Goal: Transaction & Acquisition: Purchase product/service

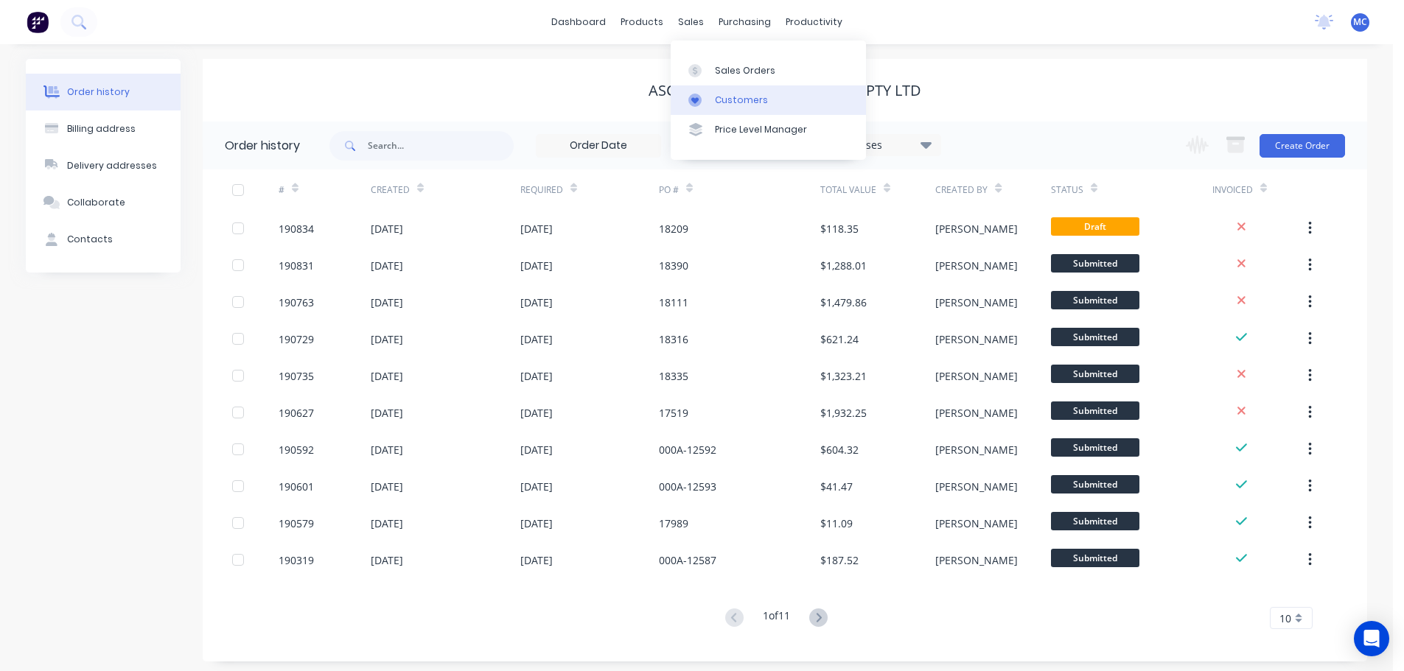
click at [724, 101] on div "Customers" at bounding box center [741, 100] width 53 height 13
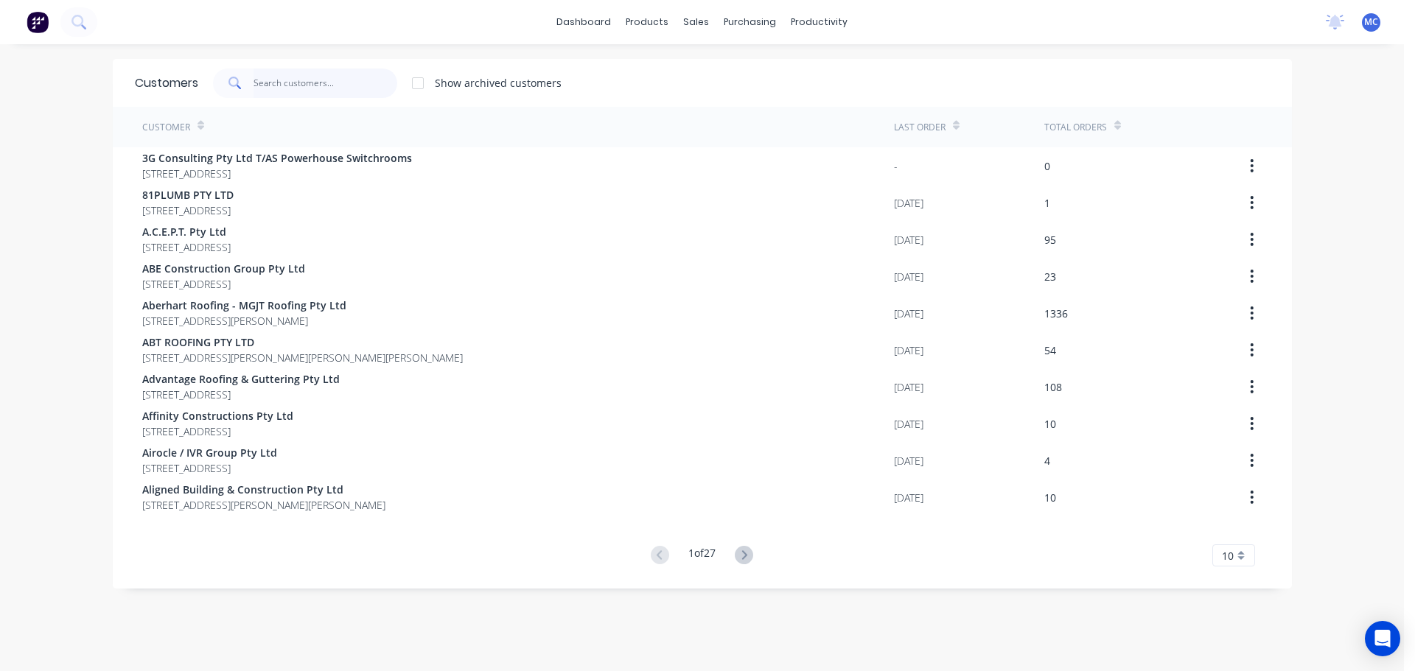
click at [290, 85] on input "text" at bounding box center [325, 83] width 144 height 29
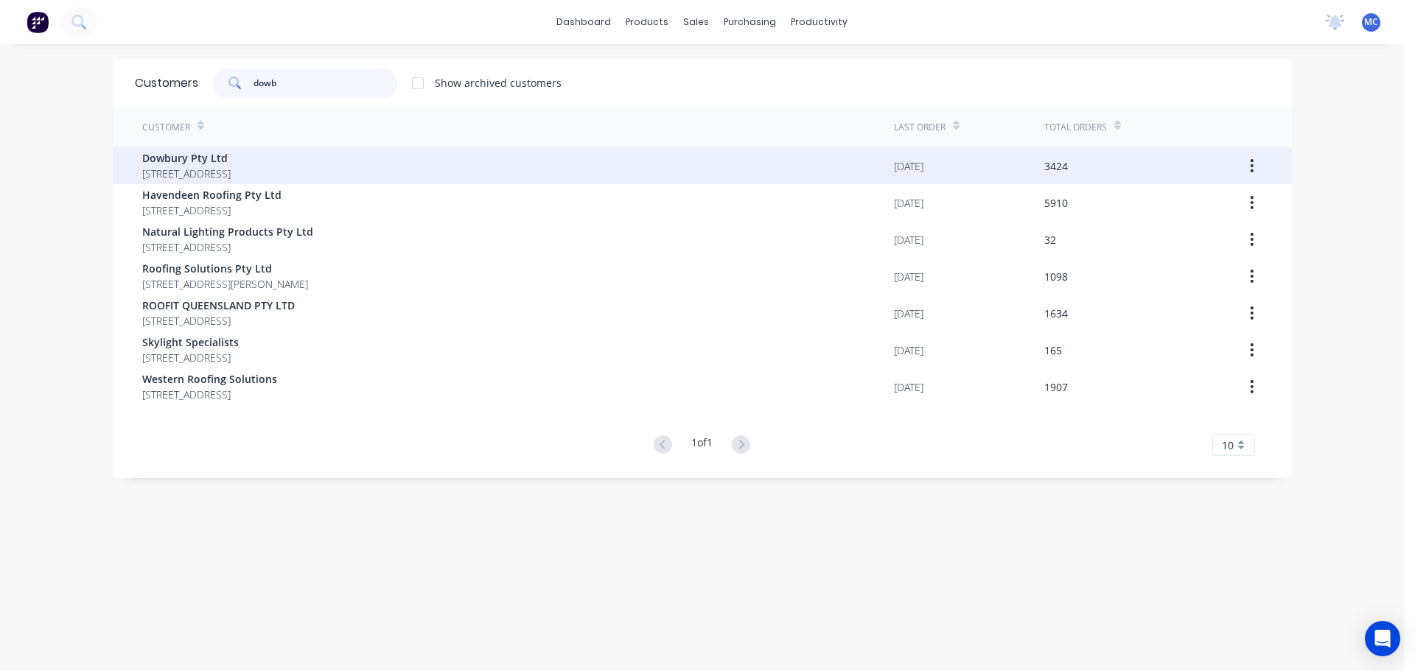
type input "dowb"
click at [157, 156] on span "Dowbury Pty Ltd" at bounding box center [186, 157] width 88 height 15
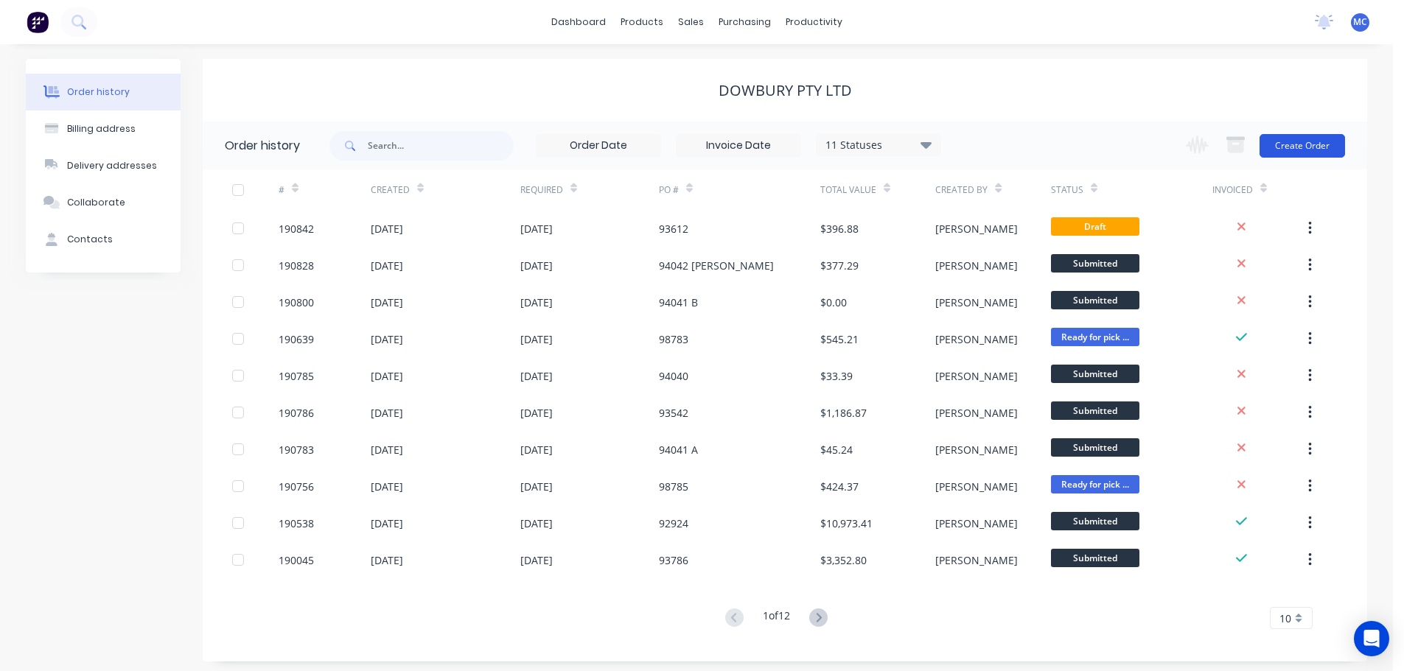
click at [1300, 141] on button "Create Order" at bounding box center [1301, 146] width 85 height 24
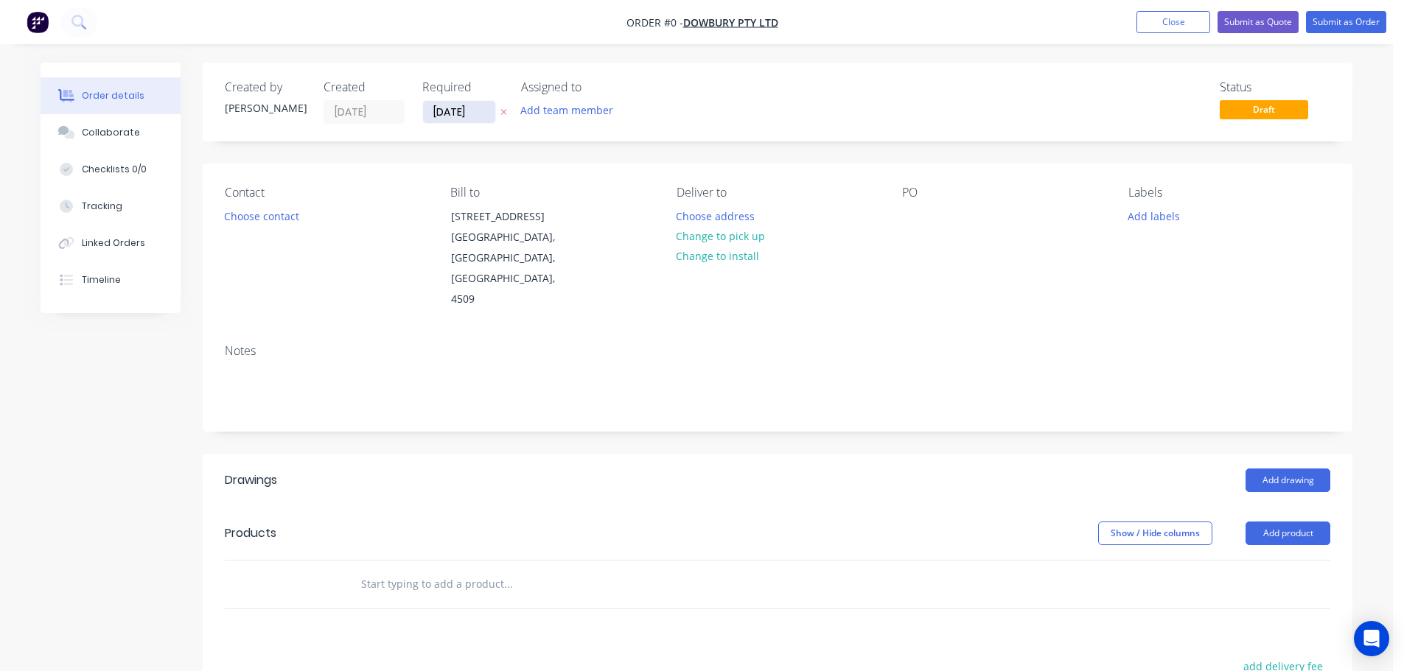
click at [460, 116] on input "[DATE]" at bounding box center [459, 112] width 72 height 22
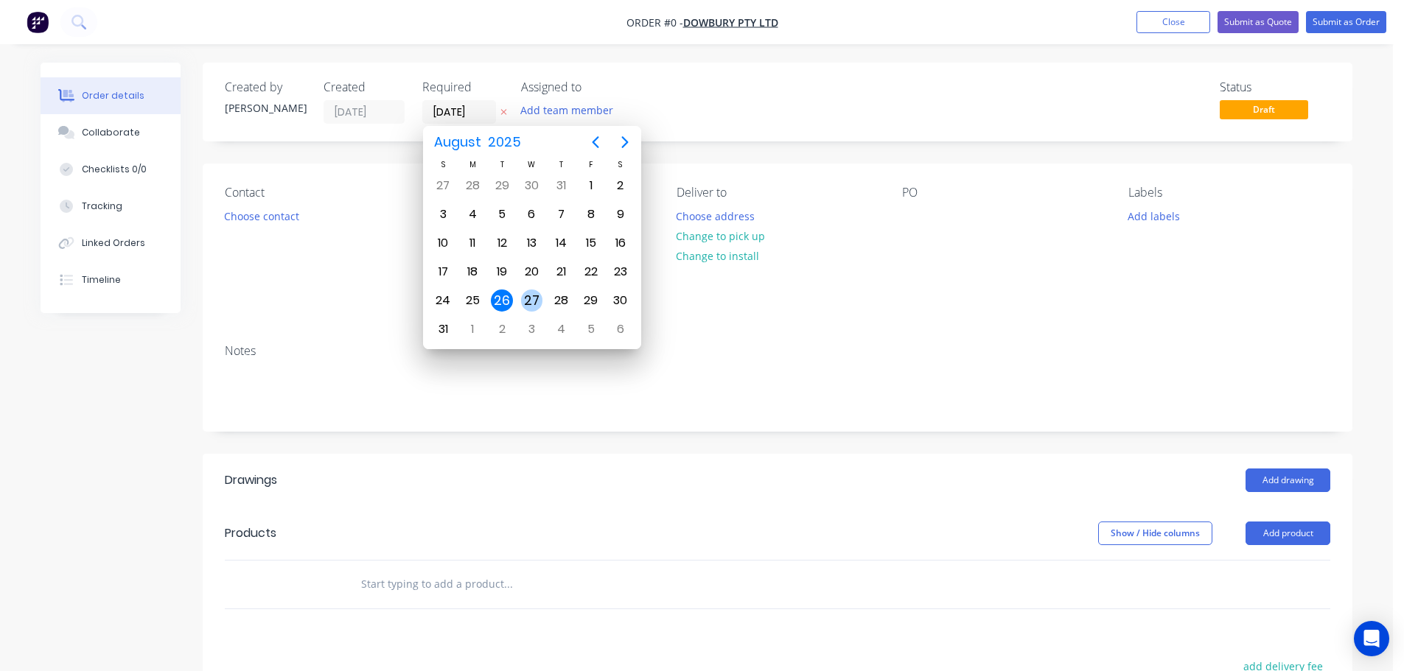
click at [530, 302] on div "27" at bounding box center [532, 301] width 22 height 22
type input "[DATE]"
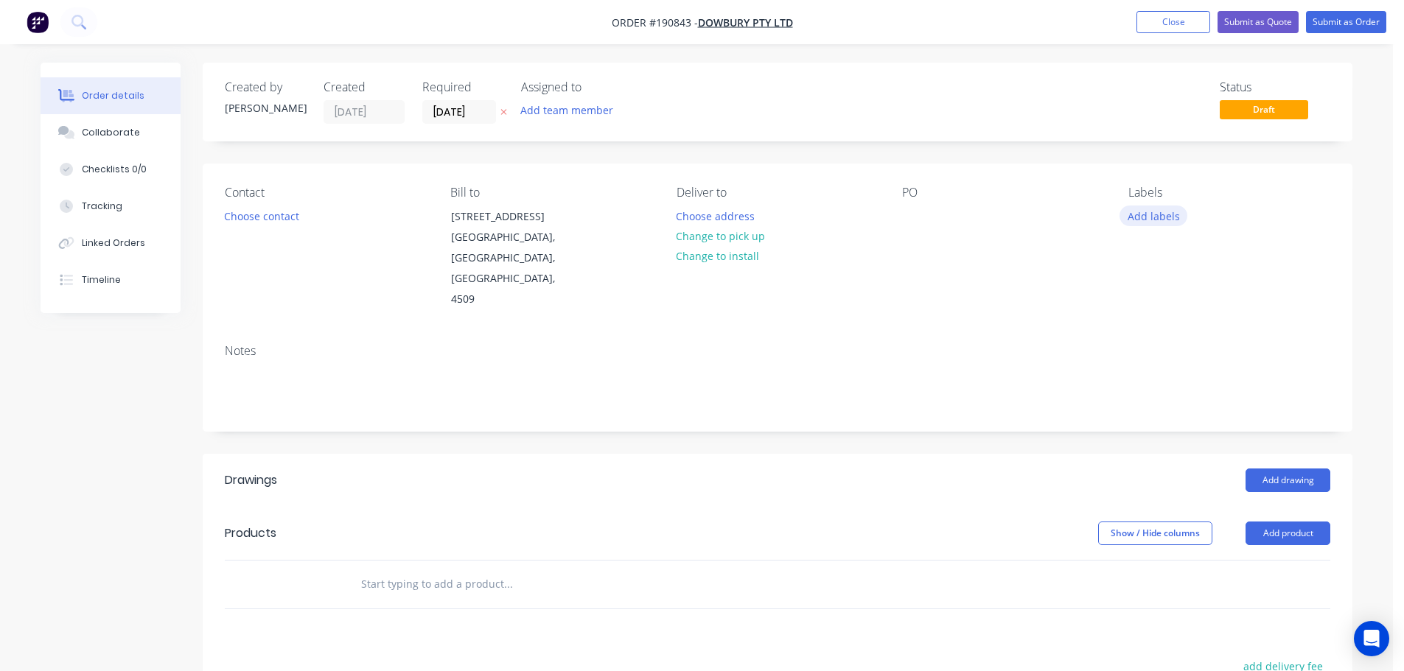
click at [1154, 217] on button "Add labels" at bounding box center [1153, 216] width 68 height 20
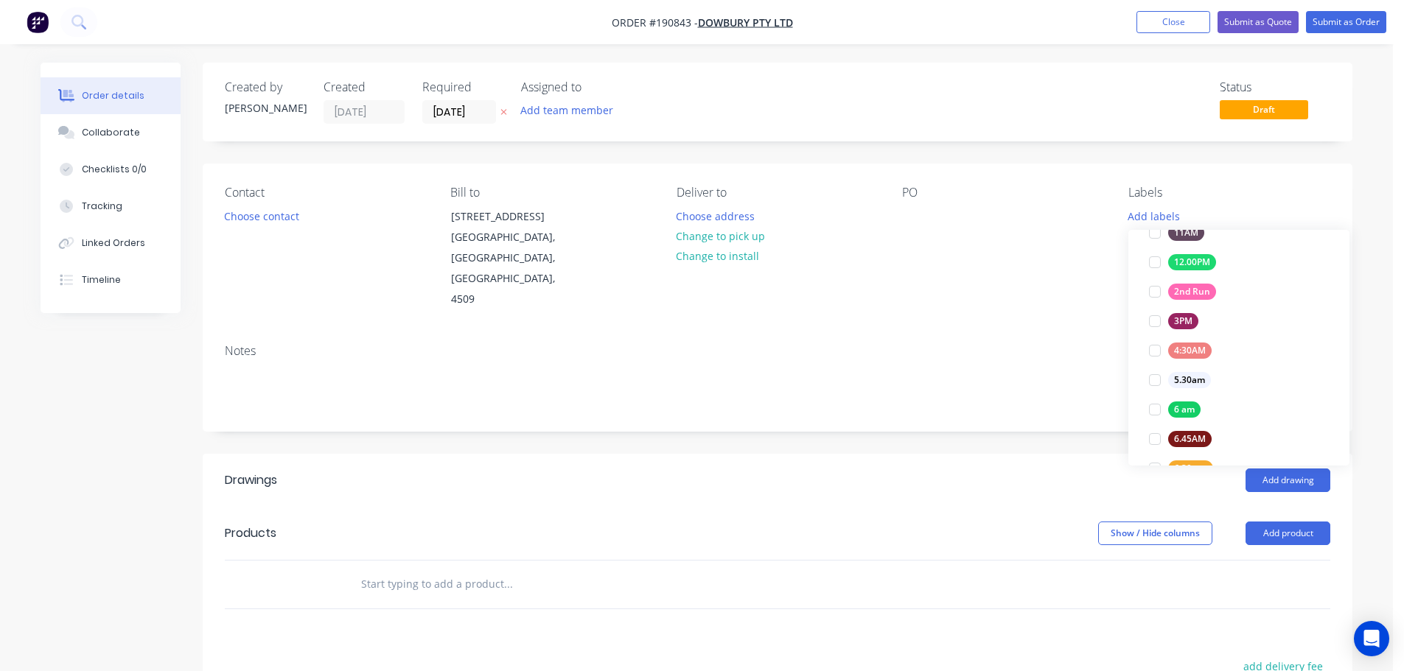
scroll to position [147, 0]
click at [1155, 405] on div at bounding box center [1154, 406] width 29 height 29
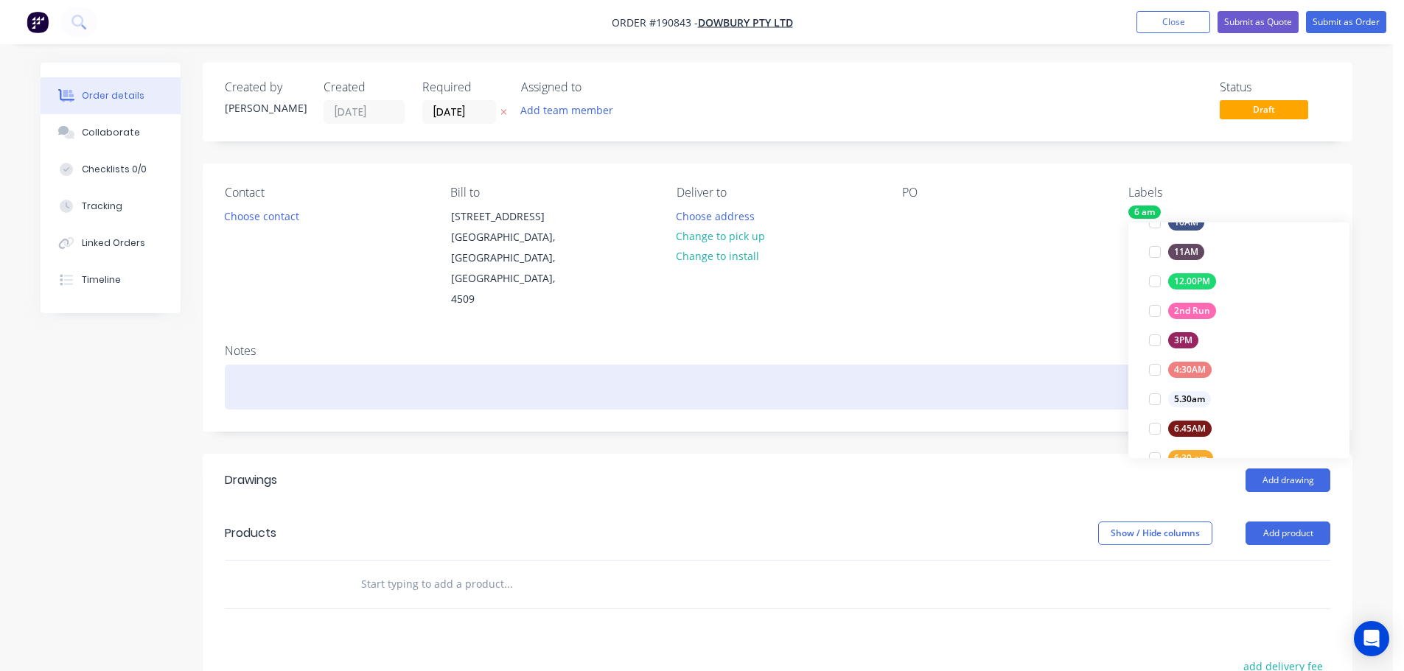
scroll to position [0, 0]
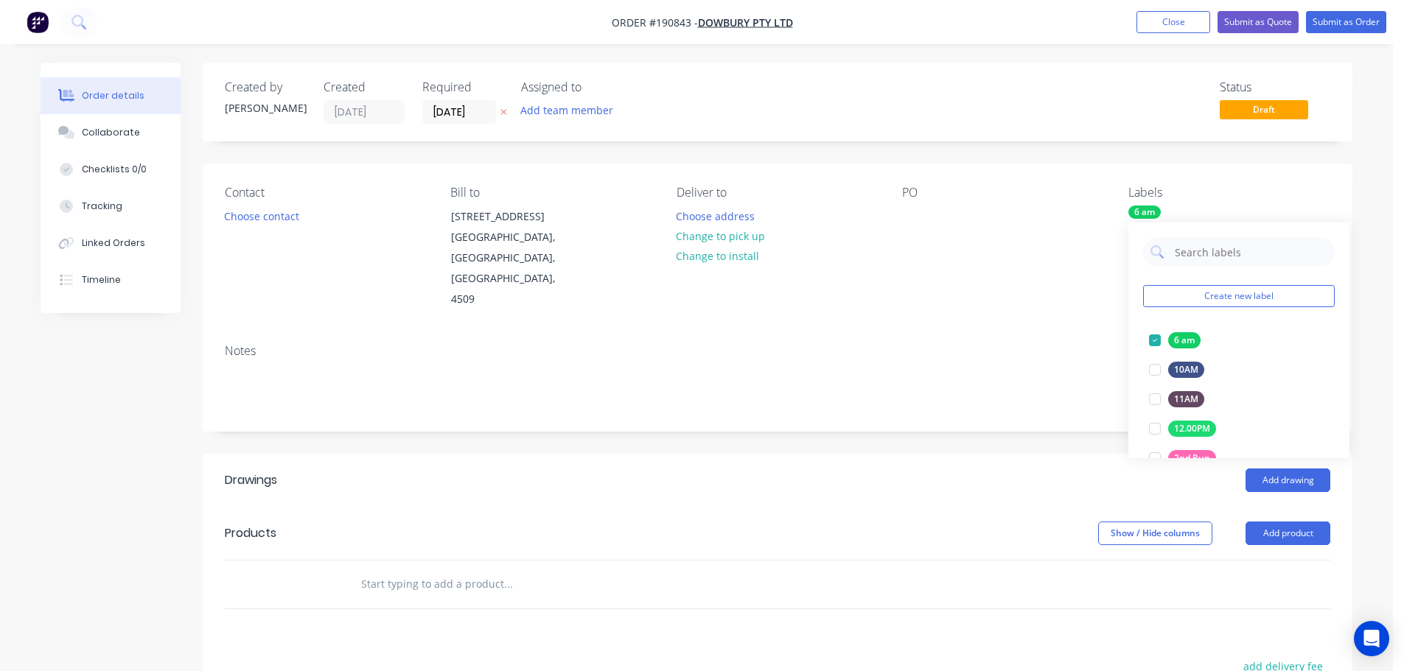
click at [1076, 332] on div "Notes" at bounding box center [778, 381] width 1150 height 99
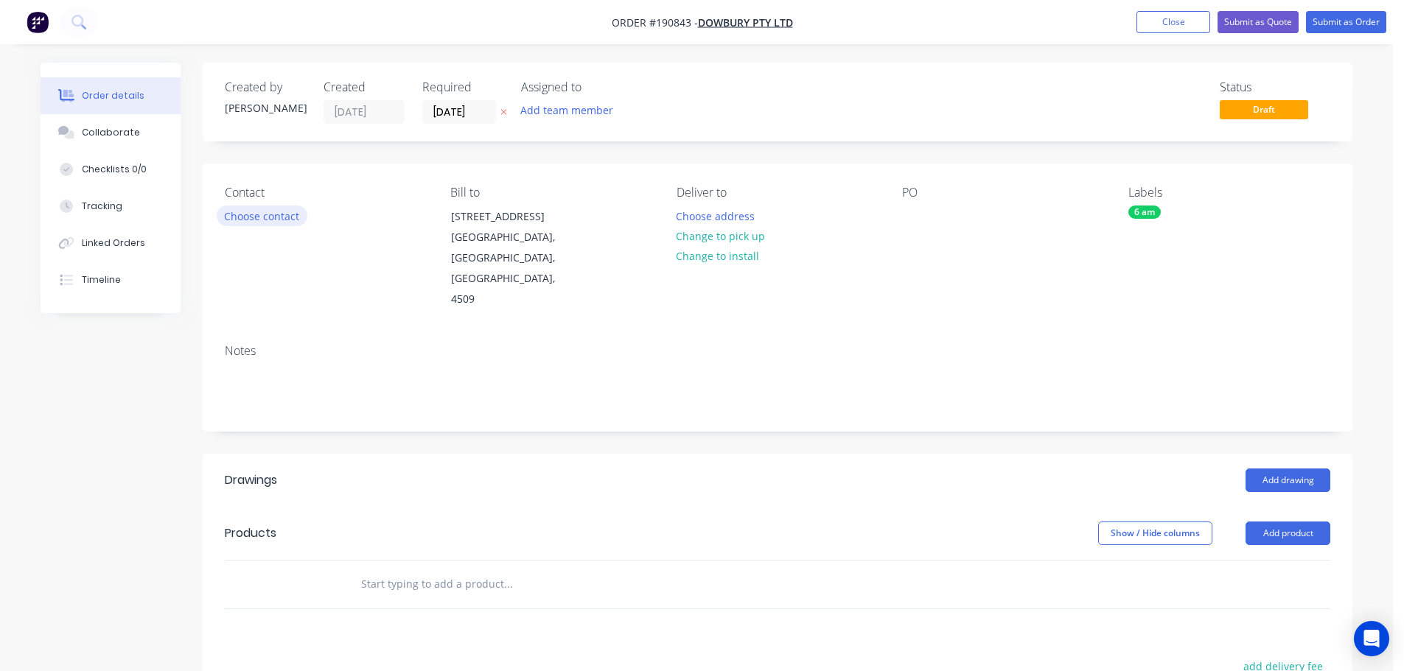
click at [245, 218] on button "Choose contact" at bounding box center [262, 216] width 91 height 20
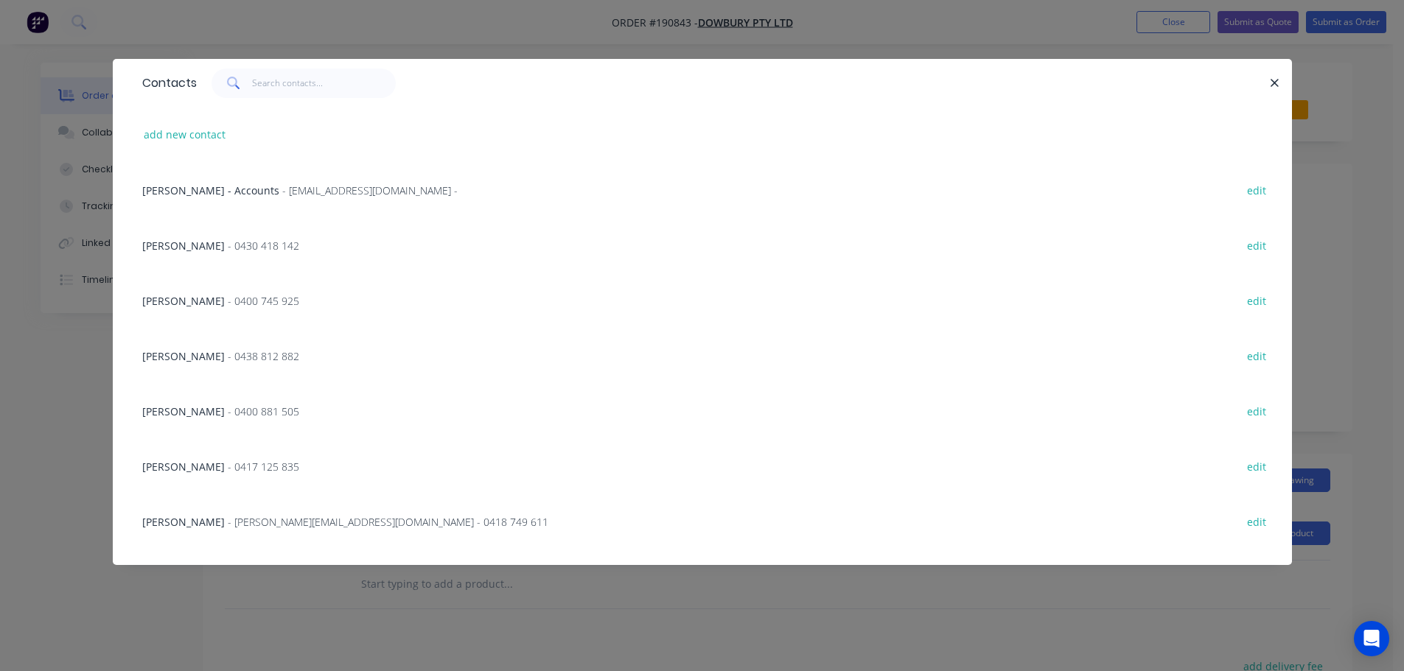
click at [246, 244] on span "- 0430 418 142" at bounding box center [263, 246] width 71 height 14
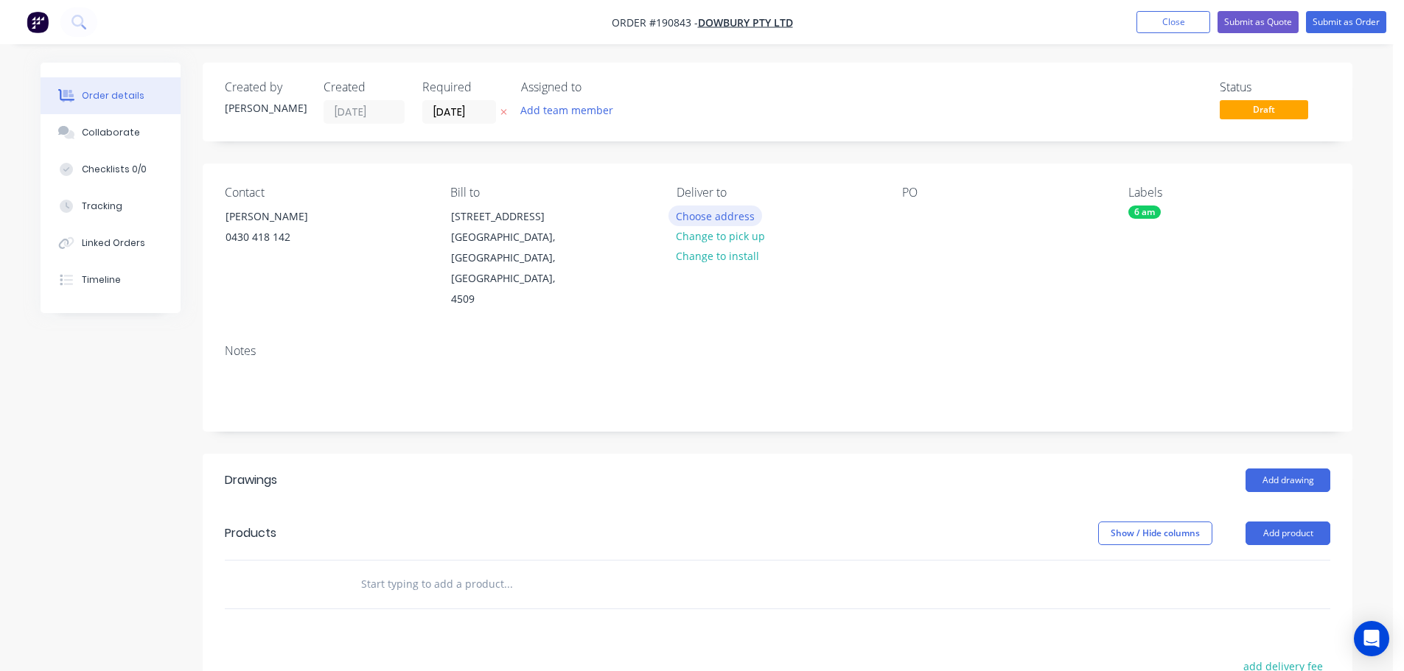
click at [699, 213] on button "Choose address" at bounding box center [715, 216] width 94 height 20
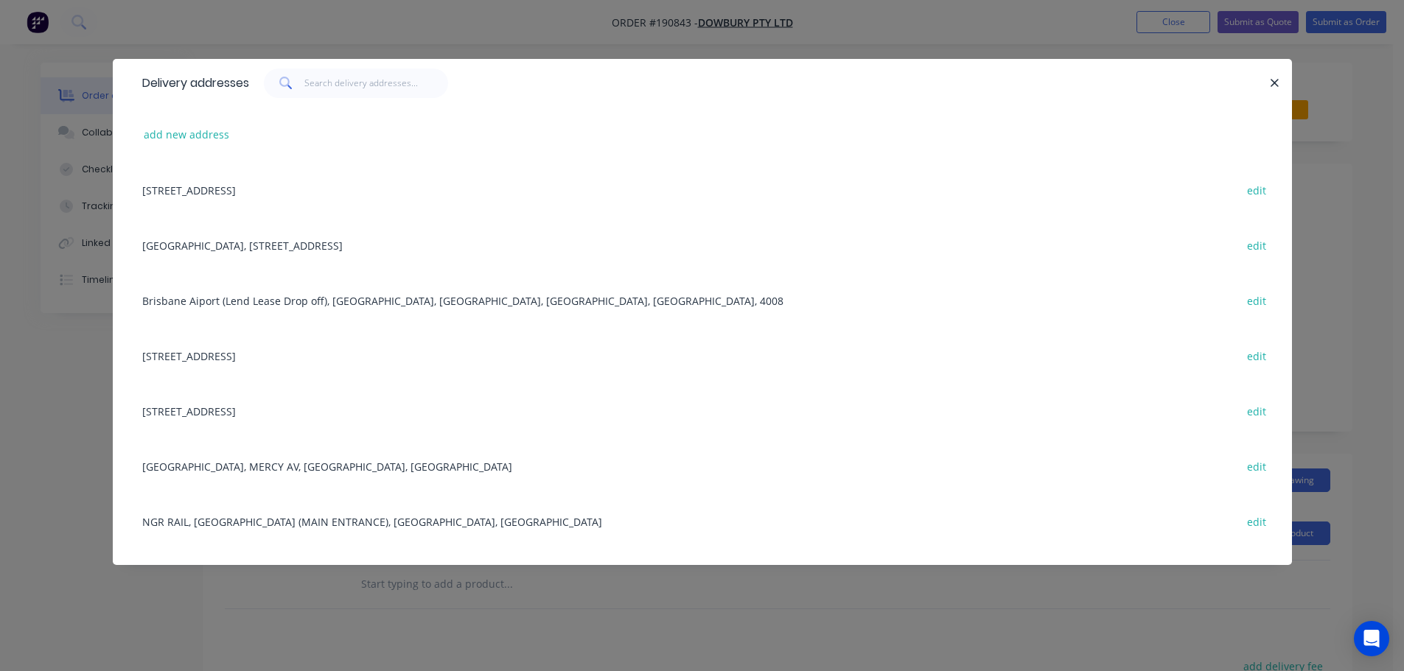
click at [282, 466] on div "[GEOGRAPHIC_DATA], MERCY AV, [GEOGRAPHIC_DATA], [GEOGRAPHIC_DATA] edit" at bounding box center [702, 465] width 1135 height 55
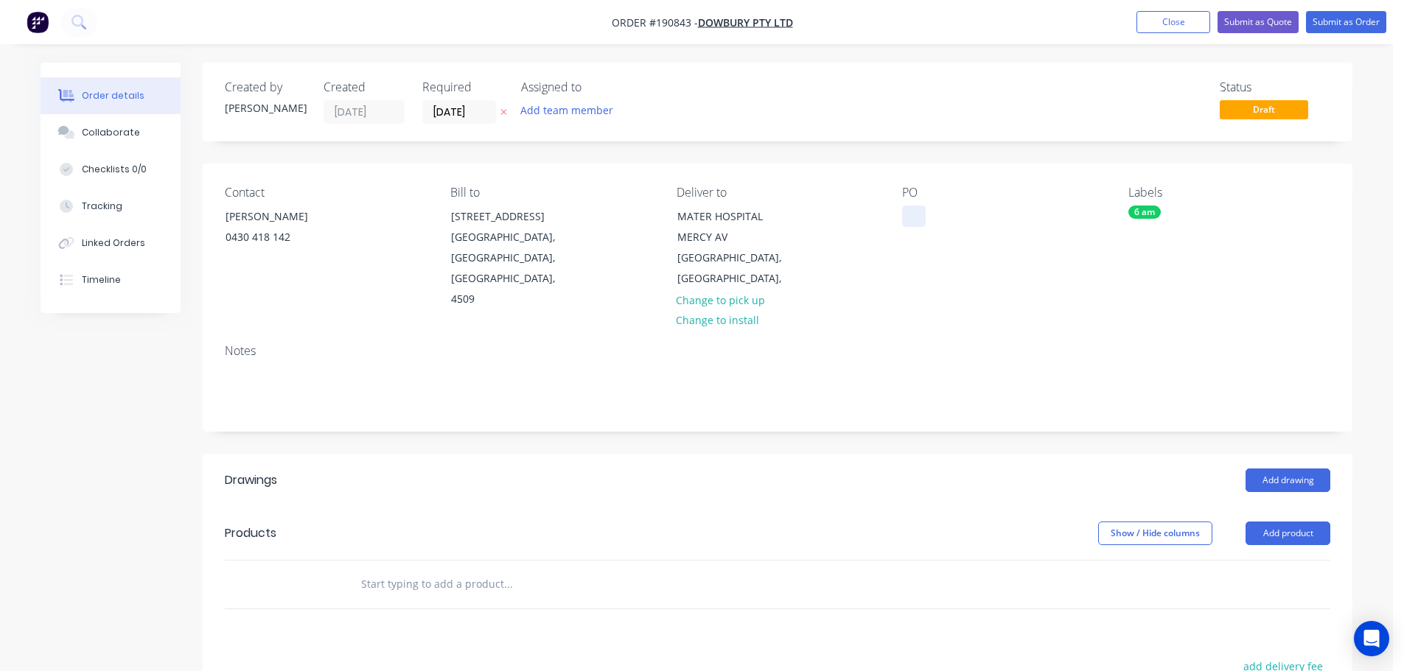
click at [911, 213] on div at bounding box center [914, 216] width 24 height 21
click at [1285, 469] on button "Add drawing" at bounding box center [1287, 481] width 85 height 24
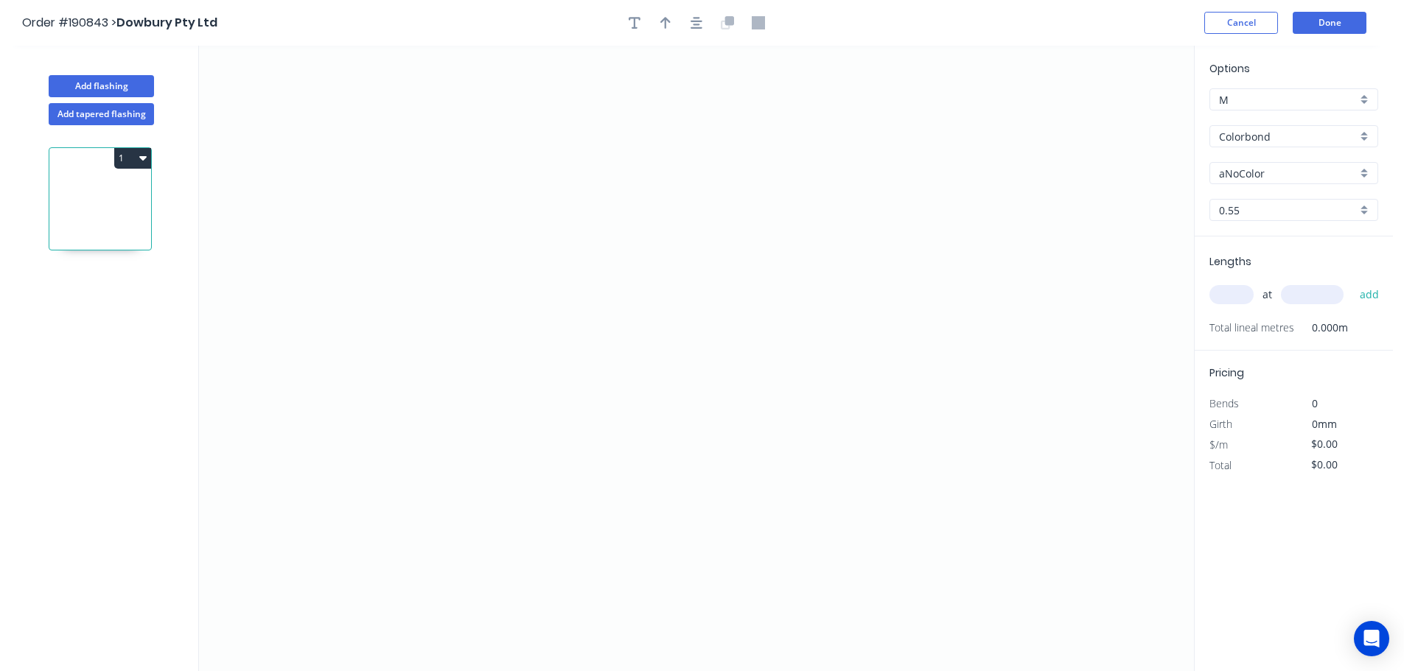
click at [1241, 176] on input "aNoColor" at bounding box center [1288, 173] width 138 height 15
click at [1248, 251] on div "Surfmist" at bounding box center [1293, 253] width 167 height 26
type input "Surfmist"
click at [1228, 296] on input "text" at bounding box center [1231, 294] width 44 height 19
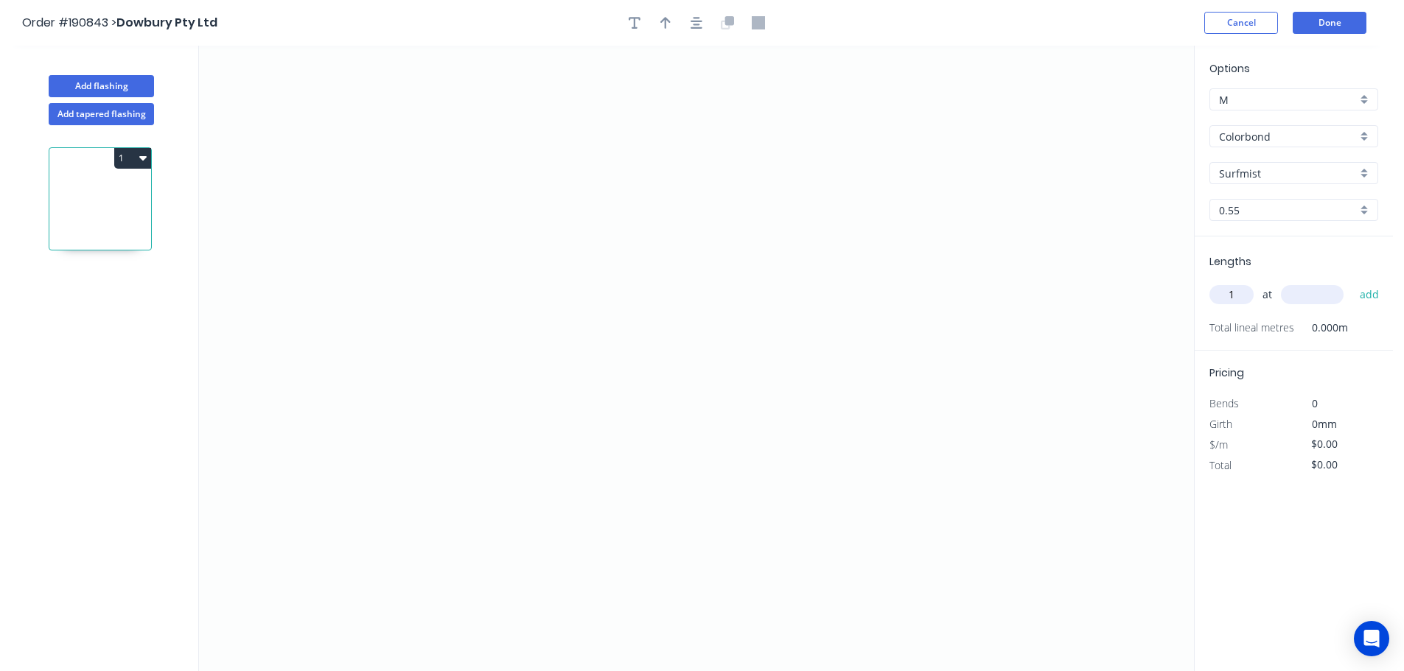
type input "1"
type input "1000"
click at [1352, 282] on button "add" at bounding box center [1369, 294] width 35 height 25
type input "1"
type input "5000"
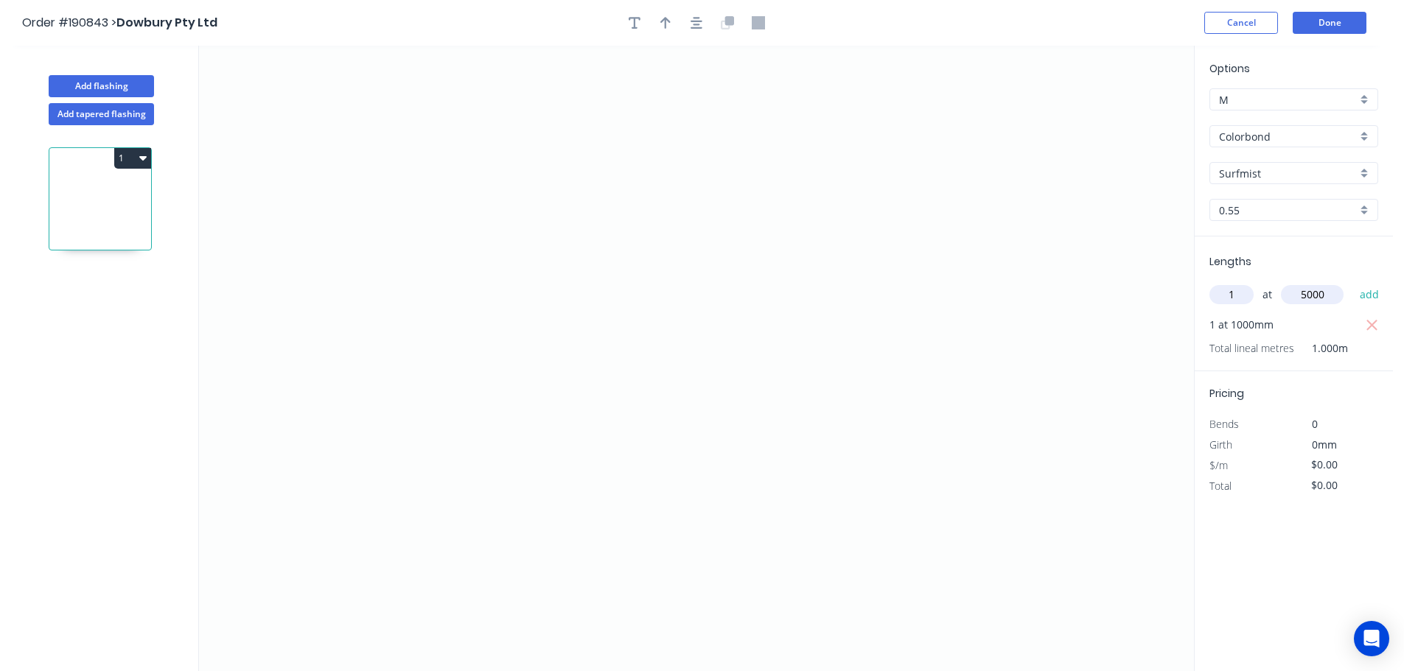
click at [1352, 282] on button "add" at bounding box center [1369, 294] width 35 height 25
click at [573, 227] on icon "0" at bounding box center [696, 359] width 995 height 626
click at [574, 83] on icon "0" at bounding box center [696, 359] width 995 height 626
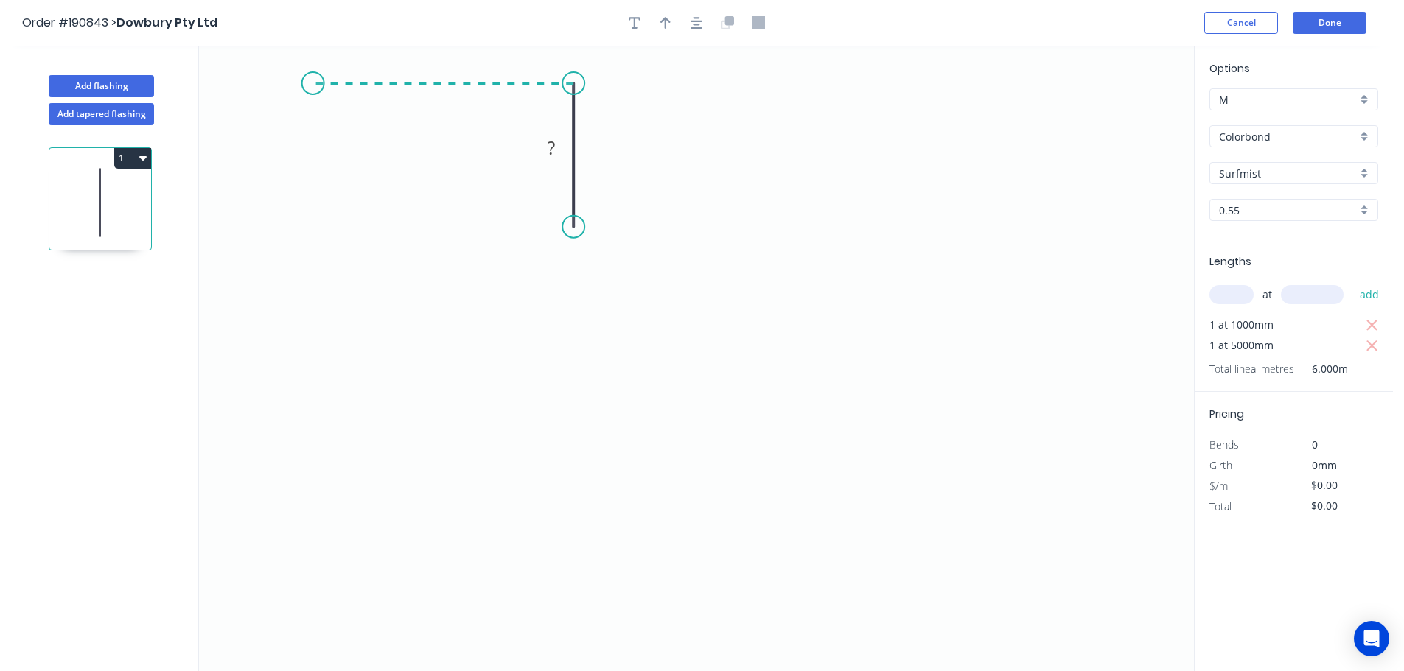
click at [312, 76] on icon "0 ?" at bounding box center [696, 359] width 995 height 626
click at [318, 436] on icon "0 ? ?" at bounding box center [696, 359] width 995 height 626
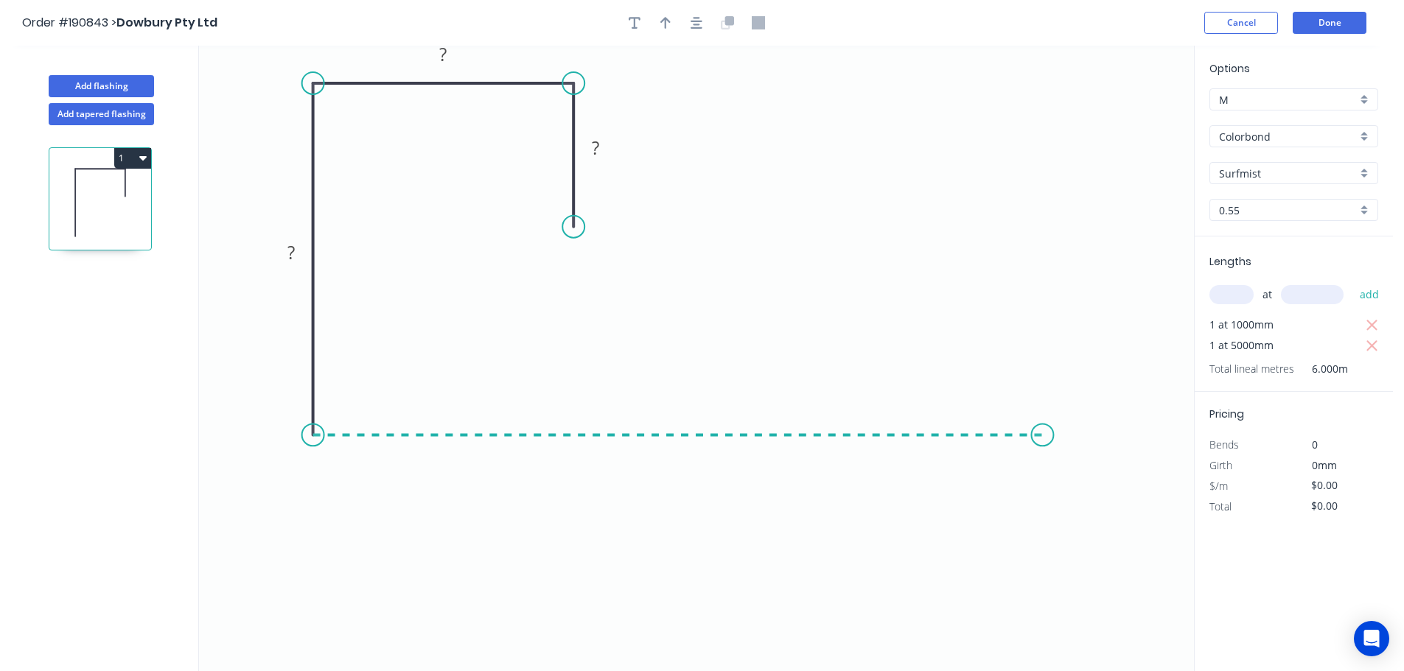
click at [1042, 429] on icon "0 ? ? ?" at bounding box center [696, 359] width 995 height 626
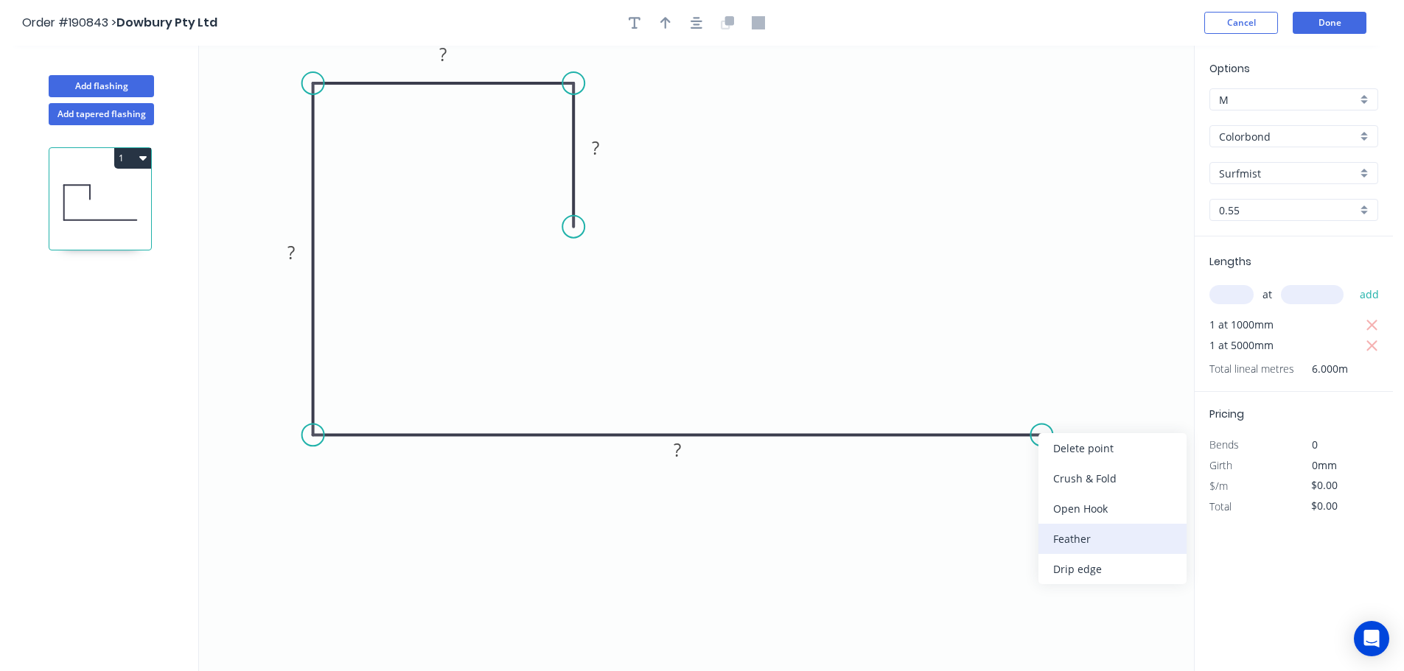
click at [1064, 542] on div "Feather" at bounding box center [1112, 539] width 148 height 30
drag, startPoint x: 1048, startPoint y: 466, endPoint x: 1035, endPoint y: 492, distance: 28.3
click at [1035, 492] on rect at bounding box center [1008, 484] width 57 height 30
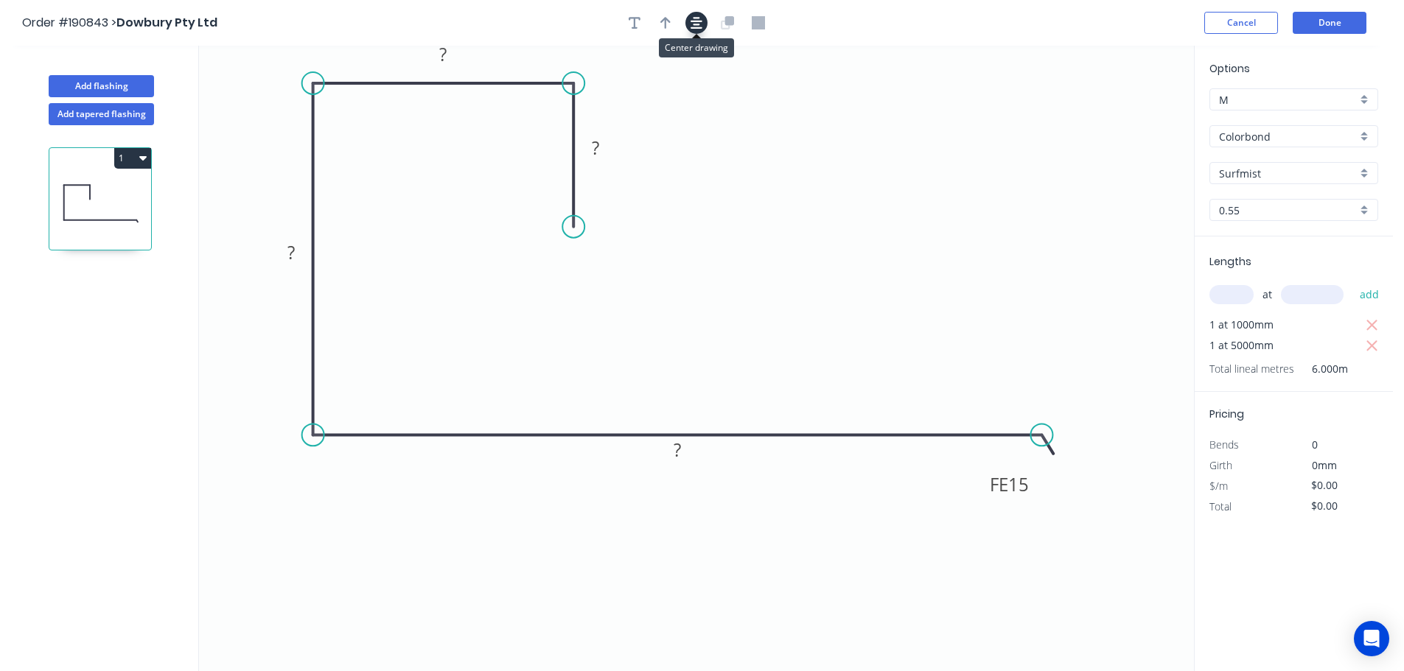
click at [696, 24] on icon "button" at bounding box center [696, 23] width 12 height 12
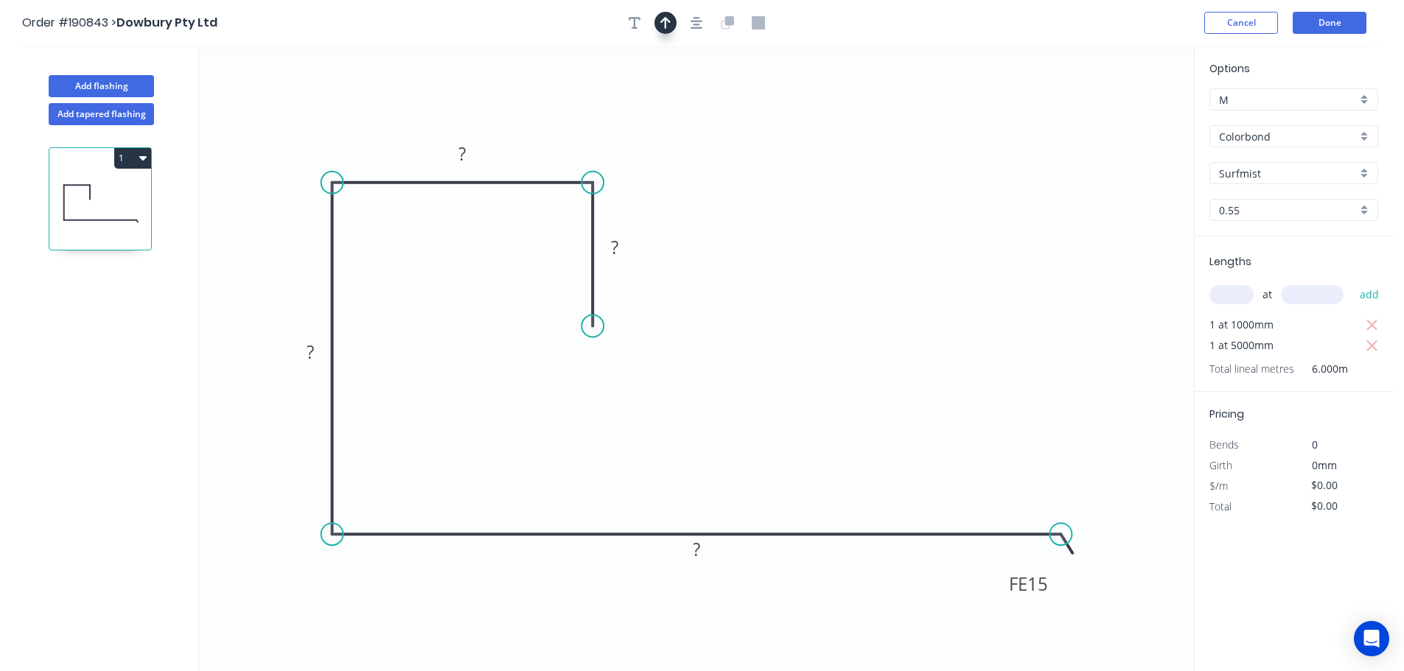
click at [665, 23] on icon "button" at bounding box center [665, 23] width 10 height 12
drag, startPoint x: 1125, startPoint y: 116, endPoint x: 758, endPoint y: 345, distance: 432.7
click at [758, 345] on icon at bounding box center [757, 327] width 13 height 47
click at [758, 343] on icon at bounding box center [757, 327] width 13 height 47
drag, startPoint x: 758, startPoint y: 343, endPoint x: 734, endPoint y: 381, distance: 44.4
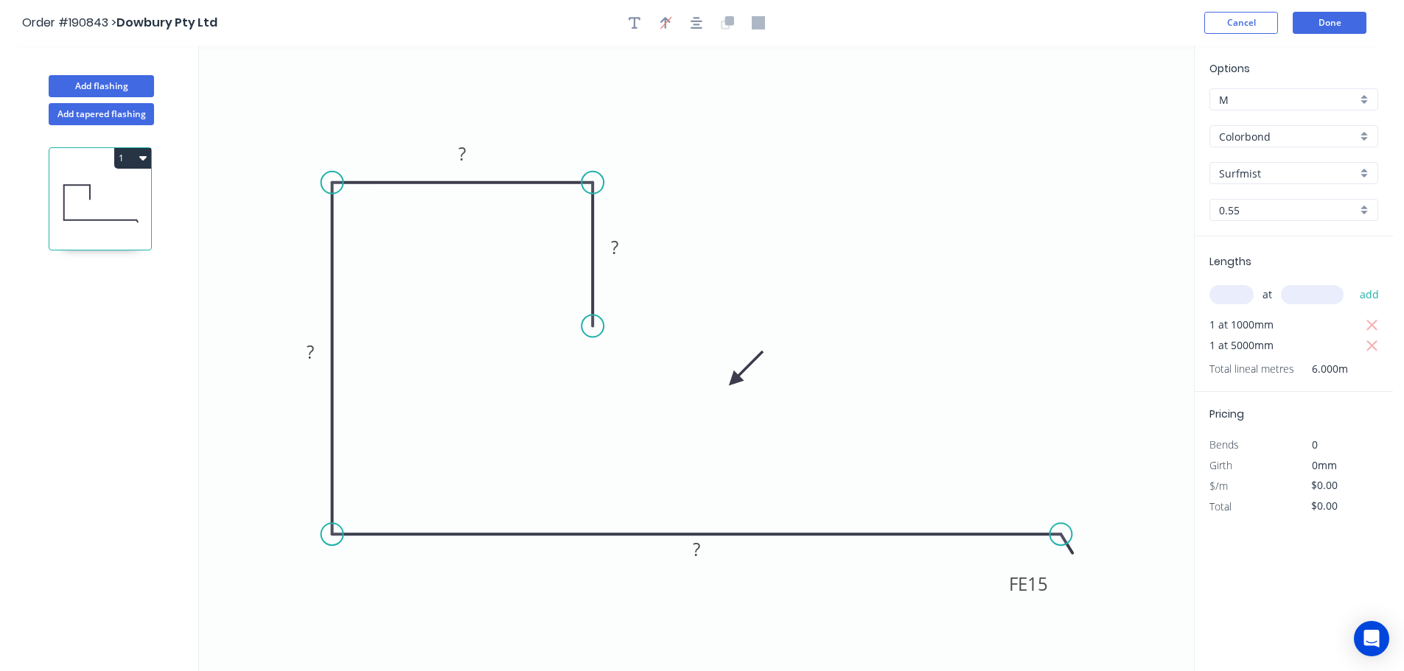
click at [734, 381] on icon at bounding box center [745, 368] width 43 height 43
click at [618, 246] on tspan "?" at bounding box center [614, 247] width 7 height 24
type input "$19.03"
type input "$114.18"
click at [86, 85] on button "Add flashing" at bounding box center [101, 86] width 105 height 22
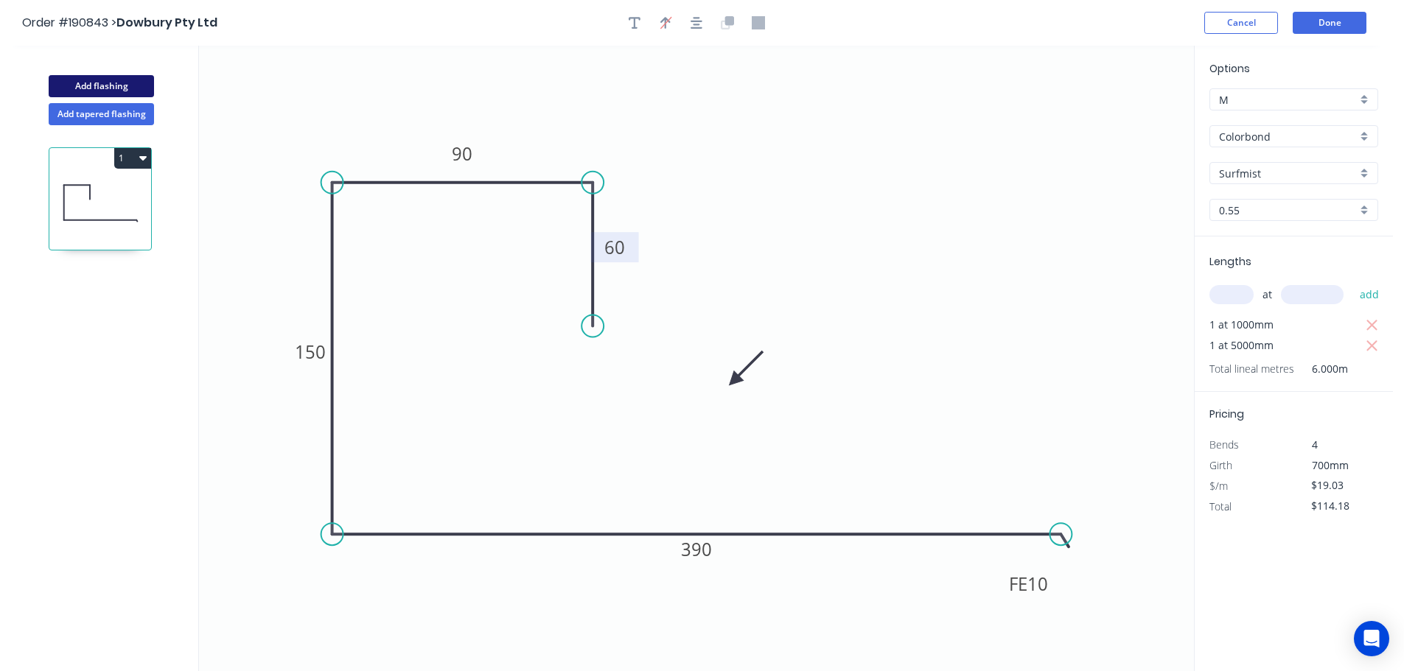
type input "$0.00"
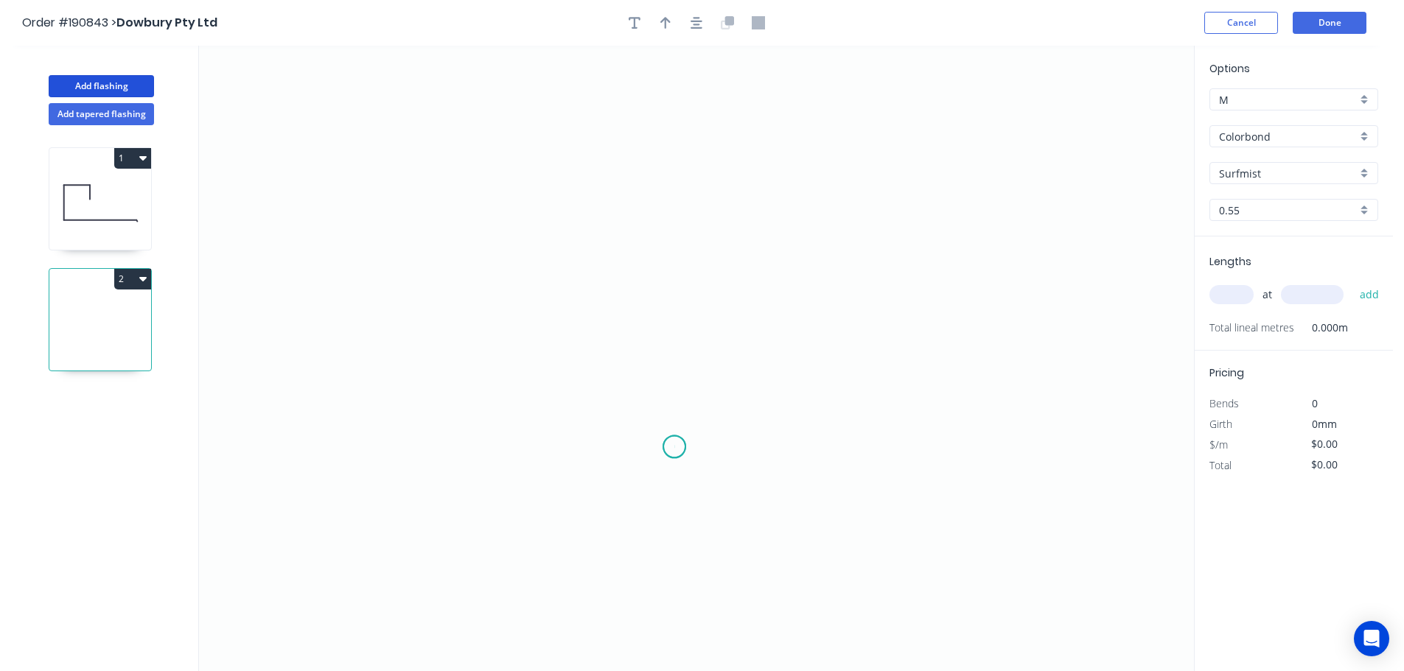
click at [674, 447] on icon "0" at bounding box center [696, 359] width 995 height 626
click at [675, 597] on icon "0" at bounding box center [696, 359] width 995 height 626
click at [424, 587] on icon "0 ?" at bounding box center [696, 359] width 995 height 626
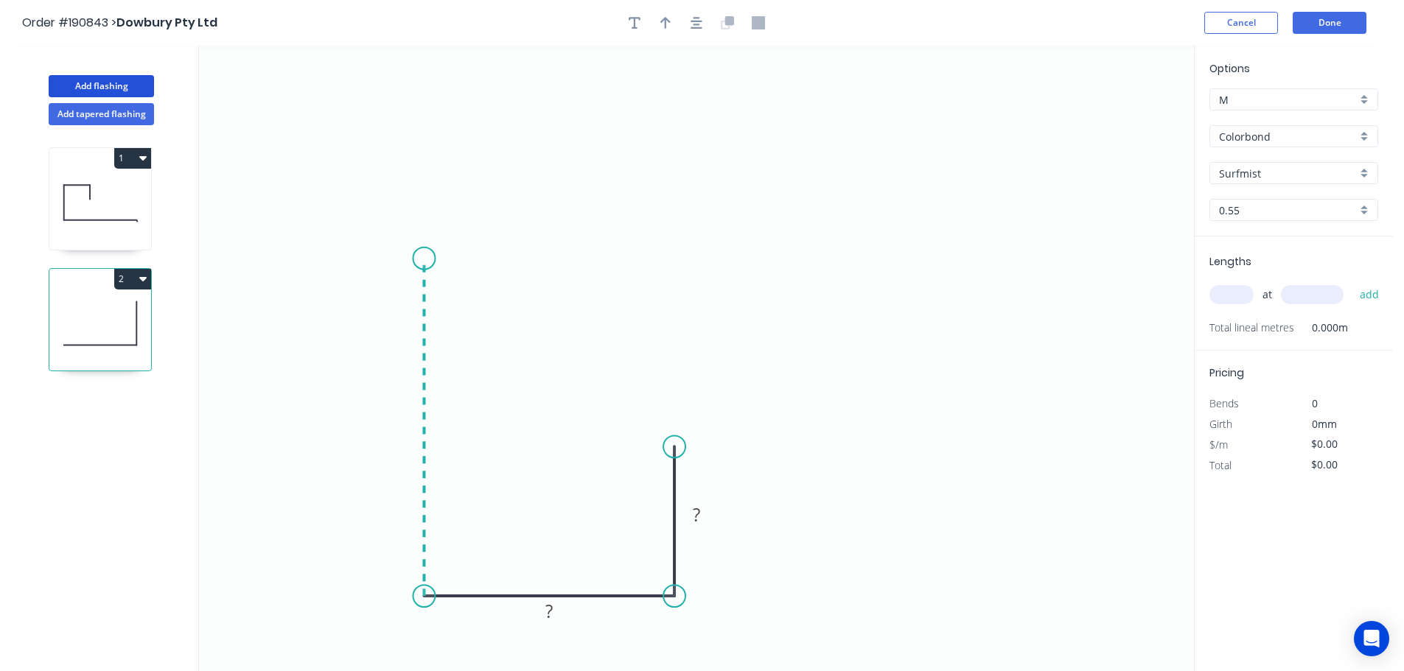
click at [436, 259] on icon "0 ? ?" at bounding box center [696, 359] width 995 height 626
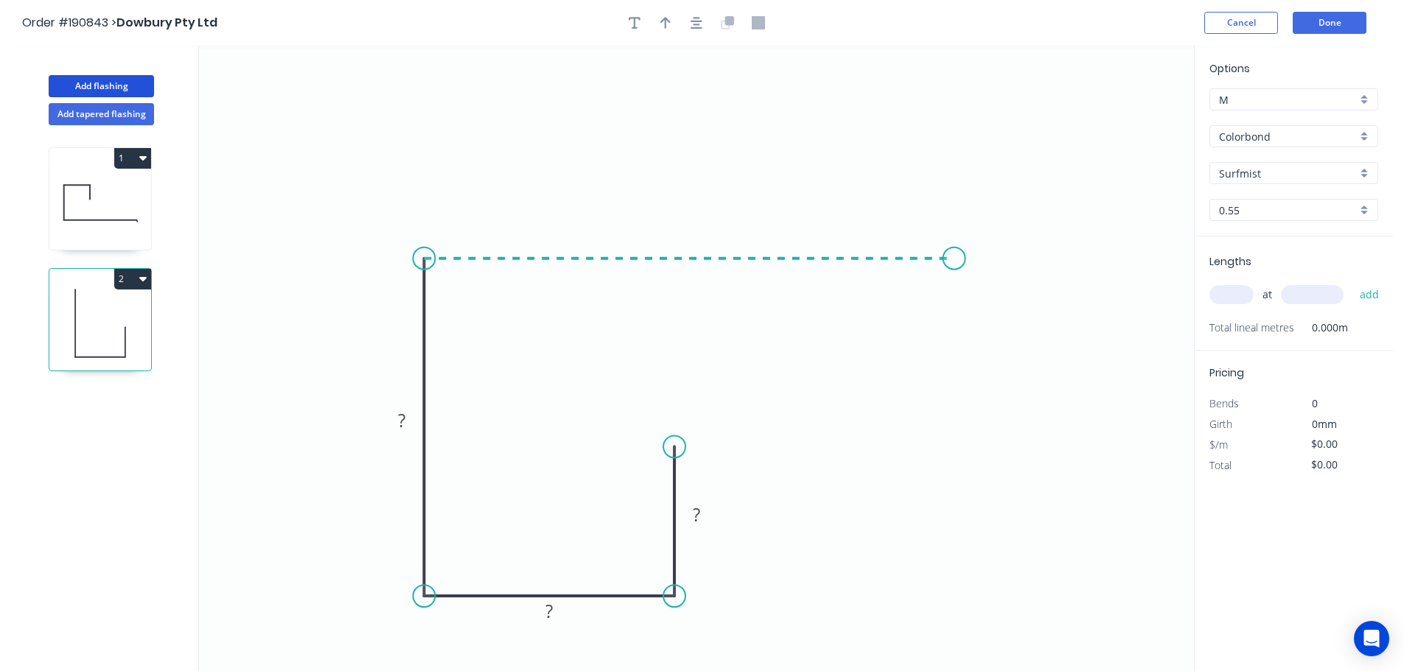
click at [954, 259] on icon "0 ? ? ?" at bounding box center [696, 359] width 995 height 626
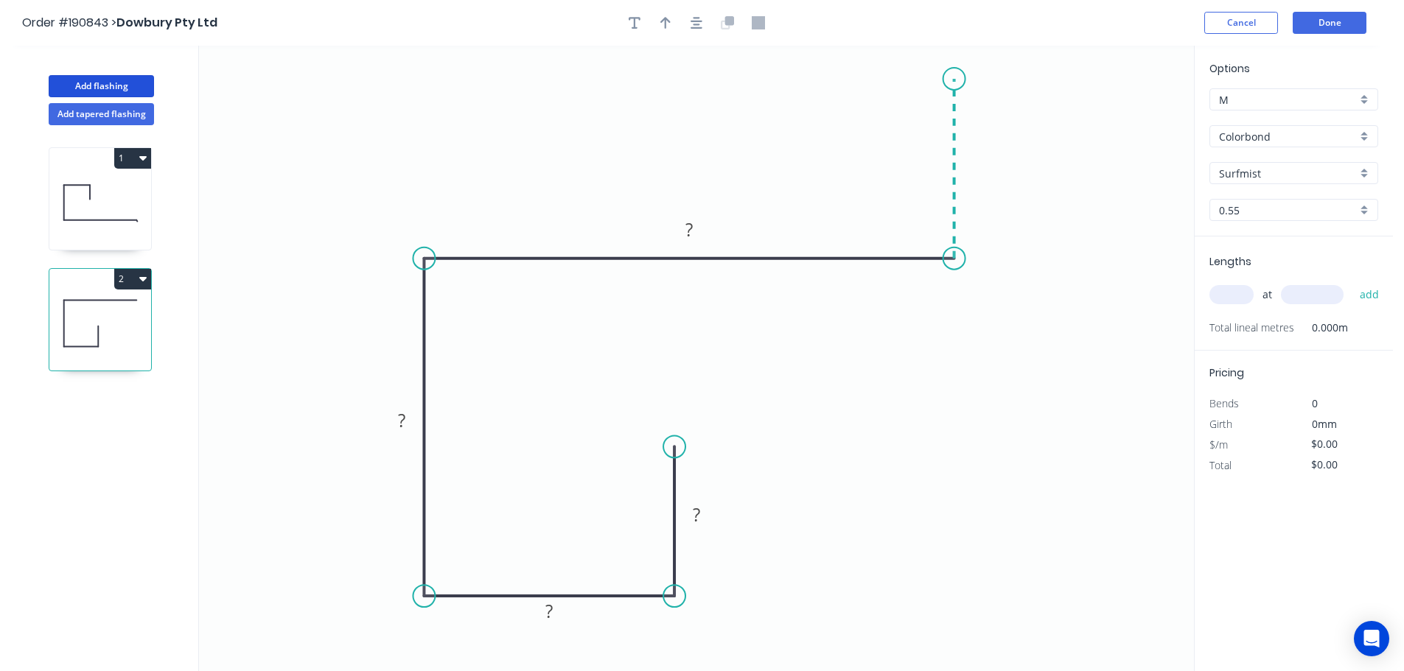
click at [951, 79] on icon "0 ? ? ? ?" at bounding box center [696, 359] width 995 height 626
click at [984, 57] on icon "0 ? ? ? ? ?" at bounding box center [696, 359] width 995 height 626
click at [984, 57] on circle at bounding box center [984, 57] width 22 height 22
click at [697, 513] on tspan "?" at bounding box center [696, 515] width 7 height 24
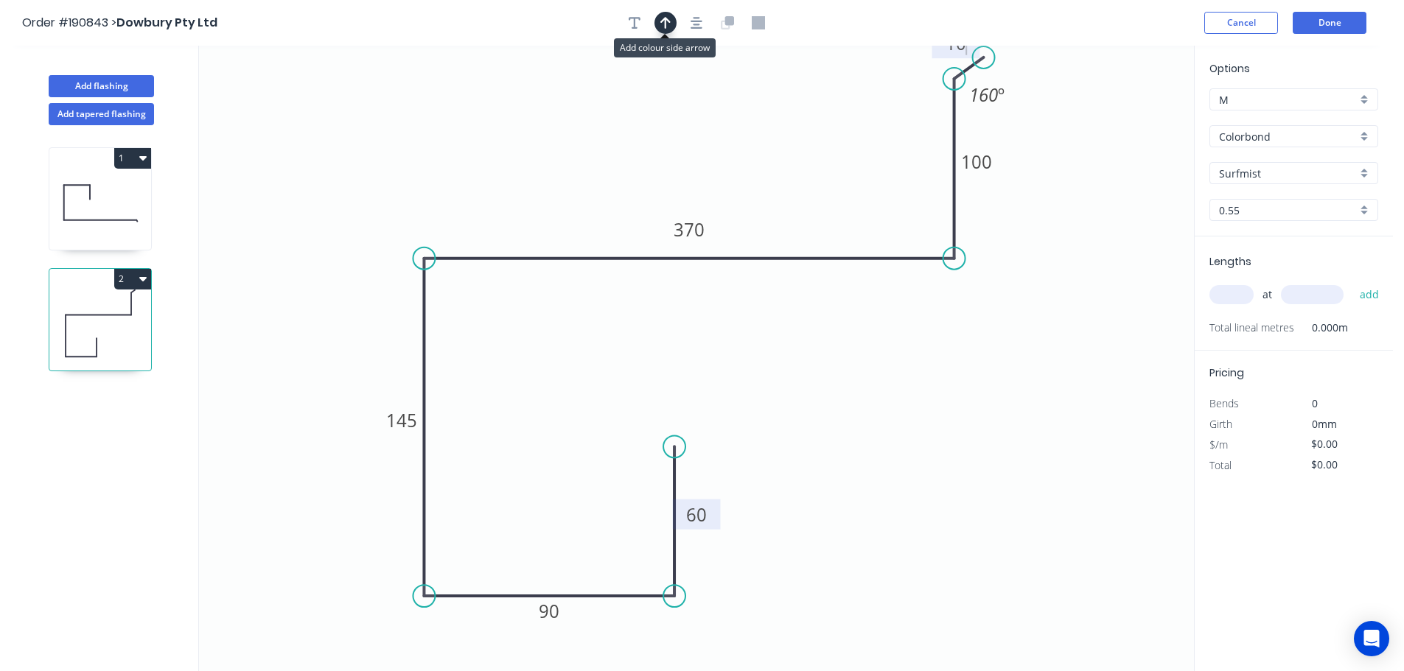
click at [664, 23] on icon "button" at bounding box center [665, 22] width 10 height 13
type input "$19.72"
drag, startPoint x: 1120, startPoint y: 113, endPoint x: 889, endPoint y: 449, distance: 407.4
click at [893, 449] on icon at bounding box center [899, 432] width 13 height 47
click at [888, 449] on icon at bounding box center [888, 431] width 13 height 47
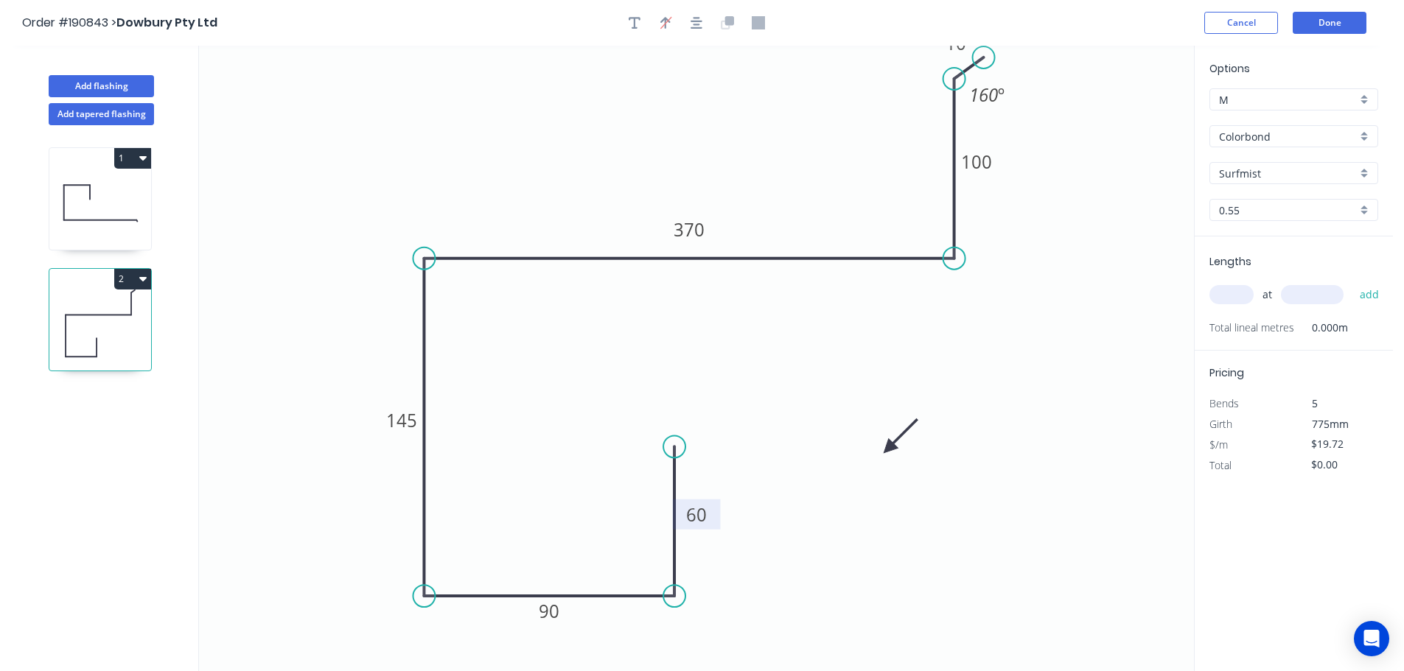
click at [888, 449] on icon at bounding box center [900, 436] width 43 height 43
click at [888, 449] on icon at bounding box center [905, 447] width 47 height 13
drag, startPoint x: 890, startPoint y: 450, endPoint x: 869, endPoint y: 372, distance: 80.3
click at [869, 372] on icon at bounding box center [881, 384] width 43 height 43
click at [1221, 293] on input "text" at bounding box center [1231, 294] width 44 height 19
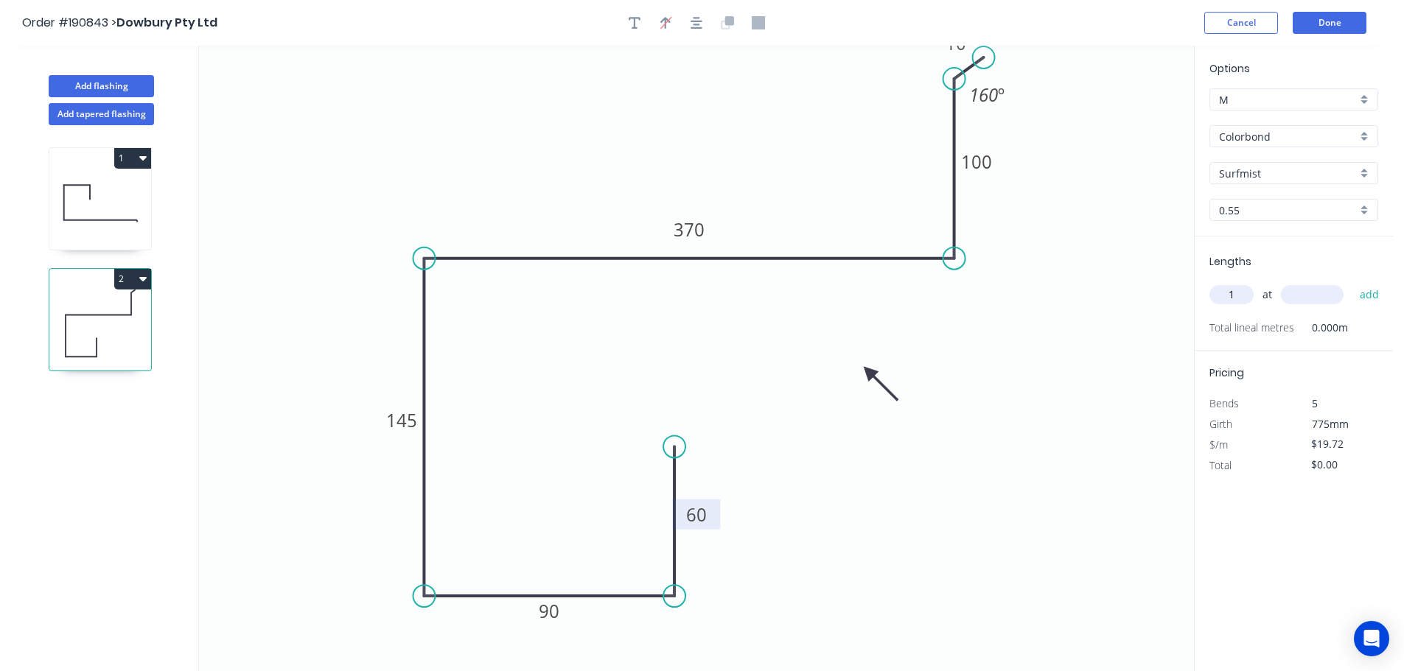
type input "1"
type input "3000"
click at [1352, 282] on button "add" at bounding box center [1369, 294] width 35 height 25
type input "$59.16"
click at [97, 83] on button "Add flashing" at bounding box center [101, 86] width 105 height 22
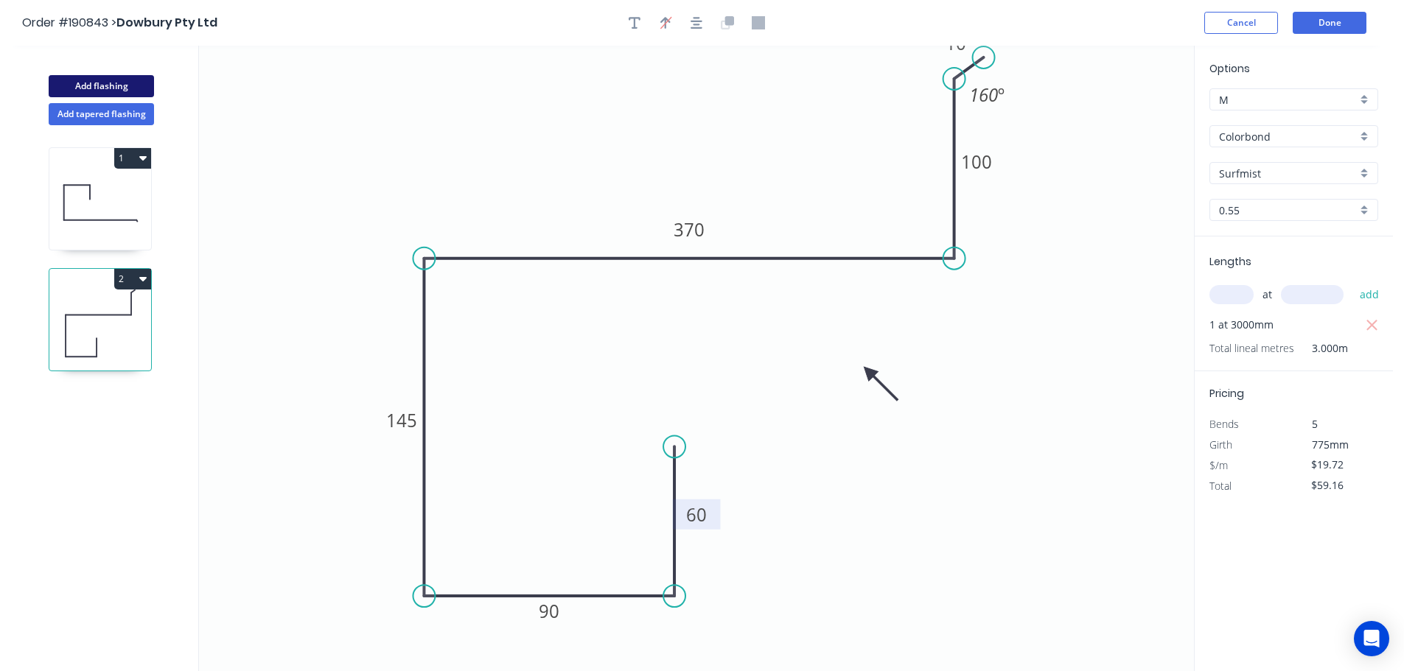
type input "$0.00"
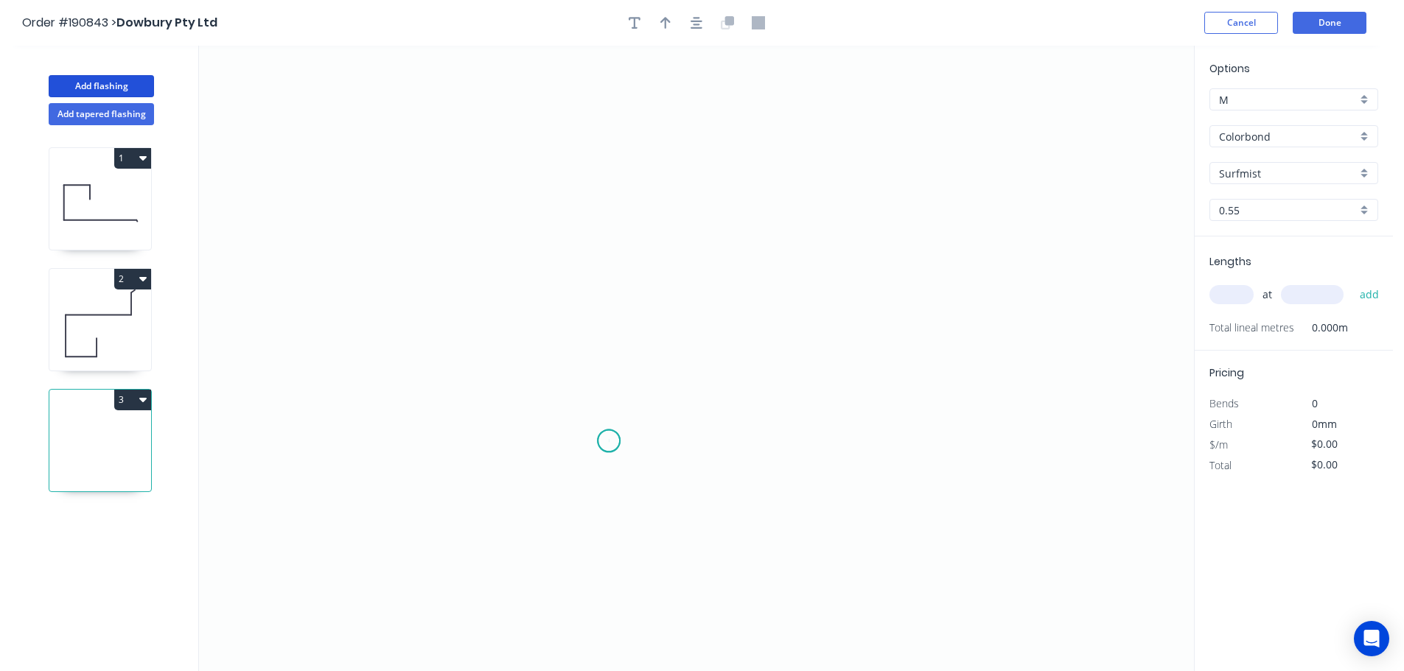
click at [609, 441] on icon "0" at bounding box center [696, 359] width 995 height 626
click at [617, 604] on icon "0" at bounding box center [696, 359] width 995 height 626
click at [389, 601] on icon "0 ?" at bounding box center [696, 359] width 995 height 626
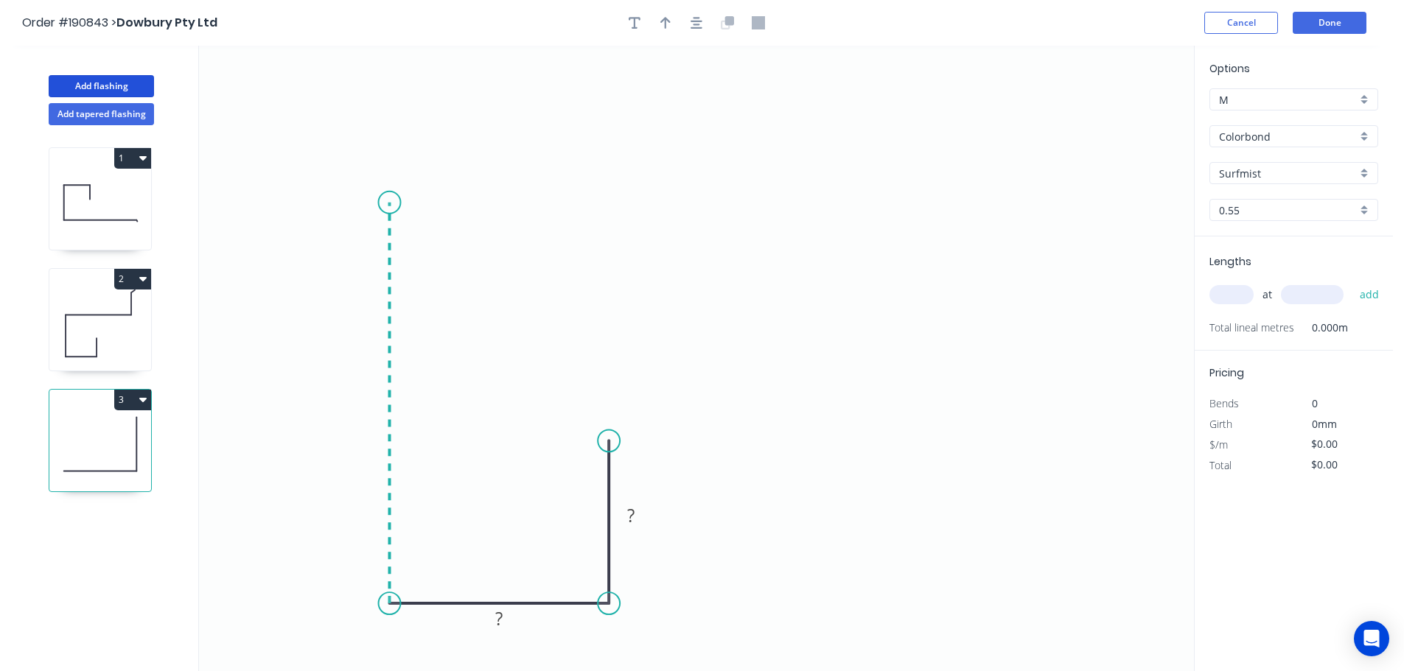
click at [408, 203] on icon "0 ? ?" at bounding box center [696, 359] width 995 height 626
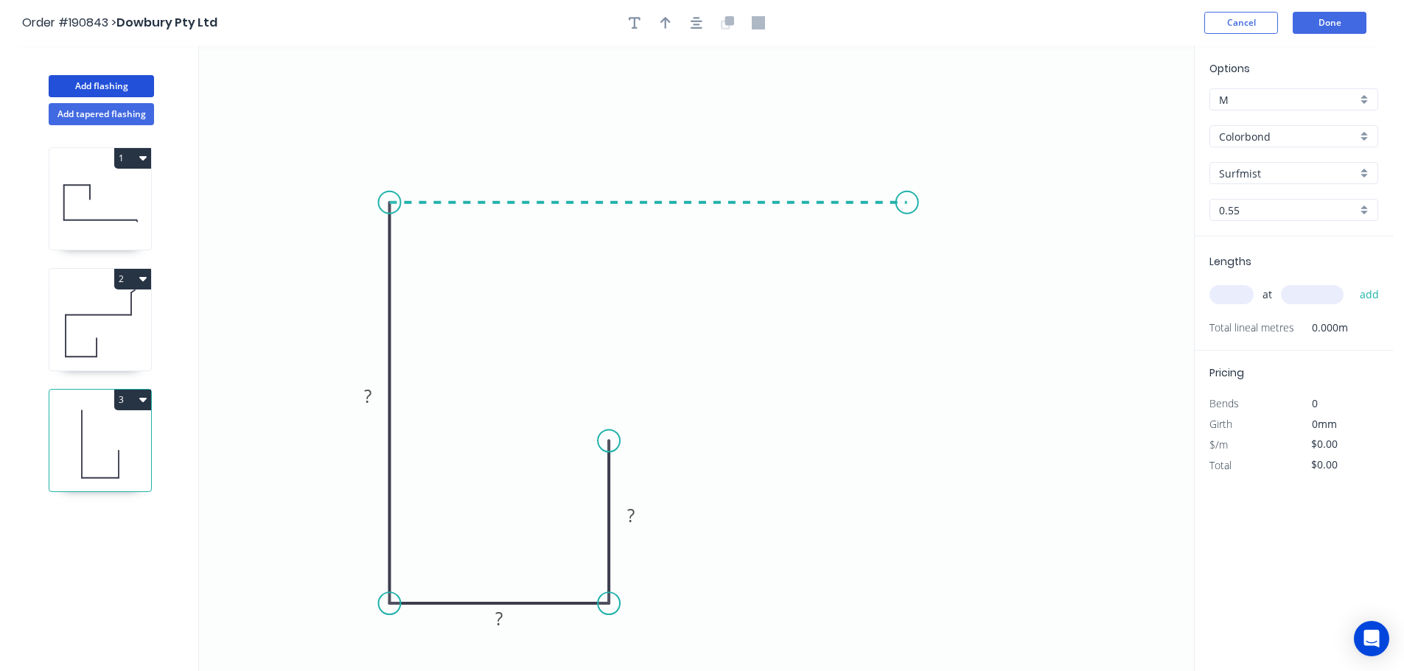
click at [907, 191] on icon "0 ? ? ?" at bounding box center [696, 359] width 995 height 626
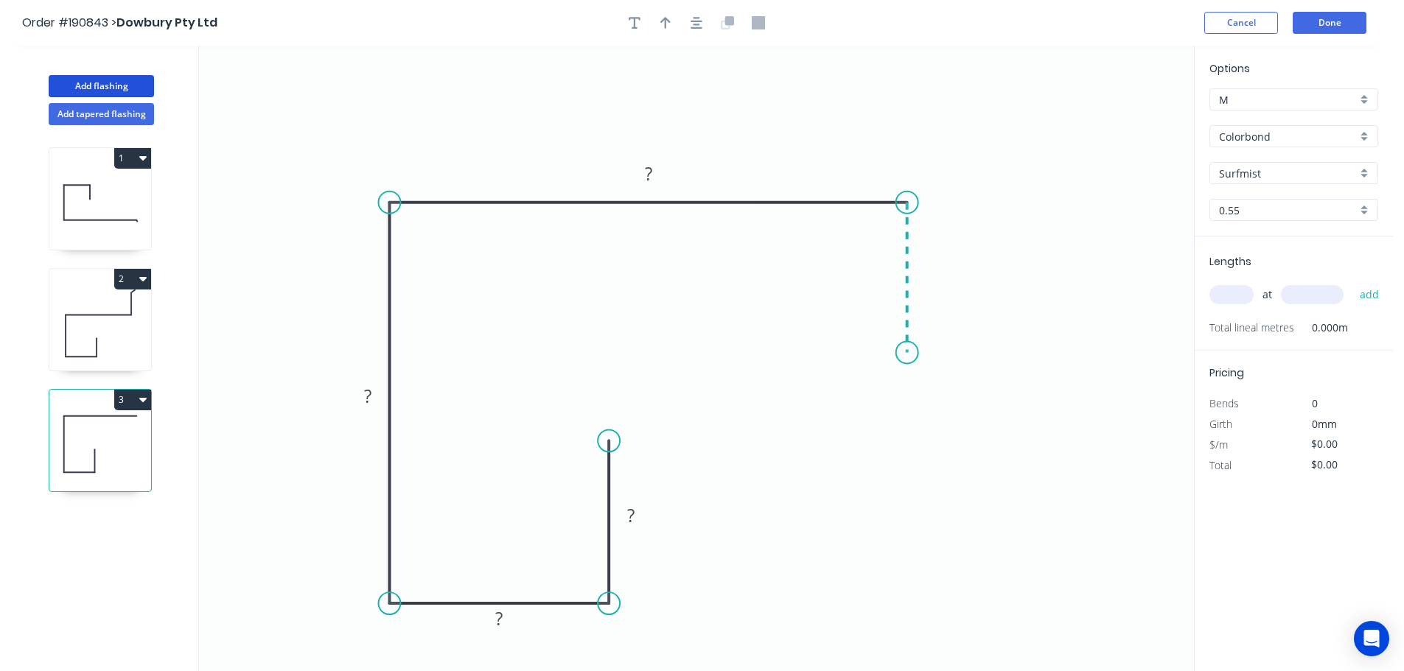
click at [909, 353] on icon "0 ? ? ? ?" at bounding box center [696, 359] width 995 height 626
click at [696, 28] on icon "button" at bounding box center [696, 23] width 12 height 12
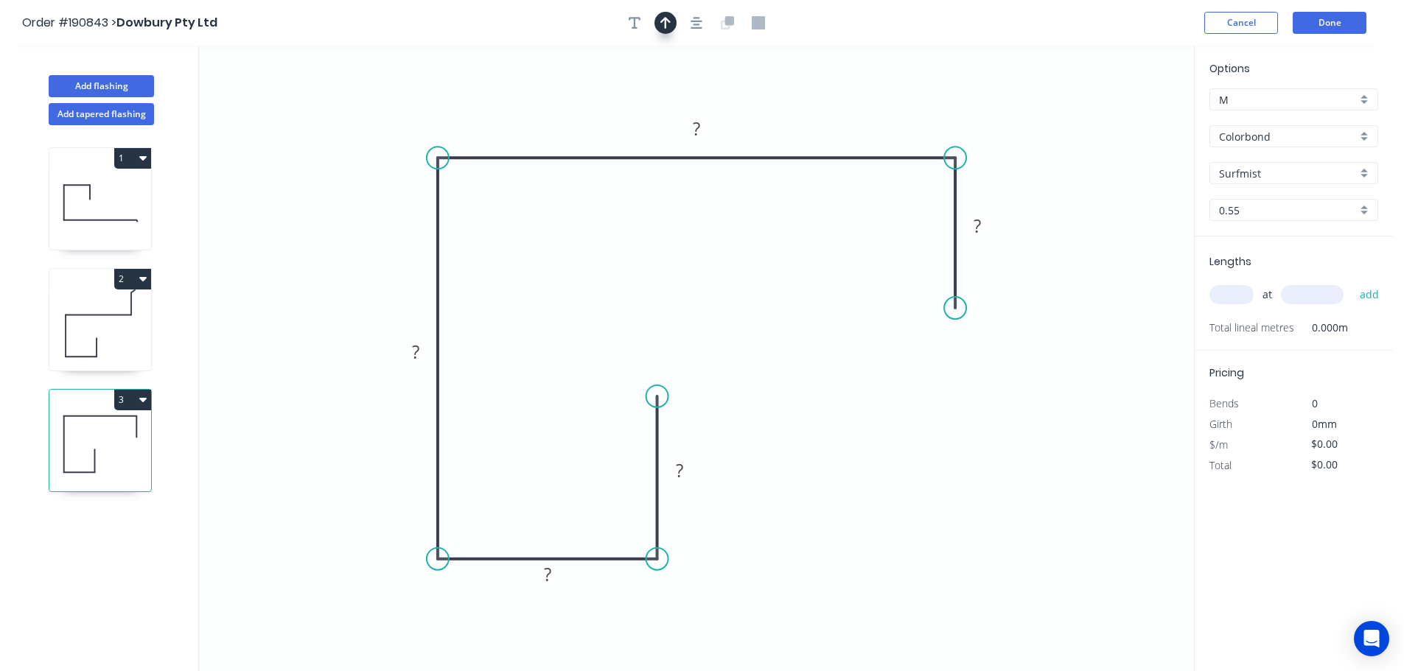
click at [665, 28] on icon "button" at bounding box center [665, 23] width 10 height 12
drag, startPoint x: 1120, startPoint y: 119, endPoint x: 842, endPoint y: 390, distance: 388.2
click at [842, 390] on icon at bounding box center [841, 372] width 13 height 47
click at [842, 390] on icon at bounding box center [853, 377] width 43 height 43
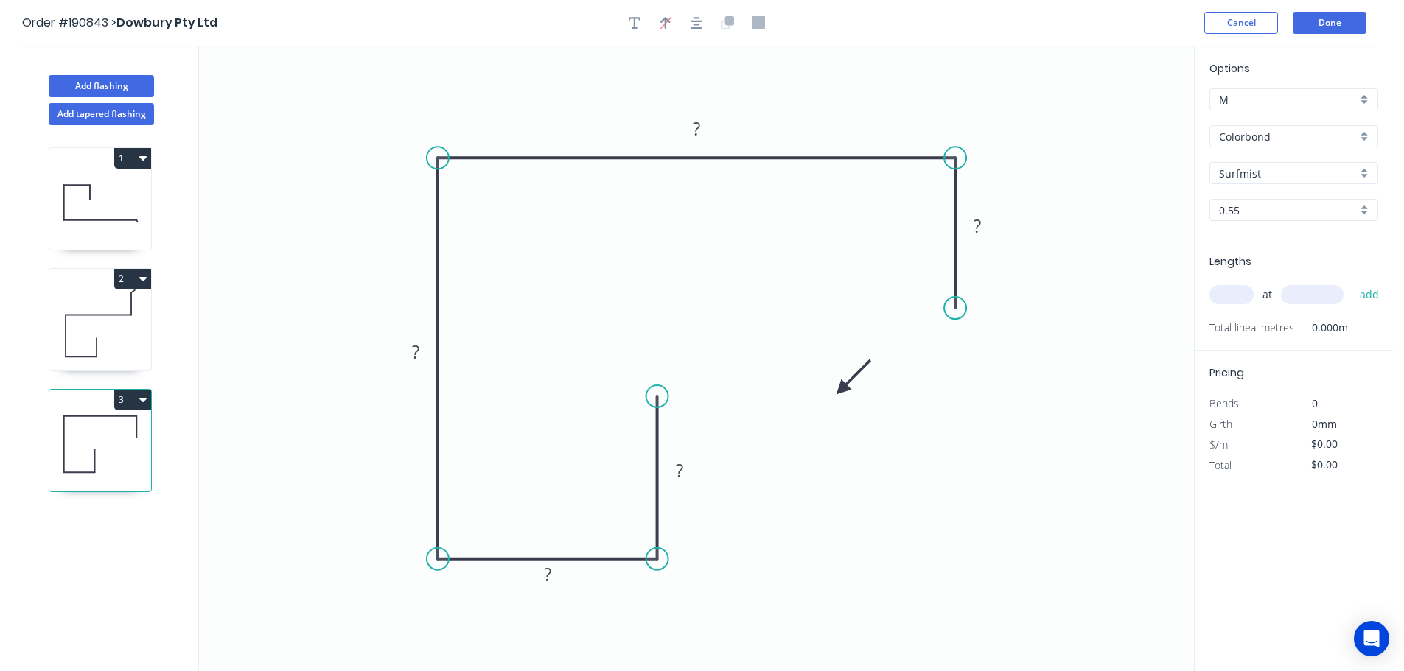
click at [842, 391] on icon at bounding box center [853, 377] width 43 height 43
click at [842, 391] on icon at bounding box center [859, 389] width 47 height 13
click at [682, 471] on tspan "?" at bounding box center [679, 470] width 7 height 24
type input "$13.78"
click at [1224, 295] on input "text" at bounding box center [1231, 294] width 44 height 19
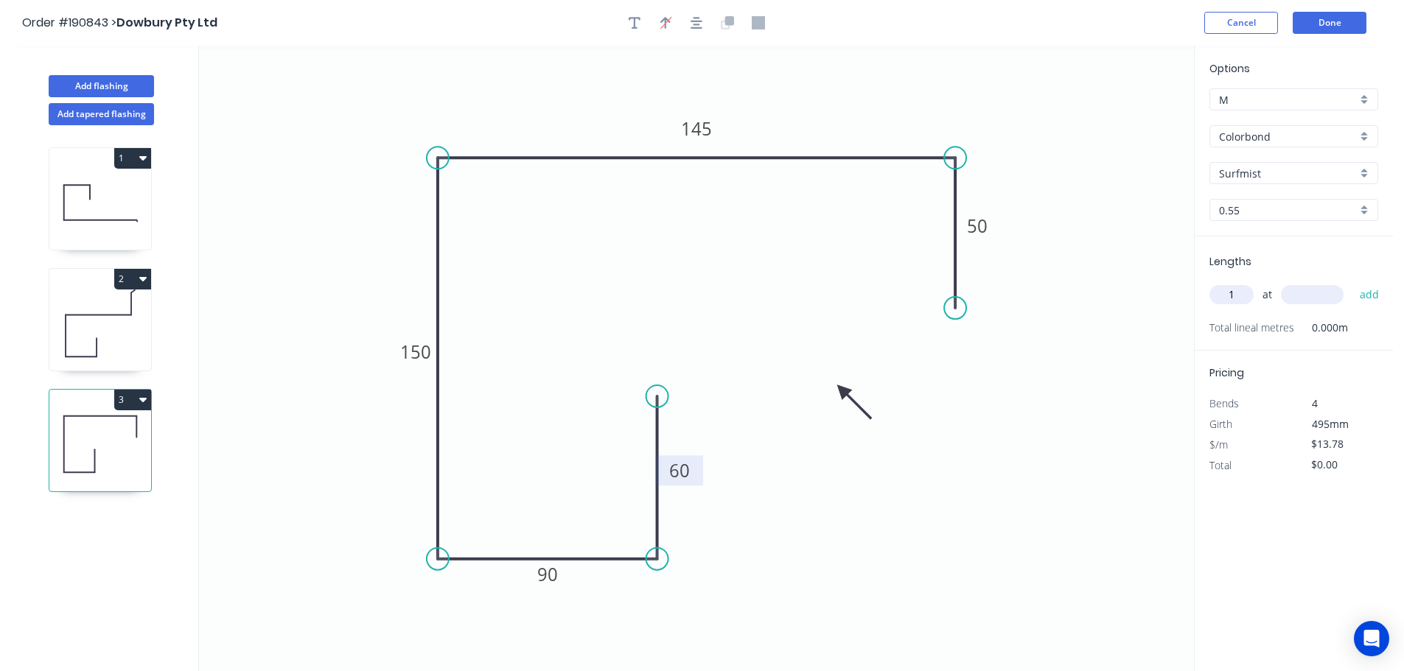
type input "1"
type input "1000"
click at [1352, 282] on button "add" at bounding box center [1369, 294] width 35 height 25
type input "$13.78"
click at [97, 83] on button "Add flashing" at bounding box center [101, 86] width 105 height 22
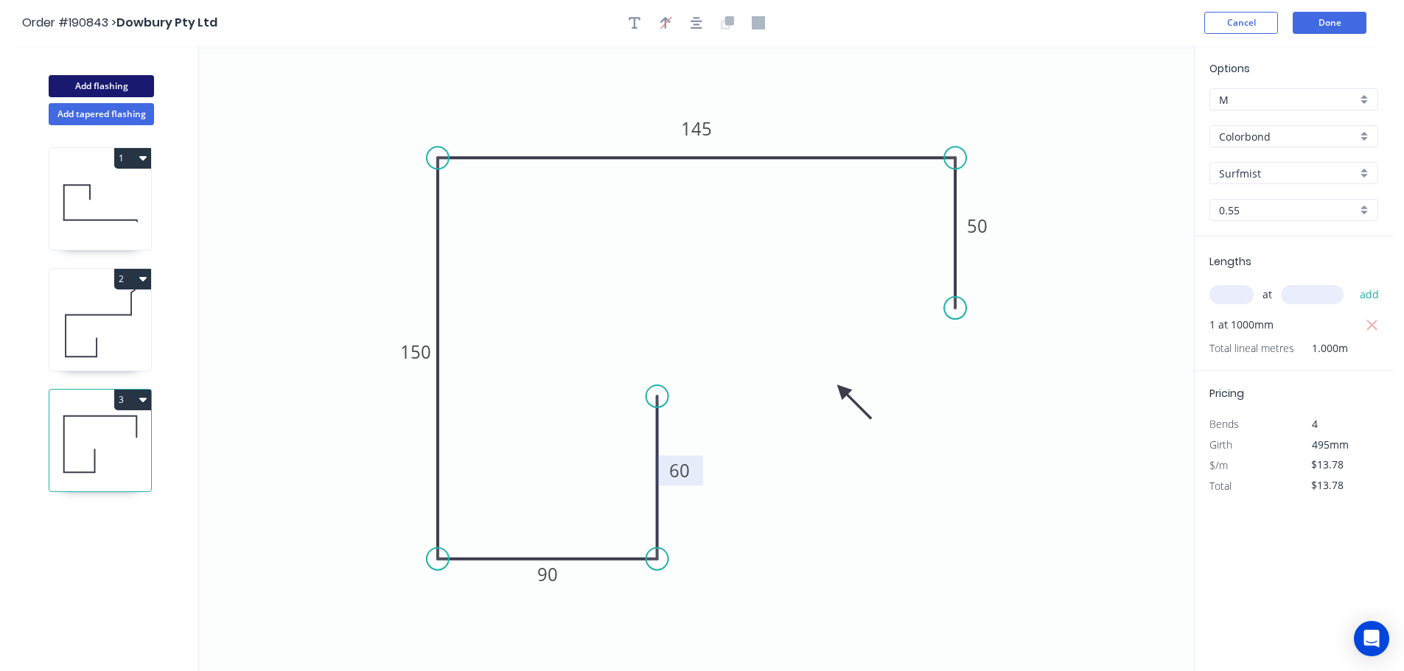
type input "$0.00"
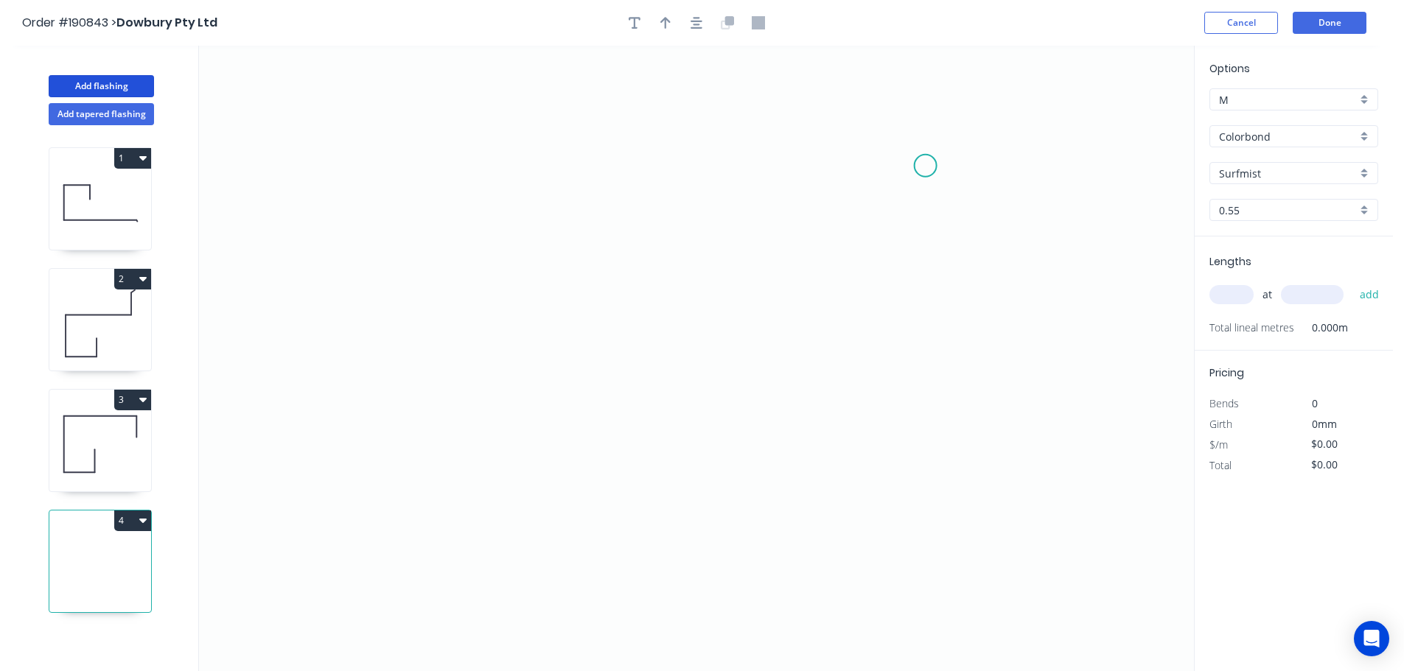
click at [926, 163] on icon "0" at bounding box center [696, 359] width 995 height 626
click at [521, 159] on icon "0" at bounding box center [696, 359] width 995 height 626
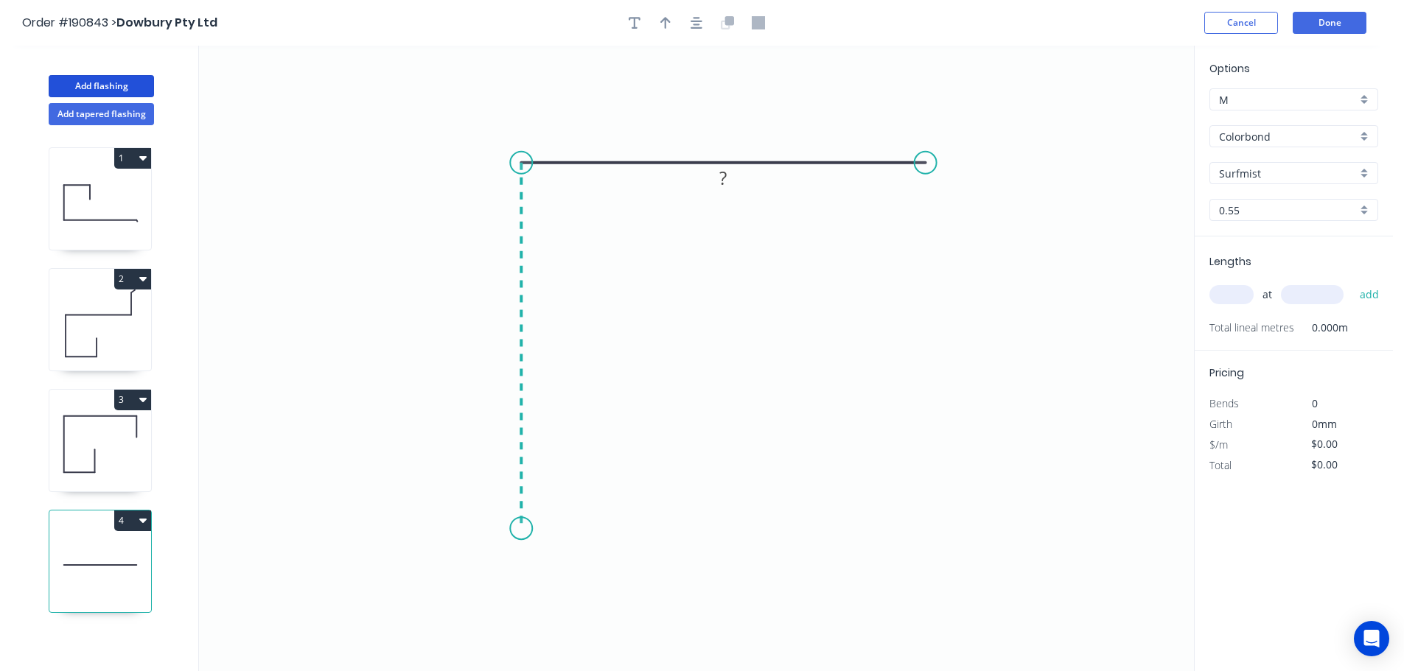
click at [520, 529] on icon "0 ?" at bounding box center [696, 359] width 995 height 626
click at [520, 529] on circle at bounding box center [521, 528] width 22 height 22
click at [498, 340] on tspan "?" at bounding box center [498, 338] width 7 height 24
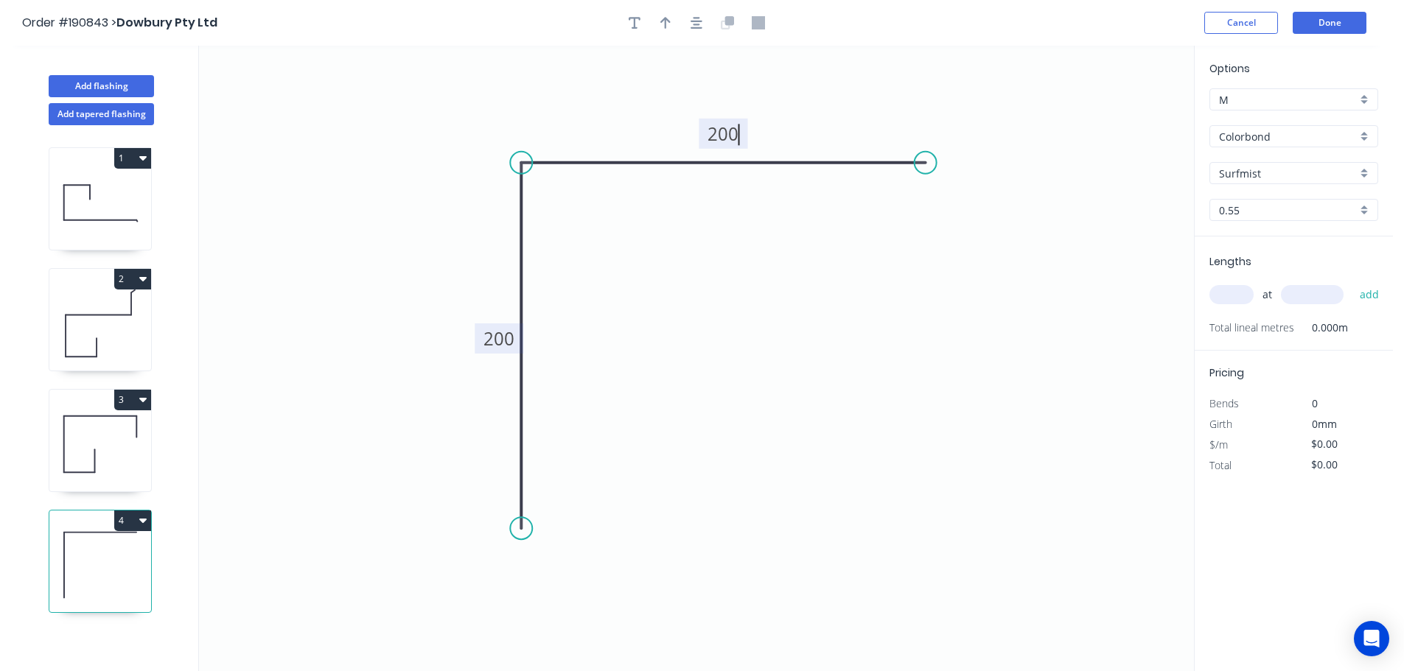
type input "$9.97"
click at [1253, 139] on input "Colorbond" at bounding box center [1288, 136] width 138 height 15
click at [1261, 250] on div "Galvabond" at bounding box center [1293, 250] width 167 height 26
type input "Galvabond"
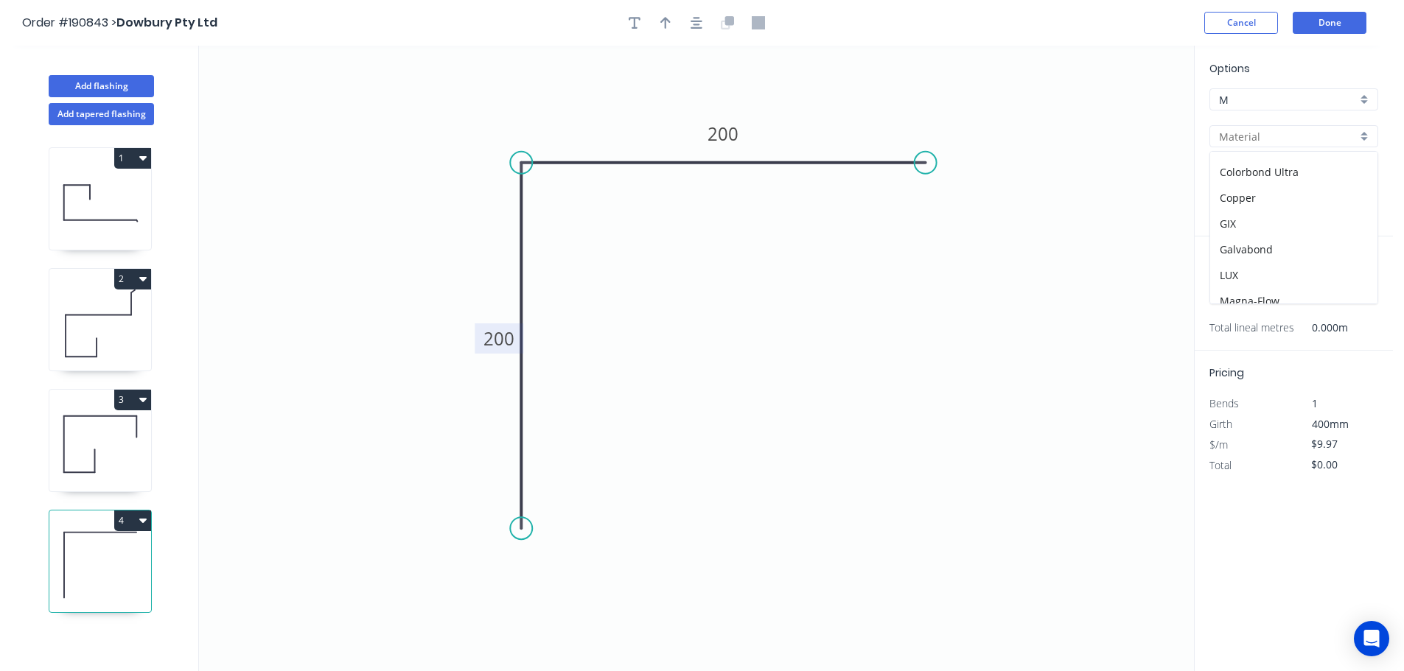
type input "Galvabond"
type input "$10.42"
click at [1242, 212] on input "0.55" at bounding box center [1288, 210] width 138 height 15
click at [1228, 342] on div "1.6" at bounding box center [1293, 342] width 167 height 26
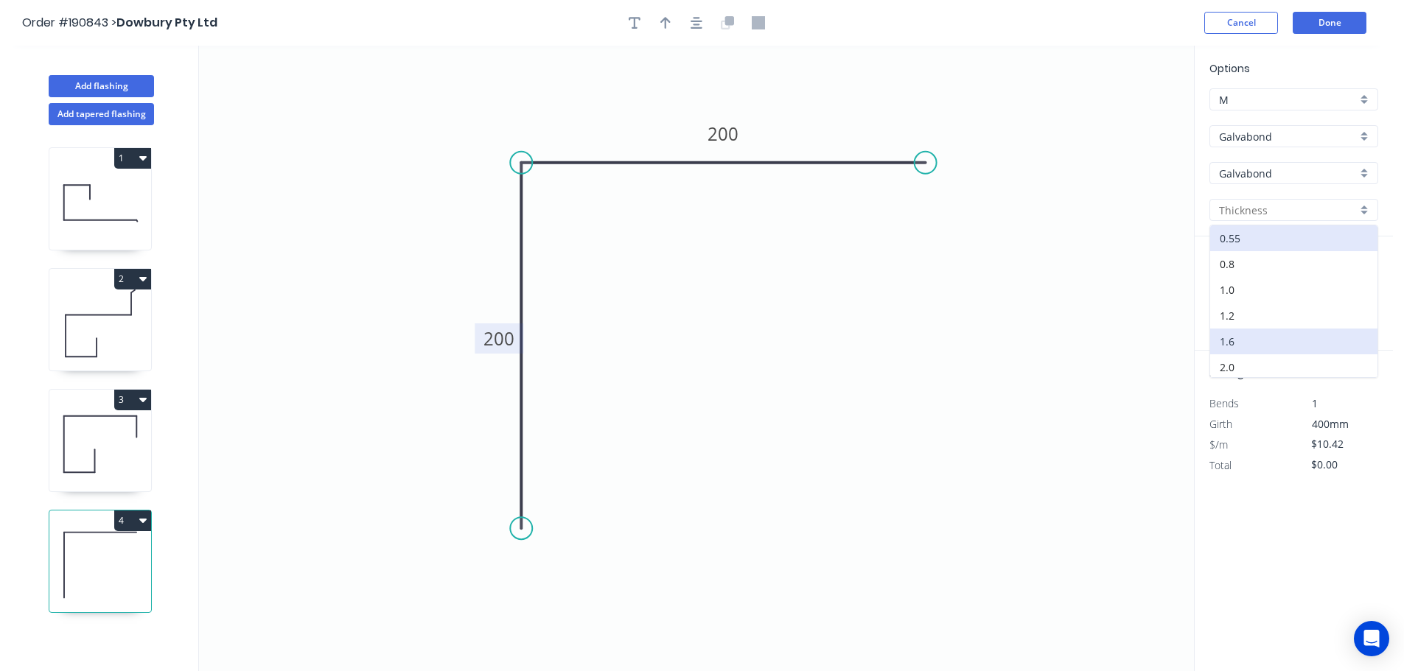
type input "1.6"
type input "$25.67"
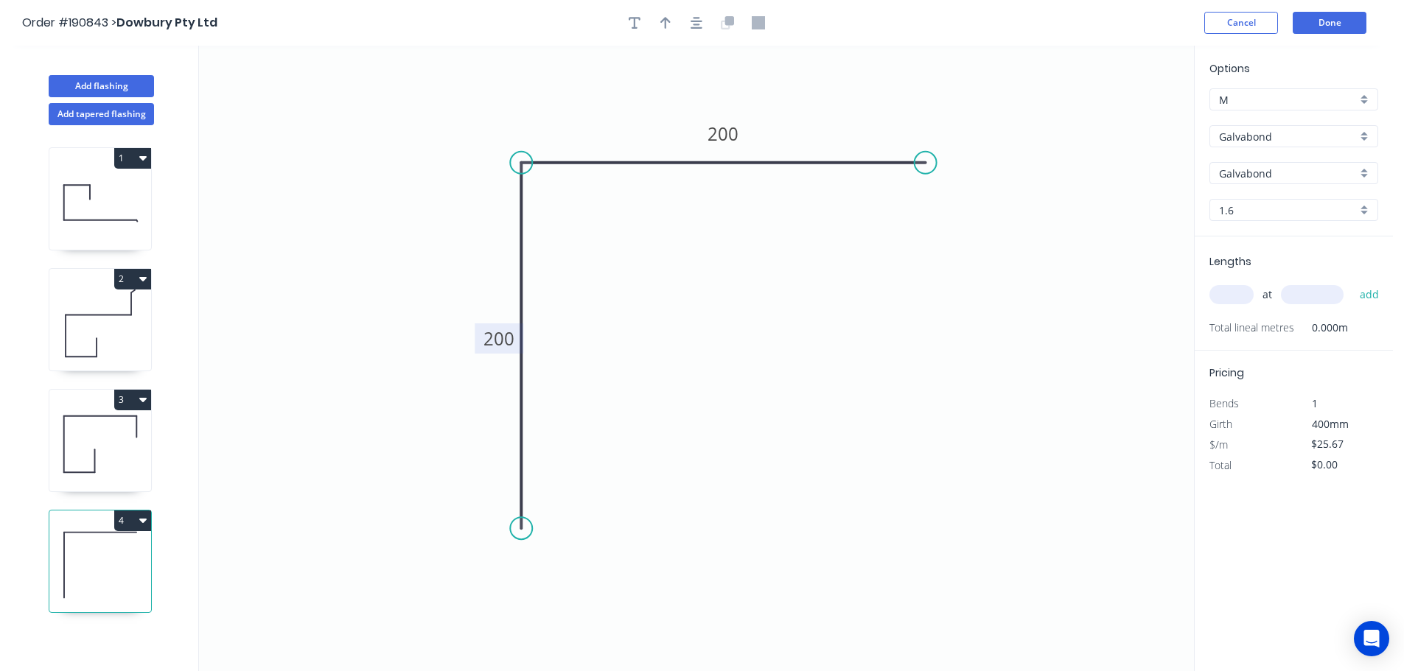
click at [1232, 294] on input "text" at bounding box center [1231, 294] width 44 height 19
type input "2"
type input "2100"
click at [1352, 282] on button "add" at bounding box center [1369, 294] width 35 height 25
type input "$107.81"
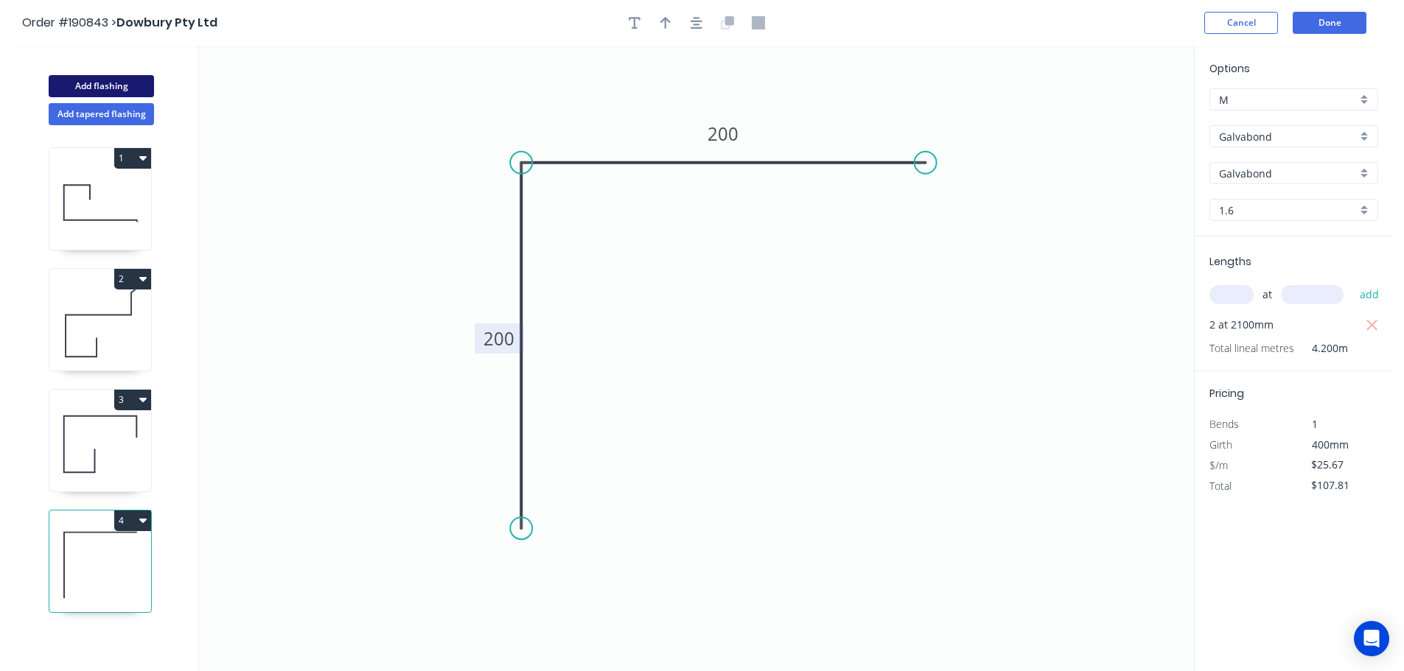
click at [104, 87] on button "Add flashing" at bounding box center [101, 86] width 105 height 22
type input "$0.00"
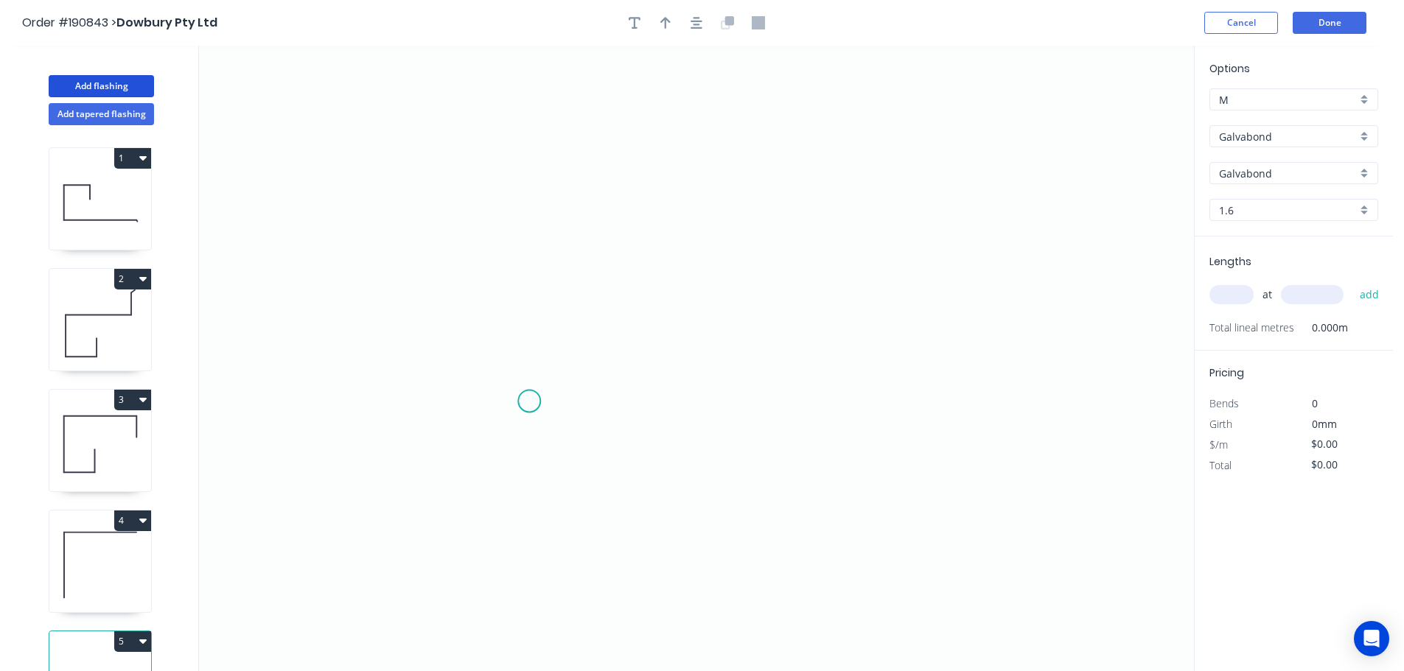
click at [529, 402] on icon "0" at bounding box center [696, 359] width 995 height 626
click at [528, 280] on icon "0" at bounding box center [696, 359] width 995 height 626
click at [1022, 259] on icon "0 ?" at bounding box center [696, 359] width 995 height 626
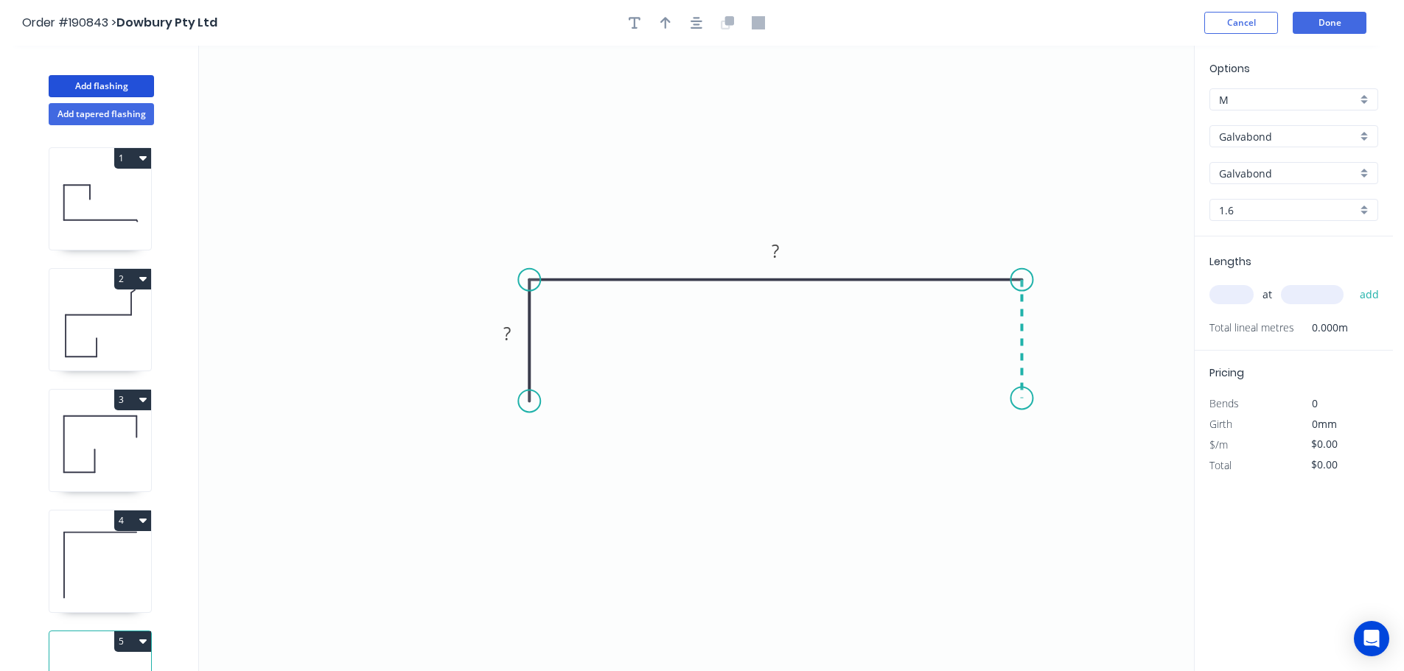
click at [1029, 399] on icon "0 ? ?" at bounding box center [696, 359] width 995 height 626
click at [506, 330] on tspan "?" at bounding box center [506, 333] width 7 height 24
type input "$26.70"
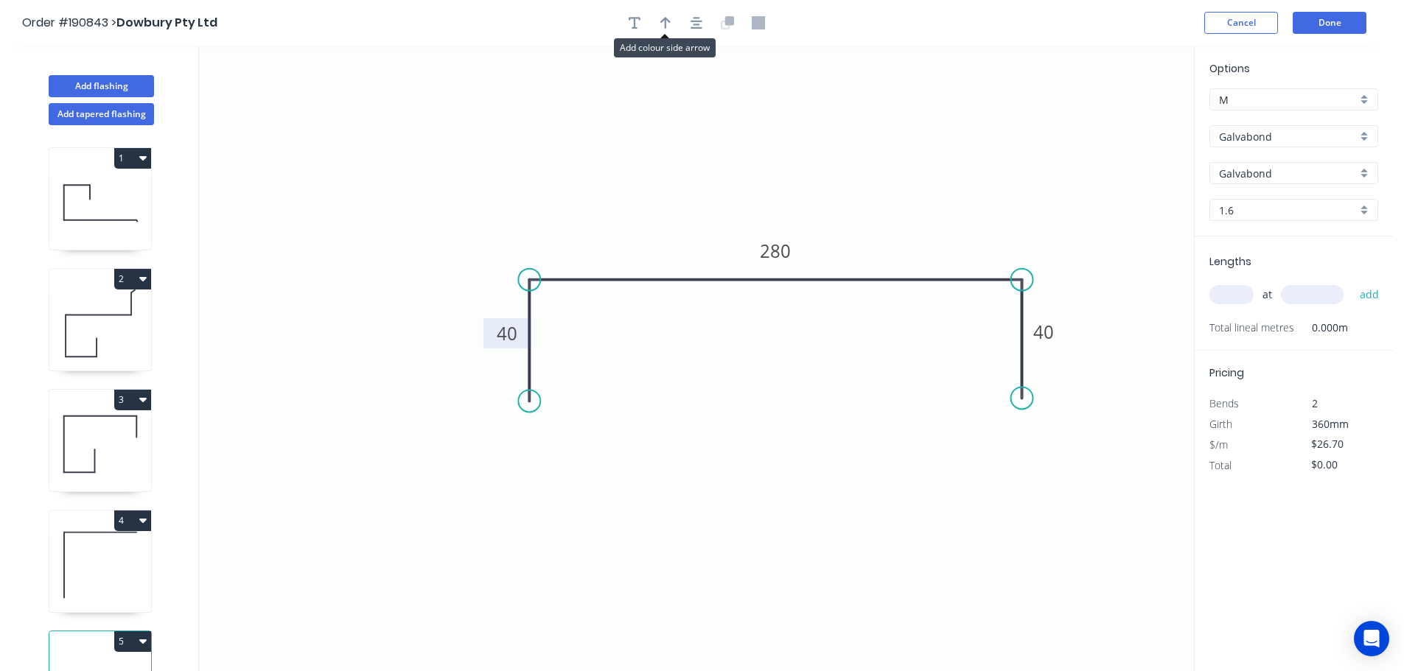
drag, startPoint x: 668, startPoint y: 22, endPoint x: 787, endPoint y: 74, distance: 129.7
click at [668, 21] on icon "button" at bounding box center [665, 22] width 10 height 13
click at [1118, 115] on icon at bounding box center [1119, 102] width 13 height 47
drag, startPoint x: 1118, startPoint y: 115, endPoint x: 934, endPoint y: 175, distance: 193.0
click at [945, 173] on icon at bounding box center [966, 154] width 43 height 43
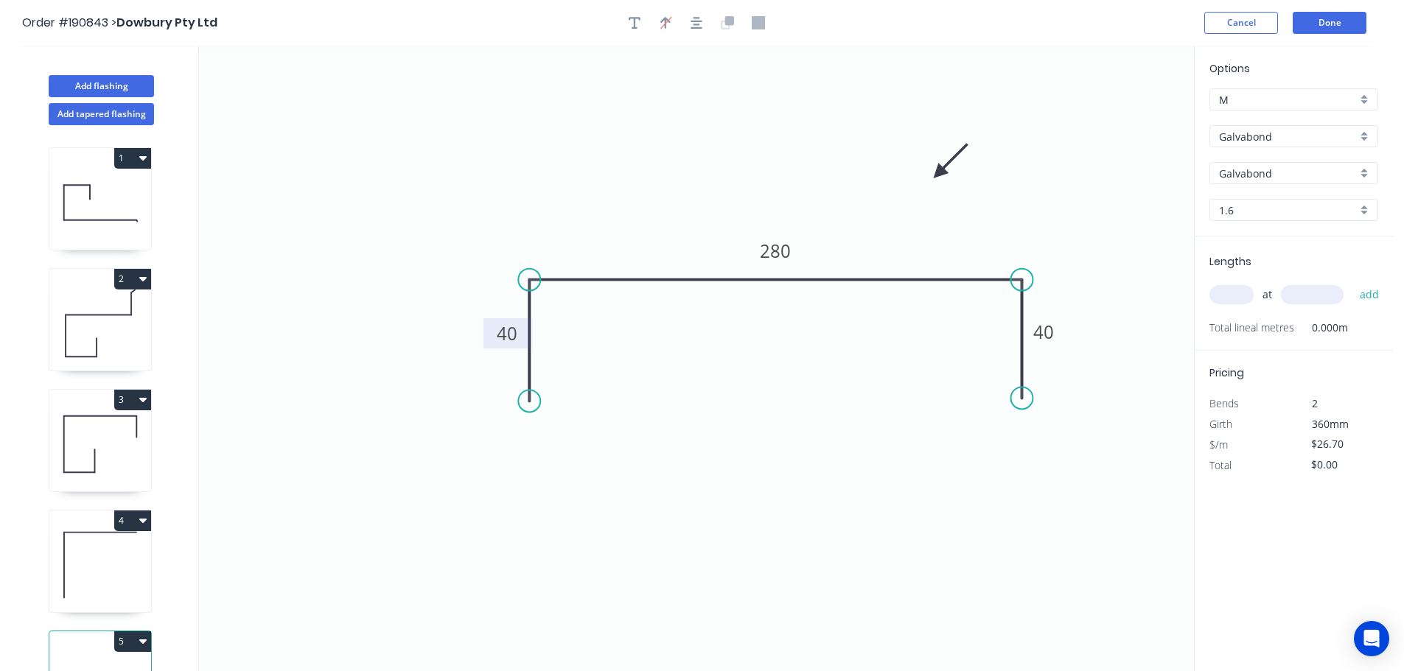
click at [1276, 133] on input "Galvabond" at bounding box center [1288, 136] width 138 height 15
click at [1285, 264] on div "Colorbond Metallic" at bounding box center [1293, 268] width 167 height 26
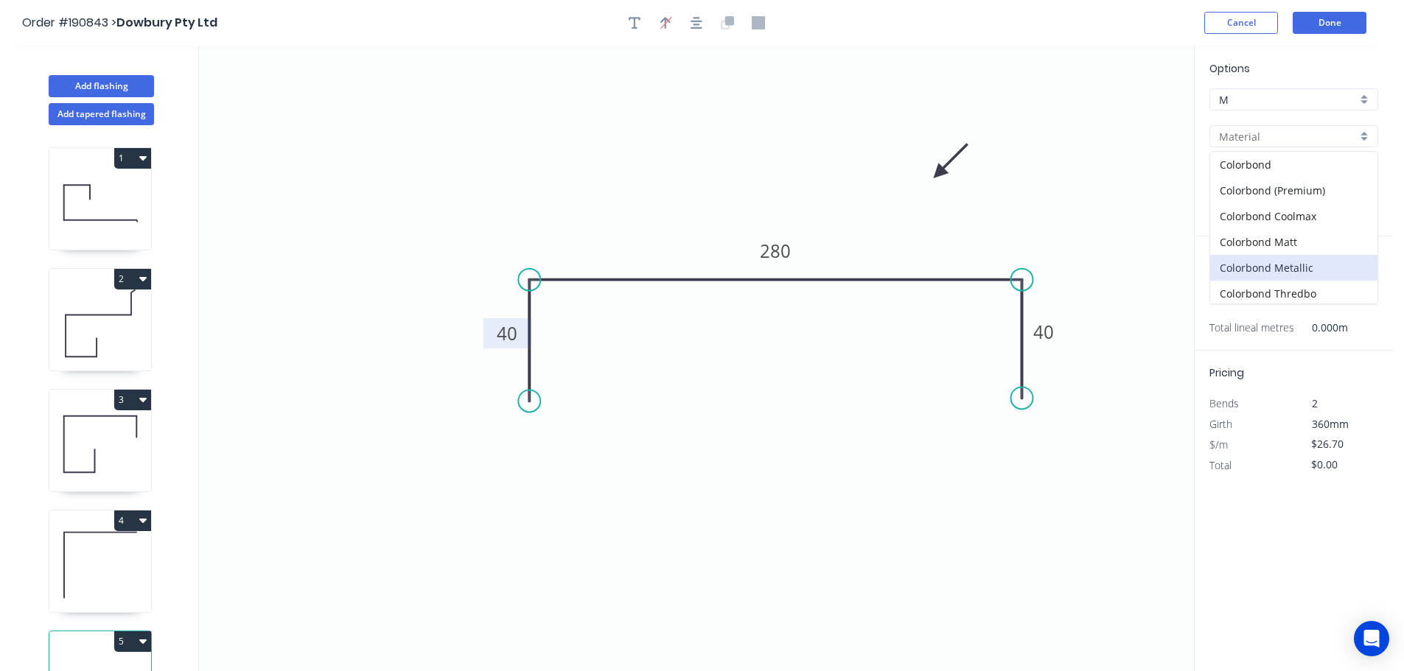
type input "Colorbond Metallic"
type input "Aries"
type input "0.55"
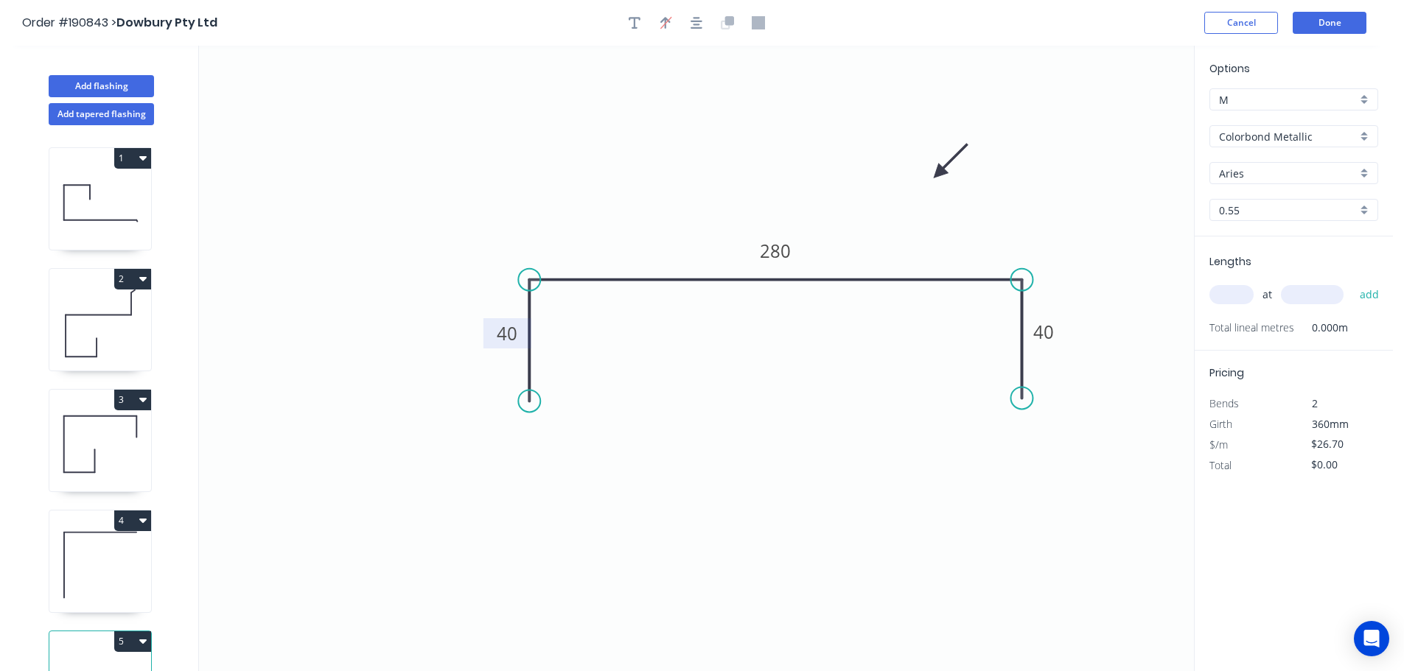
type input "$16.78"
click at [1242, 170] on input "Aries" at bounding box center [1288, 173] width 138 height 15
click at [1237, 332] on div "[PERSON_NAME]" at bounding box center [1293, 328] width 167 height 26
type input "[PERSON_NAME]"
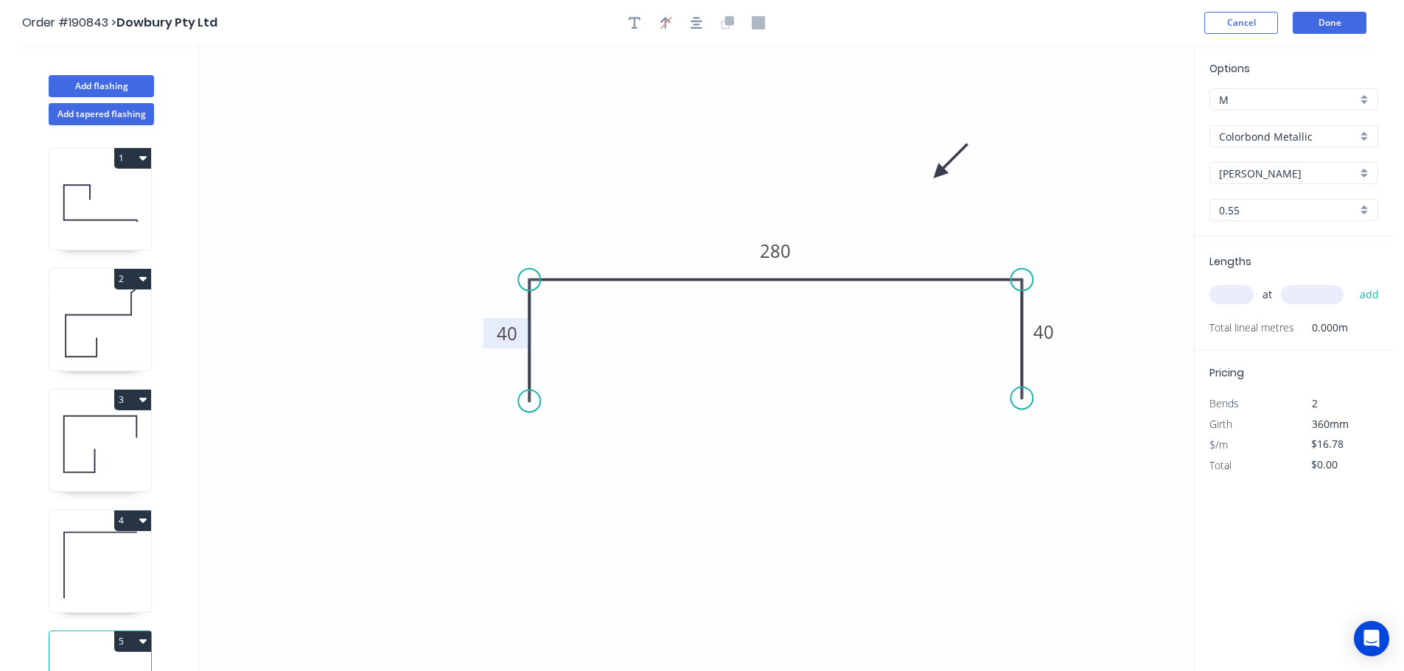
click at [1231, 292] on input "text" at bounding box center [1231, 294] width 44 height 19
type input "3"
type input "2000"
click at [1352, 282] on button "add" at bounding box center [1369, 294] width 35 height 25
type input "$100.68"
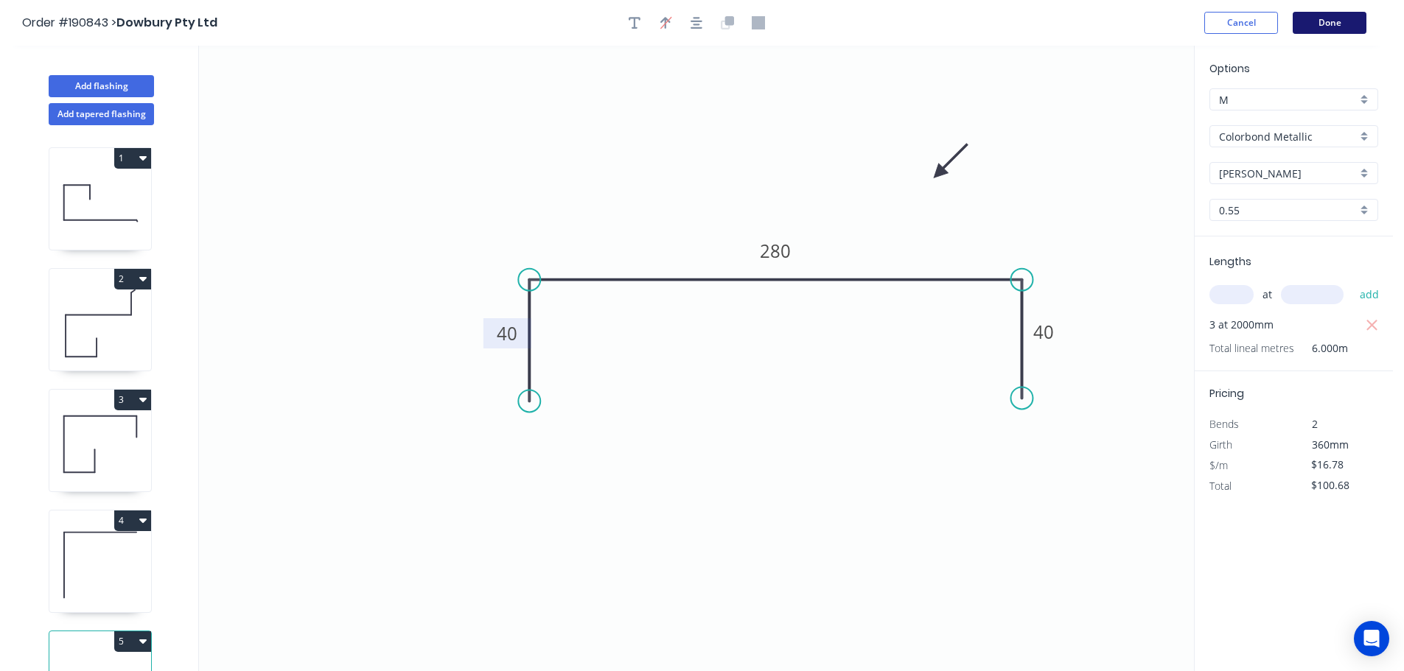
click at [1340, 18] on button "Done" at bounding box center [1330, 23] width 74 height 22
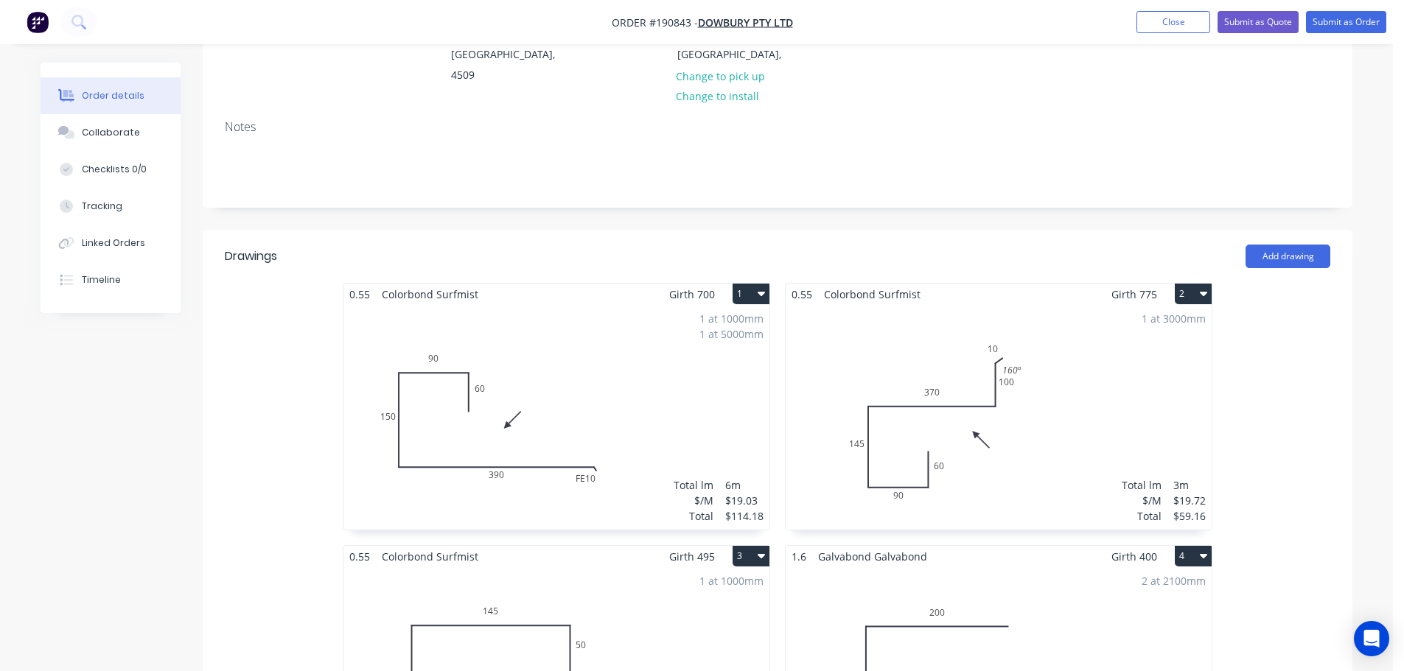
scroll to position [49, 0]
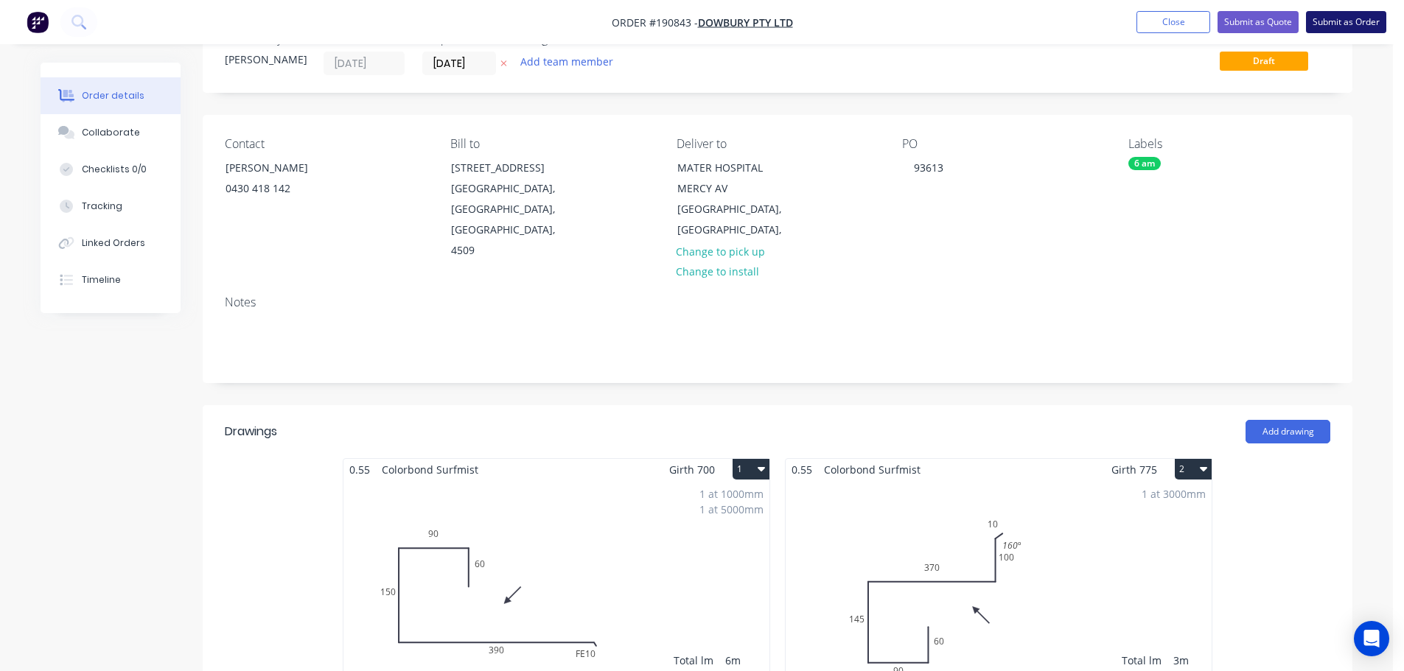
click at [1359, 22] on button "Submit as Order" at bounding box center [1346, 22] width 80 height 22
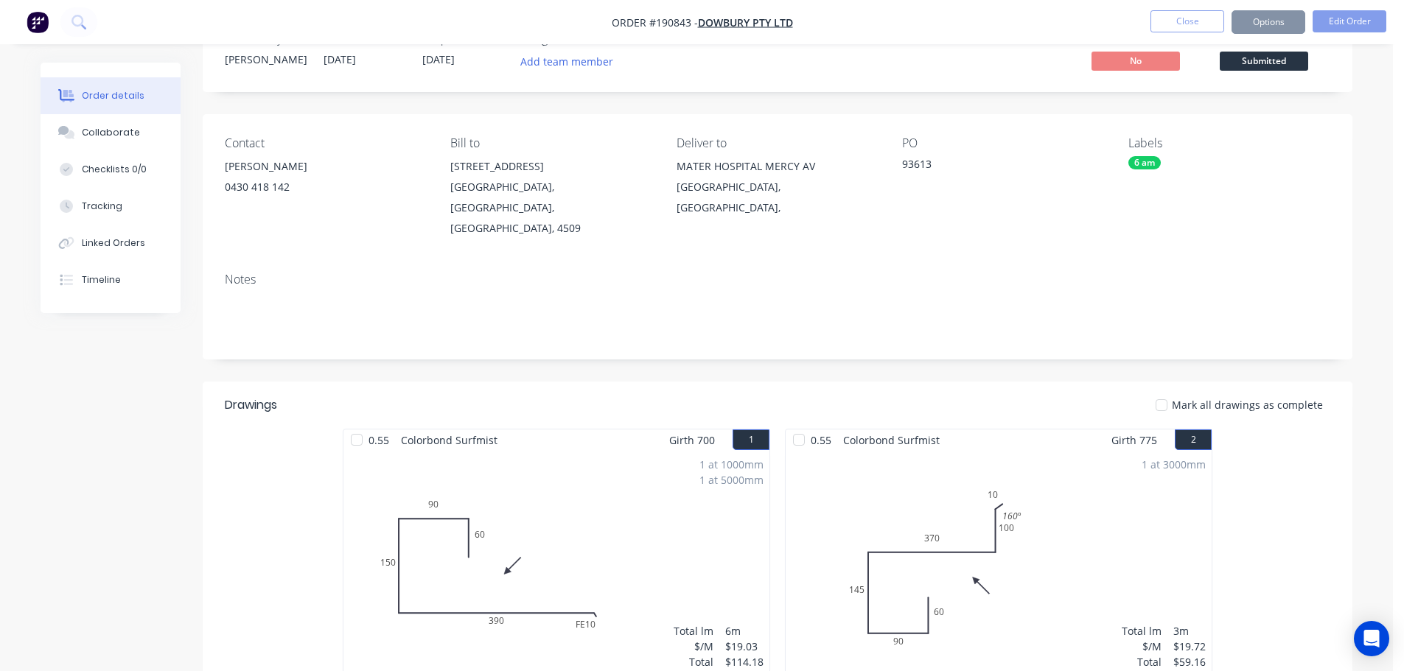
scroll to position [0, 0]
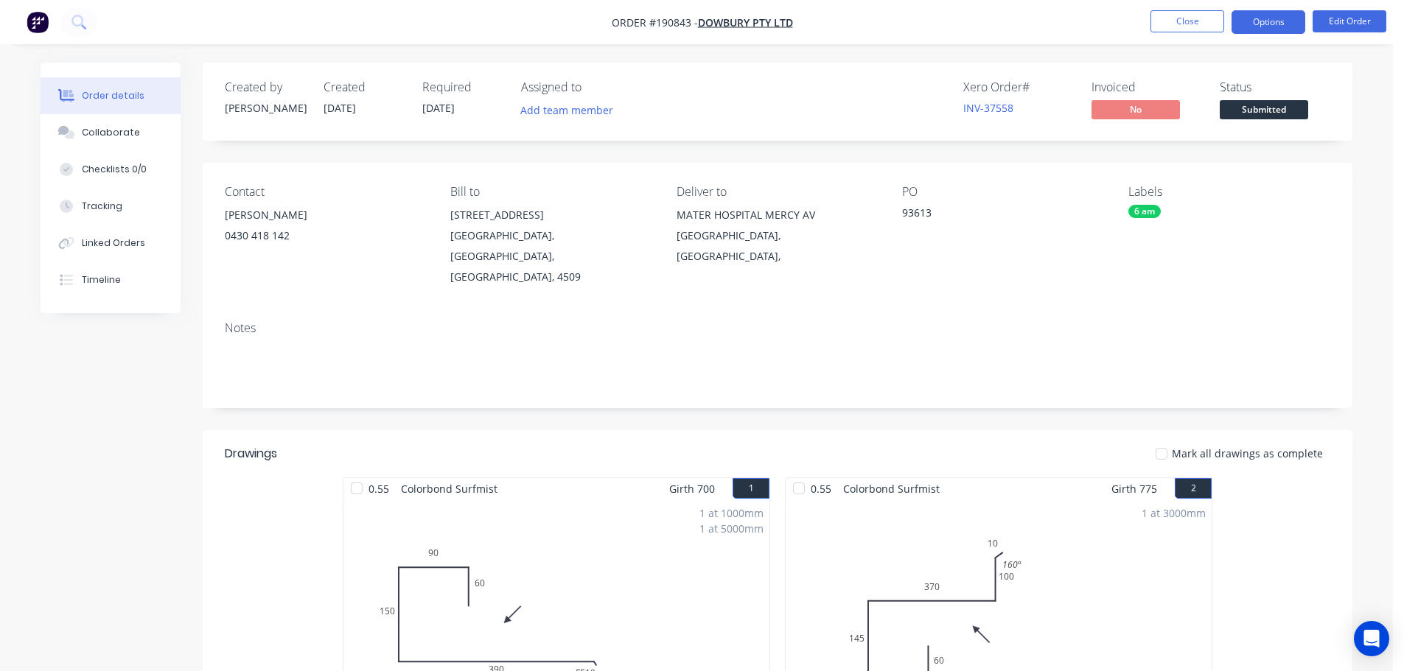
click at [1273, 18] on button "Options" at bounding box center [1268, 22] width 74 height 24
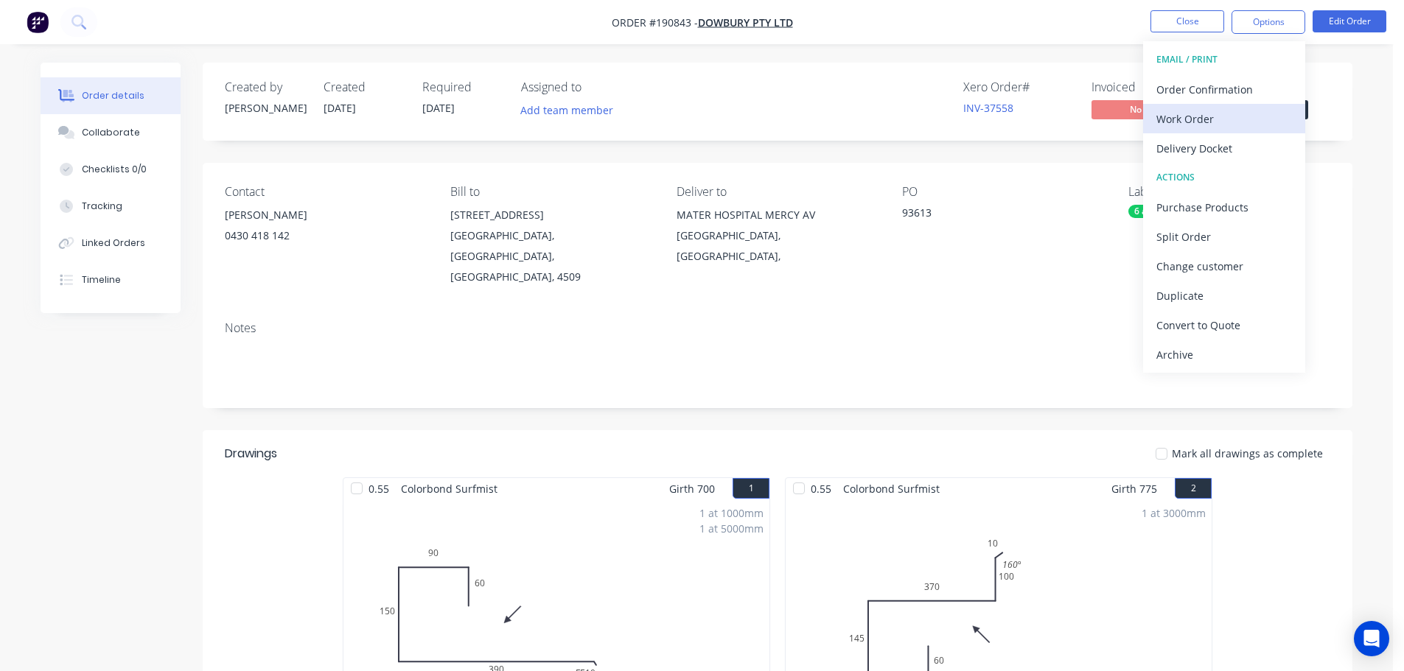
click at [1186, 113] on div "Work Order" at bounding box center [1224, 118] width 136 height 21
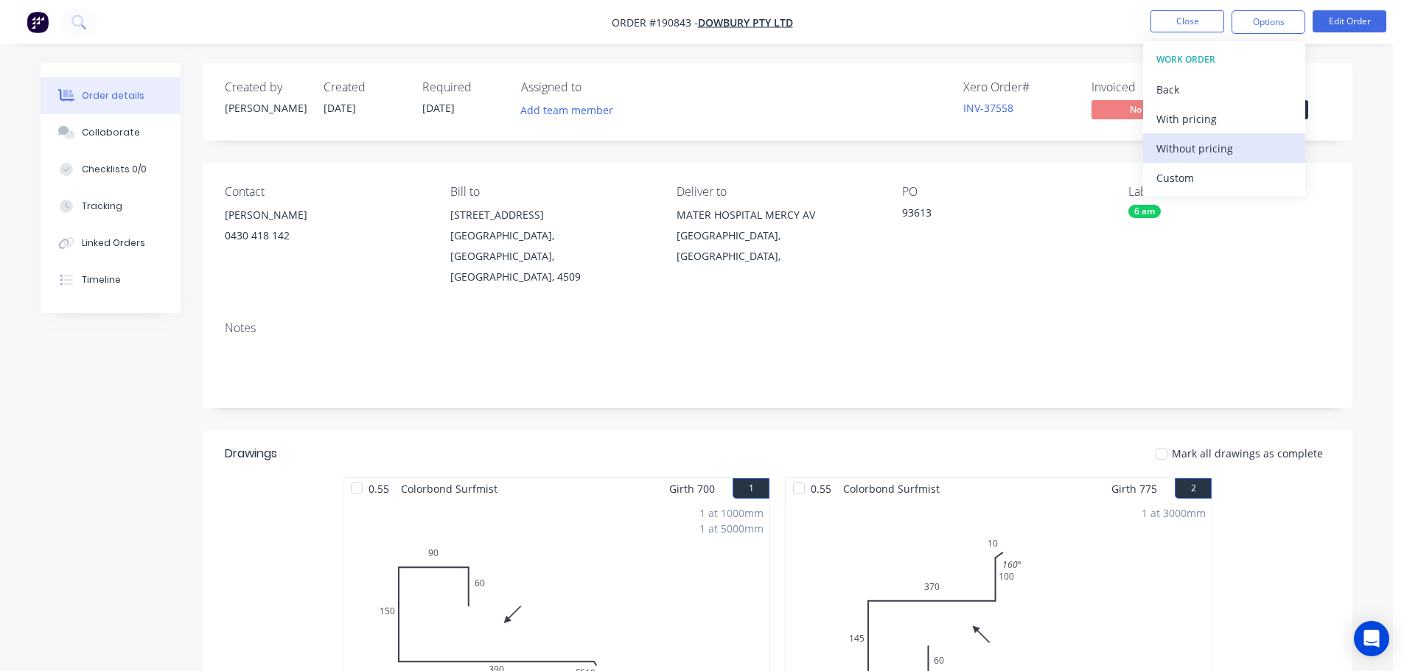
click at [1192, 153] on div "Without pricing" at bounding box center [1224, 148] width 136 height 21
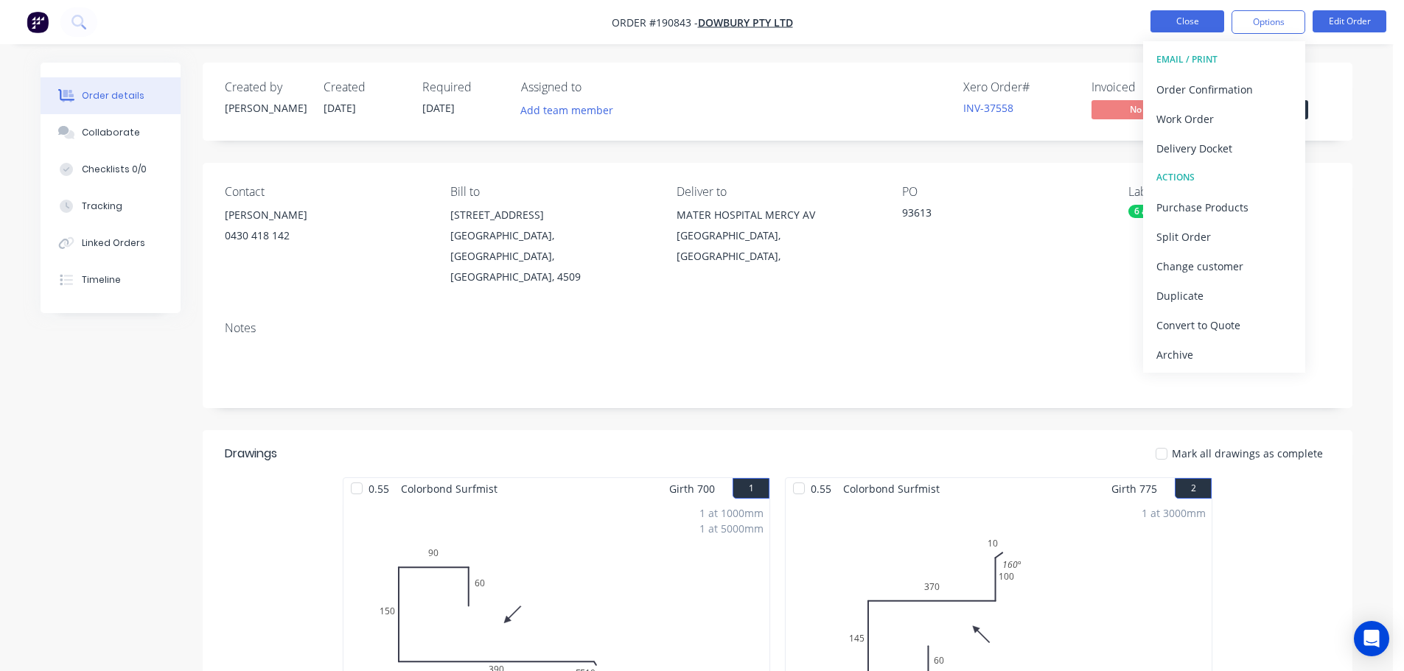
click at [1174, 27] on button "Close" at bounding box center [1187, 21] width 74 height 22
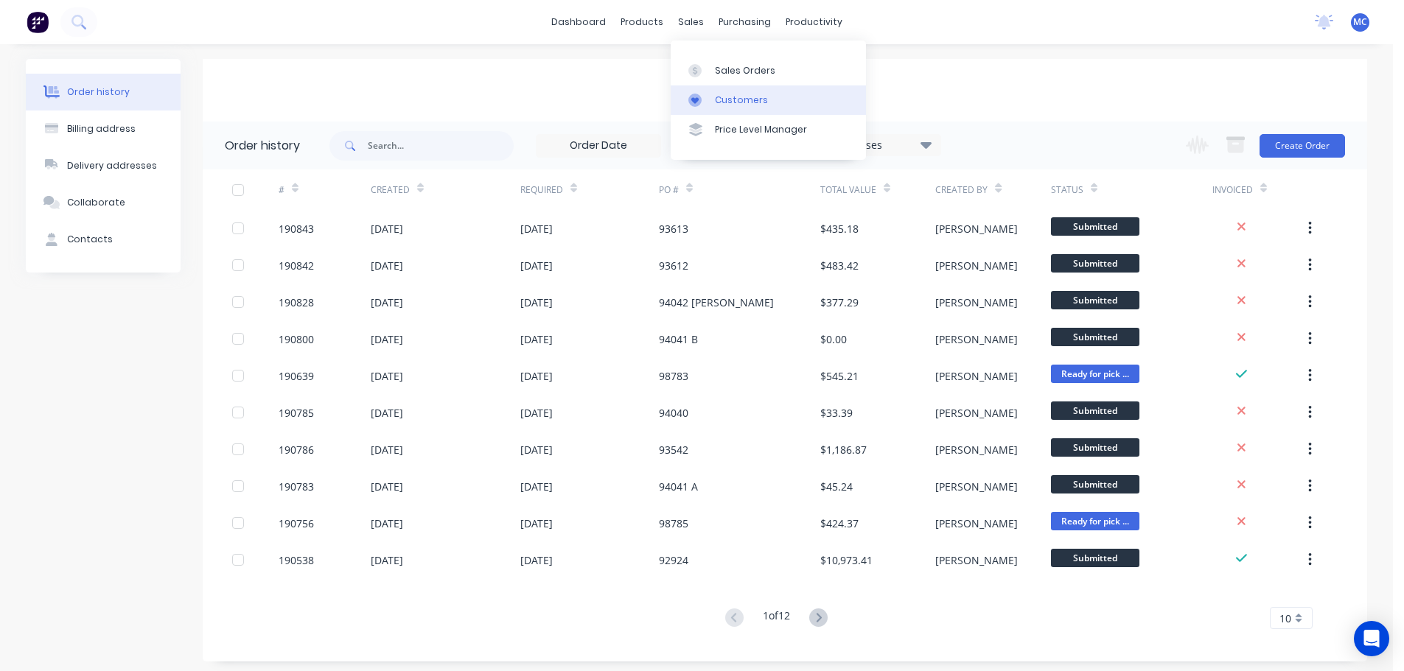
click at [732, 107] on link "Customers" at bounding box center [768, 99] width 195 height 29
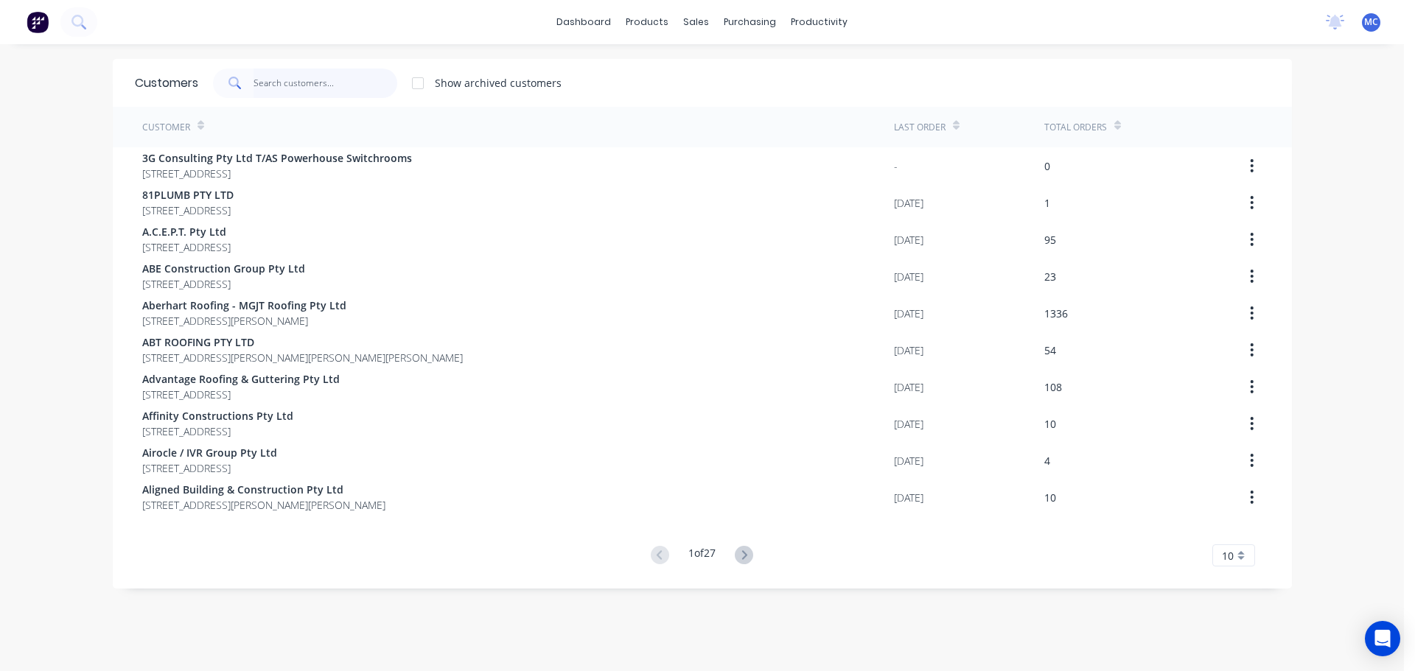
click at [281, 84] on input "text" at bounding box center [325, 83] width 144 height 29
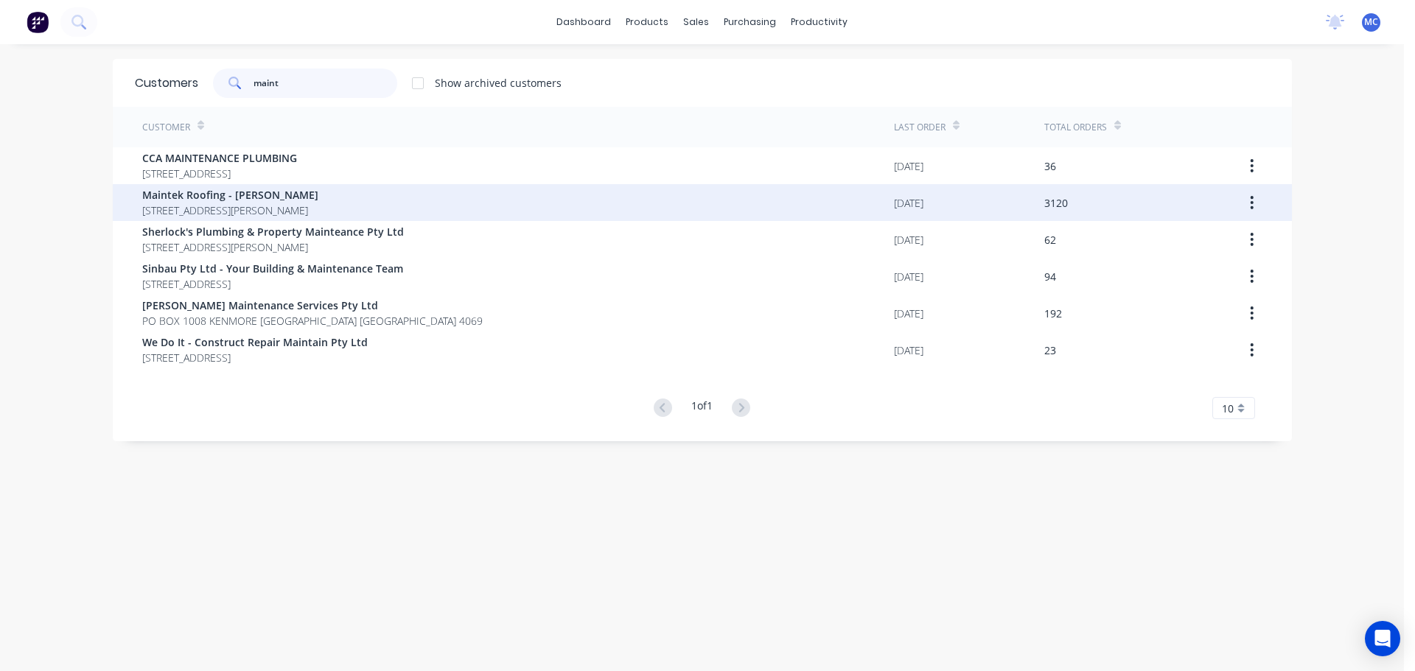
type input "maint"
click at [202, 192] on span "Maintek Roofing - [PERSON_NAME]" at bounding box center [230, 194] width 176 height 15
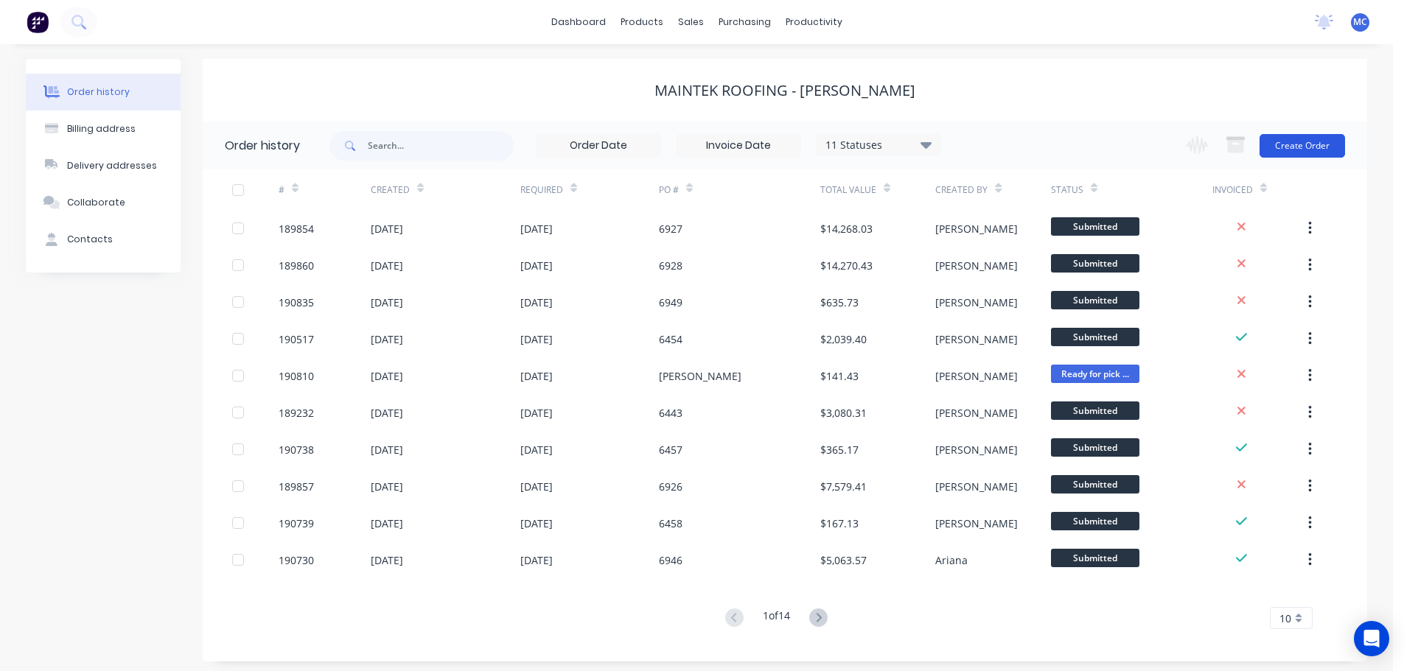
click at [1285, 140] on button "Create Order" at bounding box center [1301, 146] width 85 height 24
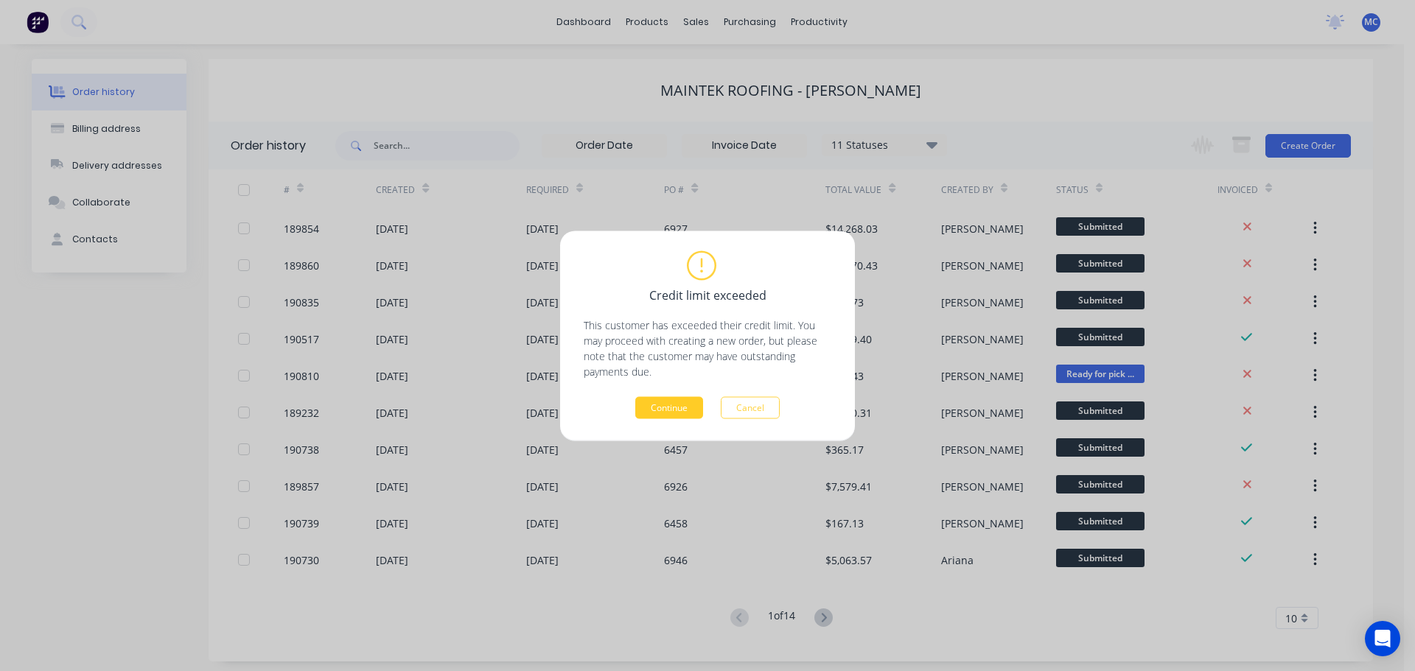
click at [673, 407] on button "Continue" at bounding box center [669, 407] width 68 height 22
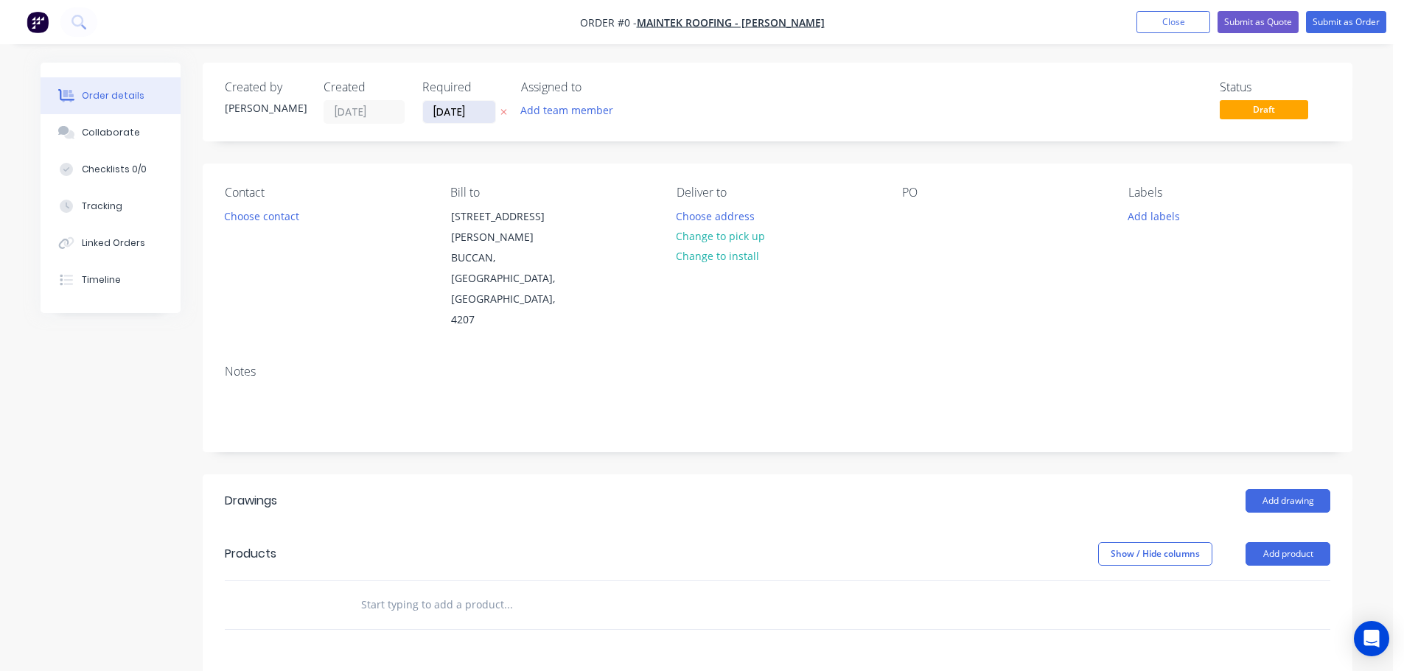
click at [450, 112] on input "[DATE]" at bounding box center [459, 112] width 72 height 22
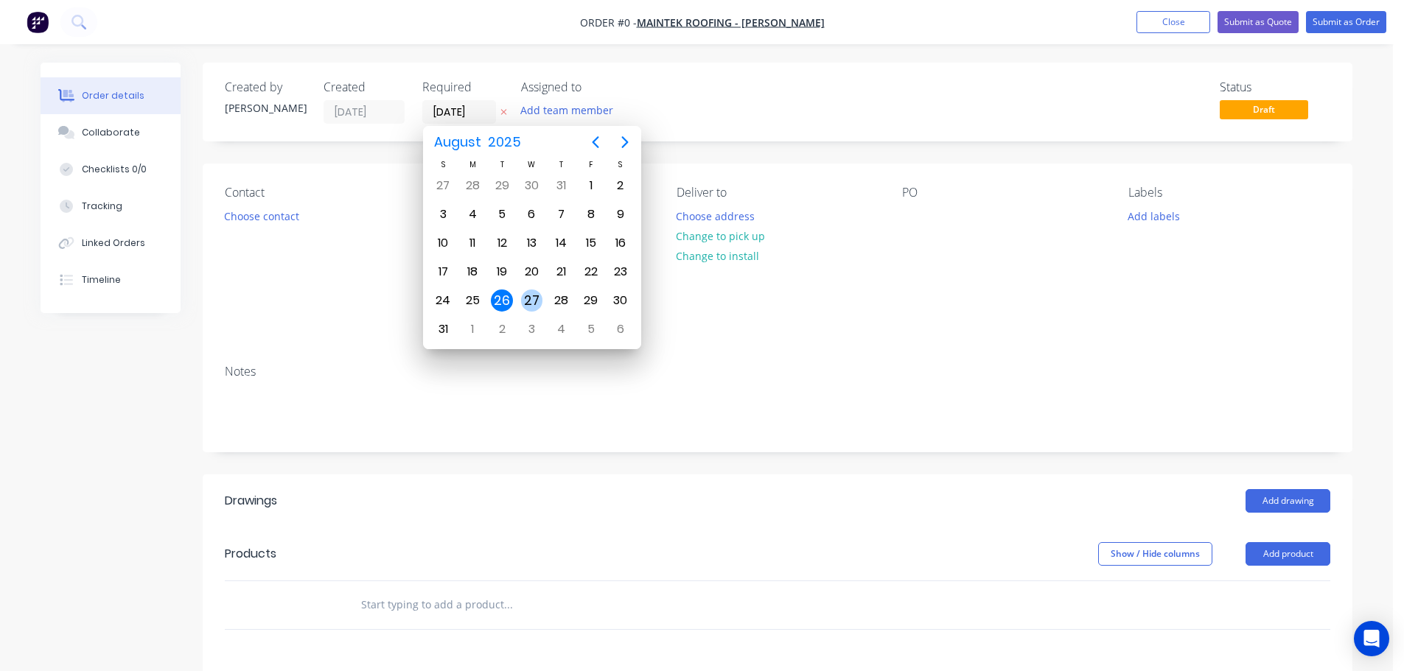
click at [530, 302] on div "27" at bounding box center [532, 301] width 22 height 22
type input "[DATE]"
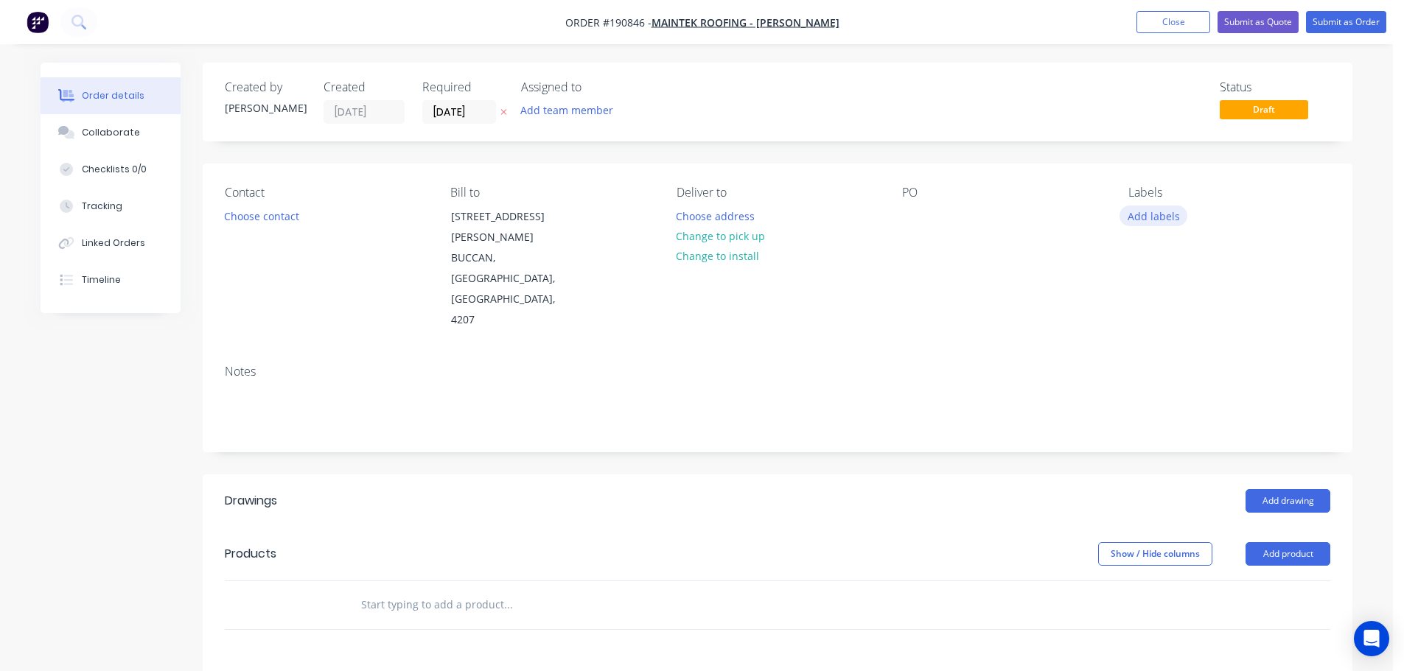
click at [1155, 213] on button "Add labels" at bounding box center [1153, 216] width 68 height 20
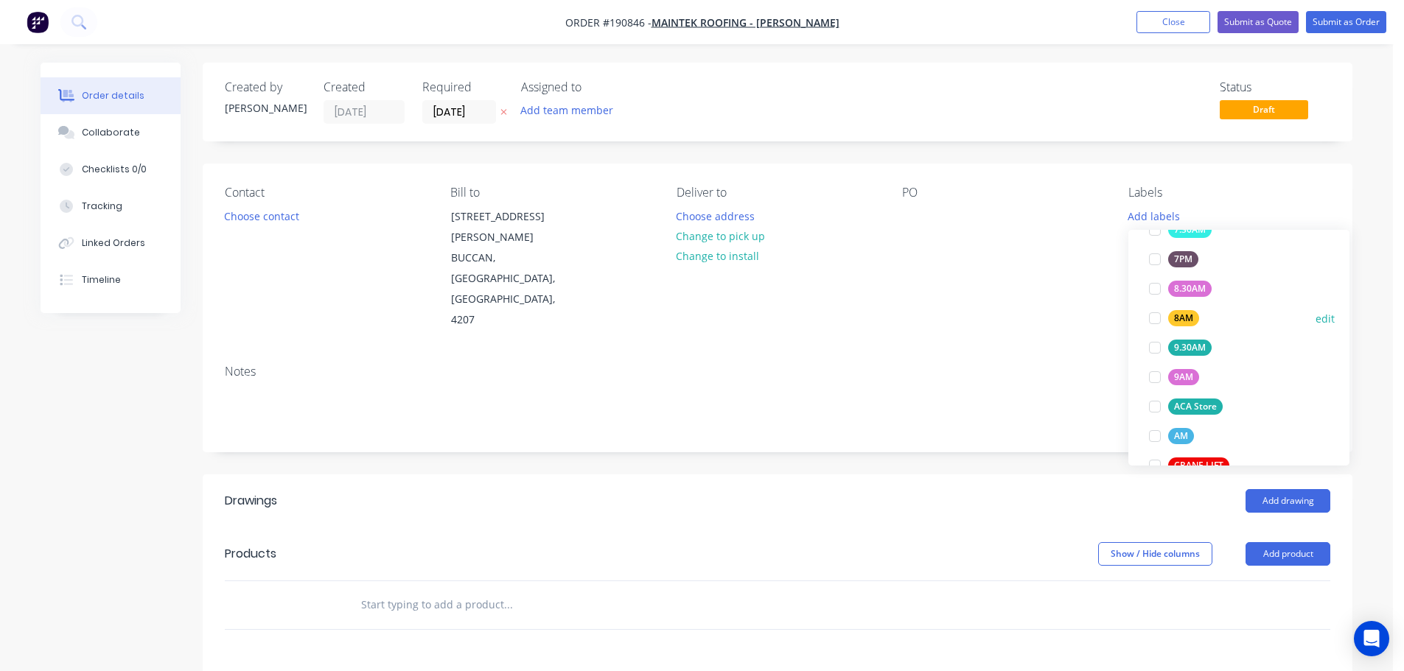
click at [1154, 321] on div at bounding box center [1154, 318] width 29 height 29
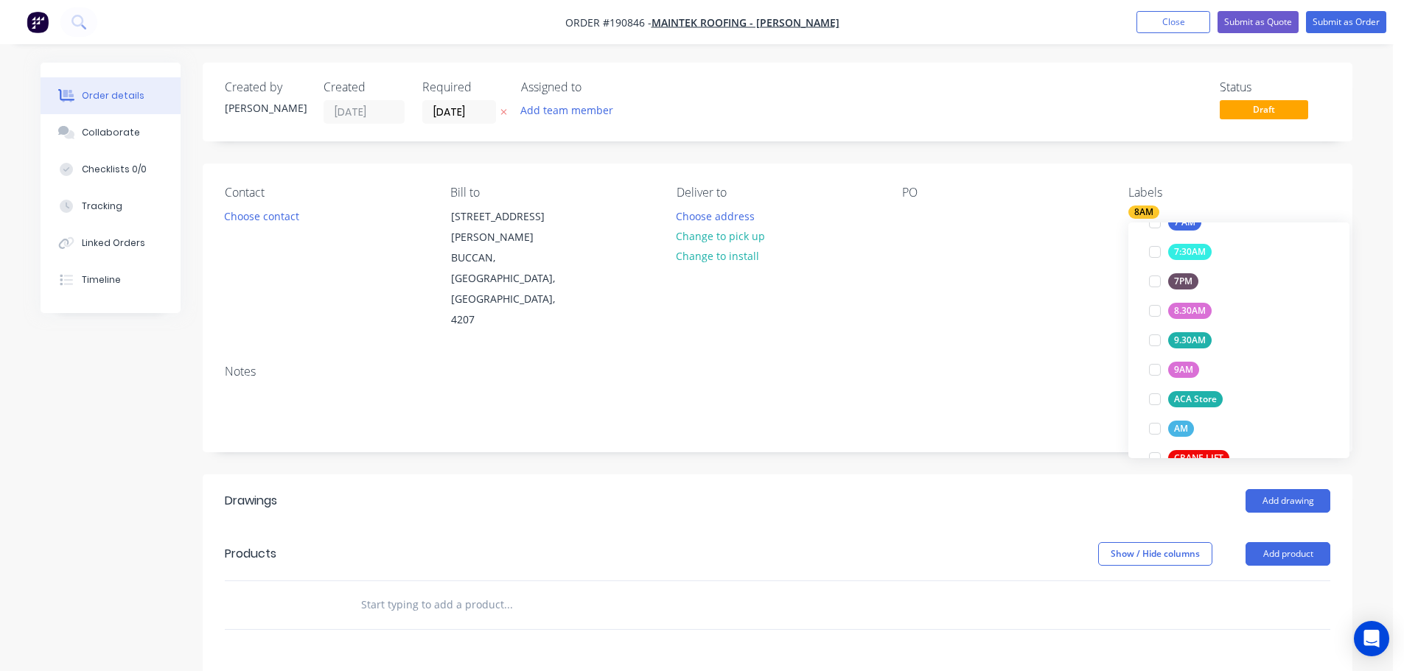
scroll to position [29, 0]
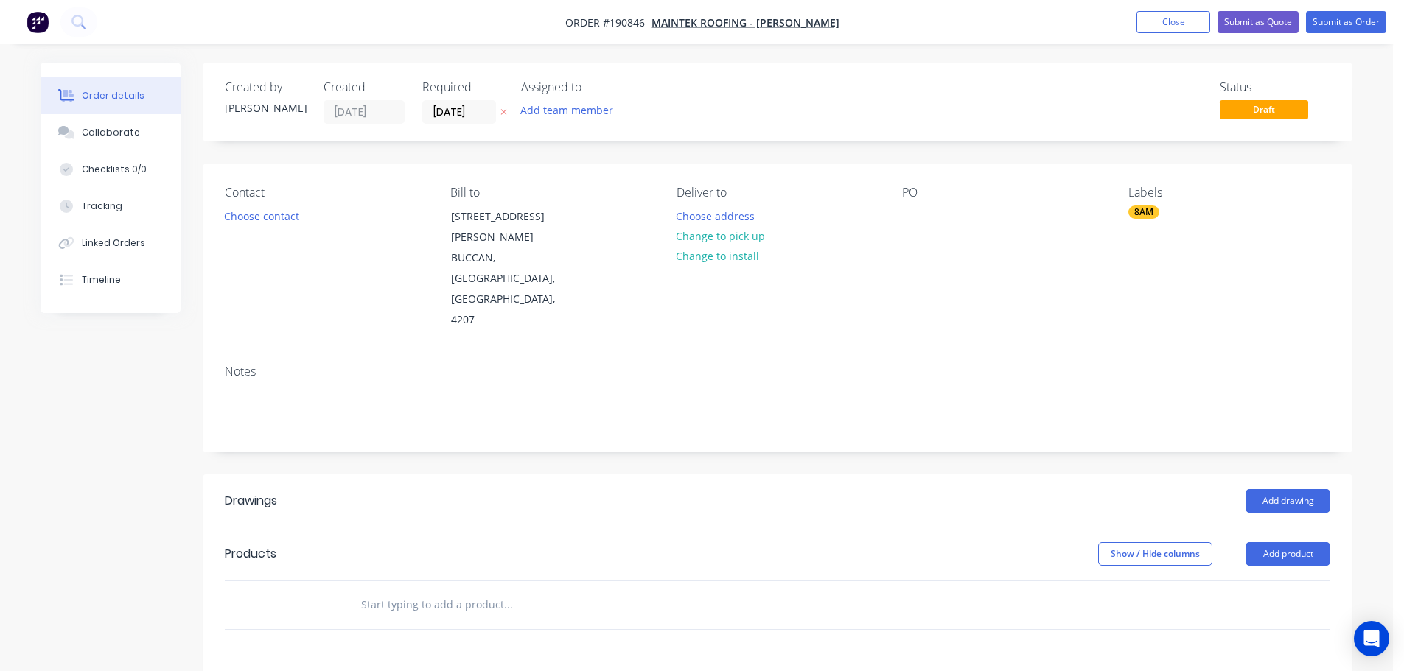
click at [1033, 287] on div "Contact Choose contact [PERSON_NAME] to [STREET_ADDRESS][PERSON_NAME] Deliver t…" at bounding box center [778, 258] width 1150 height 189
click at [1274, 542] on button "Add product" at bounding box center [1287, 554] width 85 height 24
click at [1253, 581] on div "Product catalogue" at bounding box center [1259, 591] width 113 height 21
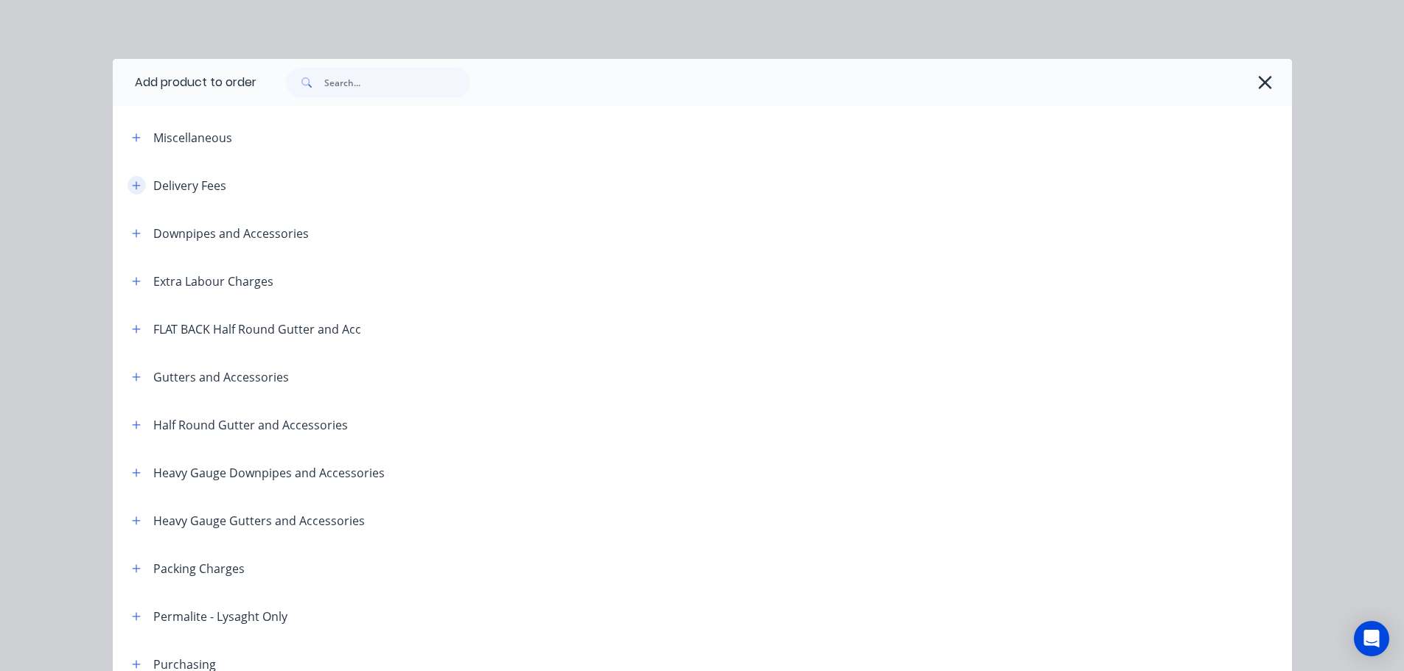
click at [132, 183] on icon "button" at bounding box center [136, 186] width 9 height 10
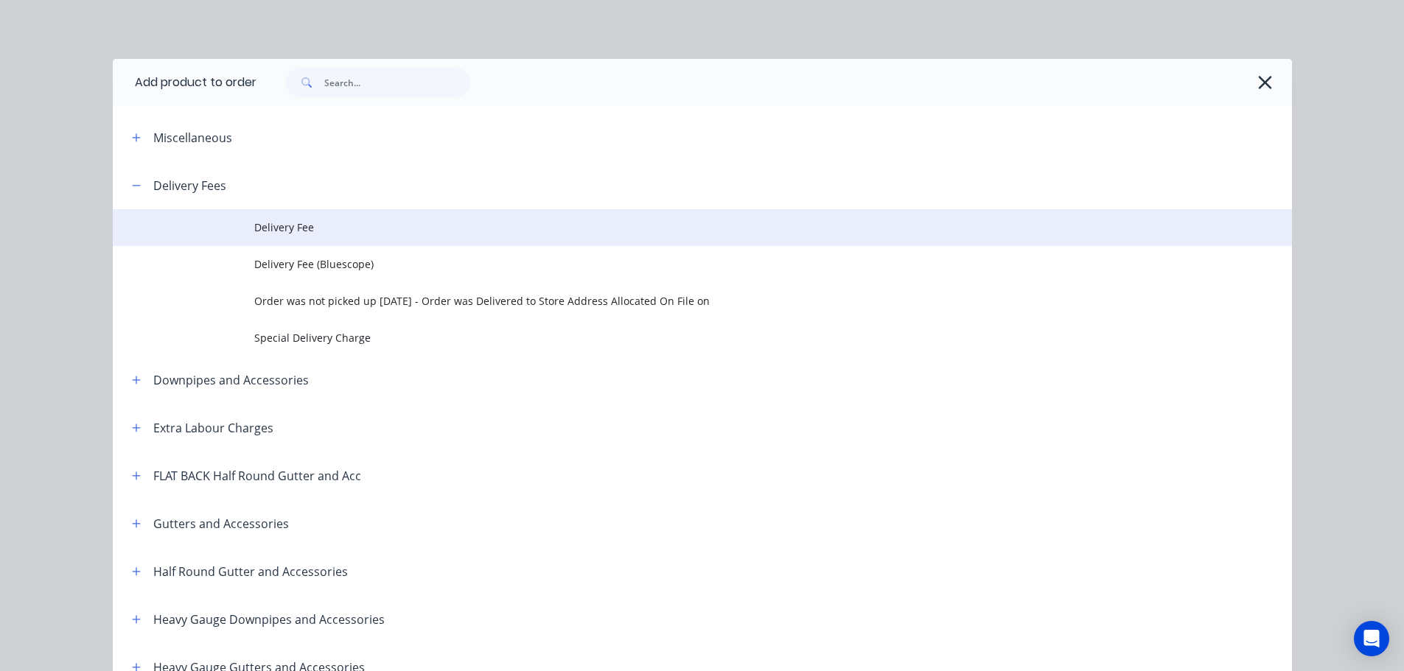
click at [279, 226] on span "Delivery Fee" at bounding box center [669, 227] width 830 height 15
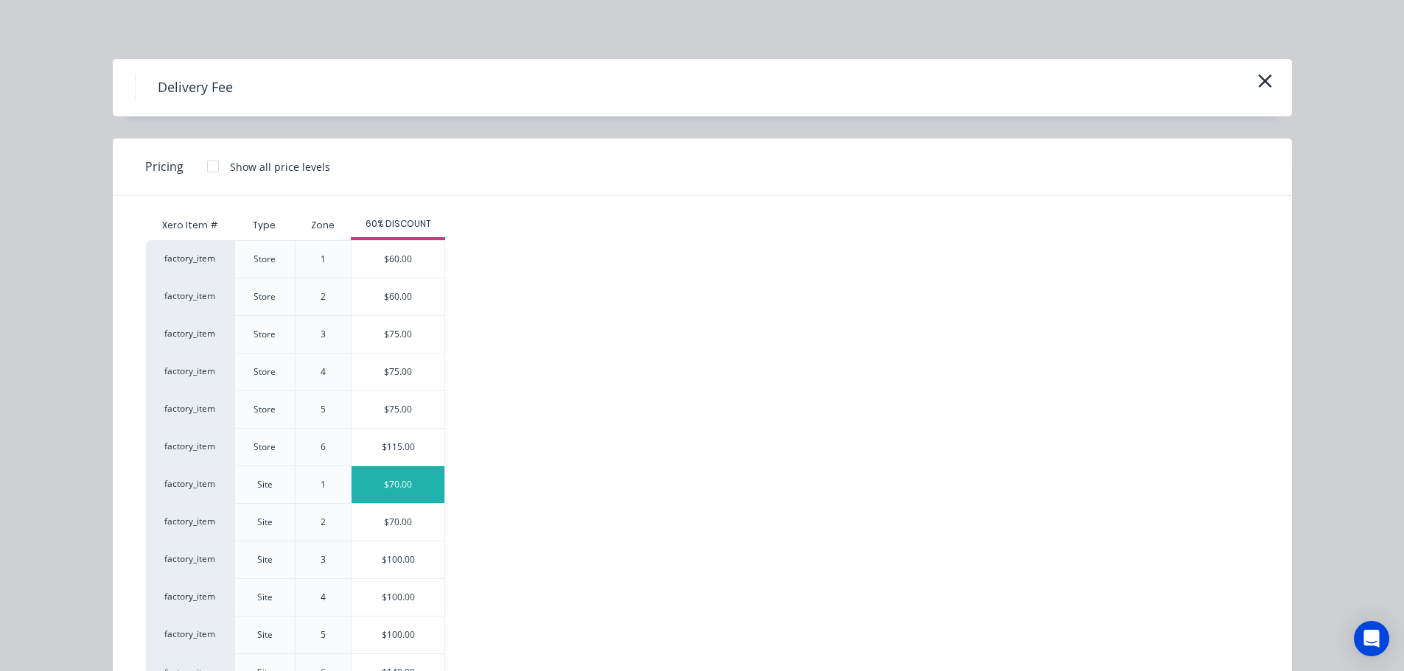
click at [399, 484] on div "$70.00" at bounding box center [398, 484] width 93 height 37
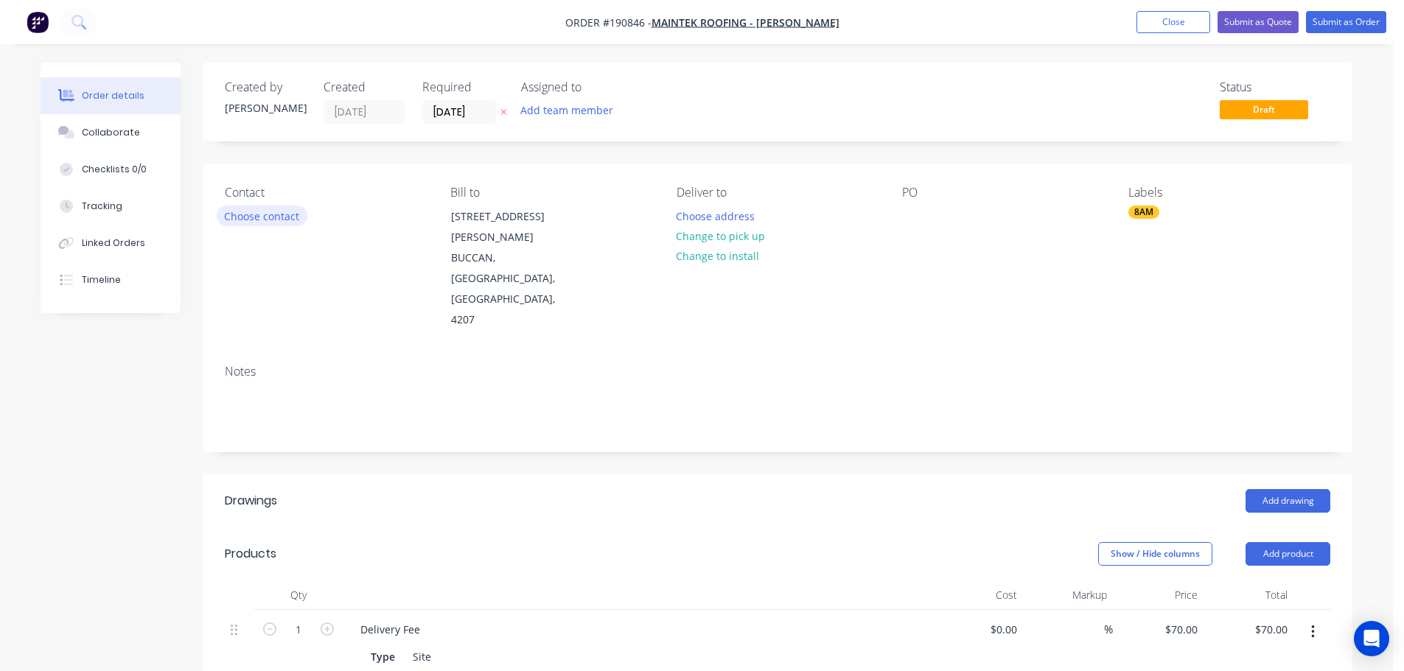
click at [251, 219] on button "Choose contact" at bounding box center [262, 216] width 91 height 20
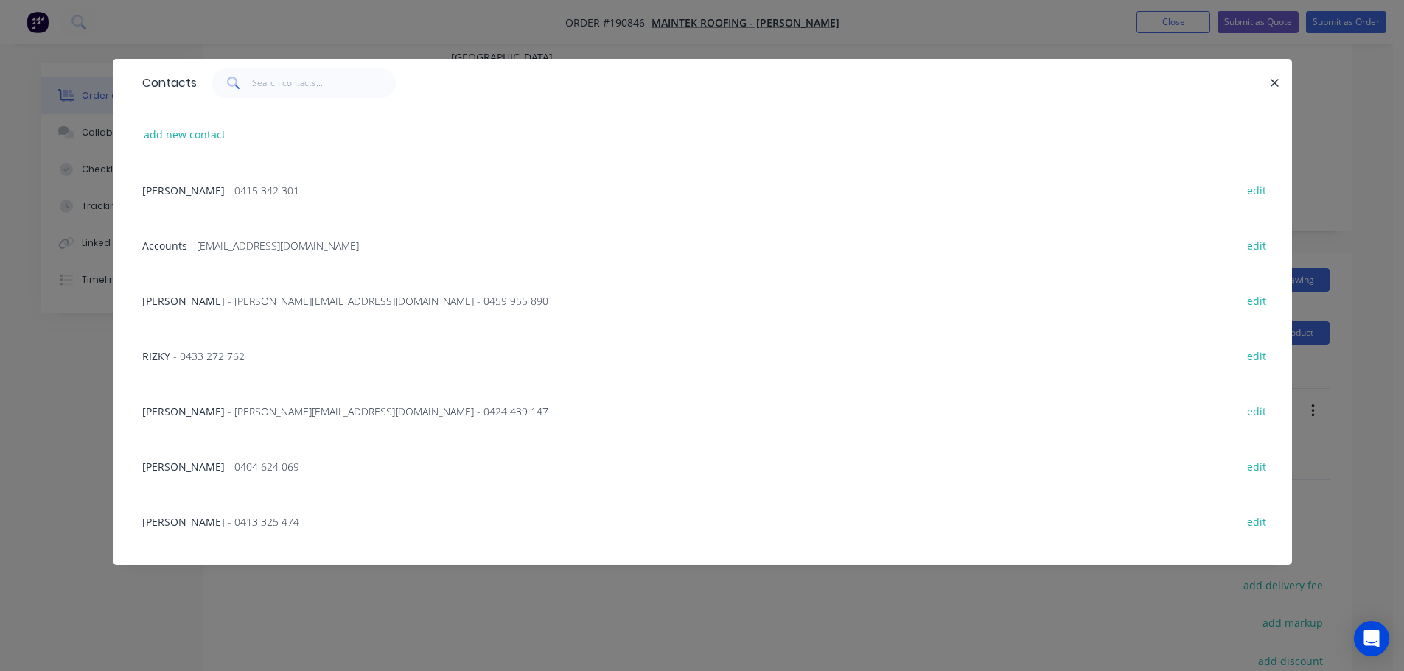
scroll to position [0, 0]
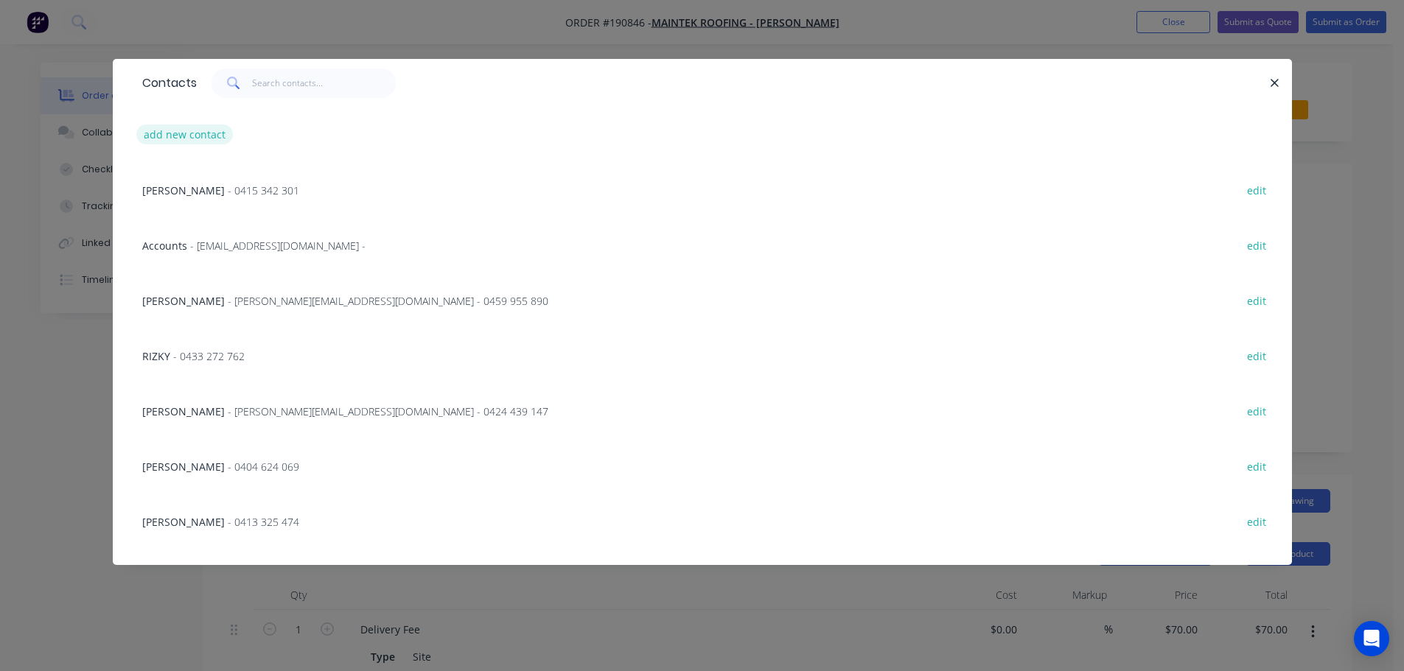
click at [198, 127] on button "add new contact" at bounding box center [184, 135] width 97 height 20
select select "AU"
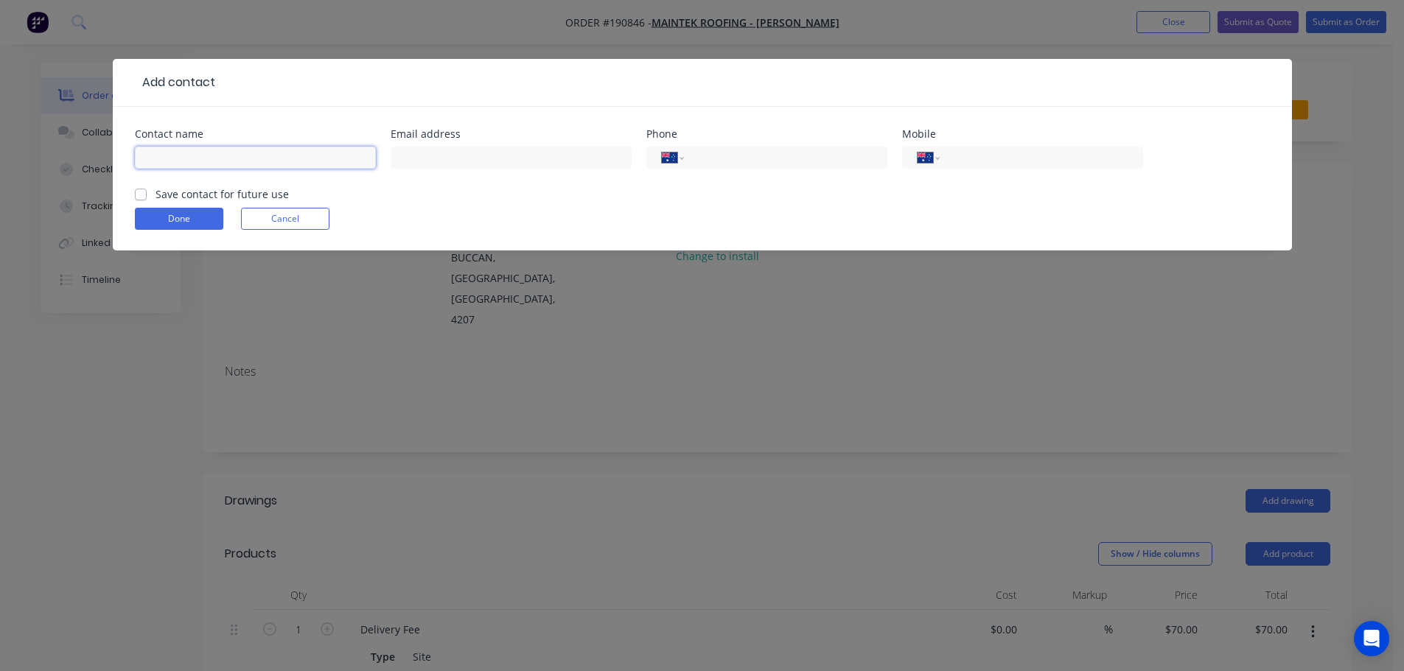
click at [158, 153] on input "text" at bounding box center [255, 158] width 241 height 22
type input "[PERSON_NAME]"
type input "0422 055 399"
click button "Done" at bounding box center [179, 219] width 88 height 22
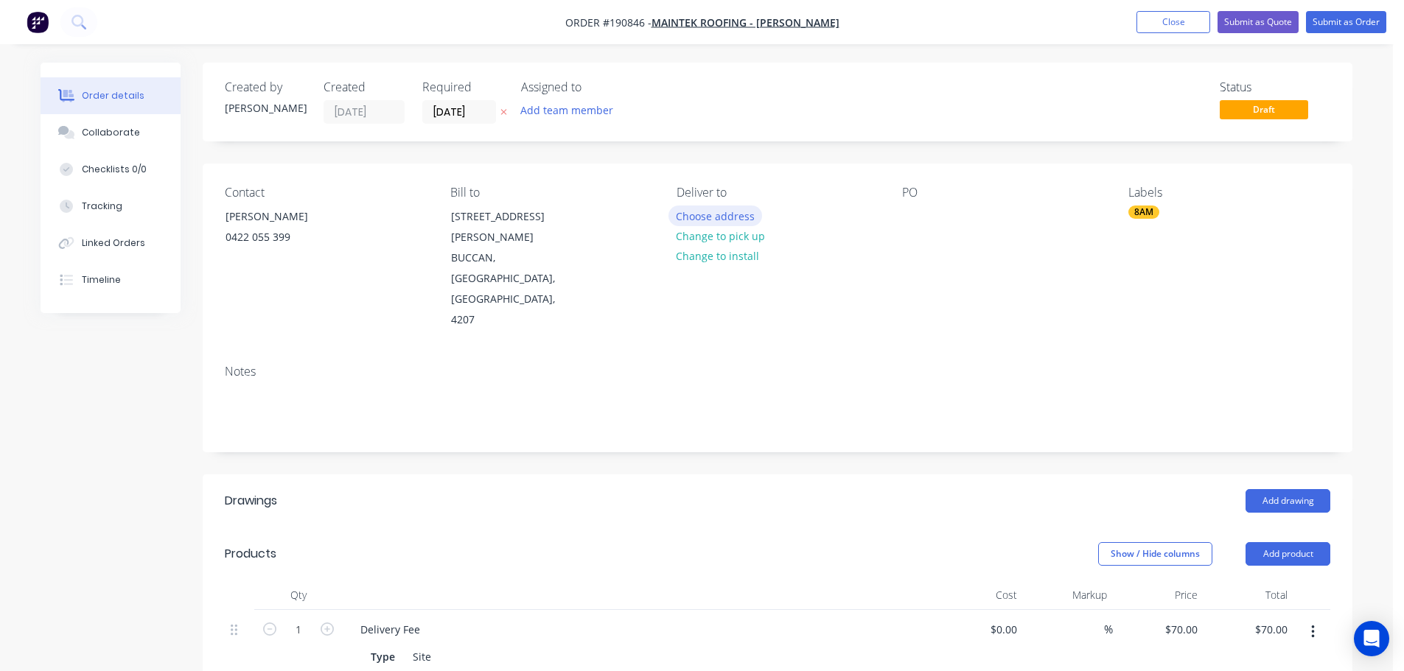
click at [698, 217] on button "Choose address" at bounding box center [715, 216] width 94 height 20
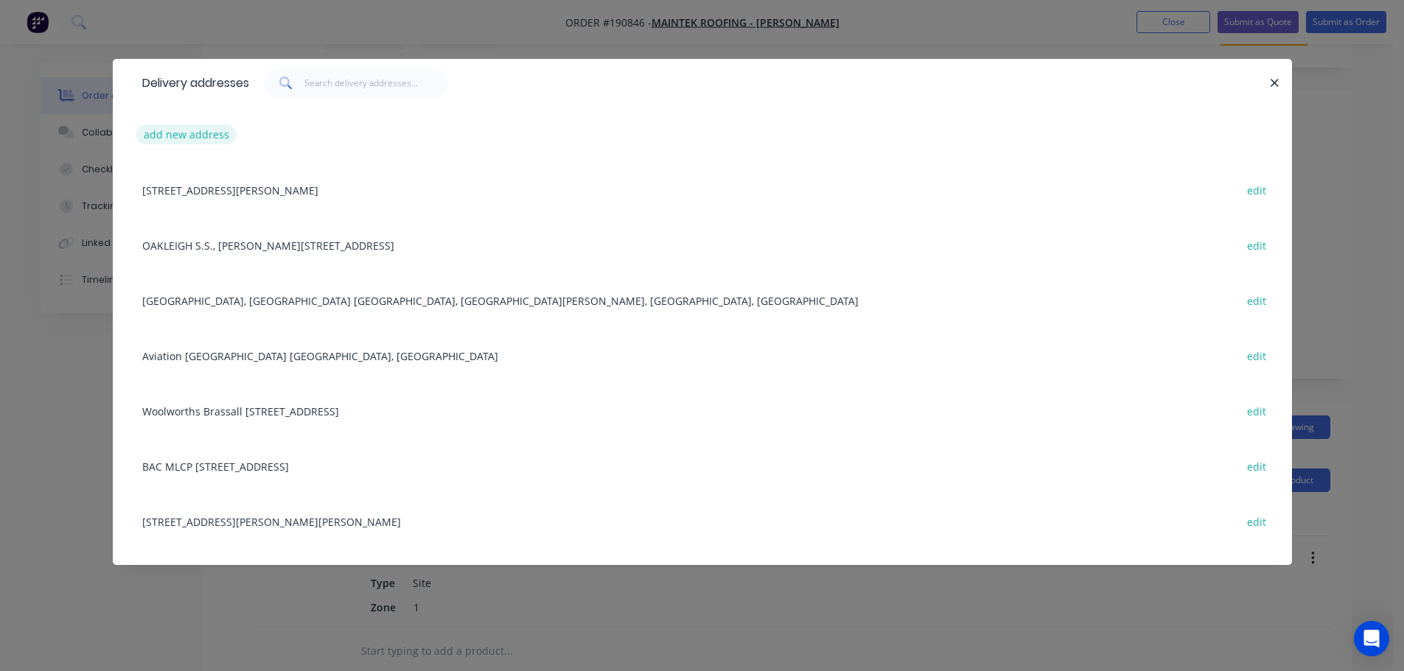
click at [201, 133] on button "add new address" at bounding box center [186, 135] width 101 height 20
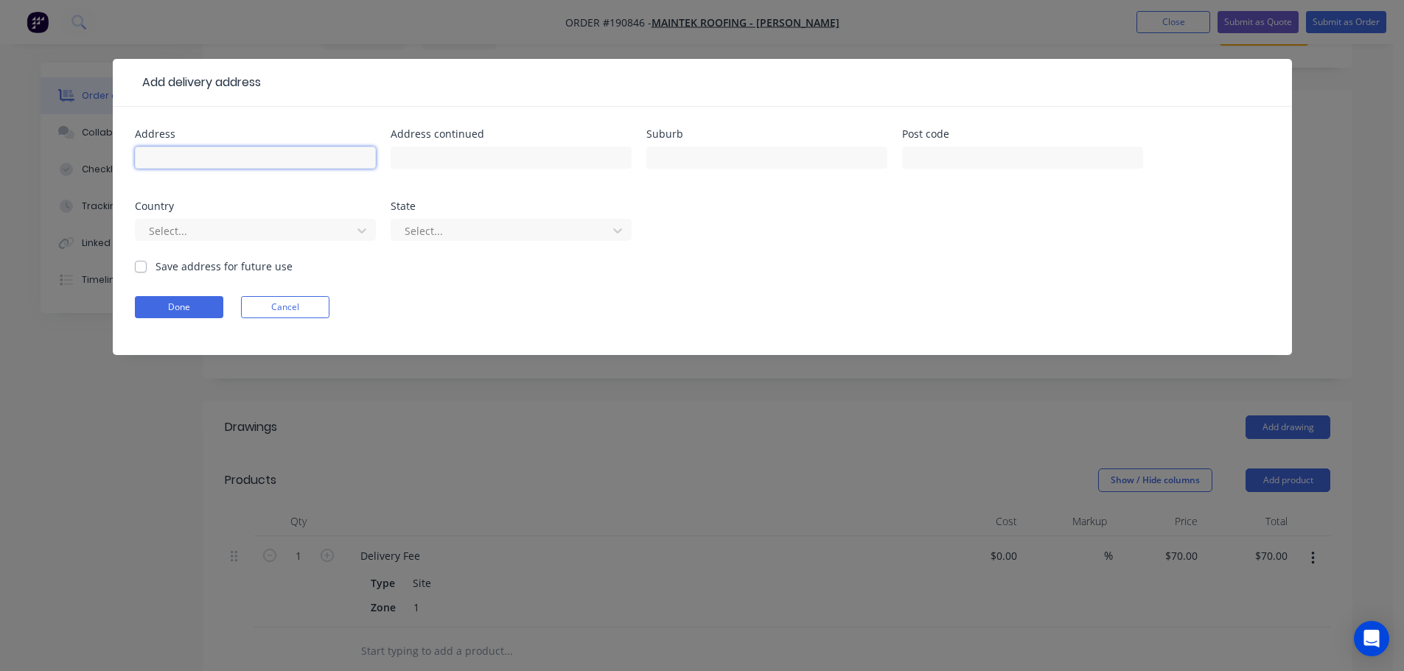
click at [191, 159] on input "text" at bounding box center [255, 158] width 241 height 22
type input "Badge Office [STREET_ADDRESS]"
type input "Bulimba"
click button "Done" at bounding box center [179, 307] width 88 height 22
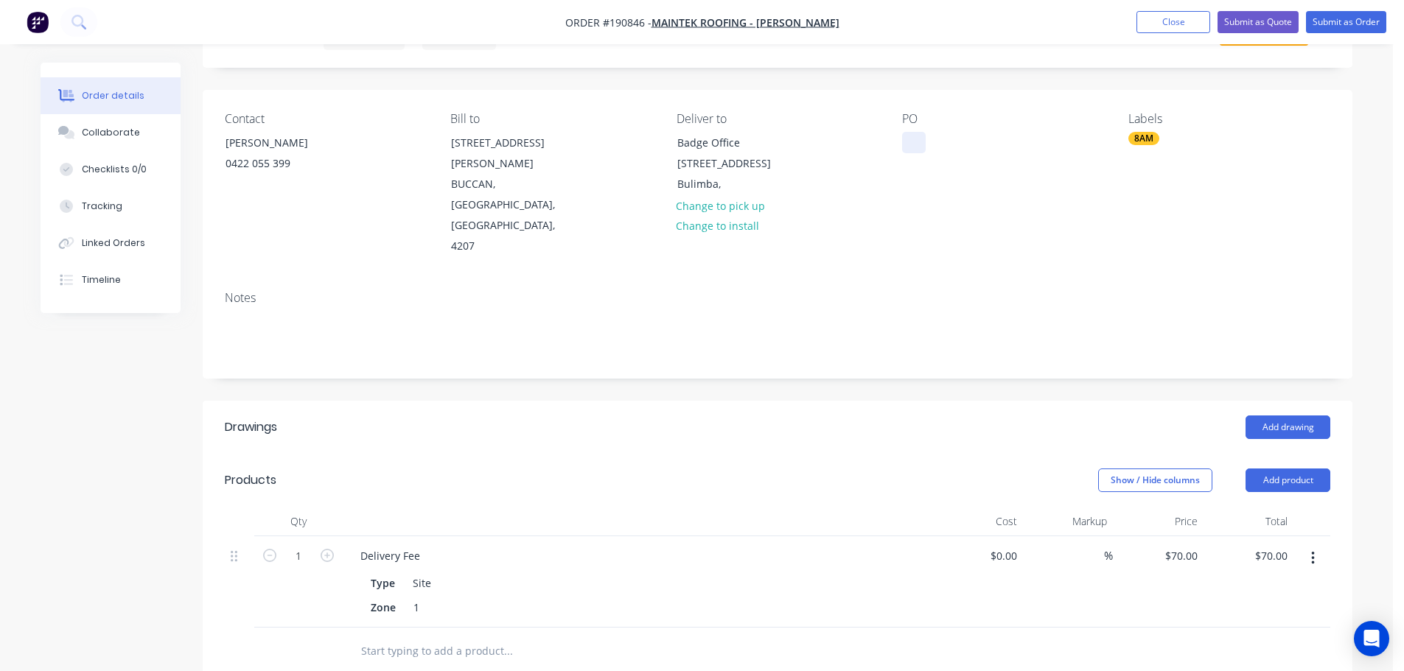
click at [912, 146] on div at bounding box center [914, 142] width 24 height 21
click at [1290, 416] on button "Add drawing" at bounding box center [1287, 428] width 85 height 24
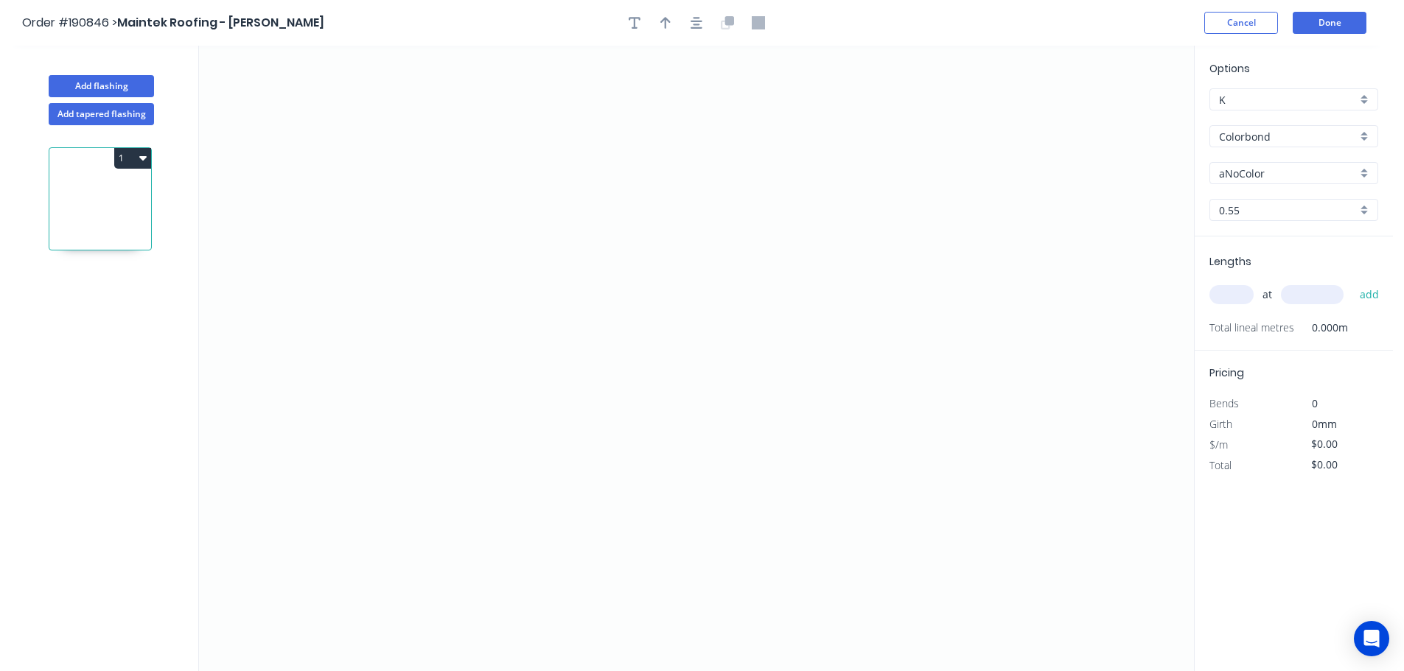
click at [1252, 173] on input "aNoColor" at bounding box center [1288, 173] width 138 height 15
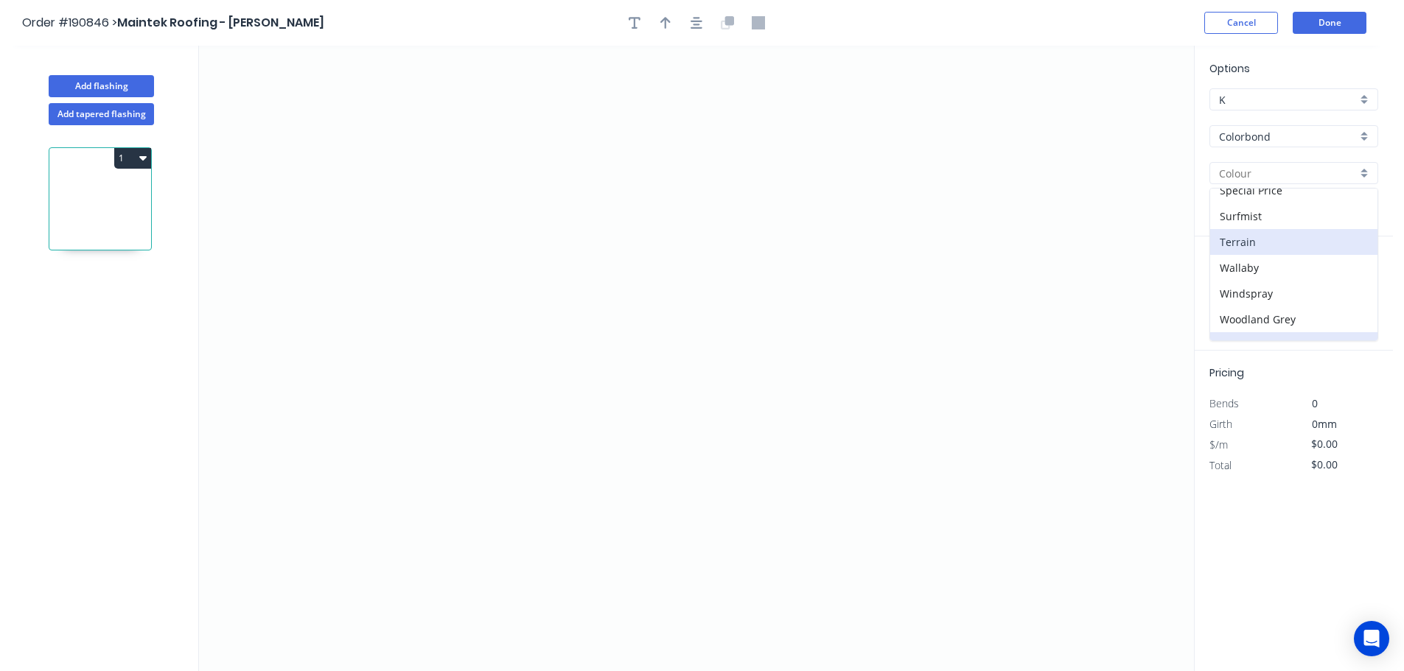
scroll to position [570, 0]
click at [1257, 297] on div "Woodland Grey" at bounding box center [1293, 302] width 167 height 26
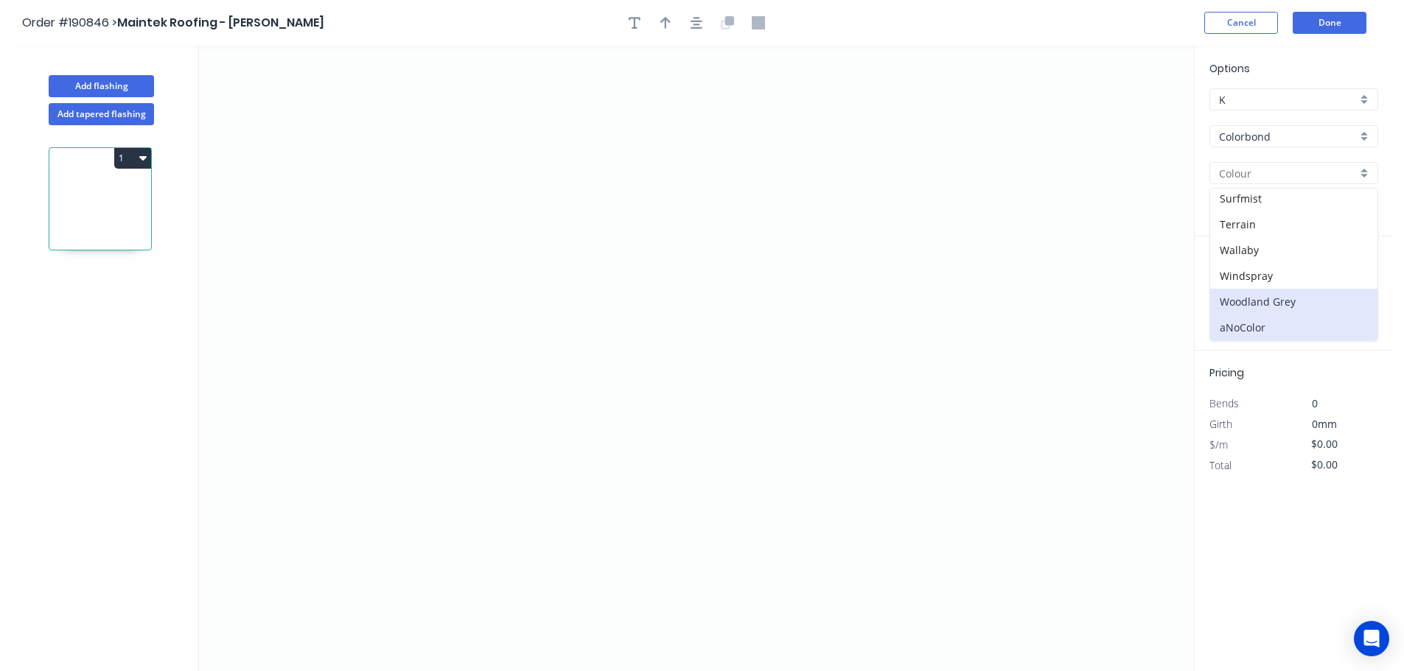
type input "Woodland Grey"
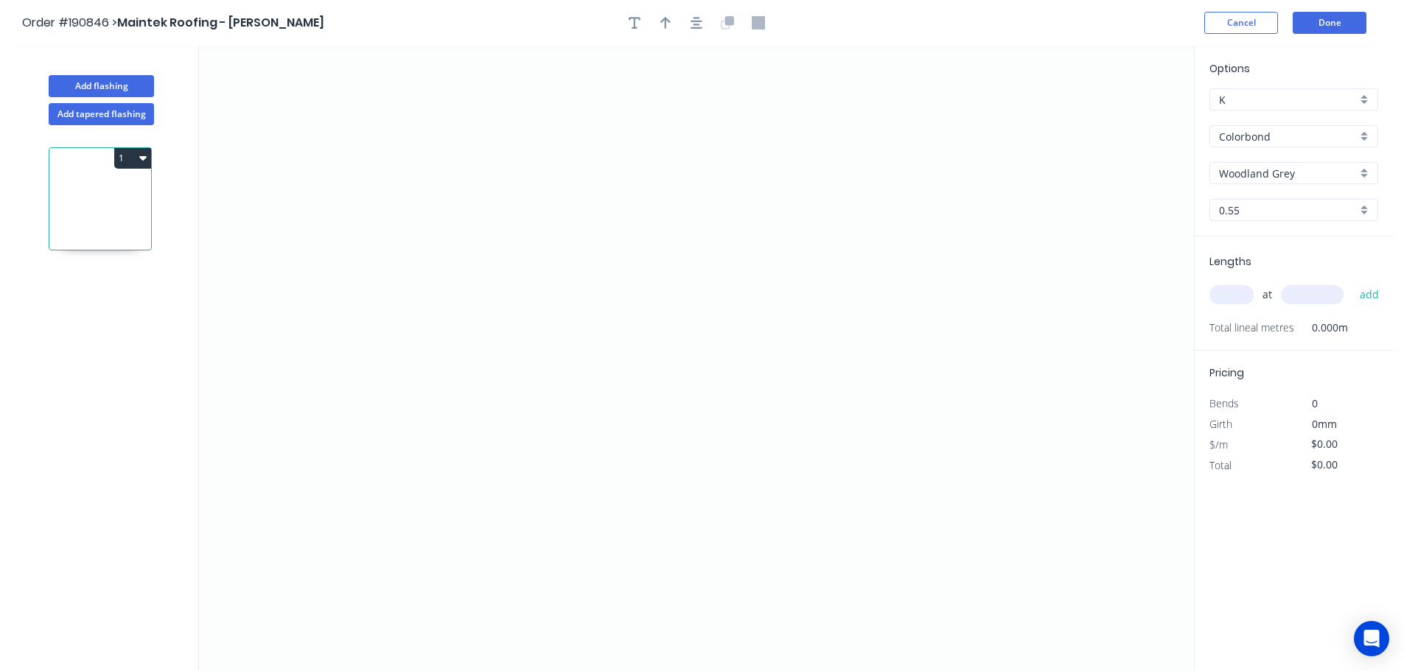
click at [1234, 298] on input "text" at bounding box center [1231, 294] width 44 height 19
type input "1"
type input "1200"
click at [1352, 282] on button "add" at bounding box center [1369, 294] width 35 height 25
click at [555, 95] on icon "0" at bounding box center [696, 359] width 995 height 626
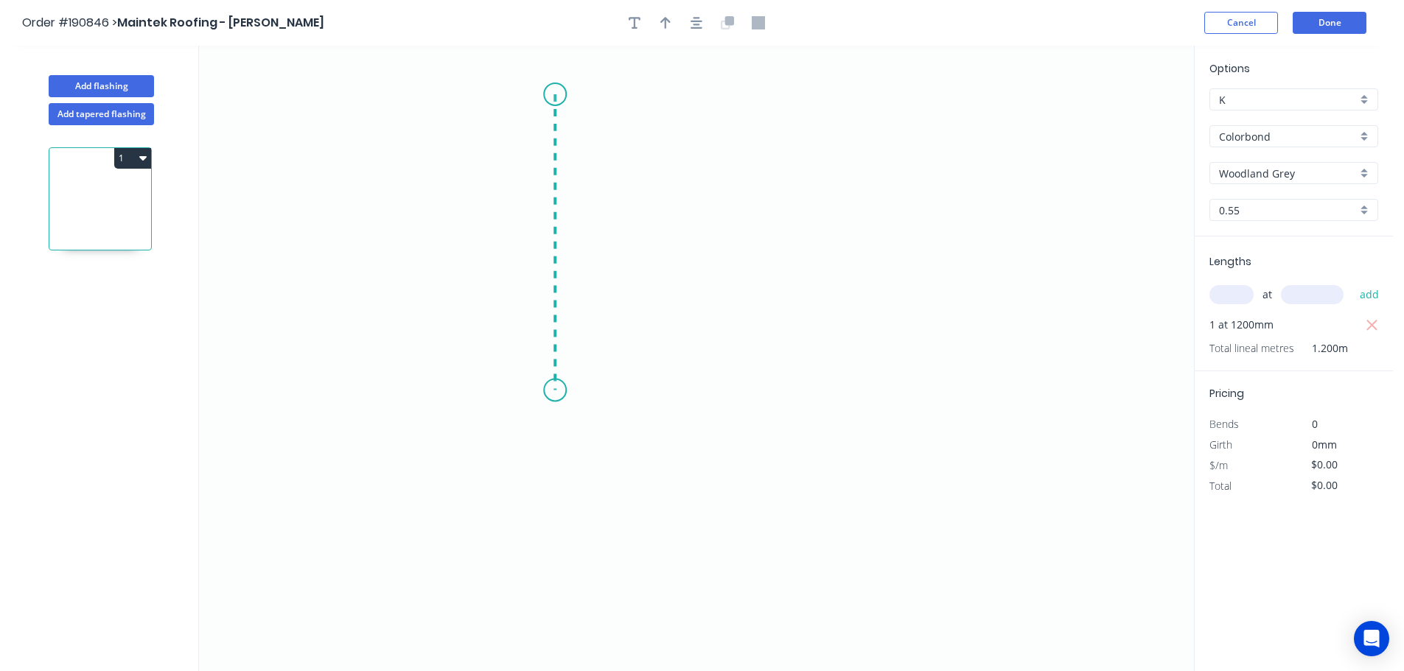
click at [565, 391] on icon "0" at bounding box center [696, 359] width 995 height 626
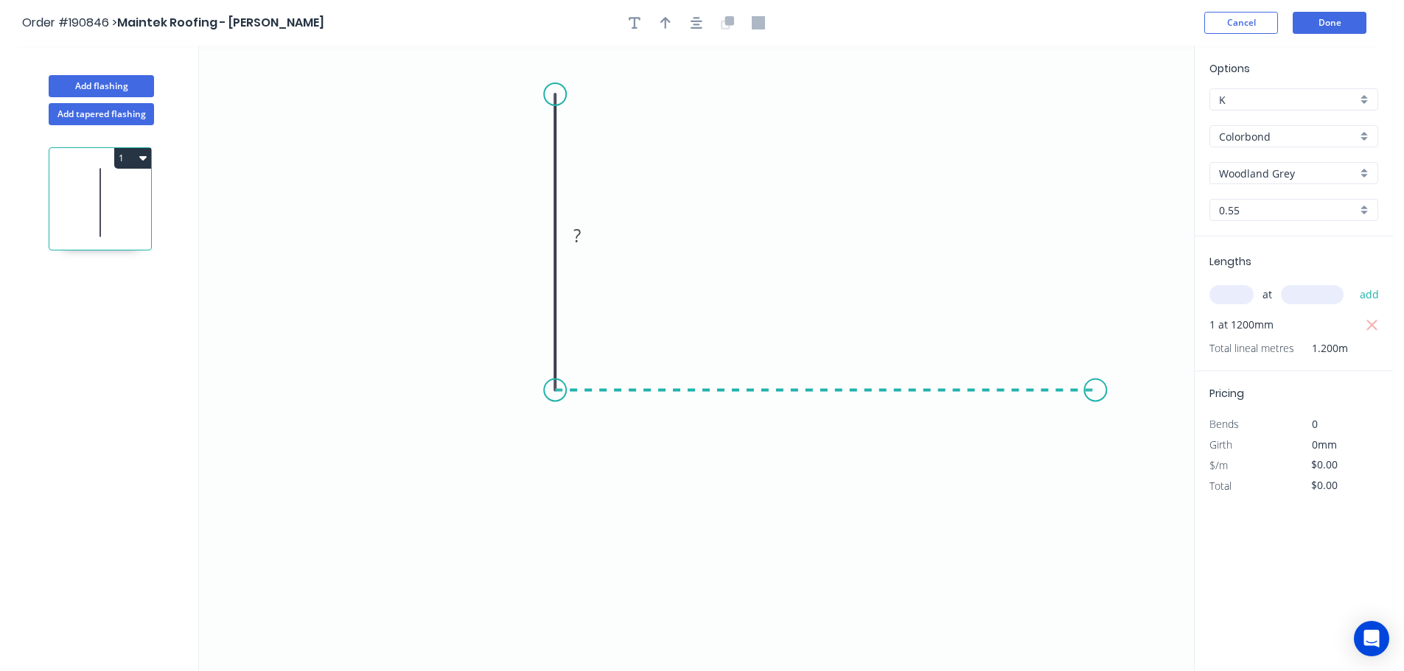
click at [1096, 380] on icon "0 ?" at bounding box center [696, 359] width 995 height 626
click at [1097, 404] on icon "0 ? ?" at bounding box center [696, 359] width 995 height 626
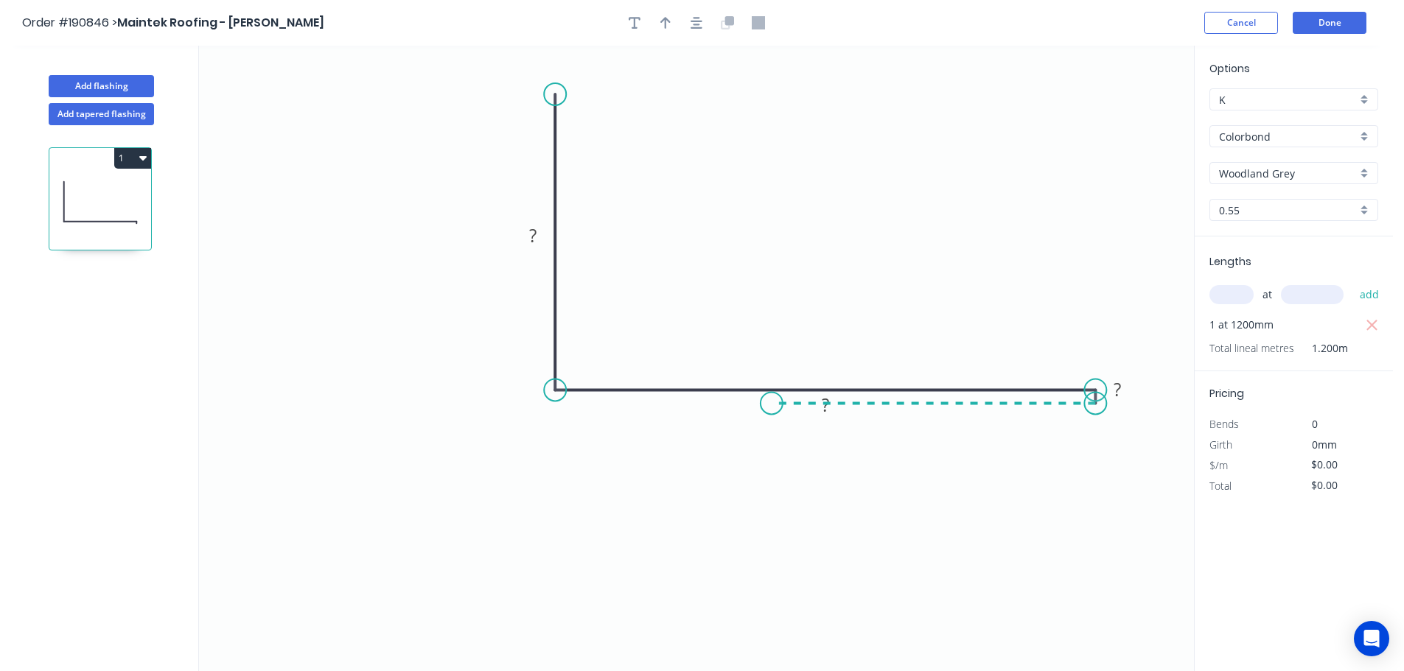
click at [772, 407] on icon "0 ? ? ?" at bounding box center [696, 359] width 995 height 626
click at [772, 407] on circle at bounding box center [771, 403] width 22 height 22
drag, startPoint x: 843, startPoint y: 410, endPoint x: 840, endPoint y: 355, distance: 55.3
click at [840, 355] on rect at bounding box center [822, 350] width 48 height 30
click at [1163, 417] on div "Hide measurement" at bounding box center [1190, 406] width 148 height 30
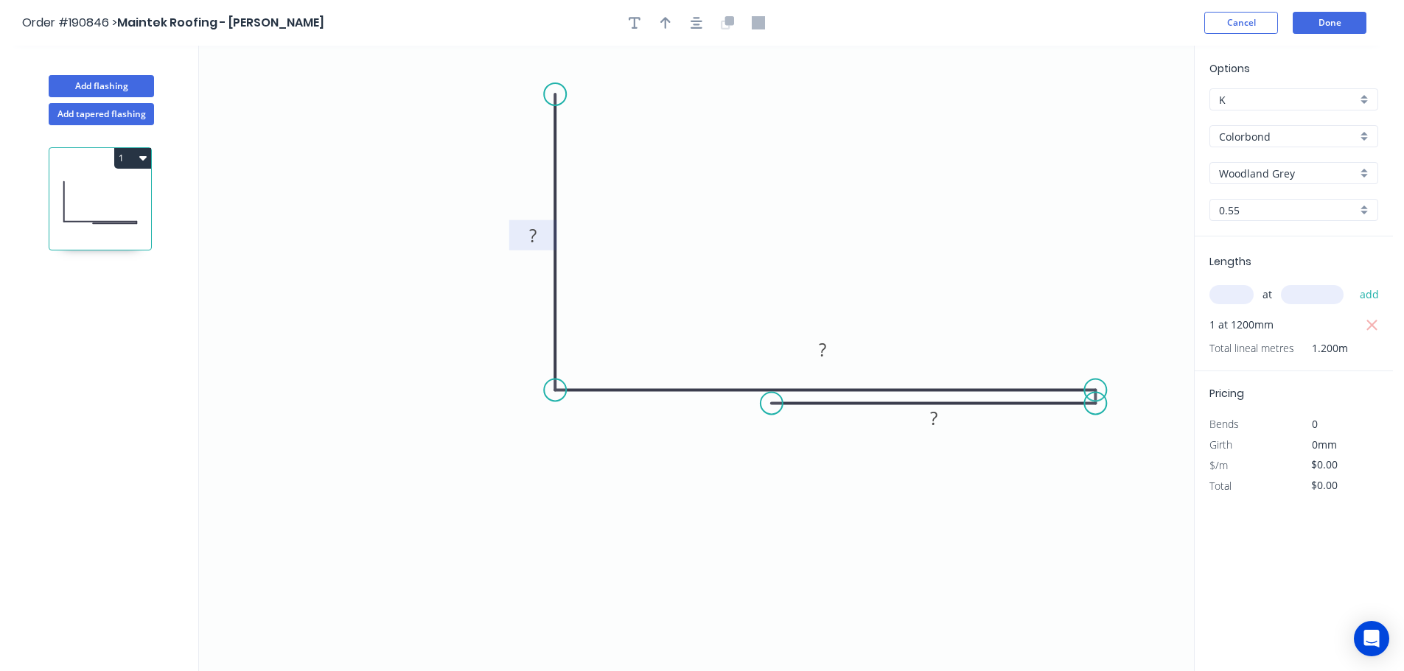
click at [534, 236] on tspan "?" at bounding box center [532, 235] width 7 height 24
click at [667, 23] on icon "button" at bounding box center [665, 22] width 10 height 13
type input "$13.78"
type input "$16.54"
click at [1121, 116] on icon at bounding box center [1119, 102] width 13 height 47
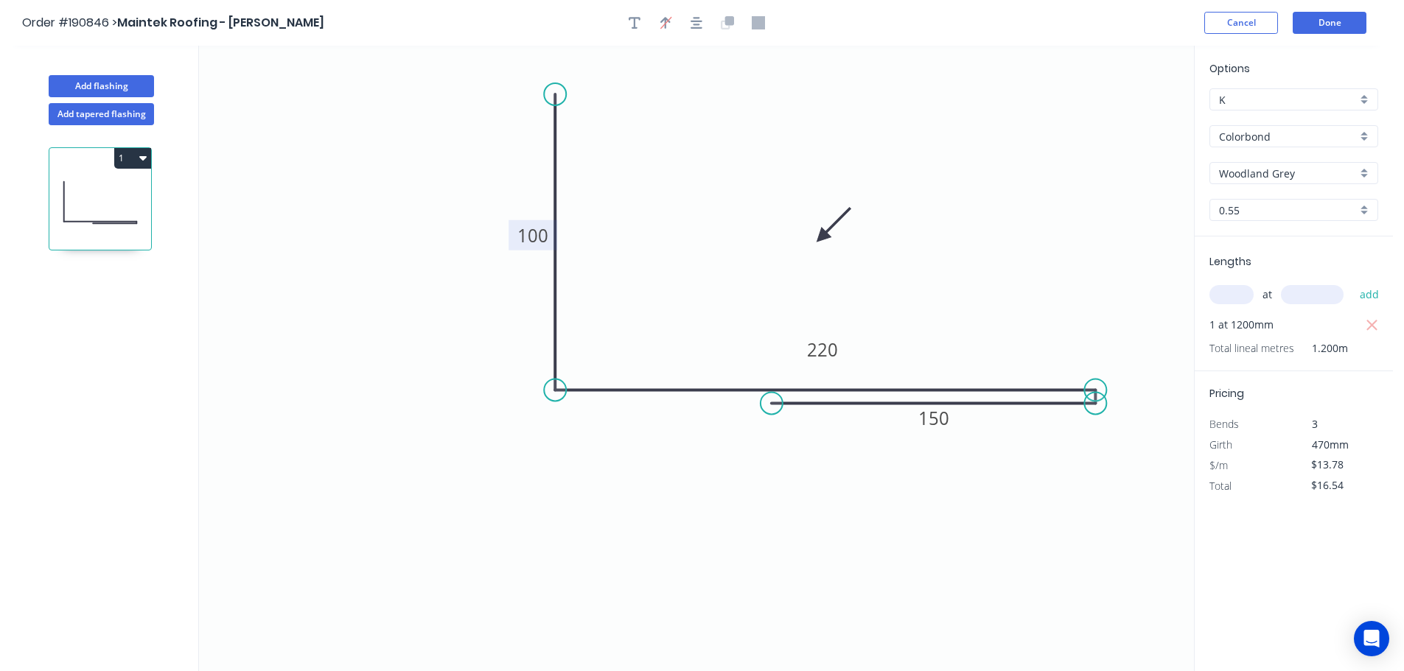
drag, startPoint x: 1121, startPoint y: 116, endPoint x: 815, endPoint y: 238, distance: 329.4
click at [815, 238] on icon at bounding box center [833, 224] width 43 height 43
click at [100, 83] on button "Add flashing" at bounding box center [101, 86] width 105 height 22
type input "$0.00"
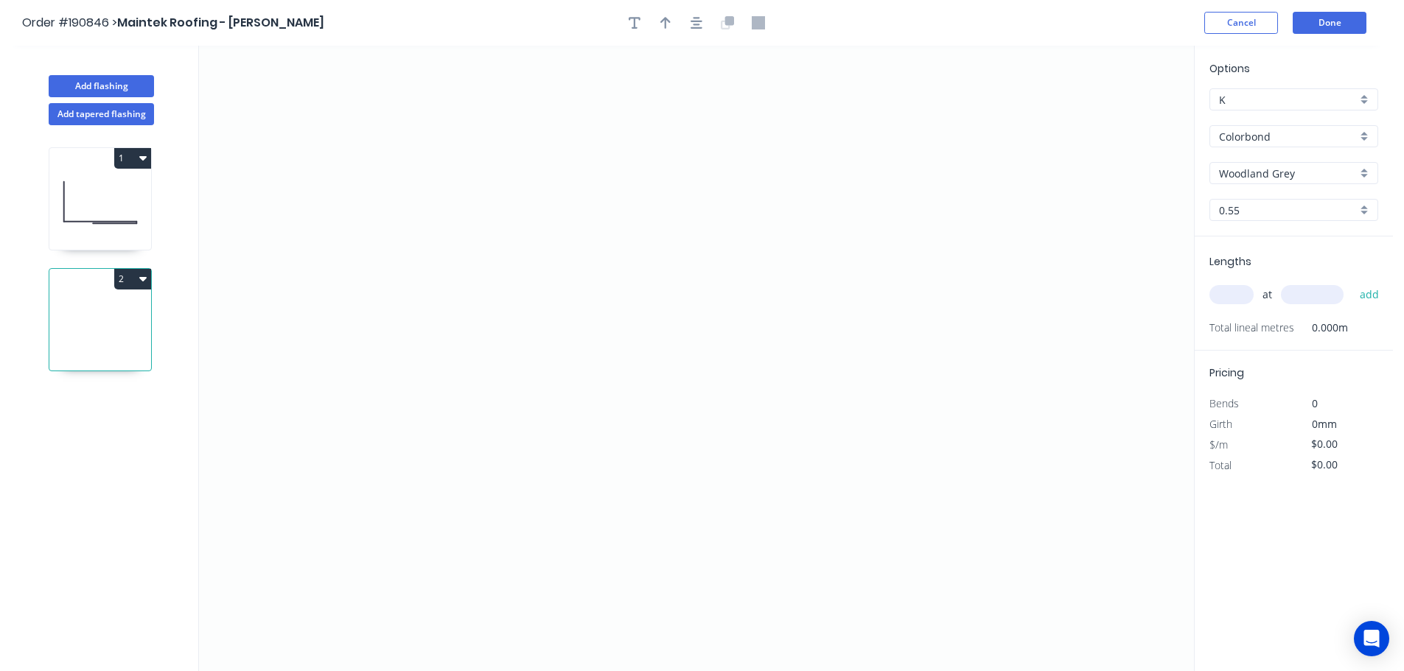
click at [1249, 175] on input "Woodland Grey" at bounding box center [1288, 173] width 138 height 15
click at [1238, 199] on div "Surfmist" at bounding box center [1293, 199] width 167 height 26
type input "Surfmist"
click at [1228, 293] on input "text" at bounding box center [1231, 294] width 44 height 19
type input "1"
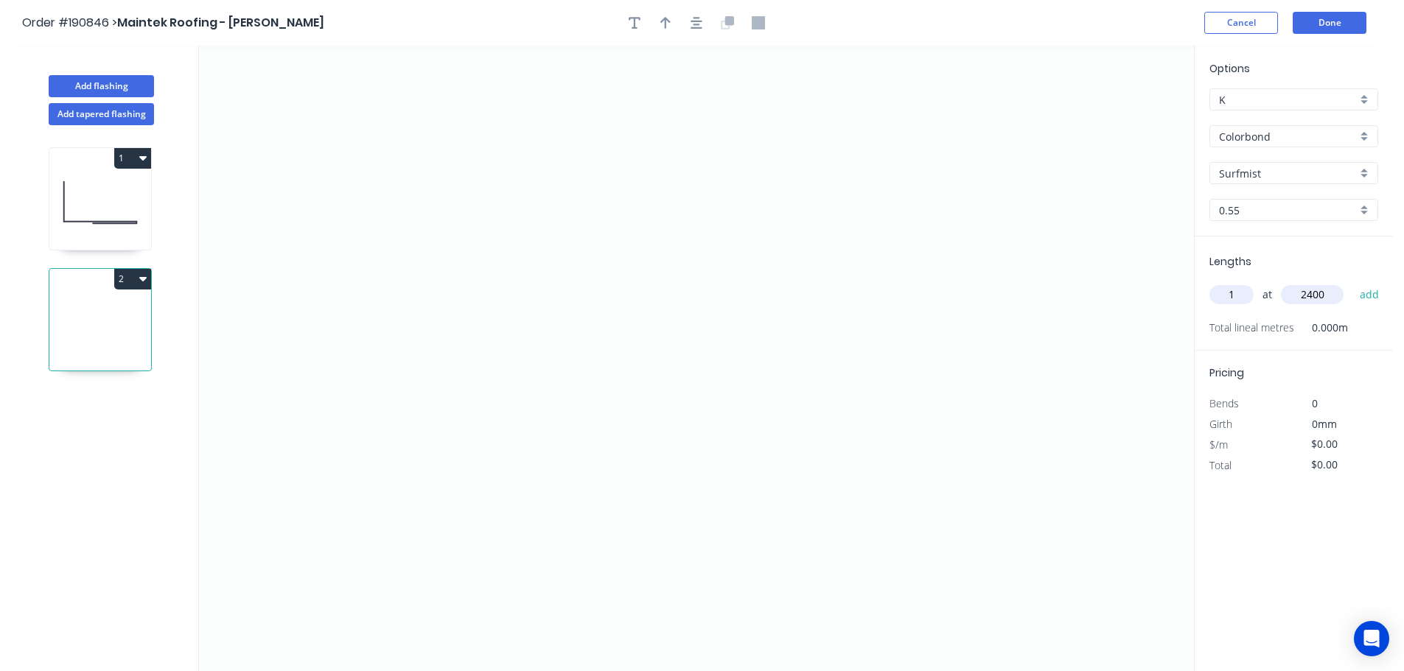
type input "2400"
click at [1352, 282] on button "add" at bounding box center [1369, 294] width 35 height 25
type input "1"
type input "3"
type input "2940"
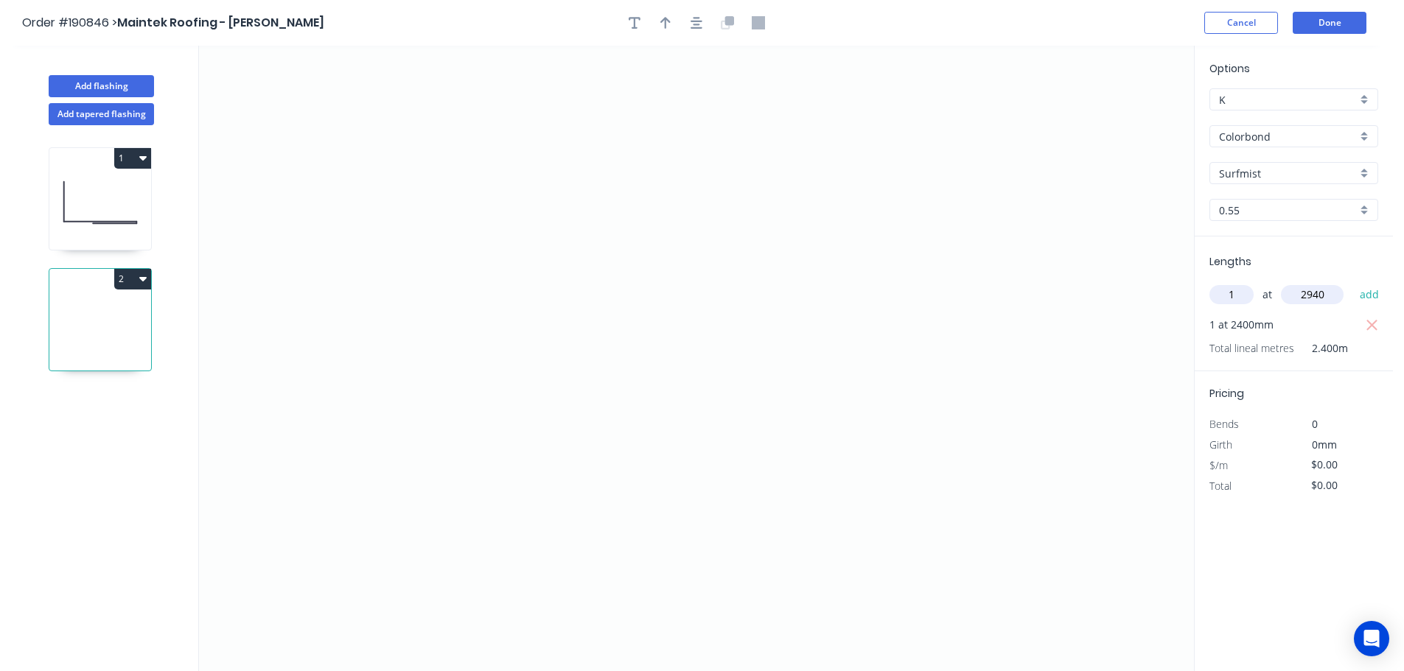
click at [1352, 282] on button "add" at bounding box center [1369, 294] width 35 height 25
type input "1"
type input "1800"
click at [1352, 282] on button "add" at bounding box center [1369, 294] width 35 height 25
click at [416, 510] on icon "0" at bounding box center [696, 359] width 995 height 626
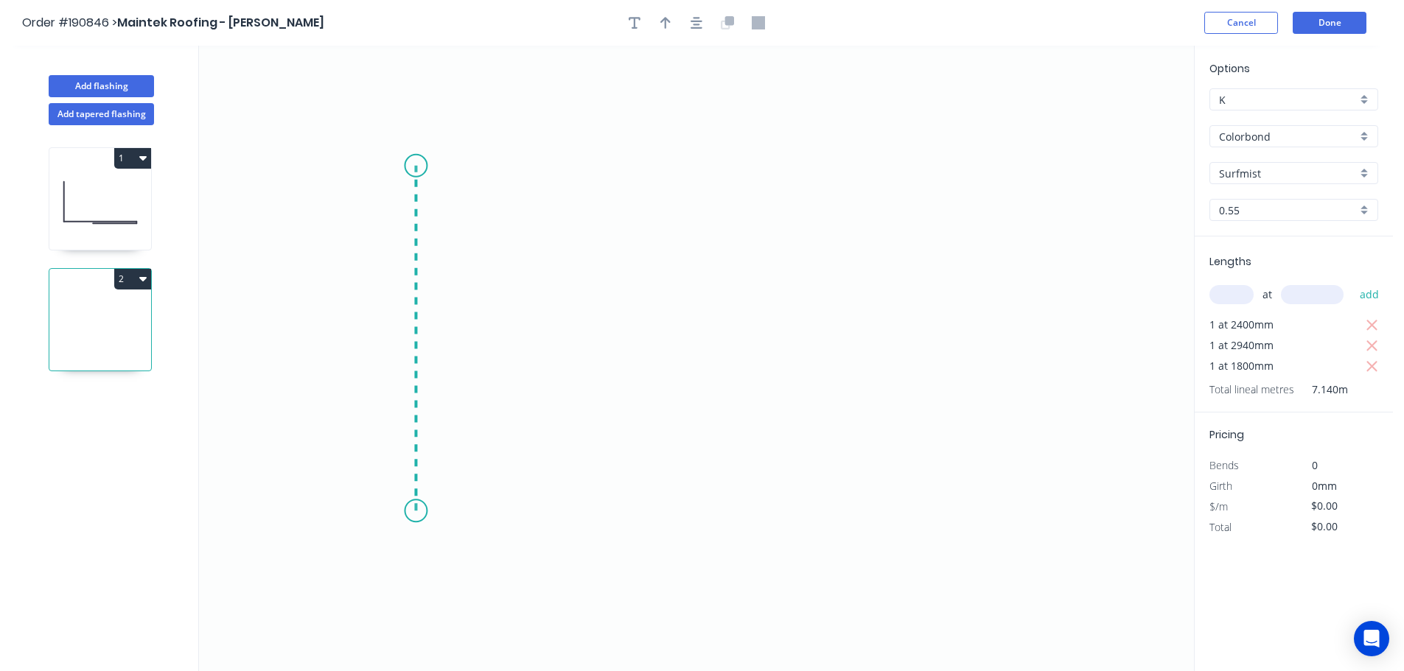
click at [406, 166] on icon "0" at bounding box center [696, 359] width 995 height 626
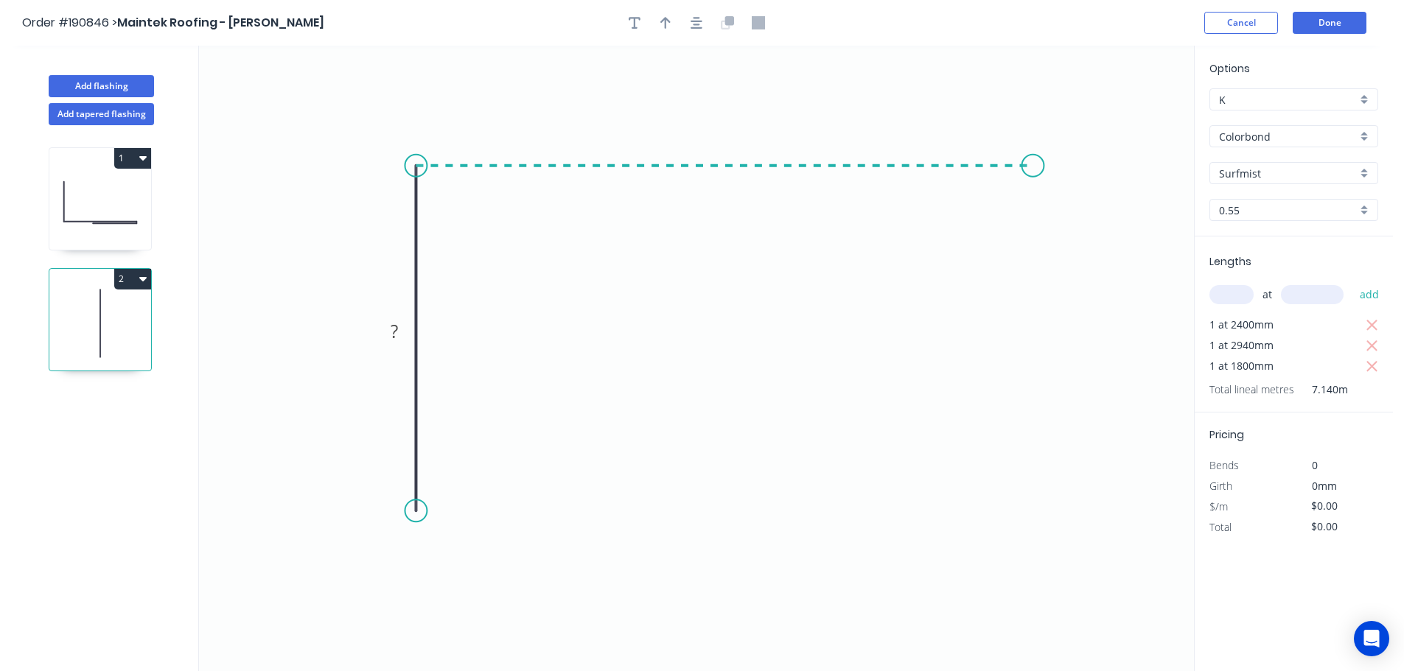
click at [1033, 162] on icon "0 ?" at bounding box center [696, 359] width 995 height 626
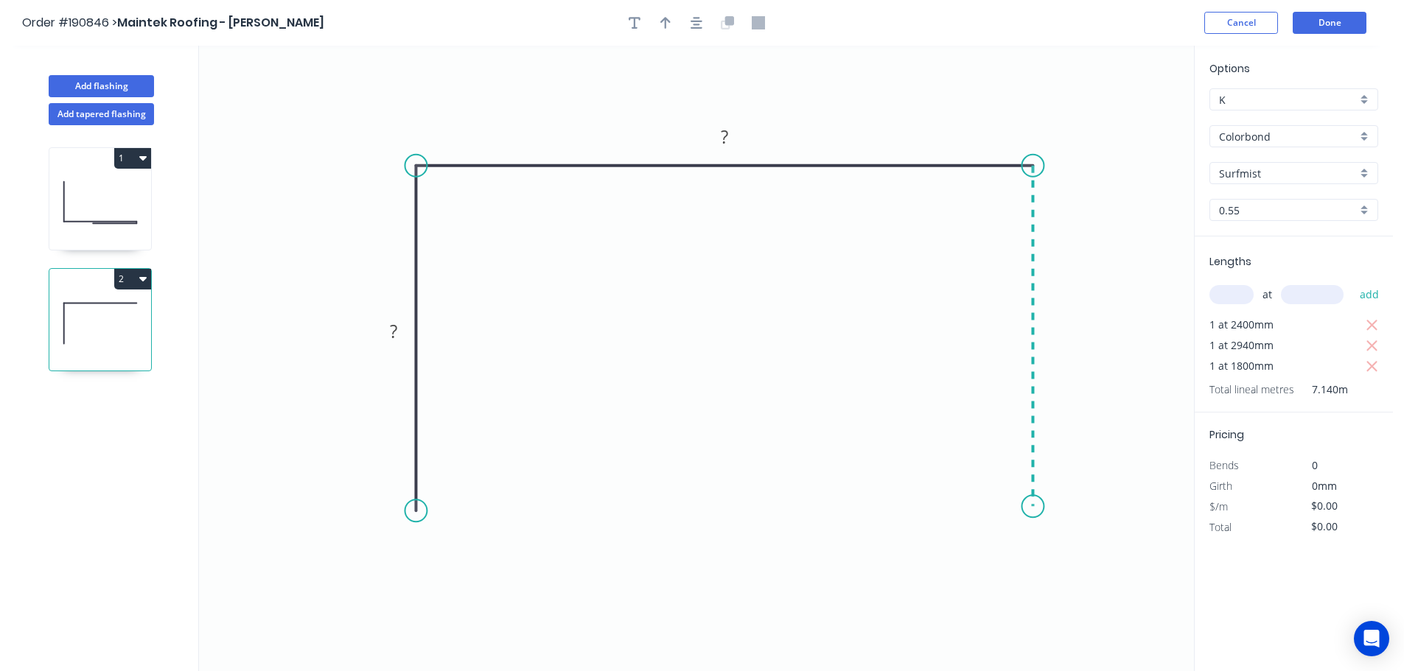
click at [1032, 507] on icon "0 ? ?" at bounding box center [696, 359] width 995 height 626
click at [392, 333] on tspan "?" at bounding box center [393, 331] width 7 height 24
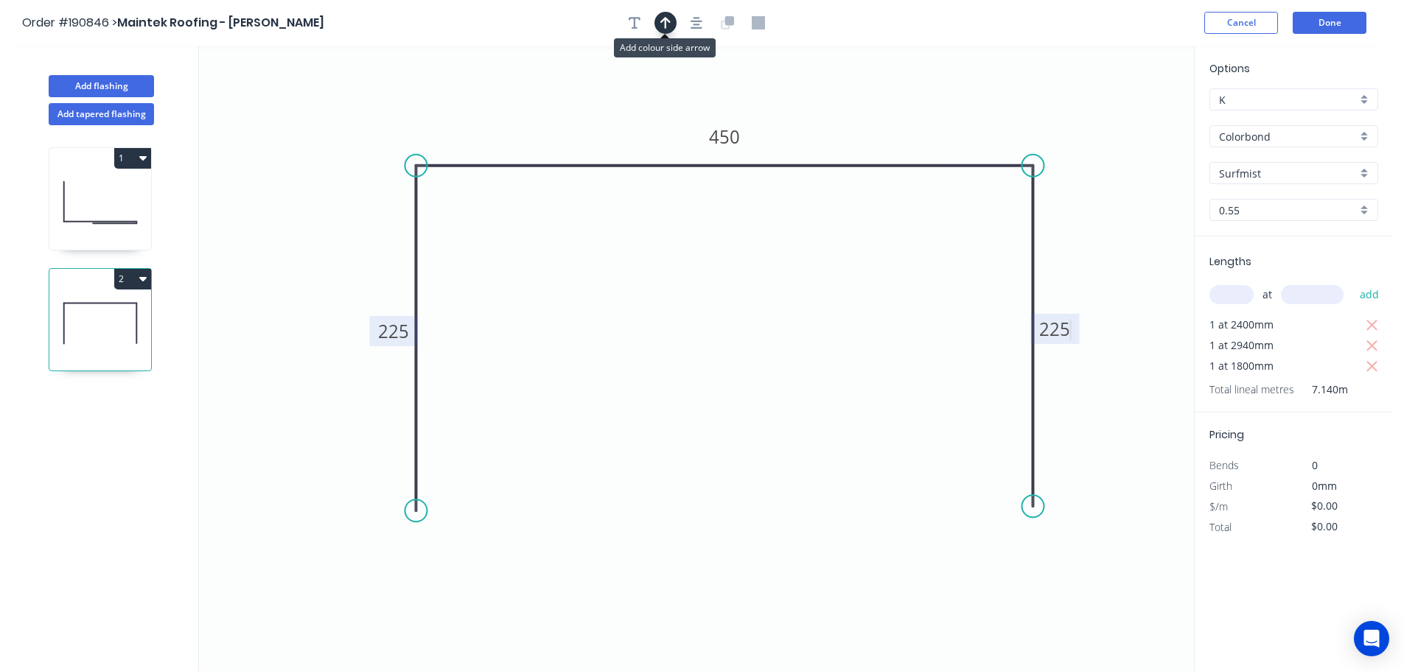
click at [668, 24] on icon "button" at bounding box center [665, 22] width 10 height 13
type input "$22.28"
type input "$159.08"
click at [1121, 116] on icon at bounding box center [1119, 102] width 13 height 47
drag, startPoint x: 1121, startPoint y: 116, endPoint x: 1009, endPoint y: 89, distance: 115.3
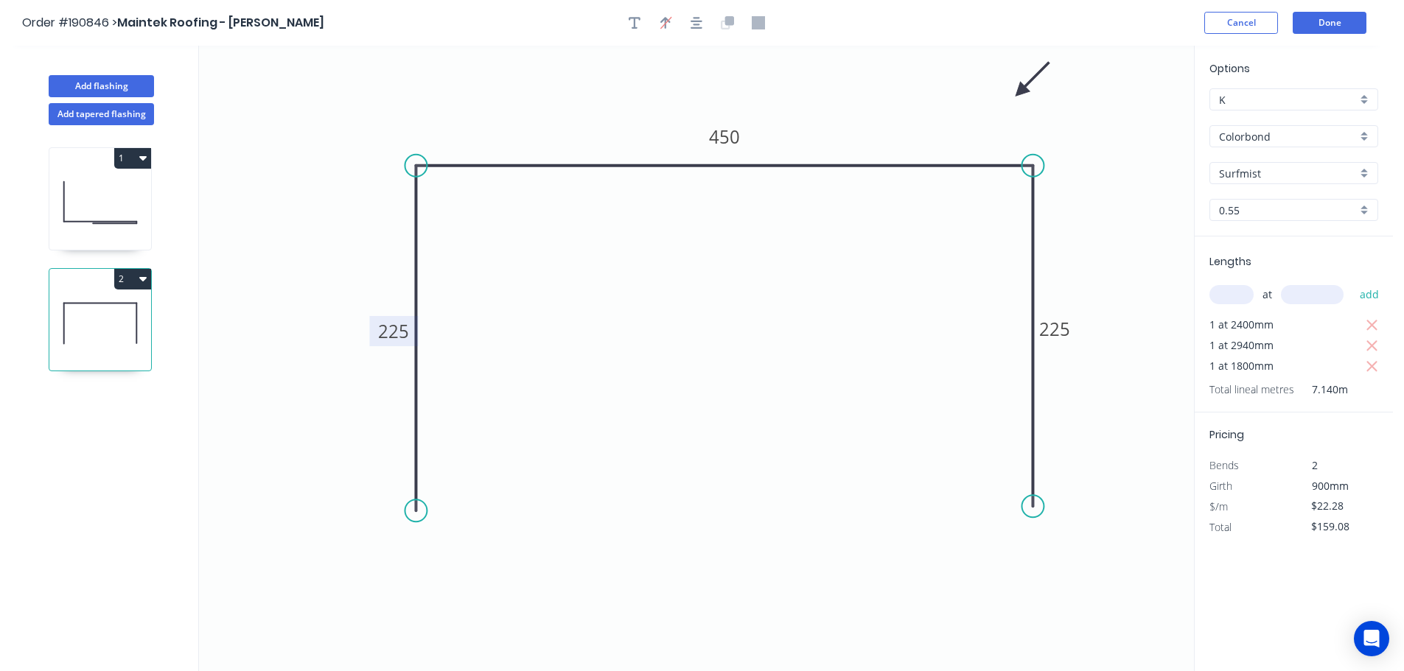
click at [1011, 89] on icon at bounding box center [1032, 79] width 43 height 43
click at [104, 85] on button "Add flashing" at bounding box center [101, 86] width 105 height 22
type input "$0.00"
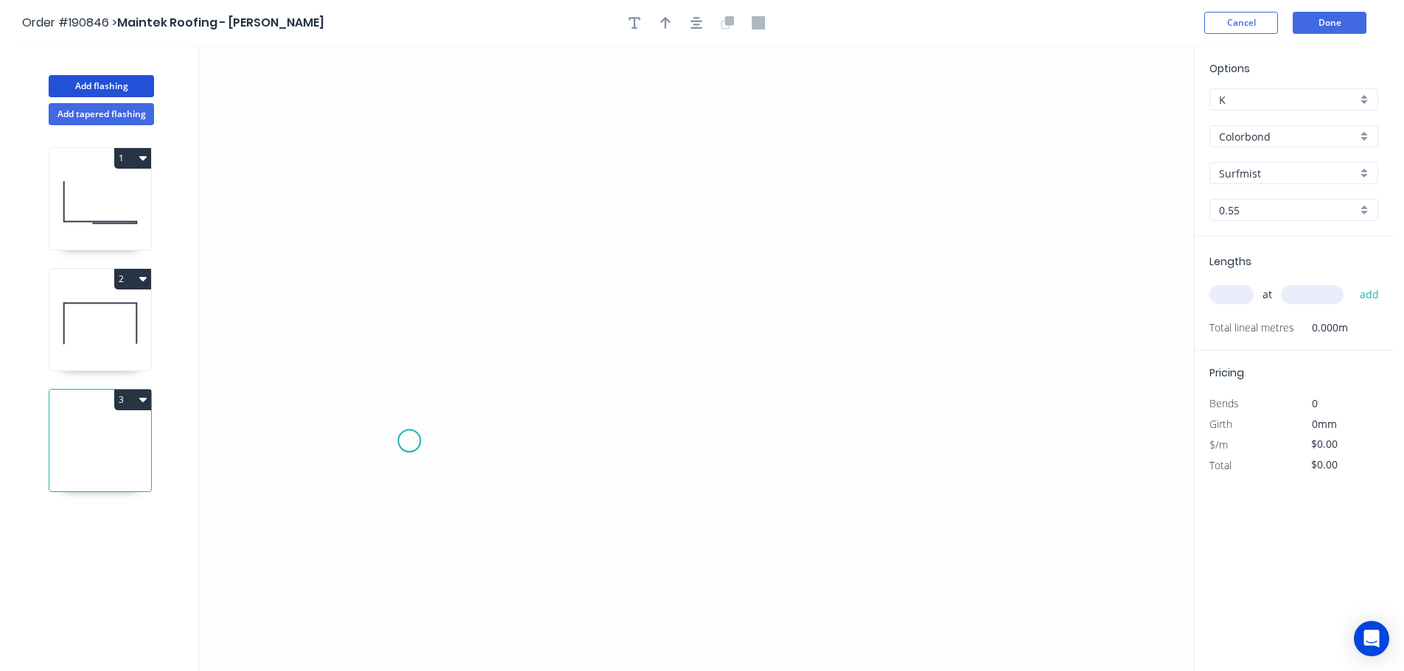
click at [410, 439] on icon "0" at bounding box center [696, 359] width 995 height 626
click at [724, 212] on icon at bounding box center [566, 326] width 315 height 229
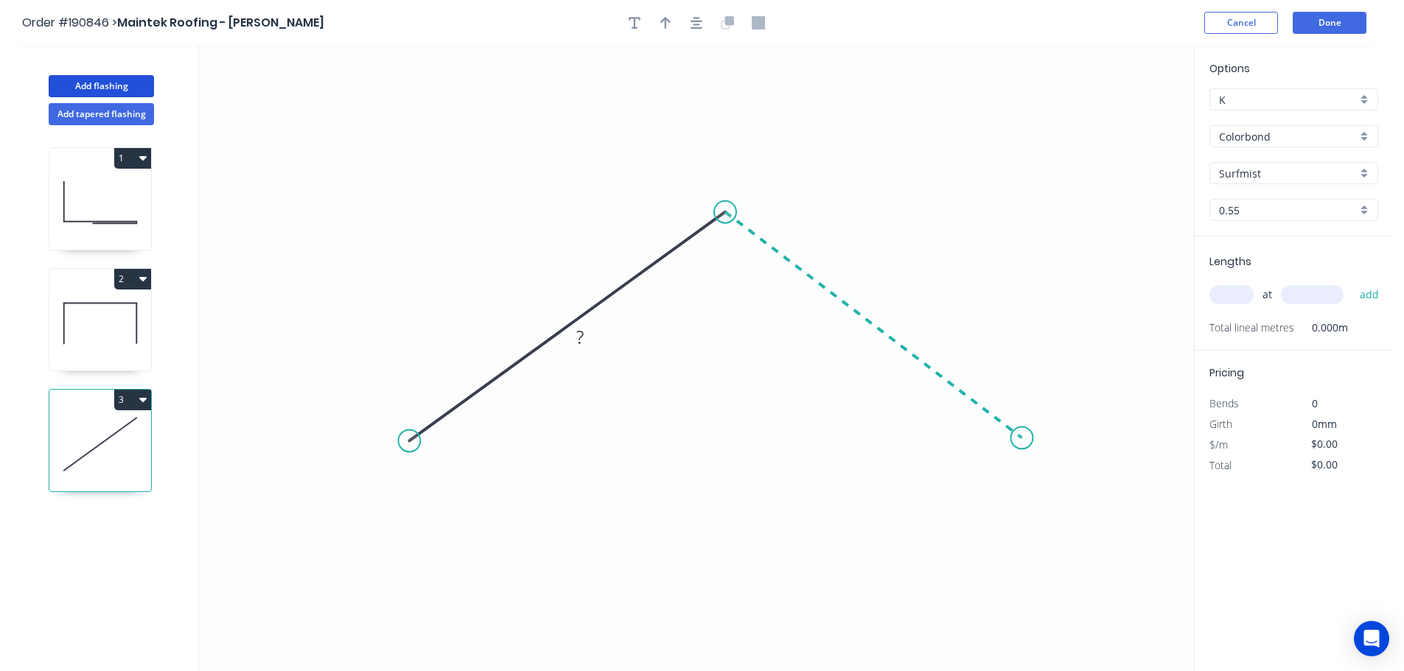
click at [1022, 438] on icon "0 ?" at bounding box center [696, 359] width 995 height 626
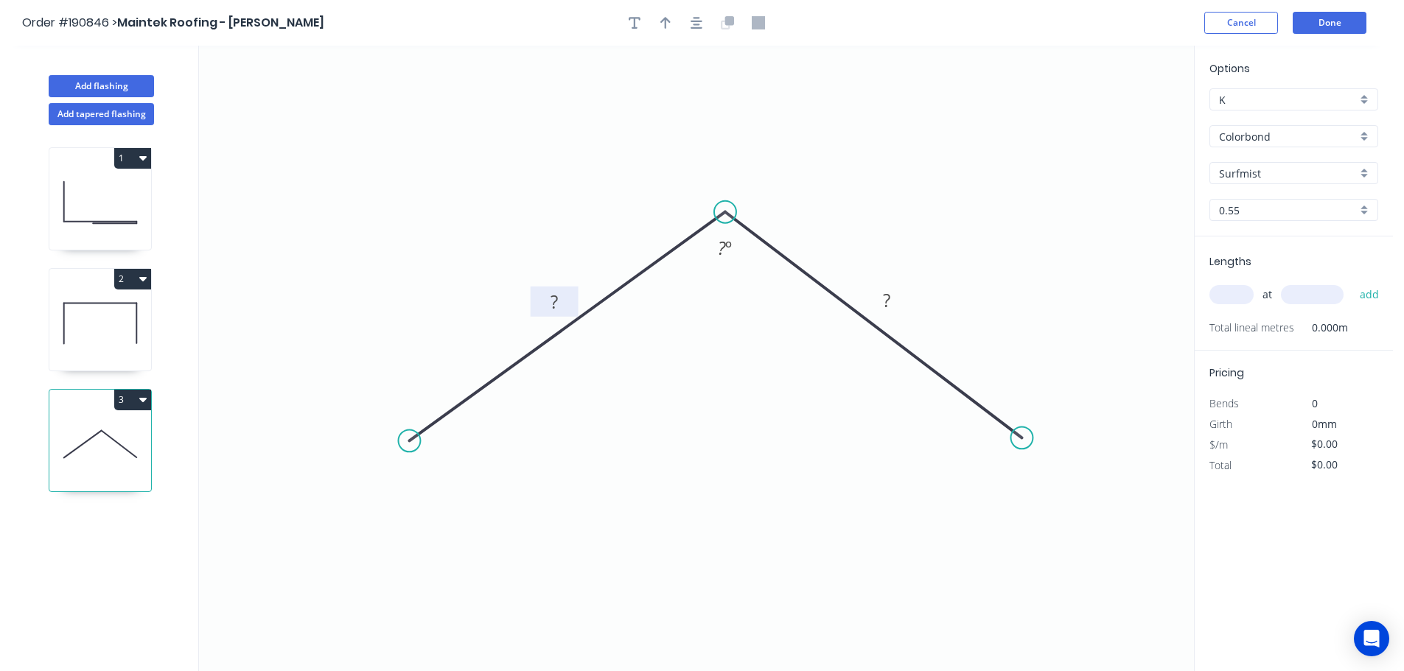
click at [556, 300] on tspan "?" at bounding box center [553, 302] width 7 height 24
click at [1253, 169] on input "Surfmist" at bounding box center [1288, 173] width 138 height 15
type input "$4.97"
click at [1256, 288] on div "Night Sky" at bounding box center [1293, 294] width 167 height 26
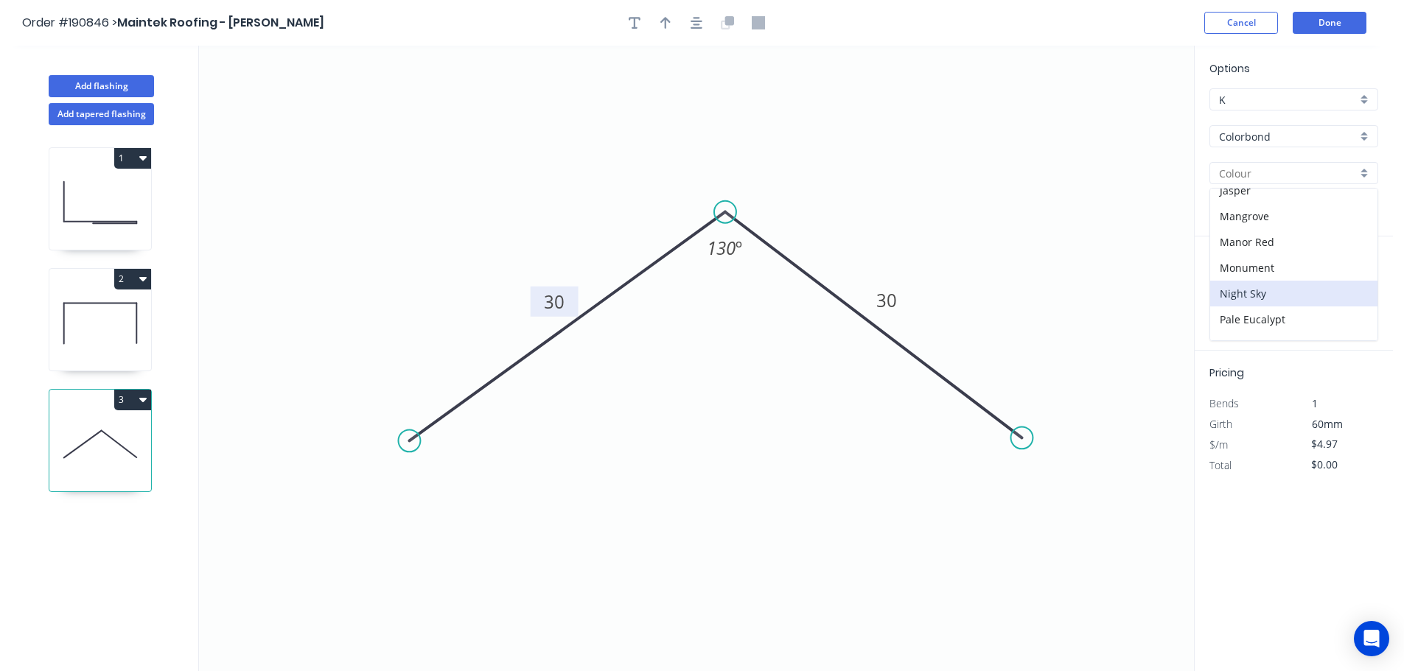
type input "Night Sky"
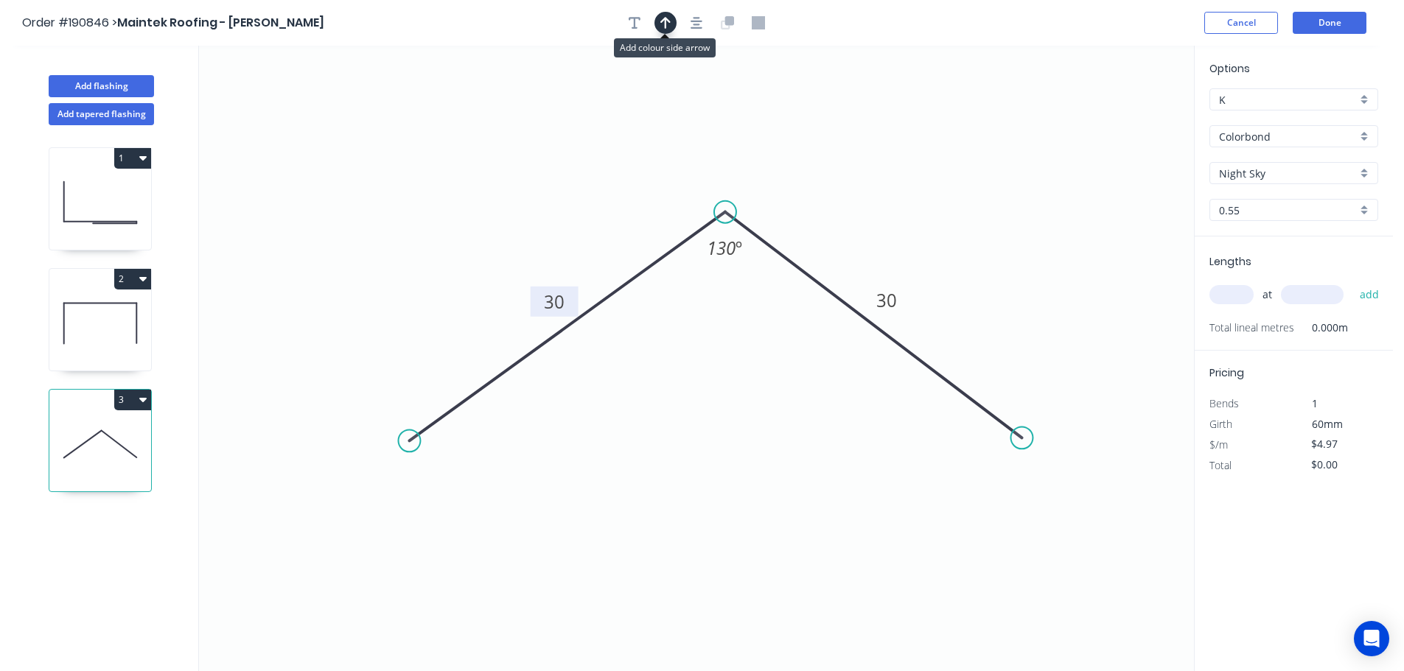
click at [667, 18] on icon "button" at bounding box center [665, 23] width 10 height 12
click at [1120, 115] on icon at bounding box center [1119, 102] width 13 height 47
click at [1120, 115] on icon at bounding box center [1119, 97] width 13 height 47
drag, startPoint x: 1120, startPoint y: 115, endPoint x: 972, endPoint y: 218, distance: 180.5
click at [959, 172] on icon at bounding box center [980, 152] width 43 height 43
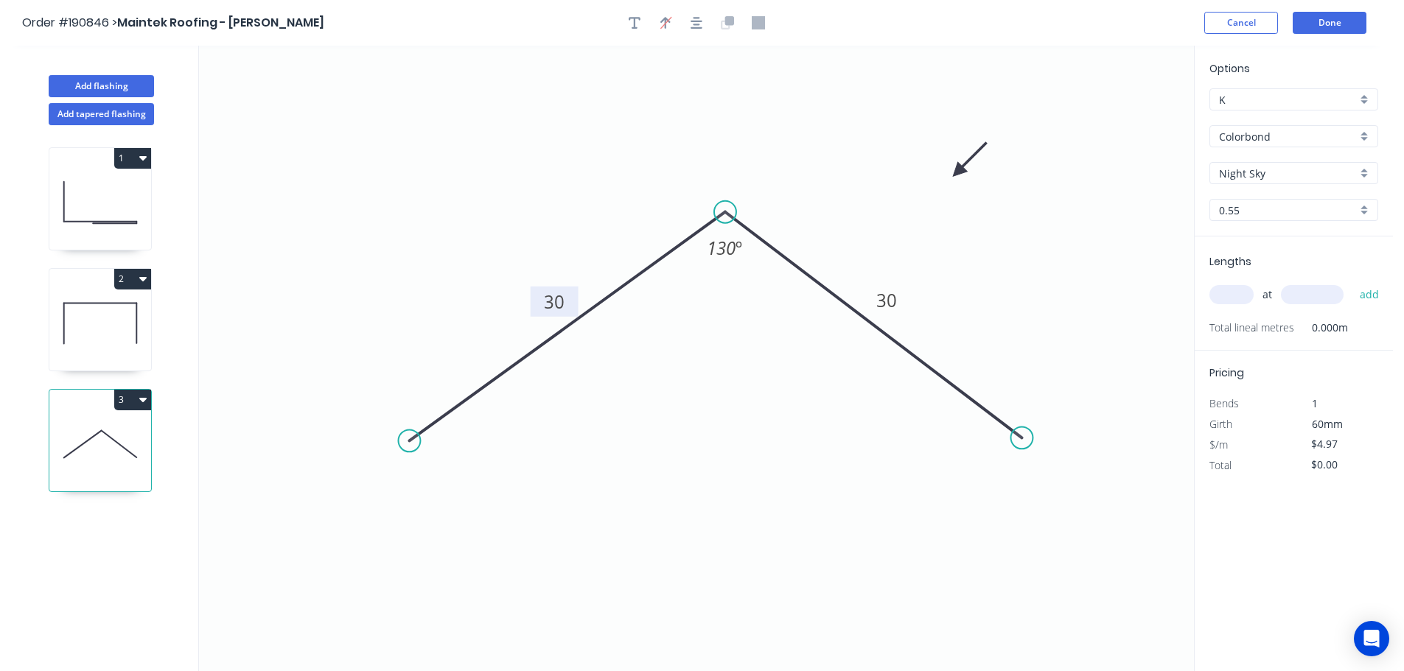
click at [1231, 294] on input "text" at bounding box center [1231, 294] width 44 height 19
type input "1"
type input "1500"
click at [1352, 282] on button "add" at bounding box center [1369, 294] width 35 height 25
type input "$7.46"
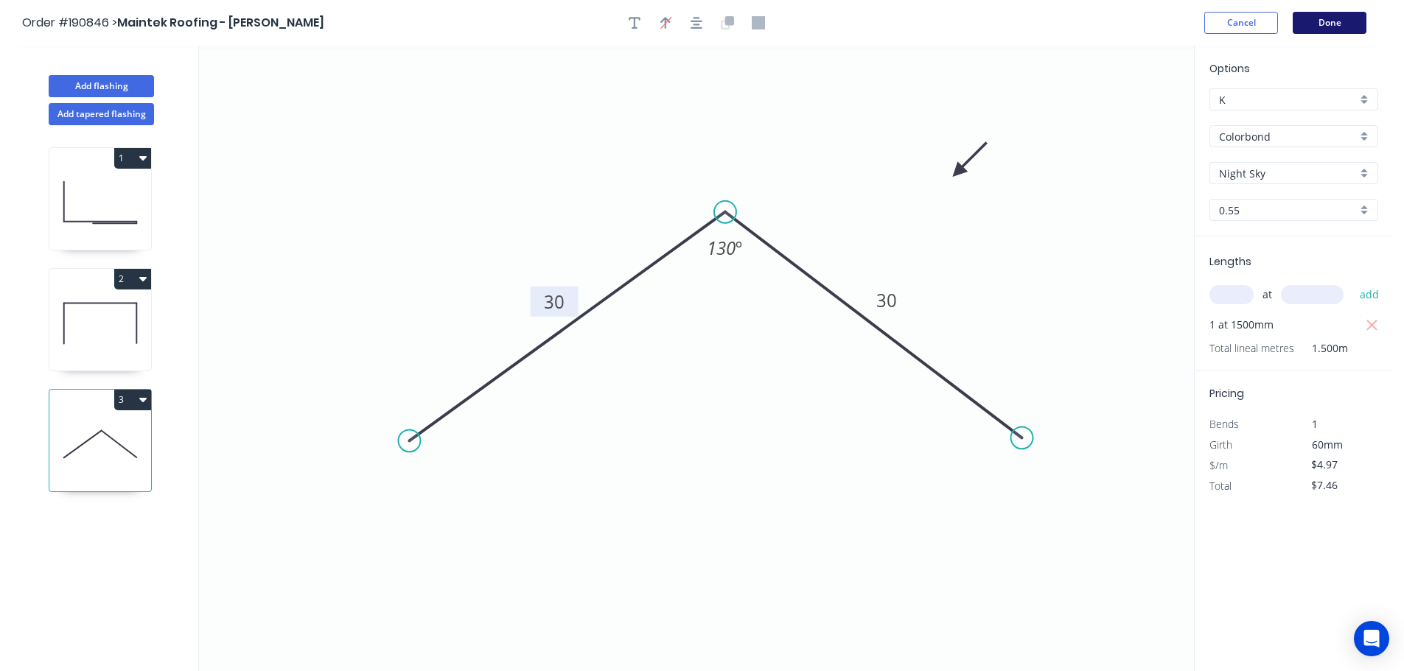
click at [1340, 21] on button "Done" at bounding box center [1330, 23] width 74 height 22
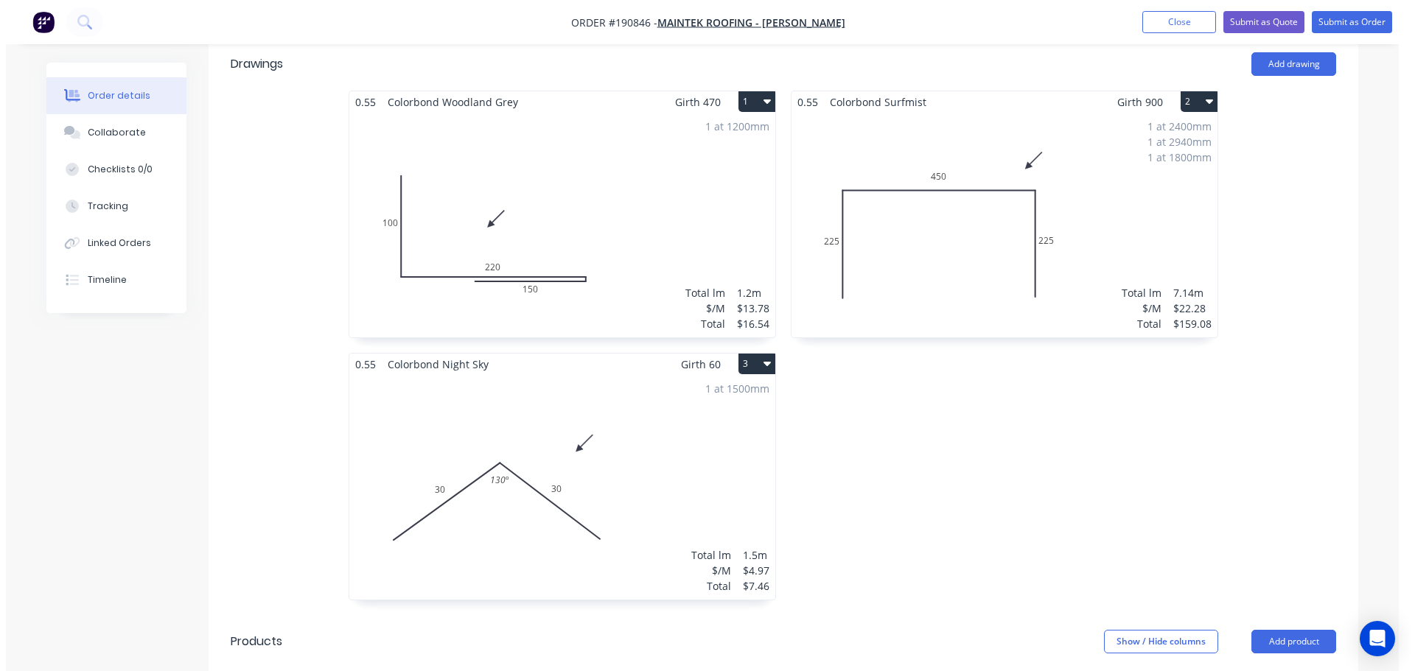
scroll to position [442, 0]
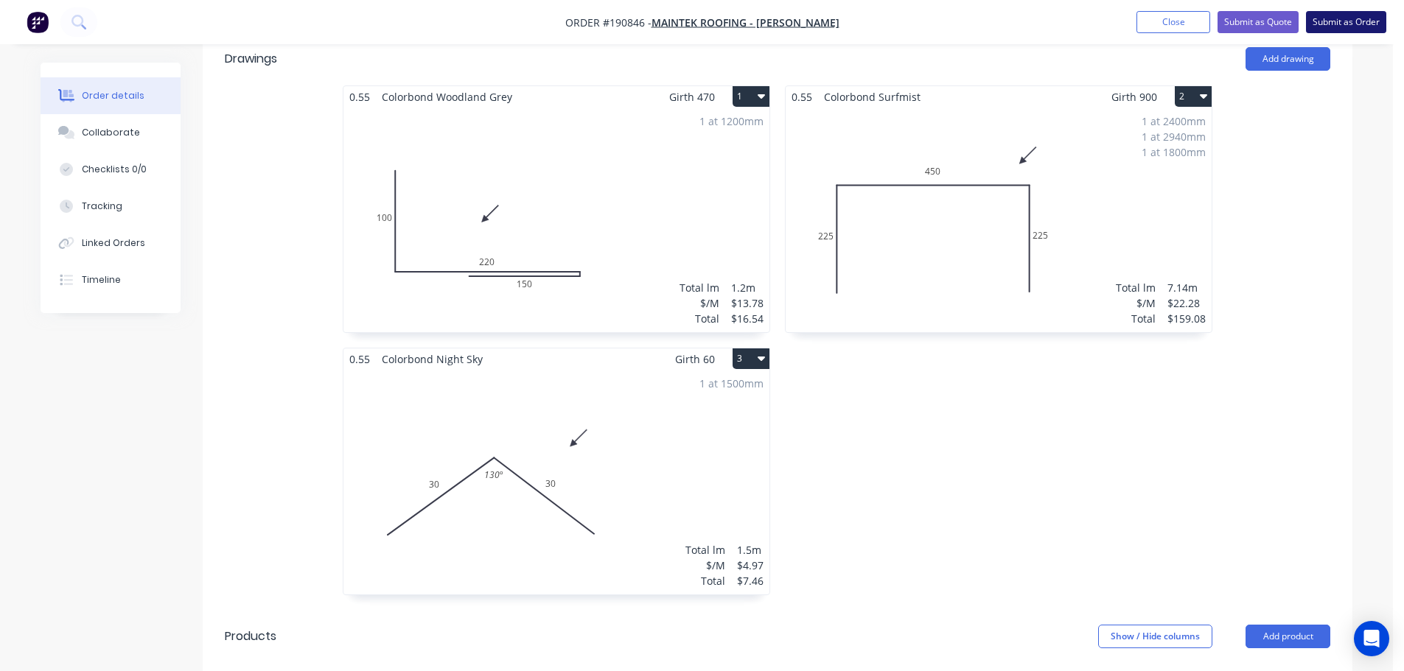
click at [1346, 20] on button "Submit as Order" at bounding box center [1346, 22] width 80 height 22
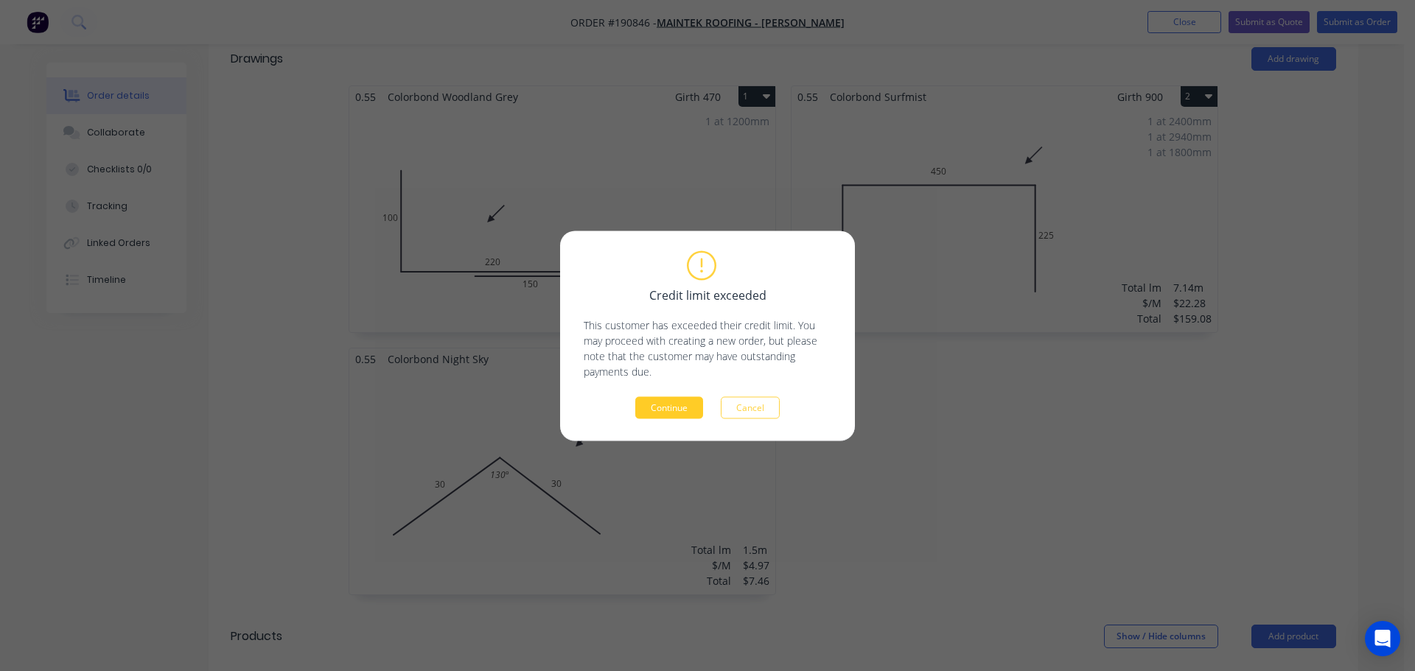
click at [683, 411] on button "Continue" at bounding box center [669, 407] width 68 height 22
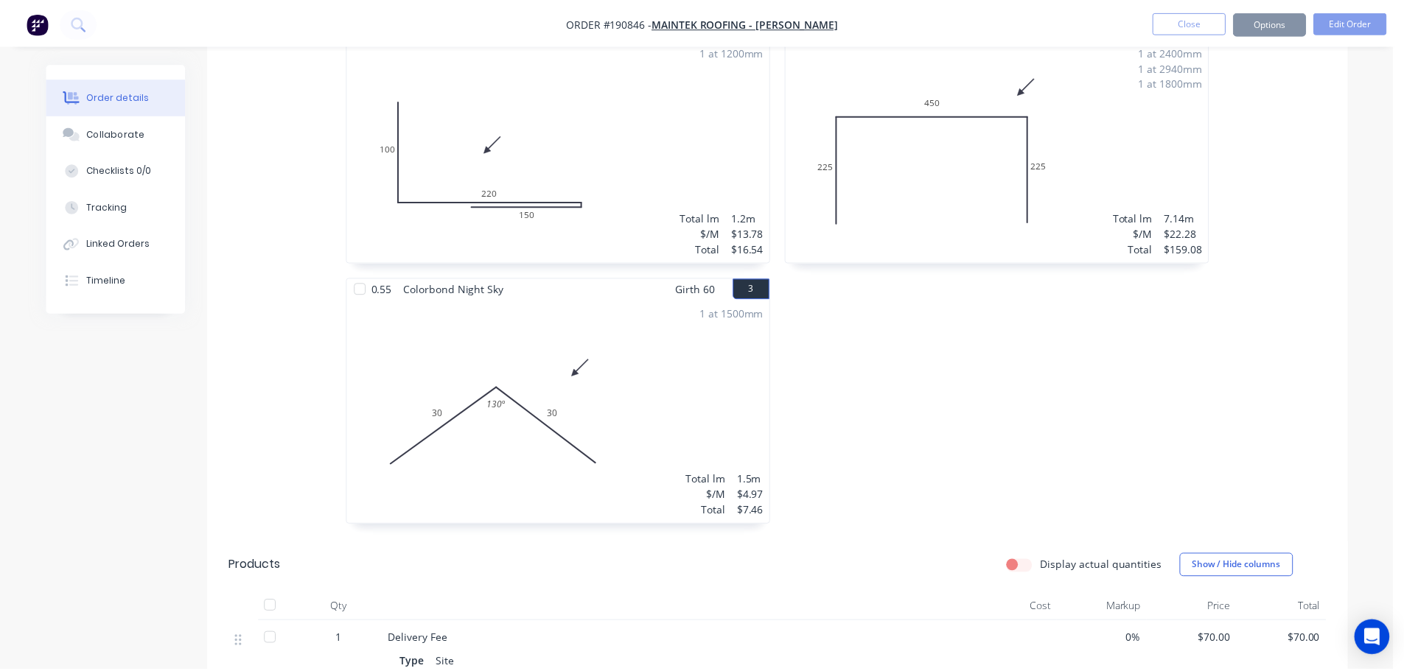
scroll to position [422, 0]
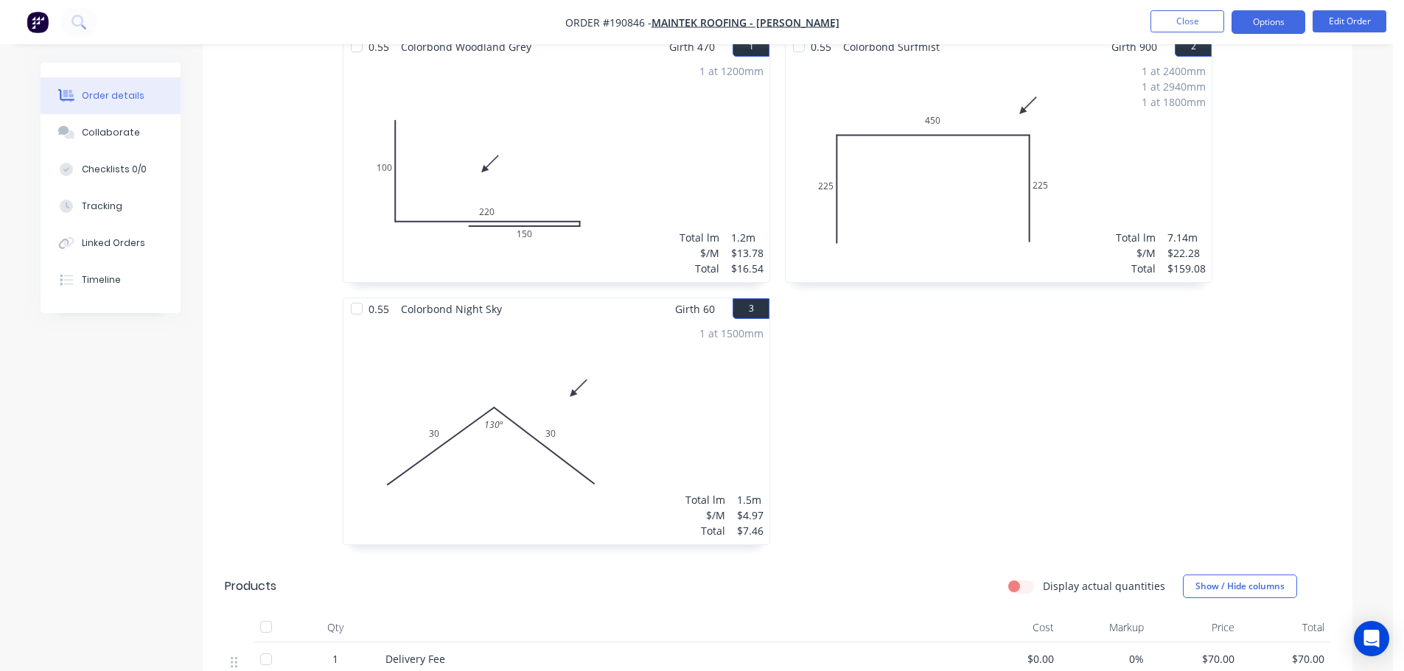
click at [1263, 22] on button "Options" at bounding box center [1268, 22] width 74 height 24
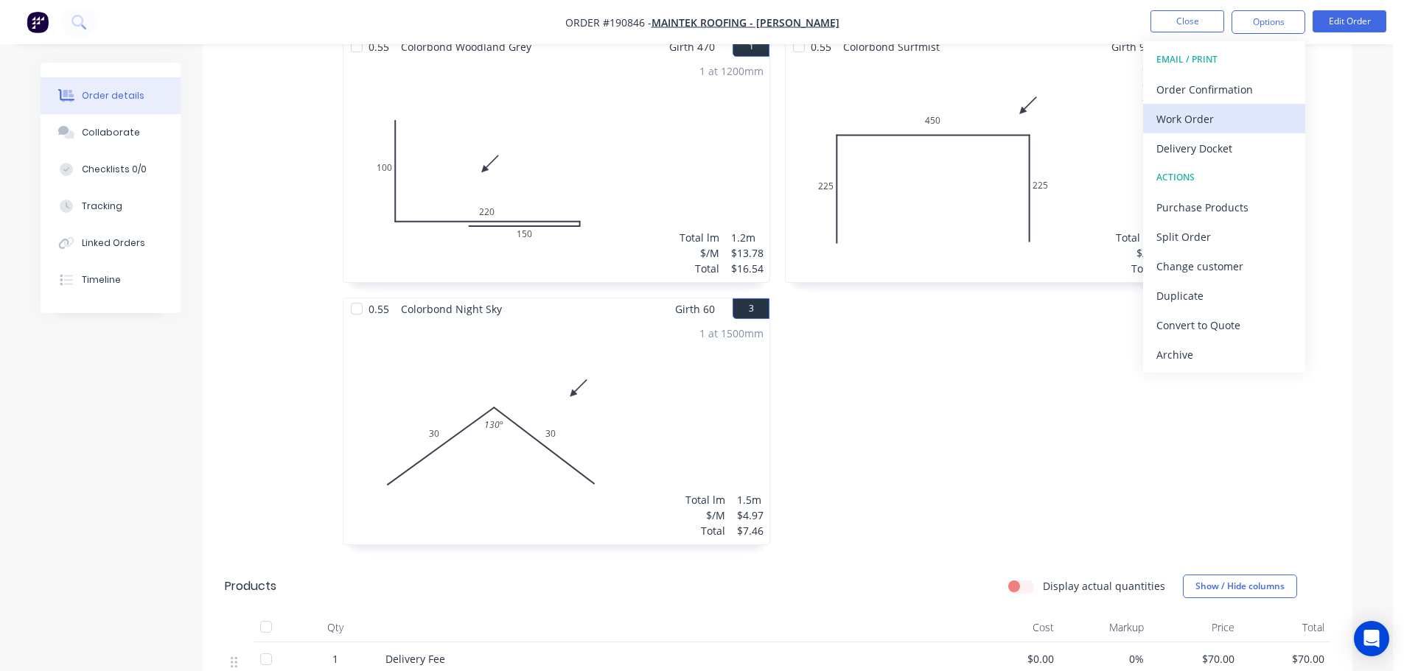
click at [1170, 117] on div "Work Order" at bounding box center [1224, 118] width 136 height 21
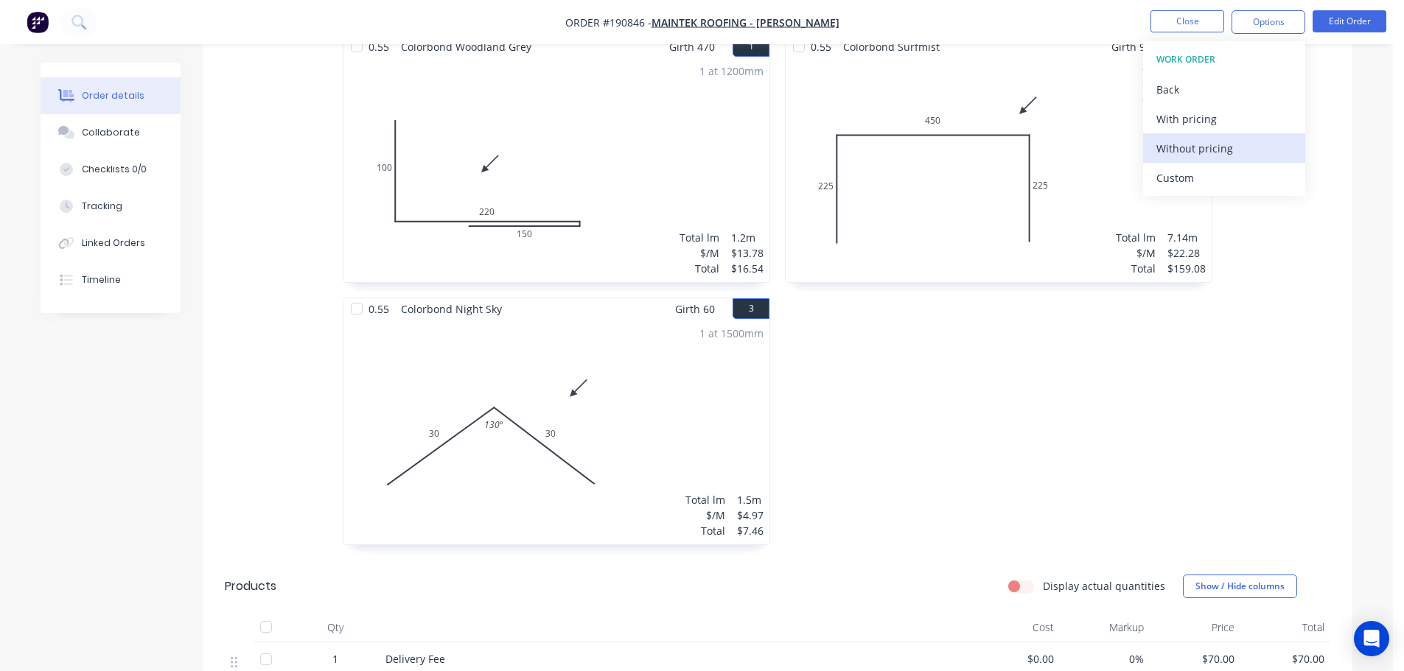
click at [1180, 147] on div "Without pricing" at bounding box center [1224, 148] width 136 height 21
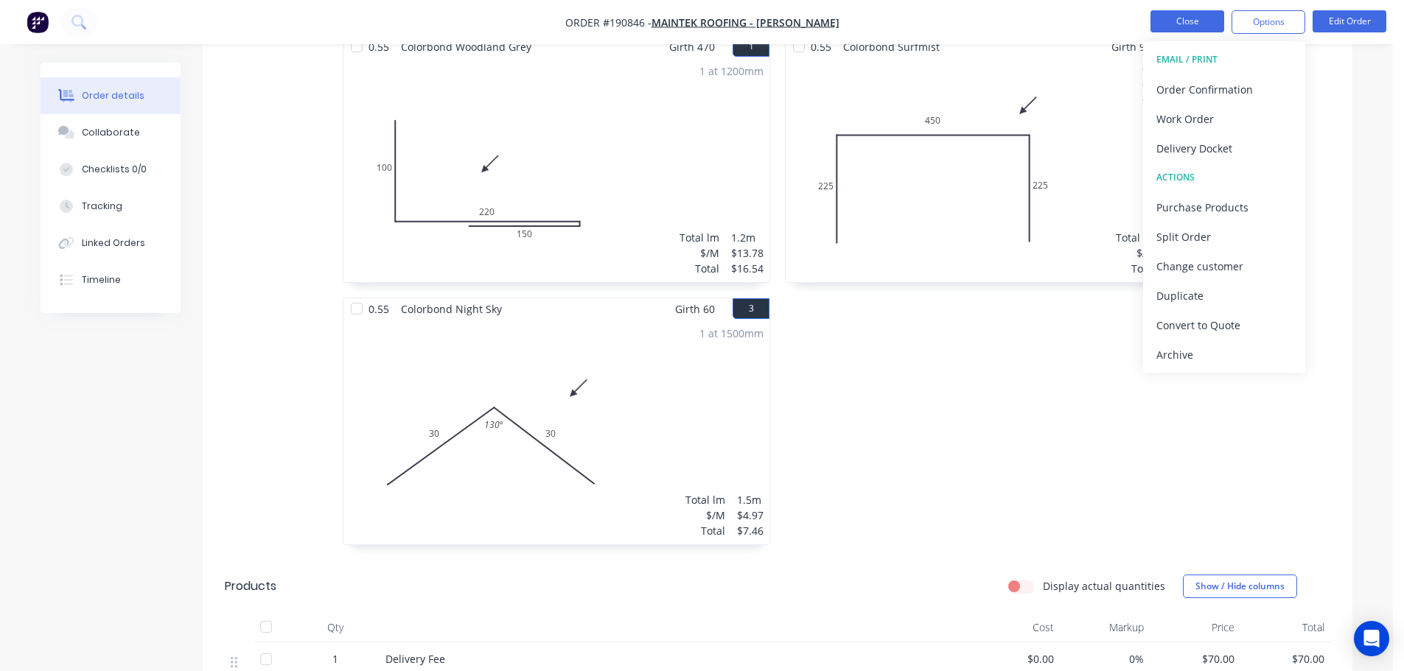
click at [1167, 23] on button "Close" at bounding box center [1187, 21] width 74 height 22
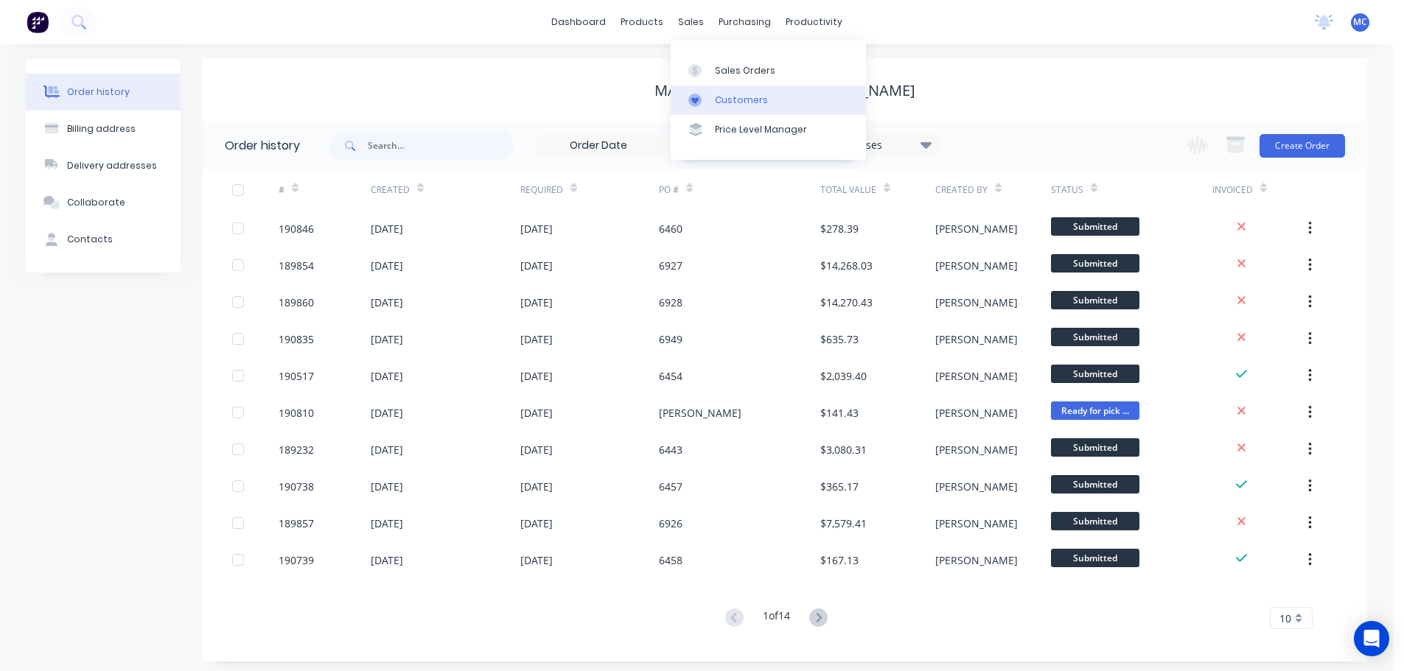
click at [730, 101] on div "Customers" at bounding box center [741, 100] width 53 height 13
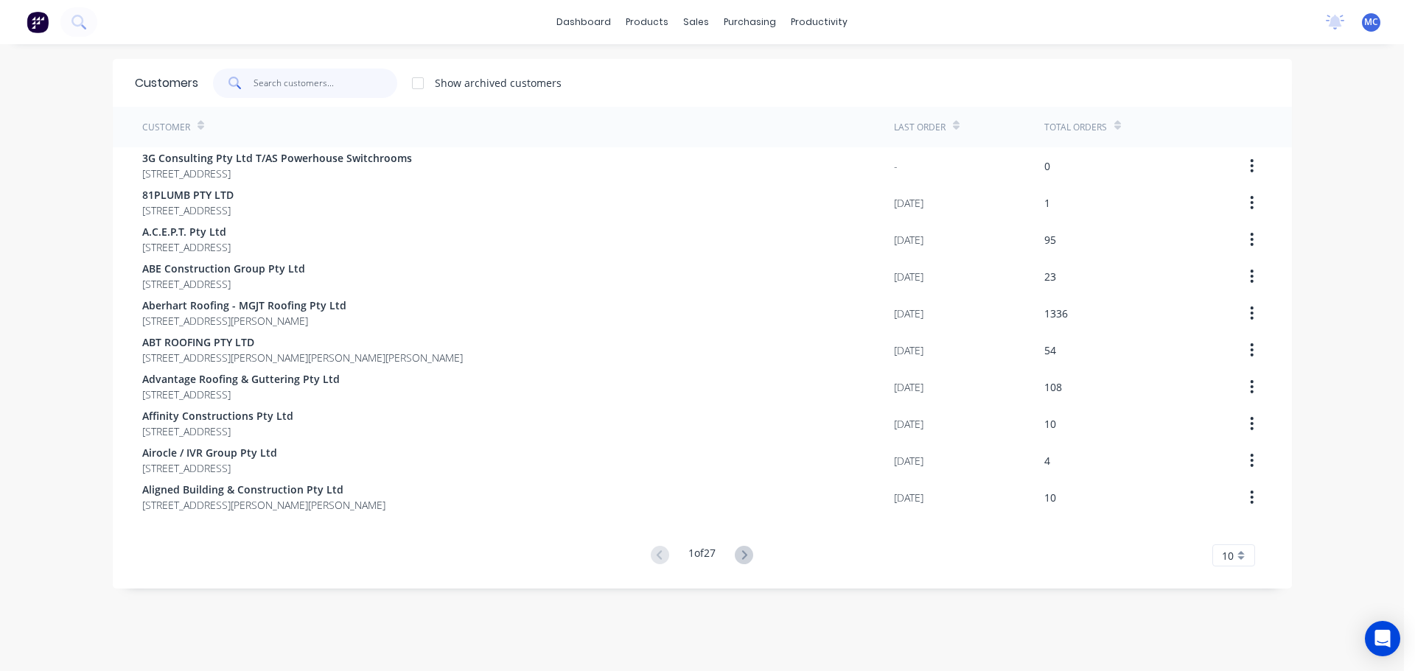
click at [279, 85] on input "text" at bounding box center [325, 83] width 144 height 29
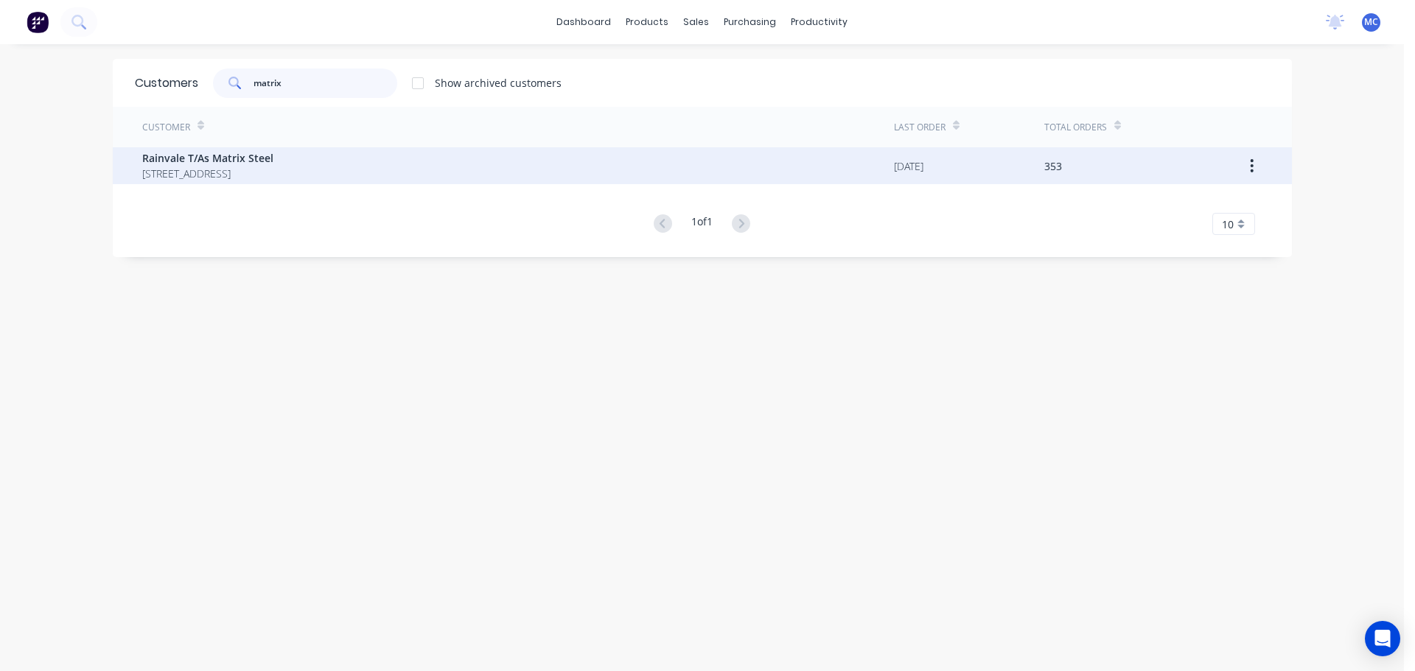
type input "matrix"
click at [234, 155] on span "Rainvale T/As Matrix Steel" at bounding box center [207, 157] width 131 height 15
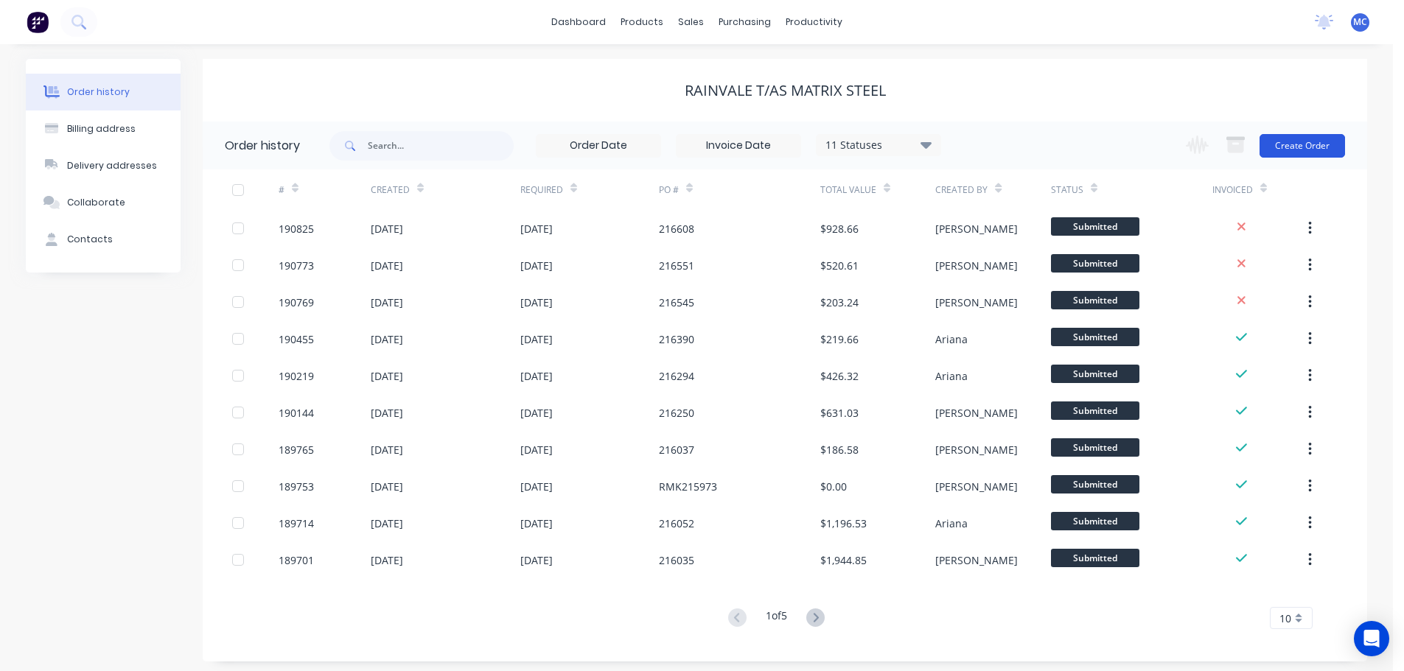
click at [1299, 147] on button "Create Order" at bounding box center [1301, 146] width 85 height 24
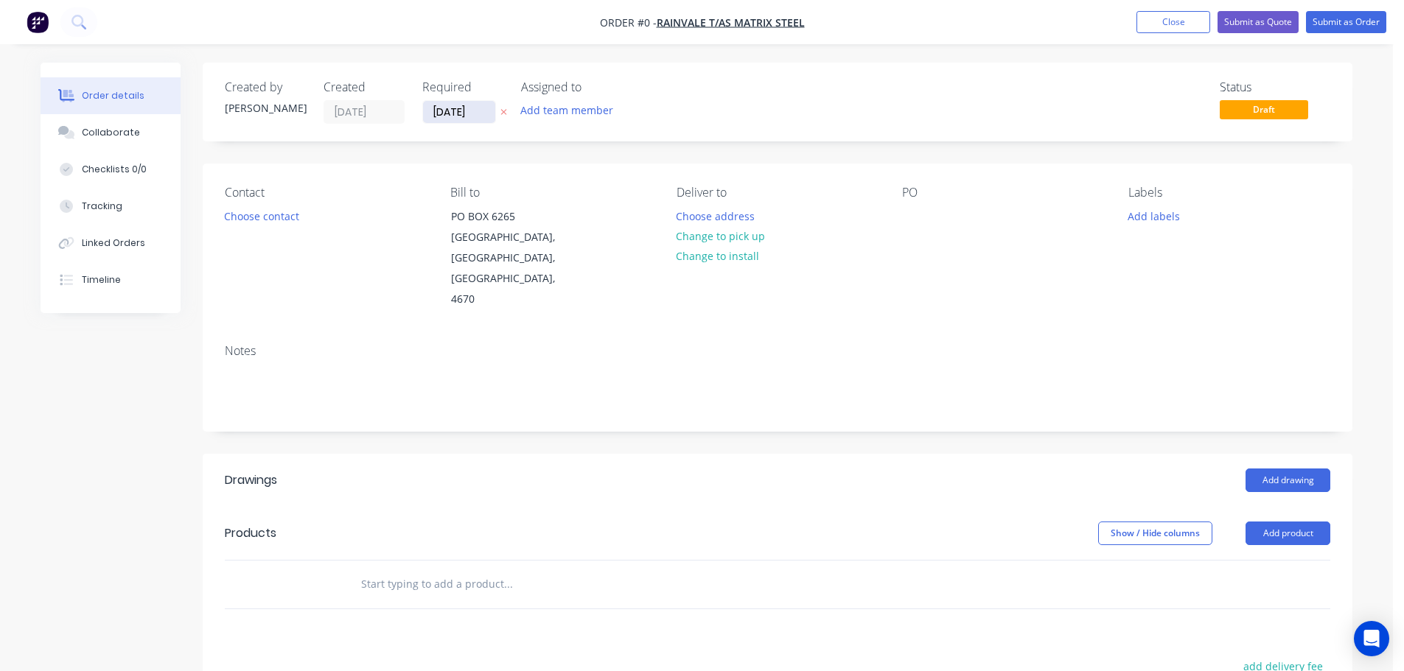
click at [461, 110] on input "[DATE]" at bounding box center [459, 112] width 72 height 22
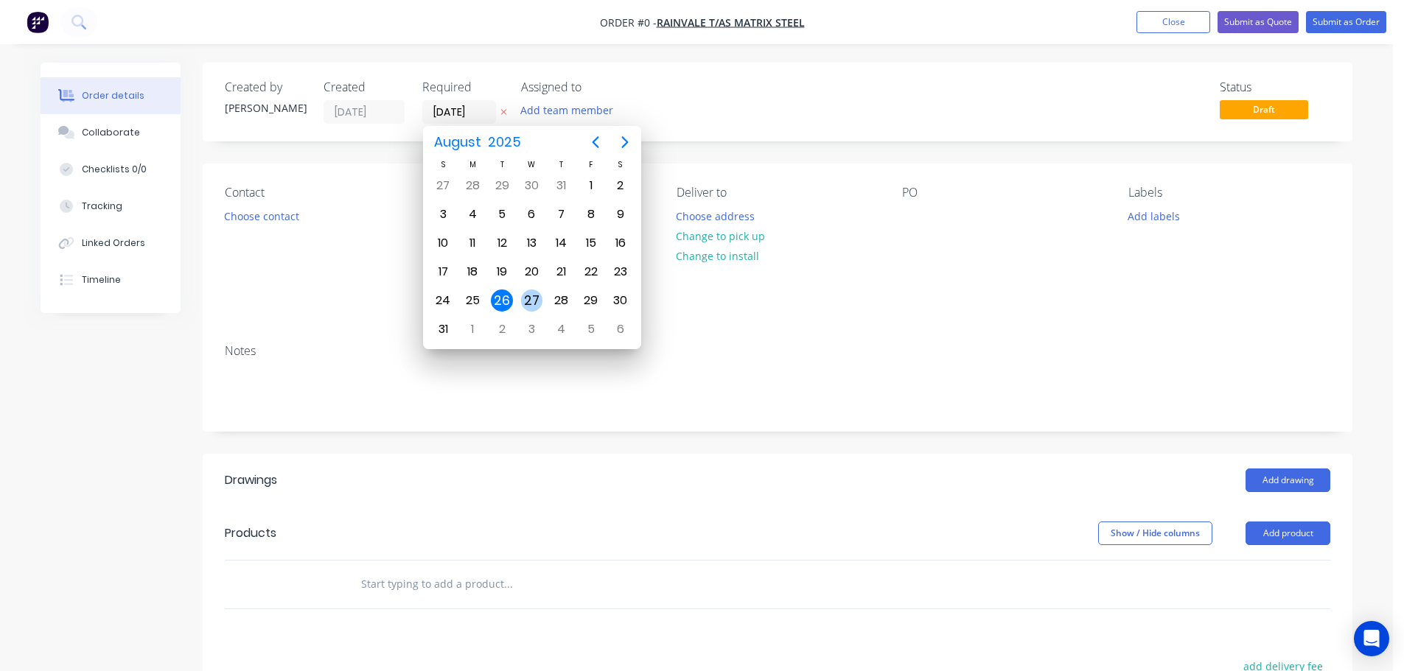
click at [532, 299] on div "27" at bounding box center [532, 301] width 22 height 22
type input "[DATE]"
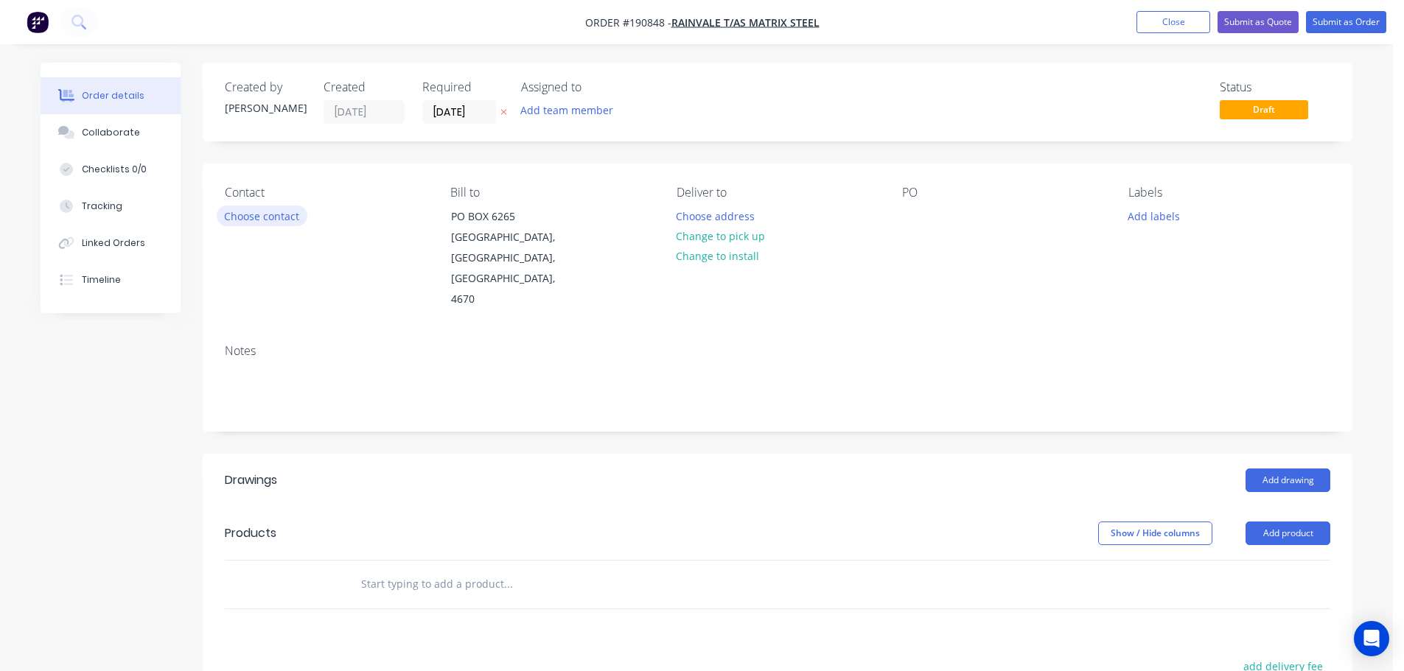
click at [260, 219] on button "Choose contact" at bounding box center [262, 216] width 91 height 20
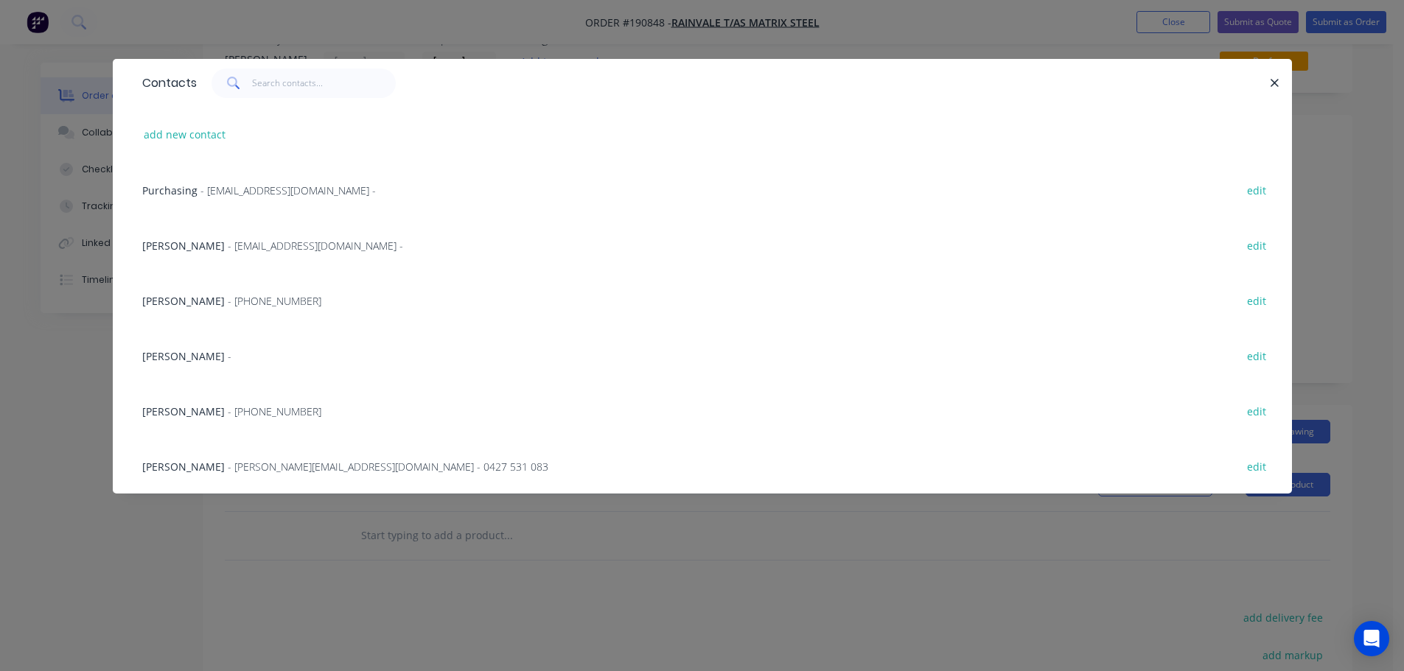
scroll to position [74, 0]
click at [245, 410] on span "- [PHONE_NUMBER]" at bounding box center [275, 412] width 94 height 14
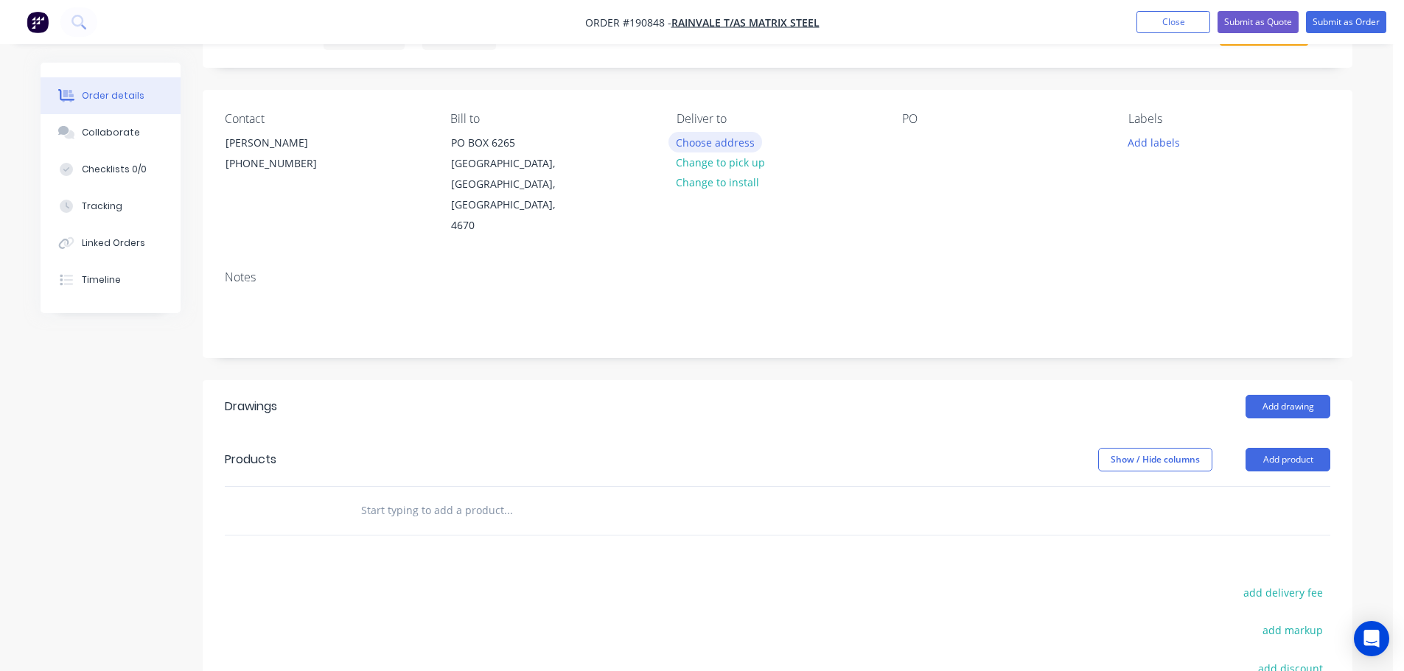
click at [710, 142] on button "Choose address" at bounding box center [715, 142] width 94 height 20
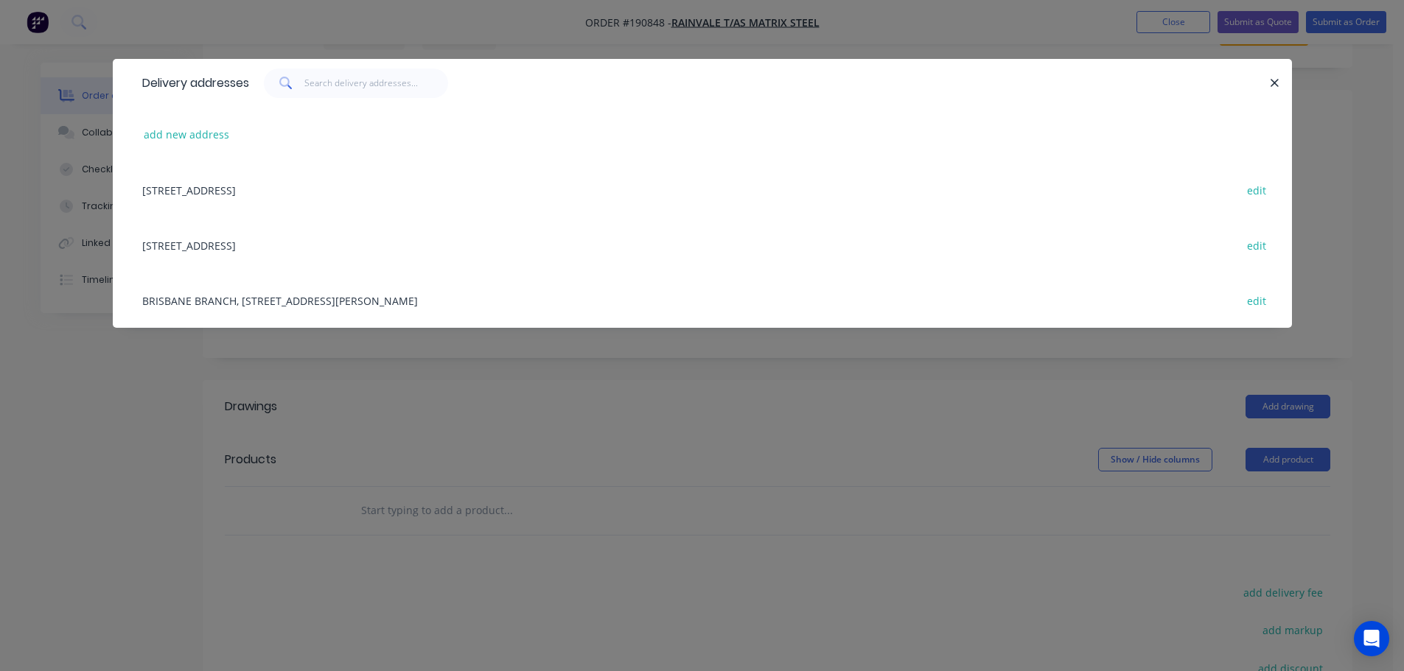
click at [277, 297] on div "BRISBANE BRANCH, [STREET_ADDRESS][PERSON_NAME] edit" at bounding box center [702, 300] width 1135 height 55
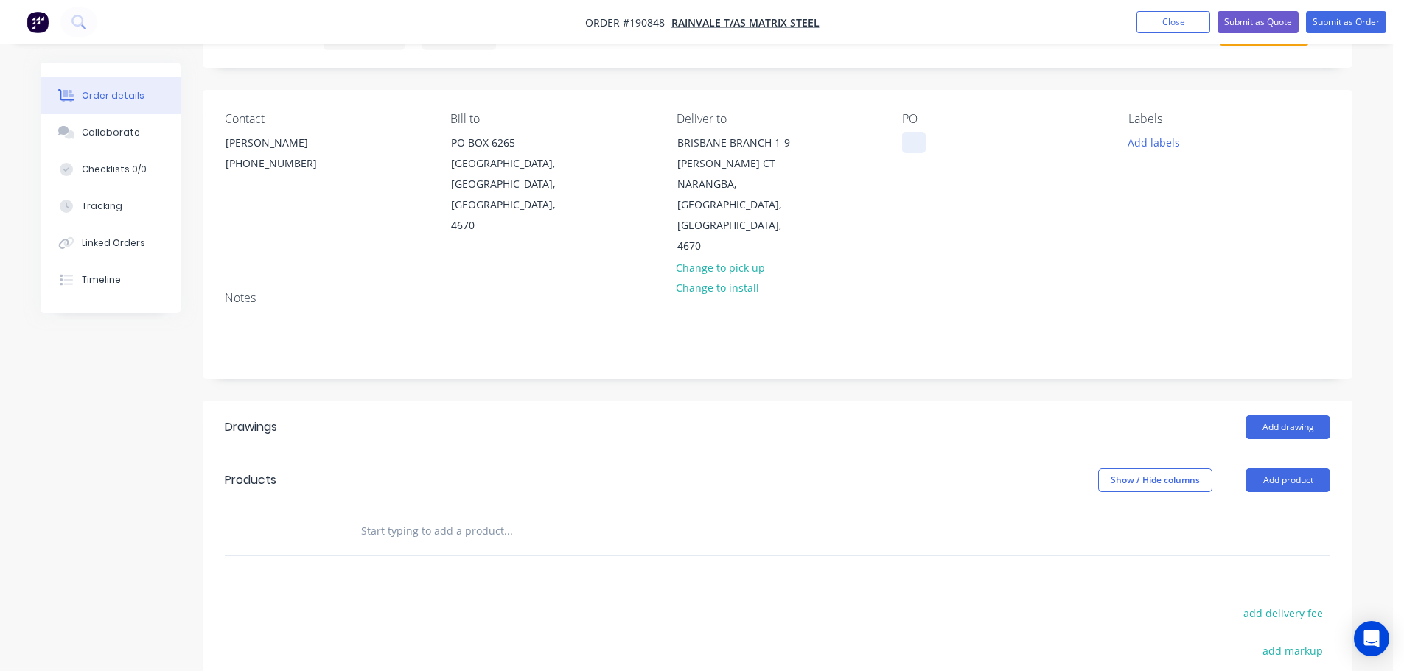
click at [914, 143] on div at bounding box center [914, 142] width 24 height 21
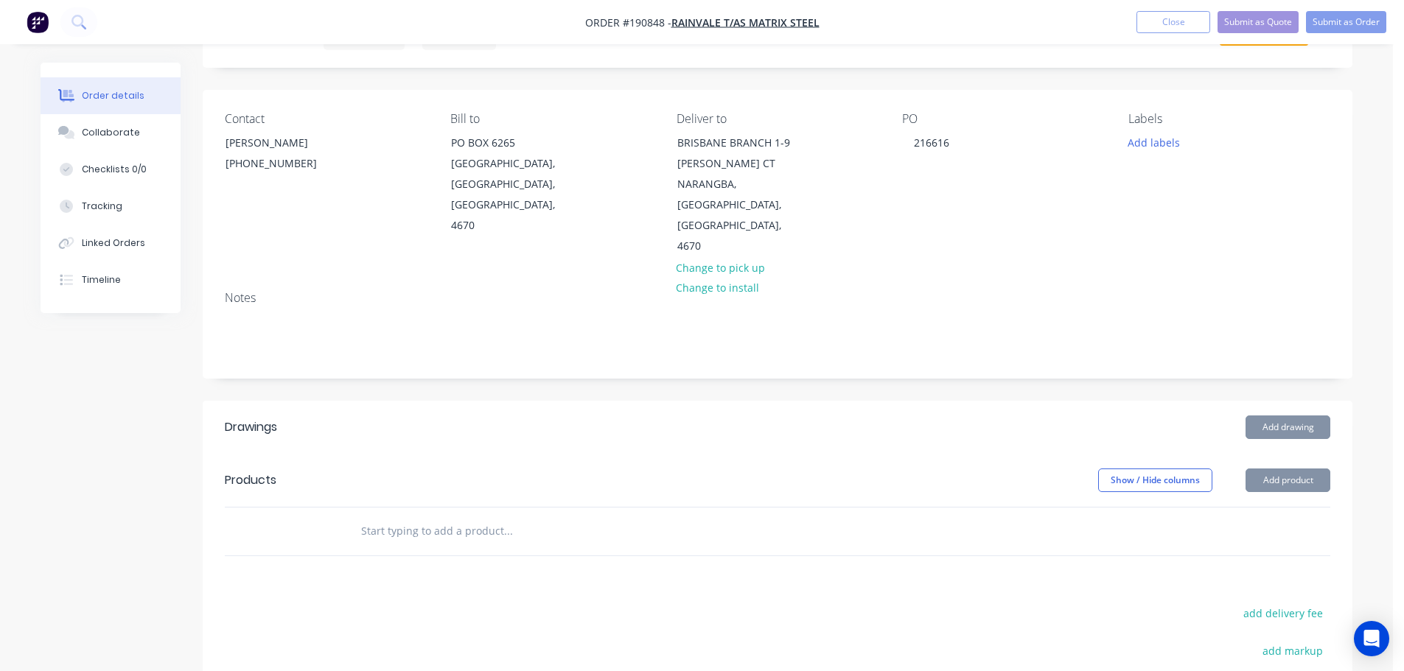
click at [1298, 416] on button "Add drawing" at bounding box center [1287, 428] width 85 height 24
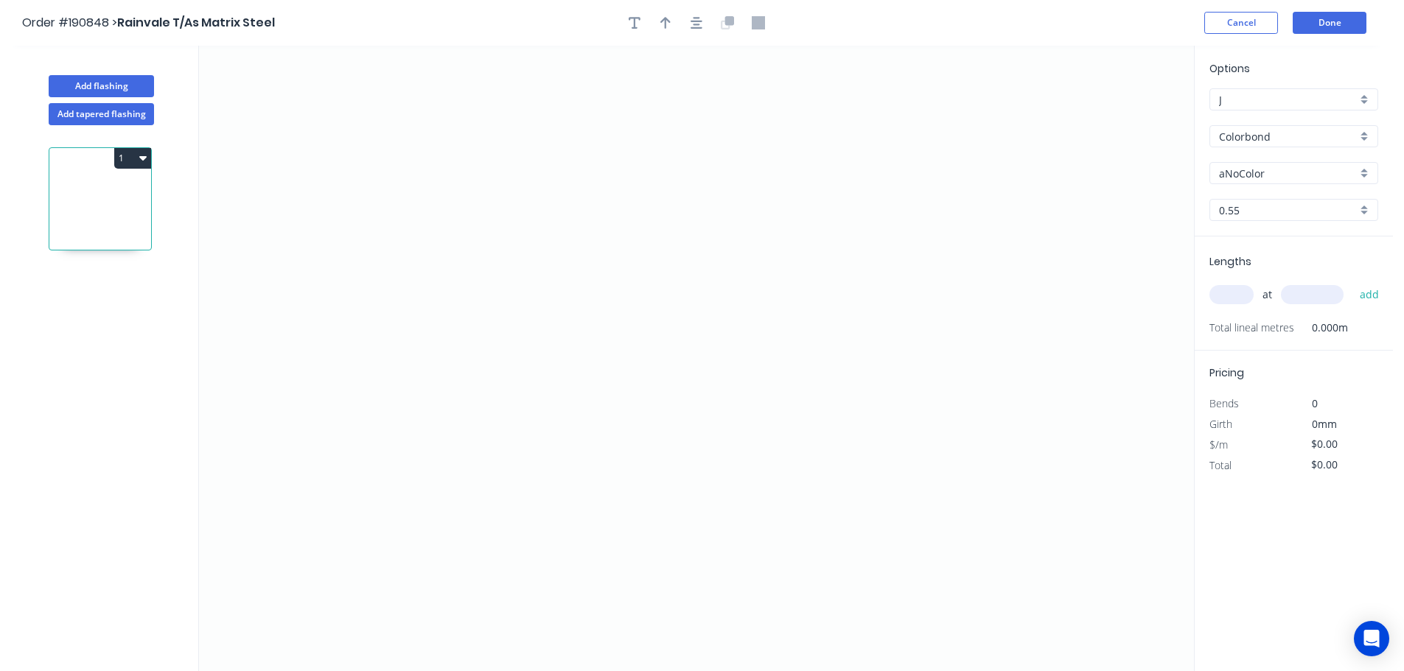
click at [1262, 136] on input "Colorbond" at bounding box center [1288, 136] width 138 height 15
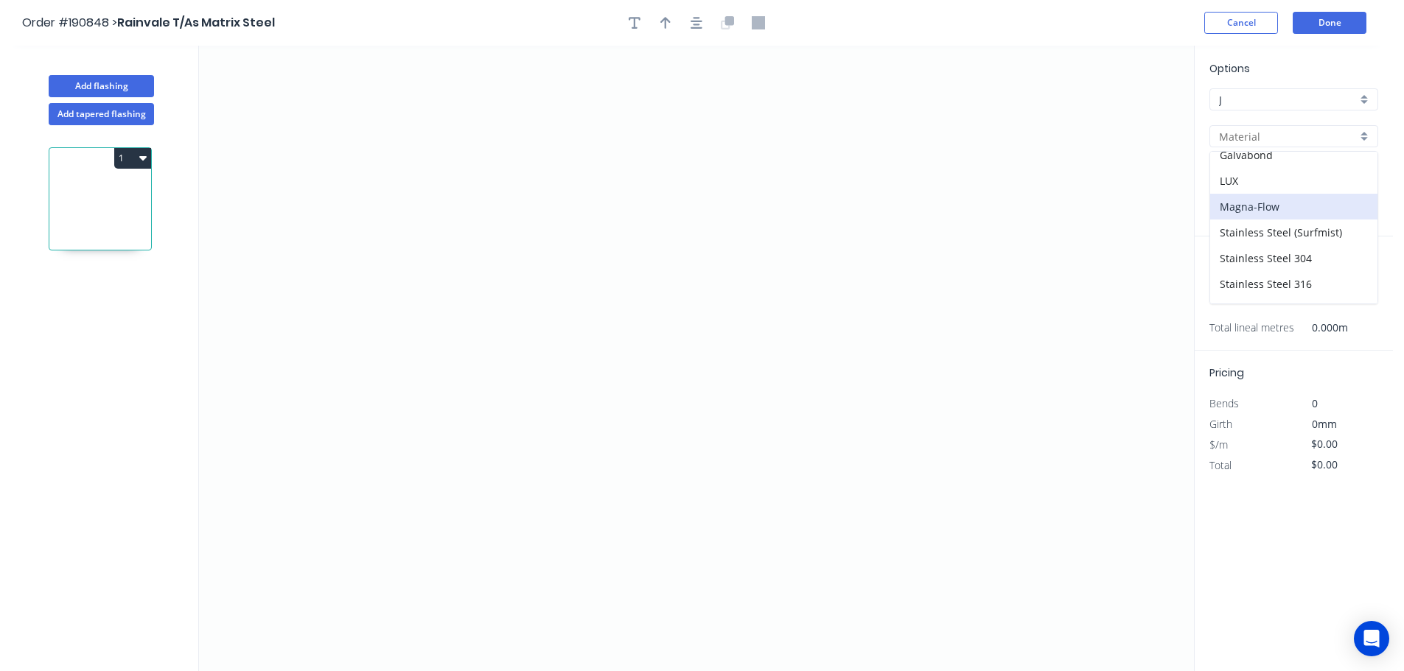
scroll to position [295, 0]
click at [1251, 281] on div "Zincalume" at bounding box center [1293, 283] width 167 height 26
type input "Zincalume"
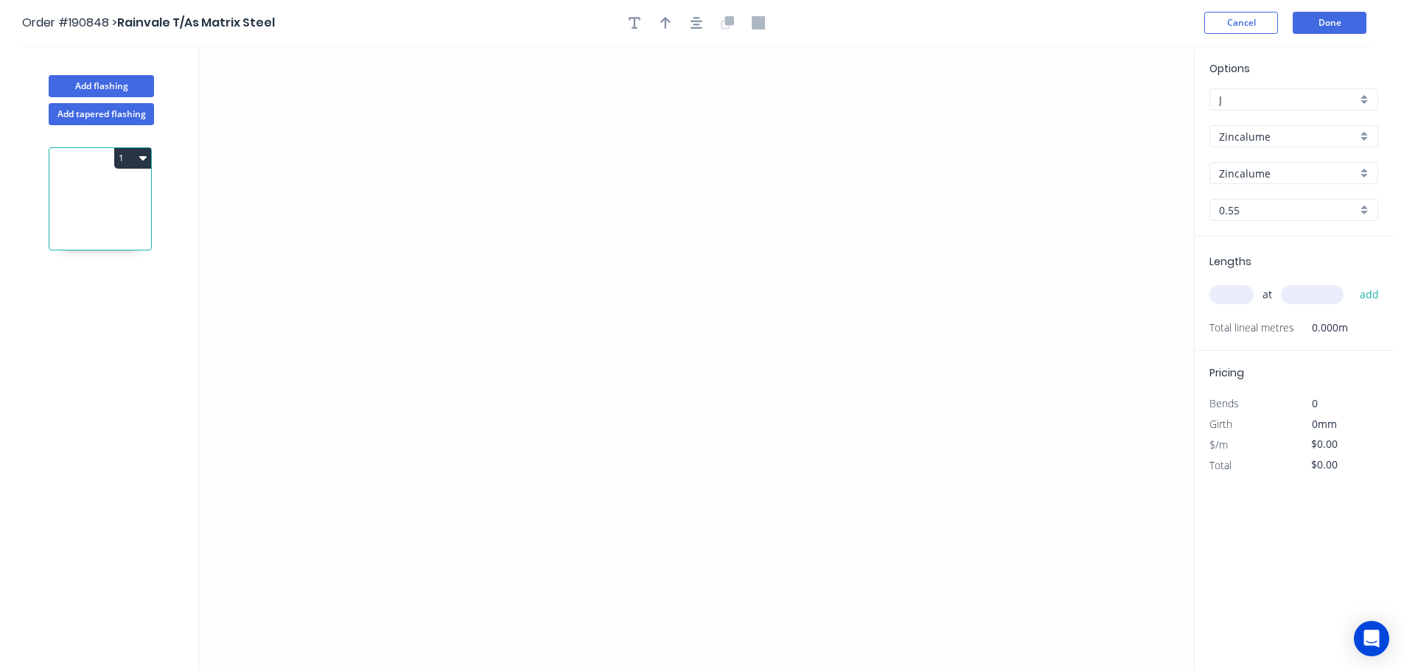
click at [1232, 294] on input "text" at bounding box center [1231, 294] width 44 height 19
type input "1"
click at [489, 203] on icon "0" at bounding box center [696, 359] width 995 height 626
click at [502, 478] on icon "0" at bounding box center [696, 359] width 995 height 626
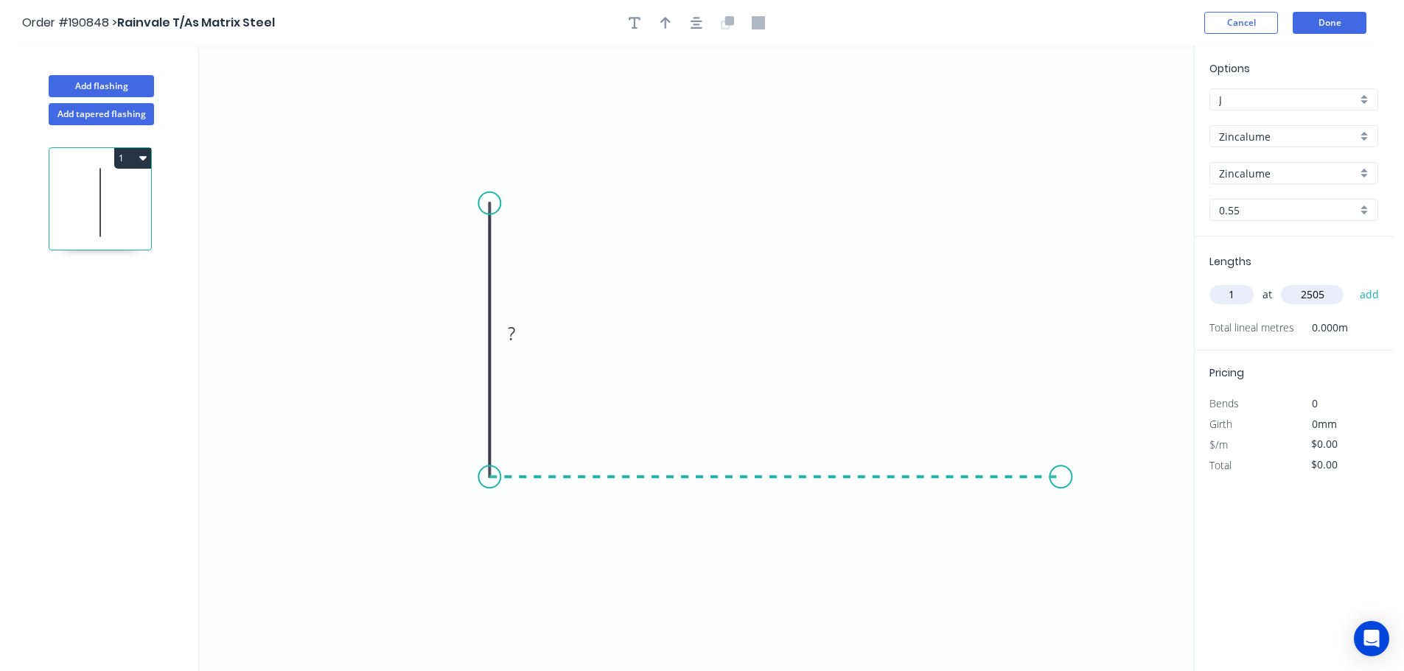
click at [1061, 480] on icon "0 ?" at bounding box center [696, 359] width 995 height 626
click at [1061, 480] on circle at bounding box center [1060, 477] width 22 height 22
type input "2505"
click at [467, 330] on tspan "?" at bounding box center [467, 333] width 7 height 24
type input "$6.52"
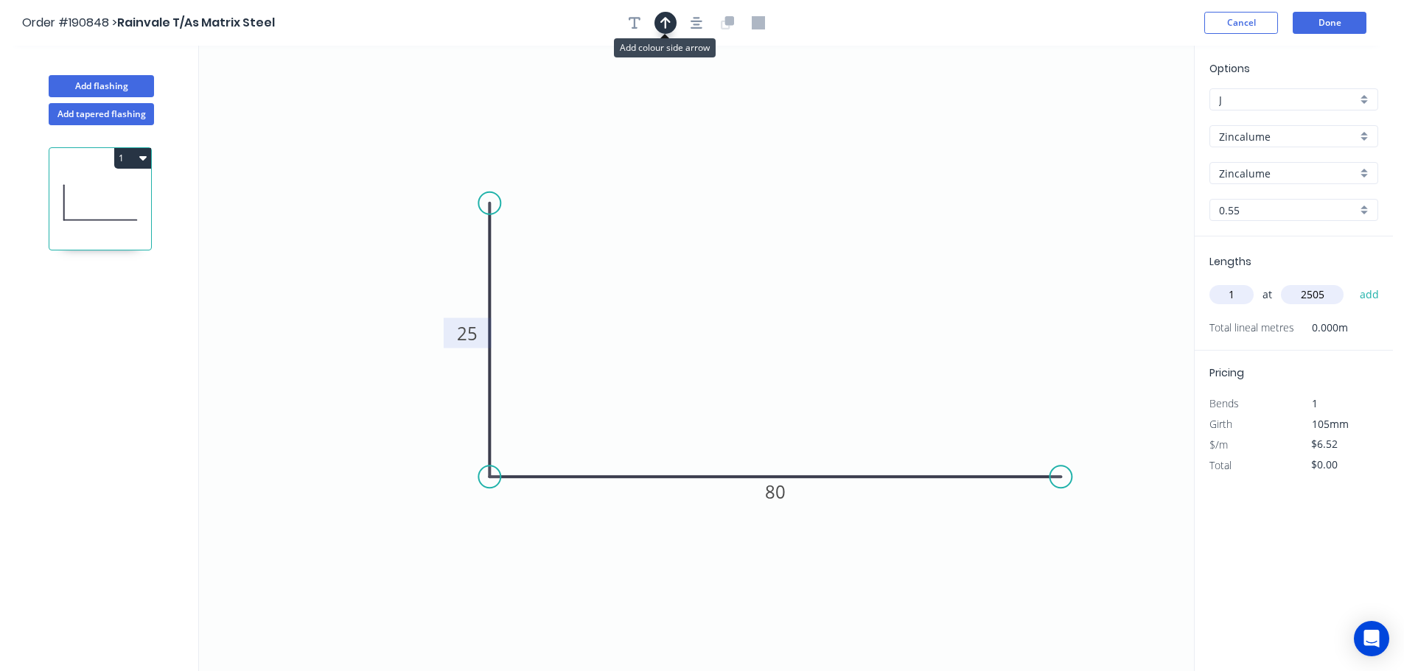
click at [662, 21] on icon "button" at bounding box center [665, 23] width 10 height 12
click at [1120, 120] on icon at bounding box center [1119, 102] width 13 height 47
drag, startPoint x: 1120, startPoint y: 120, endPoint x: 777, endPoint y: 310, distance: 391.9
click at [790, 300] on icon at bounding box center [811, 278] width 43 height 43
click at [1324, 295] on input "2505" at bounding box center [1312, 294] width 63 height 19
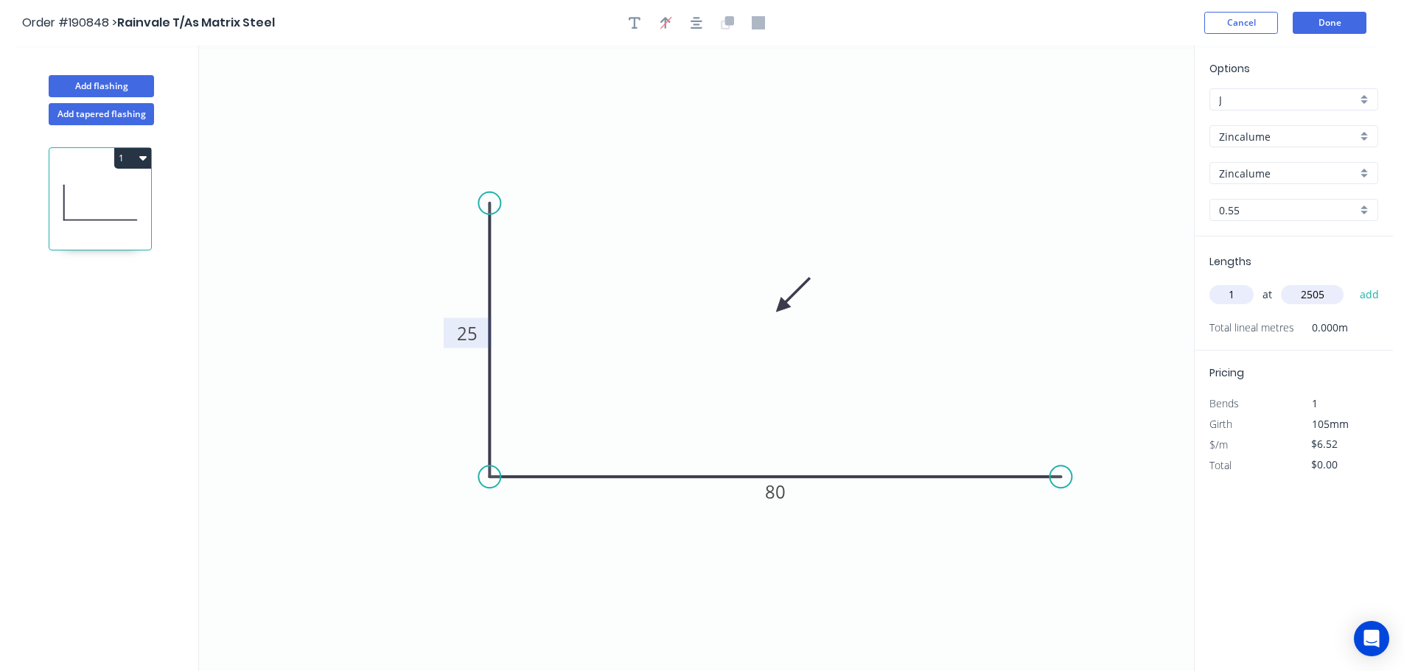
click at [1326, 295] on input "2505" at bounding box center [1312, 294] width 63 height 19
click at [1352, 282] on button "add" at bounding box center [1369, 294] width 35 height 25
type input "$16.33"
click at [118, 85] on button "Add flashing" at bounding box center [101, 86] width 105 height 22
type input "$0.00"
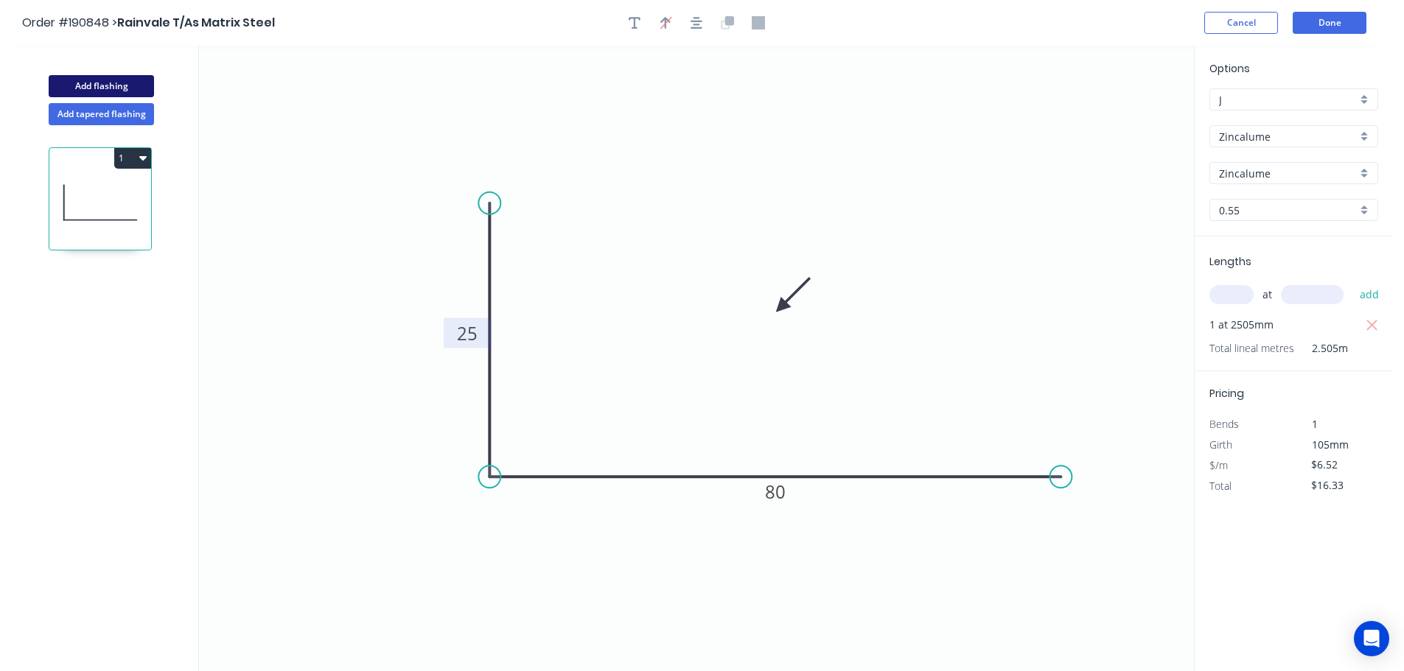
type input "$0.00"
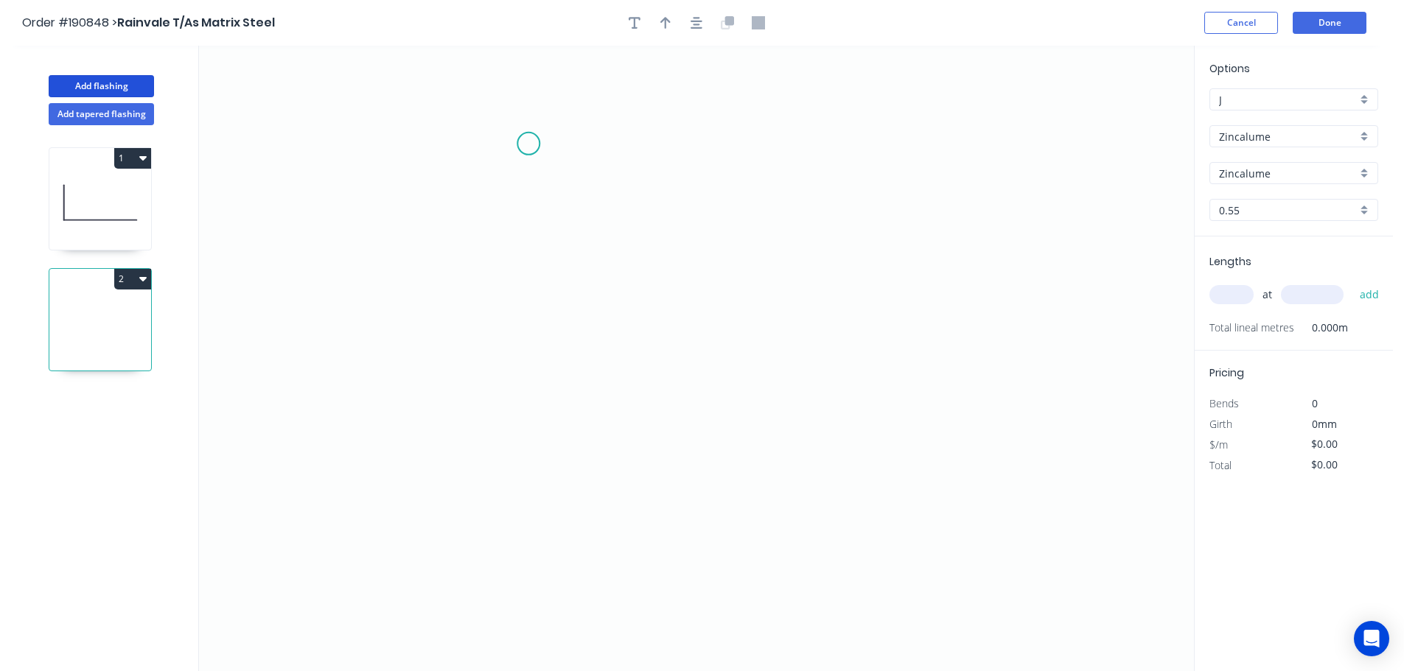
click at [529, 144] on icon "0" at bounding box center [696, 359] width 995 height 626
click at [539, 489] on icon "0" at bounding box center [696, 359] width 995 height 626
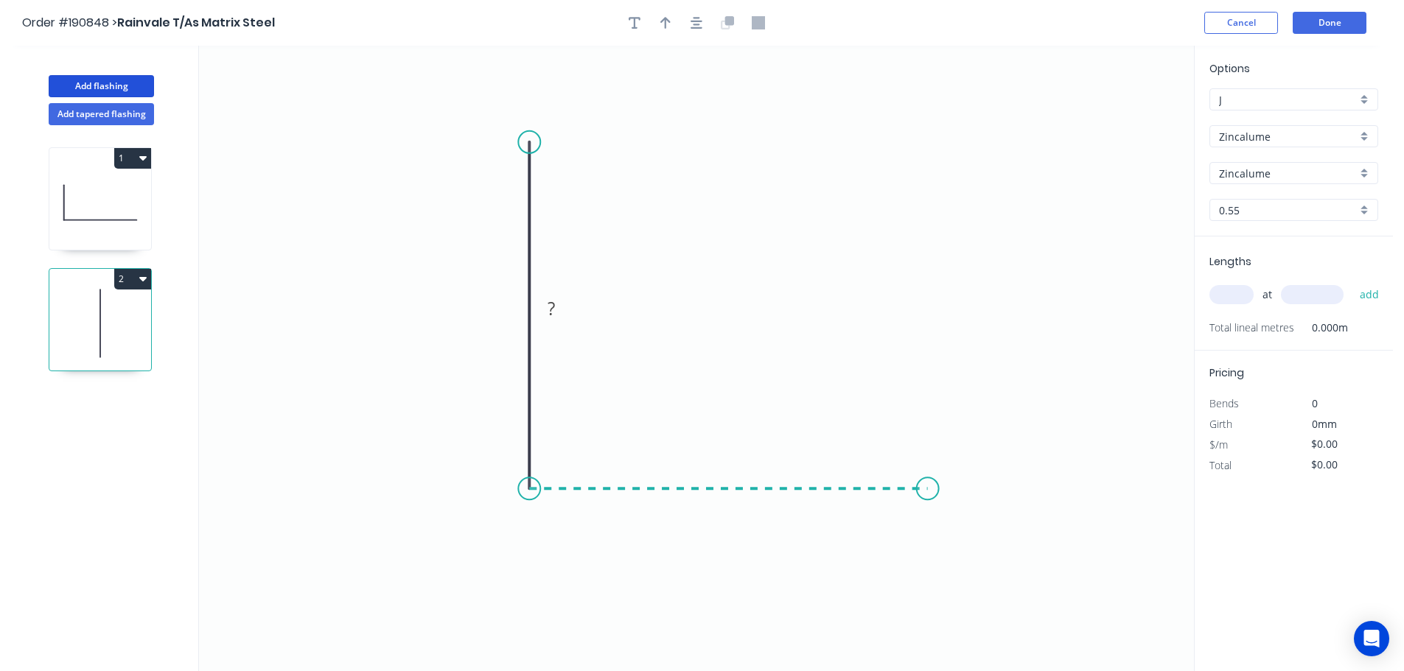
click at [928, 493] on icon "0 ?" at bounding box center [696, 359] width 995 height 626
click at [928, 493] on circle at bounding box center [928, 489] width 22 height 22
click at [665, 22] on icon "button" at bounding box center [665, 23] width 10 height 12
click at [1118, 116] on icon at bounding box center [1119, 102] width 13 height 47
drag, startPoint x: 1118, startPoint y: 116, endPoint x: 696, endPoint y: 292, distance: 457.2
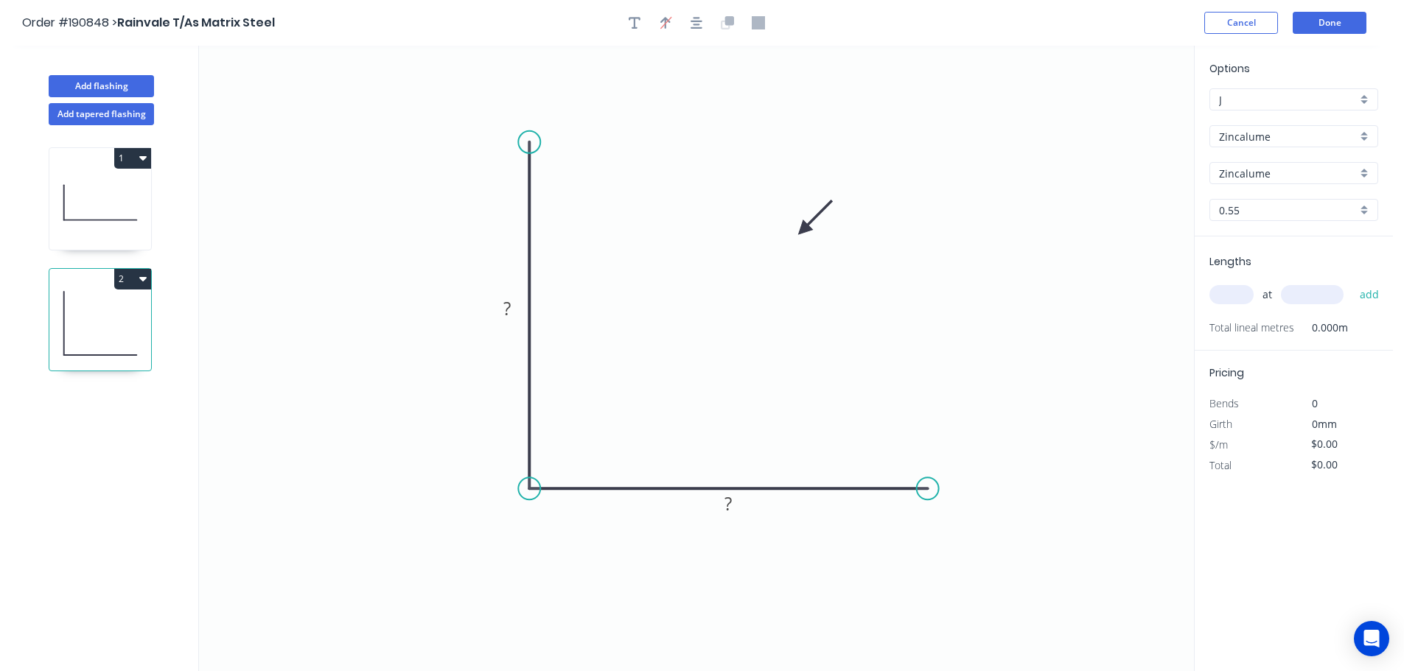
click at [794, 239] on icon at bounding box center [815, 218] width 43 height 43
click at [508, 305] on tspan "?" at bounding box center [506, 308] width 7 height 24
type input "$4.86"
click at [1232, 295] on input "text" at bounding box center [1231, 294] width 44 height 19
type input "2"
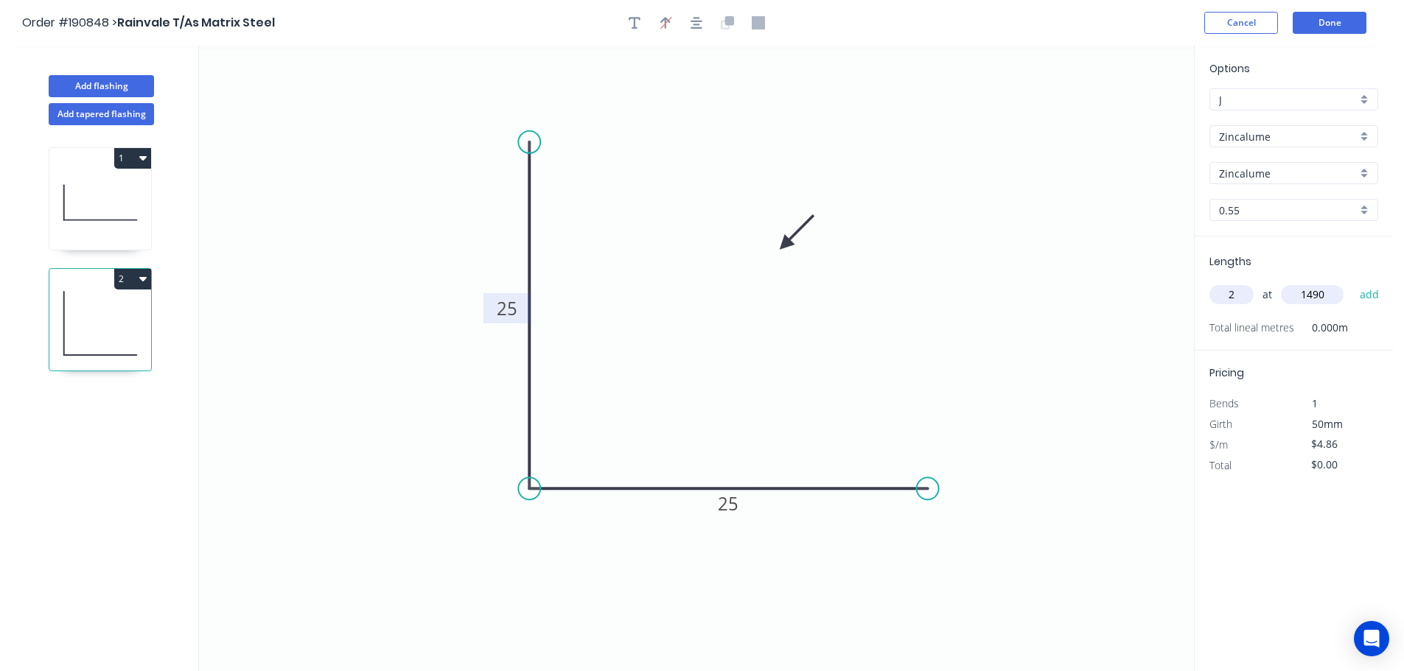
type input "1490"
click at [1352, 282] on button "add" at bounding box center [1369, 294] width 35 height 25
type input "$14.48"
drag, startPoint x: 1232, startPoint y: 295, endPoint x: 1162, endPoint y: 386, distance: 115.1
click at [1340, 21] on button "Done" at bounding box center [1330, 23] width 74 height 22
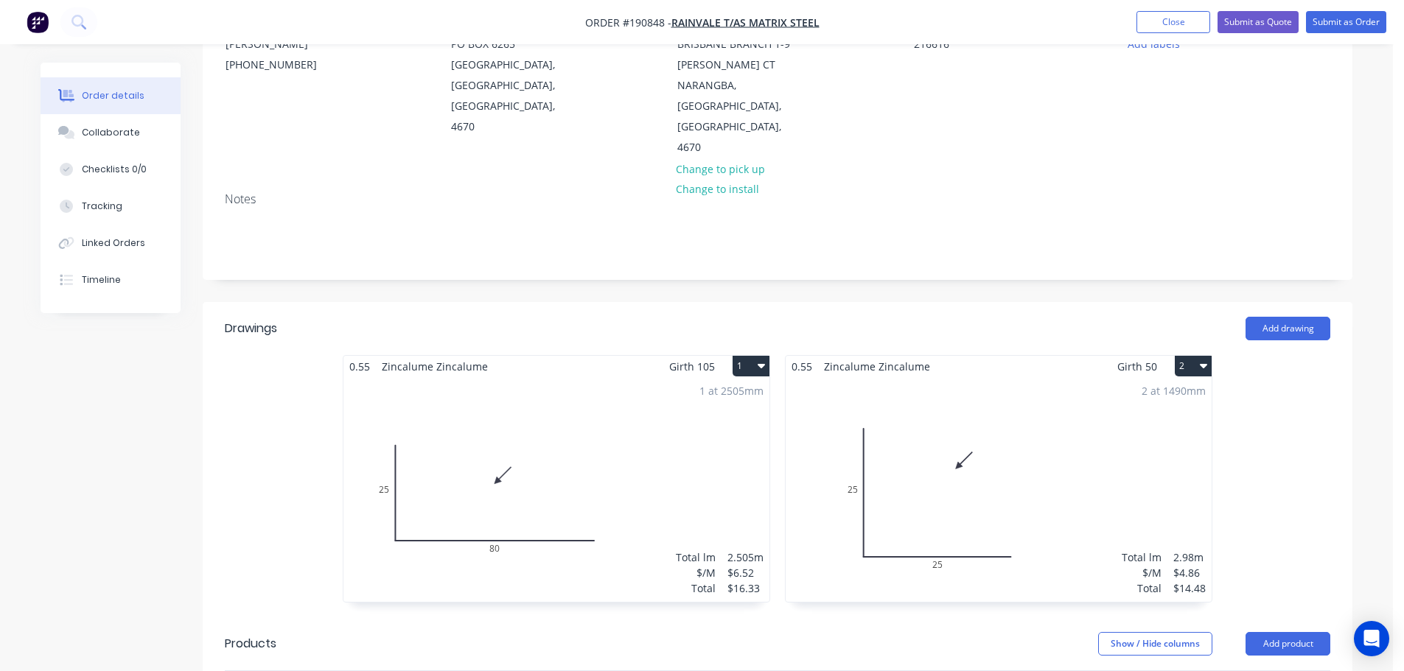
scroll to position [221, 0]
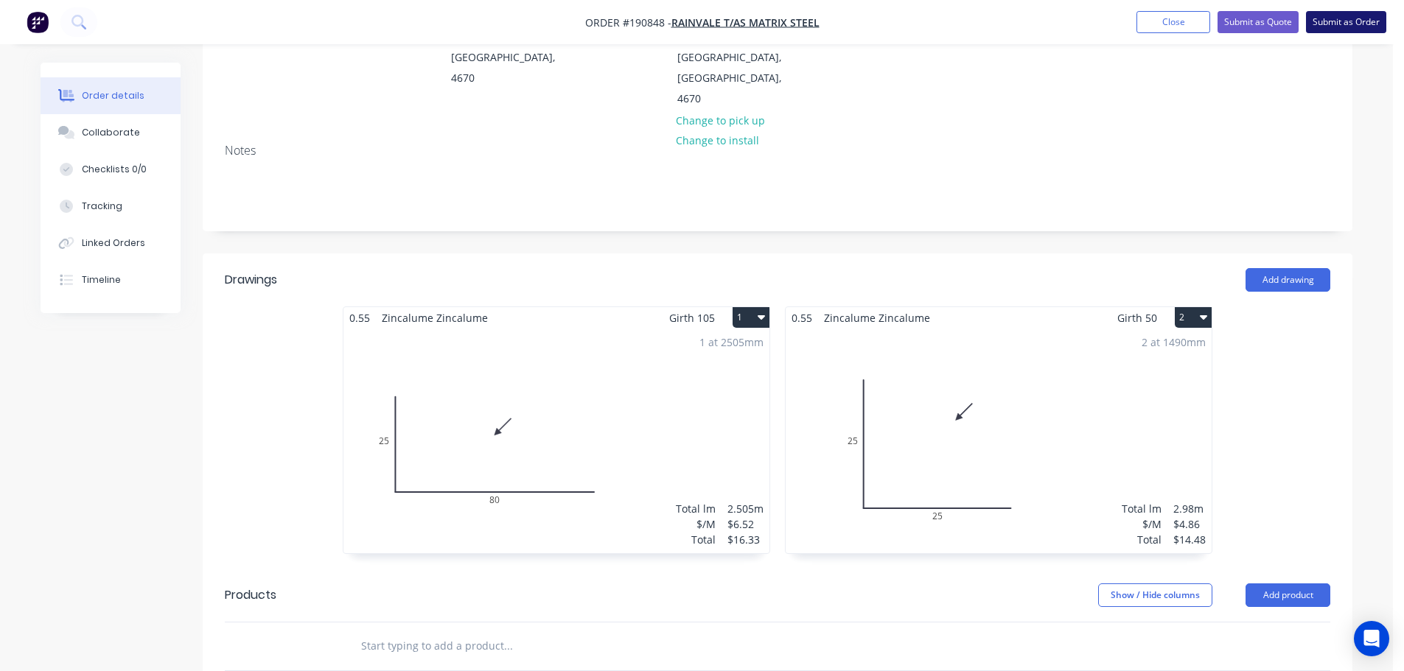
click at [1357, 13] on button "Submit as Order" at bounding box center [1346, 22] width 80 height 22
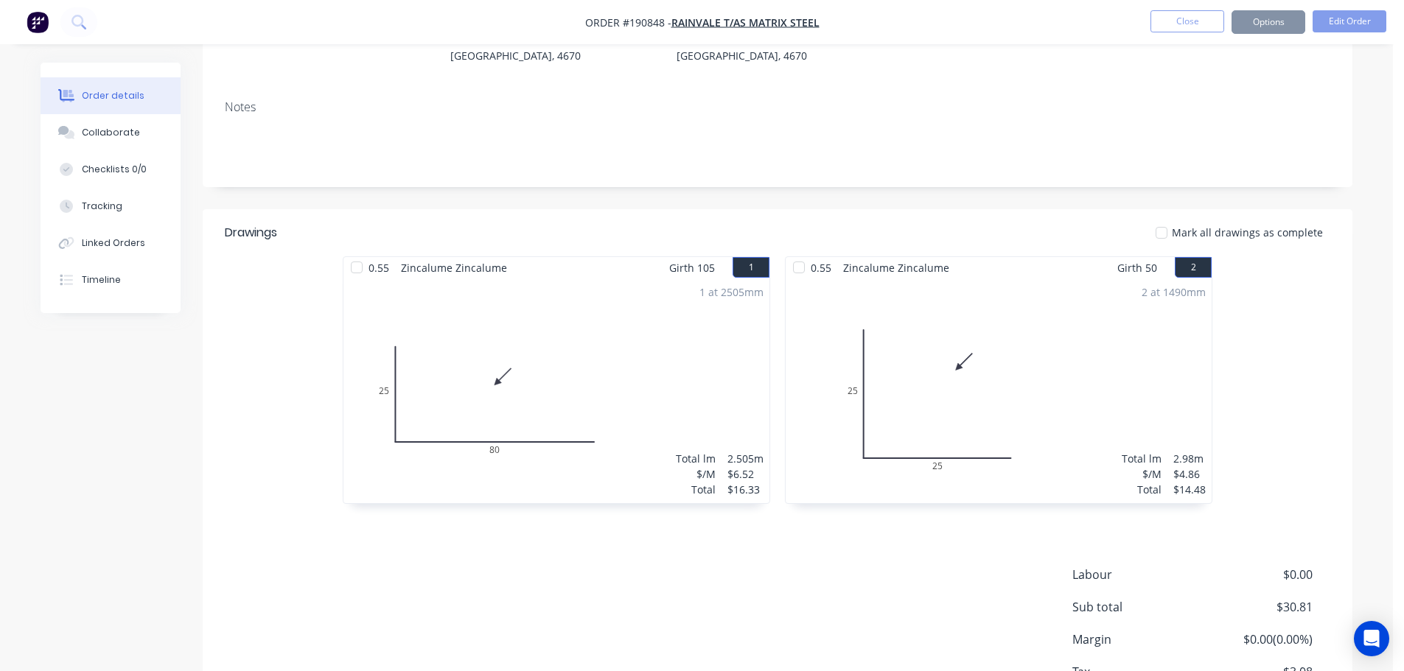
scroll to position [0, 0]
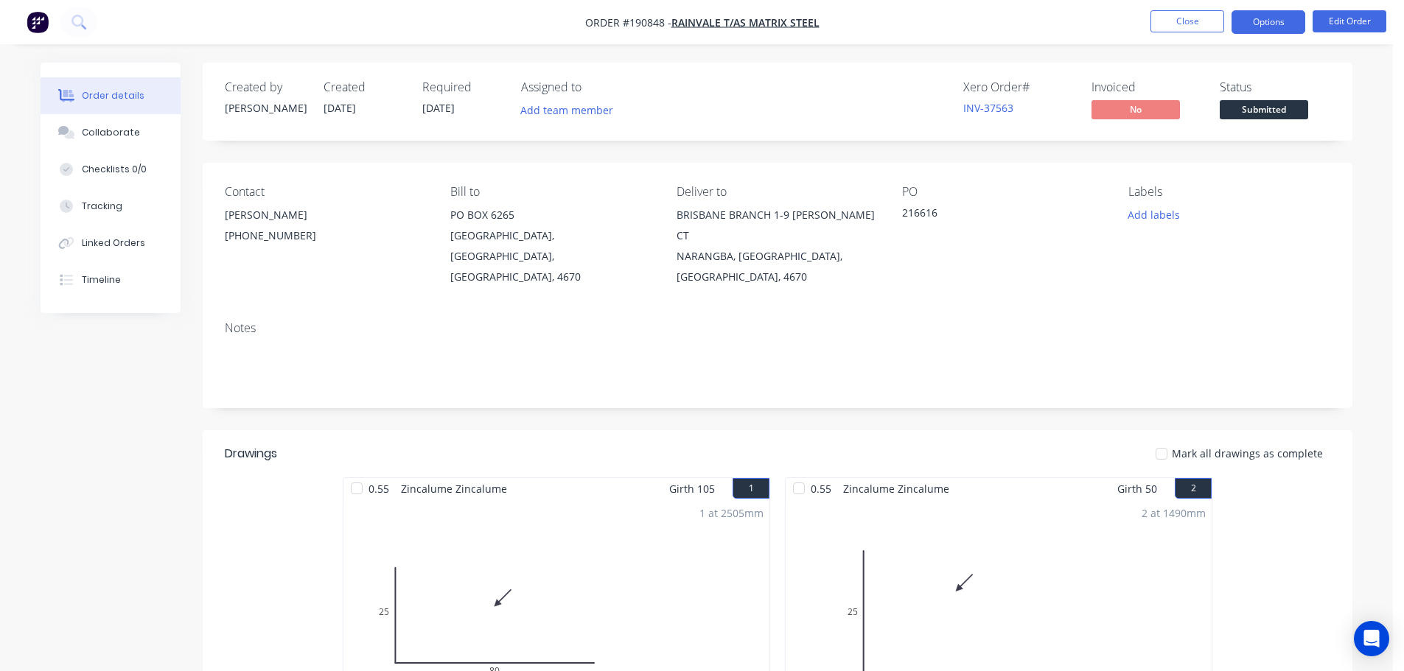
click at [1262, 22] on button "Options" at bounding box center [1268, 22] width 74 height 24
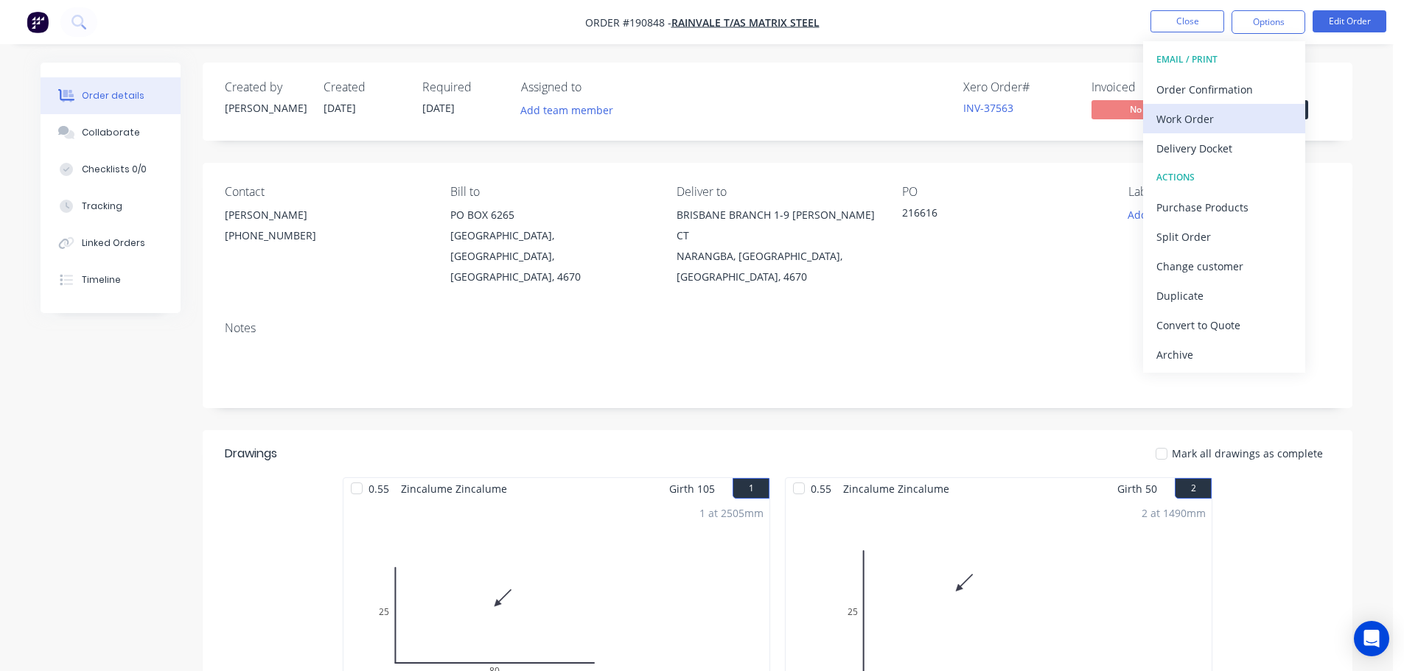
click at [1172, 125] on div "Work Order" at bounding box center [1224, 118] width 136 height 21
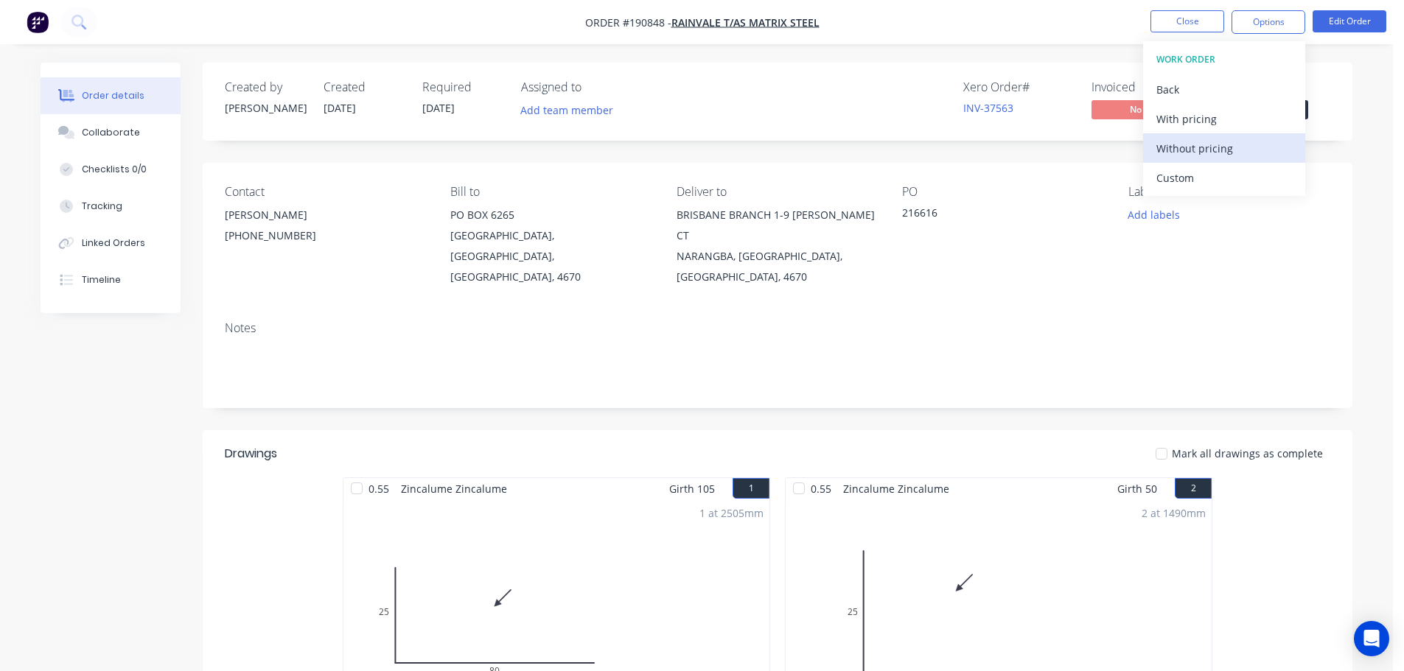
click at [1183, 153] on div "Without pricing" at bounding box center [1224, 148] width 136 height 21
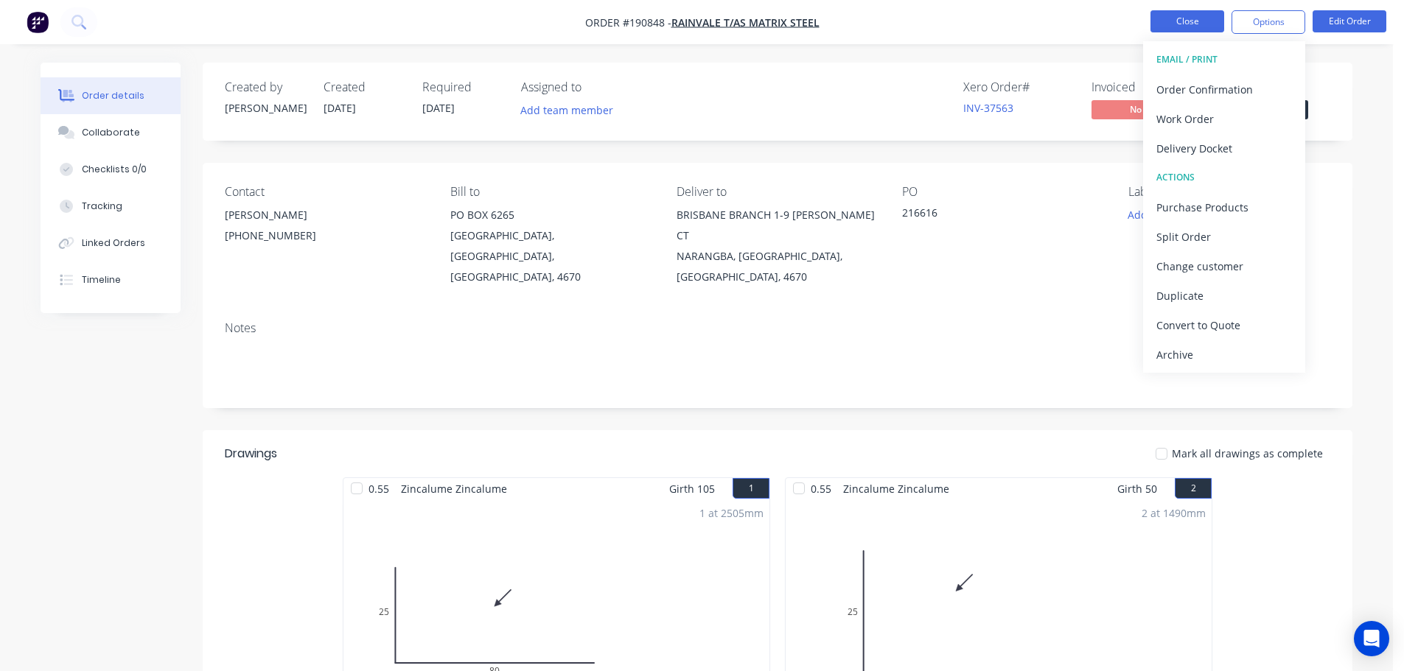
click at [1194, 17] on button "Close" at bounding box center [1187, 21] width 74 height 22
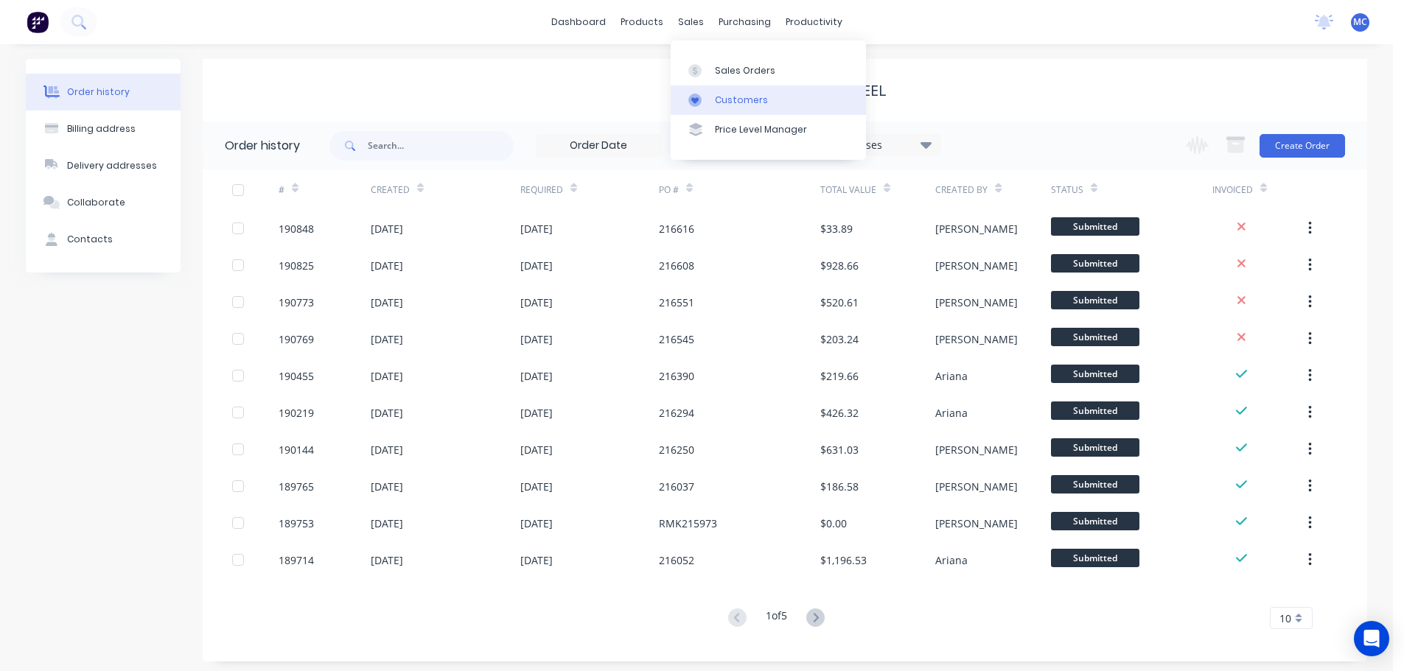
click at [745, 102] on div "Customers" at bounding box center [741, 100] width 53 height 13
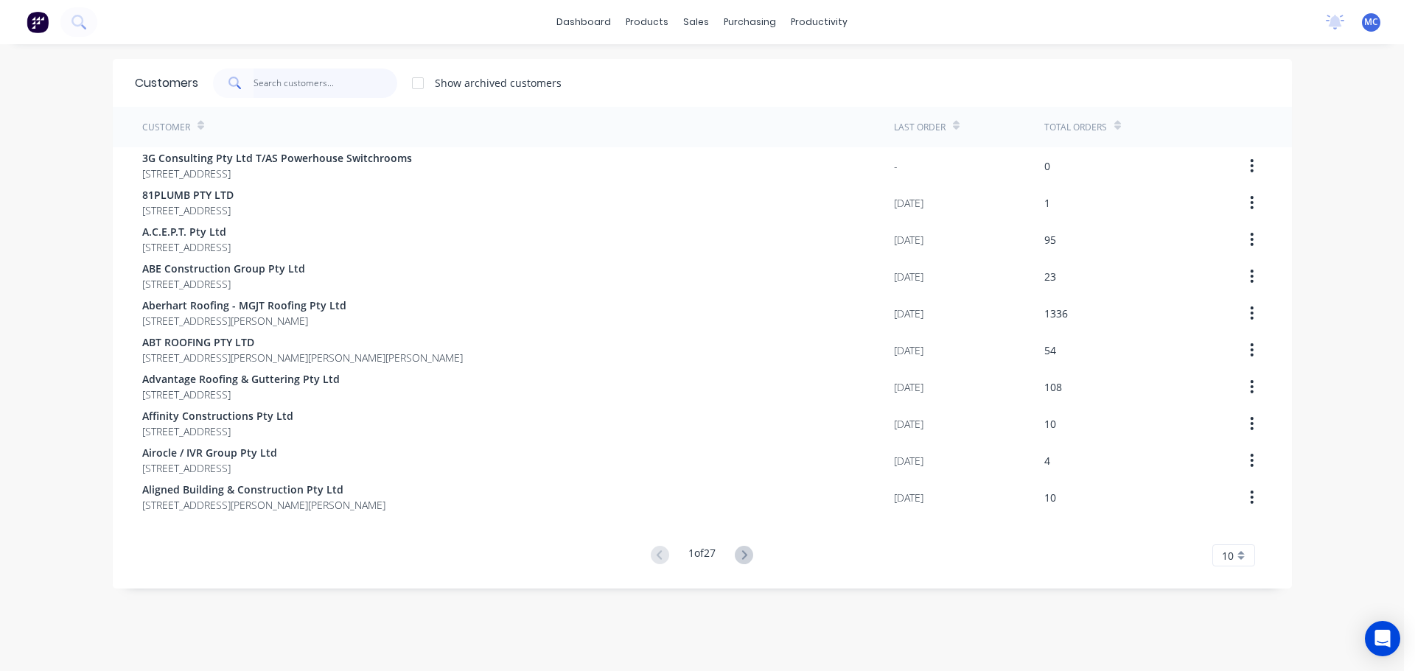
click at [276, 79] on input "text" at bounding box center [325, 83] width 144 height 29
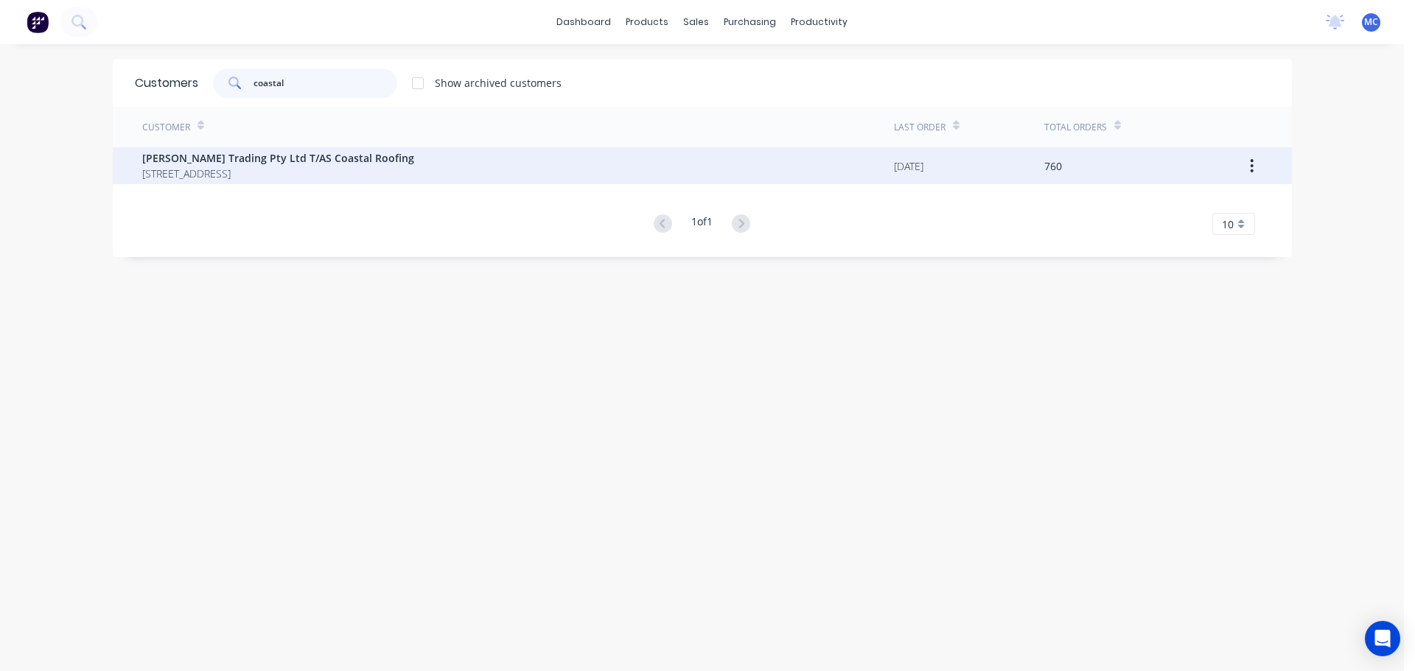
type input "coastal"
click at [229, 158] on span "[PERSON_NAME] Trading Pty Ltd T/AS Coastal Roofing" at bounding box center [278, 157] width 272 height 15
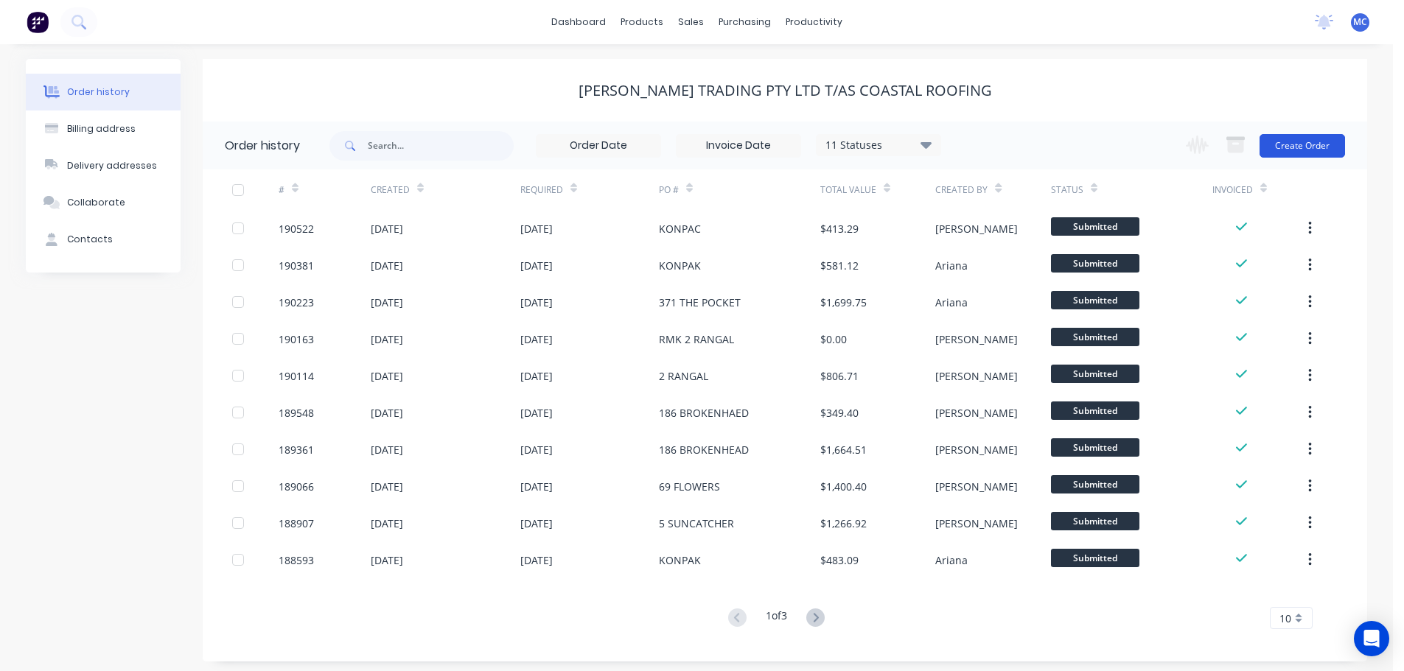
click at [1315, 143] on button "Create Order" at bounding box center [1301, 146] width 85 height 24
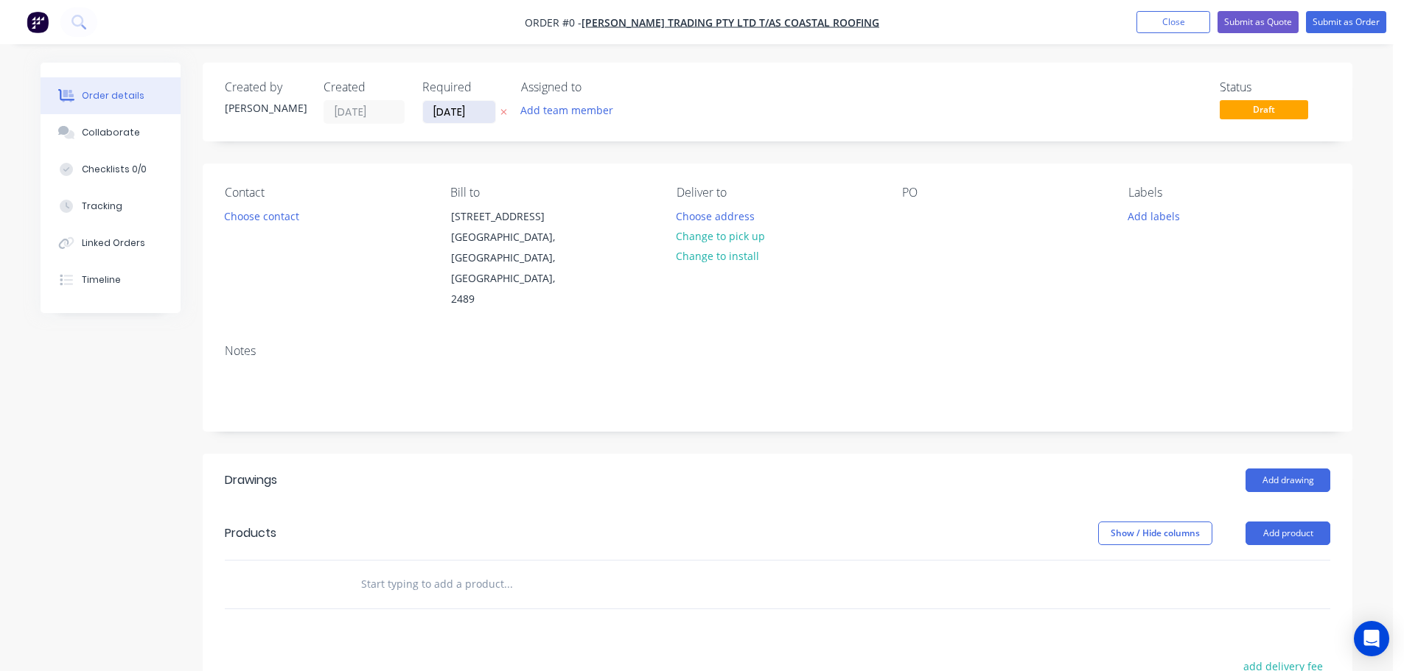
click at [456, 111] on input "[DATE]" at bounding box center [459, 112] width 72 height 22
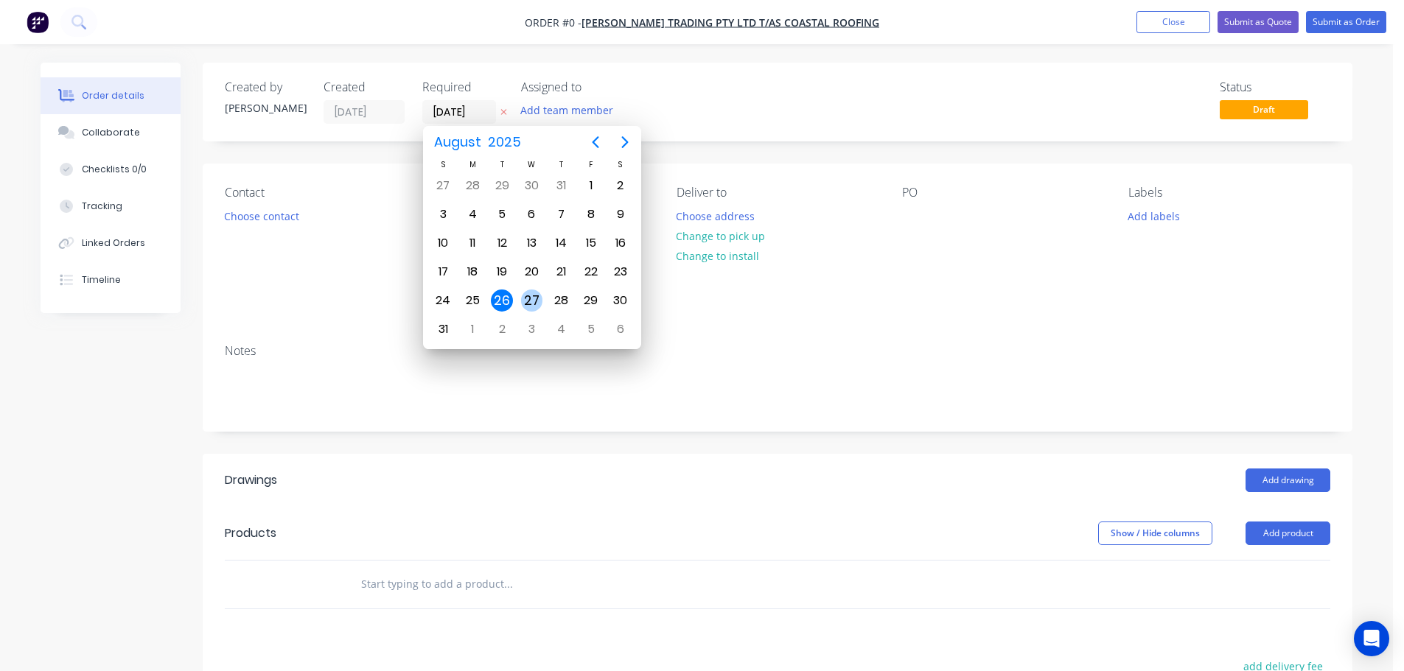
click at [528, 296] on div "27" at bounding box center [532, 301] width 22 height 22
type input "[DATE]"
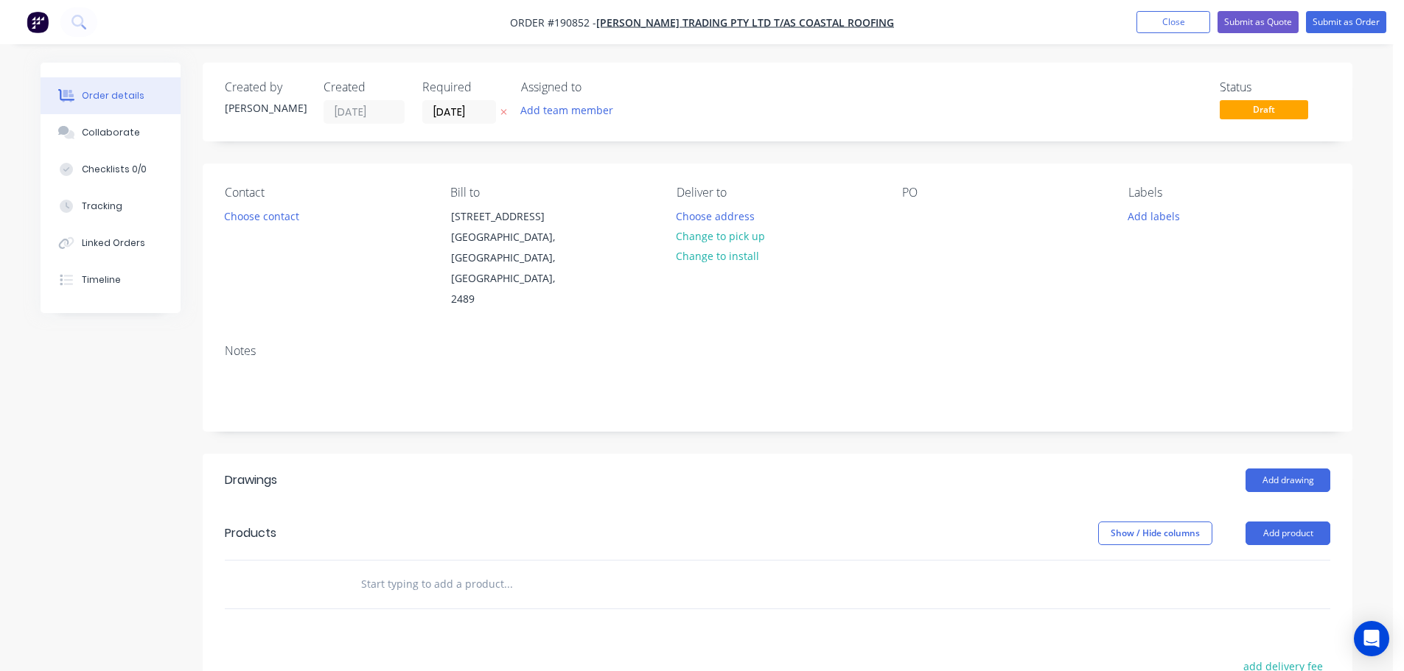
click at [1291, 522] on button "Add product" at bounding box center [1287, 534] width 85 height 24
click at [1263, 560] on div "Product catalogue" at bounding box center [1259, 570] width 113 height 21
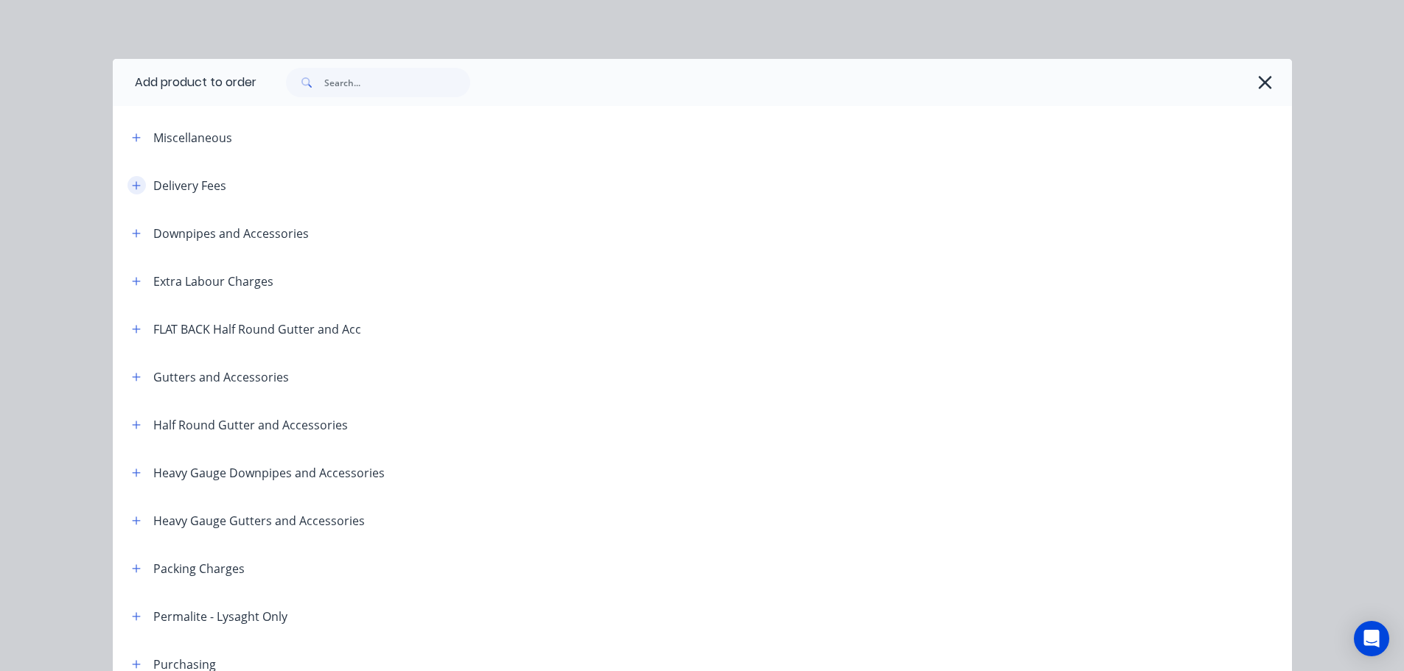
click at [133, 181] on icon "button" at bounding box center [136, 186] width 9 height 10
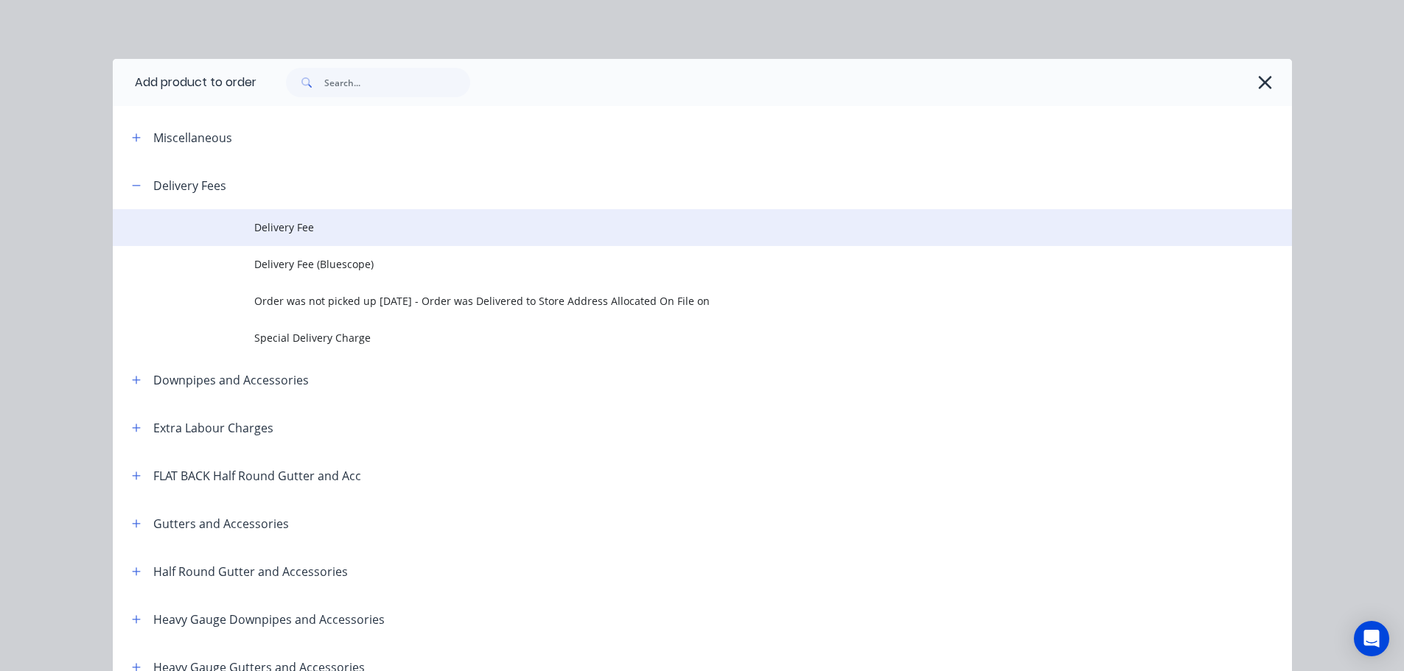
click at [294, 225] on span "Delivery Fee" at bounding box center [669, 227] width 830 height 15
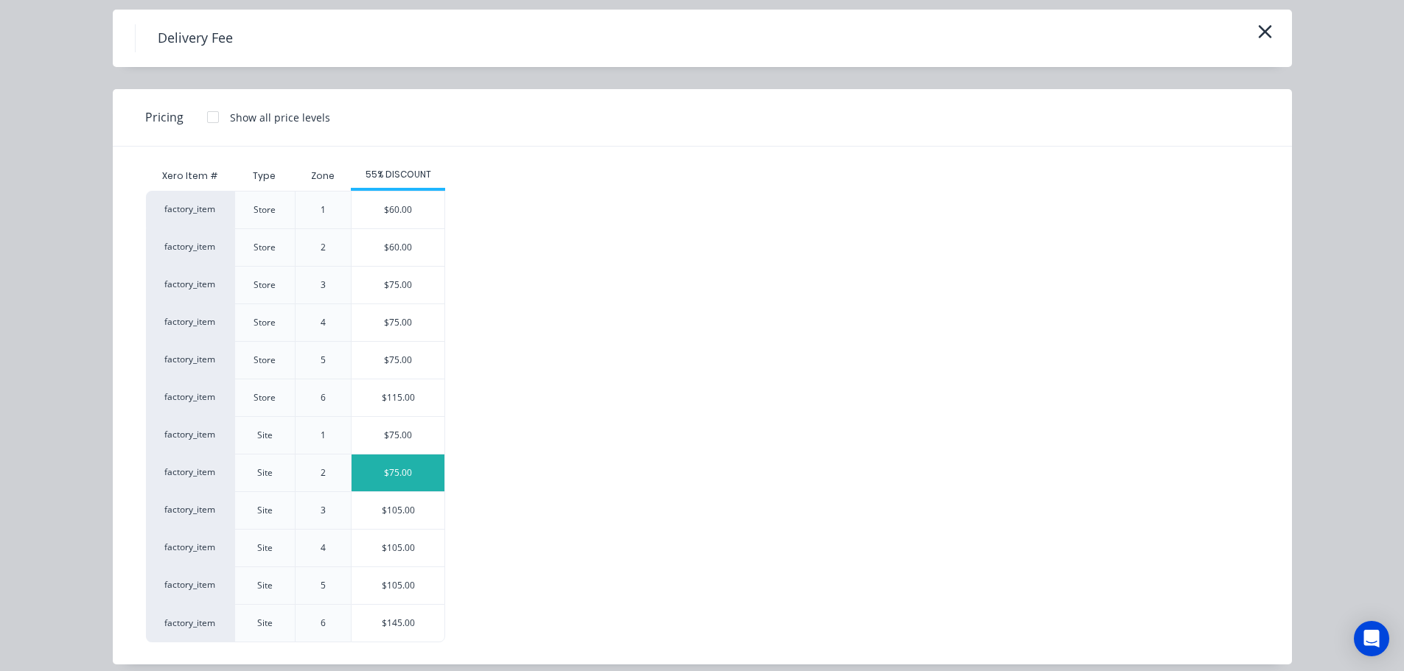
scroll to position [63, 0]
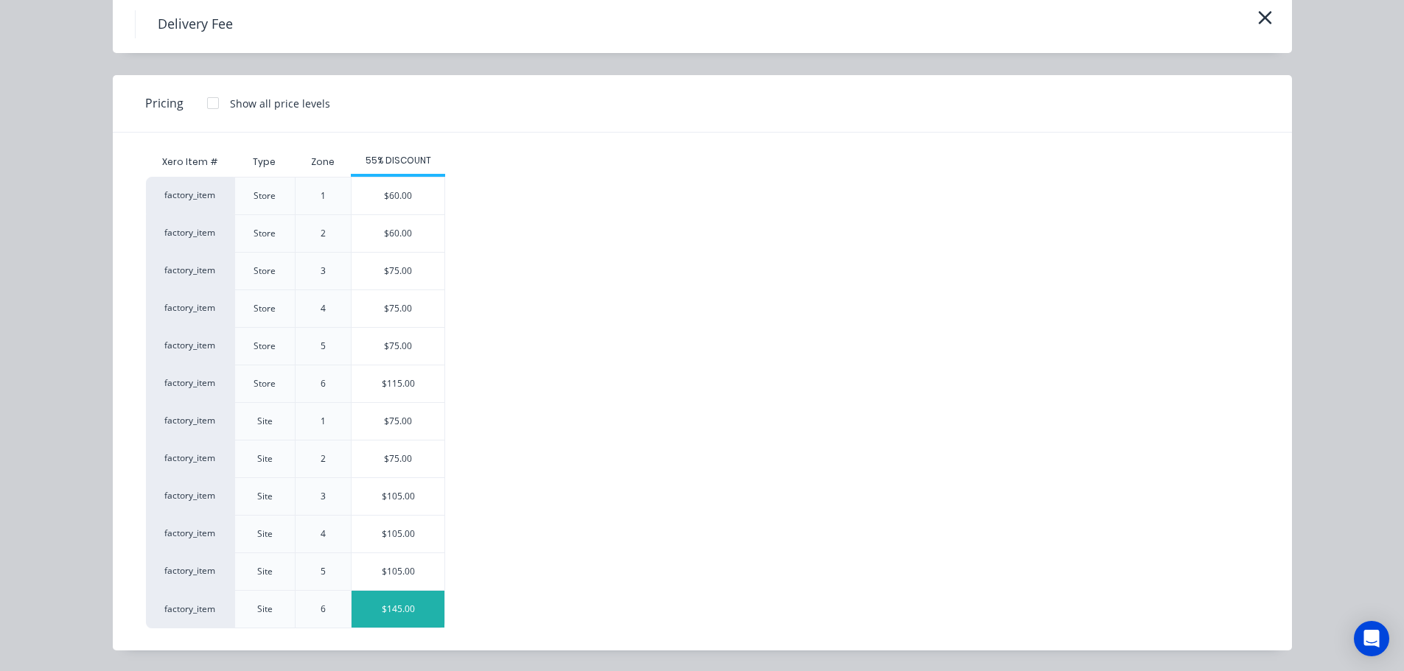
click at [395, 615] on div "$145.00" at bounding box center [398, 609] width 93 height 37
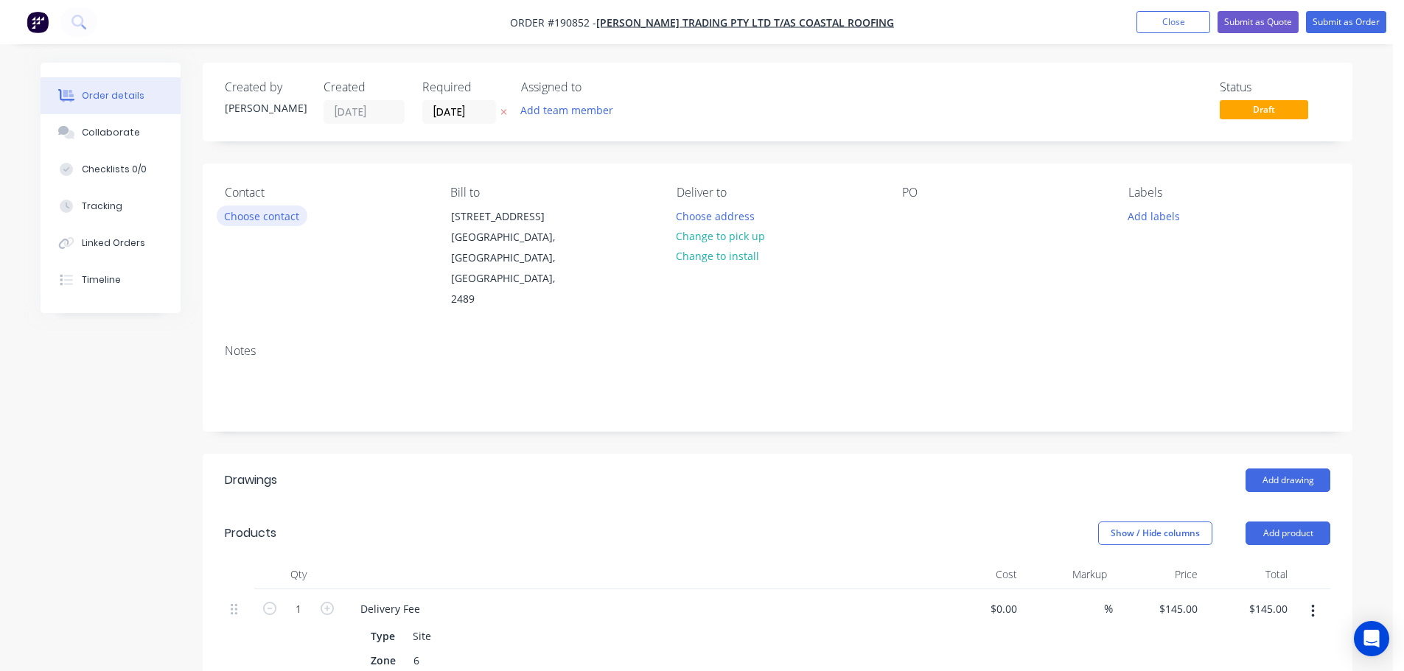
click at [262, 214] on button "Choose contact" at bounding box center [262, 216] width 91 height 20
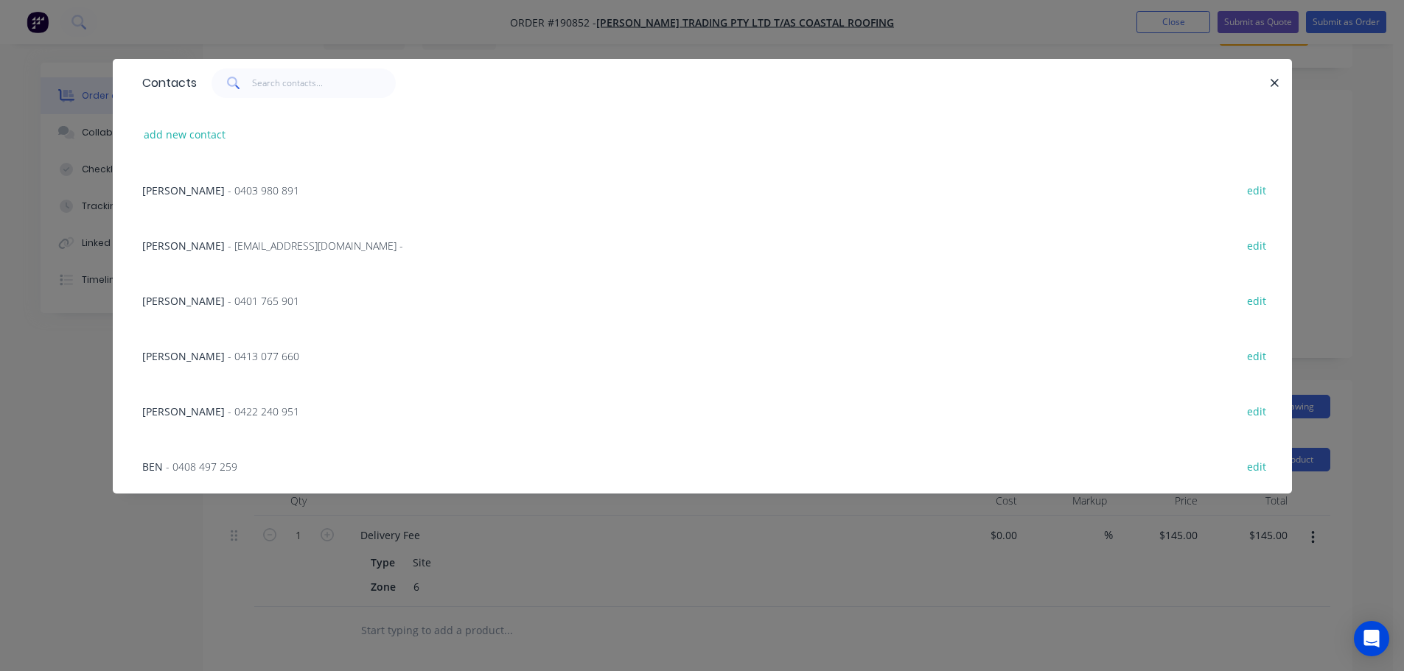
scroll to position [147, 0]
click at [228, 416] on span "- 0422 240 951" at bounding box center [263, 412] width 71 height 14
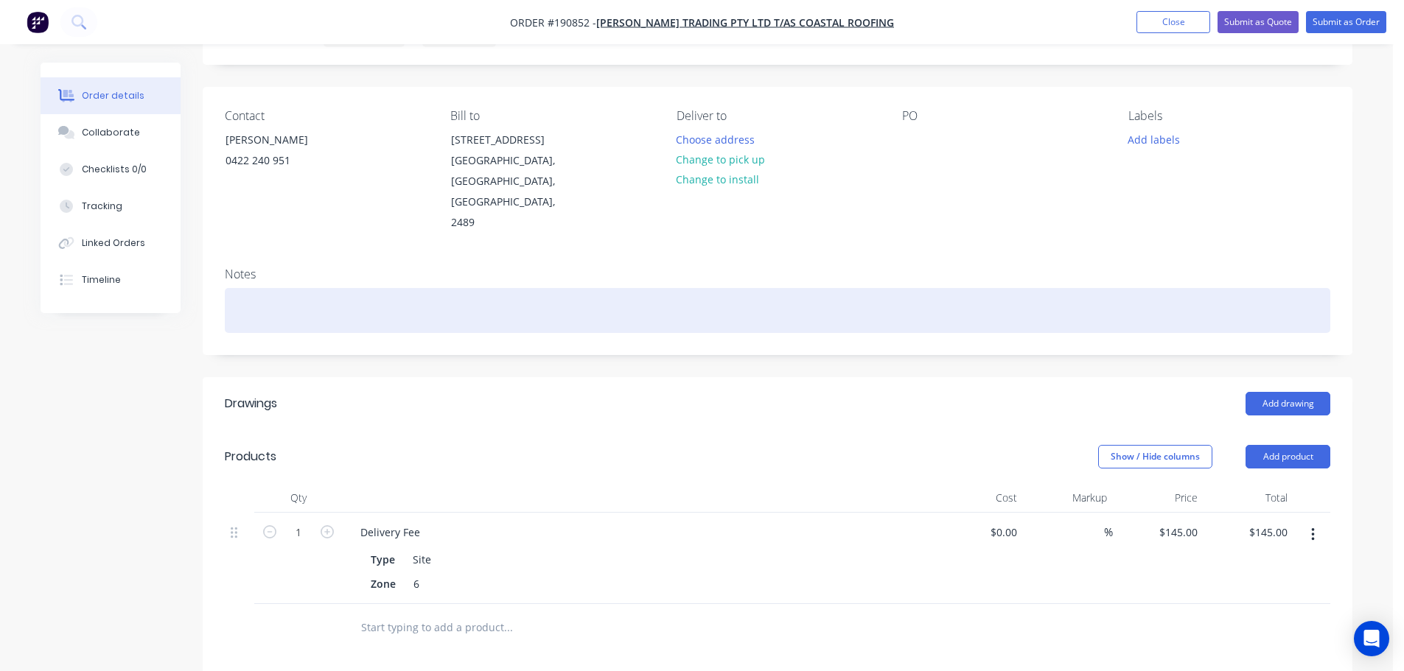
scroll to position [0, 0]
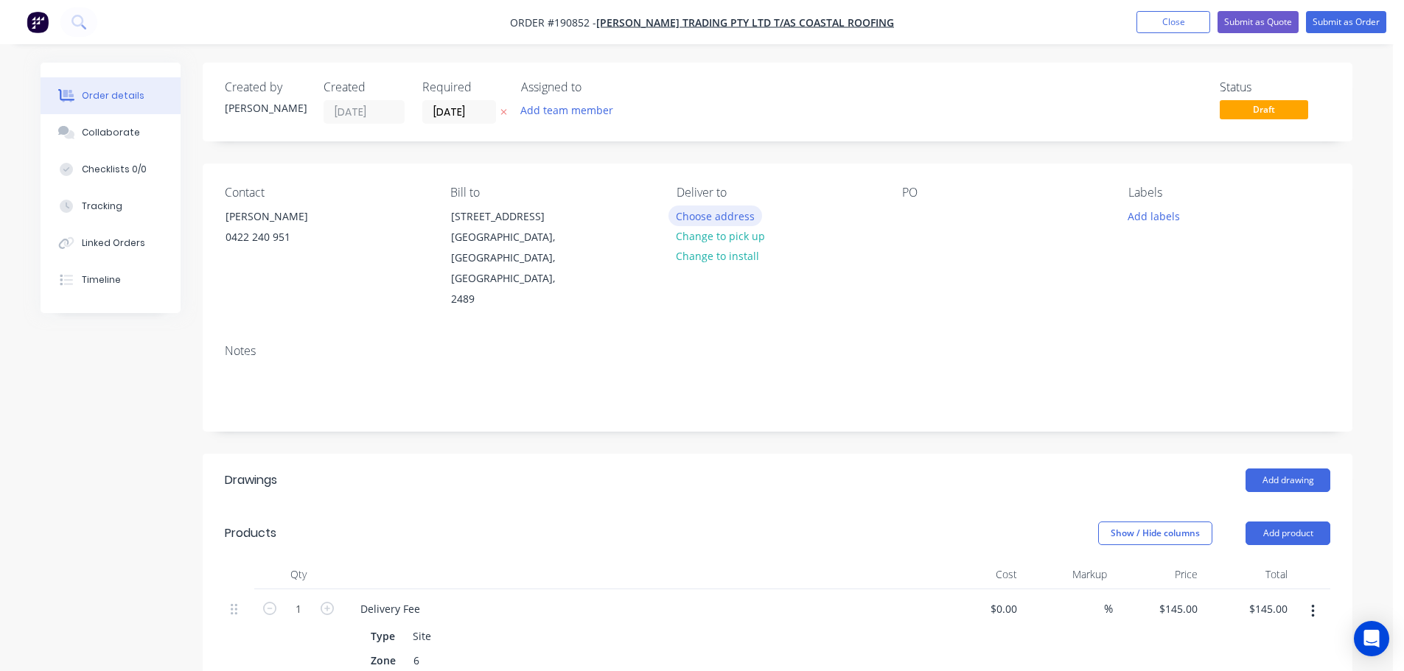
click at [700, 214] on button "Choose address" at bounding box center [715, 216] width 94 height 20
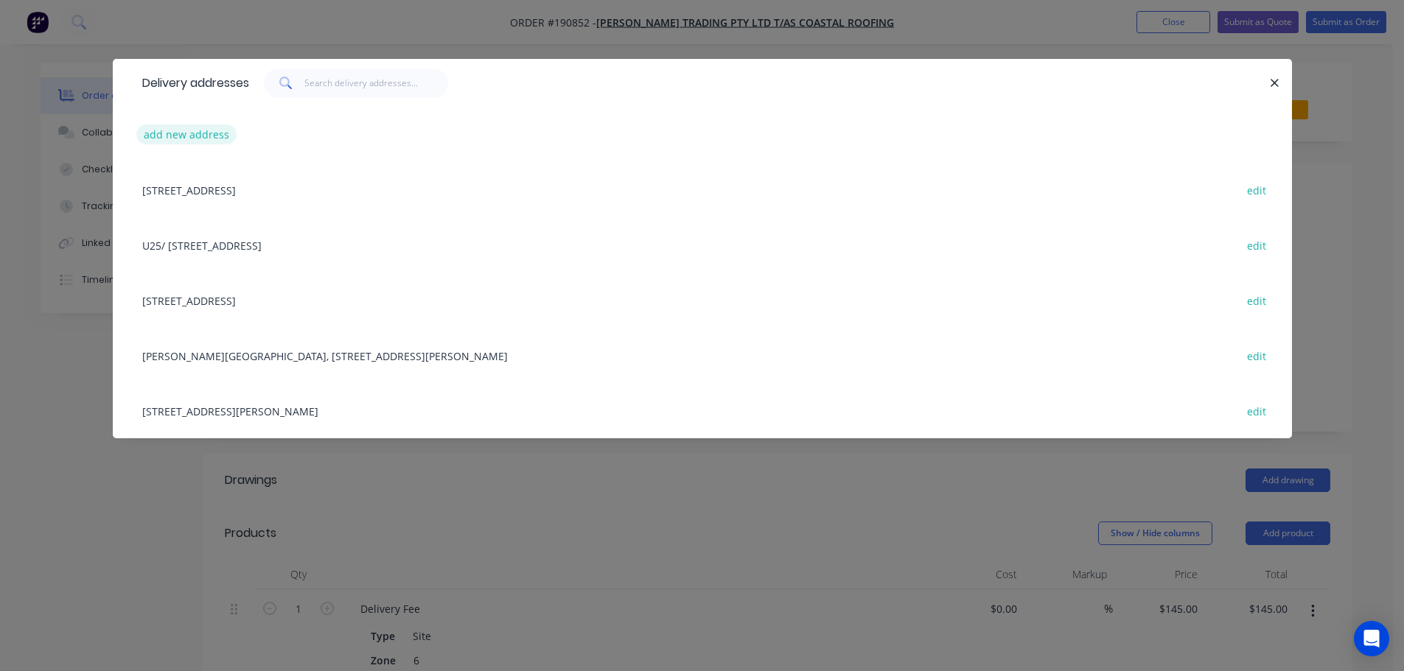
click at [169, 135] on button "add new address" at bounding box center [186, 135] width 101 height 20
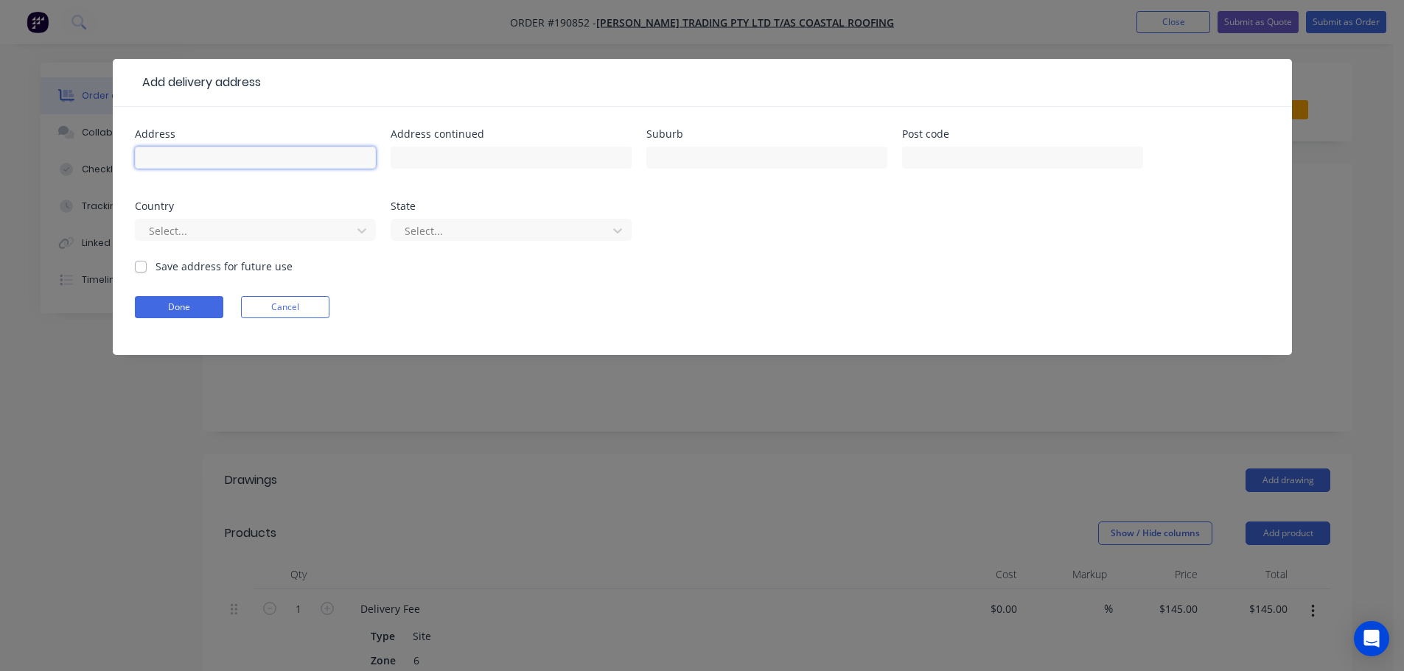
click at [169, 164] on input "text" at bounding box center [255, 158] width 241 height 22
type input "[STREET_ADDRESS]"
type input "Newrybar"
click button "Done" at bounding box center [179, 307] width 88 height 22
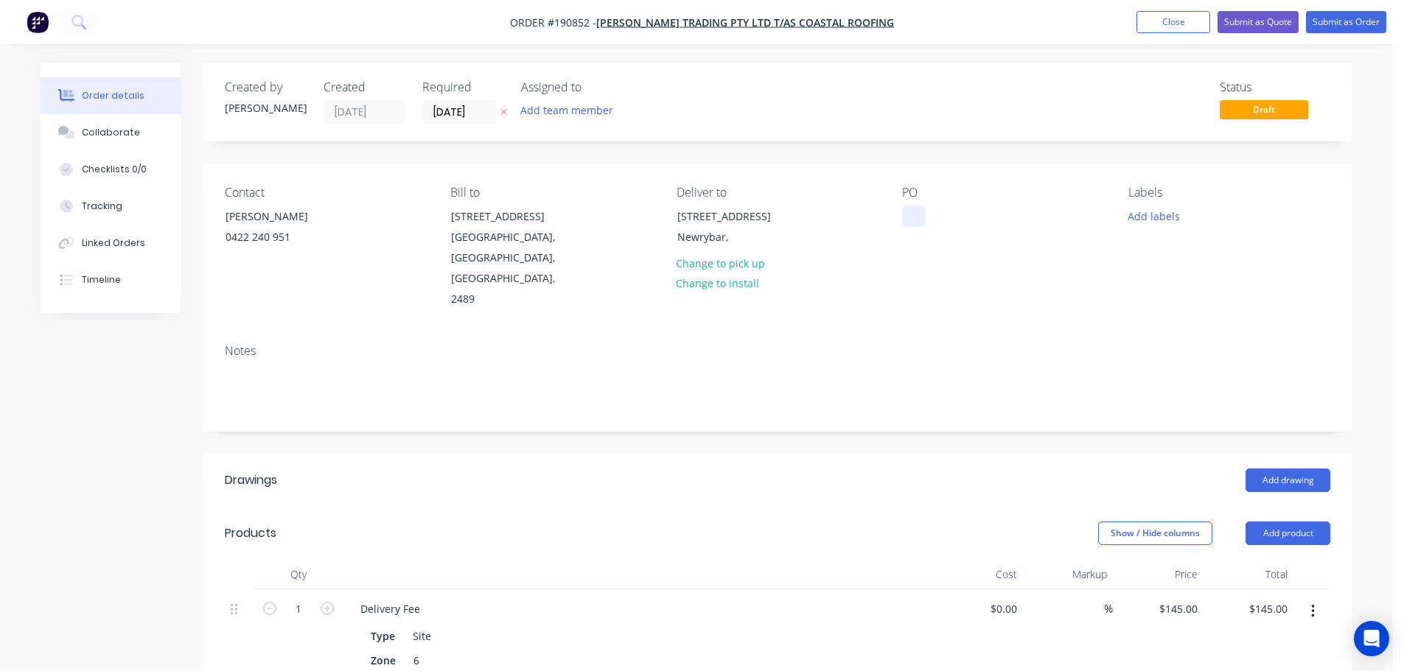
click at [918, 215] on div at bounding box center [914, 216] width 24 height 21
click at [1279, 469] on button "Add drawing" at bounding box center [1287, 481] width 85 height 24
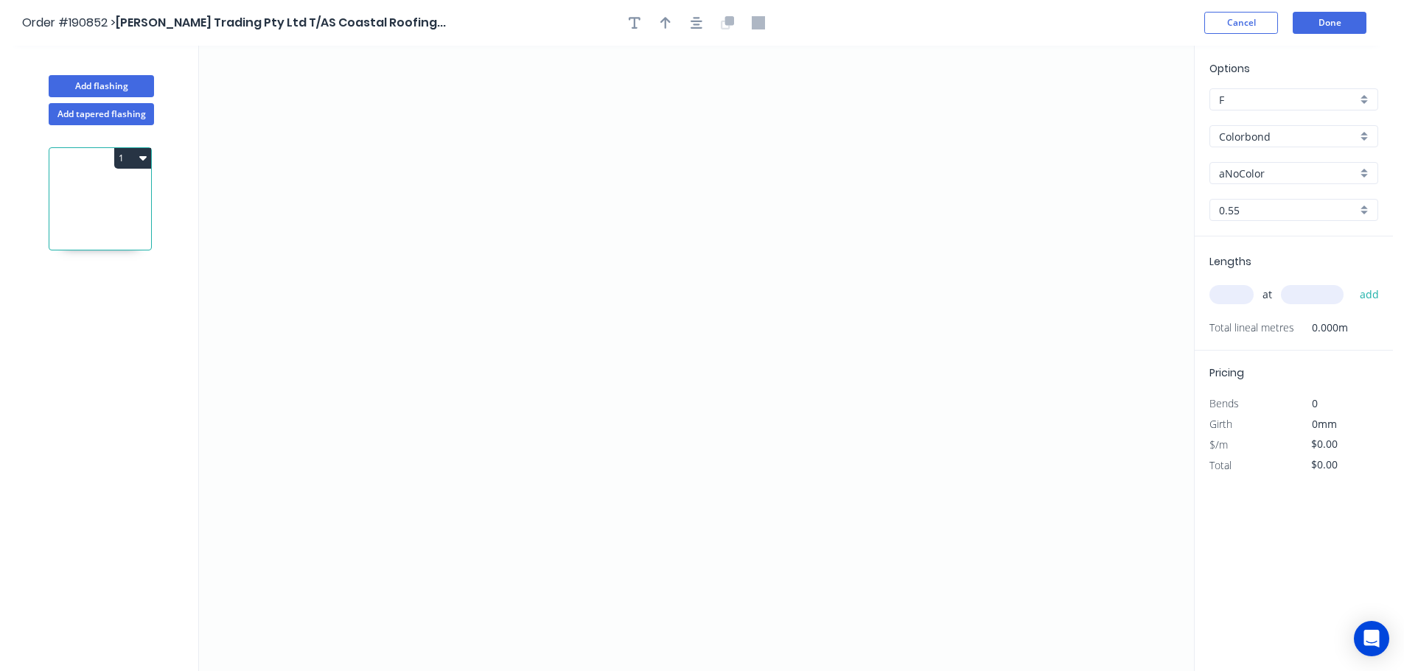
click at [1257, 176] on input "aNoColor" at bounding box center [1288, 173] width 138 height 15
click at [1246, 331] on div "Surfmist" at bounding box center [1293, 327] width 167 height 26
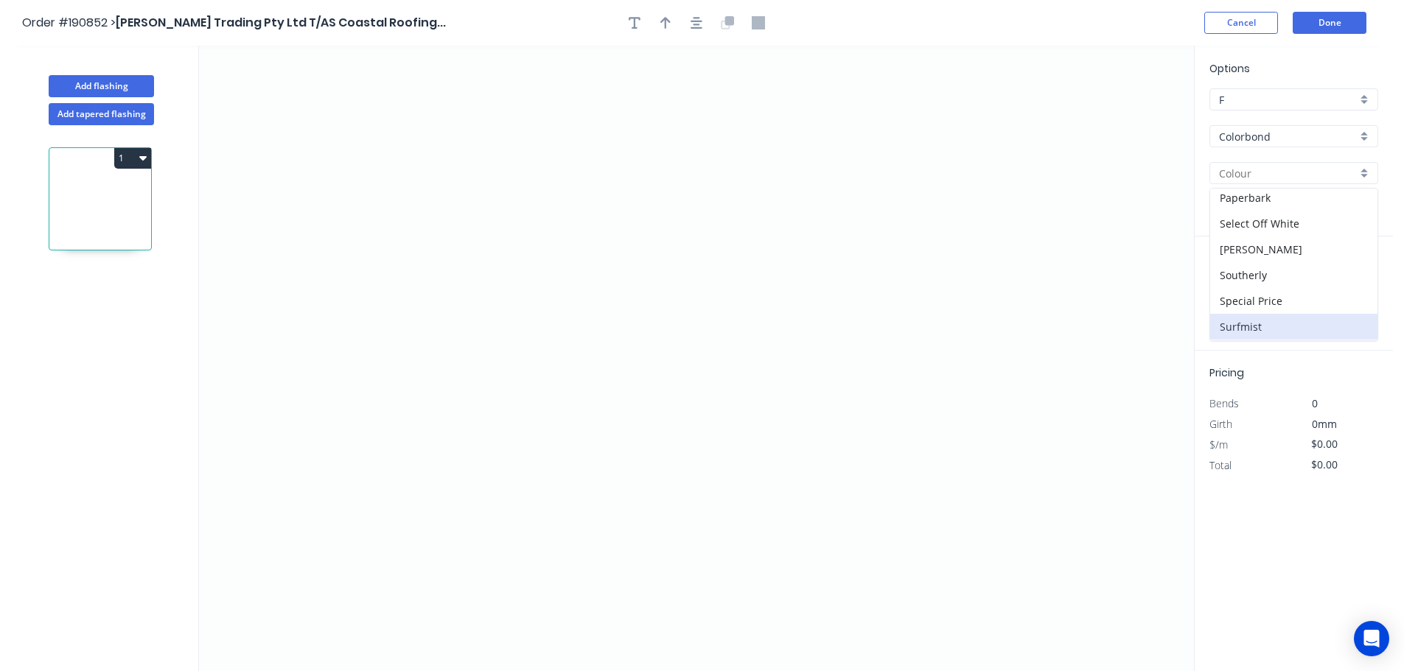
type input "Surfmist"
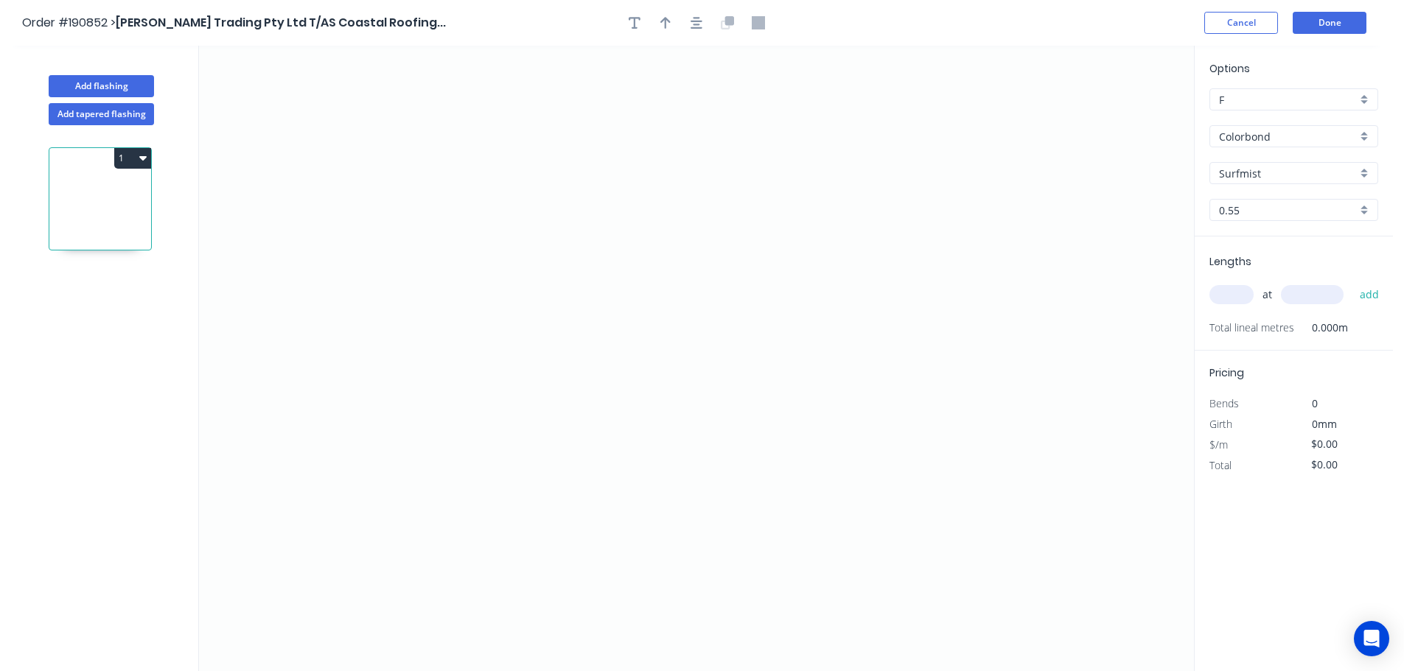
click at [1234, 293] on input "text" at bounding box center [1231, 294] width 44 height 19
type input "1"
type input "1000"
click at [1352, 282] on button "add" at bounding box center [1369, 294] width 35 height 25
click at [477, 291] on icon "0" at bounding box center [696, 359] width 995 height 626
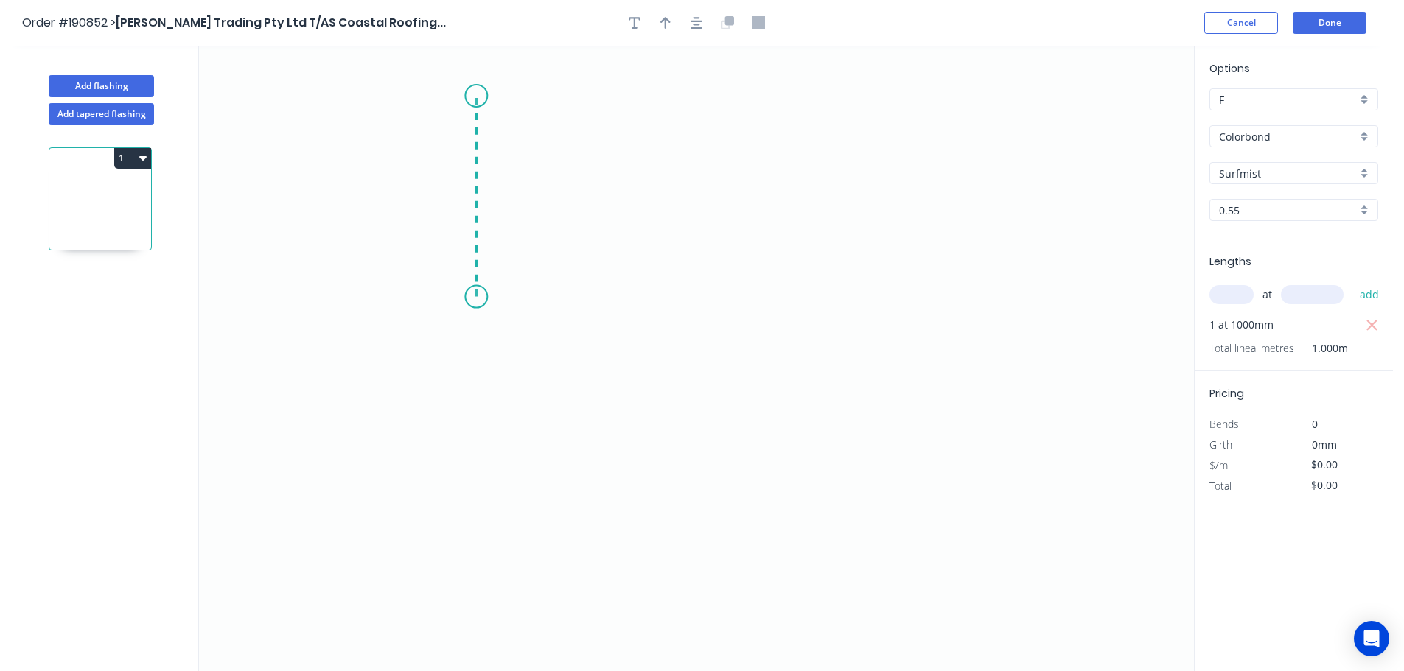
click at [481, 96] on icon "0" at bounding box center [696, 359] width 995 height 626
click at [640, 119] on icon at bounding box center [558, 108] width 164 height 24
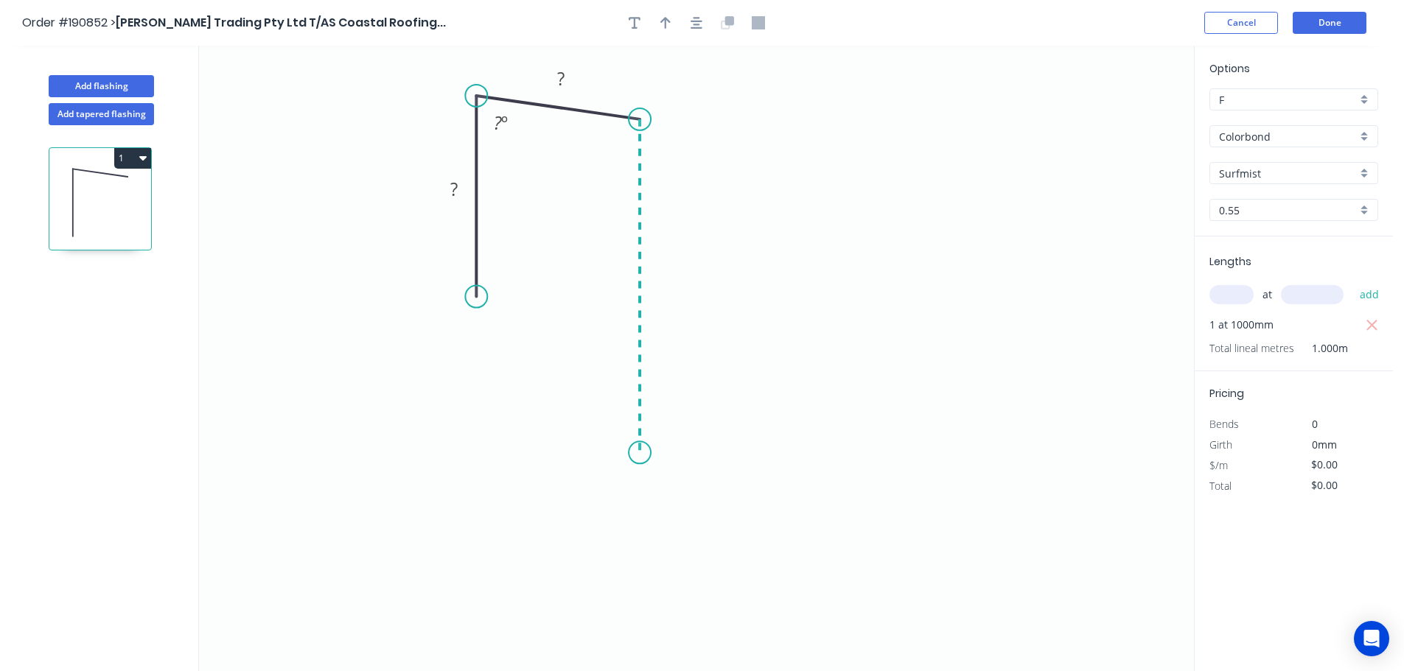
click at [645, 453] on icon "0 ? ? ? º" at bounding box center [696, 359] width 995 height 626
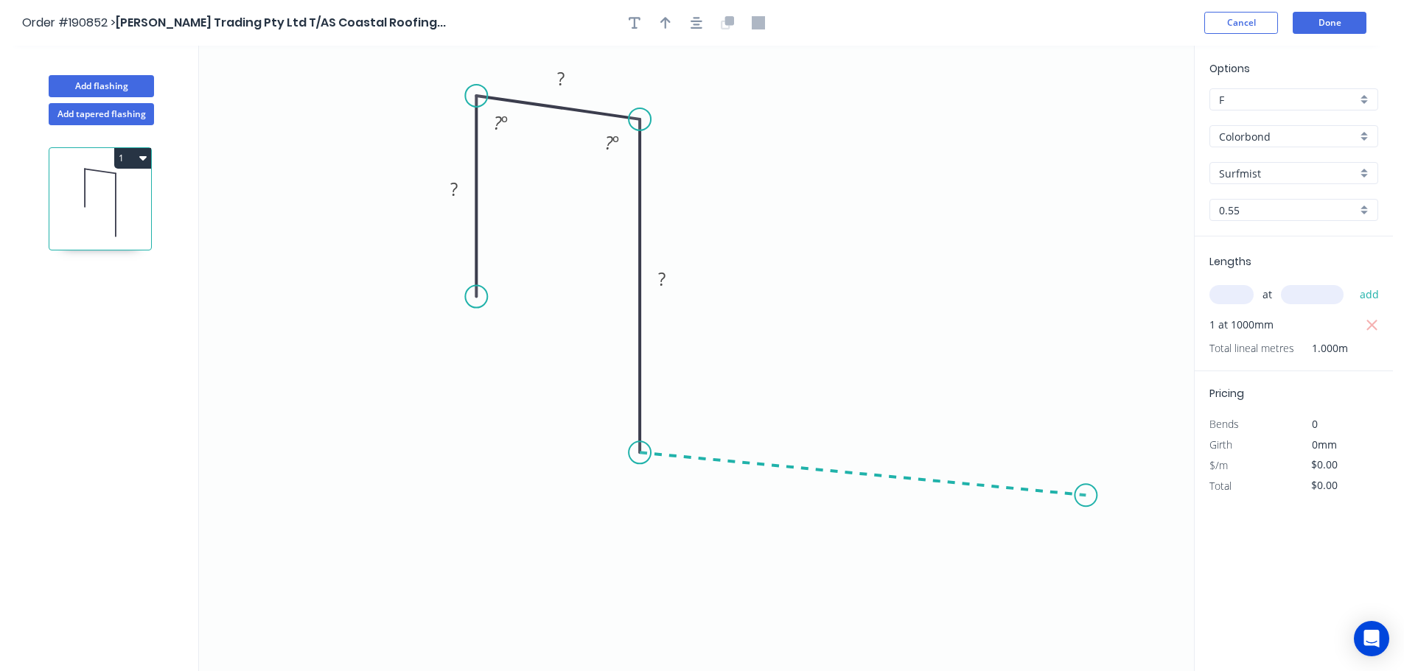
click at [1086, 496] on icon "0 ? ? ? ? º ? º" at bounding box center [696, 359] width 995 height 626
click at [1131, 545] on icon "0 ? ? ? ? ? º ? º ? º" at bounding box center [696, 359] width 995 height 626
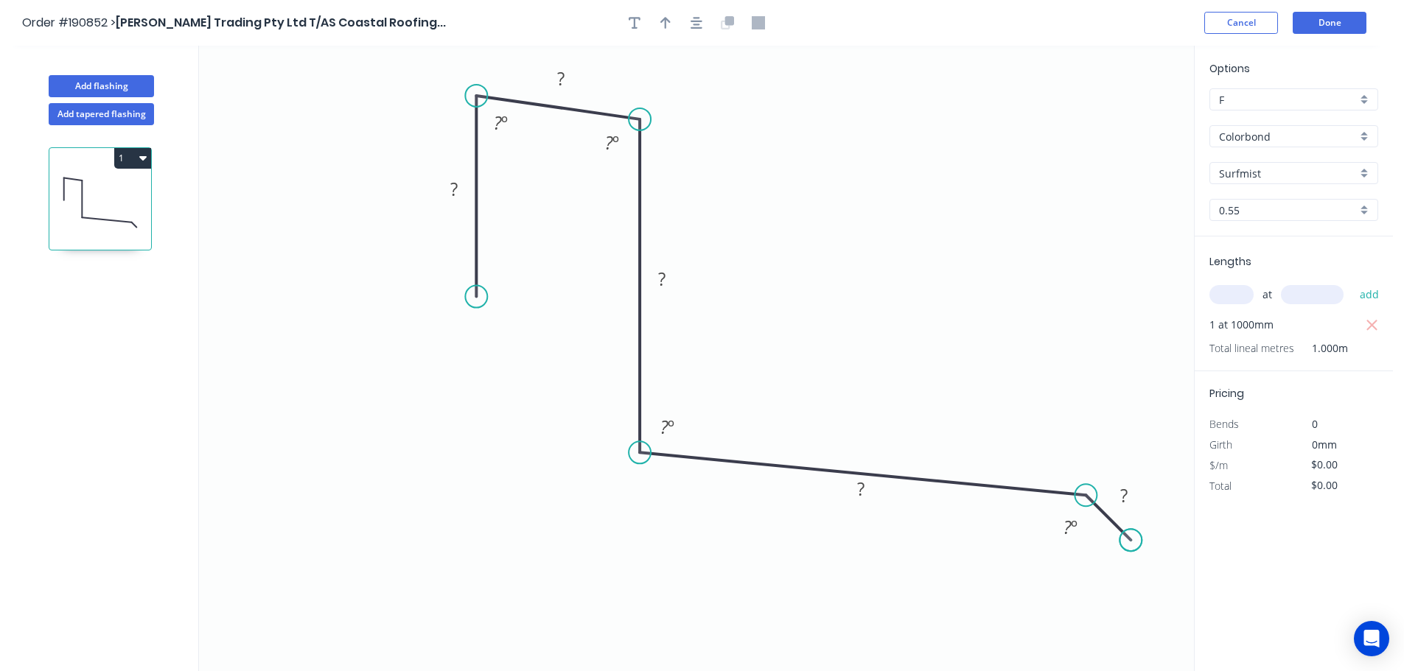
click at [1131, 545] on circle at bounding box center [1130, 540] width 22 height 22
click at [1124, 541] on circle at bounding box center [1123, 540] width 22 height 22
click at [508, 403] on div "Feather" at bounding box center [546, 403] width 148 height 30
click at [513, 343] on div "Flip bend" at bounding box center [542, 342] width 148 height 30
drag, startPoint x: 534, startPoint y: 262, endPoint x: 554, endPoint y: 252, distance: 22.1
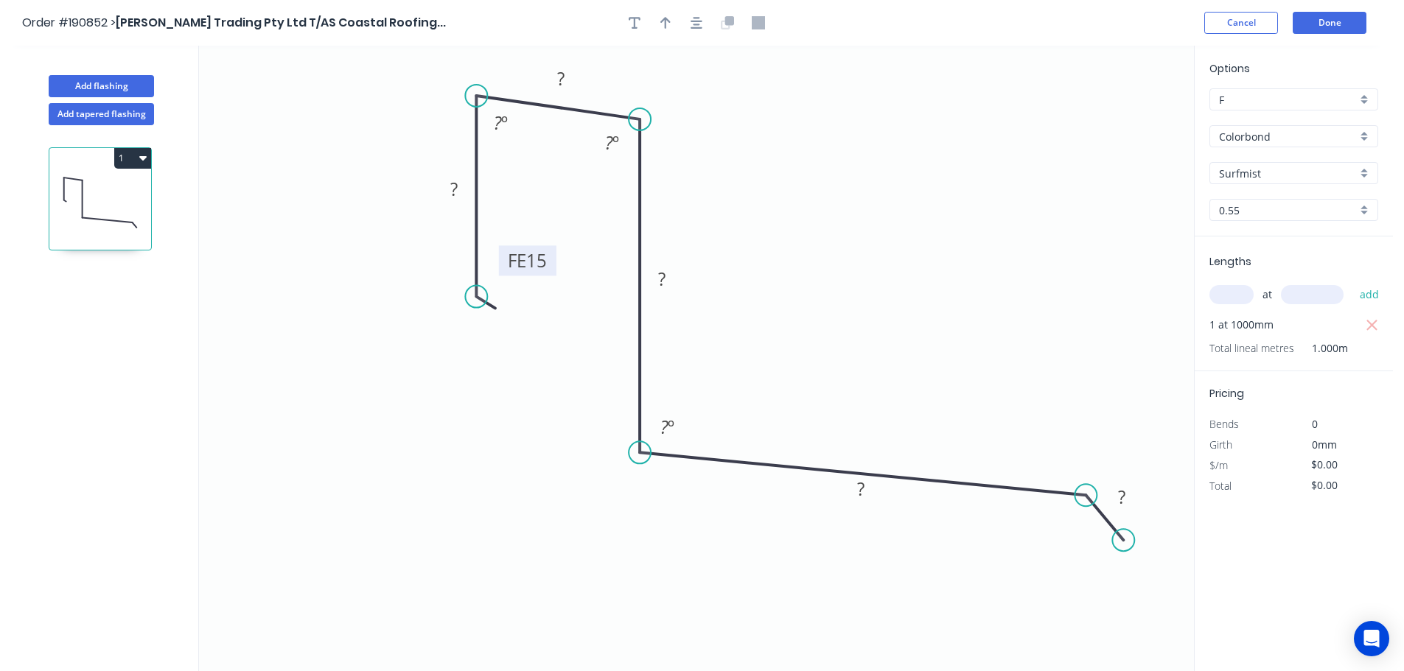
click at [554, 252] on rect at bounding box center [527, 260] width 57 height 30
click at [536, 258] on tspan "15" at bounding box center [536, 260] width 21 height 24
click at [663, 27] on icon "button" at bounding box center [665, 22] width 10 height 13
type input "$19.20"
click at [1120, 114] on icon at bounding box center [1119, 102] width 13 height 47
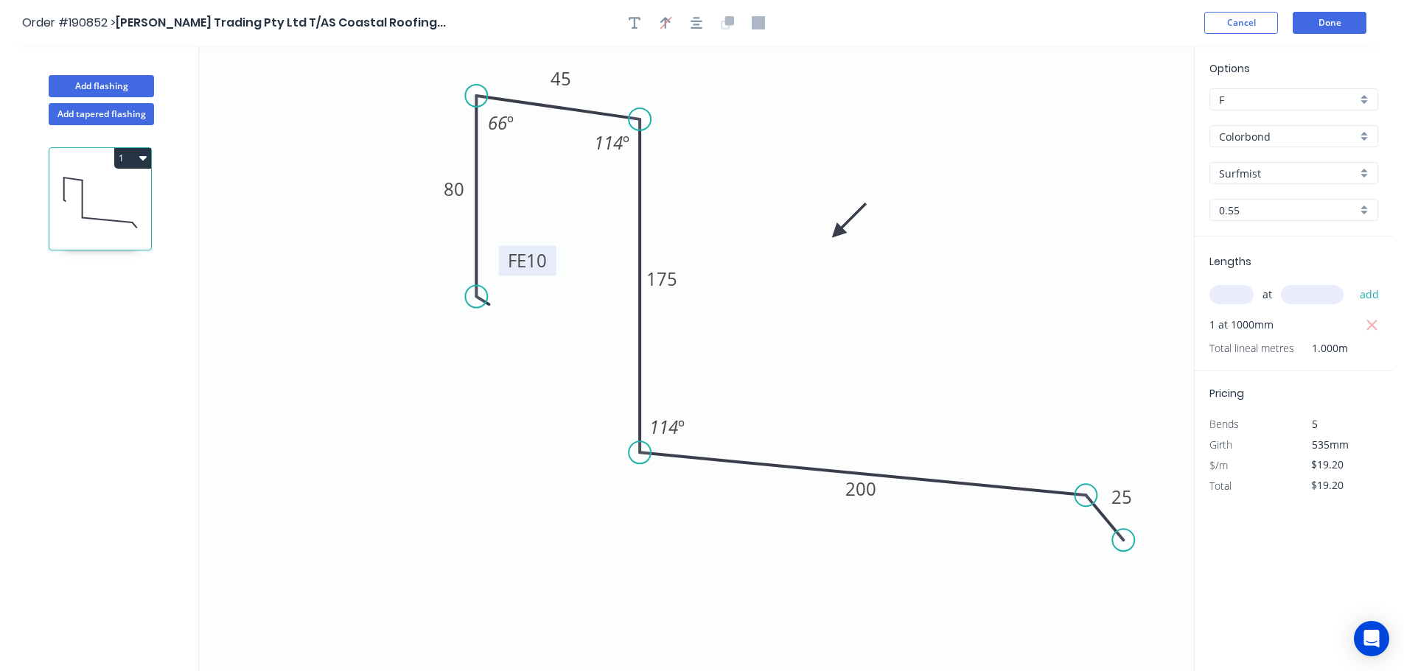
drag, startPoint x: 1120, startPoint y: 114, endPoint x: 837, endPoint y: 233, distance: 306.8
click at [837, 233] on icon at bounding box center [849, 220] width 43 height 43
click at [143, 158] on icon "button" at bounding box center [142, 158] width 7 height 4
click at [70, 192] on div "Duplicate" at bounding box center [80, 194] width 113 height 21
type input "$0.00"
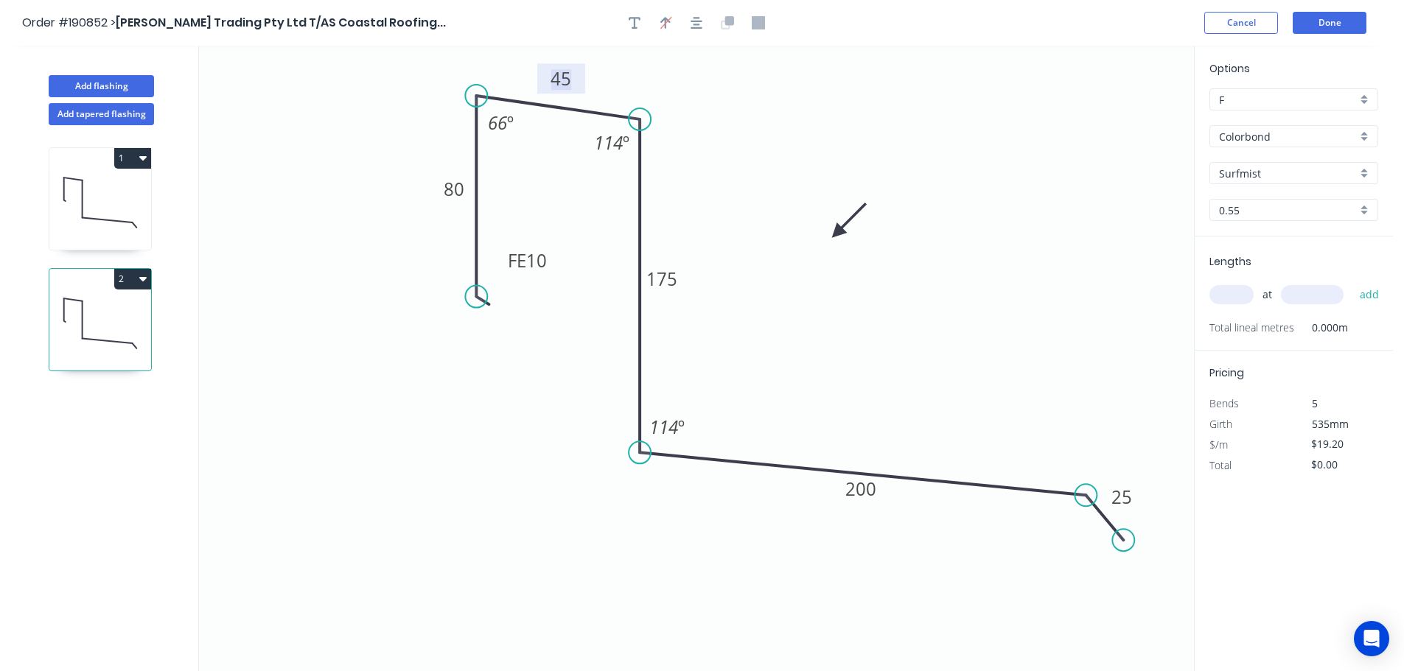
click at [562, 80] on tspan "45" at bounding box center [560, 78] width 21 height 24
click at [1233, 294] on input "text" at bounding box center [1231, 294] width 44 height 19
type input "1"
type input "1000"
click at [1352, 282] on button "add" at bounding box center [1369, 294] width 35 height 25
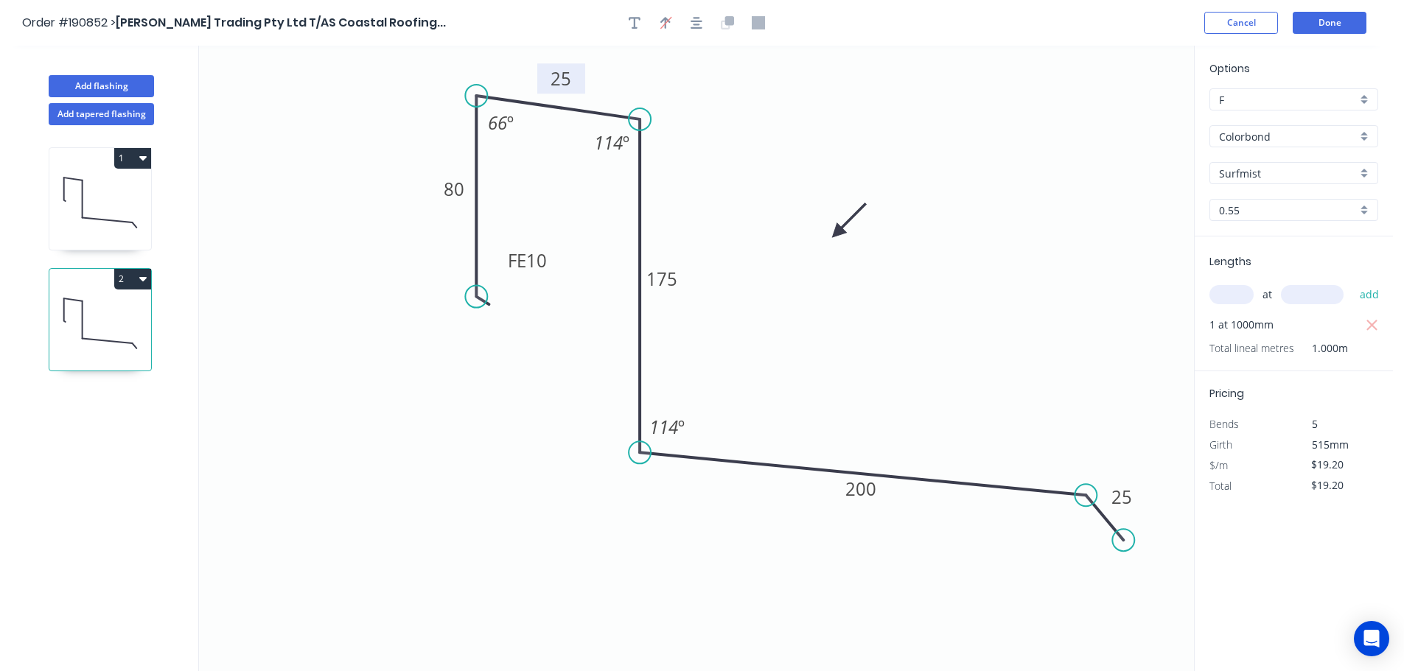
click at [144, 278] on icon "button" at bounding box center [142, 279] width 7 height 4
click at [32, 312] on div "Duplicate" at bounding box center [80, 315] width 113 height 21
type input "$0.00"
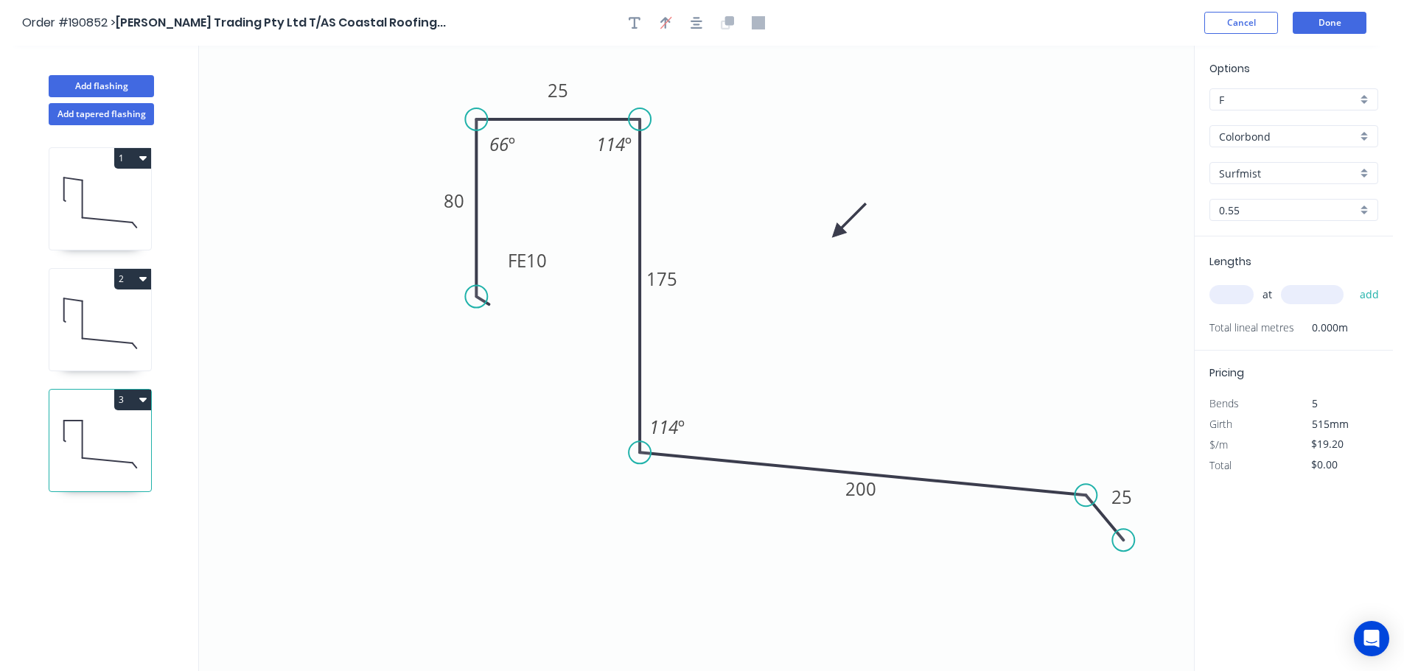
drag, startPoint x: 478, startPoint y: 90, endPoint x: 477, endPoint y: 113, distance: 22.9
click at [477, 113] on circle at bounding box center [476, 119] width 22 height 22
click at [534, 187] on div "Hide angle" at bounding box center [571, 190] width 148 height 30
click at [647, 184] on div "Hide angle" at bounding box center [694, 190] width 148 height 30
click at [665, 278] on tspan "175" at bounding box center [661, 279] width 31 height 24
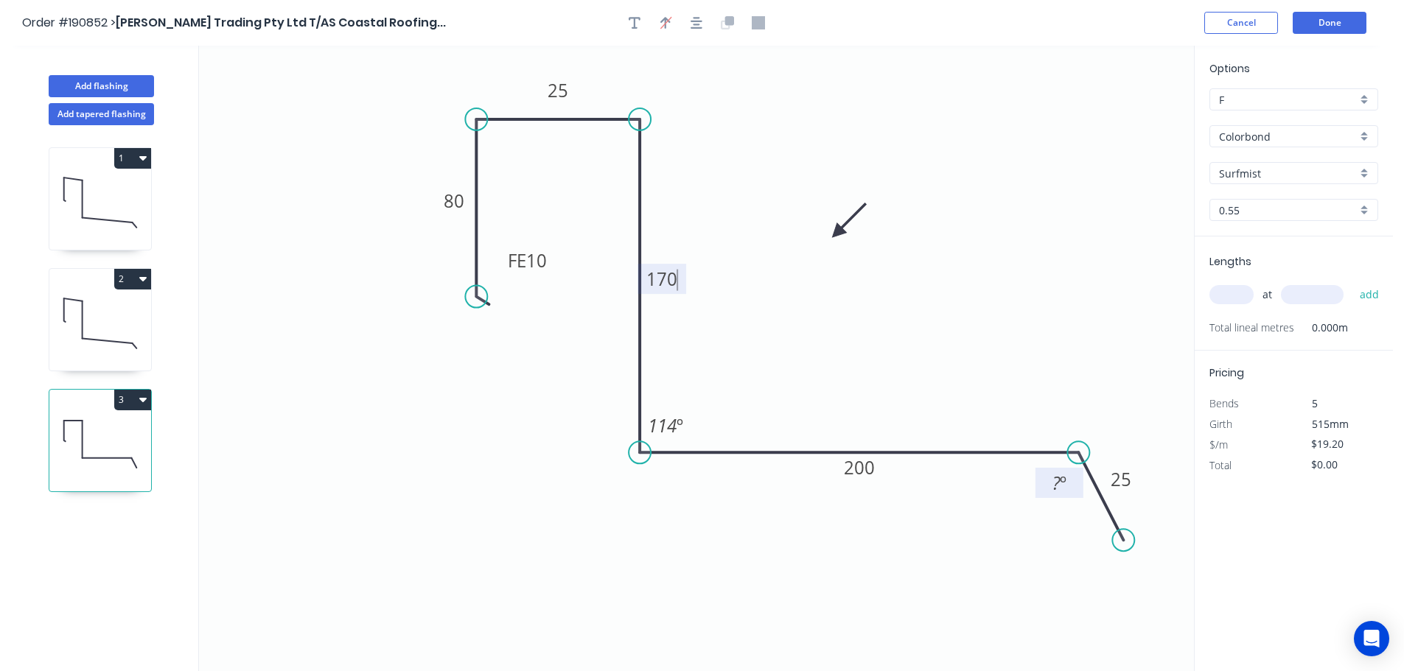
drag, startPoint x: 1081, startPoint y: 492, endPoint x: 1079, endPoint y: 470, distance: 22.2
click at [1079, 470] on g "? º" at bounding box center [1062, 469] width 54 height 57
drag, startPoint x: 1114, startPoint y: 537, endPoint x: 1120, endPoint y: 498, distance: 39.5
click at [1120, 498] on circle at bounding box center [1119, 494] width 22 height 22
click at [711, 471] on div "Hide angle" at bounding box center [741, 473] width 148 height 30
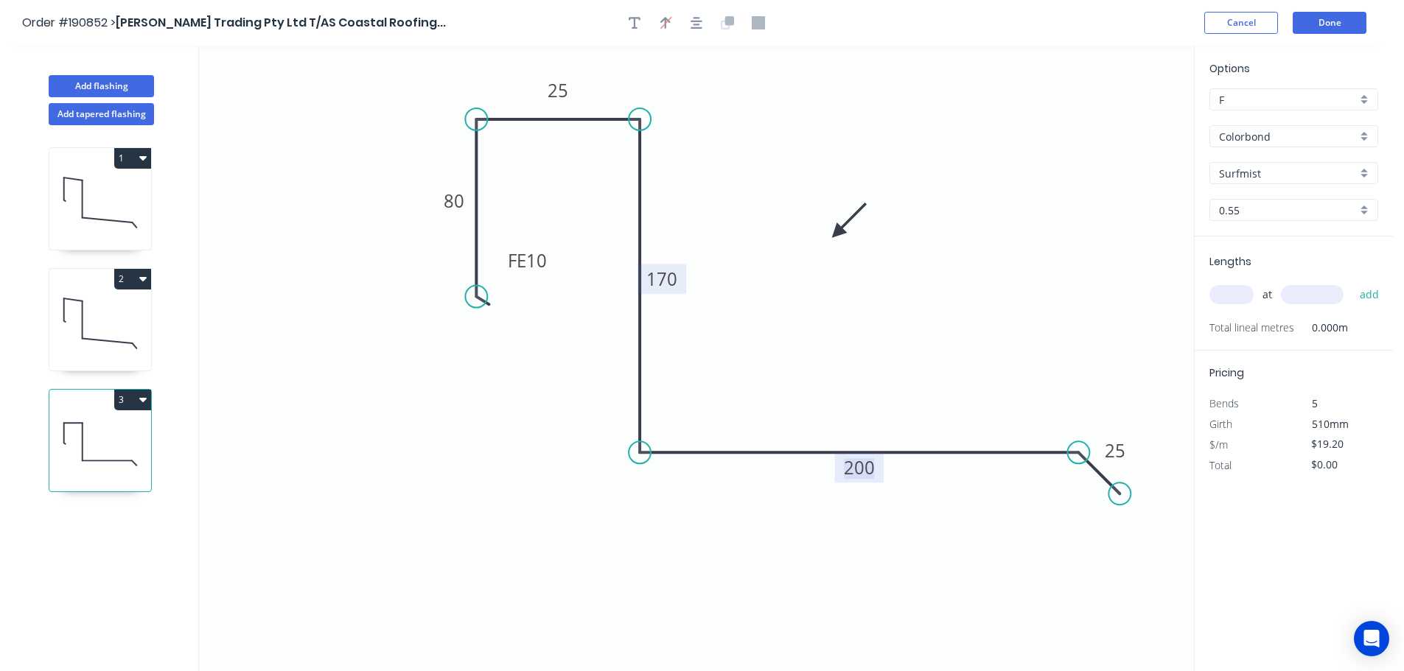
click at [870, 469] on tspan "200" at bounding box center [859, 467] width 31 height 24
type input "$17.13"
click at [1234, 293] on input "text" at bounding box center [1231, 294] width 44 height 19
type input "2"
type input "1000"
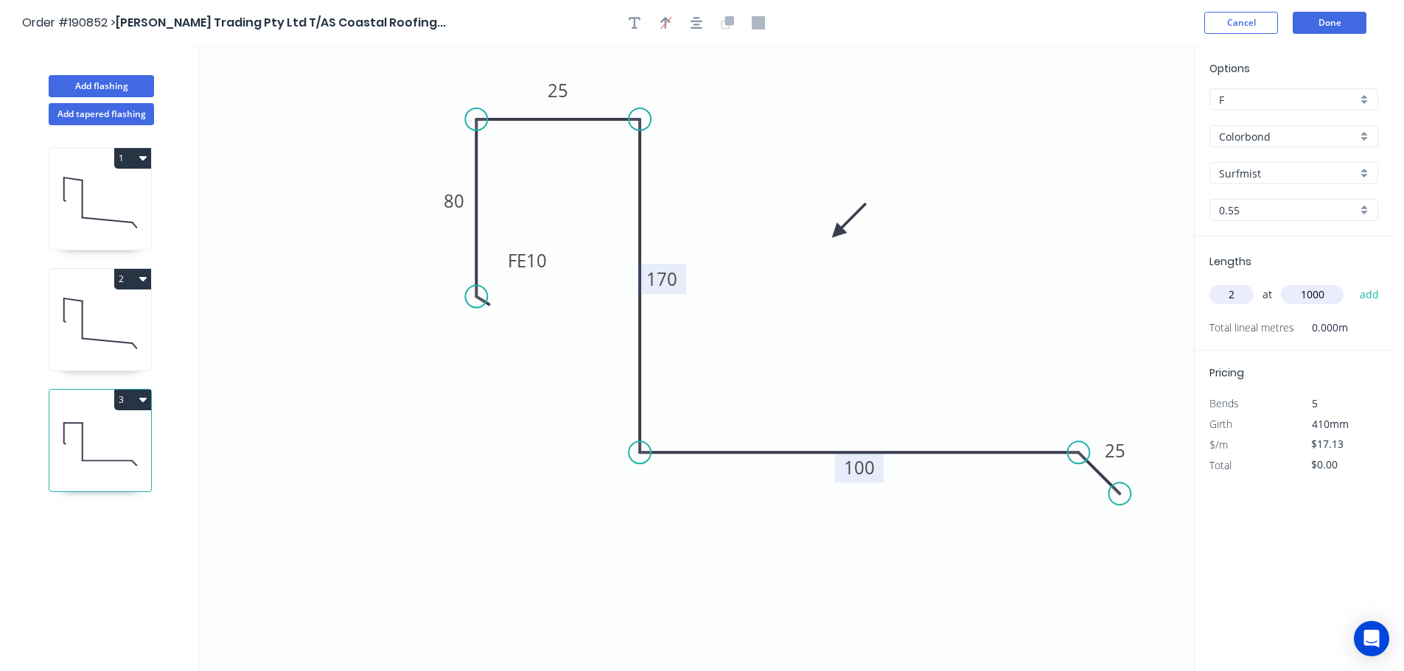
click at [1352, 282] on button "add" at bounding box center [1369, 294] width 35 height 25
type input "$34.26"
click at [94, 82] on button "Add flashing" at bounding box center [101, 86] width 105 height 22
type input "$0.00"
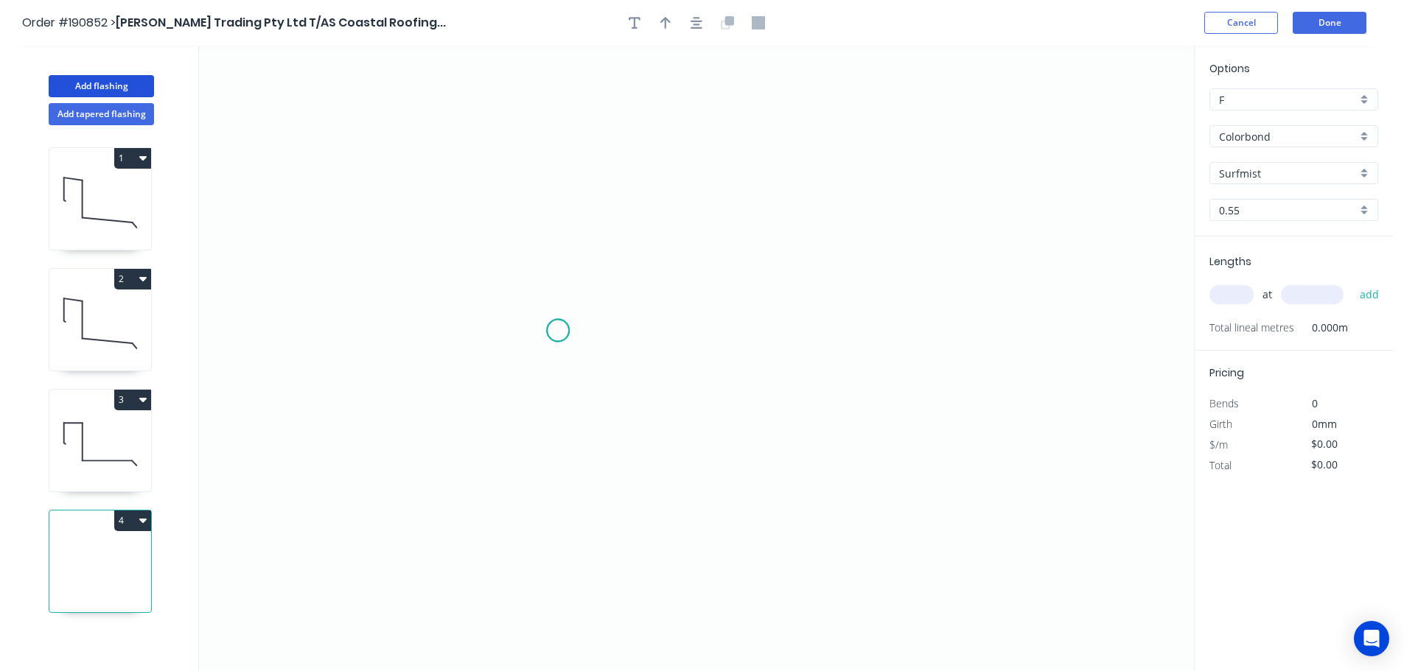
drag, startPoint x: 558, startPoint y: 331, endPoint x: 557, endPoint y: 203, distance: 127.5
click at [560, 321] on icon "0" at bounding box center [696, 359] width 995 height 626
click at [557, 116] on icon "0" at bounding box center [696, 359] width 995 height 626
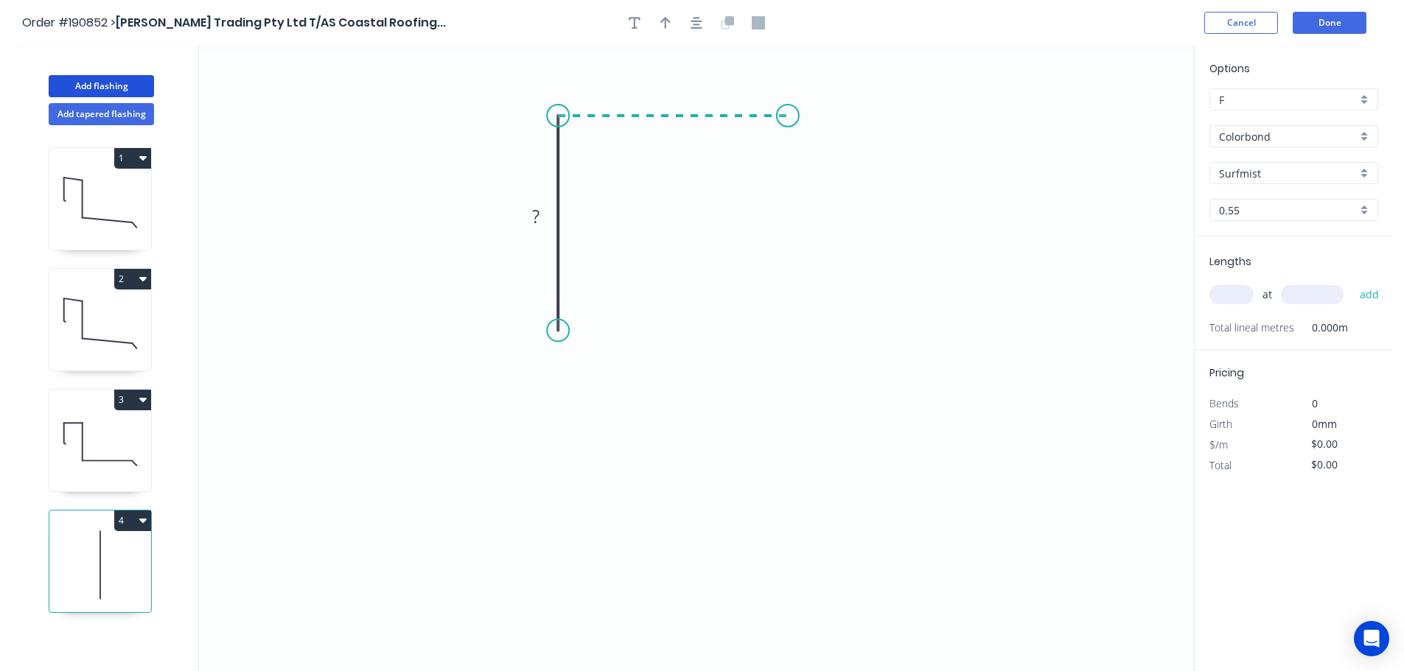
click at [788, 110] on icon "0 ?" at bounding box center [696, 359] width 995 height 626
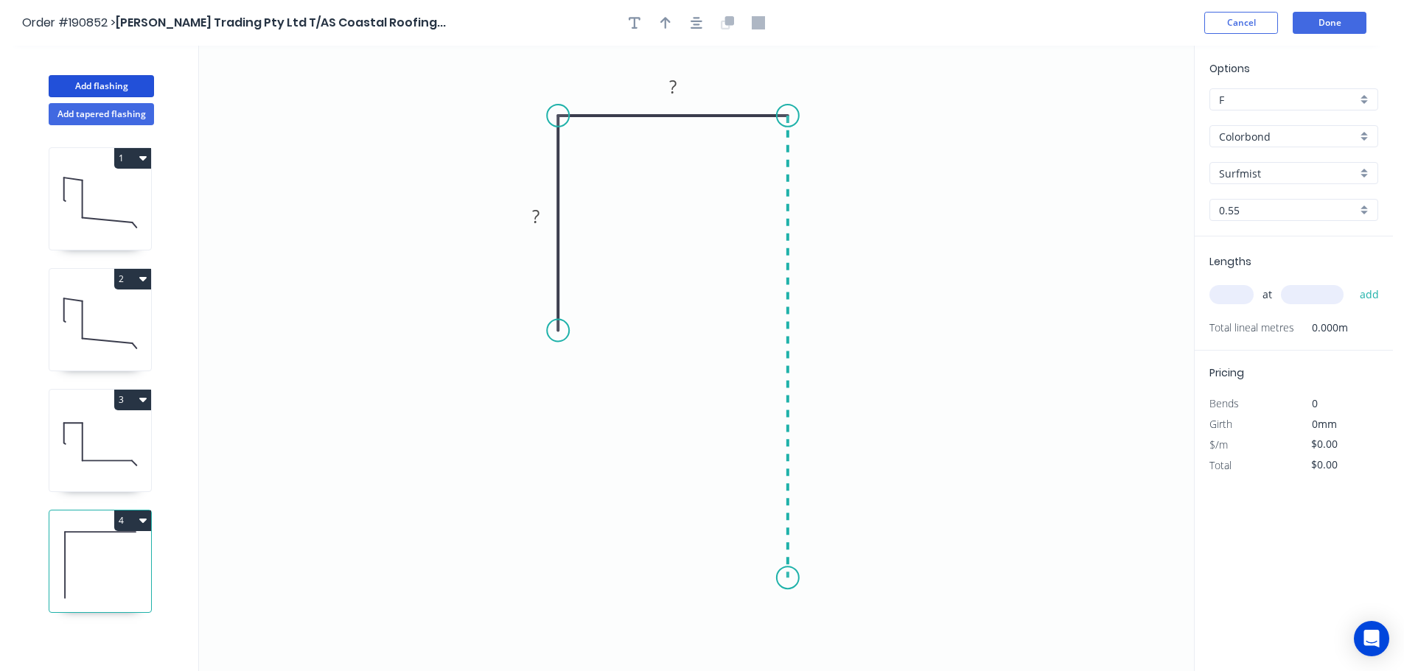
click at [797, 578] on icon "0 ? ?" at bounding box center [696, 359] width 995 height 626
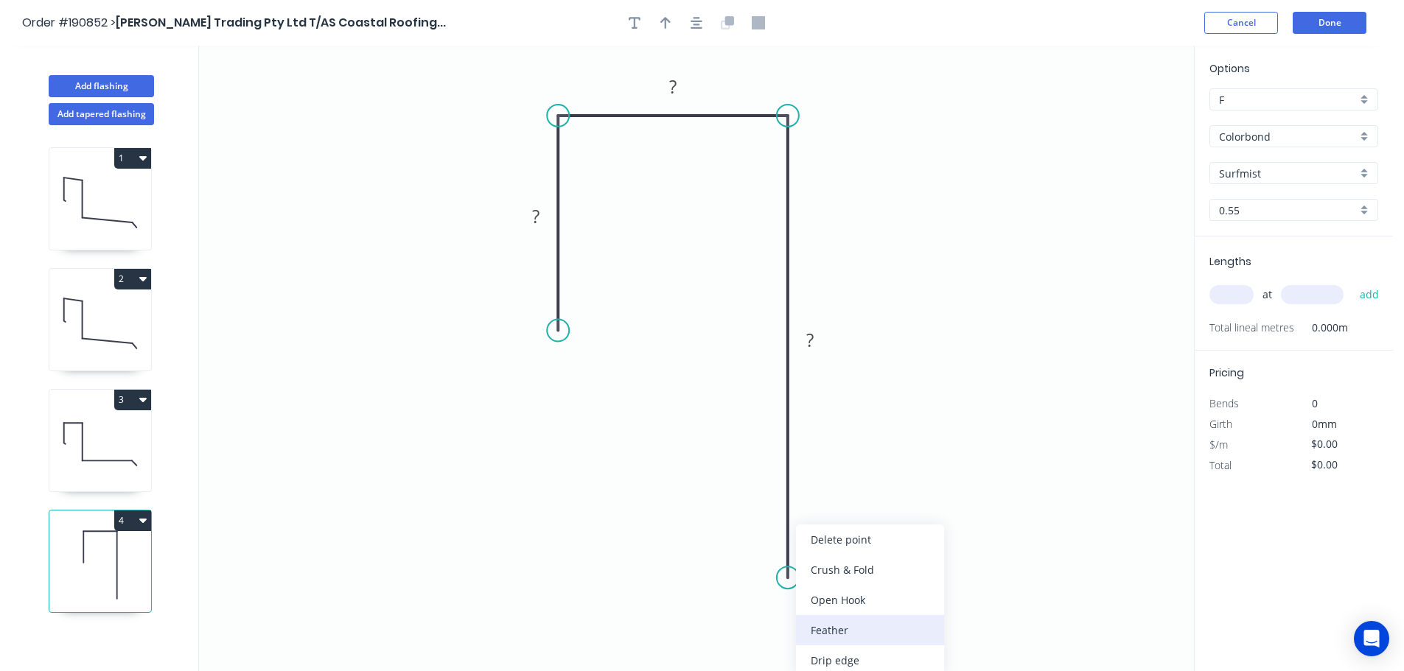
click at [821, 628] on div "Feather" at bounding box center [870, 630] width 148 height 30
drag, startPoint x: 734, startPoint y: 547, endPoint x: 718, endPoint y: 545, distance: 16.3
click at [718, 545] on rect at bounding box center [740, 550] width 57 height 30
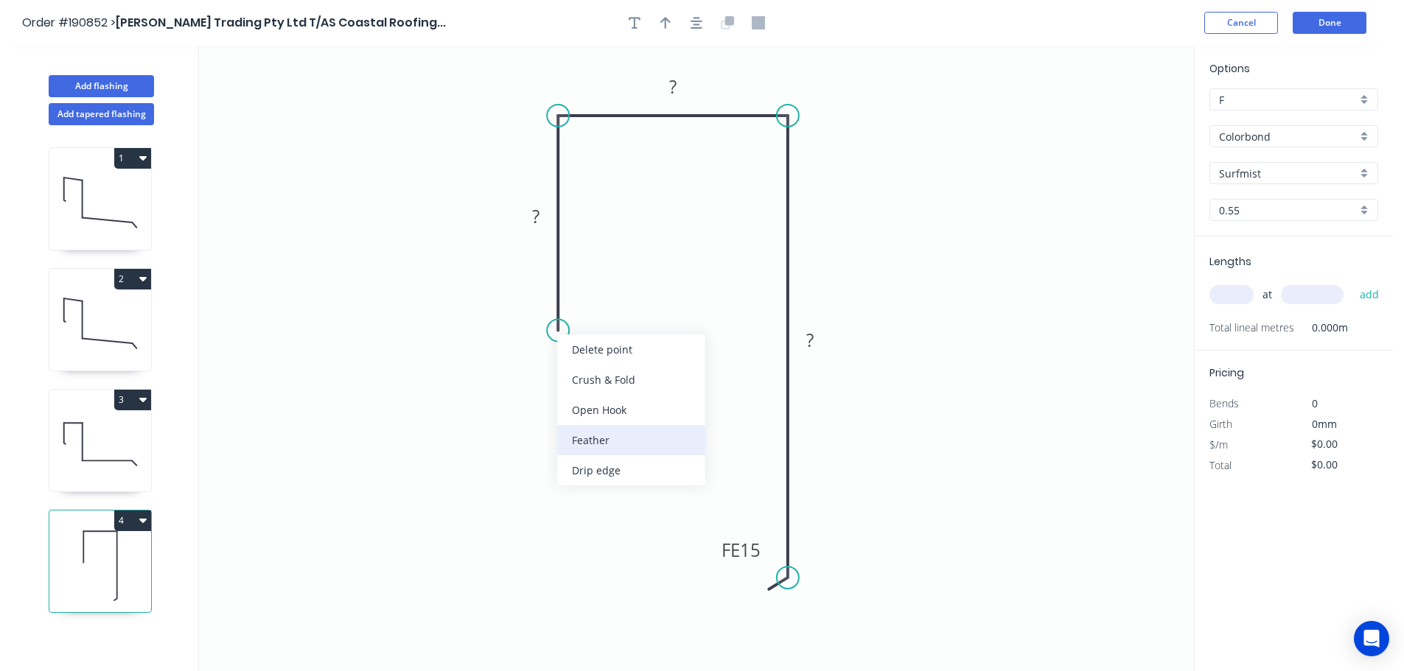
click at [590, 439] on div "Feather" at bounding box center [631, 440] width 148 height 30
click at [604, 378] on div "Flip bend" at bounding box center [635, 382] width 148 height 30
drag, startPoint x: 606, startPoint y: 303, endPoint x: 619, endPoint y: 302, distance: 13.3
click at [619, 302] on icon "0 FE 15 ? ? FE 15 ?" at bounding box center [696, 359] width 995 height 626
drag, startPoint x: 612, startPoint y: 302, endPoint x: 629, endPoint y: 300, distance: 17.1
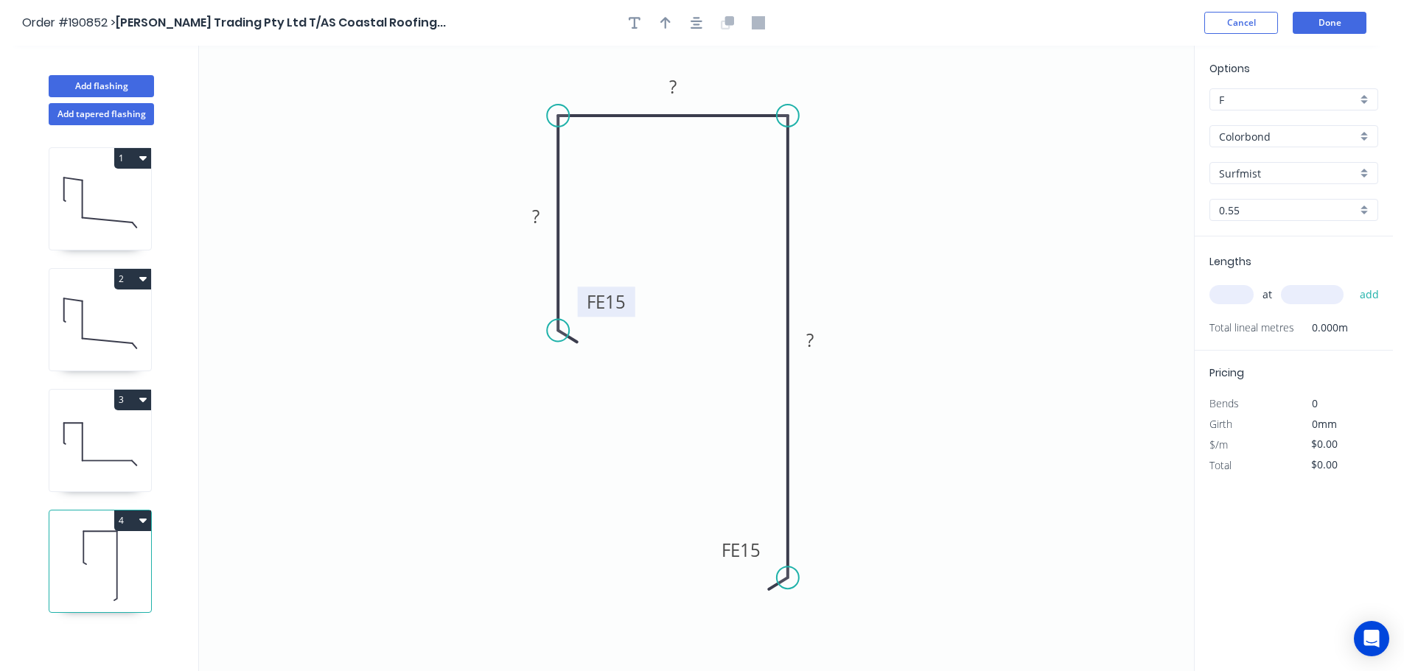
click at [629, 300] on rect at bounding box center [606, 302] width 57 height 30
click at [617, 303] on tspan "15" at bounding box center [615, 302] width 21 height 24
type input "$10.09"
click at [670, 26] on icon "button" at bounding box center [665, 22] width 10 height 13
click at [1120, 117] on icon at bounding box center [1119, 102] width 13 height 47
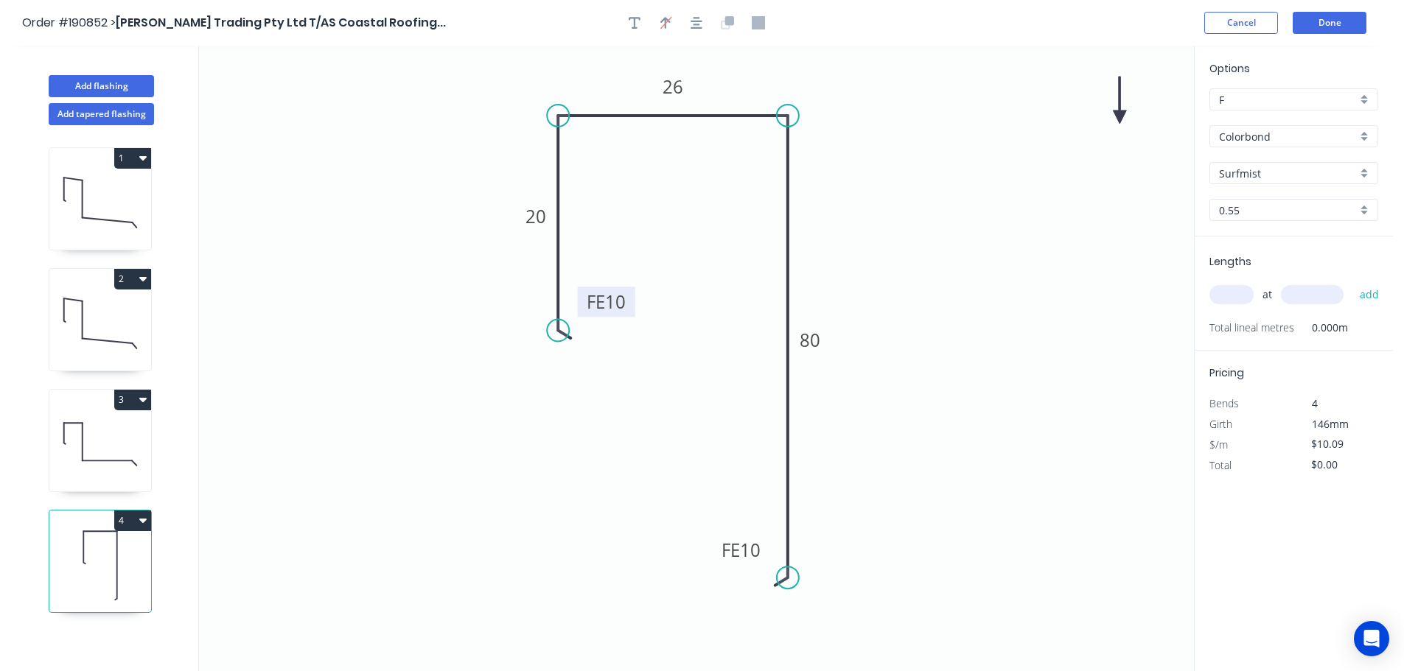
click at [1120, 117] on icon at bounding box center [1119, 100] width 13 height 47
drag, startPoint x: 1120, startPoint y: 117, endPoint x: 953, endPoint y: 156, distance: 171.8
click at [1002, 144] on icon at bounding box center [1023, 123] width 43 height 43
click at [1244, 296] on input "text" at bounding box center [1231, 294] width 44 height 19
type input "1"
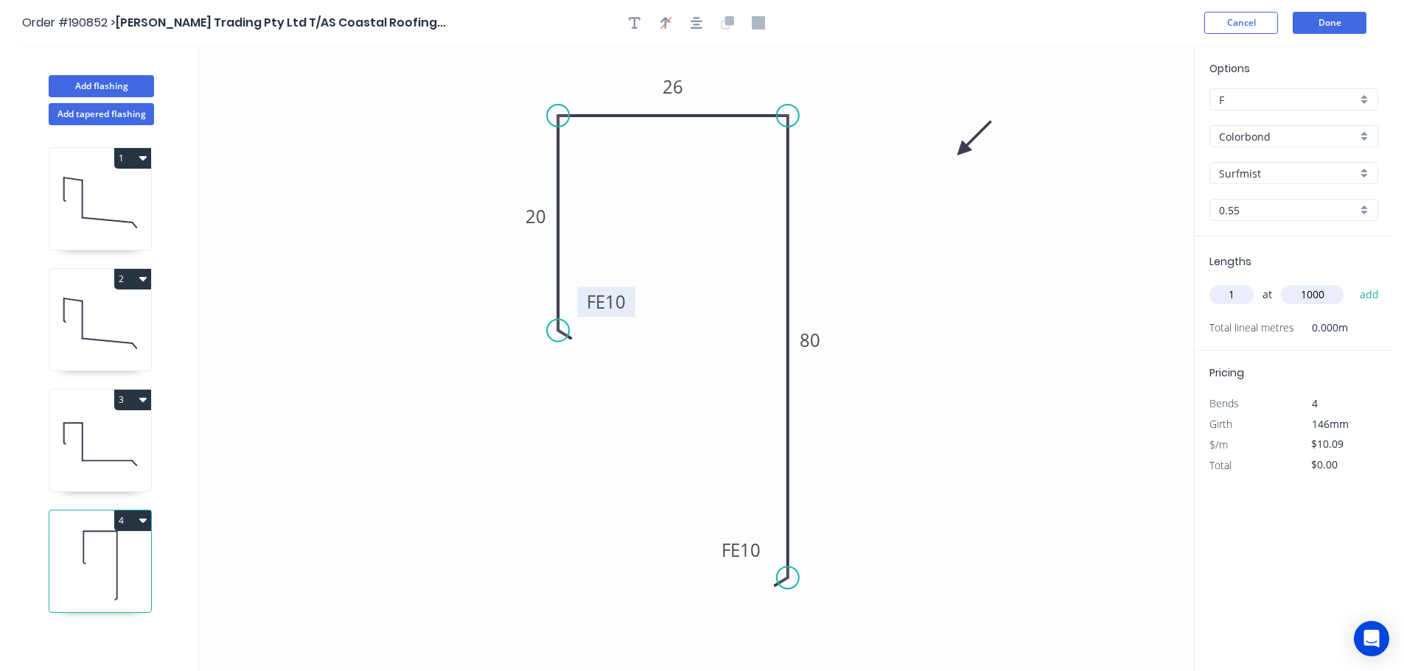
type input "1000"
click at [1352, 282] on button "add" at bounding box center [1369, 294] width 35 height 25
type input "$10.09"
drag, startPoint x: 142, startPoint y: 400, endPoint x: 246, endPoint y: 502, distance: 145.4
click at [275, 508] on icon "0 FE 10 20 26 FE 10 80" at bounding box center [696, 359] width 995 height 626
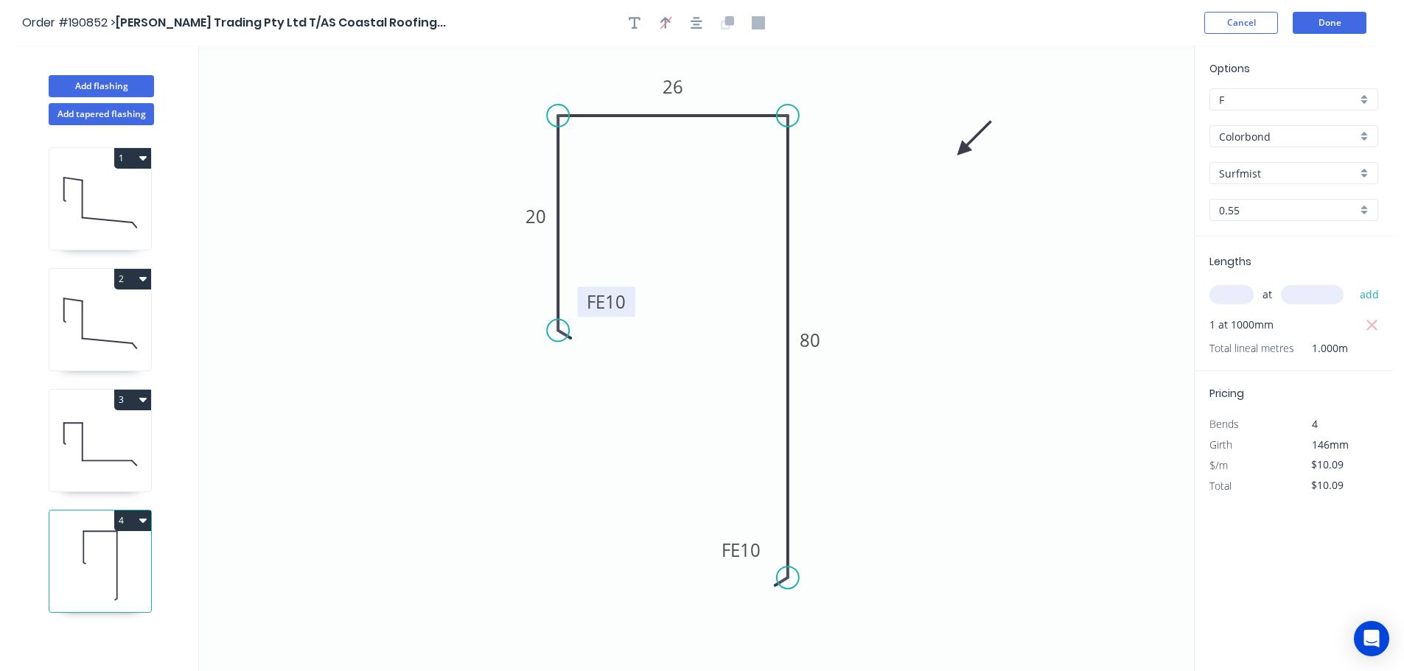
click at [140, 399] on icon "button" at bounding box center [142, 400] width 7 height 4
click at [52, 435] on div "Duplicate" at bounding box center [80, 436] width 113 height 21
type input "$17.13"
type input "$0.00"
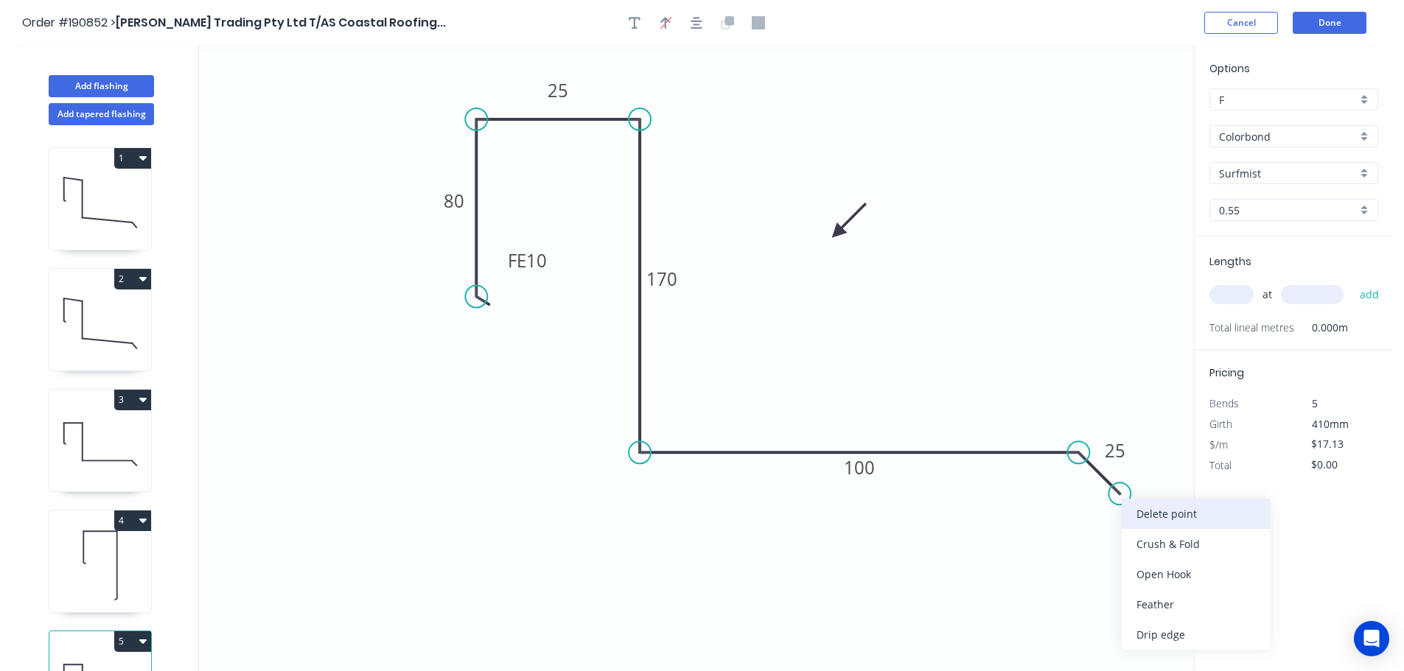
click at [1157, 516] on div "Delete point" at bounding box center [1196, 514] width 148 height 30
click at [864, 472] on tspan "100" at bounding box center [859, 467] width 31 height 24
type input "$16.32"
click at [1231, 295] on input "text" at bounding box center [1231, 294] width 44 height 19
type input "1"
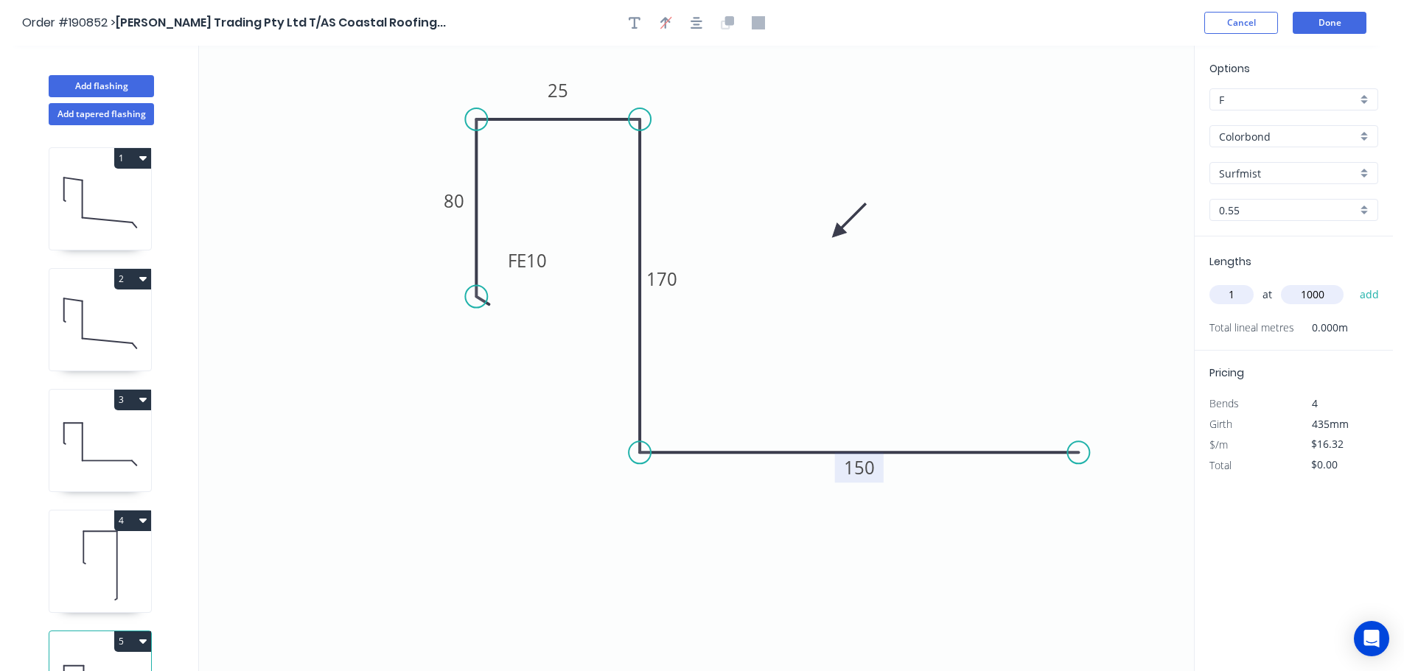
type input "1000"
click at [1352, 282] on button "add" at bounding box center [1369, 294] width 35 height 25
type input "$16.32"
click at [94, 85] on button "Add flashing" at bounding box center [101, 86] width 105 height 22
type input "$0.00"
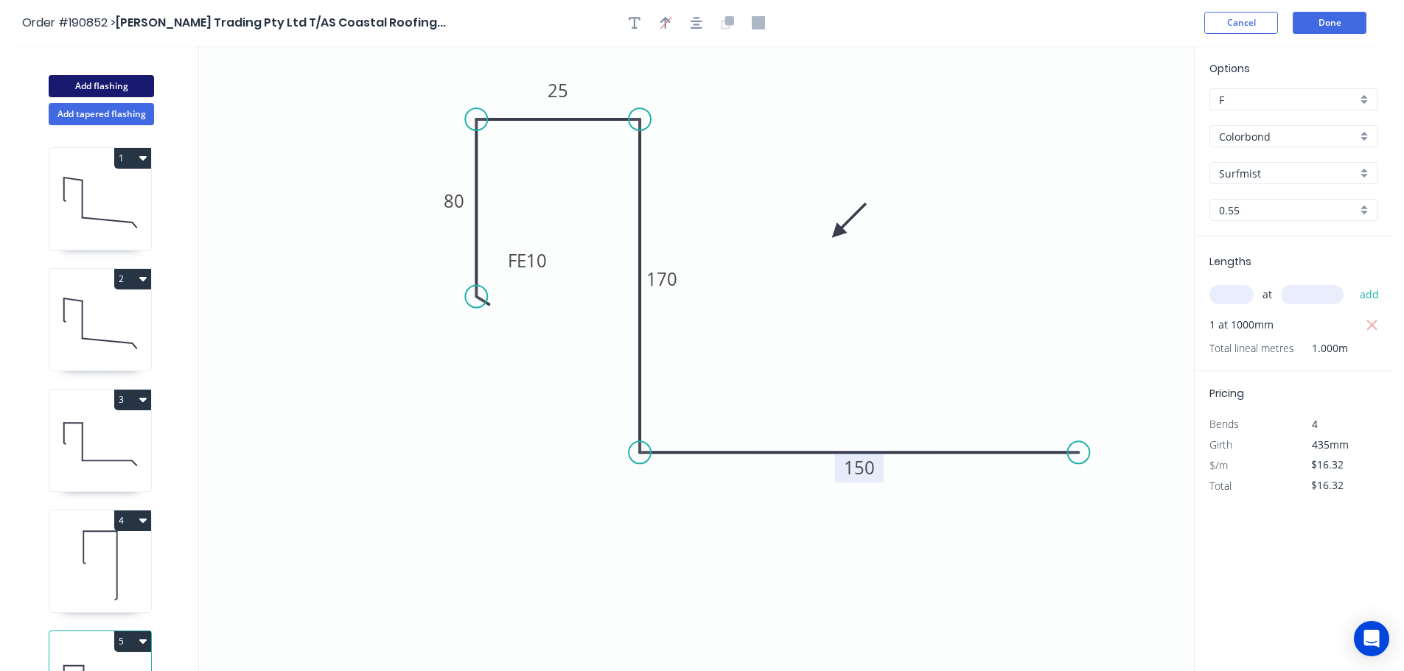
type input "$0.00"
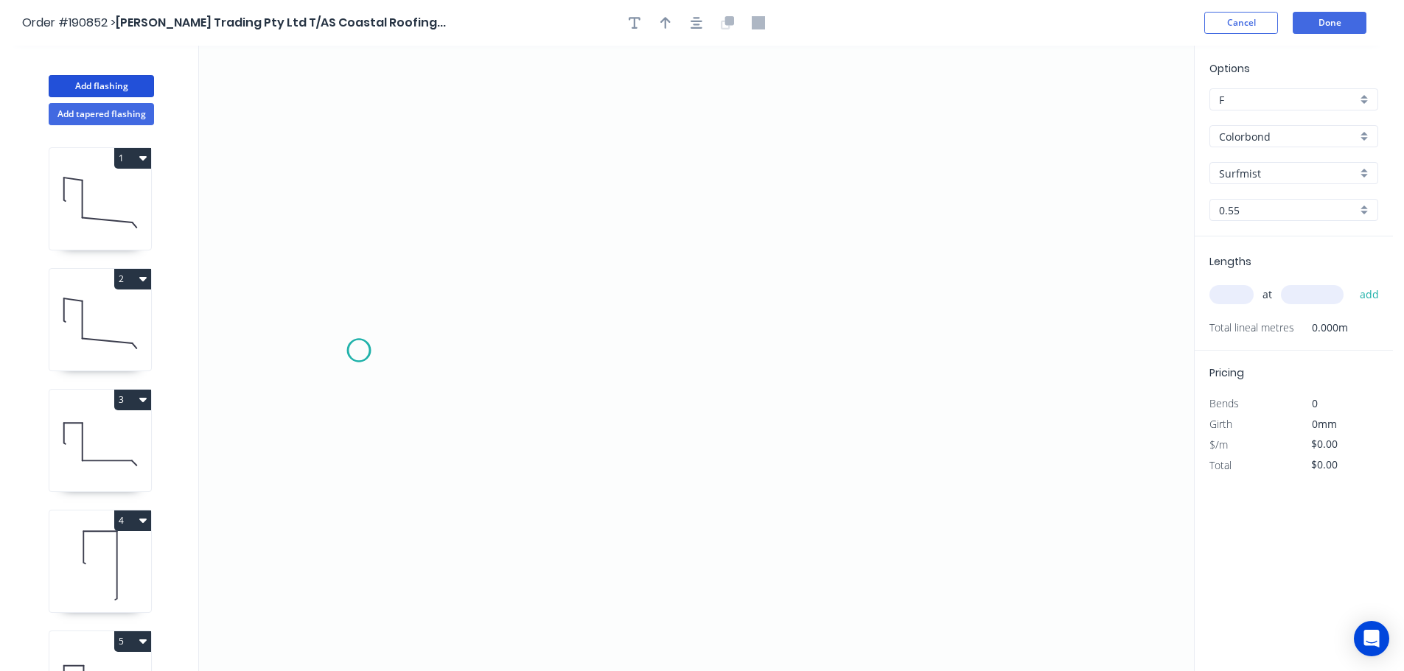
drag, startPoint x: 359, startPoint y: 351, endPoint x: 353, endPoint y: 336, distance: 15.9
click at [359, 347] on icon "0" at bounding box center [696, 359] width 995 height 626
click at [433, 280] on icon "0" at bounding box center [696, 359] width 995 height 626
click at [1088, 277] on icon "0 ?" at bounding box center [696, 359] width 995 height 626
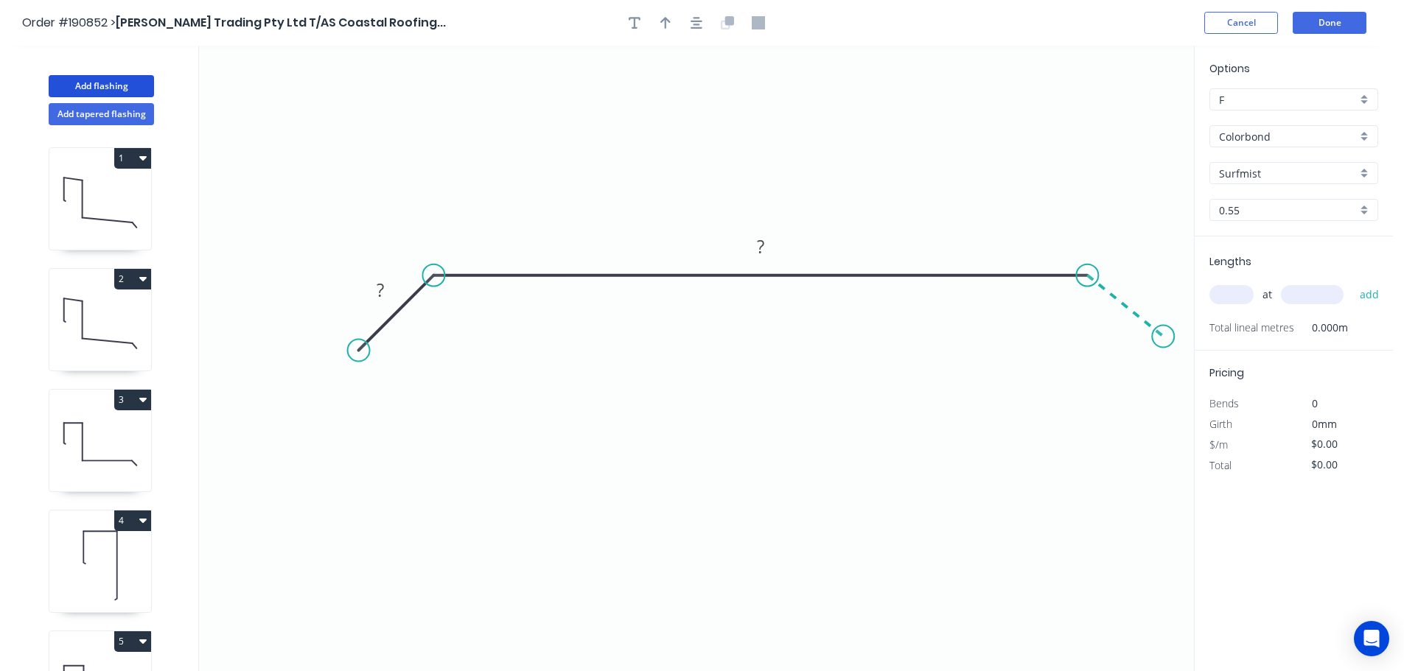
click at [1164, 337] on icon "0 ? ?" at bounding box center [696, 359] width 995 height 626
click at [1164, 337] on circle at bounding box center [1163, 337] width 22 height 22
drag, startPoint x: 1167, startPoint y: 335, endPoint x: 1159, endPoint y: 340, distance: 9.0
click at [1159, 340] on circle at bounding box center [1158, 347] width 22 height 22
click at [380, 290] on tspan "?" at bounding box center [380, 290] width 7 height 24
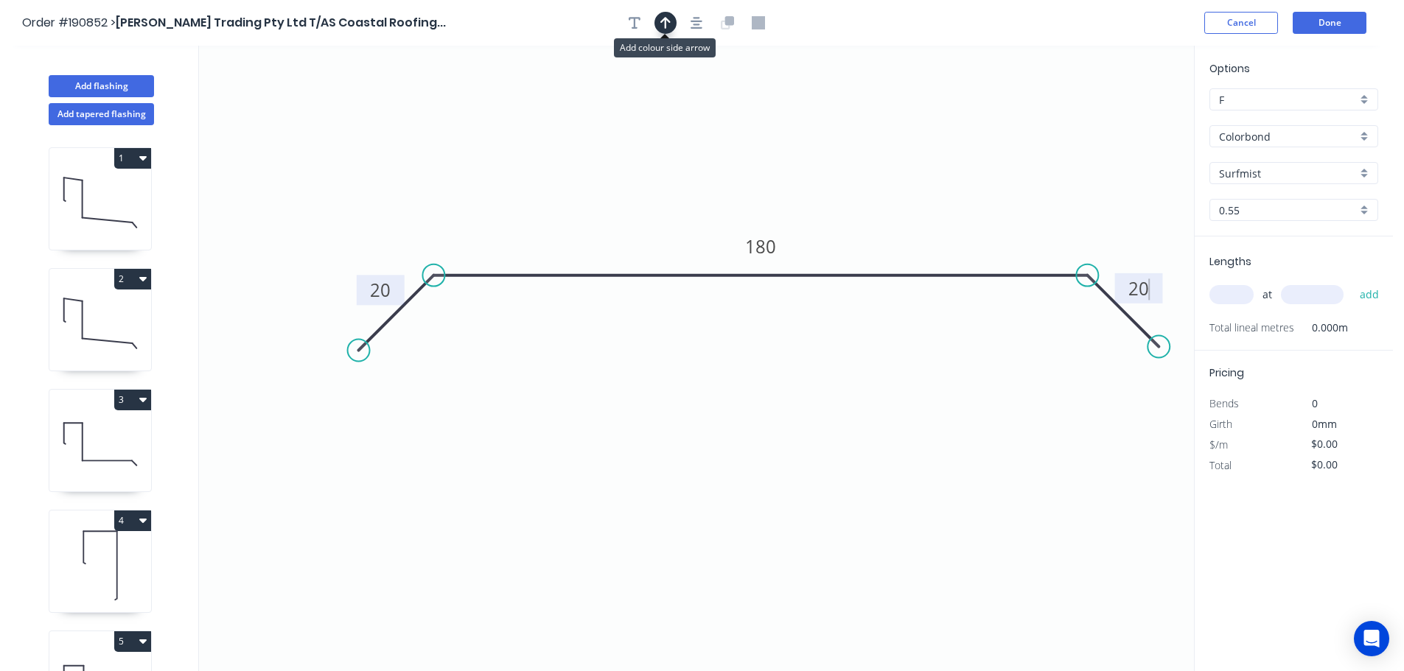
click at [666, 26] on icon "button" at bounding box center [665, 23] width 10 height 12
type input "$10.55"
click at [1119, 120] on icon at bounding box center [1117, 103] width 13 height 47
drag, startPoint x: 1119, startPoint y: 120, endPoint x: 980, endPoint y: 212, distance: 166.4
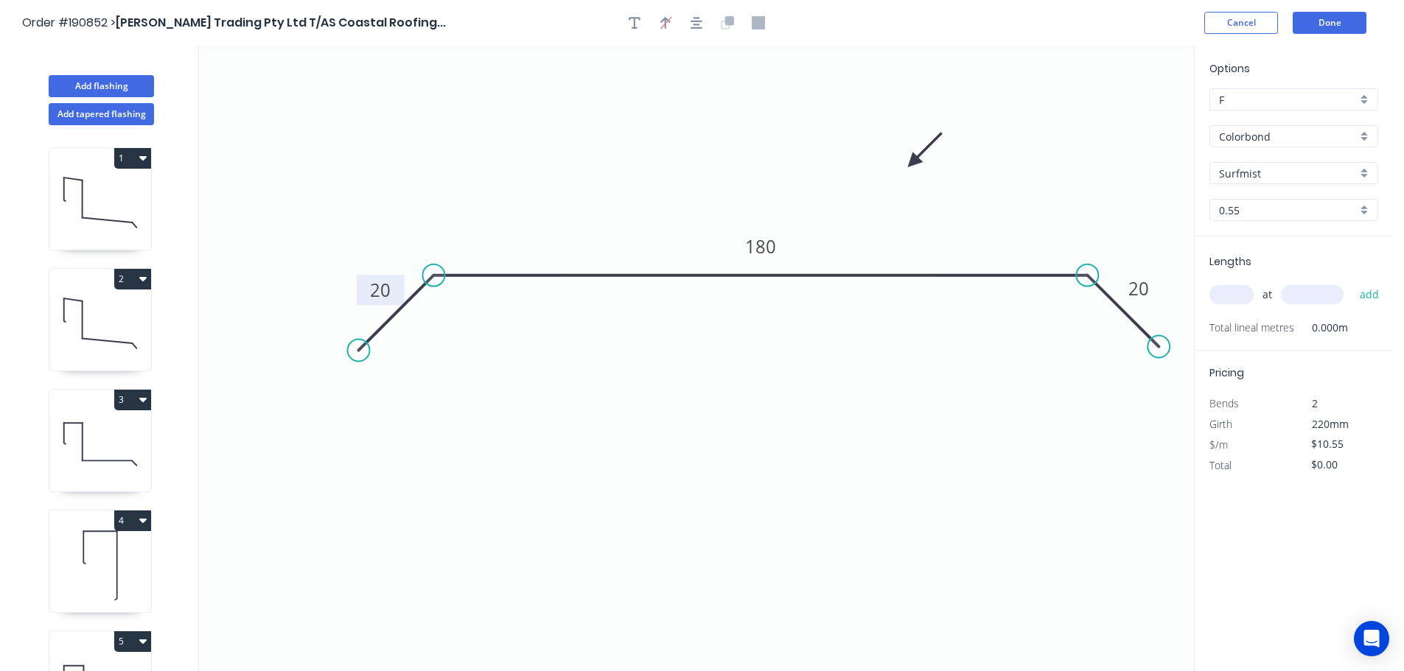
click at [908, 169] on icon at bounding box center [924, 150] width 43 height 43
click at [1238, 293] on input "text" at bounding box center [1231, 294] width 44 height 19
type input "1"
type input "4400"
click at [1352, 282] on button "add" at bounding box center [1369, 294] width 35 height 25
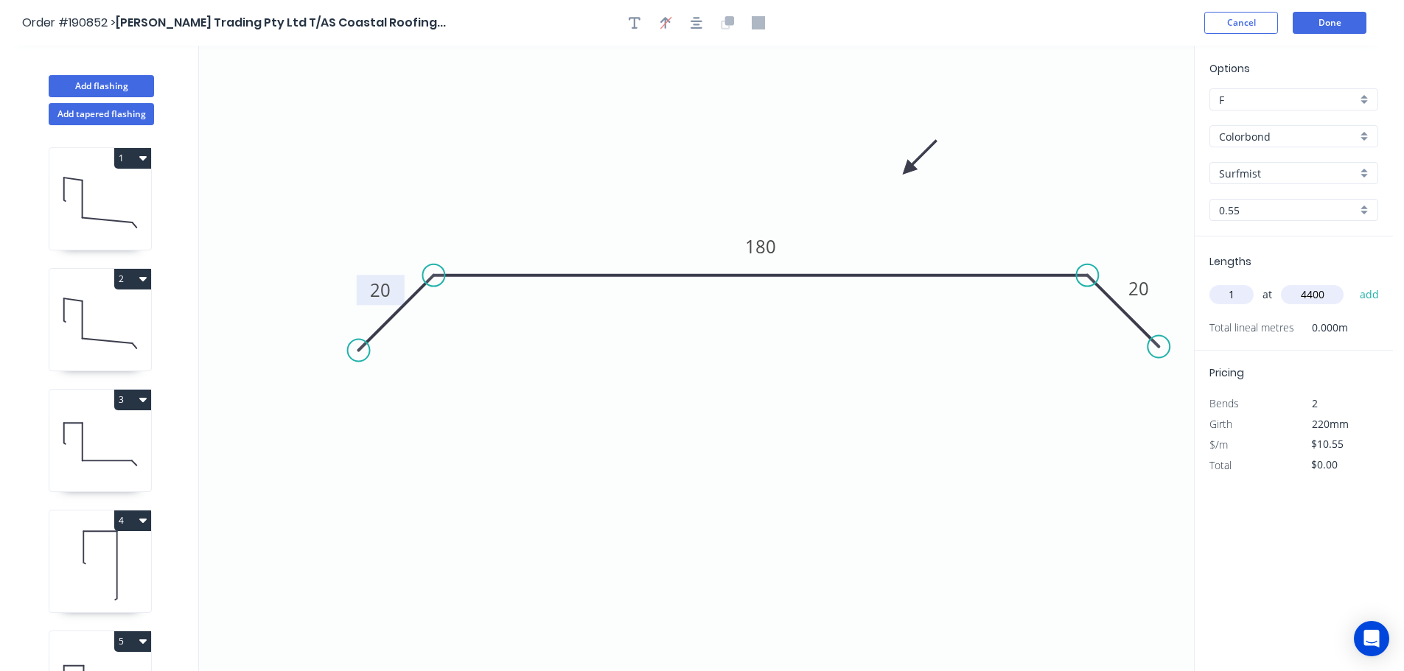
type input "$46.42"
click at [88, 86] on button "Add flashing" at bounding box center [101, 86] width 105 height 22
type input "$0.00"
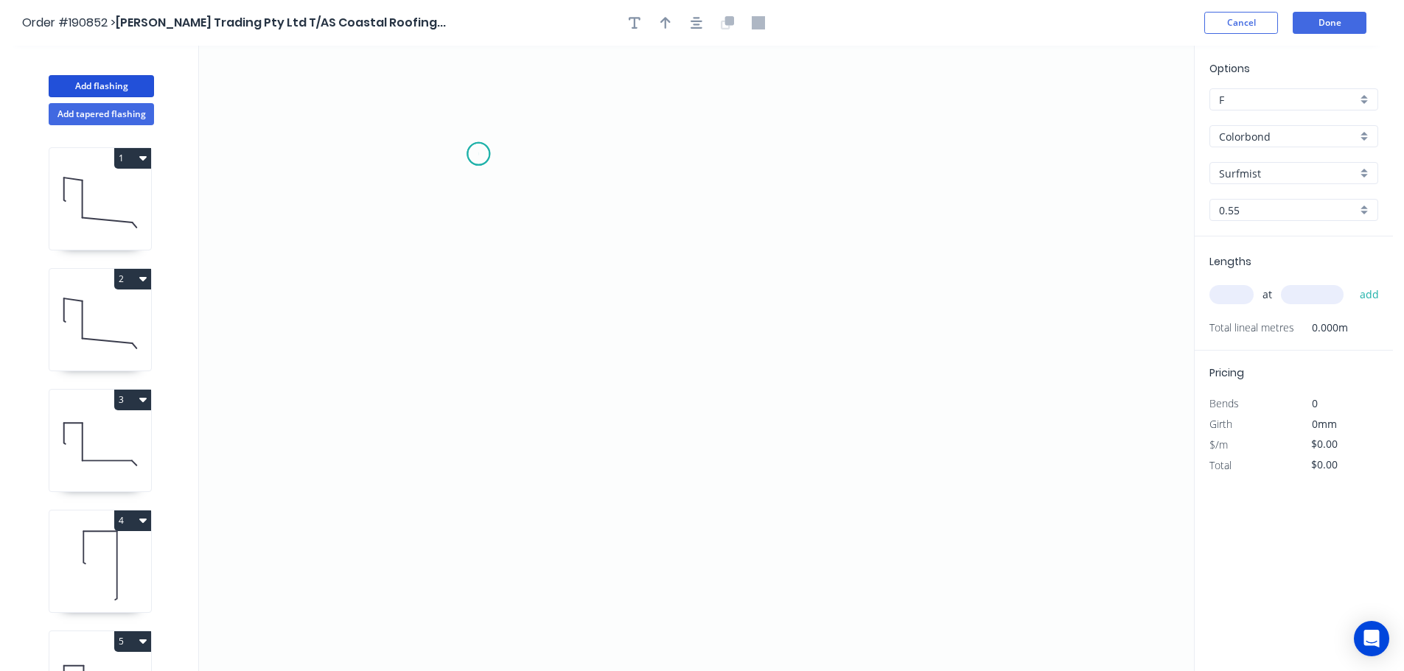
click at [478, 154] on icon "0" at bounding box center [696, 359] width 995 height 626
click at [1063, 153] on icon "0" at bounding box center [696, 359] width 995 height 626
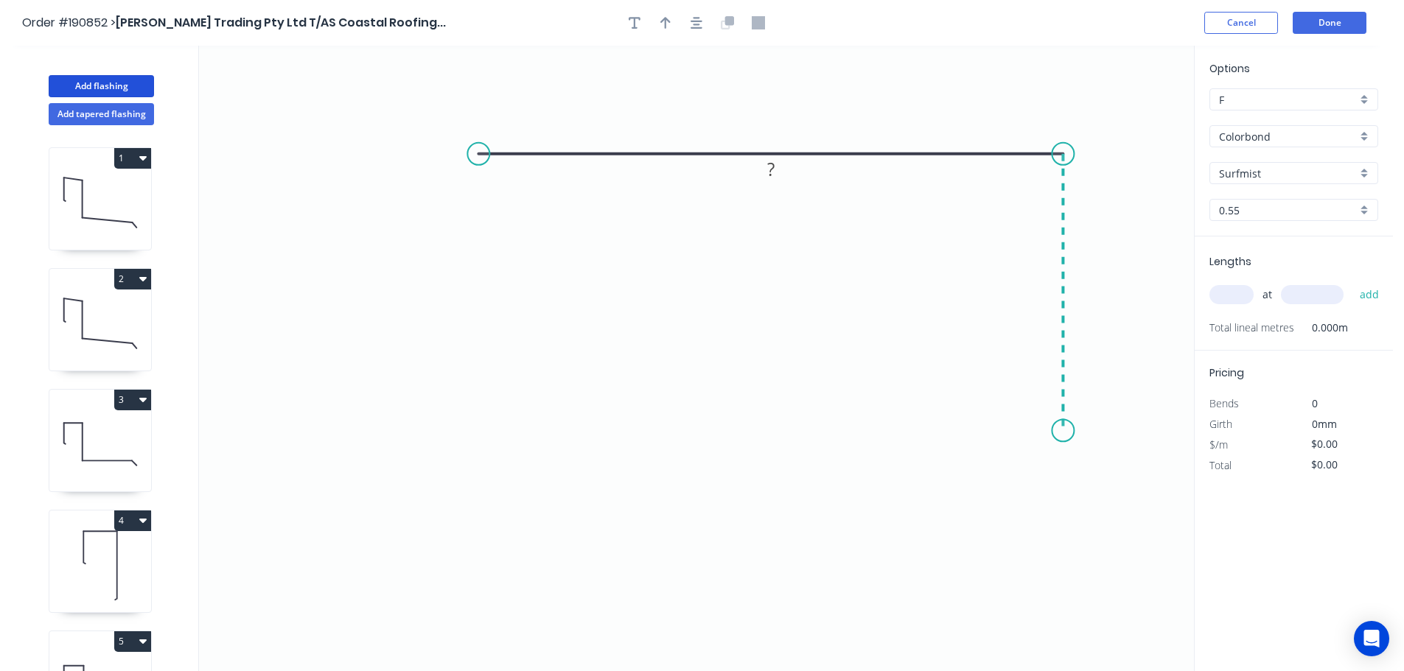
click at [1069, 431] on icon "0 ?" at bounding box center [696, 359] width 995 height 626
click at [1004, 366] on icon "0 ? ?" at bounding box center [696, 359] width 995 height 626
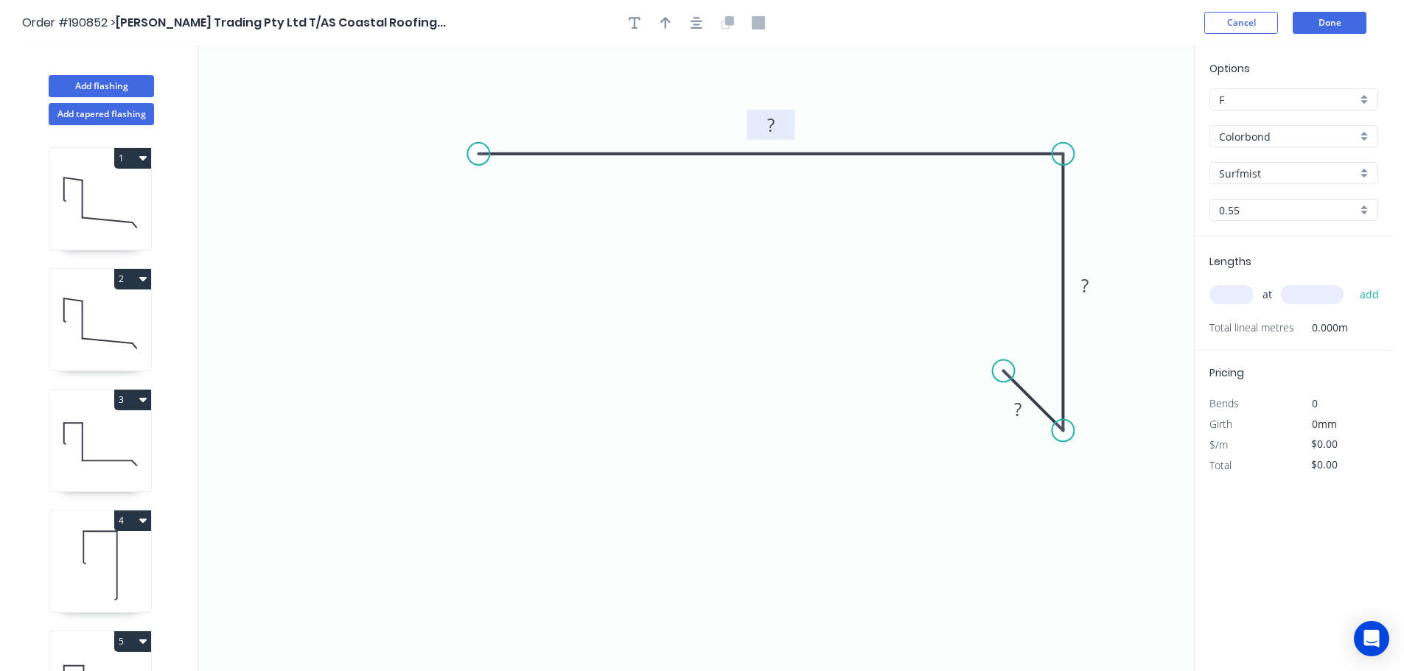
click at [772, 123] on tspan "?" at bounding box center [770, 125] width 7 height 24
click at [701, 420] on icon "0 250 70 15" at bounding box center [696, 359] width 995 height 626
type input "$12.62"
click at [690, 20] on button "button" at bounding box center [696, 23] width 22 height 22
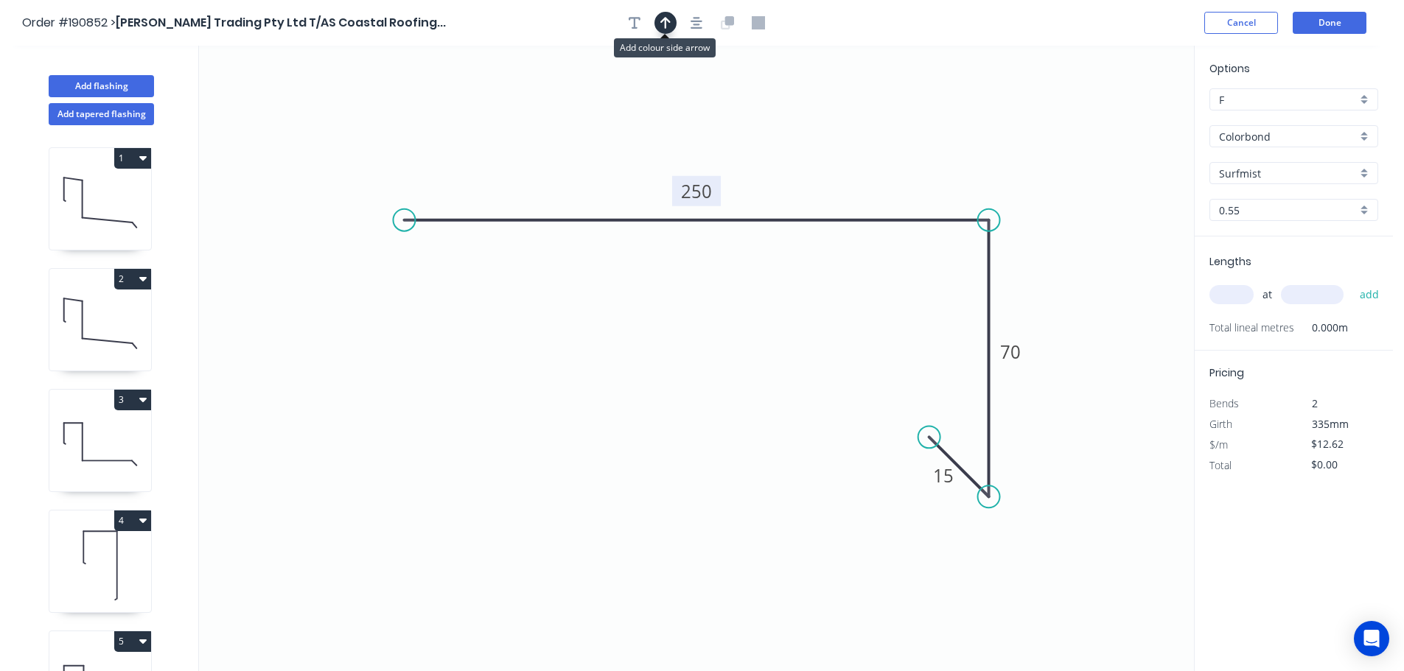
click at [671, 22] on button "button" at bounding box center [665, 23] width 22 height 22
click at [1121, 119] on icon at bounding box center [1119, 102] width 13 height 47
drag, startPoint x: 1114, startPoint y: 114, endPoint x: 1069, endPoint y: 124, distance: 46.7
click at [1008, 131] on icon "0 250 70 15" at bounding box center [696, 359] width 995 height 626
drag, startPoint x: 1120, startPoint y: 116, endPoint x: 973, endPoint y: 138, distance: 148.2
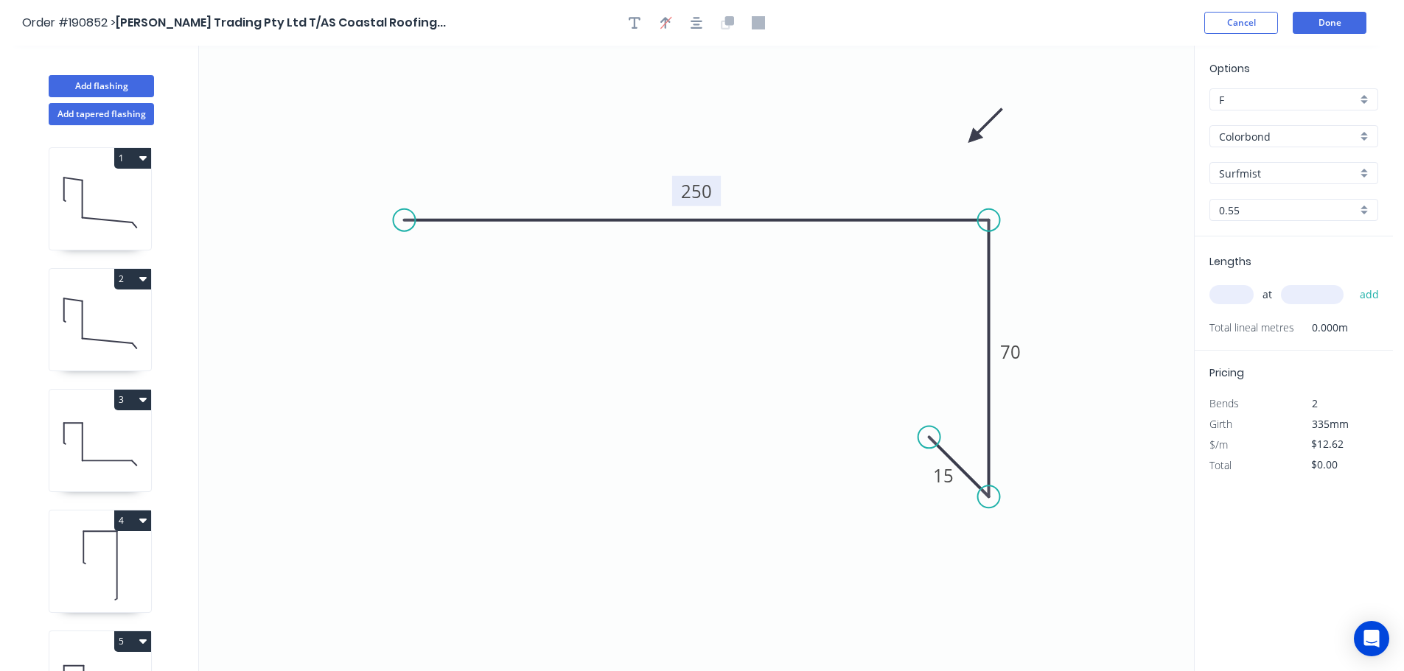
click at [973, 138] on icon at bounding box center [985, 126] width 43 height 43
click at [1230, 299] on input "text" at bounding box center [1231, 294] width 44 height 19
type input "1"
type input "1000"
click at [1352, 282] on button "add" at bounding box center [1369, 294] width 35 height 25
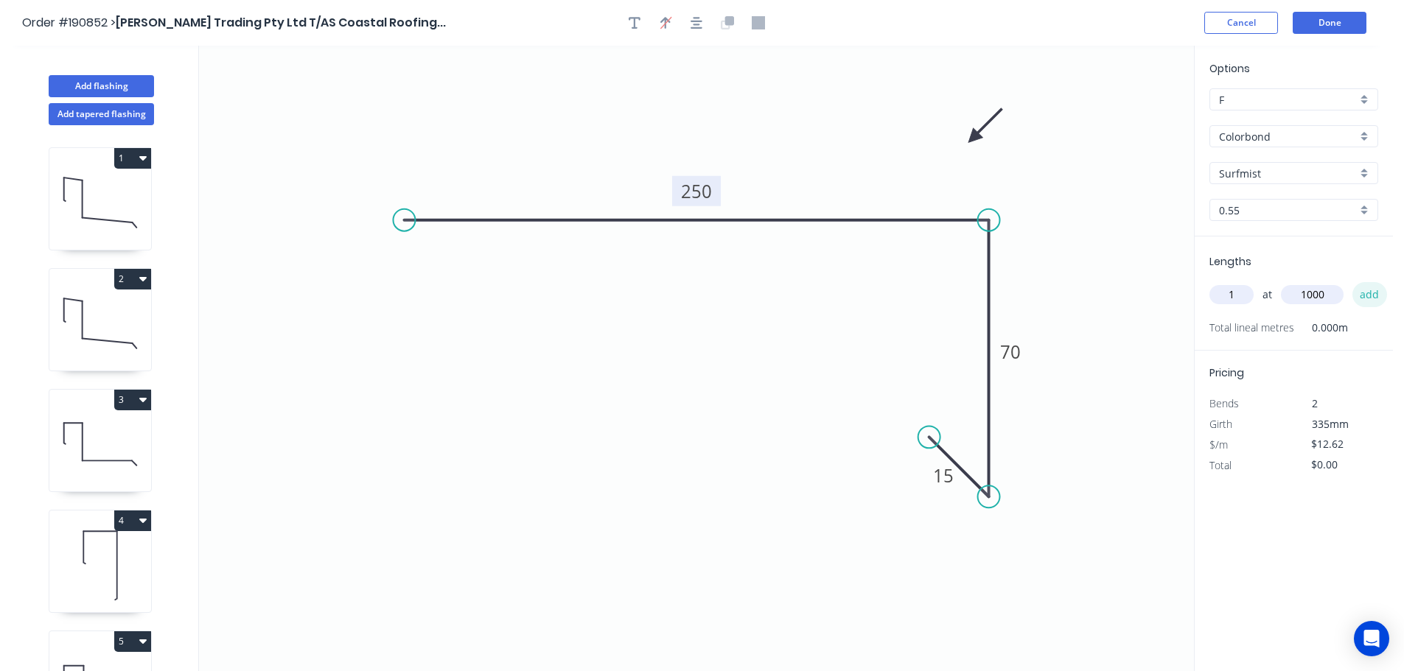
type input "$12.62"
click at [144, 400] on icon "button" at bounding box center [142, 400] width 7 height 4
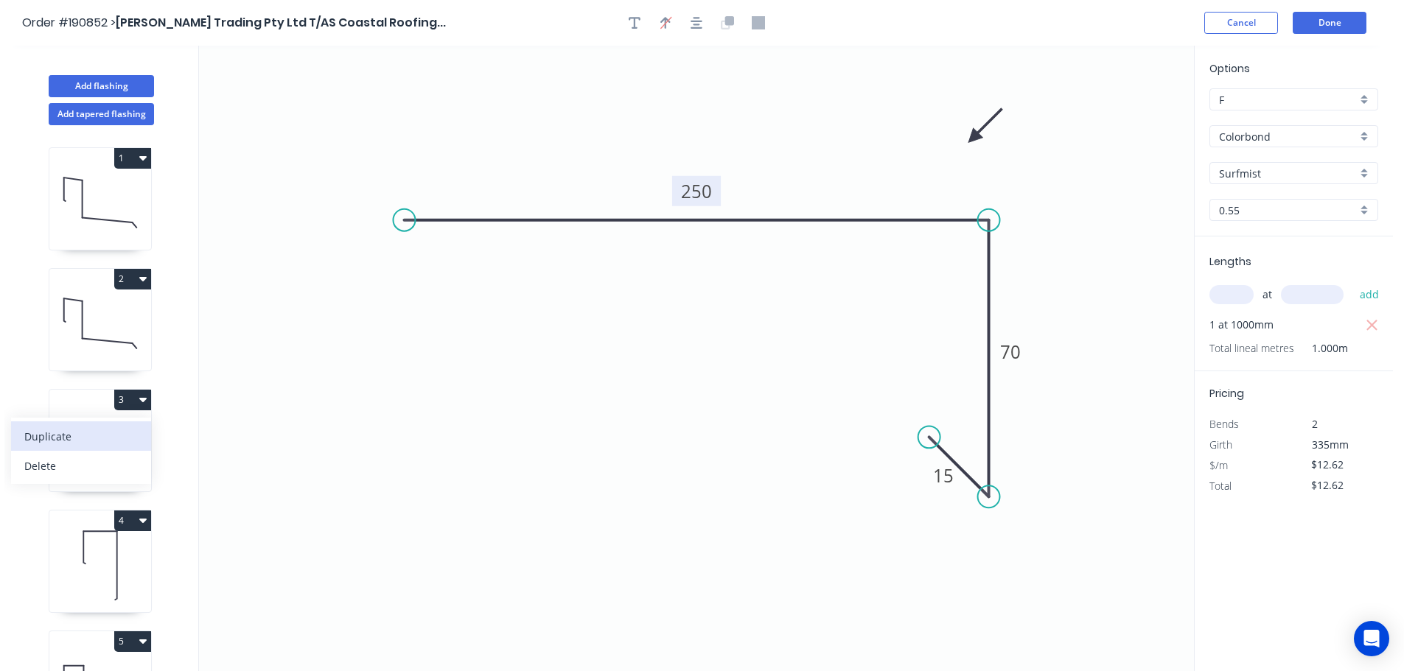
click at [34, 436] on div "Duplicate" at bounding box center [80, 436] width 113 height 21
type input "$17.13"
type input "$0.00"
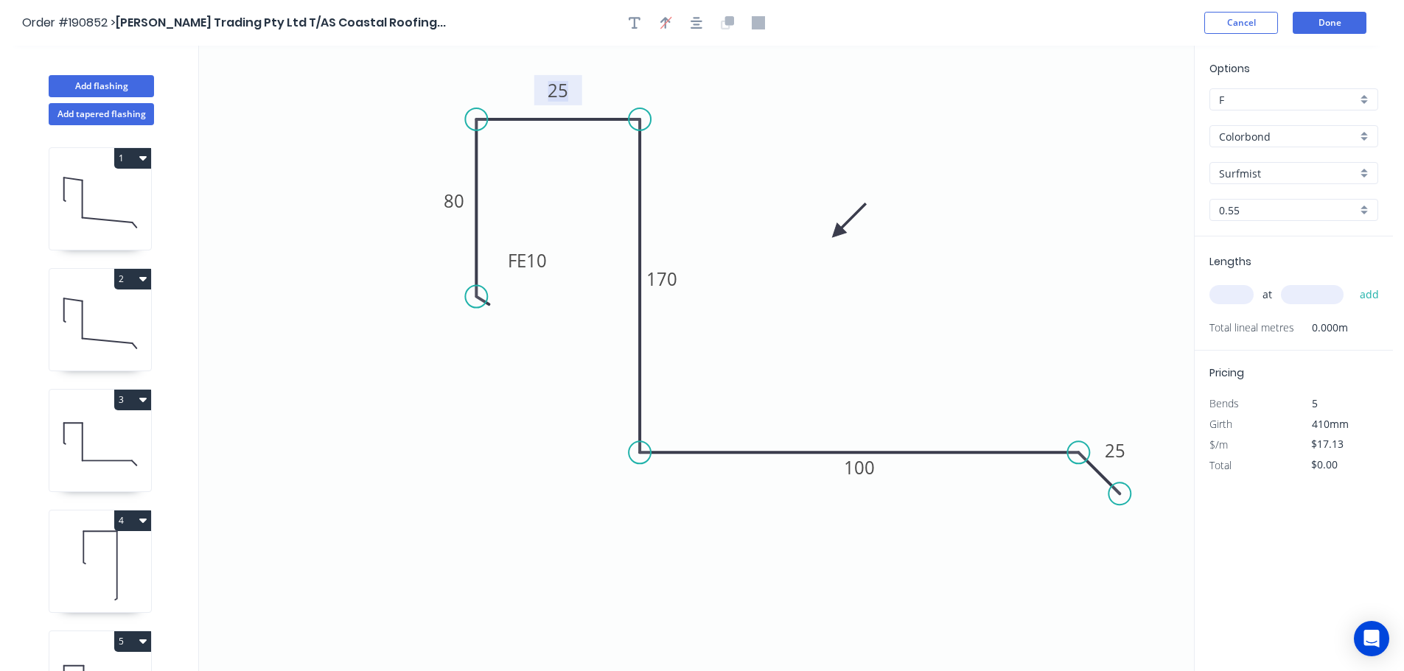
click at [562, 89] on tspan "25" at bounding box center [558, 90] width 21 height 24
click at [1239, 296] on input "text" at bounding box center [1231, 294] width 44 height 19
type input "1"
type input "1200"
click at [1352, 282] on button "add" at bounding box center [1369, 294] width 35 height 25
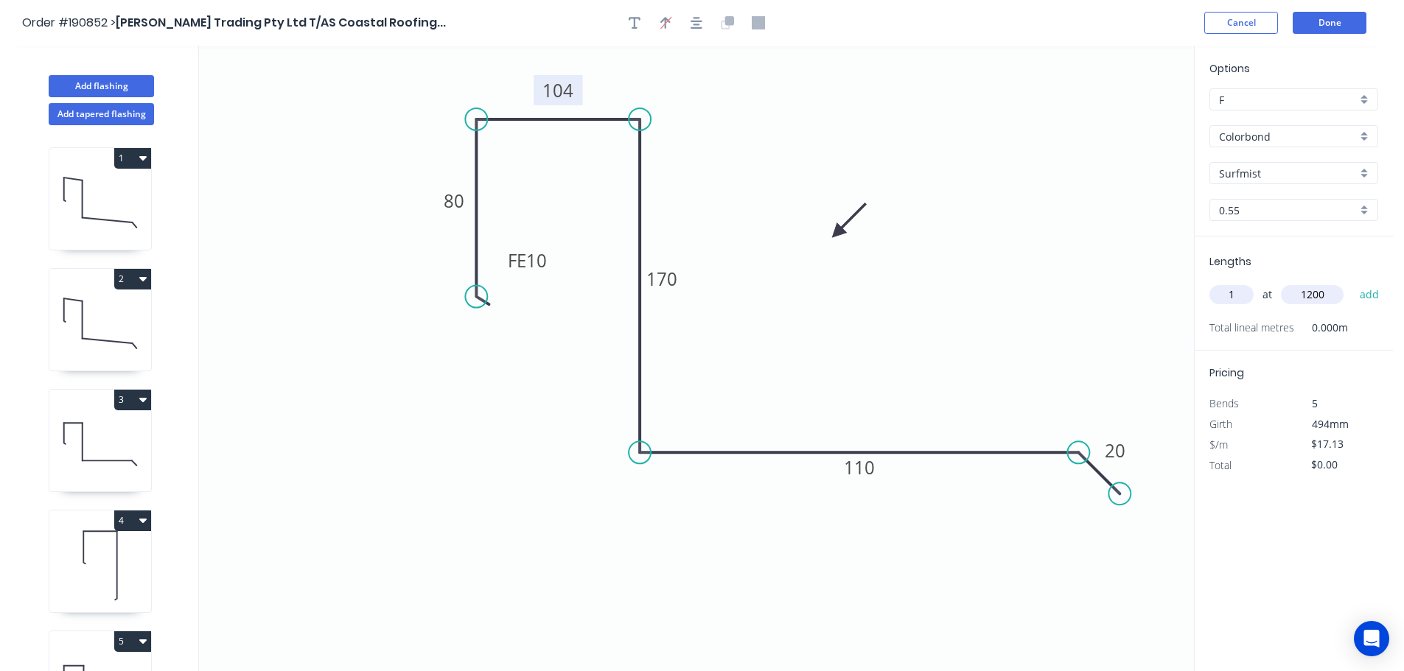
type input "$20.56"
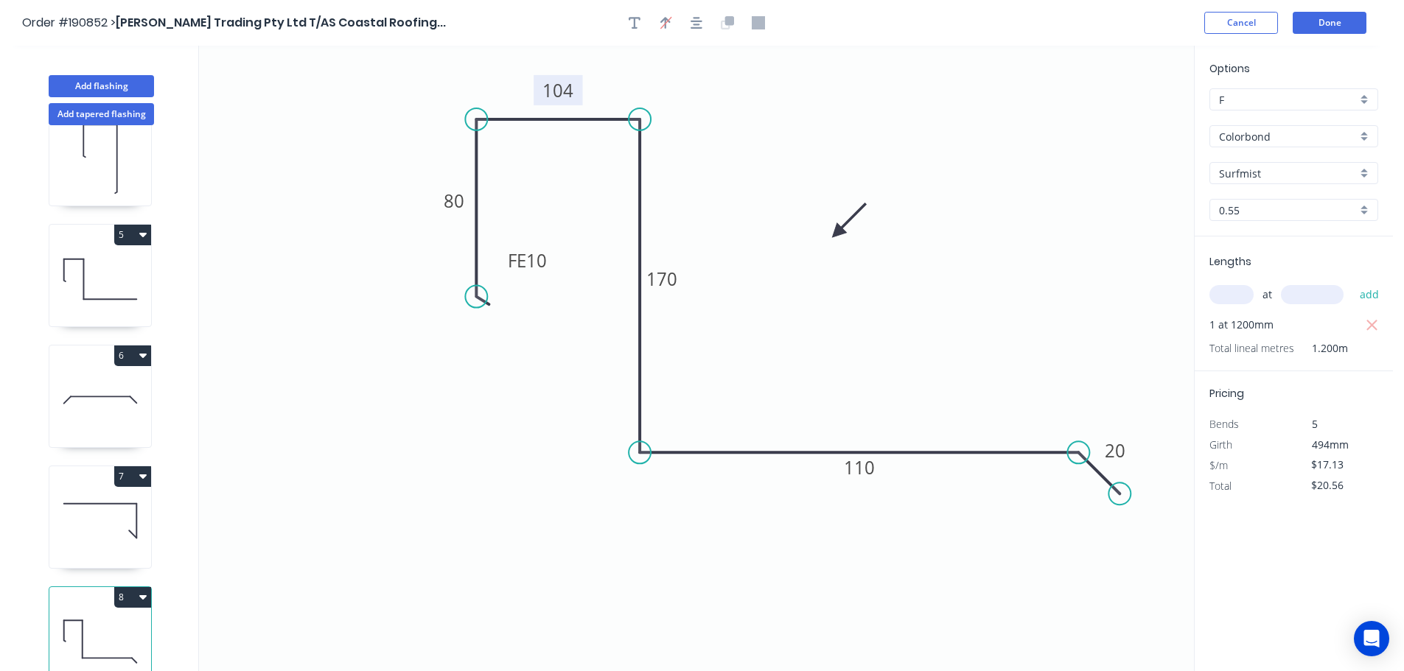
scroll to position [427, 0]
click at [145, 340] on icon "button" at bounding box center [142, 346] width 7 height 12
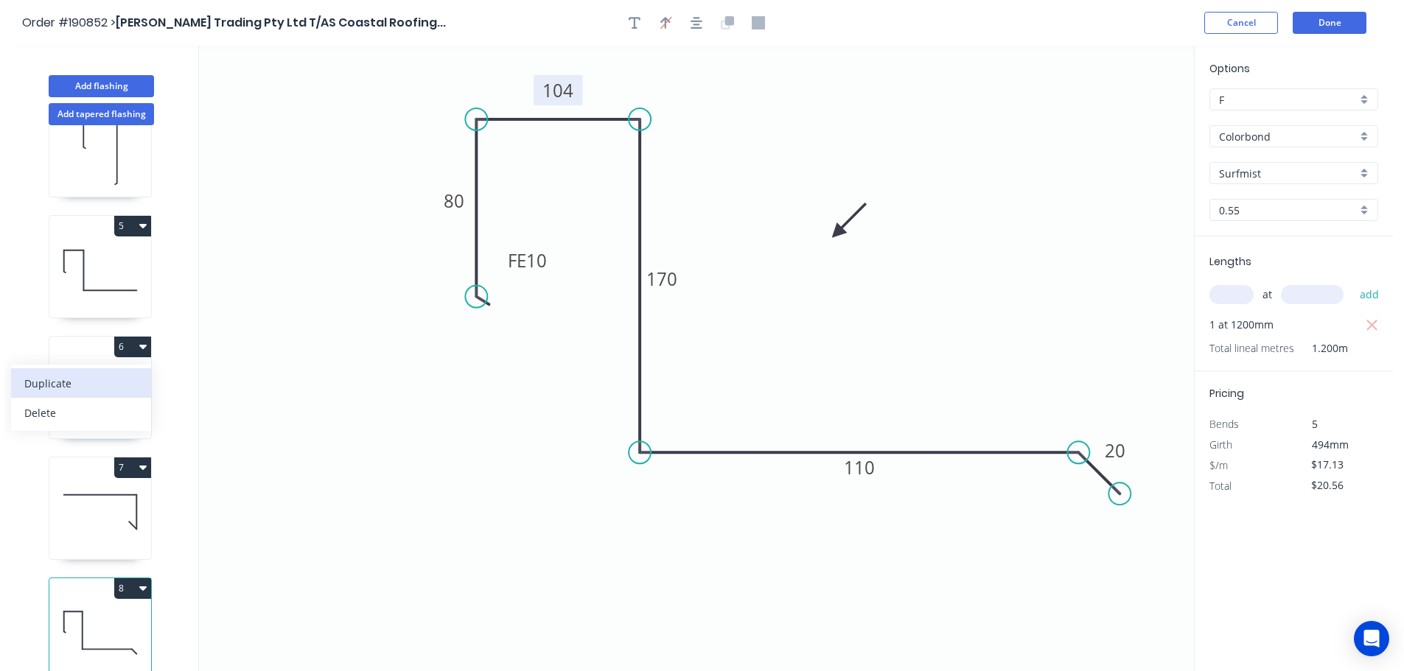
click at [55, 373] on div "Duplicate" at bounding box center [80, 383] width 113 height 21
type input "$10.55"
type input "$0.00"
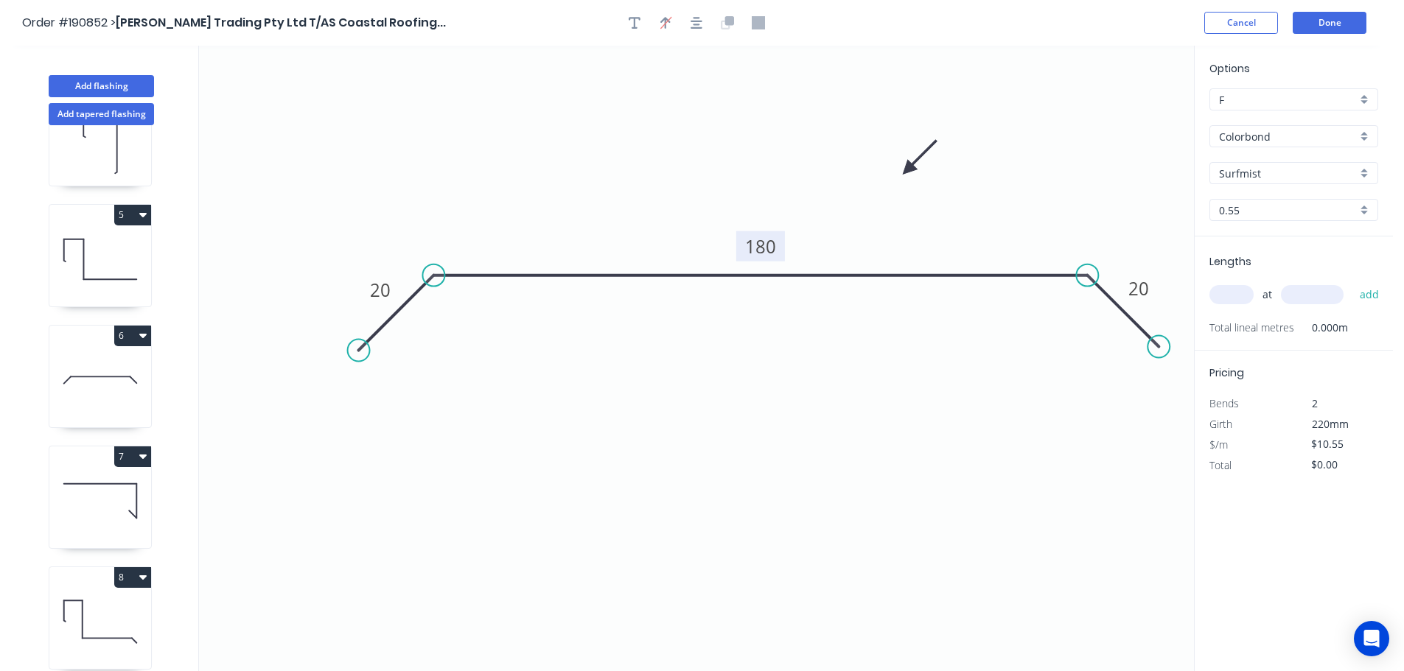
click at [766, 247] on tspan "180" at bounding box center [760, 246] width 31 height 24
click at [1234, 293] on input "text" at bounding box center [1231, 294] width 44 height 19
type input "1"
type input "4600"
click at [1352, 282] on button "add" at bounding box center [1369, 294] width 35 height 25
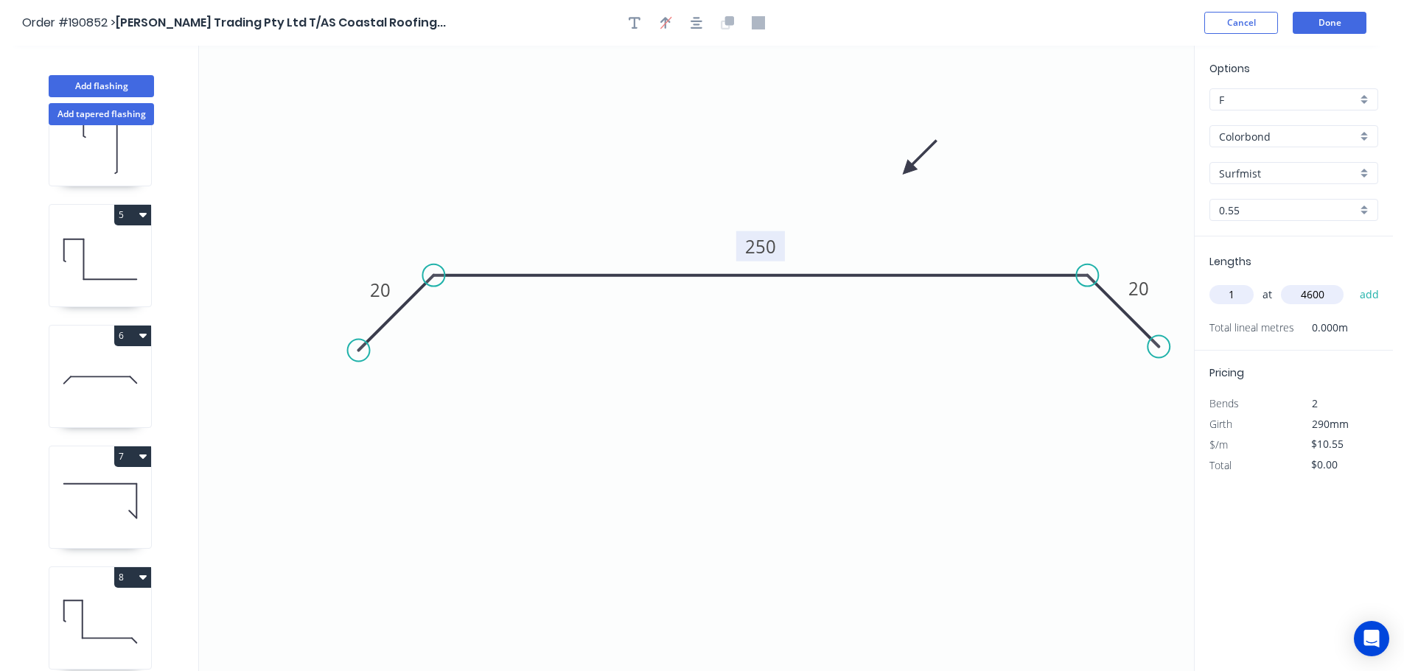
type input "$48.53"
click at [113, 88] on button "Add flashing" at bounding box center [101, 86] width 105 height 22
type input "$0.00"
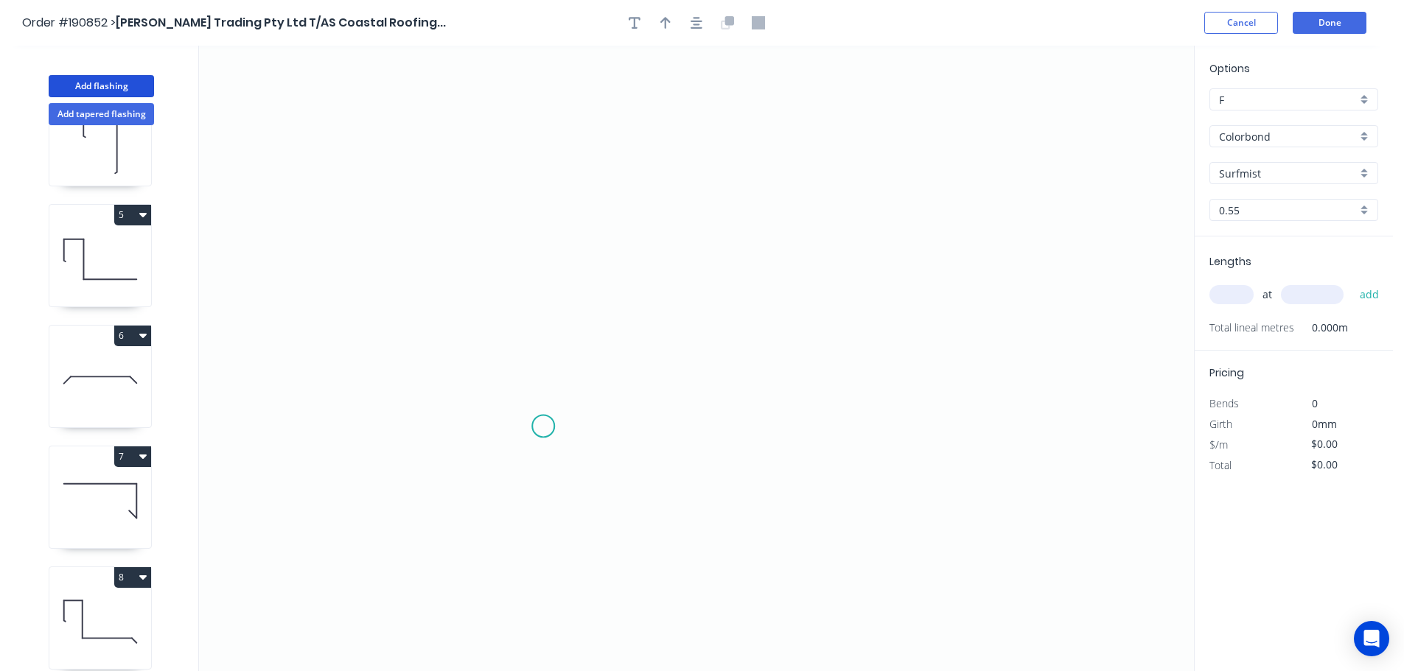
click at [543, 427] on icon "0" at bounding box center [696, 359] width 995 height 626
click at [550, 122] on icon "0" at bounding box center [696, 359] width 995 height 626
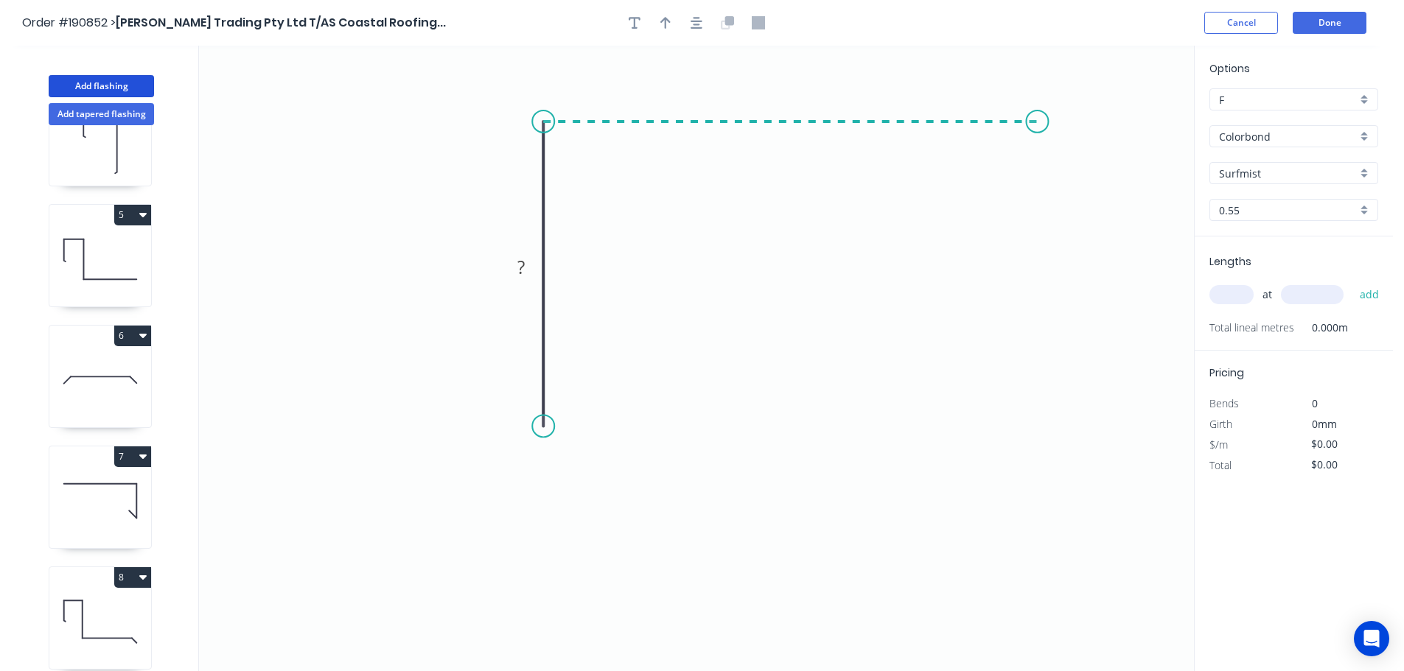
click at [1038, 122] on icon "0 ?" at bounding box center [696, 359] width 995 height 626
click at [1035, 312] on icon "0 ? ?" at bounding box center [696, 359] width 995 height 626
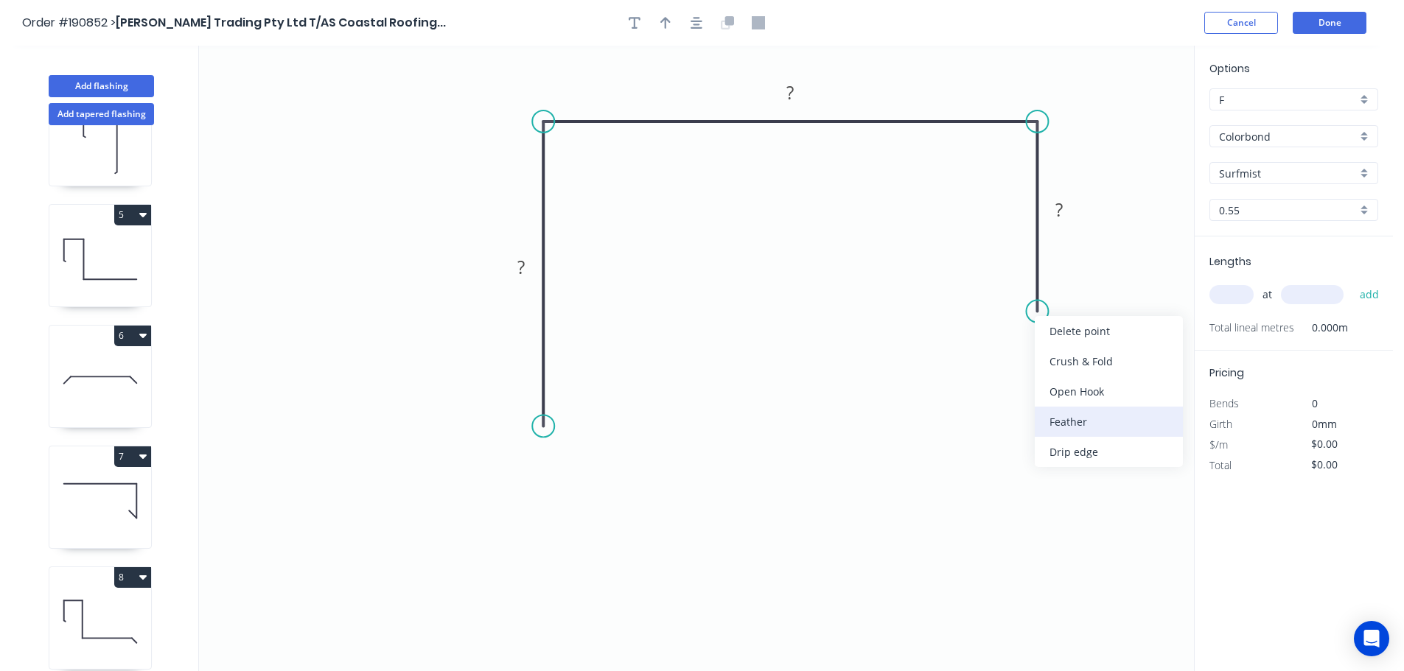
click at [1063, 422] on div "Feather" at bounding box center [1109, 422] width 148 height 30
drag, startPoint x: 1094, startPoint y: 324, endPoint x: 996, endPoint y: 275, distance: 108.8
click at [996, 275] on rect at bounding box center [971, 275] width 57 height 30
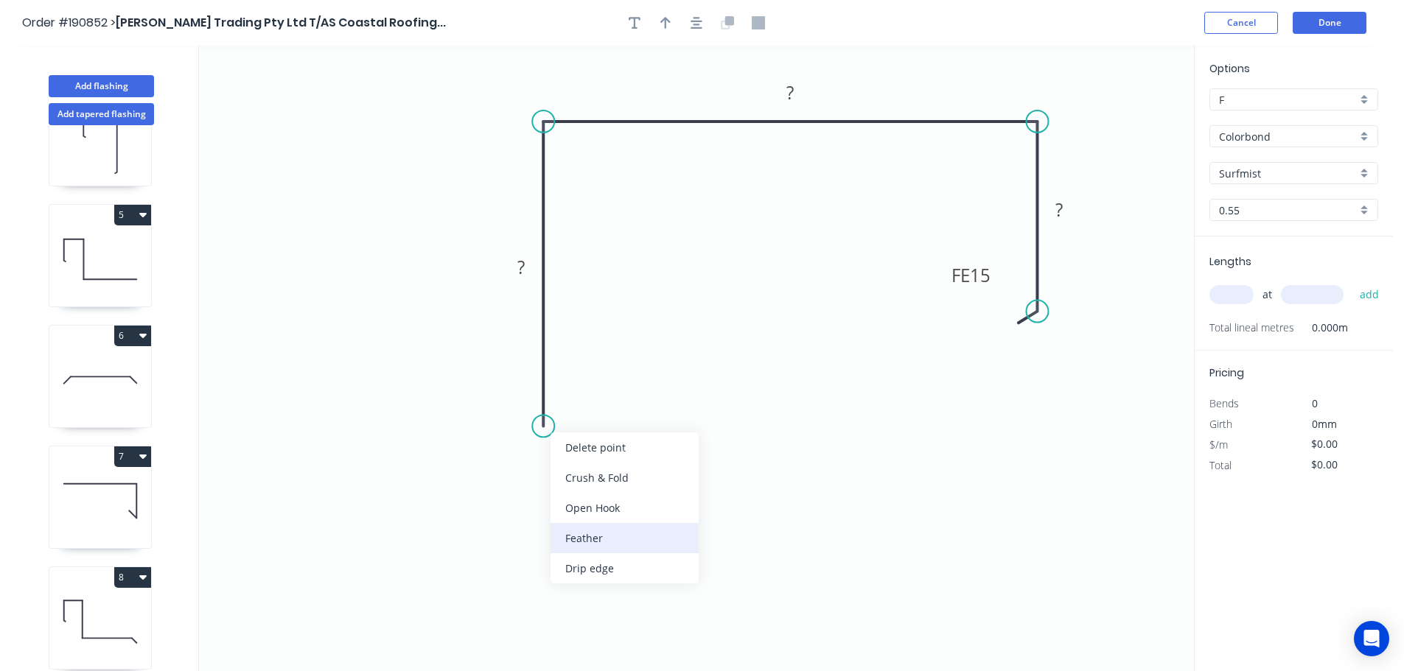
click at [573, 536] on div "Feather" at bounding box center [624, 538] width 148 height 30
click at [580, 475] on div "Flip bend" at bounding box center [615, 474] width 148 height 30
drag, startPoint x: 598, startPoint y: 396, endPoint x: 640, endPoint y: 391, distance: 42.3
click at [638, 391] on rect at bounding box center [609, 395] width 57 height 30
click at [625, 396] on tspan "15" at bounding box center [625, 394] width 21 height 24
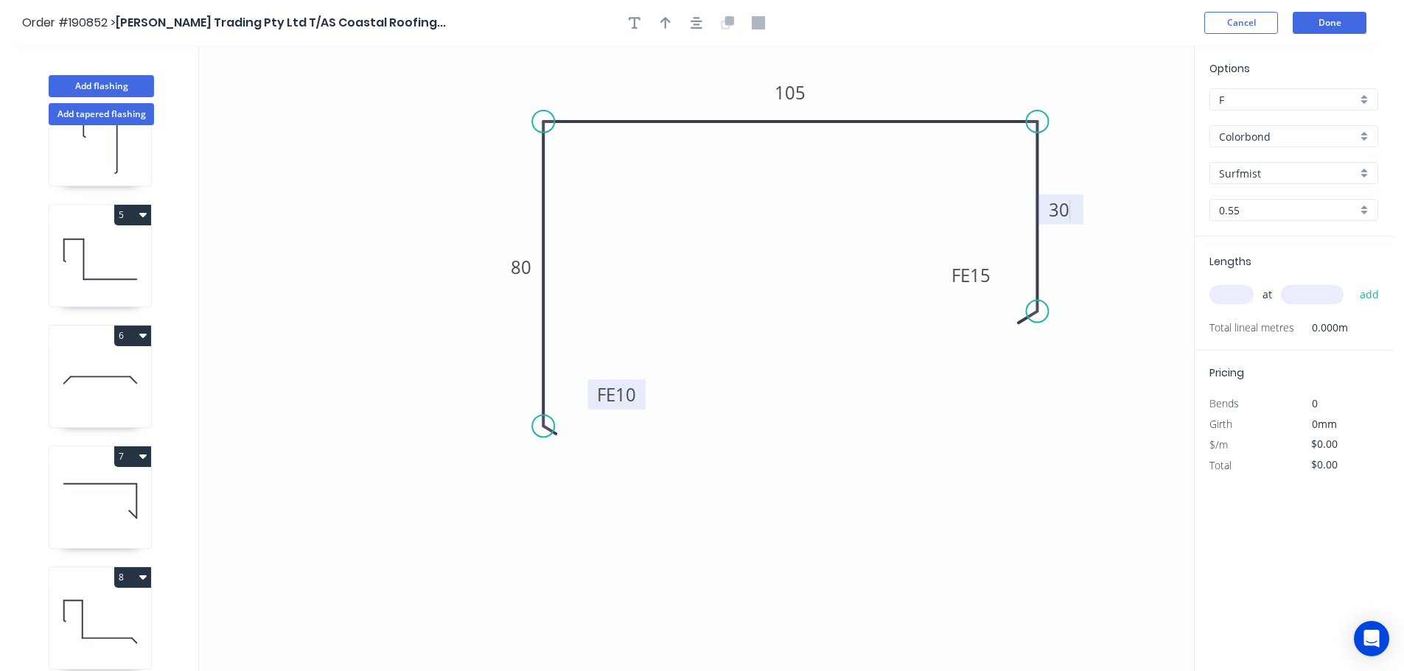
type input "$12.17"
click at [694, 24] on icon "button" at bounding box center [696, 23] width 12 height 12
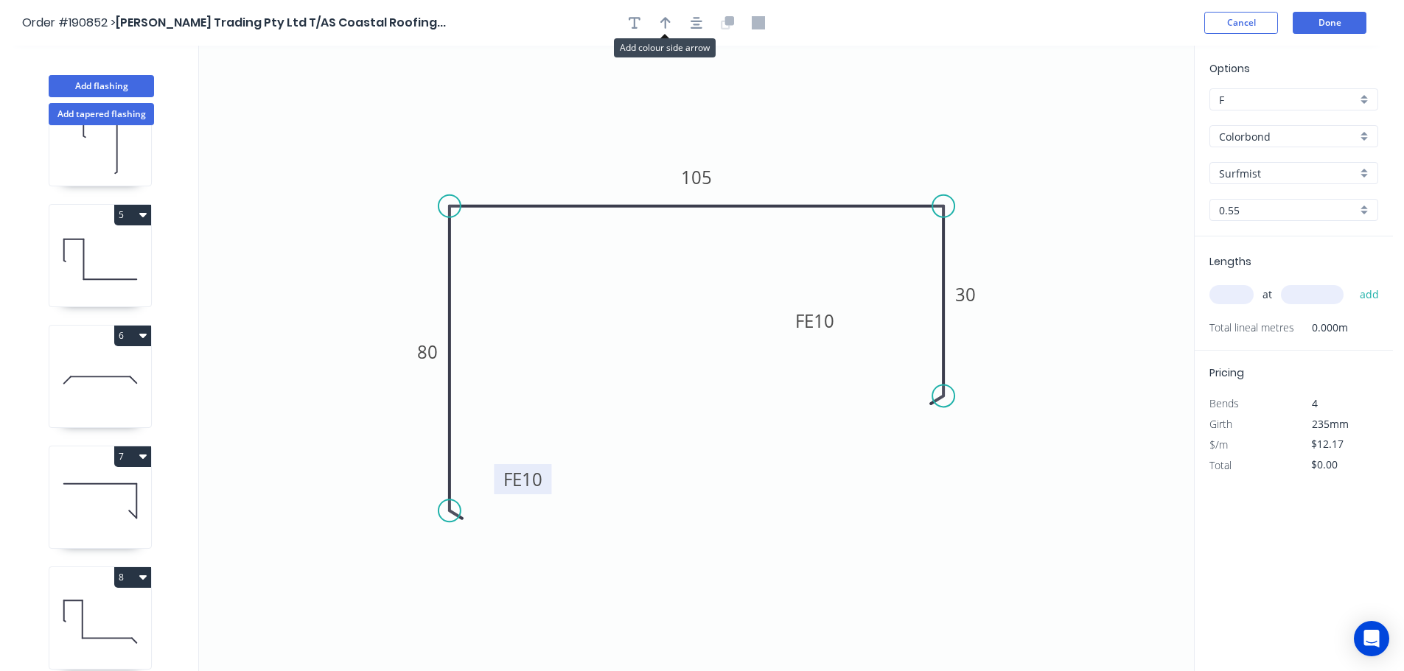
drag, startPoint x: 663, startPoint y: 21, endPoint x: 701, endPoint y: 35, distance: 40.1
click at [665, 21] on icon "button" at bounding box center [665, 23] width 10 height 12
click at [1122, 119] on icon at bounding box center [1119, 102] width 13 height 47
drag, startPoint x: 1103, startPoint y: 119, endPoint x: 1062, endPoint y: 126, distance: 41.8
click at [1059, 126] on icon "0 FE 10 80 105 FE 10 30" at bounding box center [696, 359] width 995 height 626
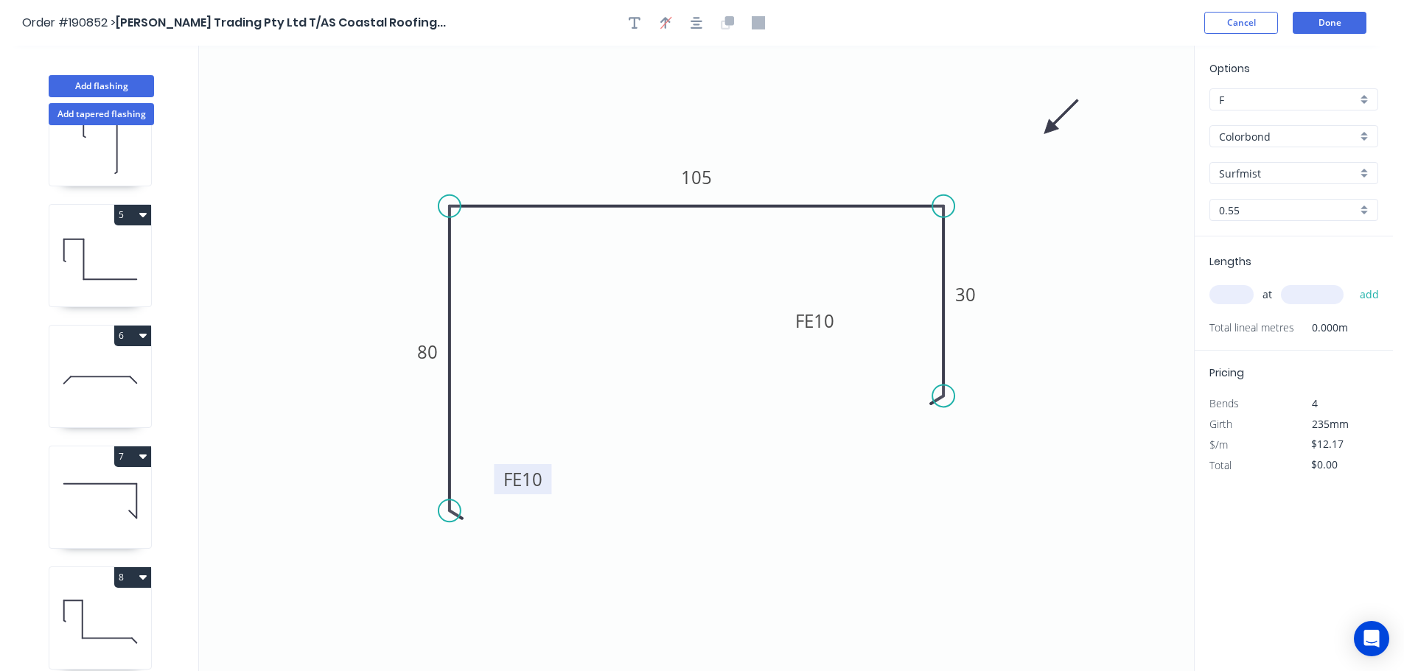
drag, startPoint x: 1119, startPoint y: 115, endPoint x: 992, endPoint y: 145, distance: 131.0
click at [1040, 139] on icon at bounding box center [1061, 117] width 43 height 43
click at [1239, 294] on input "text" at bounding box center [1231, 294] width 44 height 19
type input "1"
type input "1000"
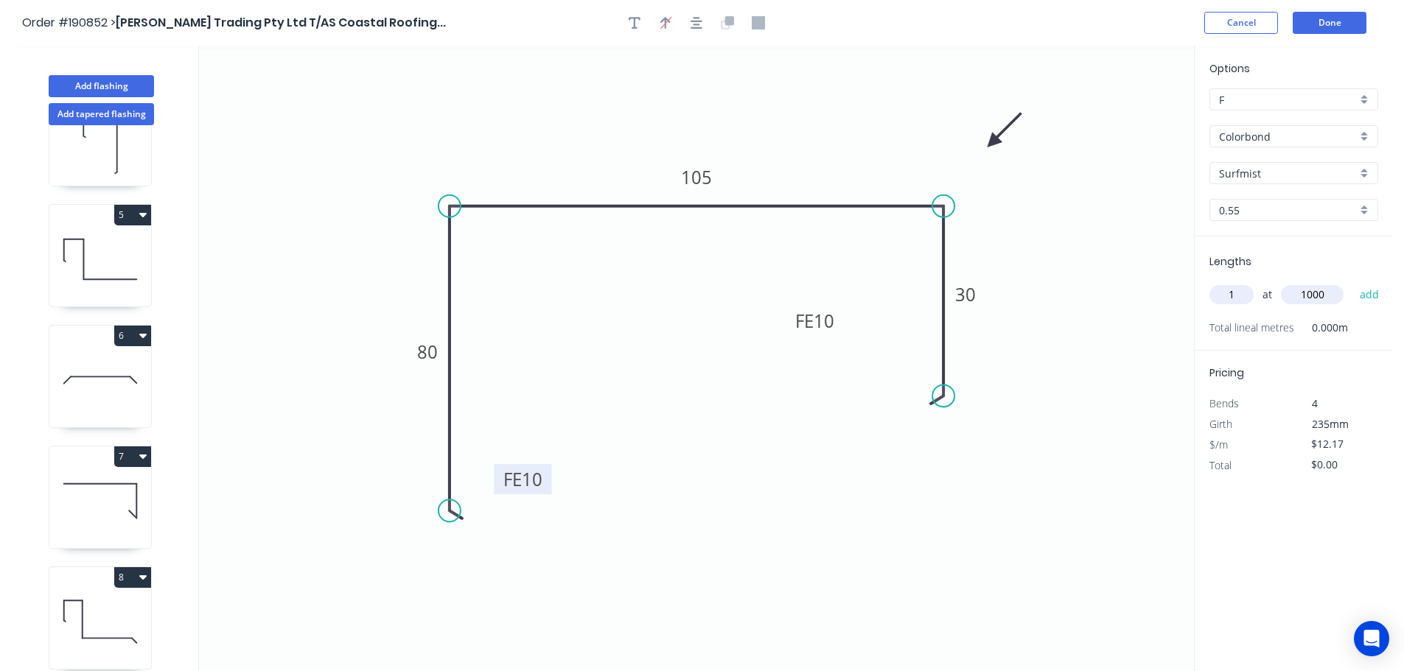
click at [1352, 282] on button "add" at bounding box center [1369, 294] width 35 height 25
type input "$12.17"
click at [1332, 25] on button "Done" at bounding box center [1330, 23] width 74 height 22
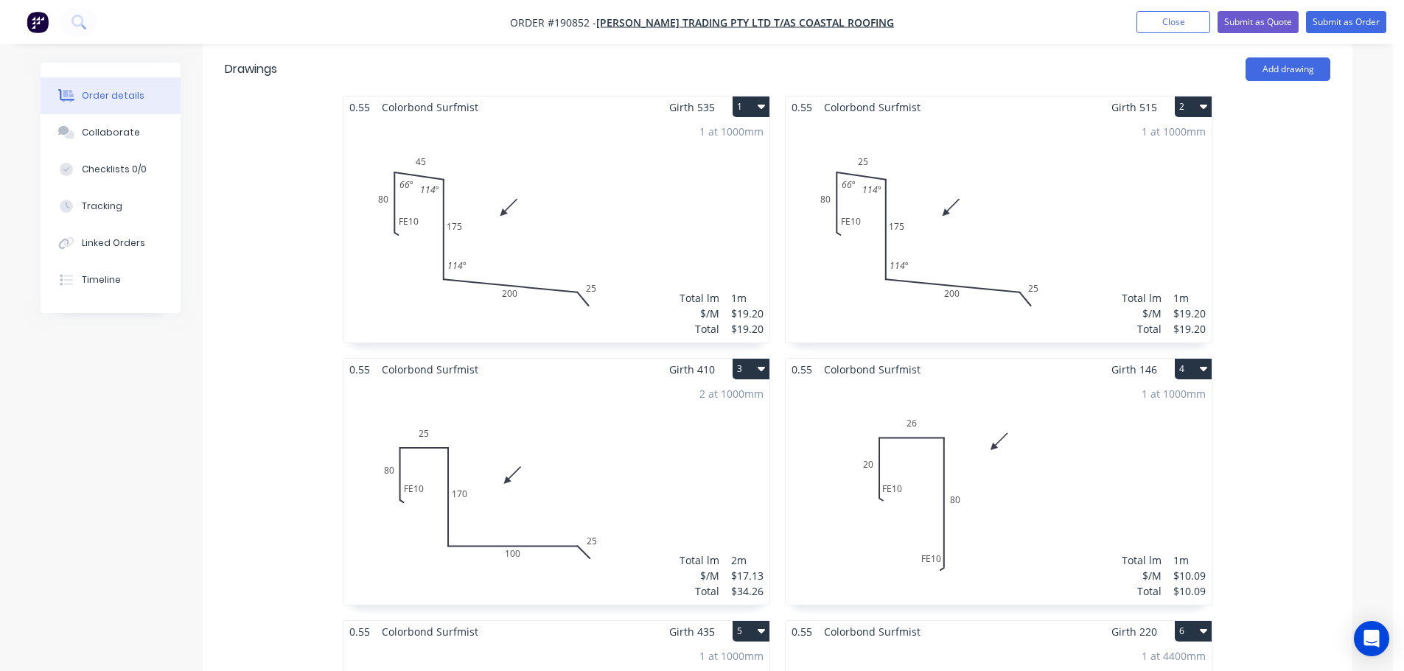
scroll to position [516, 0]
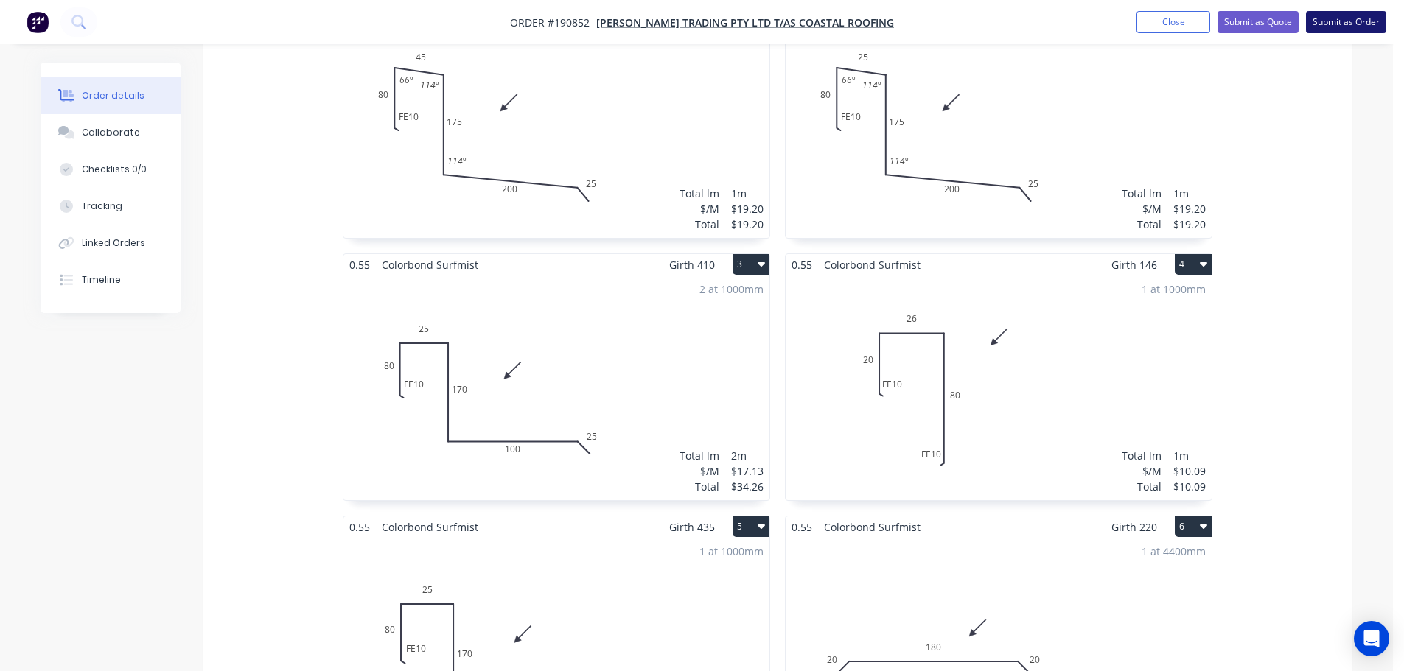
click at [1352, 22] on button "Submit as Order" at bounding box center [1346, 22] width 80 height 22
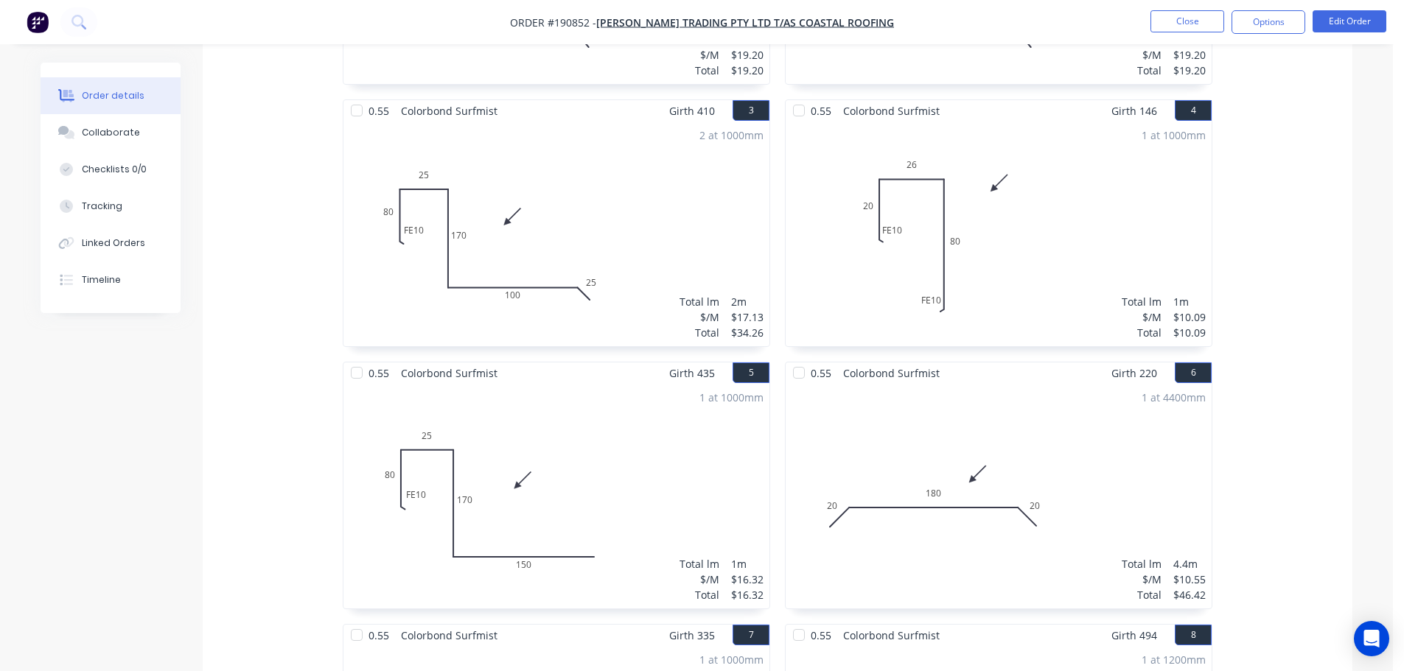
scroll to position [275, 0]
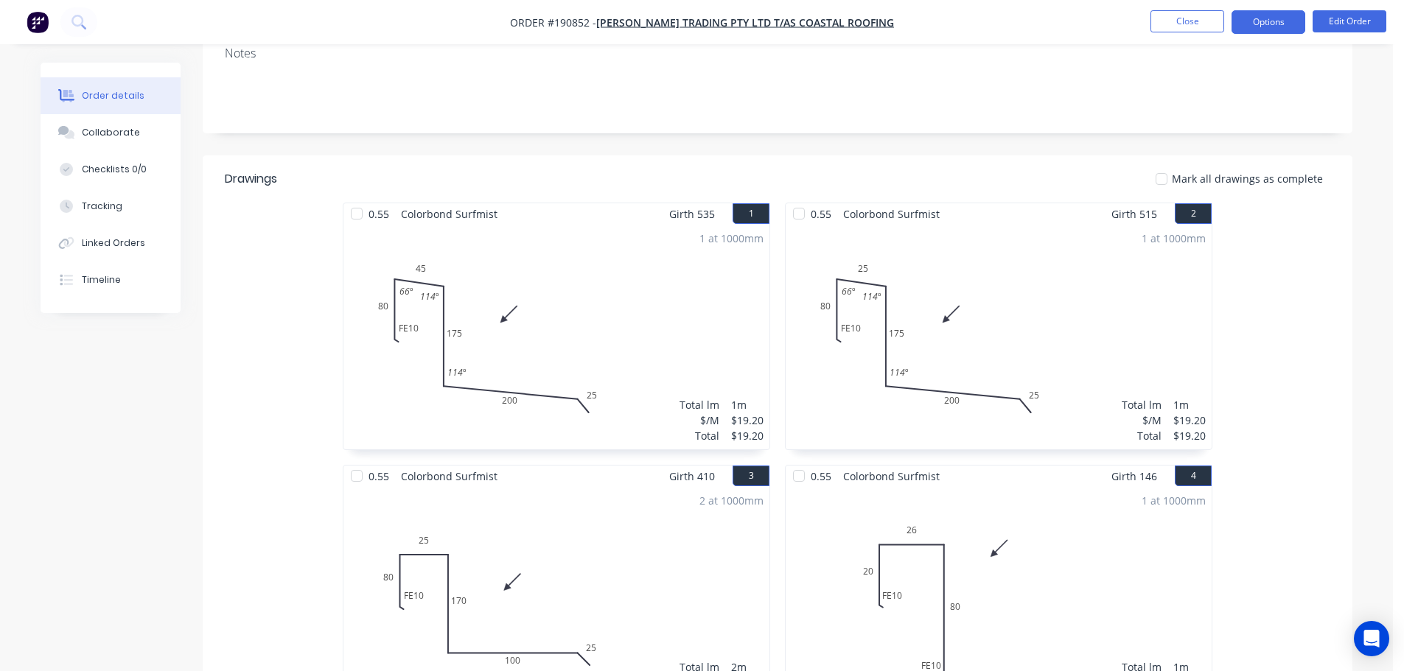
click at [1268, 18] on button "Options" at bounding box center [1268, 22] width 74 height 24
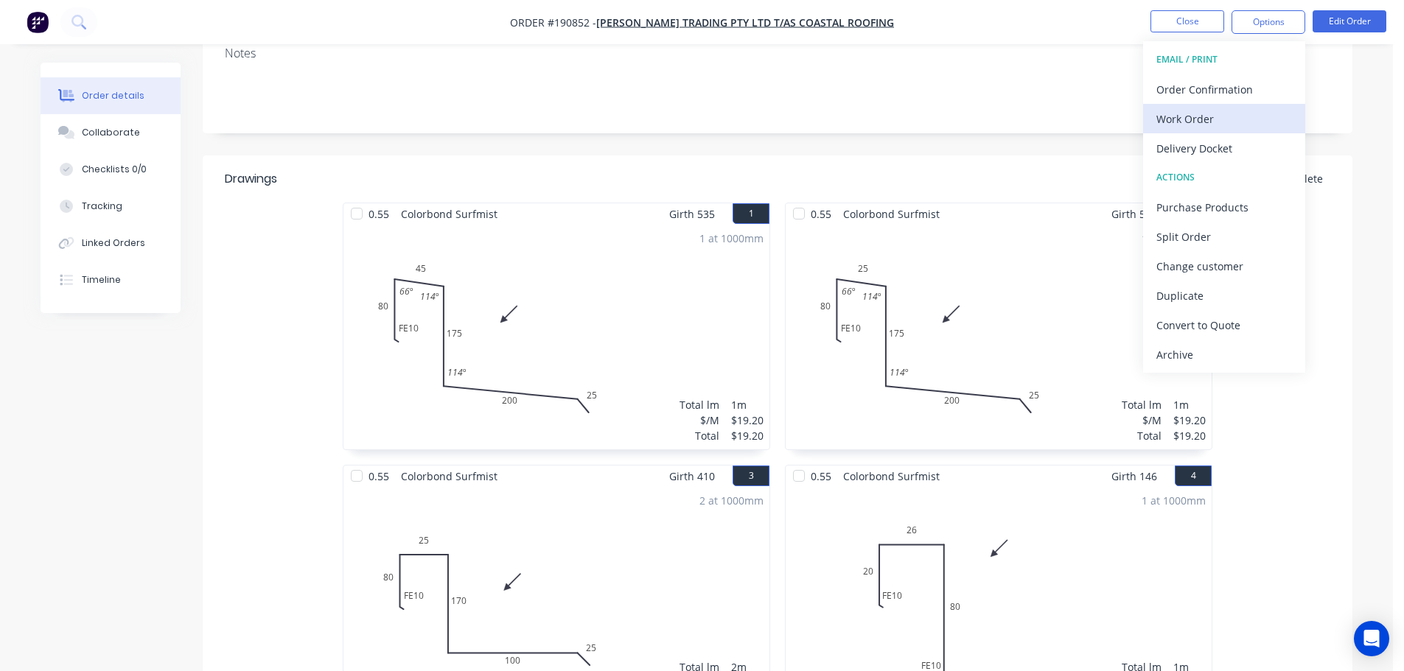
click at [1187, 115] on div "Work Order" at bounding box center [1224, 118] width 136 height 21
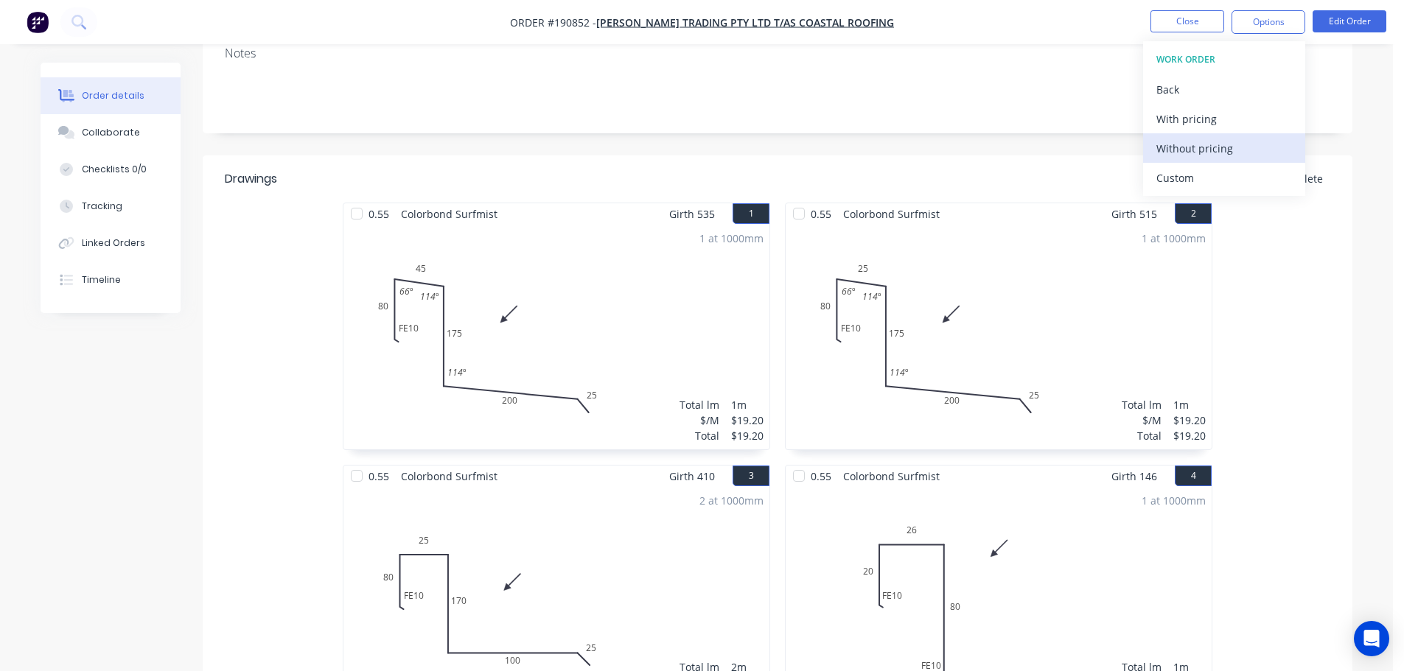
click at [1179, 146] on div "Without pricing" at bounding box center [1224, 148] width 136 height 21
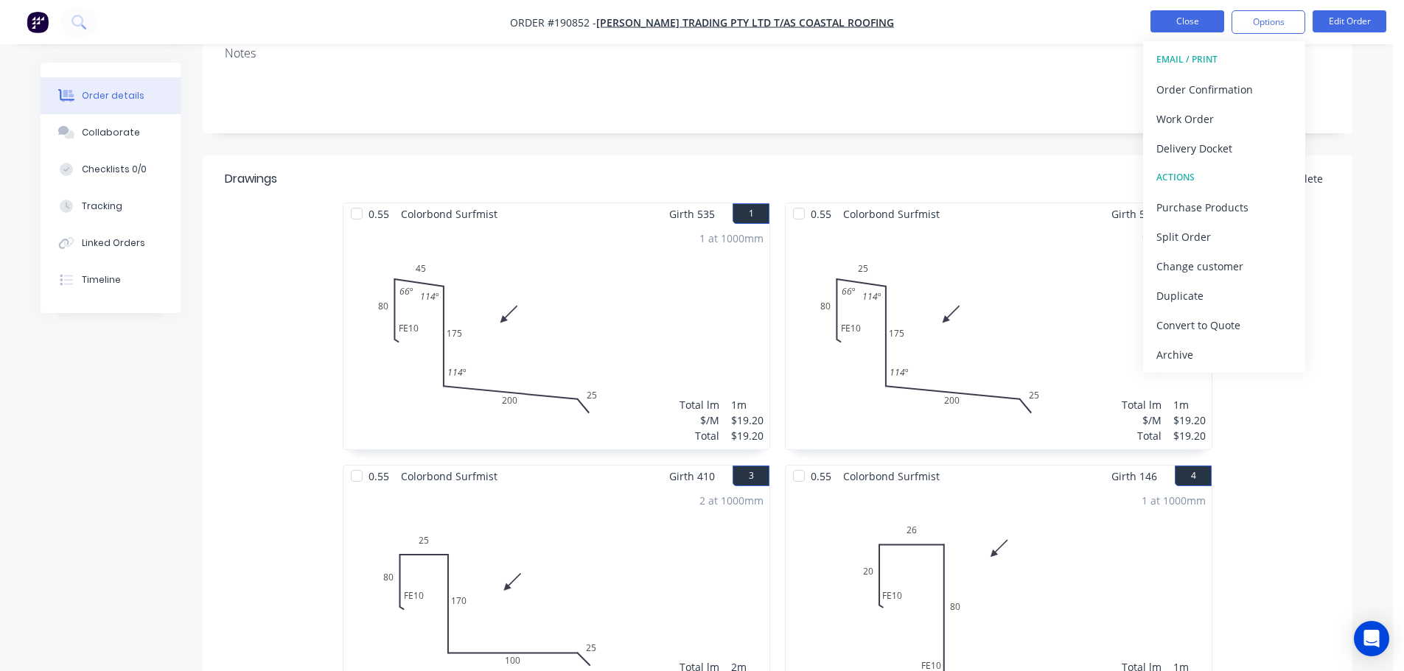
click at [1163, 21] on button "Close" at bounding box center [1187, 21] width 74 height 22
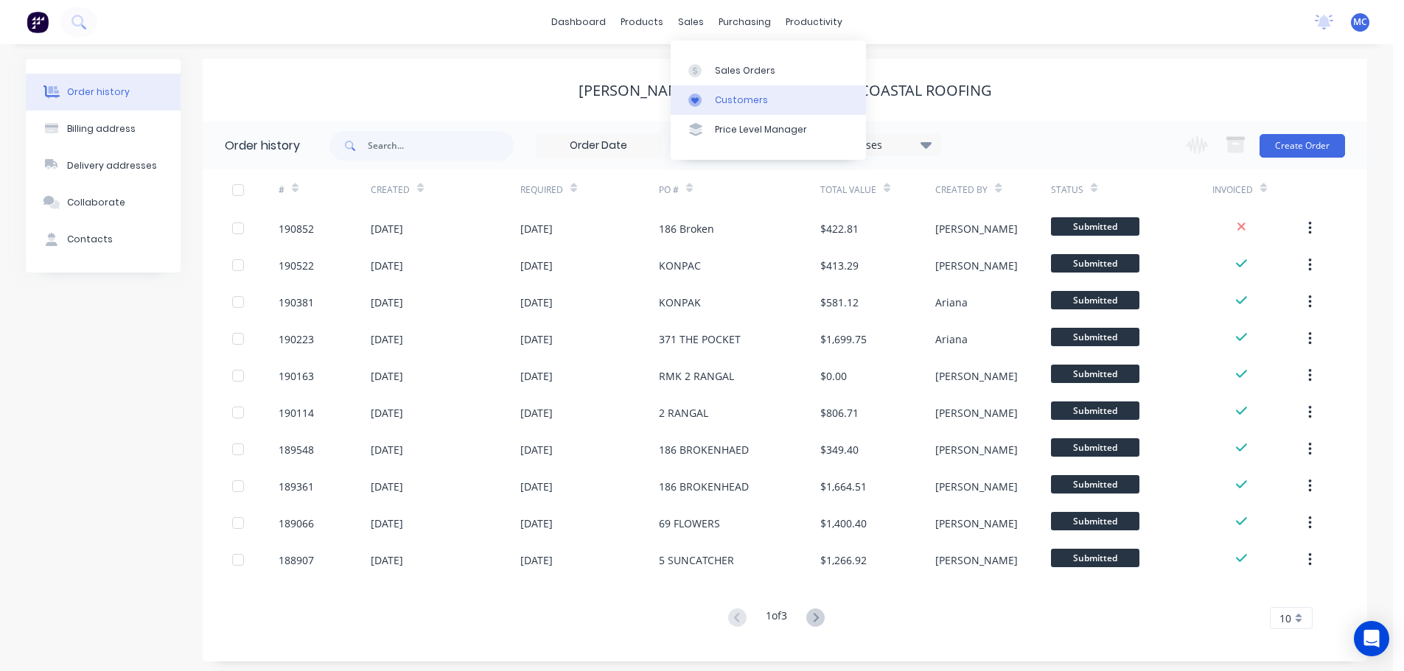
click at [744, 97] on div "Customers" at bounding box center [741, 100] width 53 height 13
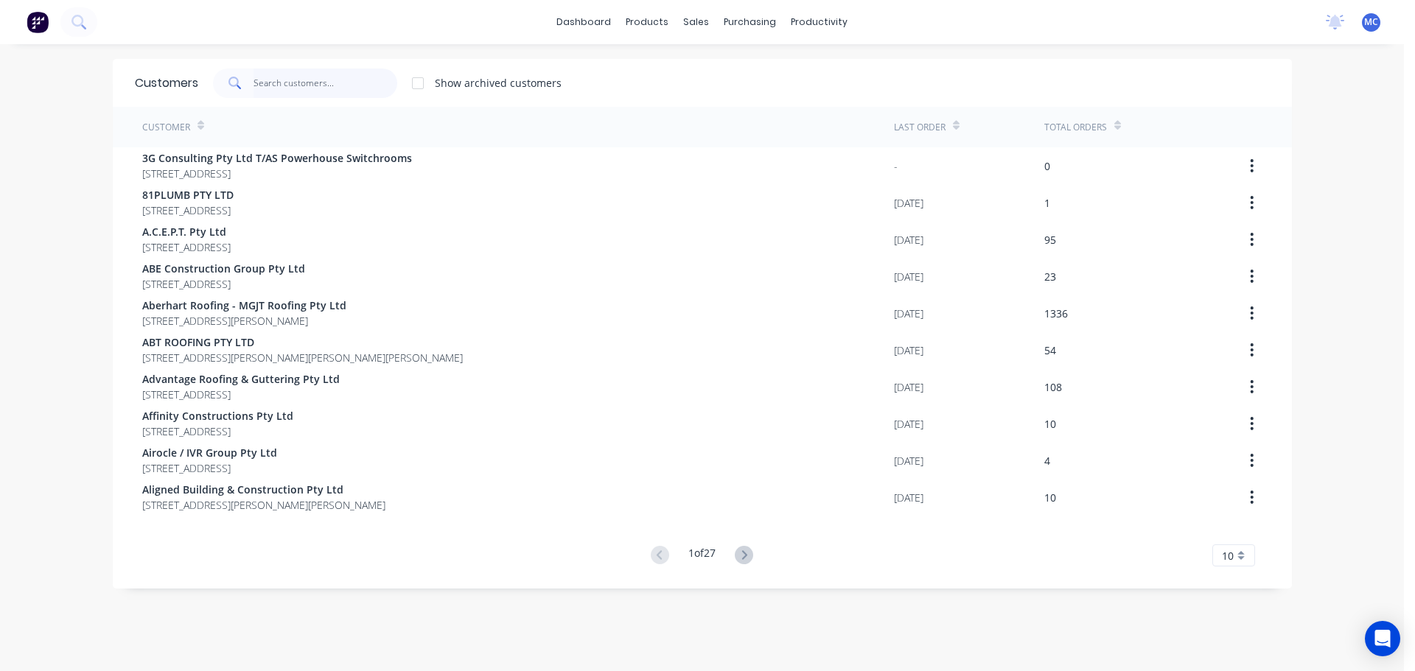
click at [286, 83] on input "text" at bounding box center [325, 83] width 144 height 29
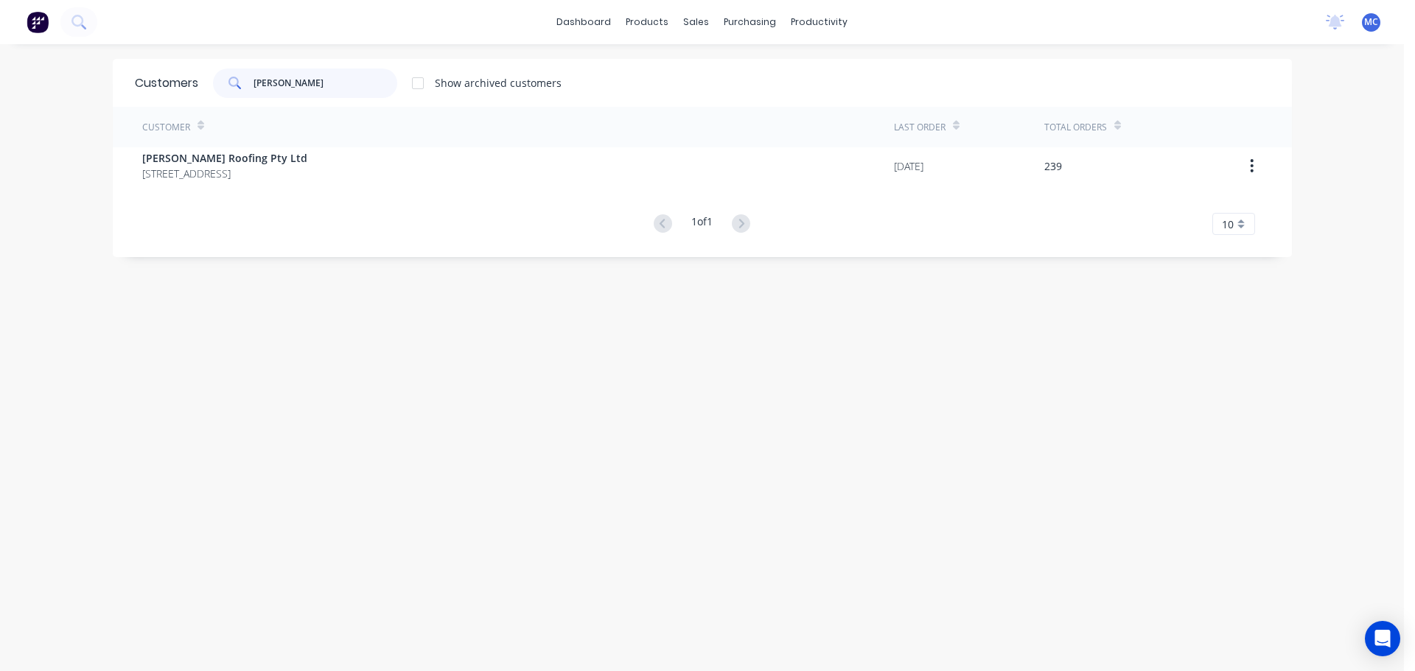
type input "[PERSON_NAME]"
click at [227, 158] on span "[PERSON_NAME] Roofing Pty Ltd" at bounding box center [224, 157] width 165 height 15
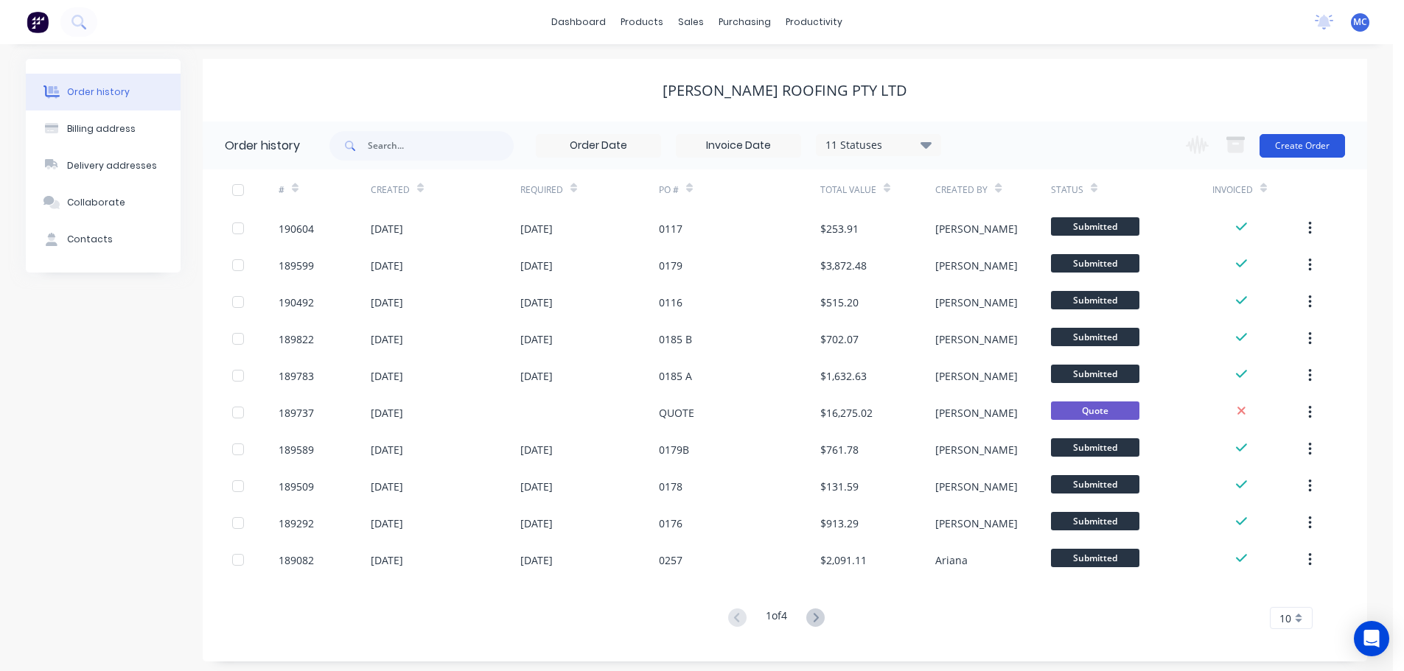
click at [1310, 142] on button "Create Order" at bounding box center [1301, 146] width 85 height 24
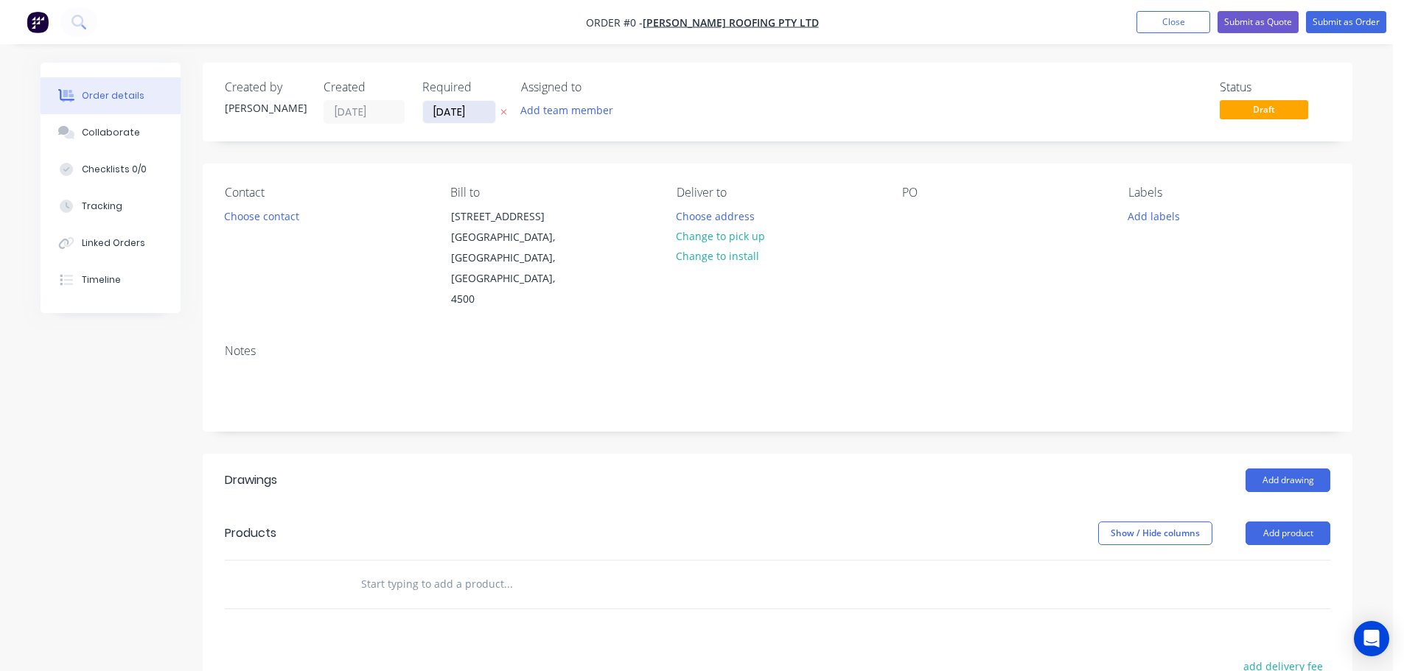
click at [461, 110] on input "[DATE]" at bounding box center [459, 112] width 72 height 22
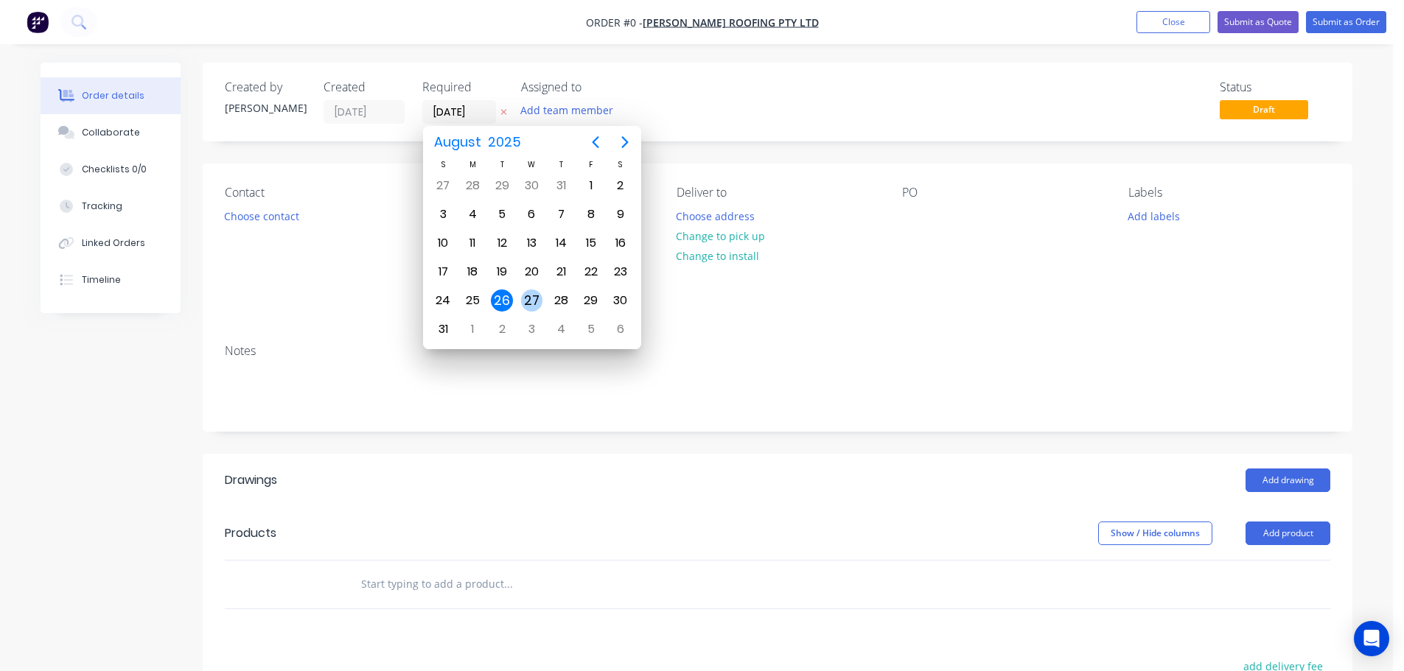
click at [532, 298] on div "27" at bounding box center [532, 301] width 22 height 22
type input "[DATE]"
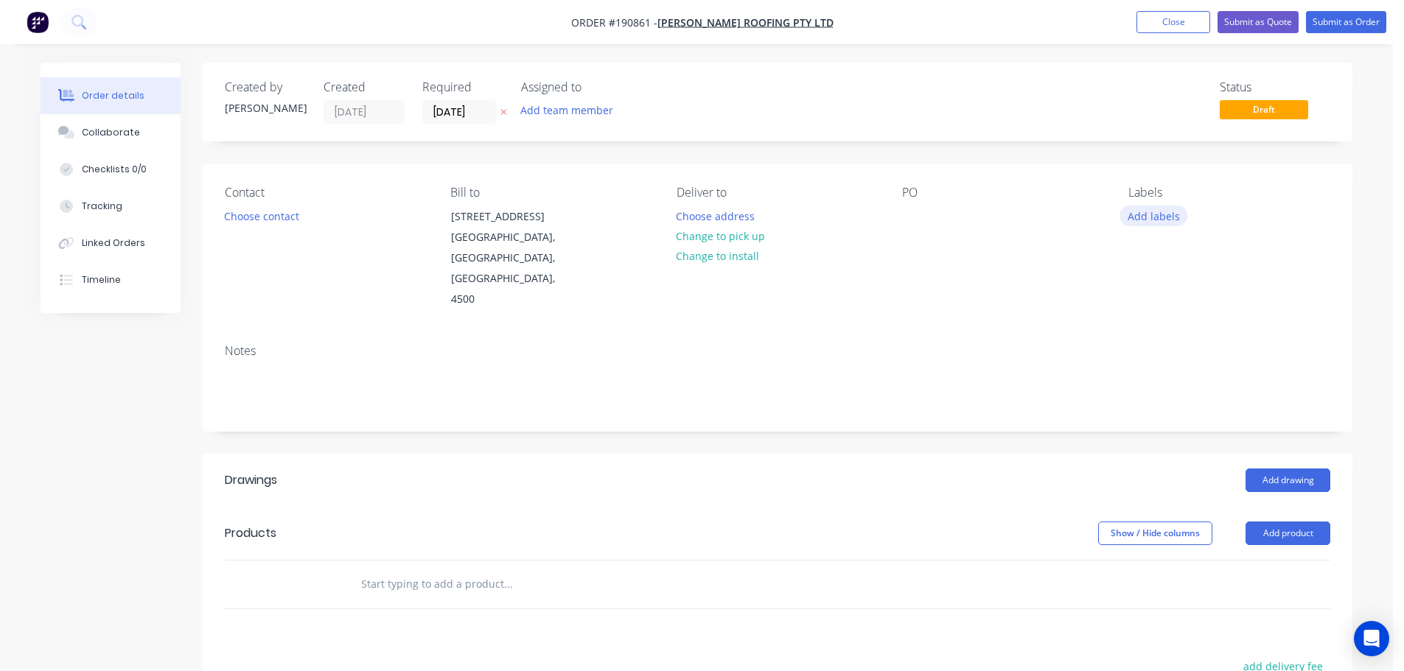
click at [1157, 211] on button "Add labels" at bounding box center [1153, 216] width 68 height 20
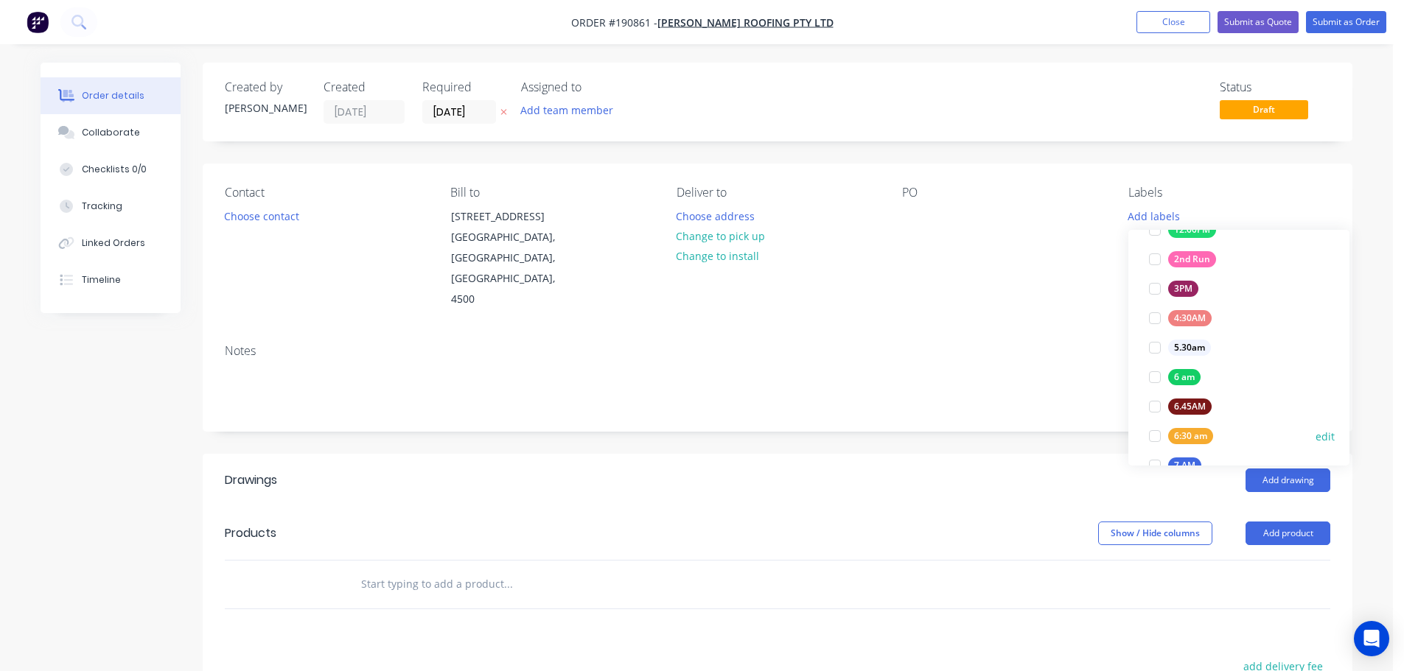
scroll to position [221, 0]
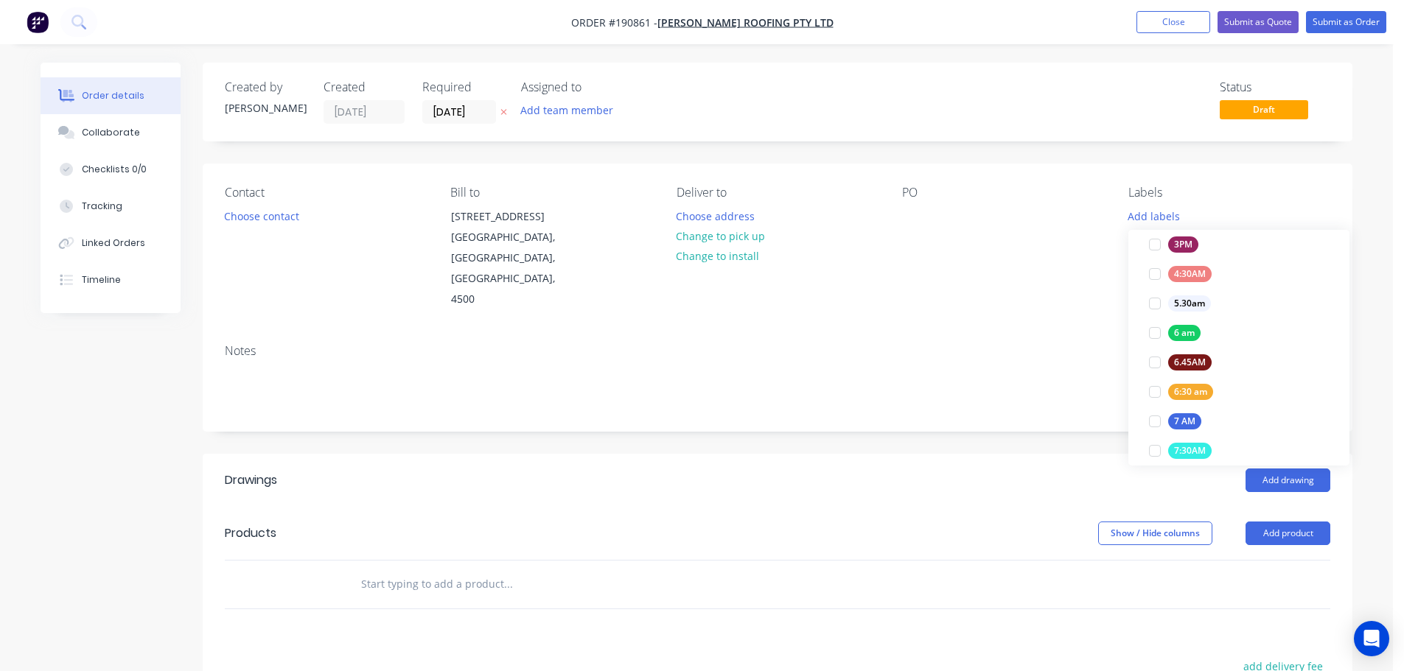
click at [1152, 390] on div at bounding box center [1154, 391] width 29 height 29
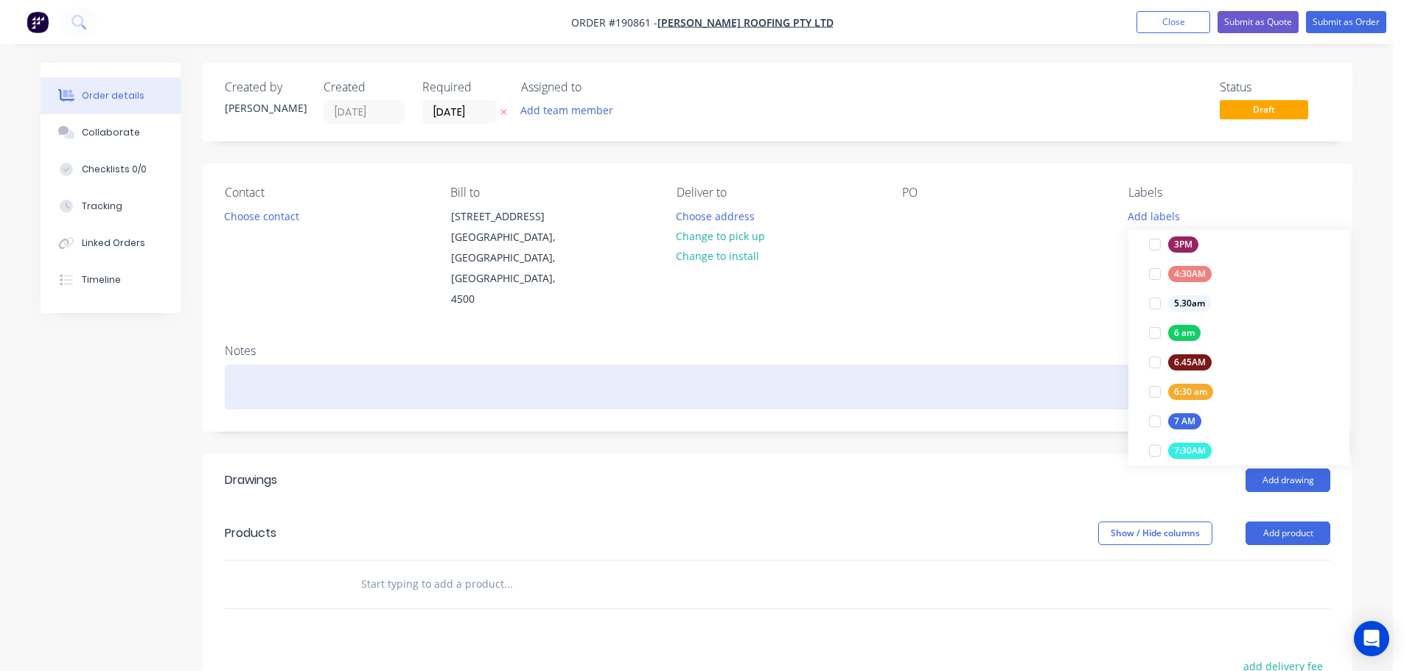
scroll to position [0, 0]
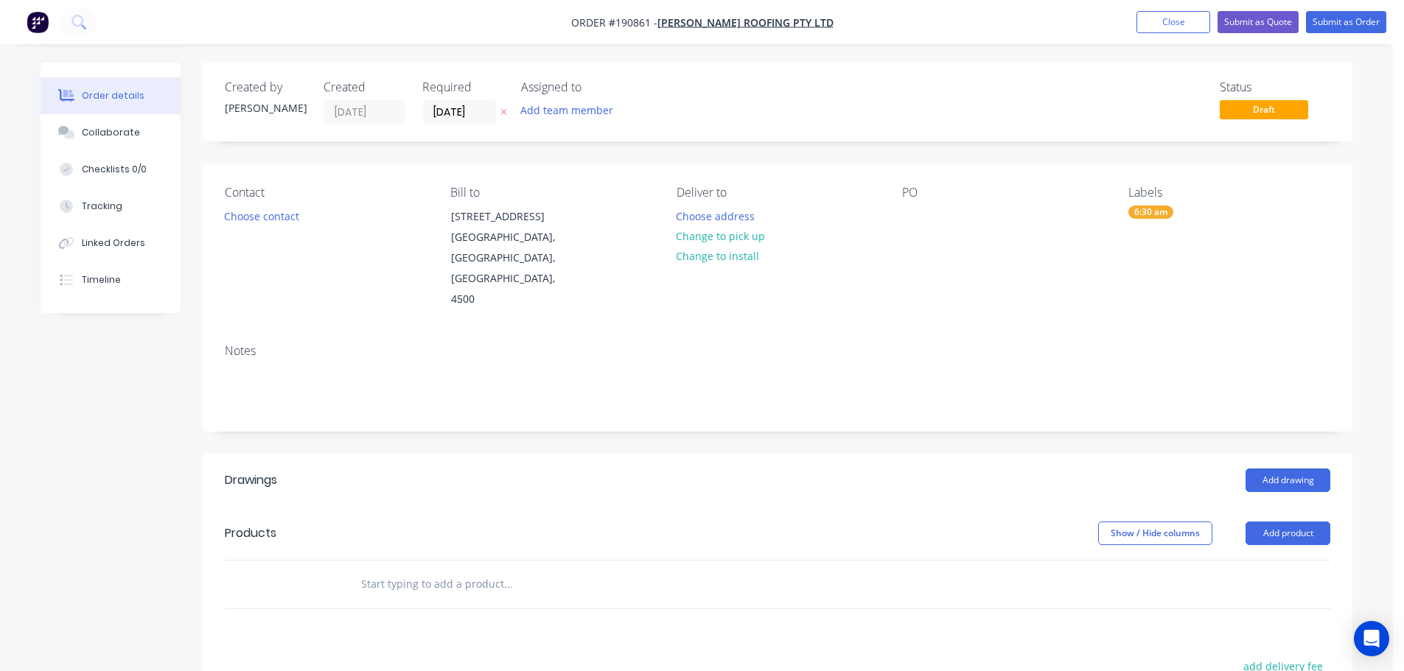
click at [1059, 284] on div "Contact Choose contact [PERSON_NAME] to [STREET_ADDRESS], 4500 Deliver to Choos…" at bounding box center [778, 248] width 1150 height 169
click at [1300, 522] on button "Add product" at bounding box center [1287, 534] width 85 height 24
click at [1256, 560] on div "Product catalogue" at bounding box center [1259, 570] width 113 height 21
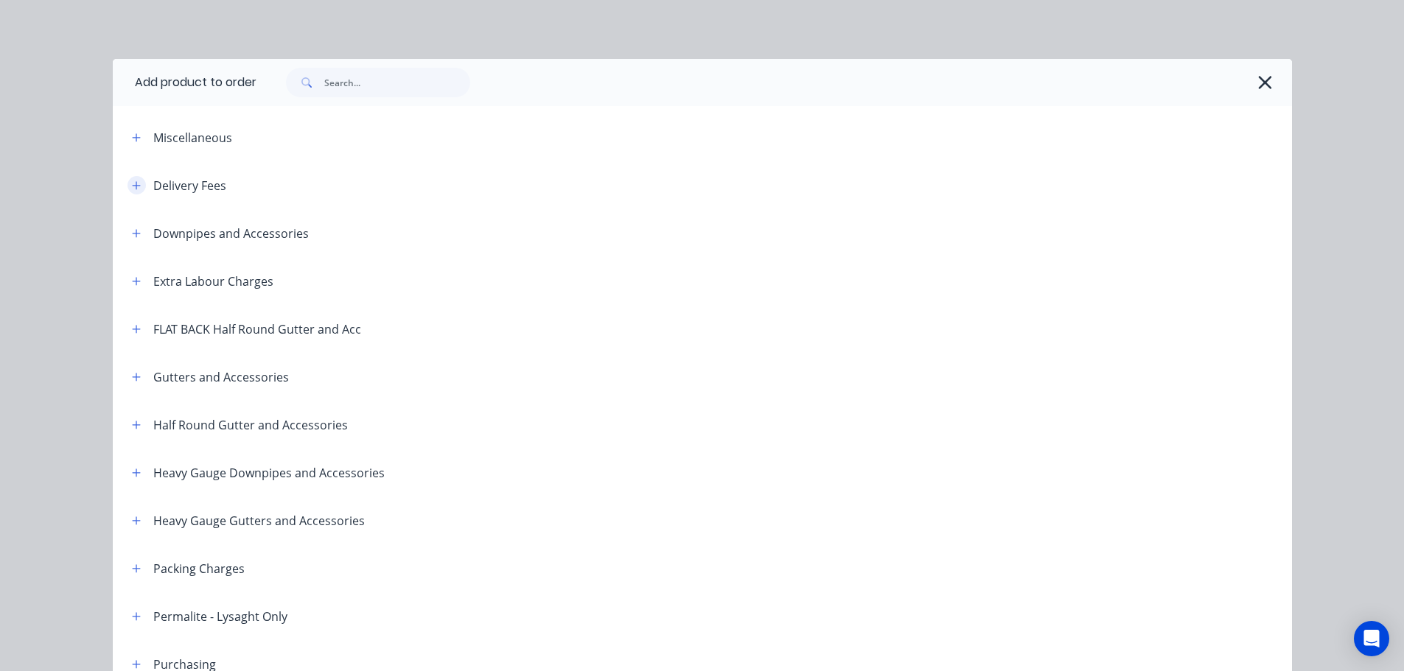
click at [132, 183] on icon "button" at bounding box center [136, 186] width 9 height 10
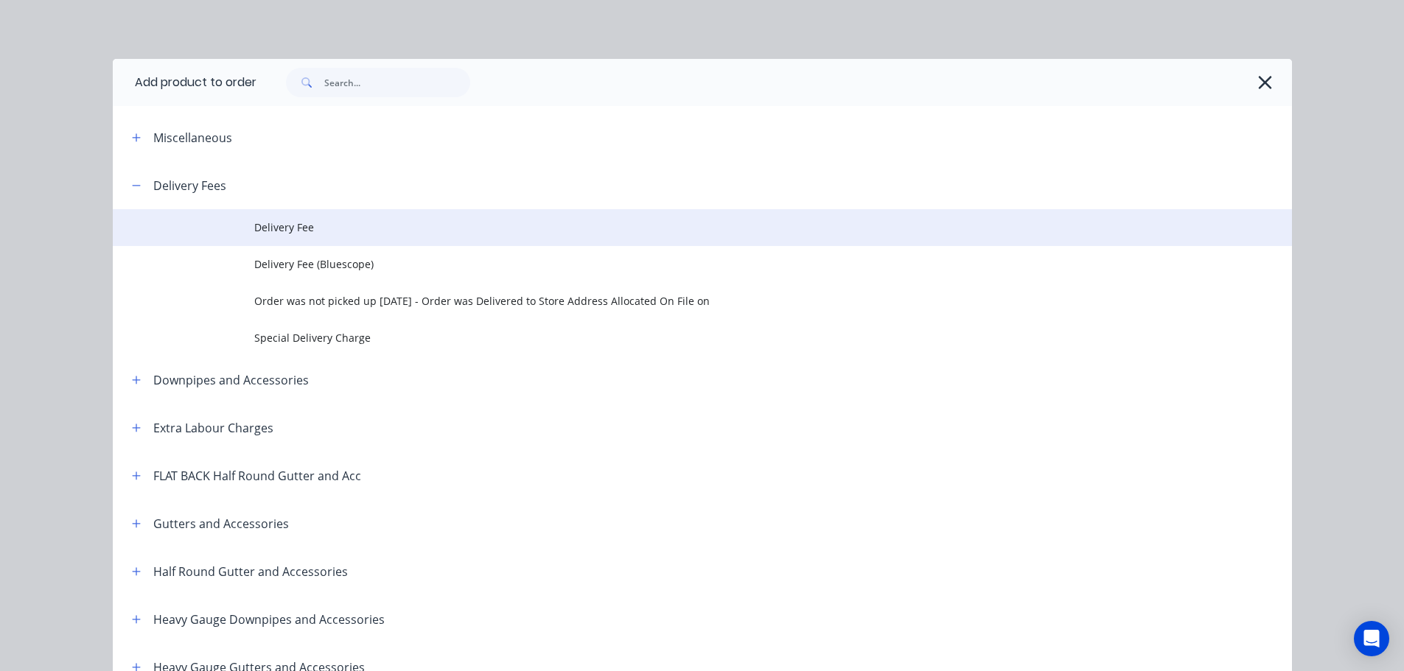
click at [274, 221] on span "Delivery Fee" at bounding box center [669, 227] width 830 height 15
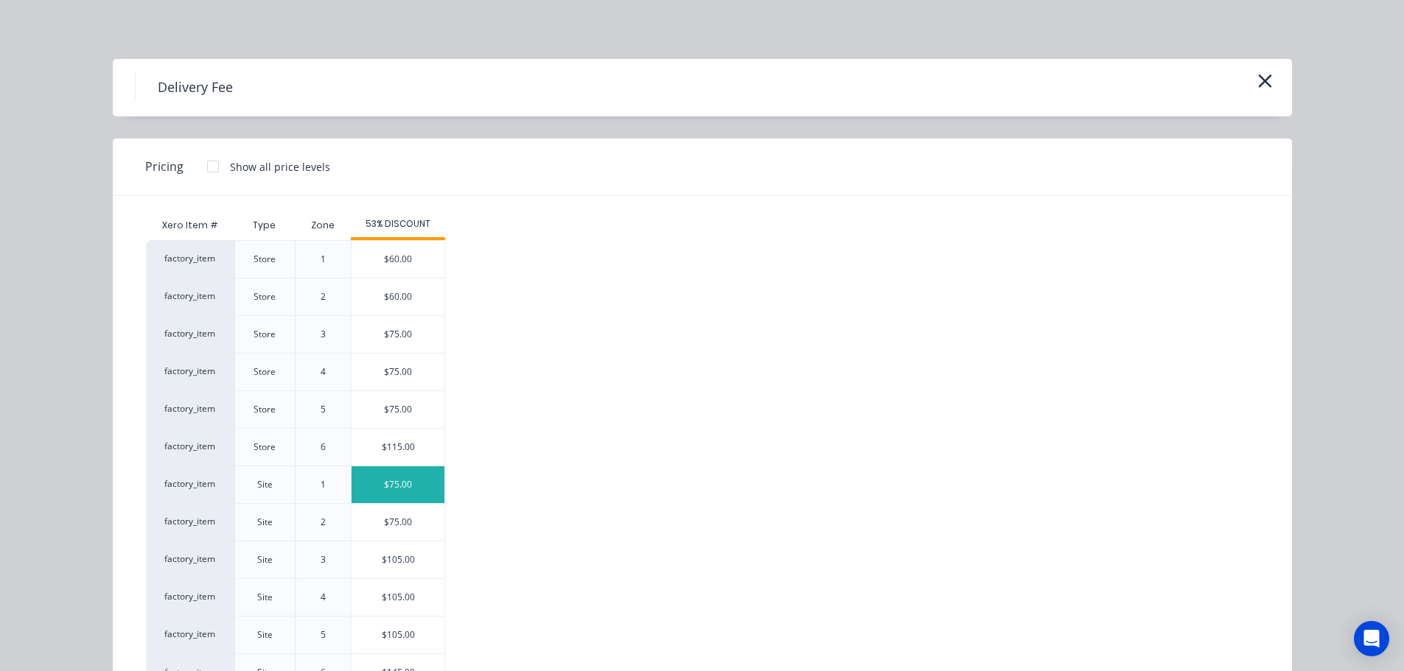
click at [403, 478] on div "$75.00" at bounding box center [398, 484] width 93 height 37
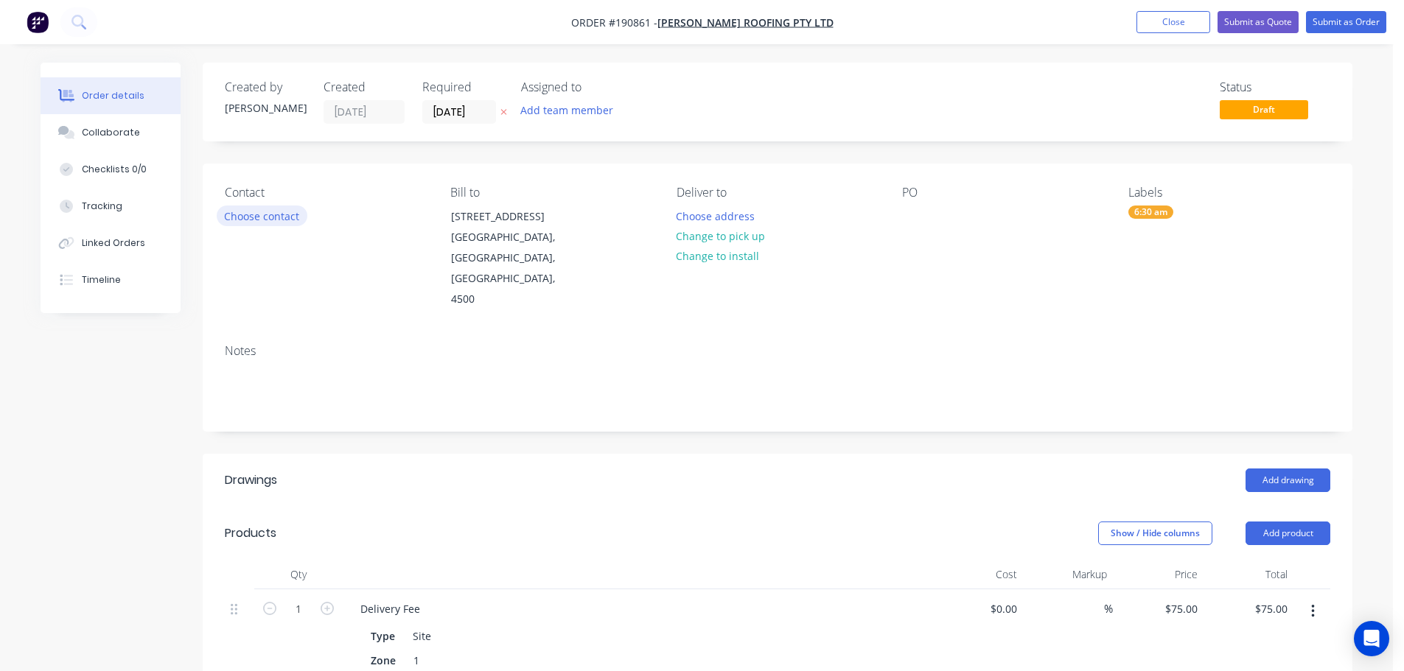
click at [262, 217] on button "Choose contact" at bounding box center [262, 216] width 91 height 20
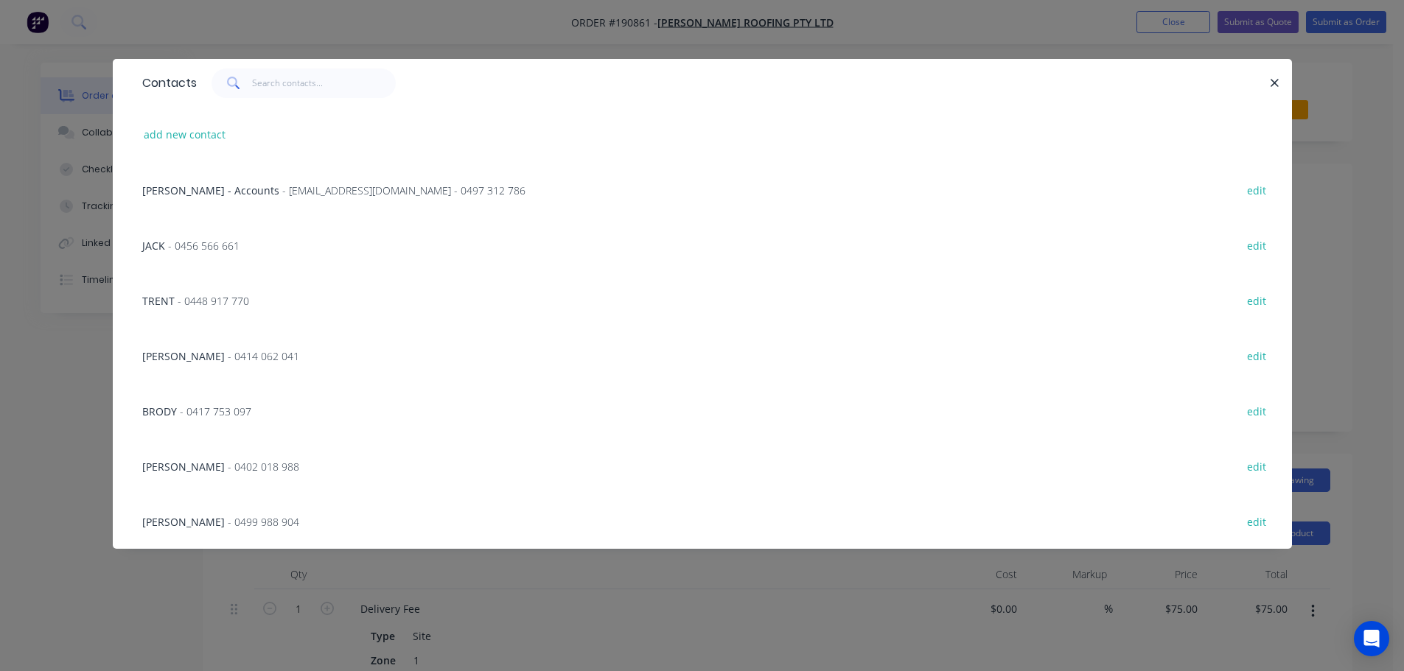
click at [195, 245] on span "- 0456 566 661" at bounding box center [203, 246] width 71 height 14
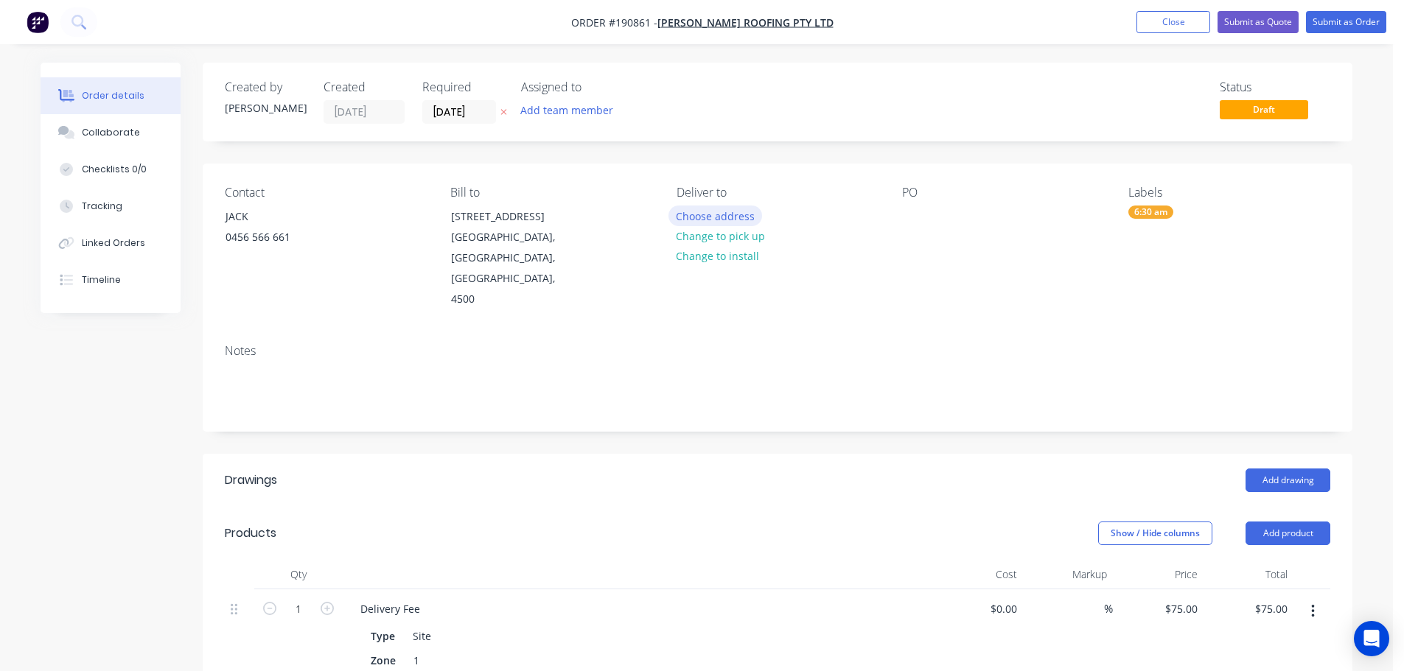
click at [716, 219] on button "Choose address" at bounding box center [715, 216] width 94 height 20
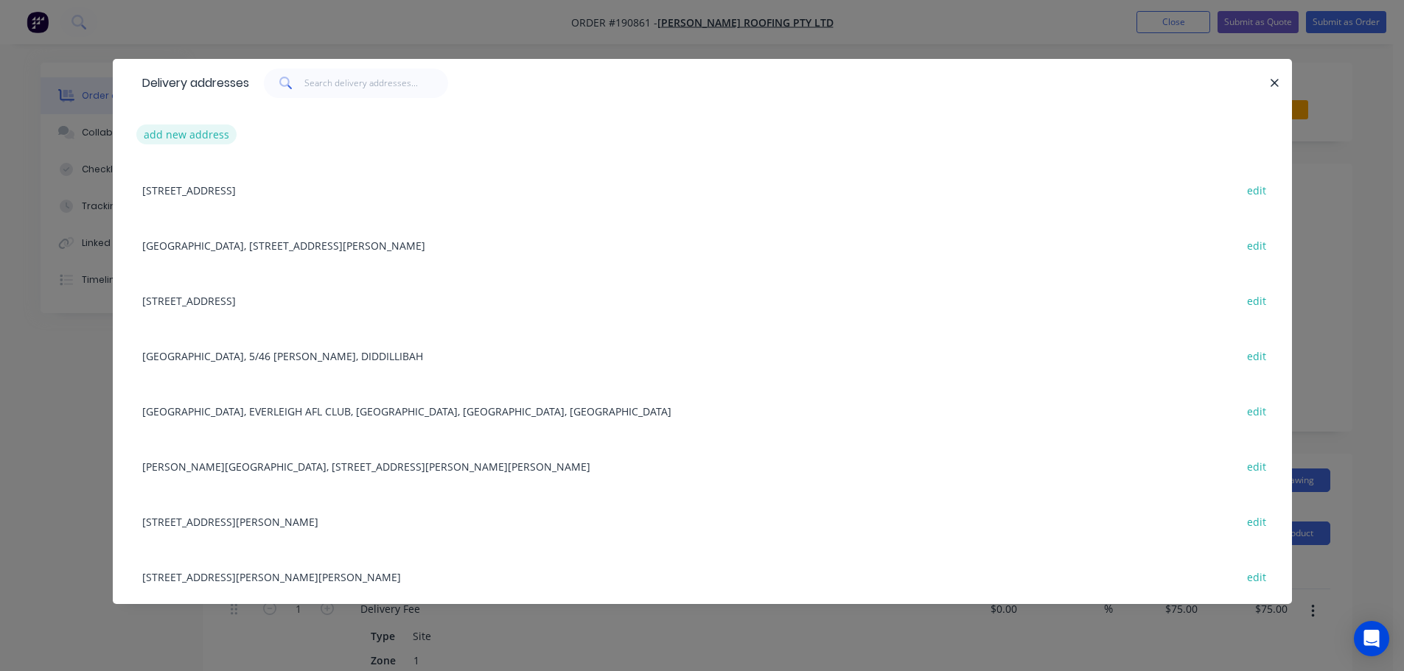
click at [192, 135] on button "add new address" at bounding box center [186, 135] width 101 height 20
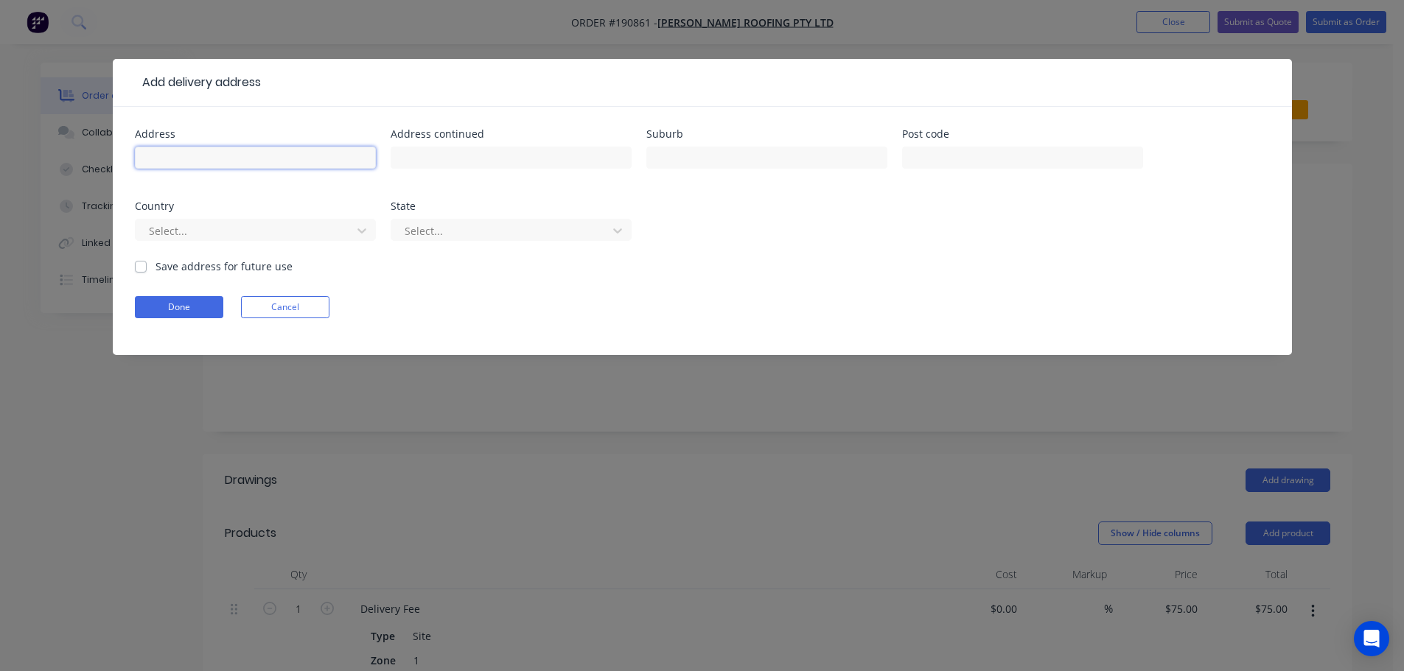
click at [173, 147] on input "text" at bounding box center [255, 158] width 241 height 22
type input "[STREET_ADDRESS]"
type input "Samford"
click button "Done" at bounding box center [179, 307] width 88 height 22
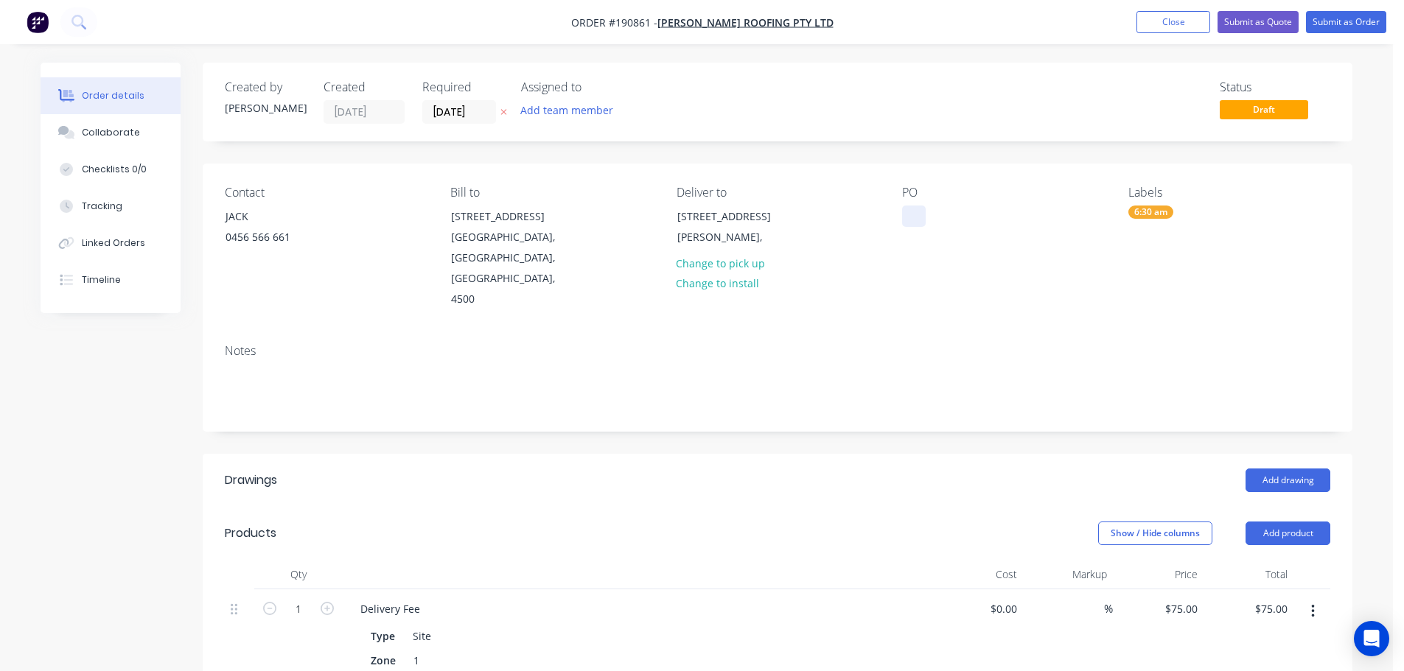
click at [909, 219] on div at bounding box center [914, 216] width 24 height 21
click at [1294, 469] on button "Add drawing" at bounding box center [1287, 481] width 85 height 24
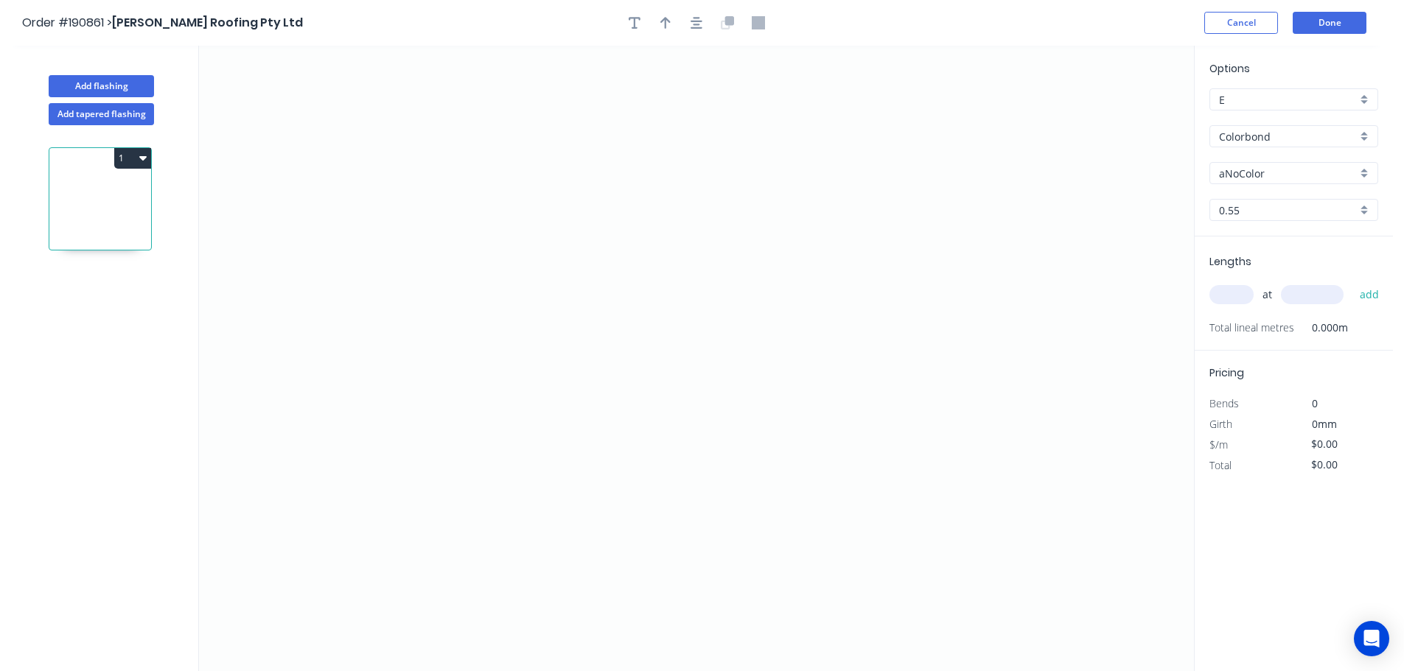
click at [1253, 139] on input "Colorbond" at bounding box center [1288, 136] width 138 height 15
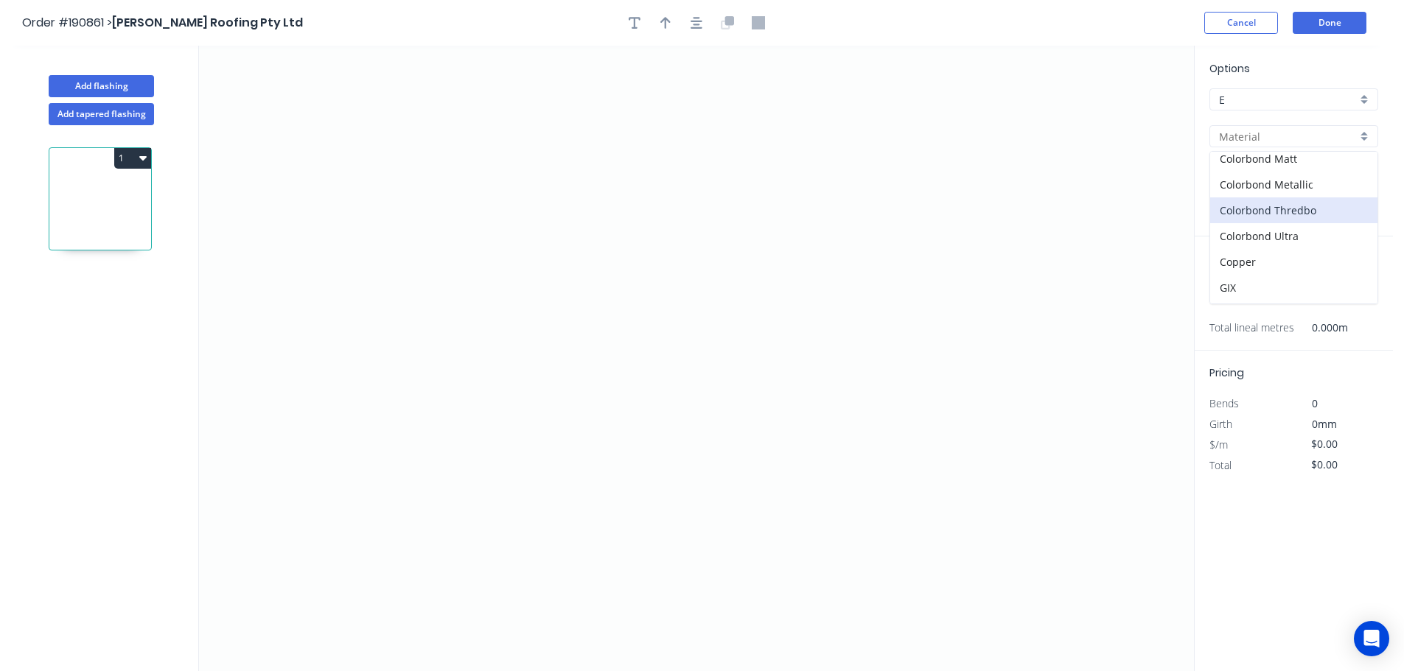
scroll to position [295, 0]
click at [1250, 287] on div "Zincalume" at bounding box center [1293, 283] width 167 height 26
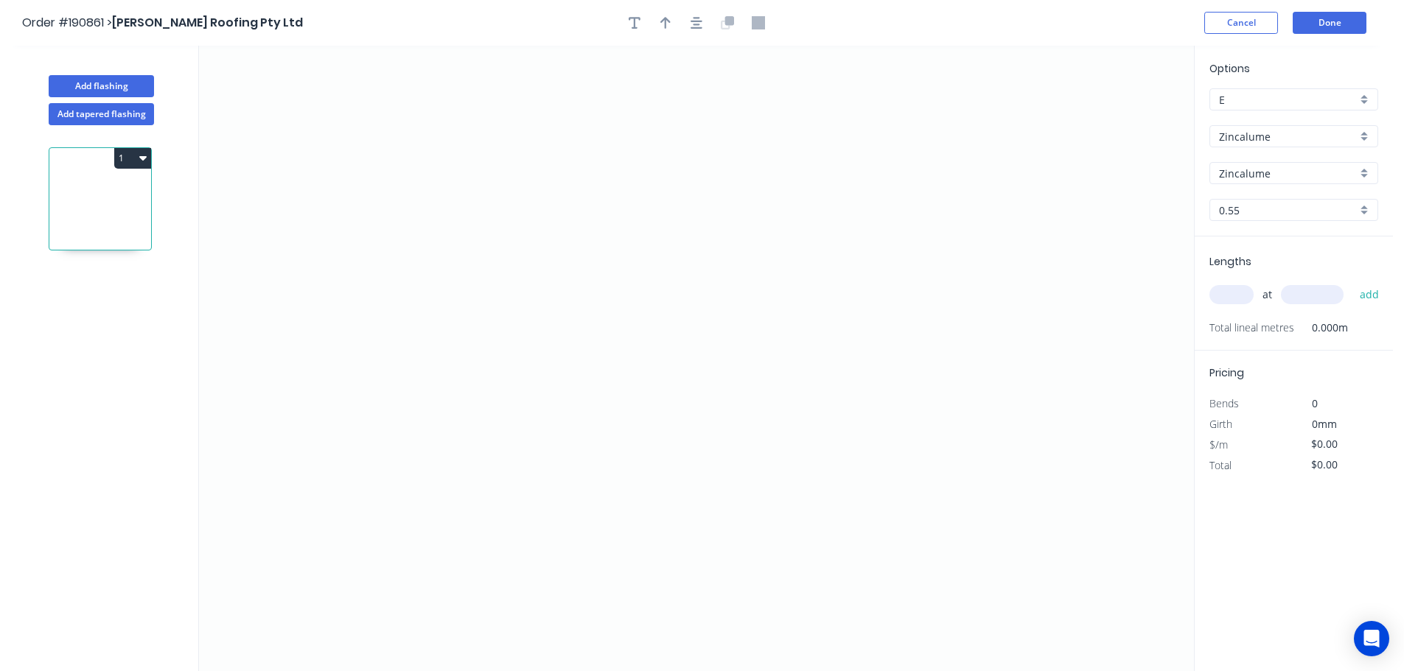
click at [1232, 294] on input "text" at bounding box center [1231, 294] width 44 height 19
click at [1352, 282] on button "add" at bounding box center [1369, 294] width 35 height 25
click at [346, 422] on icon "0" at bounding box center [696, 359] width 995 height 626
click at [459, 303] on icon "0" at bounding box center [696, 359] width 995 height 626
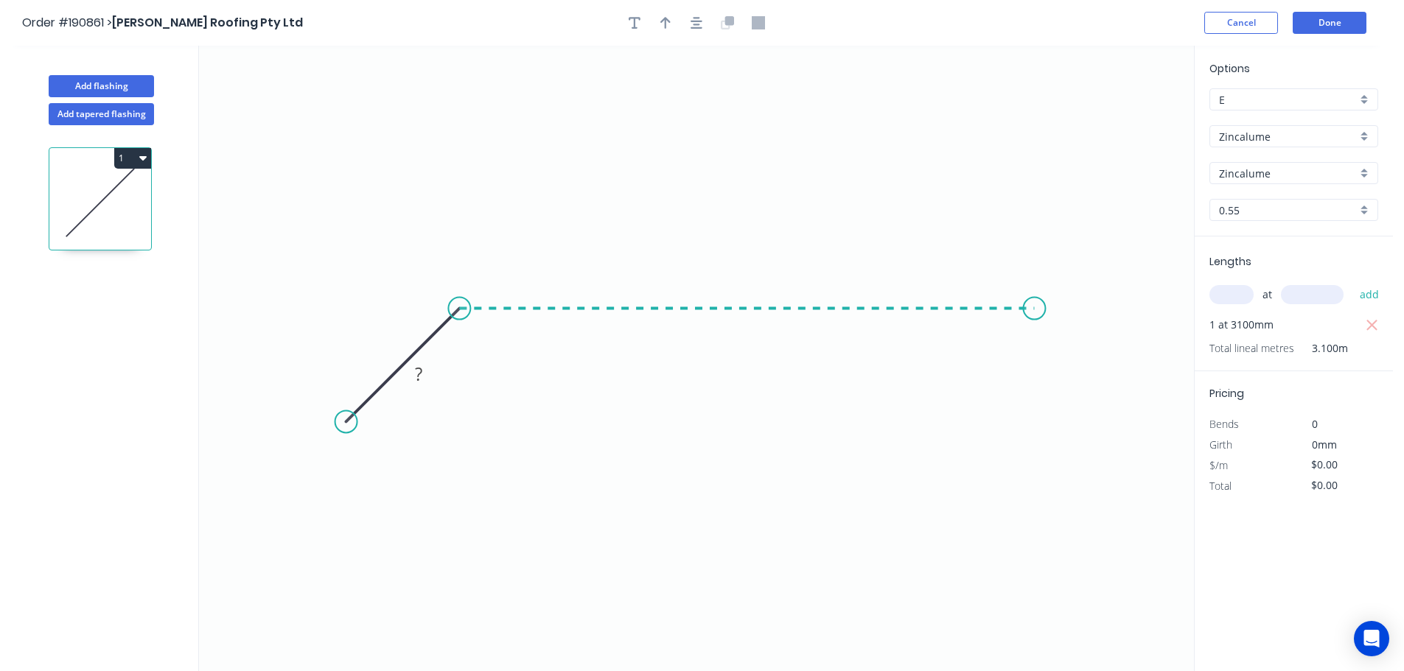
click at [1035, 304] on icon "0 ?" at bounding box center [696, 359] width 995 height 626
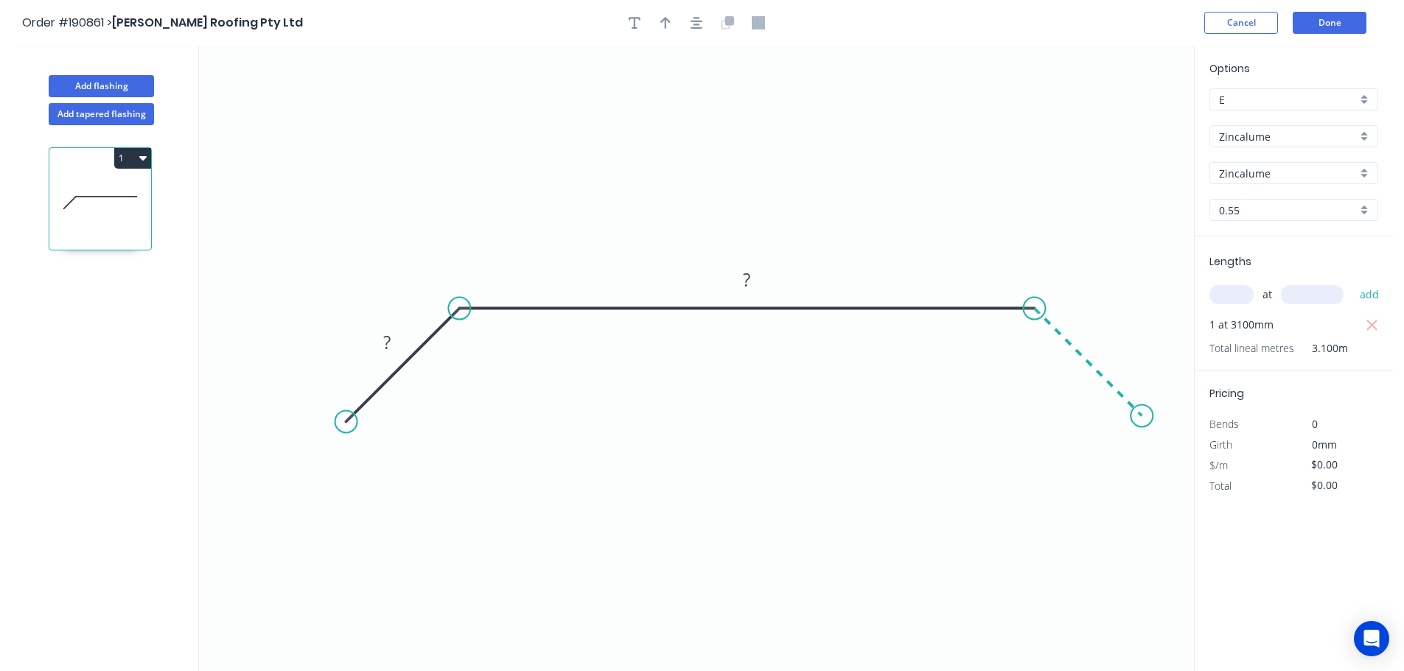
click at [1142, 424] on icon "0 ? ?" at bounding box center [696, 359] width 995 height 626
click at [668, 19] on icon "button" at bounding box center [665, 22] width 10 height 13
click at [1119, 114] on icon at bounding box center [1119, 102] width 13 height 47
click at [1118, 114] on icon at bounding box center [1117, 97] width 13 height 47
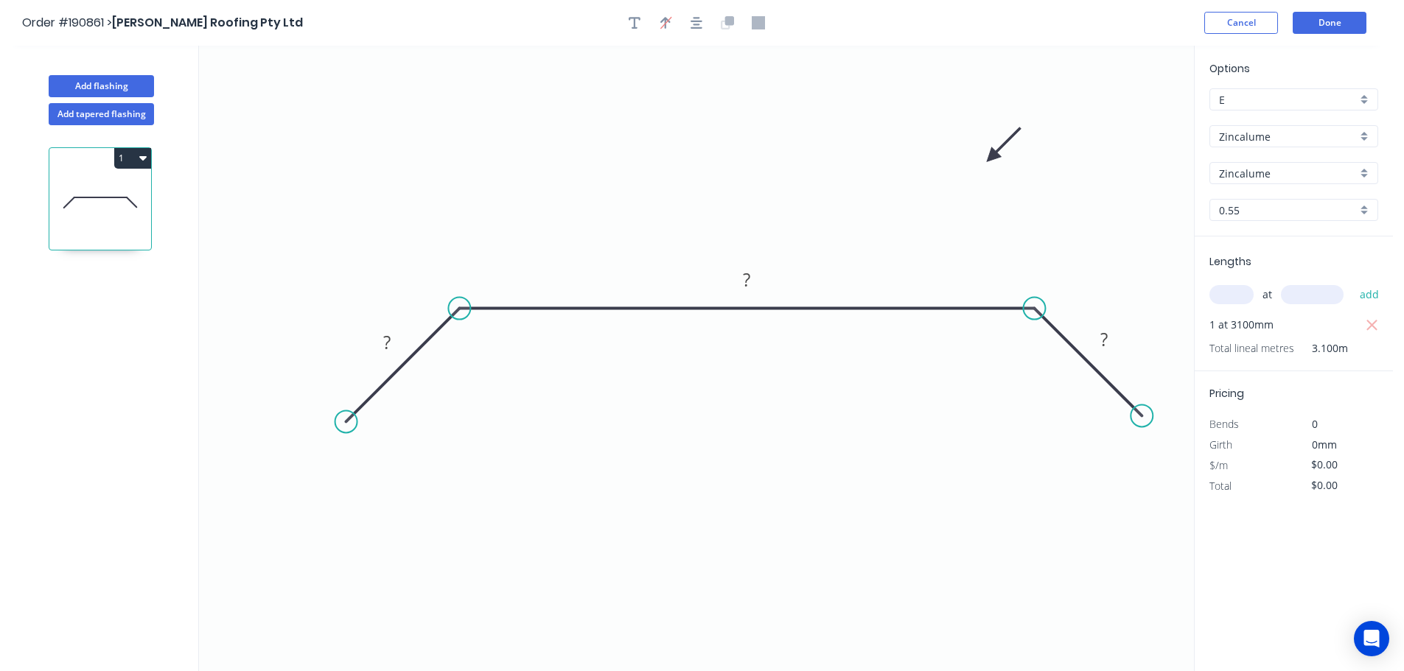
drag, startPoint x: 1118, startPoint y: 114, endPoint x: 909, endPoint y: 181, distance: 218.8
click at [982, 167] on icon at bounding box center [1003, 145] width 43 height 43
click at [388, 343] on tspan "?" at bounding box center [386, 342] width 7 height 24
click at [96, 81] on button "Add flashing" at bounding box center [101, 86] width 105 height 22
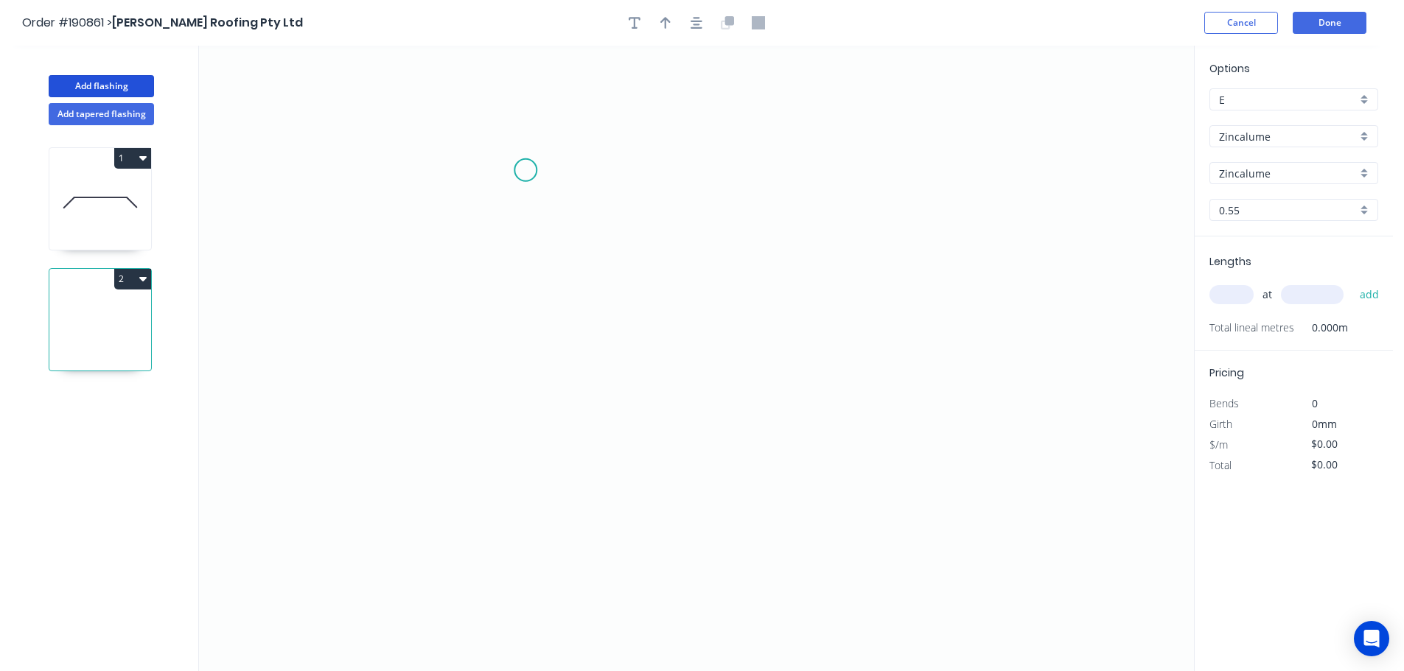
click at [525, 170] on icon "0" at bounding box center [696, 359] width 995 height 626
click at [475, 221] on icon "0" at bounding box center [696, 359] width 995 height 626
click at [939, 226] on icon "0 ?" at bounding box center [696, 359] width 995 height 626
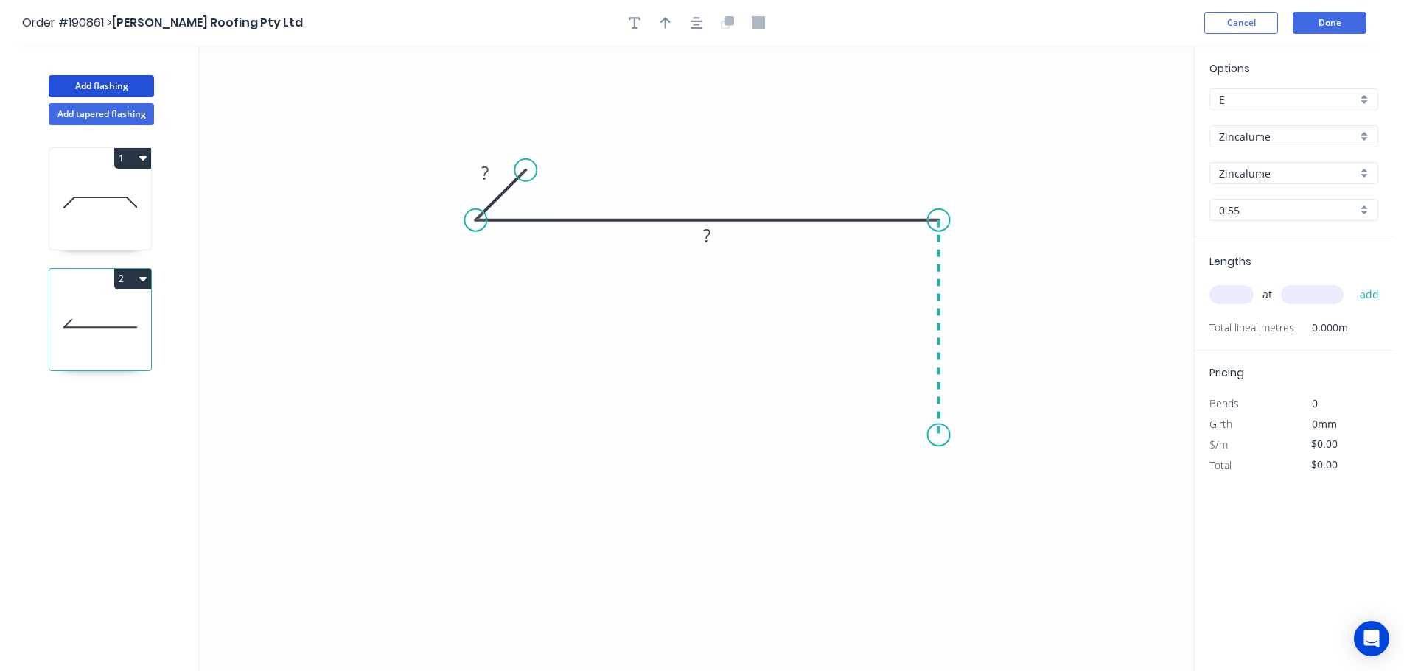
click at [947, 436] on icon "0 ? ?" at bounding box center [696, 359] width 995 height 626
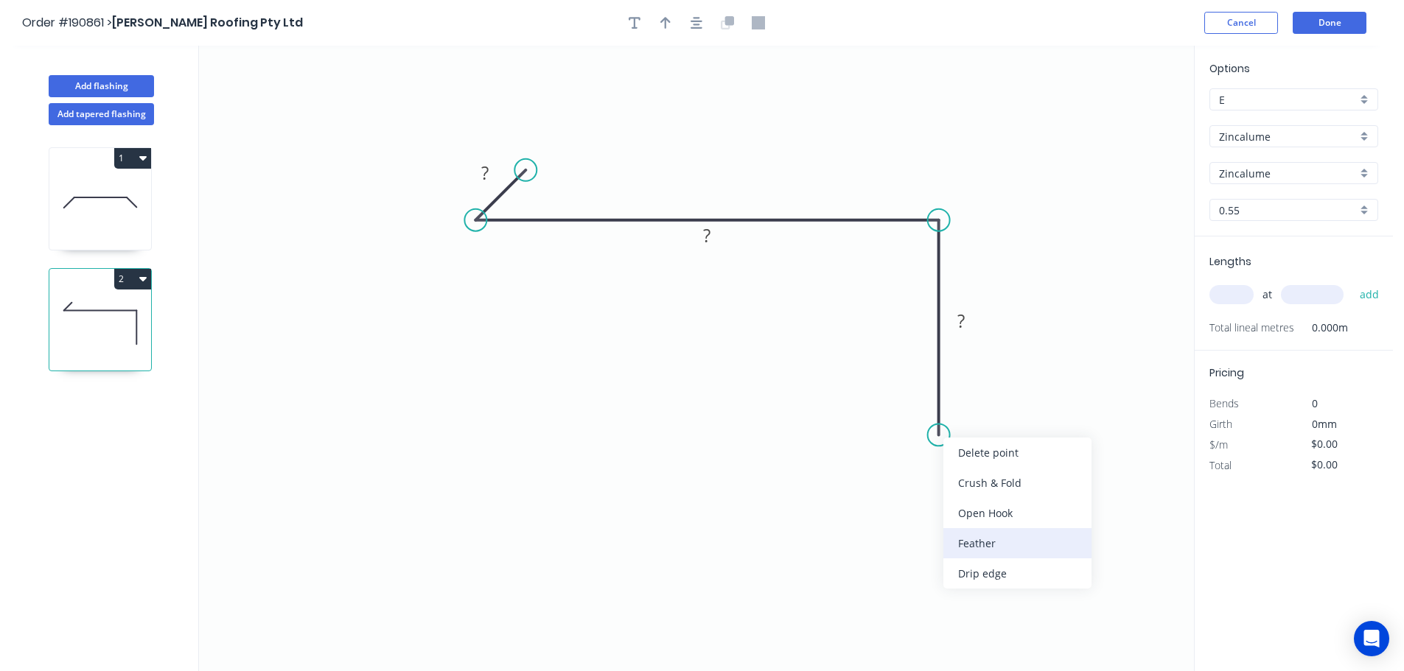
click at [965, 539] on div "Feather" at bounding box center [1017, 543] width 148 height 30
drag, startPoint x: 884, startPoint y: 404, endPoint x: 857, endPoint y: 400, distance: 27.5
click at [859, 400] on rect at bounding box center [883, 405] width 57 height 30
click at [483, 170] on tspan "?" at bounding box center [484, 173] width 7 height 24
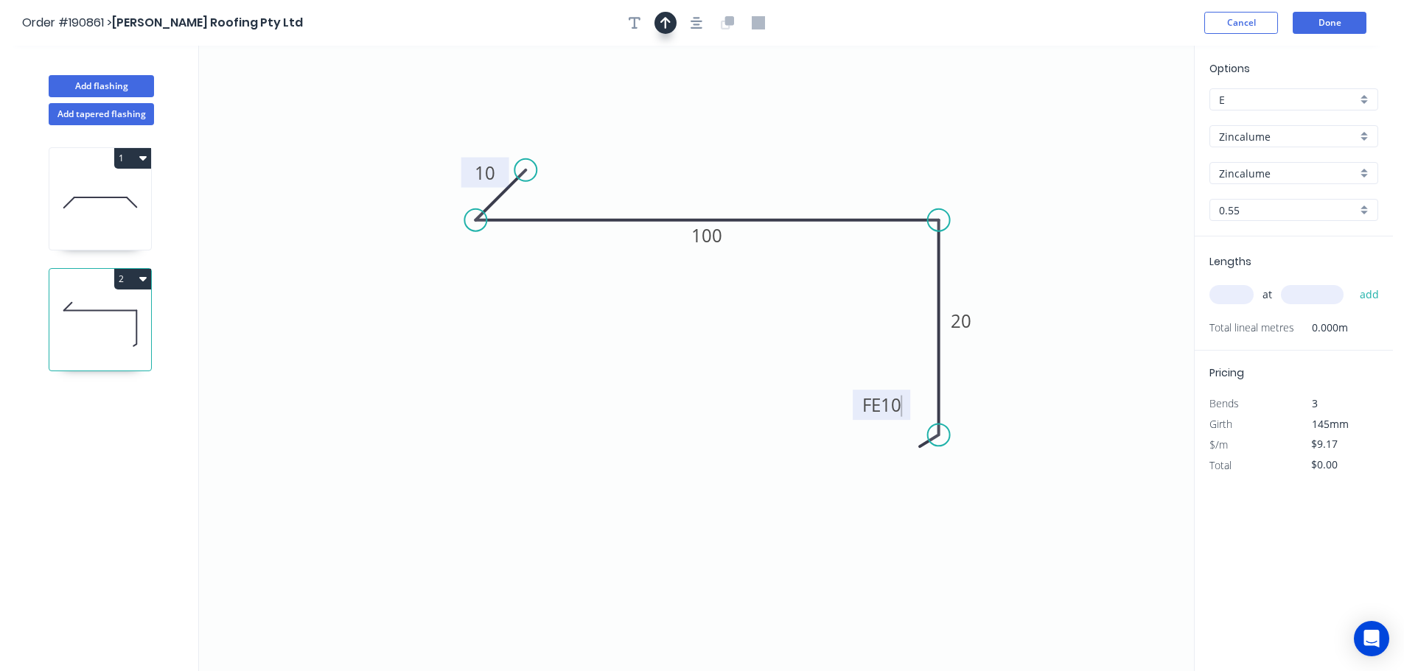
click at [663, 26] on icon "button" at bounding box center [665, 22] width 10 height 13
click at [1122, 118] on icon at bounding box center [1119, 102] width 13 height 47
drag, startPoint x: 1122, startPoint y: 118, endPoint x: 978, endPoint y: 150, distance: 147.2
click at [1025, 134] on icon at bounding box center [1046, 112] width 43 height 43
click at [1227, 292] on input "text" at bounding box center [1231, 294] width 44 height 19
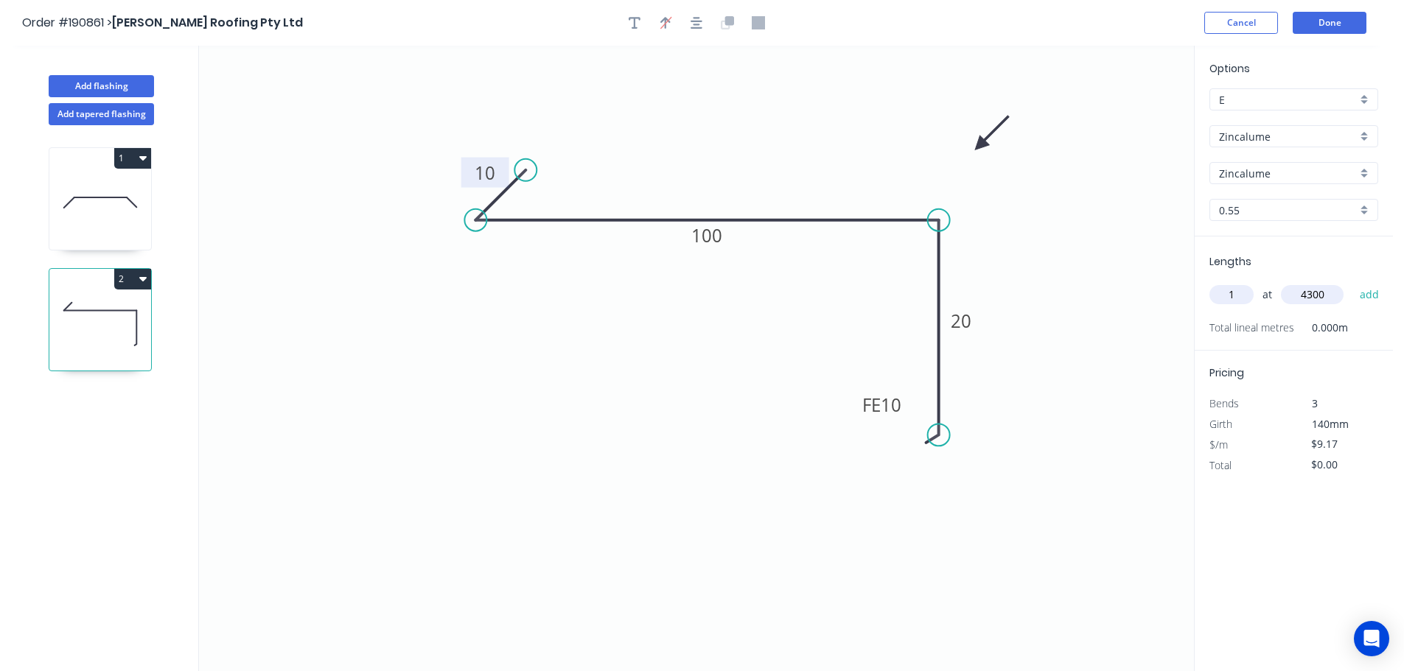
click at [1352, 282] on button "add" at bounding box center [1369, 294] width 35 height 25
click at [95, 84] on button "Add flashing" at bounding box center [101, 86] width 105 height 22
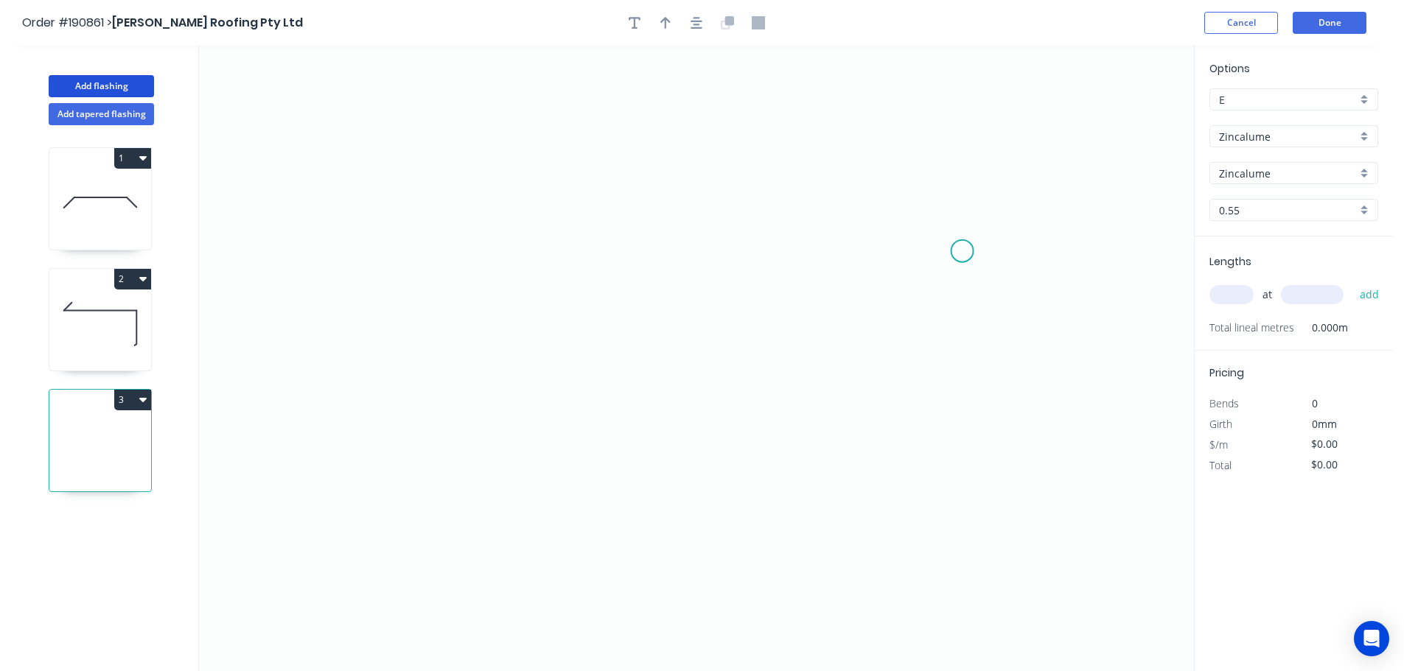
click at [962, 251] on icon "0" at bounding box center [696, 359] width 995 height 626
click at [880, 160] on icon "0" at bounding box center [696, 359] width 995 height 626
click at [419, 159] on icon "0 ?" at bounding box center [696, 359] width 995 height 626
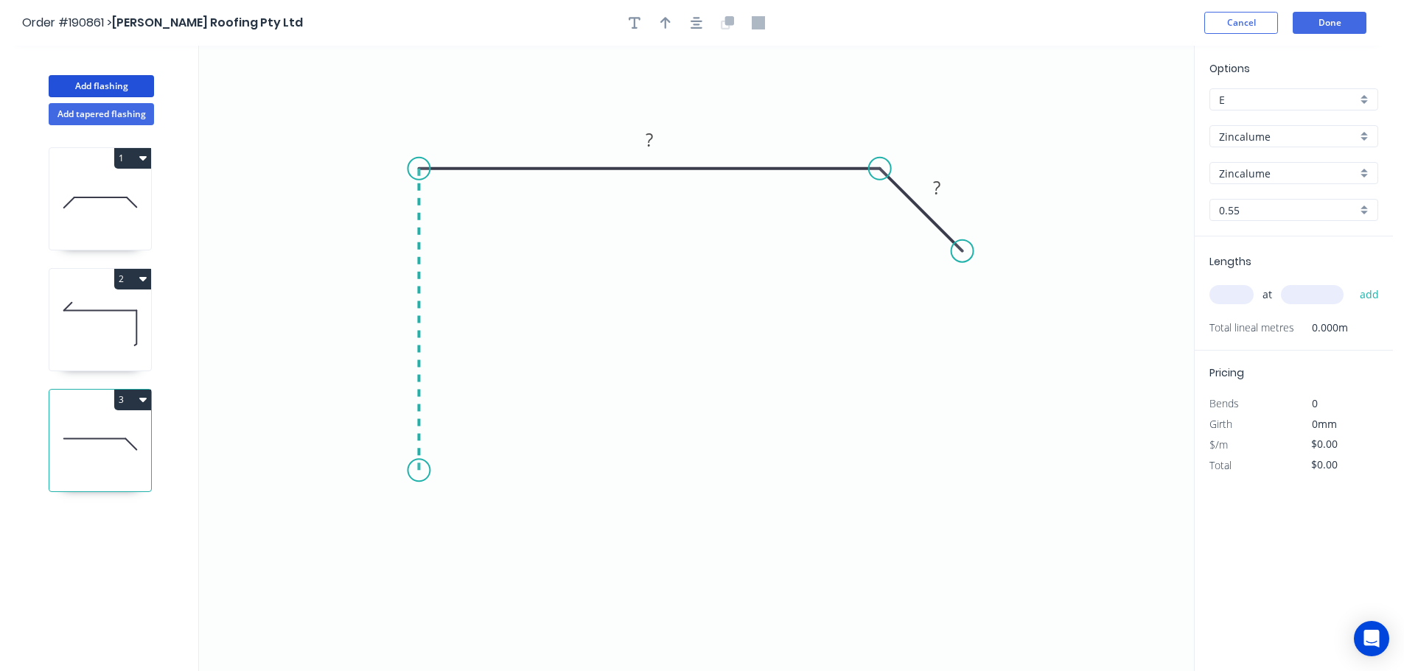
click at [427, 471] on icon "0 ? ?" at bounding box center [696, 359] width 995 height 626
click at [377, 508] on icon "0 ? ? ?" at bounding box center [696, 359] width 995 height 626
click at [422, 560] on icon "0 ? ? ? ?" at bounding box center [696, 359] width 995 height 626
click at [422, 560] on circle at bounding box center [421, 556] width 22 height 22
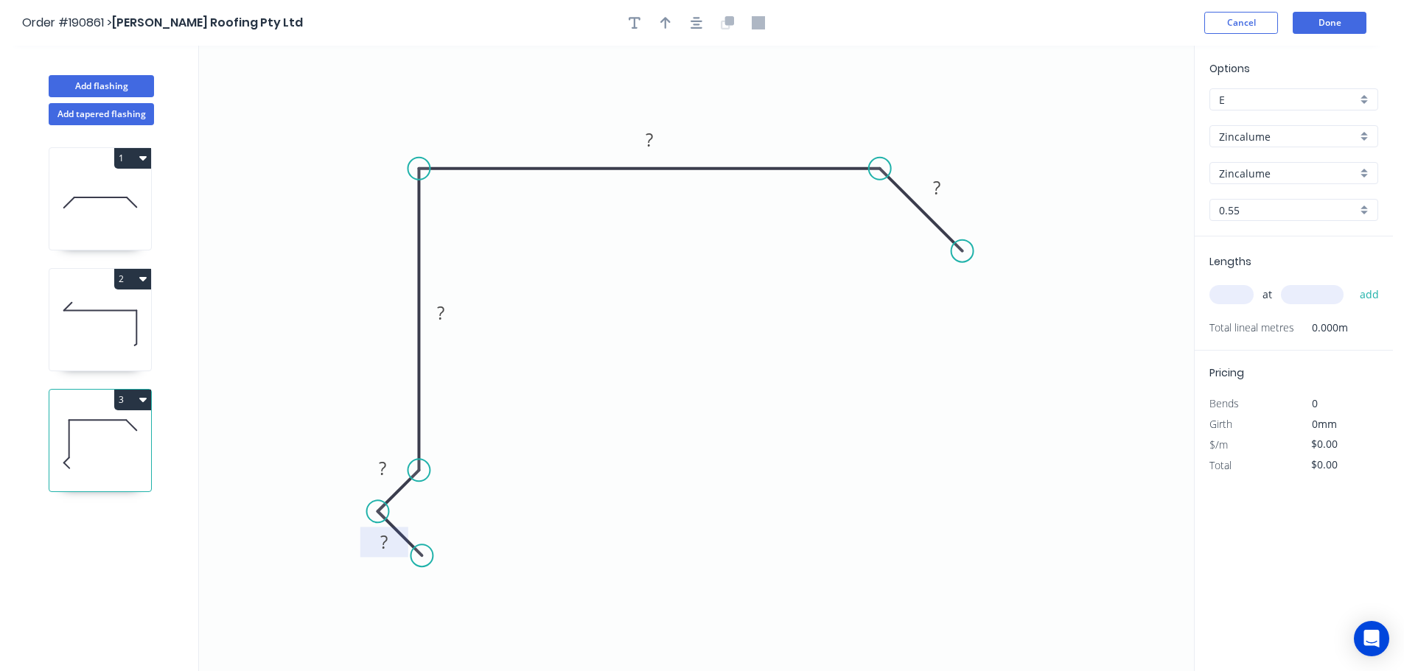
click at [384, 537] on tspan "?" at bounding box center [383, 542] width 7 height 24
click at [701, 27] on button "button" at bounding box center [696, 23] width 22 height 22
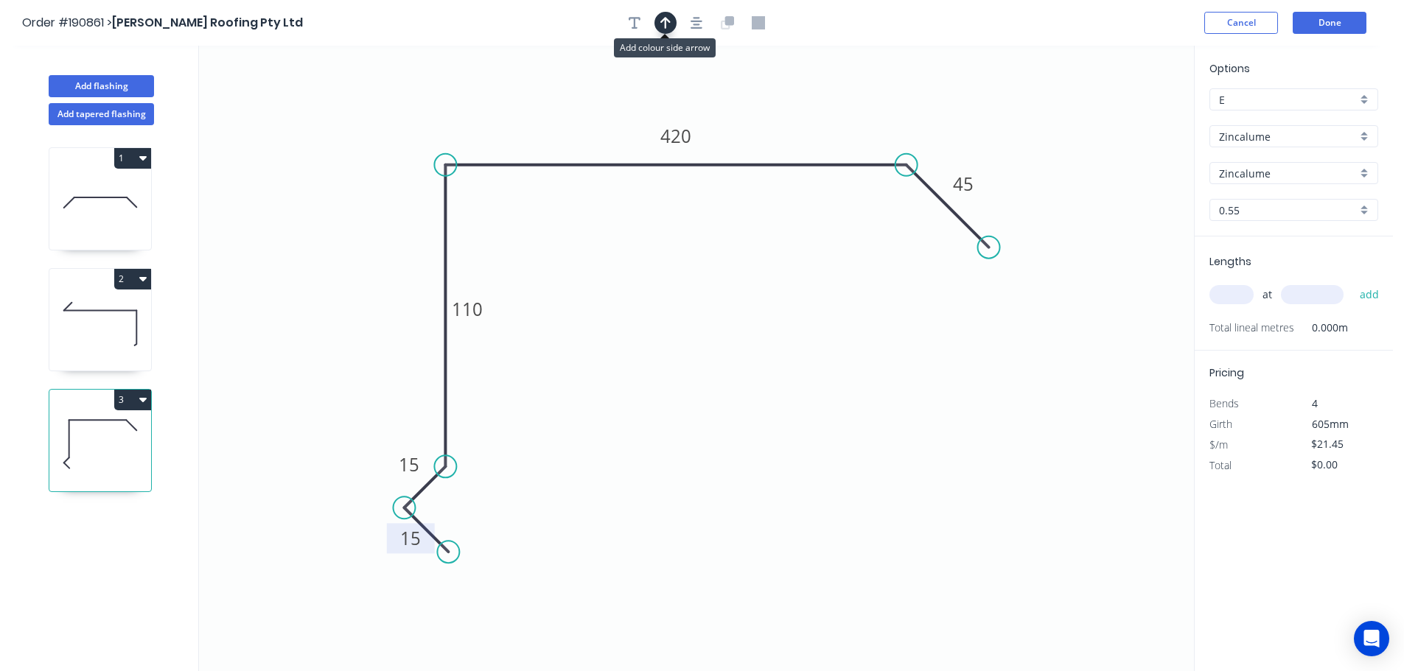
click at [666, 30] on button "button" at bounding box center [665, 23] width 22 height 22
click at [1122, 118] on icon at bounding box center [1119, 102] width 13 height 47
drag, startPoint x: 1122, startPoint y: 118, endPoint x: 943, endPoint y: 102, distance: 179.1
click at [950, 102] on icon at bounding box center [971, 90] width 43 height 43
click at [1240, 296] on input "text" at bounding box center [1231, 294] width 44 height 19
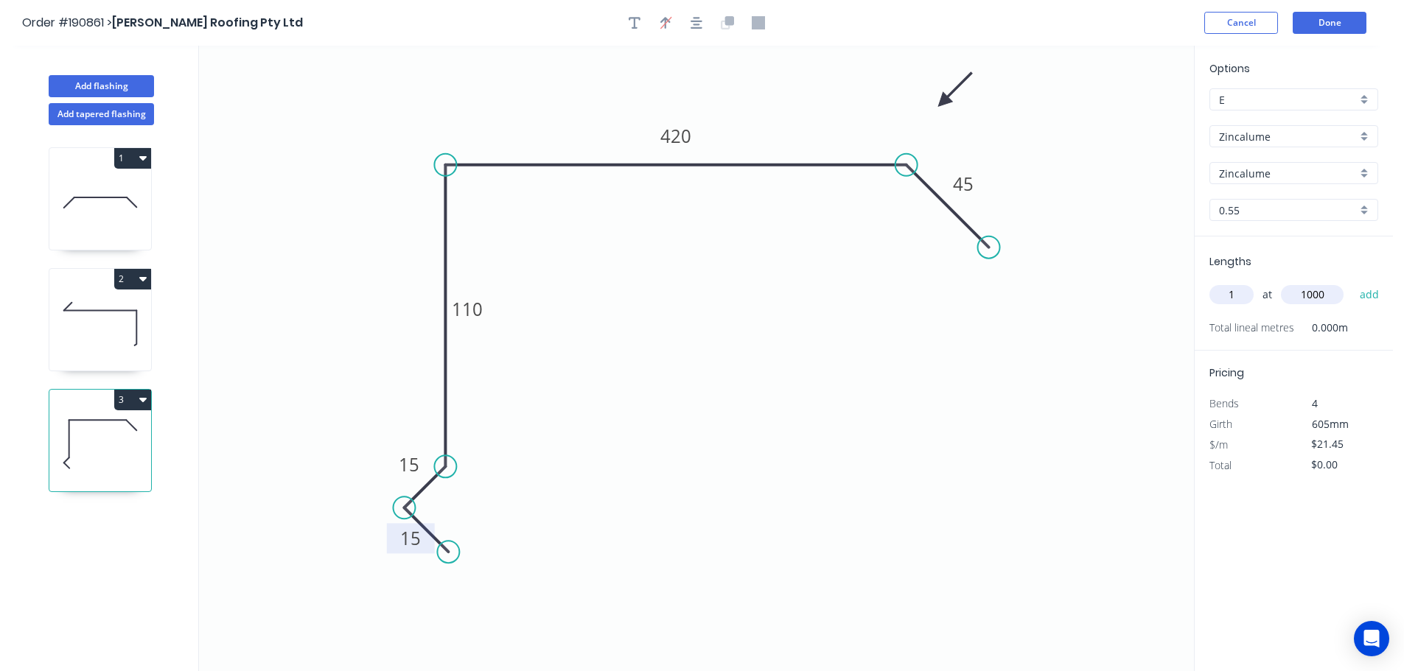
click at [1352, 282] on button "add" at bounding box center [1369, 294] width 35 height 25
click at [144, 399] on icon "button" at bounding box center [142, 400] width 7 height 4
click at [37, 438] on div "Duplicate" at bounding box center [80, 436] width 113 height 21
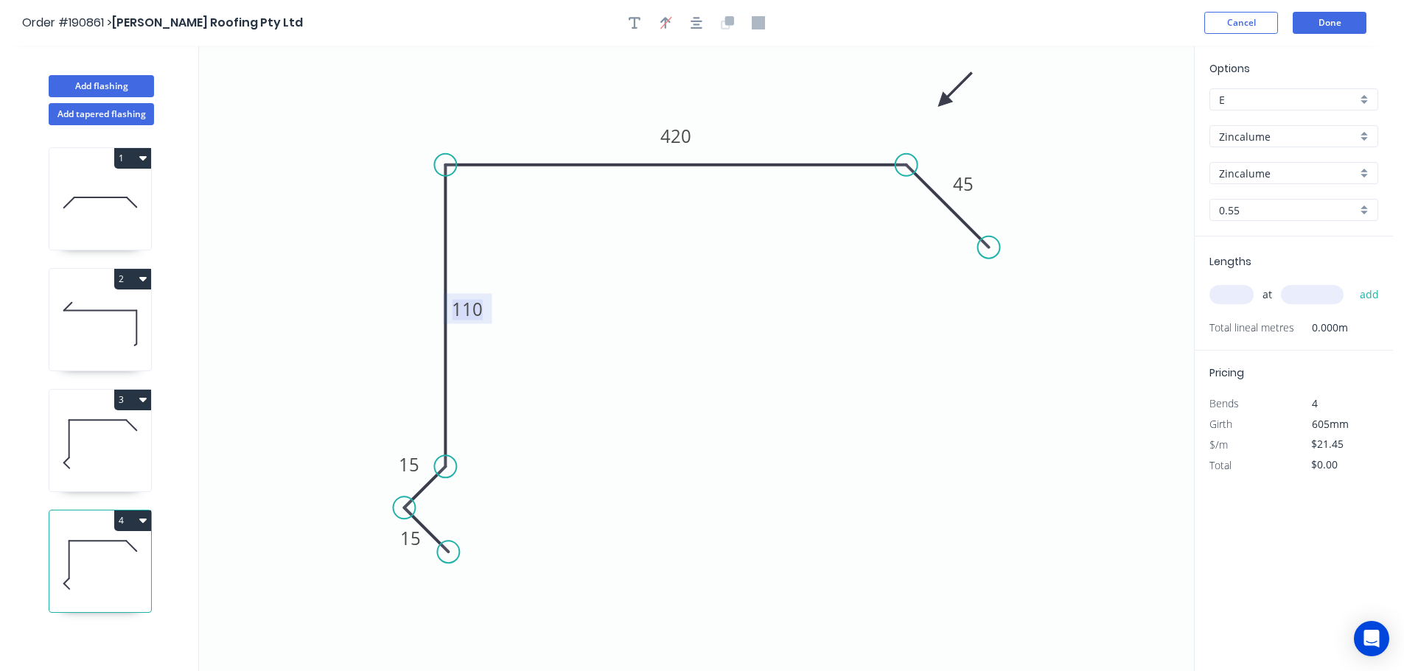
click at [472, 308] on tspan "110" at bounding box center [467, 309] width 31 height 24
click at [1231, 294] on input "text" at bounding box center [1231, 294] width 44 height 19
click at [1352, 282] on button "add" at bounding box center [1369, 294] width 35 height 25
click at [142, 518] on icon "button" at bounding box center [142, 520] width 7 height 12
click at [30, 556] on div "Duplicate" at bounding box center [80, 557] width 113 height 21
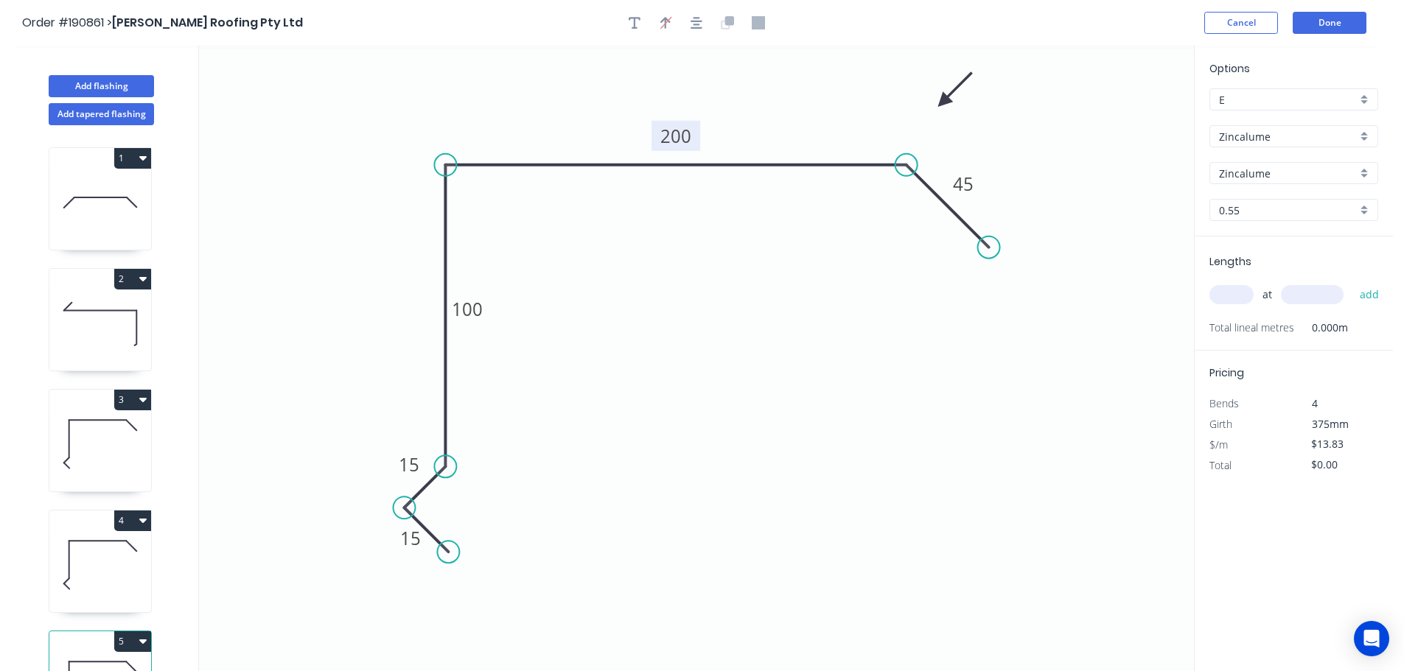
click at [679, 142] on tspan "200" at bounding box center [675, 136] width 31 height 24
click at [1219, 294] on input "text" at bounding box center [1231, 294] width 44 height 19
click at [1352, 282] on button "add" at bounding box center [1369, 294] width 35 height 25
click at [110, 81] on button "Add flashing" at bounding box center [101, 86] width 105 height 22
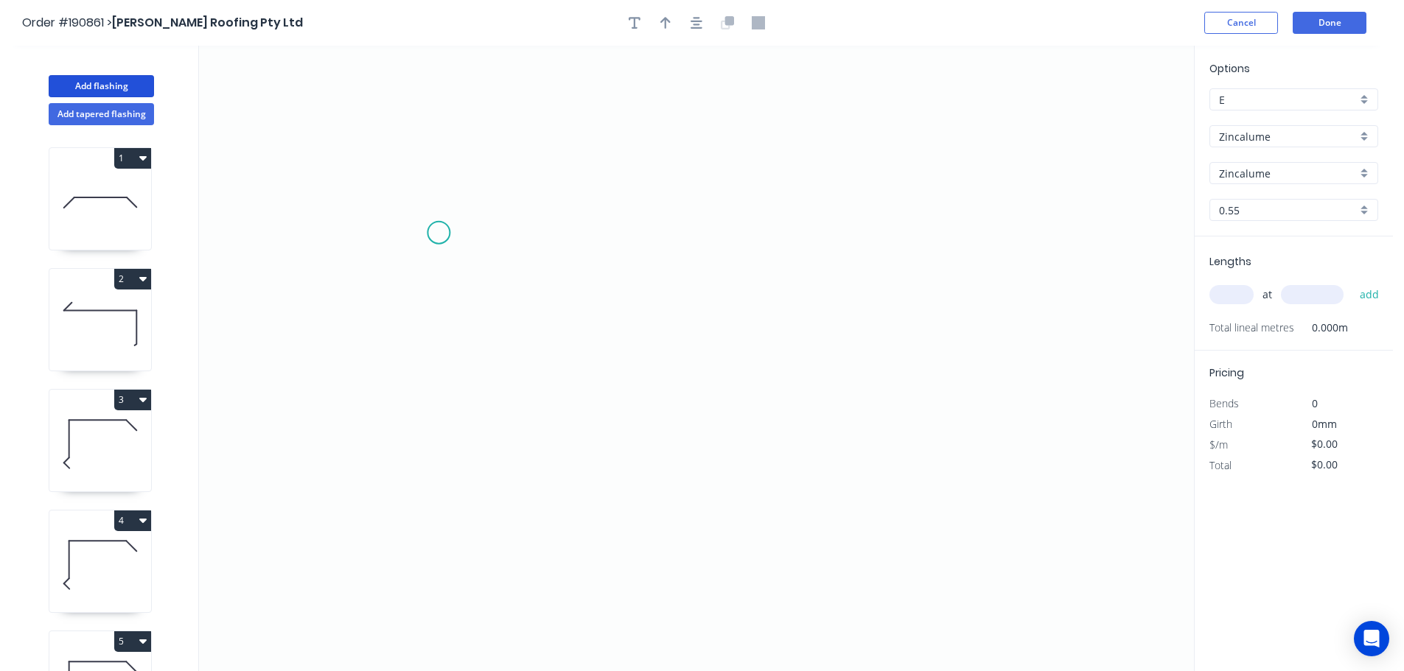
click at [438, 234] on icon "0" at bounding box center [696, 359] width 995 height 626
click at [438, 412] on icon "0" at bounding box center [696, 359] width 995 height 626
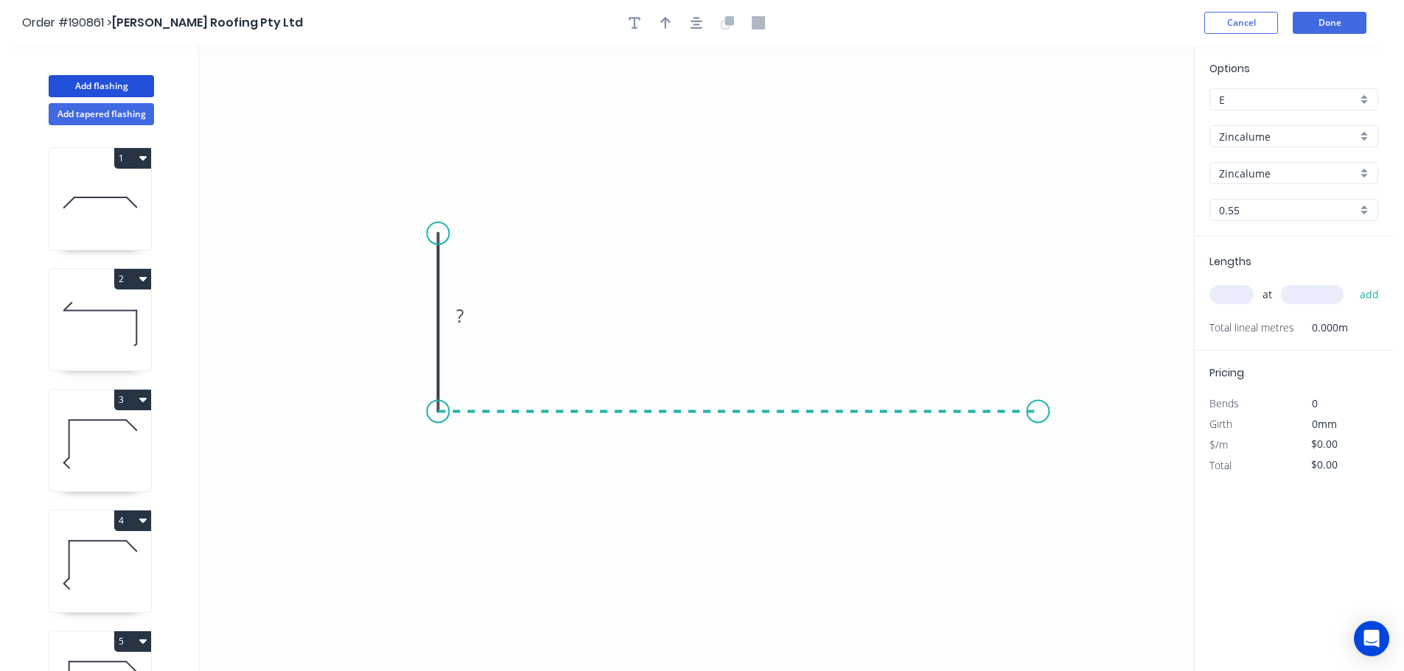
click at [1038, 411] on icon "0 ?" at bounding box center [696, 359] width 995 height 626
click at [1130, 508] on icon "0 ? ?" at bounding box center [696, 359] width 995 height 626
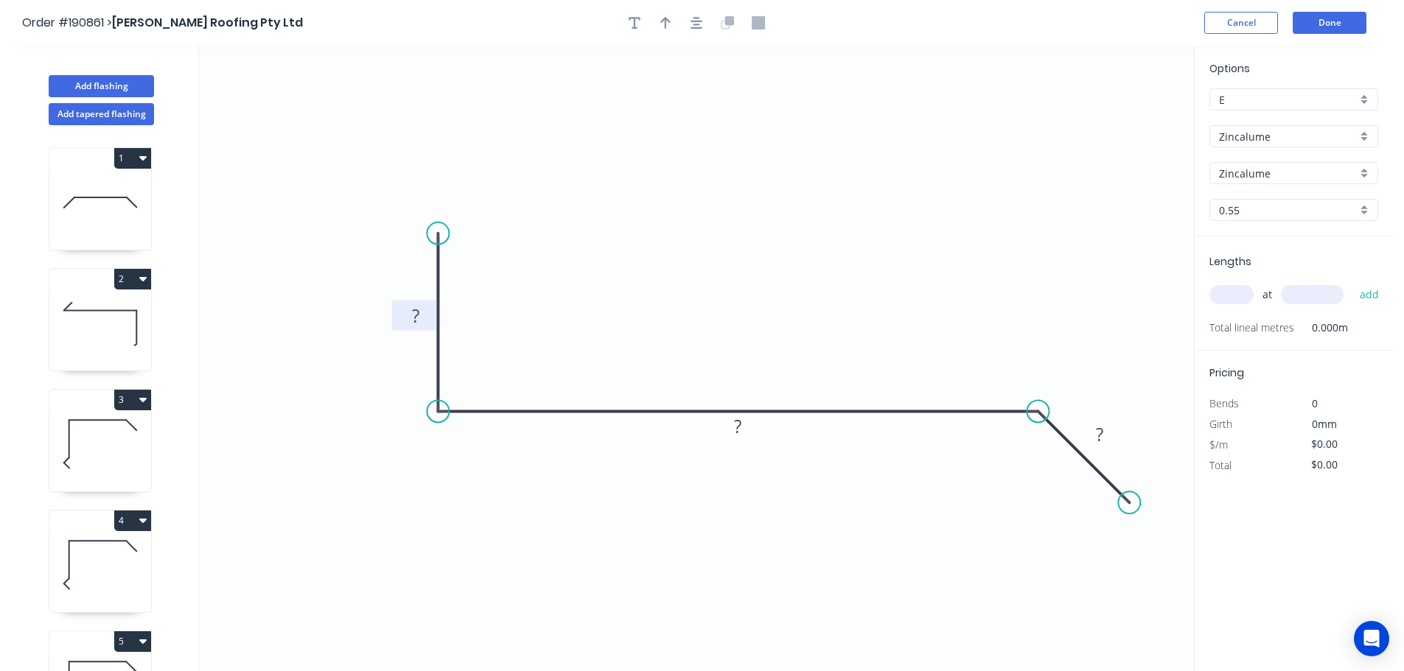
click at [414, 318] on tspan "?" at bounding box center [415, 316] width 7 height 24
click at [664, 23] on icon "button" at bounding box center [665, 22] width 10 height 13
click at [1117, 116] on icon at bounding box center [1119, 102] width 13 height 47
drag, startPoint x: 1117, startPoint y: 116, endPoint x: 728, endPoint y: 268, distance: 417.4
click at [812, 218] on icon at bounding box center [833, 196] width 43 height 43
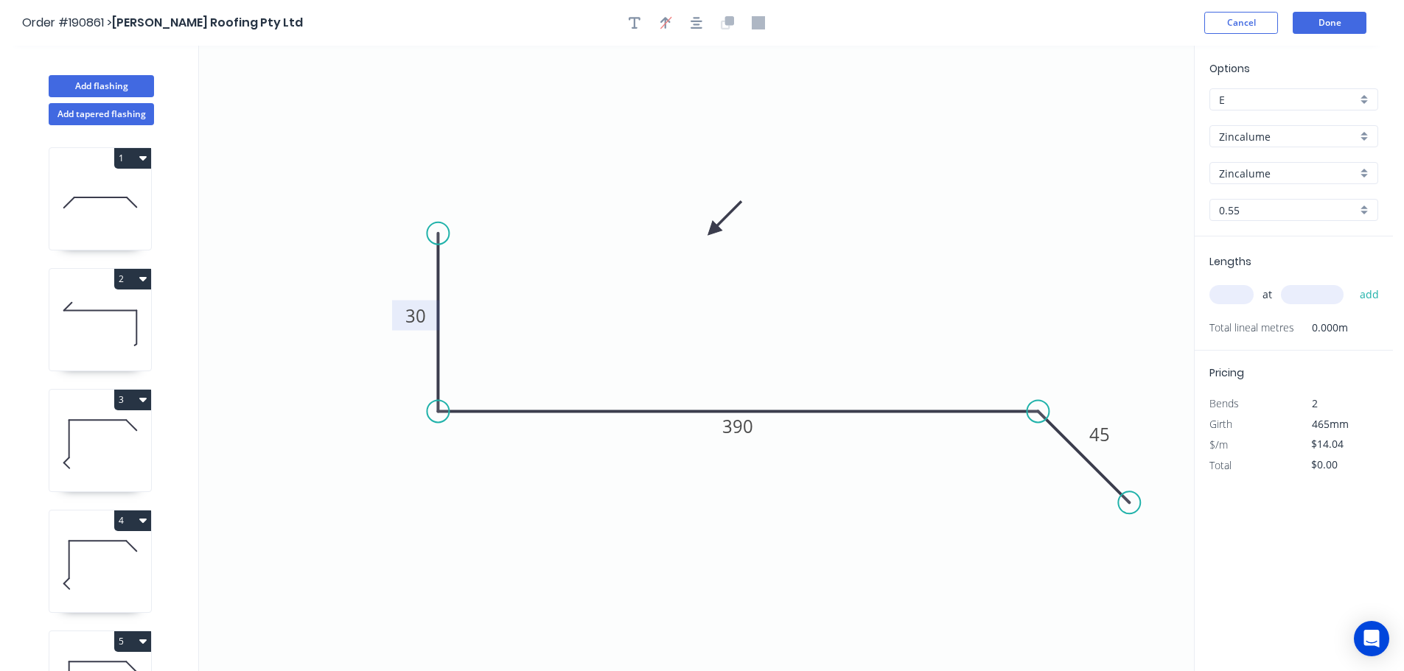
click at [1233, 292] on input "text" at bounding box center [1231, 294] width 44 height 19
click at [1352, 282] on button "add" at bounding box center [1369, 294] width 35 height 25
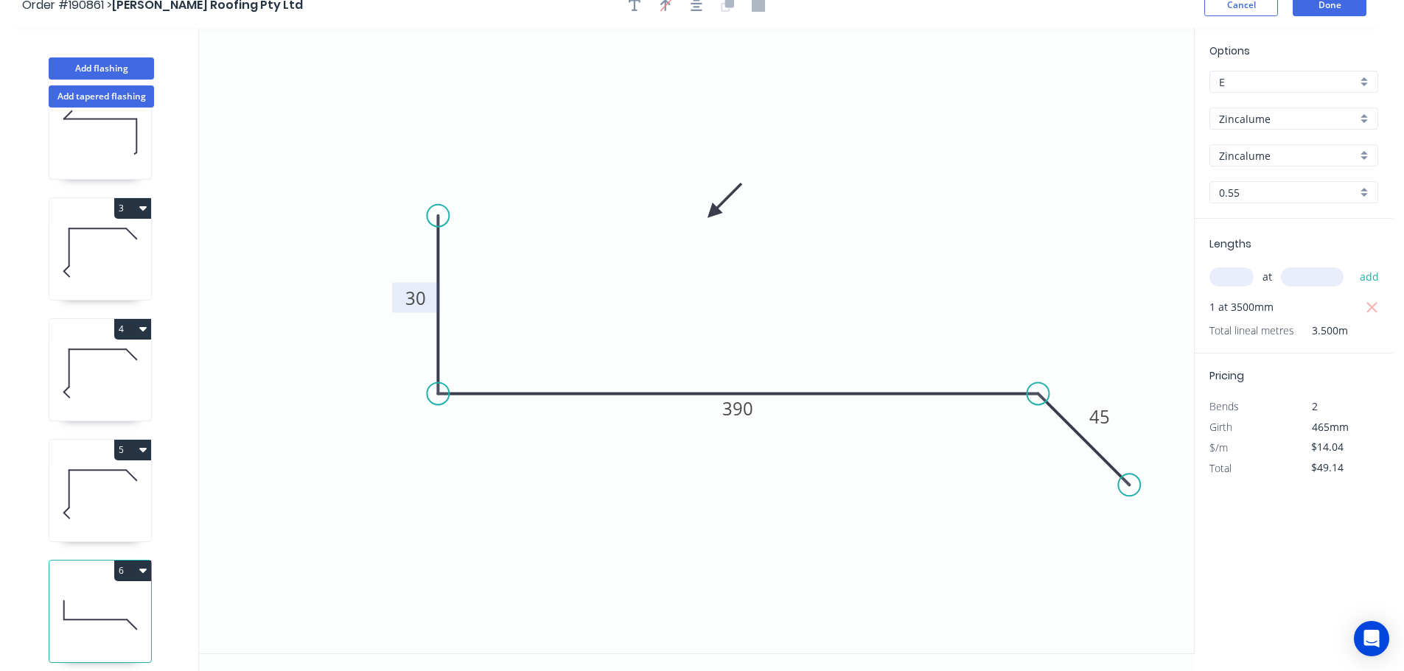
scroll to position [27, 0]
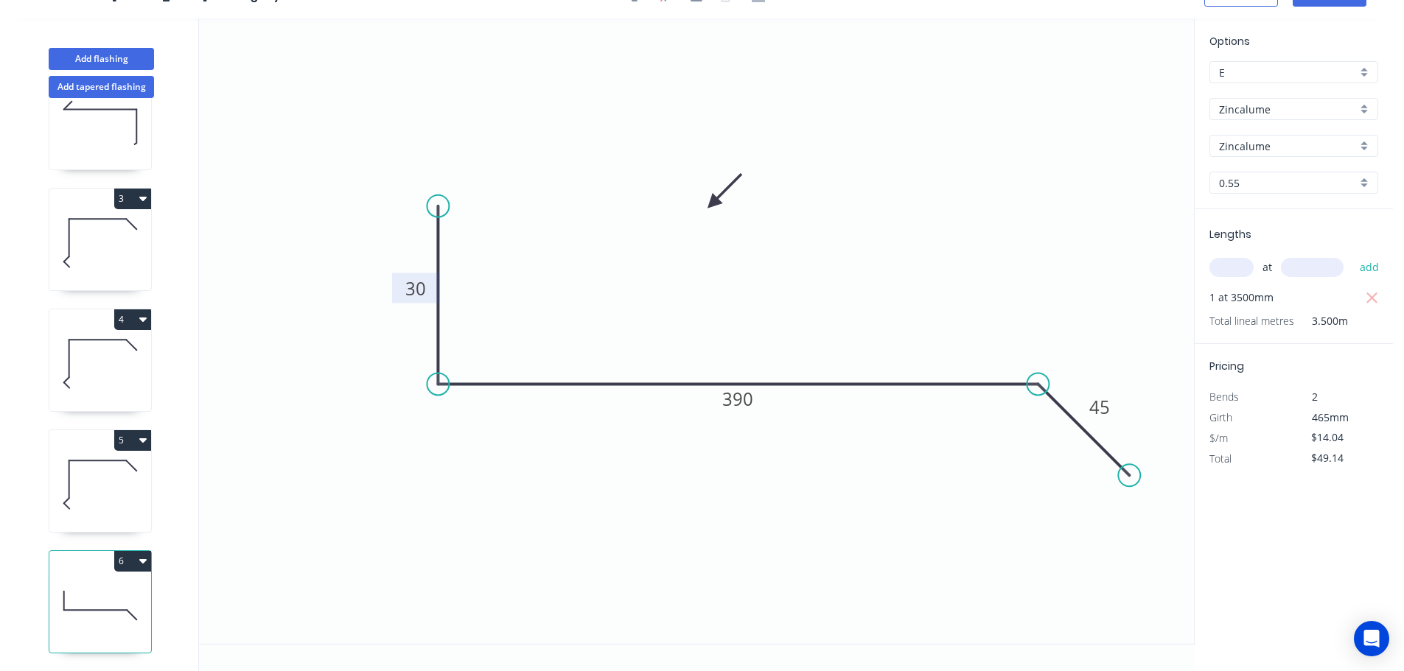
click at [141, 559] on icon "button" at bounding box center [142, 561] width 7 height 4
click at [41, 587] on div "Duplicate" at bounding box center [80, 597] width 113 height 21
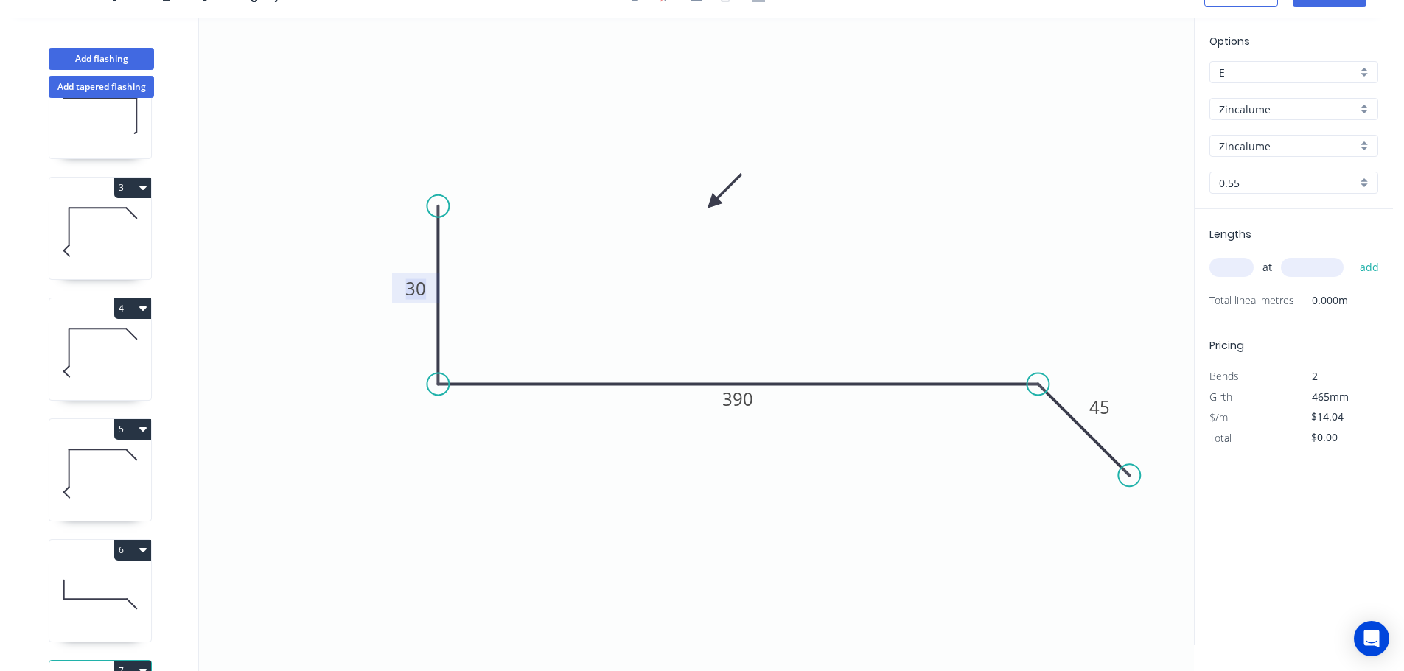
click at [421, 284] on tspan "30" at bounding box center [415, 288] width 21 height 24
click at [1225, 268] on input "text" at bounding box center [1231, 267] width 44 height 19
click at [1352, 255] on button "add" at bounding box center [1369, 267] width 35 height 25
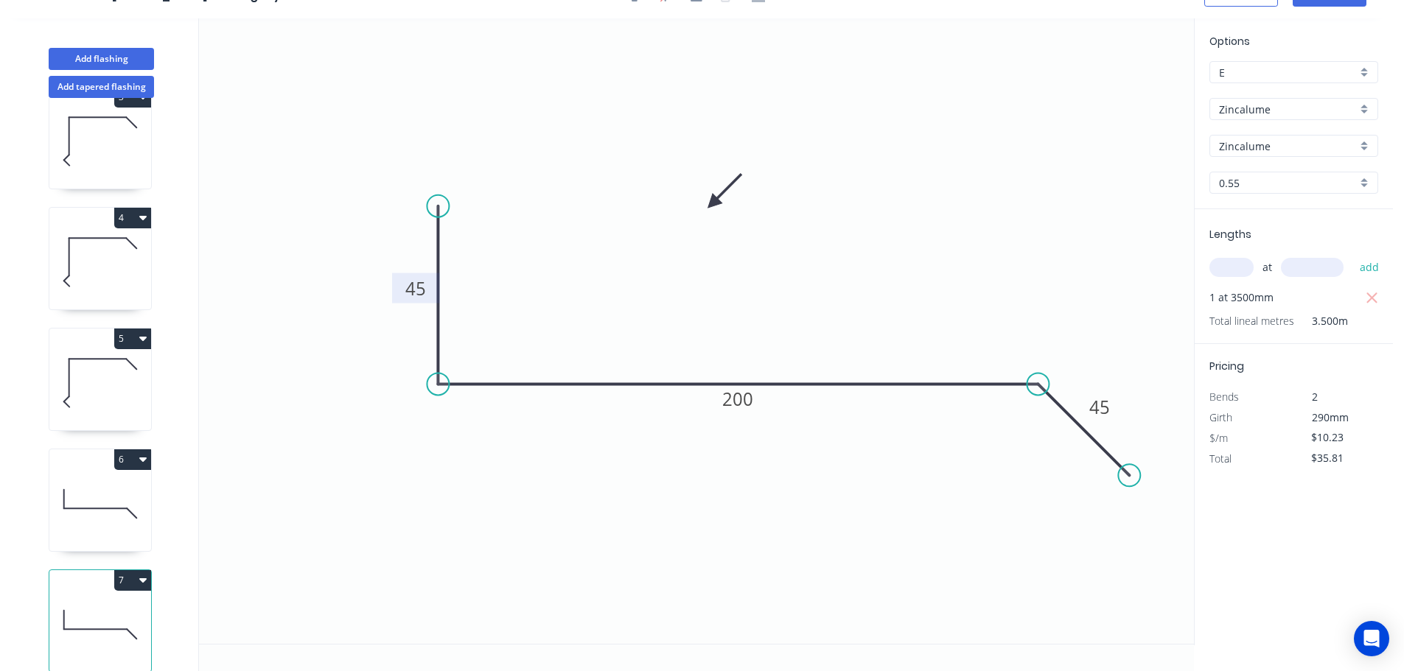
scroll to position [306, 0]
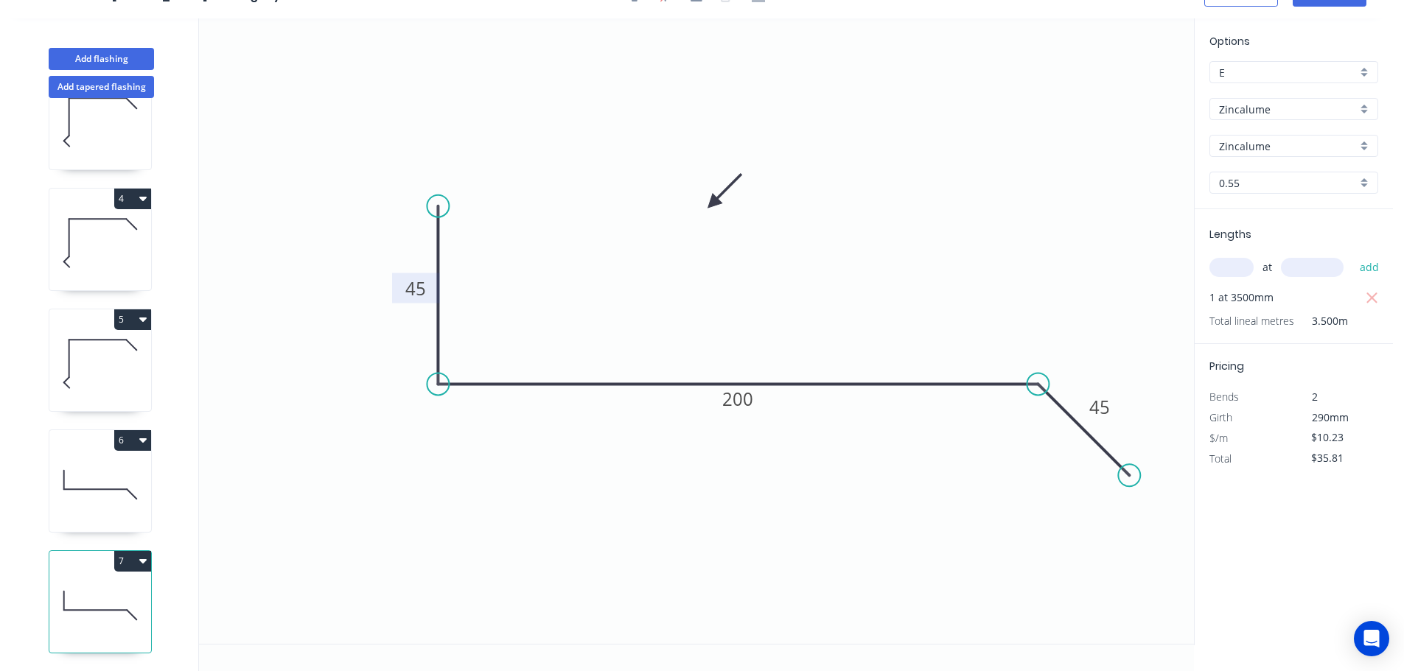
click at [141, 559] on icon "button" at bounding box center [142, 561] width 7 height 4
click at [69, 587] on div "Duplicate" at bounding box center [80, 597] width 113 height 21
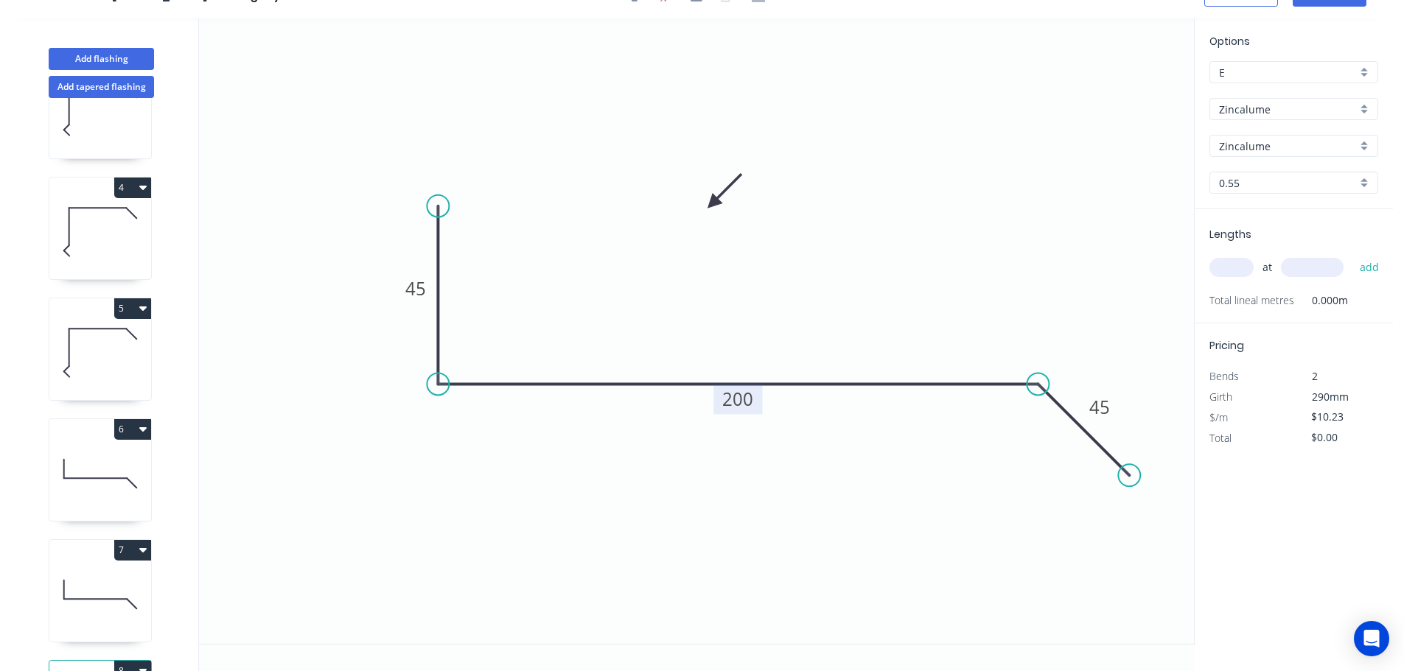
click at [740, 402] on tspan "200" at bounding box center [737, 399] width 31 height 24
click at [1231, 264] on input "text" at bounding box center [1231, 267] width 44 height 19
click at [1352, 255] on button "add" at bounding box center [1369, 267] width 35 height 25
click at [86, 53] on button "Add flashing" at bounding box center [101, 59] width 105 height 22
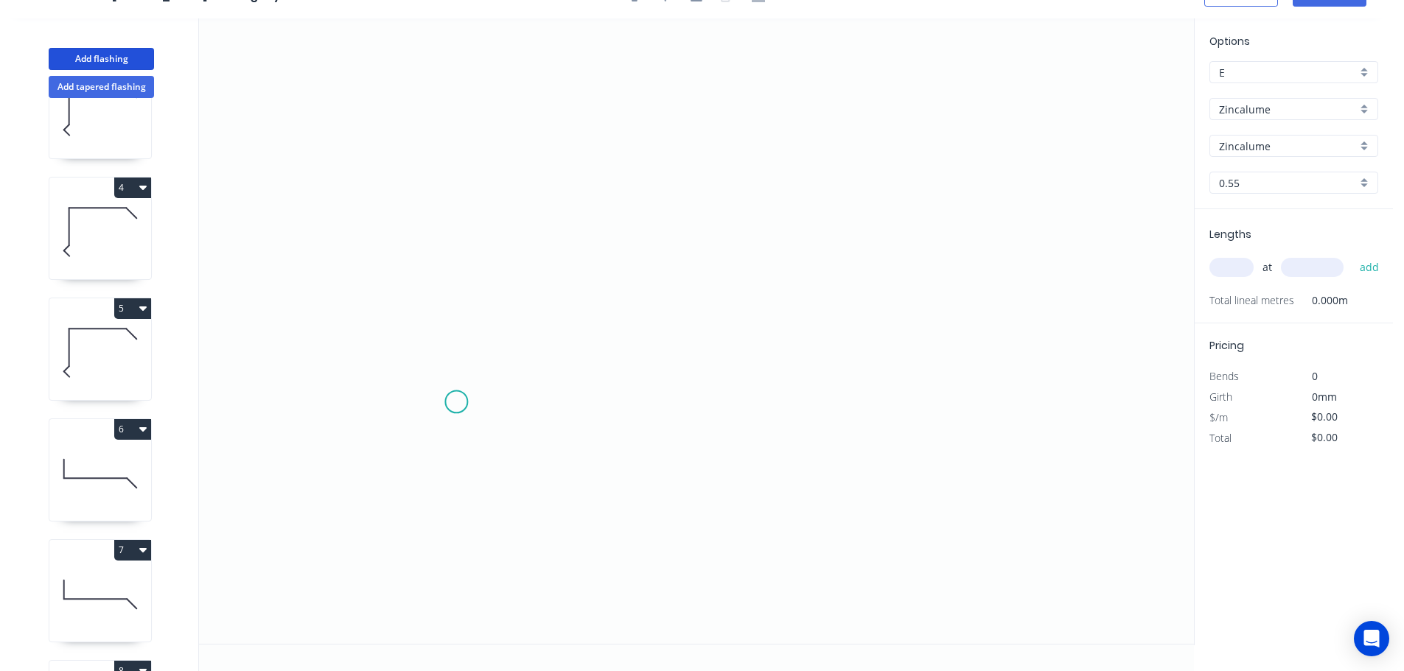
click at [457, 399] on icon "0" at bounding box center [696, 331] width 995 height 626
click at [592, 256] on icon "0" at bounding box center [696, 331] width 995 height 626
click at [943, 259] on icon "0 ?" at bounding box center [696, 331] width 995 height 626
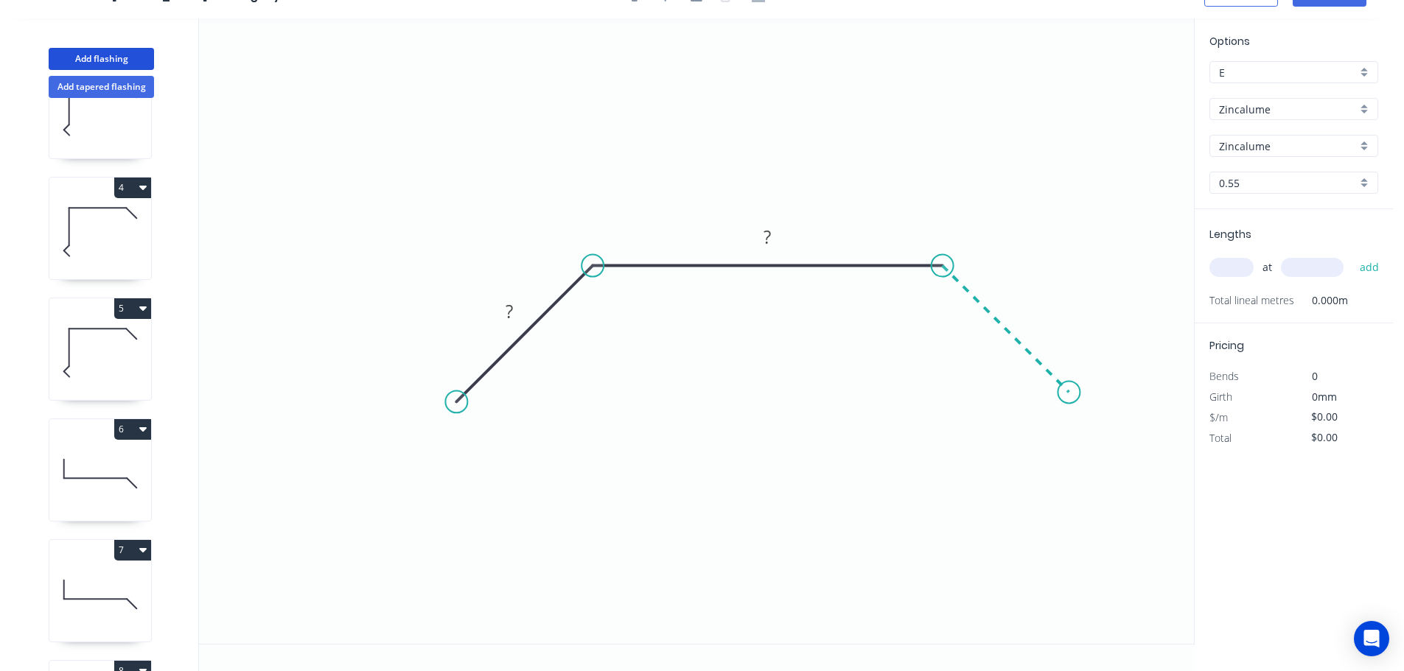
click at [1069, 392] on icon "0 ? ?" at bounding box center [696, 331] width 995 height 626
click at [508, 308] on tspan "?" at bounding box center [509, 311] width 7 height 24
drag, startPoint x: 1069, startPoint y: 396, endPoint x: 1077, endPoint y: 402, distance: 10.0
click at [1077, 402] on circle at bounding box center [1076, 399] width 22 height 22
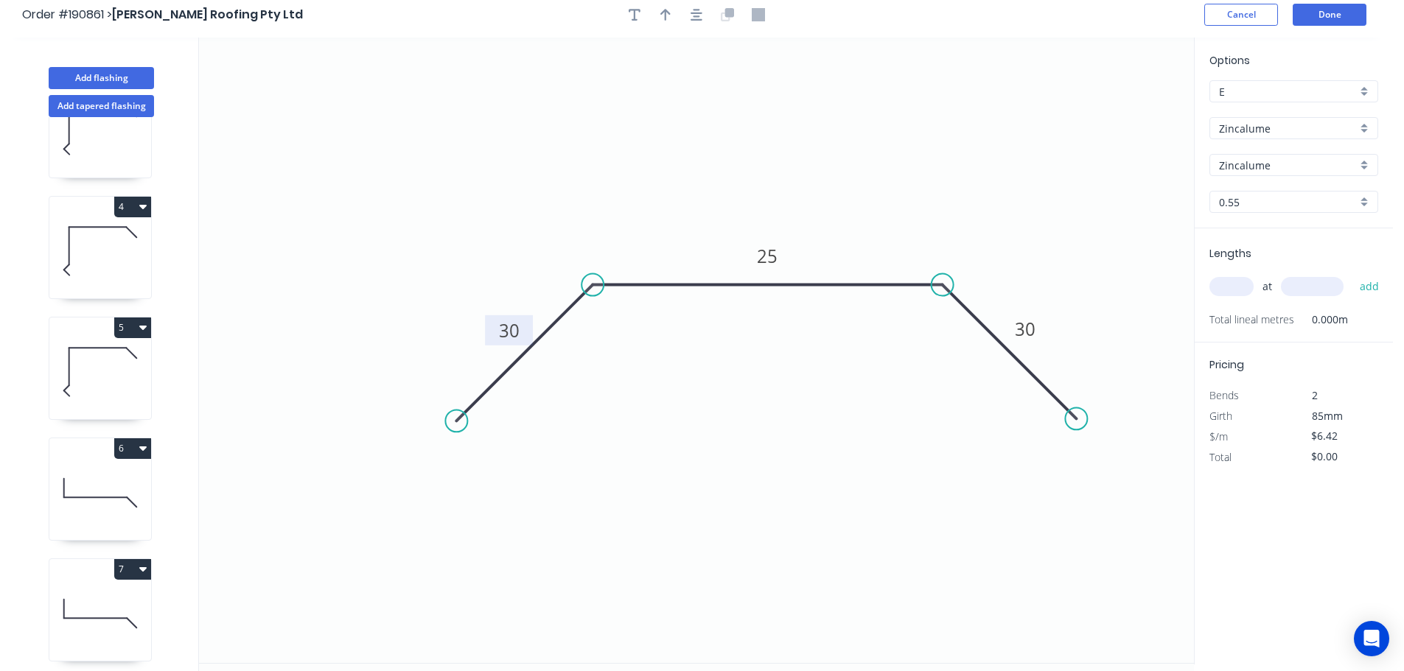
scroll to position [0, 0]
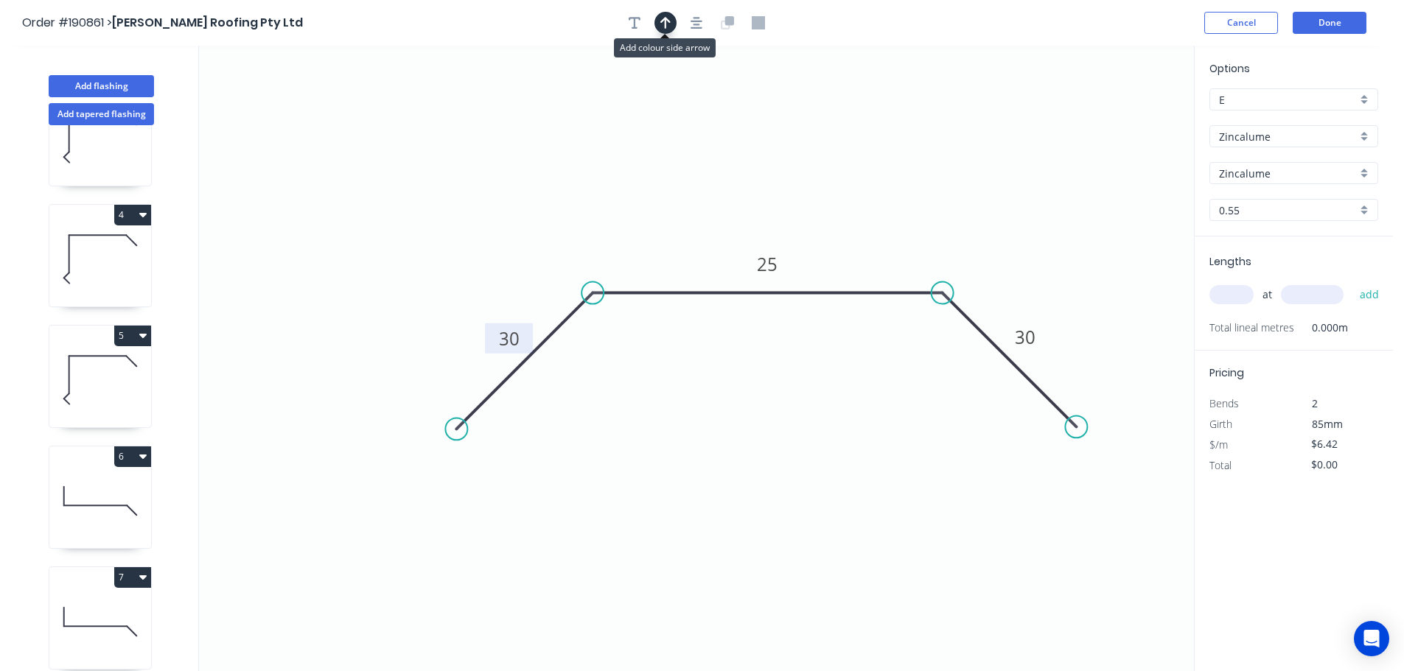
click at [666, 29] on button "button" at bounding box center [665, 23] width 22 height 22
click at [1117, 119] on icon at bounding box center [1119, 102] width 13 height 47
drag, startPoint x: 1117, startPoint y: 119, endPoint x: 892, endPoint y: 233, distance: 252.8
click at [904, 203] on icon at bounding box center [925, 181] width 43 height 43
click at [1239, 294] on input "text" at bounding box center [1231, 294] width 44 height 19
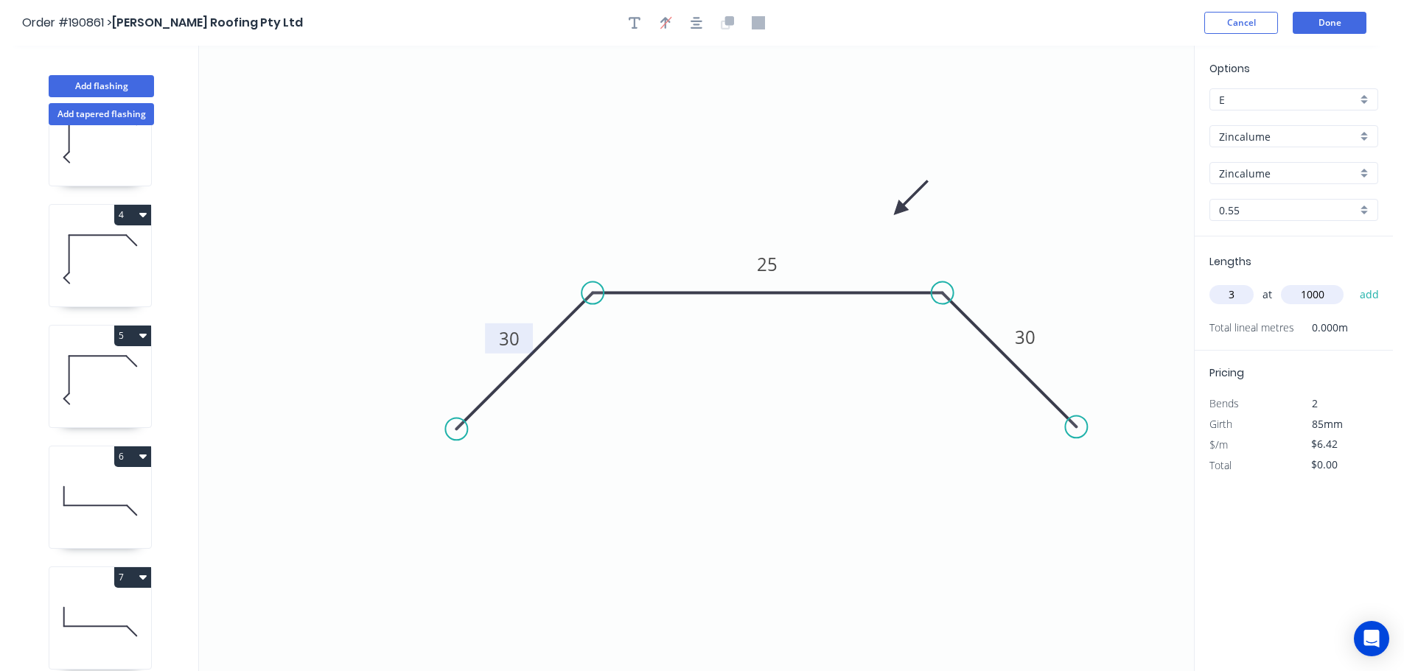
click at [1352, 282] on button "add" at bounding box center [1369, 294] width 35 height 25
click at [1323, 21] on button "Done" at bounding box center [1330, 23] width 74 height 22
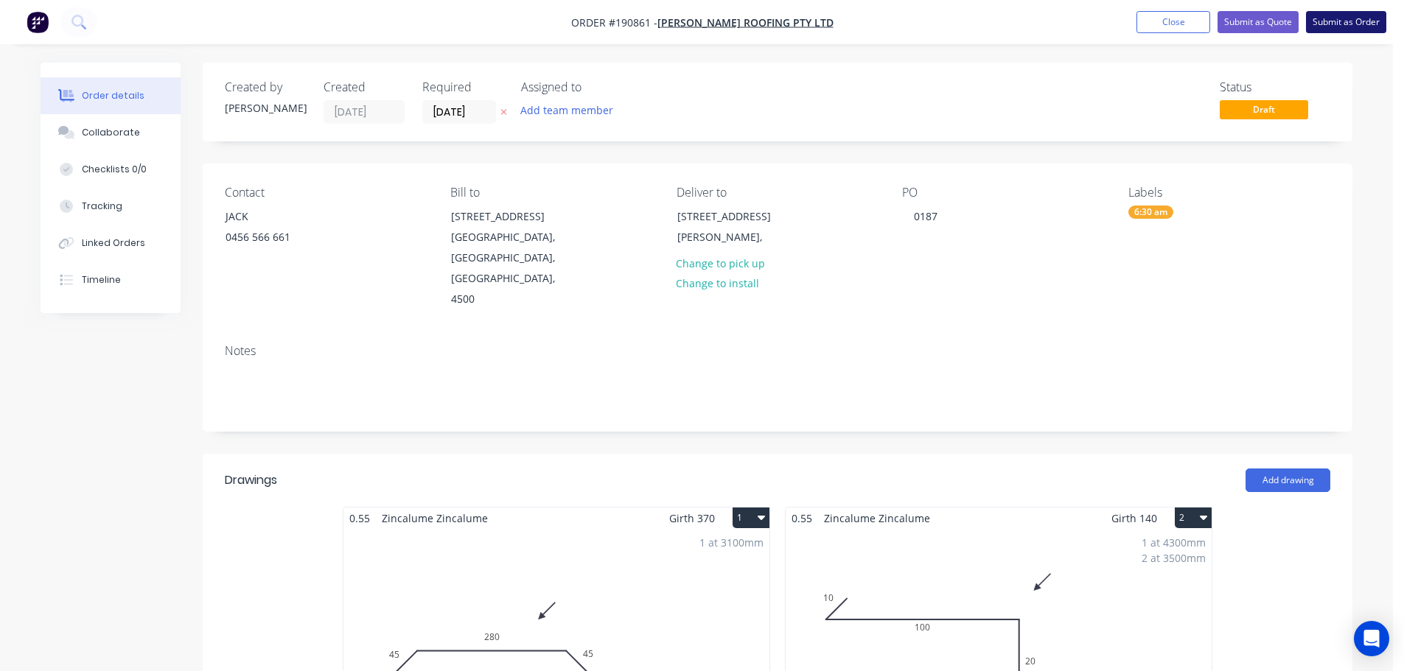
click at [1343, 17] on button "Submit as Order" at bounding box center [1346, 22] width 80 height 22
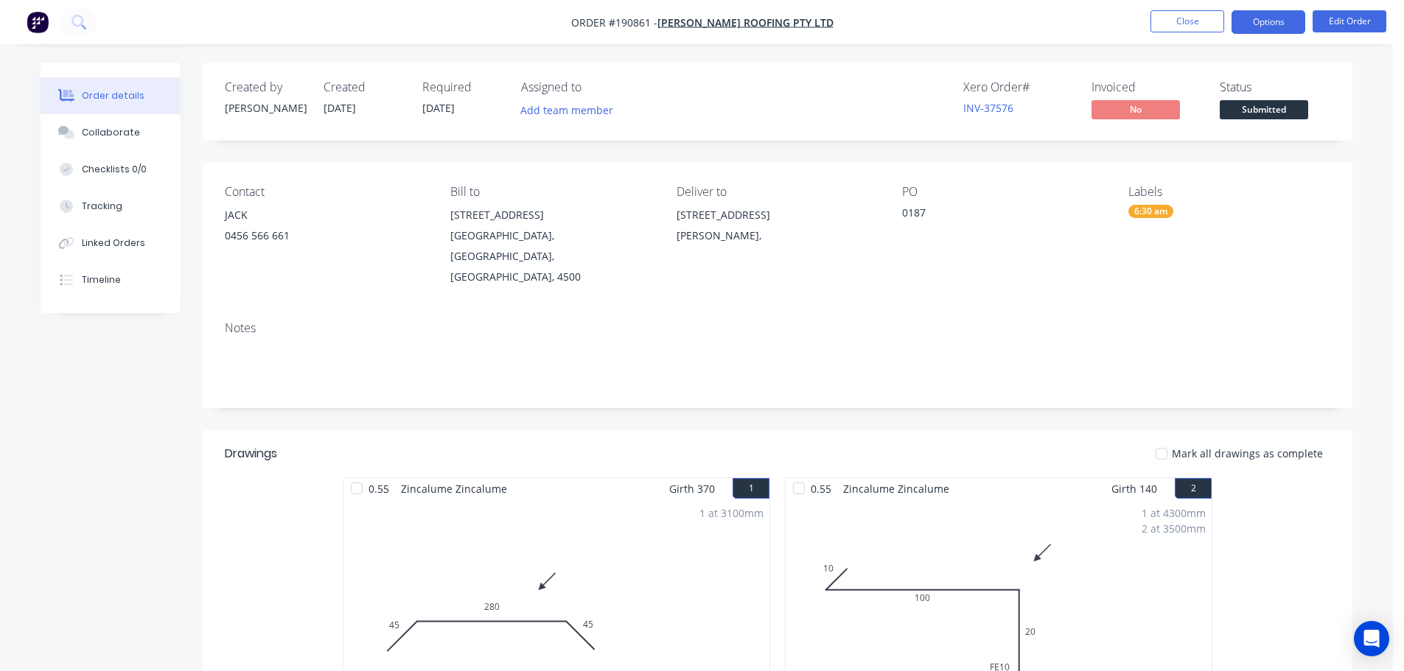
drag, startPoint x: 1270, startPoint y: 18, endPoint x: 1256, endPoint y: 35, distance: 23.0
click at [1270, 18] on button "Options" at bounding box center [1268, 22] width 74 height 24
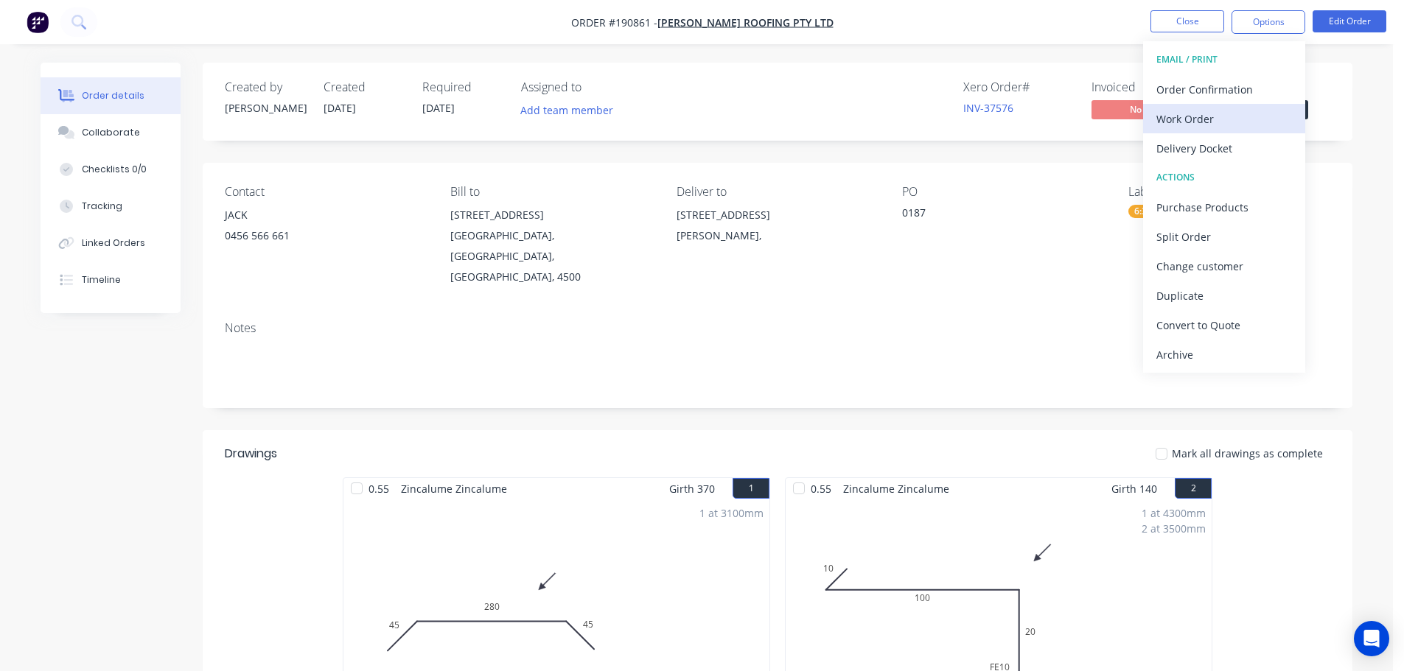
click at [1184, 111] on div "Work Order" at bounding box center [1224, 118] width 136 height 21
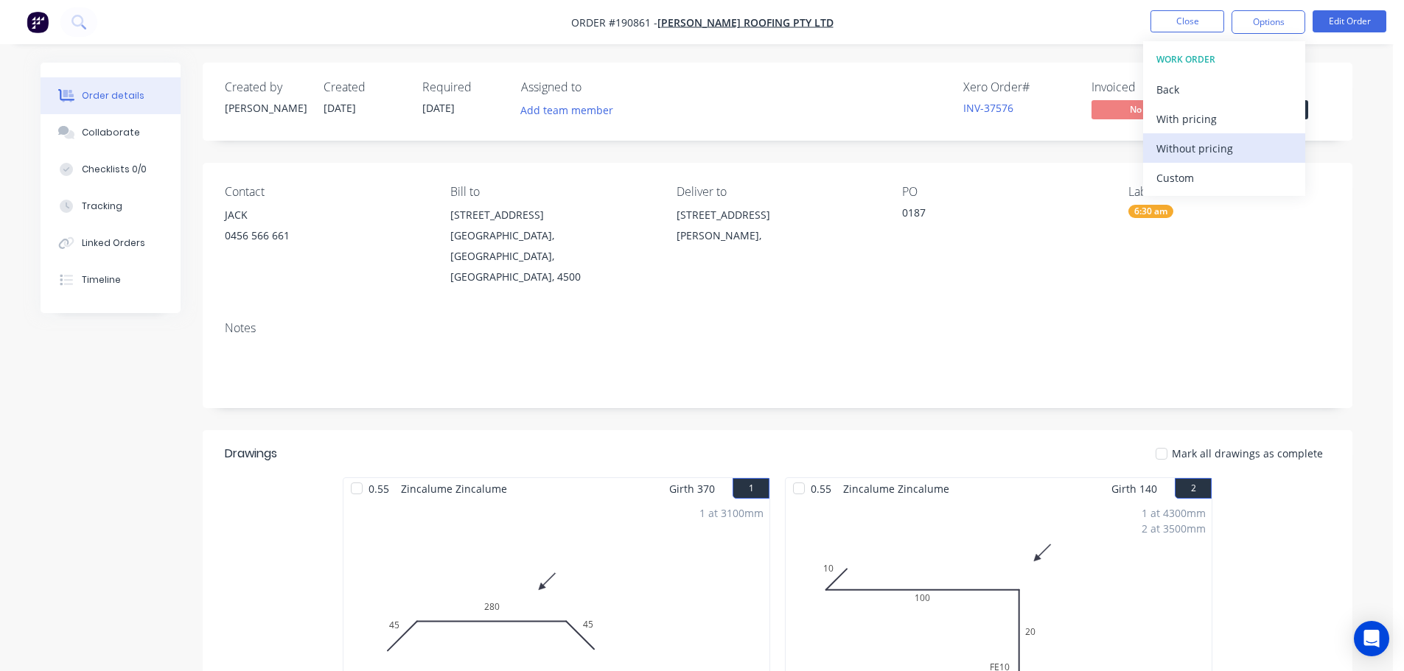
click at [1197, 148] on div "Without pricing" at bounding box center [1224, 148] width 136 height 21
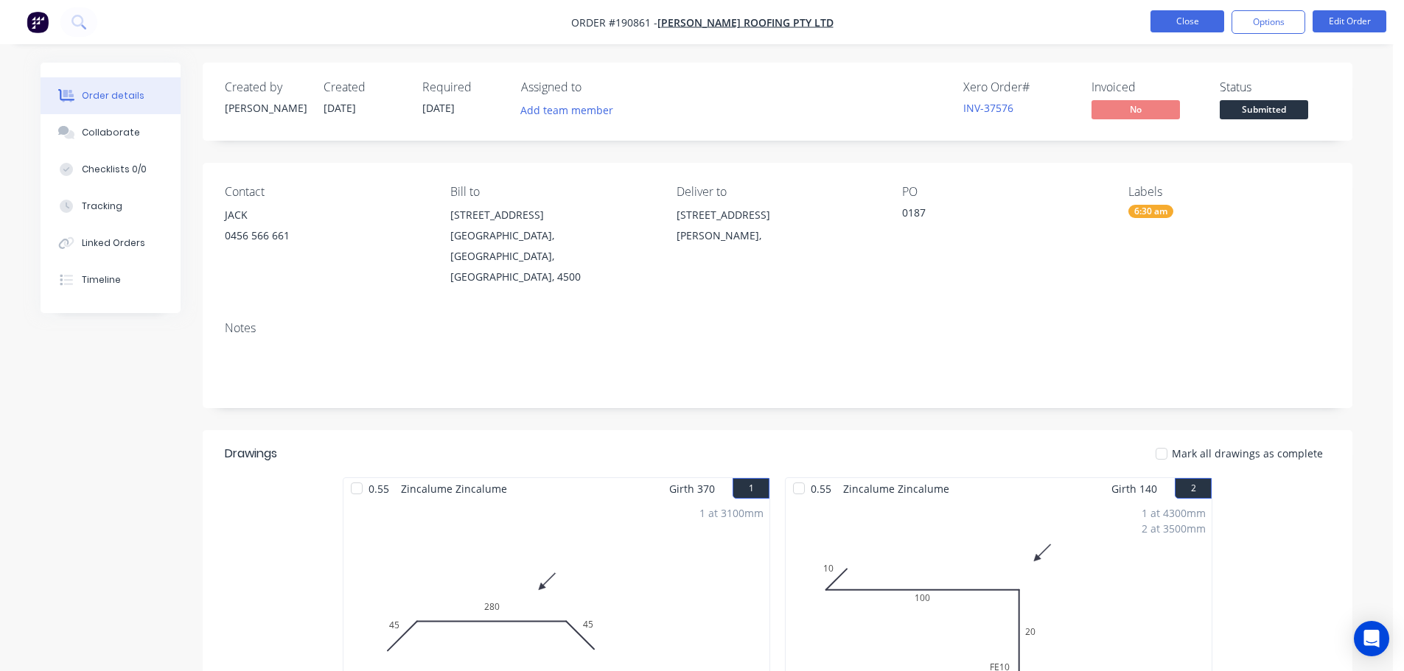
click at [1182, 21] on button "Close" at bounding box center [1187, 21] width 74 height 22
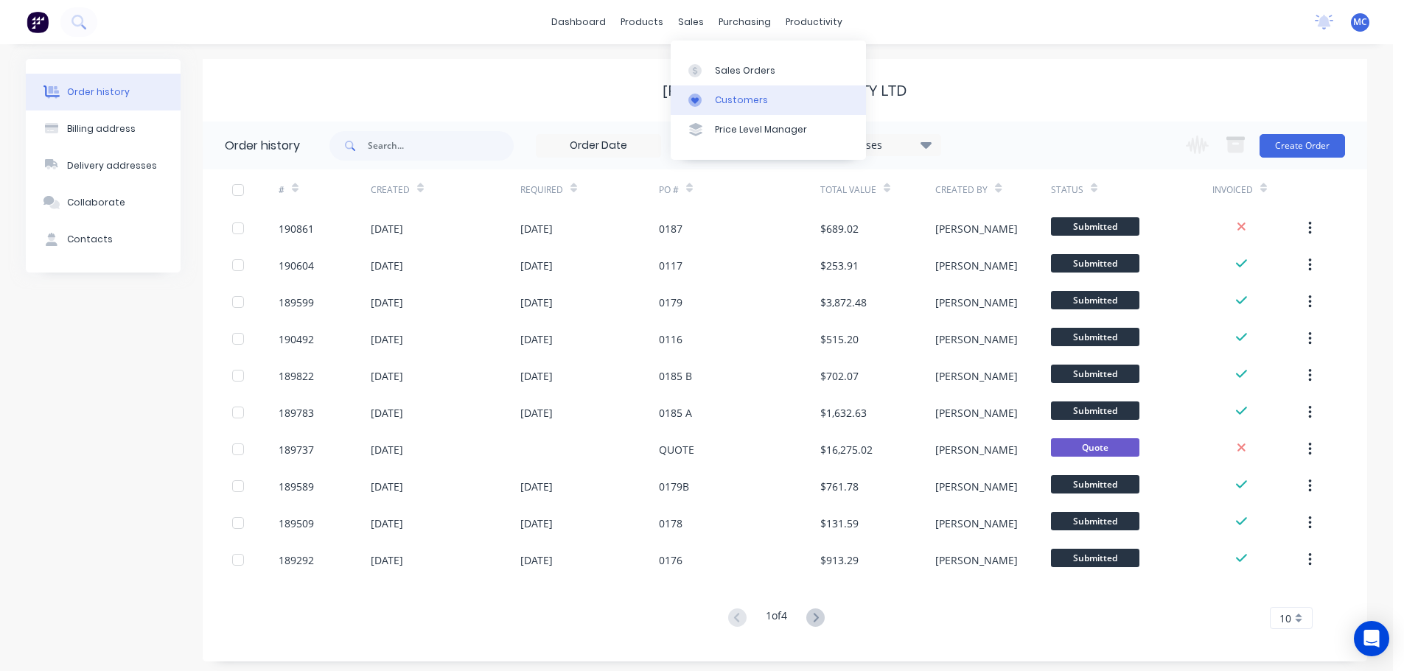
click at [730, 97] on div "Customers" at bounding box center [741, 100] width 53 height 13
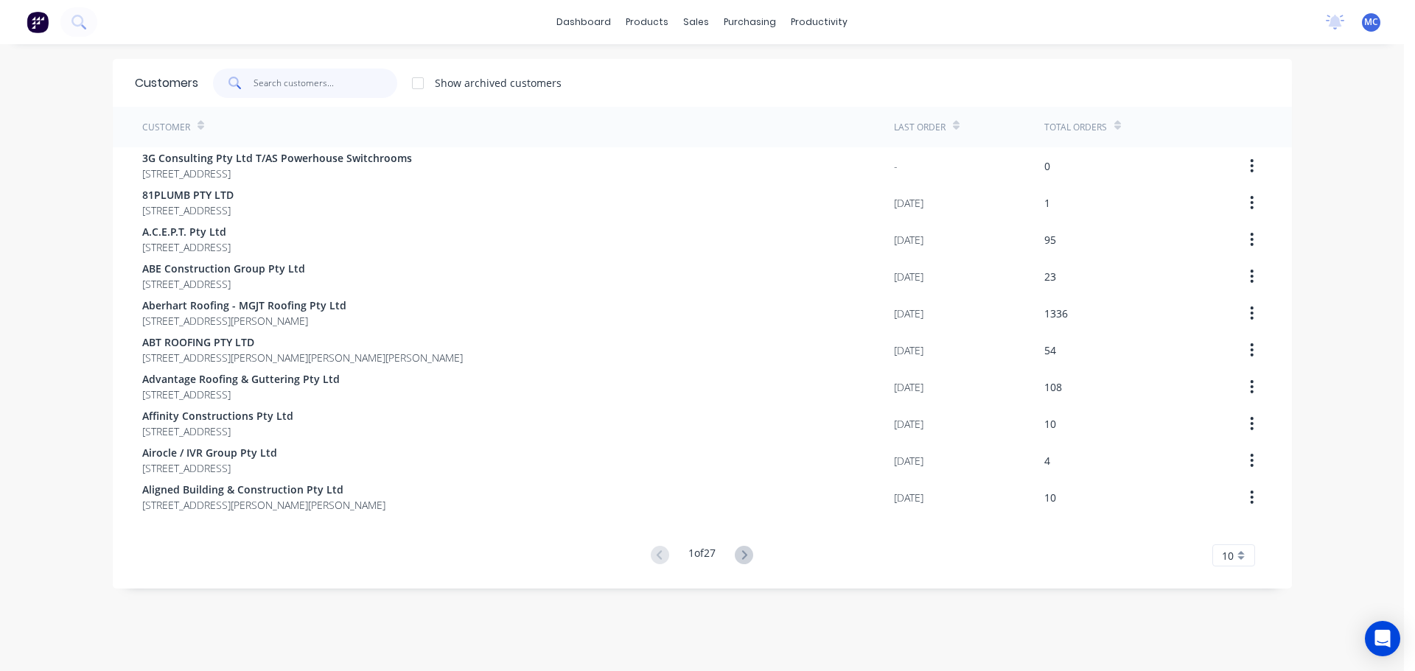
click at [324, 77] on input "text" at bounding box center [325, 83] width 144 height 29
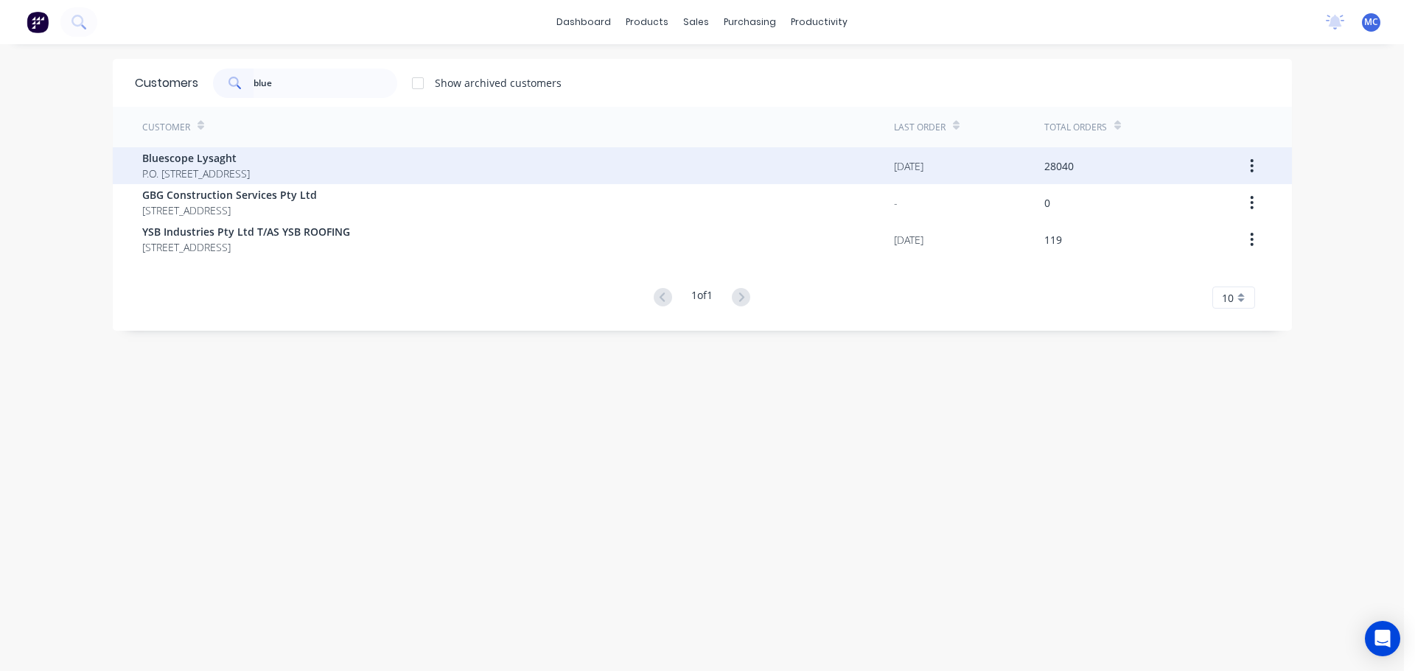
click at [178, 154] on span "Bluescope Lysaght" at bounding box center [196, 157] width 108 height 15
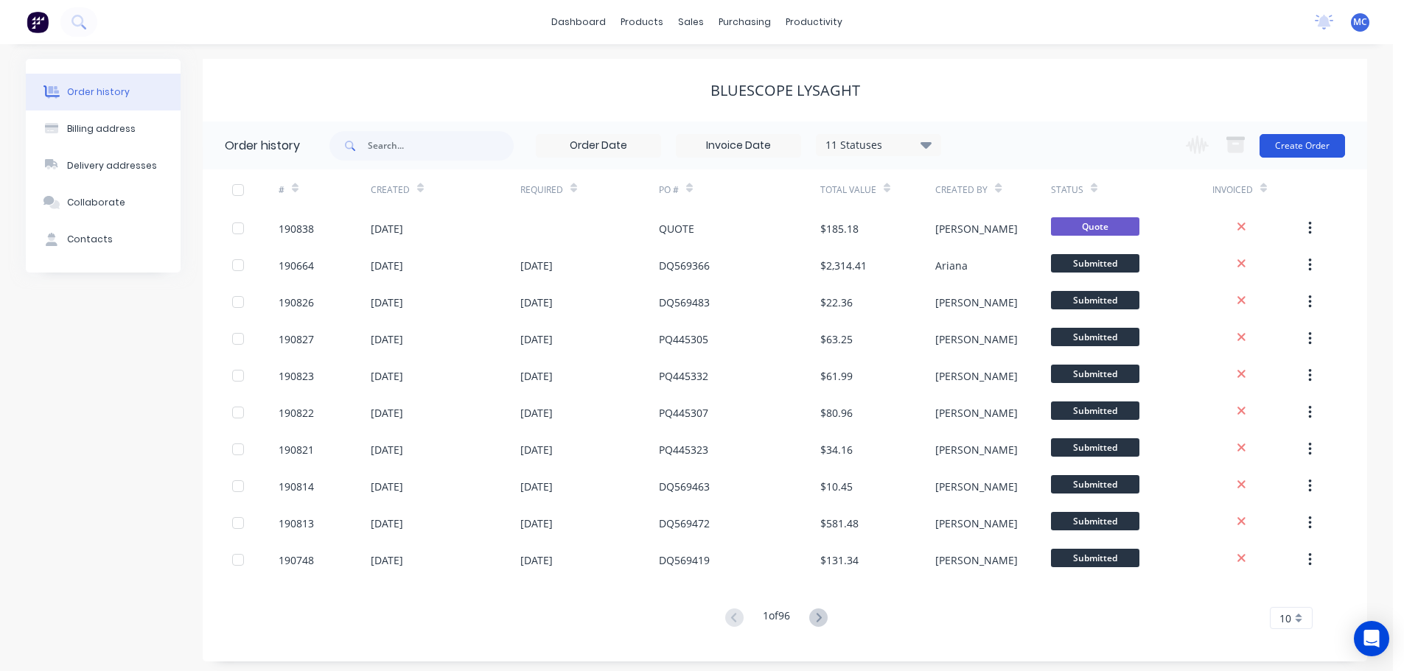
click at [1306, 136] on button "Create Order" at bounding box center [1301, 146] width 85 height 24
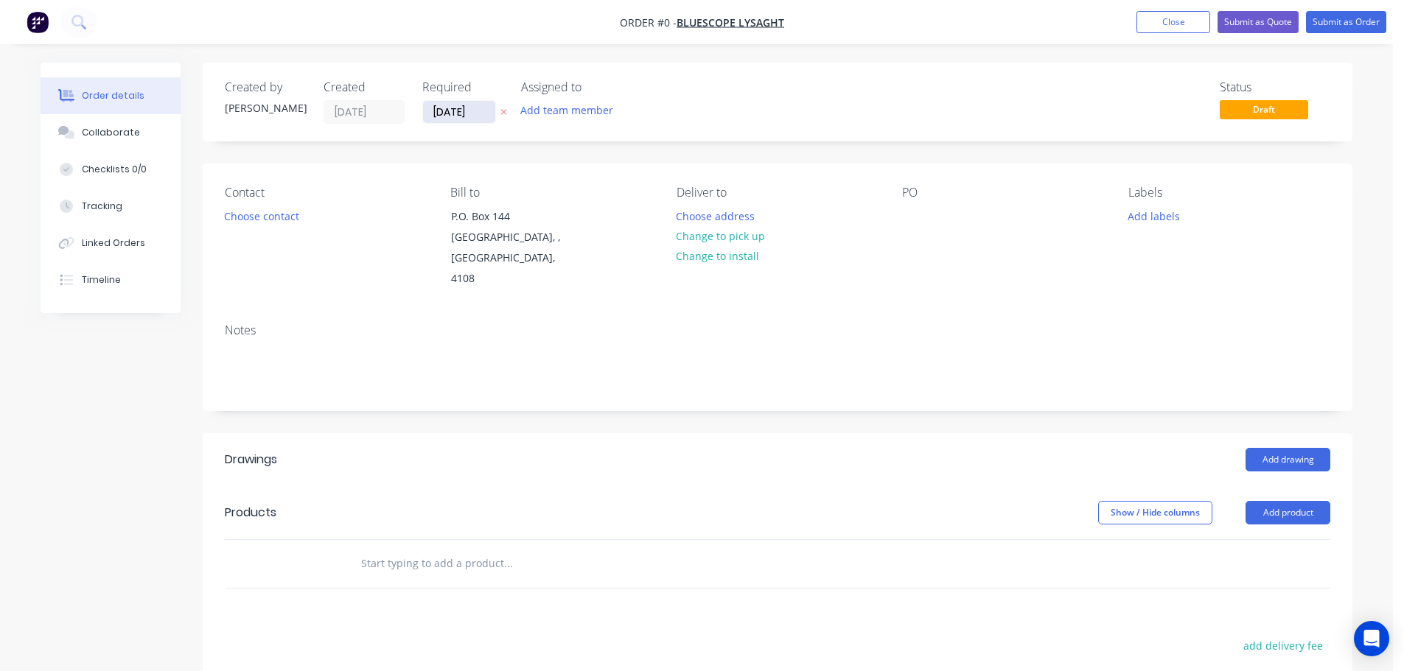
click at [459, 108] on input "[DATE]" at bounding box center [459, 112] width 72 height 22
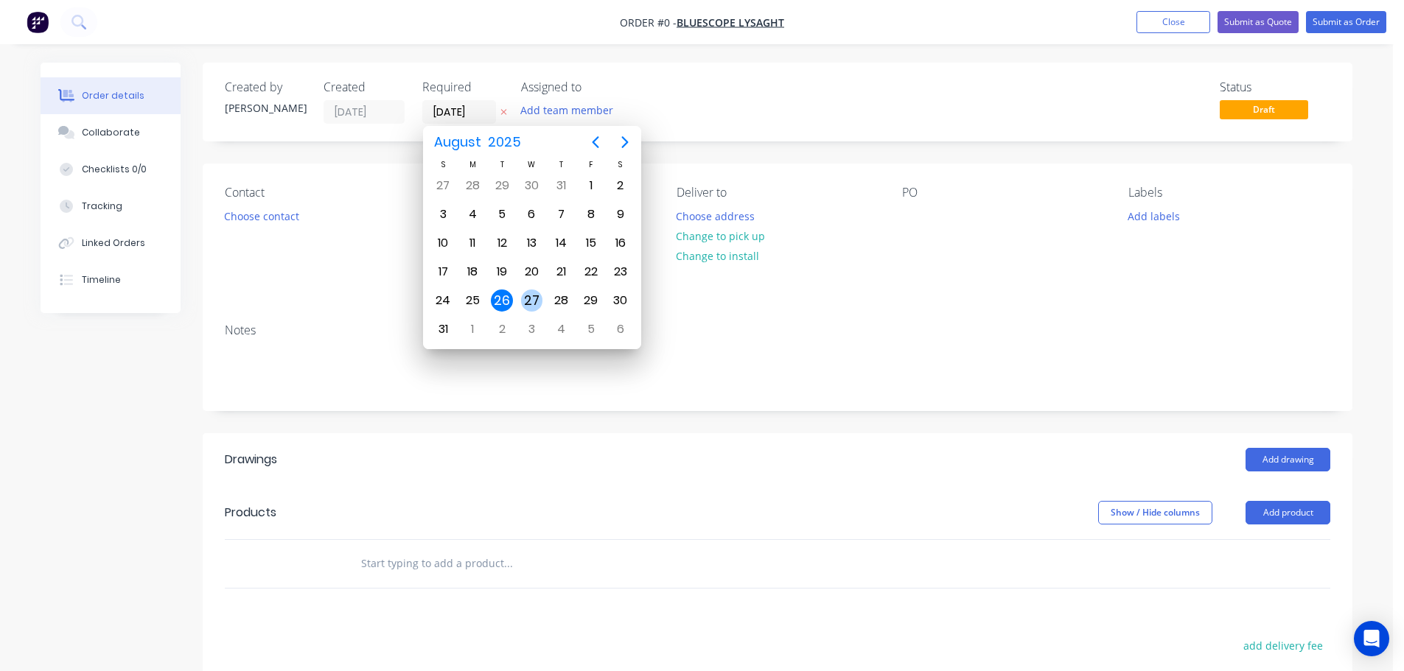
click at [531, 301] on div "27" at bounding box center [532, 301] width 22 height 22
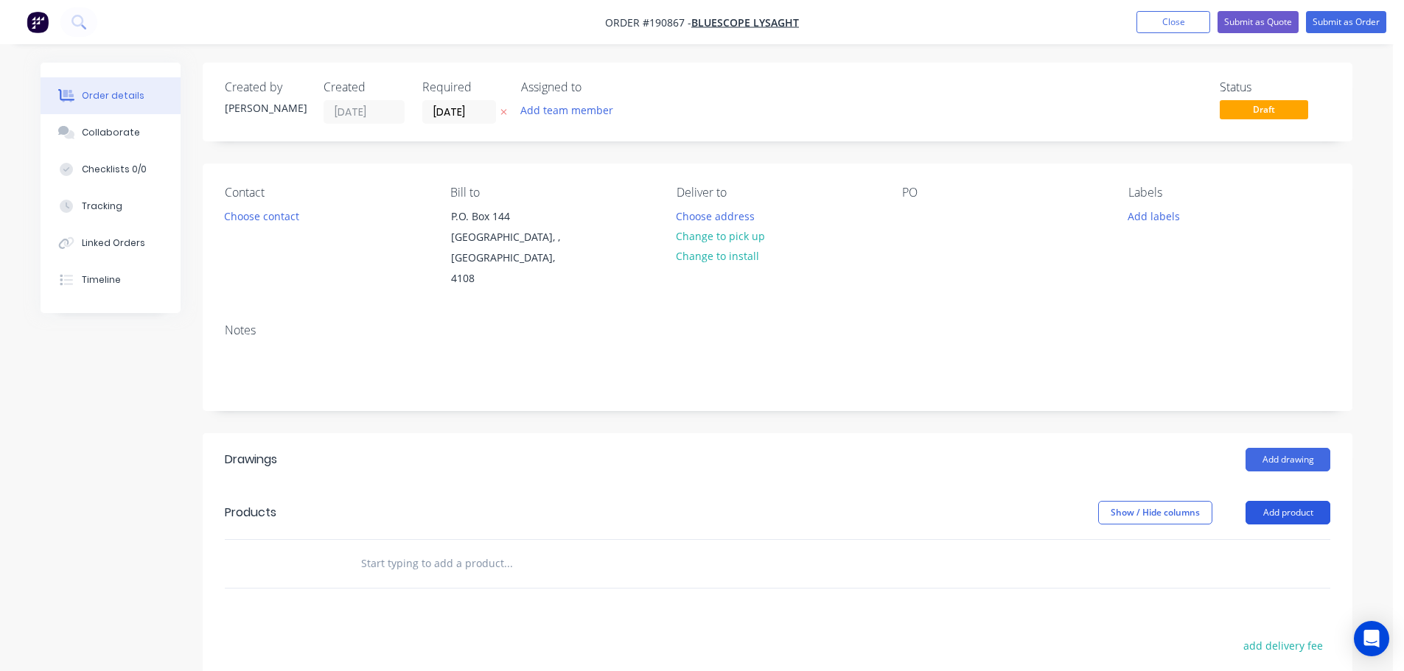
click at [1293, 503] on header "Products Show / Hide columns Add product" at bounding box center [778, 512] width 1150 height 53
click at [1292, 501] on button "Add product" at bounding box center [1287, 513] width 85 height 24
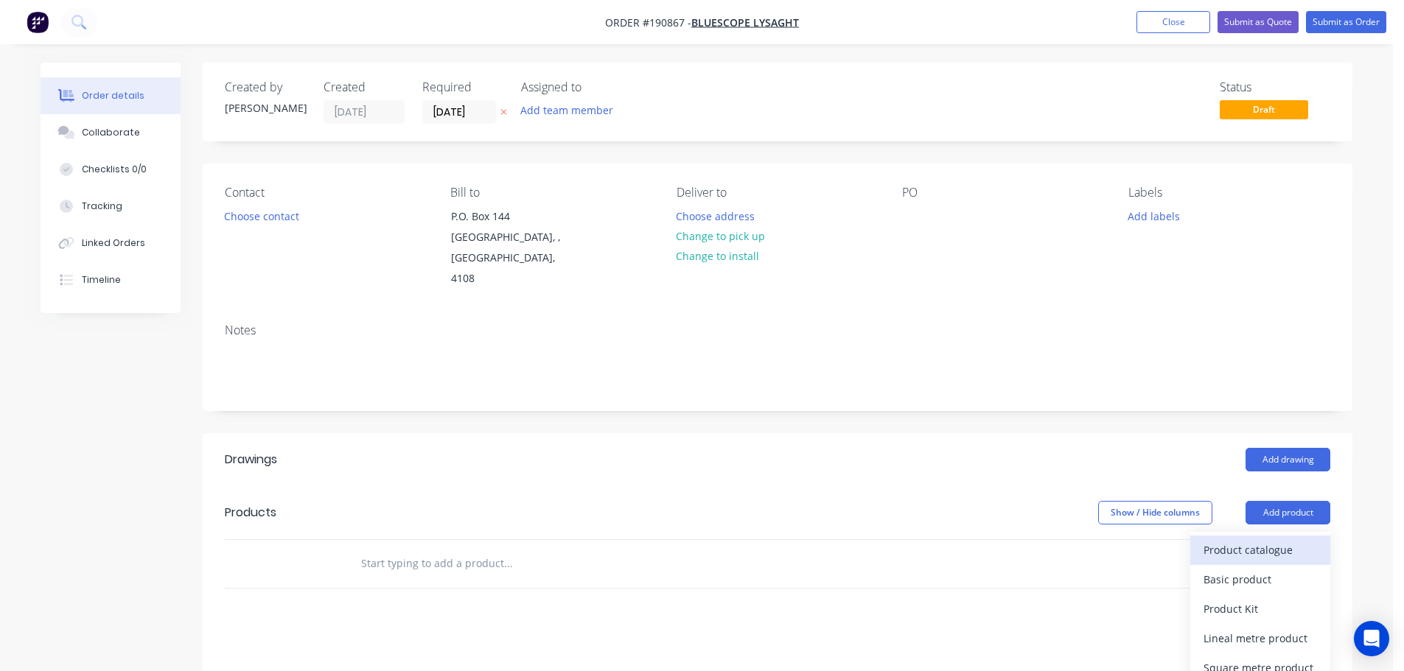
click at [1227, 539] on div "Product catalogue" at bounding box center [1259, 549] width 113 height 21
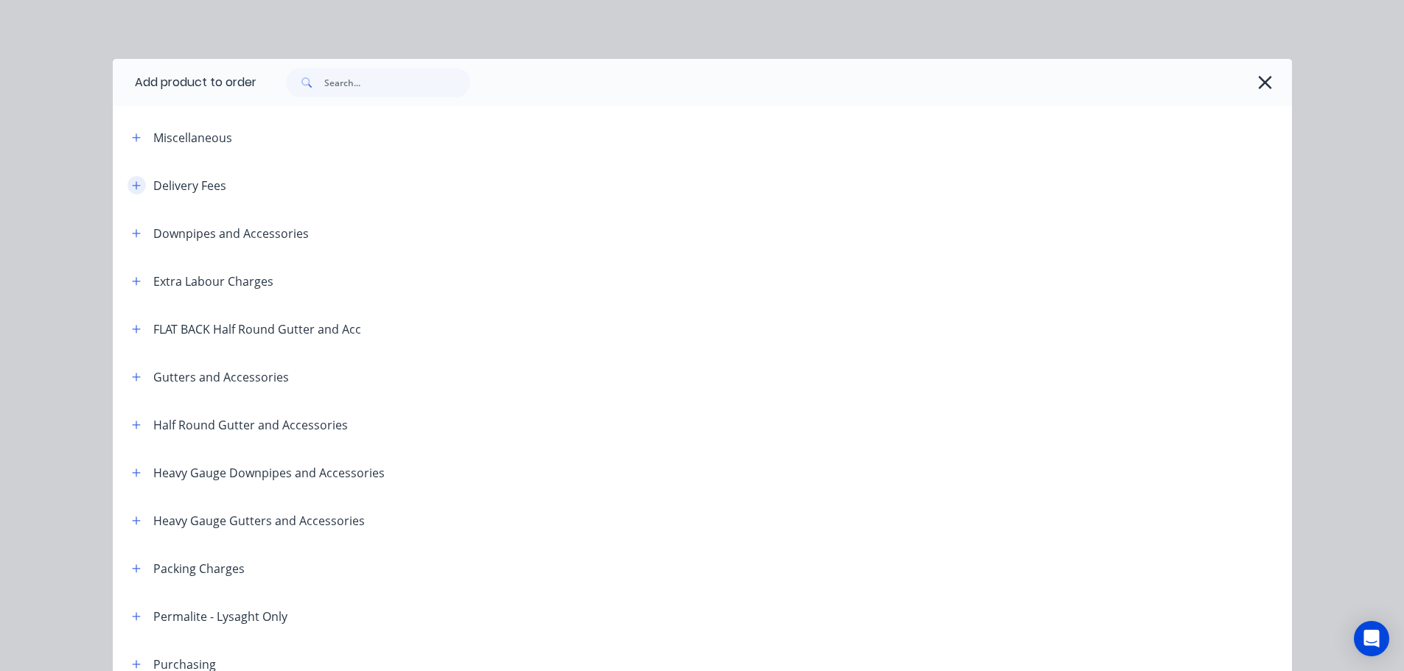
click at [132, 182] on icon "button" at bounding box center [136, 186] width 9 height 10
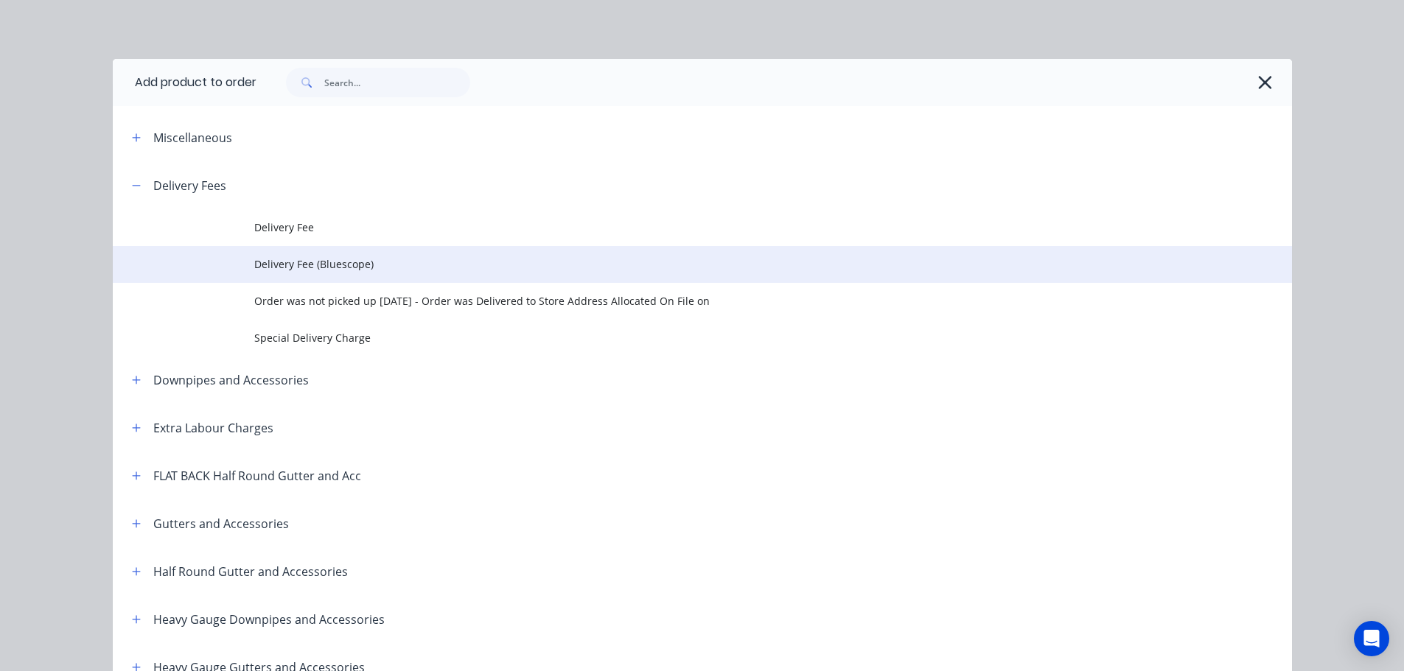
click at [309, 265] on span "Delivery Fee (Bluescope)" at bounding box center [669, 263] width 830 height 15
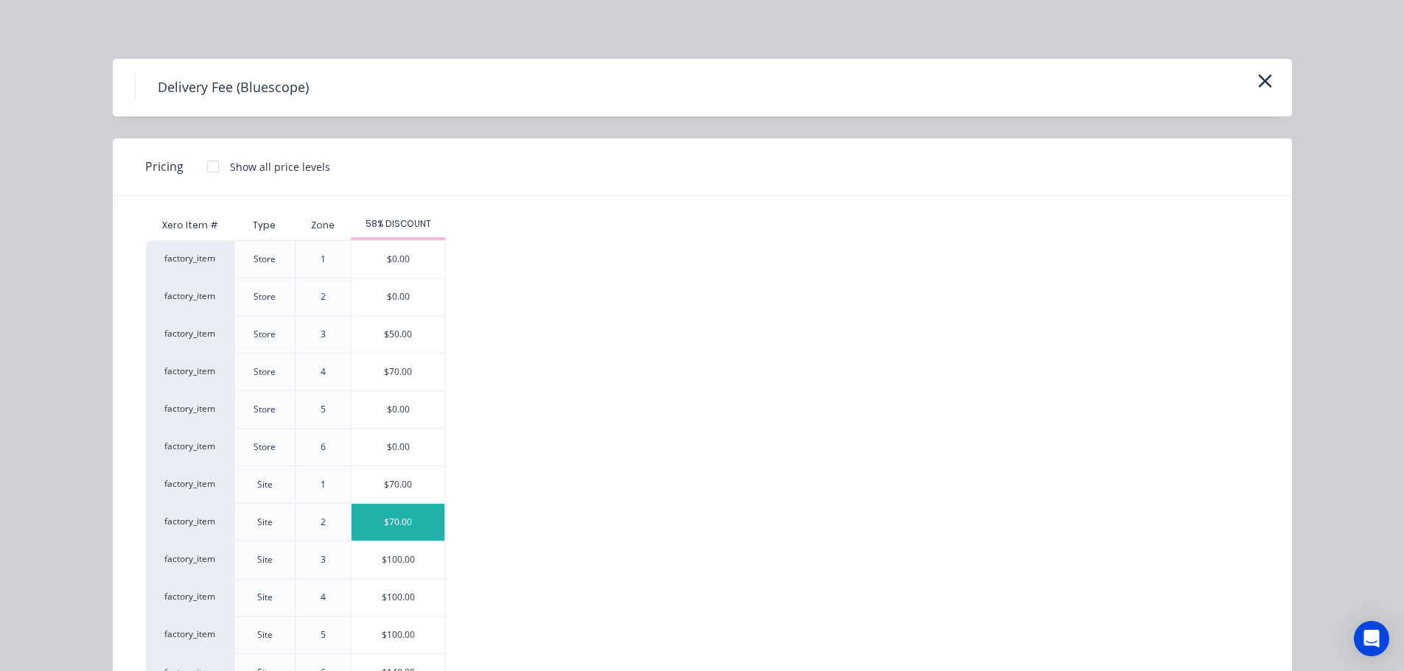
click at [389, 518] on div "$70.00" at bounding box center [398, 522] width 93 height 37
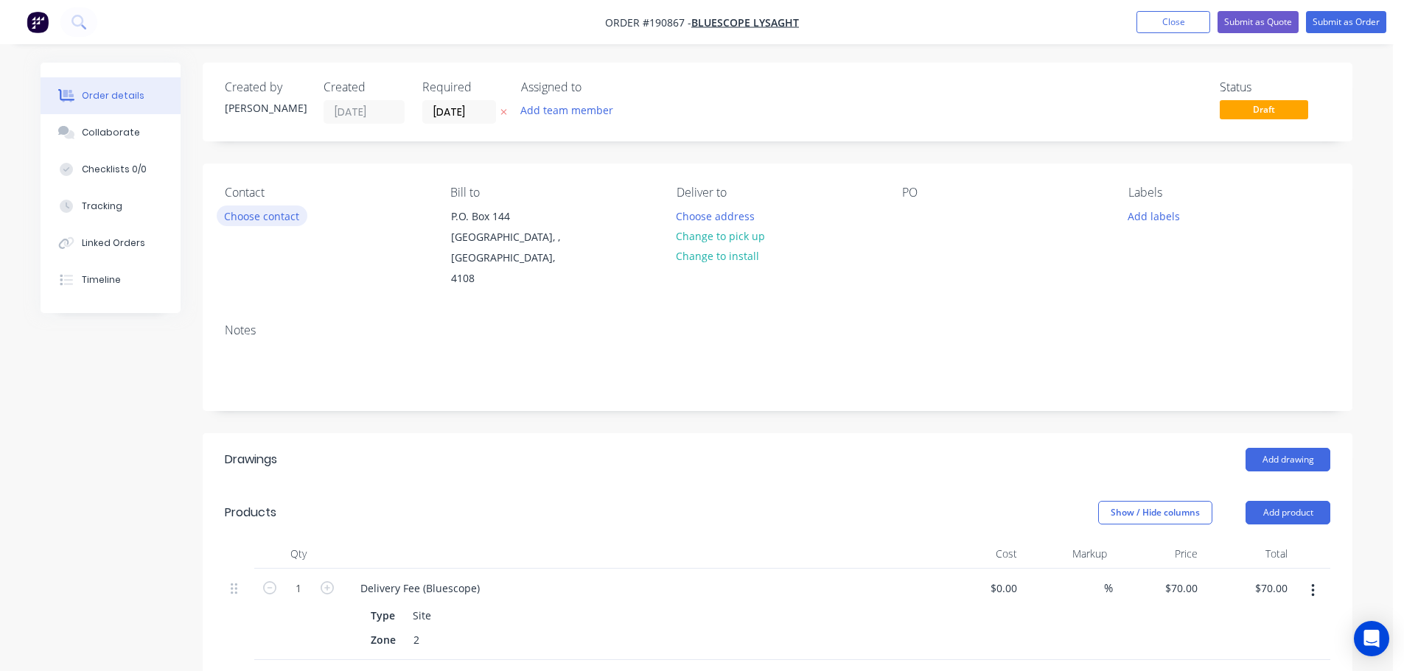
click at [273, 214] on button "Choose contact" at bounding box center [262, 216] width 91 height 20
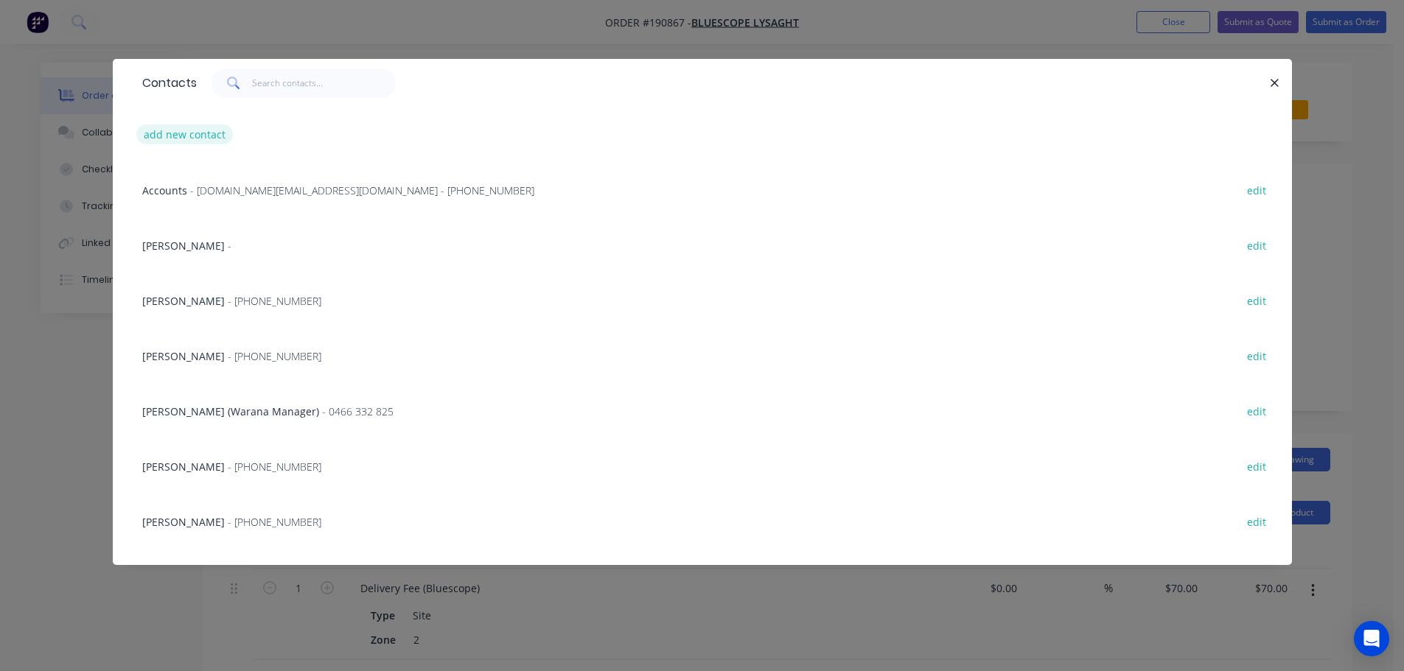
click at [162, 132] on button "add new contact" at bounding box center [184, 135] width 97 height 20
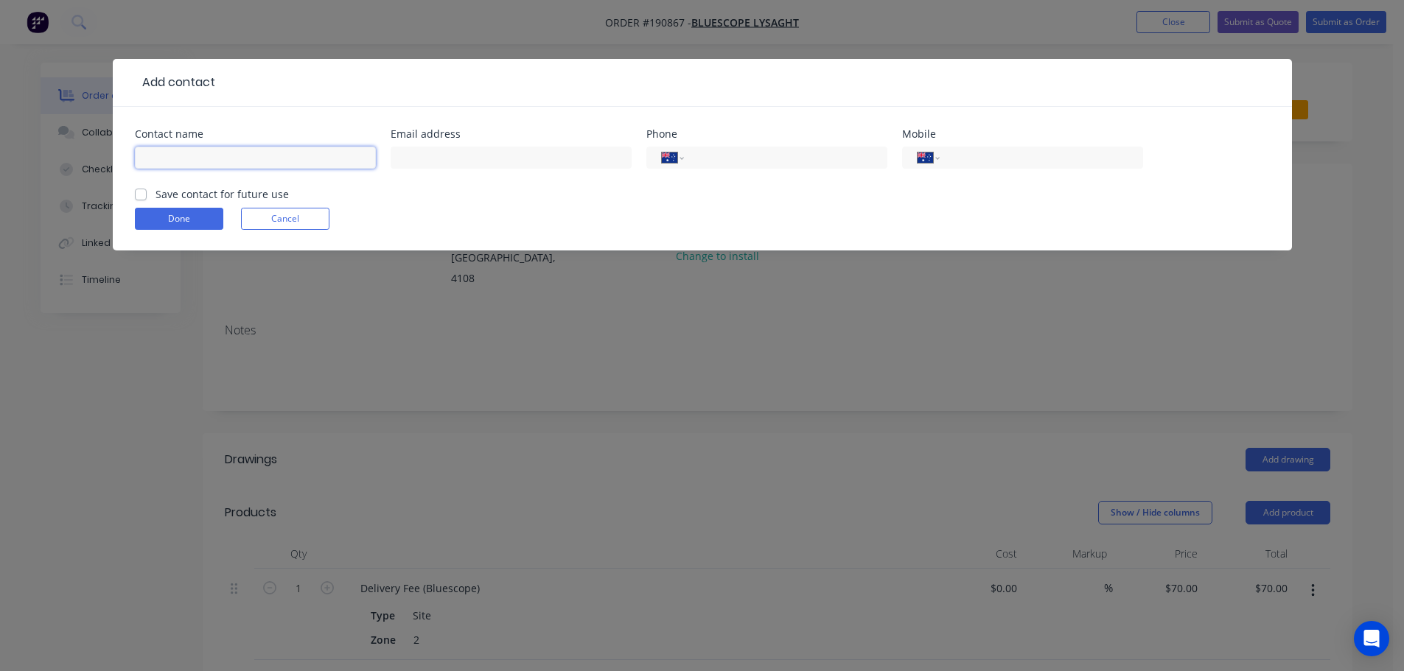
click at [181, 157] on input "text" at bounding box center [255, 158] width 241 height 22
click button "Done" at bounding box center [179, 219] width 88 height 22
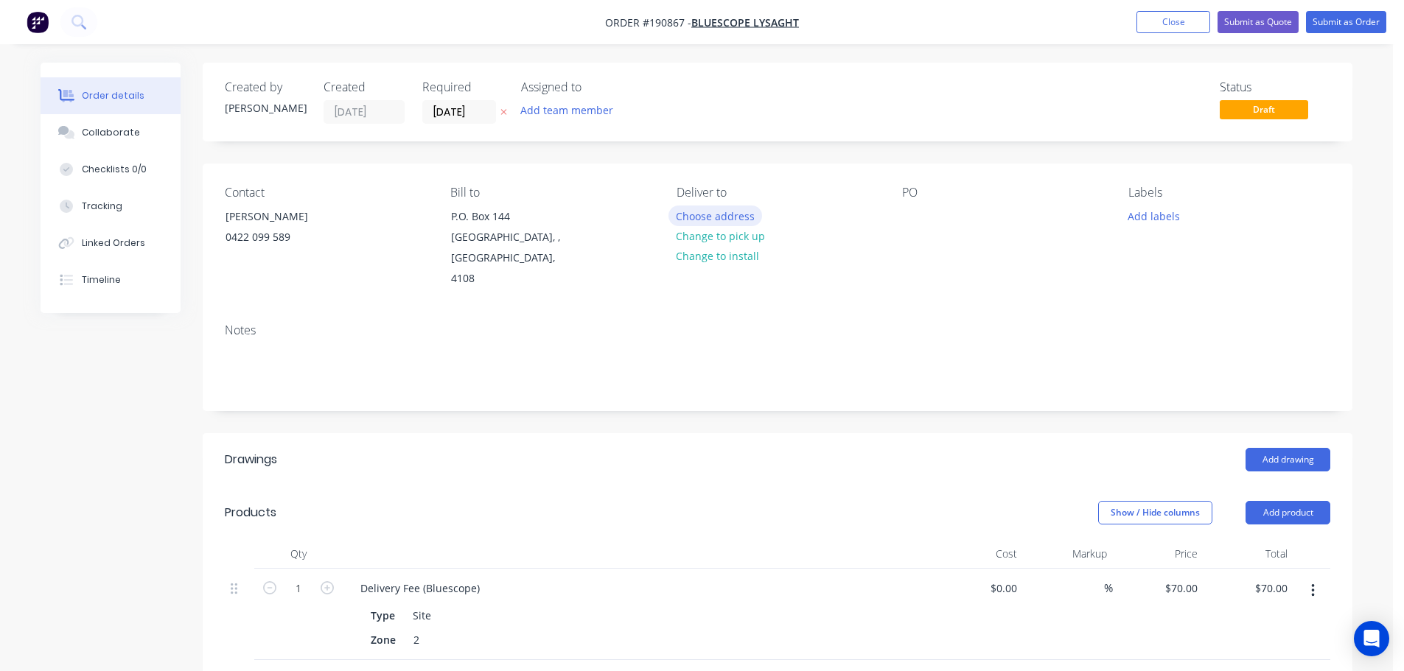
click at [727, 214] on button "Choose address" at bounding box center [715, 216] width 94 height 20
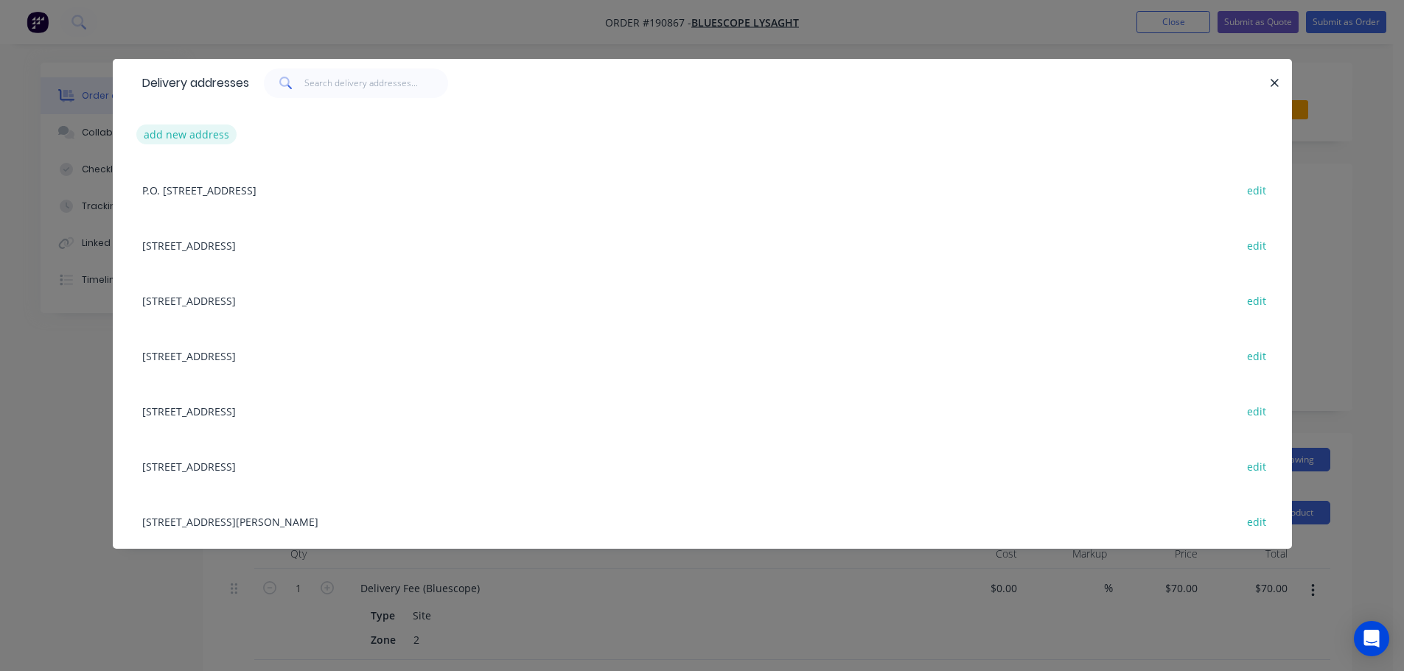
click at [170, 132] on button "add new address" at bounding box center [186, 135] width 101 height 20
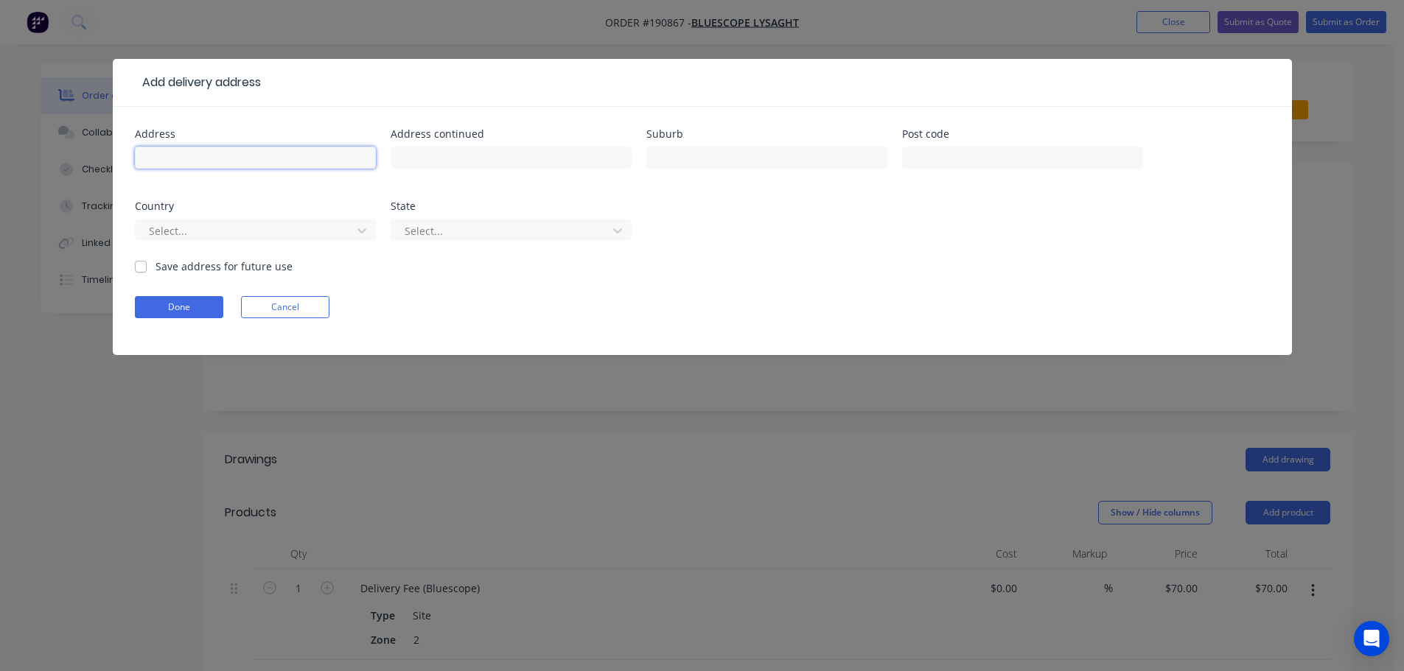
click at [158, 153] on input "text" at bounding box center [255, 158] width 241 height 22
click button "Done" at bounding box center [179, 307] width 88 height 22
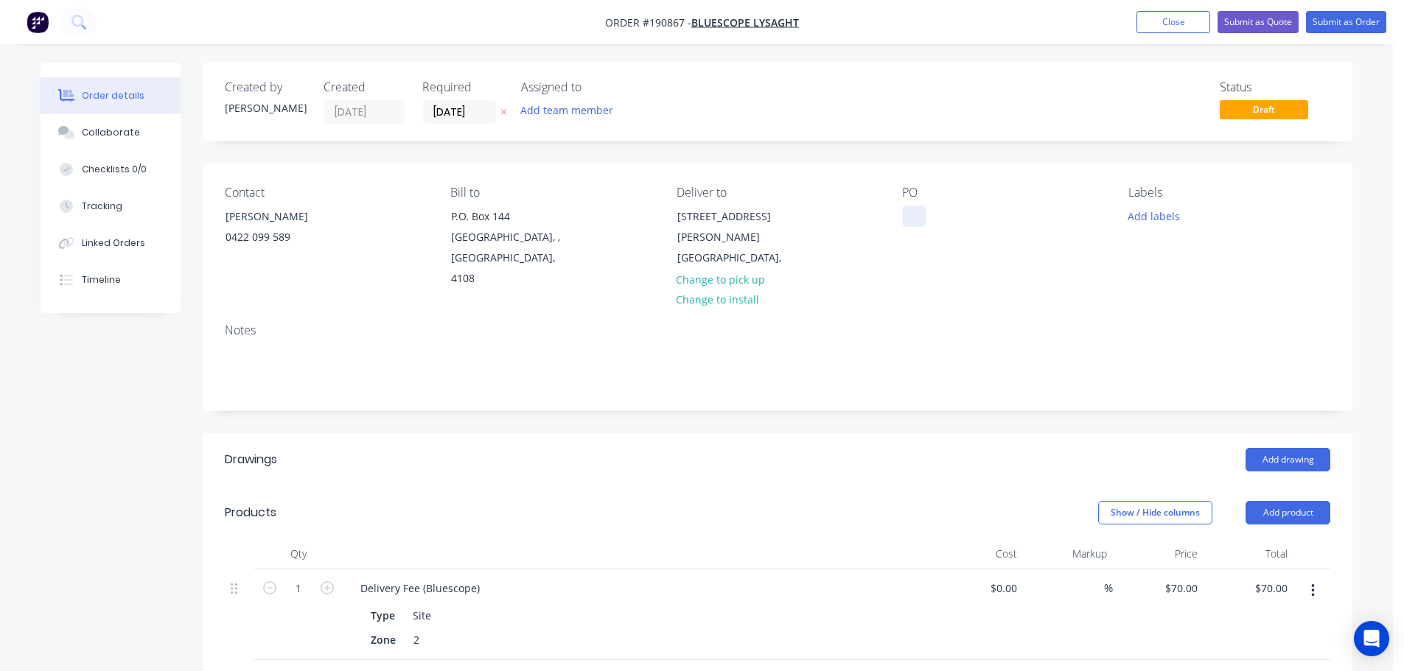
click at [917, 215] on div at bounding box center [914, 216] width 24 height 21
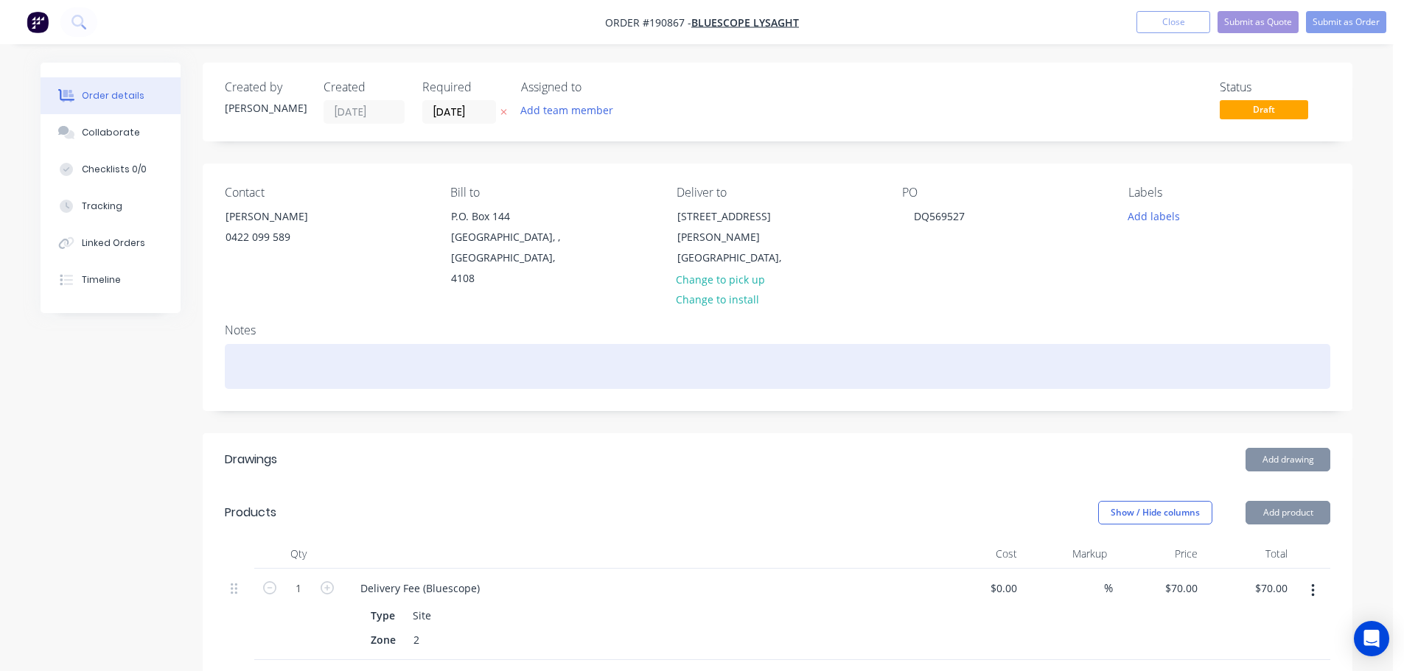
click at [245, 344] on div at bounding box center [777, 366] width 1105 height 45
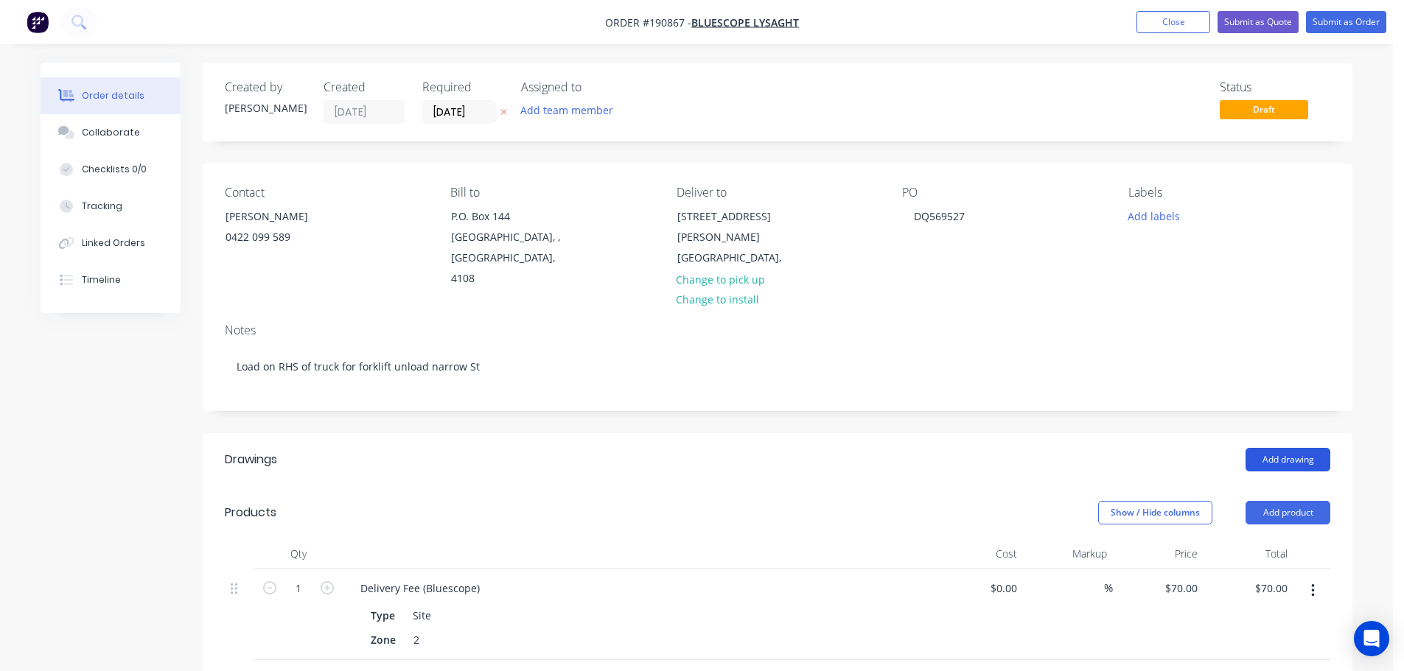
click at [1284, 448] on button "Add drawing" at bounding box center [1287, 460] width 85 height 24
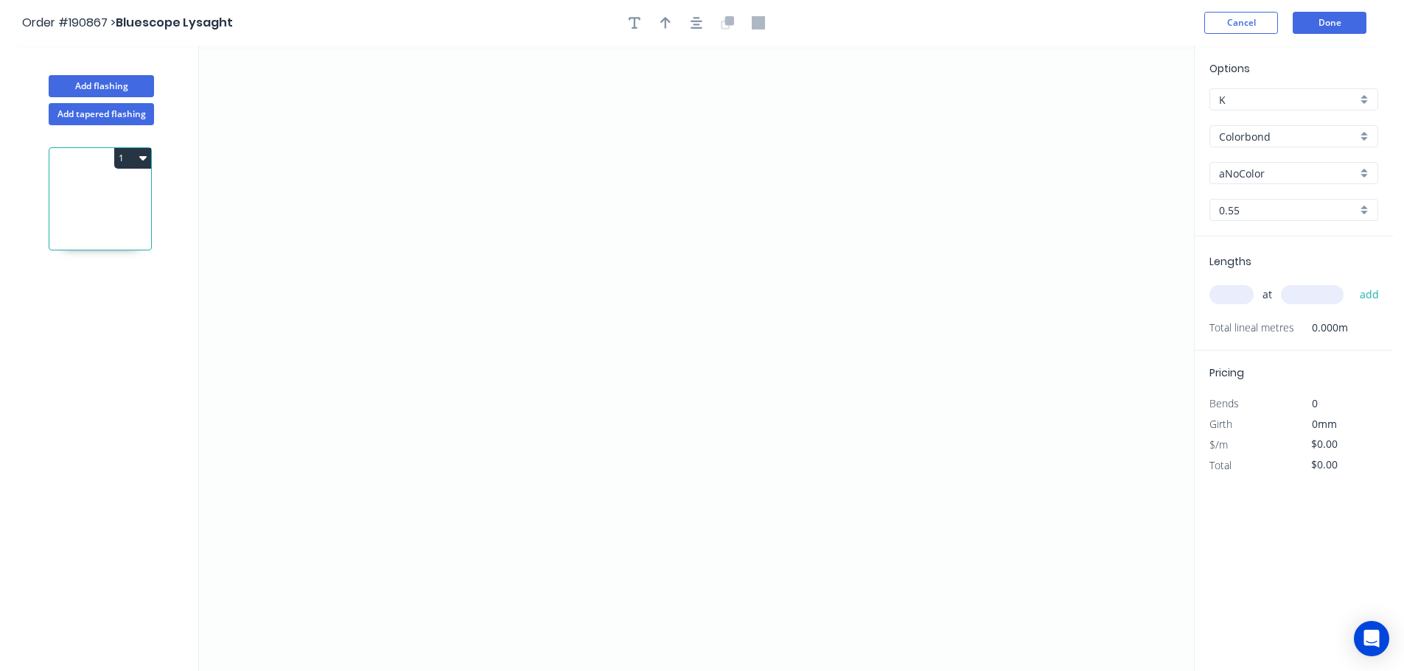
click at [1254, 136] on input "Colorbond" at bounding box center [1288, 136] width 138 height 15
click at [1267, 166] on div "Colorbond Ultra" at bounding box center [1293, 172] width 167 height 26
click at [1259, 175] on input "Dover White" at bounding box center [1288, 173] width 138 height 15
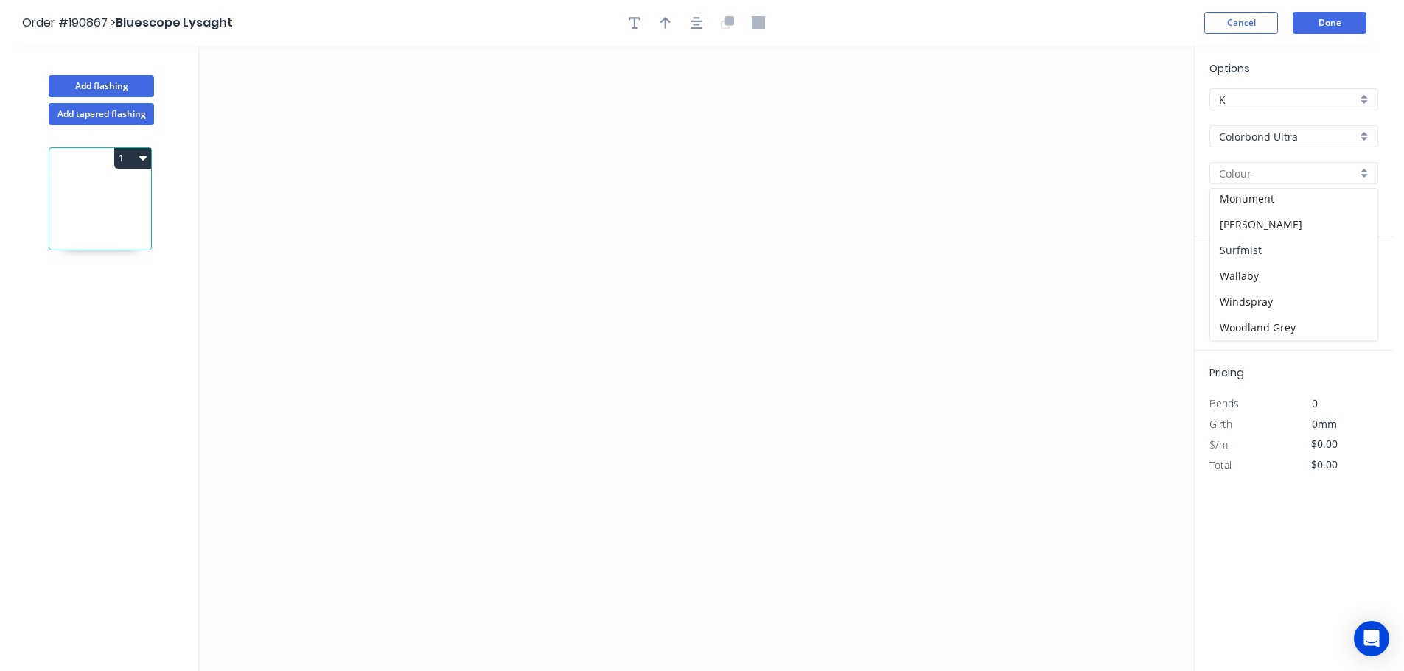
click at [1239, 250] on div "Surfmist" at bounding box center [1293, 250] width 167 height 26
click at [1231, 294] on input "text" at bounding box center [1231, 294] width 44 height 19
click at [1352, 282] on button "add" at bounding box center [1369, 294] width 35 height 25
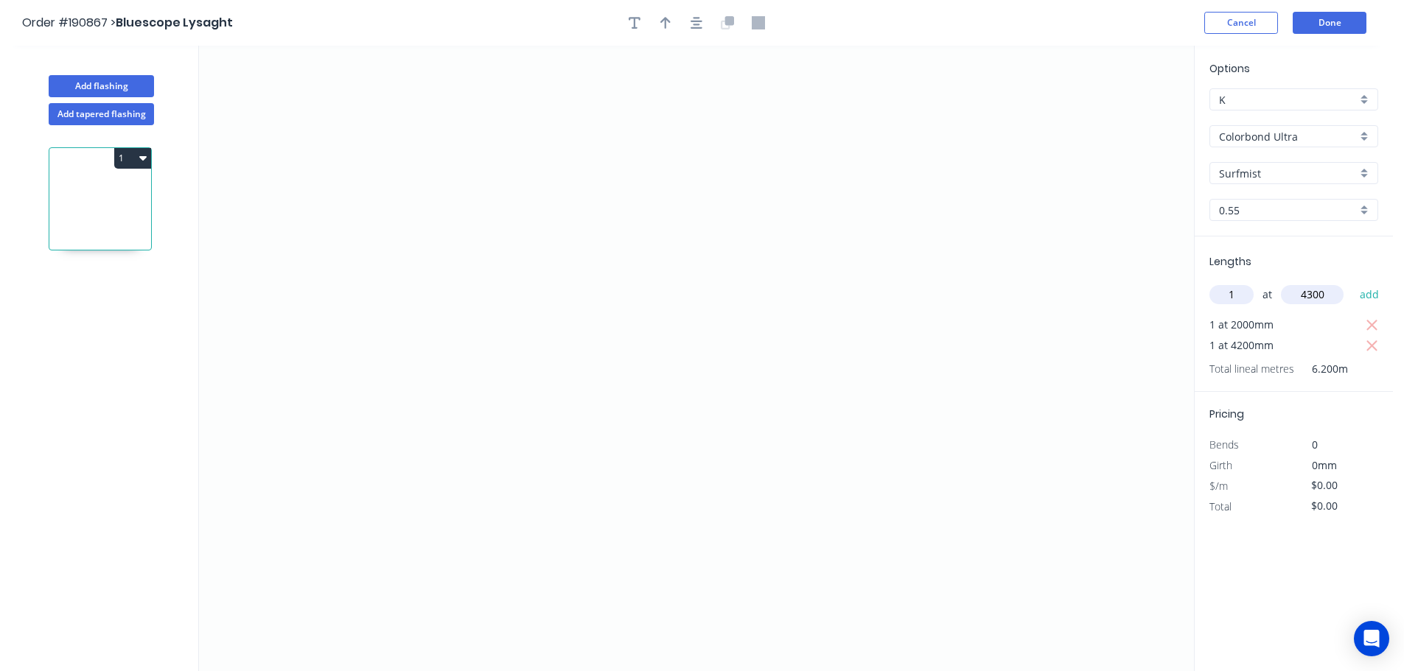
click at [1352, 282] on button "add" at bounding box center [1369, 294] width 35 height 25
click at [638, 164] on icon "0" at bounding box center [696, 359] width 995 height 626
click at [821, 158] on icon "0" at bounding box center [696, 359] width 995 height 626
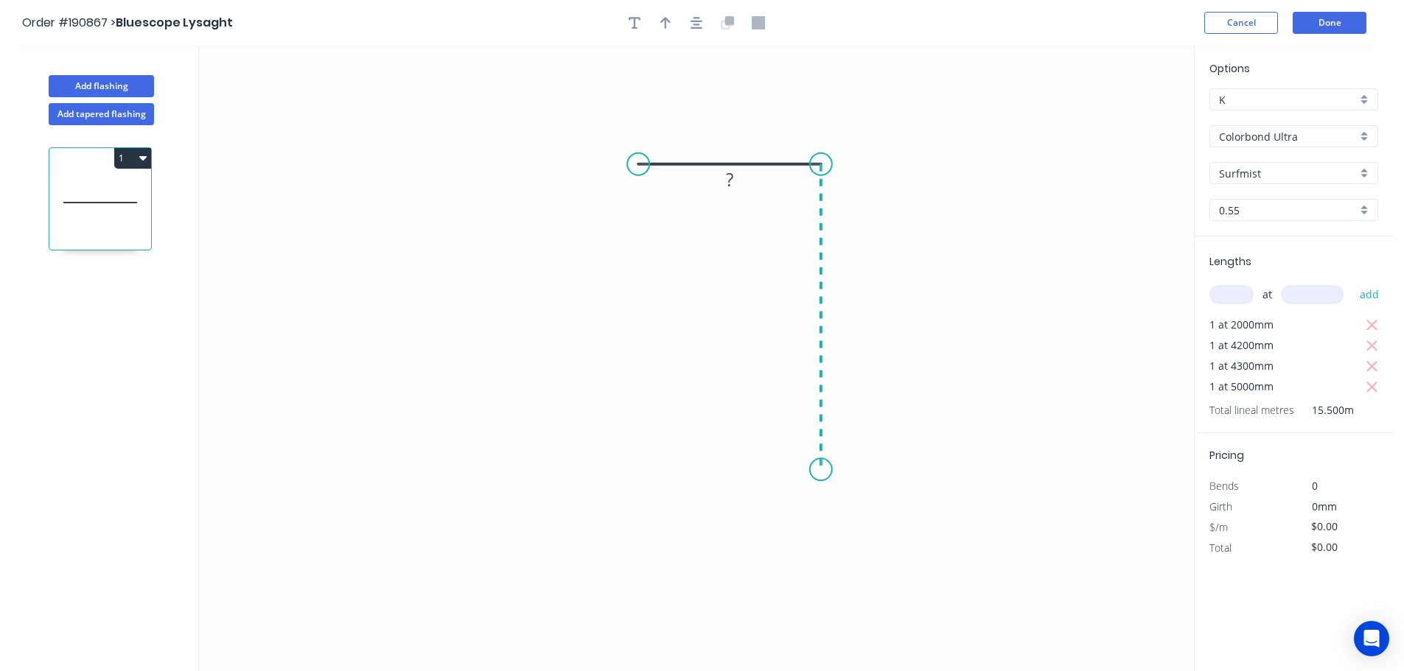
click at [817, 470] on icon "0 ?" at bounding box center [696, 359] width 995 height 626
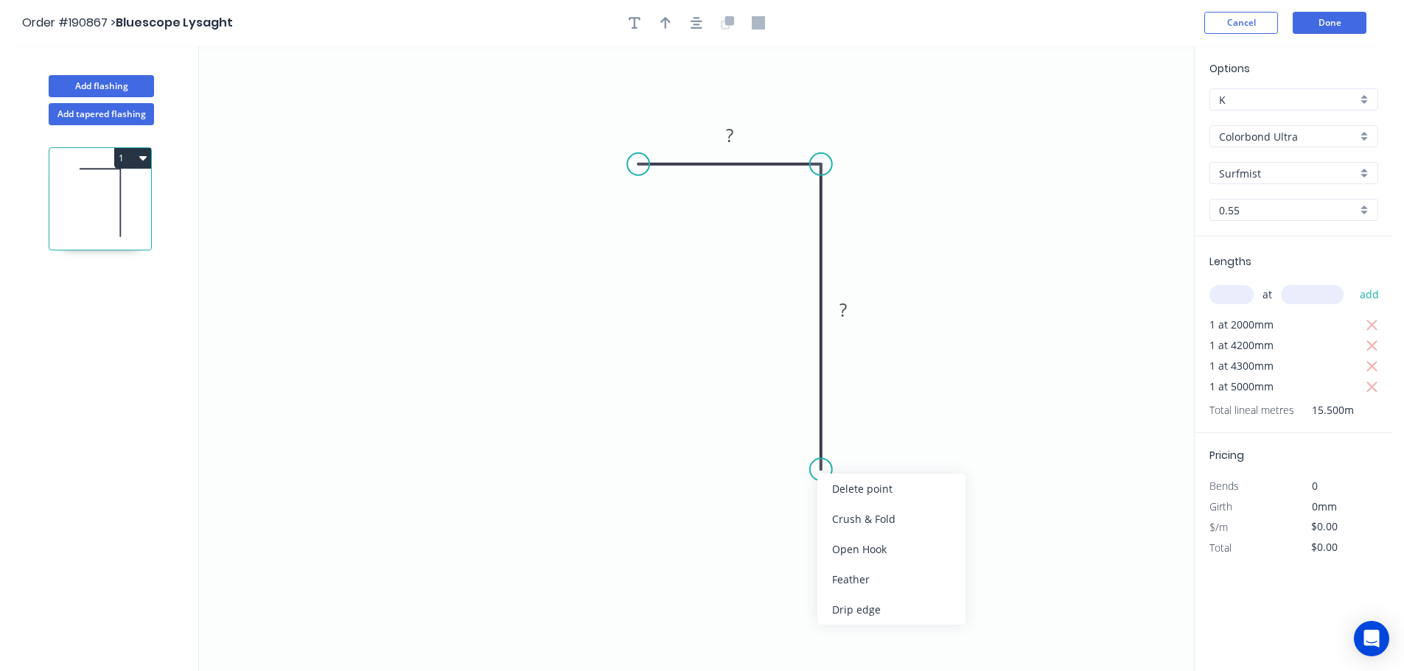
click at [850, 581] on div "Feather" at bounding box center [891, 579] width 148 height 30
drag, startPoint x: 813, startPoint y: 436, endPoint x: 774, endPoint y: 438, distance: 39.1
click at [782, 439] on rect at bounding box center [759, 447] width 57 height 30
click at [767, 444] on tspan "15" at bounding box center [768, 447] width 21 height 24
click at [662, 21] on icon "button" at bounding box center [665, 23] width 10 height 12
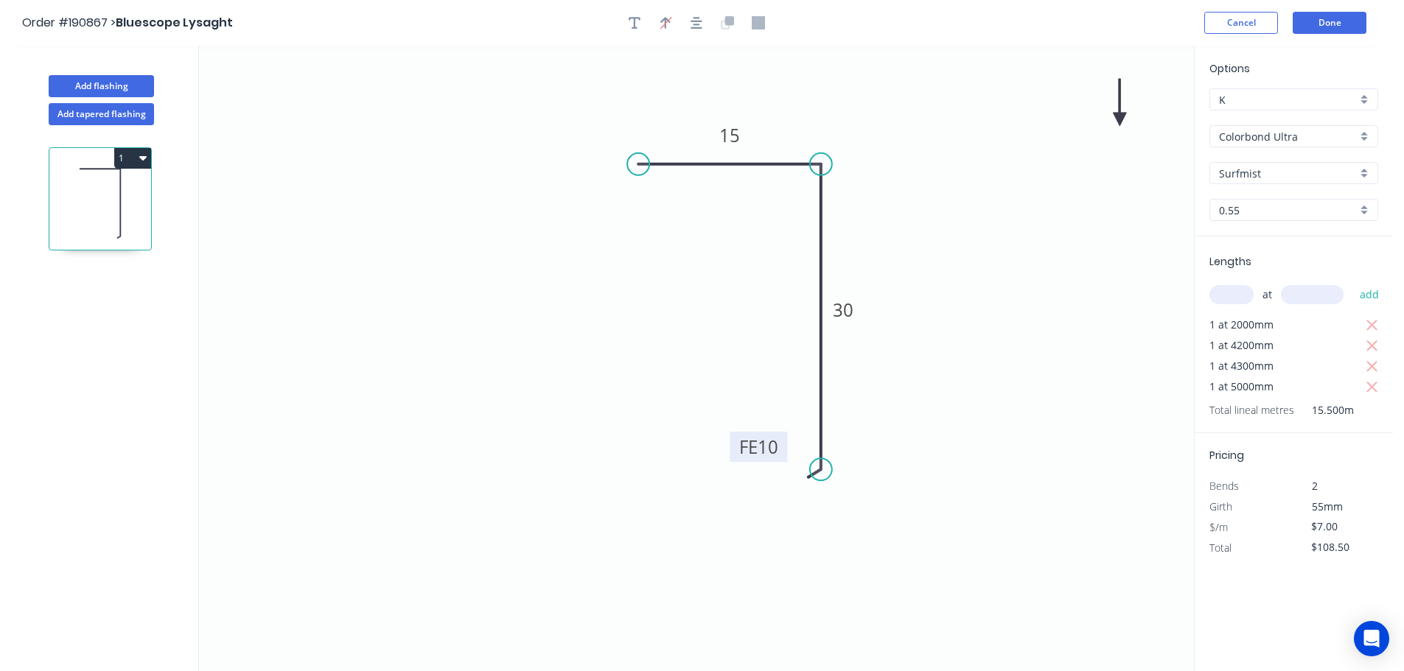
click at [1121, 116] on icon at bounding box center [1119, 102] width 13 height 47
drag, startPoint x: 1093, startPoint y: 125, endPoint x: 957, endPoint y: 150, distance: 137.9
click at [959, 150] on icon at bounding box center [980, 135] width 43 height 43
click at [147, 155] on button "1" at bounding box center [132, 158] width 37 height 21
click at [57, 189] on div "Duplicate" at bounding box center [80, 194] width 113 height 21
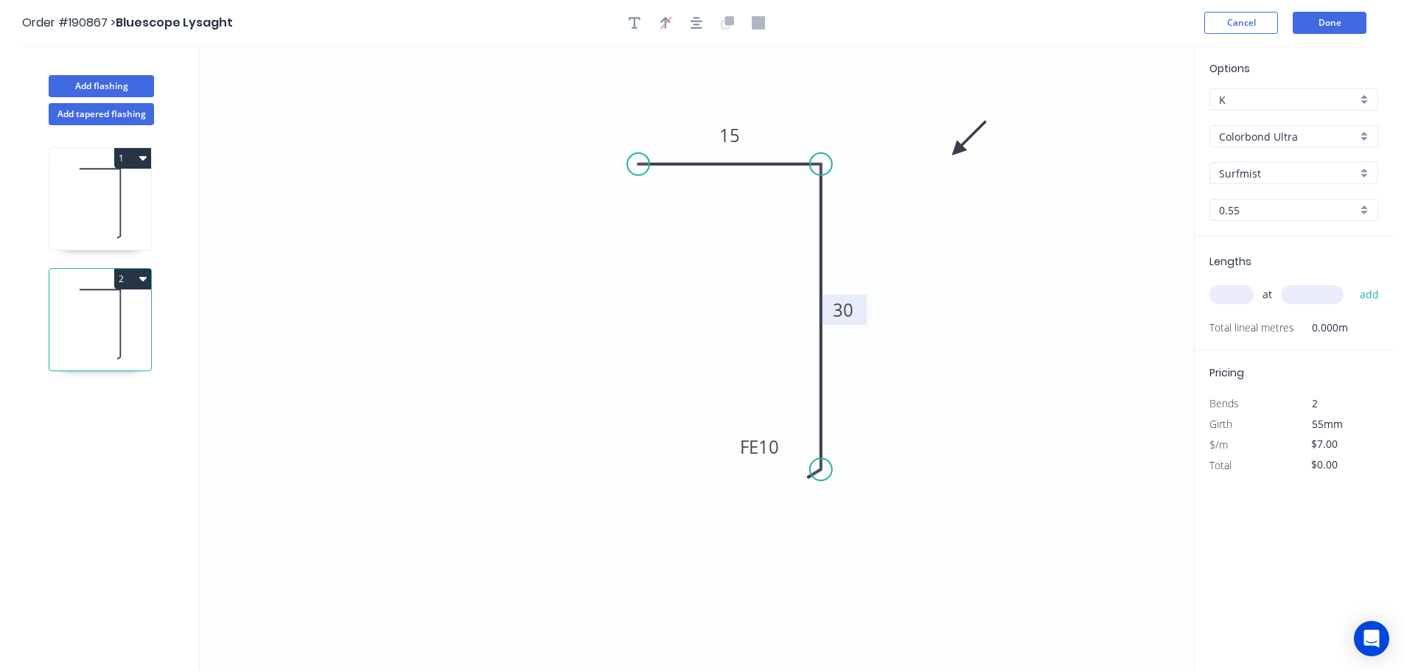
click at [844, 311] on tspan "30" at bounding box center [843, 310] width 21 height 24
click at [1228, 293] on input "text" at bounding box center [1231, 294] width 44 height 19
click at [1352, 282] on button "add" at bounding box center [1369, 294] width 35 height 25
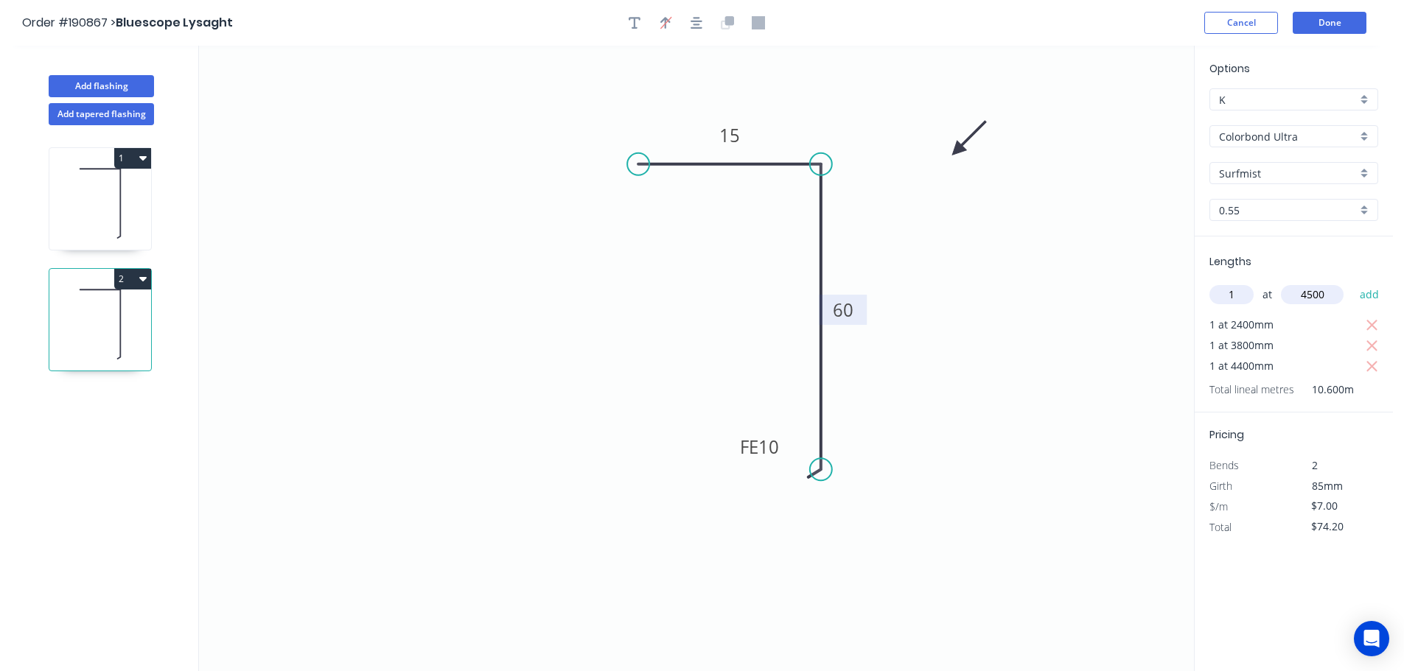
click at [1352, 282] on button "add" at bounding box center [1369, 294] width 35 height 25
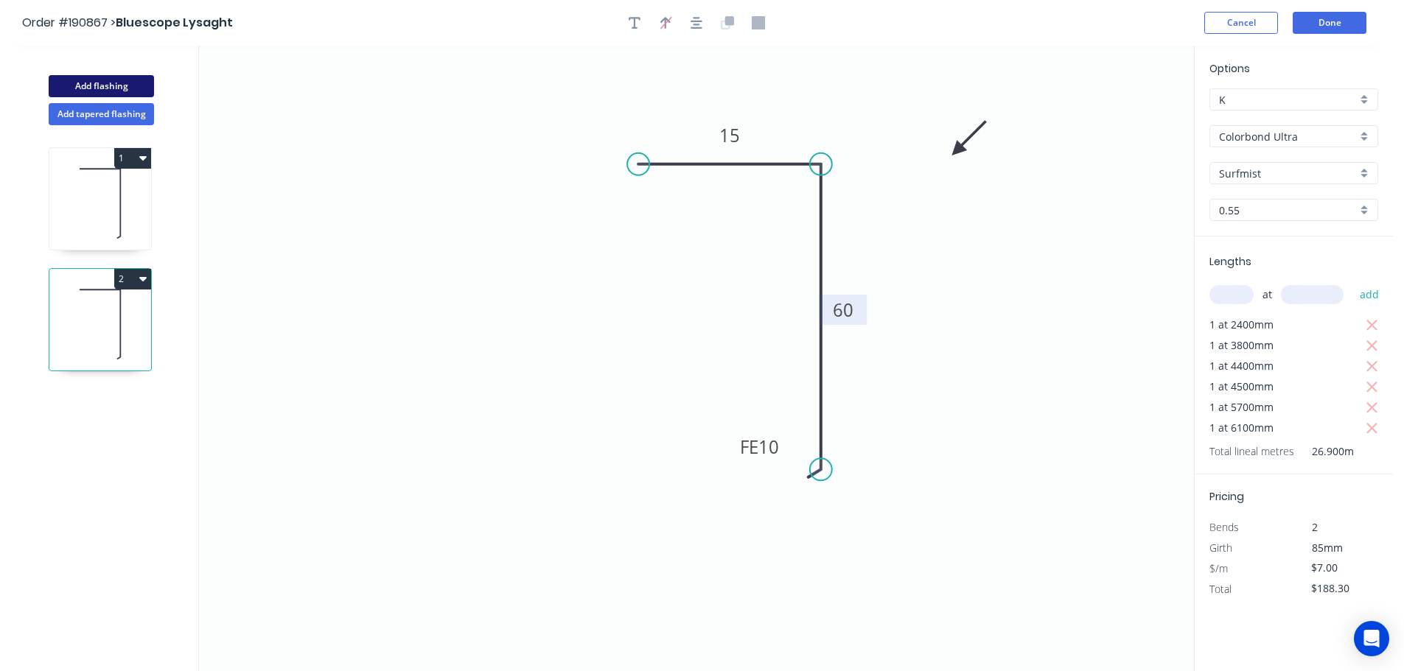
click at [111, 83] on button "Add flashing" at bounding box center [101, 86] width 105 height 22
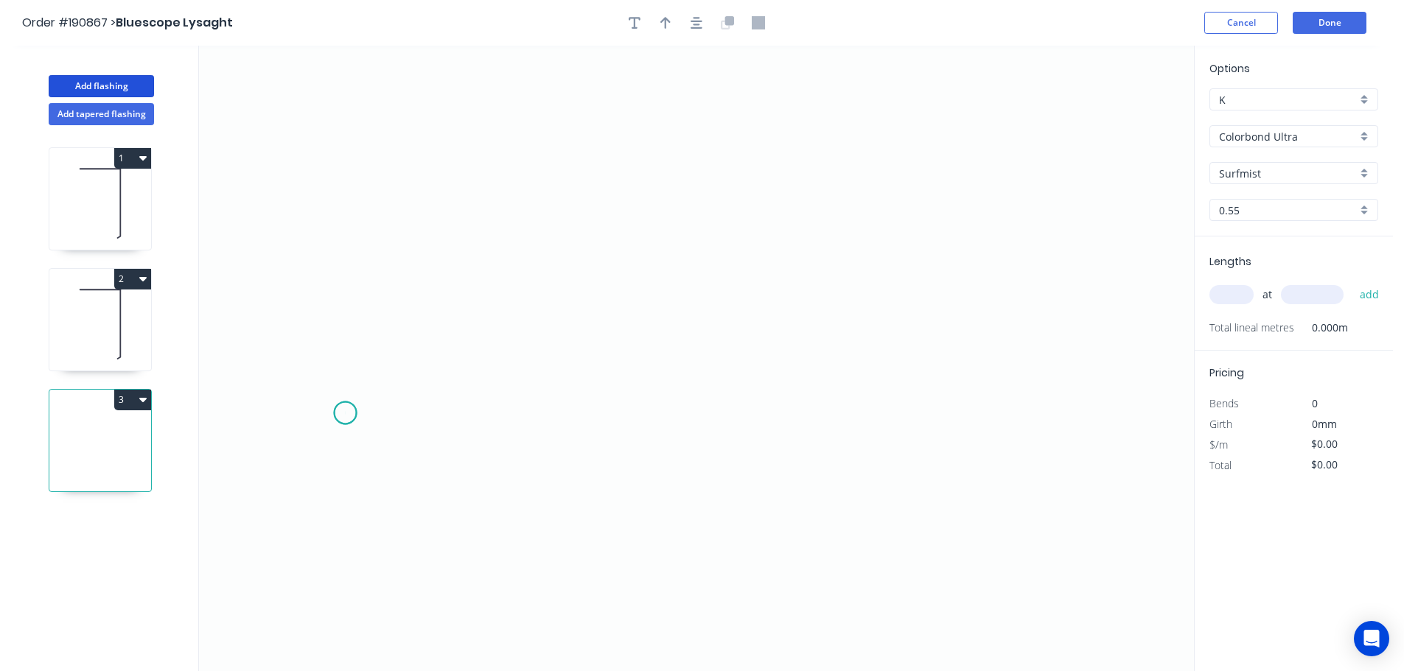
click at [345, 413] on icon "0" at bounding box center [696, 359] width 995 height 626
click at [396, 255] on icon at bounding box center [371, 334] width 51 height 158
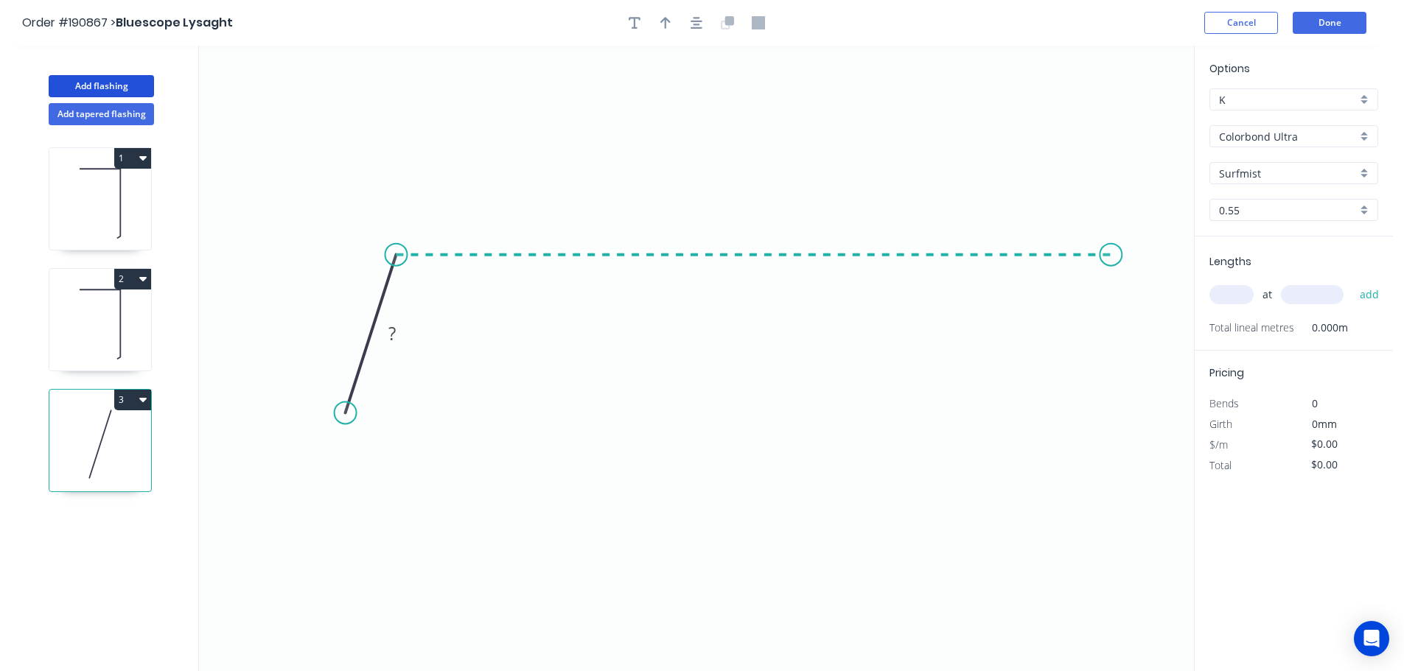
click at [1111, 274] on icon "0 ?" at bounding box center [696, 359] width 995 height 626
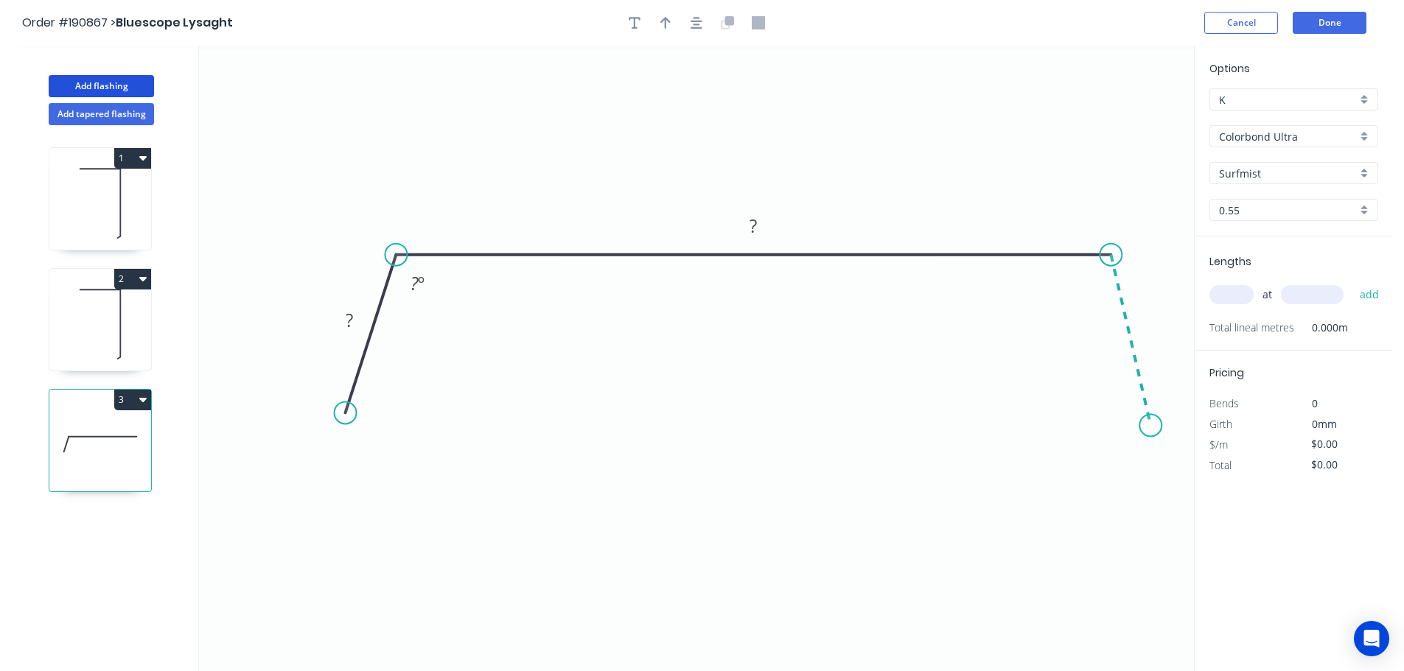
click at [1151, 426] on icon "0 ? ? ? º" at bounding box center [696, 359] width 995 height 626
drag, startPoint x: 1156, startPoint y: 427, endPoint x: 1148, endPoint y: 421, distance: 10.0
click at [1148, 421] on circle at bounding box center [1147, 420] width 22 height 22
click at [351, 317] on tspan "?" at bounding box center [349, 320] width 7 height 24
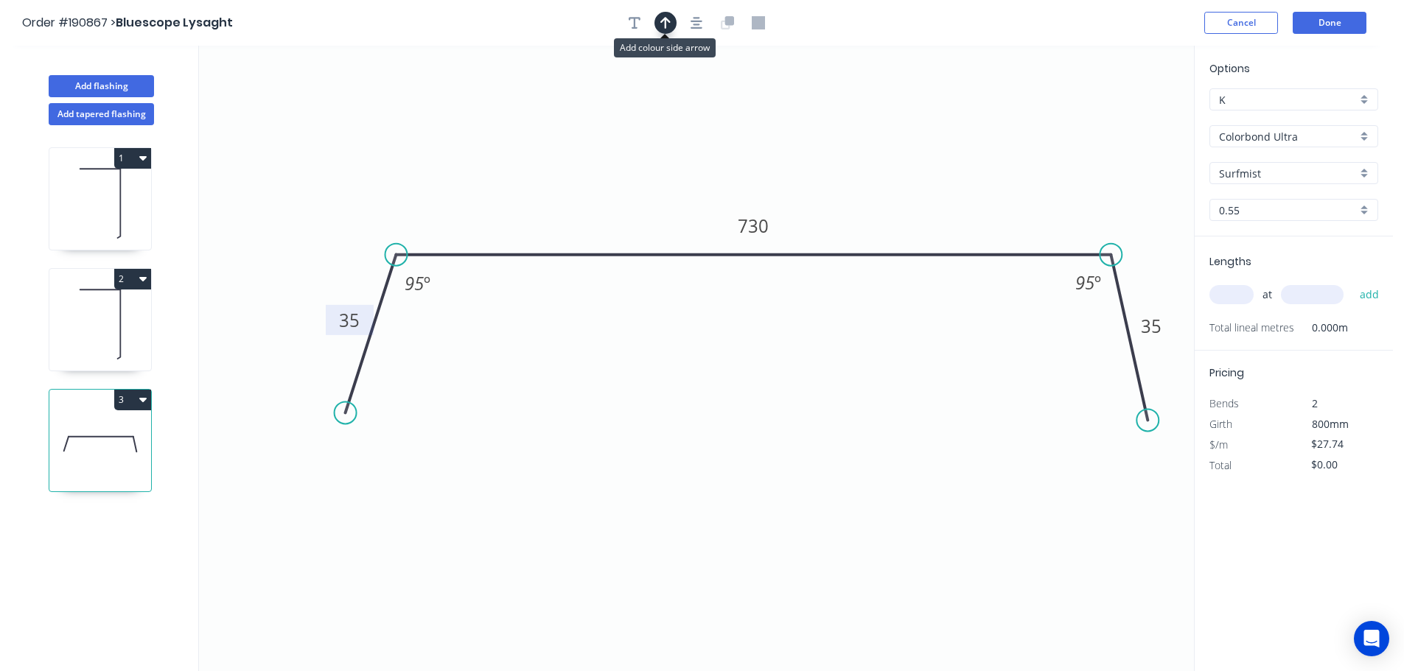
click at [665, 21] on icon "button" at bounding box center [665, 23] width 10 height 12
click at [1120, 116] on icon at bounding box center [1119, 102] width 13 height 47
drag, startPoint x: 1120, startPoint y: 116, endPoint x: 959, endPoint y: 148, distance: 163.7
click at [999, 142] on icon at bounding box center [1020, 120] width 43 height 43
drag, startPoint x: 1223, startPoint y: 293, endPoint x: 1223, endPoint y: 284, distance: 8.9
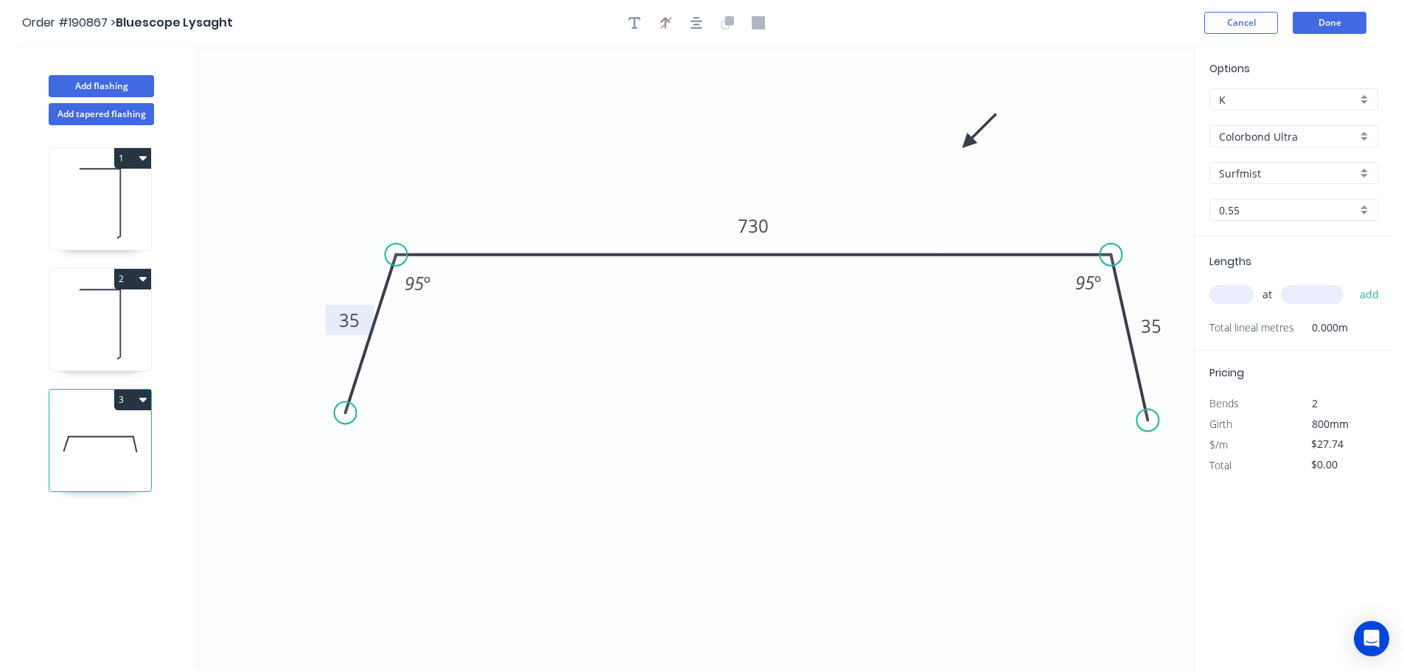
click at [1223, 290] on input "text" at bounding box center [1231, 294] width 44 height 19
click at [1352, 282] on button "add" at bounding box center [1369, 294] width 35 height 25
click at [105, 80] on button "Add flashing" at bounding box center [101, 86] width 105 height 22
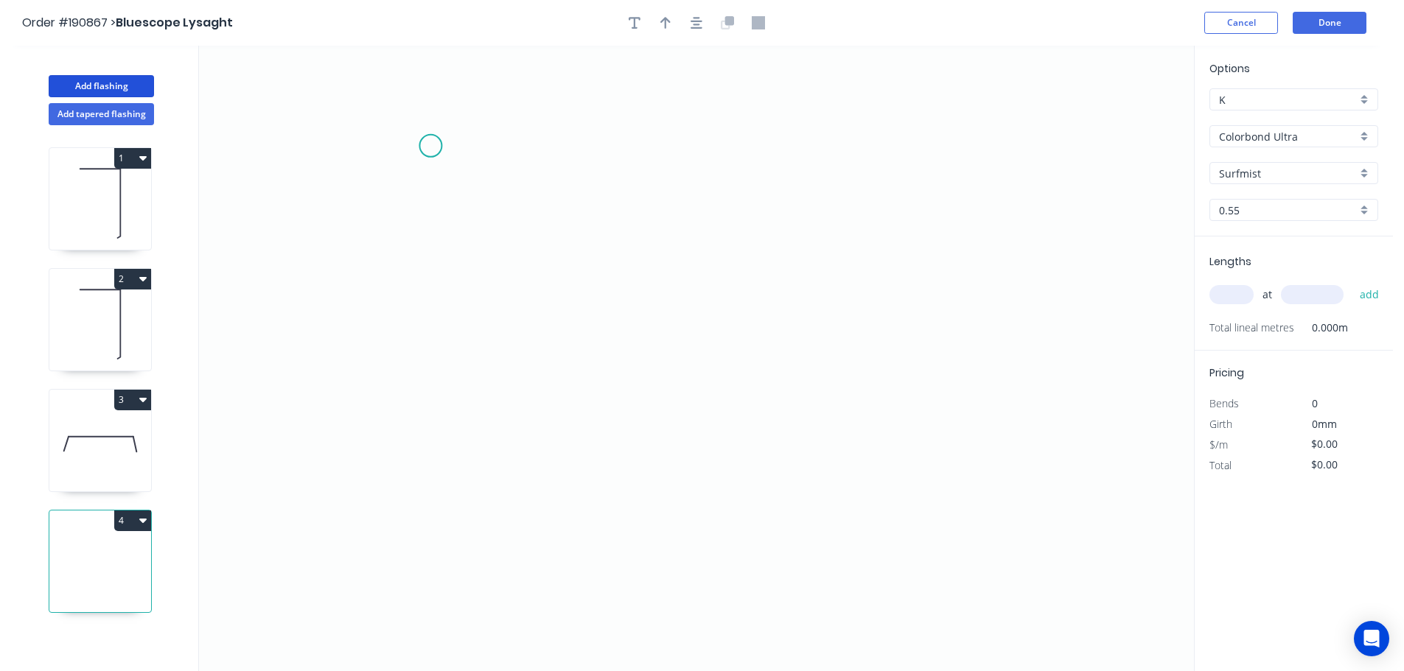
click at [430, 146] on icon "0" at bounding box center [696, 359] width 995 height 626
click at [426, 347] on icon "0" at bounding box center [696, 359] width 995 height 626
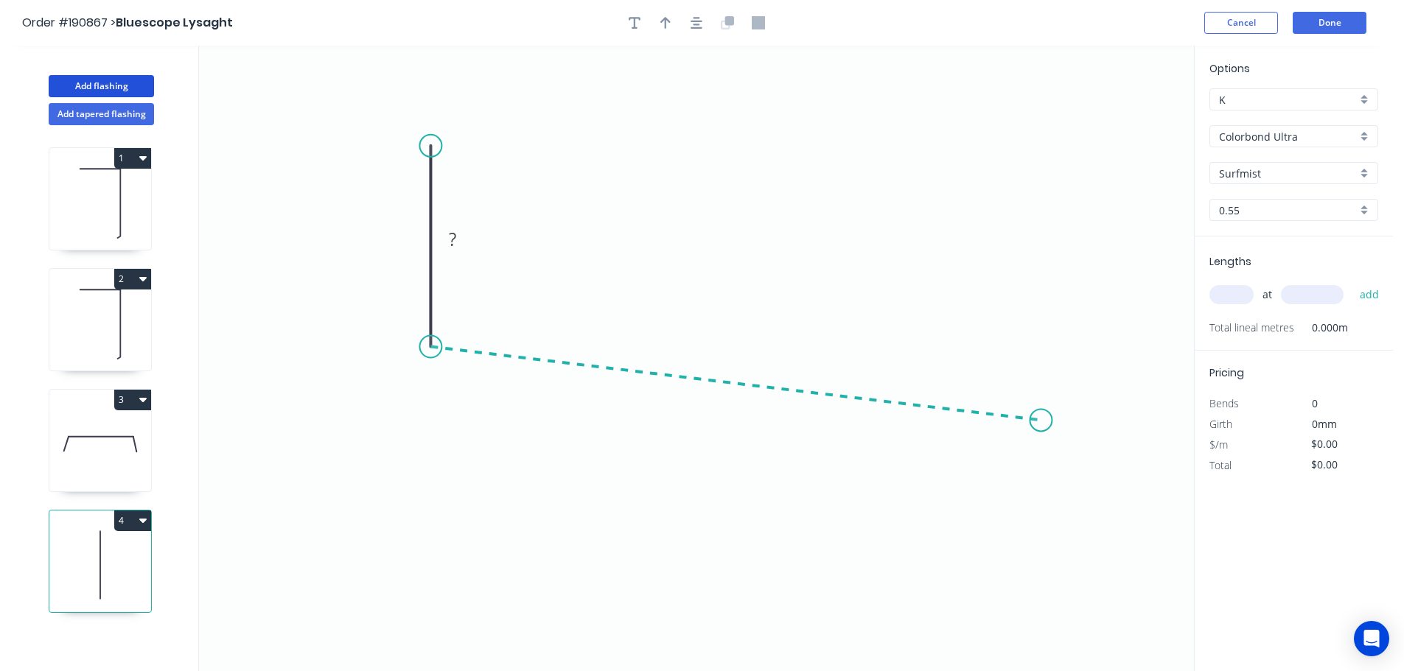
click at [1041, 421] on icon "0 ?" at bounding box center [696, 359] width 995 height 626
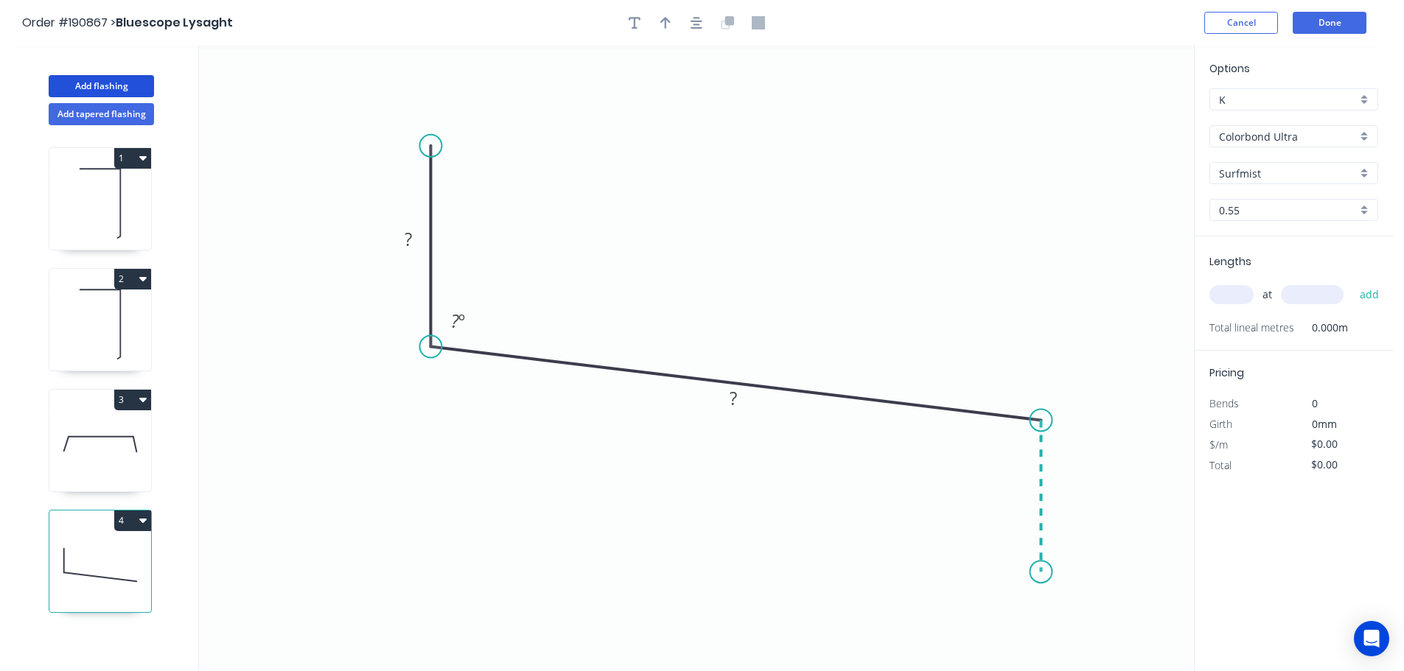
click at [1041, 573] on icon "0 ? ? ? º" at bounding box center [696, 359] width 995 height 626
click at [408, 238] on tspan "?" at bounding box center [408, 239] width 7 height 24
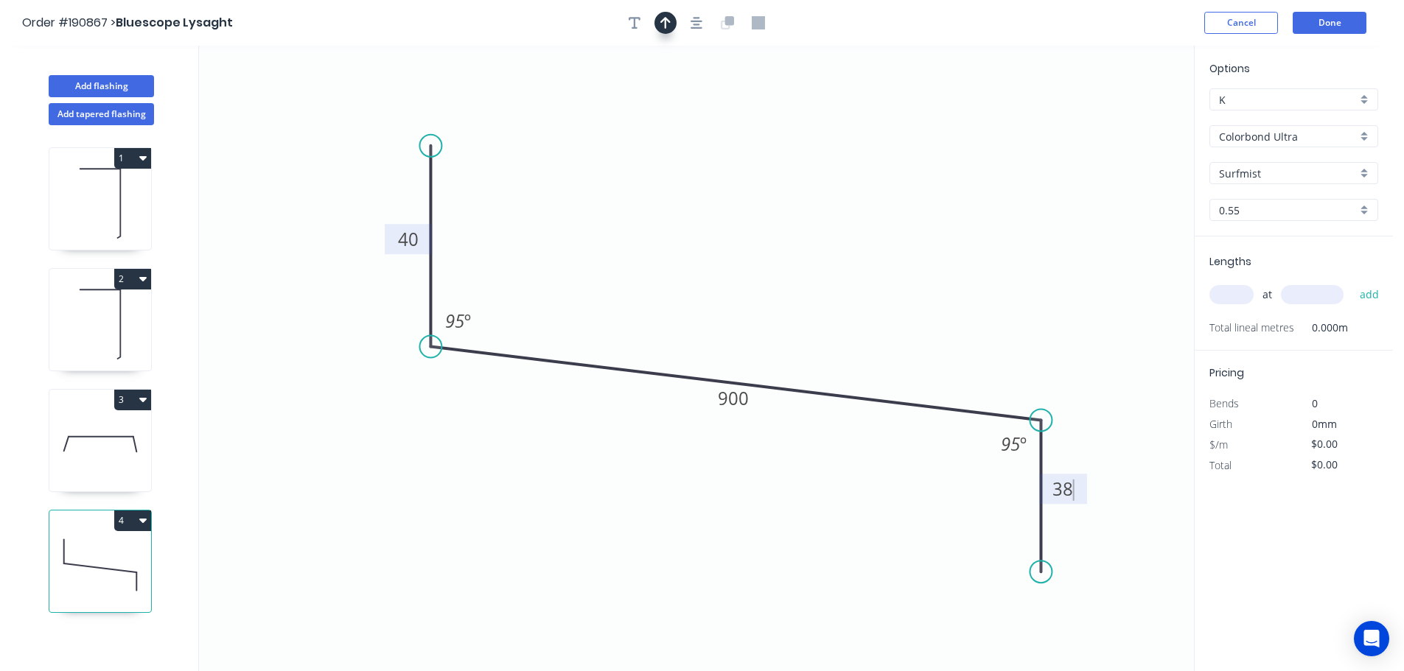
click at [662, 19] on icon "button" at bounding box center [665, 22] width 10 height 13
click at [1116, 118] on icon at bounding box center [1119, 102] width 13 height 47
drag, startPoint x: 1120, startPoint y: 118, endPoint x: 735, endPoint y: 234, distance: 402.6
click at [776, 215] on icon at bounding box center [797, 193] width 43 height 43
click at [1237, 292] on input "text" at bounding box center [1231, 294] width 44 height 19
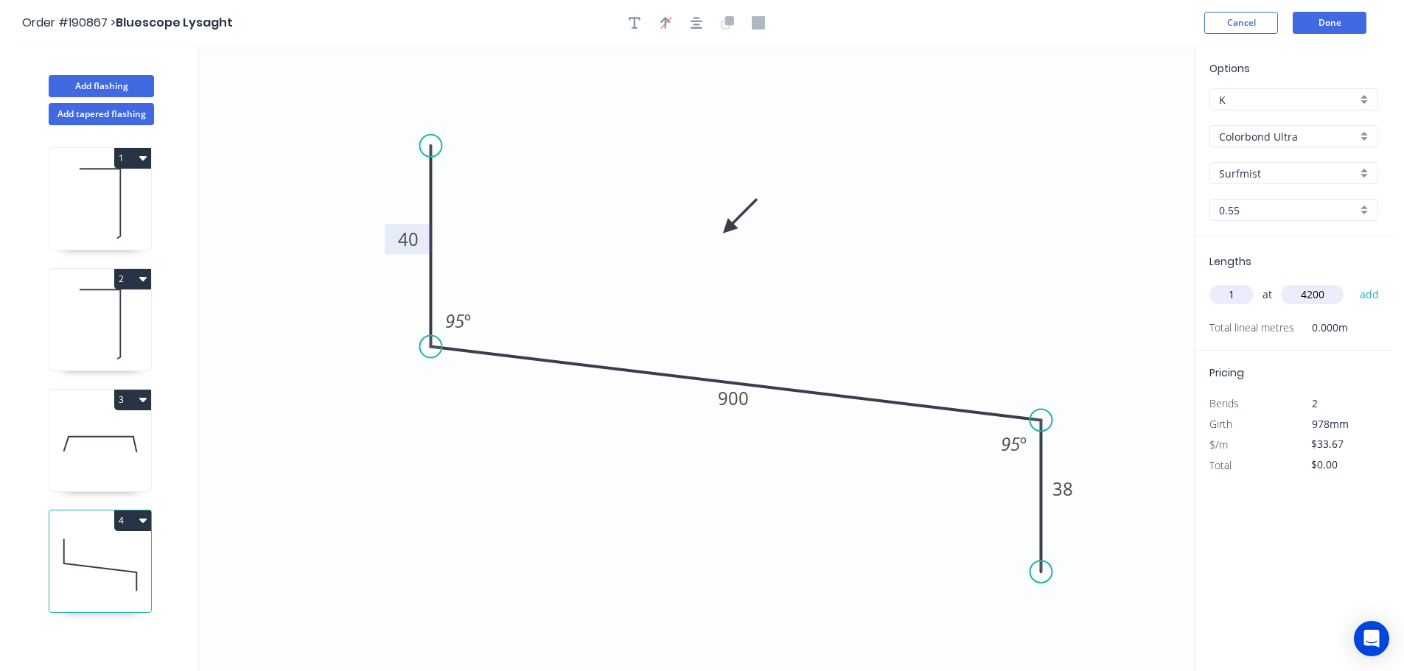
click at [1352, 282] on button "add" at bounding box center [1369, 294] width 35 height 25
click at [145, 522] on icon "button" at bounding box center [142, 520] width 7 height 12
click at [41, 556] on div "Duplicate" at bounding box center [80, 557] width 113 height 21
click at [736, 397] on tspan "900" at bounding box center [733, 398] width 31 height 24
drag, startPoint x: 1238, startPoint y: 291, endPoint x: 1230, endPoint y: 291, distance: 8.1
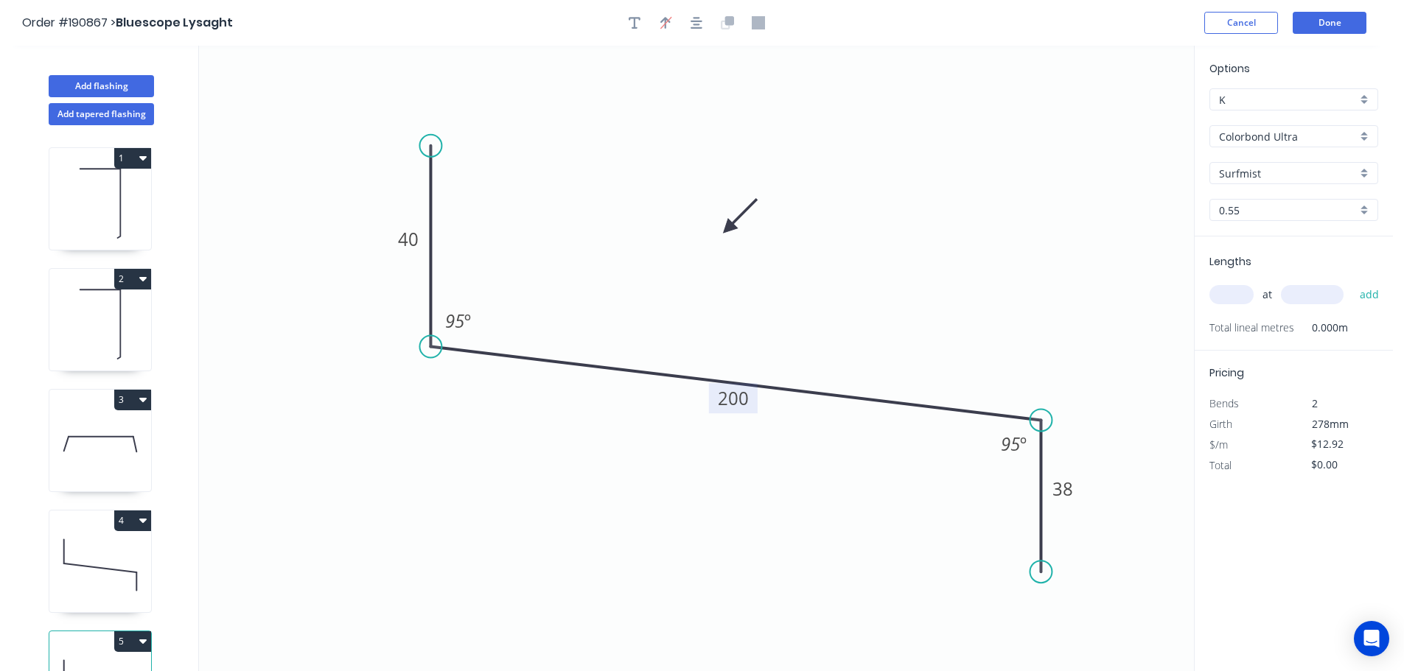
click at [1237, 291] on input "text" at bounding box center [1231, 294] width 44 height 19
click at [1352, 282] on button "add" at bounding box center [1369, 294] width 35 height 25
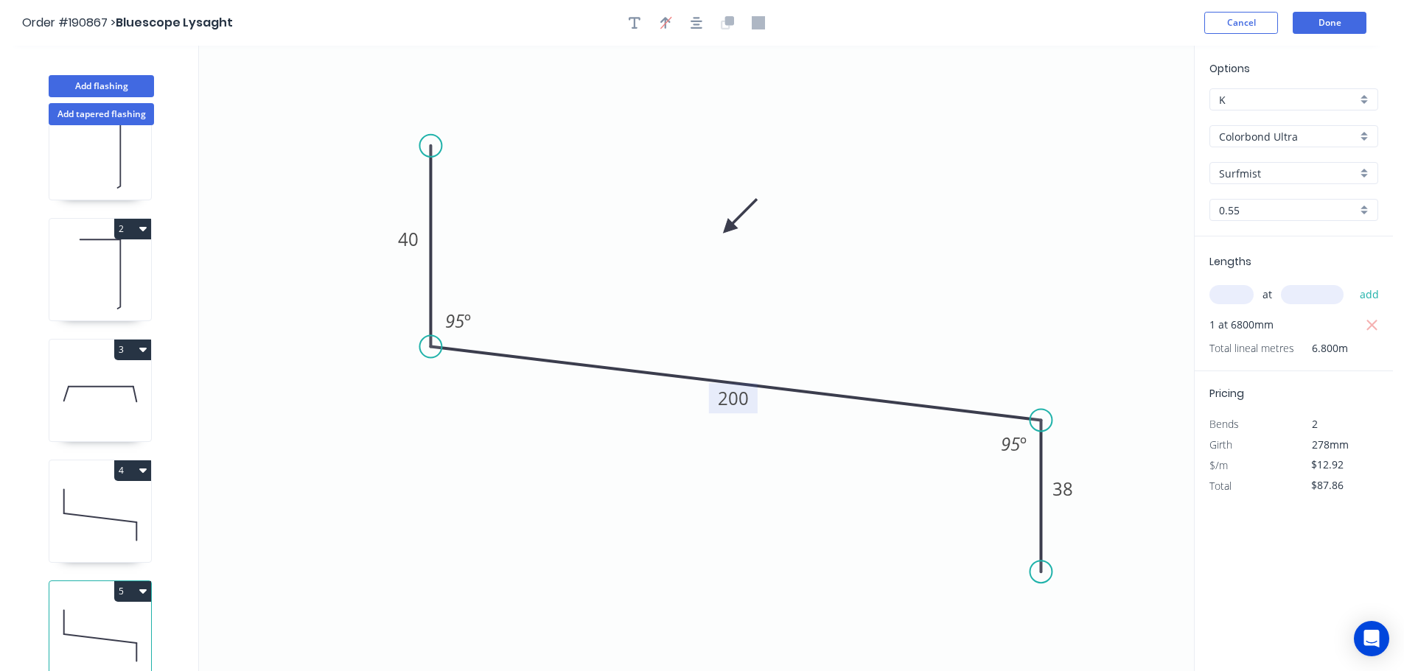
scroll to position [64, 0]
click at [144, 587] on icon "button" at bounding box center [142, 589] width 7 height 4
click at [58, 615] on div "Duplicate" at bounding box center [80, 625] width 113 height 21
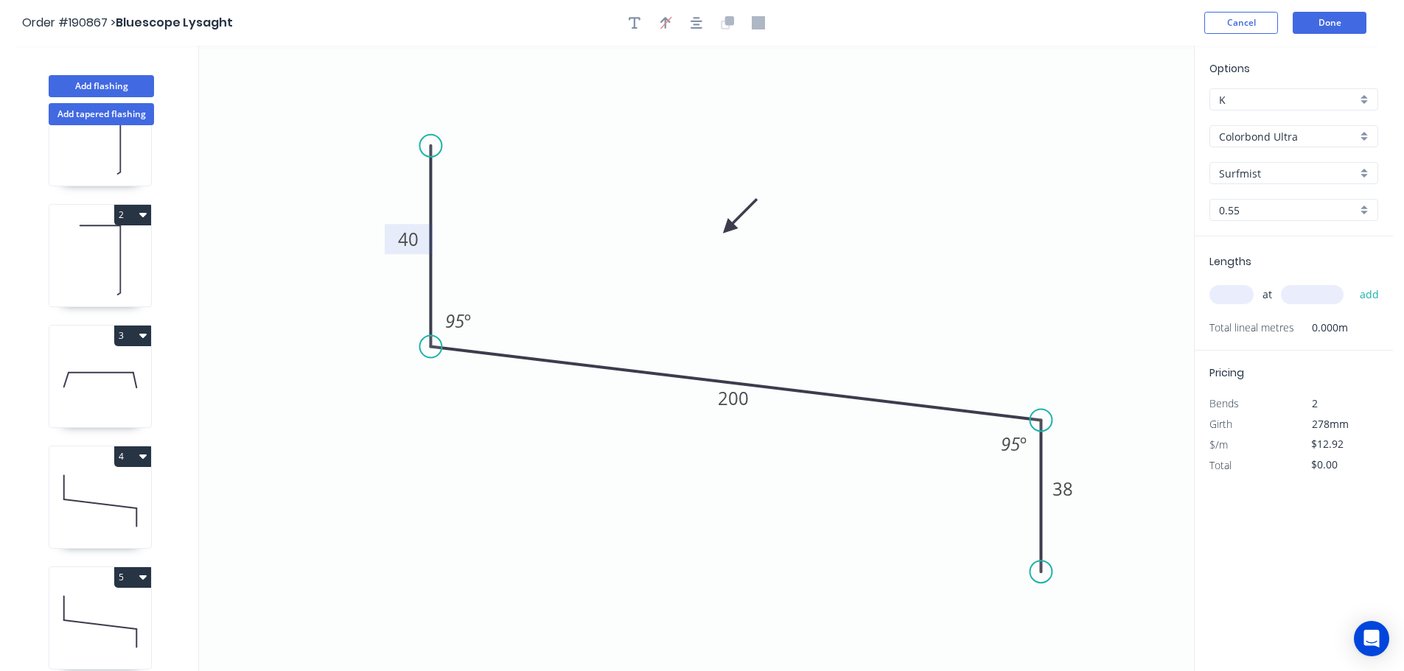
click at [407, 237] on tspan "40" at bounding box center [408, 239] width 21 height 24
click at [1226, 290] on input "text" at bounding box center [1231, 294] width 44 height 19
click at [1352, 282] on button "add" at bounding box center [1369, 294] width 35 height 25
click at [99, 81] on button "Add flashing" at bounding box center [101, 86] width 105 height 22
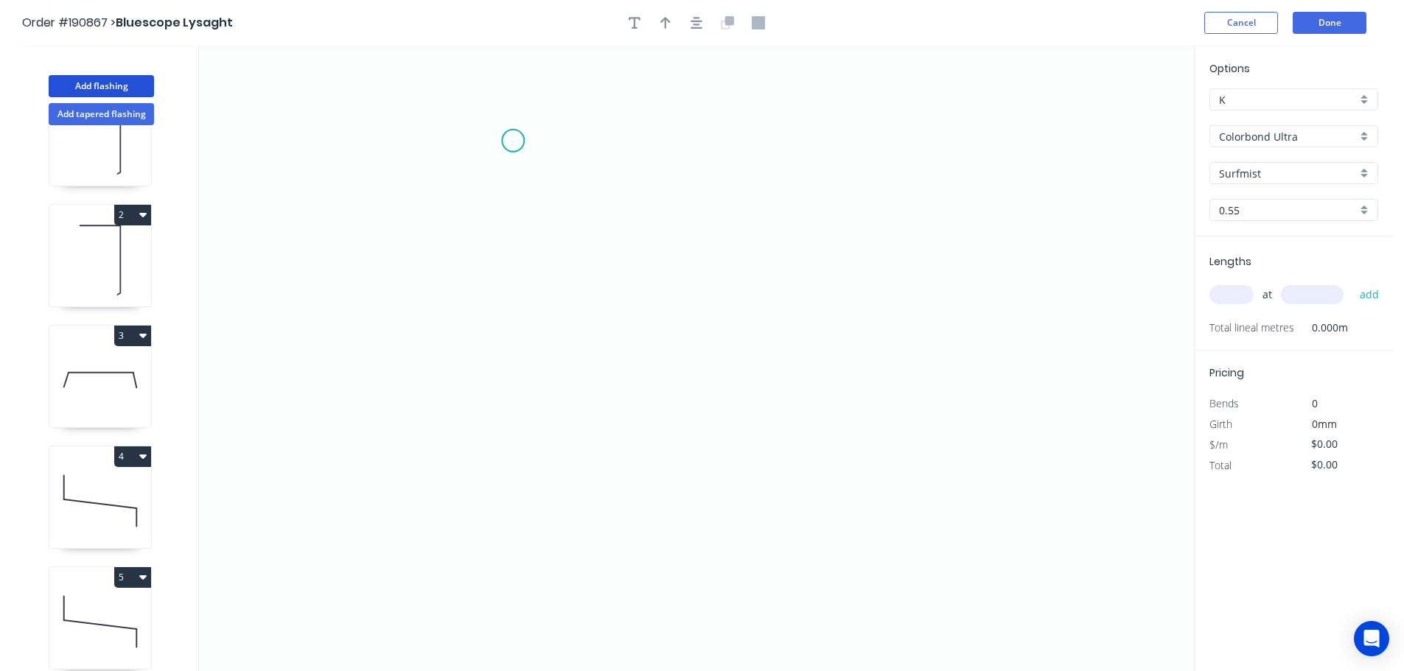
click at [514, 140] on icon "0" at bounding box center [696, 359] width 995 height 626
click at [522, 464] on icon "0" at bounding box center [696, 359] width 995 height 626
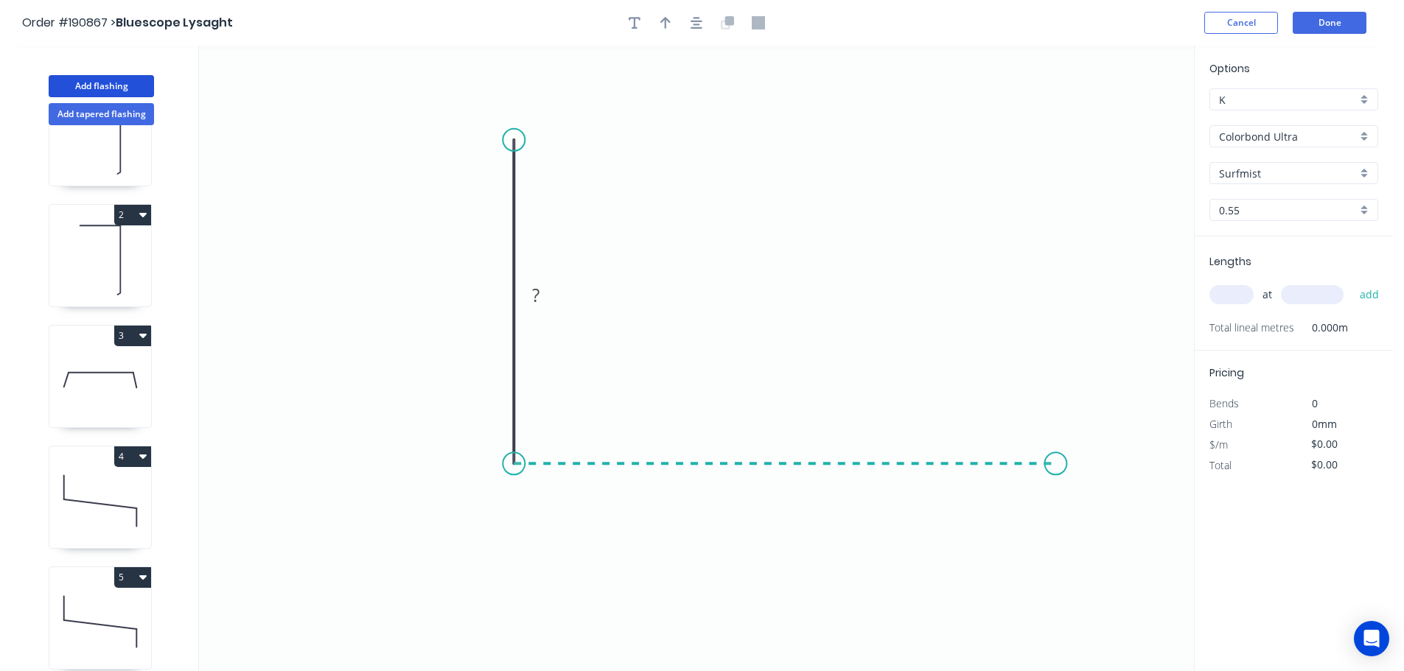
click at [1056, 472] on icon "0 ?" at bounding box center [696, 359] width 995 height 626
click at [1104, 579] on icon "0 ? ?" at bounding box center [696, 359] width 995 height 626
click at [1104, 579] on circle at bounding box center [1103, 578] width 22 height 22
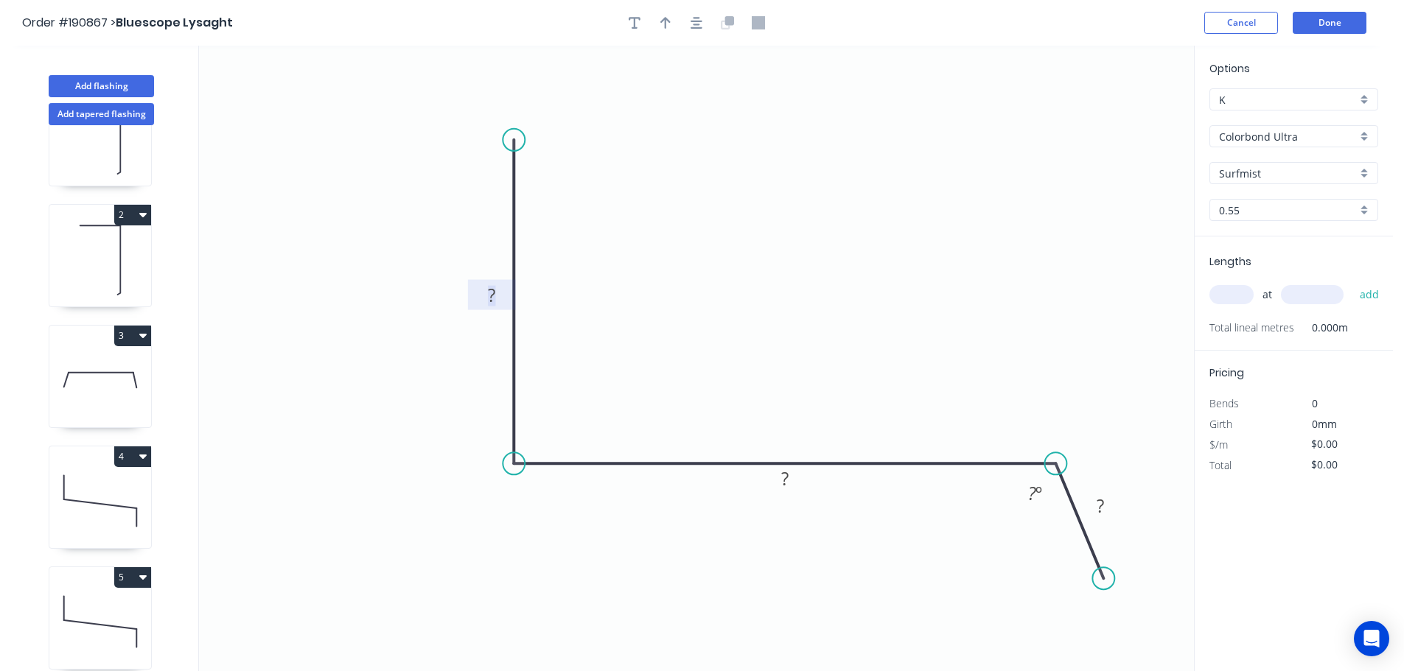
click at [493, 293] on tspan "?" at bounding box center [491, 295] width 7 height 24
click at [663, 27] on icon "button" at bounding box center [665, 22] width 10 height 13
click at [1119, 116] on icon at bounding box center [1119, 102] width 13 height 47
drag, startPoint x: 1119, startPoint y: 116, endPoint x: 798, endPoint y: 261, distance: 351.9
click at [780, 251] on icon at bounding box center [793, 235] width 43 height 43
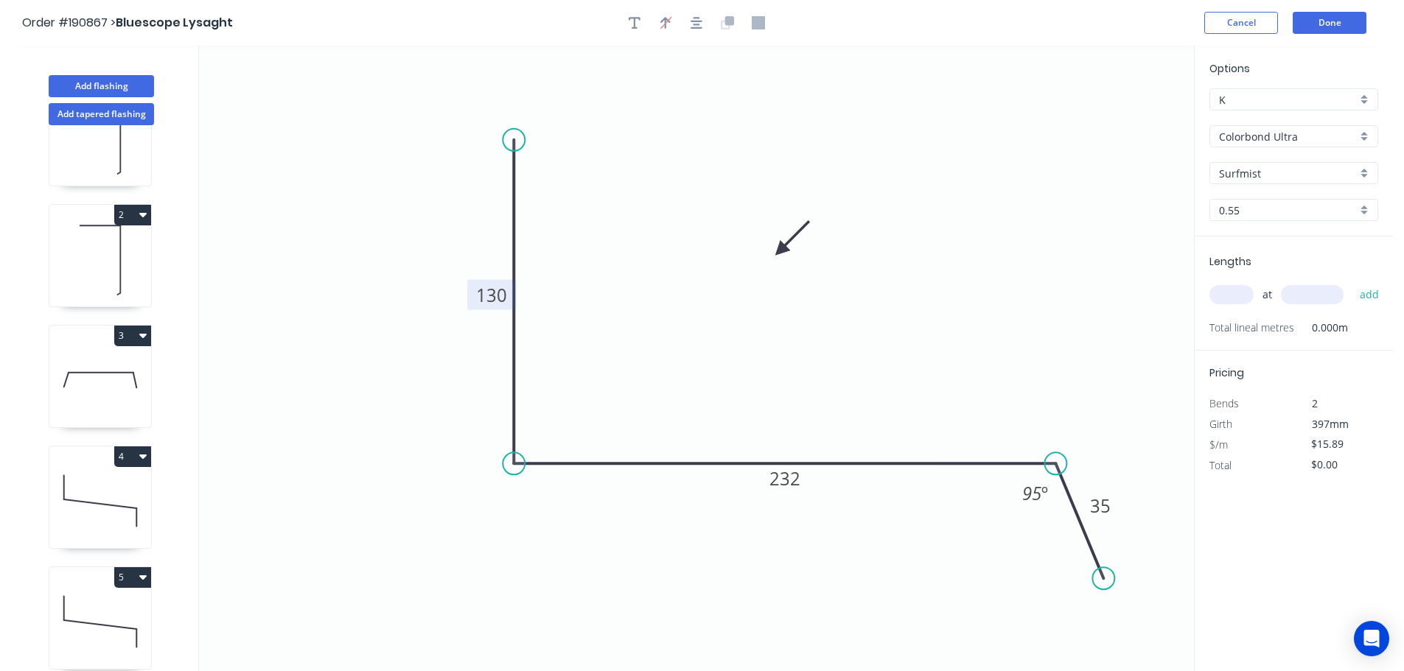
click at [1231, 295] on input "text" at bounding box center [1231, 294] width 44 height 19
click at [1352, 282] on button "add" at bounding box center [1369, 294] width 35 height 25
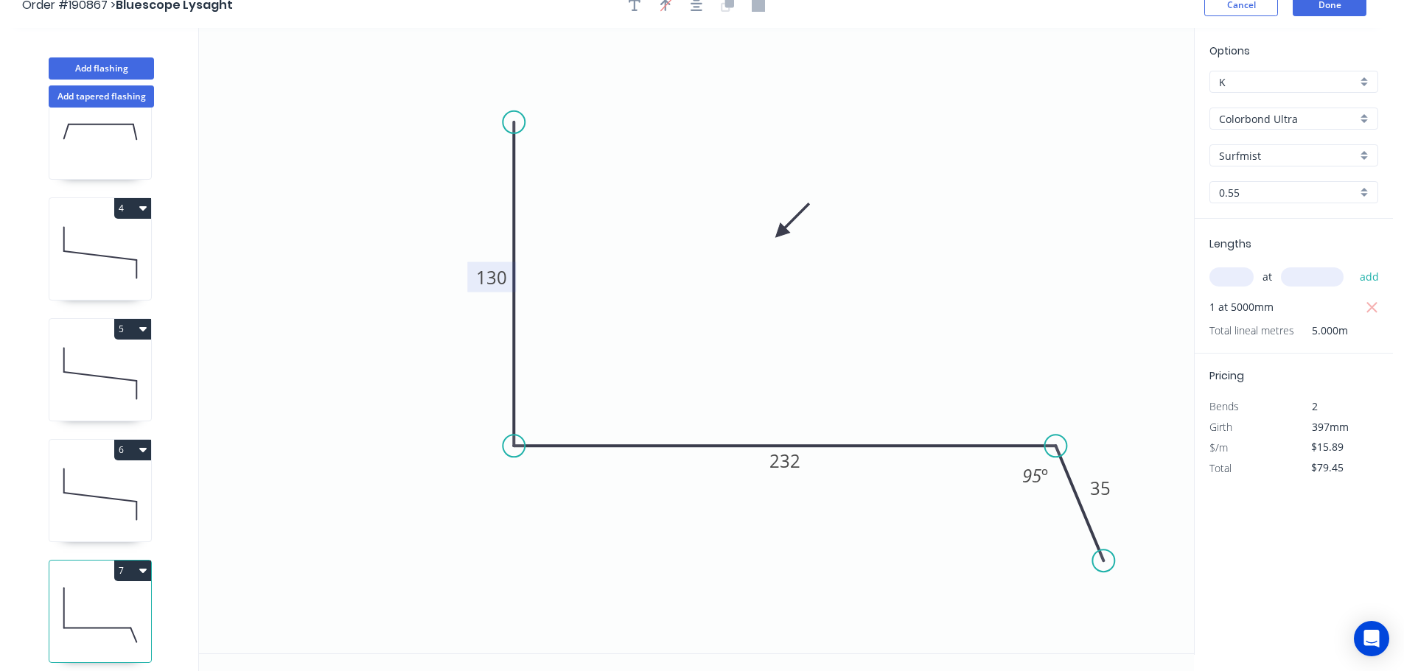
scroll to position [27, 0]
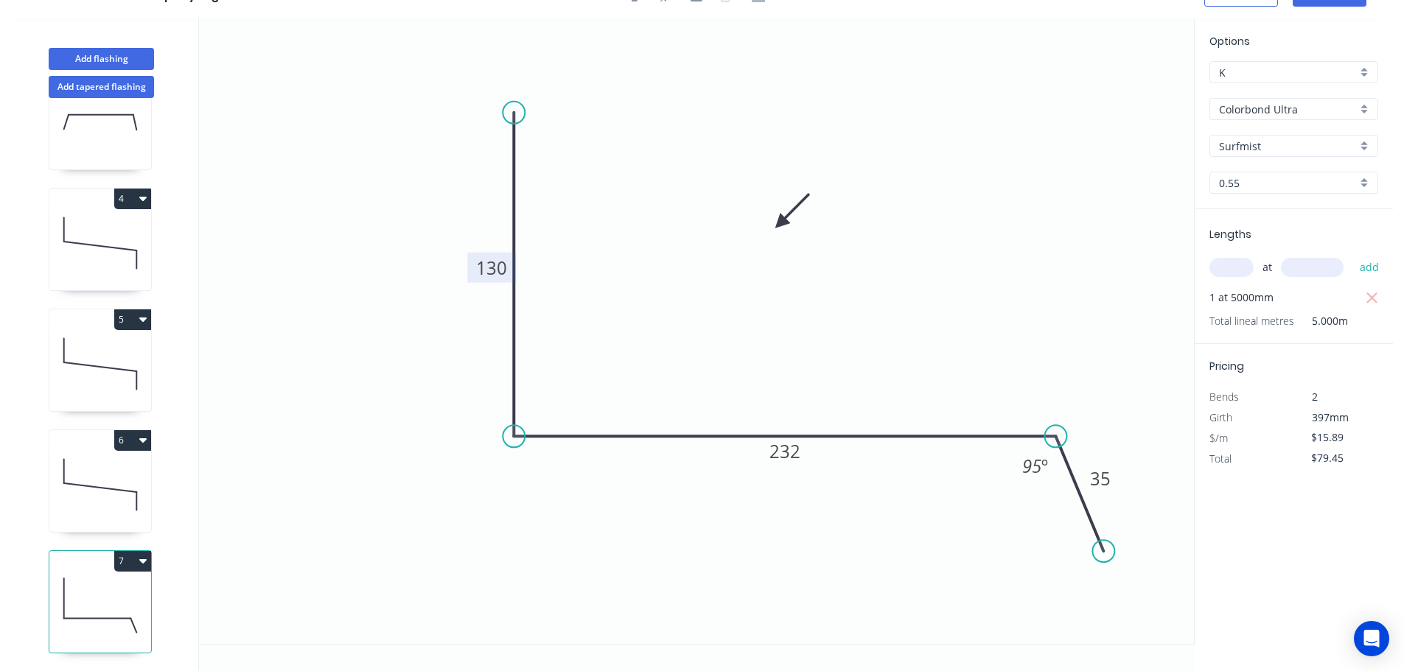
drag, startPoint x: 142, startPoint y: 550, endPoint x: 80, endPoint y: 565, distance: 64.5
click at [141, 559] on icon "button" at bounding box center [142, 561] width 7 height 4
click at [62, 587] on div "Duplicate" at bounding box center [80, 597] width 113 height 21
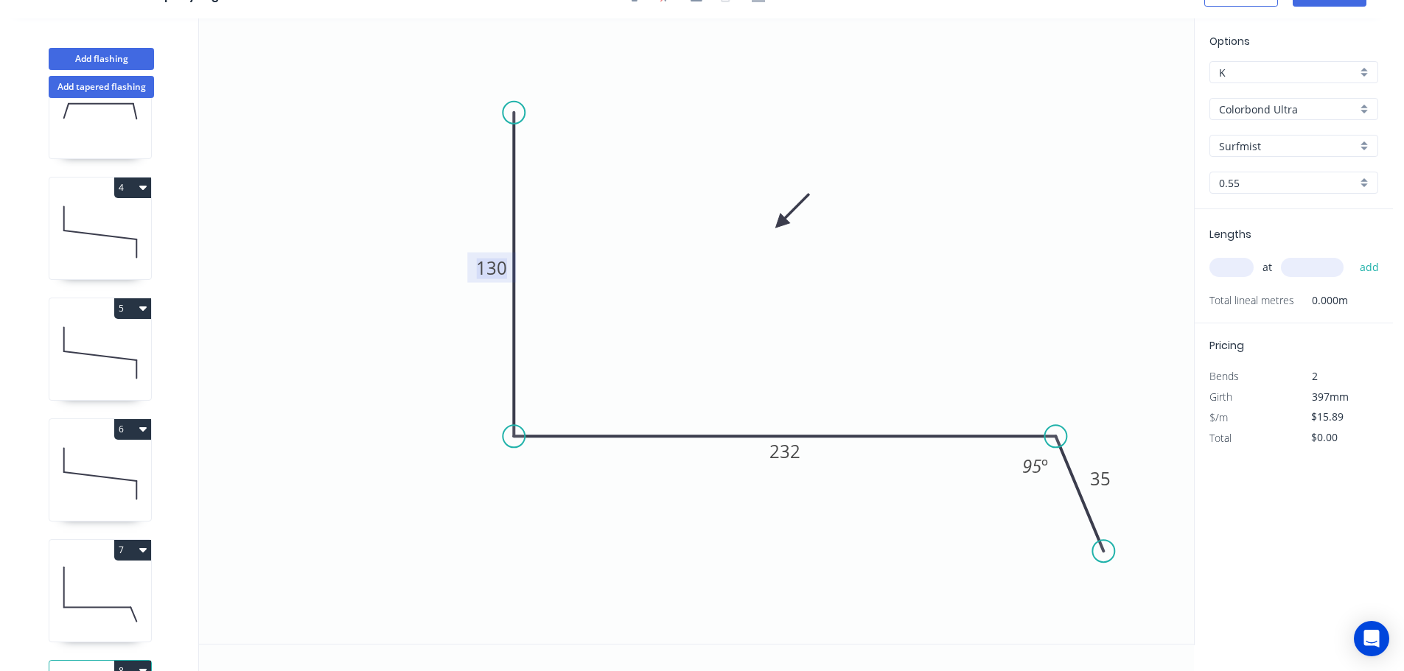
click at [491, 262] on tspan "130" at bounding box center [491, 268] width 31 height 24
click at [1231, 270] on input "text" at bounding box center [1231, 267] width 44 height 19
click at [1352, 255] on button "add" at bounding box center [1369, 267] width 35 height 25
click at [108, 83] on button "Add tapered flashing" at bounding box center [101, 87] width 105 height 22
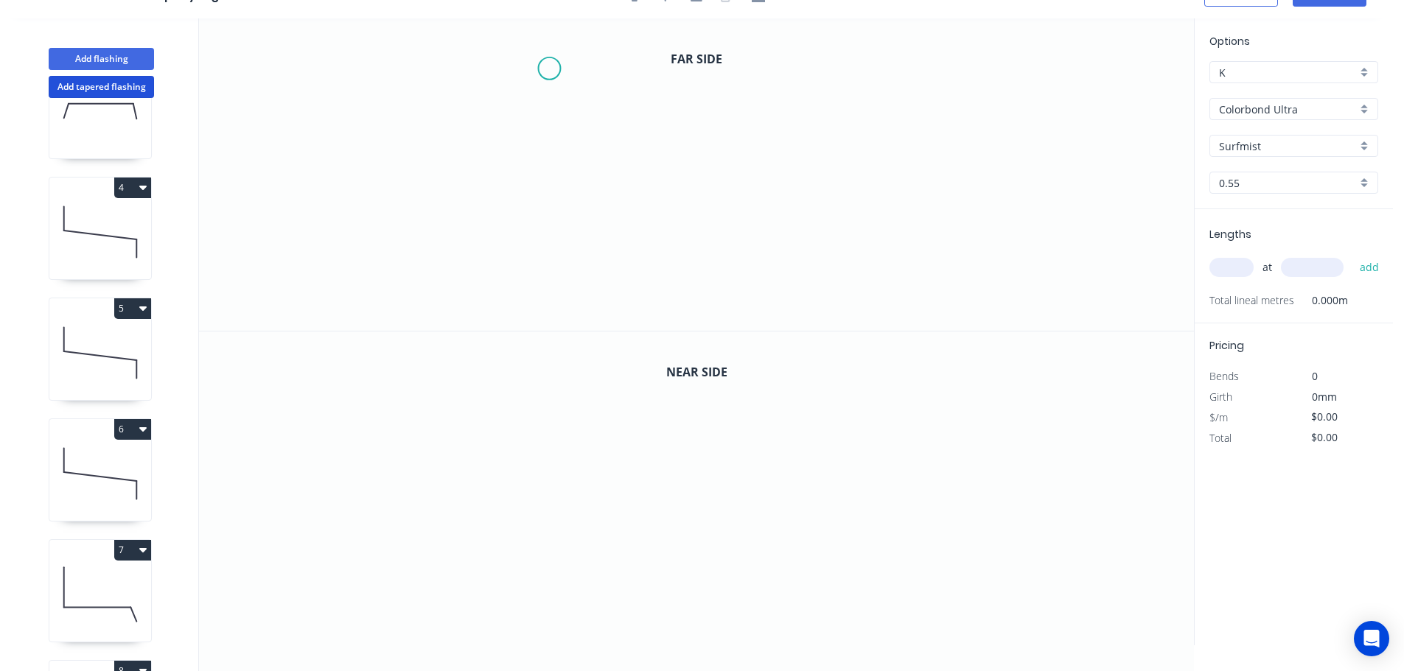
click at [549, 69] on icon "0" at bounding box center [696, 174] width 995 height 312
click at [553, 249] on icon "0" at bounding box center [696, 174] width 995 height 312
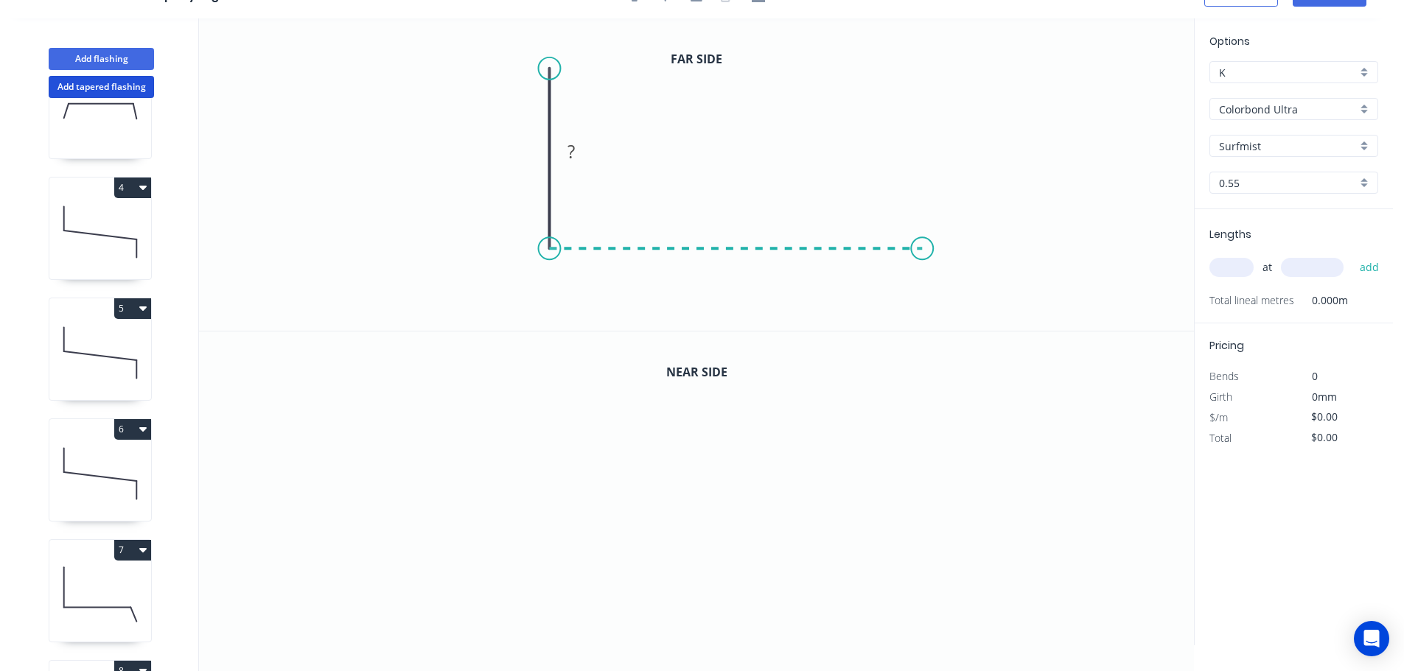
click at [923, 239] on icon "0 ?" at bounding box center [696, 174] width 995 height 312
click at [959, 324] on icon "0 ? ?" at bounding box center [696, 174] width 995 height 312
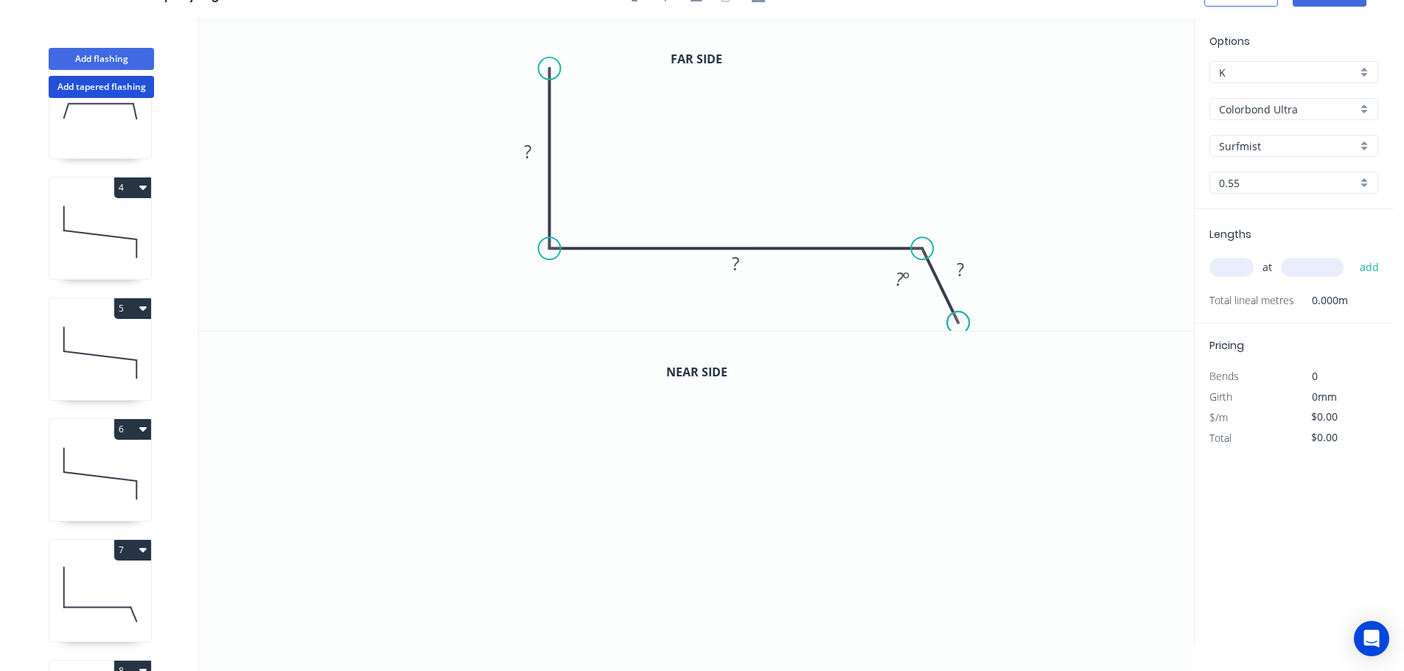
click at [959, 324] on circle at bounding box center [958, 323] width 22 height 22
click at [529, 149] on tspan "?" at bounding box center [527, 151] width 7 height 24
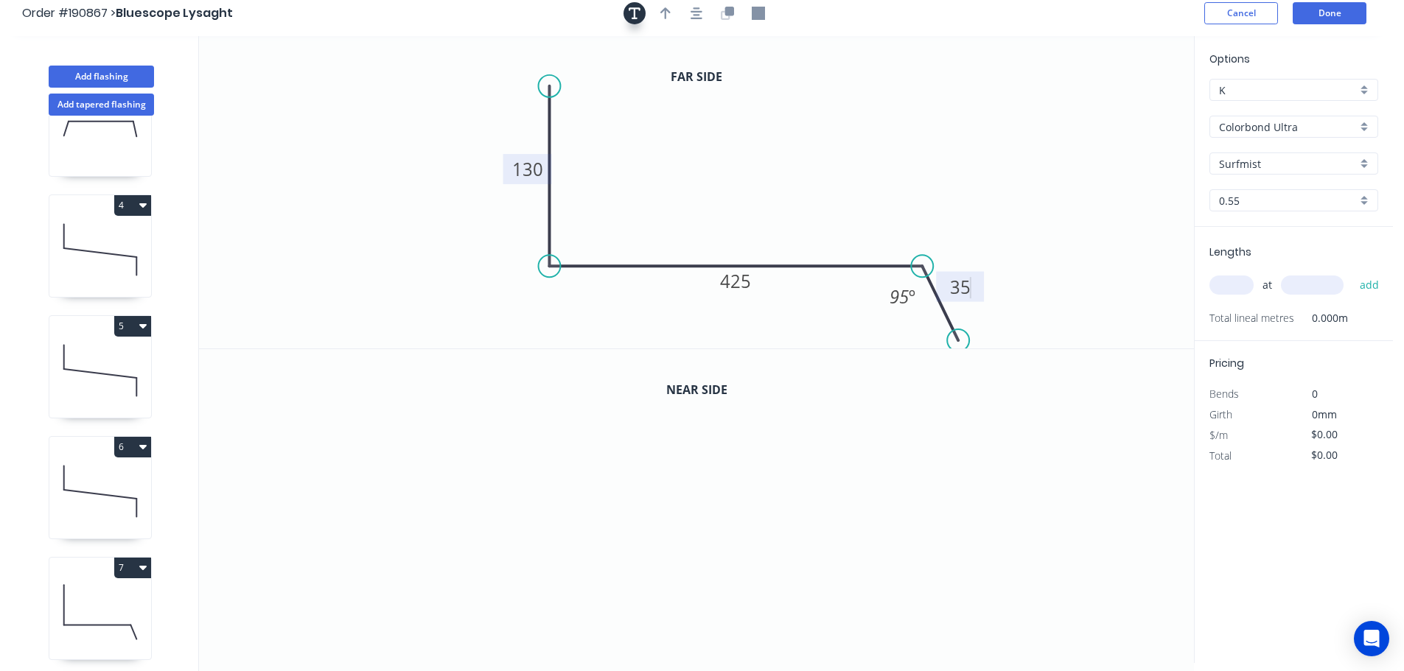
scroll to position [0, 0]
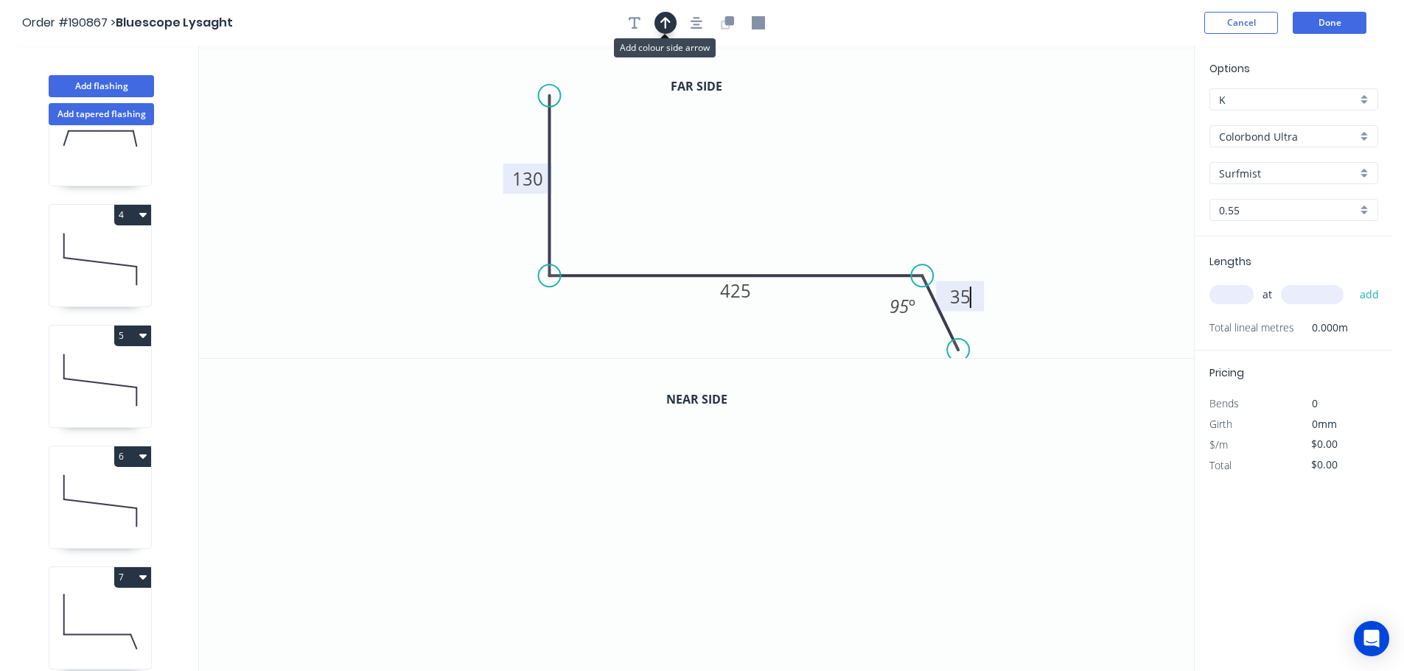
click at [666, 23] on icon "button" at bounding box center [665, 23] width 10 height 12
click at [1119, 117] on icon at bounding box center [1119, 102] width 13 height 47
drag, startPoint x: 1119, startPoint y: 117, endPoint x: 849, endPoint y: 141, distance: 271.5
click at [884, 139] on icon at bounding box center [905, 124] width 43 height 43
drag, startPoint x: 736, startPoint y: 21, endPoint x: 726, endPoint y: 86, distance: 65.7
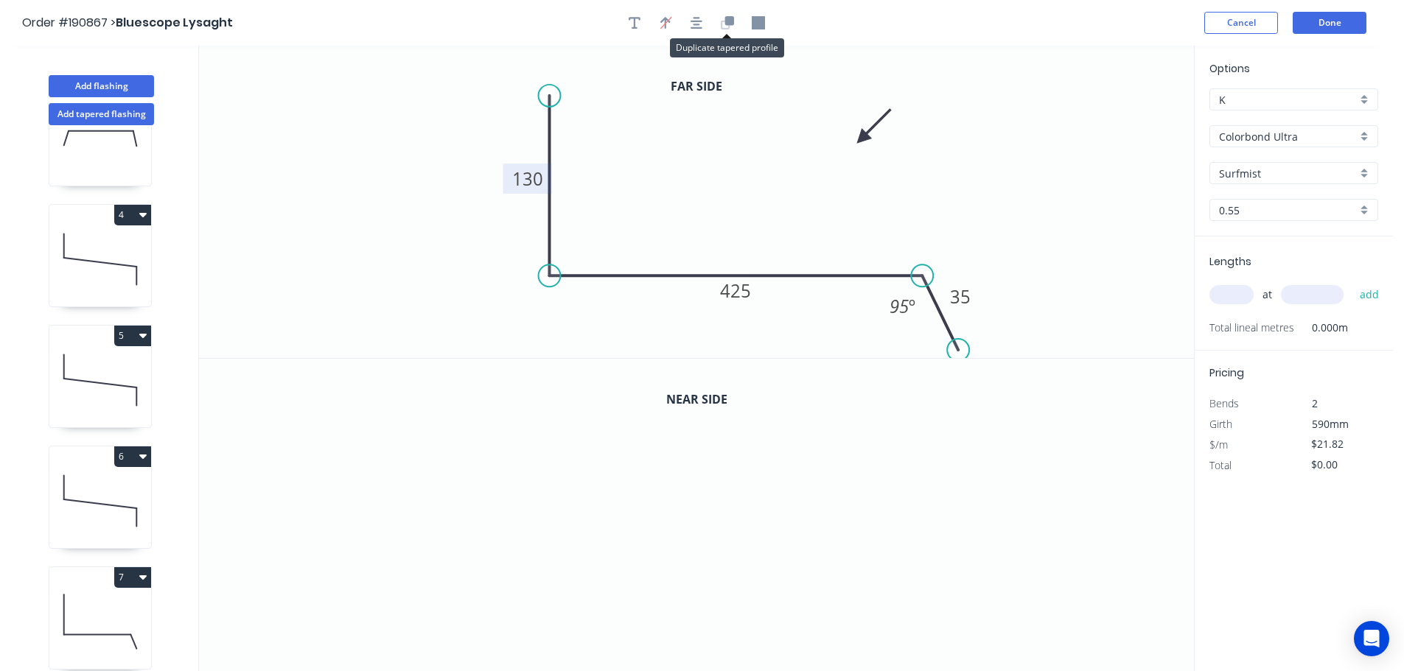
click at [733, 24] on button "button" at bounding box center [727, 23] width 22 height 22
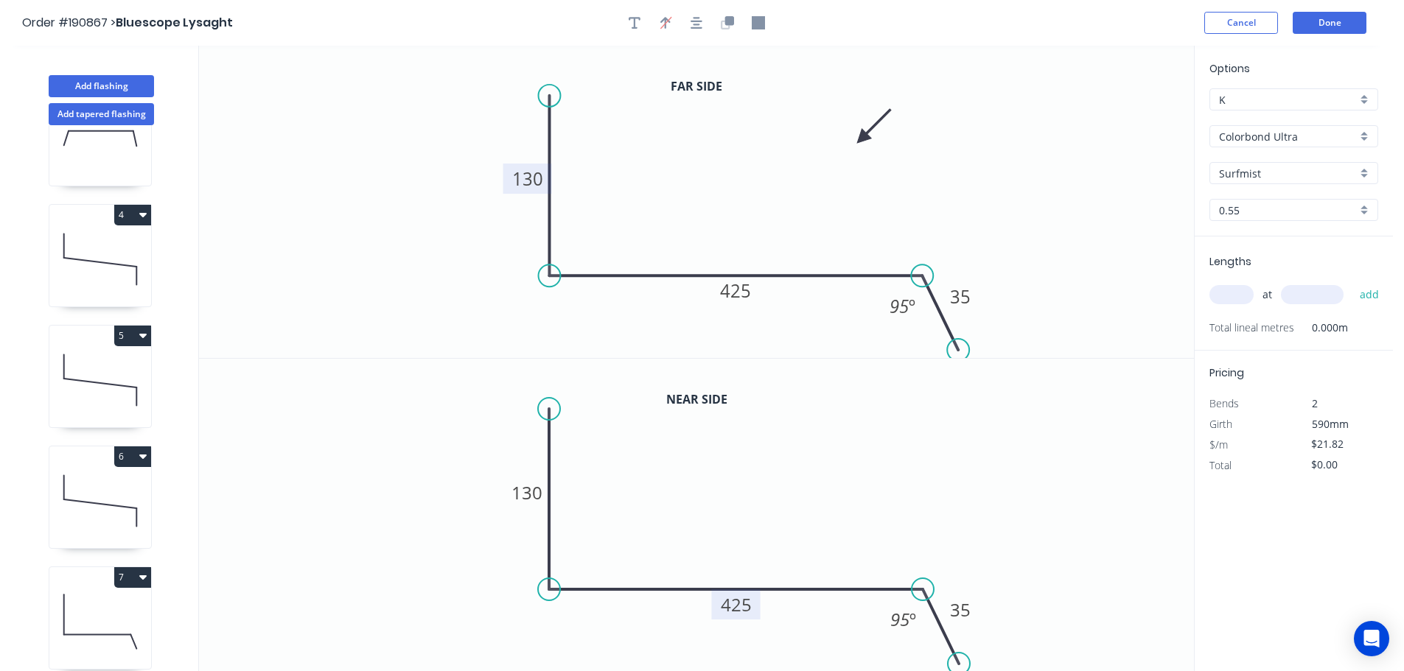
click at [735, 603] on tspan "425" at bounding box center [736, 604] width 31 height 24
click at [1243, 292] on input "text" at bounding box center [1231, 294] width 44 height 19
click at [1352, 282] on button "add" at bounding box center [1369, 294] width 35 height 25
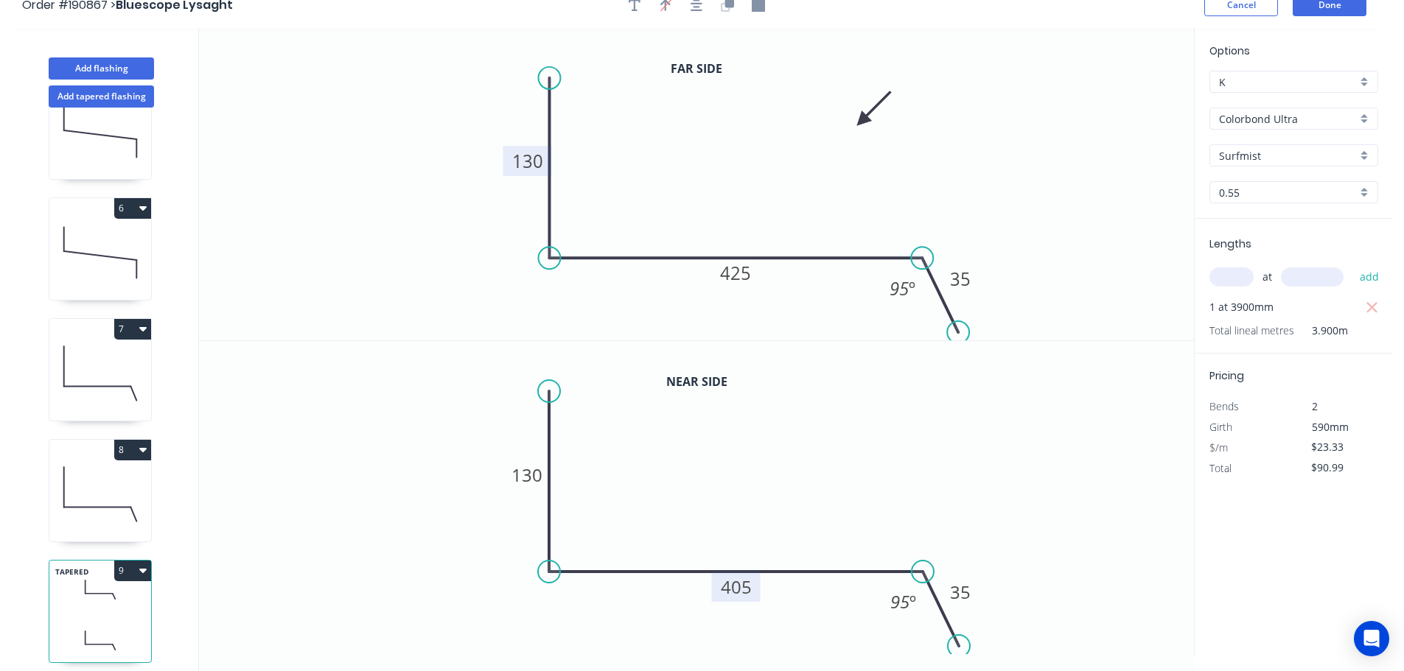
scroll to position [27, 0]
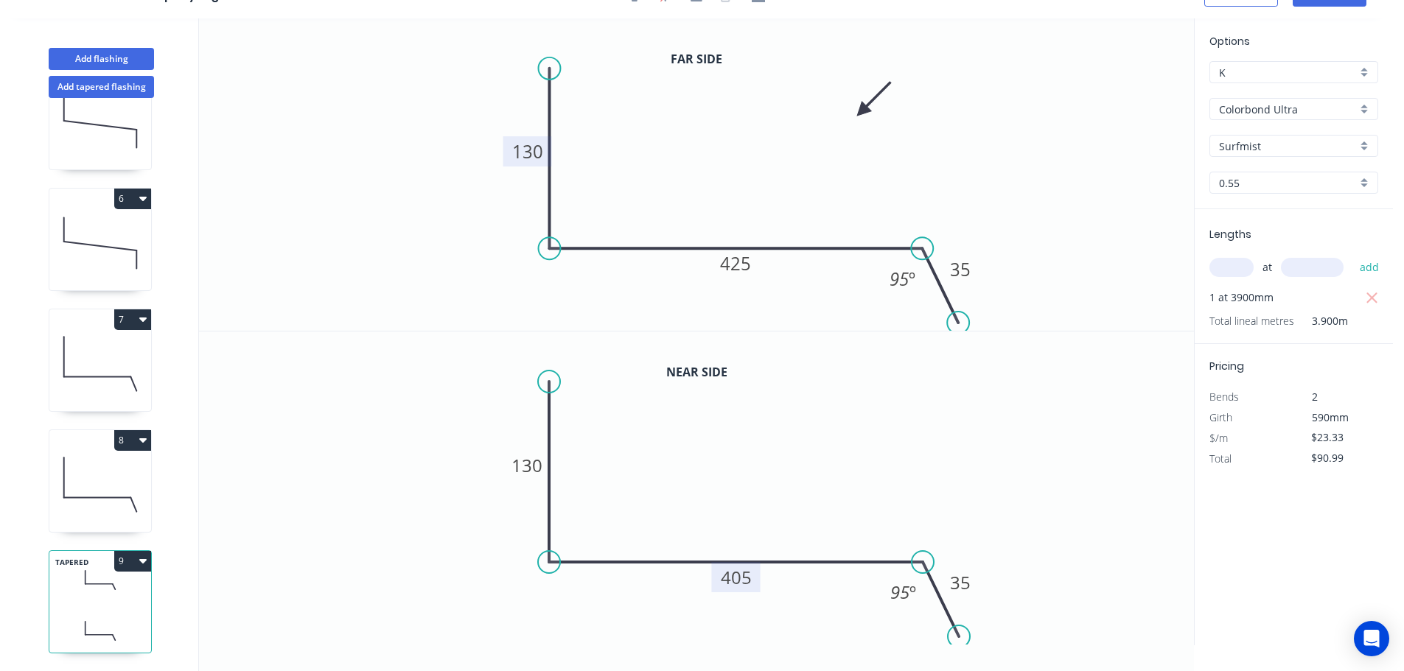
click at [141, 559] on icon "button" at bounding box center [142, 561] width 7 height 4
click at [53, 587] on div "Duplicate" at bounding box center [80, 597] width 113 height 21
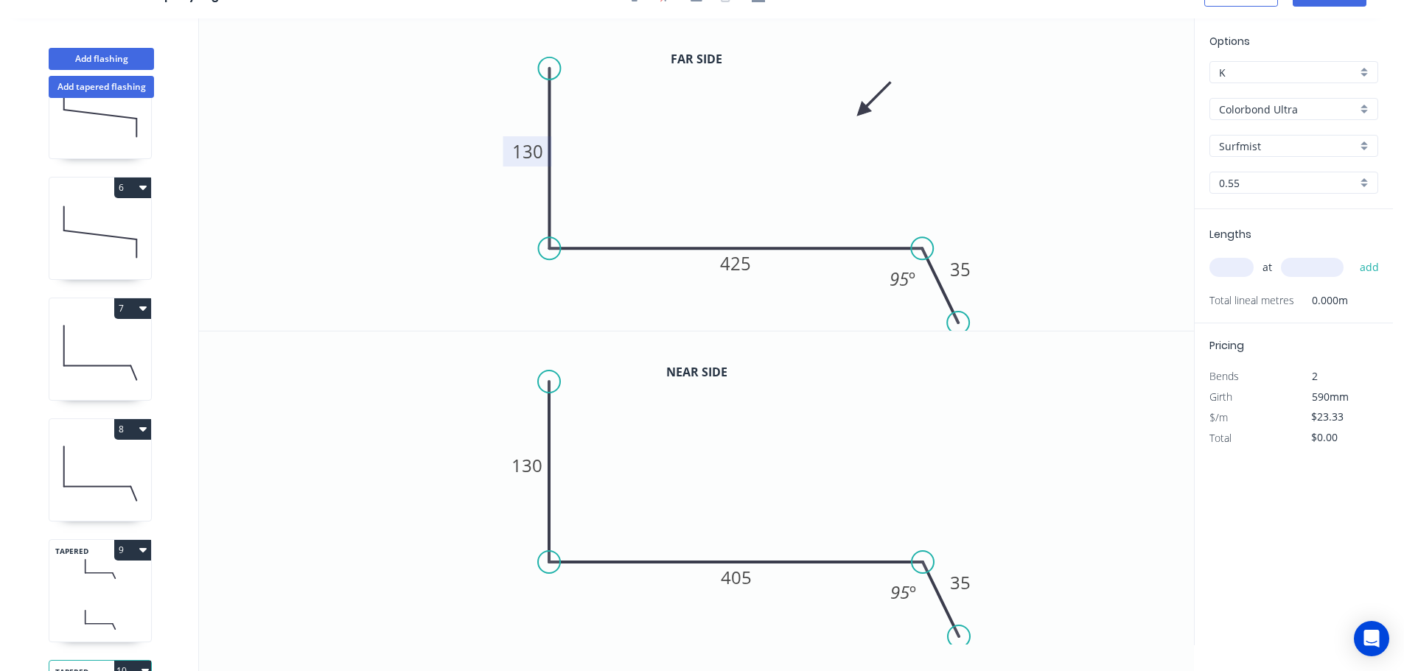
click at [527, 147] on tspan "130" at bounding box center [527, 151] width 31 height 24
click at [527, 469] on tspan "130" at bounding box center [526, 465] width 31 height 24
click at [1227, 272] on input "text" at bounding box center [1231, 267] width 44 height 19
click at [1352, 255] on button "add" at bounding box center [1369, 267] width 35 height 25
click at [99, 57] on button "Add flashing" at bounding box center [101, 59] width 105 height 22
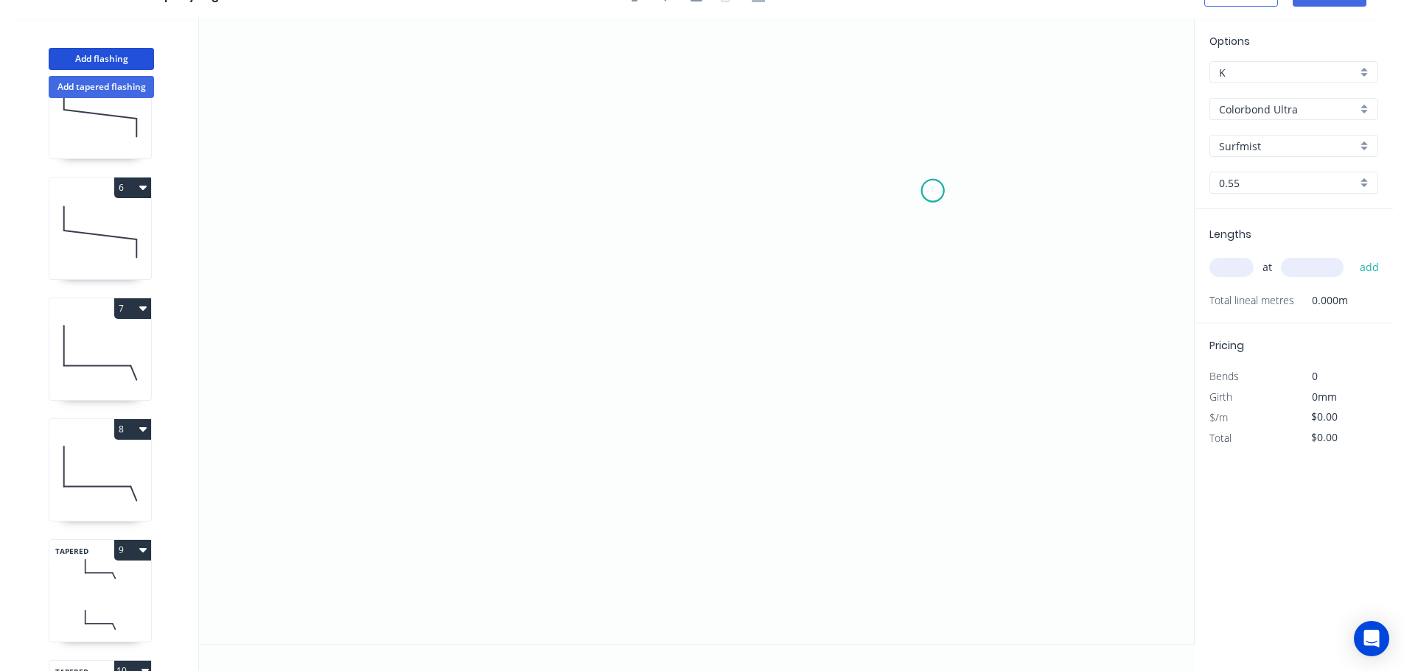
click at [933, 191] on icon "0" at bounding box center [696, 331] width 995 height 626
click at [892, 90] on icon at bounding box center [912, 140] width 41 height 101
click at [628, 97] on icon "0 ?" at bounding box center [696, 331] width 995 height 626
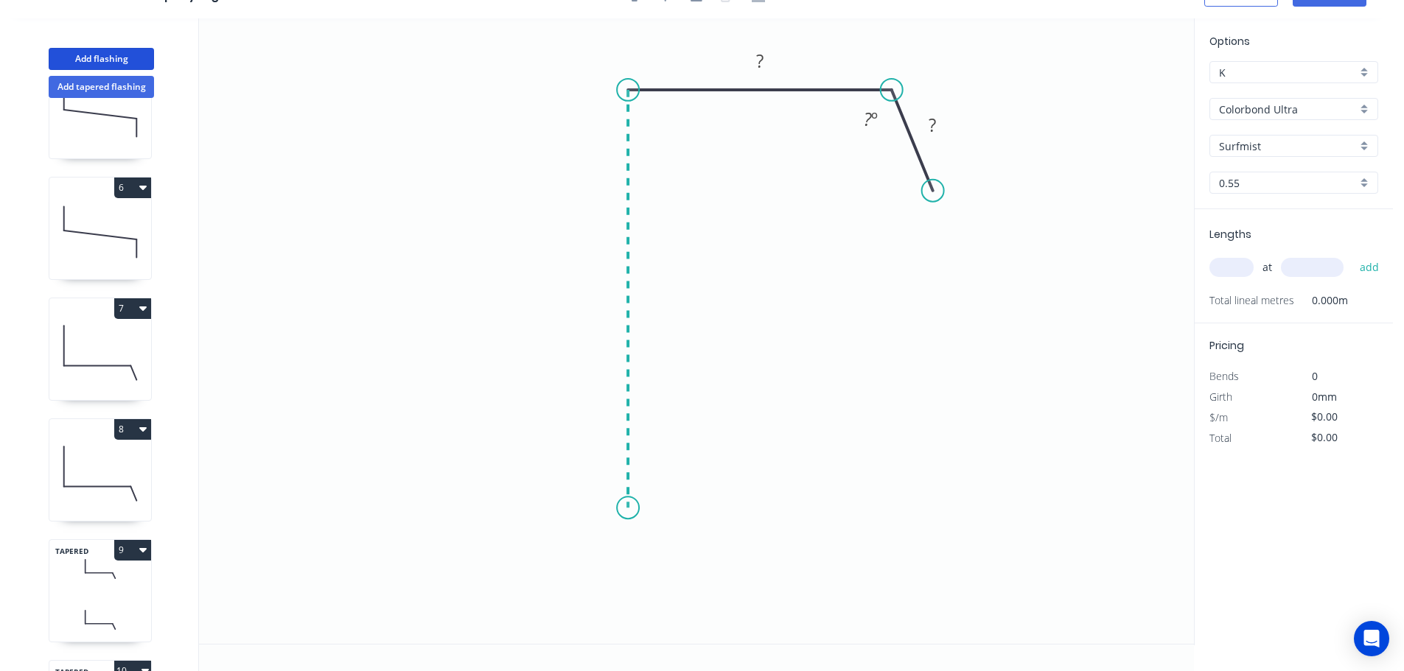
click at [628, 508] on icon "0 ? ? ? º" at bounding box center [696, 331] width 995 height 626
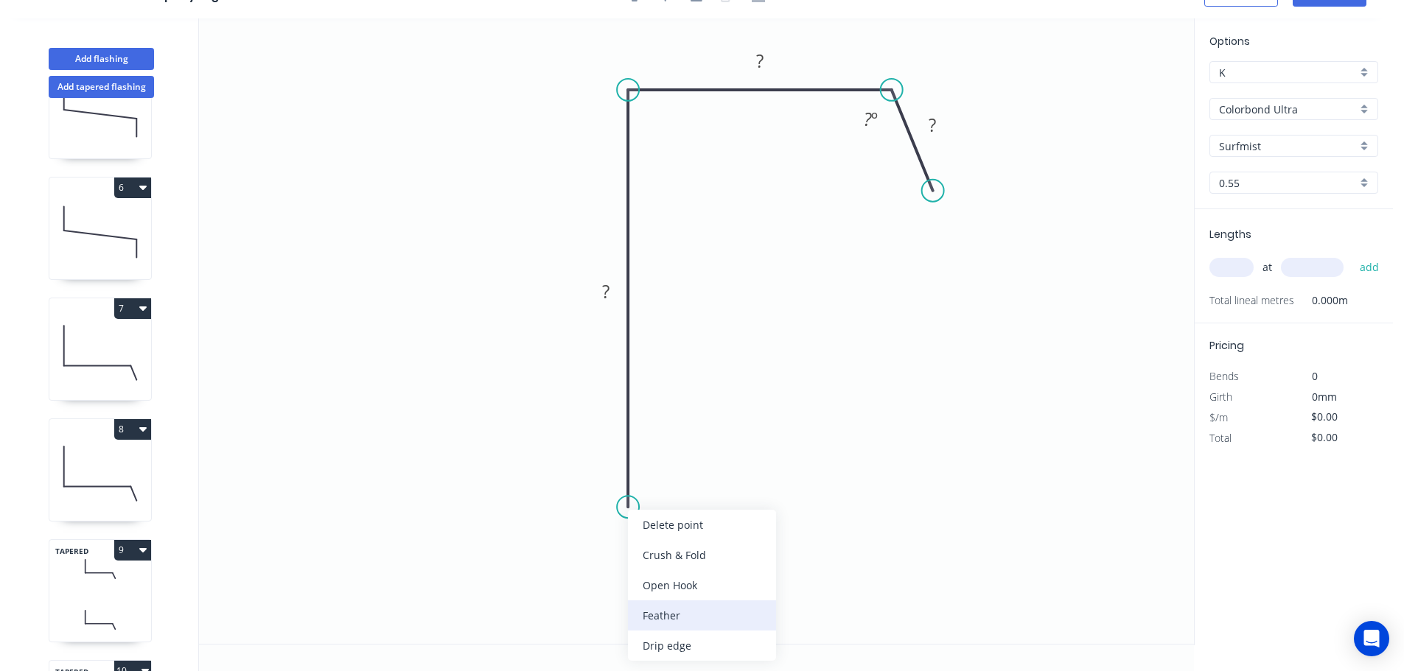
click at [662, 611] on div "Feather" at bounding box center [702, 616] width 148 height 30
click at [648, 552] on div "Flip bend" at bounding box center [701, 555] width 148 height 30
drag, startPoint x: 688, startPoint y: 482, endPoint x: 707, endPoint y: 483, distance: 19.9
click at [707, 483] on rect at bounding box center [679, 481] width 57 height 30
click at [690, 483] on tspan "15" at bounding box center [688, 481] width 21 height 24
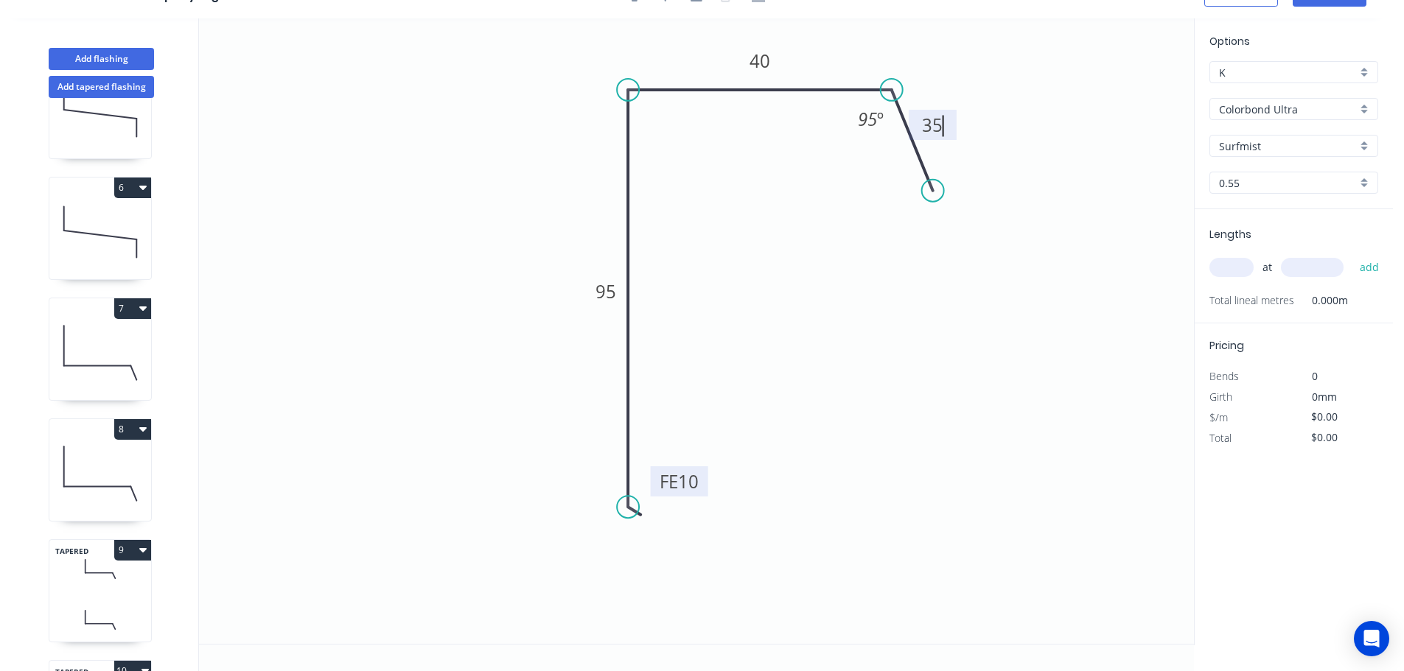
scroll to position [0, 0]
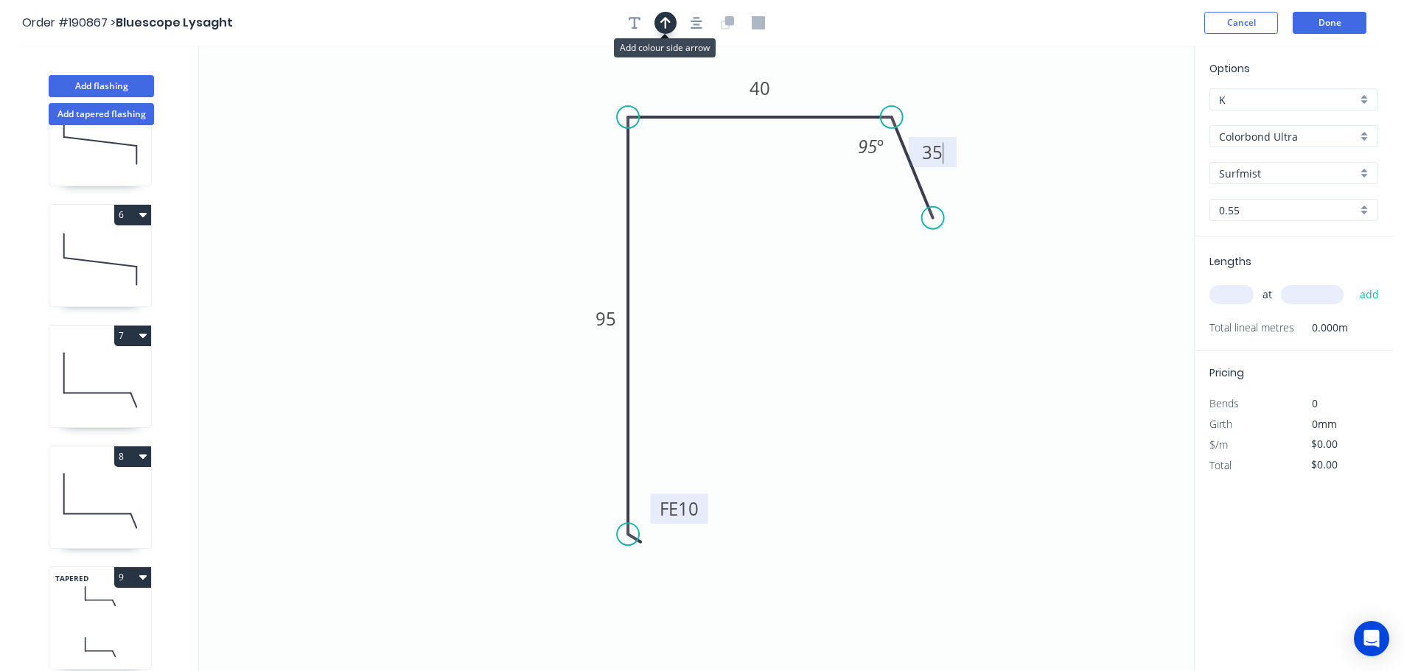
click at [673, 22] on button "button" at bounding box center [665, 23] width 22 height 22
drag, startPoint x: 1122, startPoint y: 115, endPoint x: 538, endPoint y: 192, distance: 588.6
click at [538, 192] on icon at bounding box center [542, 175] width 13 height 47
click at [1232, 300] on input "text" at bounding box center [1231, 294] width 44 height 19
click at [1352, 282] on button "add" at bounding box center [1369, 294] width 35 height 25
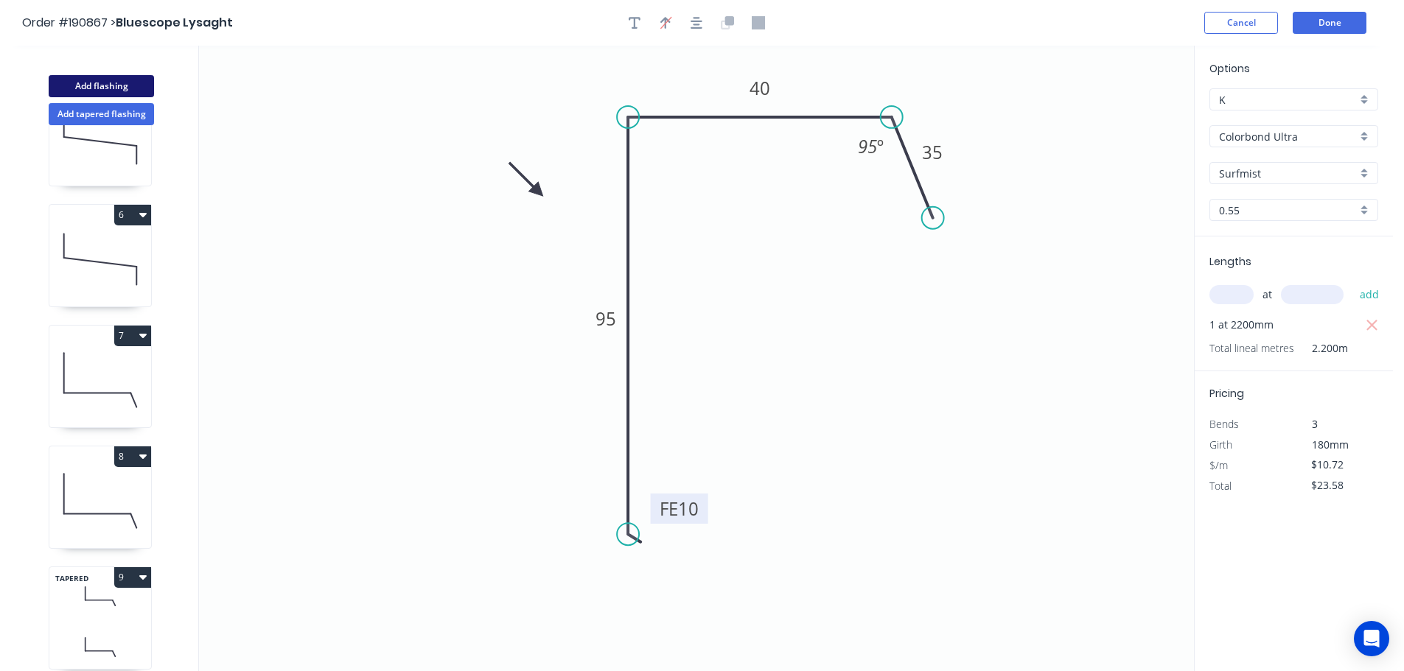
click at [113, 84] on button "Add flashing" at bounding box center [101, 86] width 105 height 22
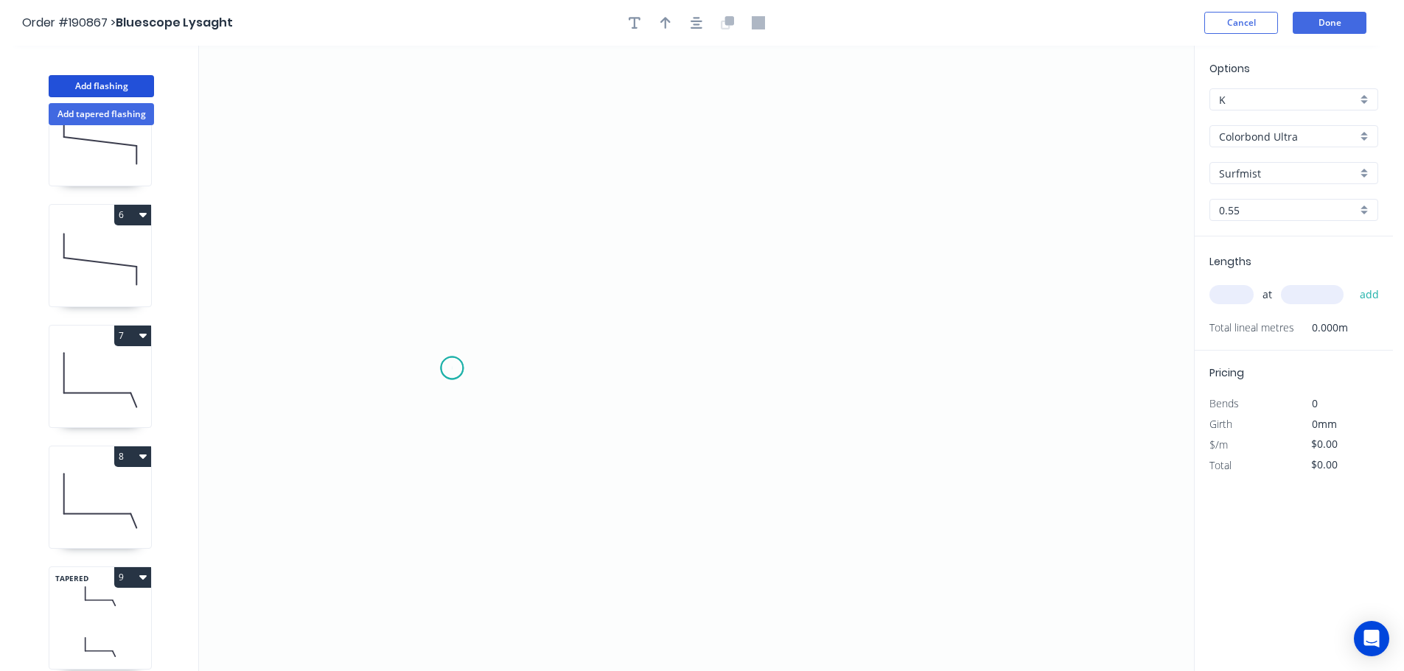
drag, startPoint x: 452, startPoint y: 368, endPoint x: 501, endPoint y: 256, distance: 123.1
click at [455, 363] on icon "0" at bounding box center [696, 359] width 995 height 626
click at [497, 185] on icon "0" at bounding box center [696, 359] width 995 height 626
click at [874, 186] on icon "0 ?" at bounding box center [696, 359] width 995 height 626
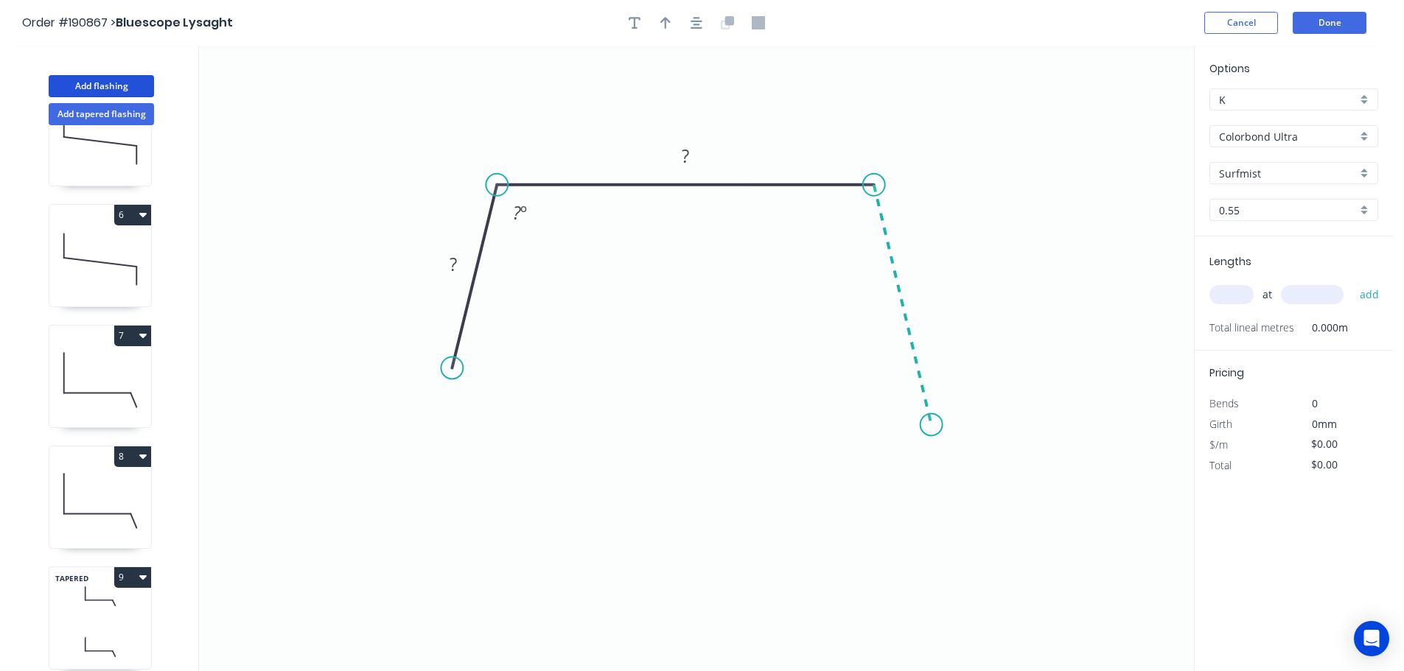
click at [931, 425] on icon "0 ? ? ? º" at bounding box center [696, 359] width 995 height 626
click at [936, 491] on icon "0 ? ? ? ? º ? º" at bounding box center [696, 359] width 995 height 626
click at [936, 491] on circle at bounding box center [931, 490] width 22 height 22
click at [450, 263] on tspan "?" at bounding box center [453, 264] width 7 height 24
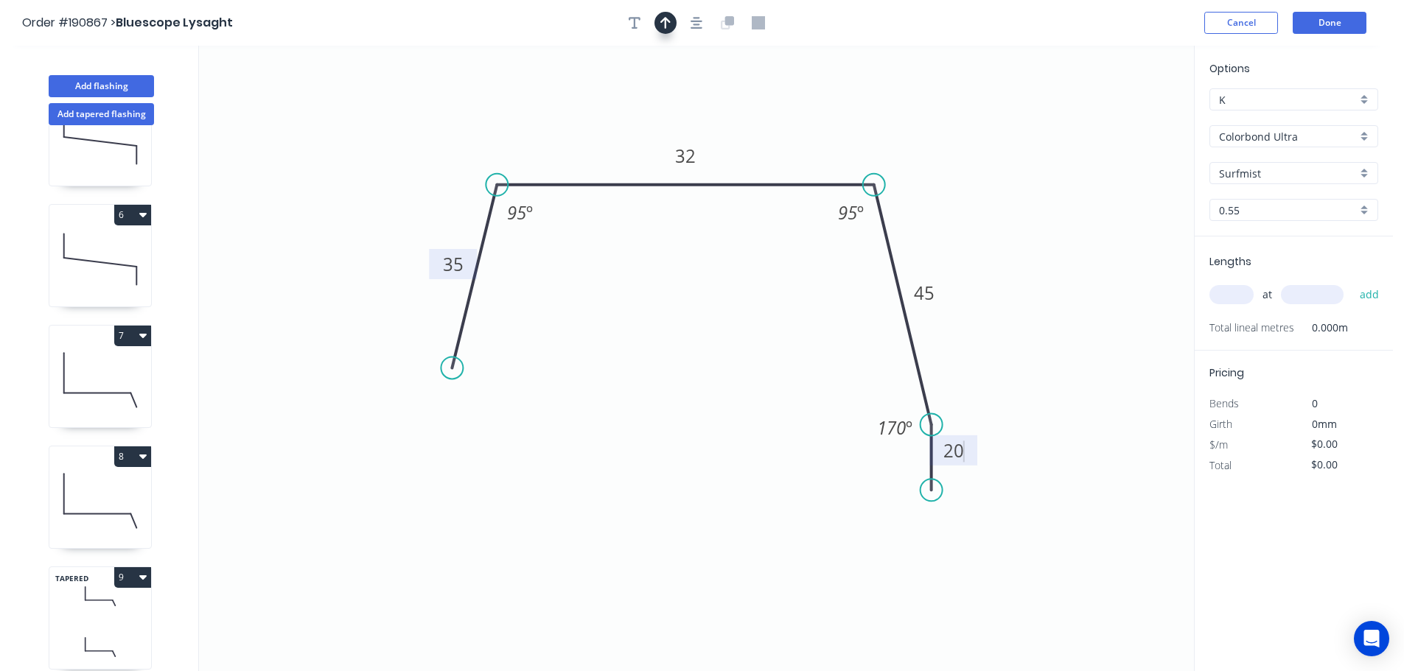
click at [663, 21] on icon "button" at bounding box center [665, 23] width 10 height 12
click at [1119, 118] on icon at bounding box center [1119, 102] width 13 height 47
drag, startPoint x: 1119, startPoint y: 118, endPoint x: 937, endPoint y: 165, distance: 187.3
click at [999, 147] on icon at bounding box center [1020, 125] width 43 height 43
click at [1237, 294] on input "text" at bounding box center [1231, 294] width 44 height 19
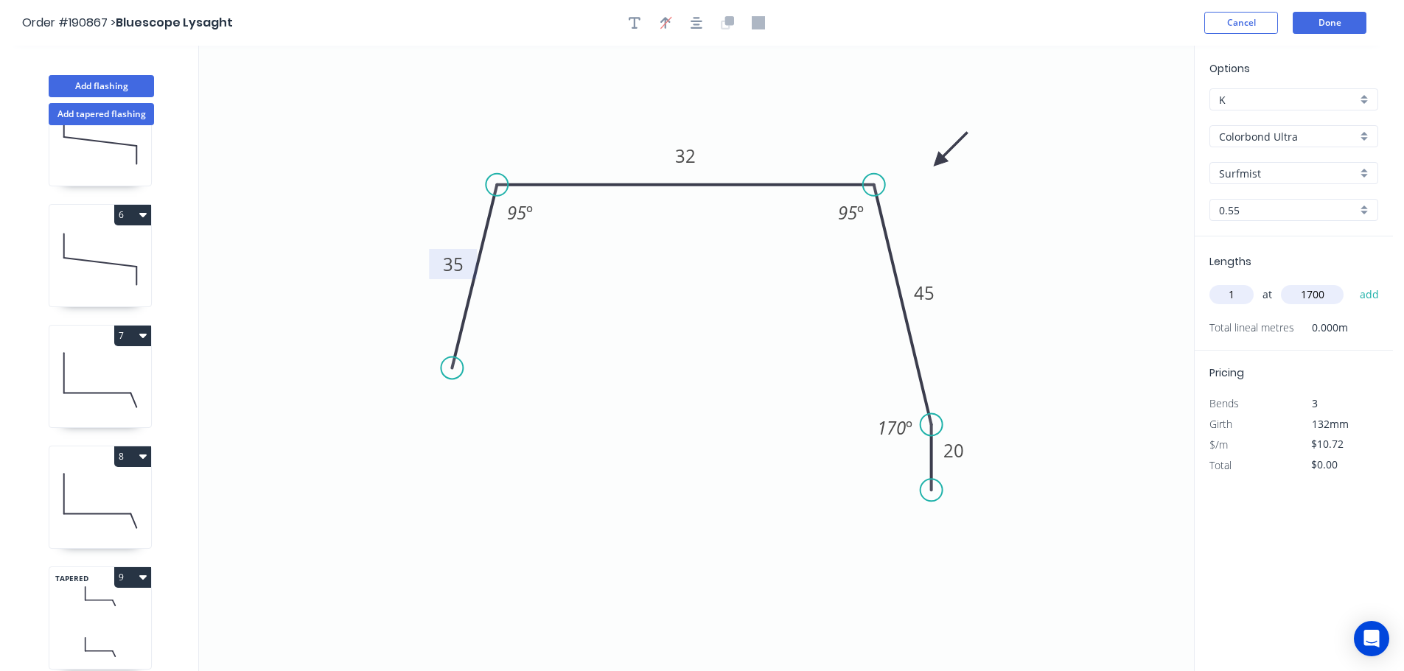
click at [1352, 282] on button "add" at bounding box center [1369, 294] width 35 height 25
click at [89, 83] on button "Add flashing" at bounding box center [101, 86] width 105 height 22
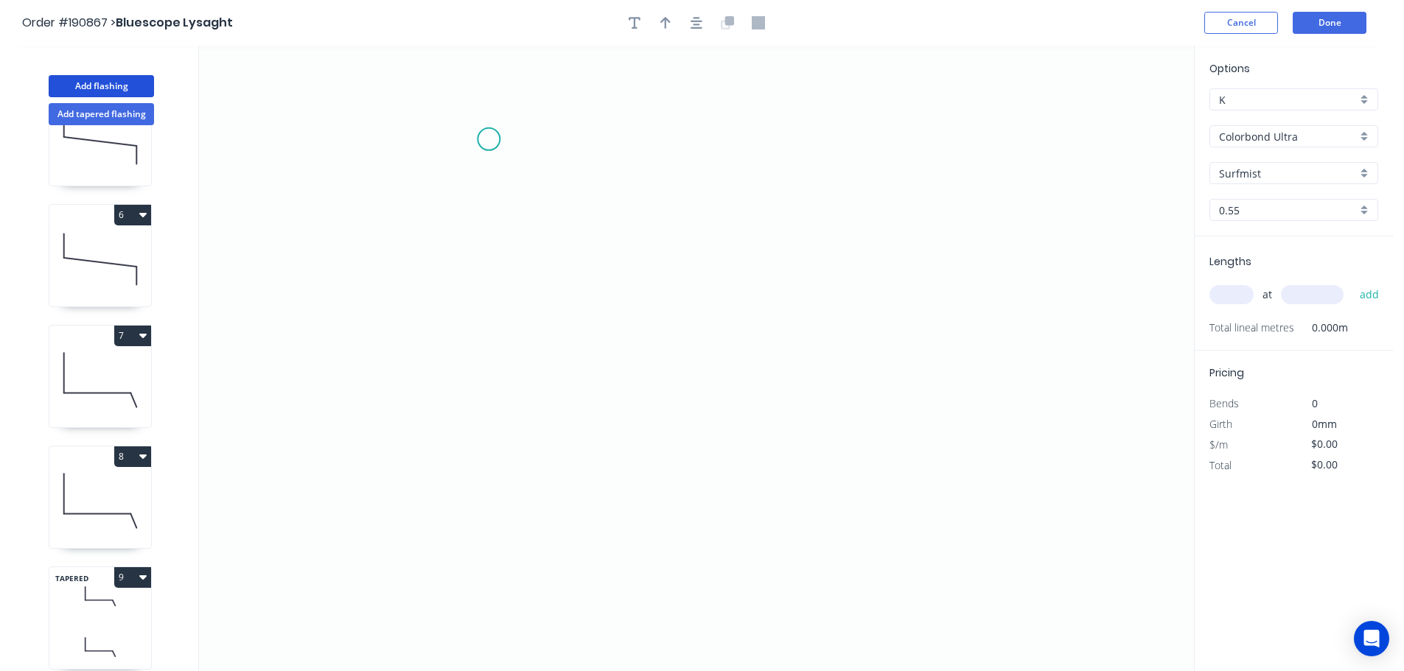
click at [489, 139] on icon "0" at bounding box center [696, 359] width 995 height 626
click at [496, 392] on icon "0" at bounding box center [696, 359] width 995 height 626
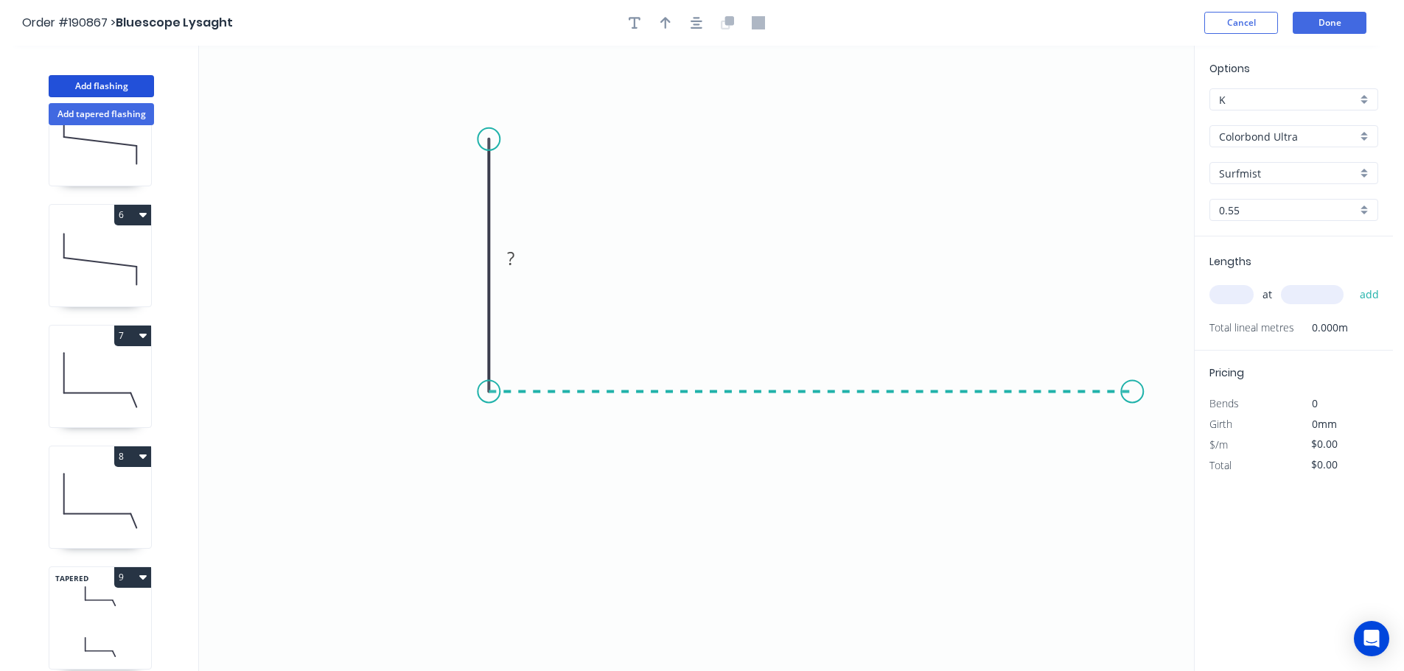
click at [1133, 393] on icon "0 ?" at bounding box center [696, 359] width 995 height 626
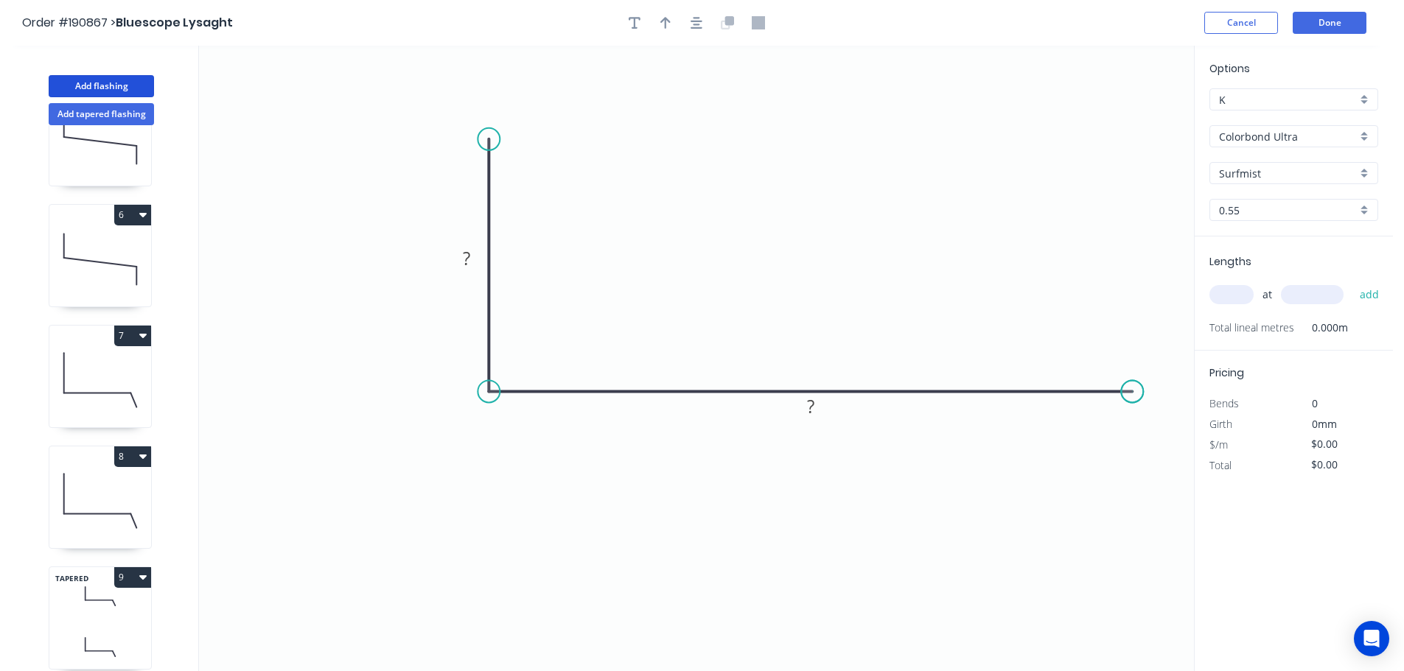
click at [1133, 393] on circle at bounding box center [1132, 391] width 22 height 22
click at [671, 23] on button "button" at bounding box center [665, 23] width 22 height 22
click at [1120, 118] on icon at bounding box center [1119, 102] width 13 height 47
drag, startPoint x: 1120, startPoint y: 117, endPoint x: 822, endPoint y: 262, distance: 331.6
click at [730, 241] on icon at bounding box center [742, 228] width 43 height 43
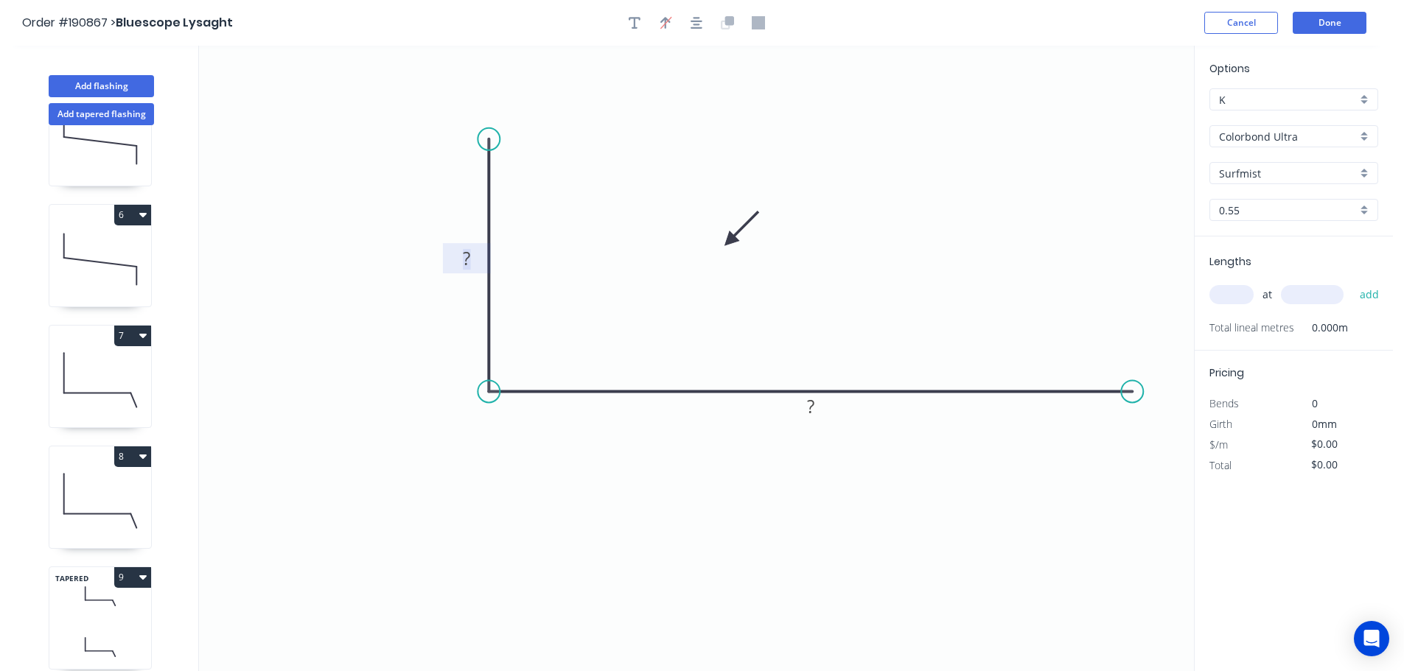
click at [469, 259] on tspan "?" at bounding box center [466, 258] width 7 height 24
click at [1224, 293] on input "text" at bounding box center [1231, 294] width 44 height 19
click at [1352, 282] on button "add" at bounding box center [1369, 294] width 35 height 25
click at [1327, 24] on button "Done" at bounding box center [1330, 23] width 74 height 22
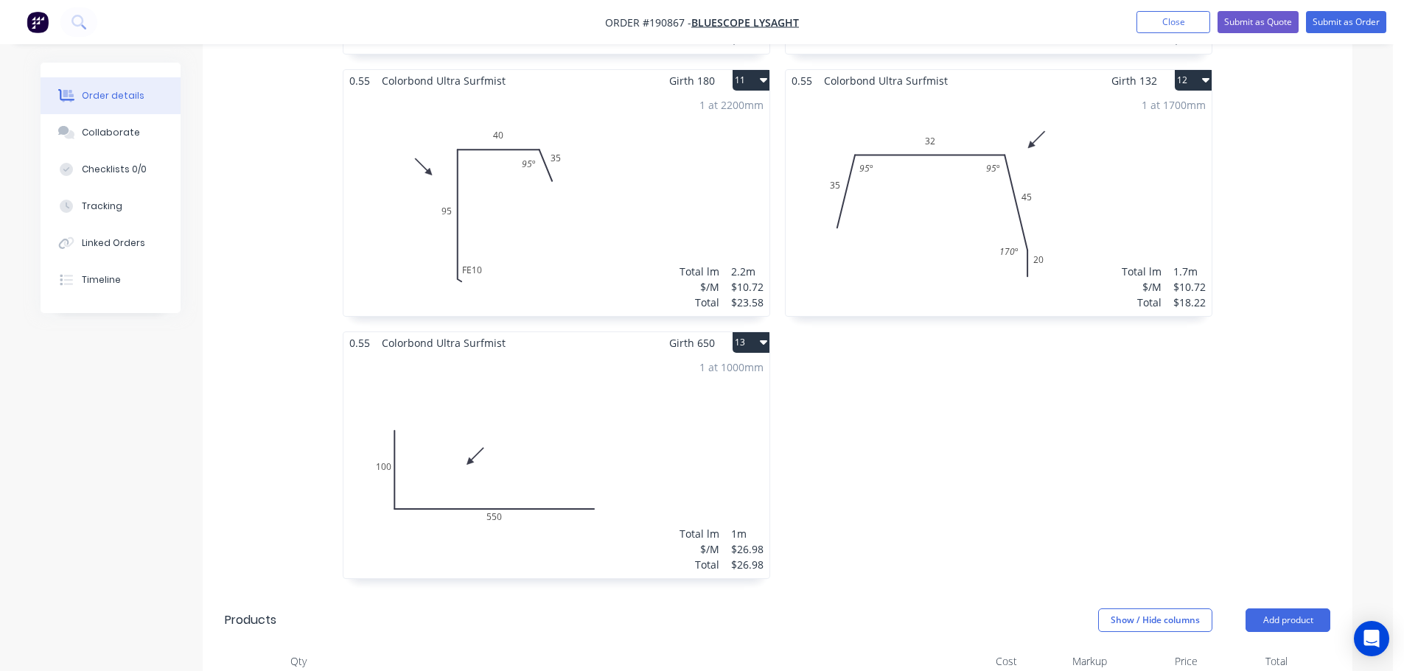
scroll to position [2489, 0]
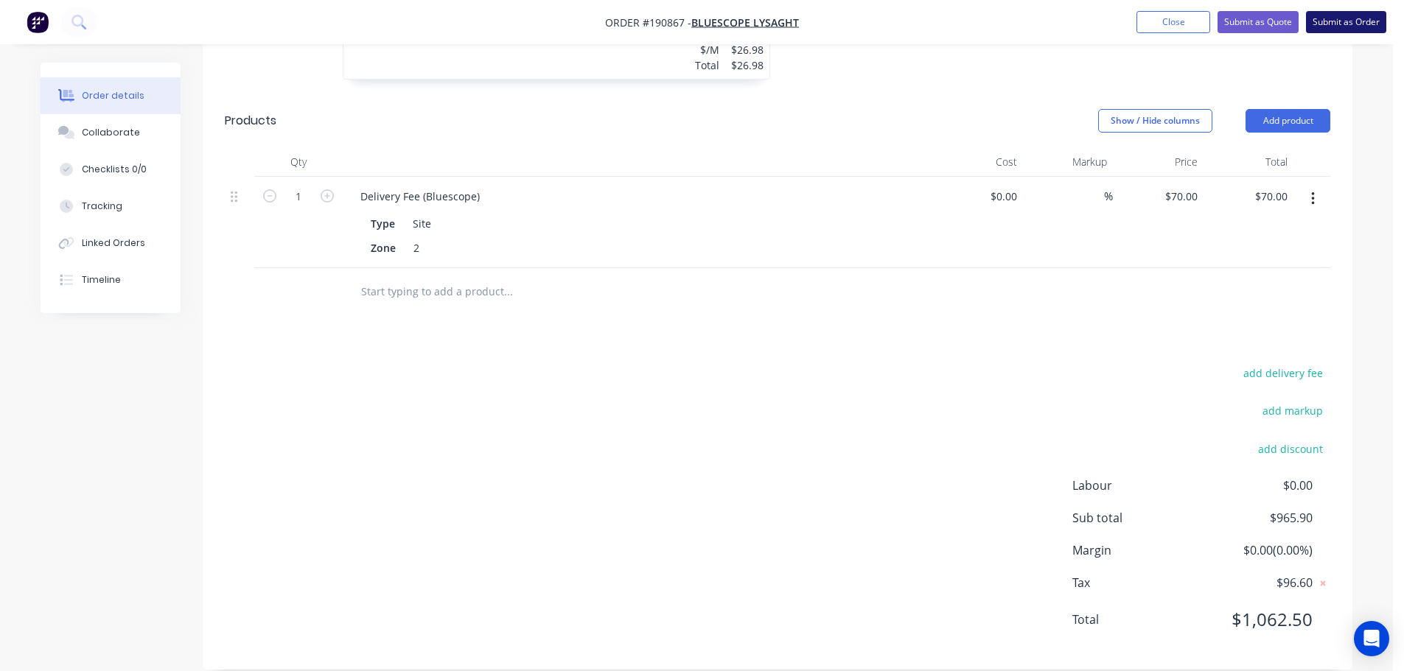
click at [1342, 22] on button "Submit as Order" at bounding box center [1346, 22] width 80 height 22
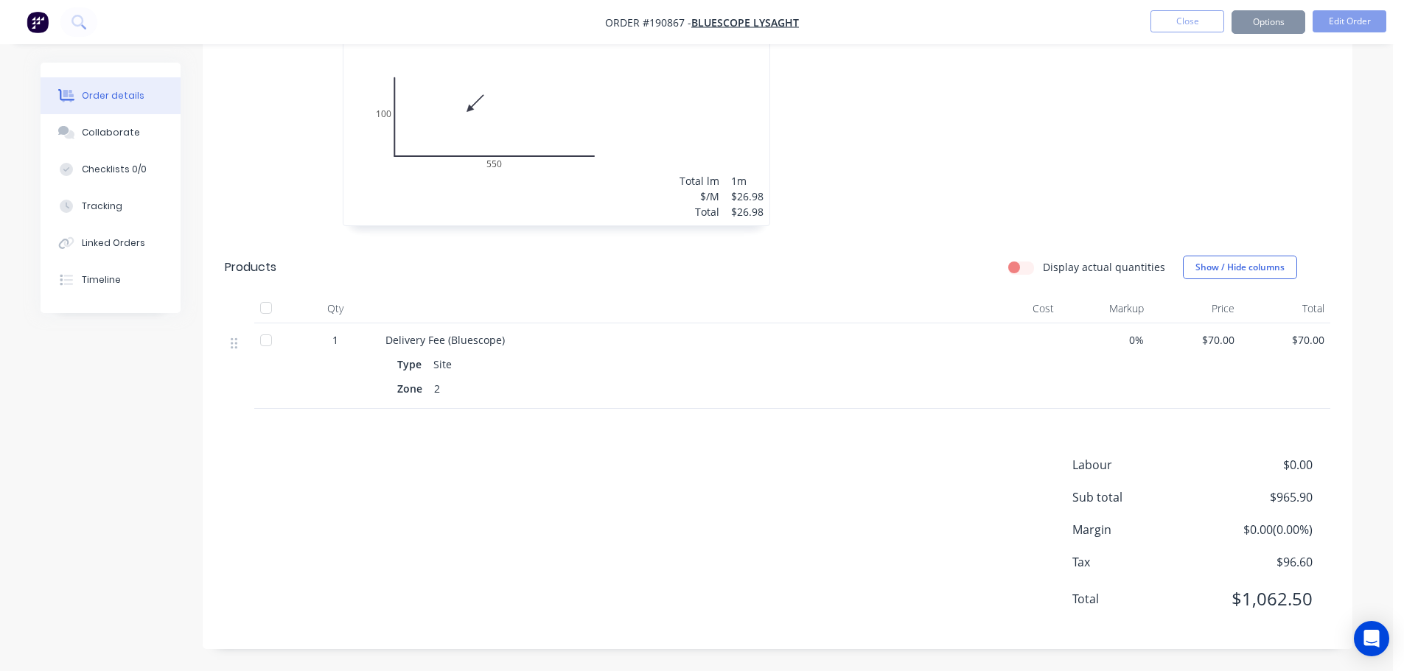
scroll to position [0, 0]
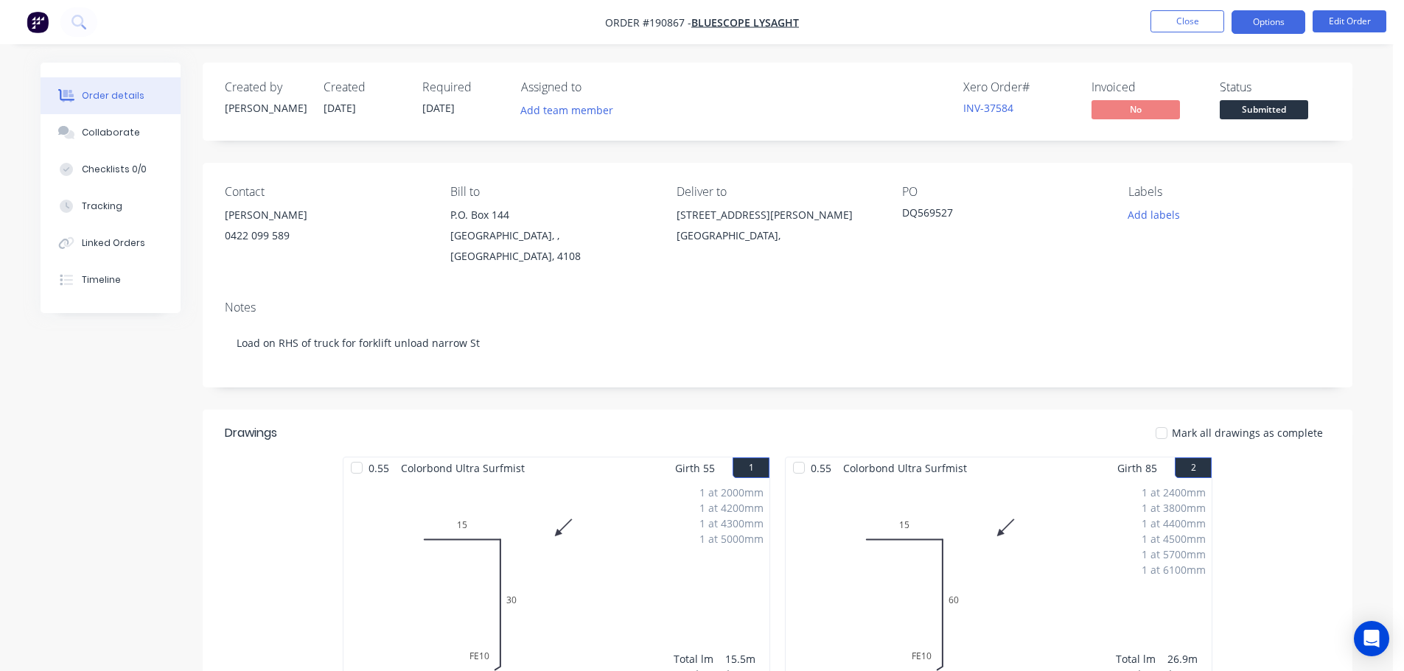
click at [1267, 27] on button "Options" at bounding box center [1268, 22] width 74 height 24
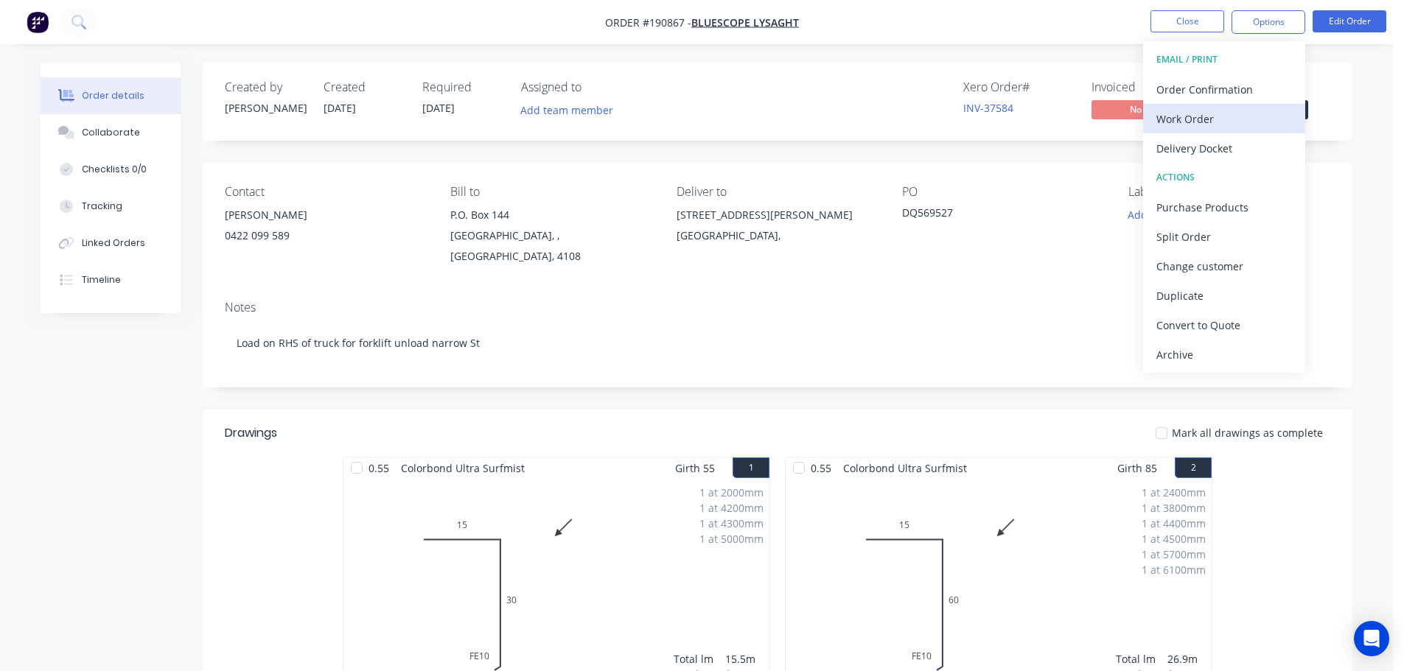
click at [1179, 122] on div "Work Order" at bounding box center [1224, 118] width 136 height 21
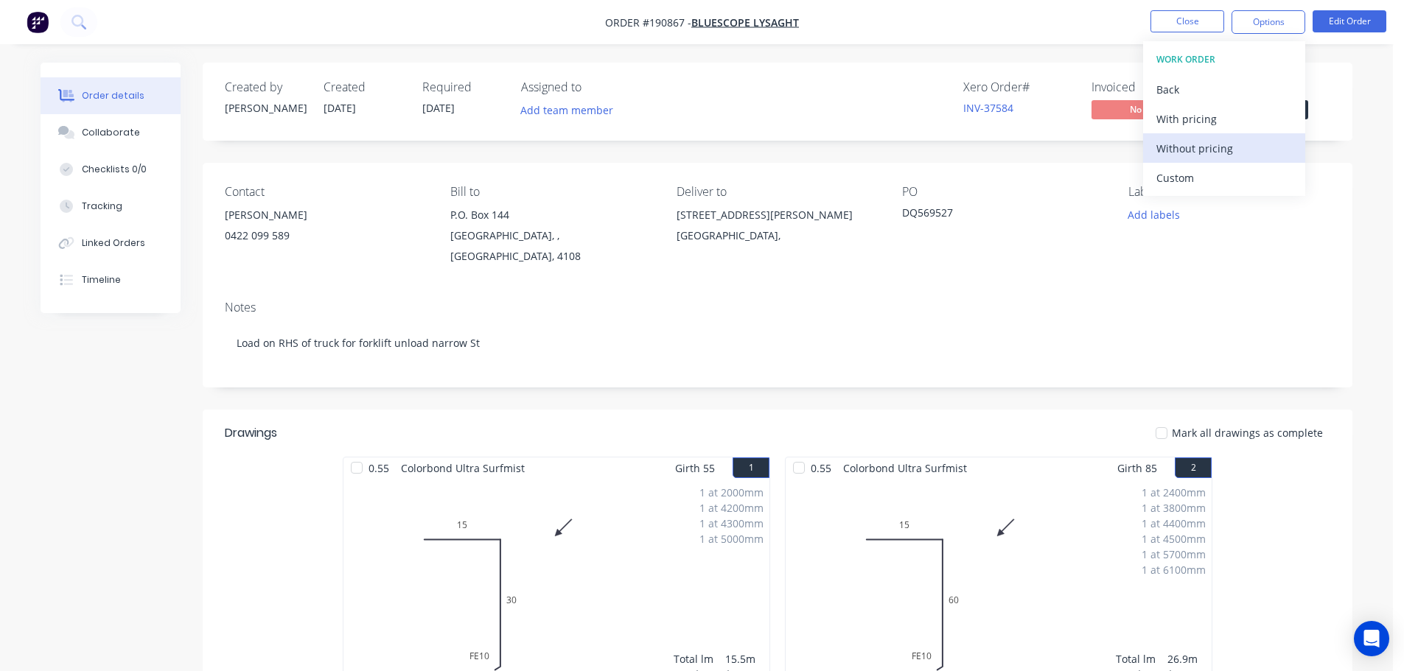
click at [1181, 152] on div "Without pricing" at bounding box center [1224, 148] width 136 height 21
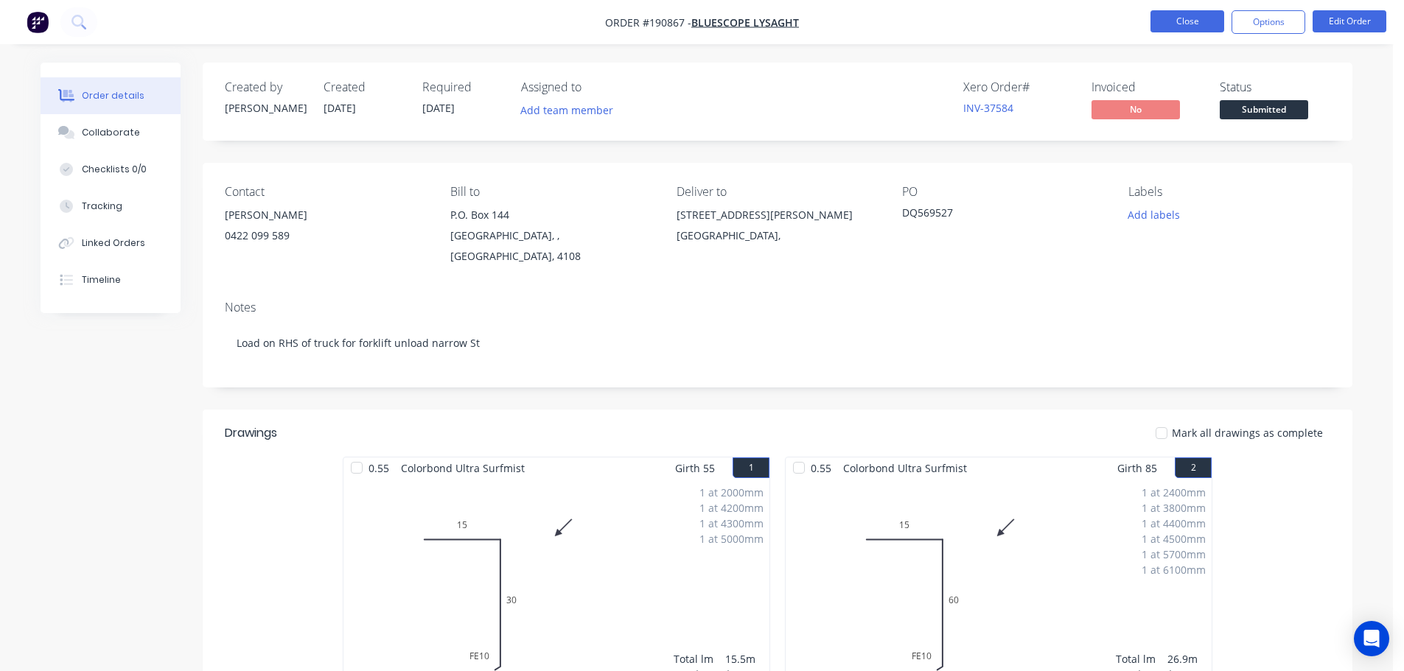
click at [1172, 21] on button "Close" at bounding box center [1187, 21] width 74 height 22
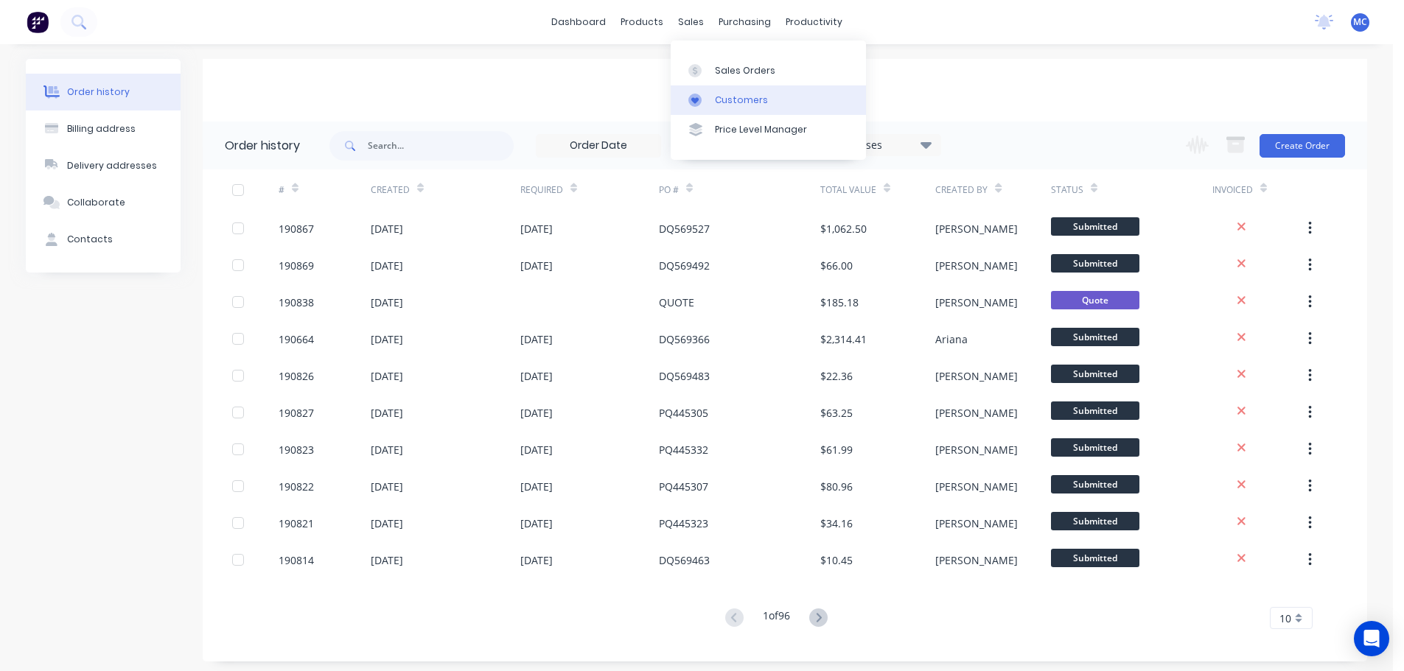
click at [731, 96] on div "Customers" at bounding box center [741, 100] width 53 height 13
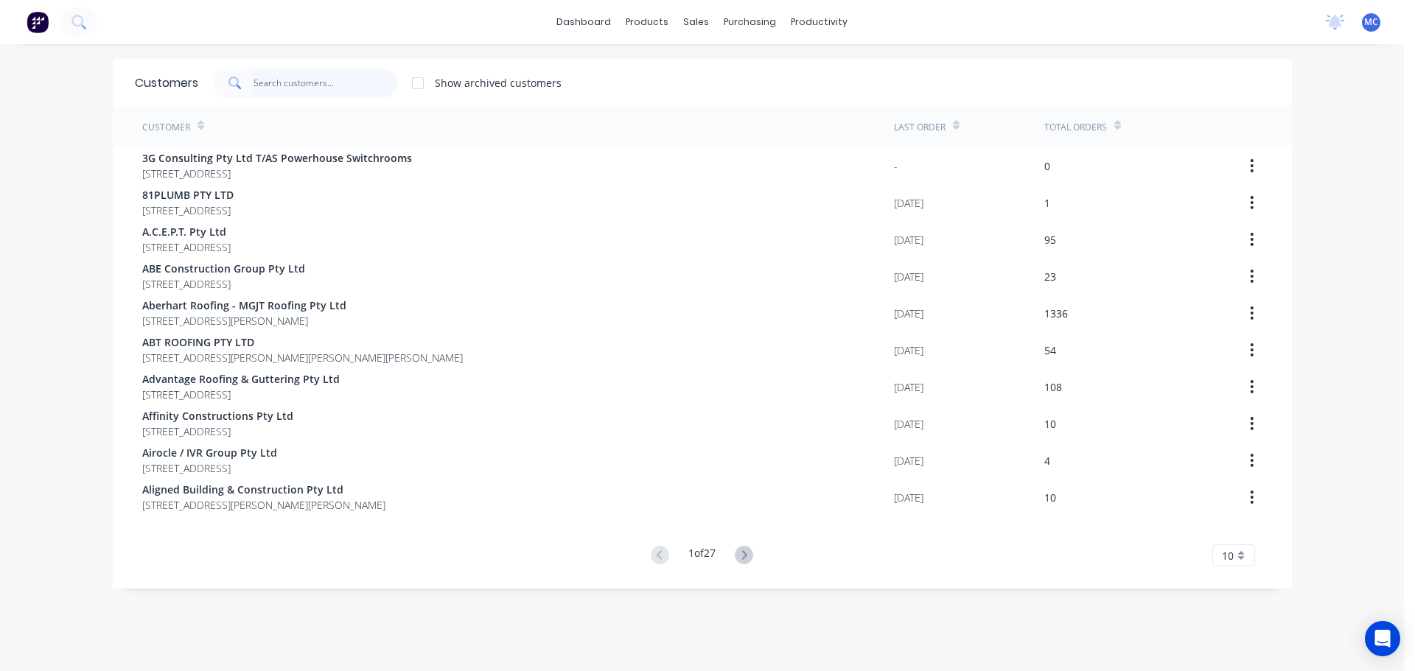
click at [282, 83] on input "text" at bounding box center [325, 83] width 144 height 29
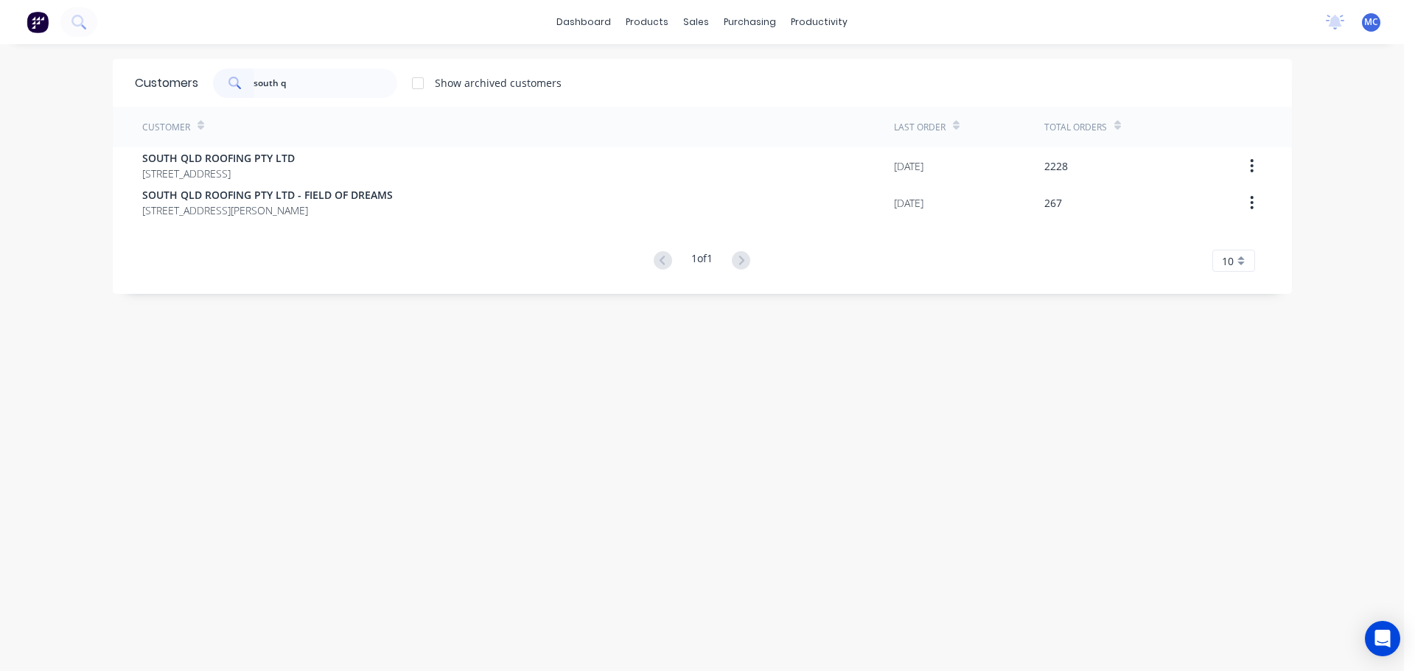
click at [211, 155] on span "SOUTH QLD ROOFING PTY LTD" at bounding box center [218, 157] width 153 height 15
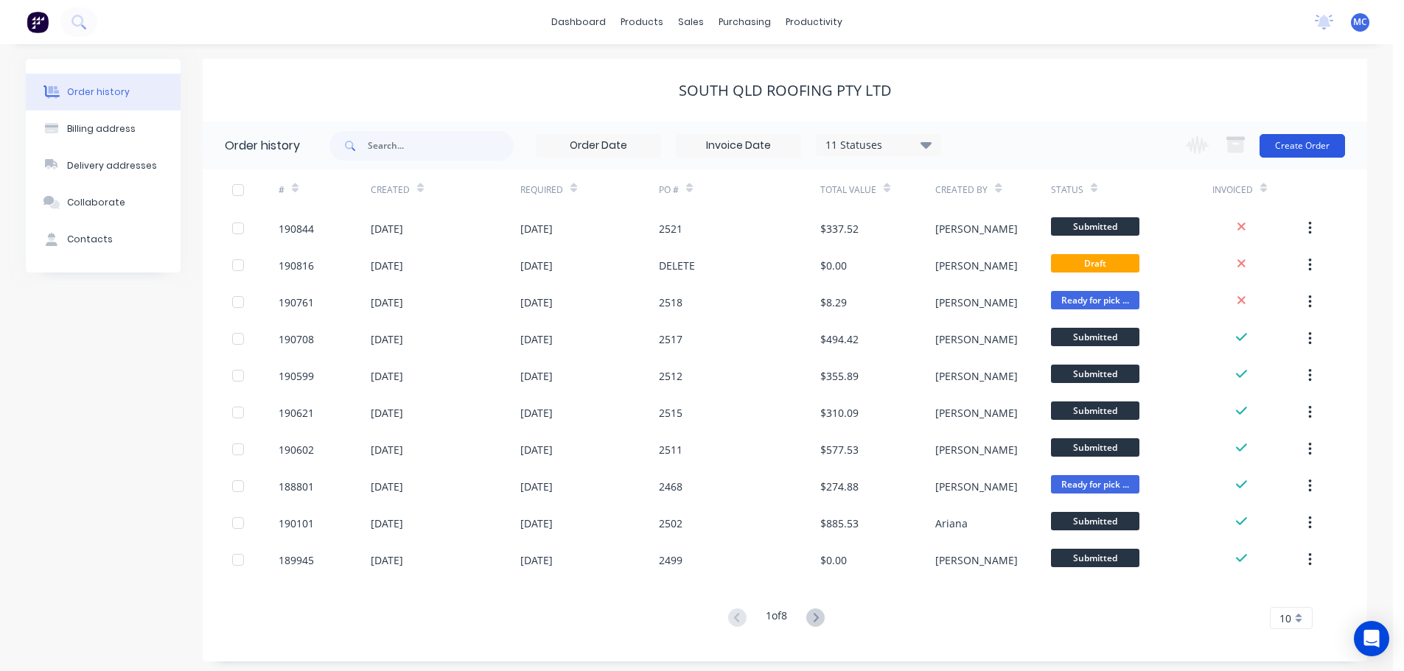
click at [1304, 142] on button "Create Order" at bounding box center [1301, 146] width 85 height 24
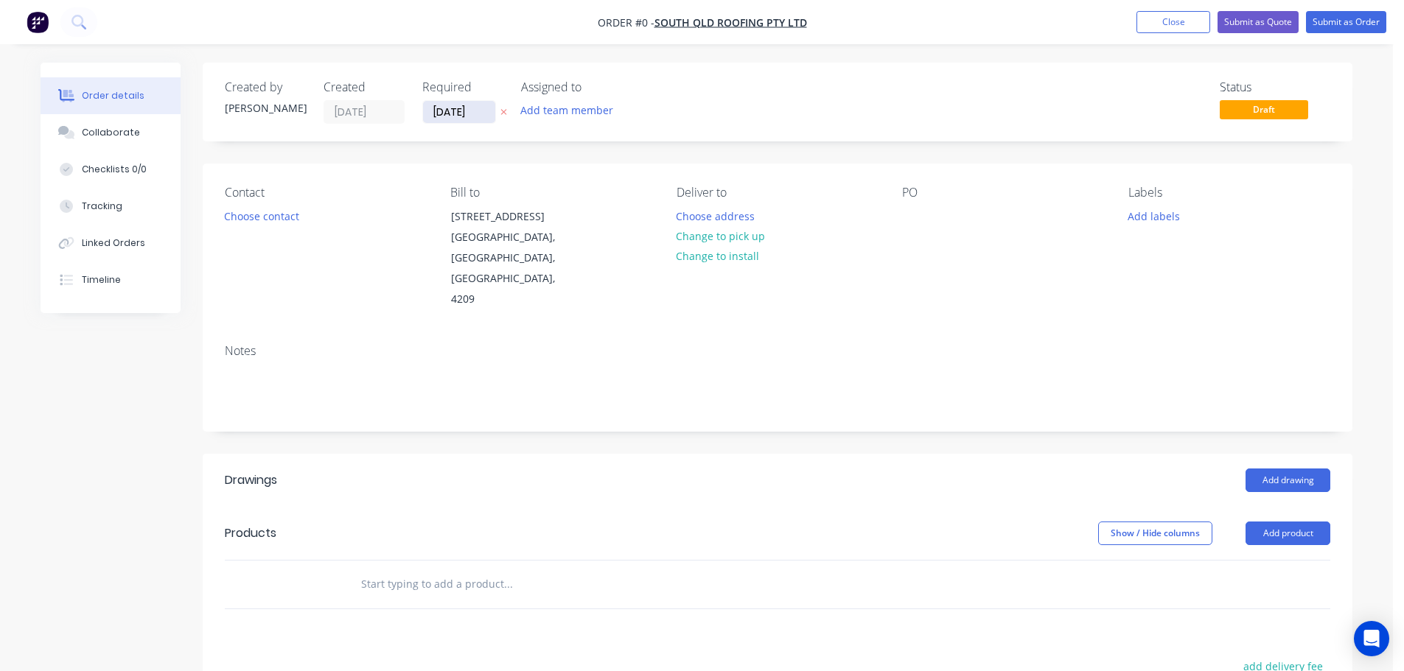
click at [459, 112] on input "[DATE]" at bounding box center [459, 112] width 72 height 22
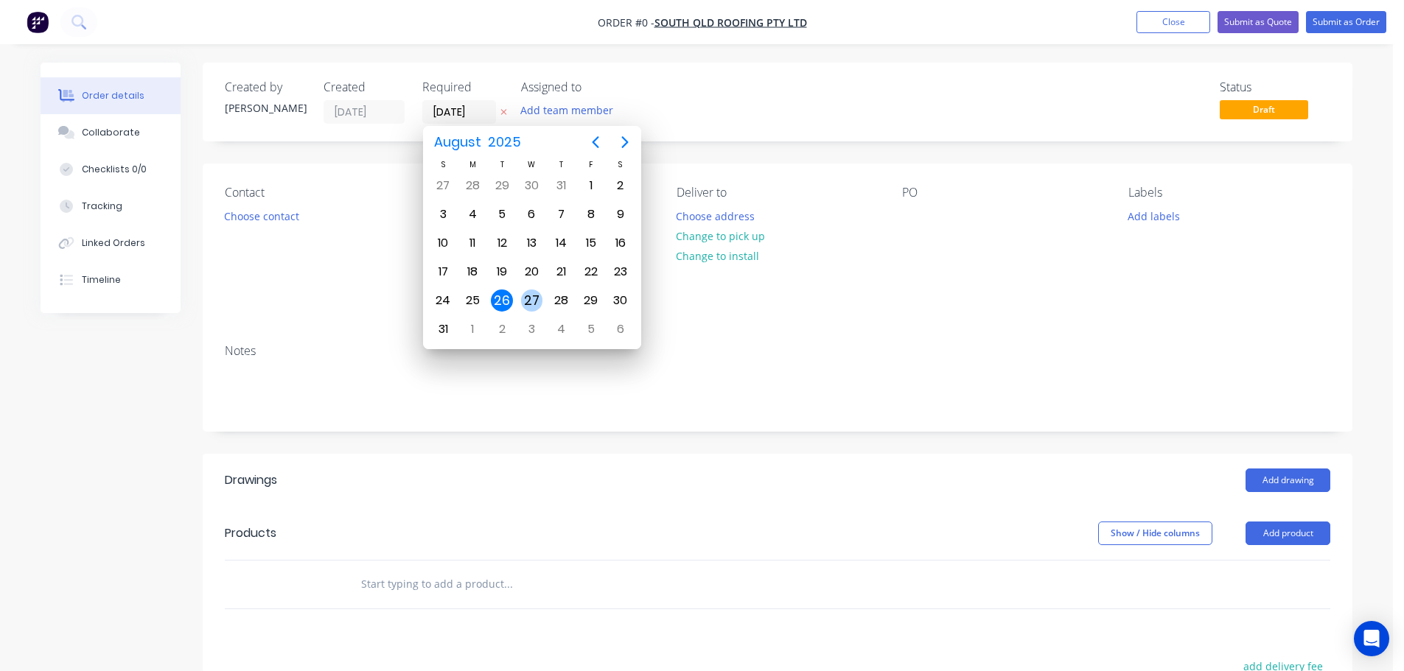
click at [532, 298] on div "27" at bounding box center [532, 301] width 22 height 22
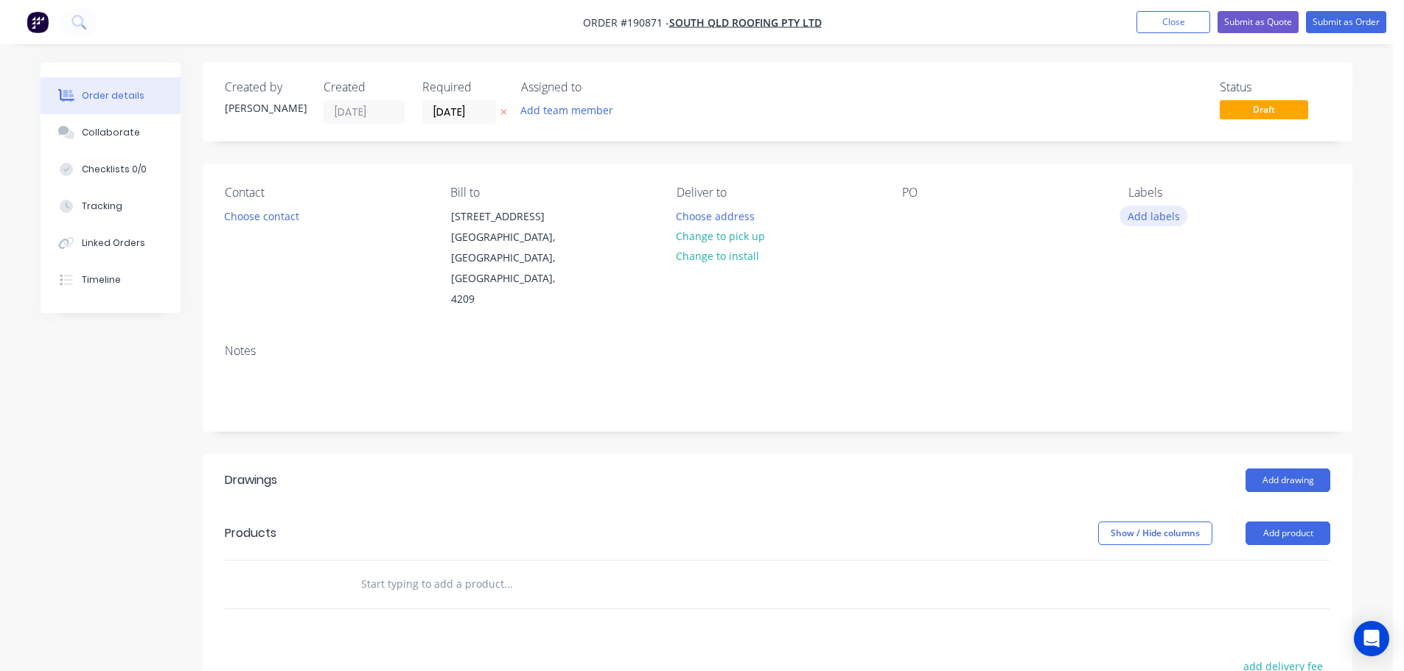
click at [1163, 217] on button "Add labels" at bounding box center [1153, 216] width 68 height 20
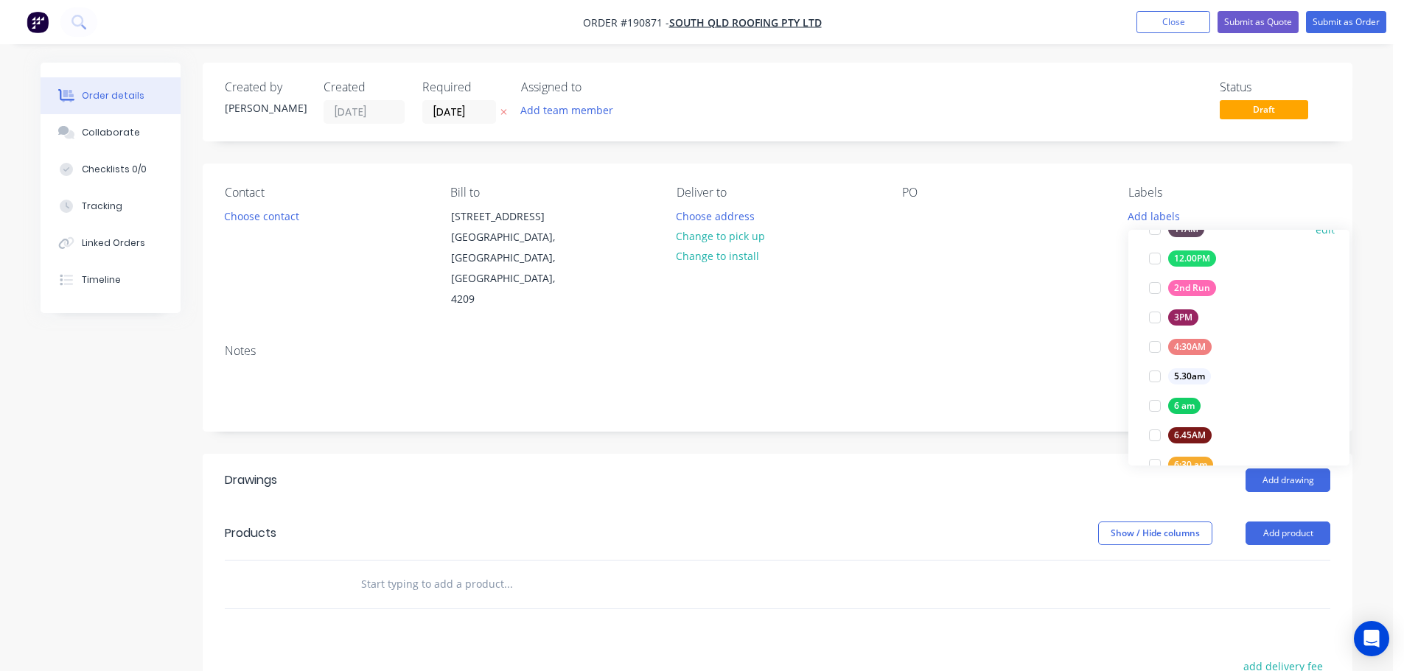
scroll to position [221, 0]
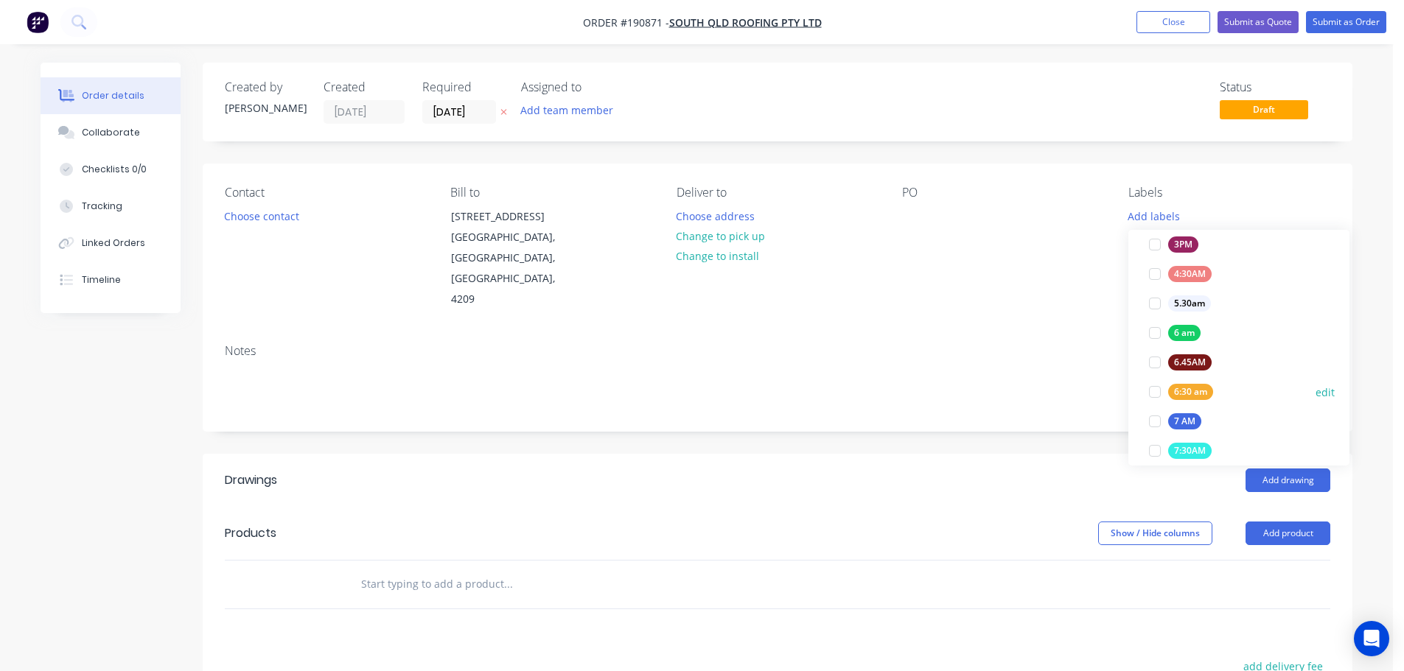
click at [1154, 392] on div at bounding box center [1154, 391] width 29 height 29
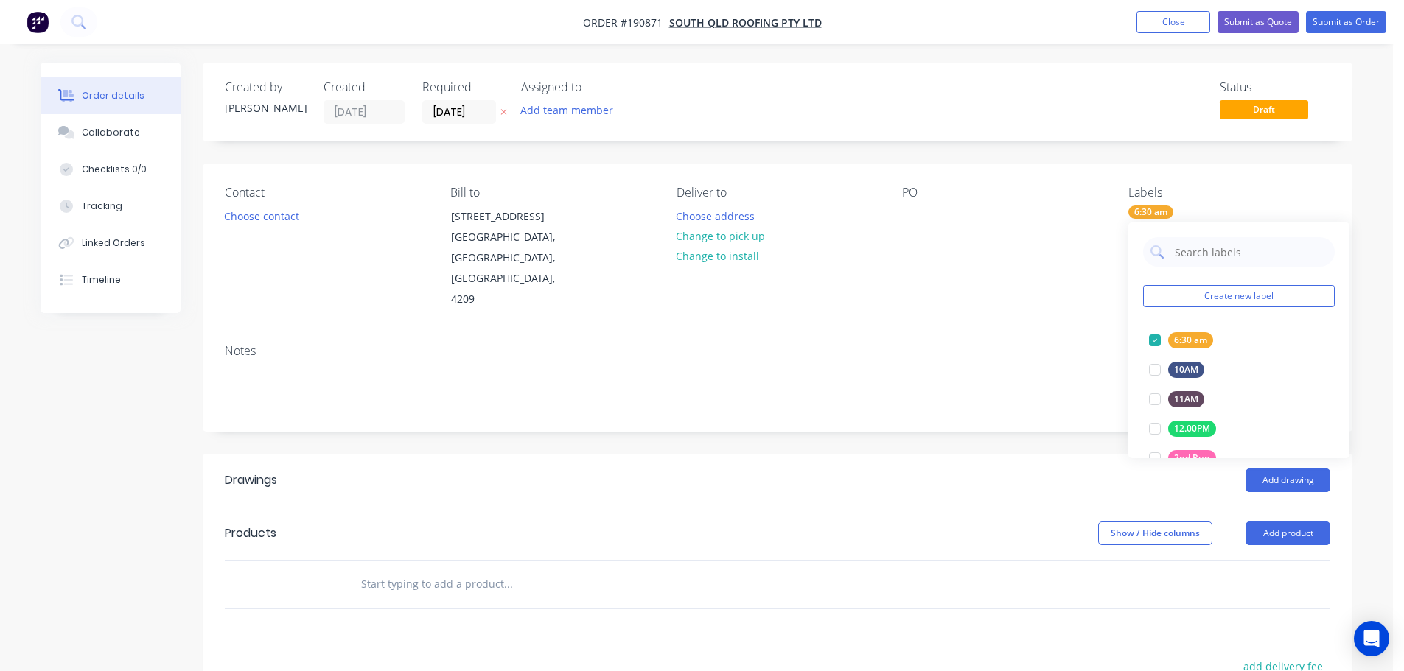
click at [1007, 344] on div "Notes" at bounding box center [777, 351] width 1105 height 14
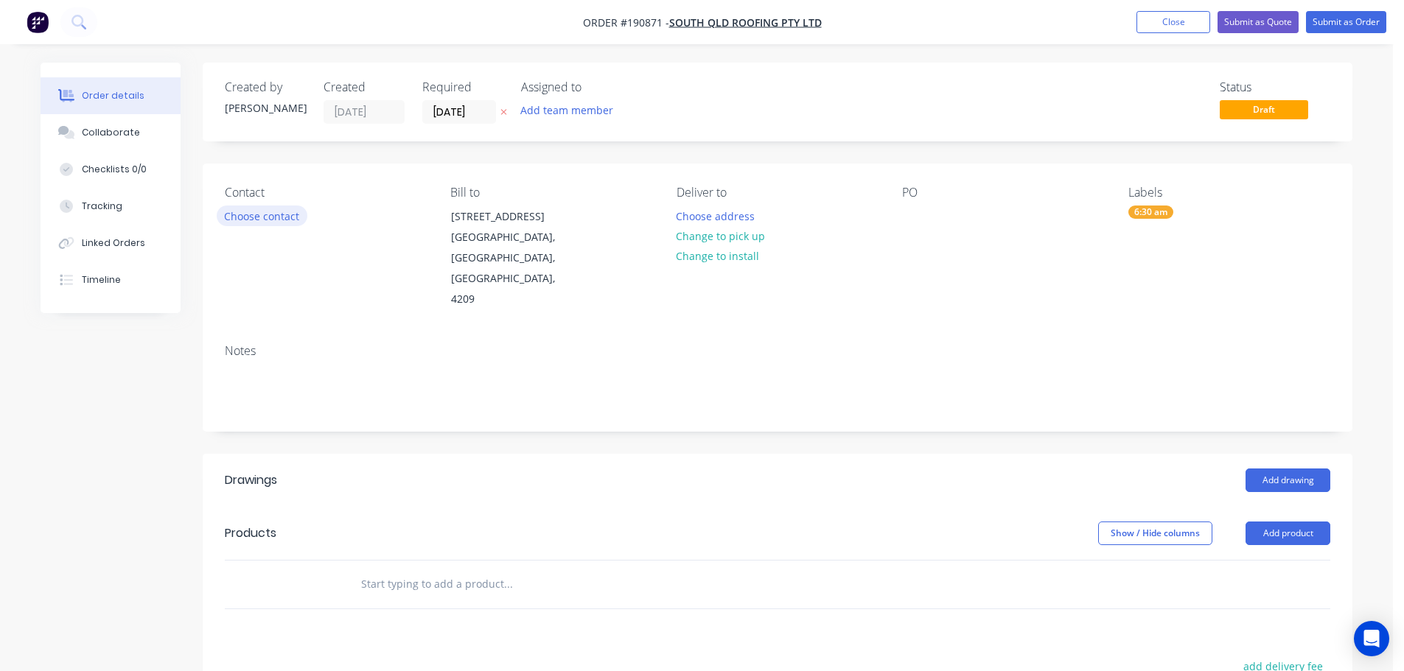
click at [267, 222] on button "Choose contact" at bounding box center [262, 216] width 91 height 20
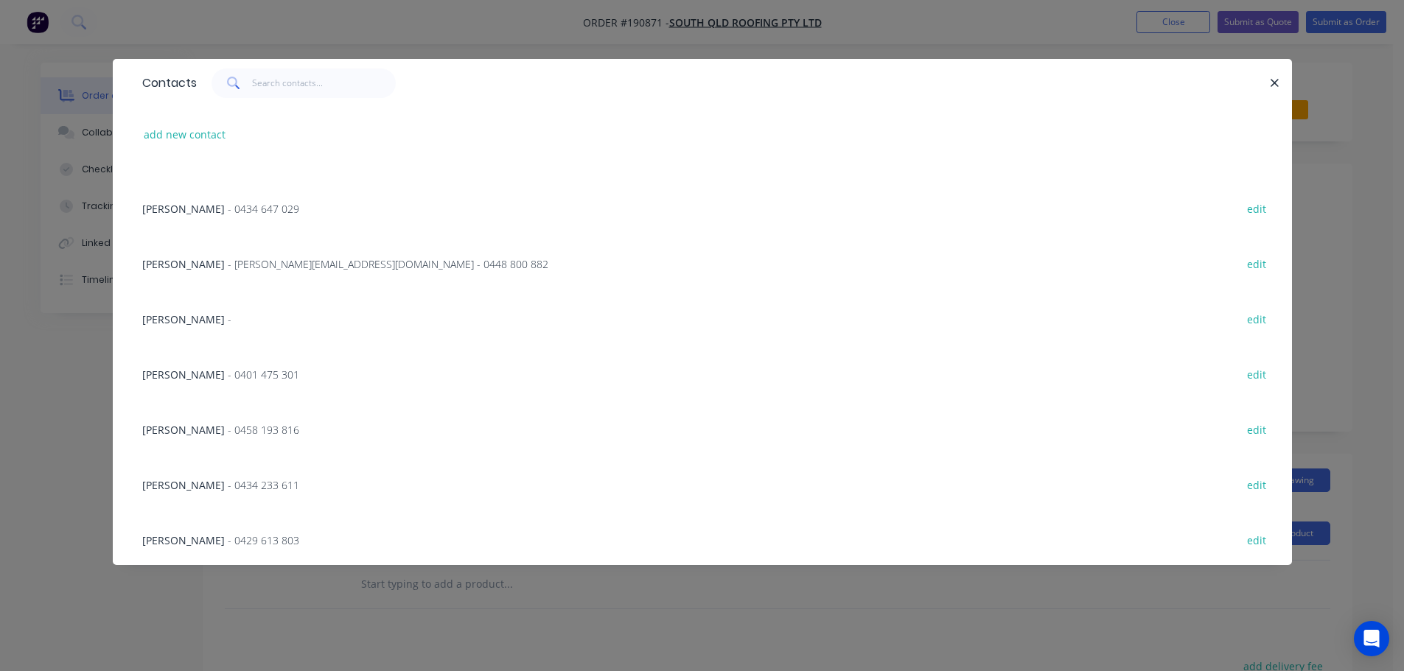
scroll to position [221, 0]
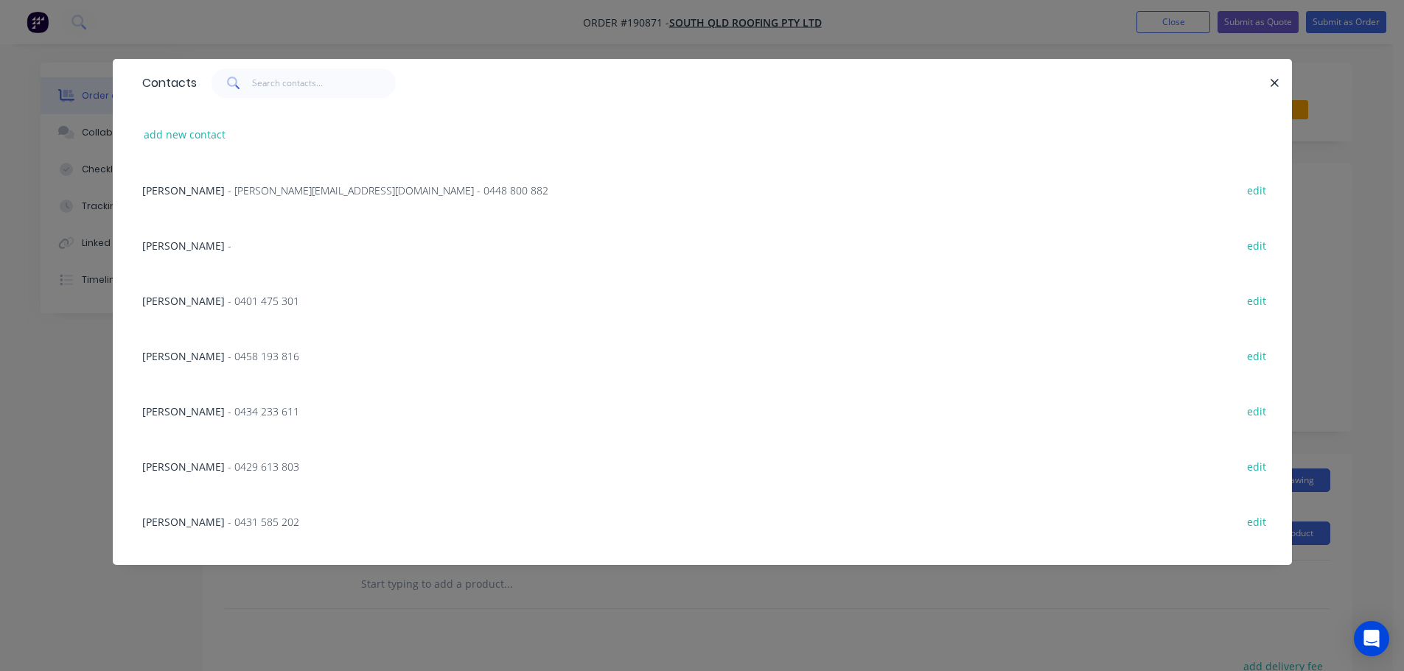
click at [205, 466] on span "[PERSON_NAME]" at bounding box center [183, 467] width 83 height 14
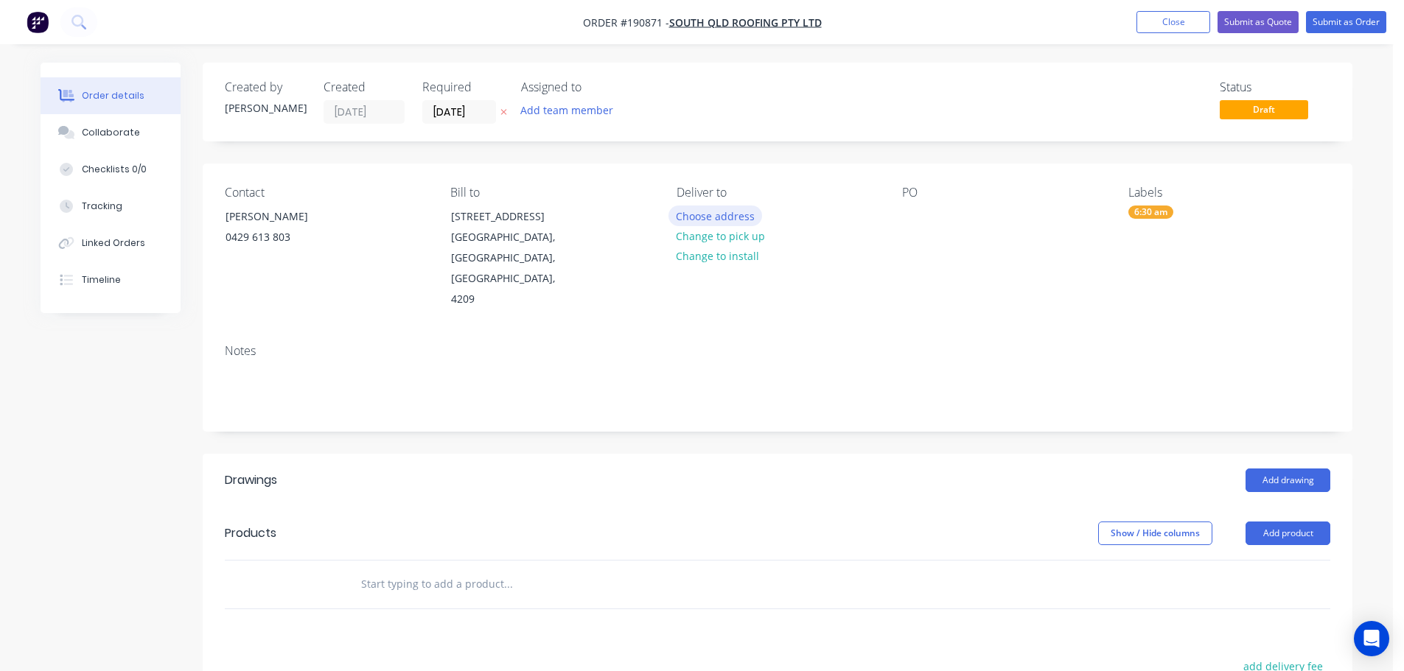
click at [708, 217] on button "Choose address" at bounding box center [715, 216] width 94 height 20
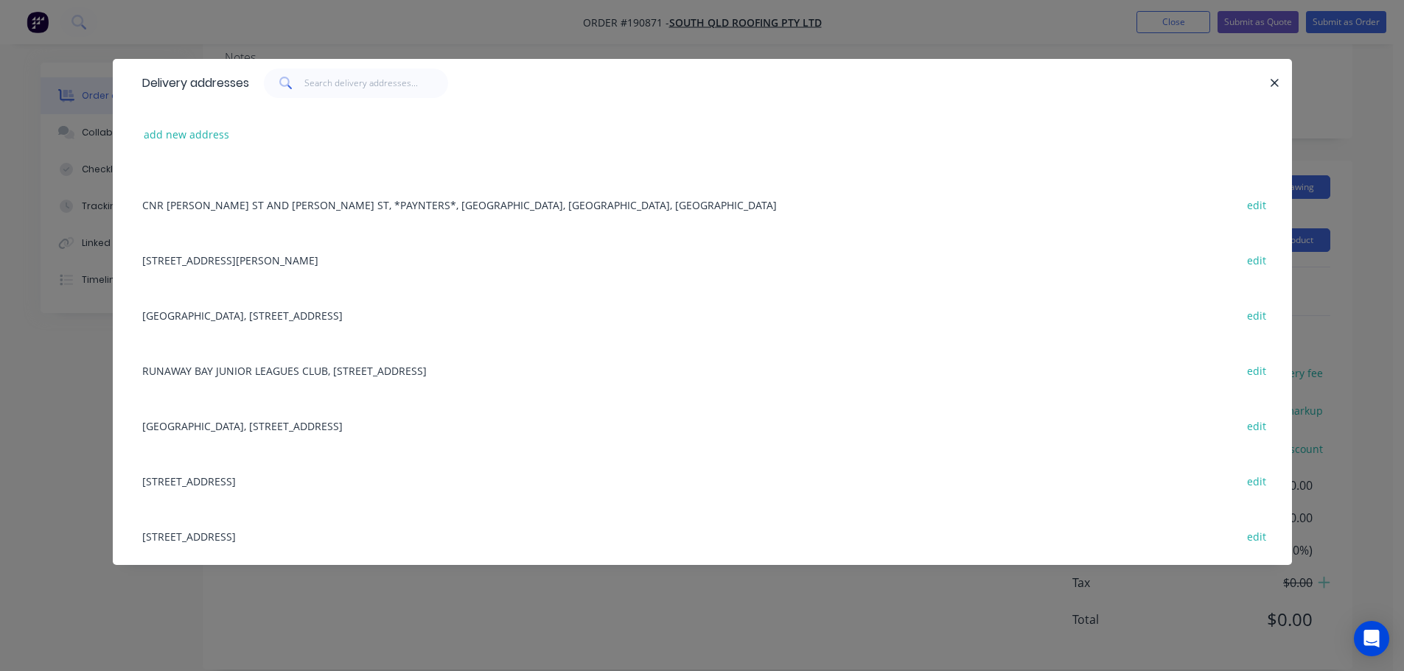
scroll to position [0, 0]
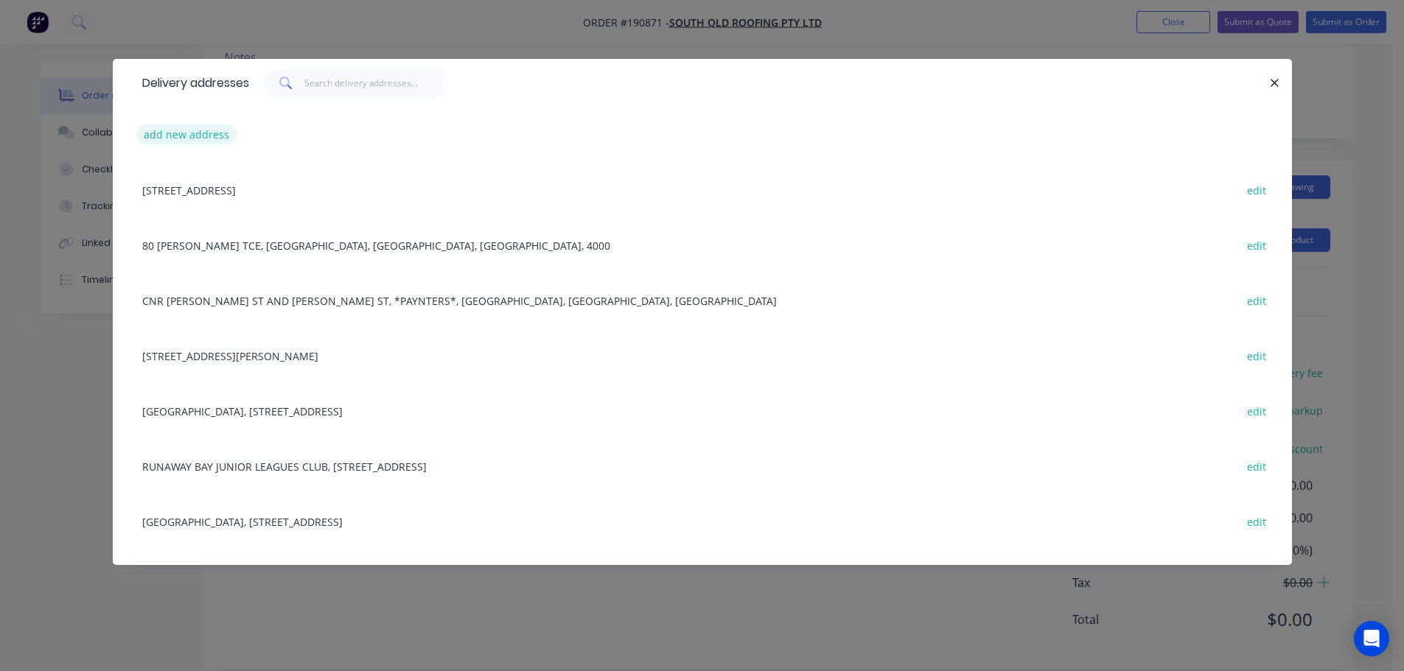
click at [190, 132] on button "add new address" at bounding box center [186, 135] width 101 height 20
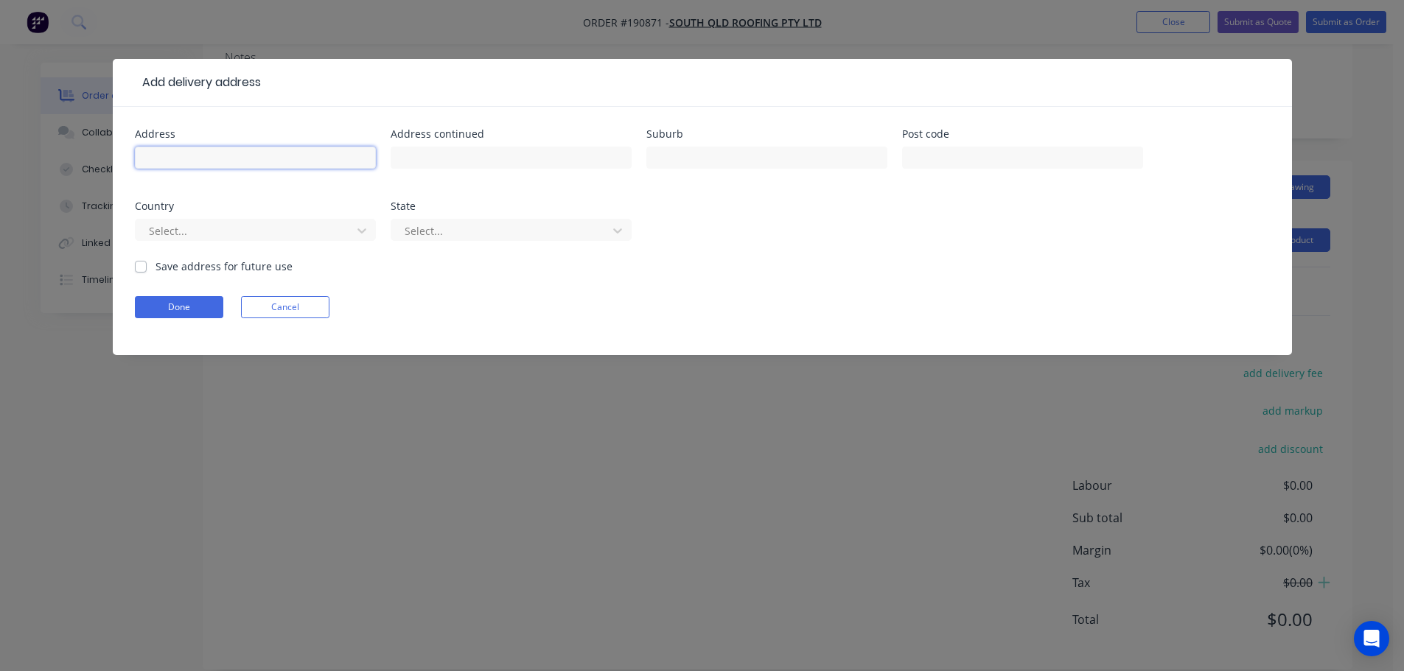
click at [189, 155] on input "text" at bounding box center [255, 158] width 241 height 22
click button "Done" at bounding box center [179, 307] width 88 height 22
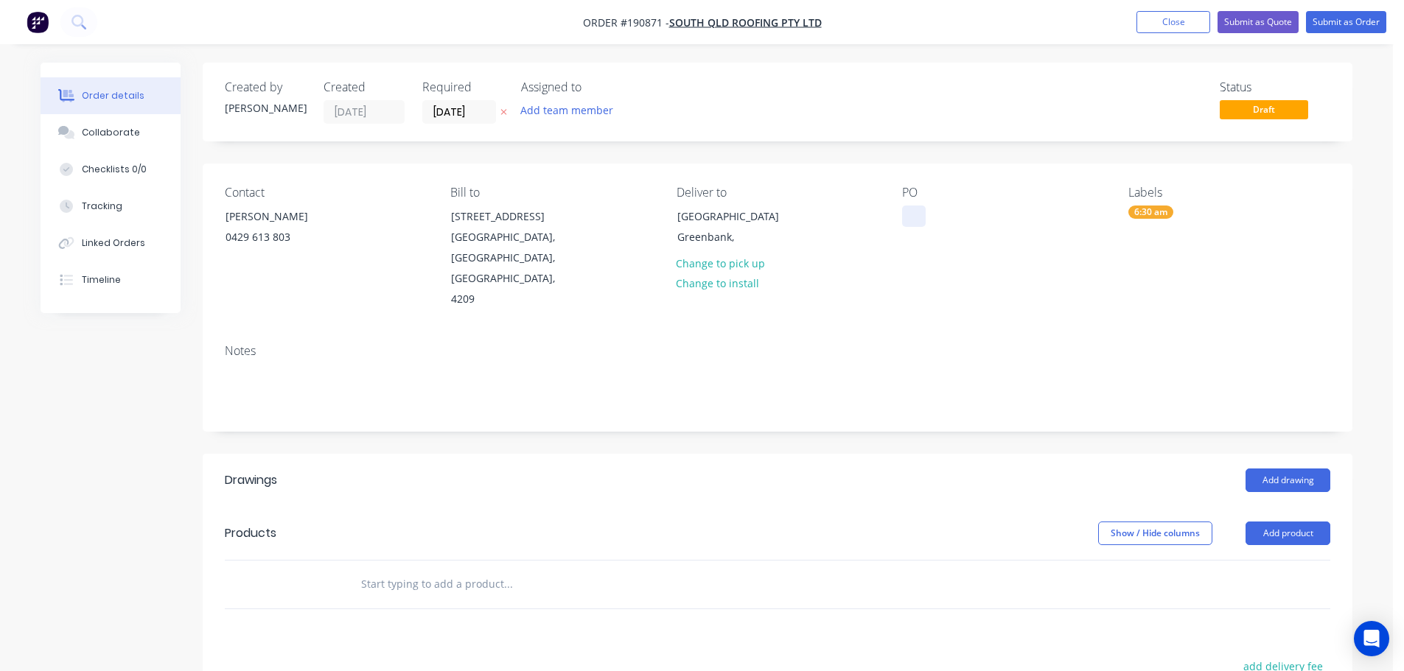
click at [912, 210] on div at bounding box center [914, 216] width 24 height 21
click at [1298, 469] on button "Add drawing" at bounding box center [1287, 481] width 85 height 24
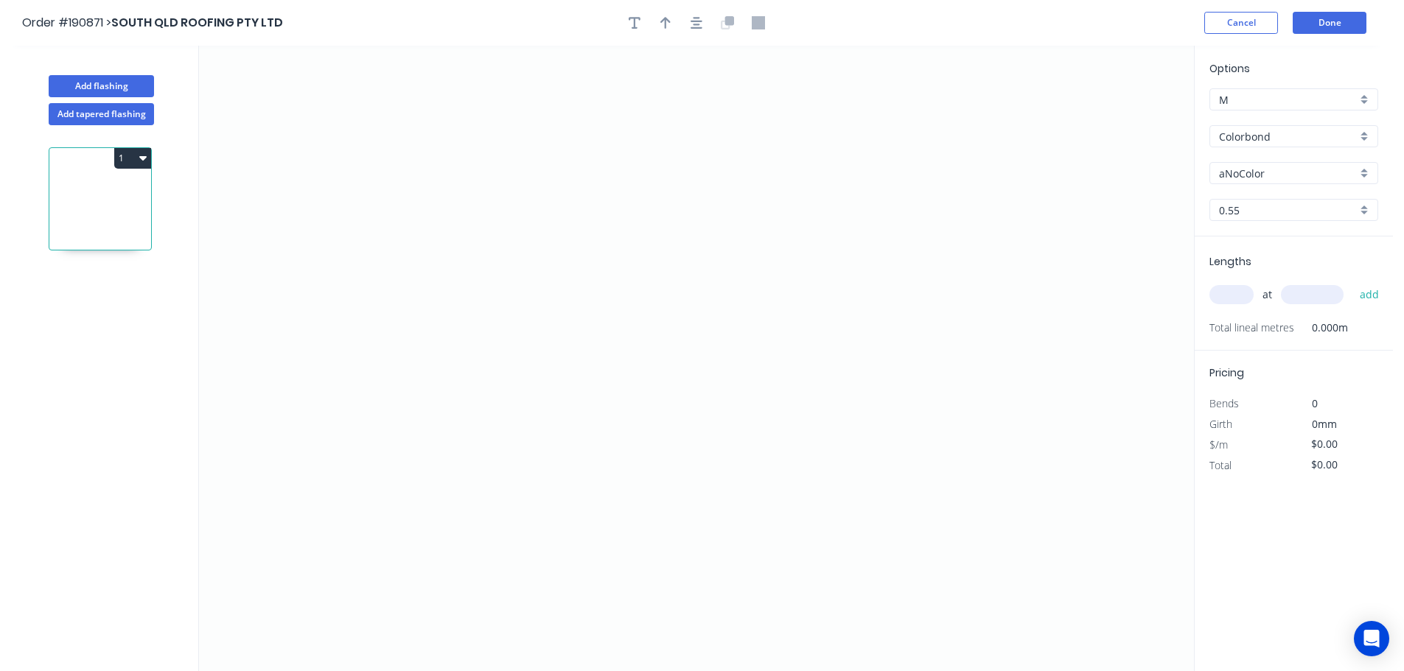
click at [1250, 167] on input "aNoColor" at bounding box center [1288, 173] width 138 height 15
click at [1239, 251] on div "Surfmist" at bounding box center [1293, 253] width 167 height 26
click at [1234, 296] on input "text" at bounding box center [1231, 294] width 44 height 19
click at [1352, 282] on button "add" at bounding box center [1369, 294] width 35 height 25
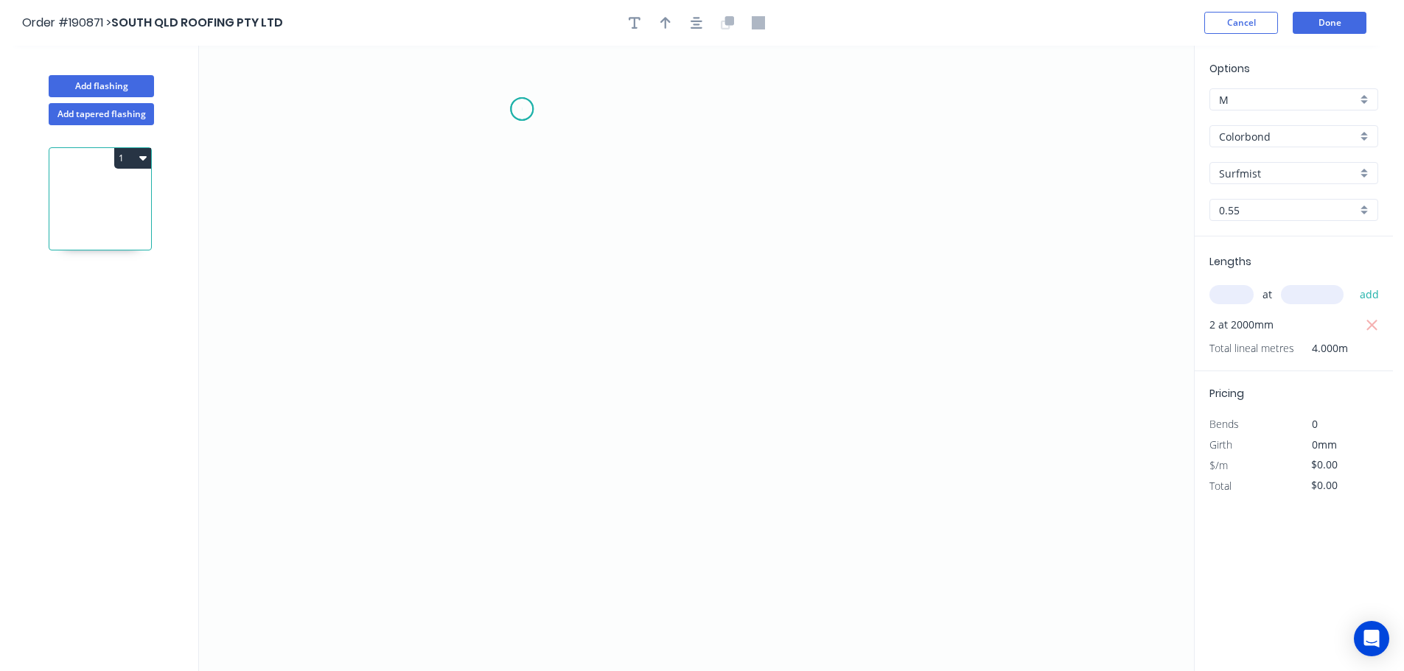
click at [522, 109] on icon "0" at bounding box center [696, 359] width 995 height 626
click at [436, 106] on icon "0" at bounding box center [696, 359] width 995 height 626
click at [435, 352] on icon "0 ?" at bounding box center [696, 359] width 995 height 626
click at [400, 391] on icon "0 ? ?" at bounding box center [696, 359] width 995 height 626
click at [438, 430] on icon "0 ? ? ?" at bounding box center [696, 359] width 995 height 626
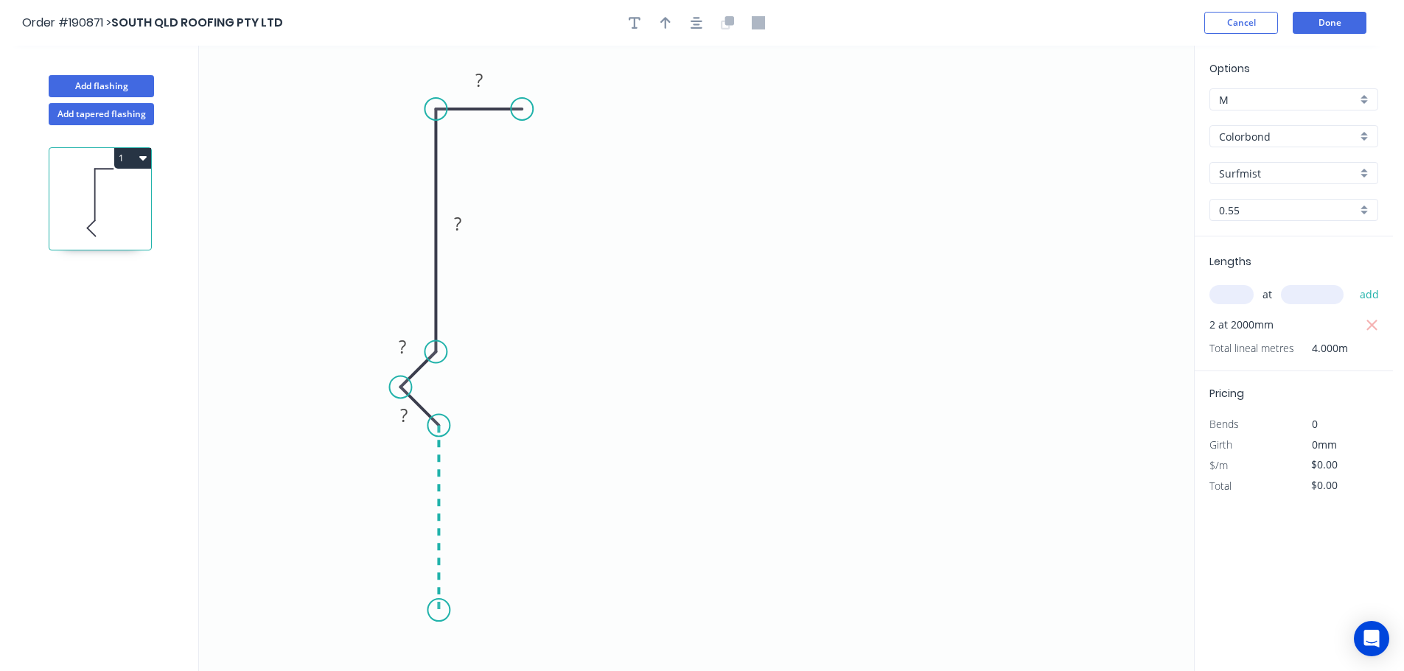
click at [438, 611] on icon "0 ? ? ? ?" at bounding box center [696, 359] width 995 height 626
click at [619, 613] on icon "0 ? ? ? ? ?" at bounding box center [696, 359] width 995 height 626
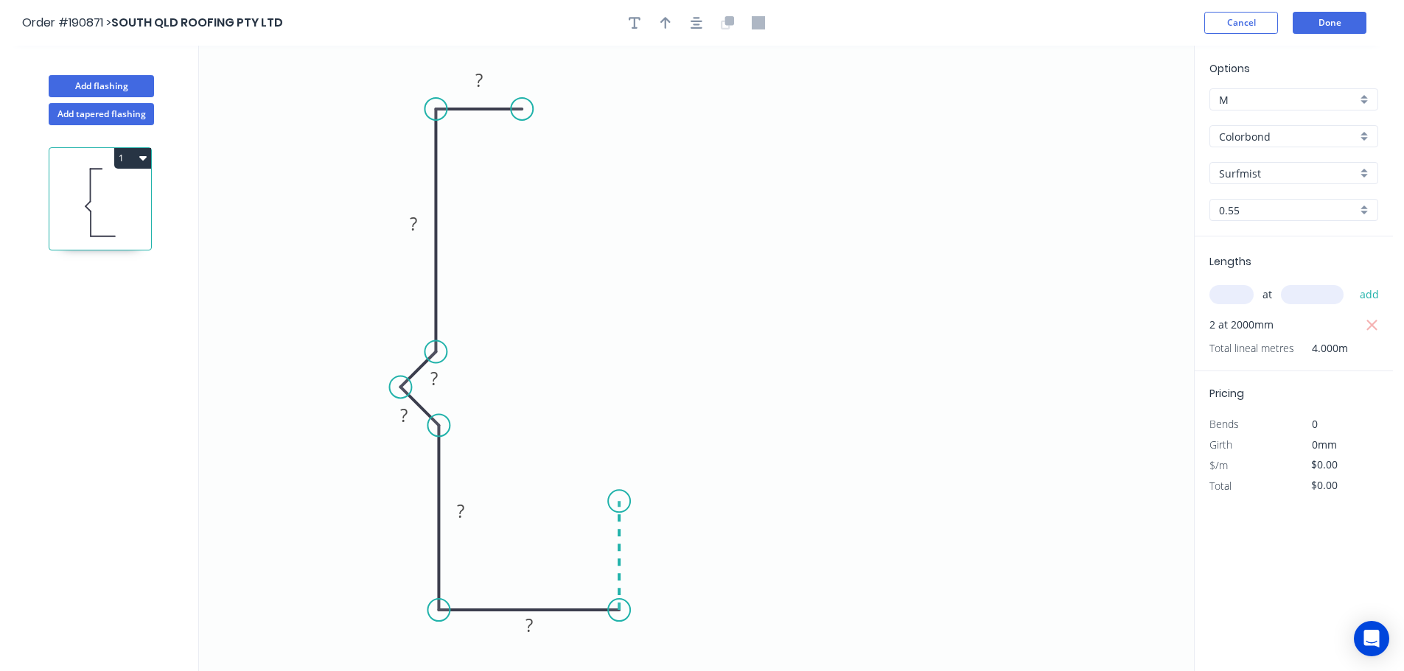
click at [627, 502] on icon "0 ? ? ? ? ? ?" at bounding box center [696, 359] width 995 height 626
click at [993, 500] on icon "0 ? ? ? ? ? ? ?" at bounding box center [696, 359] width 995 height 626
click at [993, 500] on circle at bounding box center [993, 501] width 22 height 22
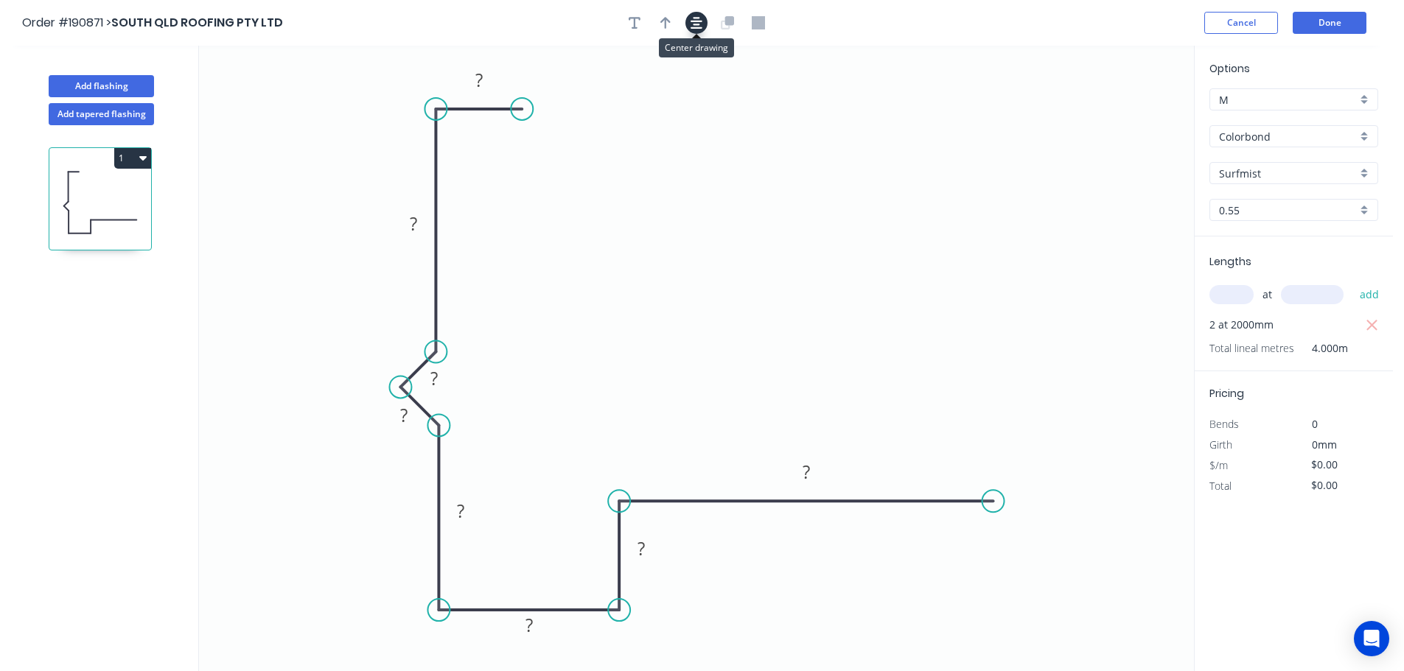
click at [693, 24] on icon "button" at bounding box center [696, 22] width 12 height 13
click at [655, 25] on button "button" at bounding box center [665, 23] width 22 height 22
drag, startPoint x: 1117, startPoint y: 115, endPoint x: 312, endPoint y: 223, distance: 812.0
click at [312, 223] on icon at bounding box center [313, 206] width 13 height 47
click at [479, 74] on tspan "?" at bounding box center [478, 78] width 7 height 24
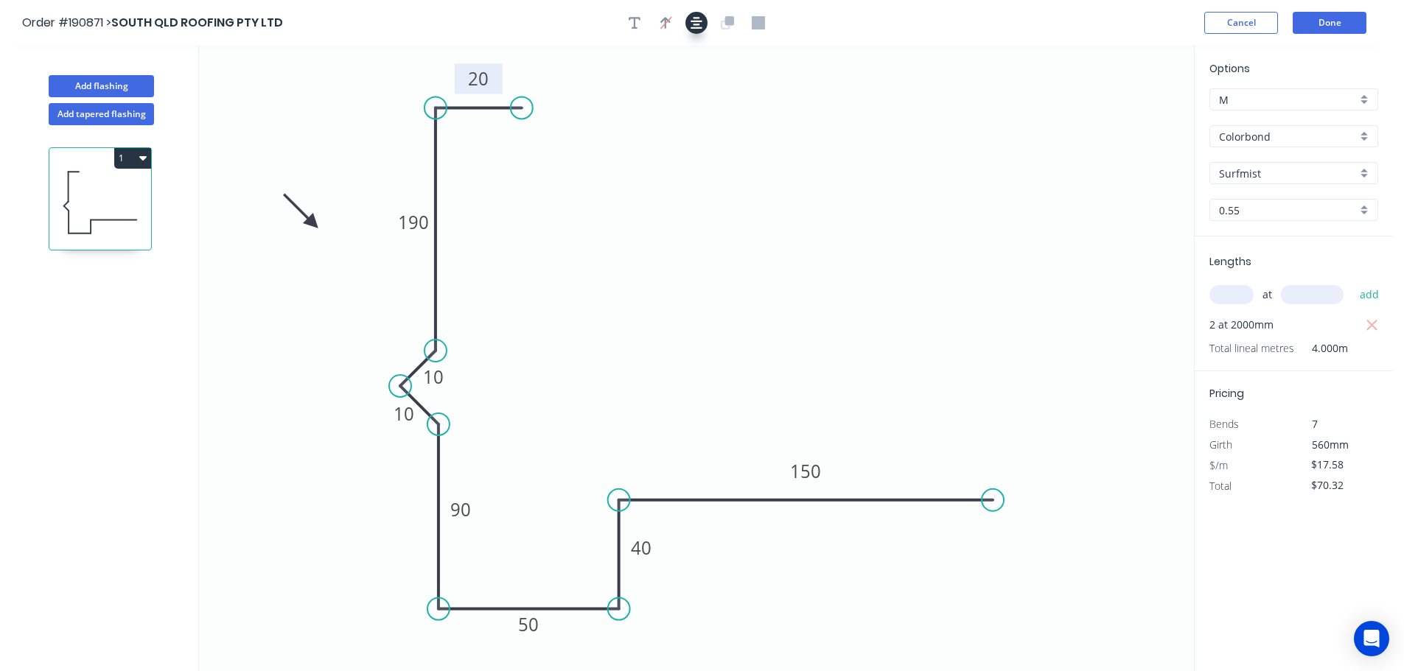
click at [690, 23] on button "button" at bounding box center [696, 23] width 22 height 22
click at [89, 80] on button "Add flashing" at bounding box center [101, 86] width 105 height 22
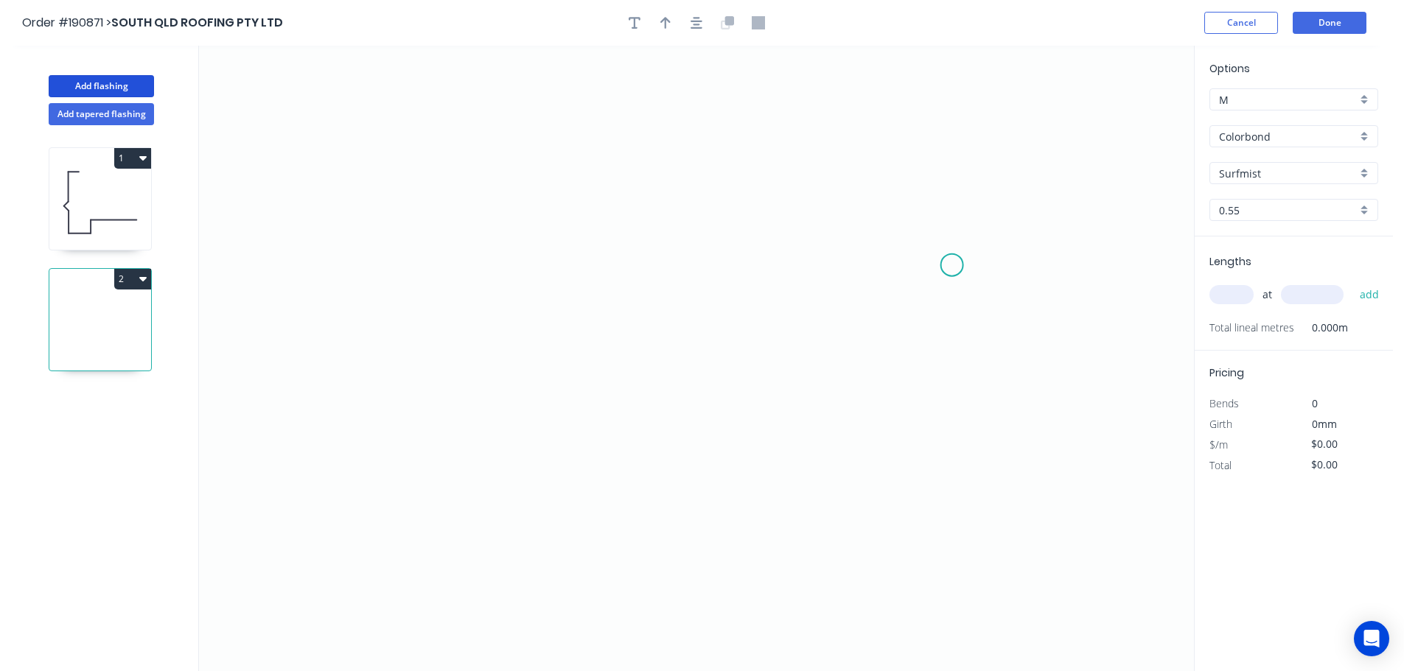
click at [952, 265] on icon "0" at bounding box center [696, 359] width 995 height 626
click at [952, 128] on icon at bounding box center [952, 196] width 0 height 137
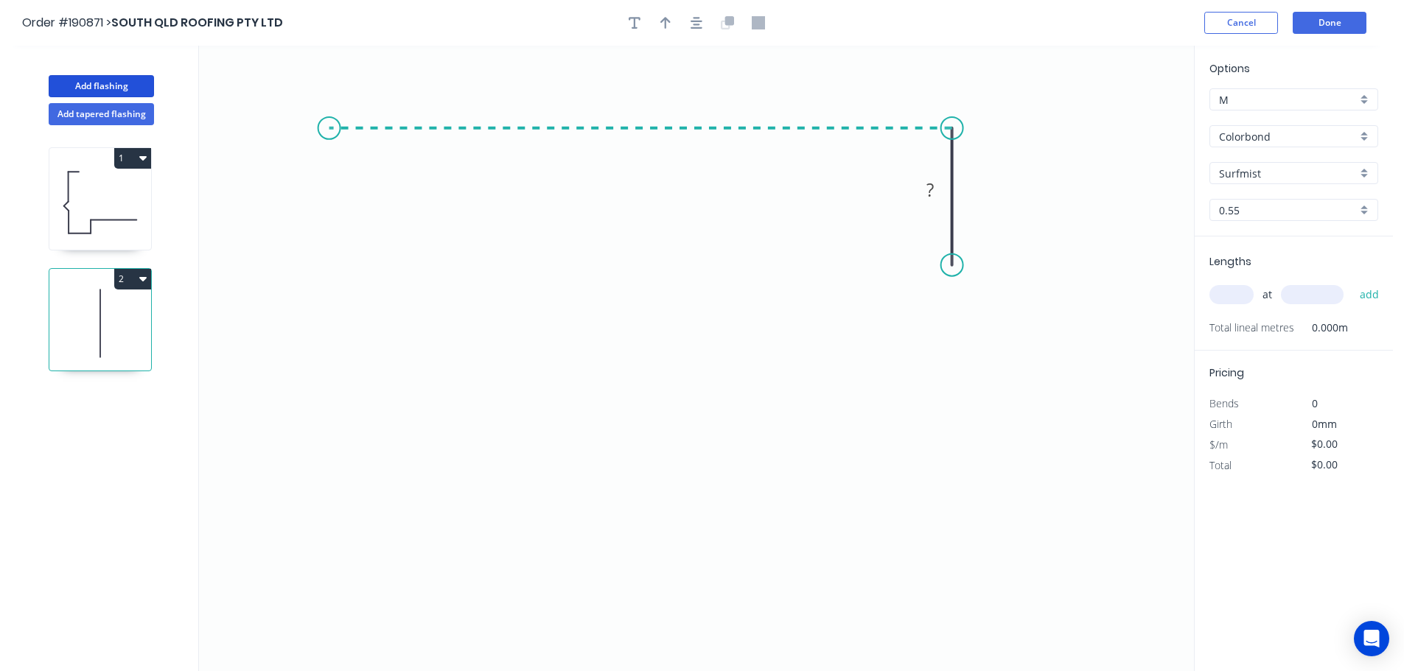
click at [329, 98] on icon "0 ?" at bounding box center [696, 359] width 995 height 626
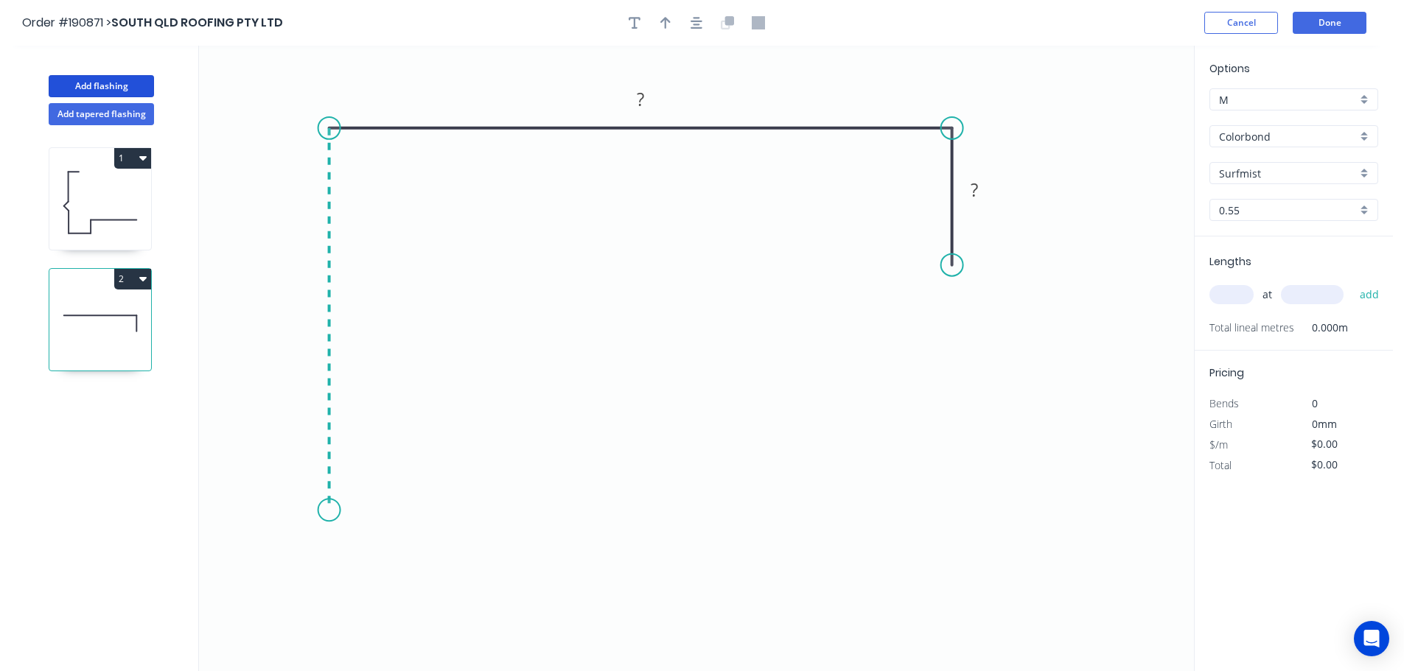
click at [326, 511] on icon "0 ? ?" at bounding box center [696, 359] width 995 height 626
click at [292, 550] on icon "0 ? ? ?" at bounding box center [696, 359] width 995 height 626
click at [340, 591] on icon "0 ? ? ? ?" at bounding box center [696, 359] width 995 height 626
click at [340, 591] on circle at bounding box center [341, 595] width 22 height 22
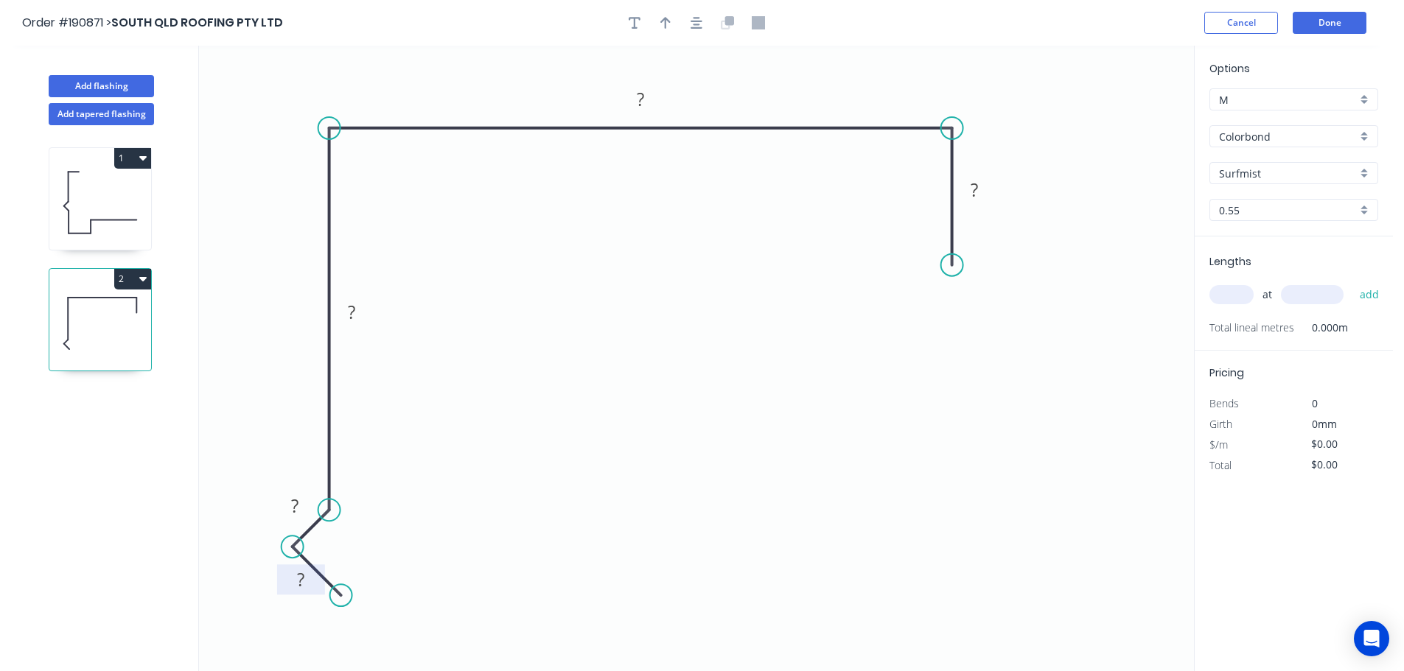
click at [301, 579] on tspan "?" at bounding box center [300, 579] width 7 height 24
click at [703, 27] on button "button" at bounding box center [696, 23] width 22 height 22
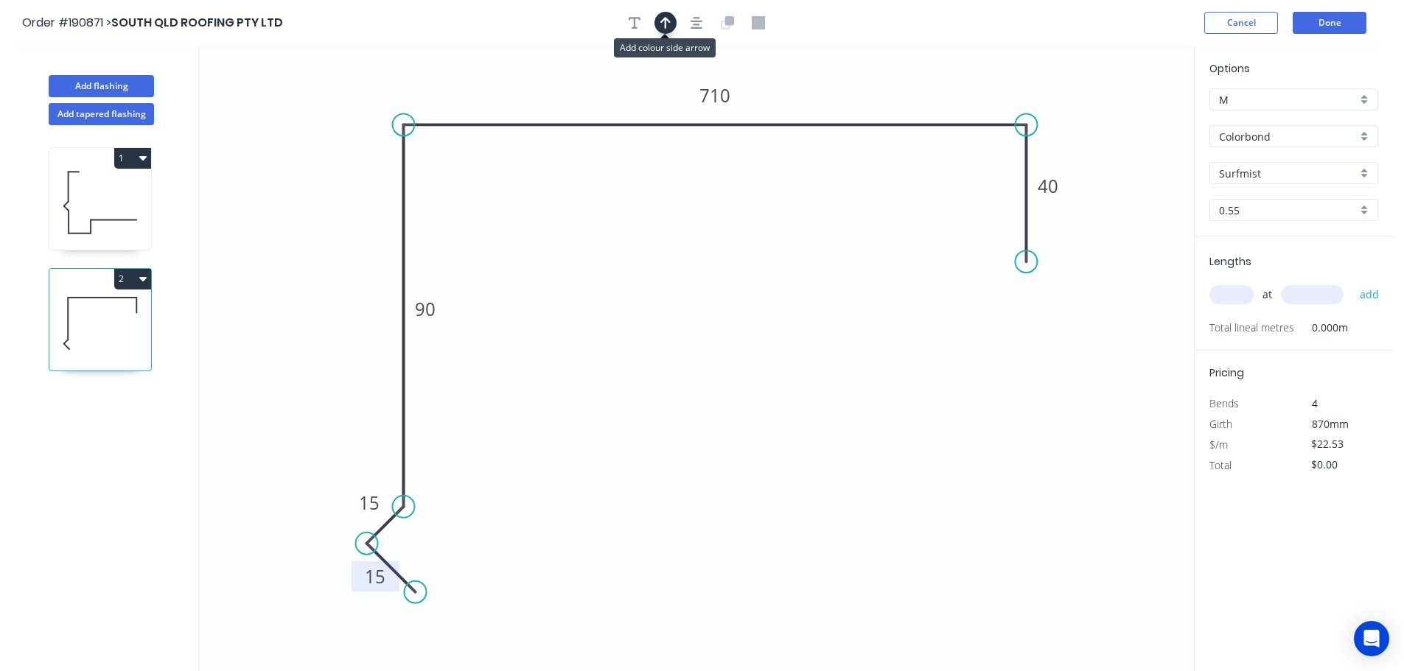
click at [666, 22] on icon "button" at bounding box center [665, 23] width 10 height 12
drag, startPoint x: 1120, startPoint y: 119, endPoint x: 330, endPoint y: 172, distance: 791.8
click at [330, 172] on icon at bounding box center [324, 148] width 13 height 47
click at [1232, 292] on input "text" at bounding box center [1231, 294] width 44 height 19
click at [1352, 282] on button "add" at bounding box center [1369, 294] width 35 height 25
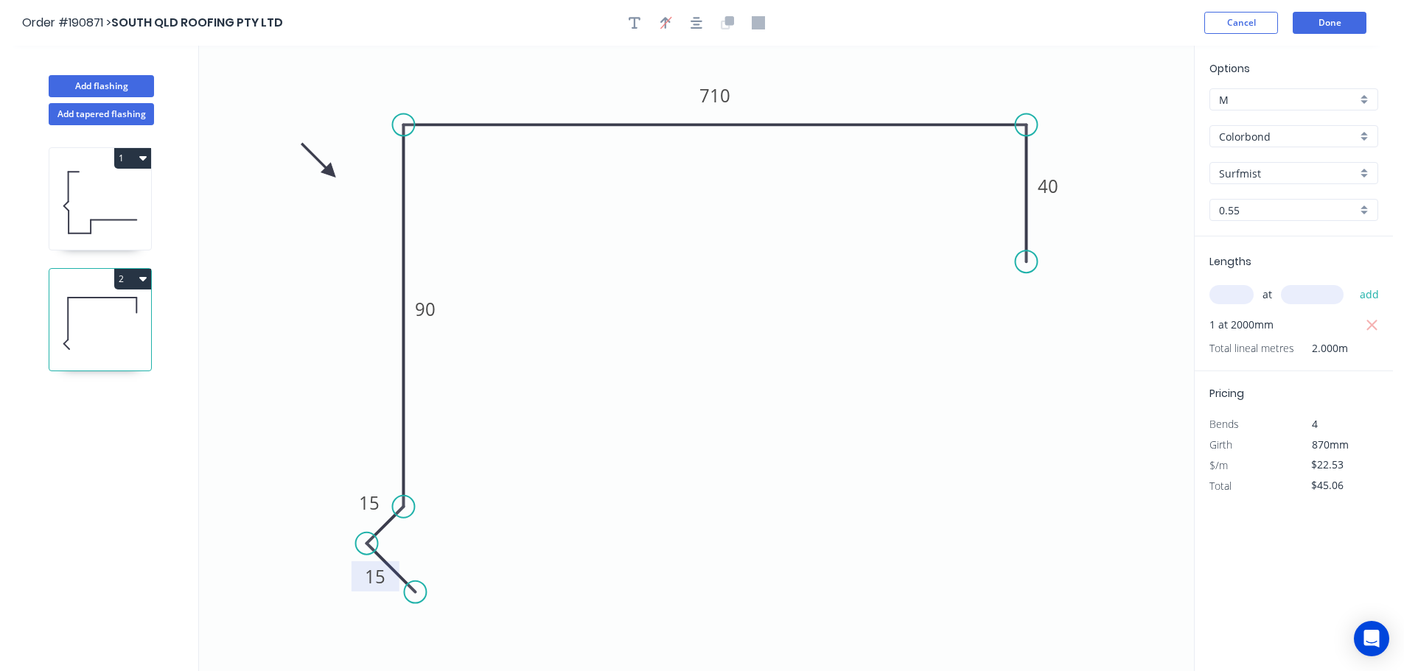
click at [143, 278] on icon "button" at bounding box center [142, 279] width 7 height 4
click at [67, 316] on div "Duplicate" at bounding box center [80, 315] width 113 height 21
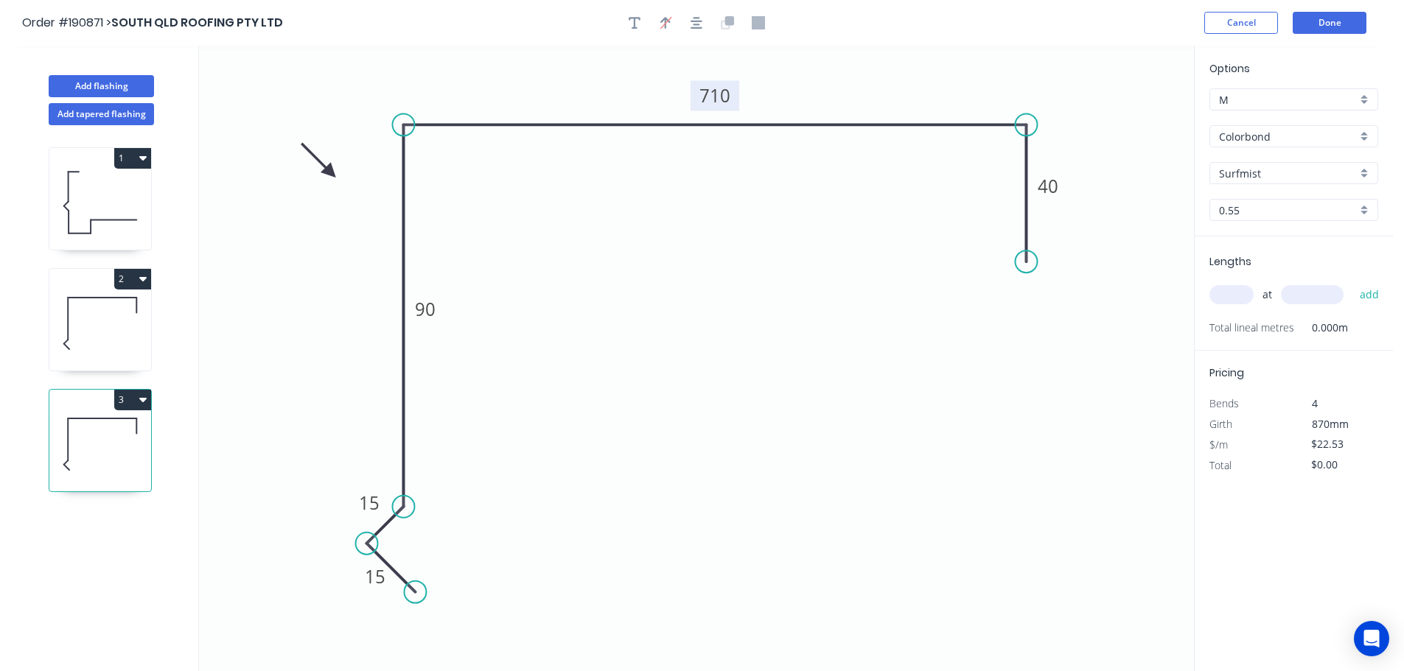
click at [718, 98] on tspan "710" at bounding box center [714, 95] width 31 height 24
click at [1232, 293] on input "text" at bounding box center [1231, 294] width 44 height 19
click at [1352, 282] on button "add" at bounding box center [1369, 294] width 35 height 25
click at [1339, 21] on button "Done" at bounding box center [1330, 23] width 74 height 22
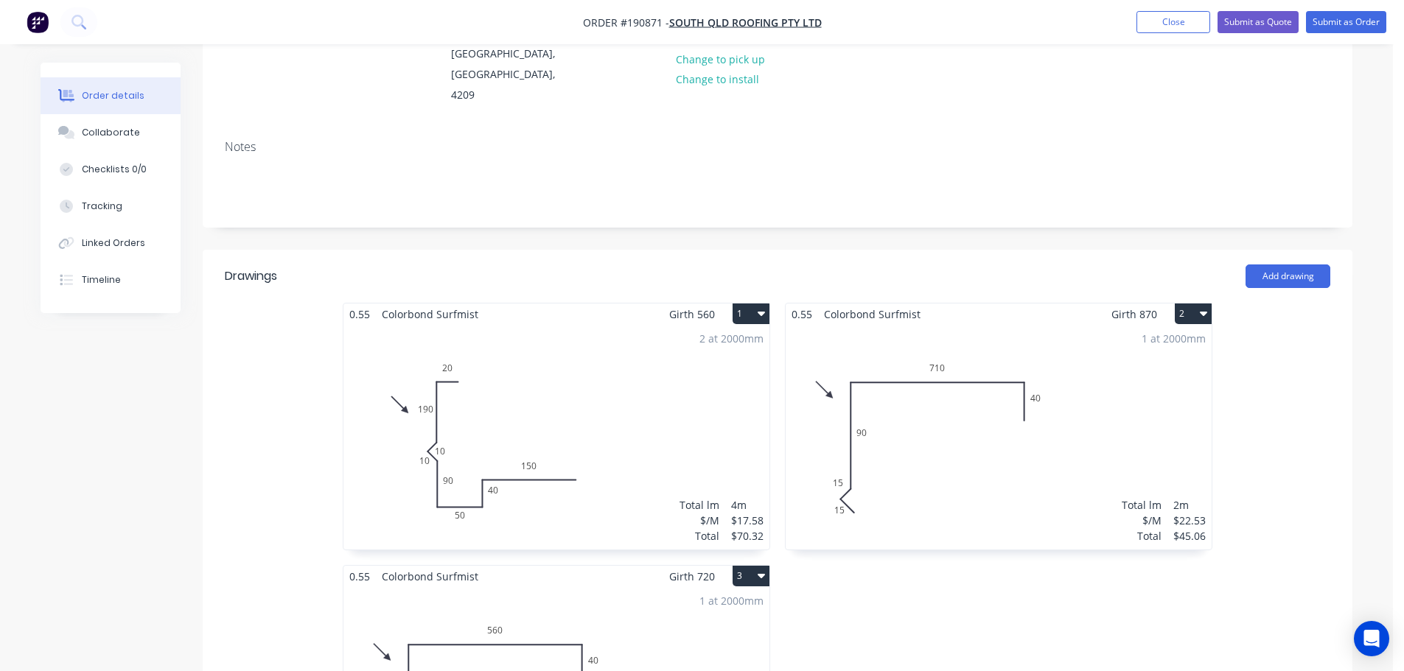
scroll to position [147, 0]
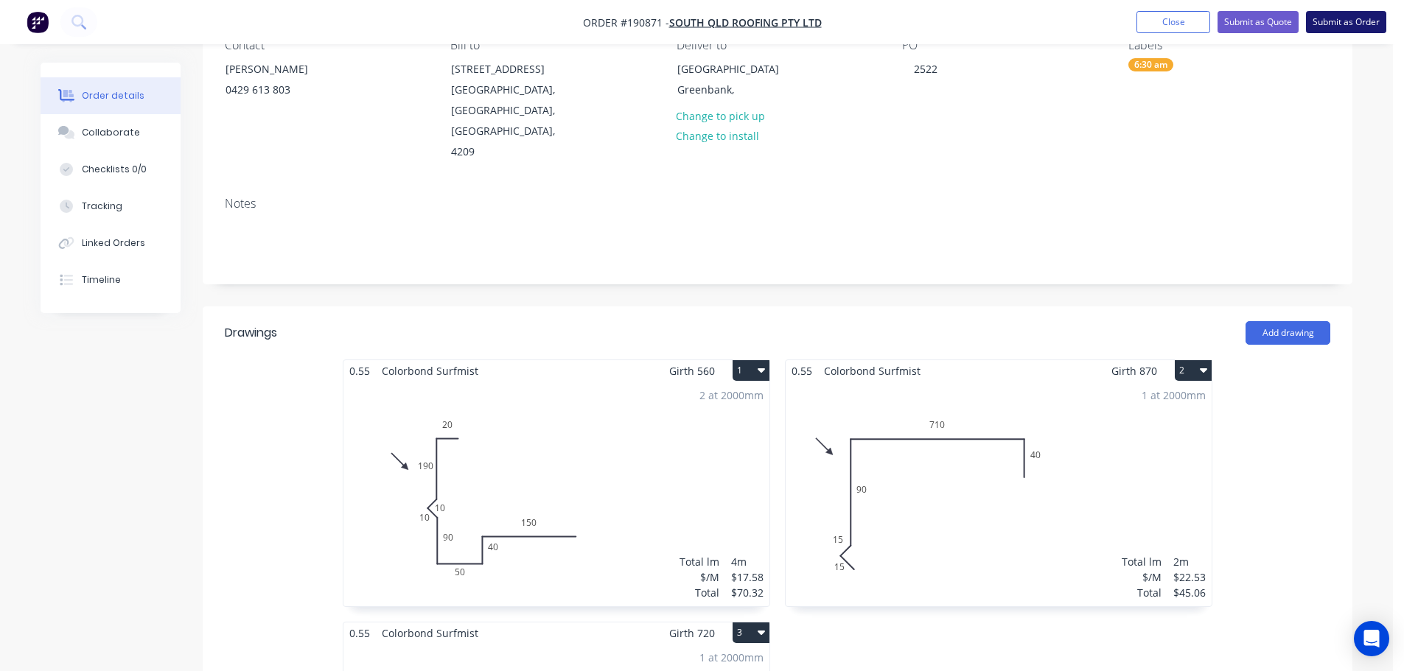
click at [1363, 21] on button "Submit as Order" at bounding box center [1346, 22] width 80 height 22
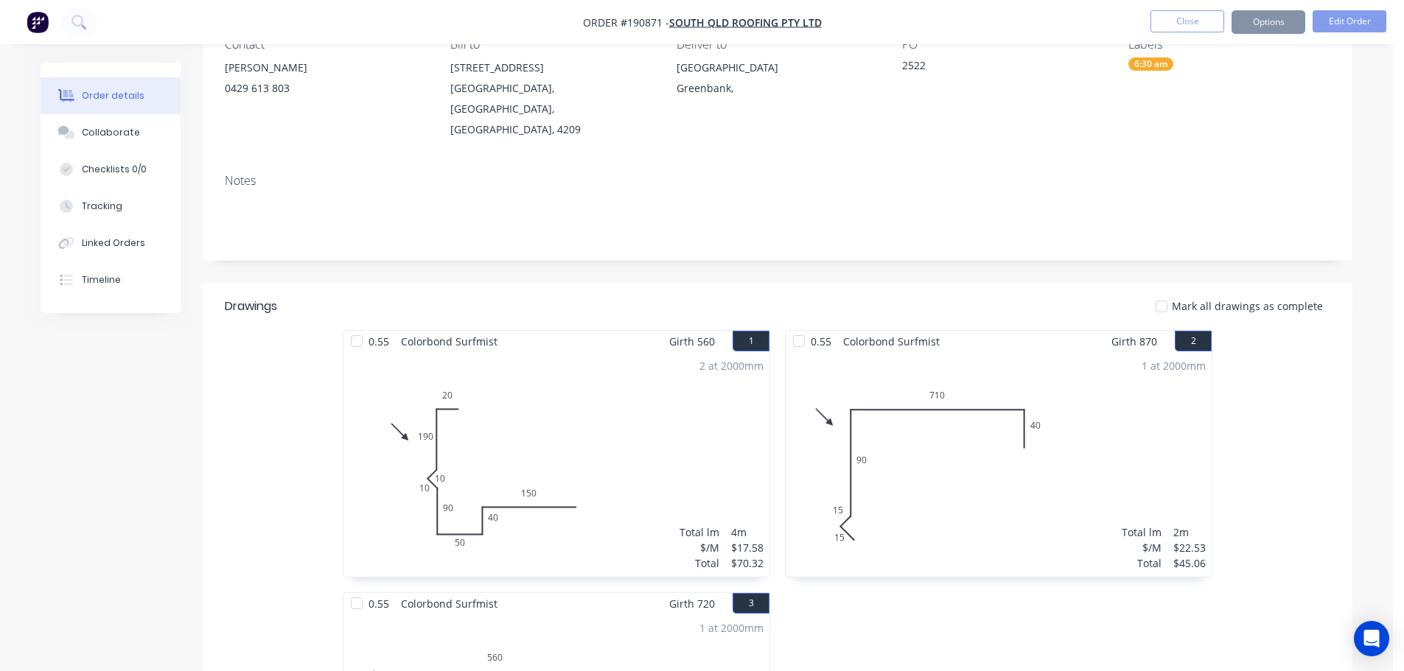
scroll to position [0, 0]
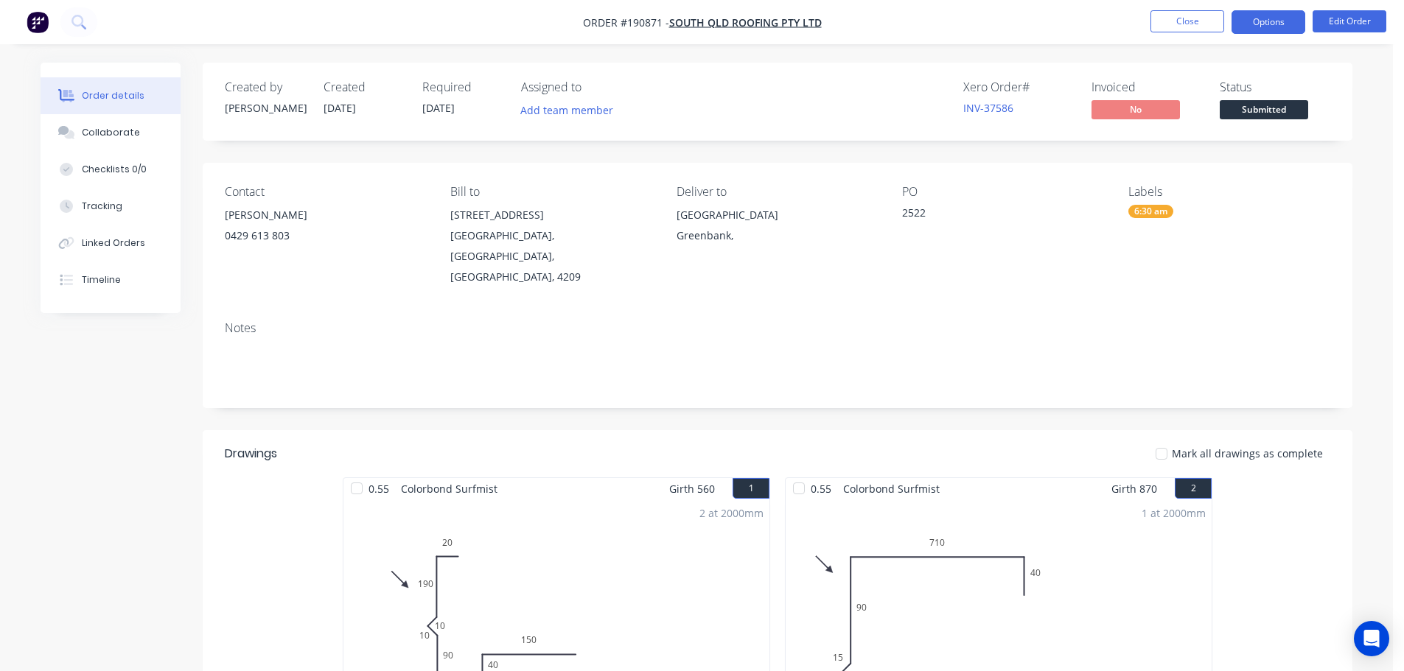
click at [1268, 18] on button "Options" at bounding box center [1268, 22] width 74 height 24
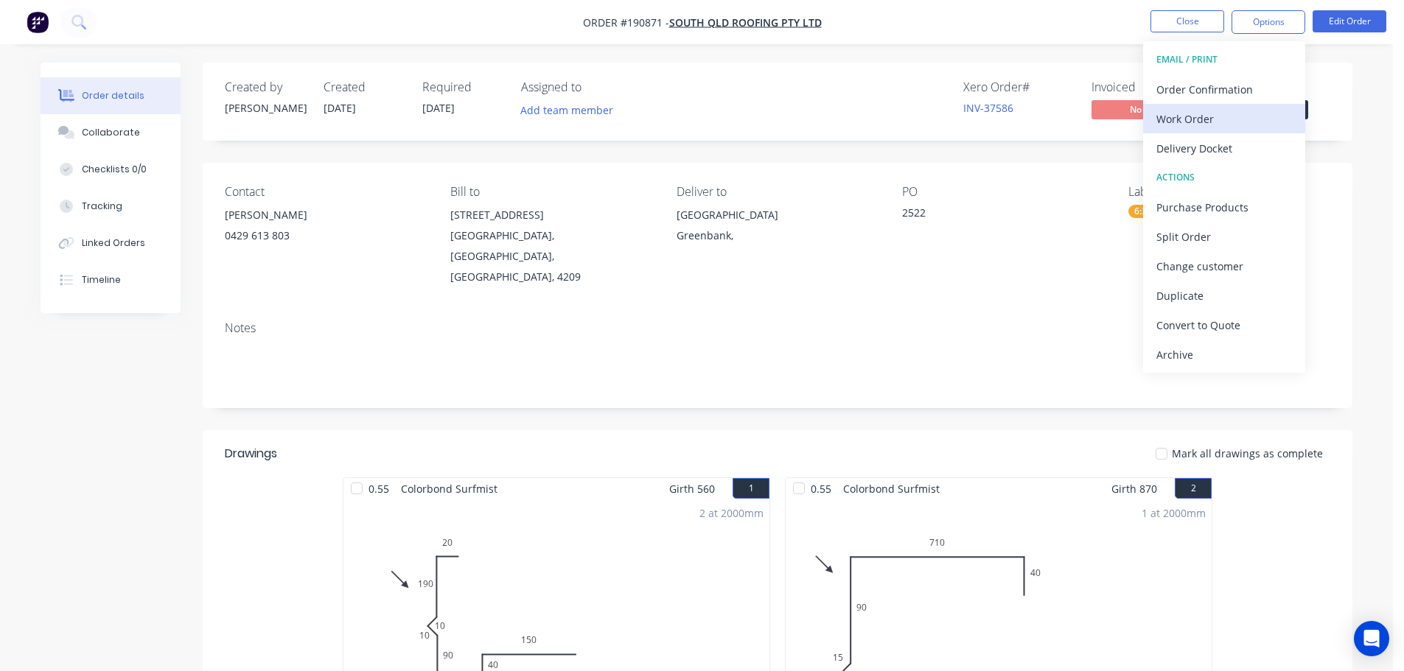
click at [1180, 114] on div "Work Order" at bounding box center [1224, 118] width 136 height 21
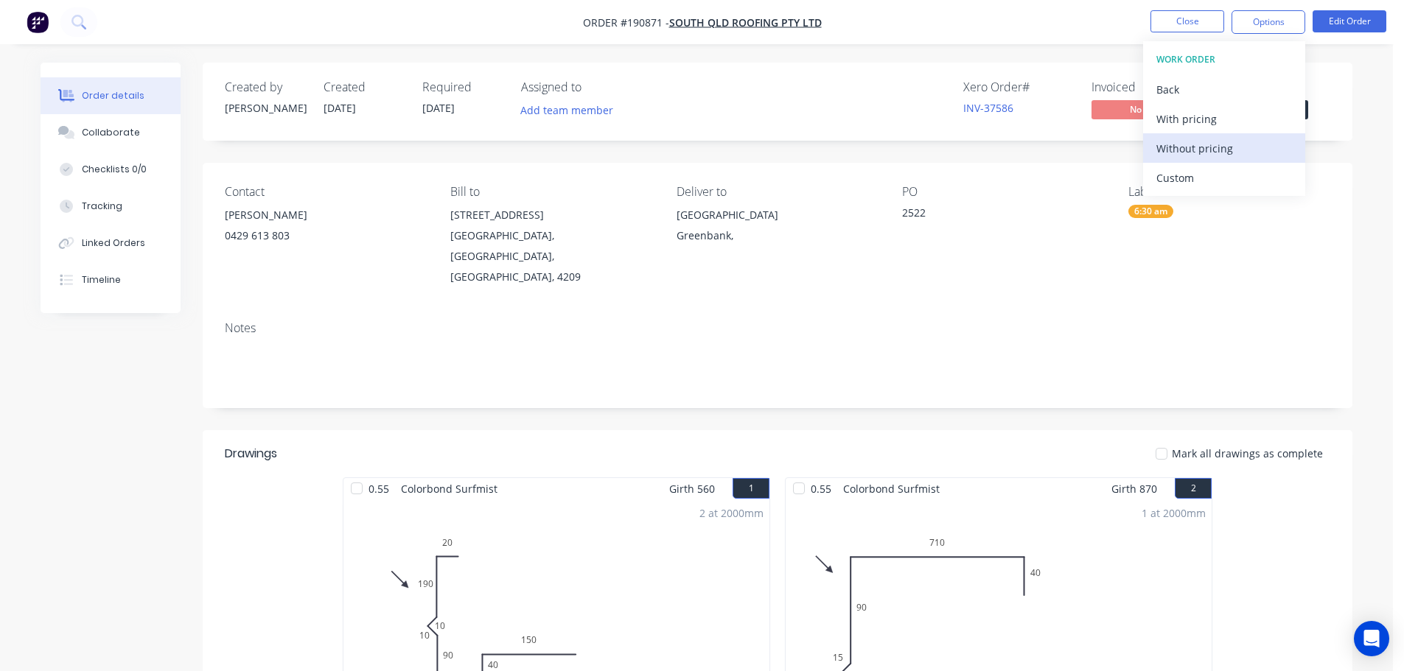
click at [1168, 150] on div "Without pricing" at bounding box center [1224, 148] width 136 height 21
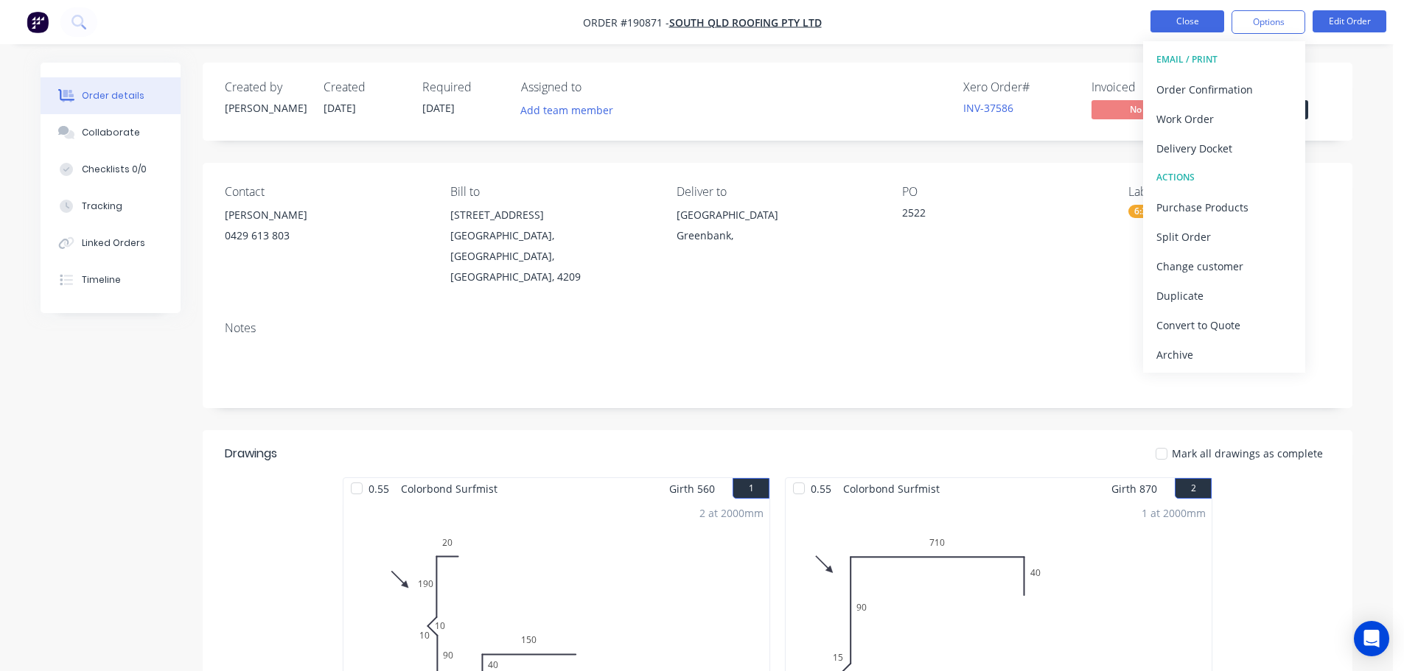
click at [1191, 21] on button "Close" at bounding box center [1187, 21] width 74 height 22
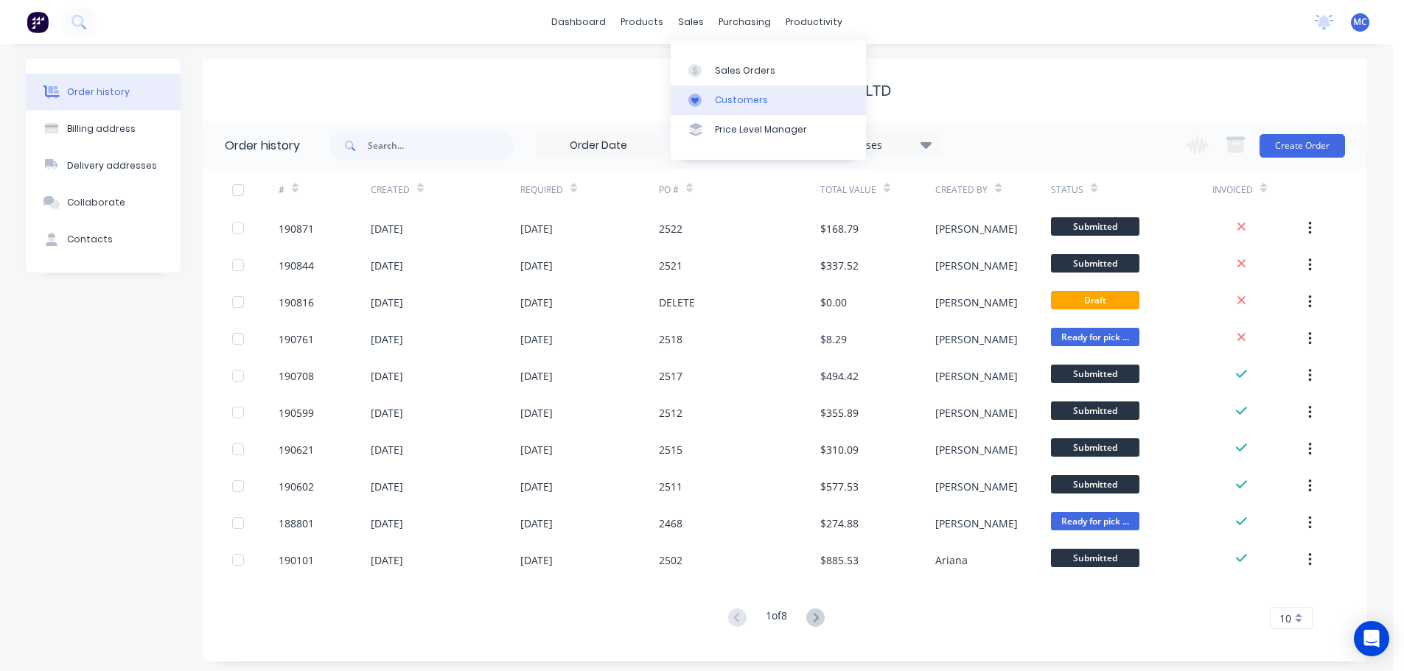
click at [731, 98] on div "Customers" at bounding box center [741, 100] width 53 height 13
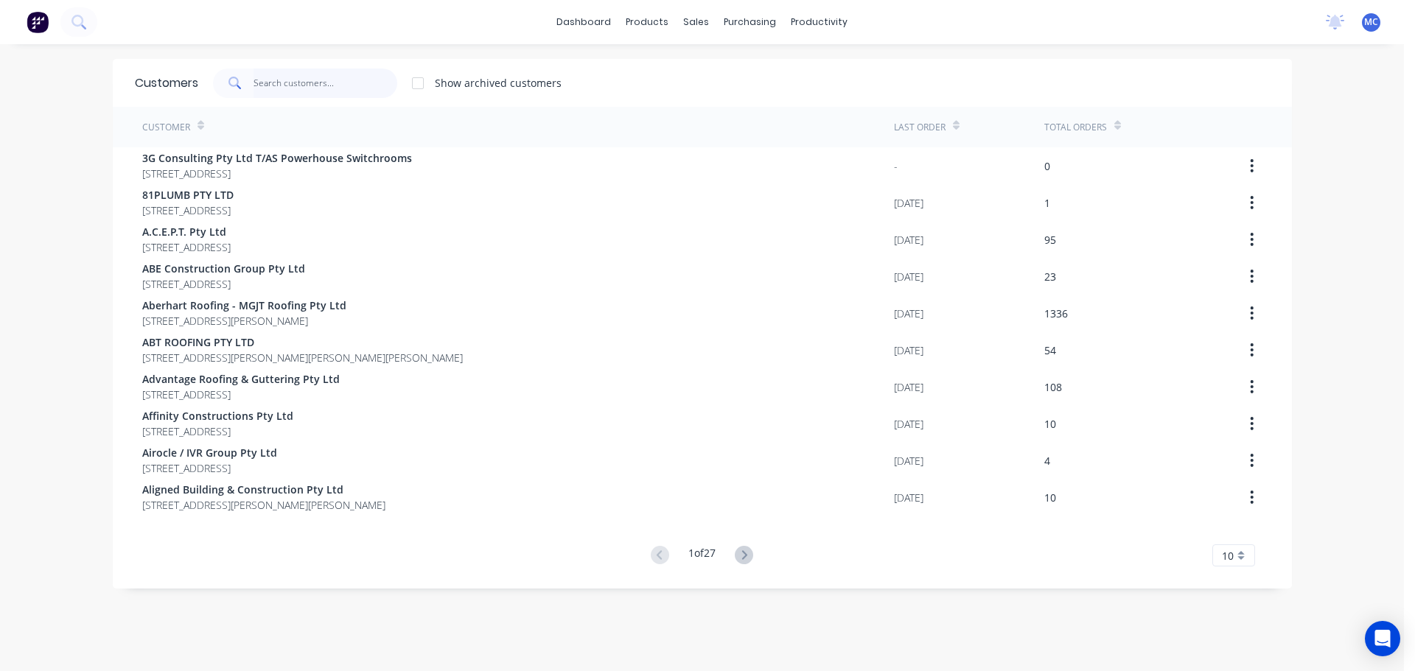
click at [262, 87] on input "text" at bounding box center [325, 83] width 144 height 29
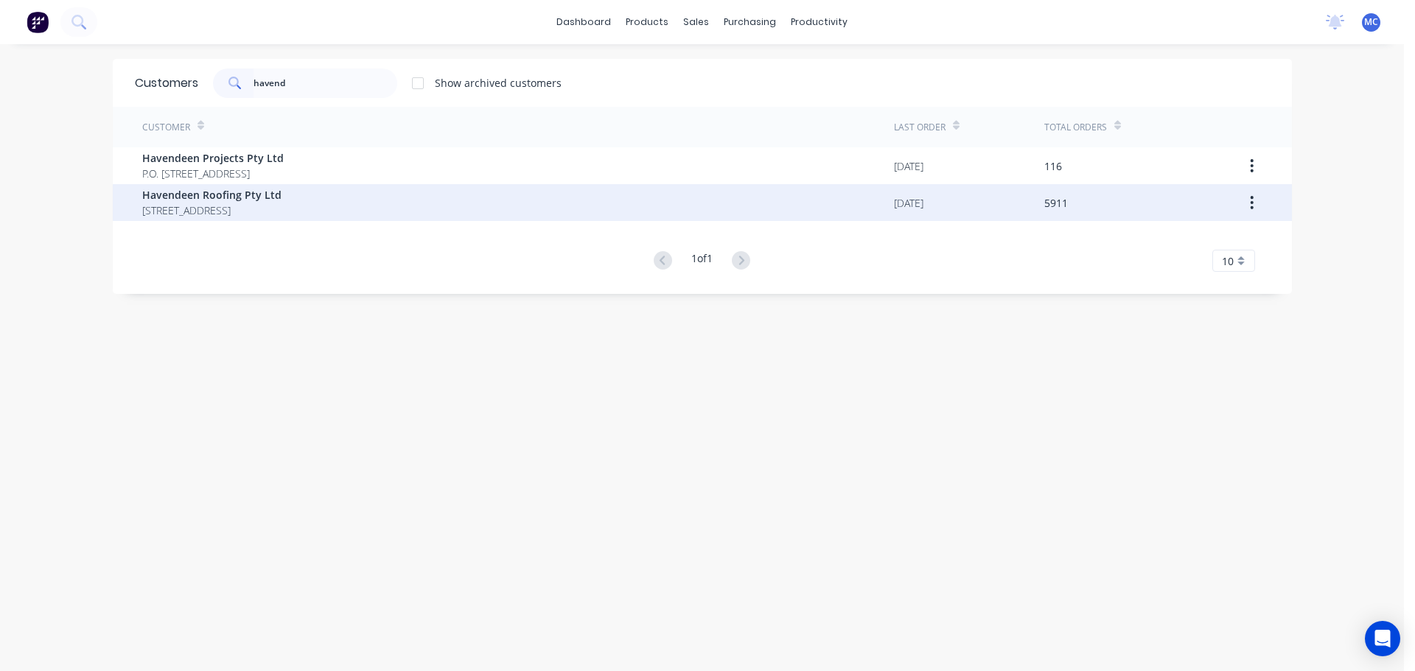
click at [211, 200] on span "Havendeen Roofing Pty Ltd" at bounding box center [211, 194] width 139 height 15
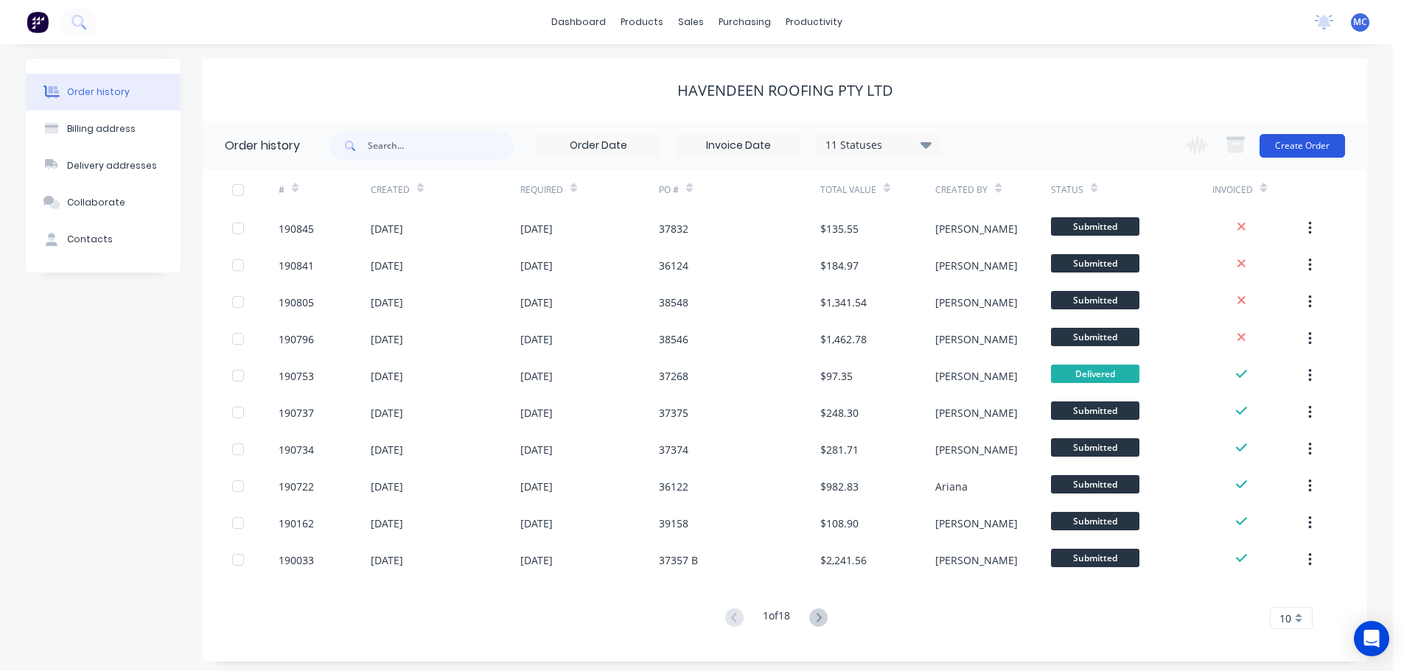
click at [1307, 144] on button "Create Order" at bounding box center [1301, 146] width 85 height 24
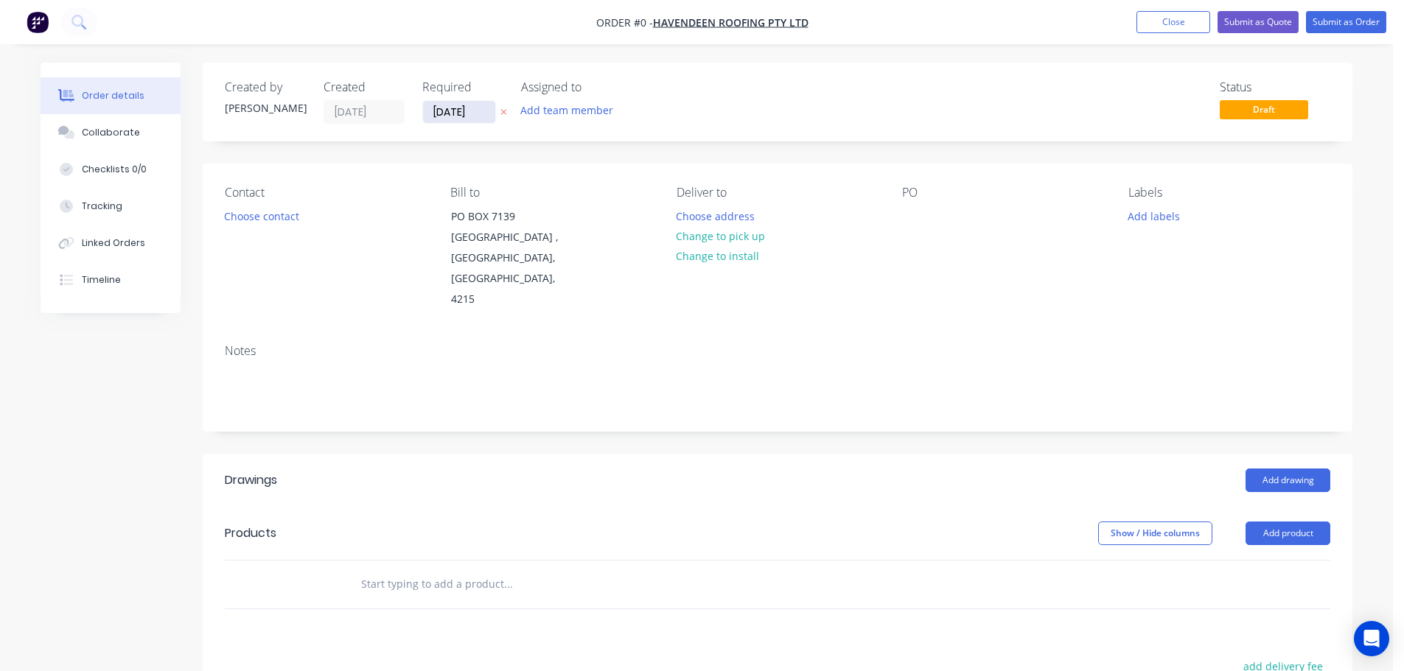
click at [447, 113] on input "[DATE]" at bounding box center [459, 112] width 72 height 22
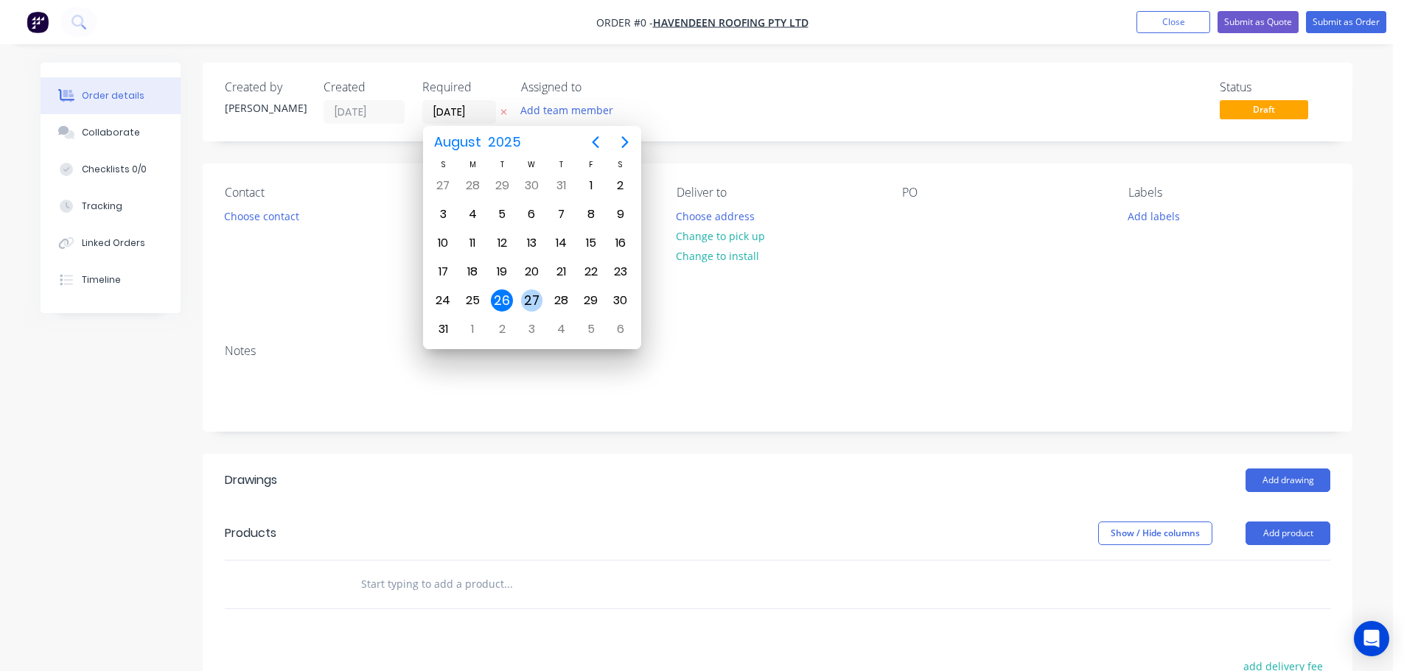
click at [531, 303] on div "27" at bounding box center [532, 301] width 22 height 22
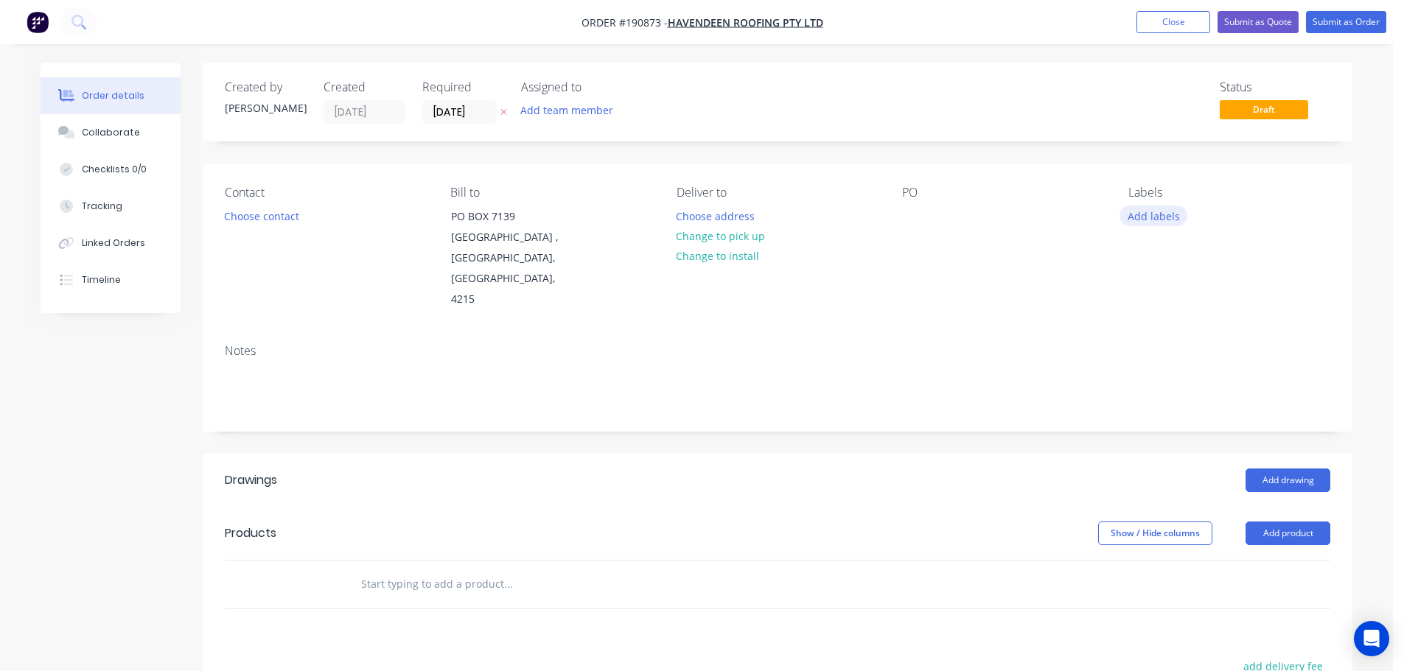
click at [1167, 217] on button "Add labels" at bounding box center [1153, 216] width 68 height 20
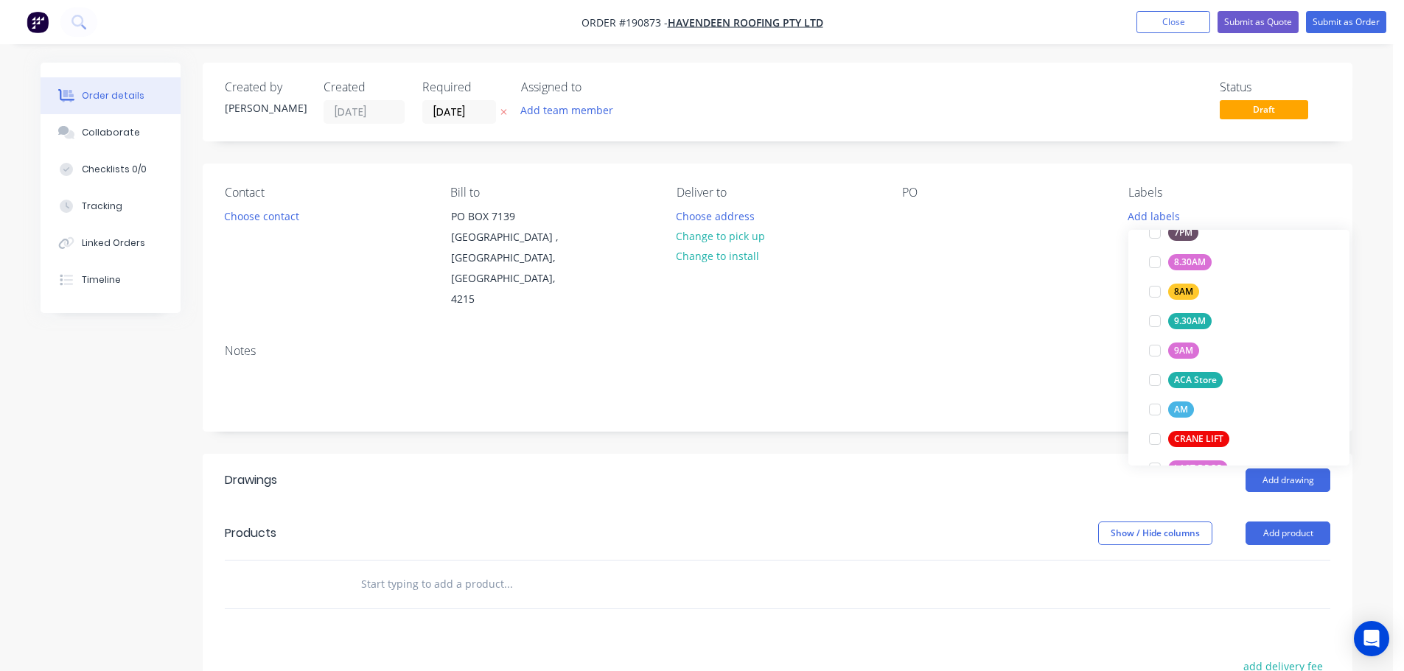
scroll to position [516, 0]
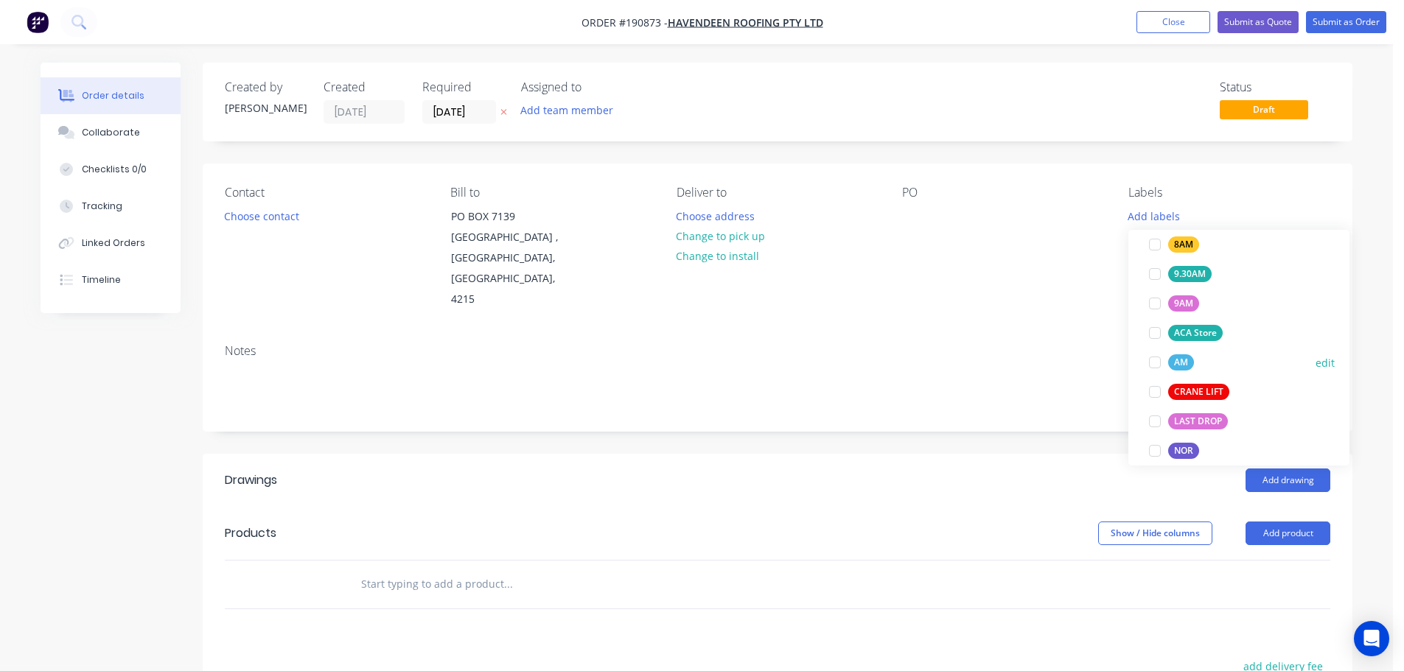
click at [1154, 360] on div at bounding box center [1154, 362] width 29 height 29
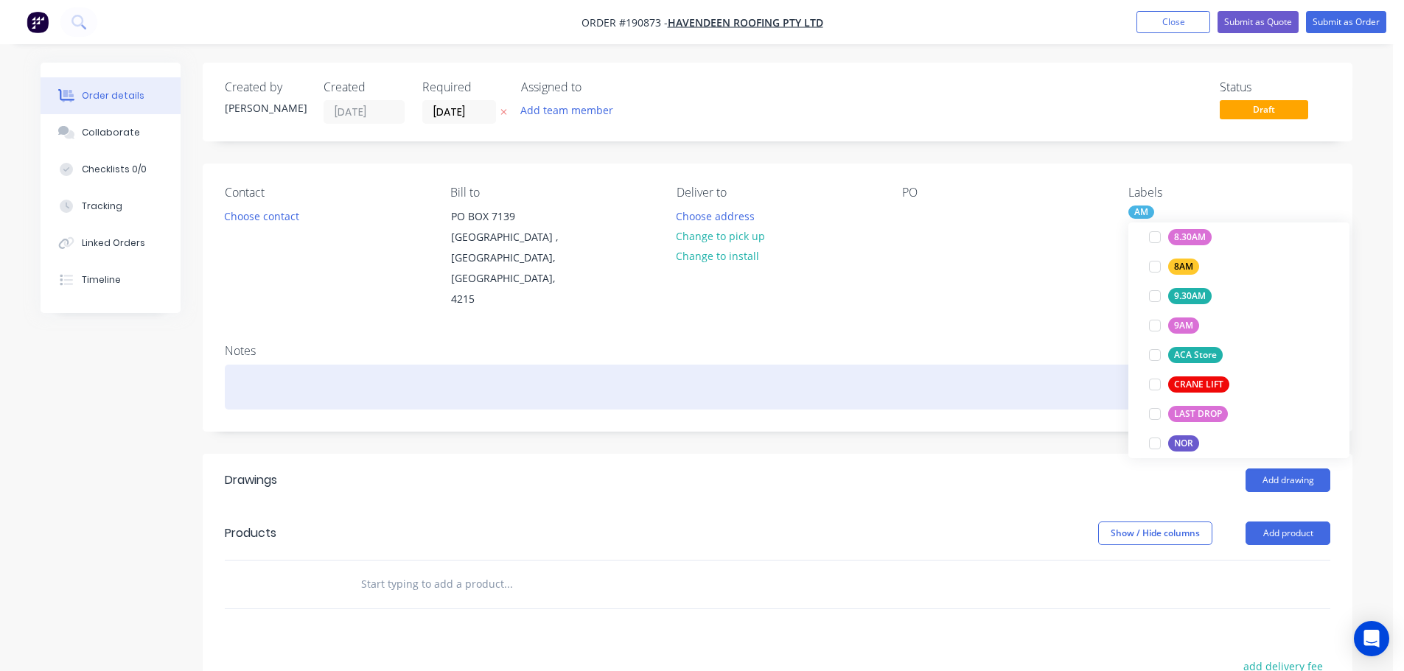
scroll to position [0, 0]
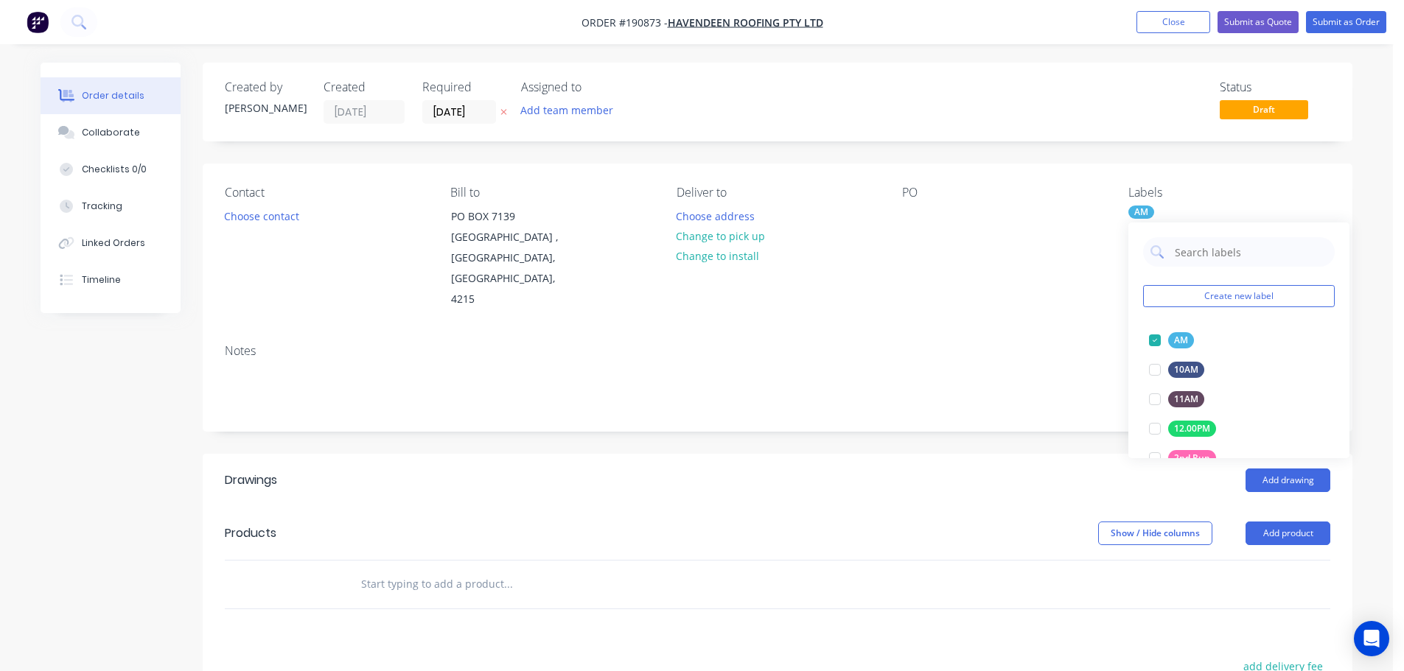
click at [964, 307] on div "Contact Choose contact [PERSON_NAME] to [STREET_ADDRESS] Deliver to Choose addr…" at bounding box center [778, 248] width 1150 height 169
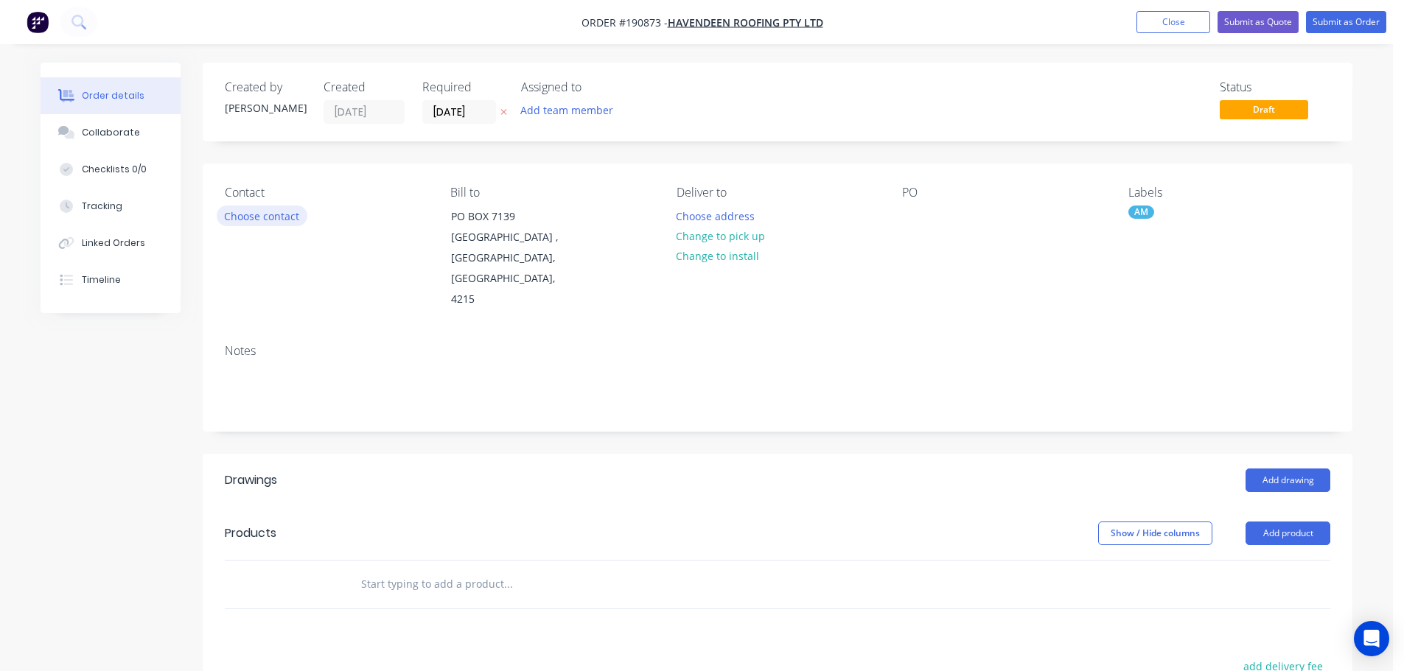
click at [272, 216] on button "Choose contact" at bounding box center [262, 216] width 91 height 20
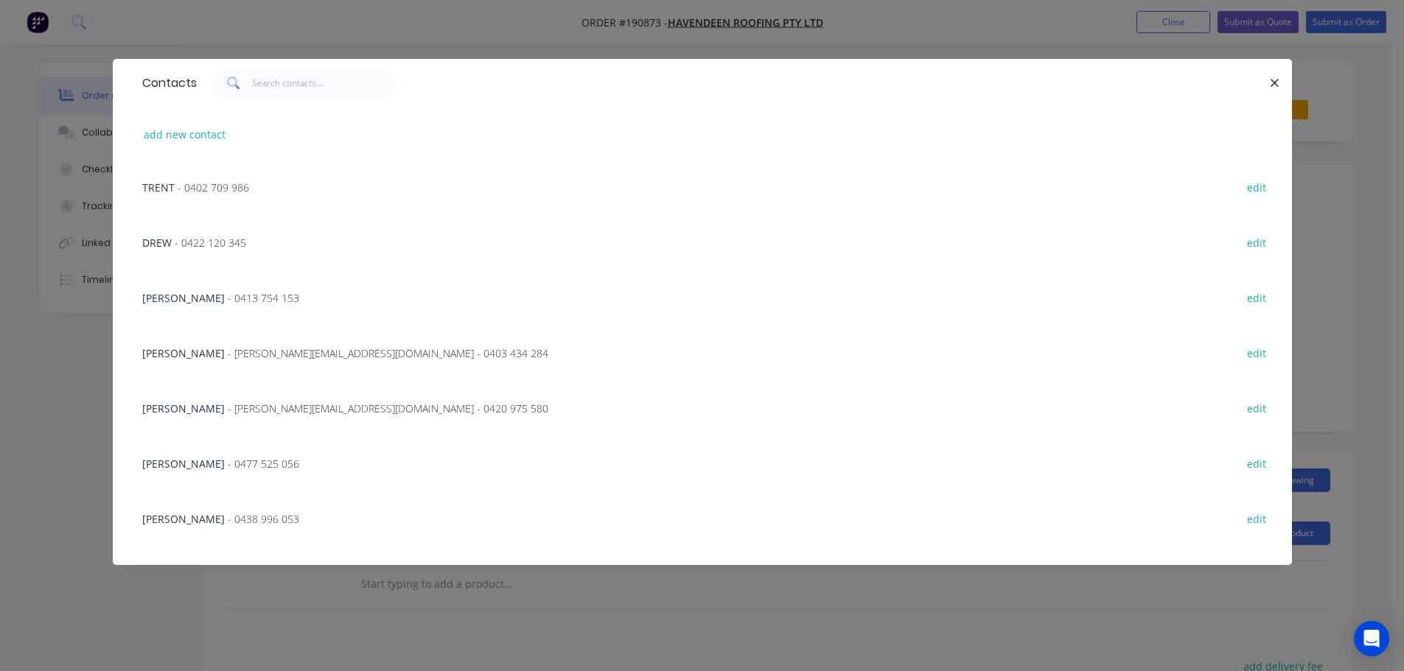
scroll to position [147, 0]
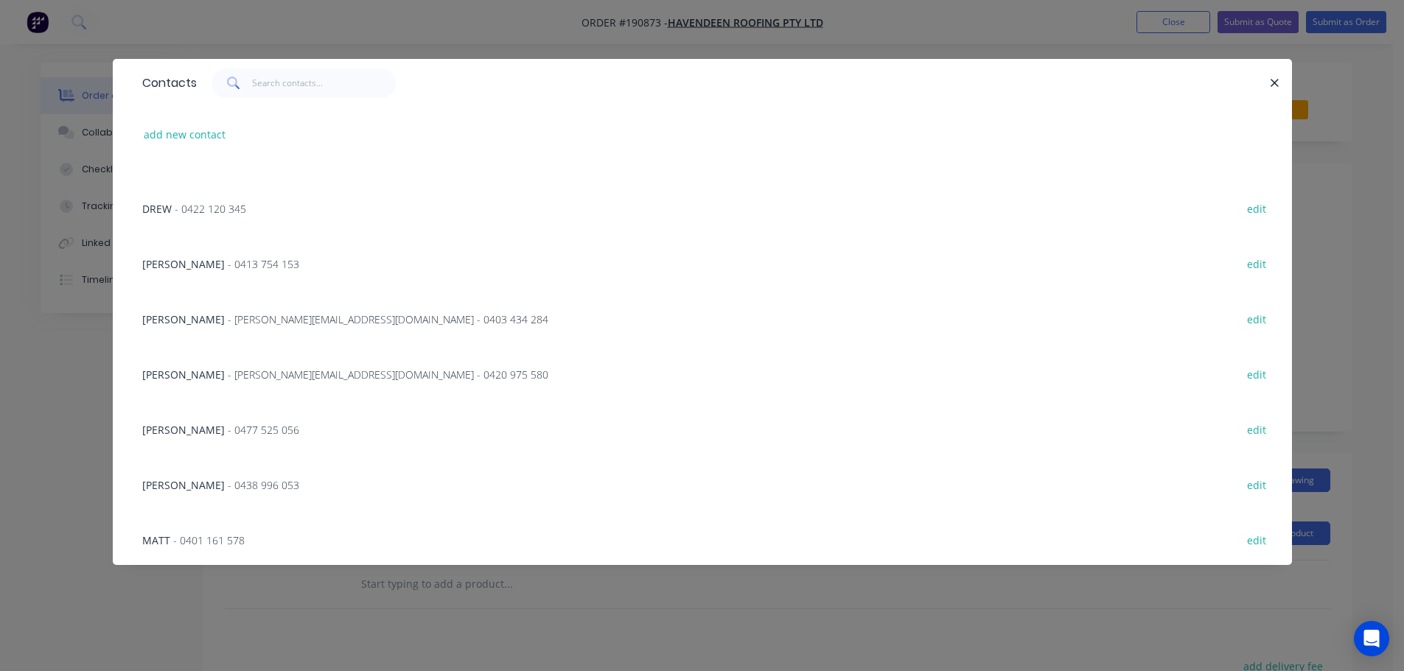
click at [228, 427] on span "- 0477 525 056" at bounding box center [263, 430] width 71 height 14
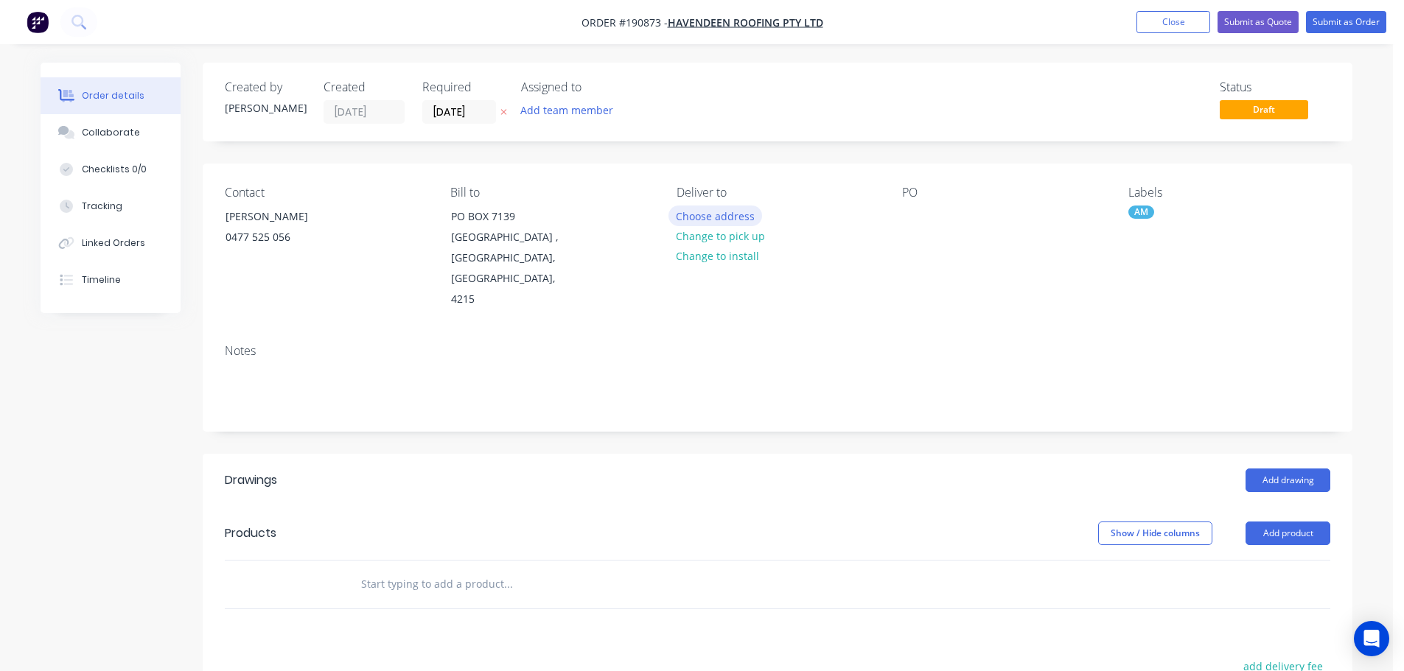
click at [711, 219] on button "Choose address" at bounding box center [715, 216] width 94 height 20
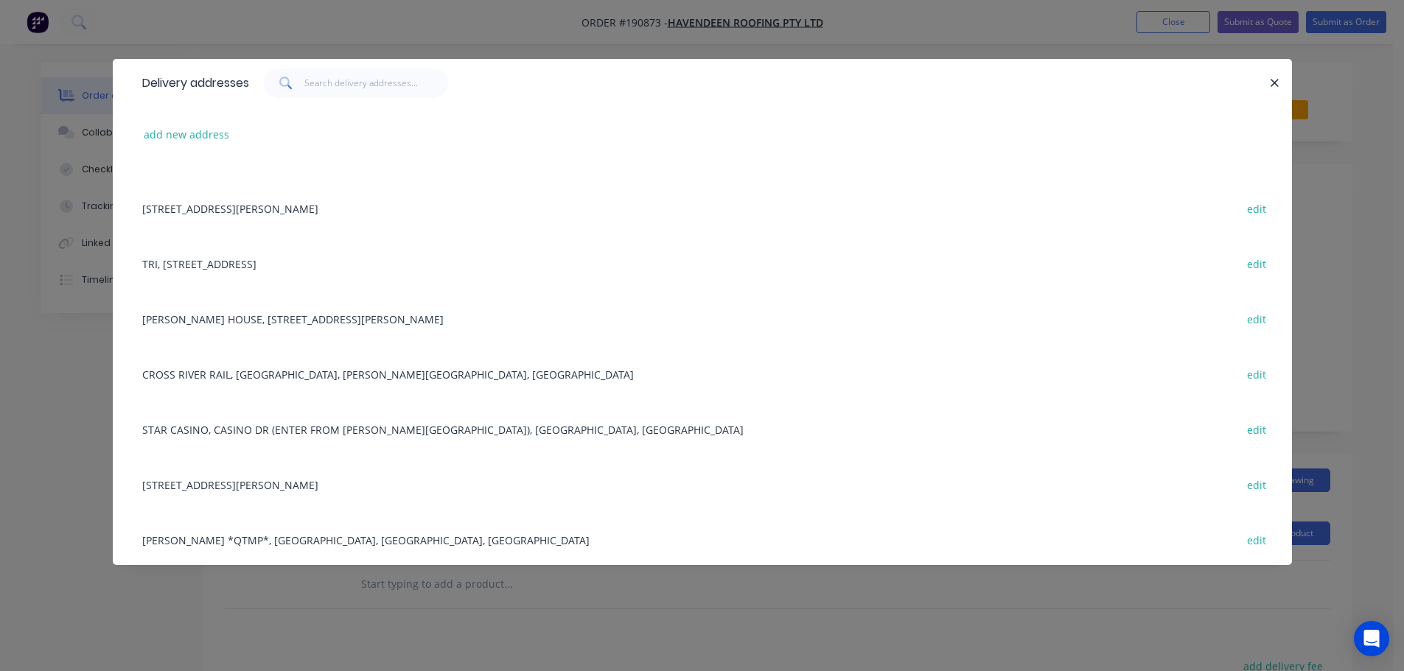
click at [303, 319] on div "[PERSON_NAME] HOUSE, [STREET_ADDRESS][PERSON_NAME] edit" at bounding box center [702, 318] width 1135 height 55
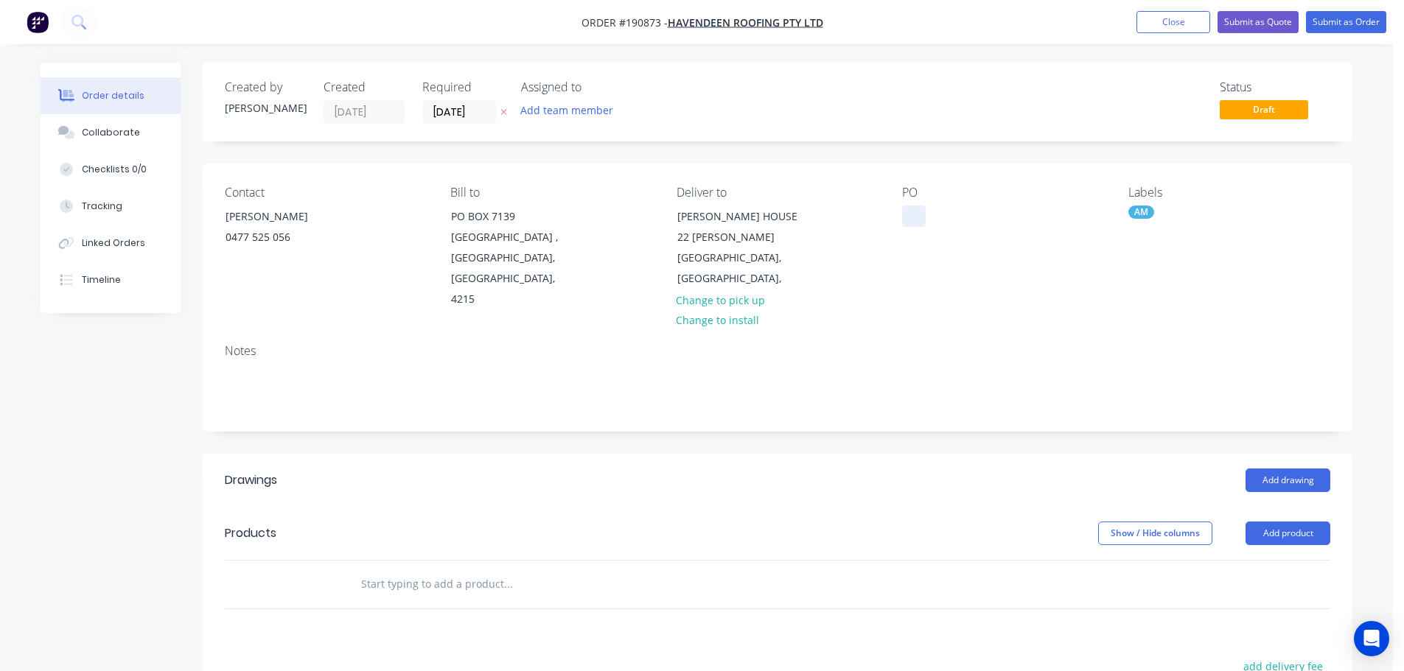
click at [920, 215] on div at bounding box center [914, 216] width 24 height 21
click at [1282, 469] on button "Add drawing" at bounding box center [1287, 481] width 85 height 24
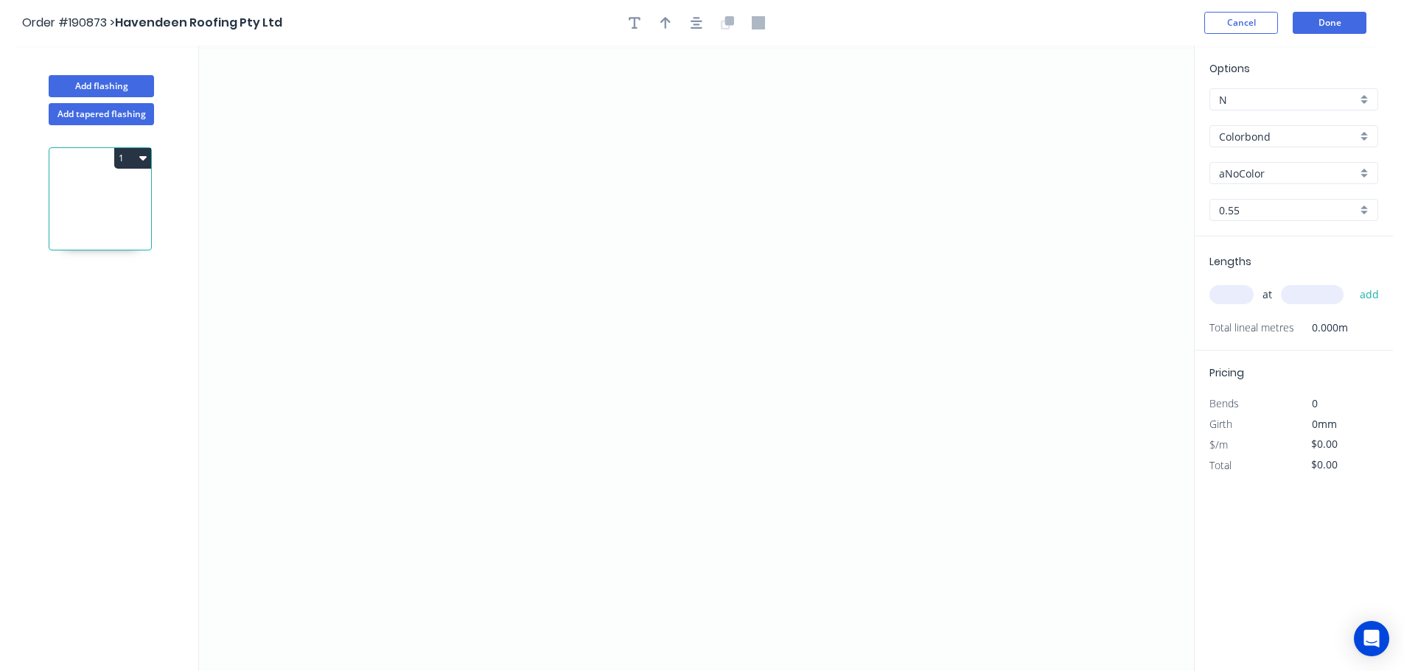
click at [1251, 175] on input "aNoColor" at bounding box center [1288, 173] width 138 height 15
click at [1248, 248] on div "[PERSON_NAME]" at bounding box center [1293, 250] width 167 height 26
click at [1223, 287] on input "text" at bounding box center [1231, 294] width 44 height 19
click at [1352, 282] on button "add" at bounding box center [1369, 294] width 35 height 25
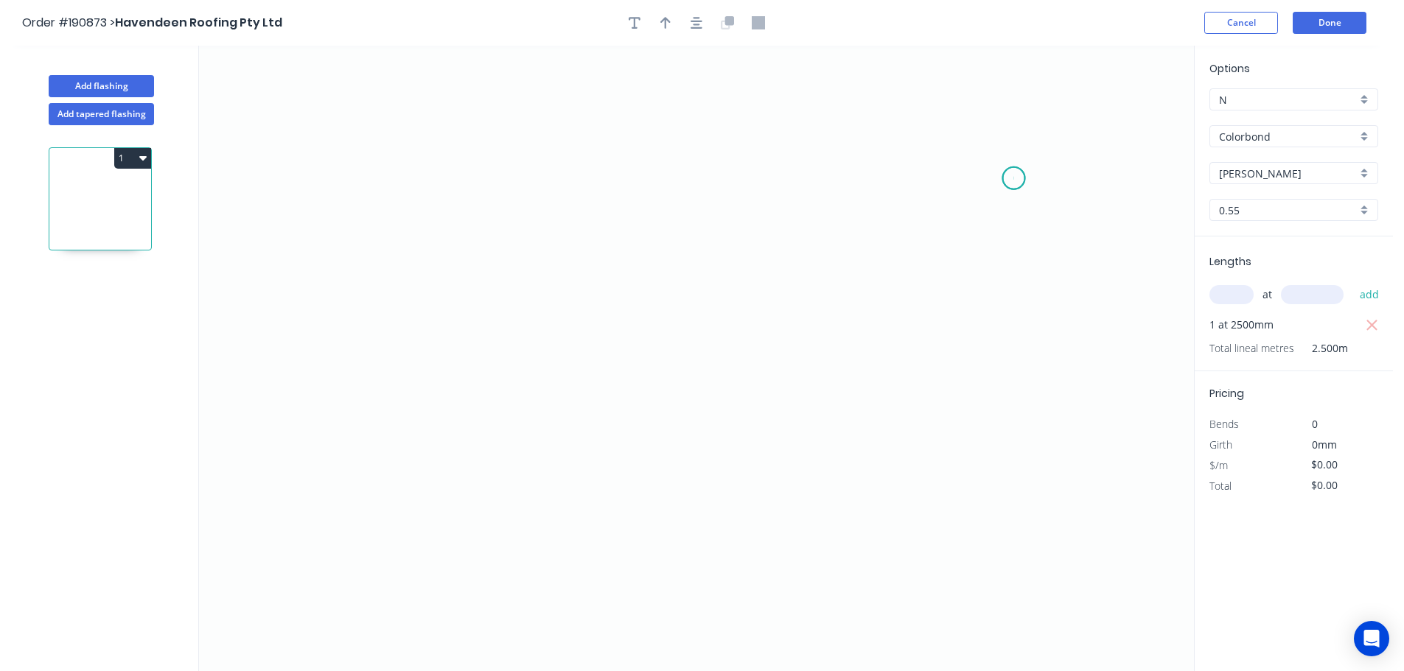
click at [1014, 178] on icon "0" at bounding box center [696, 359] width 995 height 626
click at [398, 172] on icon "0" at bounding box center [696, 359] width 995 height 626
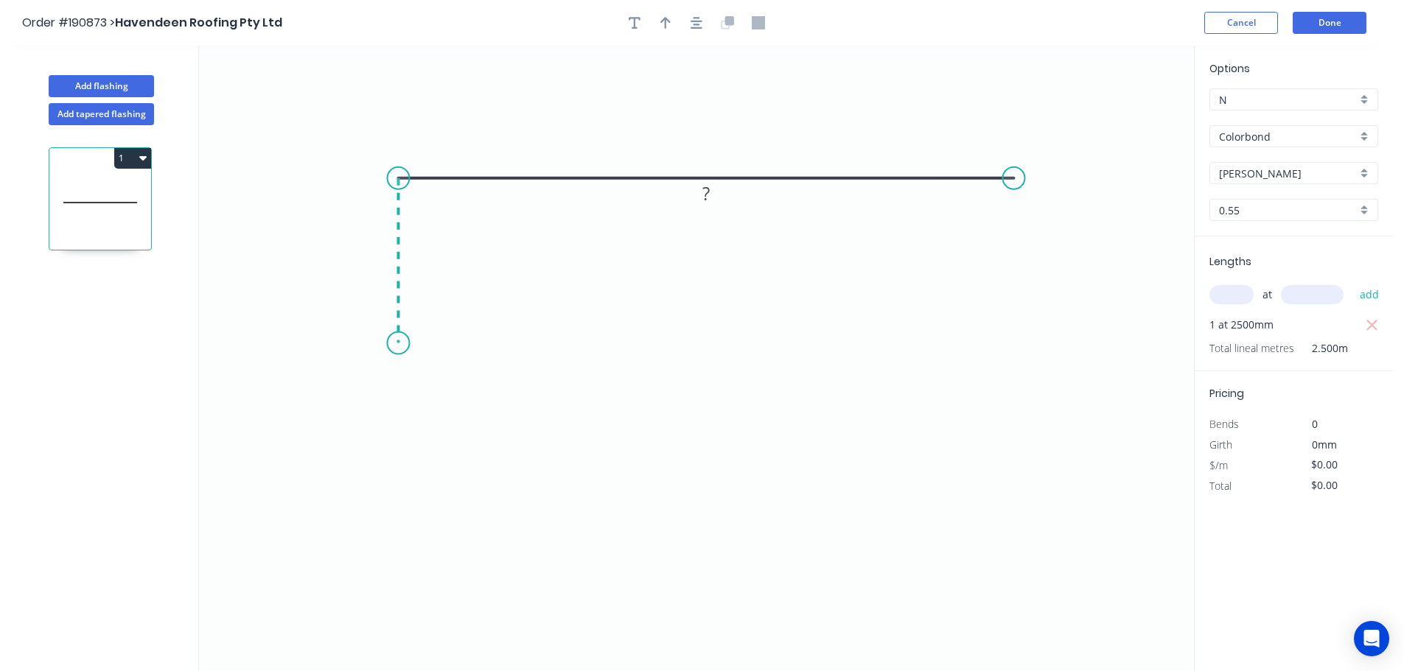
click at [402, 343] on icon "0 ?" at bounding box center [696, 359] width 995 height 626
click at [402, 343] on circle at bounding box center [398, 343] width 22 height 22
click at [373, 250] on tspan "?" at bounding box center [376, 254] width 7 height 24
click at [696, 21] on icon "button" at bounding box center [696, 23] width 12 height 12
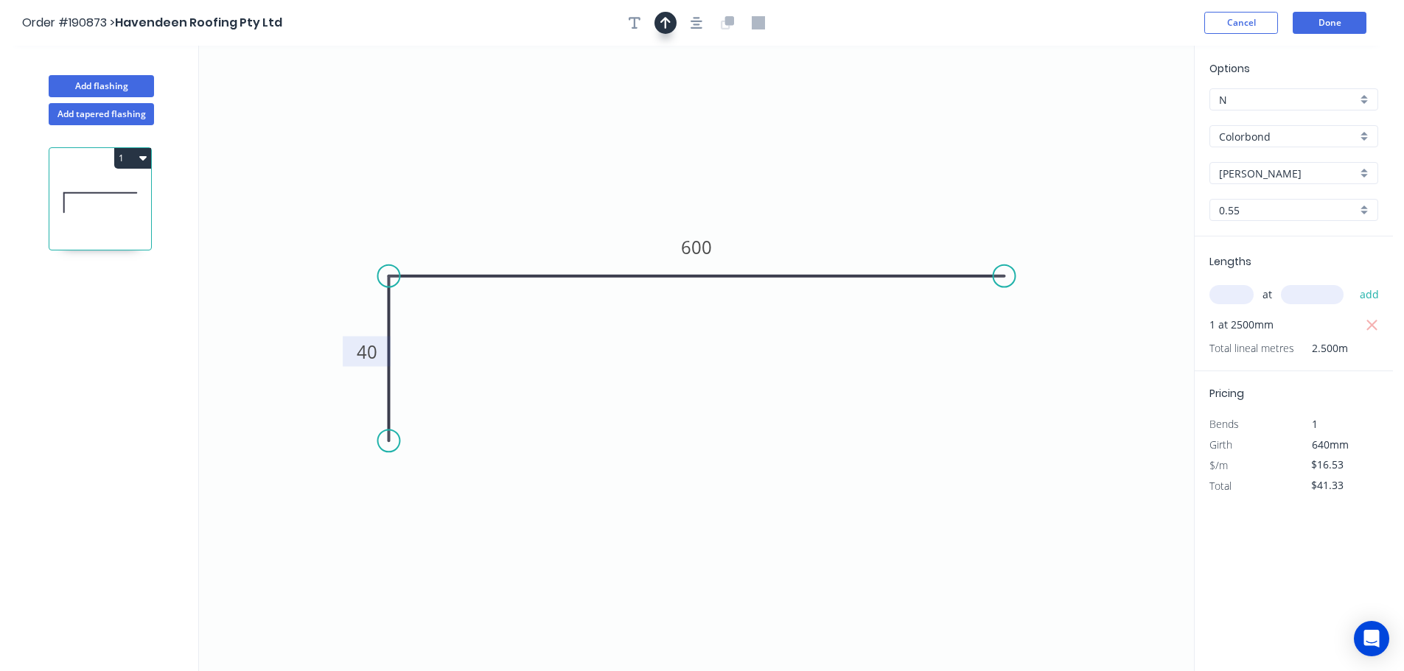
click at [671, 27] on button "button" at bounding box center [665, 23] width 22 height 22
click at [1119, 119] on icon at bounding box center [1119, 102] width 13 height 47
drag, startPoint x: 1119, startPoint y: 119, endPoint x: 866, endPoint y: 172, distance: 258.3
click at [866, 172] on icon at bounding box center [877, 160] width 43 height 43
click at [105, 84] on button "Add flashing" at bounding box center [101, 86] width 105 height 22
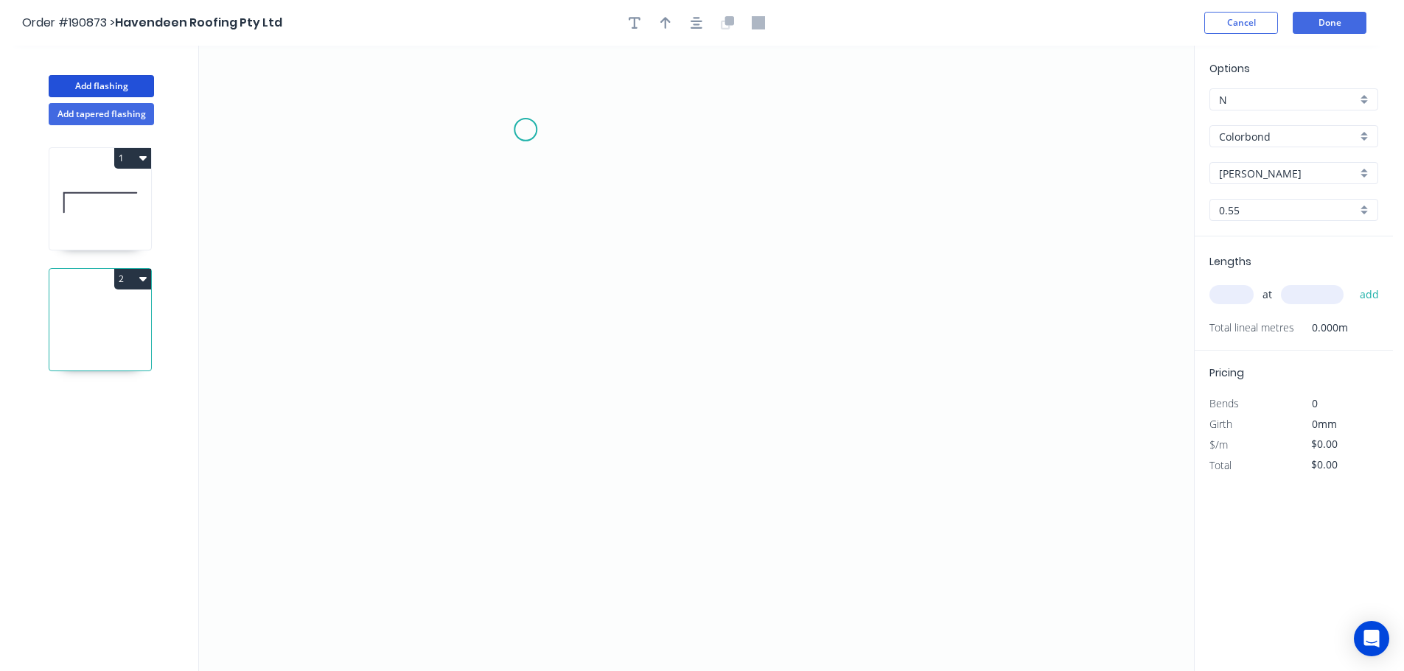
click at [525, 130] on icon "0" at bounding box center [696, 359] width 995 height 626
click at [466, 127] on icon "0" at bounding box center [696, 359] width 995 height 626
click at [466, 397] on icon "0 ?" at bounding box center [696, 359] width 995 height 626
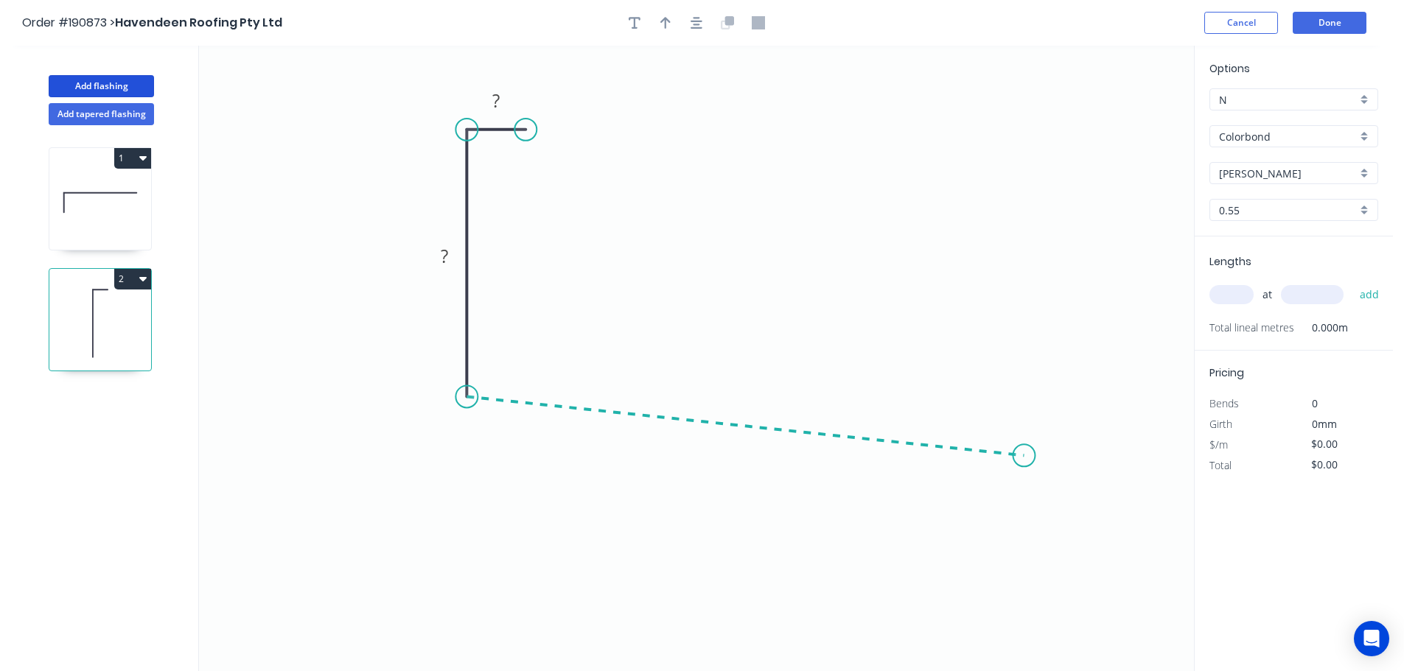
click at [1024, 456] on icon "0 ? ?" at bounding box center [696, 359] width 995 height 626
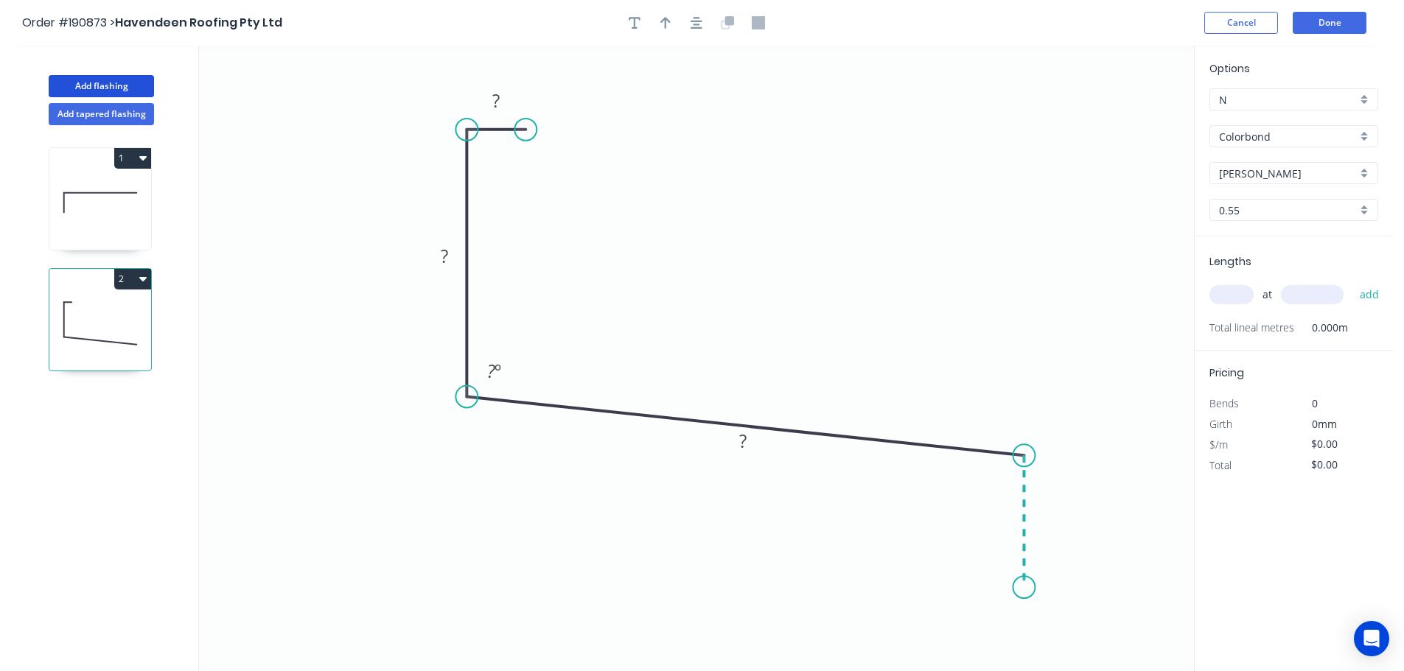
click at [1029, 588] on icon "0 ? ? ? ? º" at bounding box center [696, 359] width 995 height 626
click at [1029, 588] on circle at bounding box center [1024, 587] width 22 height 22
click at [495, 96] on tspan "?" at bounding box center [495, 100] width 7 height 24
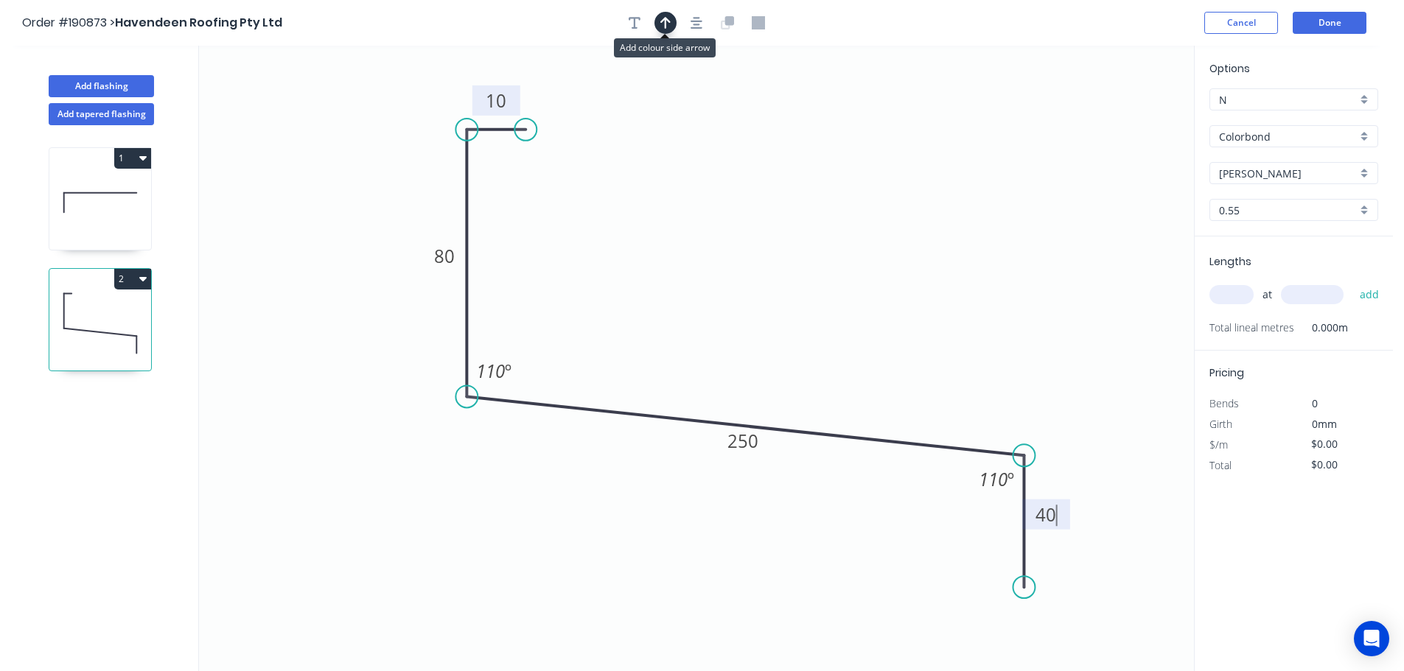
click at [668, 22] on icon "button" at bounding box center [665, 22] width 10 height 13
click at [1122, 117] on icon at bounding box center [1119, 102] width 13 height 47
drag, startPoint x: 1122, startPoint y: 117, endPoint x: 797, endPoint y: 235, distance: 345.0
click at [797, 235] on icon at bounding box center [809, 222] width 43 height 43
click at [1227, 293] on input "text" at bounding box center [1231, 294] width 44 height 19
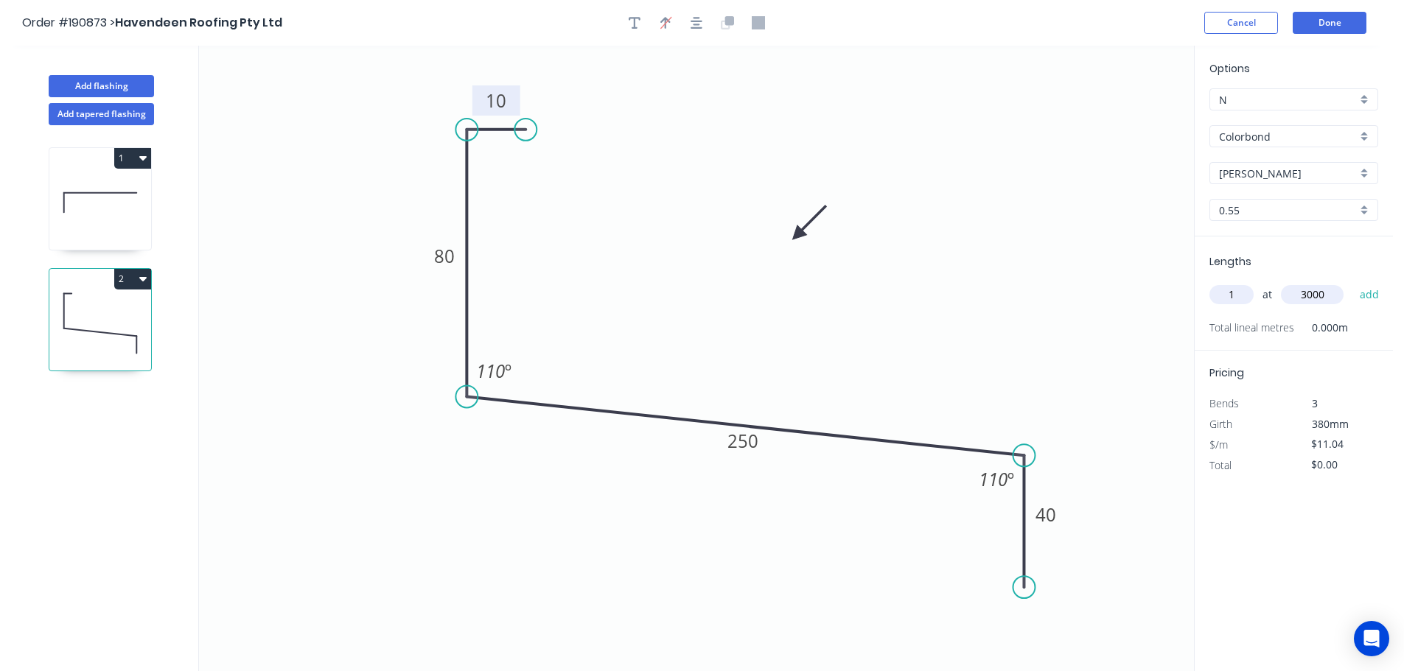
click at [1352, 282] on button "add" at bounding box center [1369, 294] width 35 height 25
click at [119, 85] on button "Add flashing" at bounding box center [101, 86] width 105 height 22
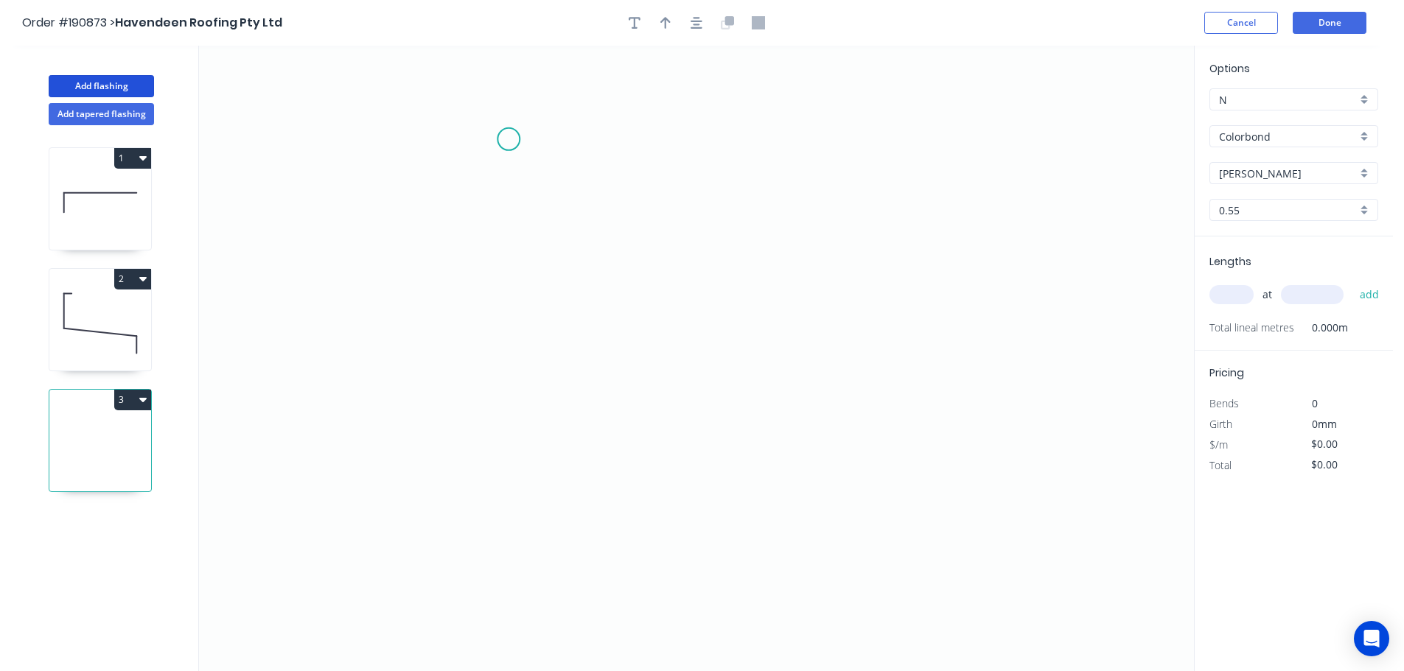
click at [508, 139] on icon "0" at bounding box center [696, 359] width 995 height 626
click at [438, 136] on icon "0" at bounding box center [696, 359] width 995 height 626
click at [438, 484] on icon "0 ?" at bounding box center [696, 359] width 995 height 626
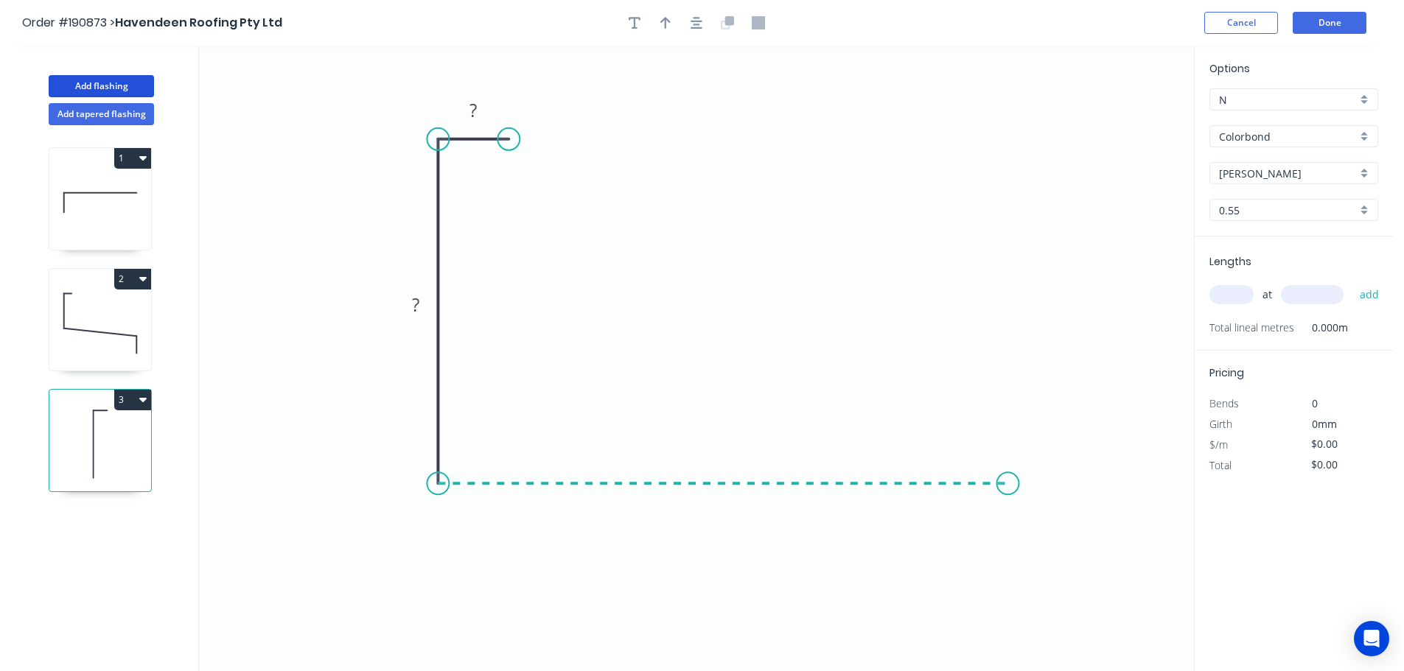
click at [1008, 460] on icon "0 ? ?" at bounding box center [696, 359] width 995 height 626
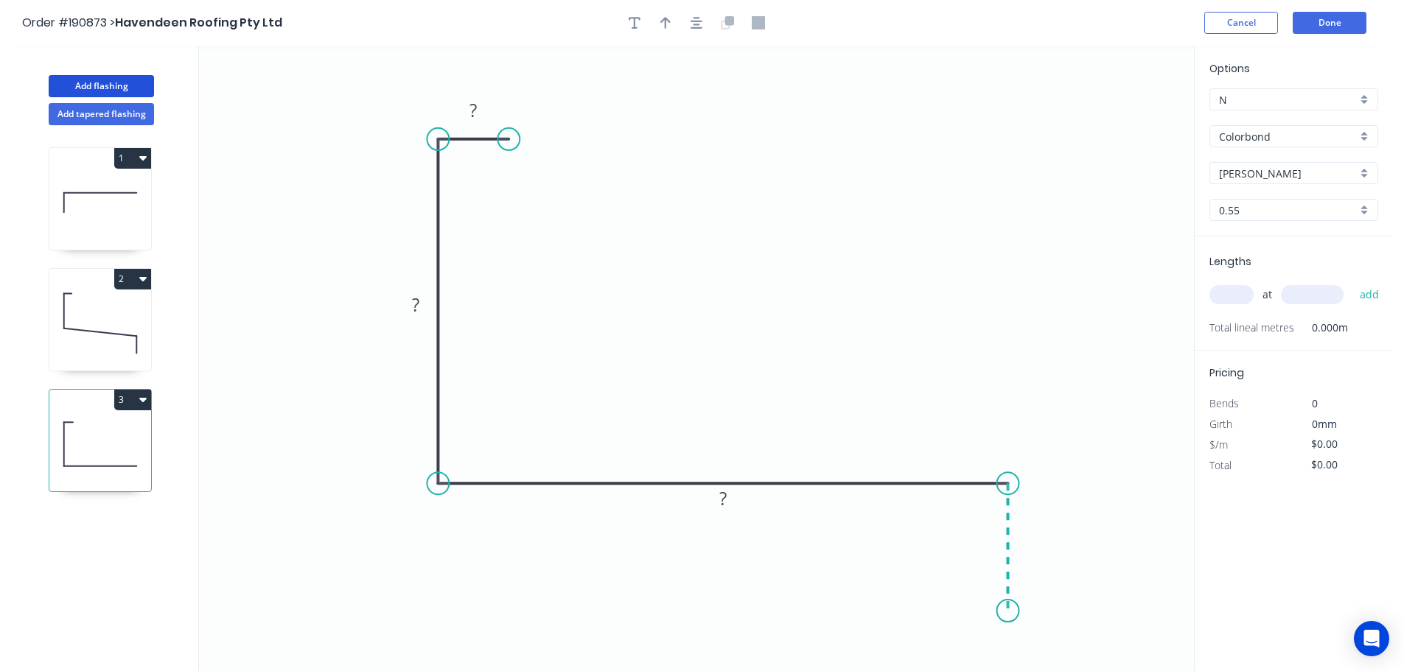
click at [1010, 612] on icon "0 ? ? ?" at bounding box center [696, 359] width 995 height 626
click at [1009, 612] on circle at bounding box center [1008, 611] width 22 height 22
click at [473, 103] on tspan "?" at bounding box center [472, 110] width 7 height 24
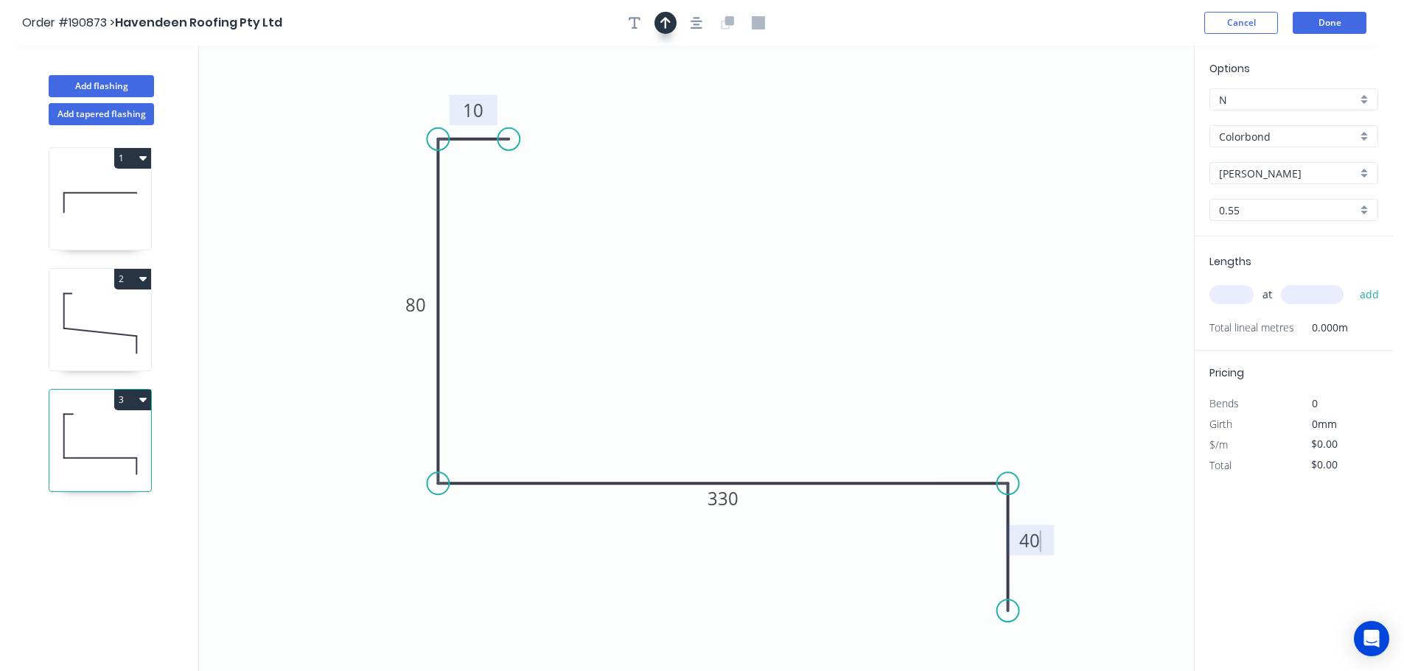
click at [663, 20] on icon "button" at bounding box center [665, 23] width 10 height 12
click at [1121, 119] on icon at bounding box center [1119, 102] width 13 height 47
drag, startPoint x: 1121, startPoint y: 119, endPoint x: 710, endPoint y: 281, distance: 441.7
click at [780, 277] on icon at bounding box center [801, 257] width 43 height 43
click at [116, 332] on icon at bounding box center [100, 323] width 102 height 94
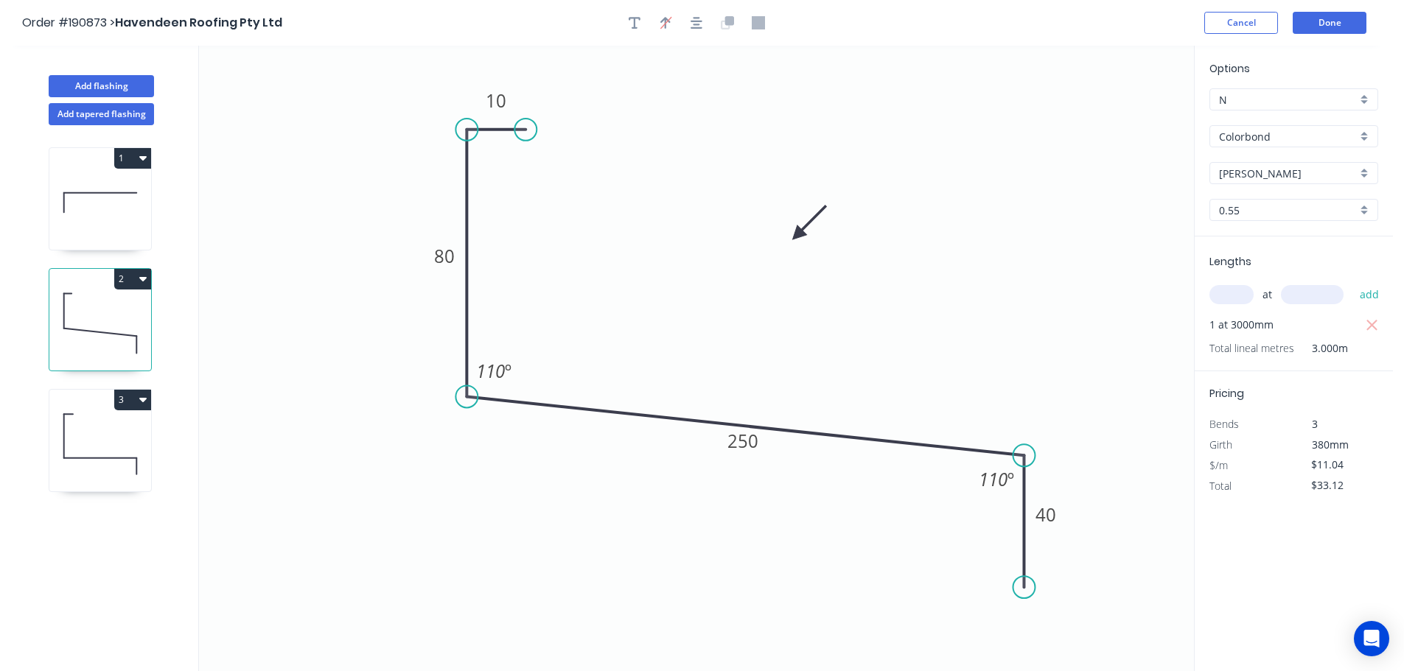
click at [90, 446] on icon at bounding box center [100, 444] width 102 height 94
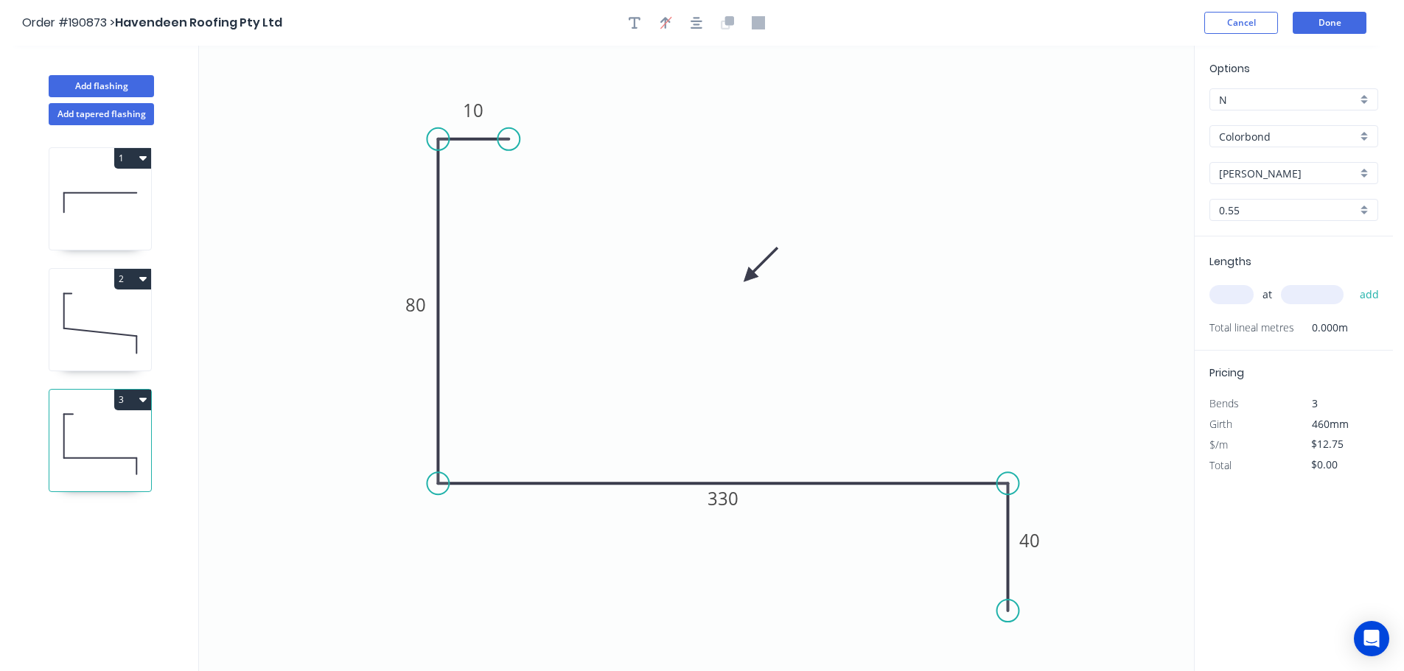
click at [1233, 300] on input "text" at bounding box center [1231, 294] width 44 height 19
click at [1352, 282] on button "add" at bounding box center [1369, 294] width 35 height 25
click at [100, 85] on button "Add flashing" at bounding box center [101, 86] width 105 height 22
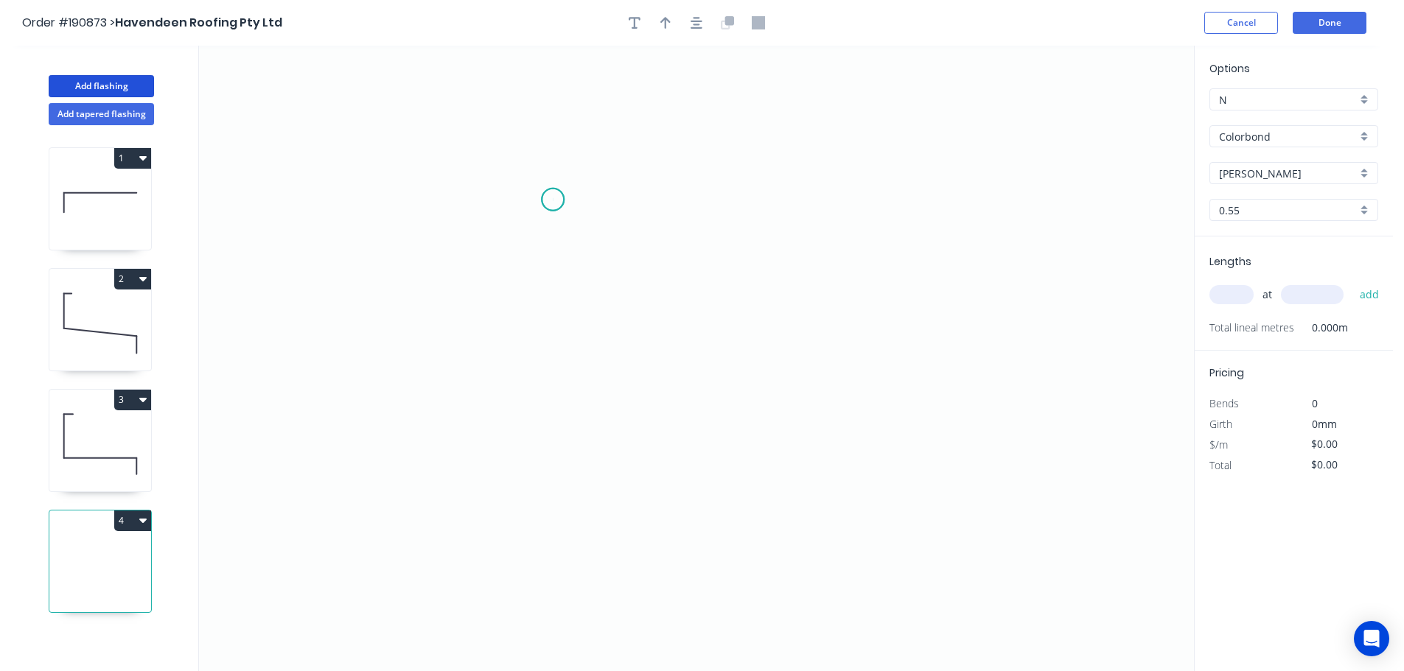
click at [553, 200] on icon "0" at bounding box center [696, 359] width 995 height 626
click at [556, 111] on icon "0" at bounding box center [696, 359] width 995 height 626
click at [1008, 105] on icon "0 ?" at bounding box center [696, 359] width 995 height 626
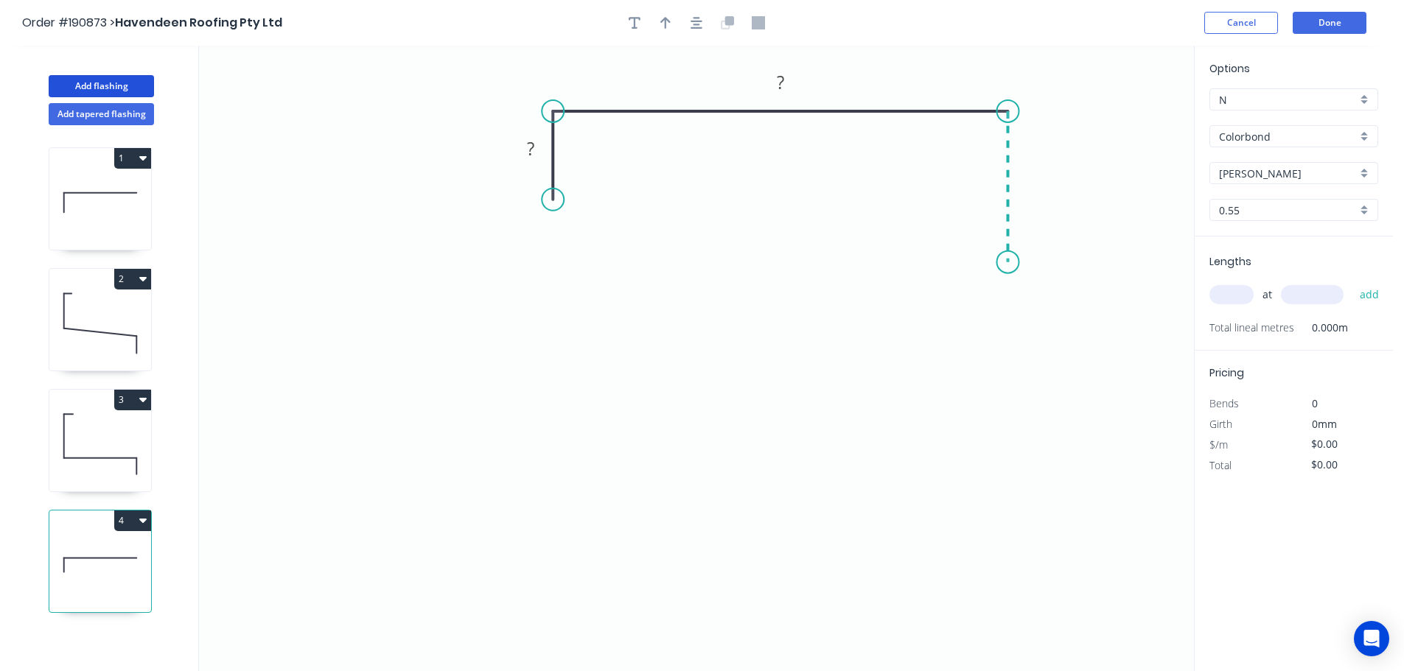
click at [1006, 262] on icon "0 ? ?" at bounding box center [696, 359] width 995 height 626
click at [987, 285] on icon "0 ? ? ?" at bounding box center [696, 359] width 995 height 626
click at [983, 437] on icon "0 ? ? ? ?" at bounding box center [696, 359] width 995 height 626
click at [1011, 462] on icon "0 ? ? ? ? ?" at bounding box center [696, 359] width 995 height 626
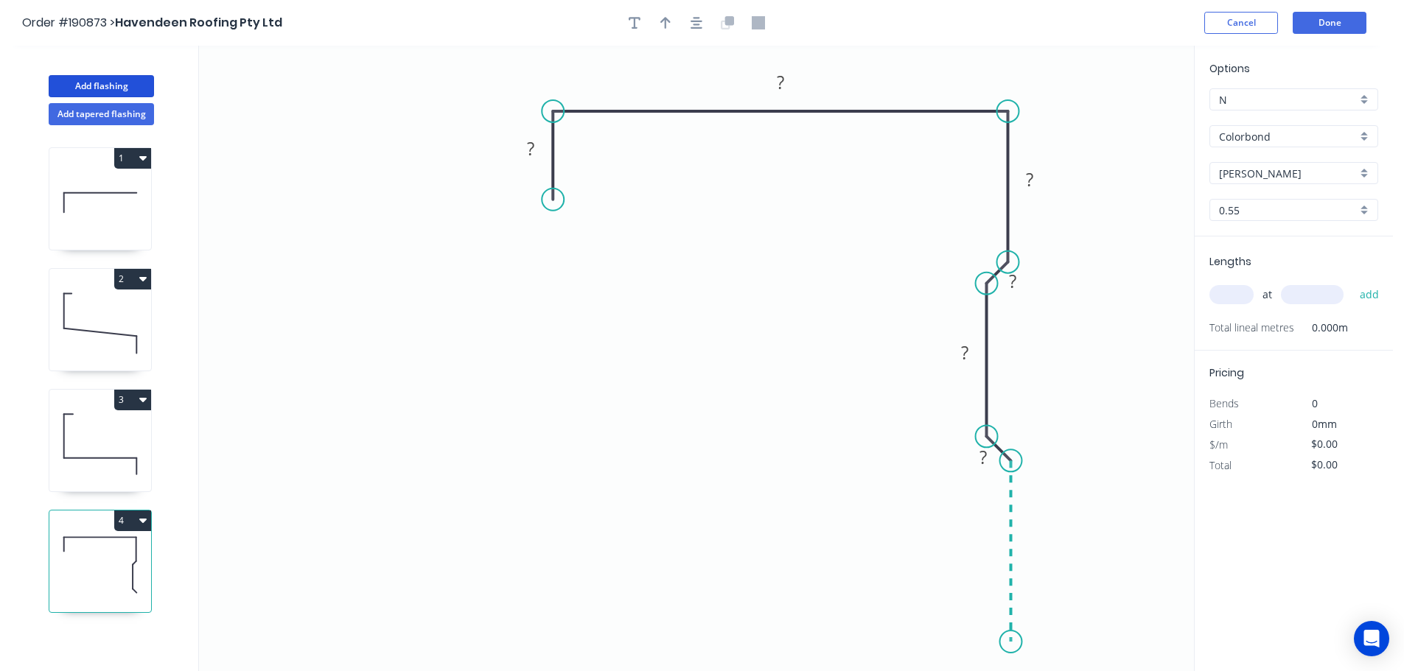
click at [1009, 643] on icon "0 ? ? ? ? ? ?" at bounding box center [696, 359] width 995 height 626
click at [783, 637] on icon "0 ? ? ? ? ? ? ?" at bounding box center [696, 359] width 995 height 626
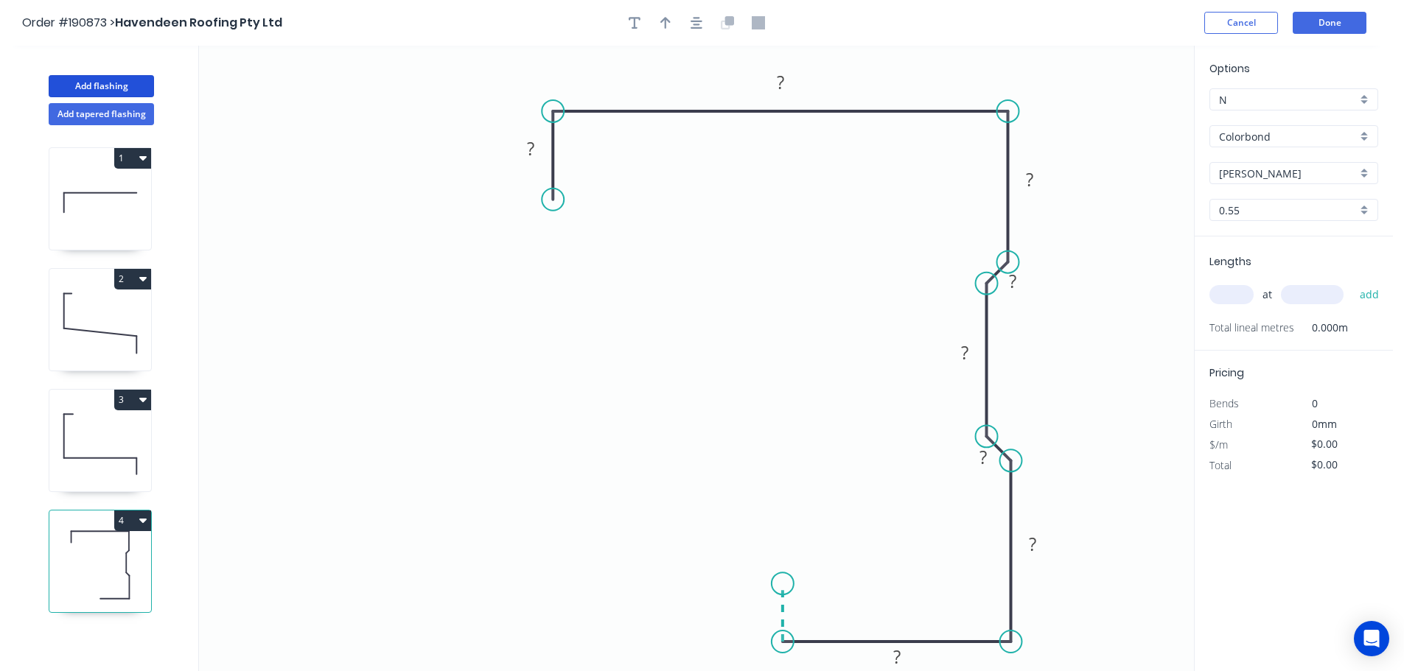
click at [782, 584] on icon "0 ? ? ? ? ? ? ? ?" at bounding box center [696, 359] width 995 height 626
click at [644, 580] on icon "0 ? ? ? ? ? ? ? ? ?" at bounding box center [696, 359] width 995 height 626
click at [644, 580] on circle at bounding box center [644, 583] width 22 height 22
click at [530, 146] on tspan "?" at bounding box center [530, 148] width 7 height 24
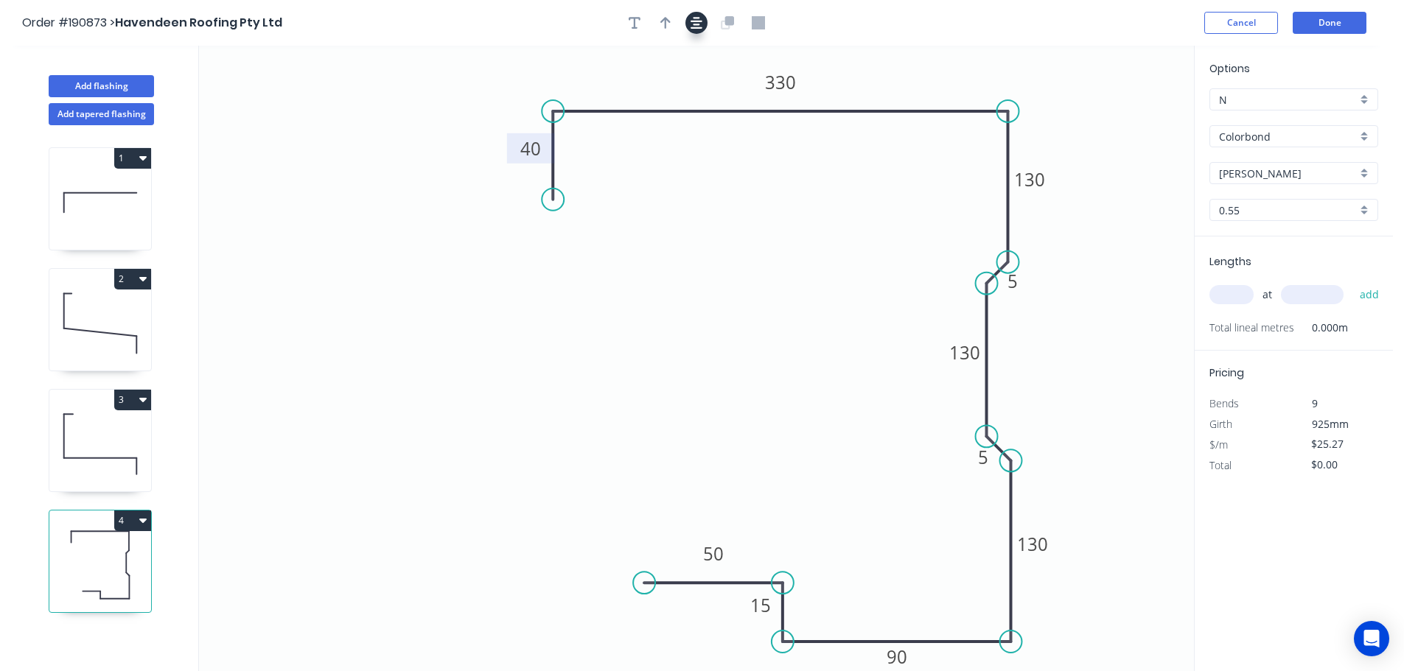
click at [698, 31] on button "button" at bounding box center [696, 23] width 22 height 22
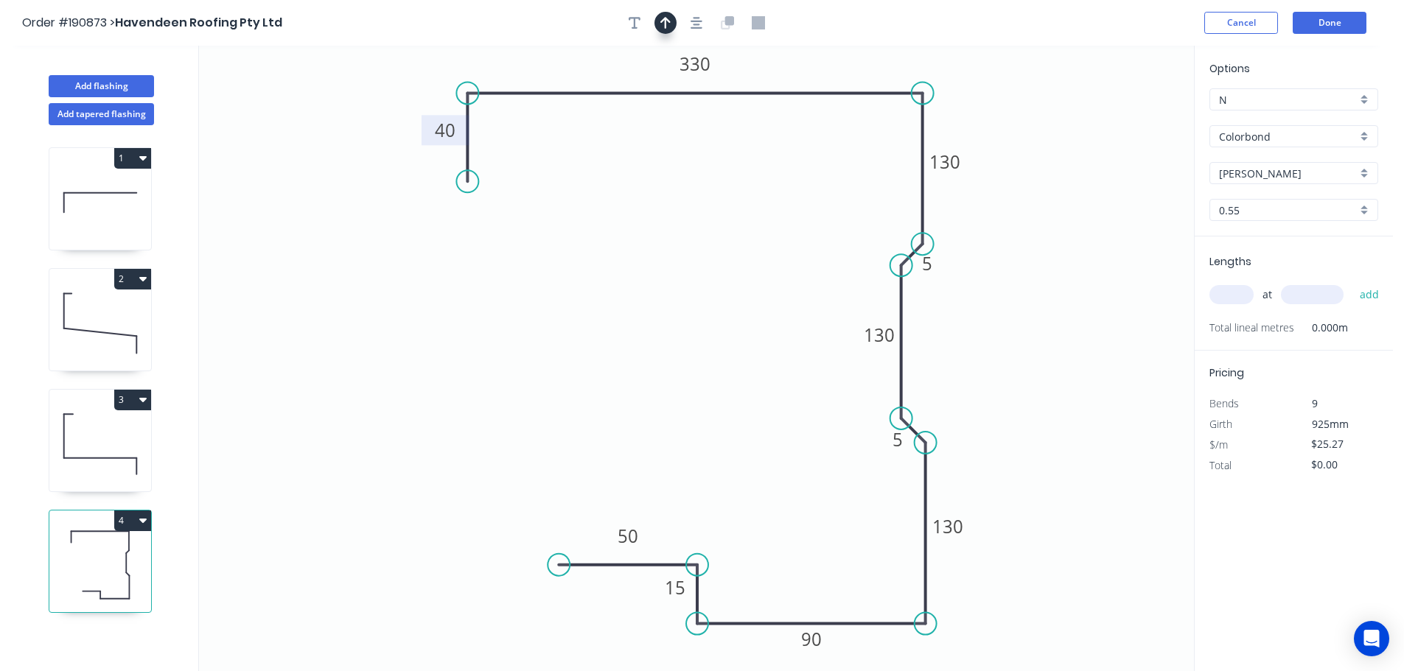
click at [666, 25] on icon "button" at bounding box center [665, 23] width 10 height 12
click at [1122, 119] on icon at bounding box center [1119, 102] width 13 height 47
drag, startPoint x: 1122, startPoint y: 119, endPoint x: 1048, endPoint y: 116, distance: 73.8
click at [1054, 116] on icon at bounding box center [1075, 105] width 43 height 43
click at [1237, 293] on input "text" at bounding box center [1231, 294] width 44 height 19
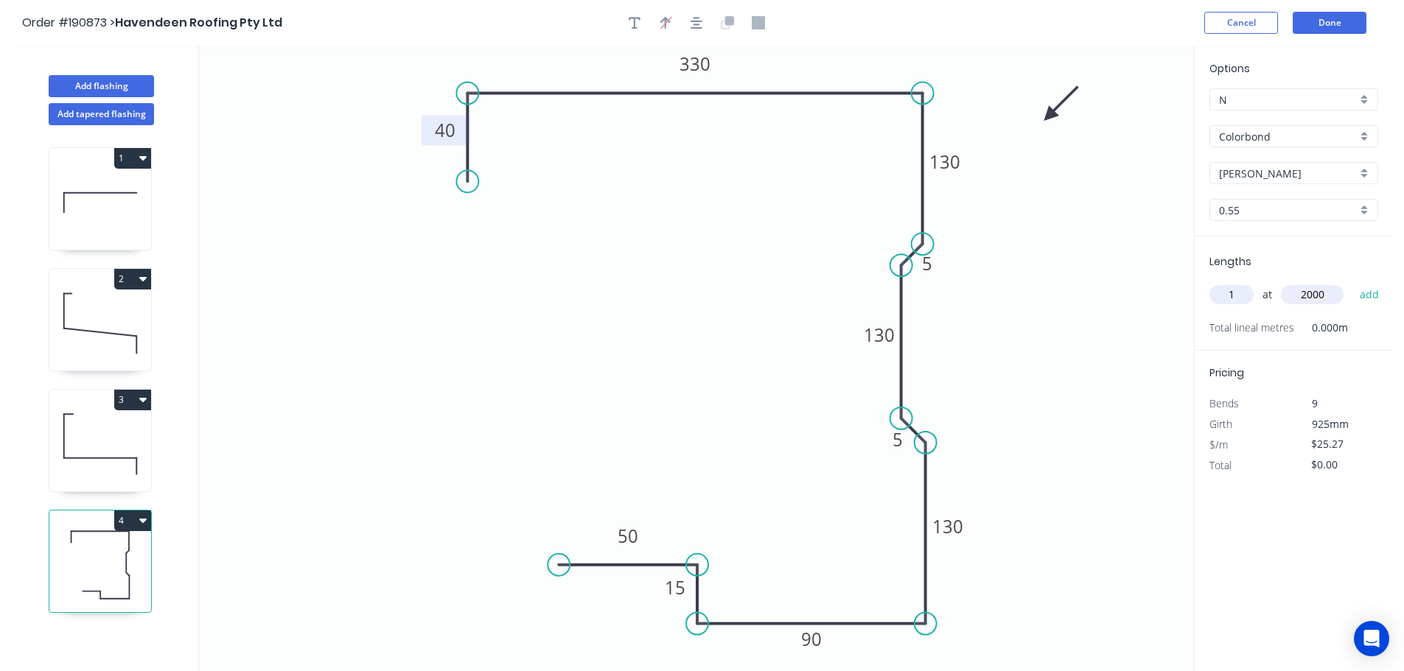
click at [1352, 282] on button "add" at bounding box center [1369, 294] width 35 height 25
click at [147, 521] on button "4" at bounding box center [132, 521] width 37 height 21
click at [55, 559] on div "Duplicate" at bounding box center [80, 557] width 113 height 21
click at [703, 62] on tspan "330" at bounding box center [694, 64] width 31 height 24
click at [1225, 293] on input "text" at bounding box center [1231, 294] width 44 height 19
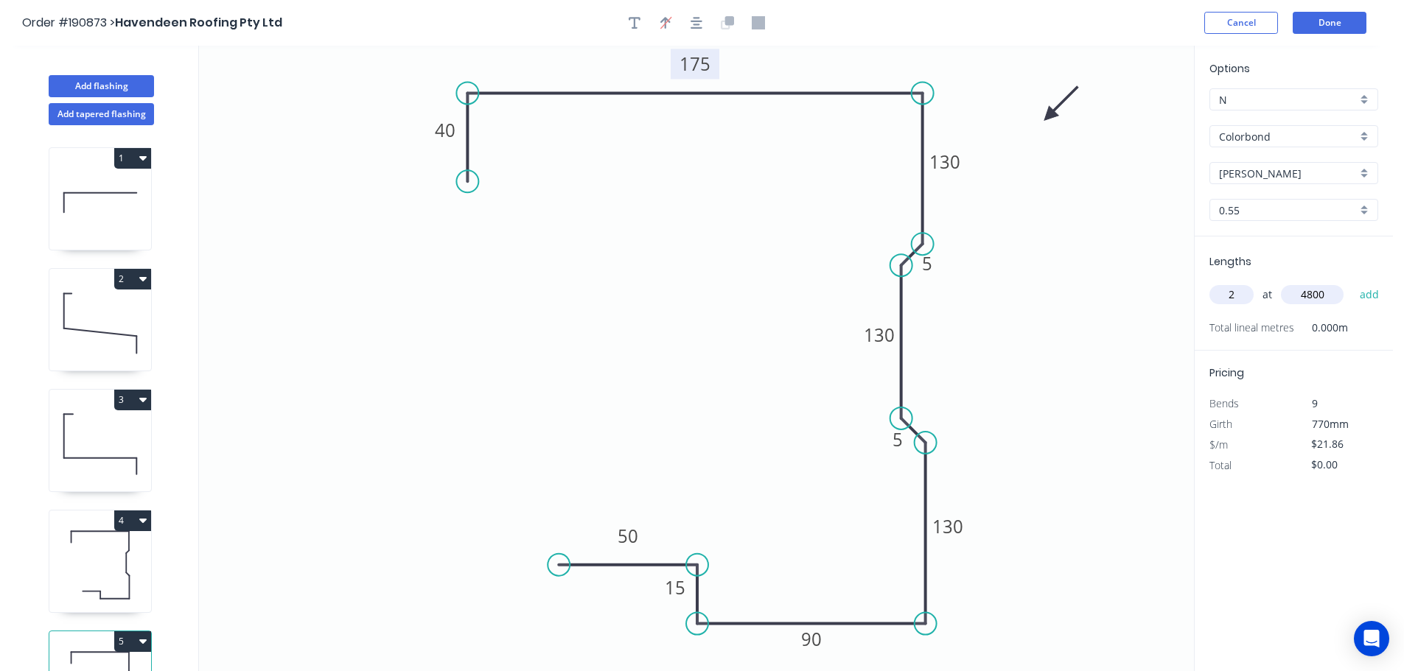
click at [1352, 282] on button "add" at bounding box center [1369, 294] width 35 height 25
click at [91, 84] on button "Add flashing" at bounding box center [101, 86] width 105 height 22
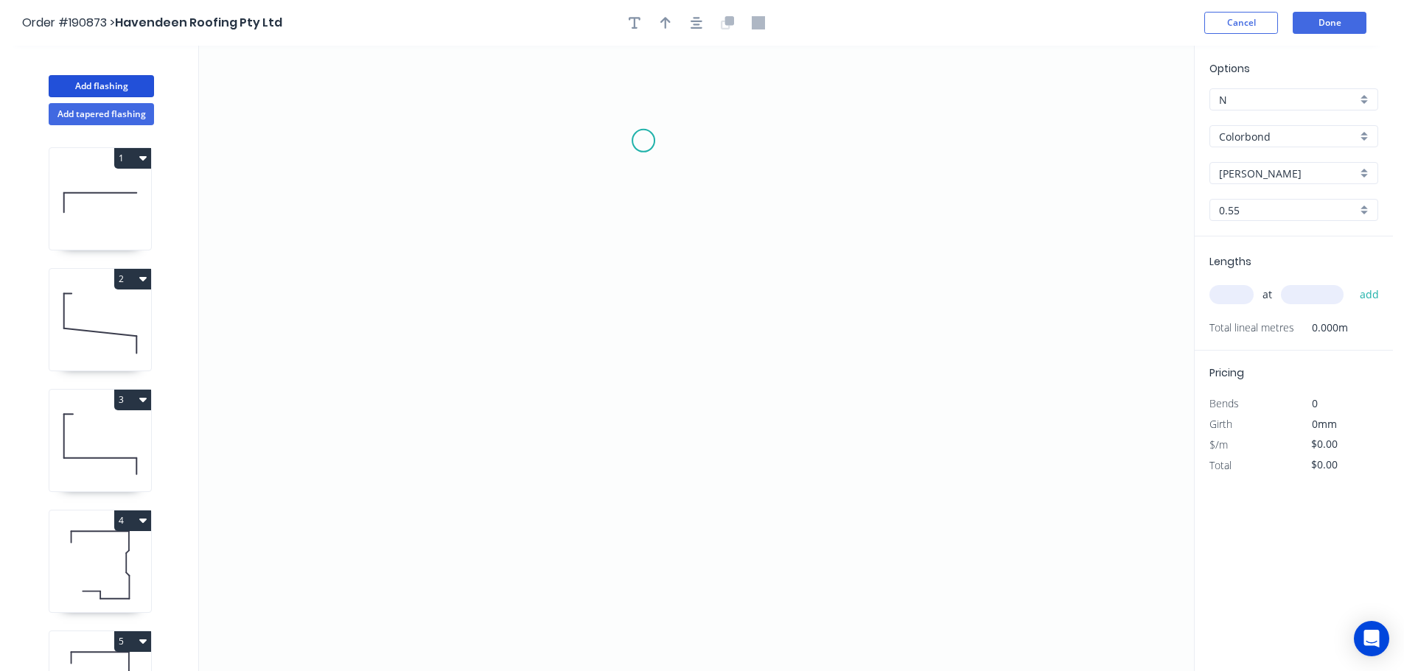
click at [644, 147] on icon "0" at bounding box center [696, 359] width 995 height 626
click at [662, 447] on icon "0" at bounding box center [696, 359] width 995 height 626
click at [910, 445] on icon "0 ?" at bounding box center [696, 359] width 995 height 626
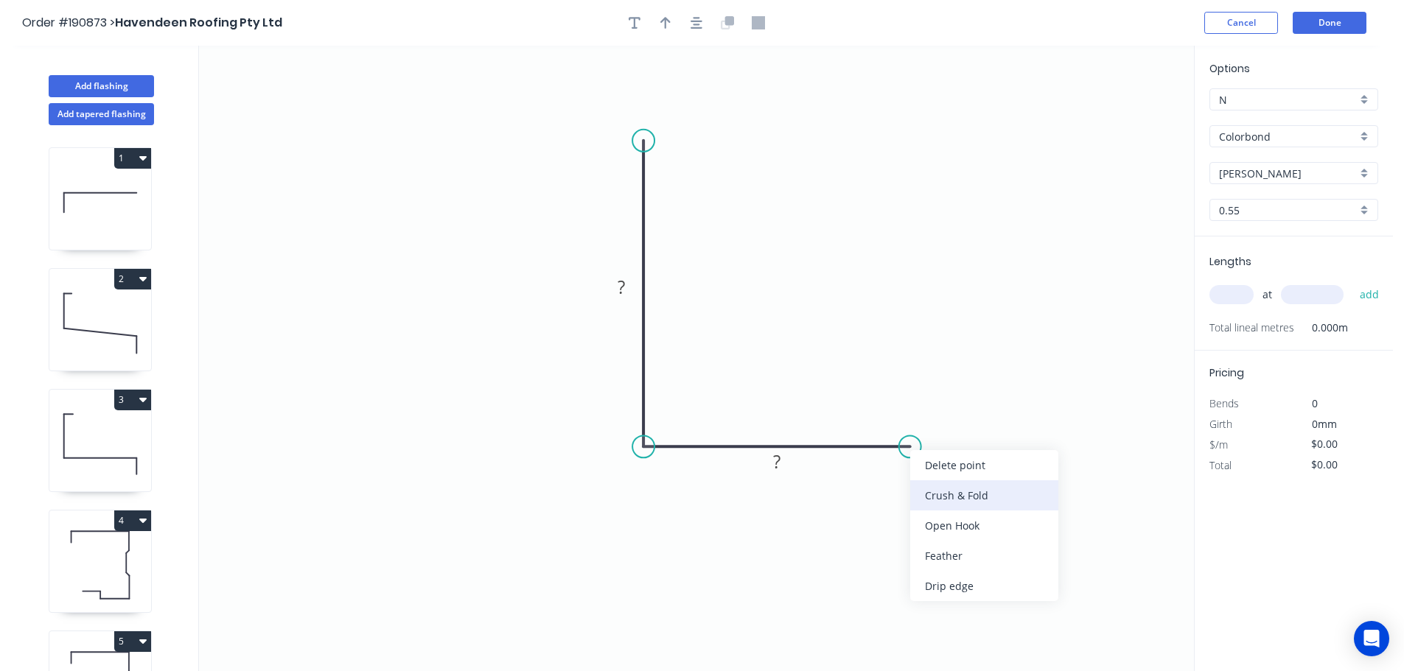
click at [944, 493] on div "Crush & Fold" at bounding box center [984, 495] width 148 height 30
drag, startPoint x: 903, startPoint y: 448, endPoint x: 911, endPoint y: 451, distance: 8.6
drag, startPoint x: 944, startPoint y: 499, endPoint x: 944, endPoint y: 488, distance: 11.1
click at [944, 498] on div "Flip bend" at bounding box center [977, 498] width 148 height 30
drag, startPoint x: 914, startPoint y: 399, endPoint x: 924, endPoint y: 492, distance: 92.7
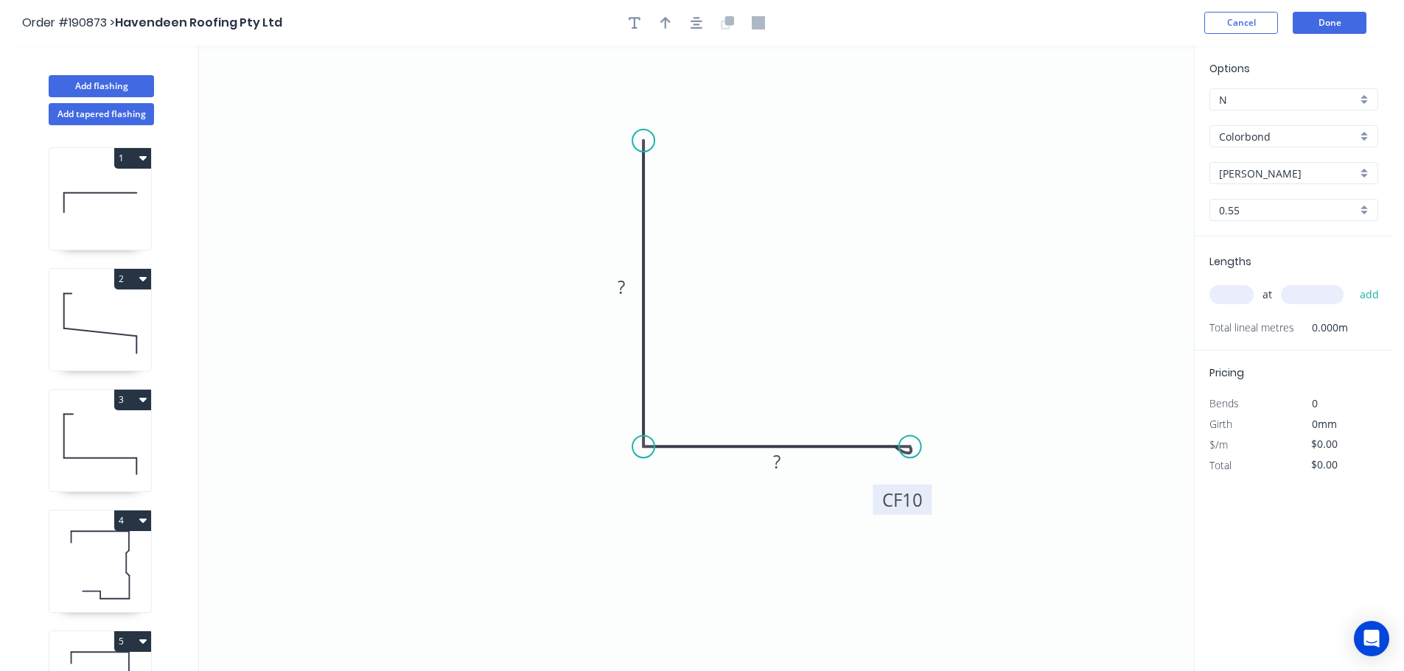
click at [926, 490] on rect at bounding box center [902, 500] width 59 height 30
click at [633, 18] on icon "button" at bounding box center [635, 23] width 12 height 12
drag, startPoint x: 266, startPoint y: 85, endPoint x: 911, endPoint y: 525, distance: 780.6
click at [911, 526] on textarea at bounding box center [938, 546] width 119 height 55
click at [621, 287] on tspan "?" at bounding box center [621, 287] width 7 height 24
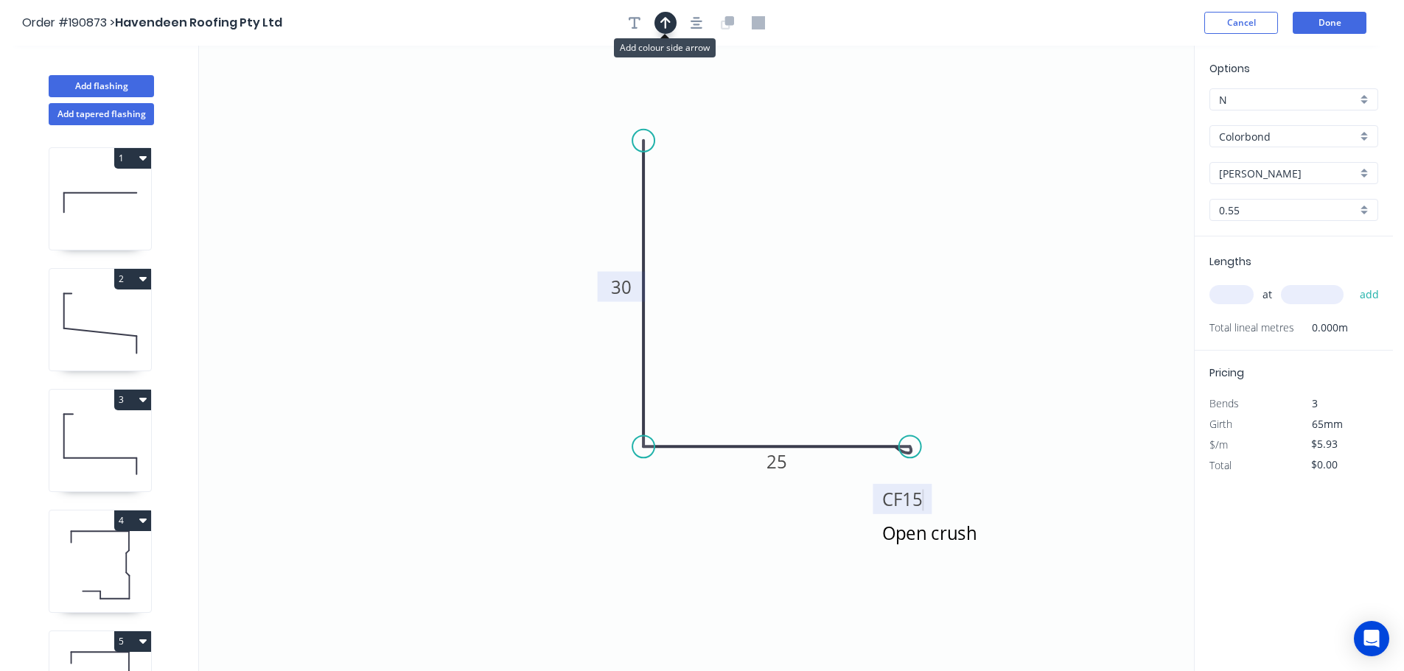
click at [669, 24] on button "button" at bounding box center [665, 23] width 22 height 22
click at [1119, 114] on icon at bounding box center [1119, 102] width 13 height 47
click at [1113, 122] on icon at bounding box center [1119, 102] width 13 height 47
click at [1111, 122] on icon at bounding box center [1110, 105] width 13 height 47
drag, startPoint x: 1111, startPoint y: 122, endPoint x: 1034, endPoint y: 343, distance: 233.5
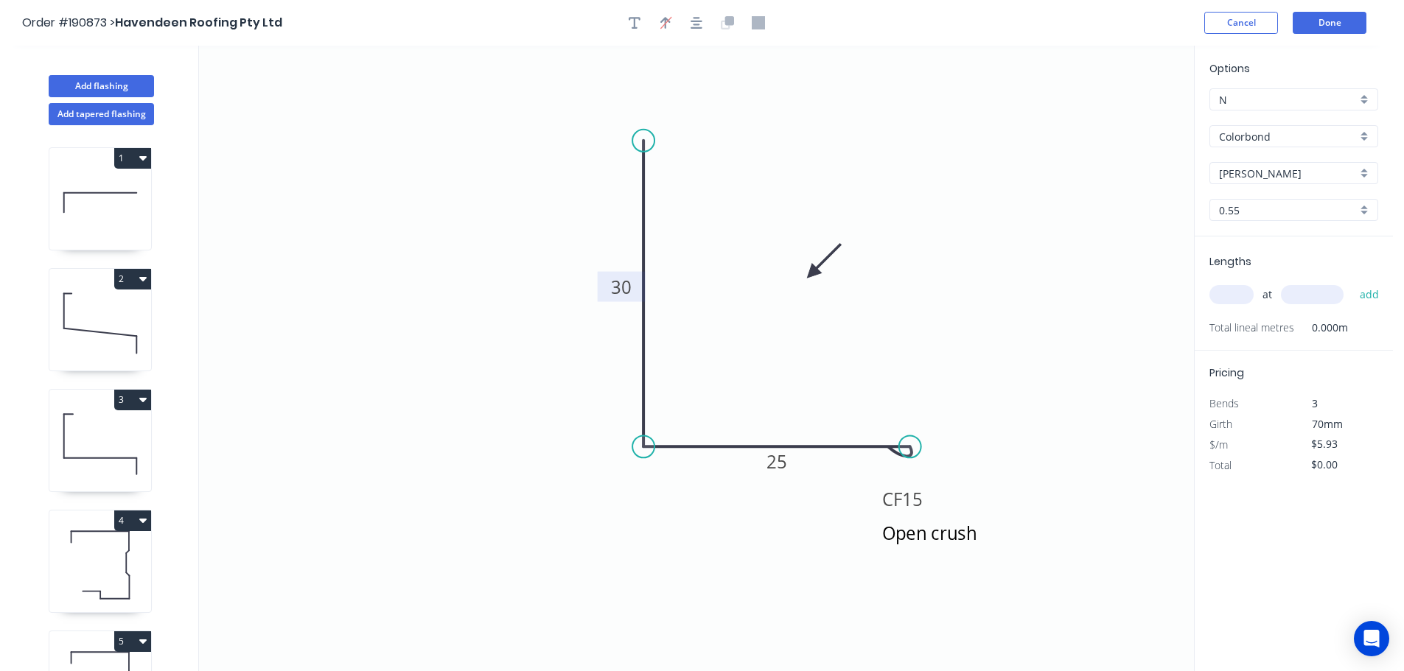
click at [806, 282] on icon at bounding box center [824, 260] width 43 height 43
click at [1236, 298] on input "text" at bounding box center [1231, 294] width 44 height 19
click at [1352, 282] on button "add" at bounding box center [1369, 294] width 35 height 25
click at [1348, 18] on button "Done" at bounding box center [1330, 23] width 74 height 22
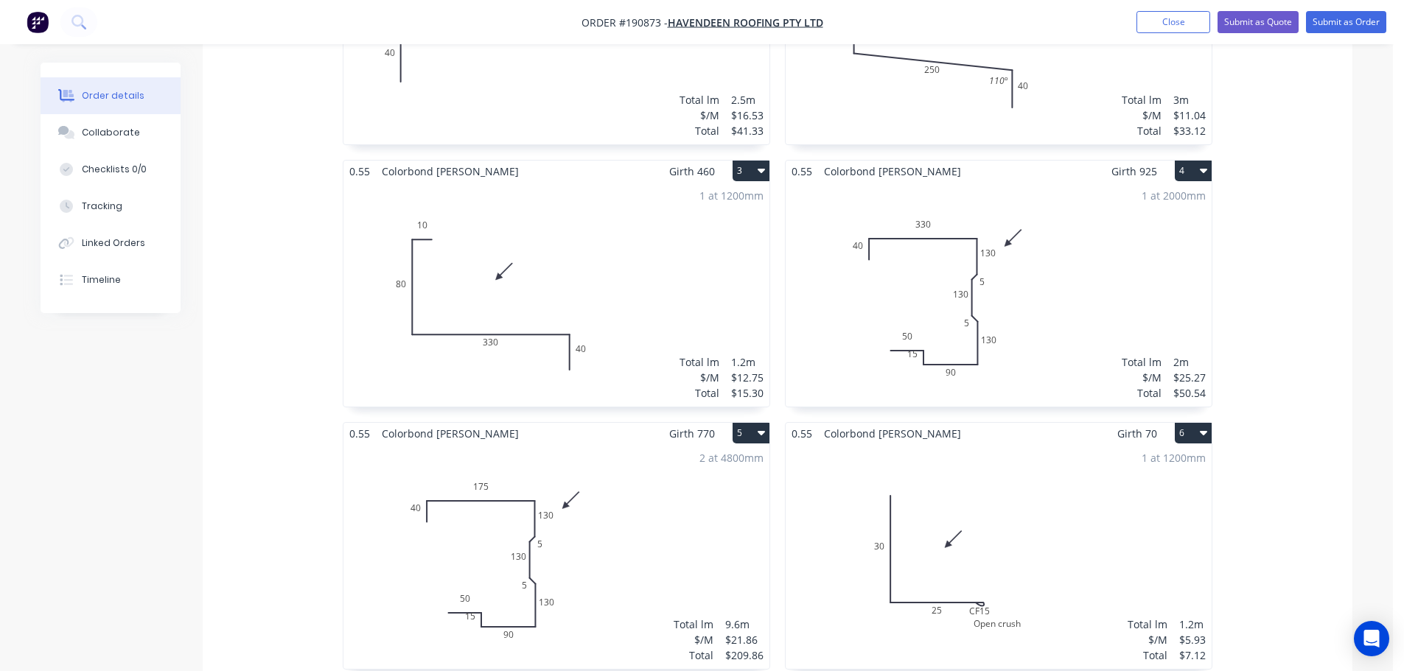
scroll to position [663, 0]
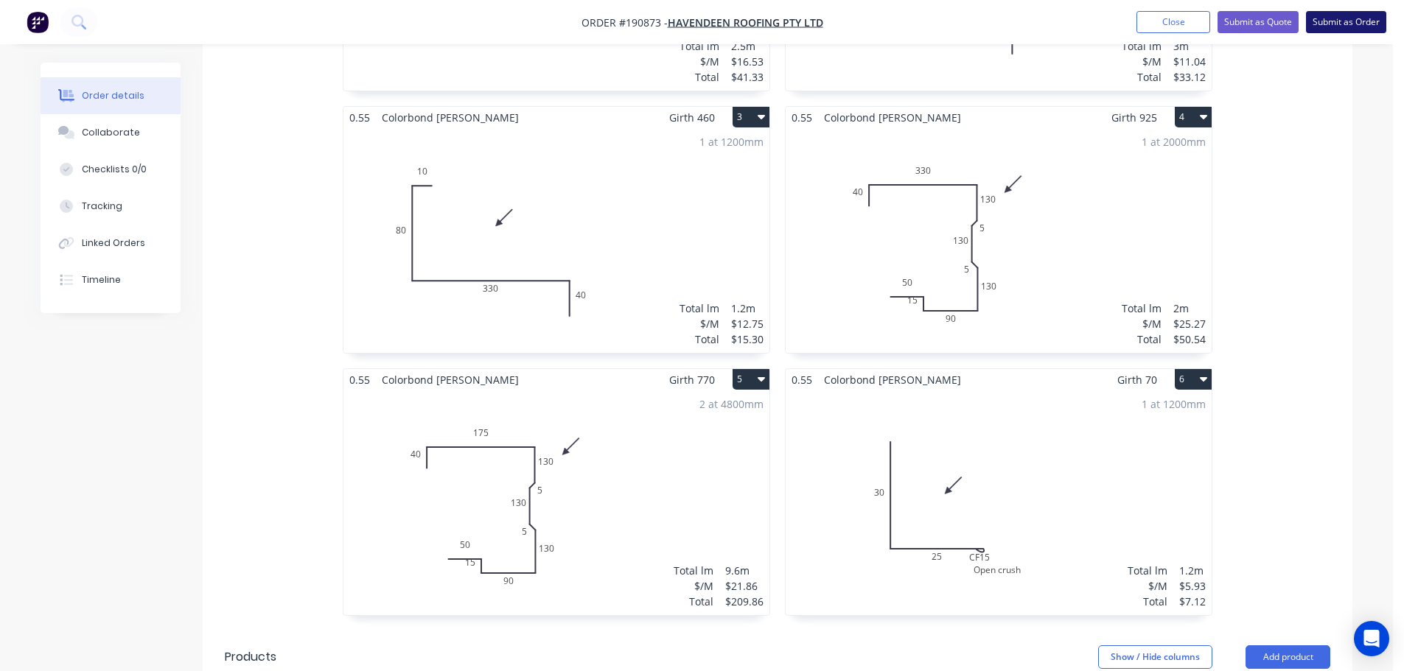
click at [1344, 16] on button "Submit as Order" at bounding box center [1346, 22] width 80 height 22
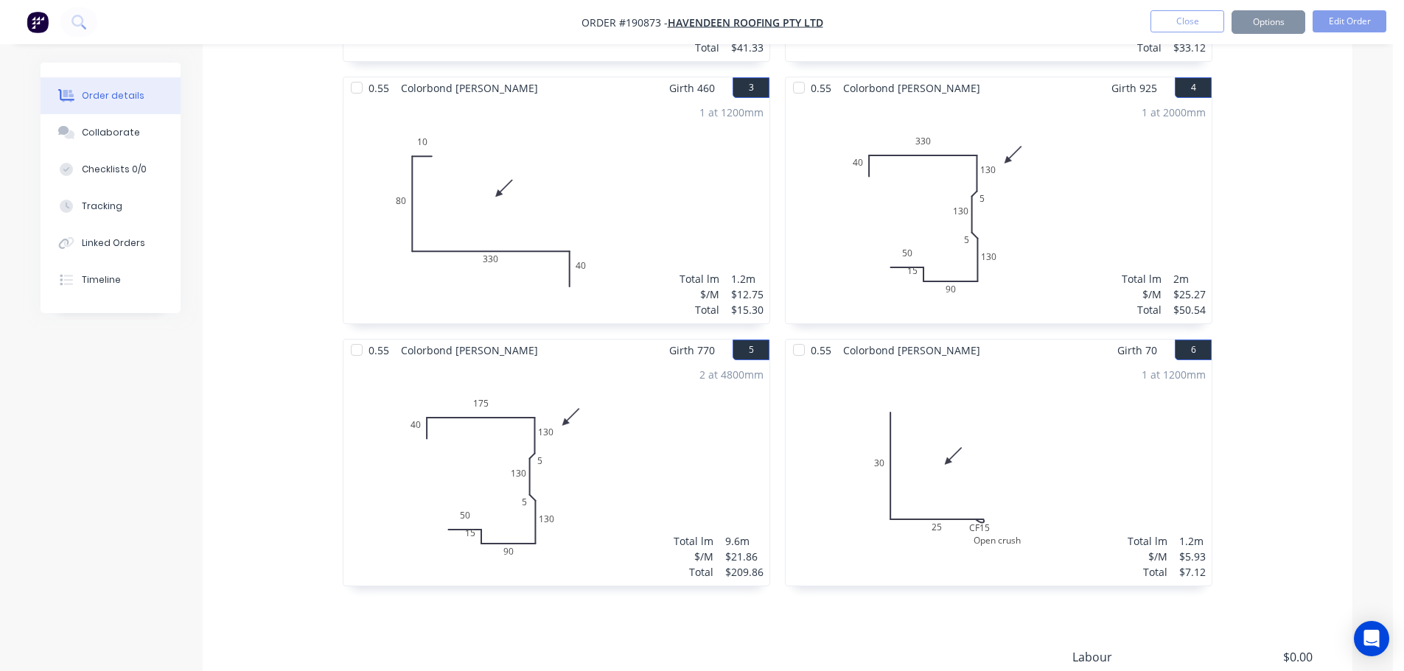
scroll to position [0, 0]
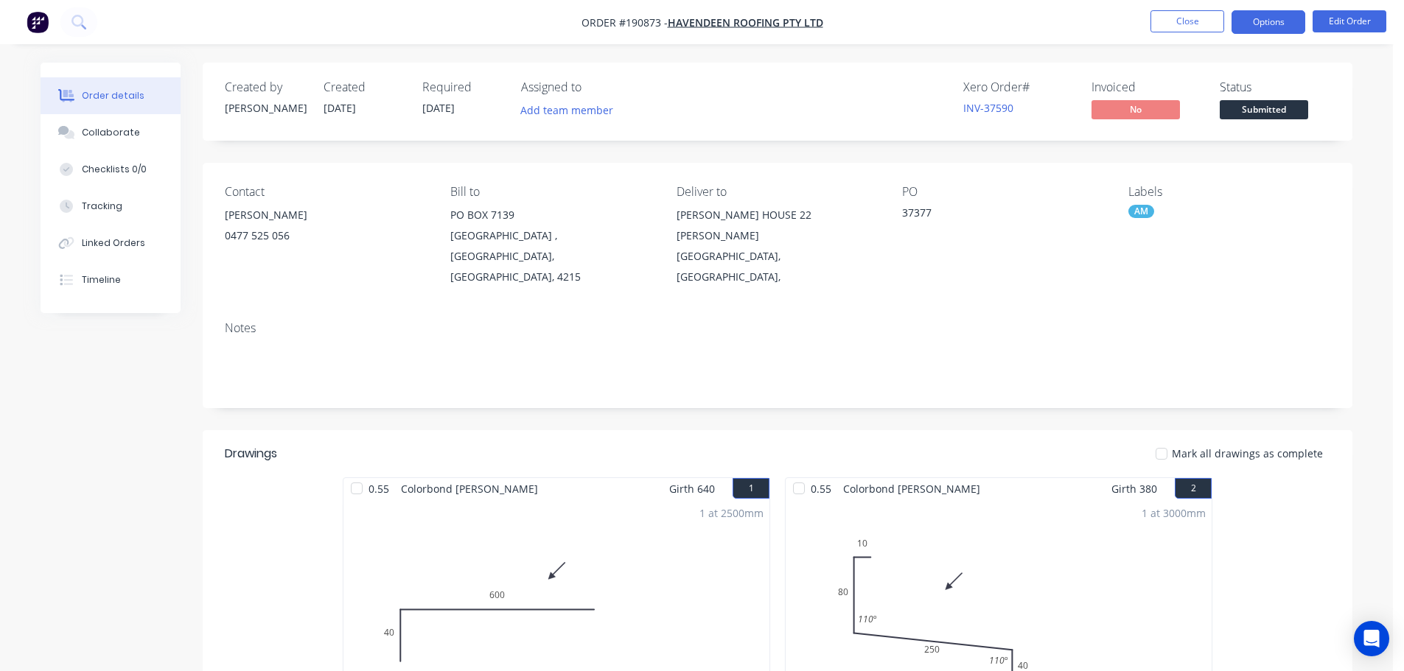
click at [1274, 18] on button "Options" at bounding box center [1268, 22] width 74 height 24
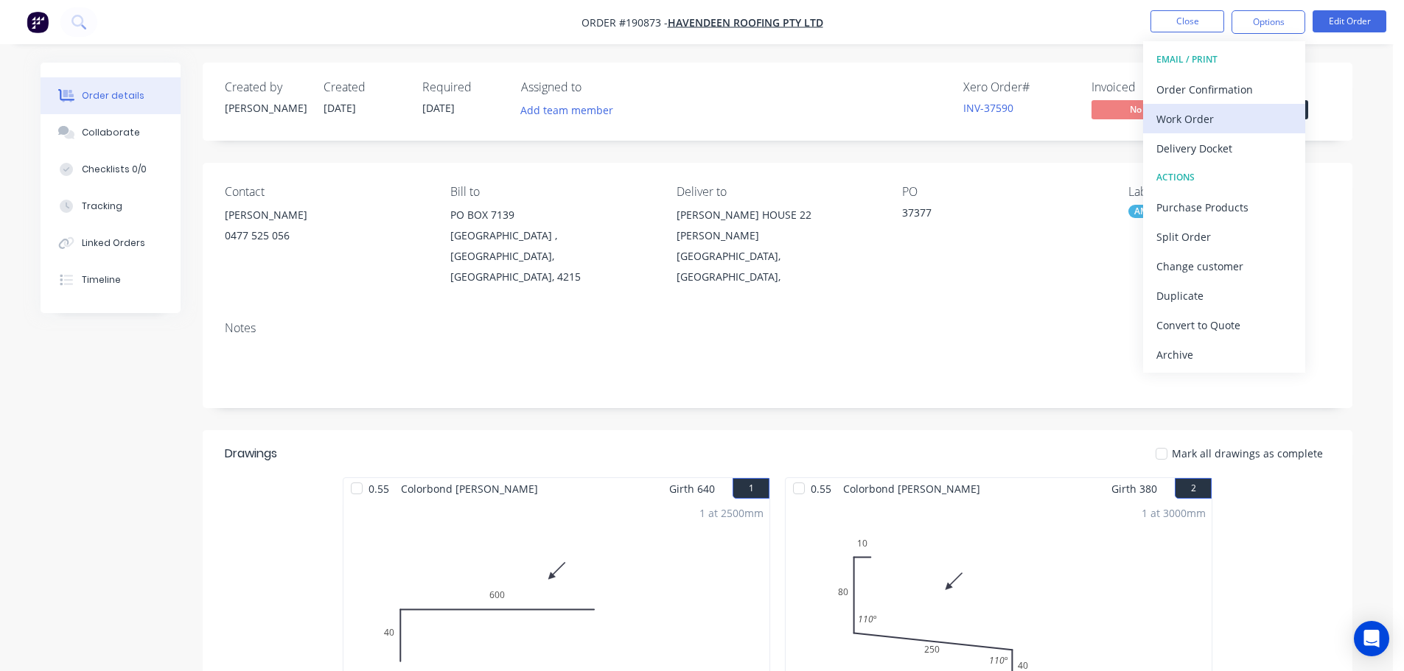
click at [1183, 120] on div "Work Order" at bounding box center [1224, 118] width 136 height 21
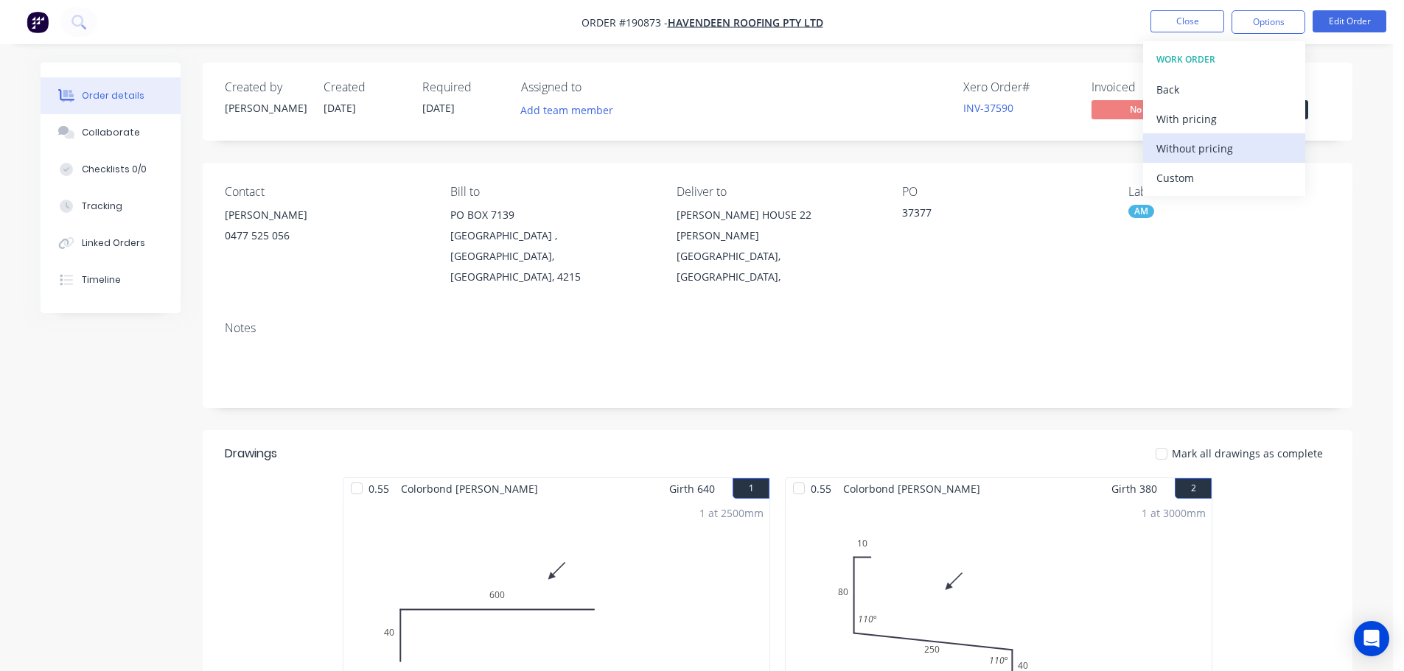
click at [1178, 147] on div "Without pricing" at bounding box center [1224, 148] width 136 height 21
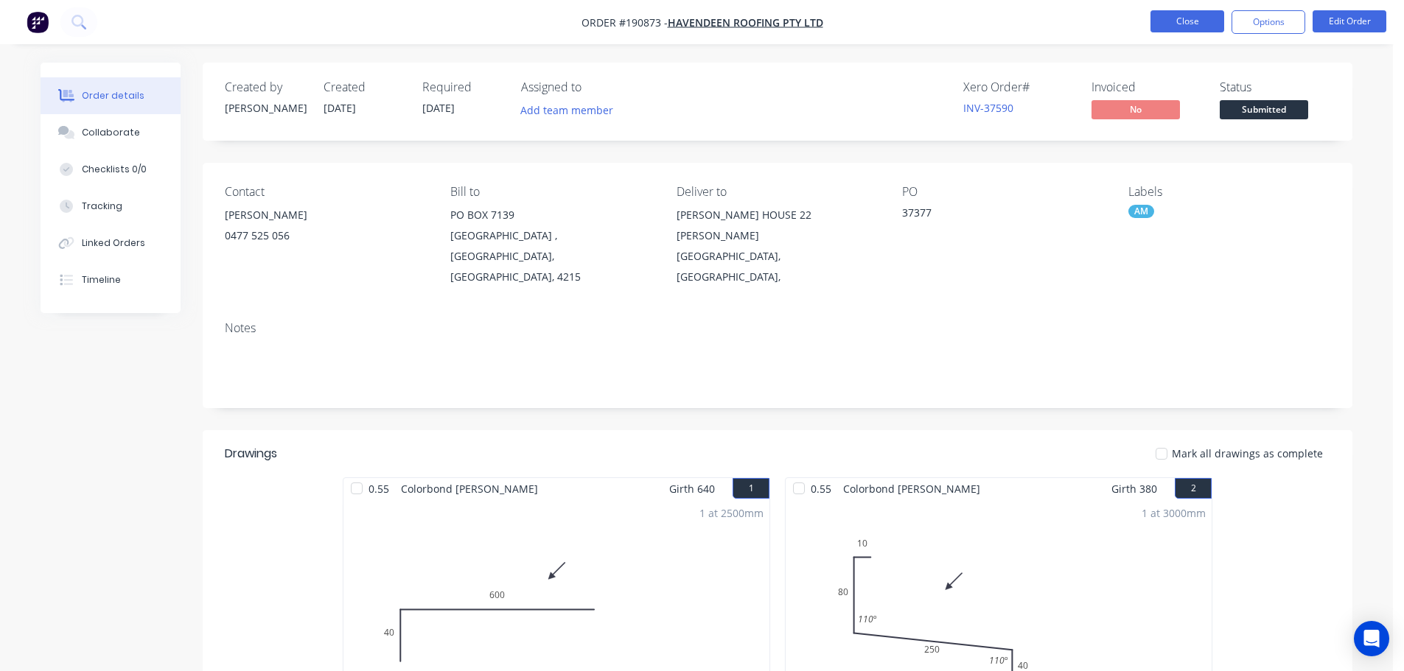
click at [1184, 22] on button "Close" at bounding box center [1187, 21] width 74 height 22
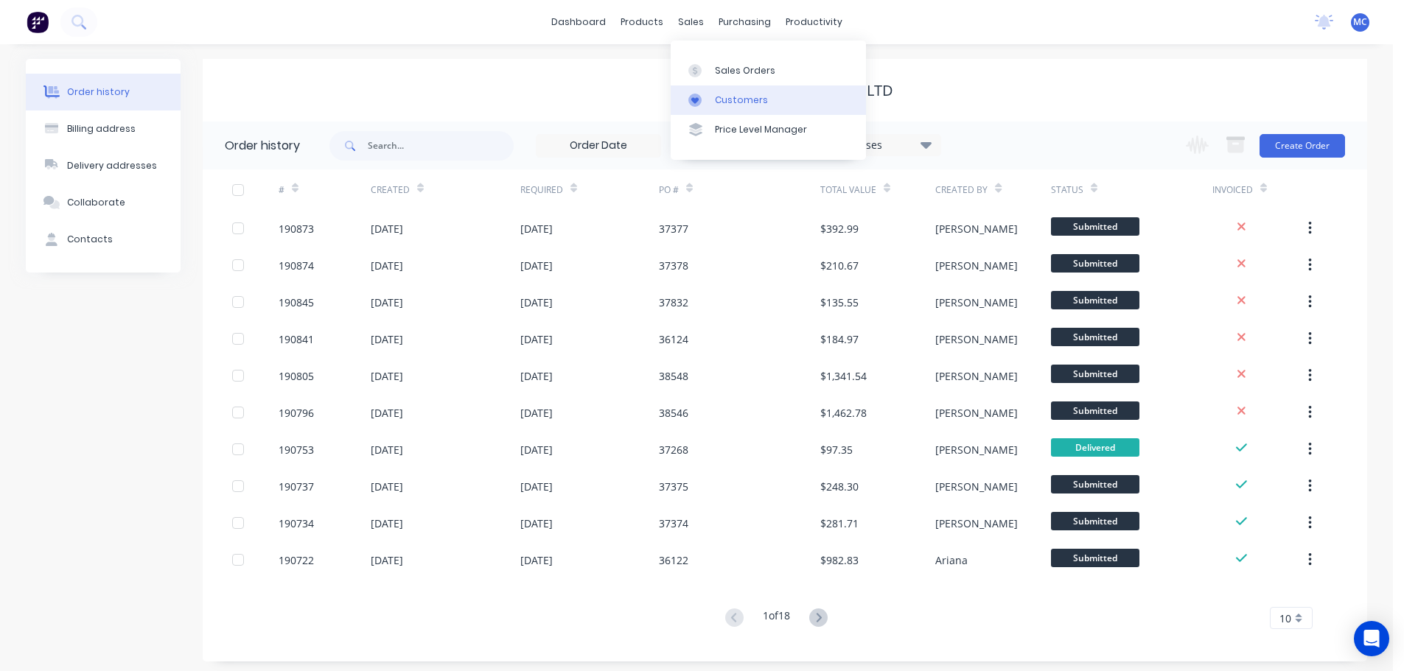
click at [738, 97] on div "Customers" at bounding box center [741, 100] width 53 height 13
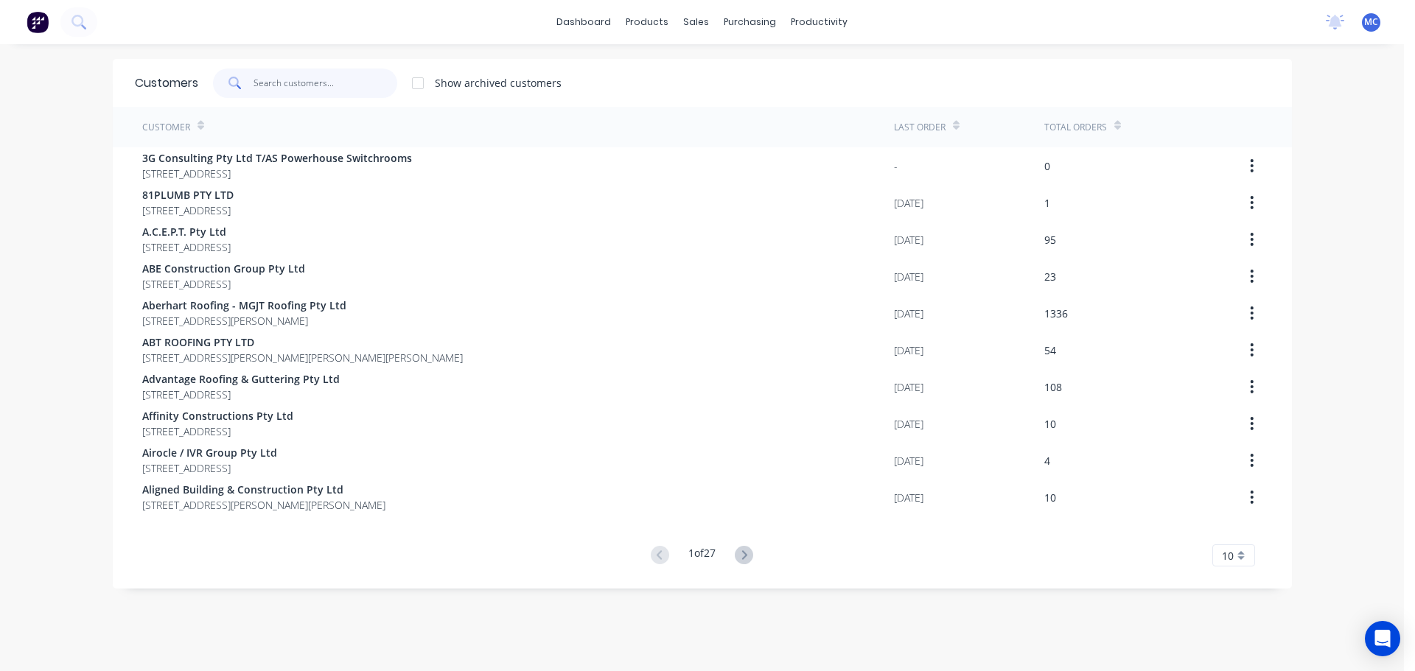
click at [290, 87] on input "text" at bounding box center [325, 83] width 144 height 29
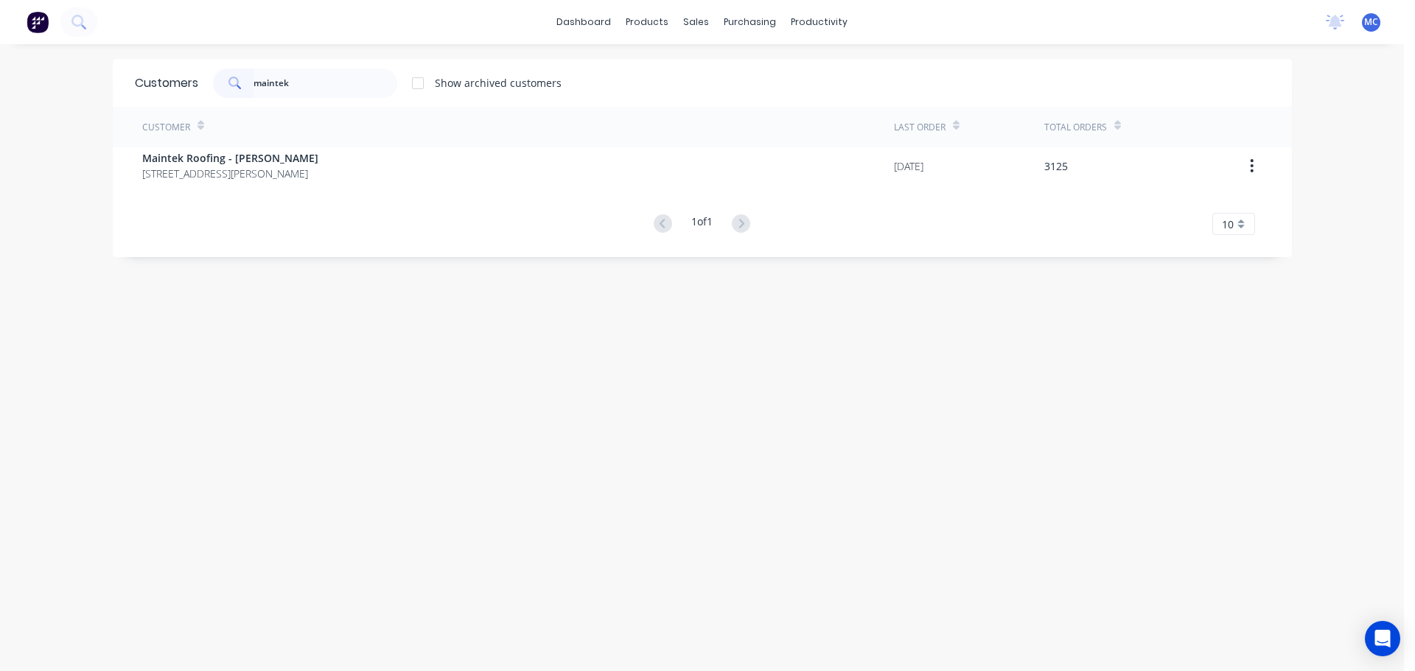
click at [235, 164] on span "Maintek Roofing - [PERSON_NAME]" at bounding box center [230, 157] width 176 height 15
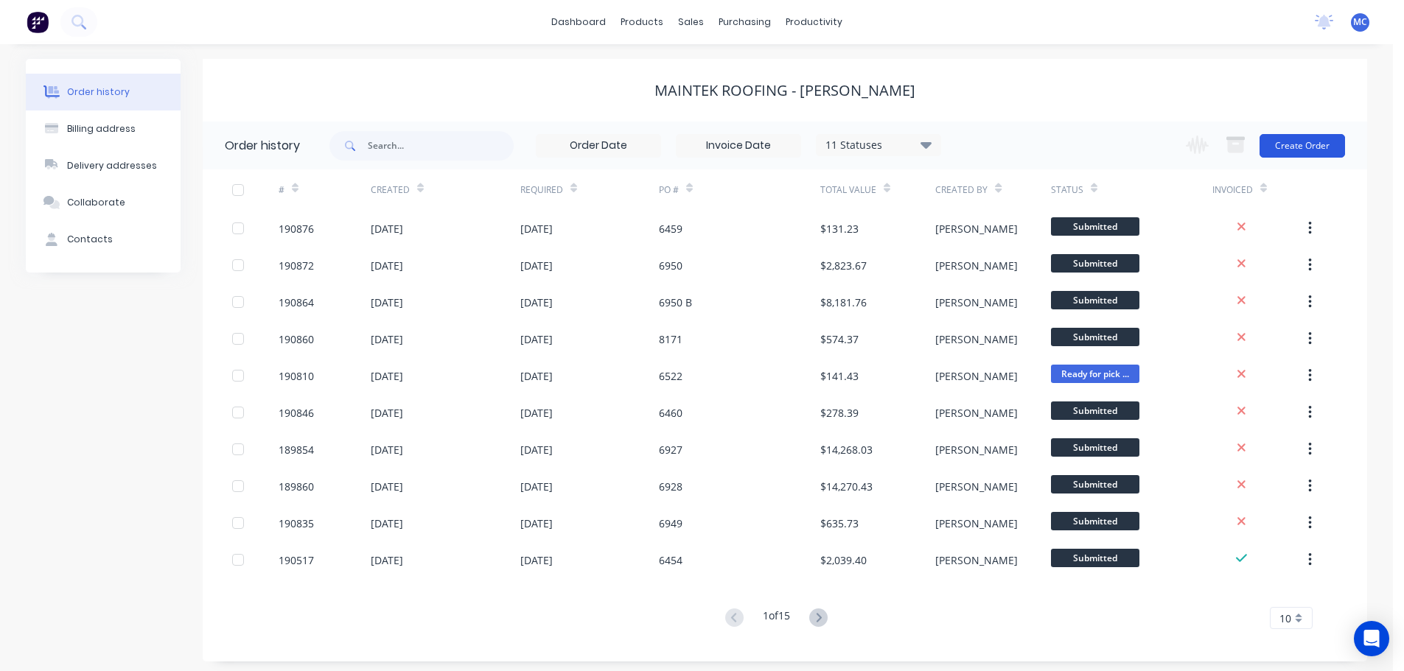
click at [1296, 145] on button "Create Order" at bounding box center [1301, 146] width 85 height 24
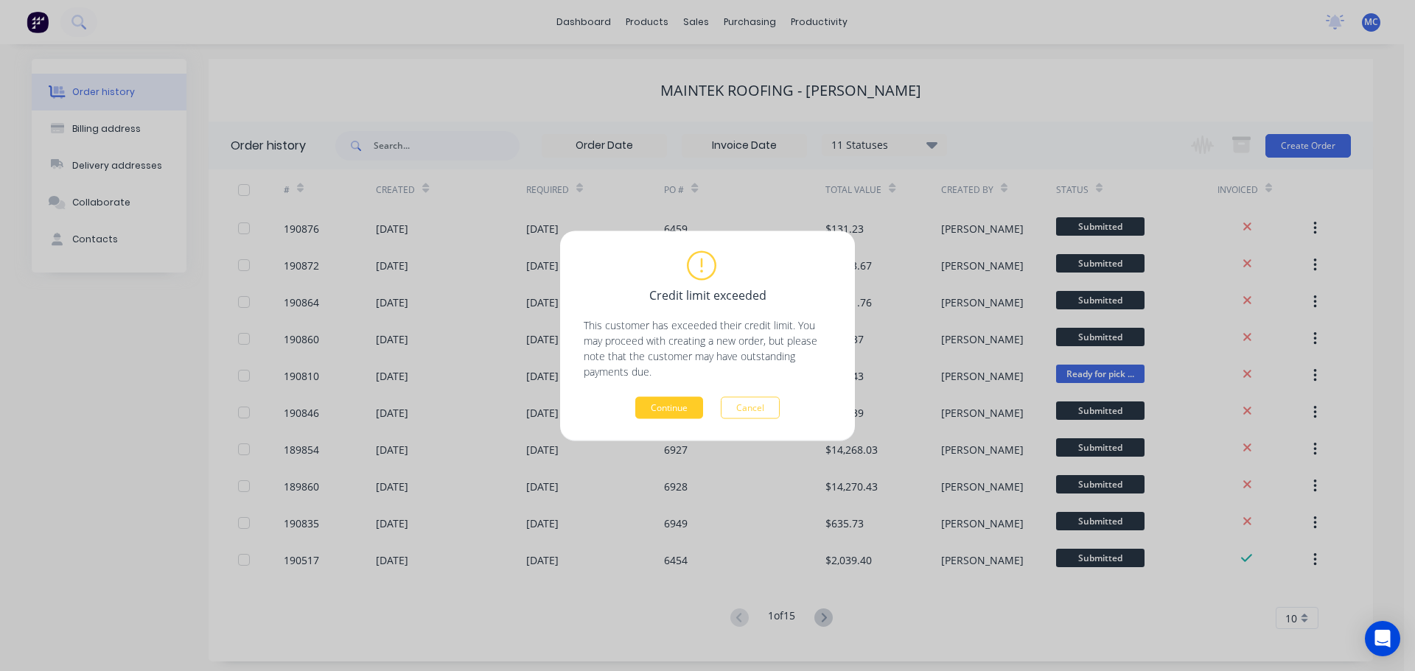
click at [657, 408] on button "Continue" at bounding box center [669, 407] width 68 height 22
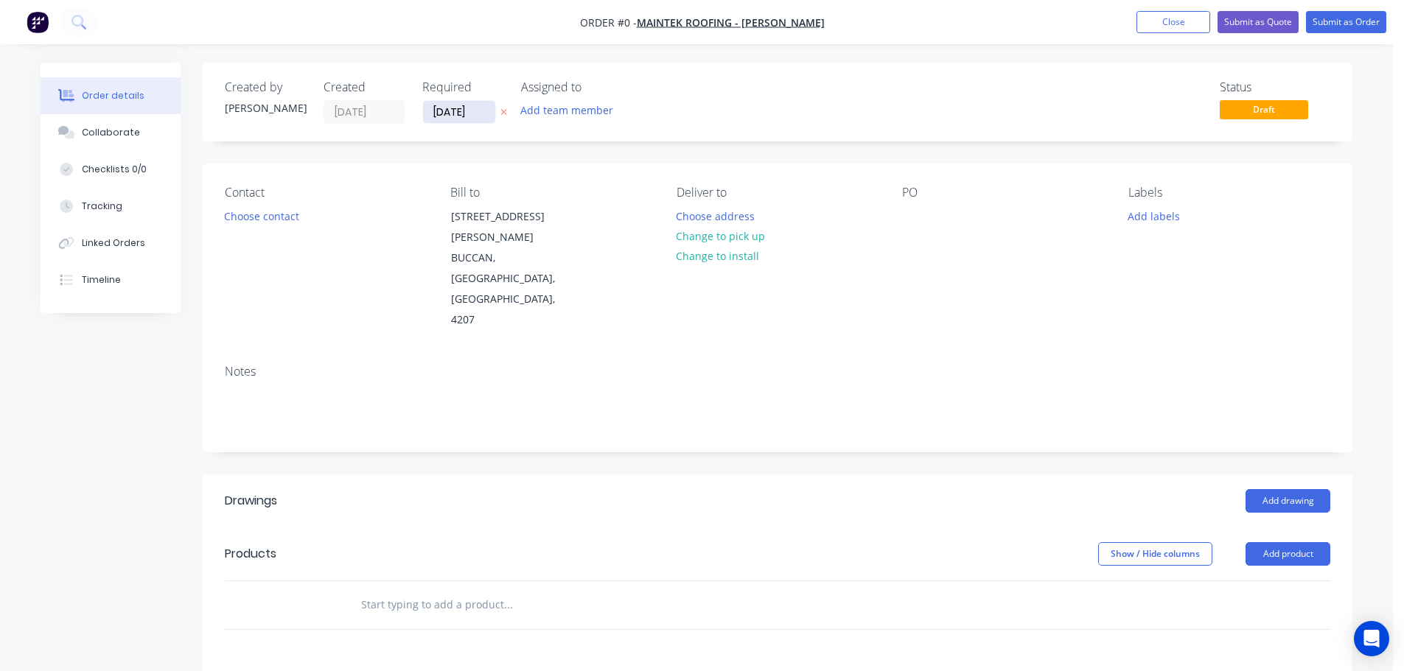
click at [455, 113] on input "[DATE]" at bounding box center [459, 112] width 72 height 22
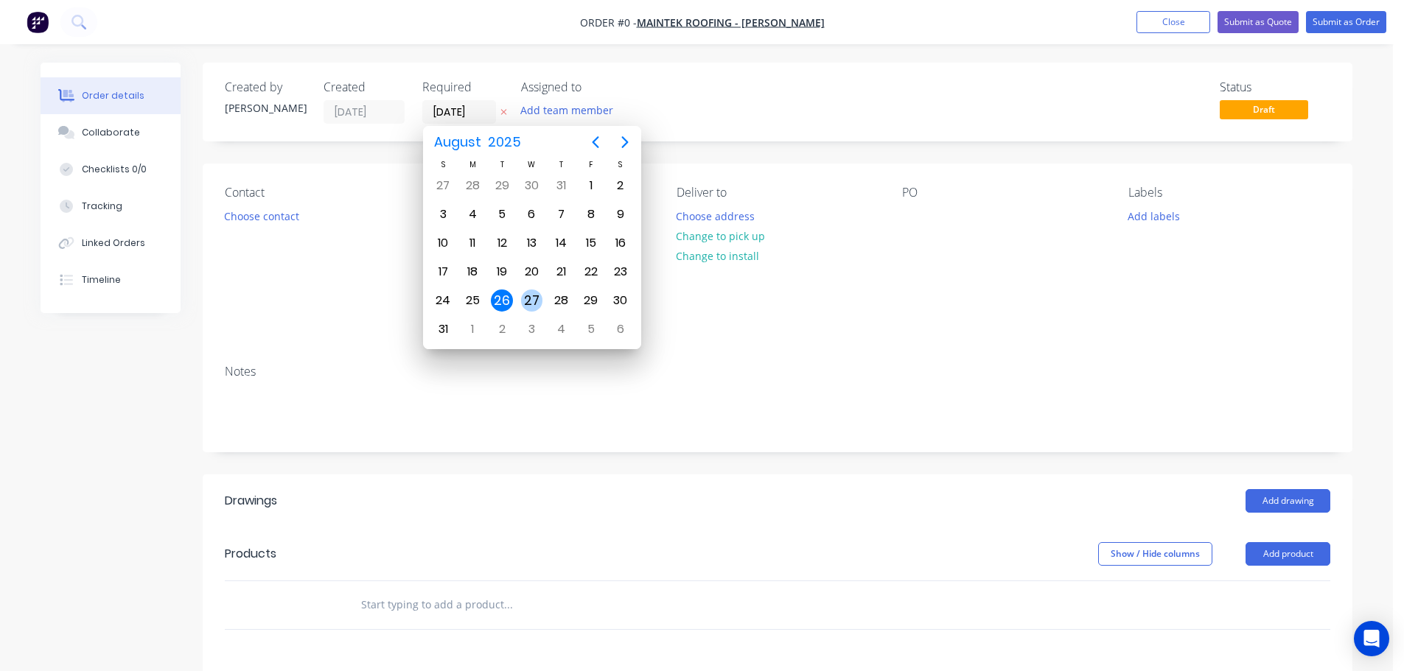
click at [531, 299] on div "27" at bounding box center [532, 301] width 22 height 22
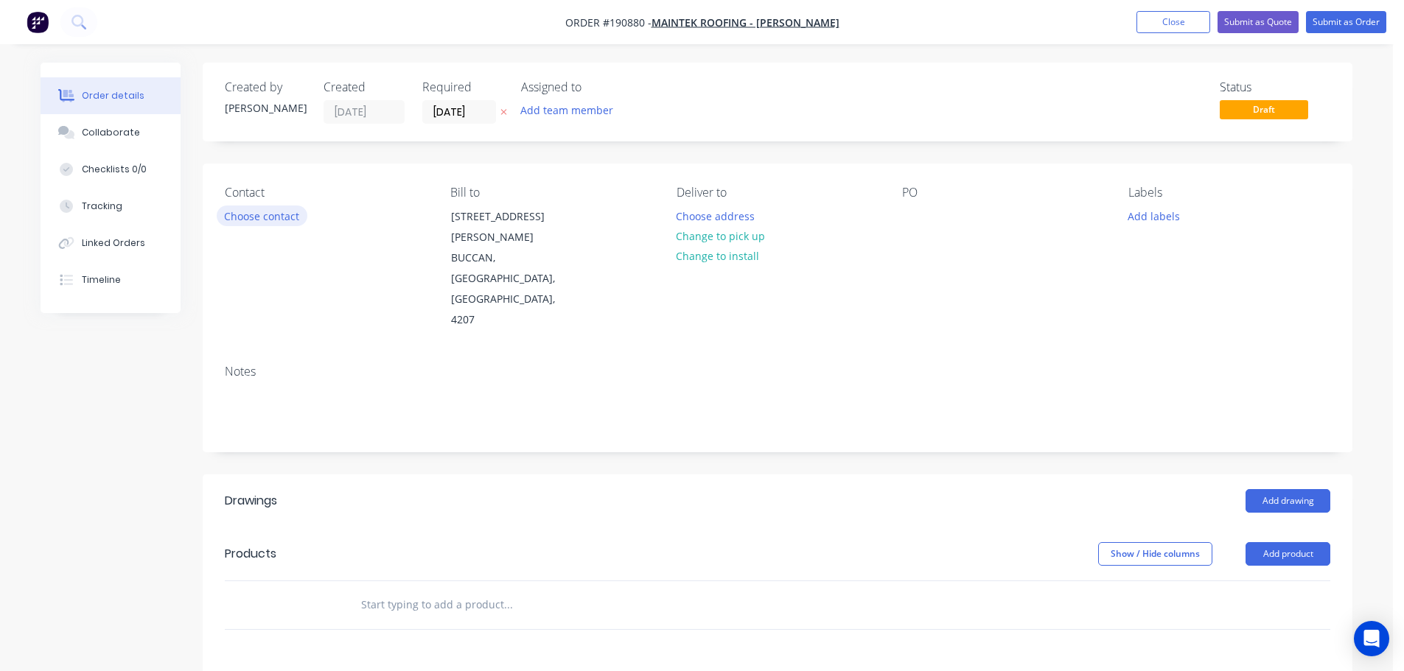
click at [278, 215] on button "Choose contact" at bounding box center [262, 216] width 91 height 20
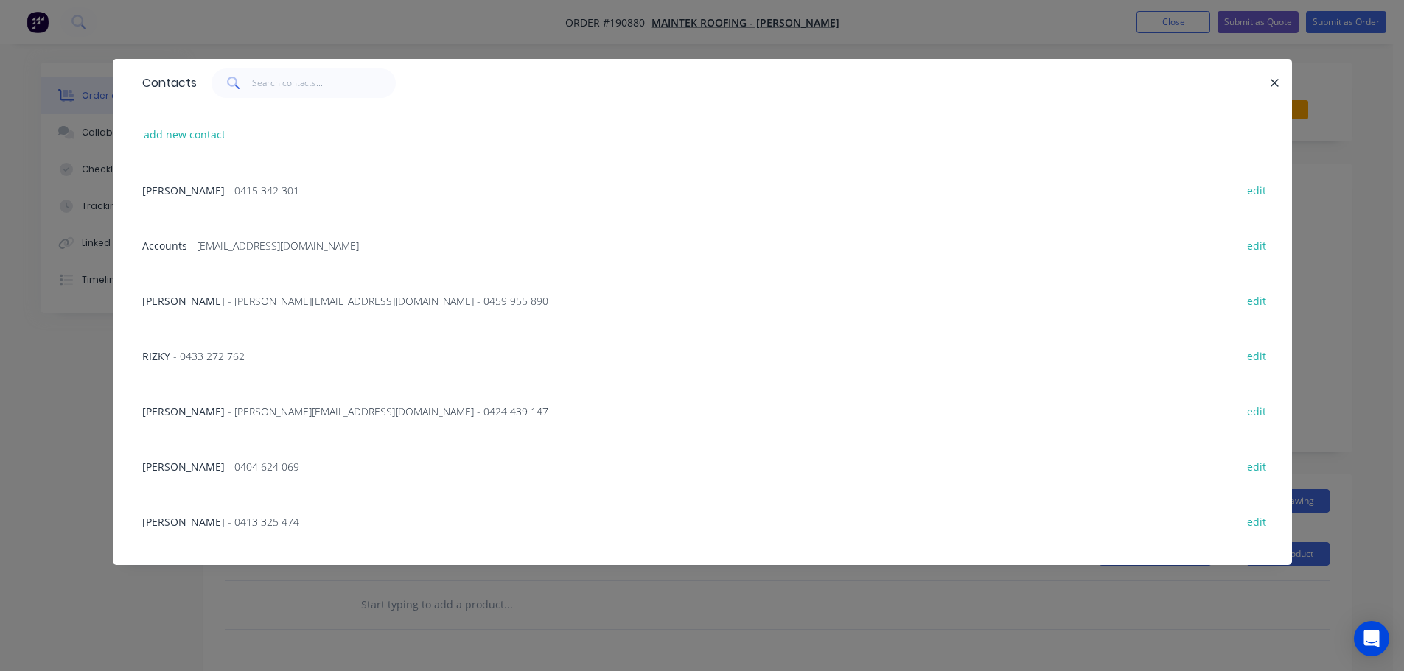
click at [228, 523] on span "- 0413 325 474" at bounding box center [263, 522] width 71 height 14
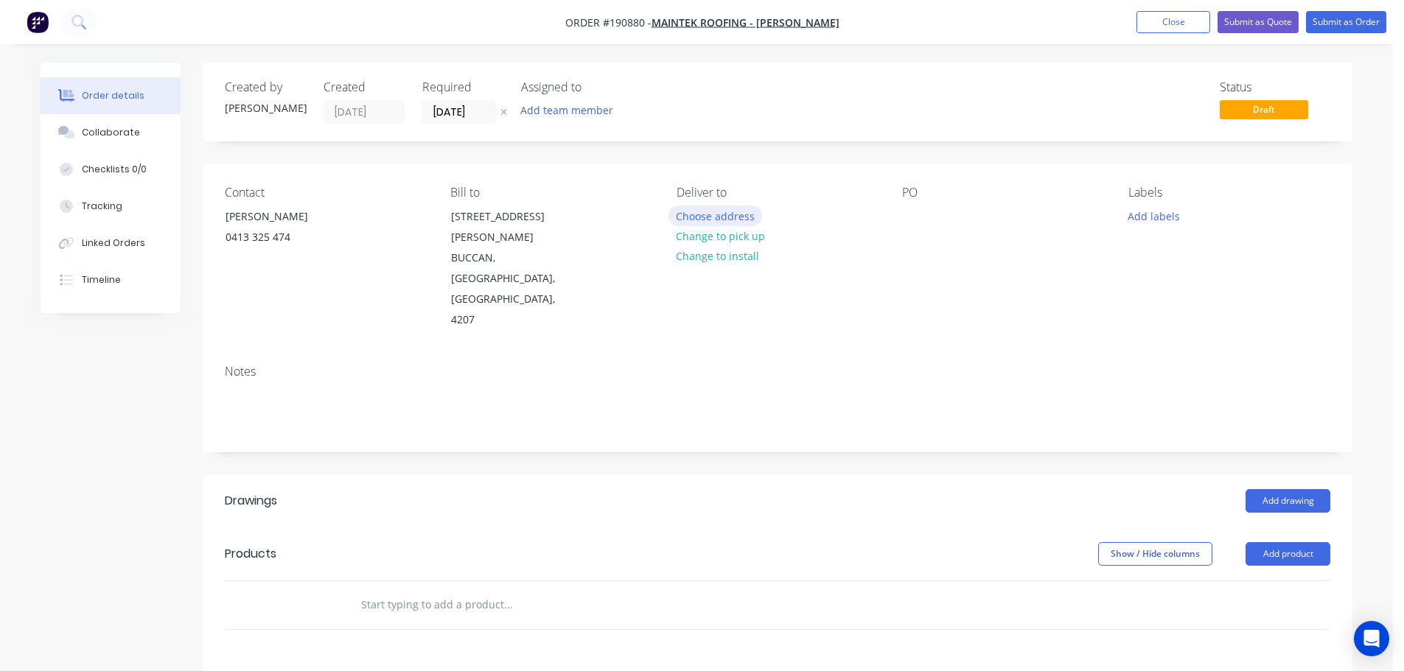
click at [717, 215] on button "Choose address" at bounding box center [715, 216] width 94 height 20
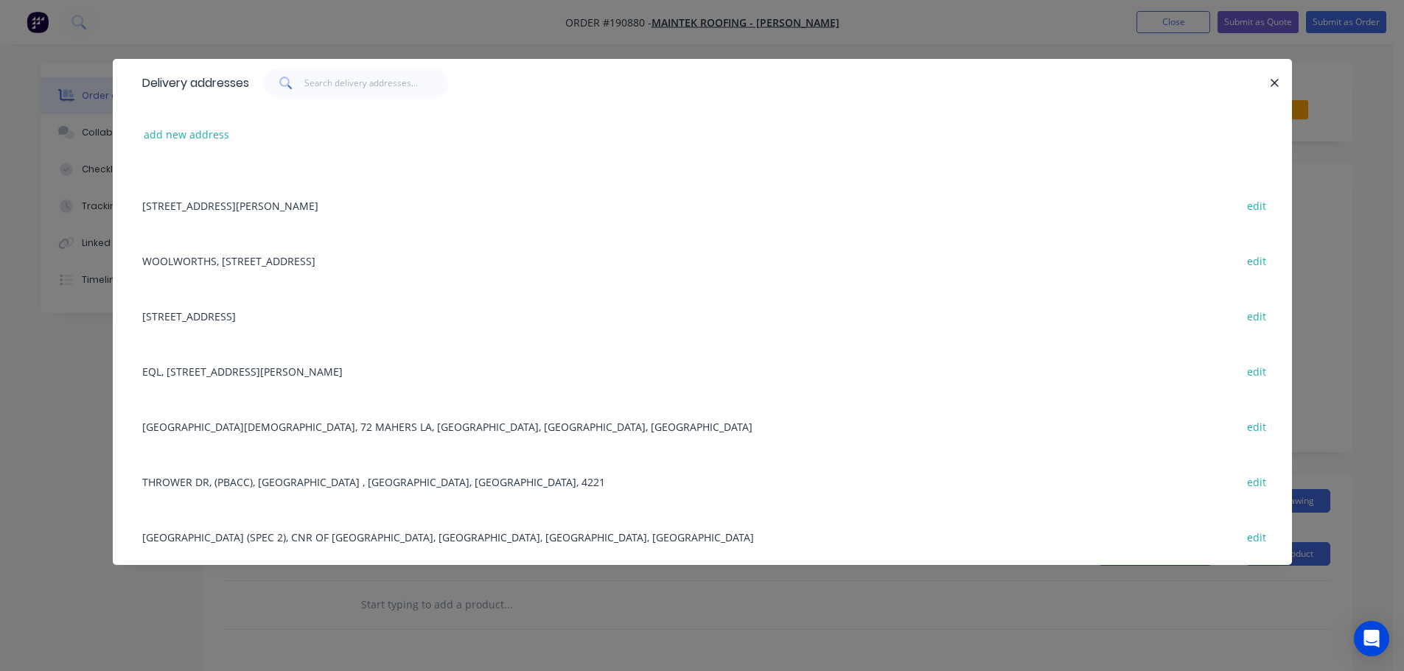
scroll to position [371, 0]
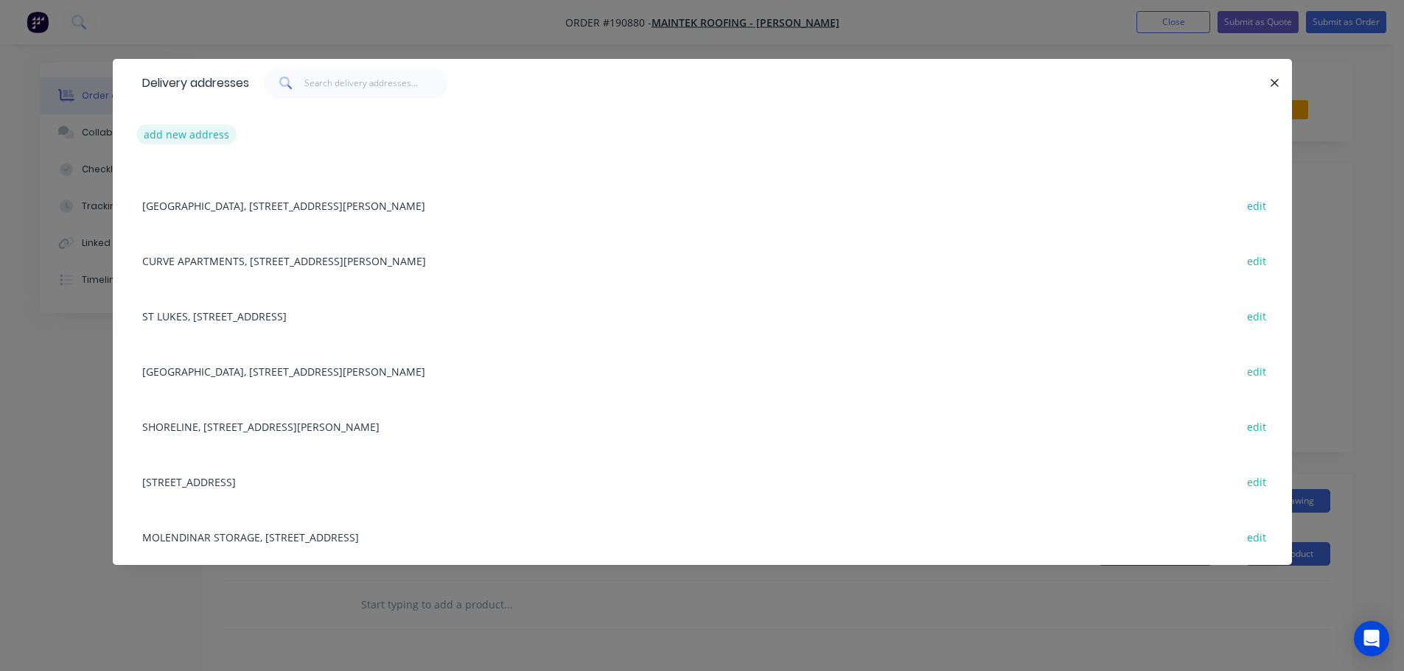
click at [186, 132] on button "add new address" at bounding box center [186, 135] width 101 height 20
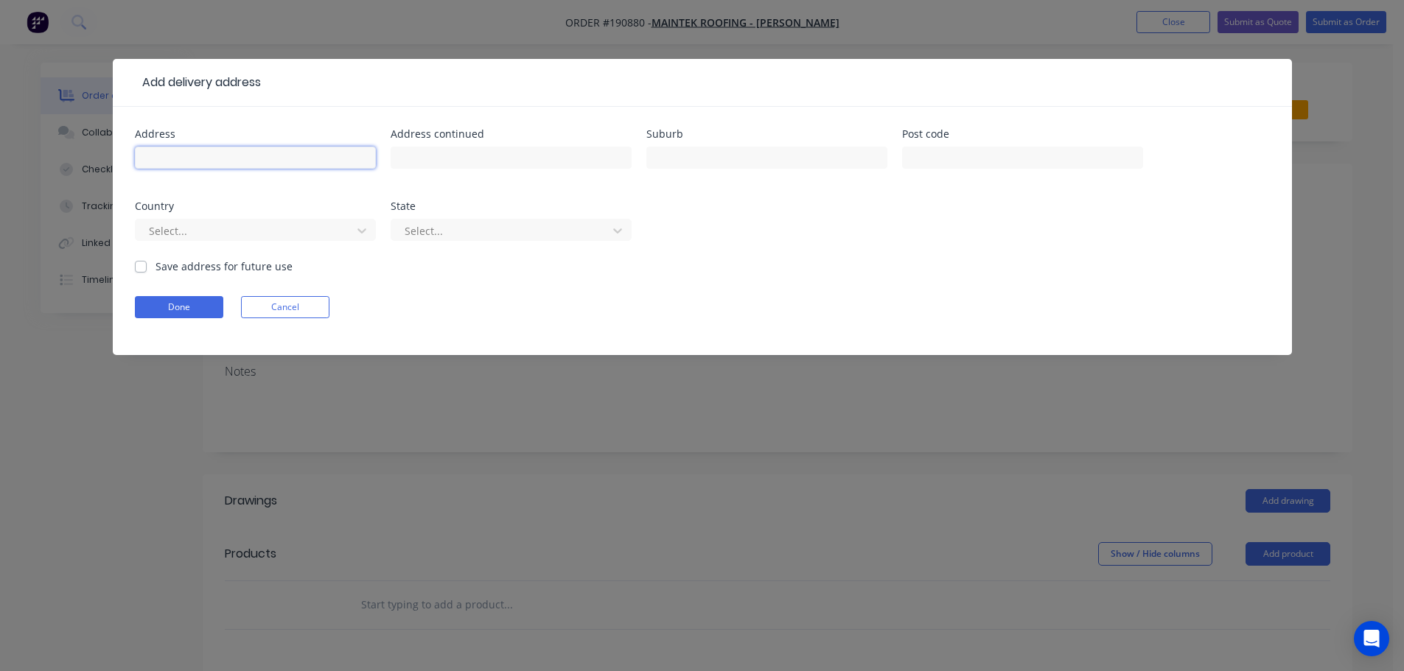
click at [193, 162] on input "text" at bounding box center [255, 158] width 241 height 22
click at [189, 159] on input "11 Diamatina" at bounding box center [255, 158] width 241 height 22
click at [215, 153] on input "11 [PERSON_NAME]" at bounding box center [255, 158] width 241 height 22
click button "Done" at bounding box center [179, 307] width 88 height 22
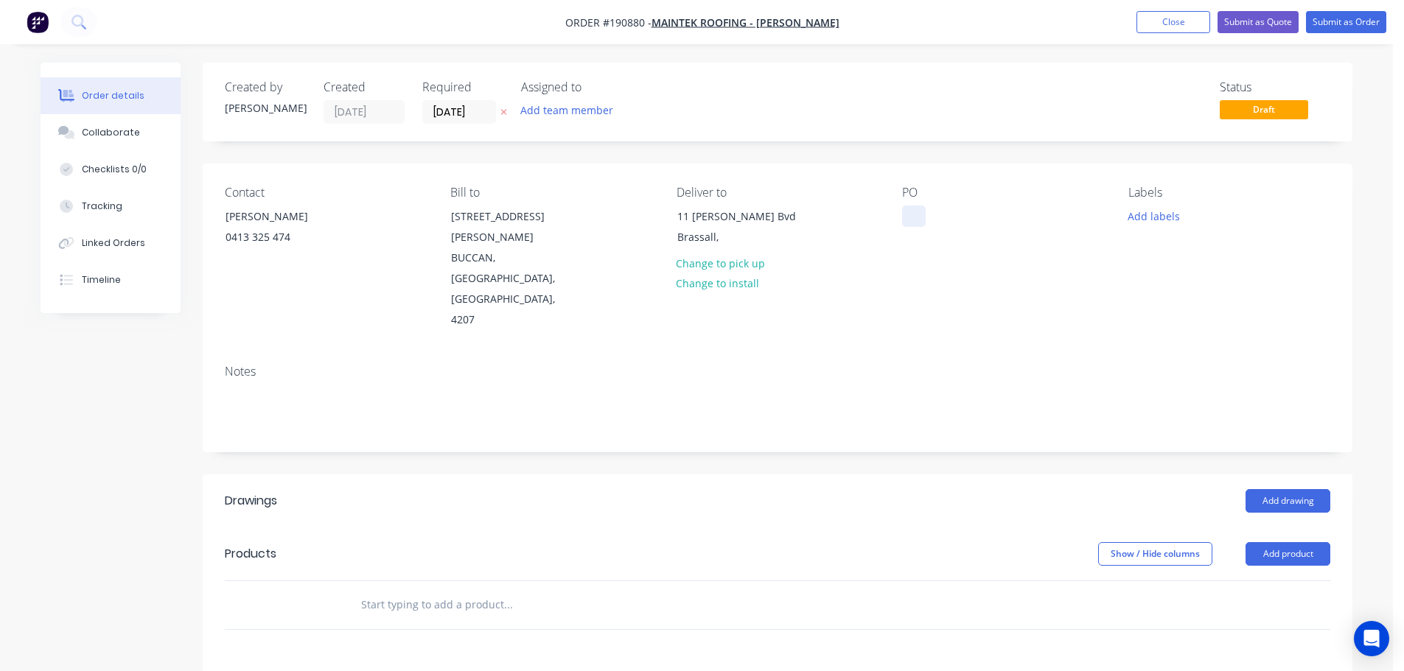
click at [911, 211] on div at bounding box center [914, 216] width 24 height 21
click at [1277, 489] on button "Add drawing" at bounding box center [1287, 501] width 85 height 24
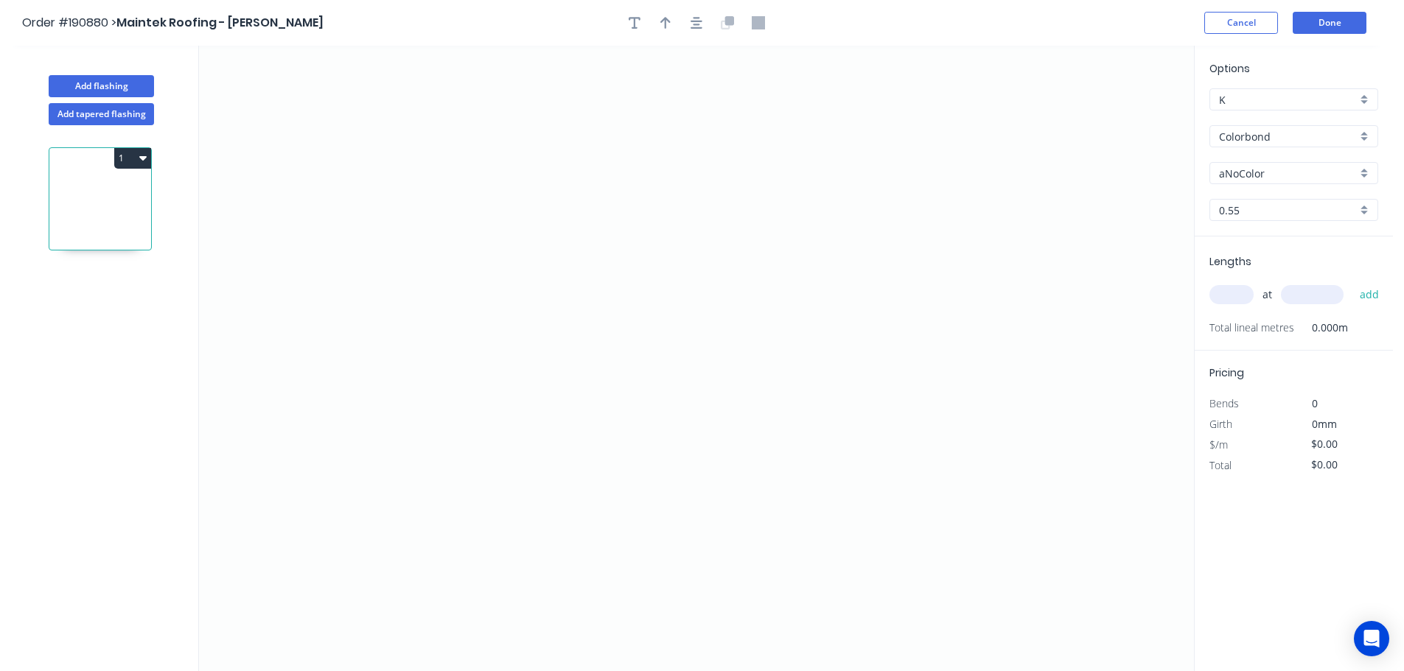
click at [1251, 175] on input "aNoColor" at bounding box center [1288, 173] width 138 height 15
click at [1248, 329] on div "Surfmist" at bounding box center [1293, 327] width 167 height 26
click at [1241, 295] on input "text" at bounding box center [1231, 294] width 44 height 19
click at [1352, 282] on button "add" at bounding box center [1369, 294] width 35 height 25
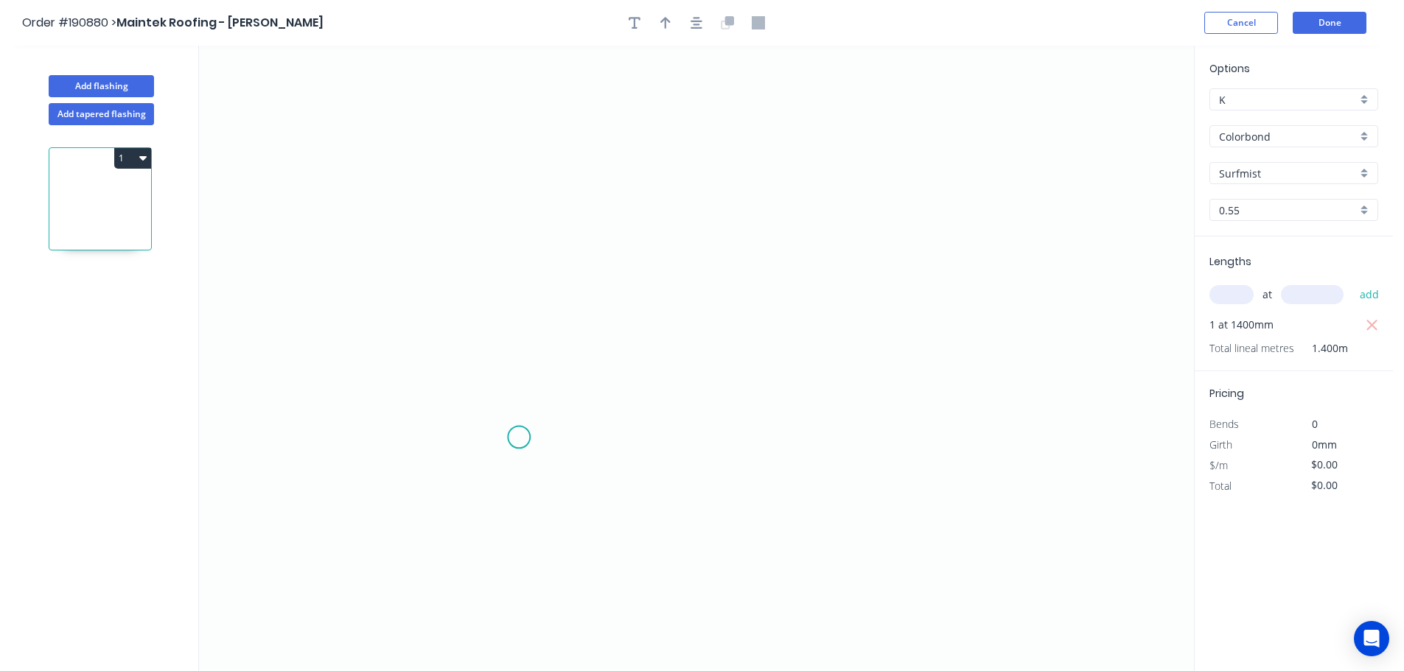
click at [522, 439] on icon "0" at bounding box center [696, 359] width 995 height 626
click at [472, 389] on icon "0" at bounding box center [696, 359] width 995 height 626
click at [485, 106] on icon "0 ?" at bounding box center [696, 359] width 995 height 626
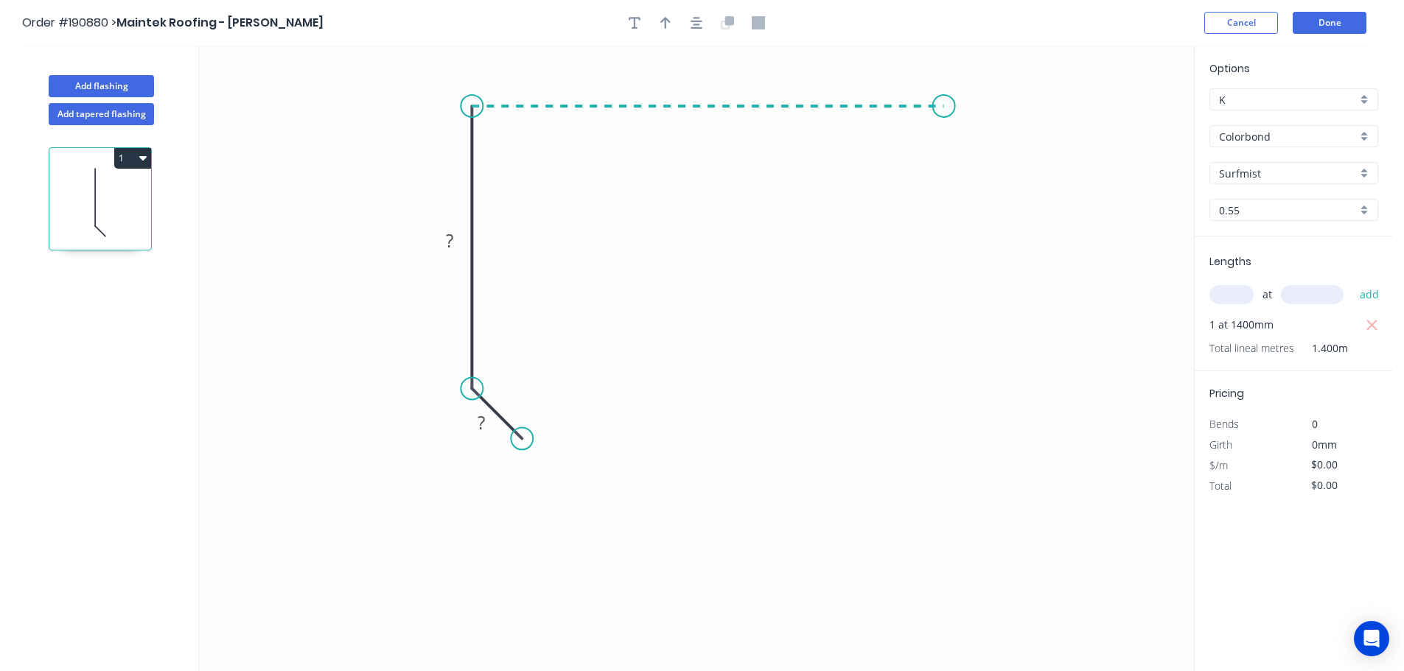
click at [944, 100] on icon "0 ? ?" at bounding box center [696, 359] width 995 height 626
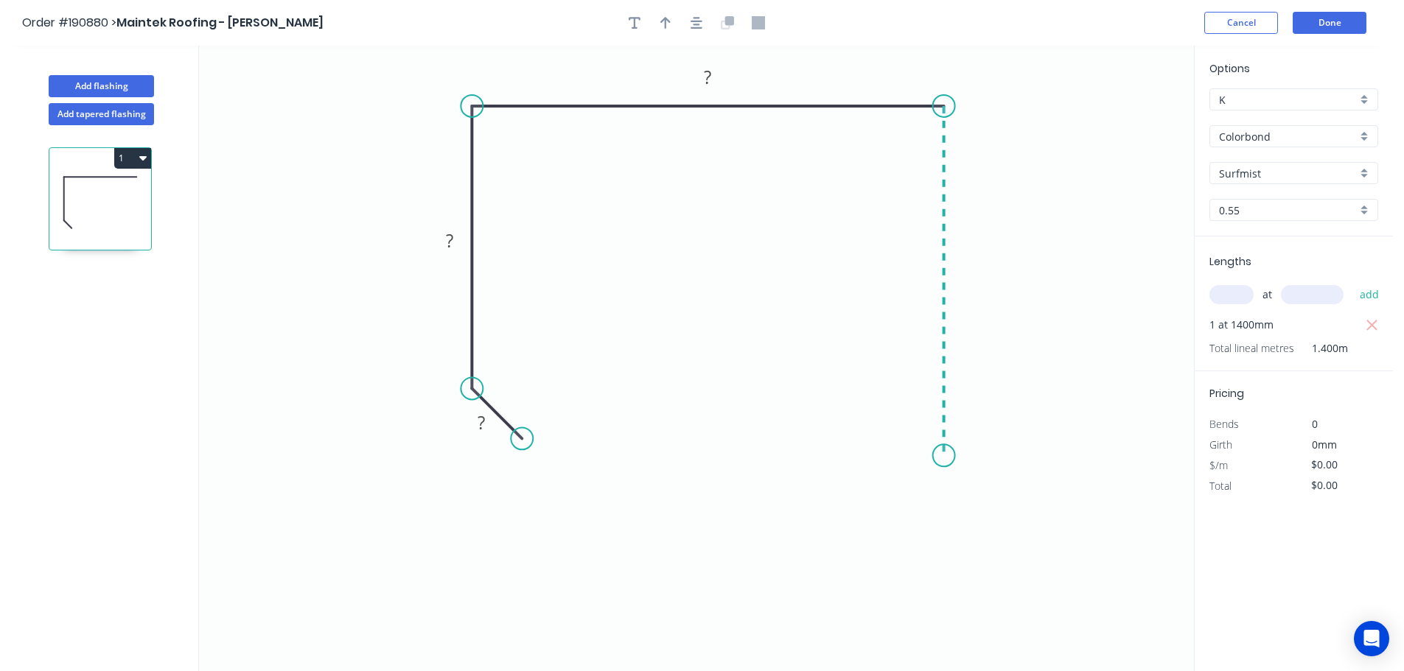
click at [951, 456] on icon "0 ? ? ?" at bounding box center [696, 359] width 995 height 626
click at [901, 498] on icon at bounding box center [922, 476] width 43 height 43
click at [485, 424] on tspan "?" at bounding box center [481, 422] width 7 height 24
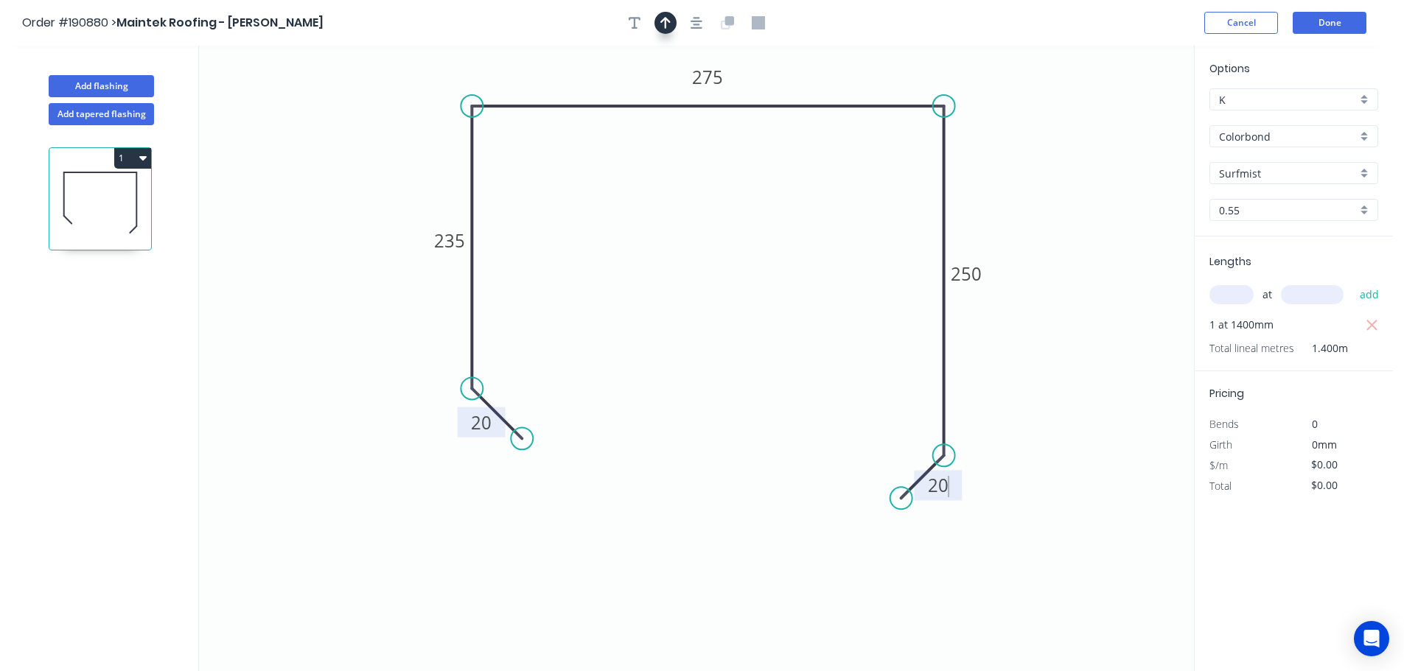
click at [664, 27] on icon "button" at bounding box center [665, 22] width 10 height 13
click at [1122, 119] on icon at bounding box center [1119, 102] width 13 height 47
drag, startPoint x: 1122, startPoint y: 119, endPoint x: 1043, endPoint y: 176, distance: 96.5
click at [1047, 175] on icon at bounding box center [1066, 156] width 43 height 43
click at [144, 154] on icon "button" at bounding box center [142, 158] width 7 height 12
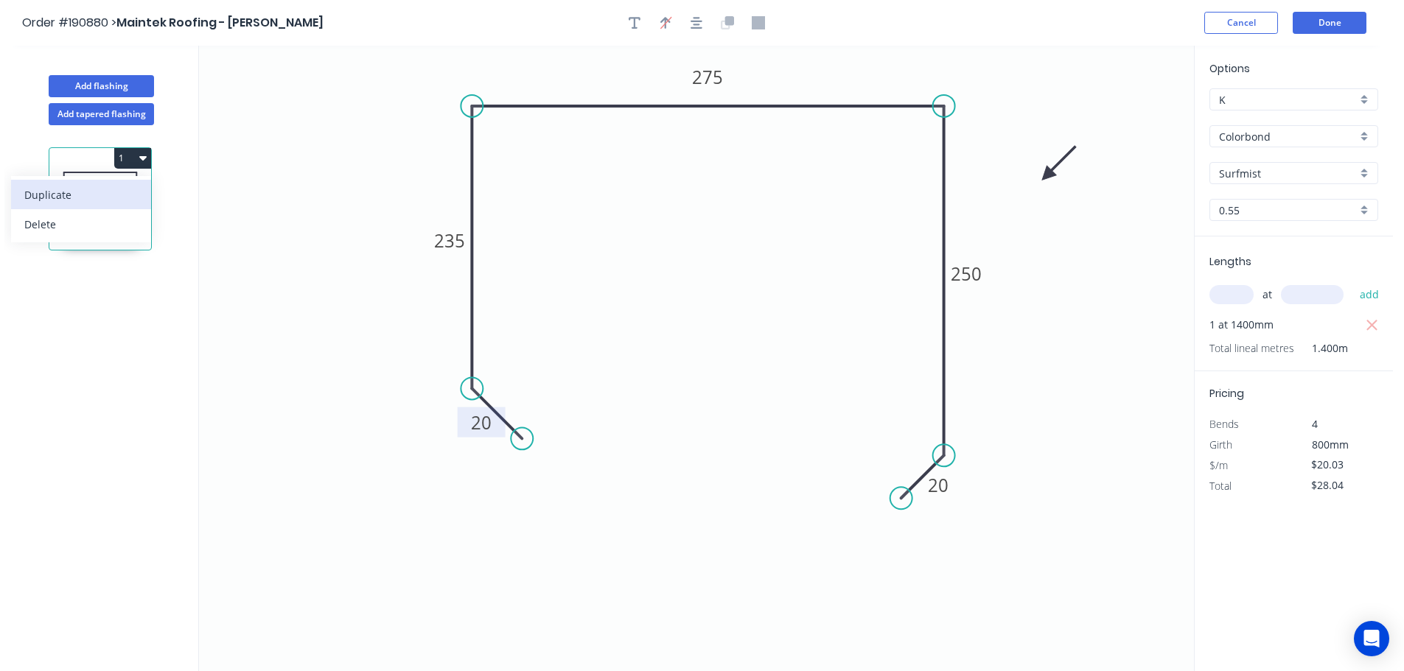
click at [54, 191] on div "Duplicate" at bounding box center [80, 194] width 113 height 21
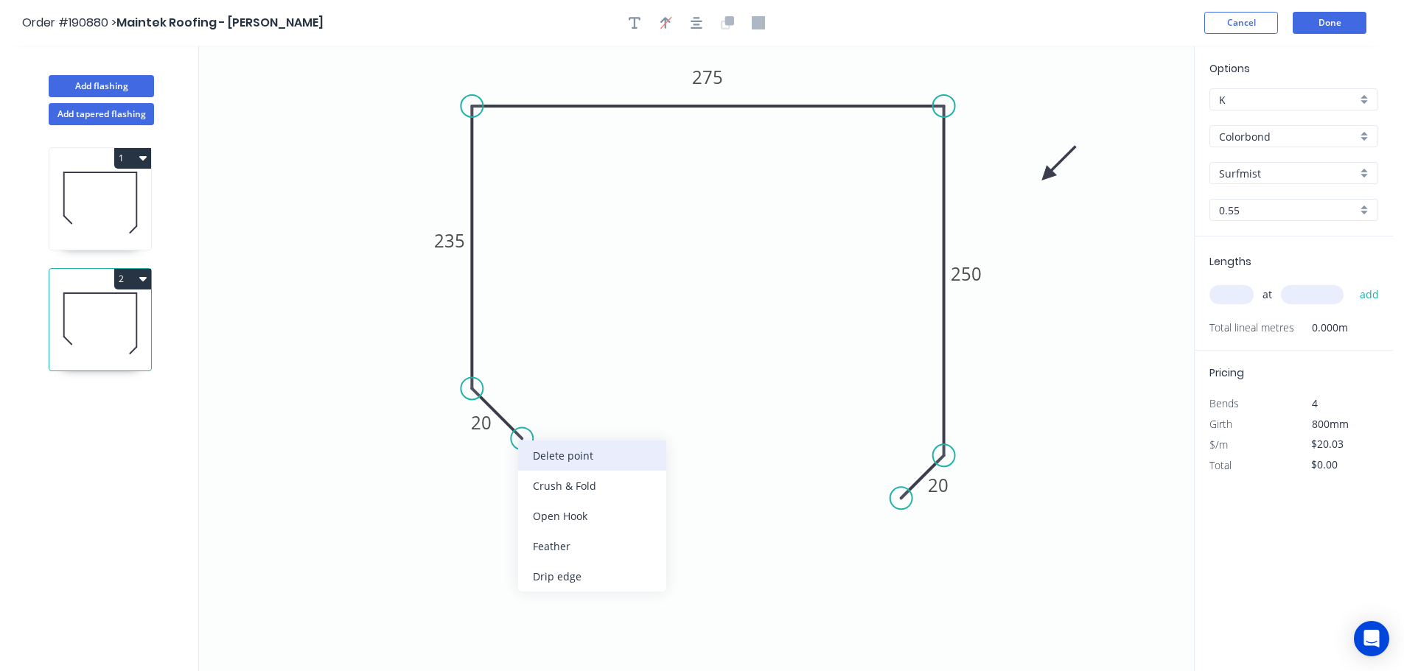
click at [556, 455] on div "Delete point" at bounding box center [592, 456] width 148 height 30
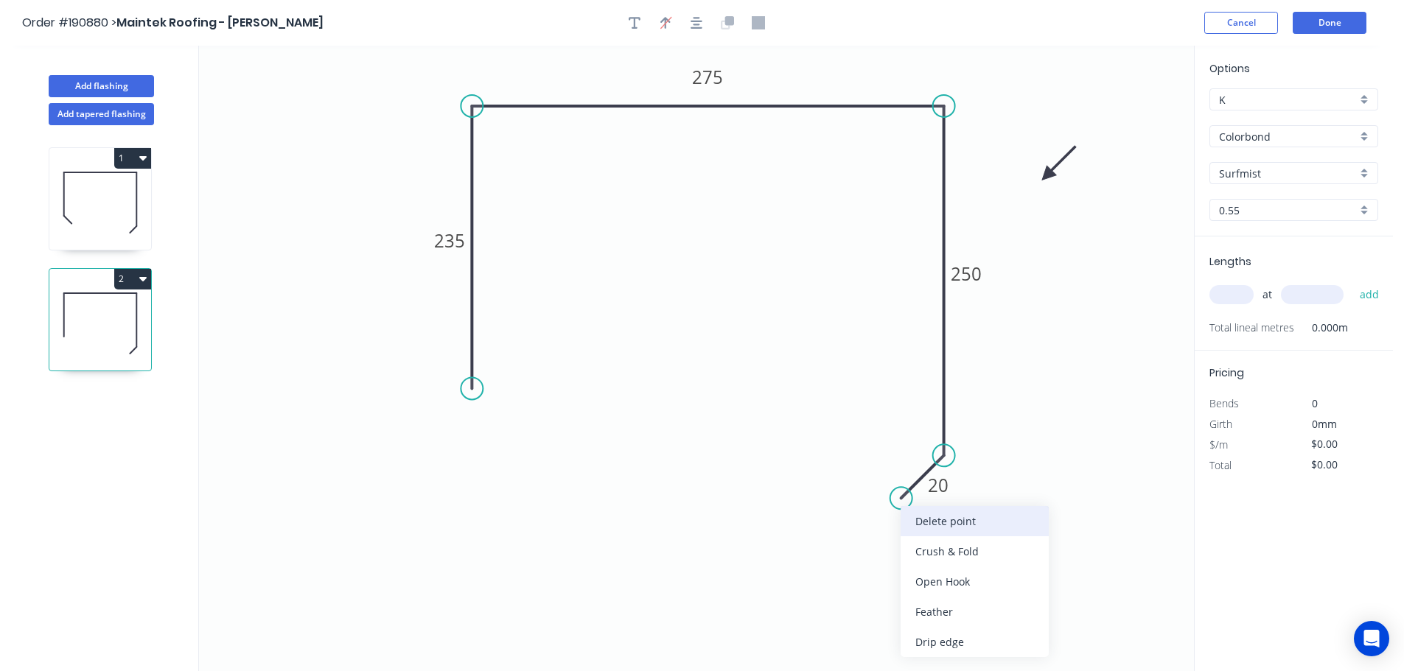
click at [923, 524] on div "Delete point" at bounding box center [975, 521] width 148 height 30
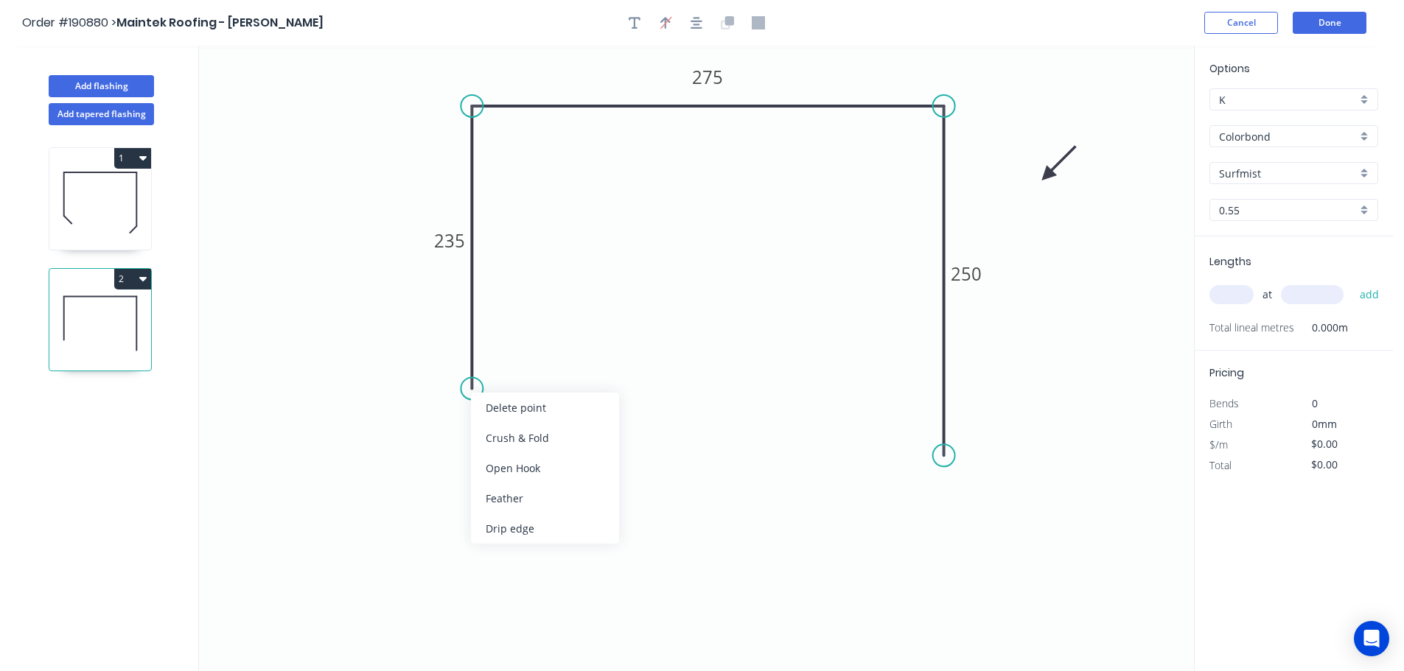
drag, startPoint x: 517, startPoint y: 497, endPoint x: 477, endPoint y: 439, distance: 70.9
click at [516, 496] on div "Feather" at bounding box center [545, 498] width 148 height 30
click at [515, 436] on div "Flip bend" at bounding box center [542, 438] width 148 height 30
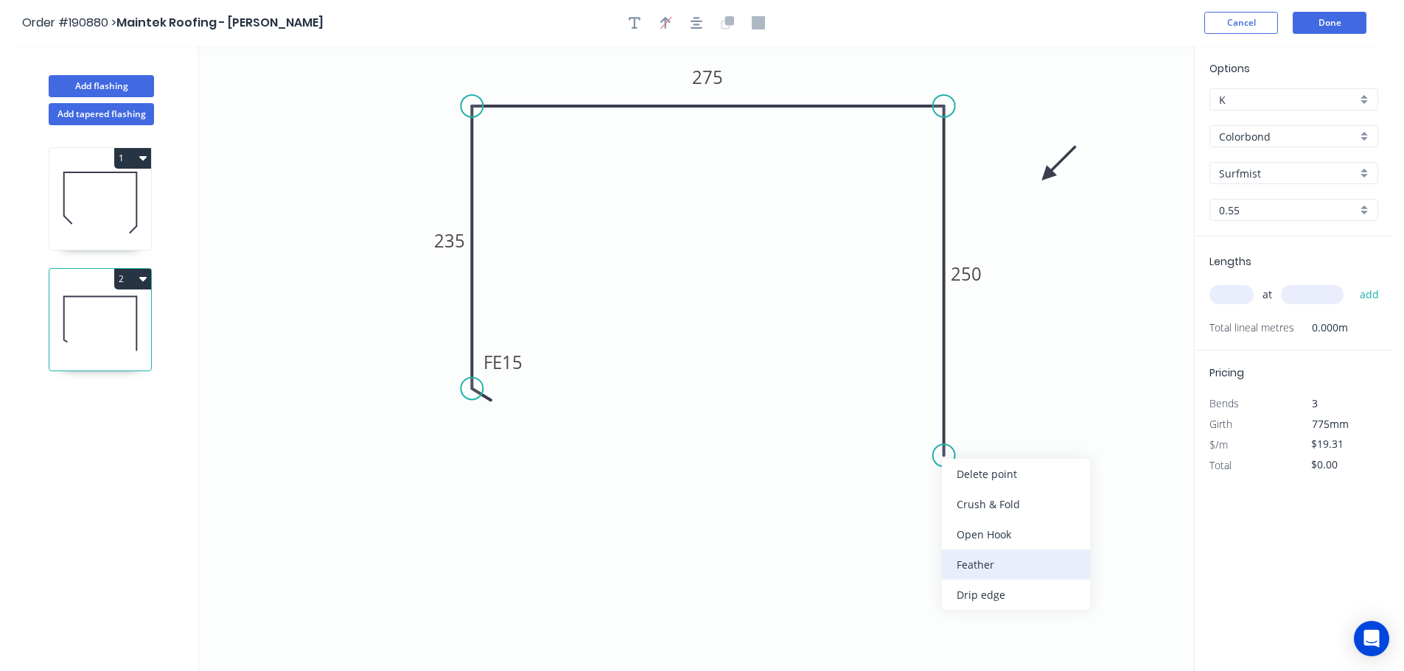
drag, startPoint x: 983, startPoint y: 570, endPoint x: 945, endPoint y: 518, distance: 63.8
click at [983, 568] on div "Feather" at bounding box center [1016, 565] width 148 height 30
drag, startPoint x: 939, startPoint y: 419, endPoint x: 869, endPoint y: 421, distance: 70.0
click at [898, 421] on rect at bounding box center [877, 431] width 57 height 30
drag, startPoint x: 527, startPoint y: 349, endPoint x: 551, endPoint y: 352, distance: 24.5
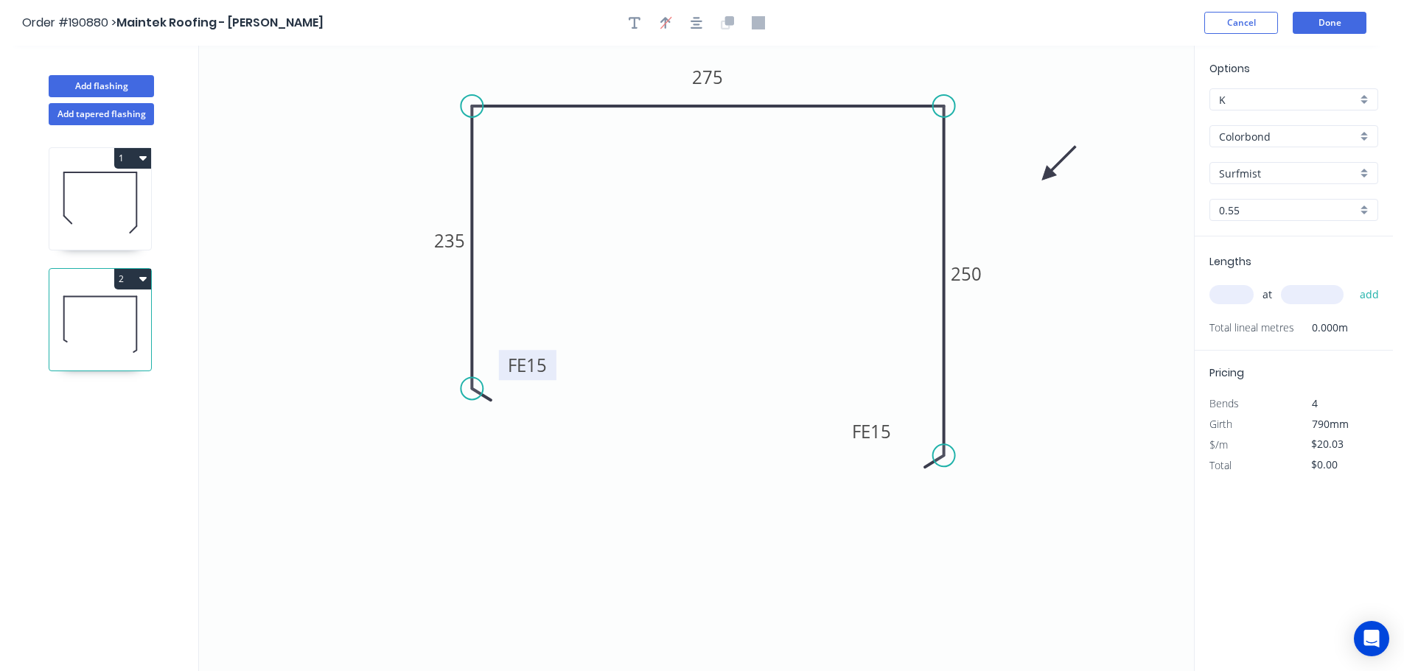
click at [551, 352] on rect at bounding box center [527, 365] width 57 height 30
click at [541, 367] on tspan "15" at bounding box center [536, 365] width 21 height 24
click at [1231, 294] on input "text" at bounding box center [1231, 294] width 44 height 19
click at [1352, 282] on button "add" at bounding box center [1369, 294] width 35 height 25
click at [104, 82] on button "Add flashing" at bounding box center [101, 86] width 105 height 22
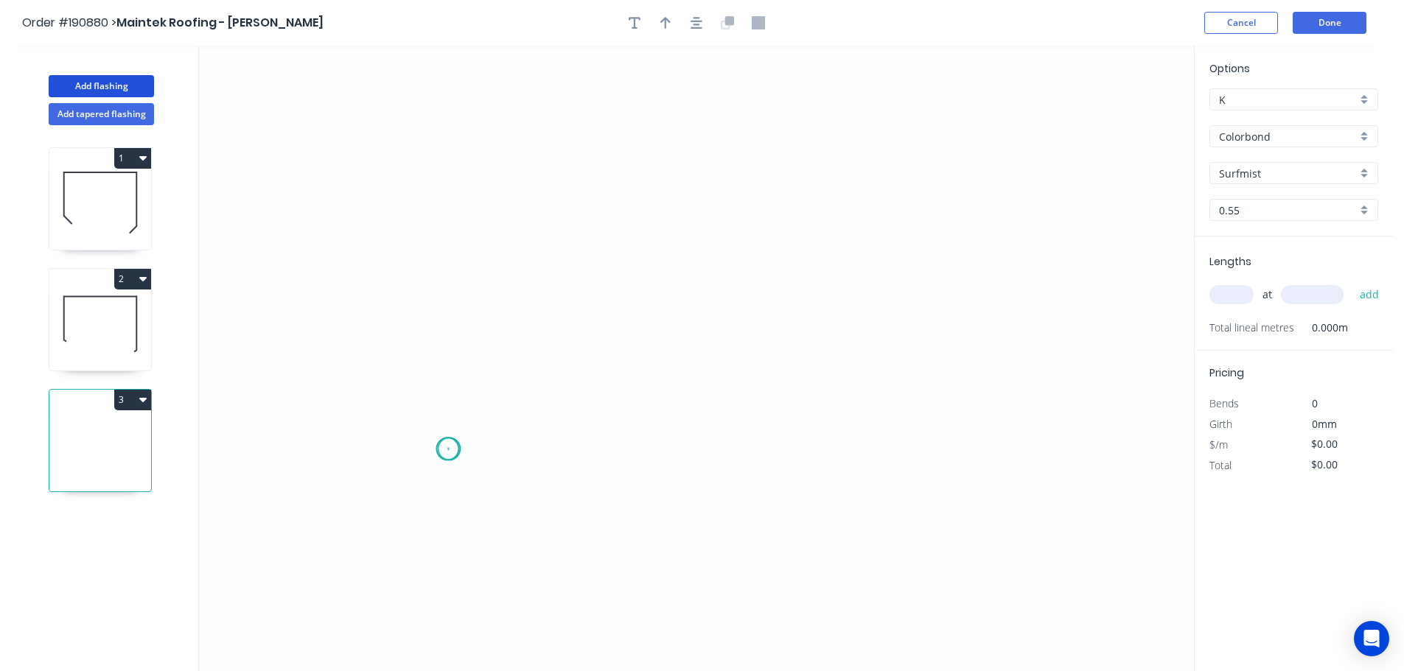
drag, startPoint x: 447, startPoint y: 450, endPoint x: 463, endPoint y: 321, distance: 129.2
click at [450, 441] on icon "0" at bounding box center [696, 359] width 995 height 626
click at [447, 125] on icon "0" at bounding box center [696, 359] width 995 height 626
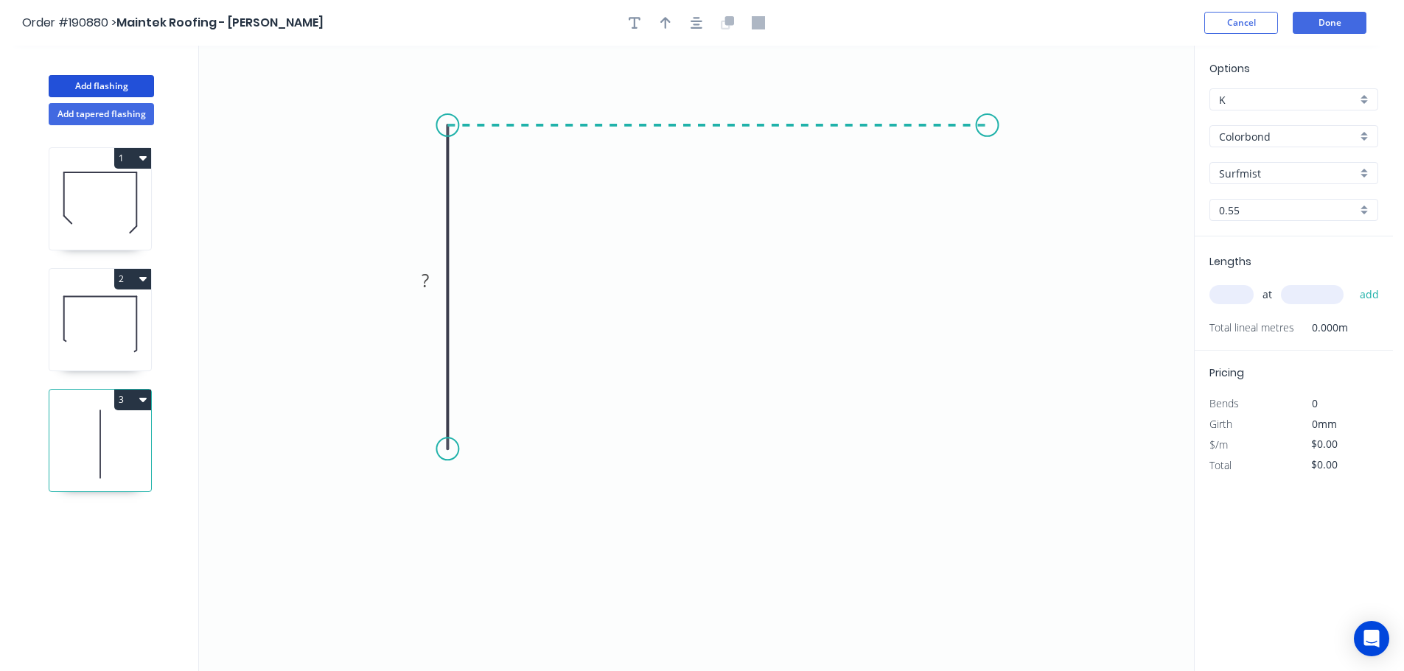
click at [987, 125] on icon "0 ?" at bounding box center [696, 359] width 995 height 626
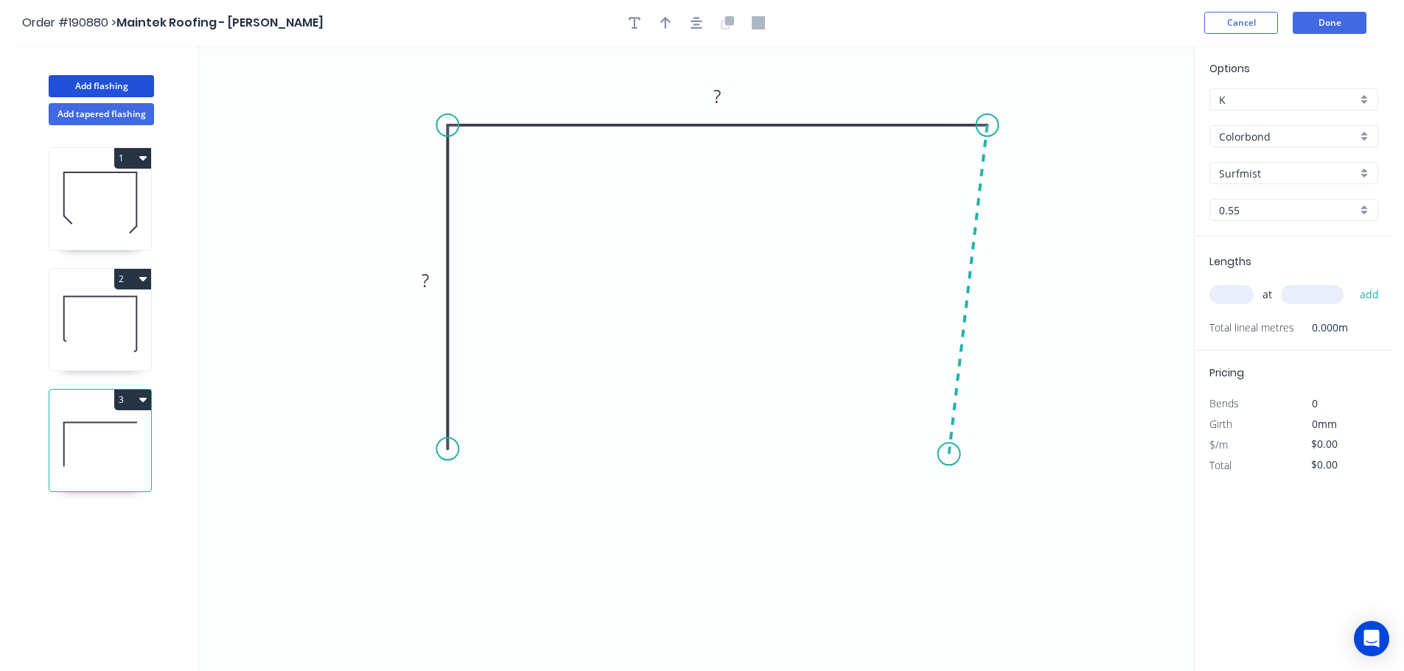
click at [949, 455] on icon "0 ? ?" at bounding box center [696, 359] width 995 height 626
click at [907, 448] on icon "0 ? ? ? ? º" at bounding box center [696, 359] width 995 height 626
click at [894, 532] on icon "0 ? ? ? ? ? º ? º" at bounding box center [696, 359] width 995 height 626
click at [894, 532] on circle at bounding box center [894, 531] width 22 height 22
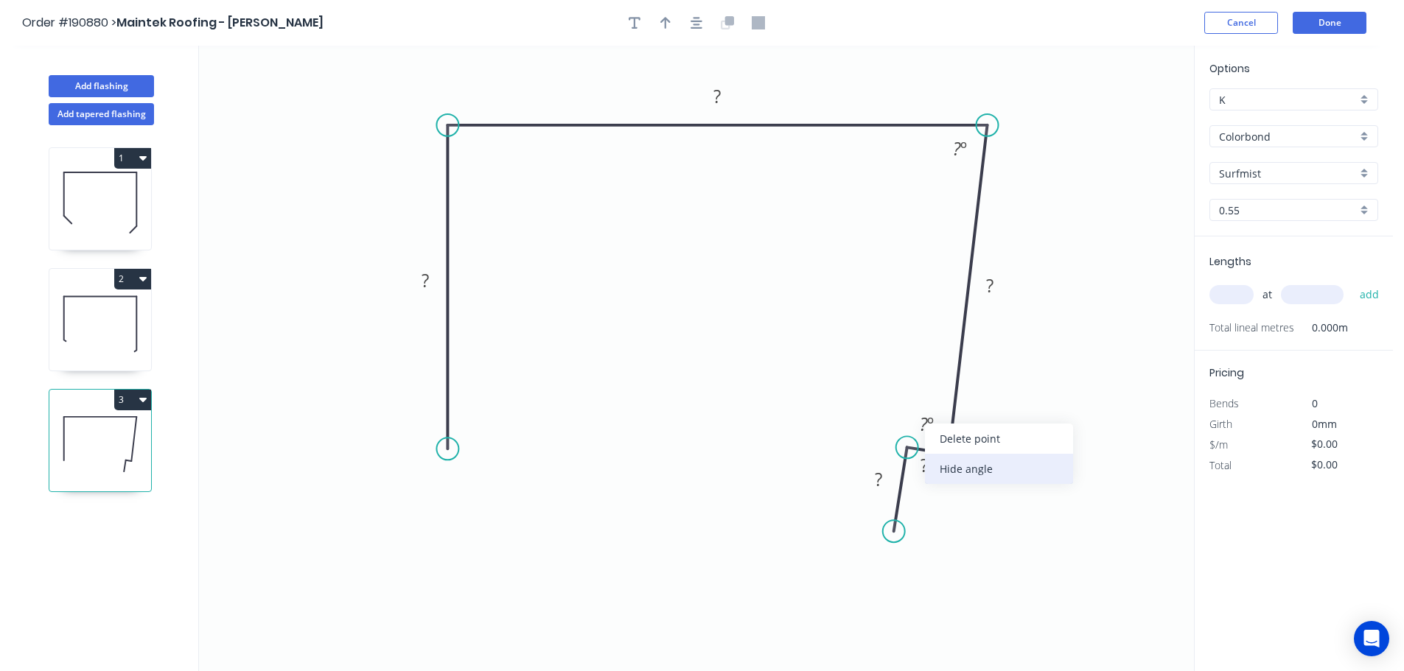
click at [955, 468] on div "Hide angle" at bounding box center [999, 469] width 148 height 30
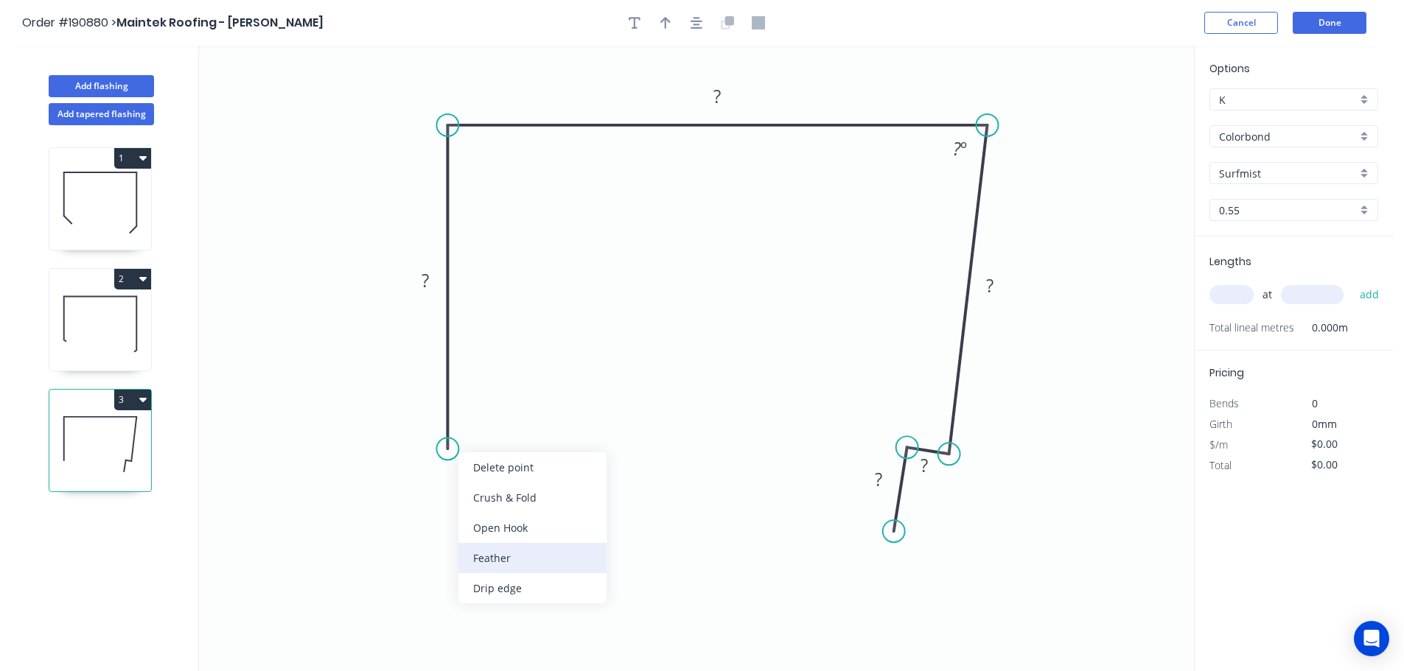
drag, startPoint x: 500, startPoint y: 558, endPoint x: 436, endPoint y: 489, distance: 94.4
click at [499, 558] on div "Feather" at bounding box center [532, 558] width 148 height 30
click at [490, 492] on div "Flip bend" at bounding box center [518, 494] width 148 height 30
drag, startPoint x: 506, startPoint y: 419, endPoint x: 529, endPoint y: 422, distance: 23.8
click at [527, 422] on rect at bounding box center [497, 423] width 57 height 30
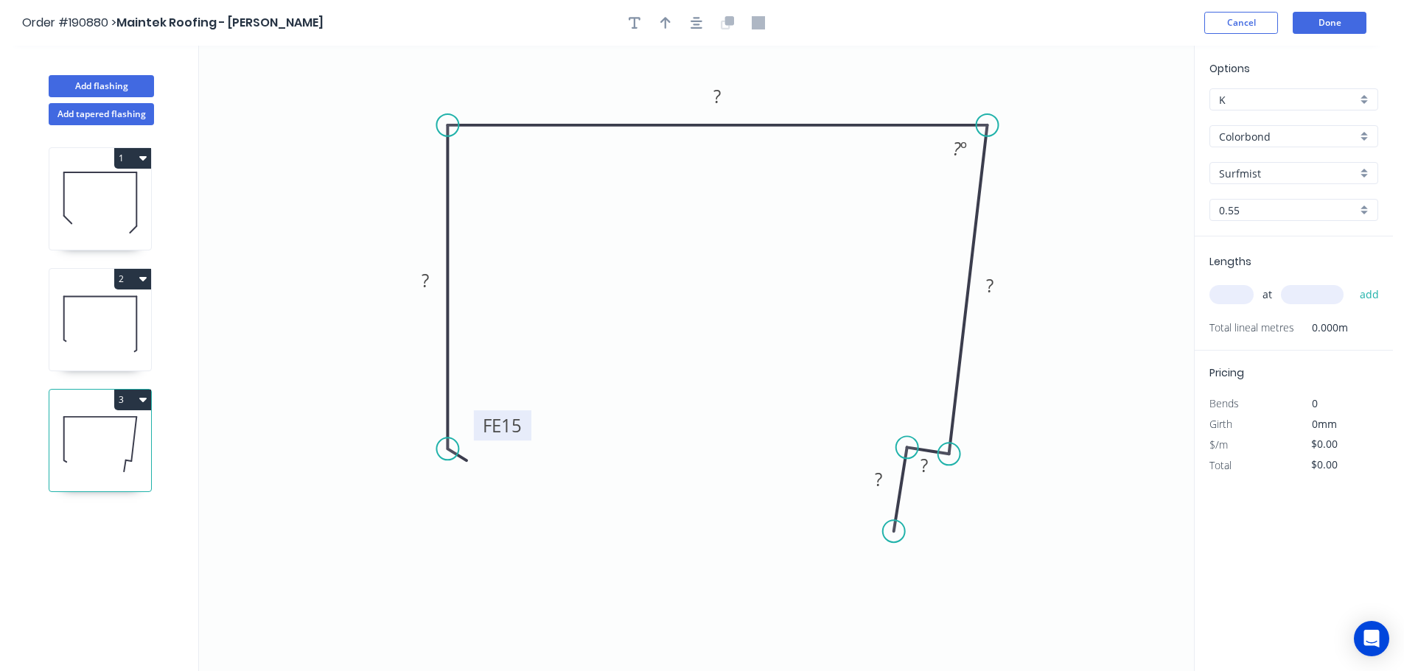
click at [511, 425] on tspan "15" at bounding box center [511, 425] width 21 height 24
click at [1220, 292] on input "text" at bounding box center [1231, 294] width 44 height 19
click at [1352, 282] on button "add" at bounding box center [1369, 294] width 35 height 25
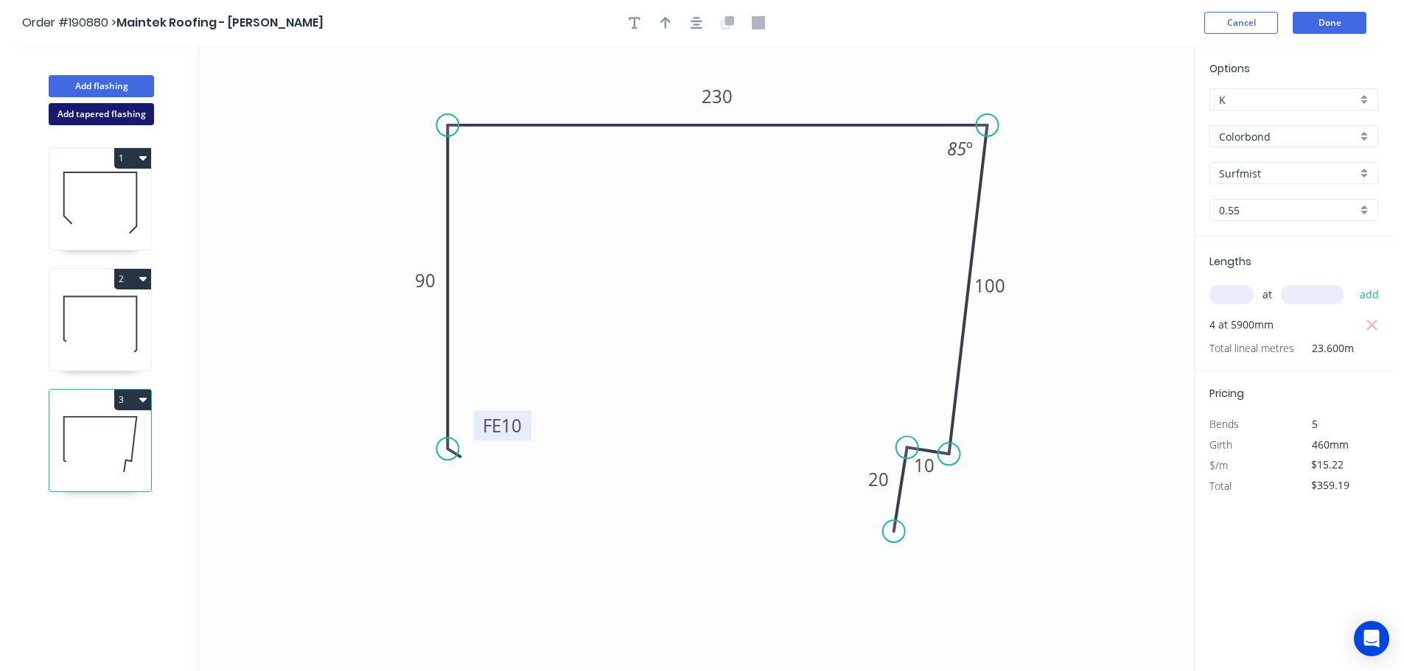
click at [106, 110] on button "Add tapered flashing" at bounding box center [101, 114] width 105 height 22
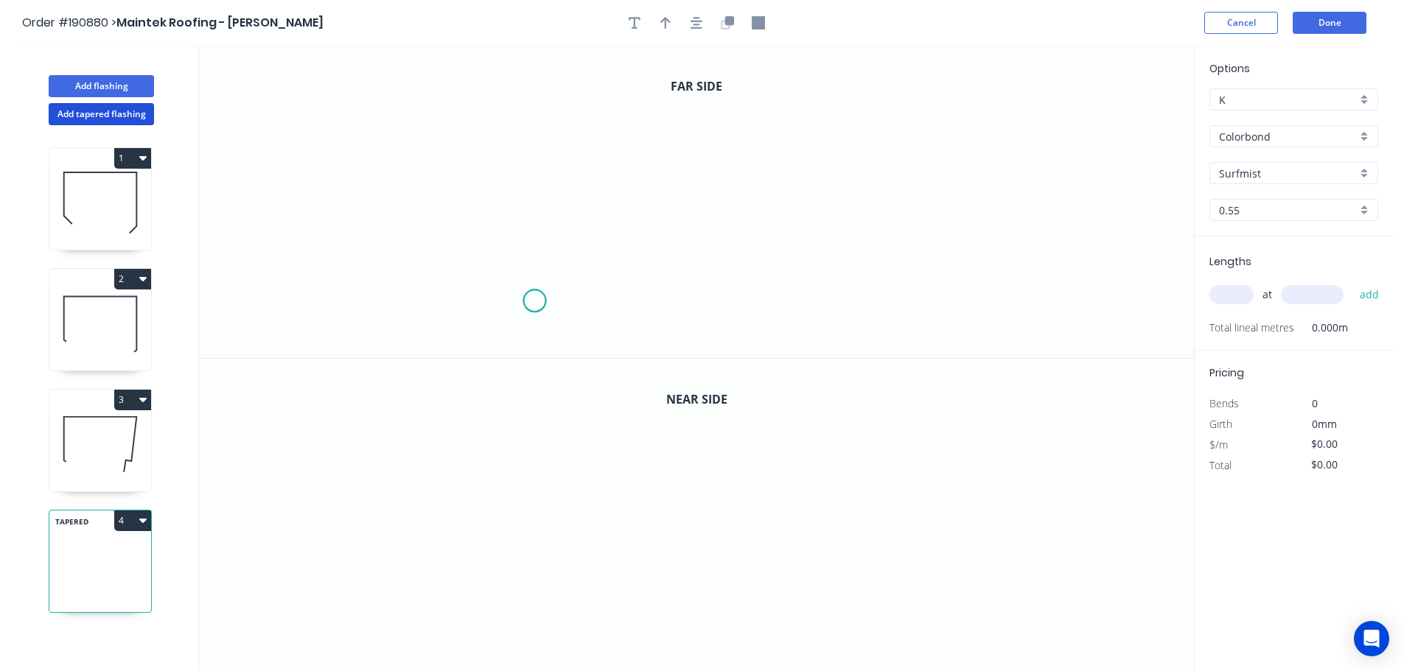
drag, startPoint x: 534, startPoint y: 301, endPoint x: 534, endPoint y: 228, distance: 73.7
click at [535, 300] on icon "0" at bounding box center [696, 202] width 995 height 312
click at [538, 82] on icon "0" at bounding box center [696, 202] width 995 height 312
click at [958, 56] on icon "0 ?" at bounding box center [696, 202] width 995 height 312
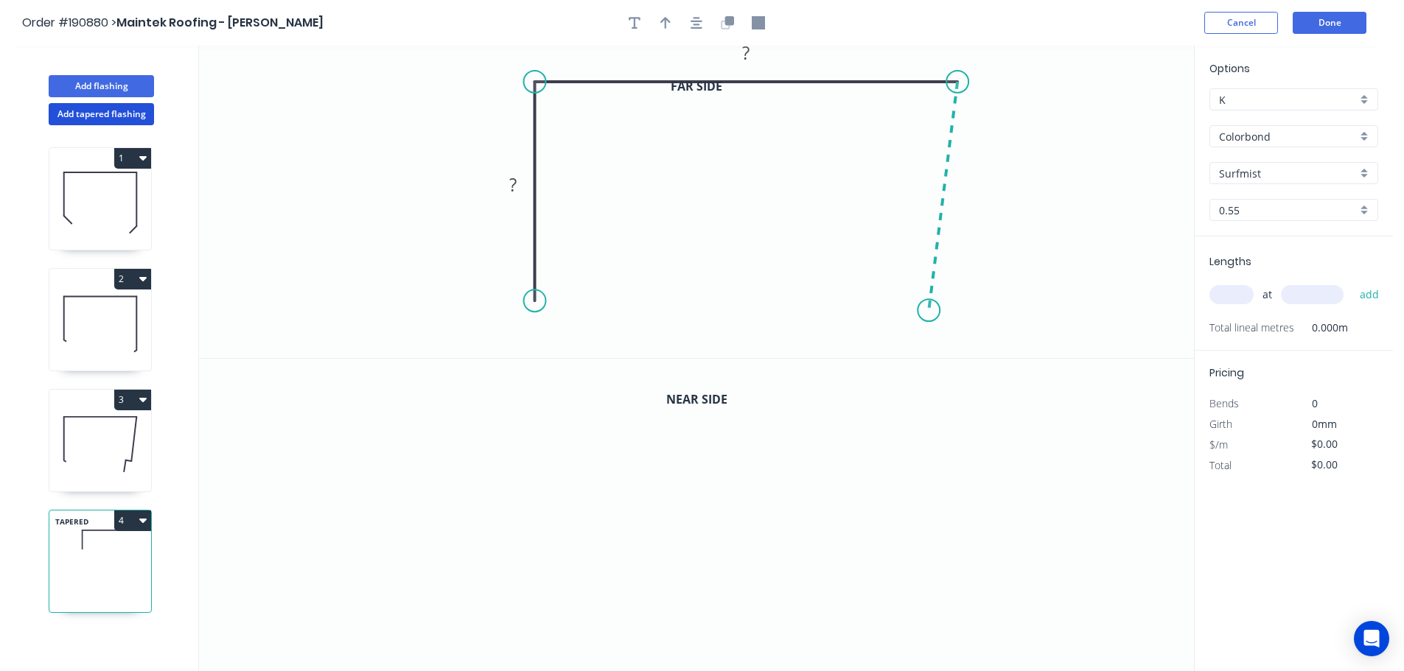
click at [929, 311] on icon "0 ? ?" at bounding box center [696, 202] width 995 height 312
click at [895, 306] on icon at bounding box center [911, 307] width 35 height 5
click at [888, 352] on icon "0 ? ? ? ? ? º ? º" at bounding box center [696, 202] width 995 height 312
click at [888, 352] on circle at bounding box center [887, 351] width 22 height 22
click at [894, 307] on circle at bounding box center [893, 306] width 22 height 22
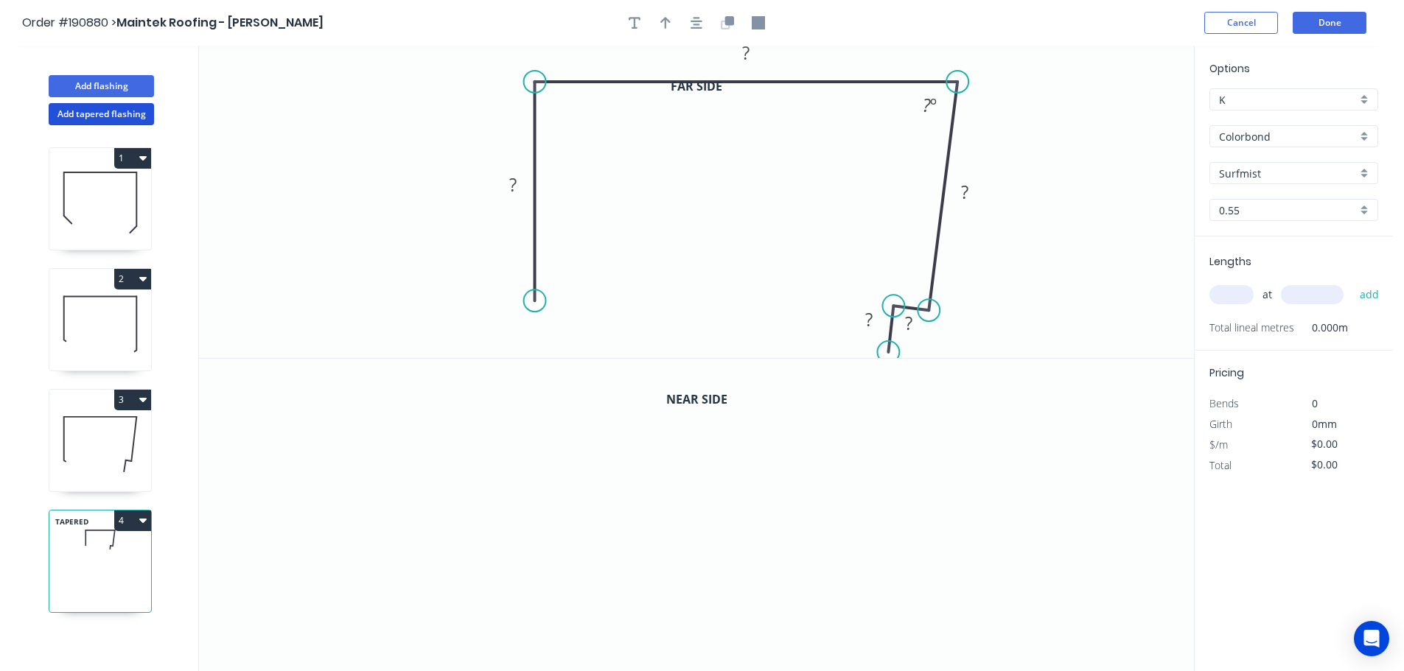
click at [889, 353] on circle at bounding box center [888, 352] width 22 height 22
click at [567, 408] on div "Feather" at bounding box center [608, 414] width 148 height 30
click at [569, 338] on div "Flip bend" at bounding box center [609, 344] width 148 height 30
drag, startPoint x: 587, startPoint y: 265, endPoint x: 618, endPoint y: 273, distance: 32.0
click at [621, 273] on g "FE 15" at bounding box center [609, 285] width 57 height 30
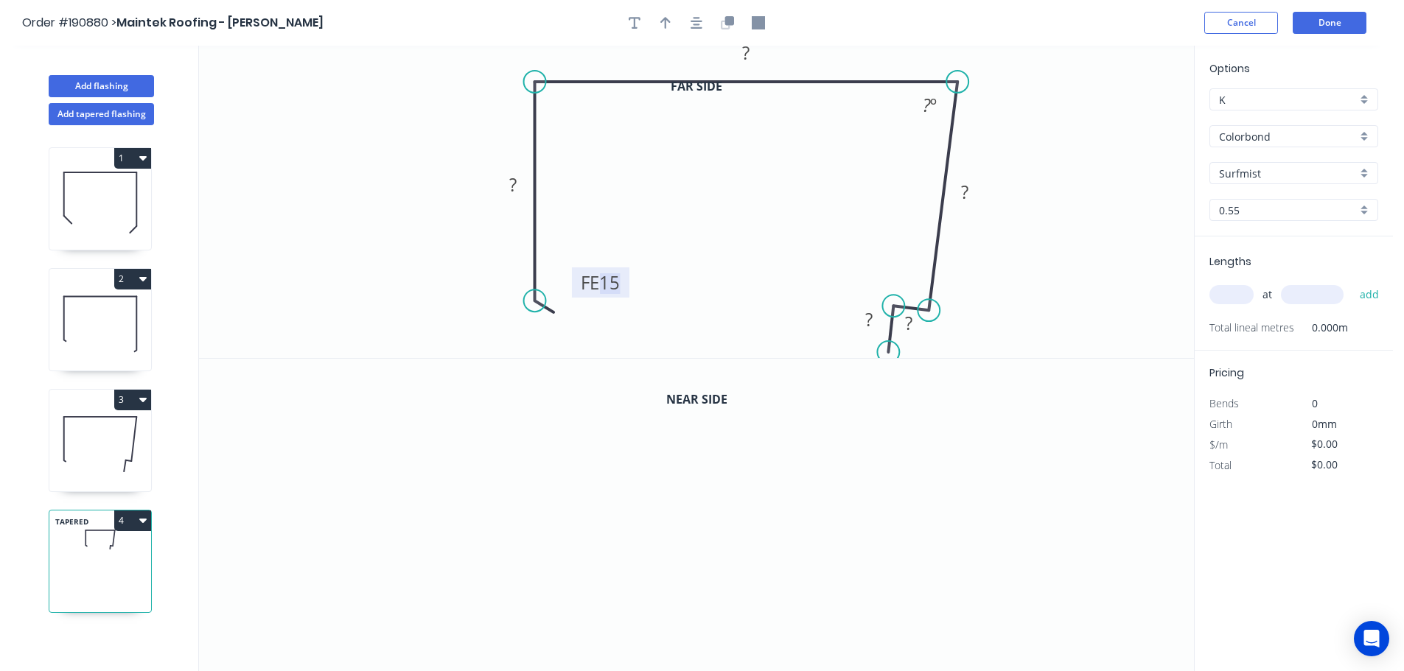
click at [608, 279] on tspan "15" at bounding box center [609, 282] width 21 height 24
click at [668, 23] on icon "button" at bounding box center [665, 22] width 10 height 13
click at [1121, 117] on icon at bounding box center [1119, 102] width 13 height 47
drag, startPoint x: 1120, startPoint y: 117, endPoint x: 1041, endPoint y: 127, distance: 80.2
click at [1045, 122] on icon at bounding box center [1062, 108] width 43 height 43
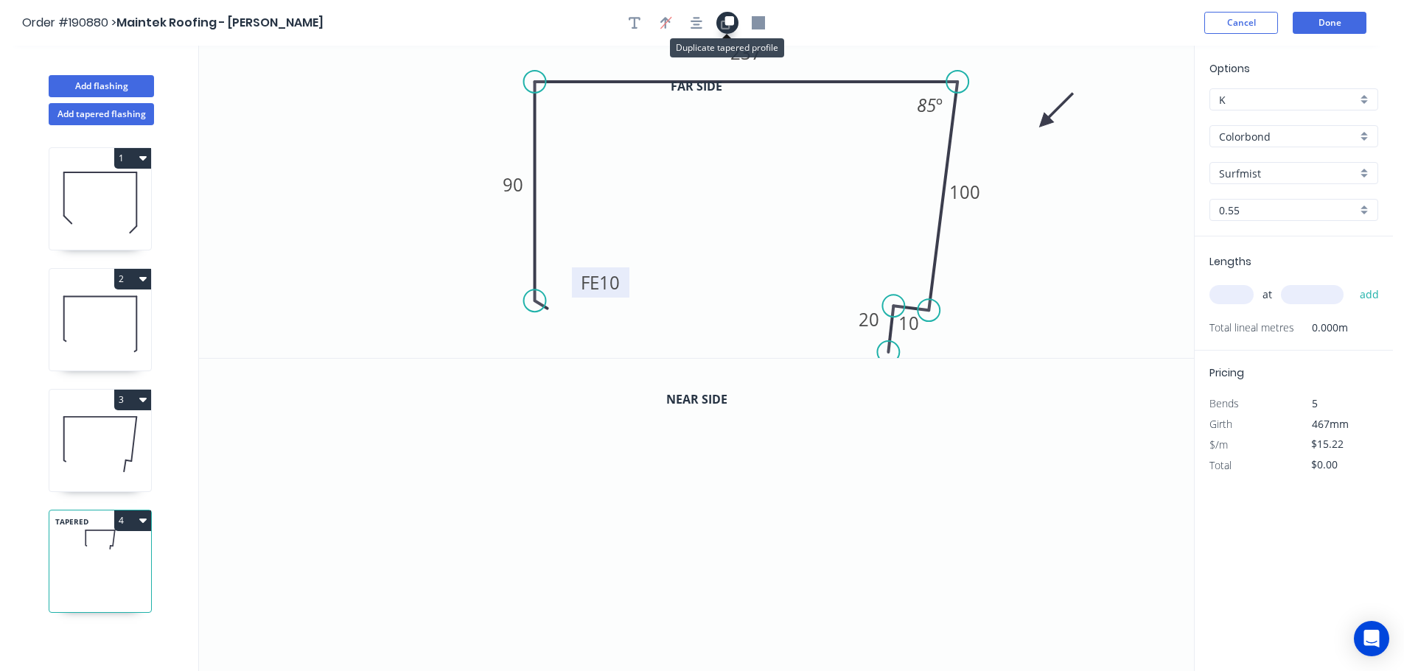
click at [730, 22] on icon "button" at bounding box center [729, 20] width 9 height 9
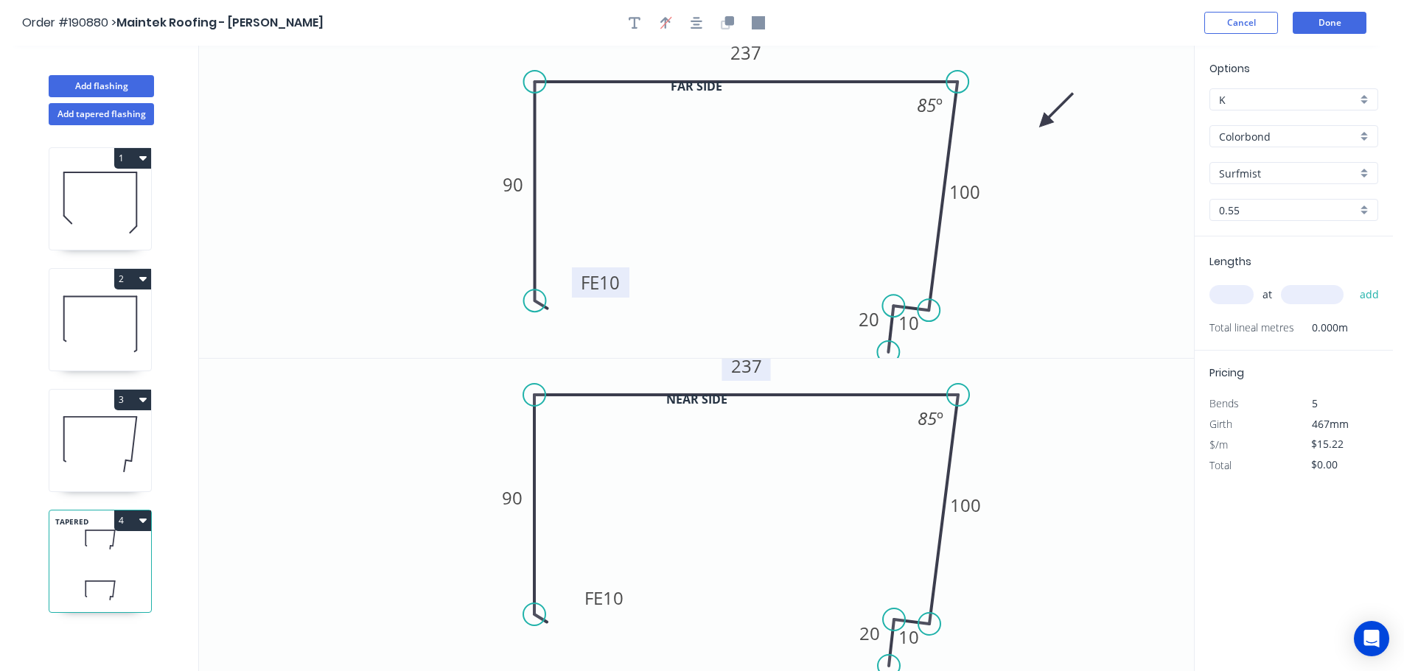
drag, startPoint x: 746, startPoint y: 348, endPoint x: 747, endPoint y: 370, distance: 22.2
click at [747, 370] on div "Far side 0 FE 10 90 237 100 10 20 85 º Near side 0 FE 10 90 237 100 10 20 85 º" at bounding box center [696, 359] width 995 height 626
click at [749, 368] on tspan "237" at bounding box center [746, 366] width 31 height 24
click at [1231, 294] on input "text" at bounding box center [1231, 294] width 44 height 19
click at [1352, 282] on button "add" at bounding box center [1369, 294] width 35 height 25
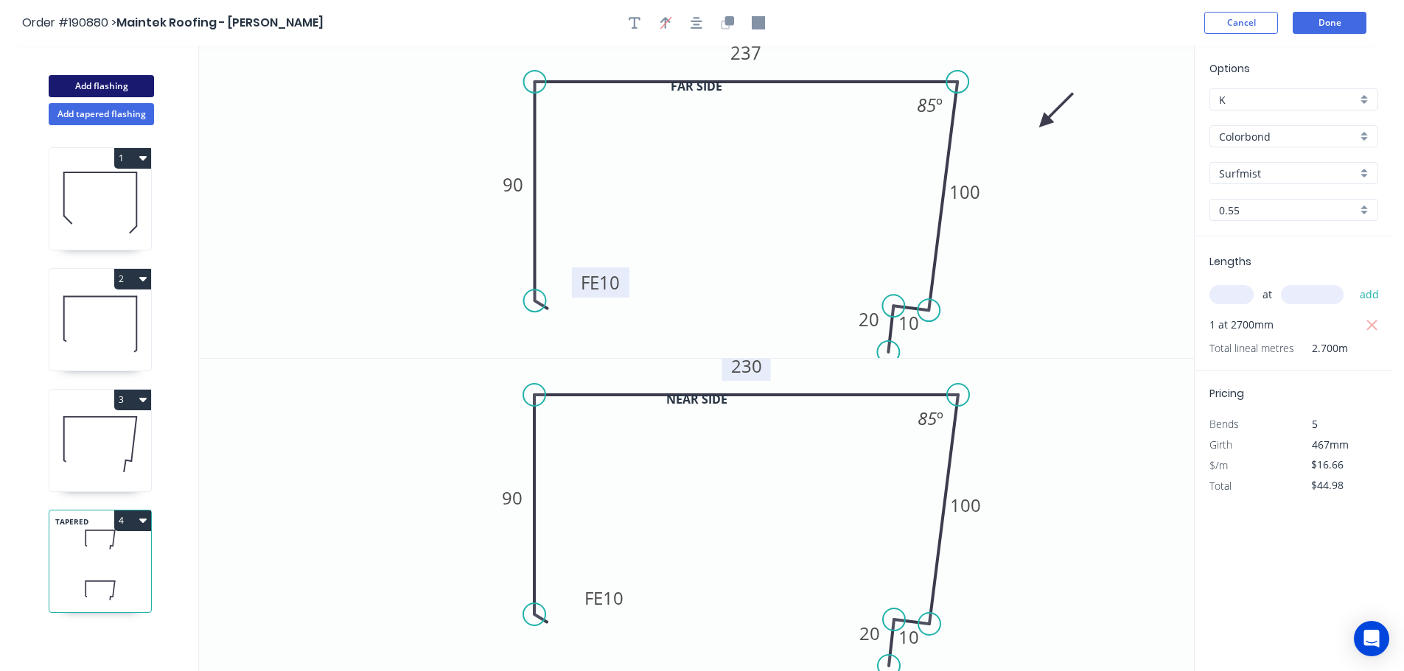
click at [102, 82] on button "Add flashing" at bounding box center [101, 86] width 105 height 22
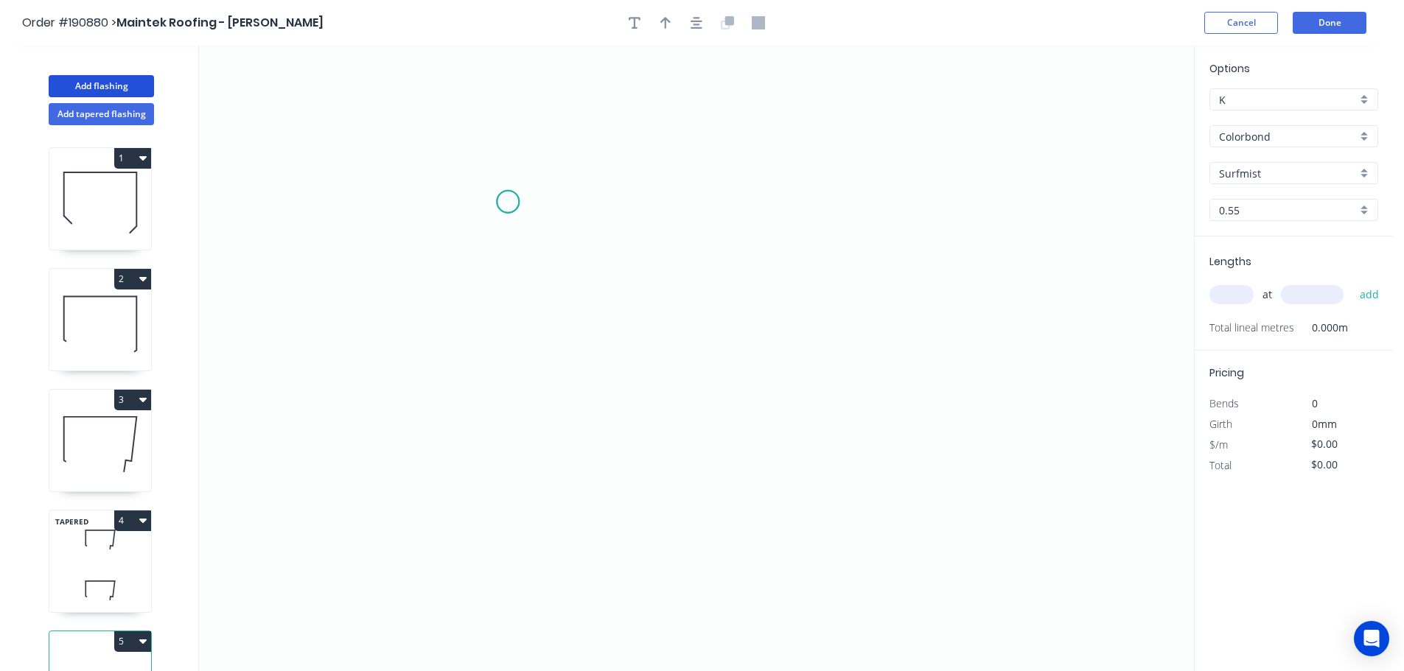
click at [508, 202] on icon "0" at bounding box center [696, 359] width 995 height 626
click at [1055, 200] on icon "0" at bounding box center [696, 359] width 995 height 626
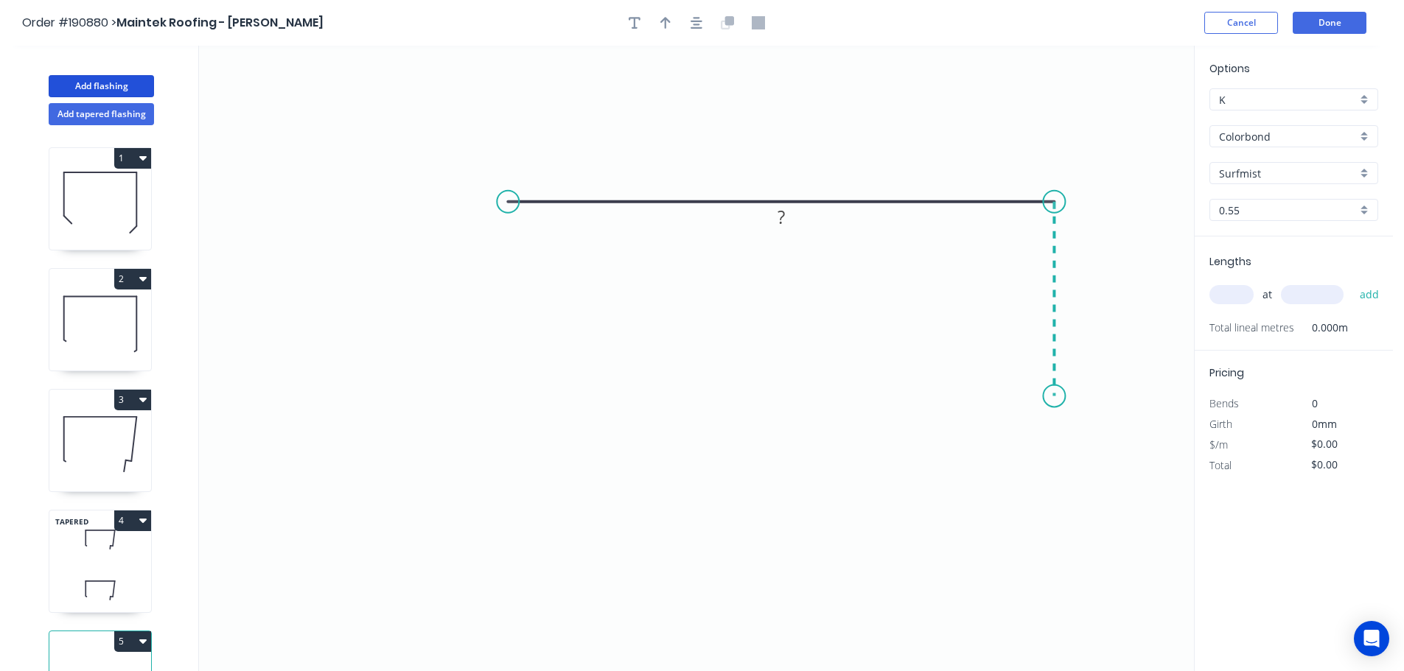
click at [1055, 396] on icon "0 ?" at bounding box center [696, 359] width 995 height 626
click at [1056, 394] on circle at bounding box center [1054, 395] width 22 height 22
click at [783, 167] on tspan "?" at bounding box center [780, 173] width 7 height 24
click at [664, 24] on icon "button" at bounding box center [665, 22] width 10 height 13
click at [1119, 116] on icon at bounding box center [1119, 102] width 13 height 47
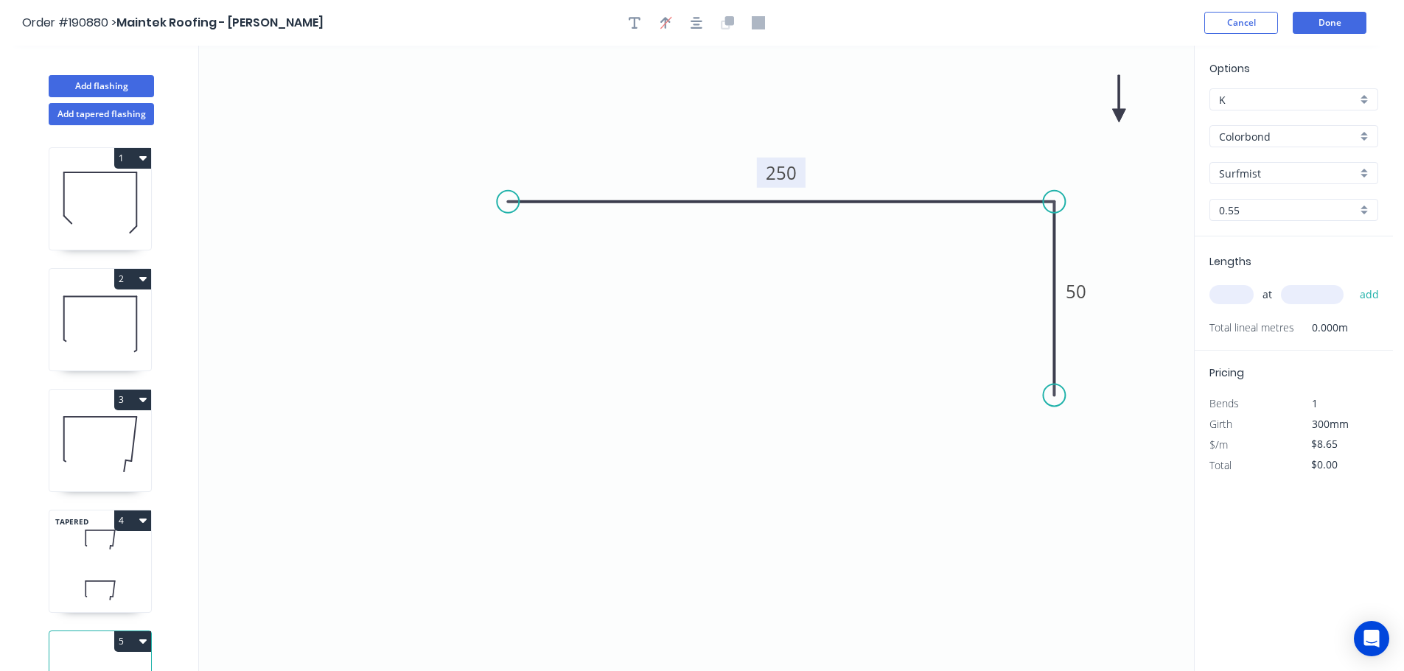
click at [1118, 116] on icon at bounding box center [1118, 98] width 13 height 47
click at [1118, 116] on icon at bounding box center [1117, 99] width 13 height 47
drag, startPoint x: 1118, startPoint y: 116, endPoint x: 990, endPoint y: 136, distance: 128.9
click at [1057, 126] on icon at bounding box center [1078, 104] width 43 height 43
click at [1225, 289] on input "text" at bounding box center [1231, 294] width 44 height 19
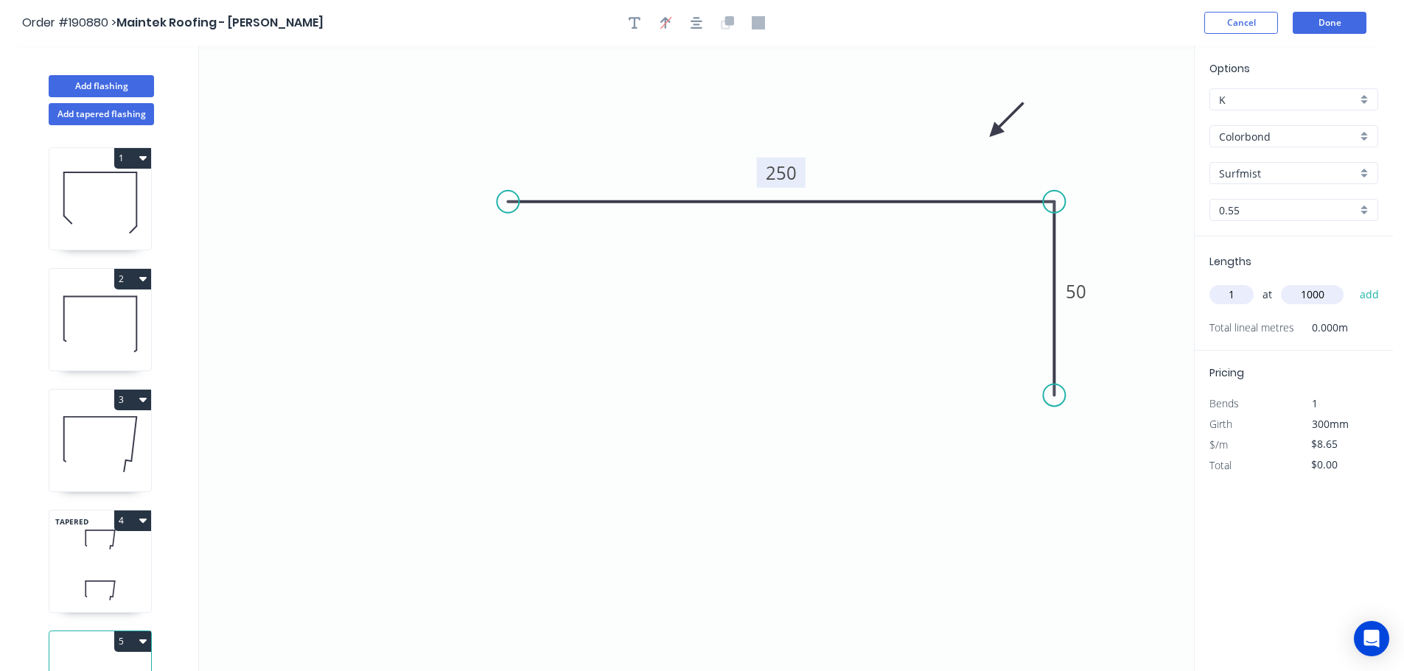
click at [1352, 282] on button "add" at bounding box center [1369, 294] width 35 height 25
click at [99, 83] on button "Add flashing" at bounding box center [101, 86] width 105 height 22
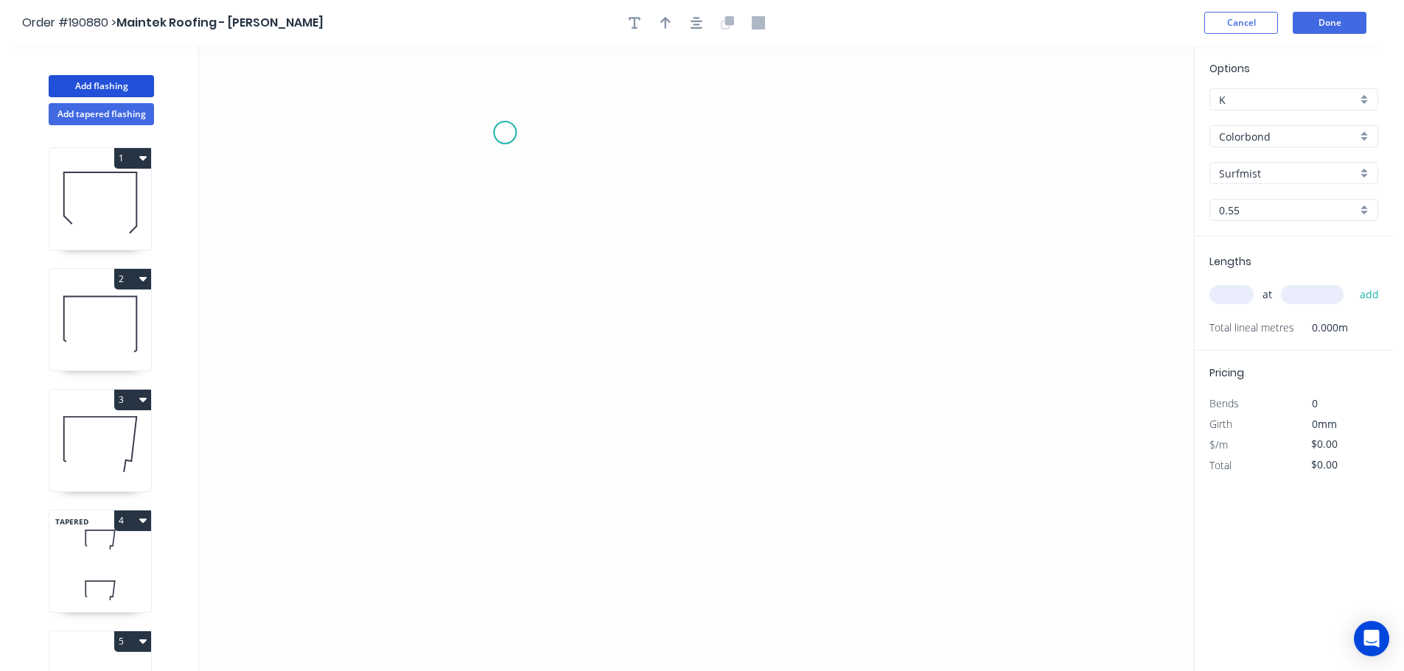
click at [505, 133] on icon "0" at bounding box center [696, 359] width 995 height 626
click at [548, 182] on icon "0" at bounding box center [696, 359] width 995 height 626
click at [533, 500] on icon "0 ?" at bounding box center [696, 359] width 995 height 626
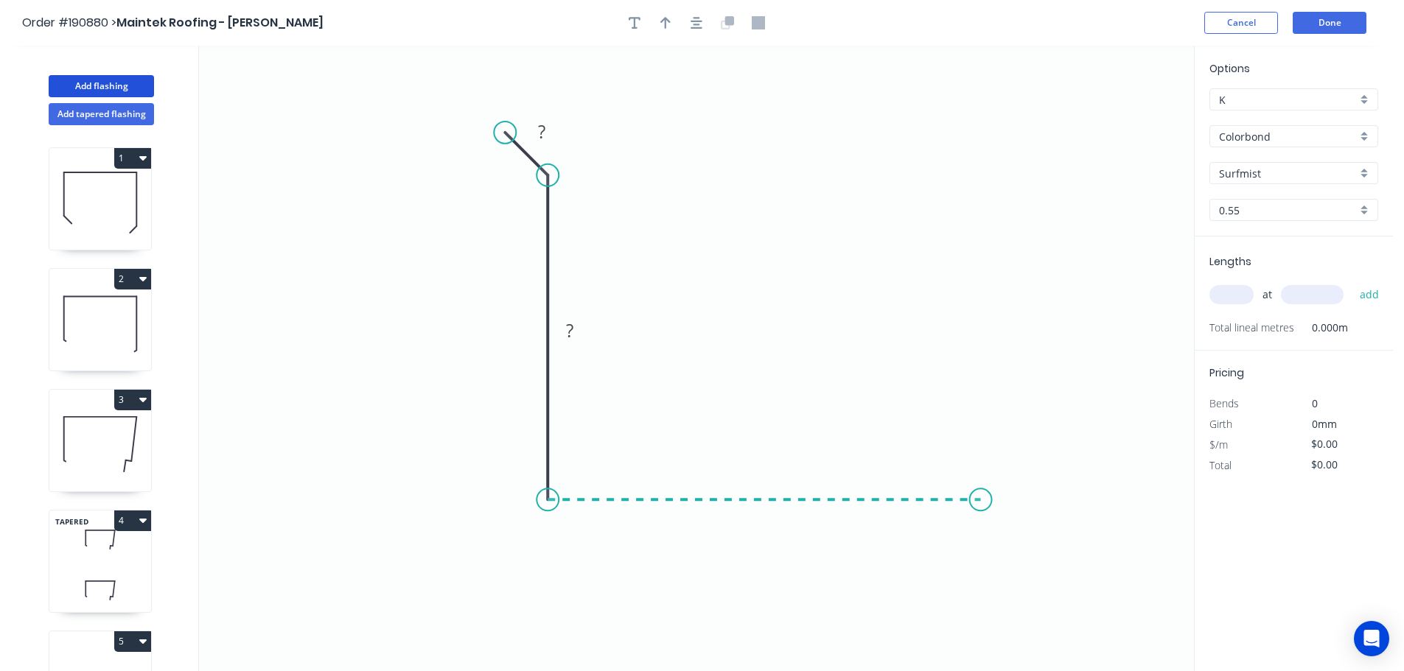
click at [981, 495] on icon "0 ? ?" at bounding box center [696, 359] width 995 height 626
click at [1041, 563] on icon "0 ? ? ?" at bounding box center [696, 359] width 995 height 626
drag, startPoint x: 506, startPoint y: 132, endPoint x: 491, endPoint y: 119, distance: 20.4
click at [491, 119] on circle at bounding box center [491, 119] width 22 height 22
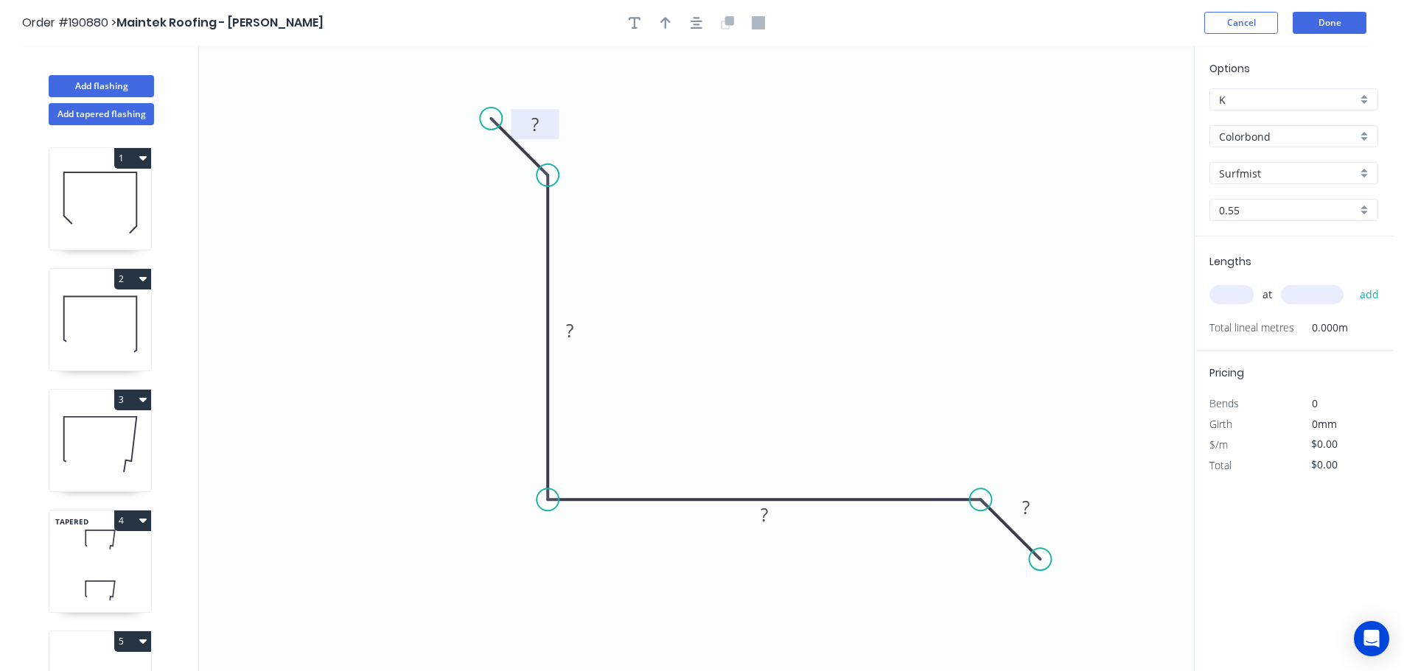
click at [534, 125] on tspan "?" at bounding box center [534, 124] width 7 height 24
click at [665, 18] on icon "button" at bounding box center [665, 23] width 10 height 12
click at [1122, 117] on icon at bounding box center [1119, 102] width 13 height 47
drag, startPoint x: 1122, startPoint y: 117, endPoint x: 794, endPoint y: 269, distance: 361.4
click at [833, 242] on icon at bounding box center [854, 221] width 43 height 43
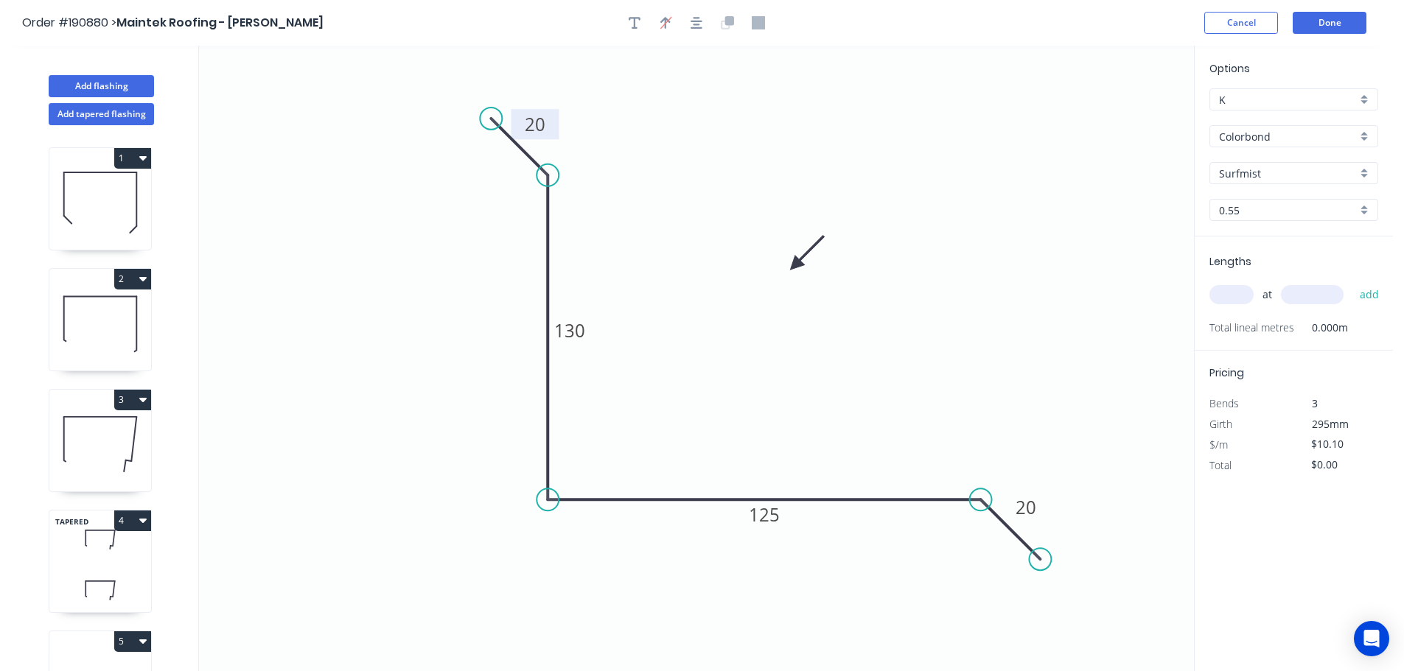
click at [1235, 295] on input "text" at bounding box center [1231, 294] width 44 height 19
click at [1352, 282] on button "add" at bounding box center [1369, 294] width 35 height 25
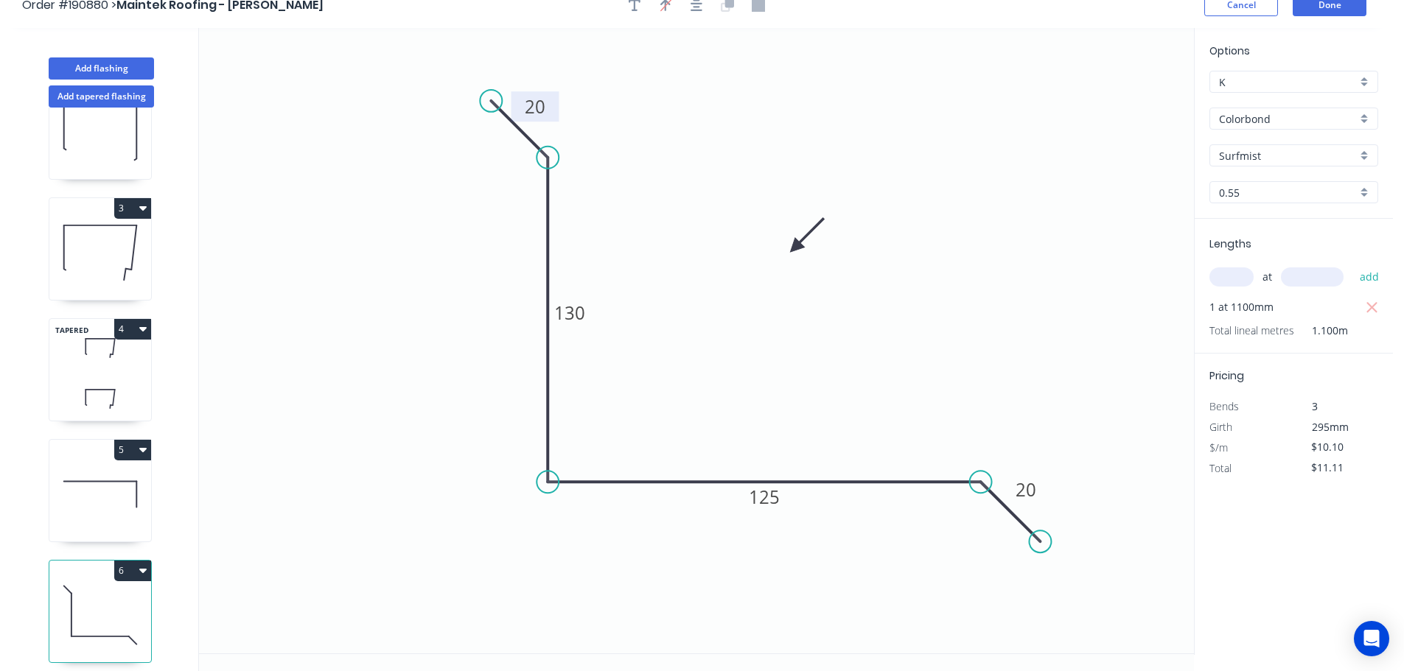
scroll to position [27, 0]
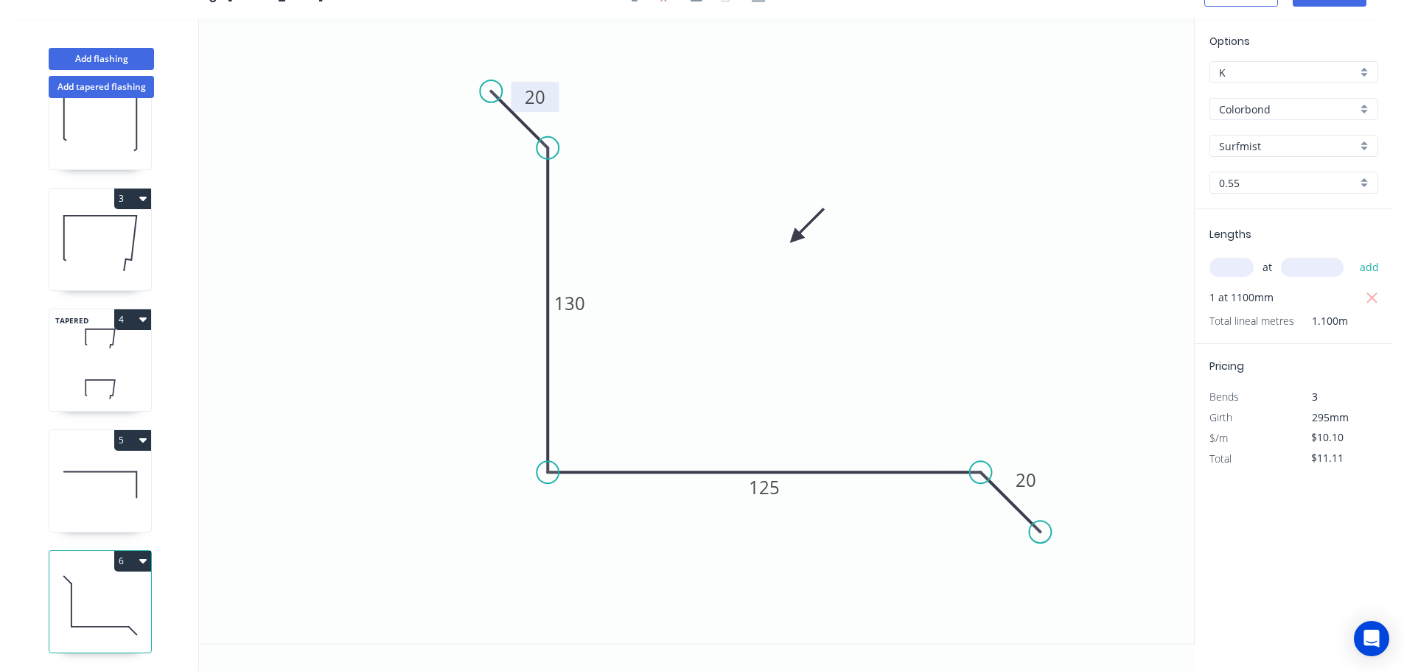
click at [141, 555] on icon "button" at bounding box center [142, 561] width 7 height 12
click at [70, 587] on div "Duplicate" at bounding box center [80, 597] width 113 height 21
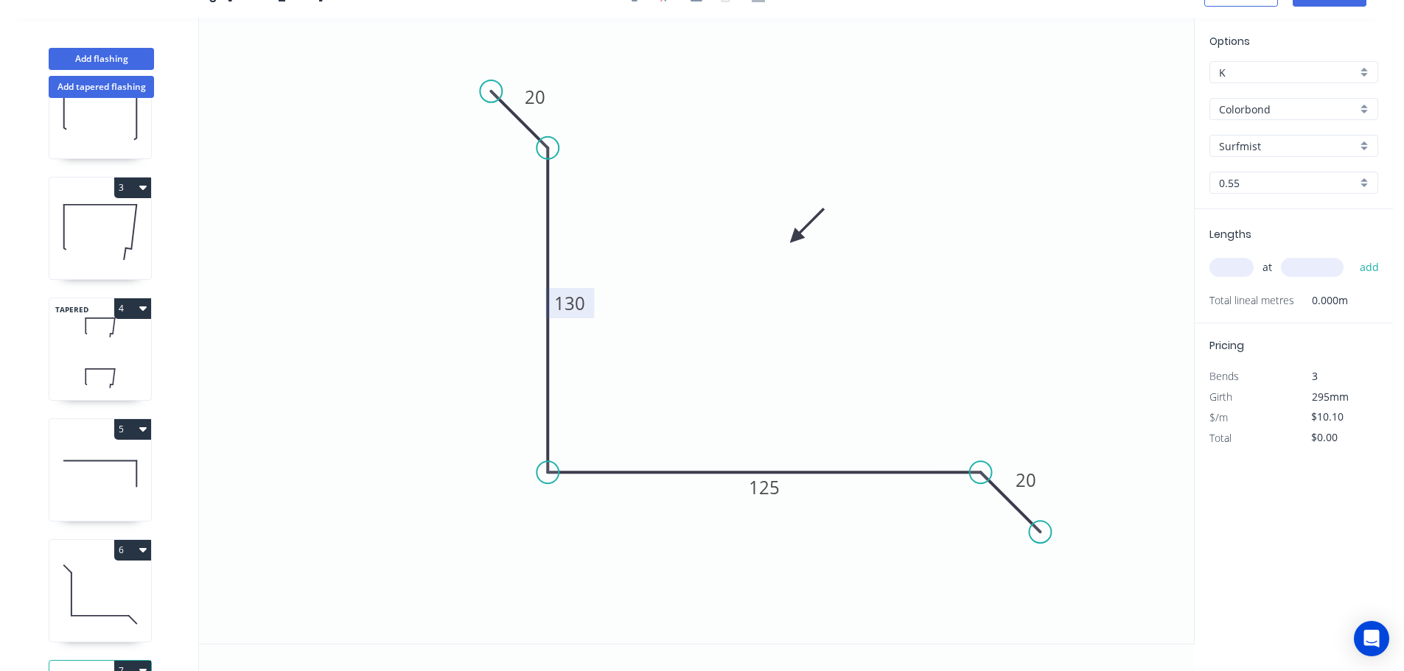
click at [570, 301] on tspan "130" at bounding box center [569, 303] width 31 height 24
click at [1223, 265] on input "text" at bounding box center [1231, 267] width 44 height 19
click at [1352, 255] on button "add" at bounding box center [1369, 267] width 35 height 25
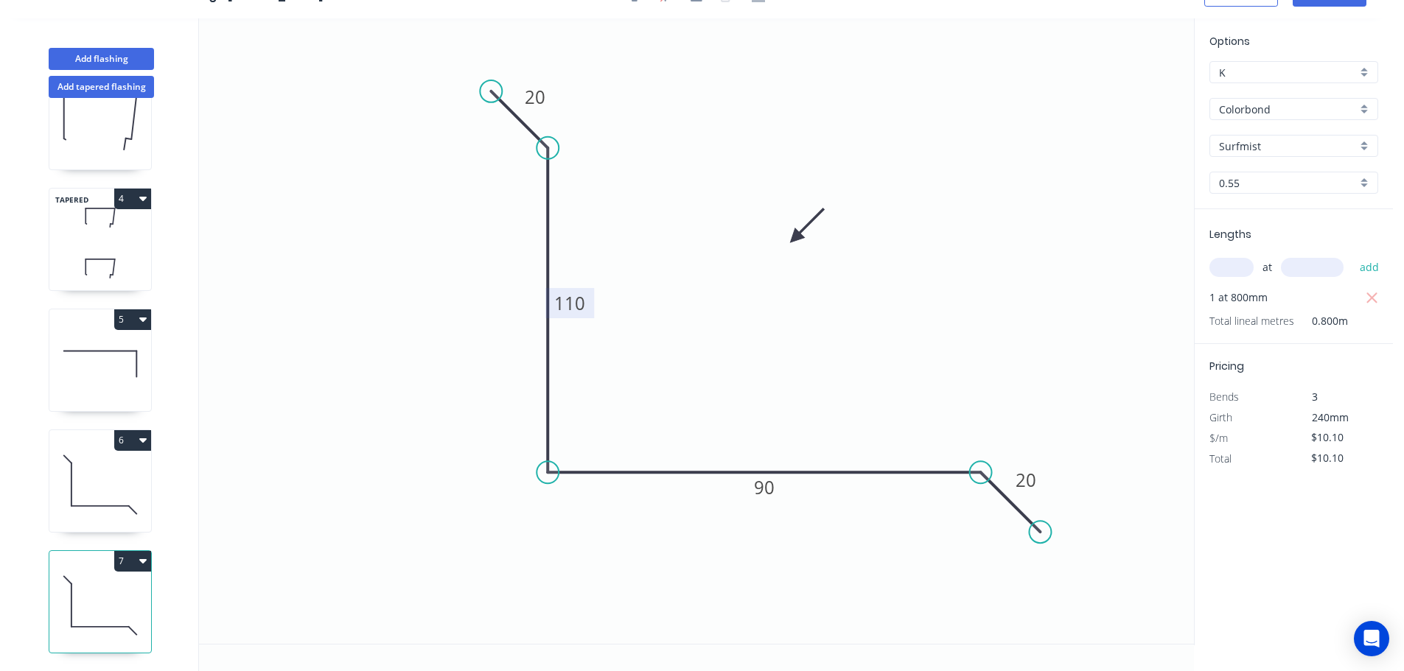
scroll to position [306, 0]
click at [142, 559] on icon "button" at bounding box center [142, 561] width 7 height 4
click at [58, 587] on div "Duplicate" at bounding box center [80, 597] width 113 height 21
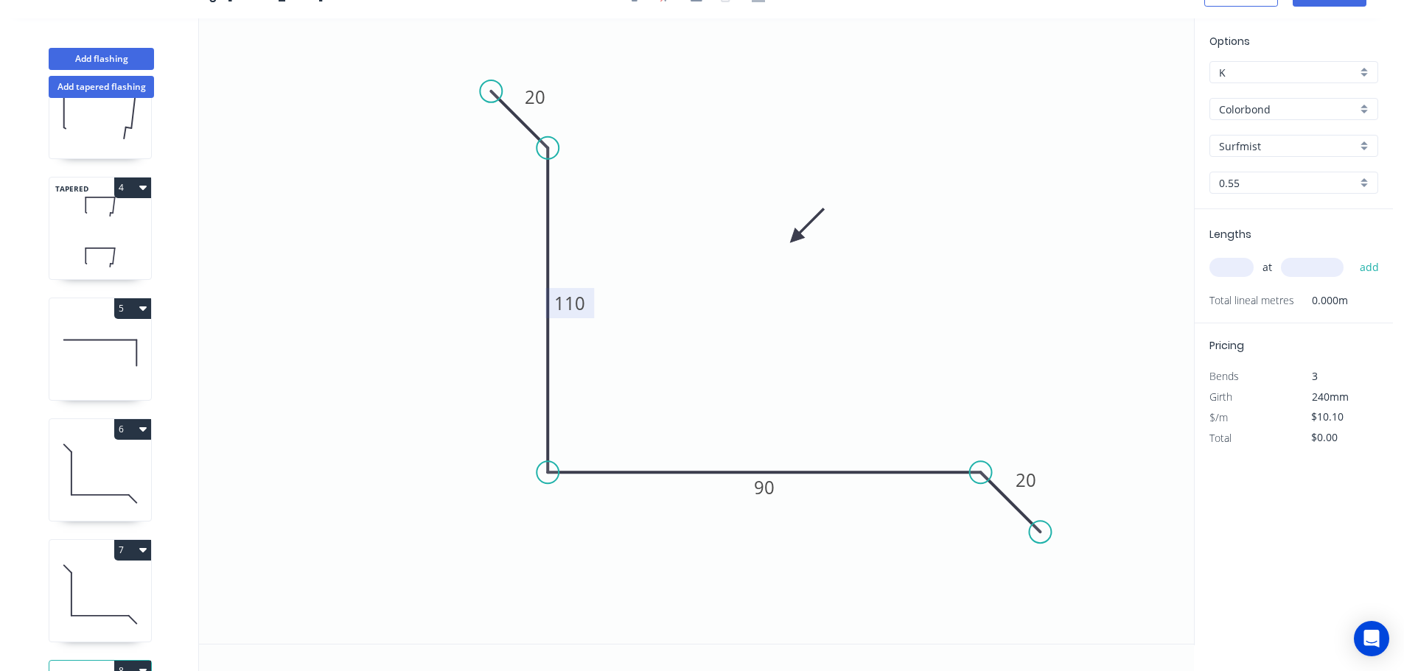
click at [570, 304] on tspan "110" at bounding box center [569, 303] width 31 height 24
click at [1220, 266] on input "text" at bounding box center [1231, 267] width 44 height 19
click at [1352, 255] on button "add" at bounding box center [1369, 267] width 35 height 25
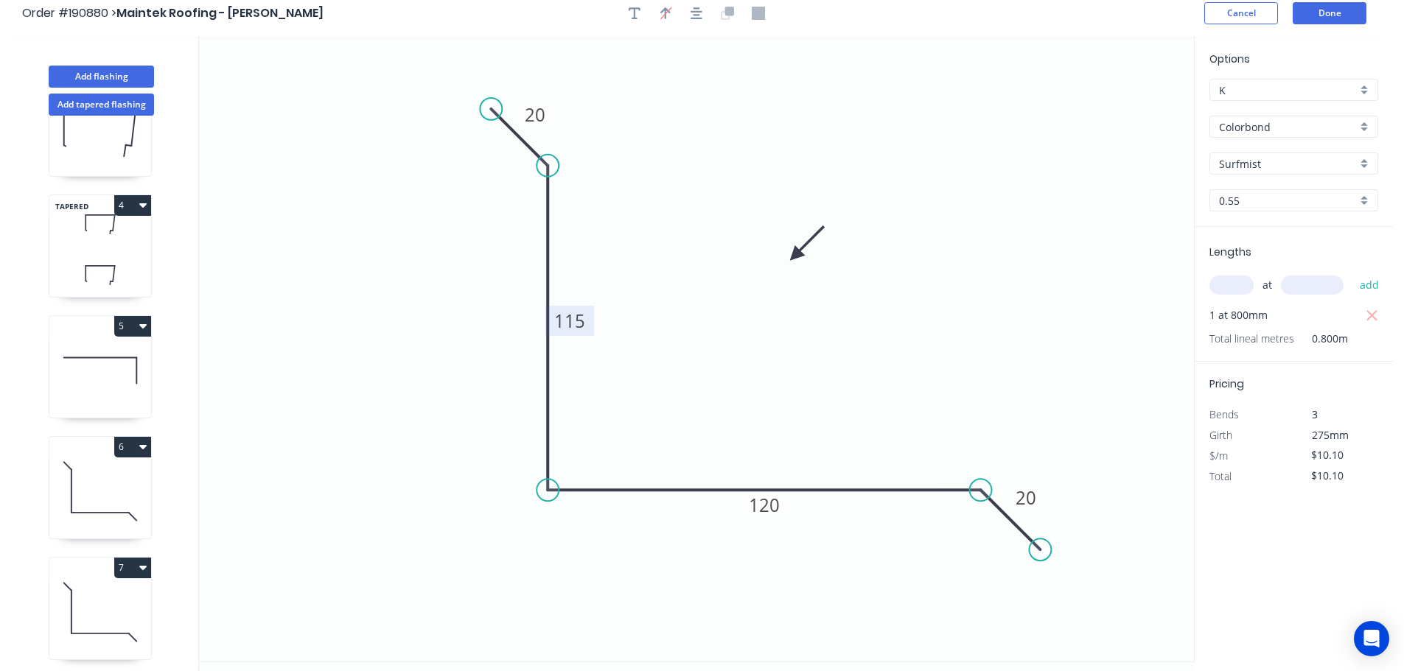
scroll to position [0, 0]
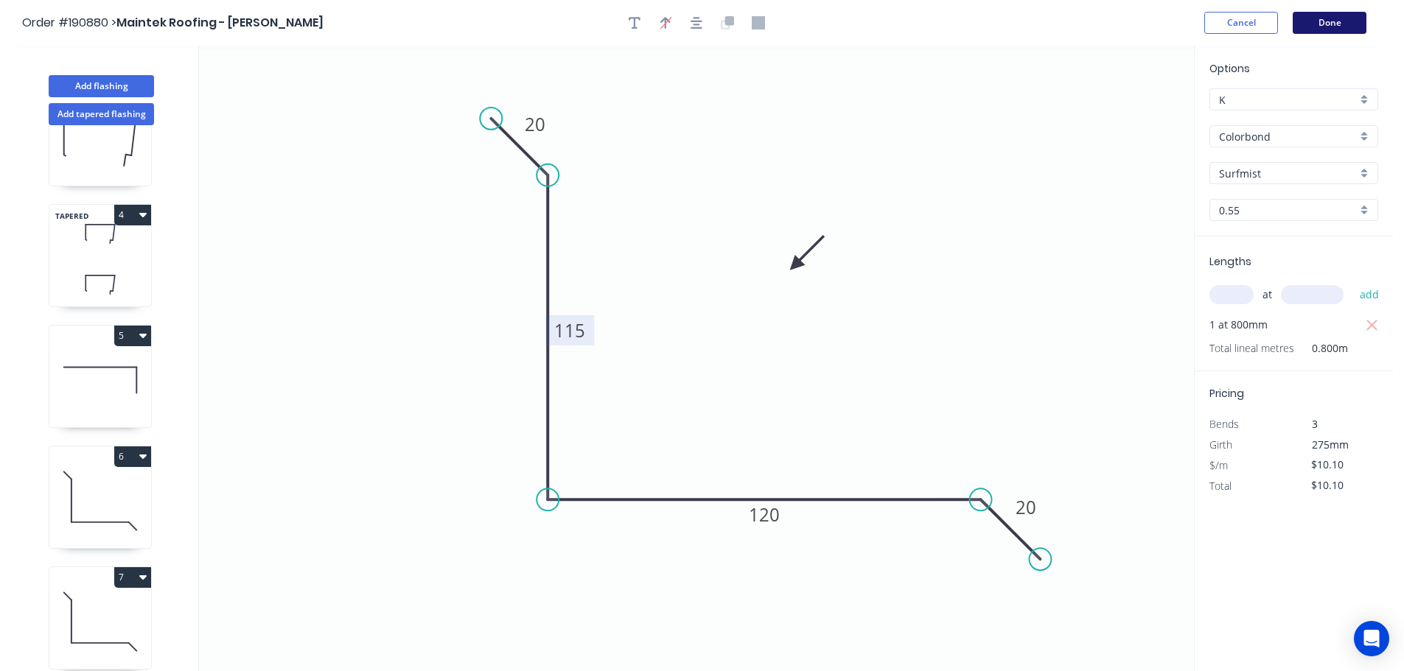
click at [1327, 18] on button "Done" at bounding box center [1330, 23] width 74 height 22
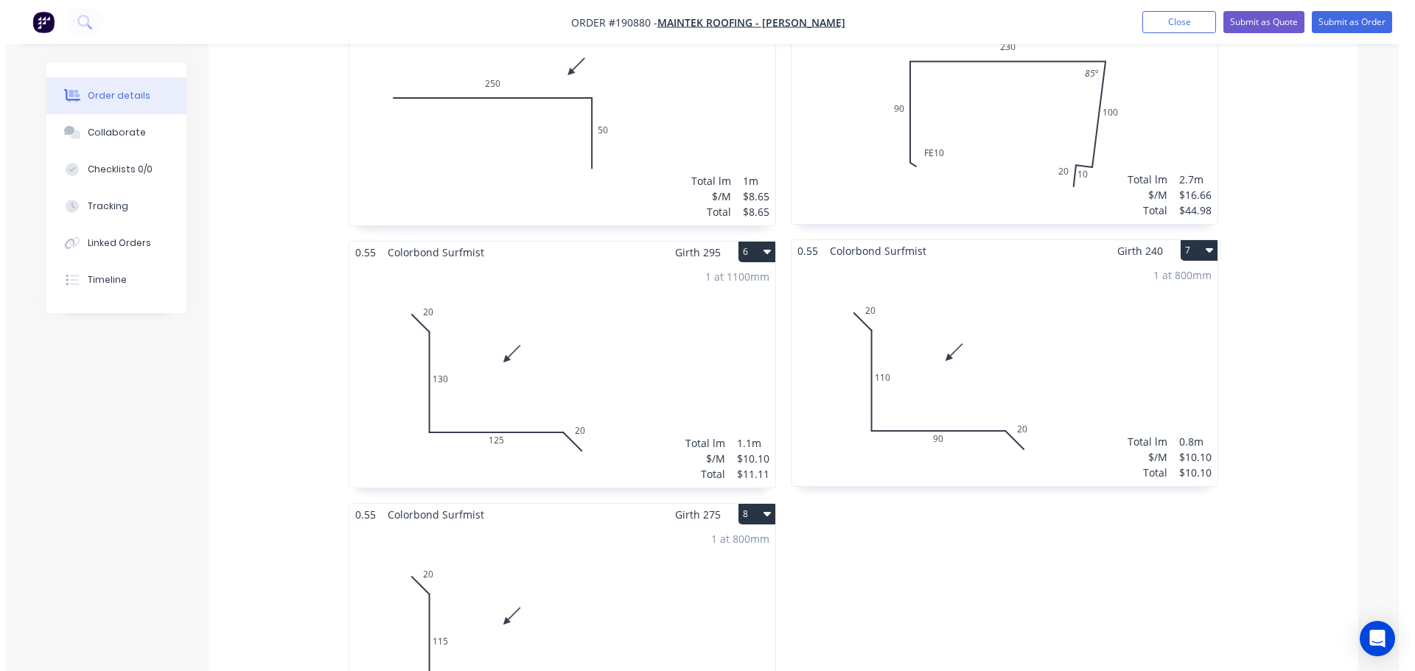
scroll to position [1105, 0]
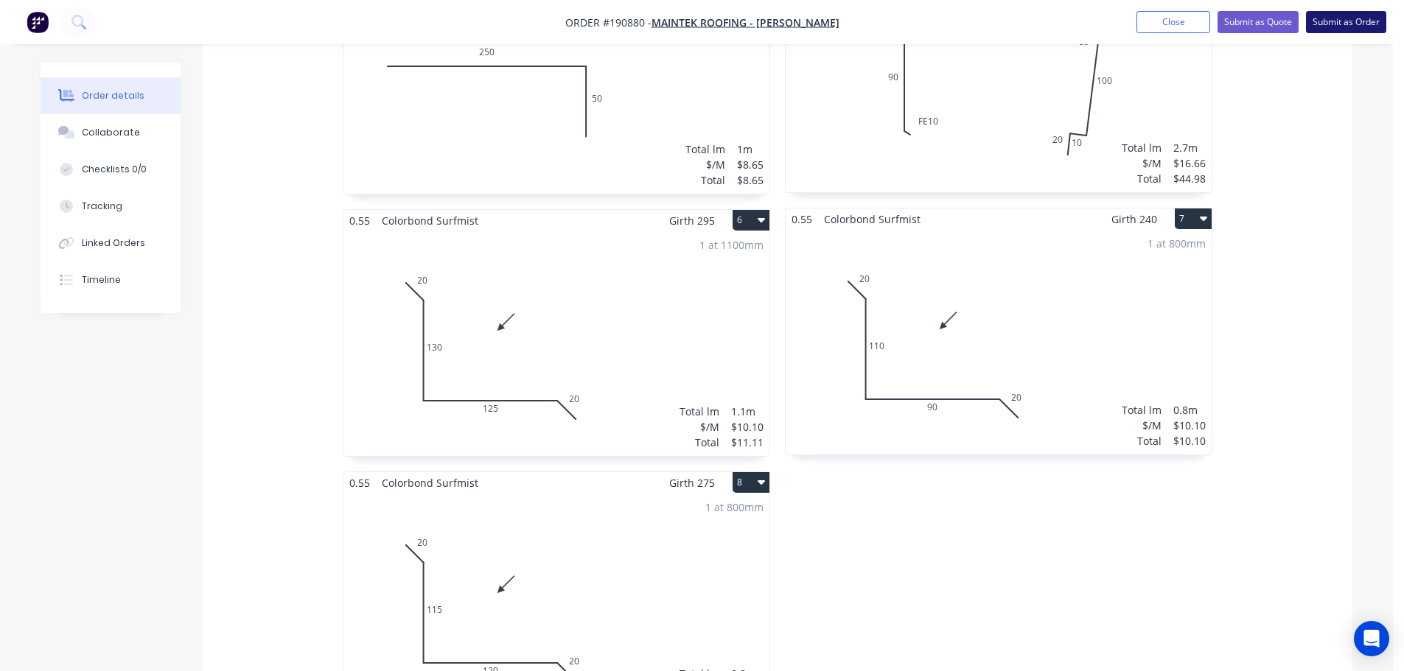
click at [1364, 18] on button "Submit as Order" at bounding box center [1346, 22] width 80 height 22
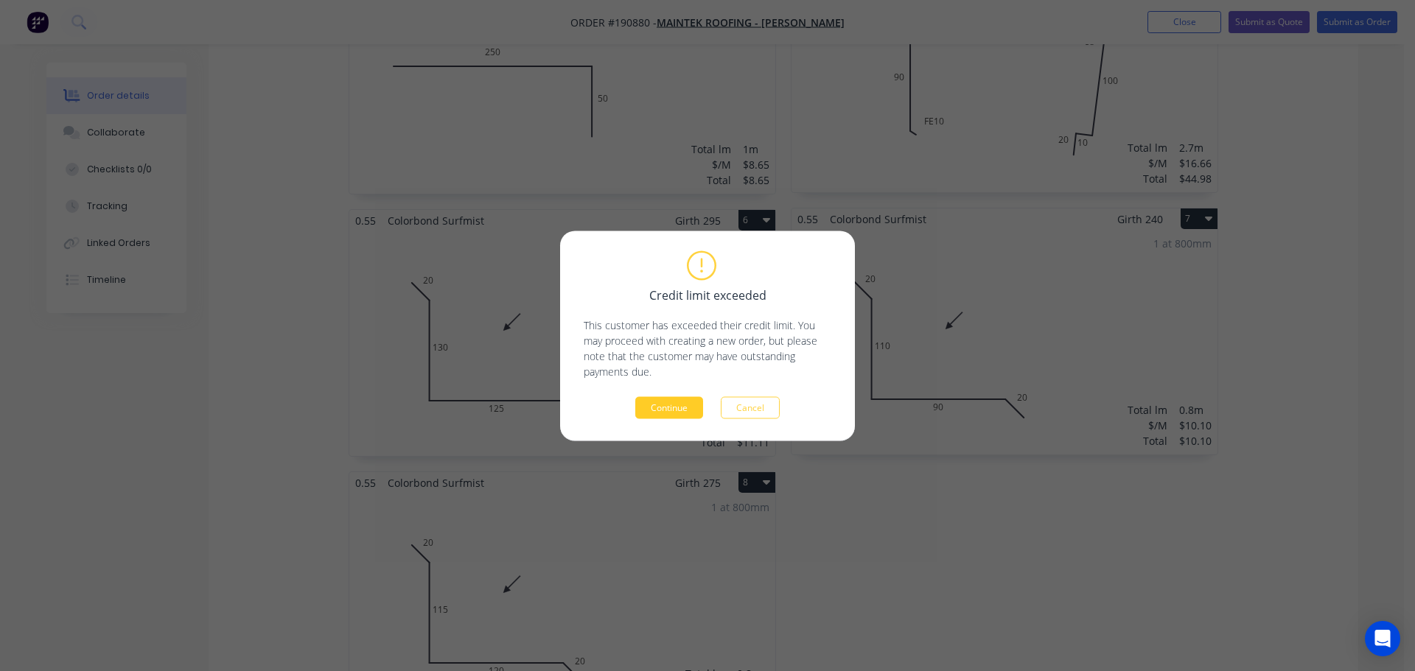
click at [660, 405] on button "Continue" at bounding box center [669, 407] width 68 height 22
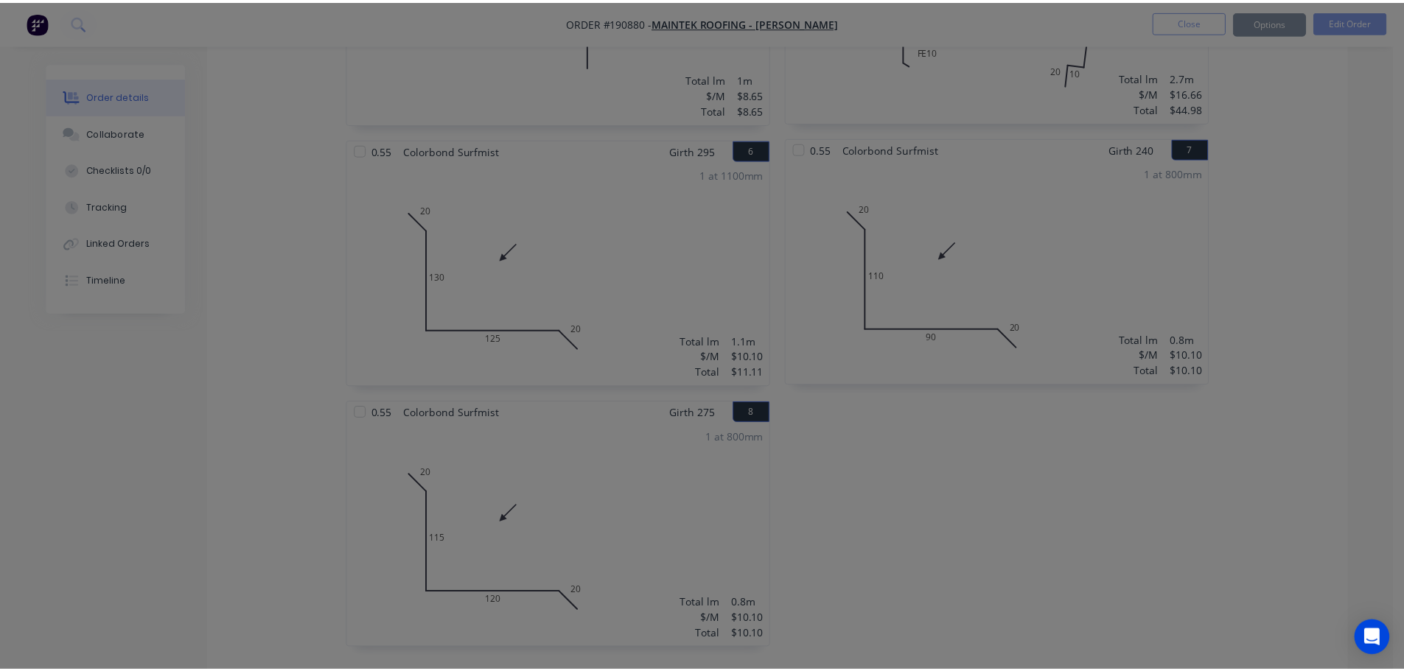
scroll to position [1082, 0]
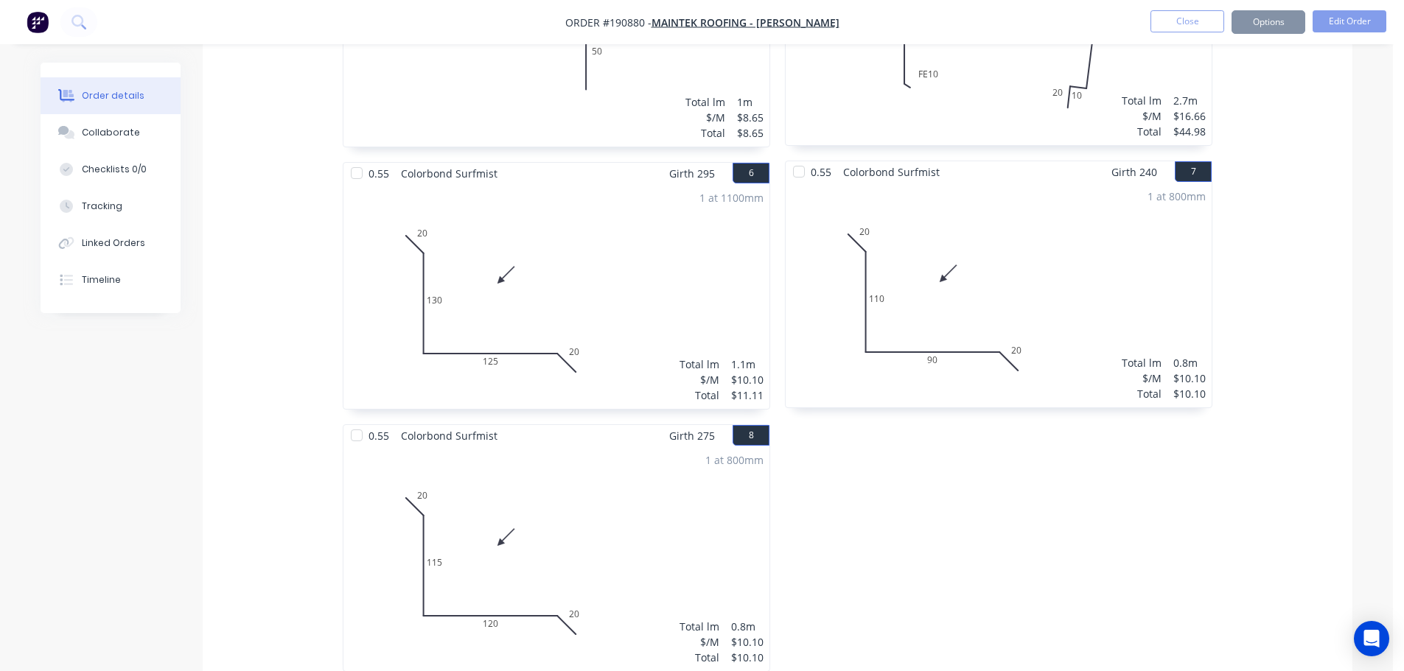
click at [1270, 21] on button "Options" at bounding box center [1268, 22] width 74 height 24
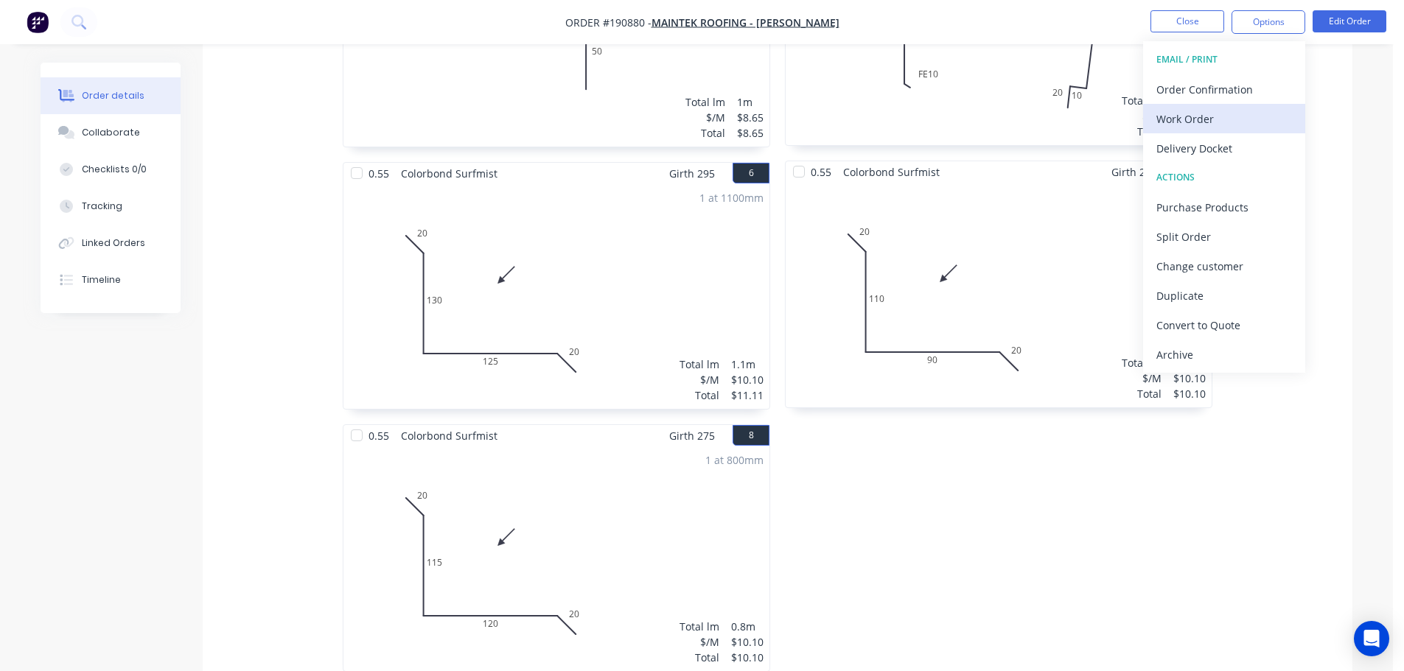
click at [1192, 121] on div "Work Order" at bounding box center [1224, 118] width 136 height 21
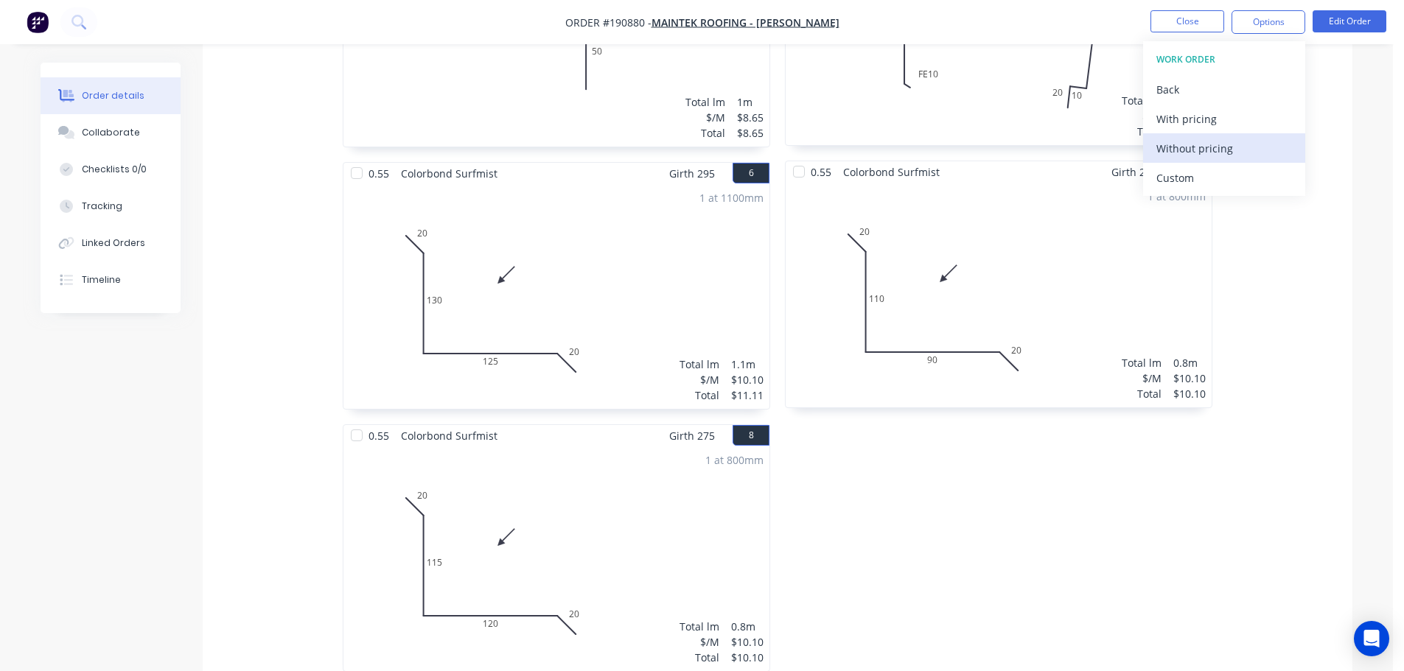
click at [1192, 149] on div "Without pricing" at bounding box center [1224, 148] width 136 height 21
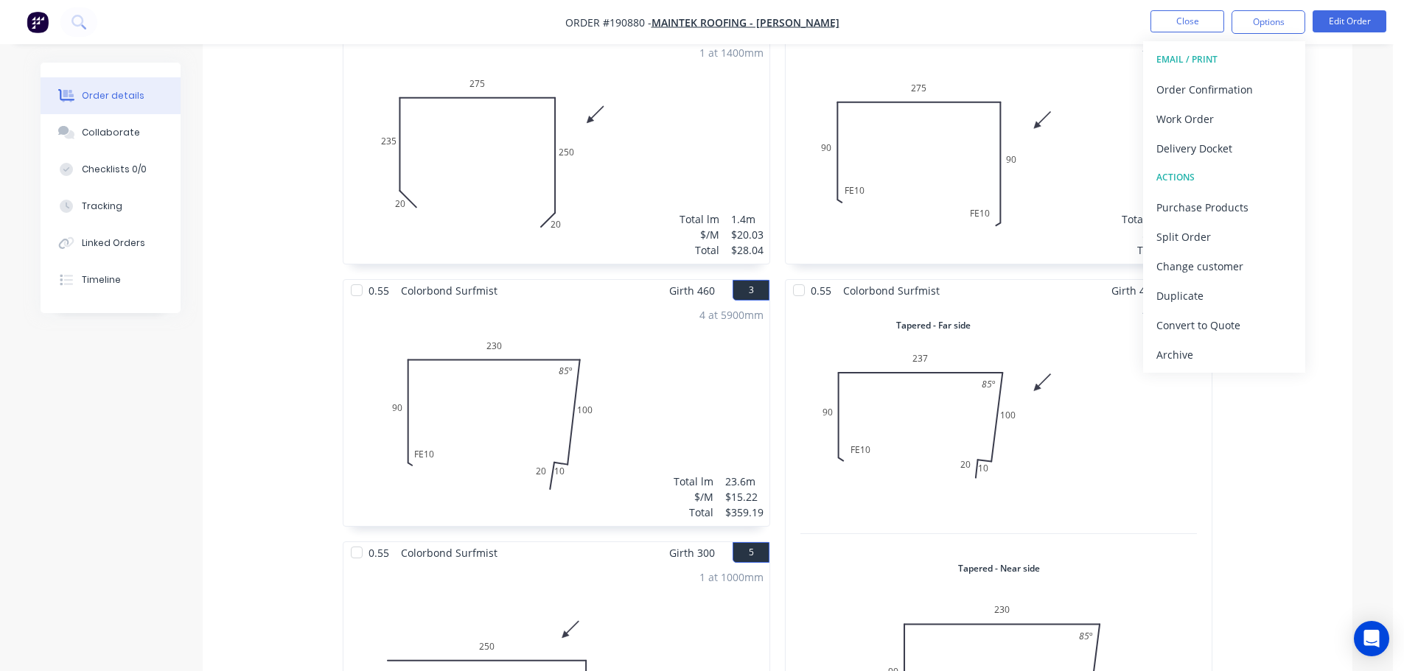
scroll to position [419, 0]
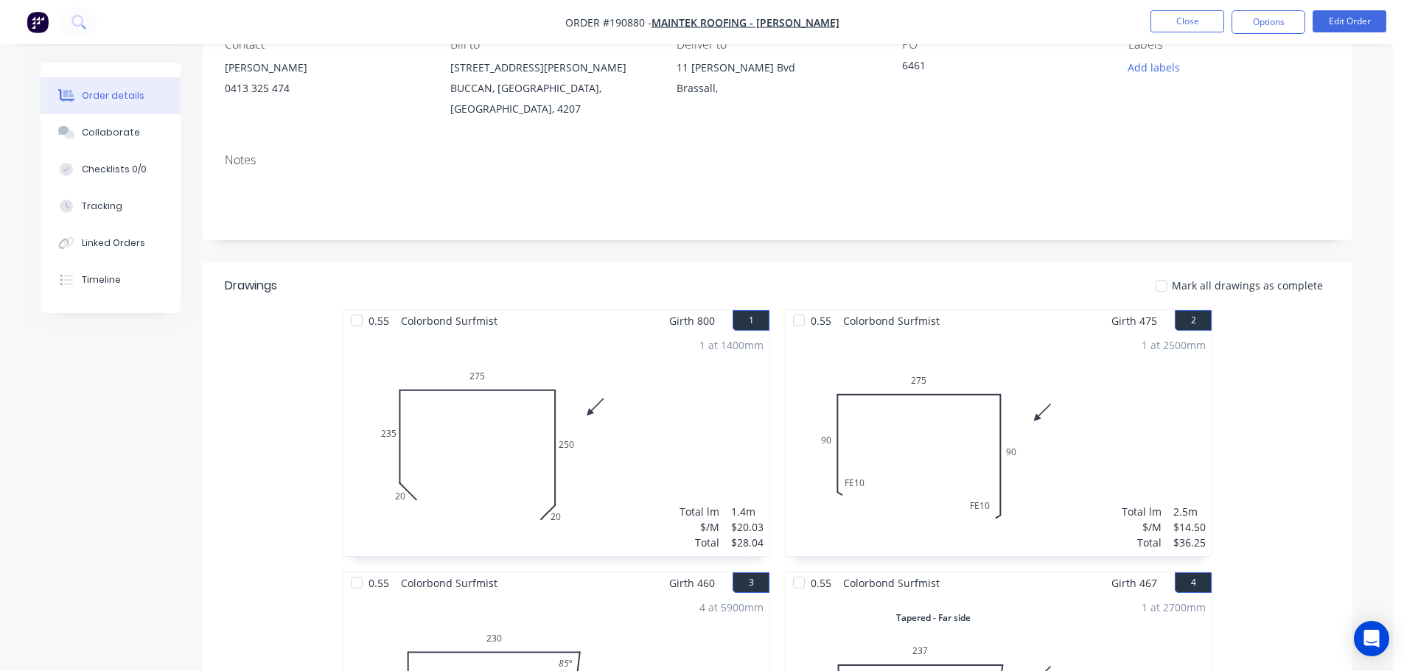
scroll to position [0, 0]
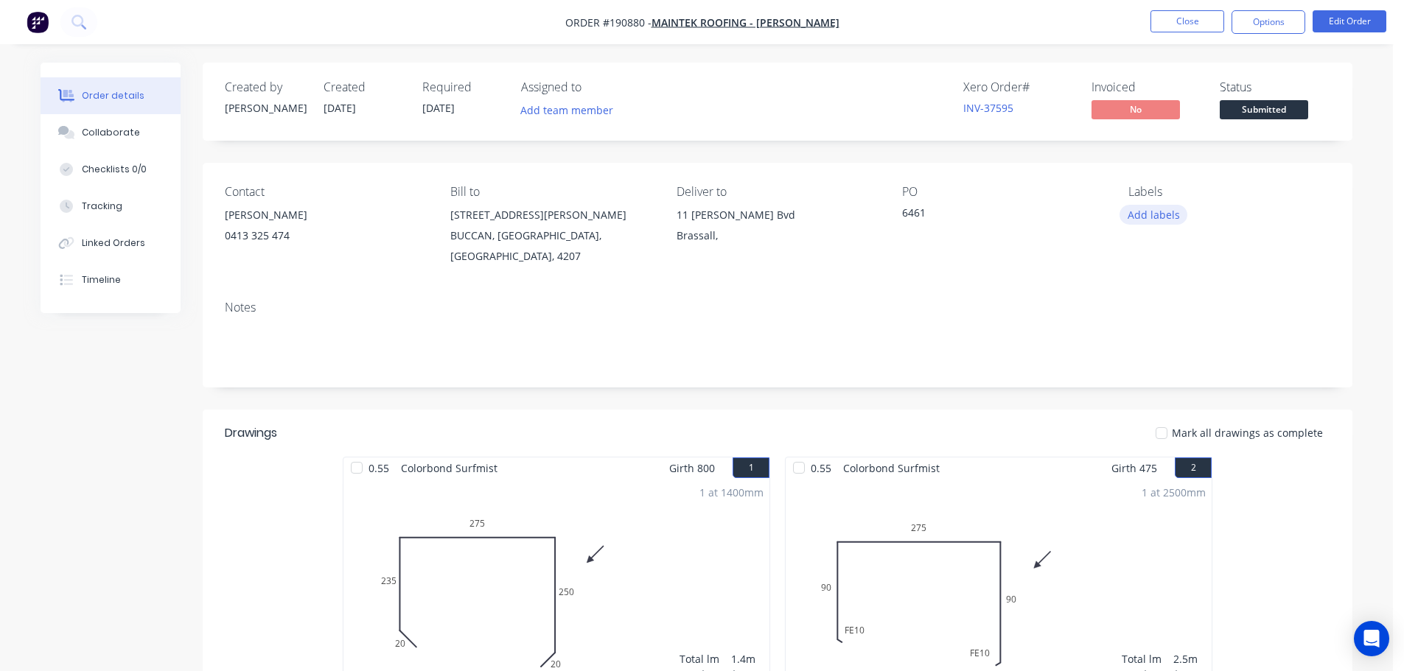
click at [1144, 214] on button "Add labels" at bounding box center [1153, 215] width 68 height 20
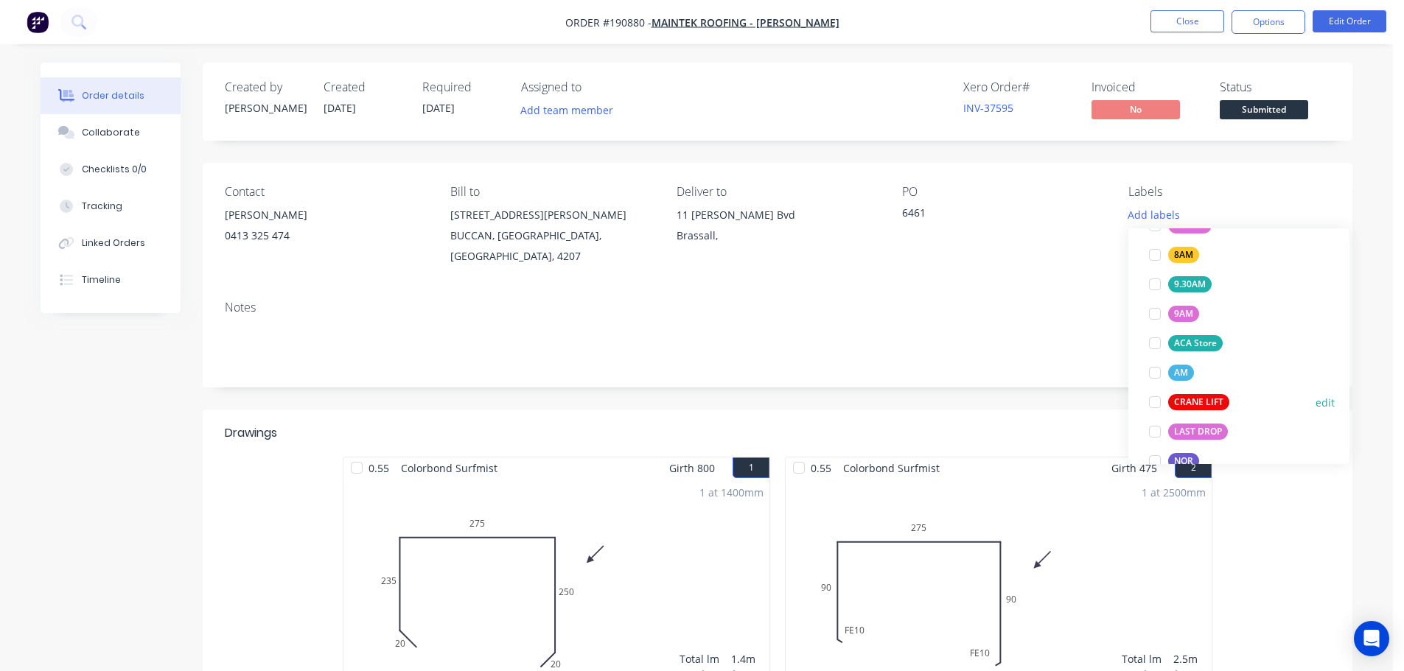
scroll to position [516, 0]
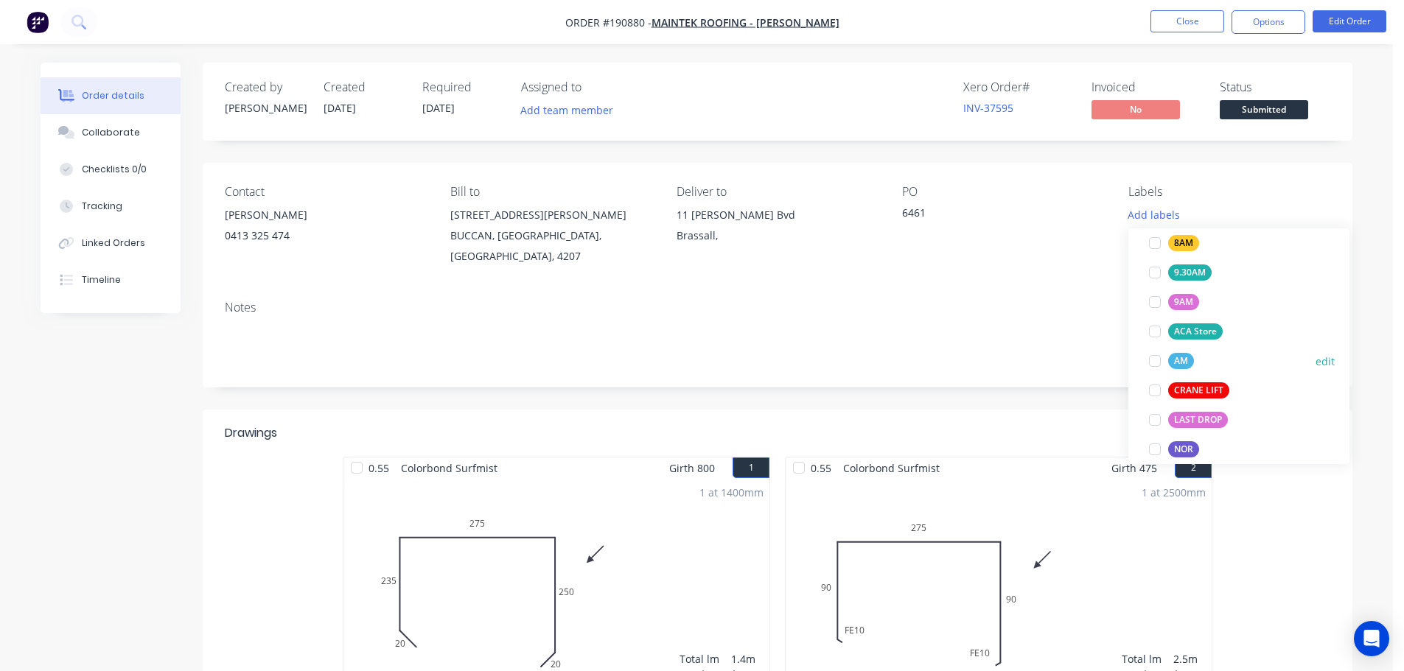
click at [1159, 361] on div at bounding box center [1154, 360] width 29 height 29
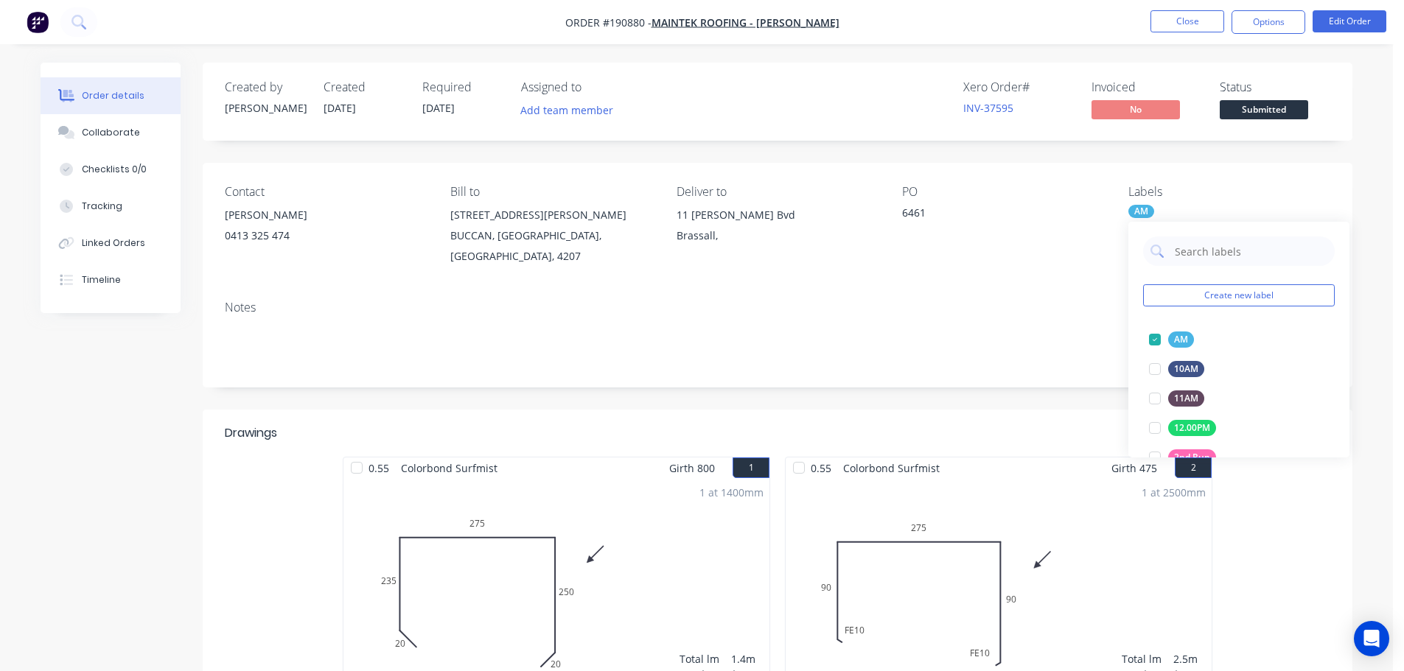
click at [994, 301] on div "Notes" at bounding box center [777, 308] width 1105 height 14
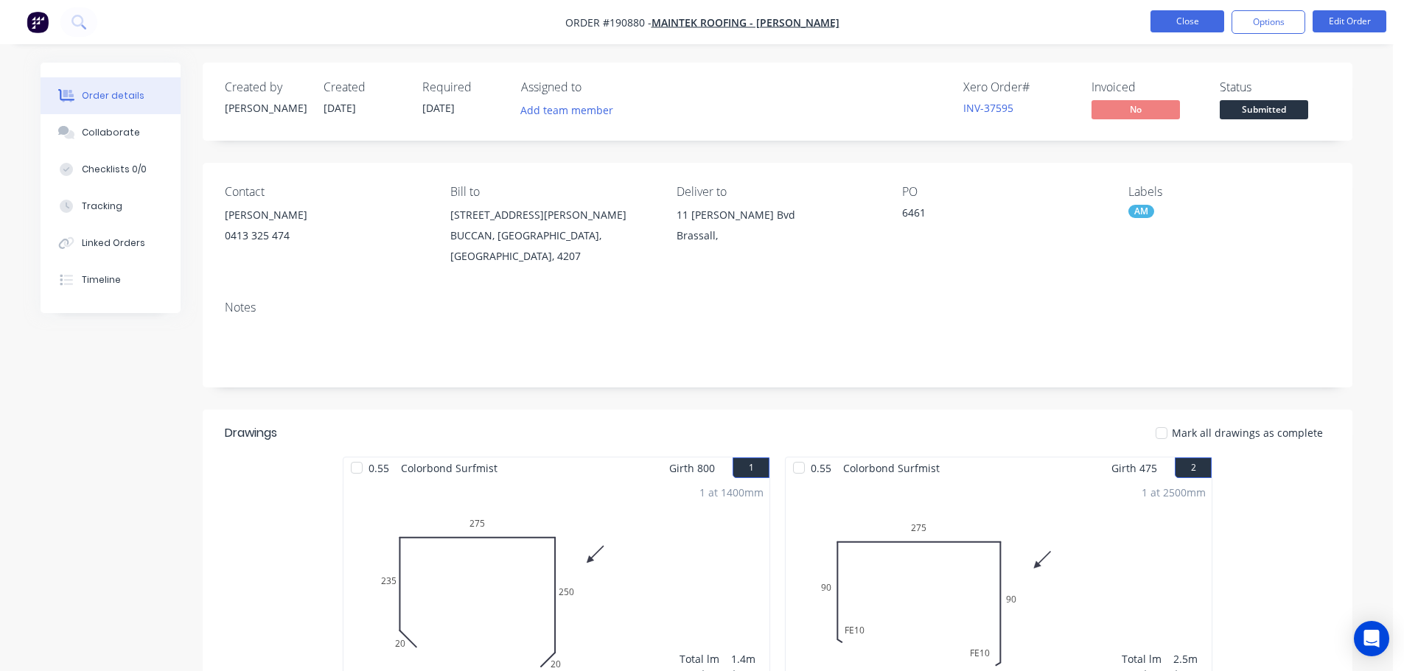
click at [1181, 19] on button "Close" at bounding box center [1187, 21] width 74 height 22
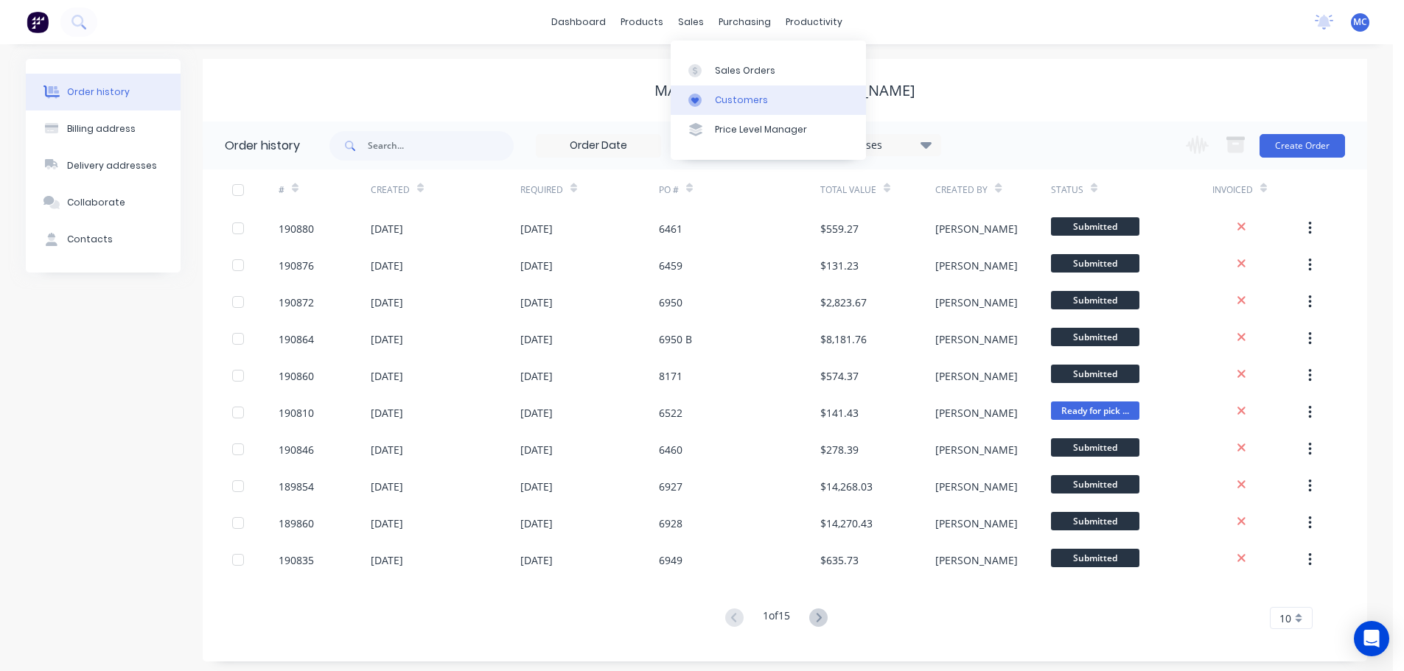
click at [749, 103] on div "Customers" at bounding box center [741, 100] width 53 height 13
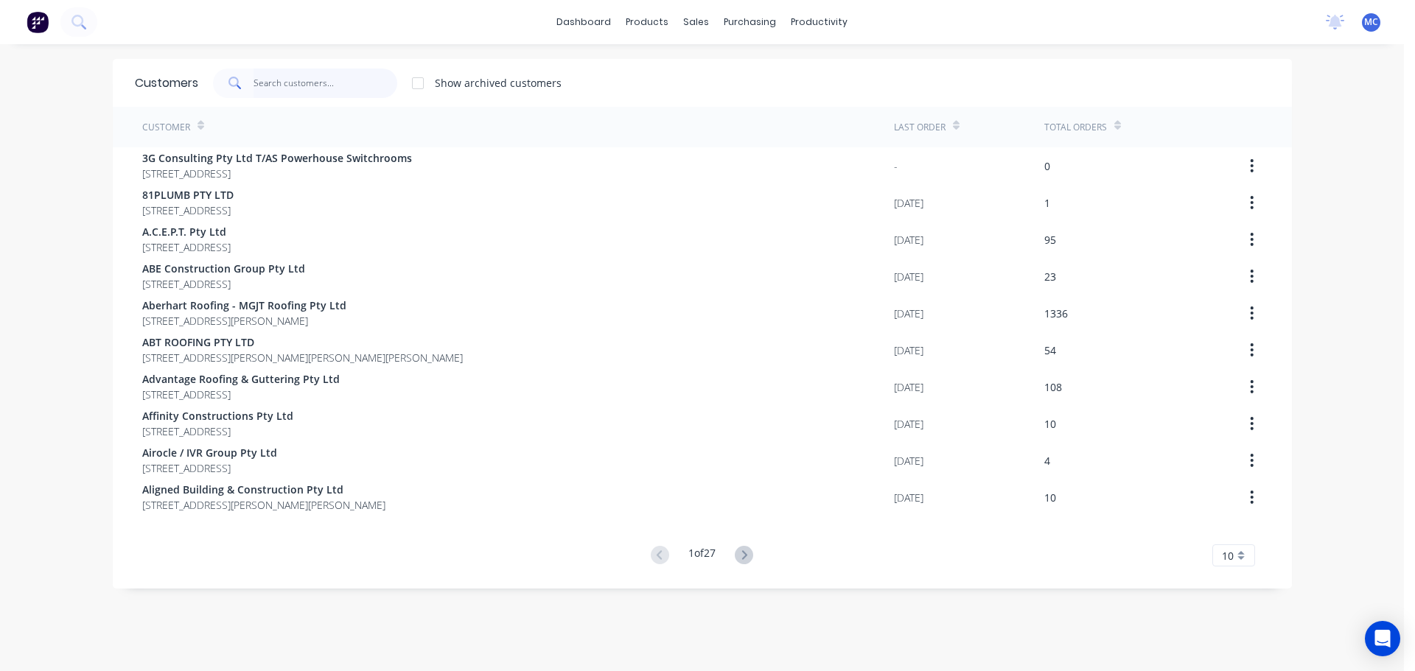
click at [314, 78] on input "text" at bounding box center [325, 83] width 144 height 29
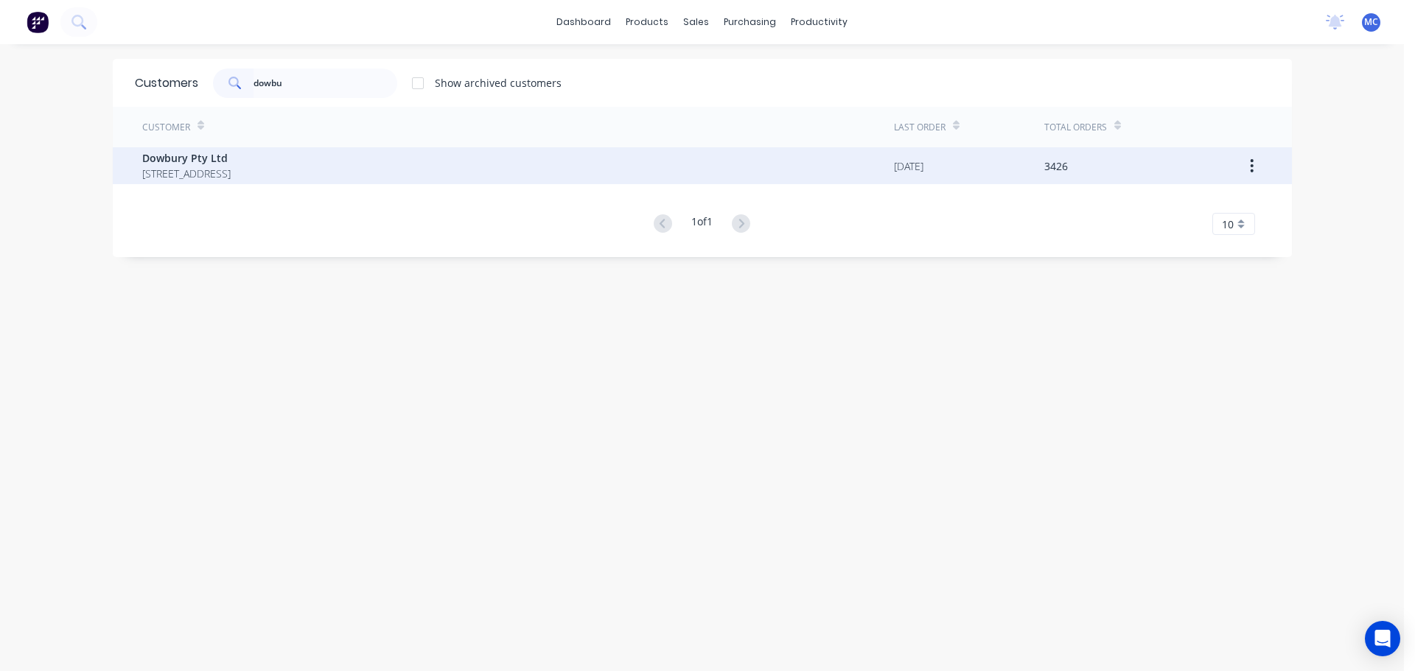
click at [175, 152] on span "Dowbury Pty Ltd" at bounding box center [186, 157] width 88 height 15
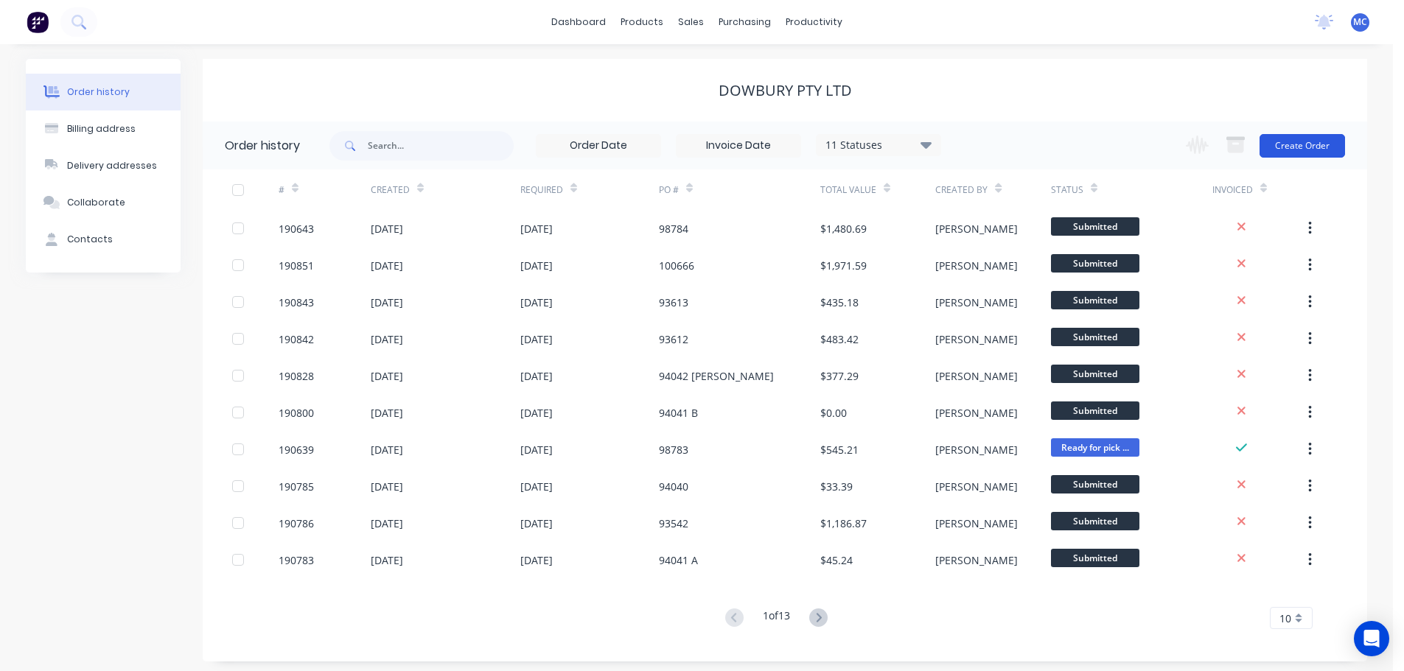
click at [1299, 139] on button "Create Order" at bounding box center [1301, 146] width 85 height 24
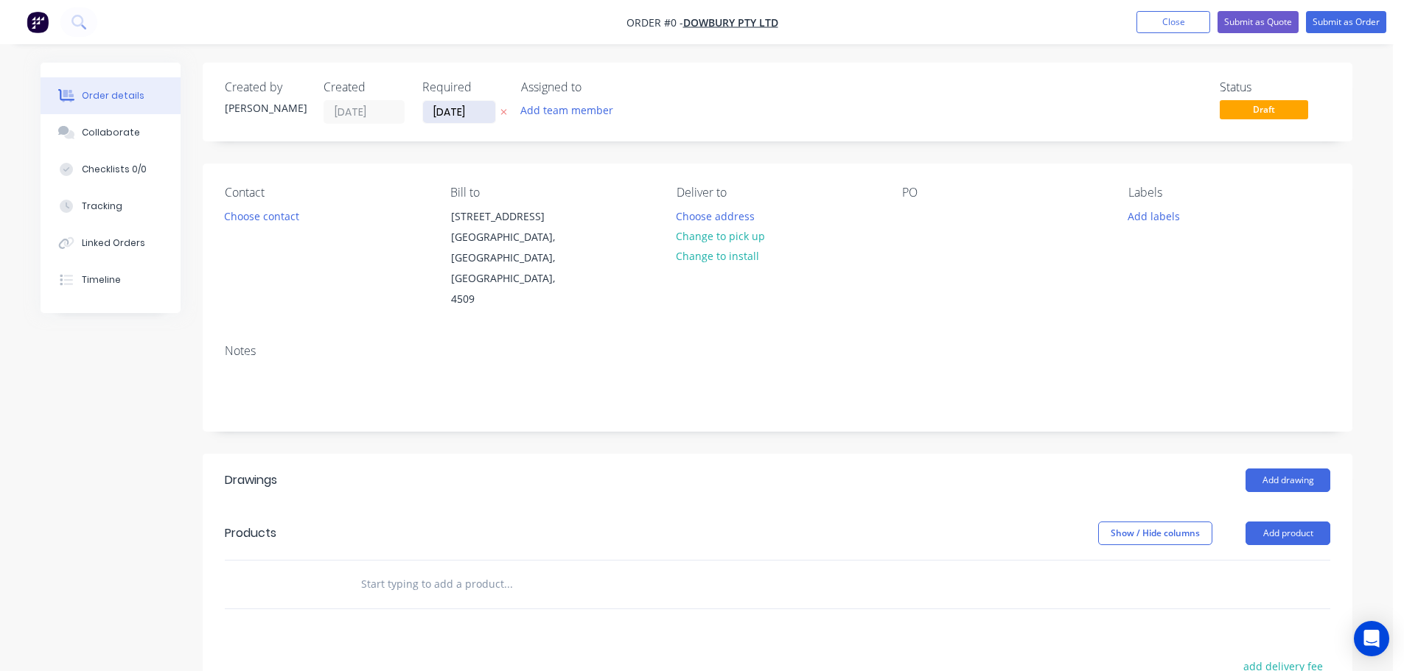
click at [442, 108] on input "[DATE]" at bounding box center [459, 112] width 72 height 22
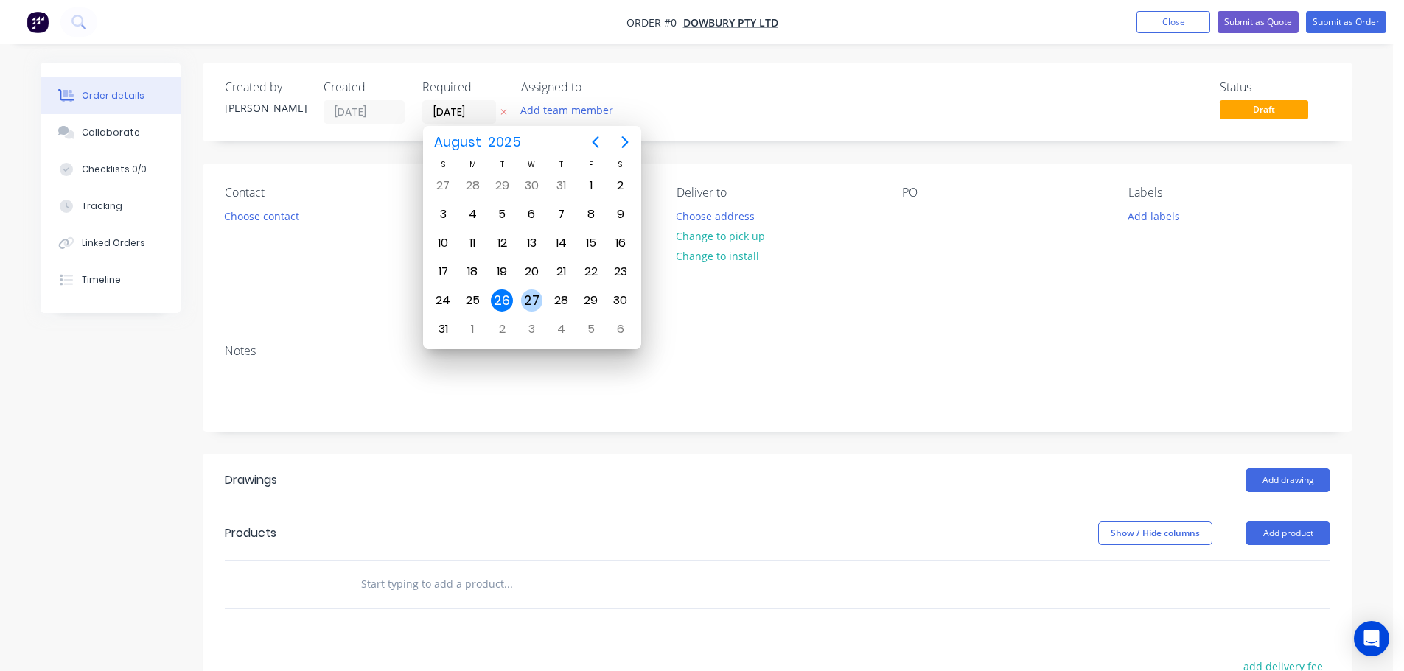
click at [534, 298] on div "27" at bounding box center [532, 301] width 22 height 22
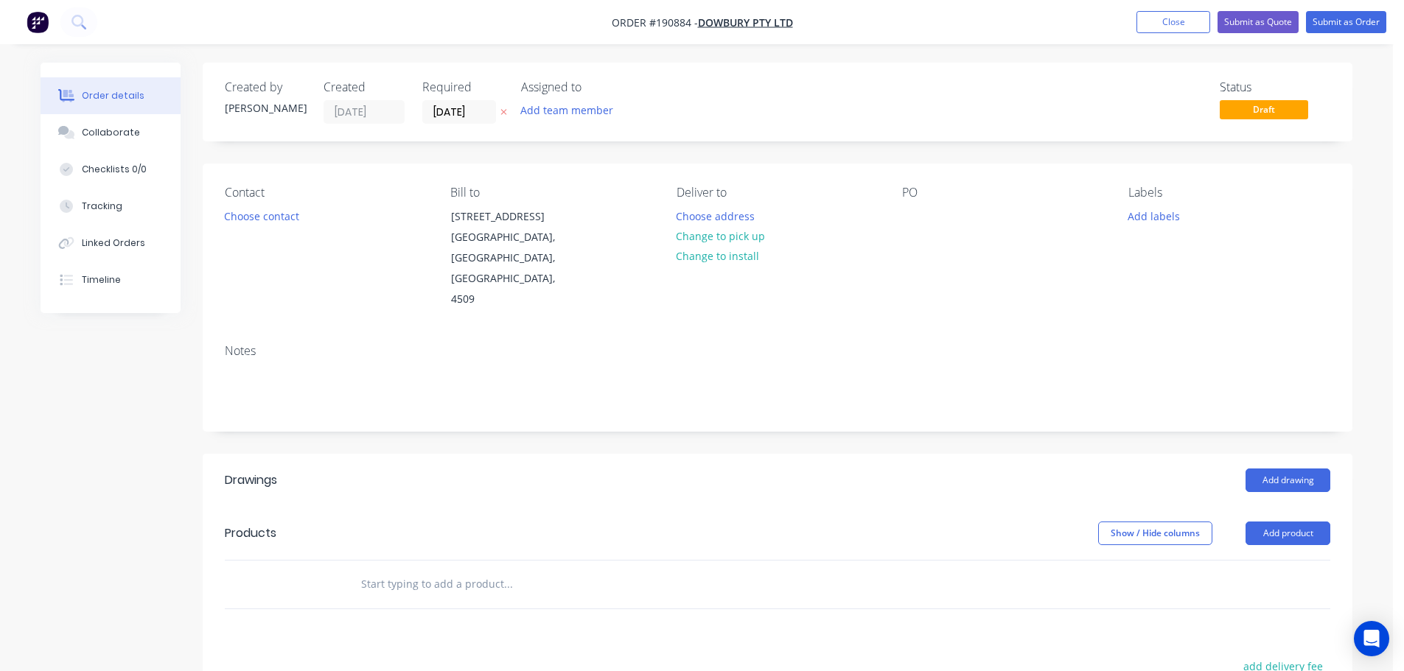
click at [272, 219] on button "Choose contact" at bounding box center [262, 216] width 91 height 20
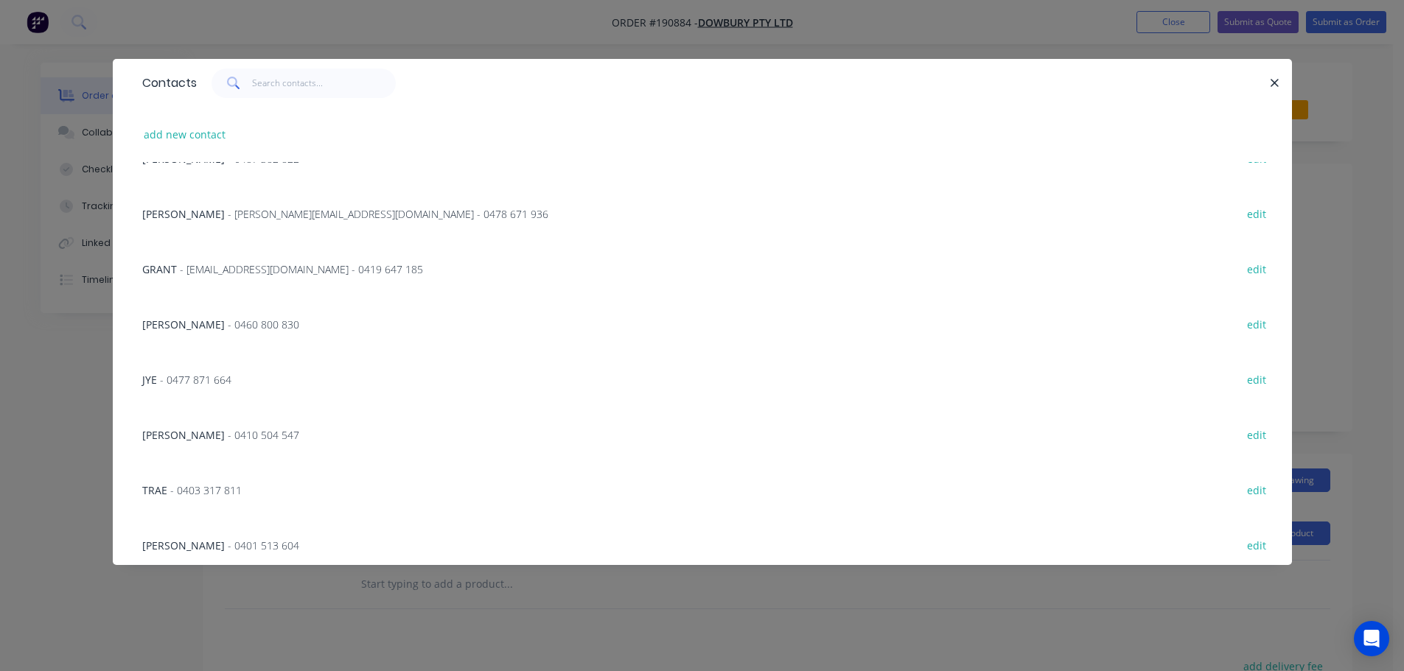
scroll to position [516, 0]
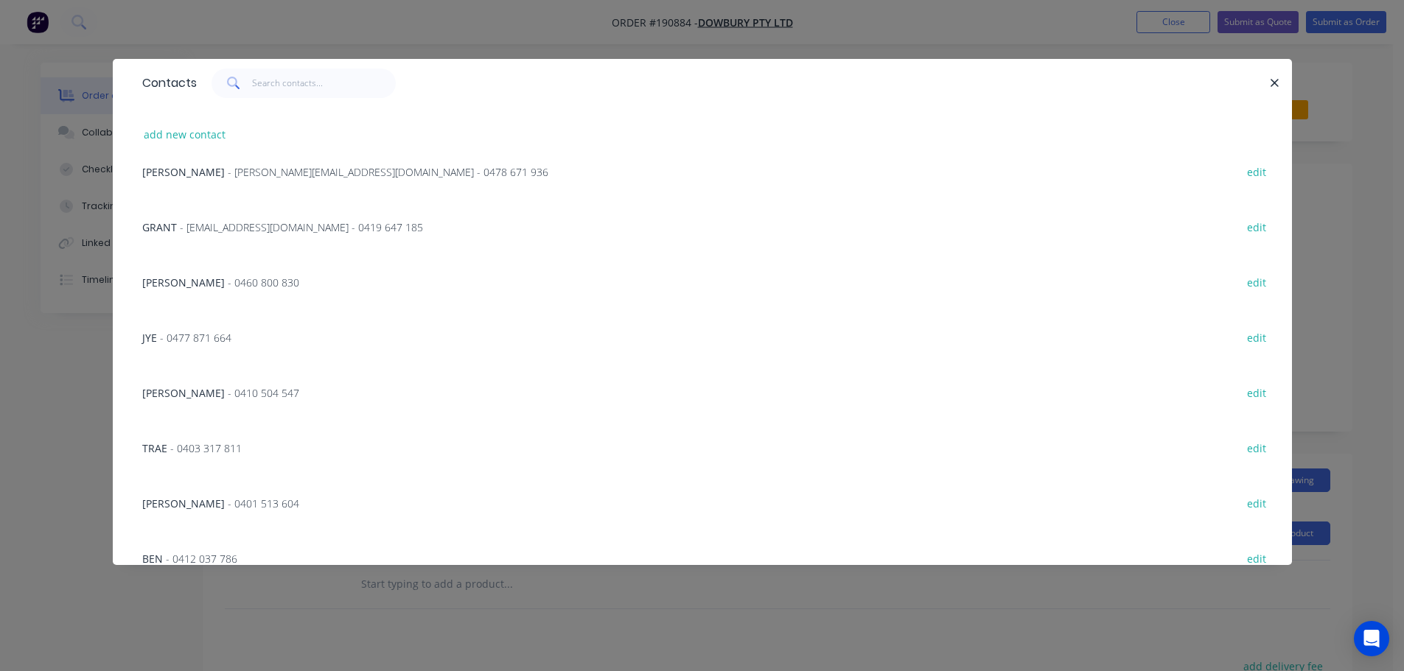
click at [228, 500] on span "- 0401 513 604" at bounding box center [263, 504] width 71 height 14
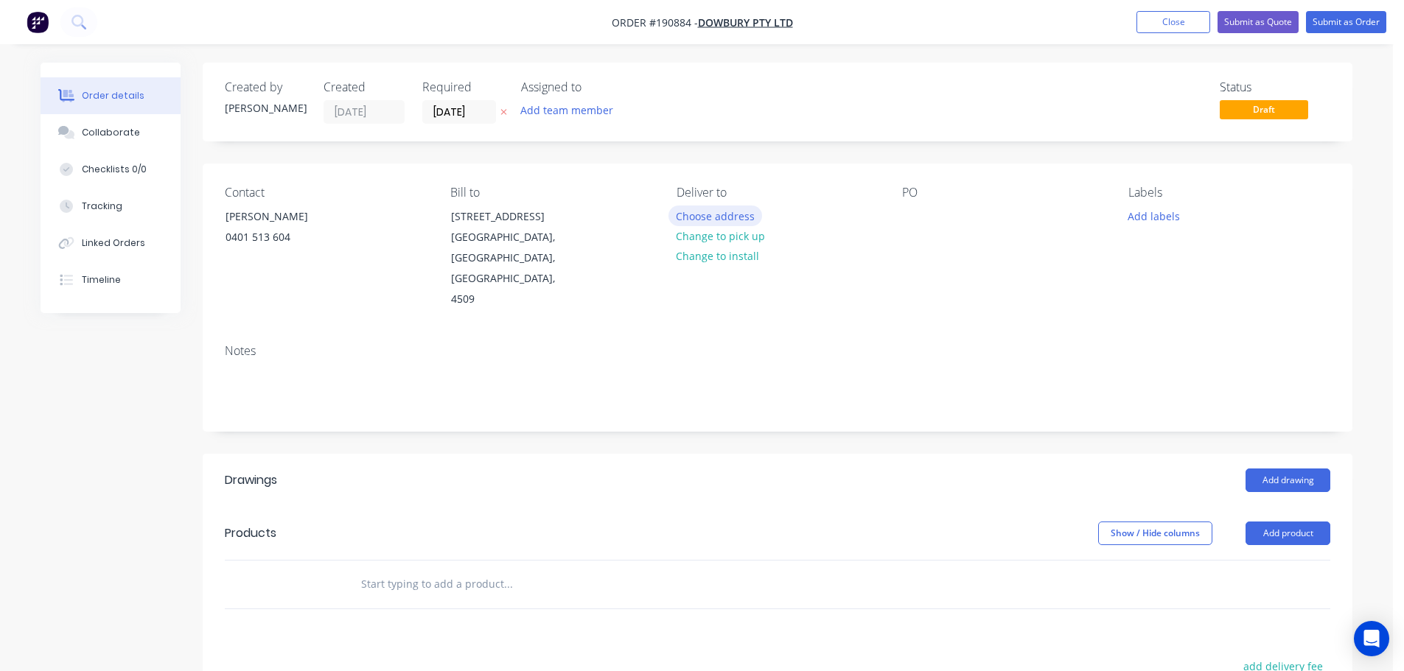
click at [692, 209] on button "Choose address" at bounding box center [715, 216] width 94 height 20
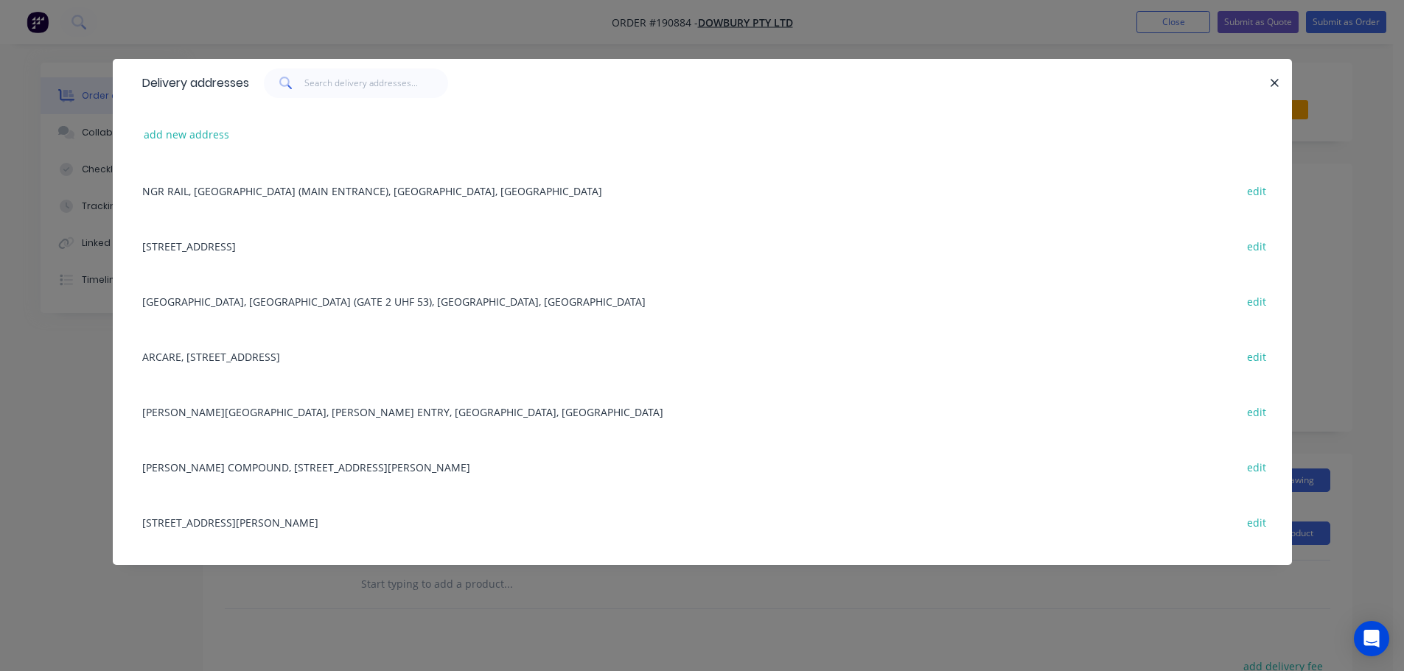
scroll to position [368, 0]
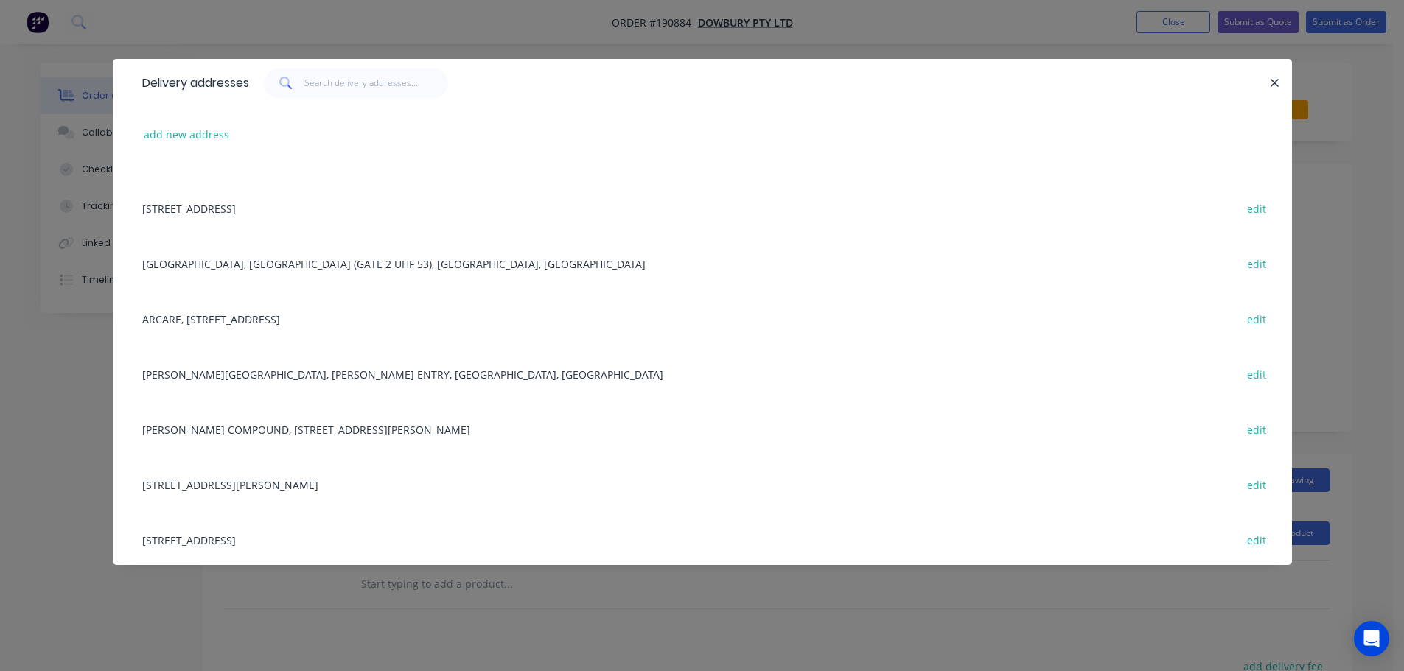
click at [287, 430] on div "[PERSON_NAME] COMPOUND, [STREET_ADDRESS][PERSON_NAME] edit" at bounding box center [702, 429] width 1135 height 55
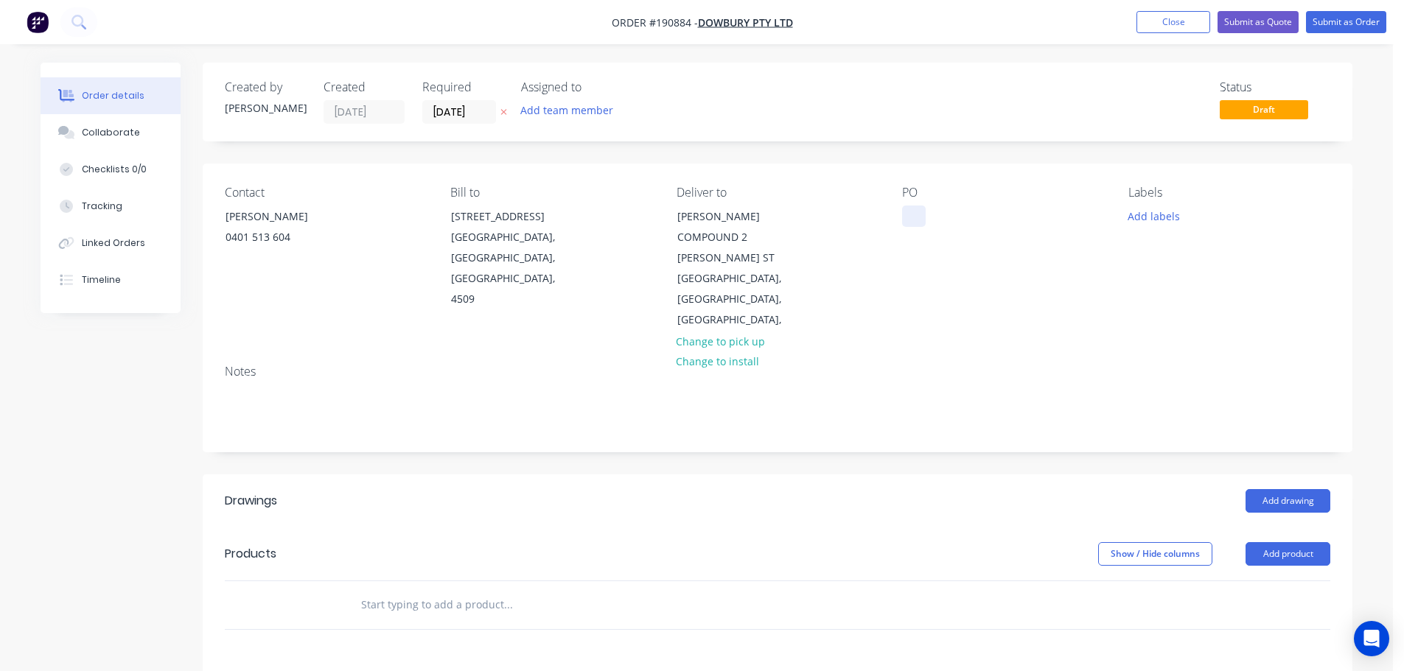
click at [914, 216] on div at bounding box center [914, 216] width 24 height 21
click at [1290, 489] on button "Add drawing" at bounding box center [1287, 501] width 85 height 24
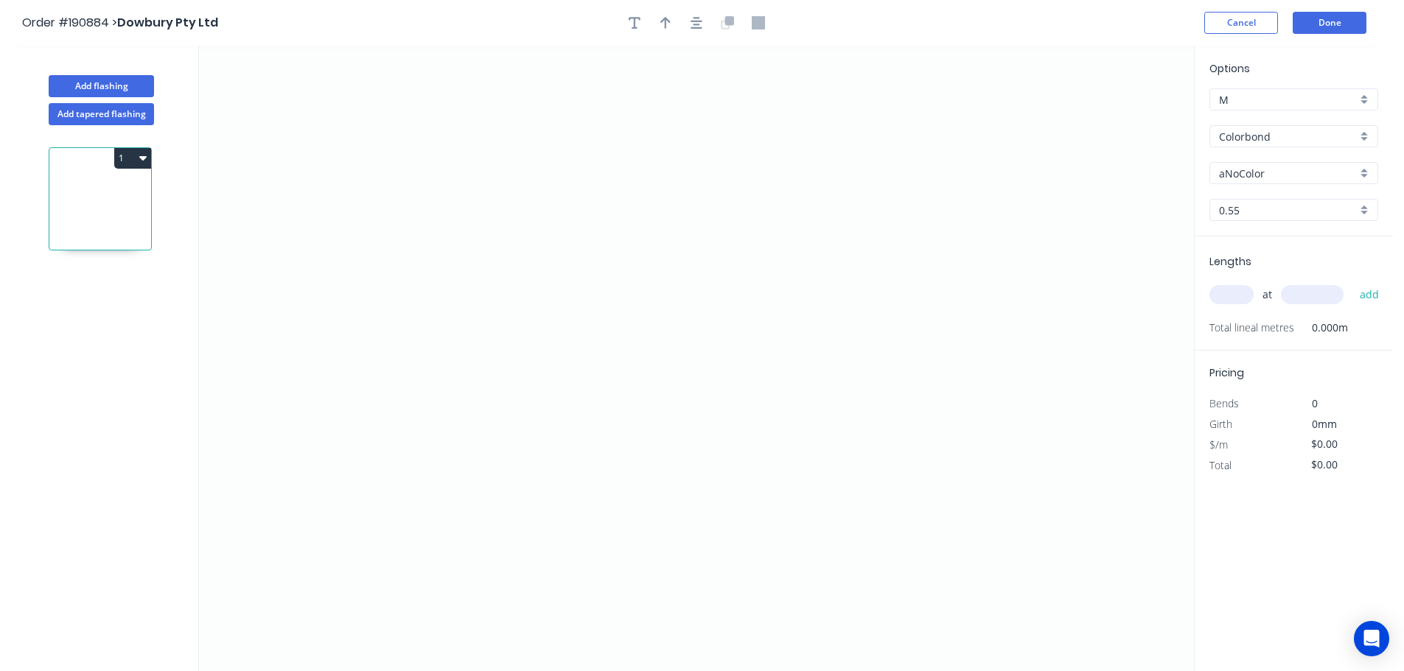
click at [1252, 162] on div "aNoColor" at bounding box center [1293, 173] width 169 height 22
click at [1244, 326] on div "Surfmist" at bounding box center [1293, 327] width 167 height 26
click at [1236, 289] on input "text" at bounding box center [1231, 294] width 44 height 19
click at [1352, 282] on button "add" at bounding box center [1369, 294] width 35 height 25
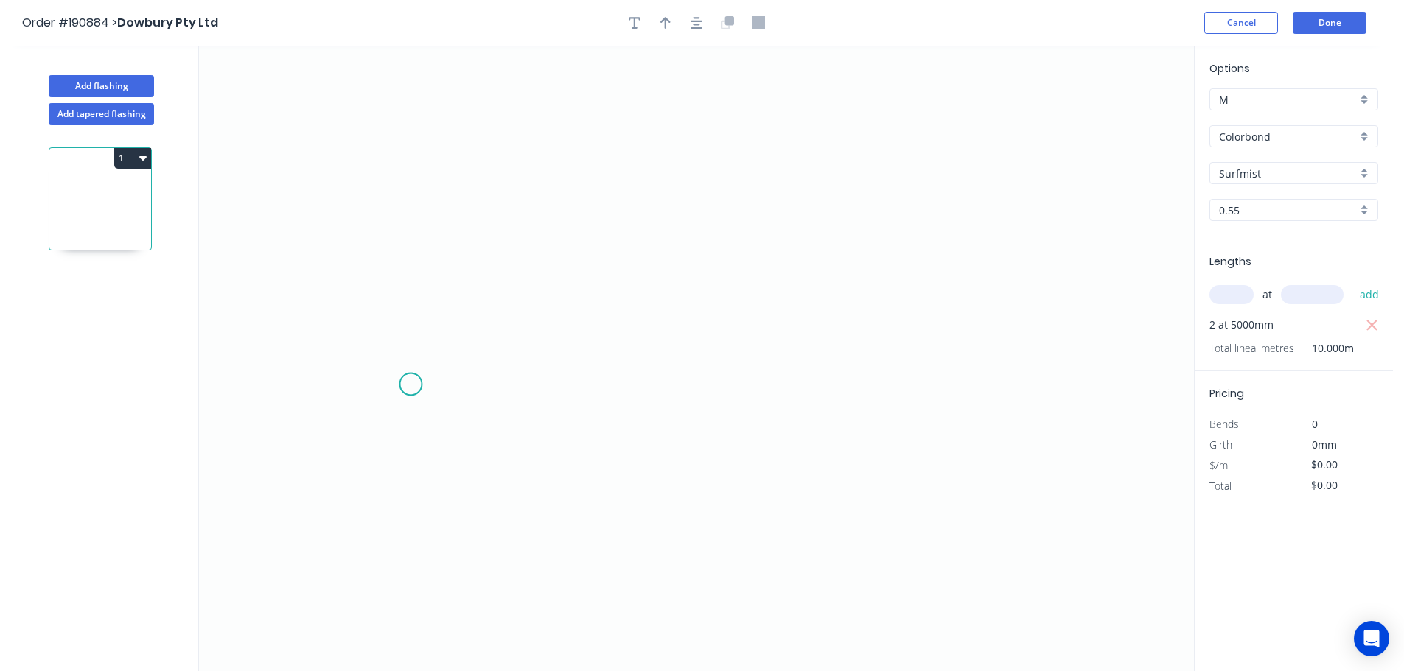
click at [410, 385] on icon "0" at bounding box center [696, 359] width 995 height 626
click at [518, 269] on icon "0" at bounding box center [696, 359] width 995 height 626
click at [1040, 280] on icon "0 ?" at bounding box center [696, 359] width 995 height 626
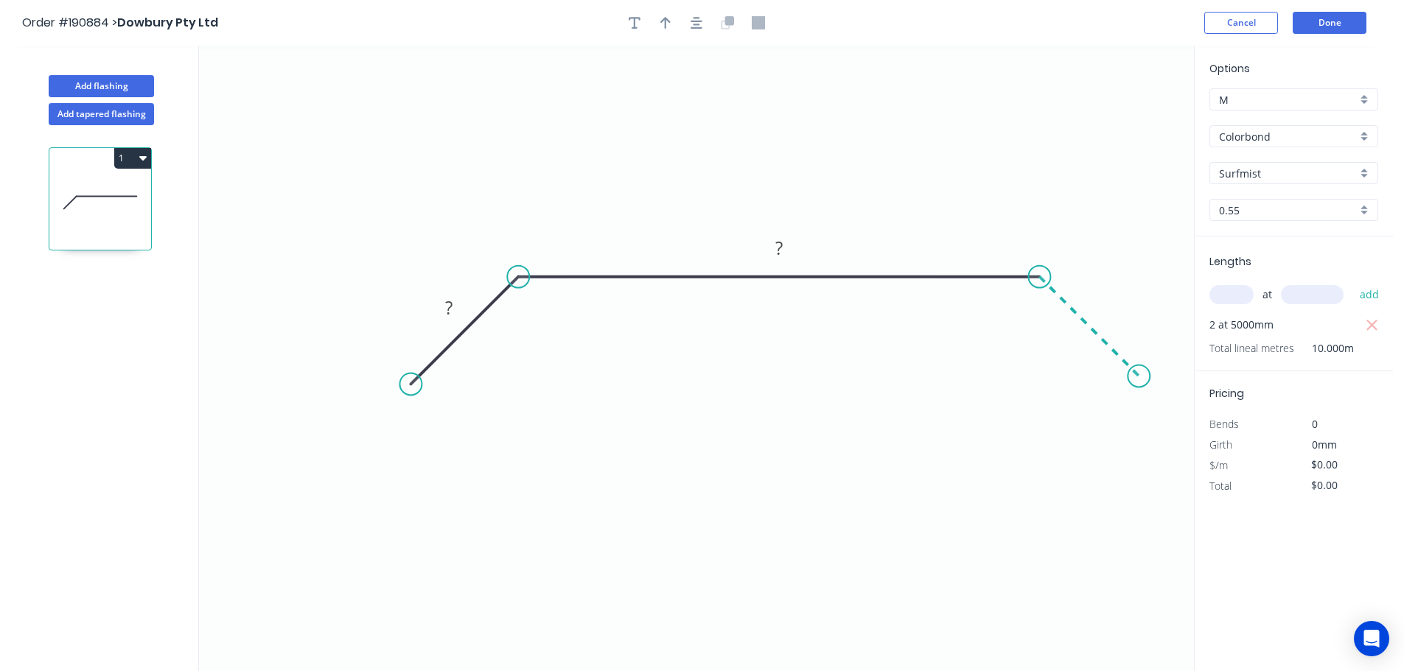
click at [1139, 382] on icon "0 ? ?" at bounding box center [696, 359] width 995 height 626
click at [447, 305] on tspan "?" at bounding box center [448, 308] width 7 height 24
click at [665, 16] on icon "button" at bounding box center [665, 22] width 10 height 13
click at [1119, 116] on icon at bounding box center [1119, 102] width 13 height 47
drag, startPoint x: 1119, startPoint y: 116, endPoint x: 881, endPoint y: 186, distance: 248.1
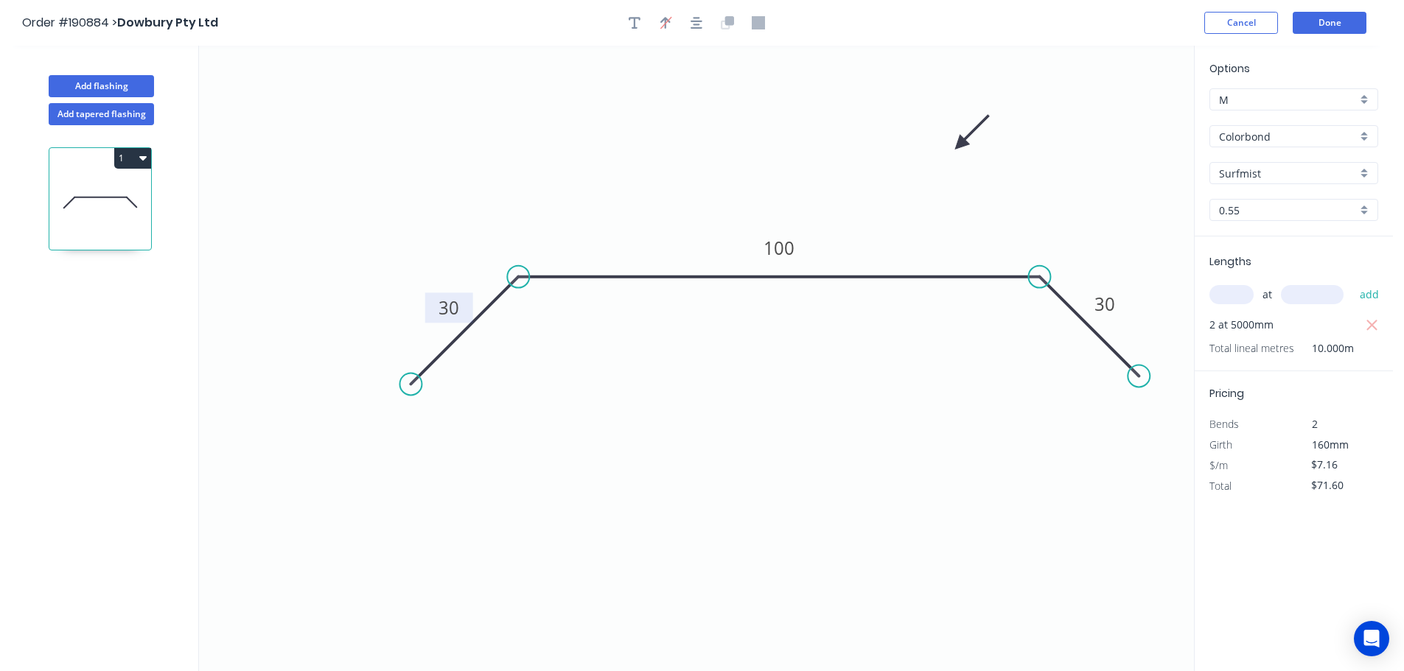
click at [951, 154] on icon at bounding box center [972, 132] width 43 height 43
click at [1339, 24] on button "Done" at bounding box center [1330, 23] width 74 height 22
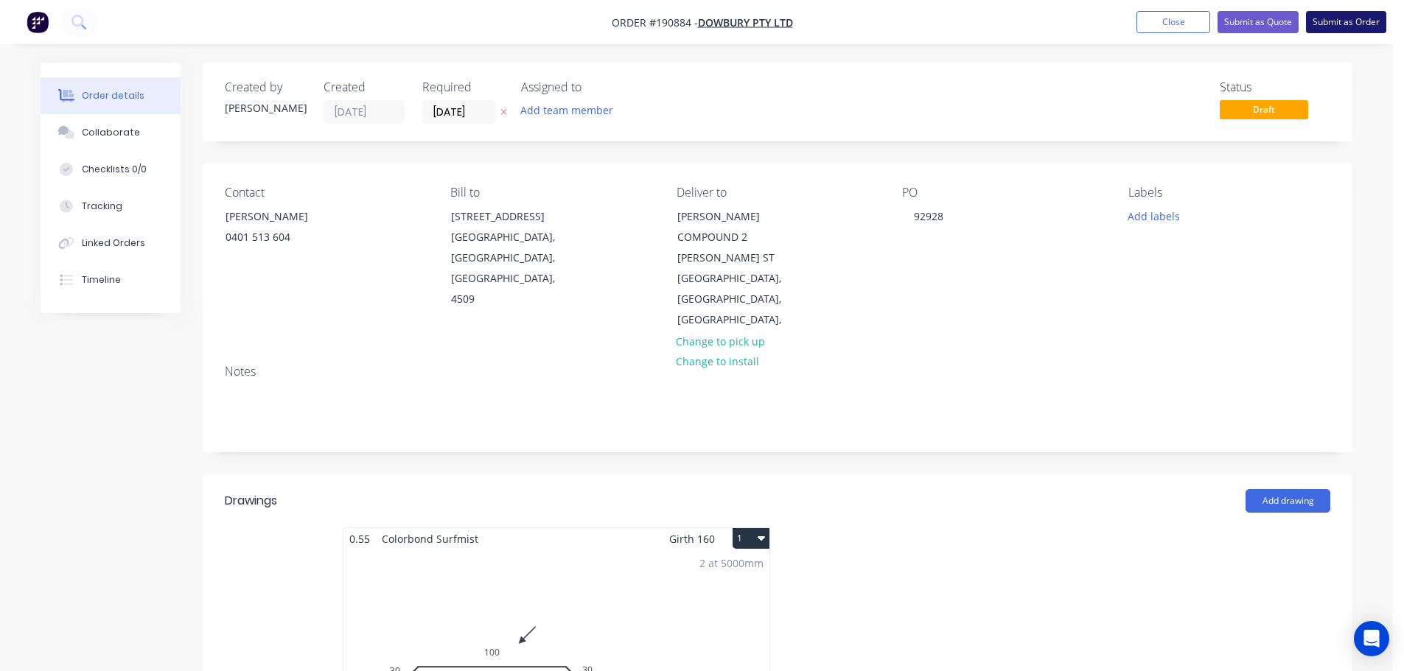
click at [1342, 22] on button "Submit as Order" at bounding box center [1346, 22] width 80 height 22
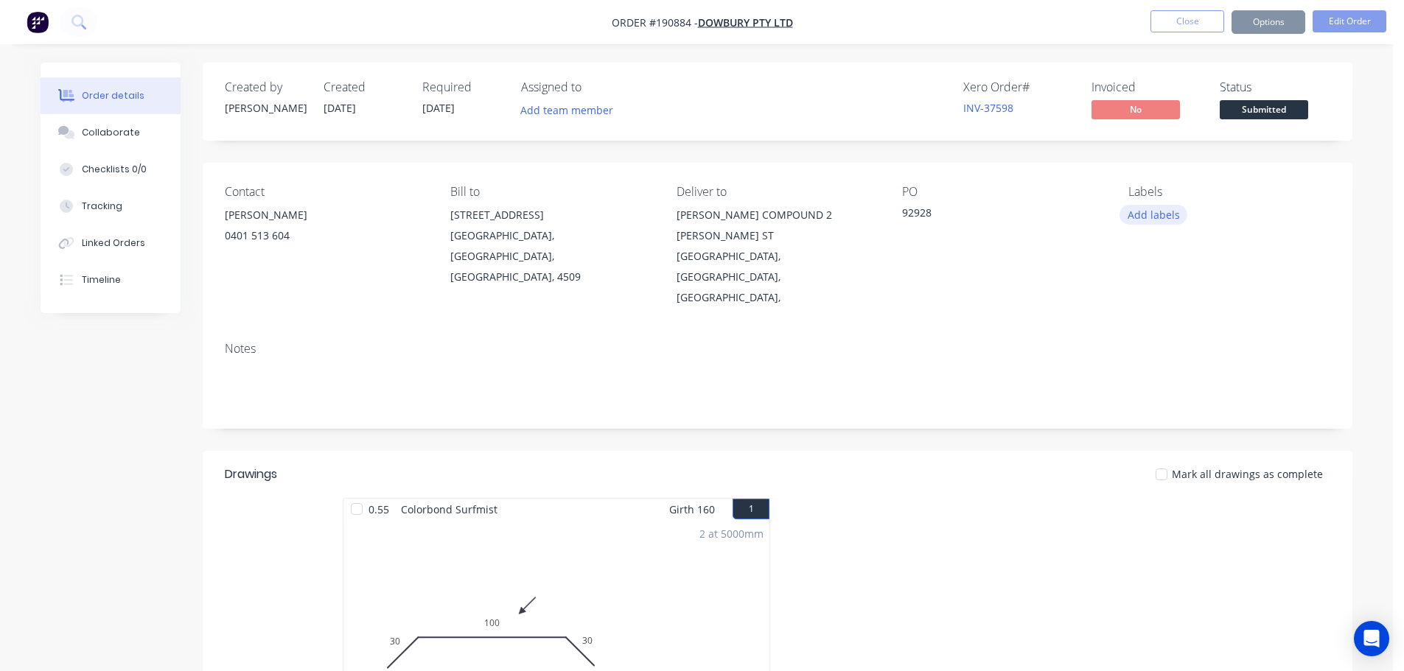
click at [1161, 208] on button "Add labels" at bounding box center [1153, 215] width 68 height 20
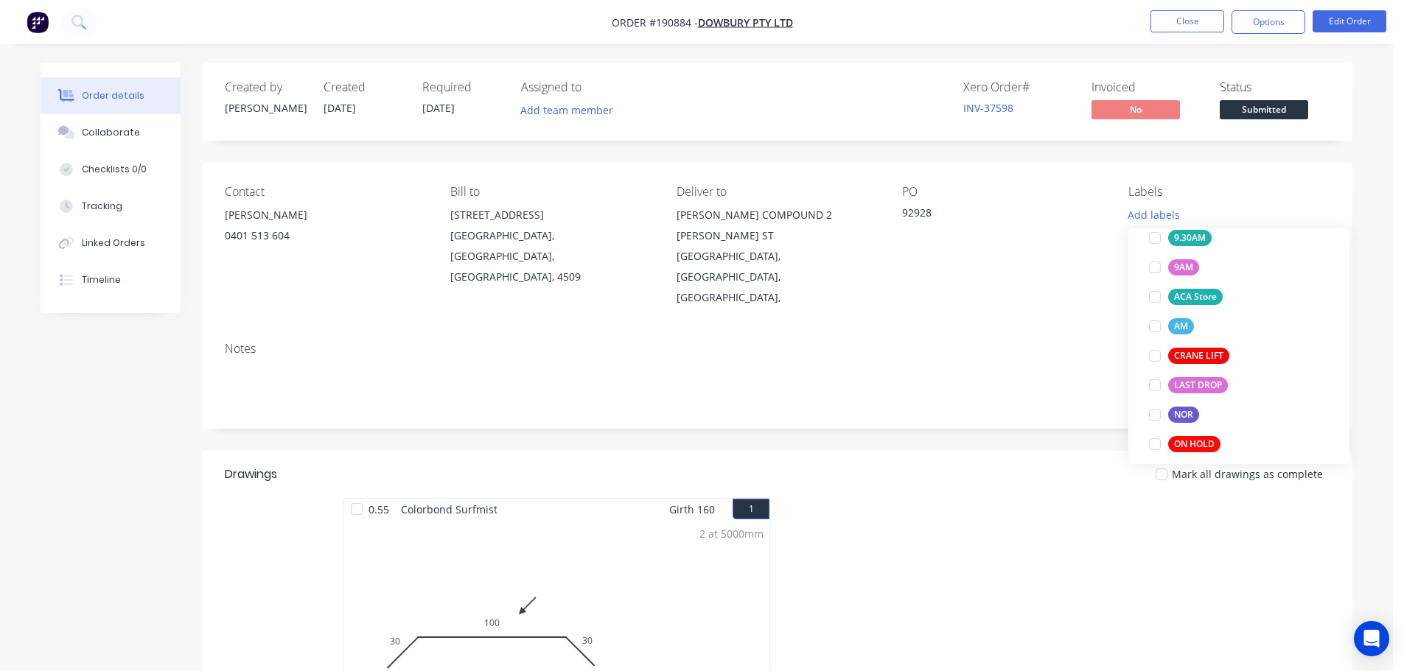
scroll to position [590, 0]
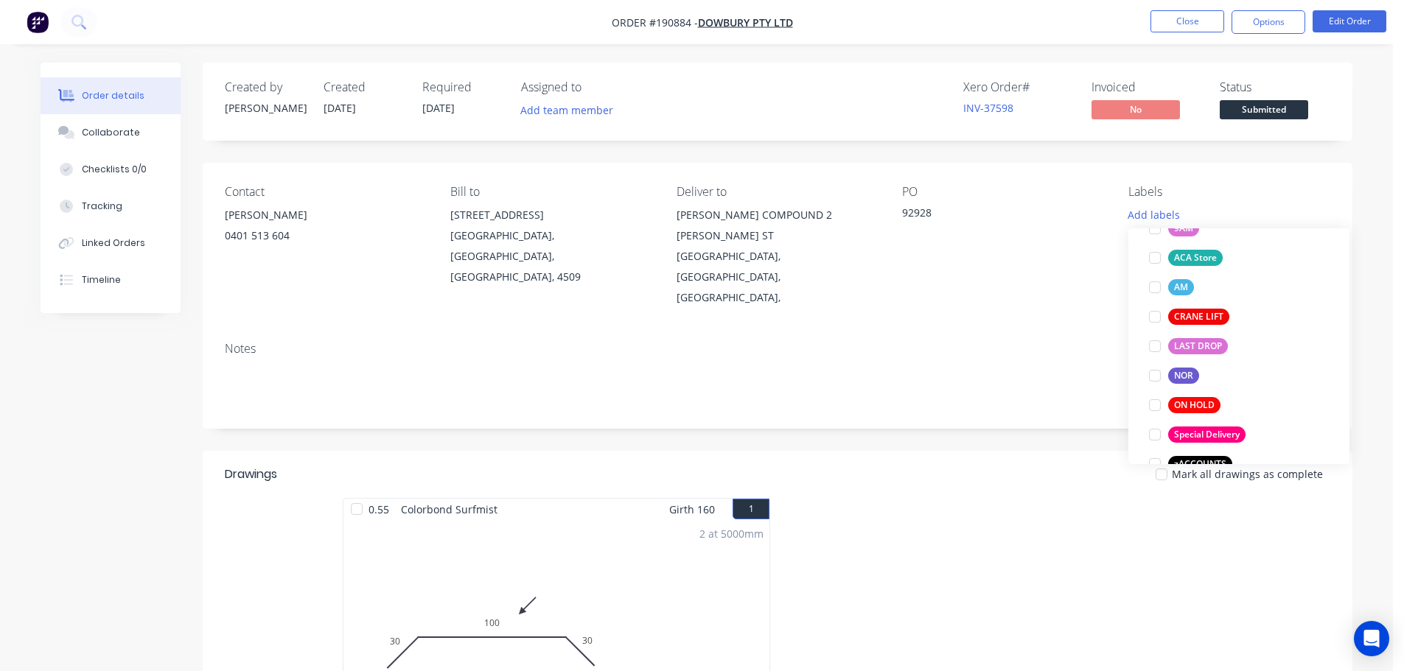
drag, startPoint x: 1156, startPoint y: 434, endPoint x: 1143, endPoint y: 419, distance: 19.8
click at [1156, 433] on div at bounding box center [1154, 434] width 29 height 29
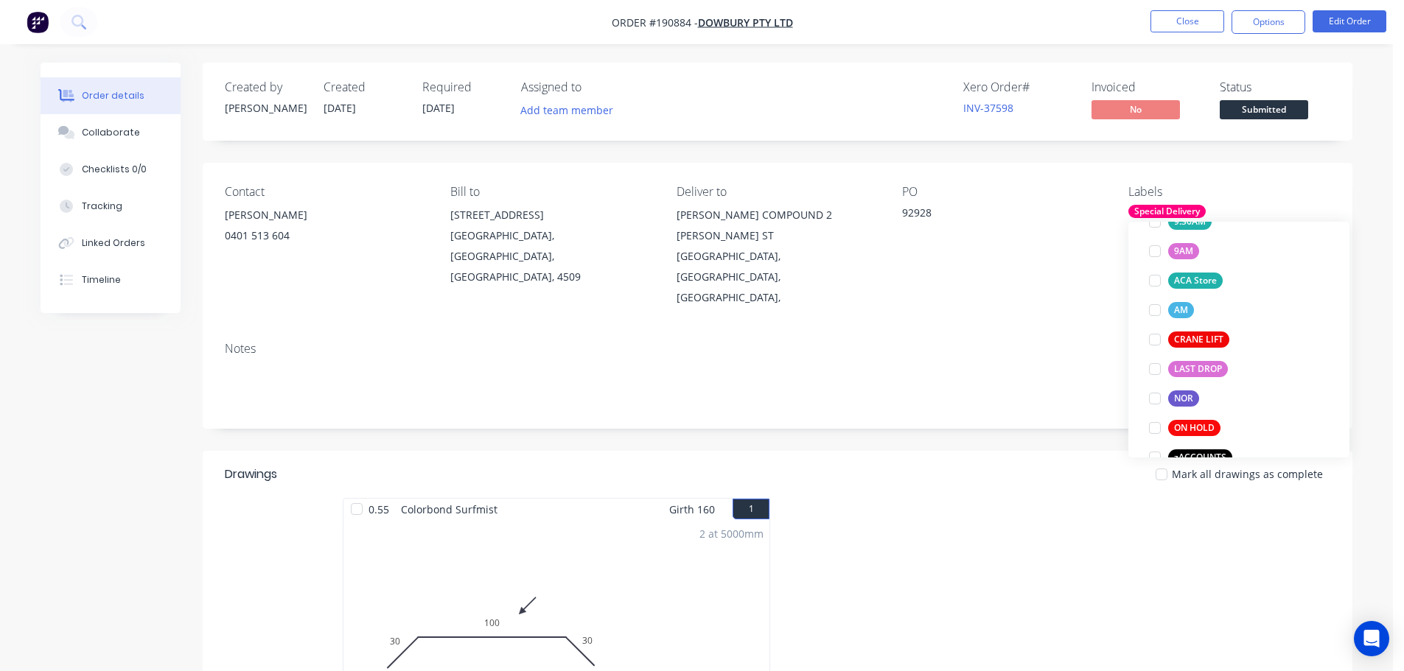
scroll to position [0, 0]
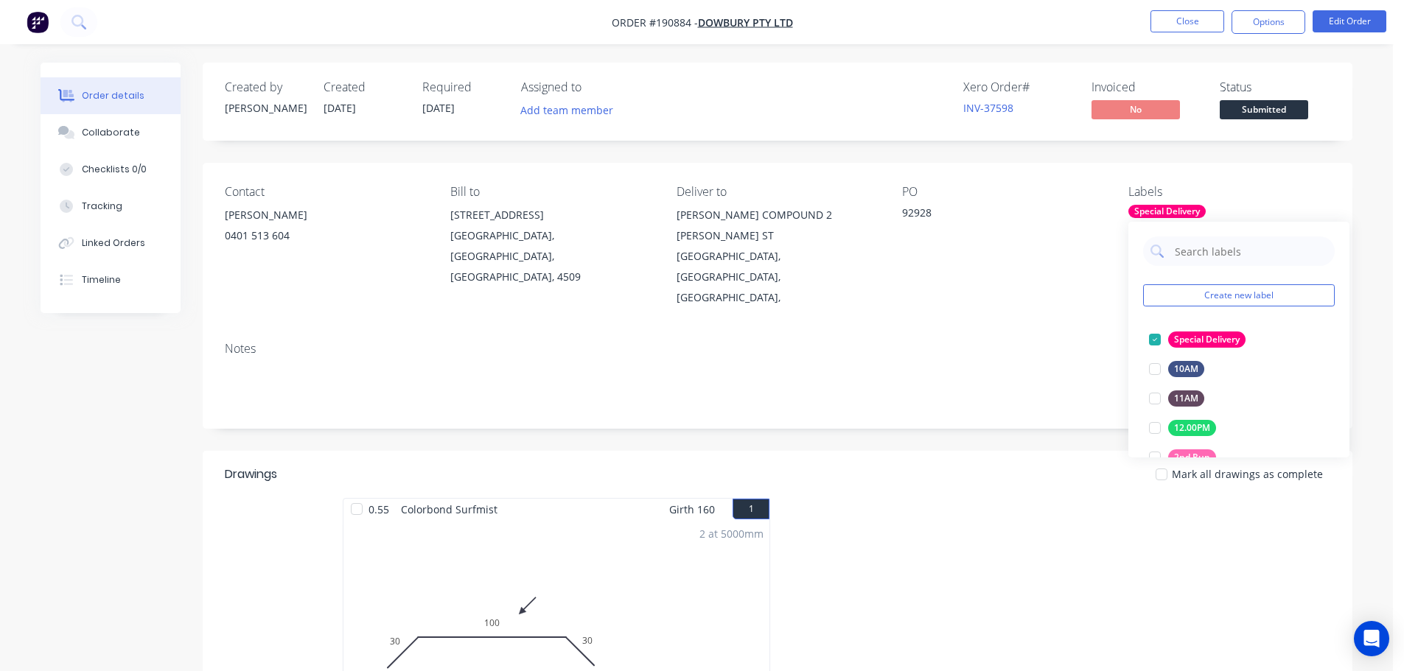
click at [1058, 246] on div "PO 92928" at bounding box center [1003, 246] width 202 height 123
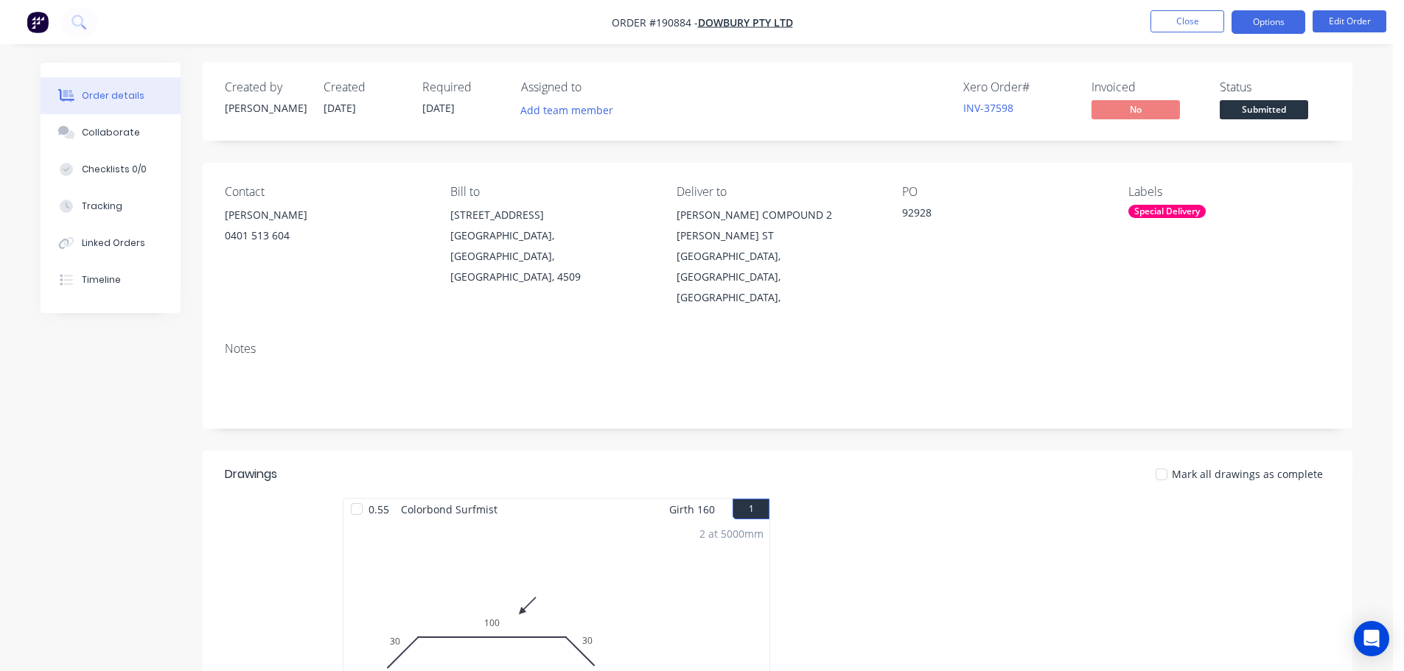
click at [1260, 19] on button "Options" at bounding box center [1268, 22] width 74 height 24
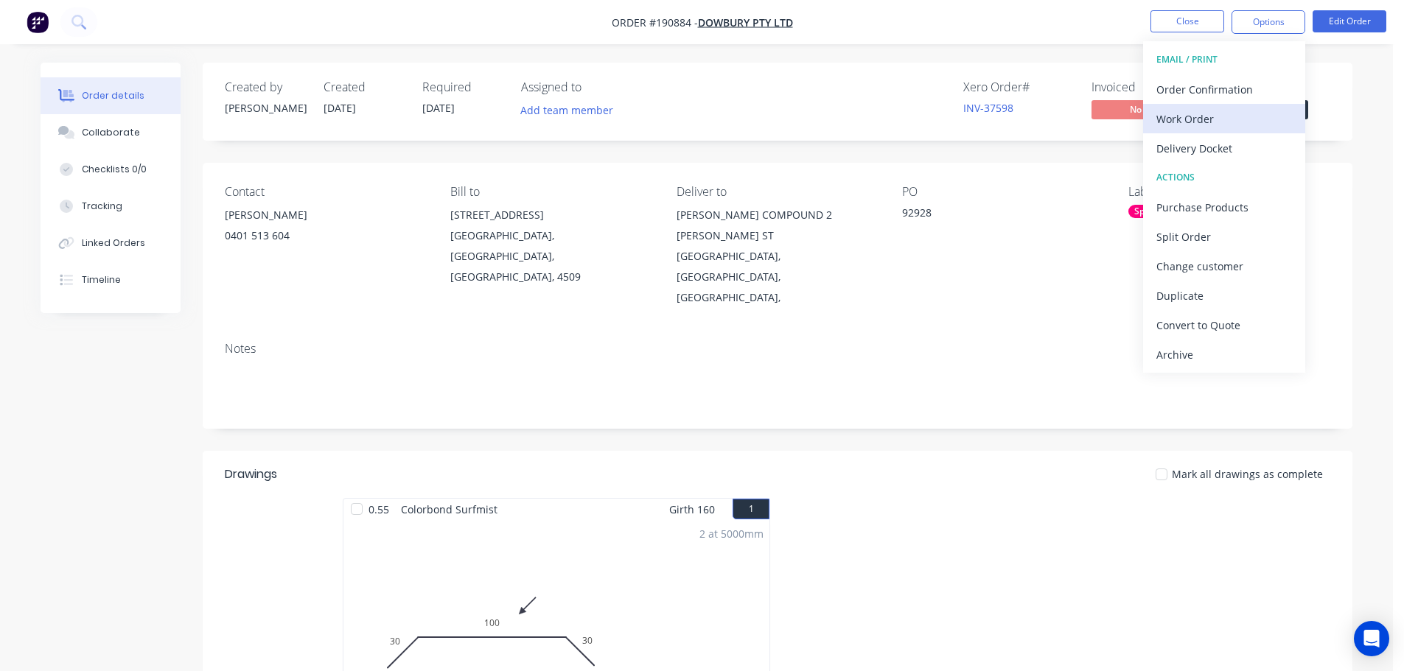
click at [1185, 110] on div "Work Order" at bounding box center [1224, 118] width 136 height 21
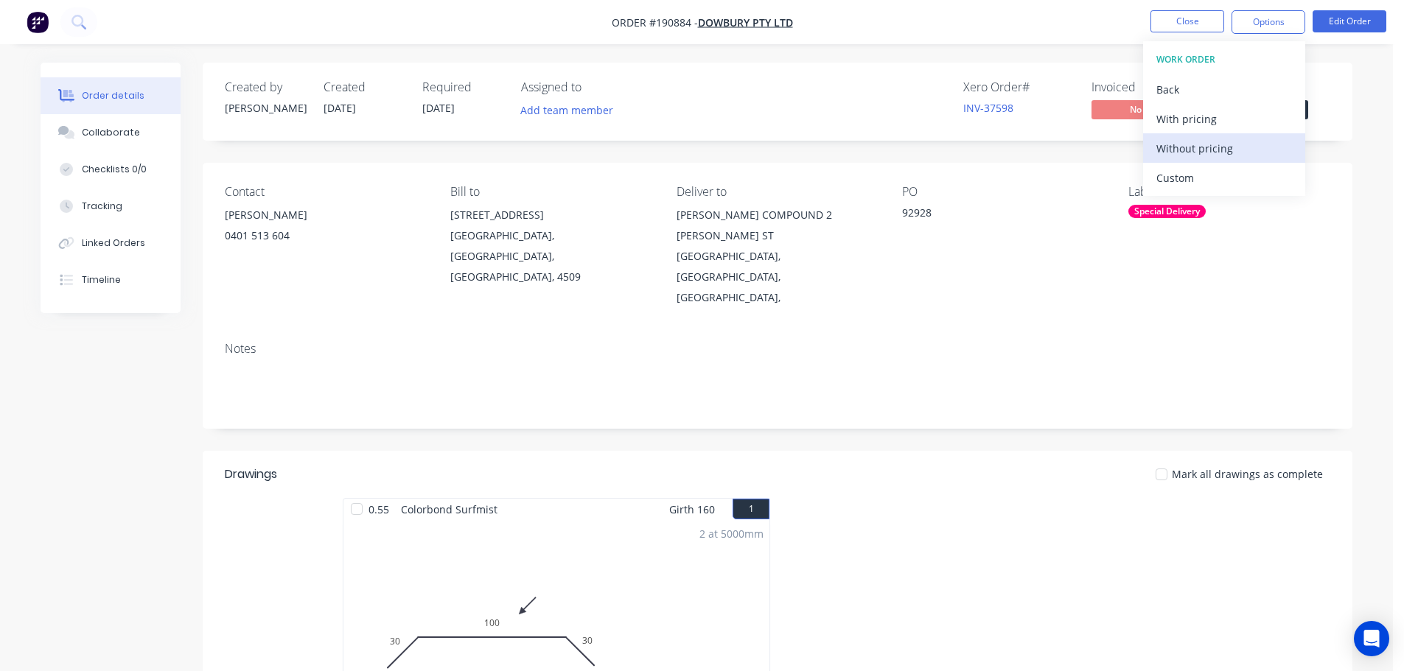
click at [1183, 147] on div "Without pricing" at bounding box center [1224, 148] width 136 height 21
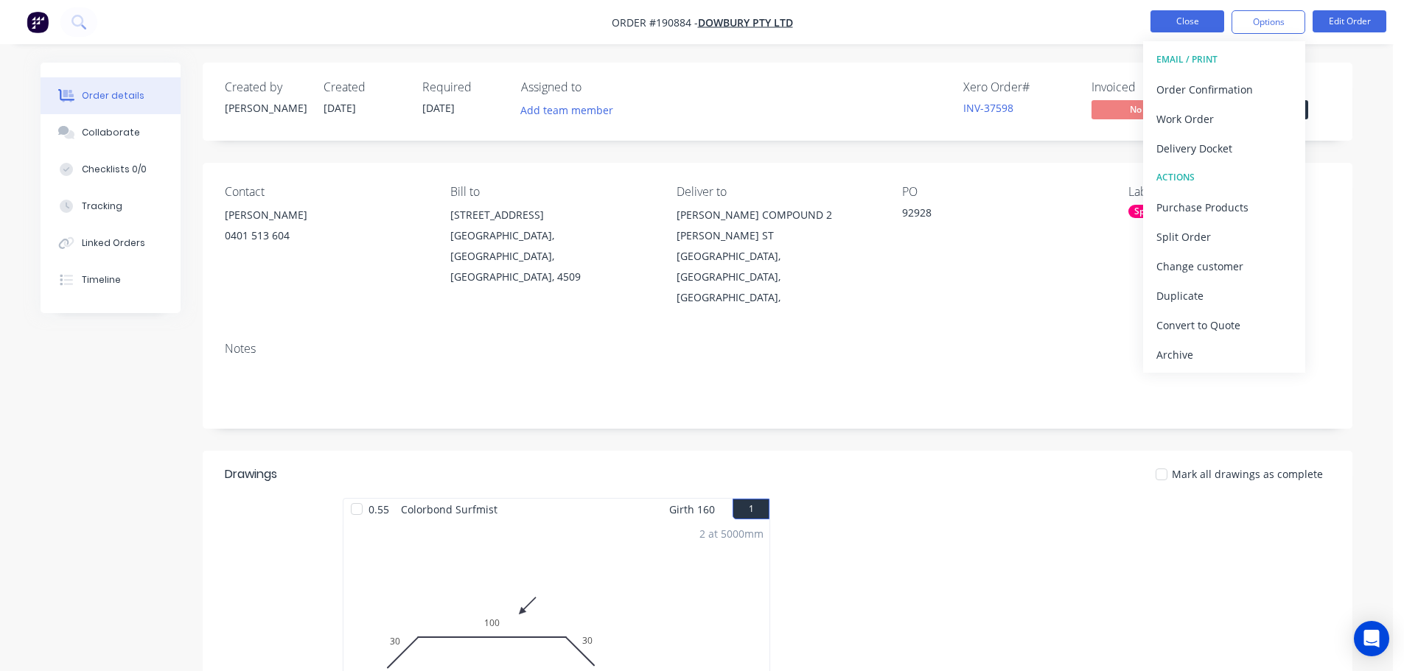
click at [1188, 16] on button "Close" at bounding box center [1187, 21] width 74 height 22
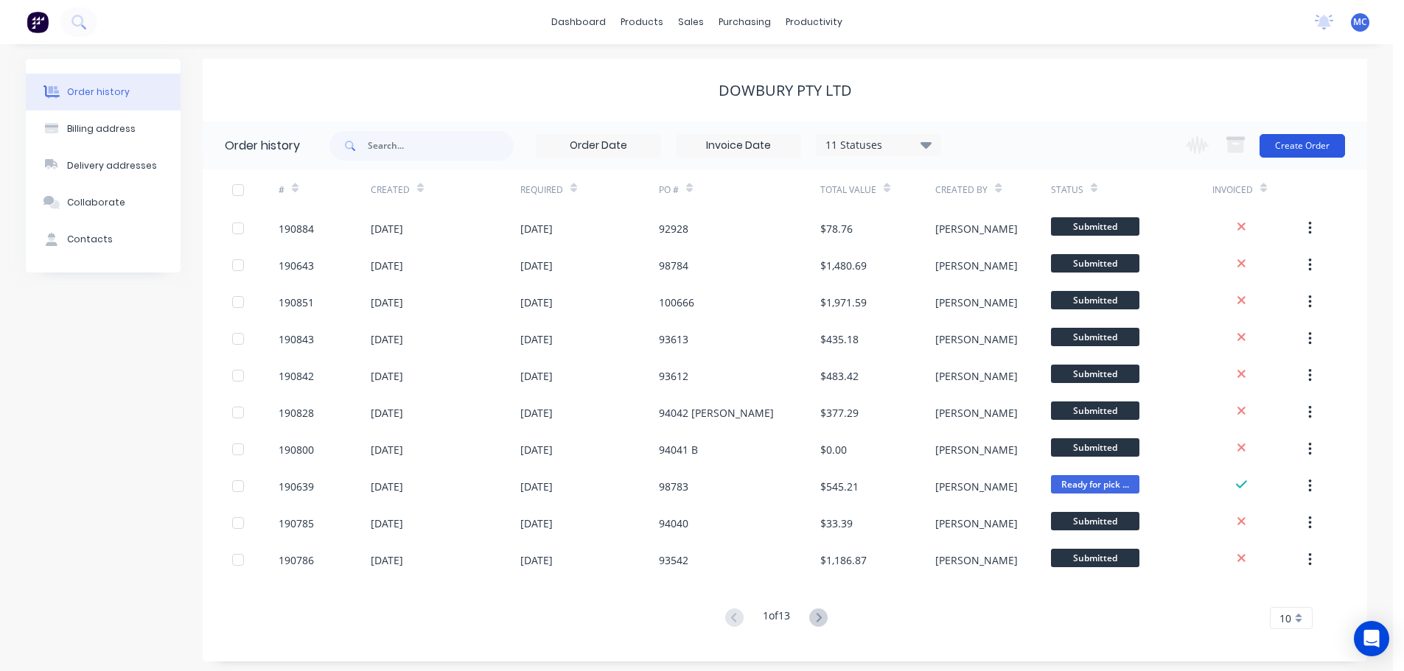
click at [1286, 141] on button "Create Order" at bounding box center [1301, 146] width 85 height 24
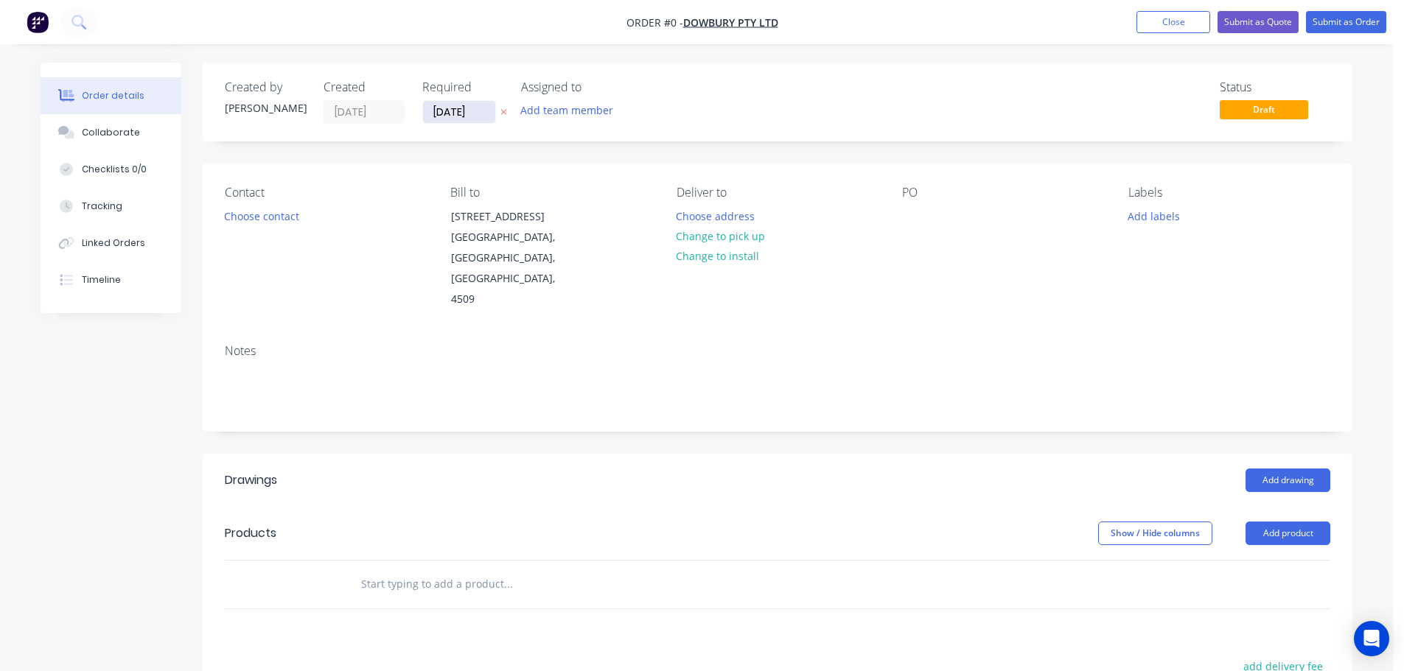
click at [461, 112] on input "[DATE]" at bounding box center [459, 112] width 72 height 22
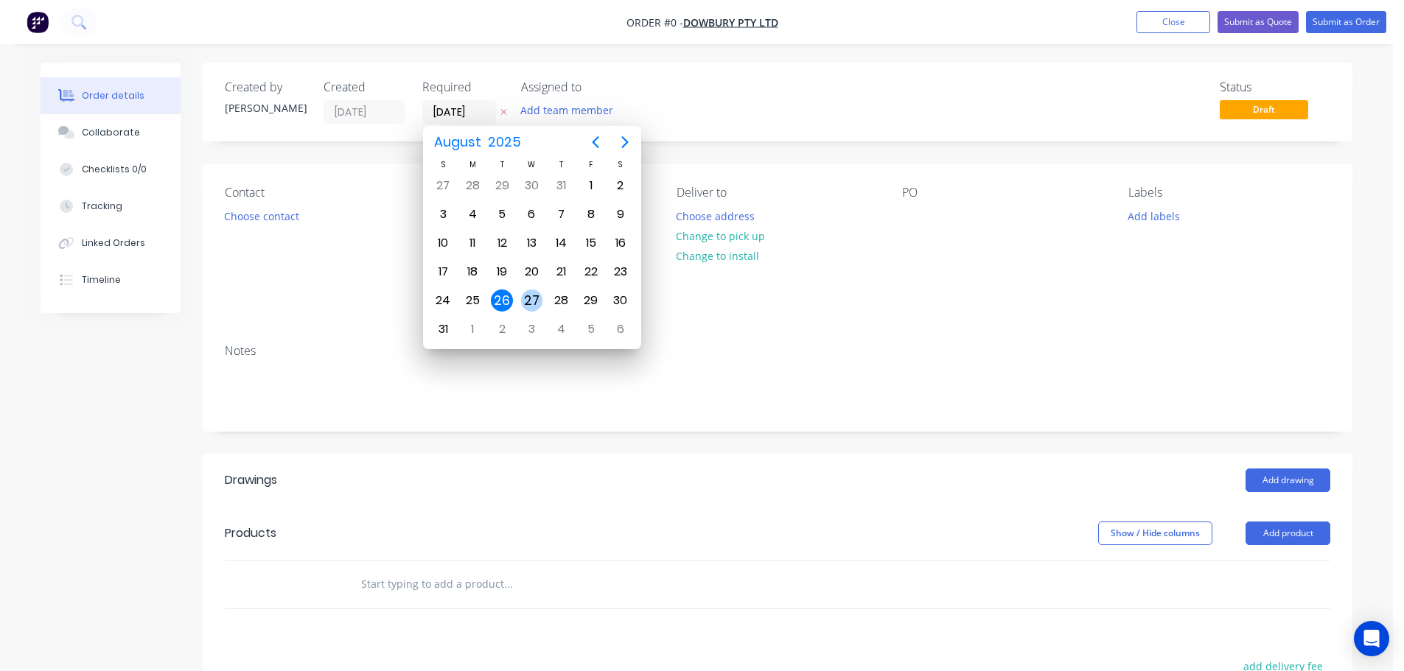
click at [528, 294] on div "27" at bounding box center [532, 301] width 22 height 22
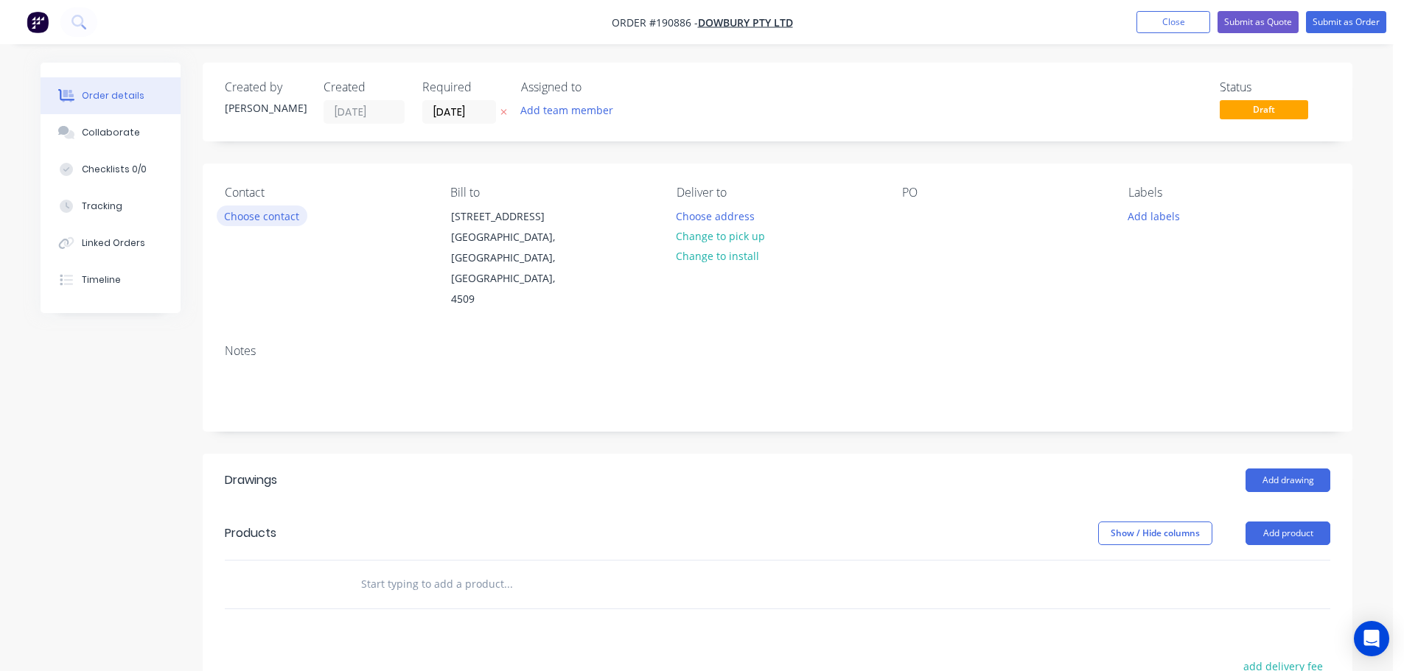
click at [274, 220] on button "Choose contact" at bounding box center [262, 216] width 91 height 20
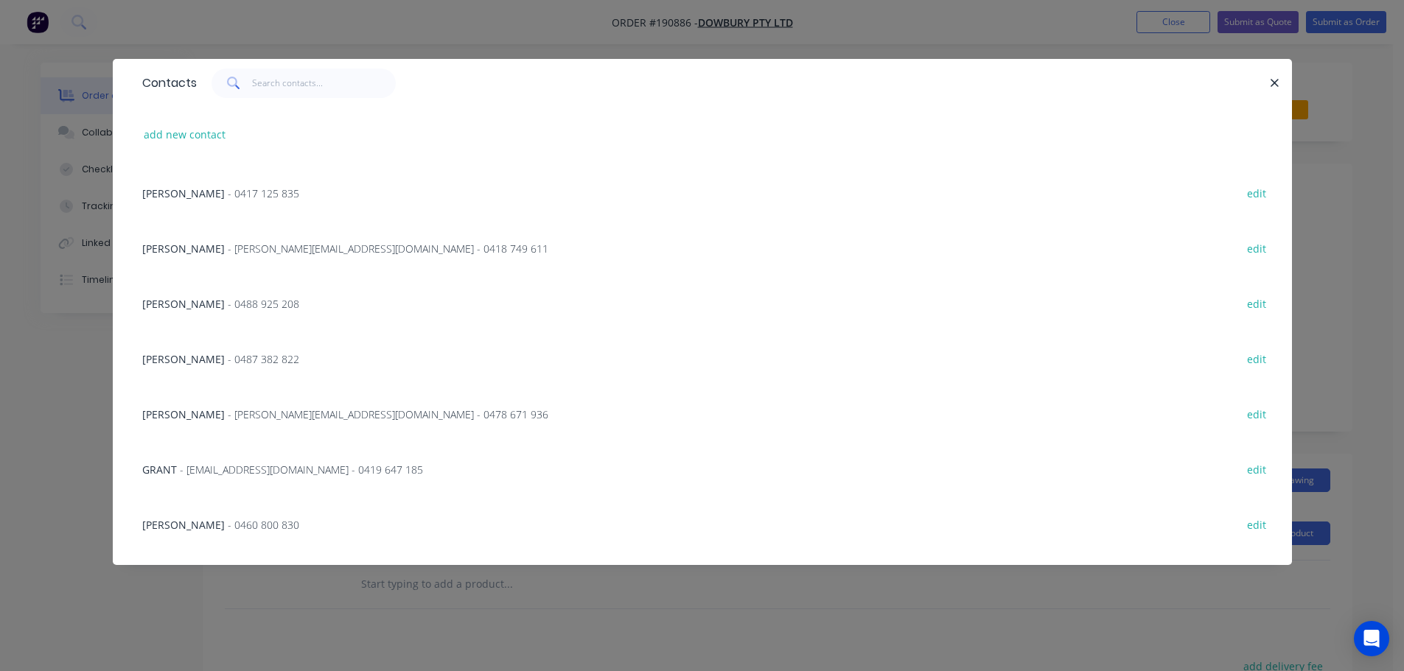
scroll to position [224, 0]
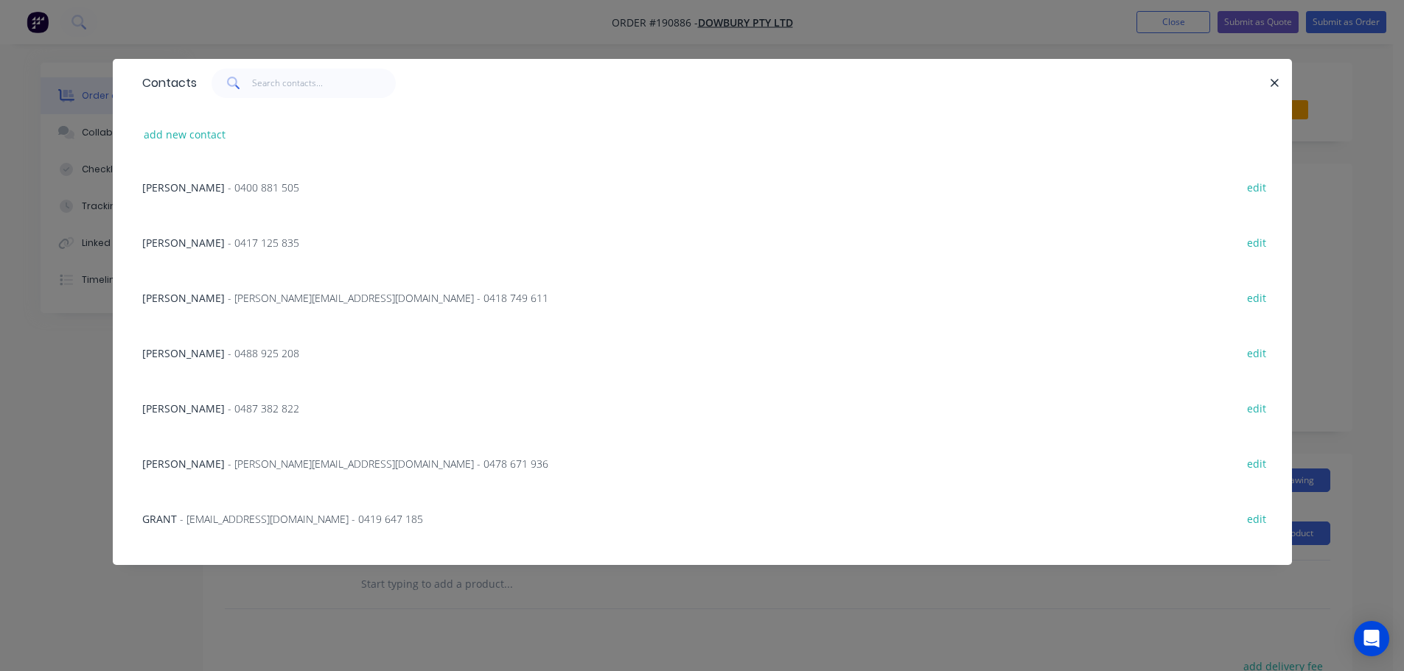
click at [228, 351] on span "- 0488 925 208" at bounding box center [263, 353] width 71 height 14
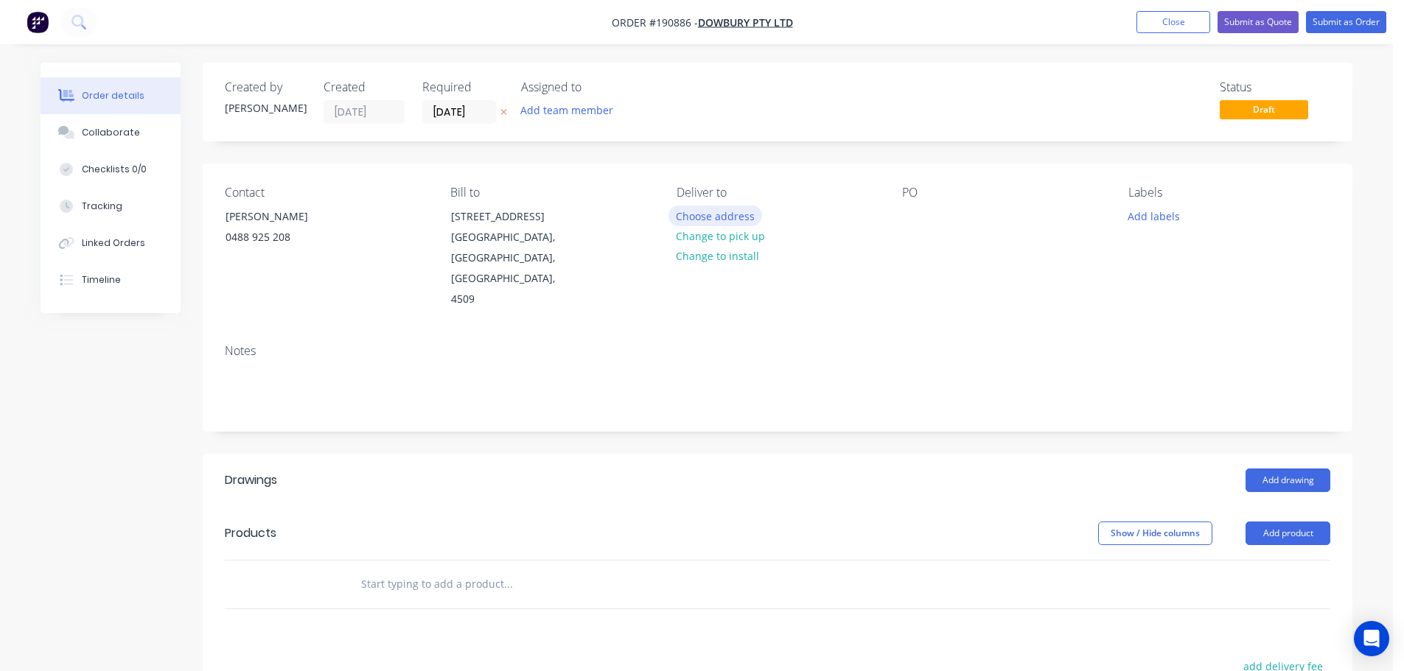
click at [722, 217] on button "Choose address" at bounding box center [715, 216] width 94 height 20
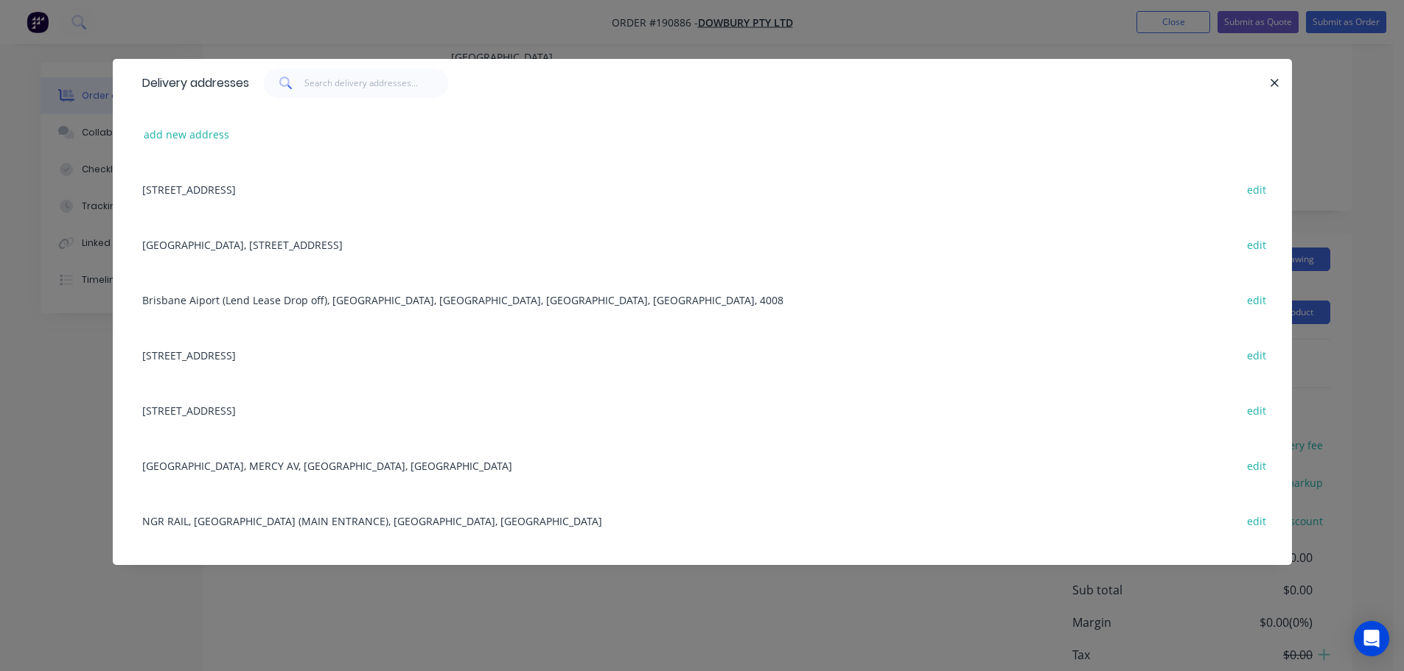
scroll to position [0, 0]
click at [168, 137] on button "add new address" at bounding box center [186, 135] width 101 height 20
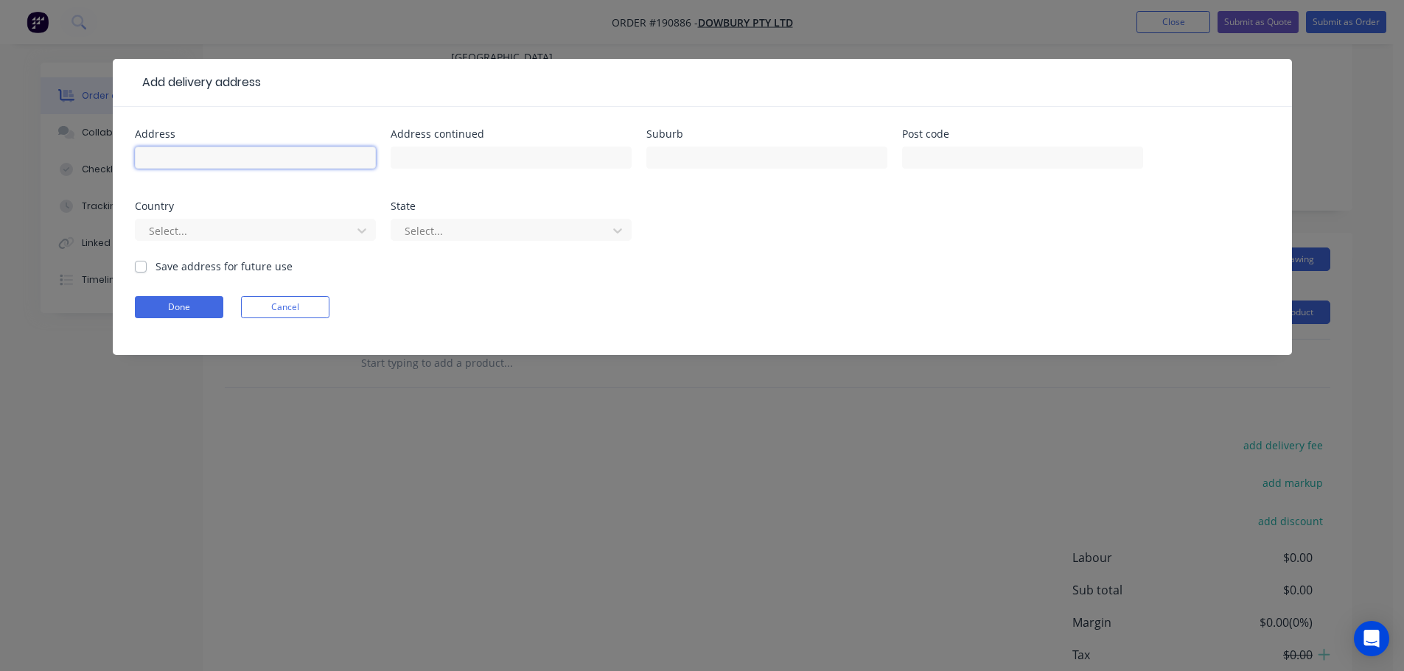
click at [193, 155] on input "text" at bounding box center [255, 158] width 241 height 22
click button "Done" at bounding box center [179, 307] width 88 height 22
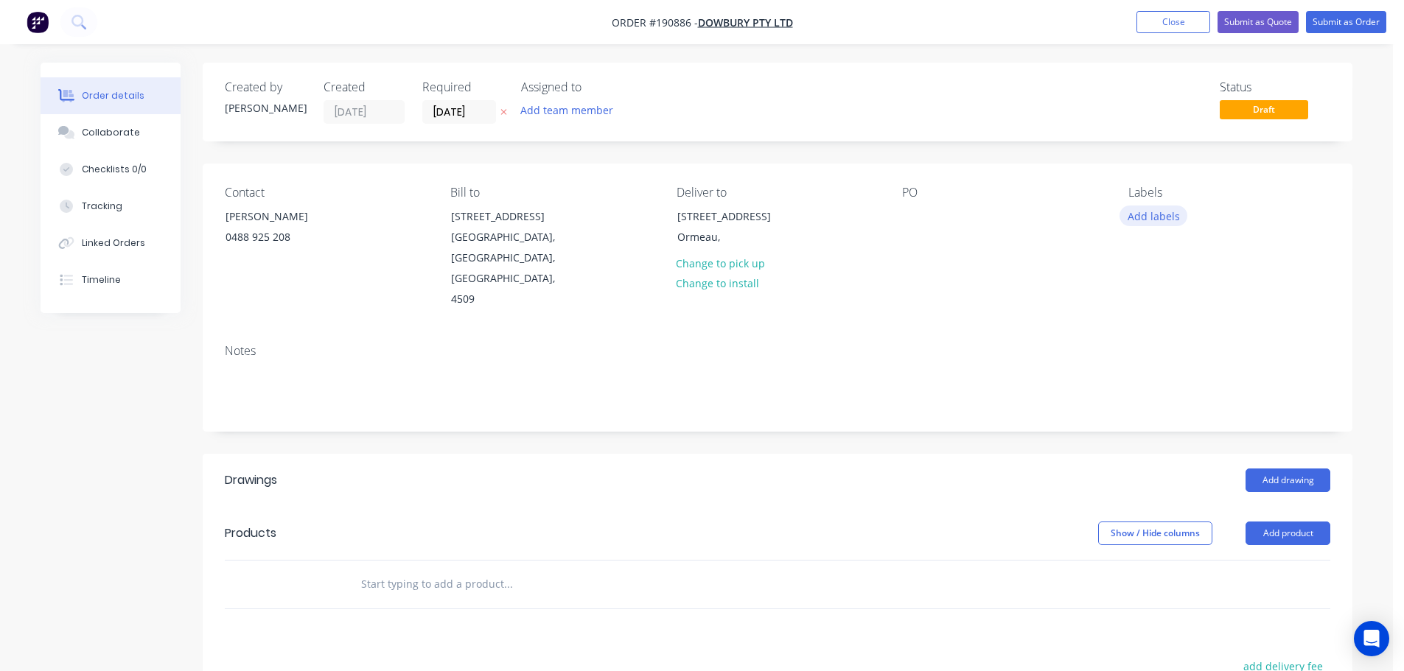
drag, startPoint x: 1155, startPoint y: 219, endPoint x: 1148, endPoint y: 224, distance: 9.0
click at [1156, 218] on button "Add labels" at bounding box center [1153, 216] width 68 height 20
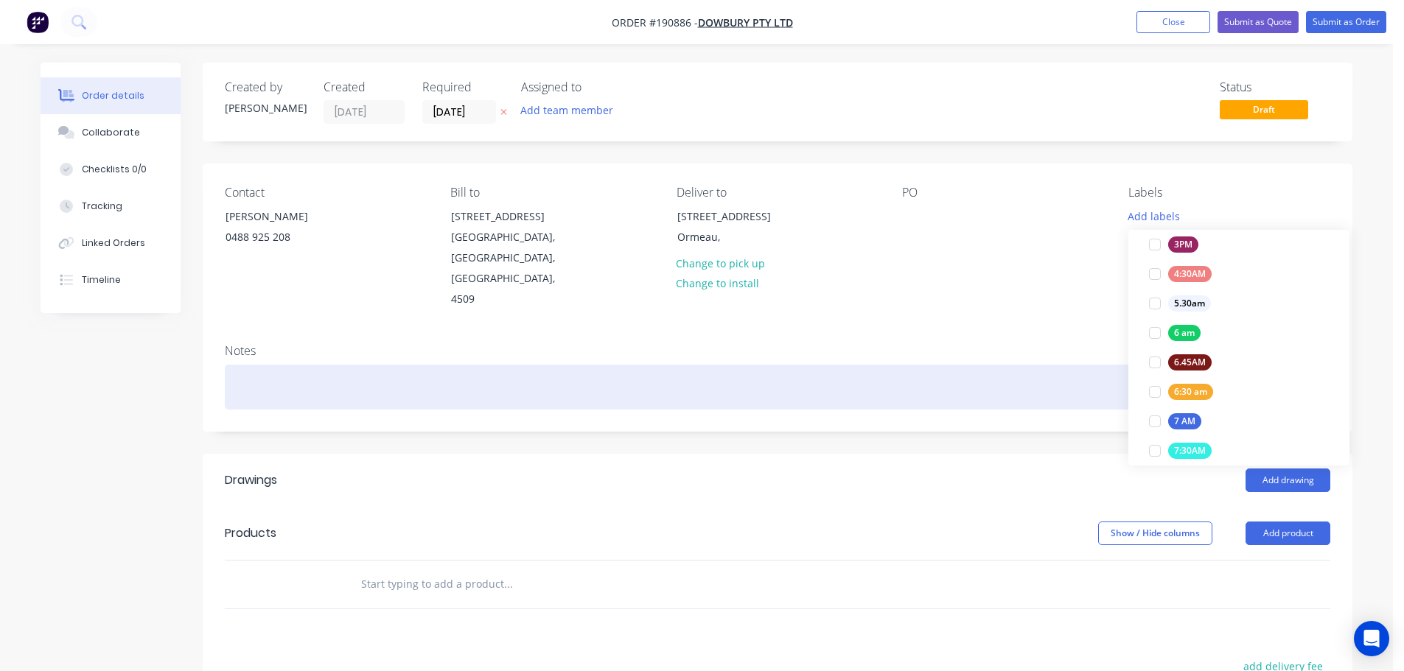
drag, startPoint x: 1152, startPoint y: 421, endPoint x: 1125, endPoint y: 368, distance: 58.7
click at [1153, 421] on div at bounding box center [1154, 421] width 29 height 29
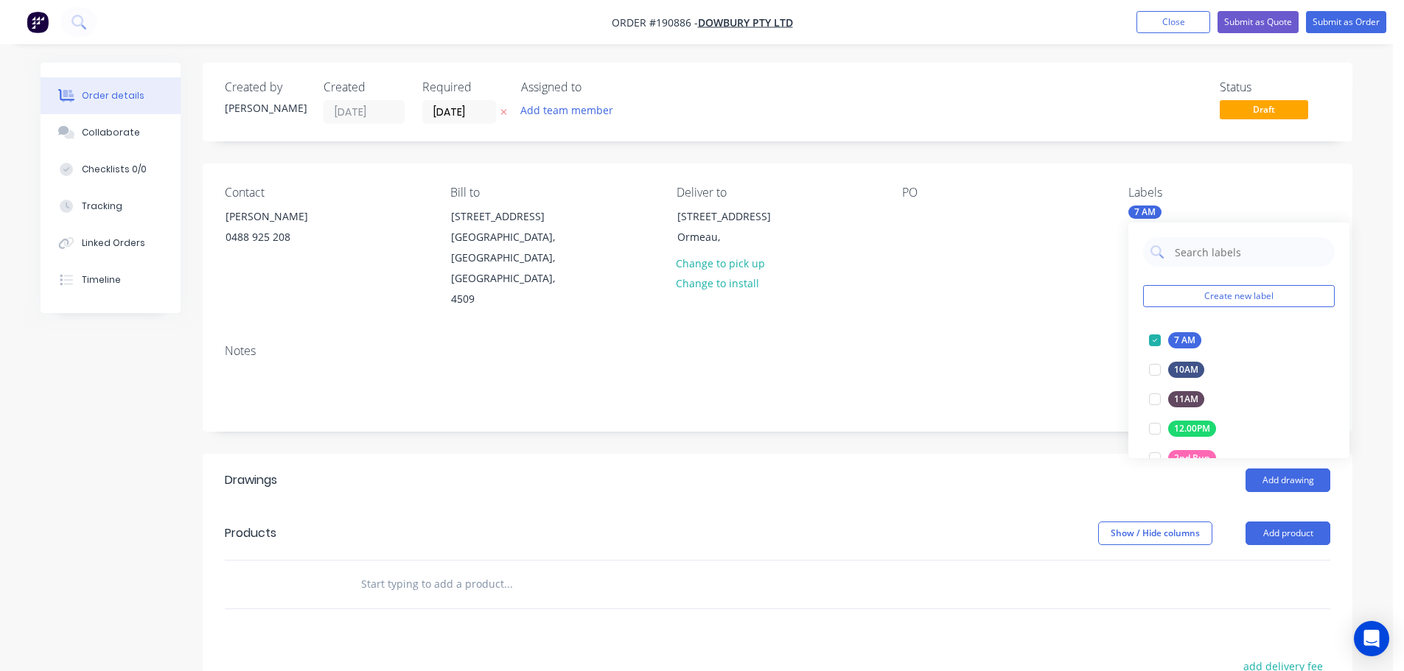
click at [1042, 276] on div "PO" at bounding box center [1003, 248] width 202 height 125
click at [913, 211] on div at bounding box center [914, 216] width 24 height 21
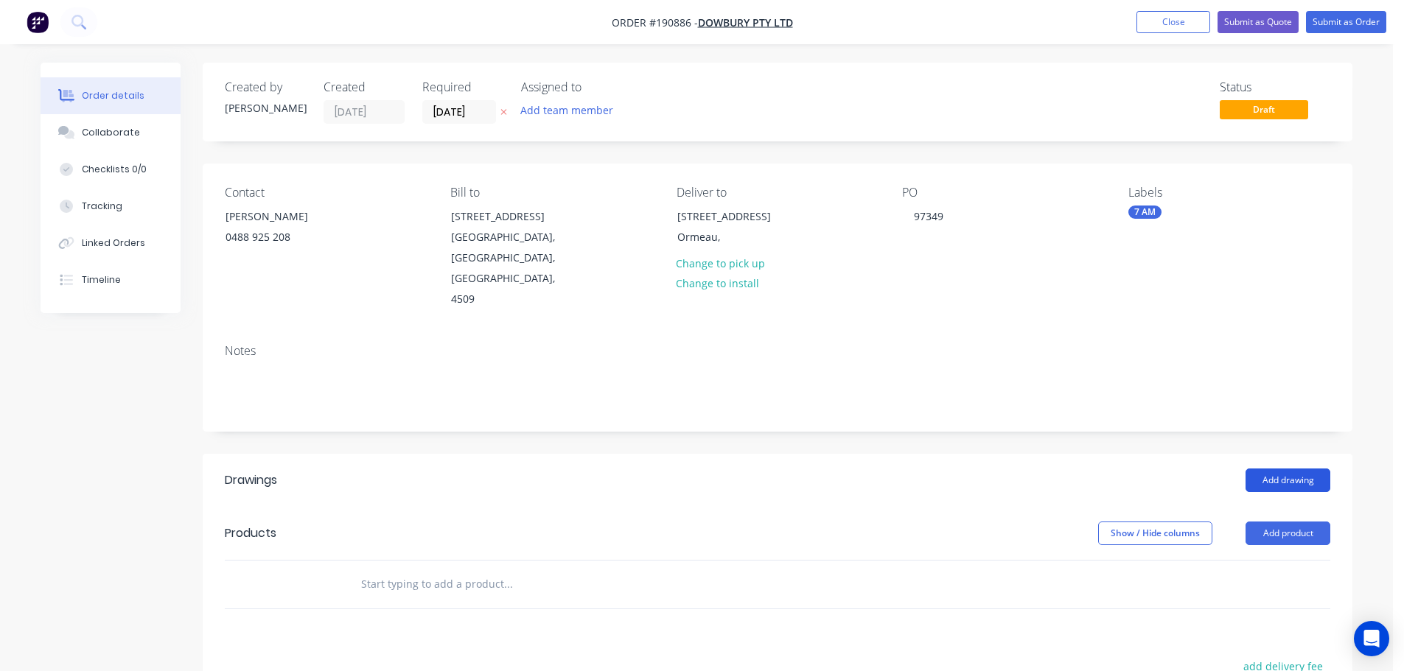
click at [1290, 469] on button "Add drawing" at bounding box center [1287, 481] width 85 height 24
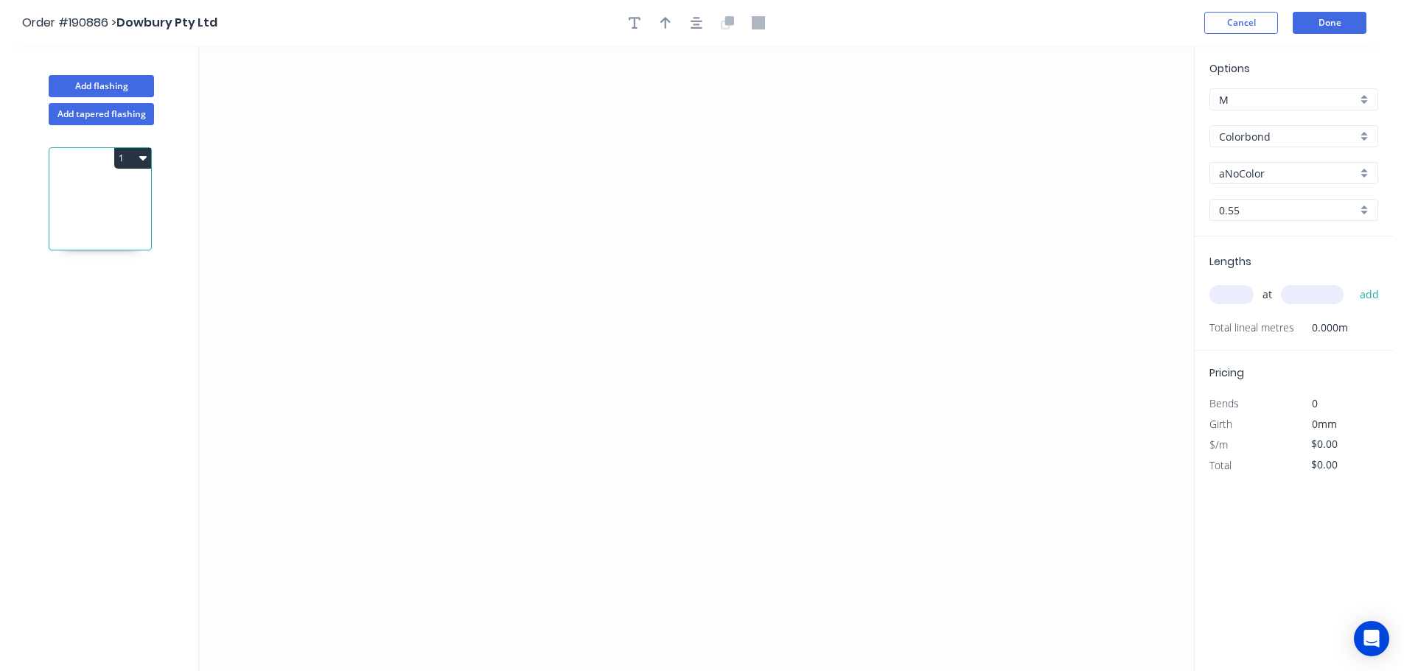
click at [1250, 137] on input "Colorbond" at bounding box center [1288, 136] width 138 height 15
click at [1251, 262] on div "Zincalume" at bounding box center [1293, 265] width 167 height 26
click at [1243, 210] on input "0.55" at bounding box center [1288, 210] width 138 height 15
click at [1231, 259] on div "0.8" at bounding box center [1293, 264] width 167 height 26
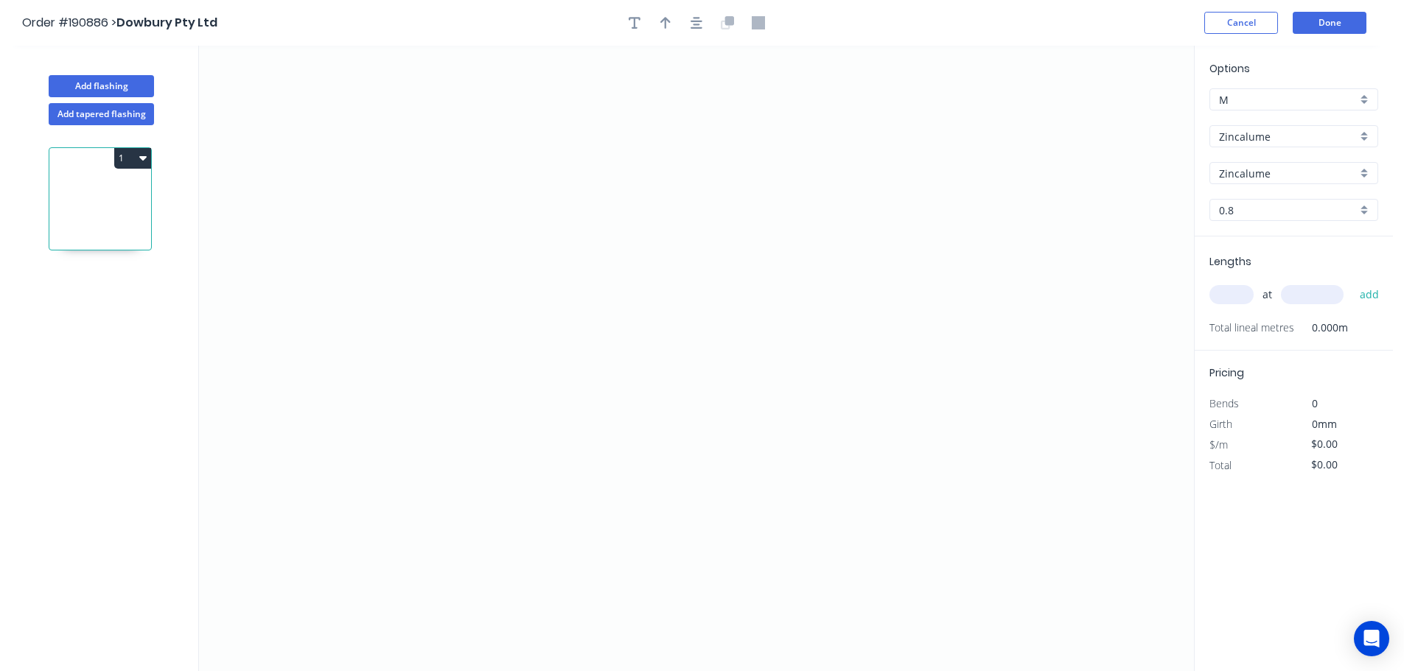
click at [1233, 291] on input "text" at bounding box center [1231, 294] width 44 height 19
click at [1352, 282] on button "add" at bounding box center [1369, 294] width 35 height 25
drag, startPoint x: 570, startPoint y: 131, endPoint x: 567, endPoint y: 289, distance: 157.7
click at [571, 133] on icon "0" at bounding box center [696, 359] width 995 height 626
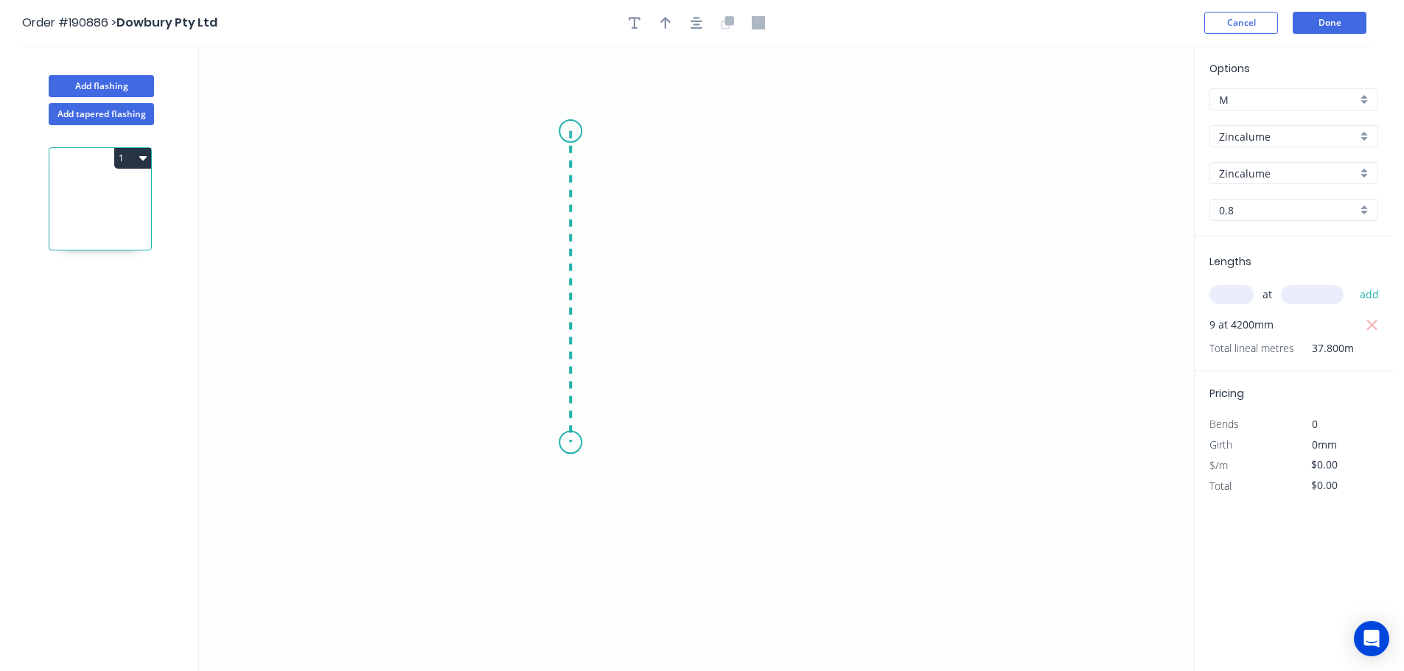
click at [609, 443] on icon "0" at bounding box center [696, 359] width 995 height 626
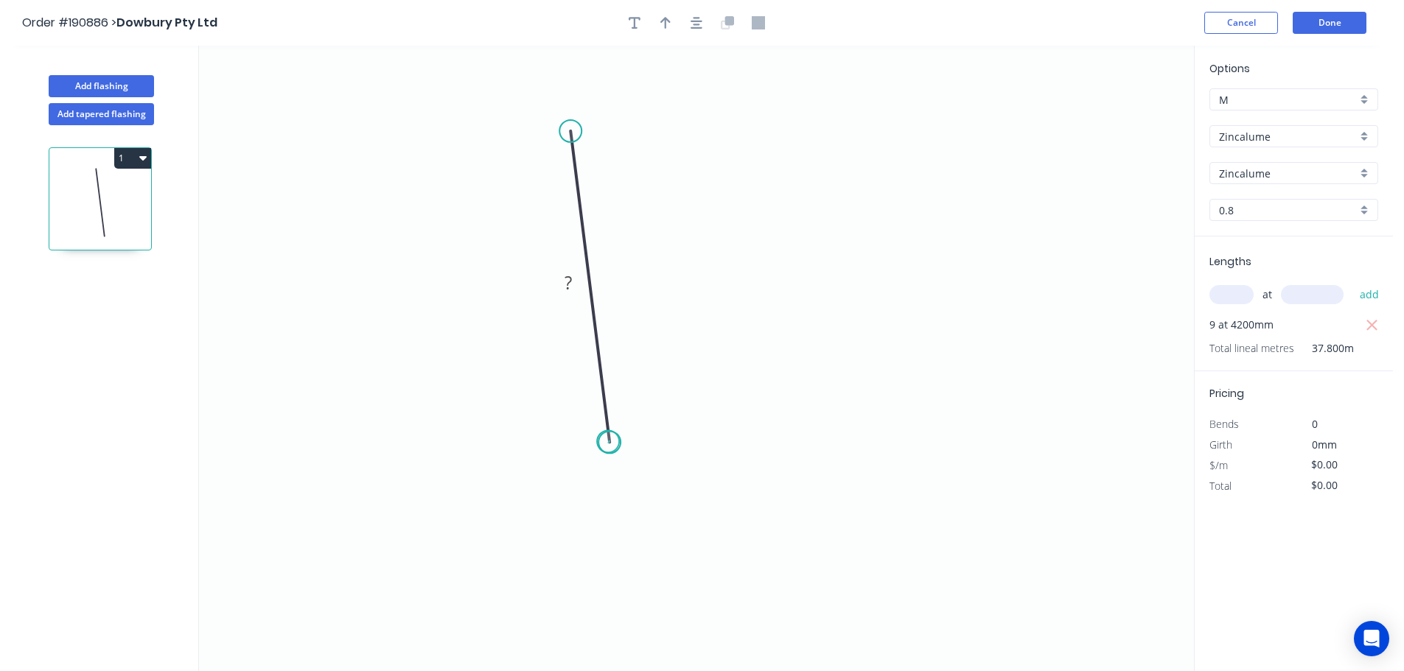
click at [608, 442] on circle at bounding box center [609, 442] width 22 height 22
drag, startPoint x: 608, startPoint y: 442, endPoint x: 572, endPoint y: 438, distance: 36.4
click at [572, 438] on circle at bounding box center [570, 437] width 22 height 22
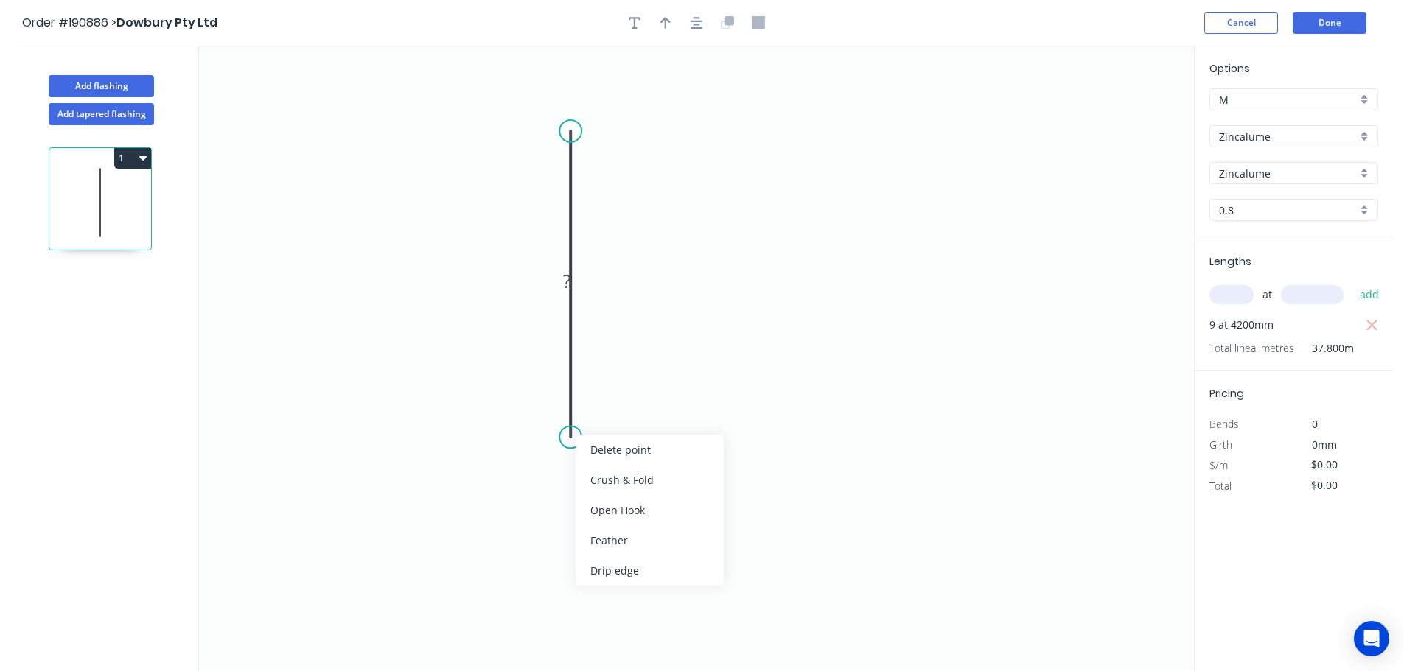
click at [601, 448] on div "Delete point" at bounding box center [650, 450] width 148 height 30
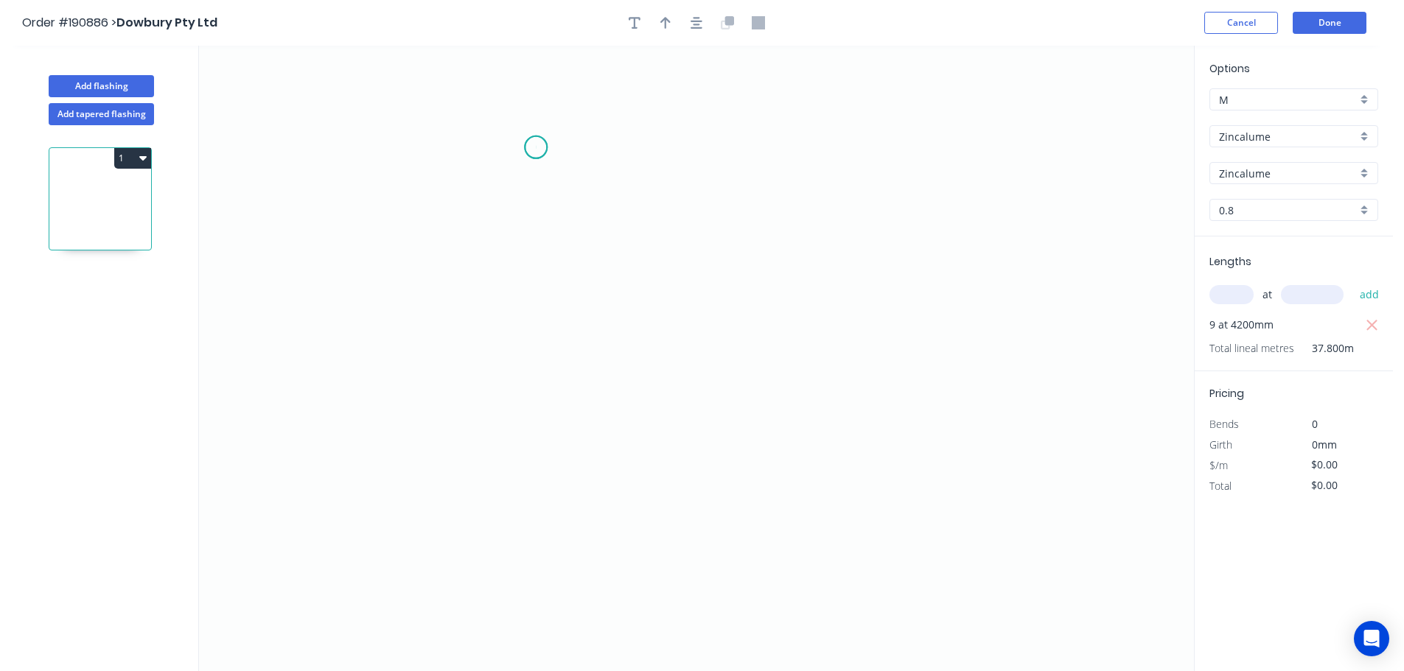
drag, startPoint x: 536, startPoint y: 147, endPoint x: 526, endPoint y: 222, distance: 75.0
click at [535, 147] on icon "0" at bounding box center [696, 359] width 995 height 626
click at [531, 473] on icon "0" at bounding box center [696, 359] width 995 height 626
click at [911, 480] on icon "0 ?" at bounding box center [696, 359] width 995 height 626
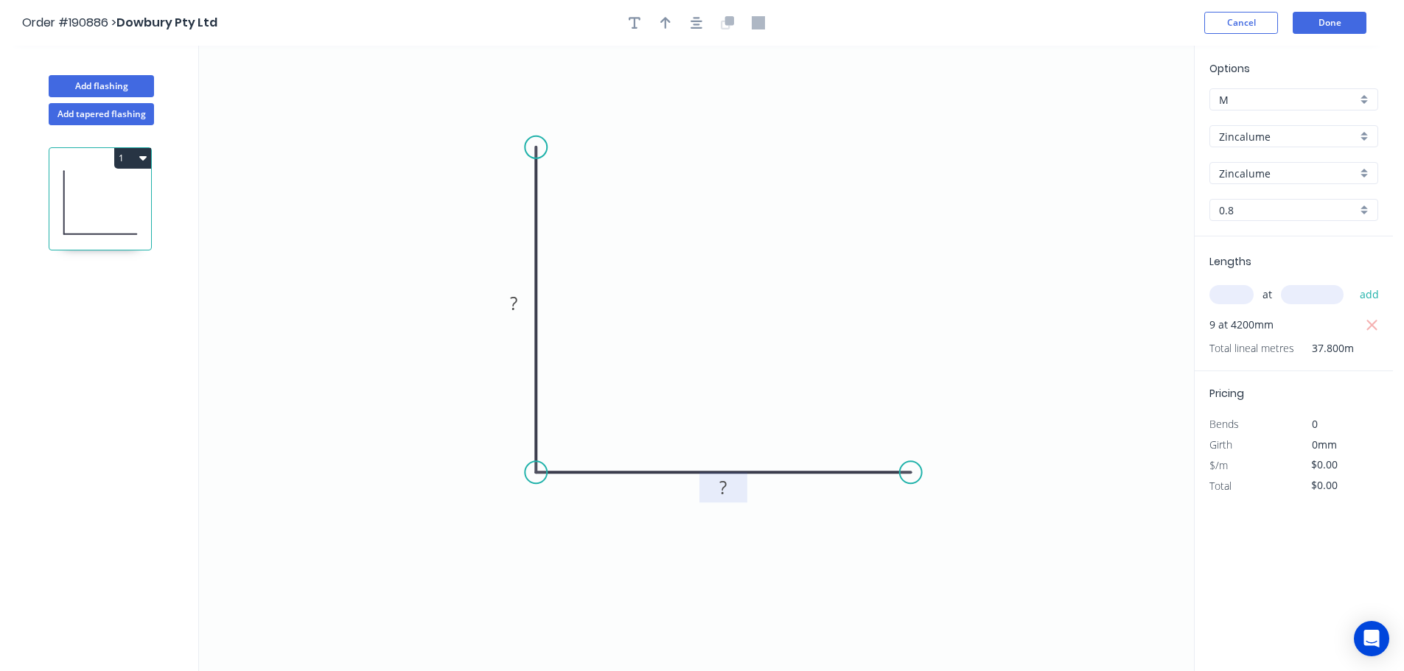
click at [724, 488] on tspan "?" at bounding box center [722, 487] width 7 height 24
click at [671, 20] on button "button" at bounding box center [665, 23] width 22 height 22
click at [1119, 118] on icon at bounding box center [1119, 102] width 13 height 47
drag, startPoint x: 1119, startPoint y: 118, endPoint x: 782, endPoint y: 282, distance: 375.1
click at [782, 282] on icon at bounding box center [794, 269] width 43 height 43
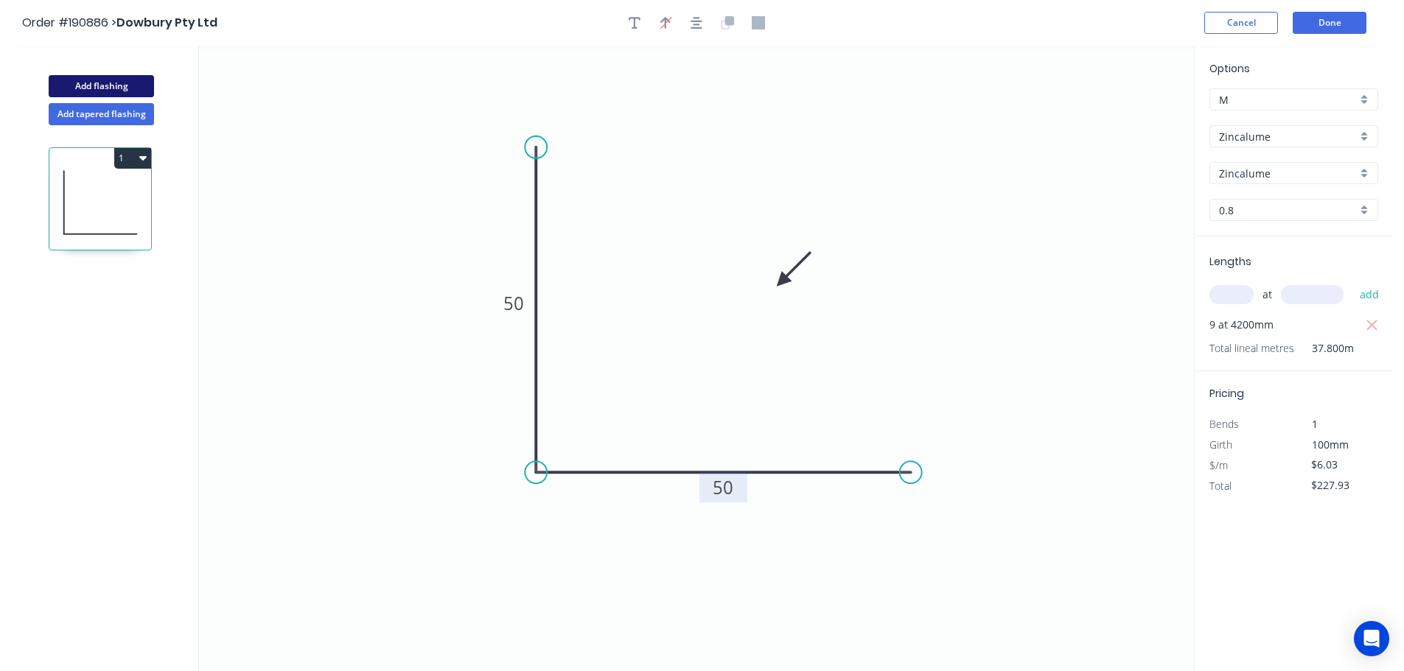
click at [113, 84] on button "Add flashing" at bounding box center [101, 86] width 105 height 22
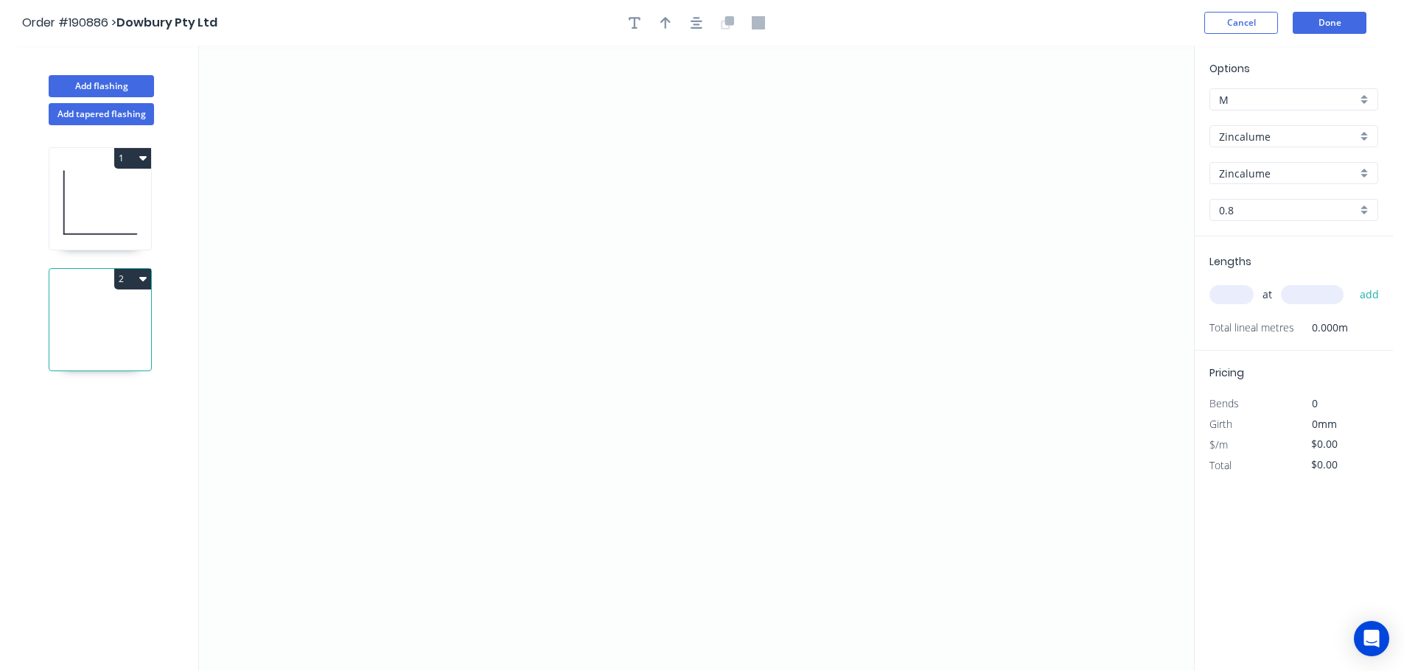
click at [1258, 136] on input "Zincalume" at bounding box center [1288, 136] width 138 height 15
click at [1237, 161] on div "Colorbond" at bounding box center [1293, 165] width 167 height 26
click at [1248, 176] on input "aNoColor" at bounding box center [1288, 173] width 138 height 15
click at [1239, 332] on div "Surfmist" at bounding box center [1293, 327] width 167 height 26
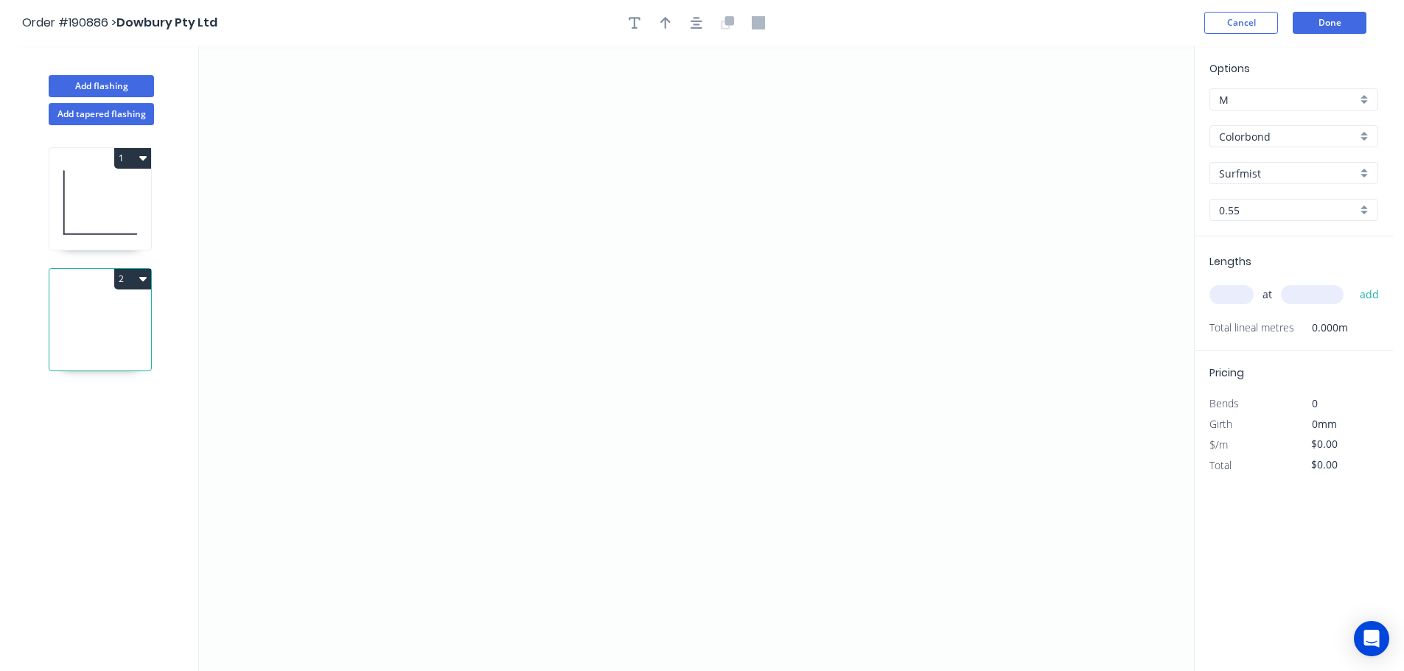
click at [1237, 296] on input "text" at bounding box center [1231, 294] width 44 height 19
click at [1352, 282] on button "add" at bounding box center [1369, 294] width 35 height 25
click at [1051, 415] on icon "0" at bounding box center [696, 359] width 995 height 626
click at [784, 419] on icon "0" at bounding box center [696, 359] width 995 height 626
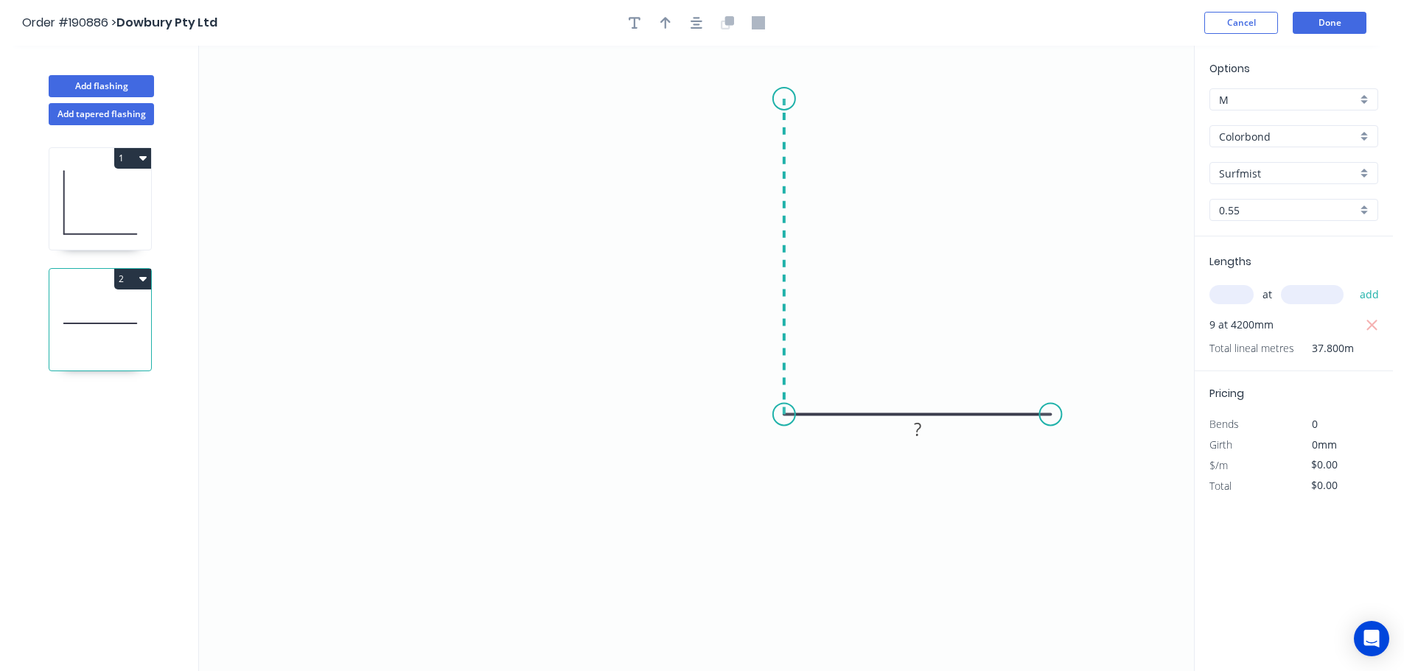
click at [794, 99] on icon "0 ?" at bounding box center [696, 359] width 995 height 626
click at [575, 88] on icon "0 ? ?" at bounding box center [696, 359] width 995 height 626
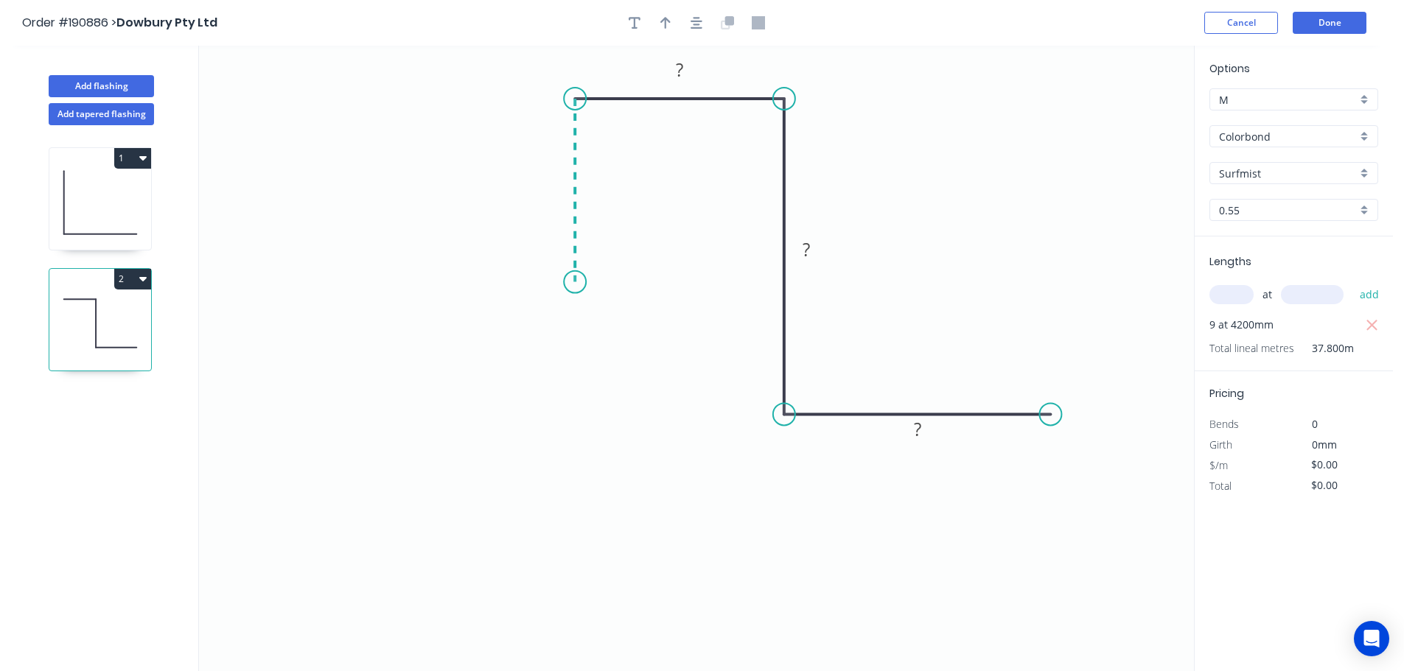
click at [576, 282] on icon "0 ? ? ?" at bounding box center [696, 359] width 995 height 626
click at [623, 236] on icon "0 ? ? ? ?" at bounding box center [696, 359] width 995 height 626
click at [623, 236] on circle at bounding box center [623, 234] width 22 height 22
click at [615, 267] on tspan "?" at bounding box center [614, 266] width 7 height 24
click at [693, 21] on icon "button" at bounding box center [696, 23] width 12 height 12
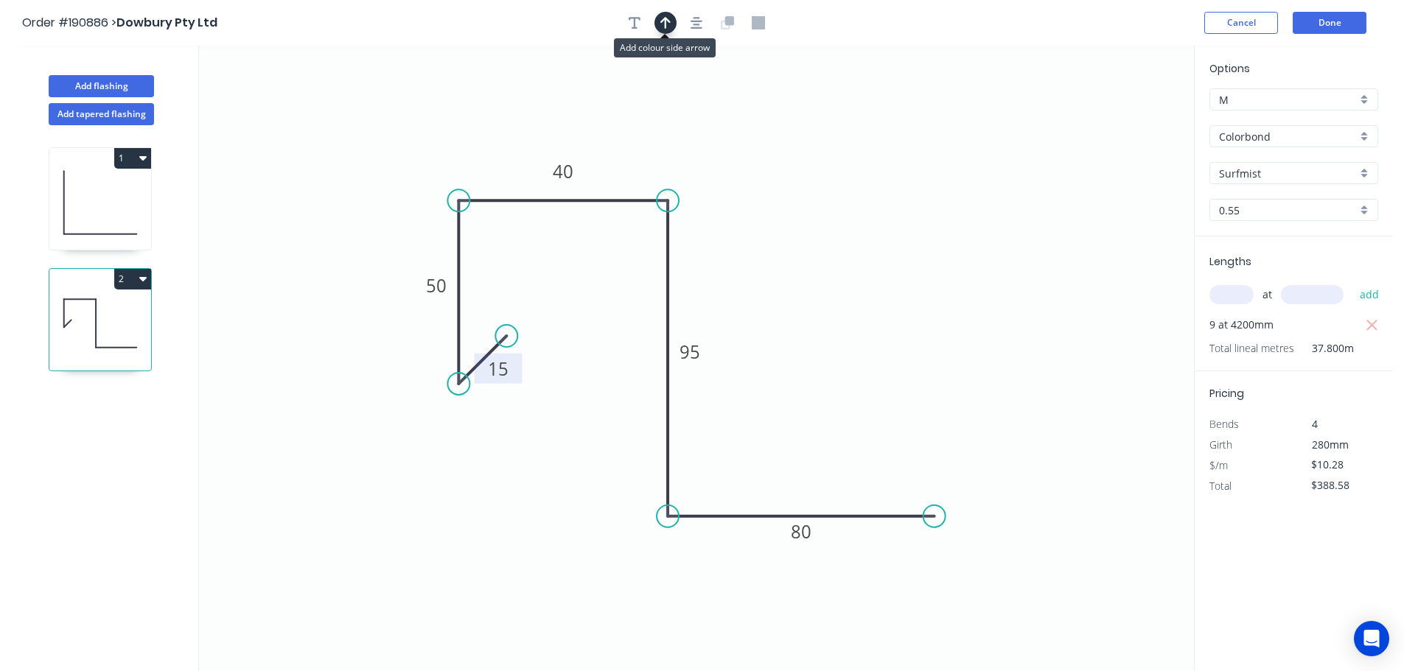
click at [671, 29] on button "button" at bounding box center [665, 23] width 22 height 22
click at [1122, 117] on icon at bounding box center [1119, 102] width 13 height 47
drag, startPoint x: 1122, startPoint y: 117, endPoint x: 813, endPoint y: 228, distance: 328.2
click at [813, 228] on icon at bounding box center [824, 216] width 43 height 43
click at [1329, 19] on button "Done" at bounding box center [1330, 23] width 74 height 22
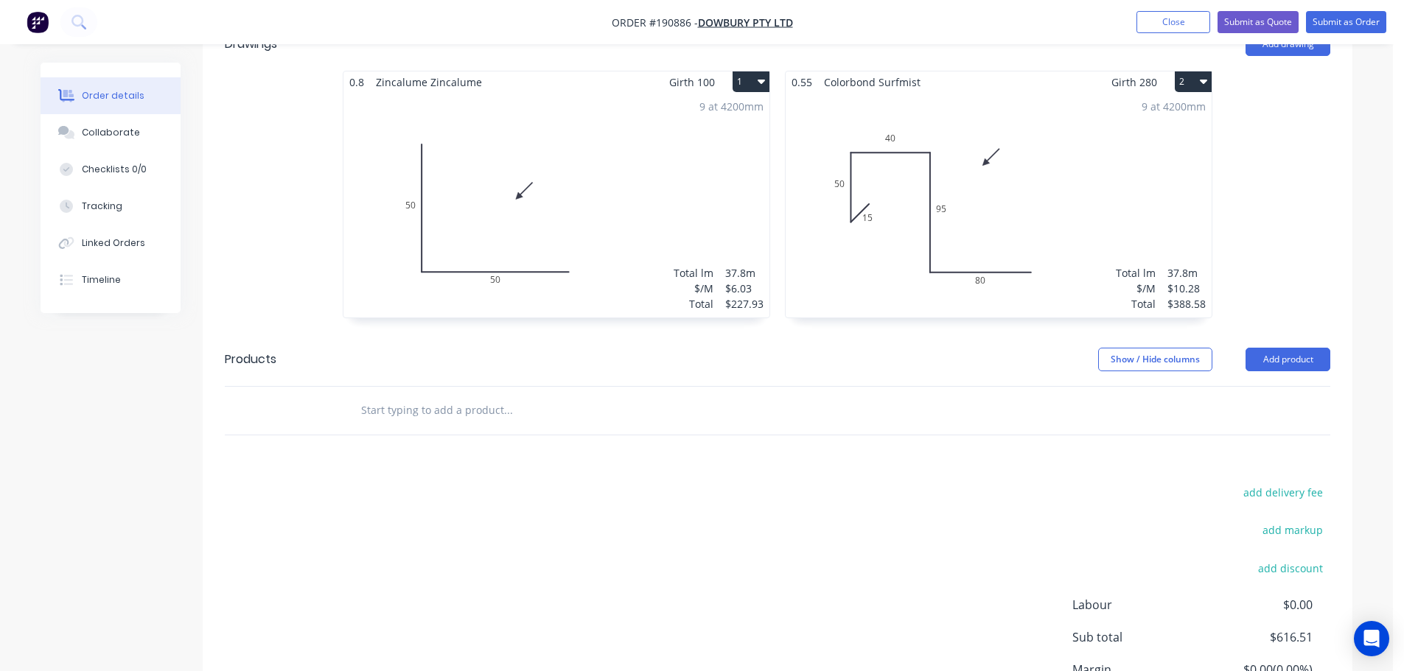
scroll to position [516, 0]
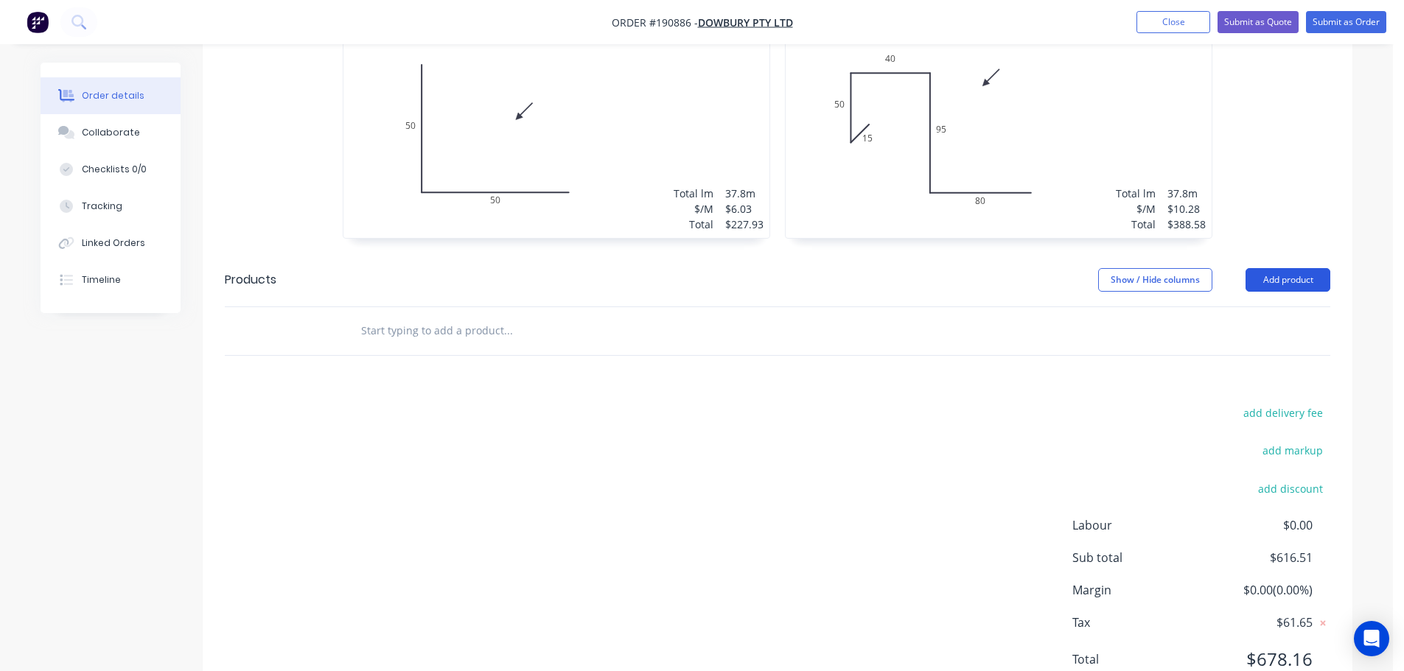
click at [1291, 268] on button "Add product" at bounding box center [1287, 280] width 85 height 24
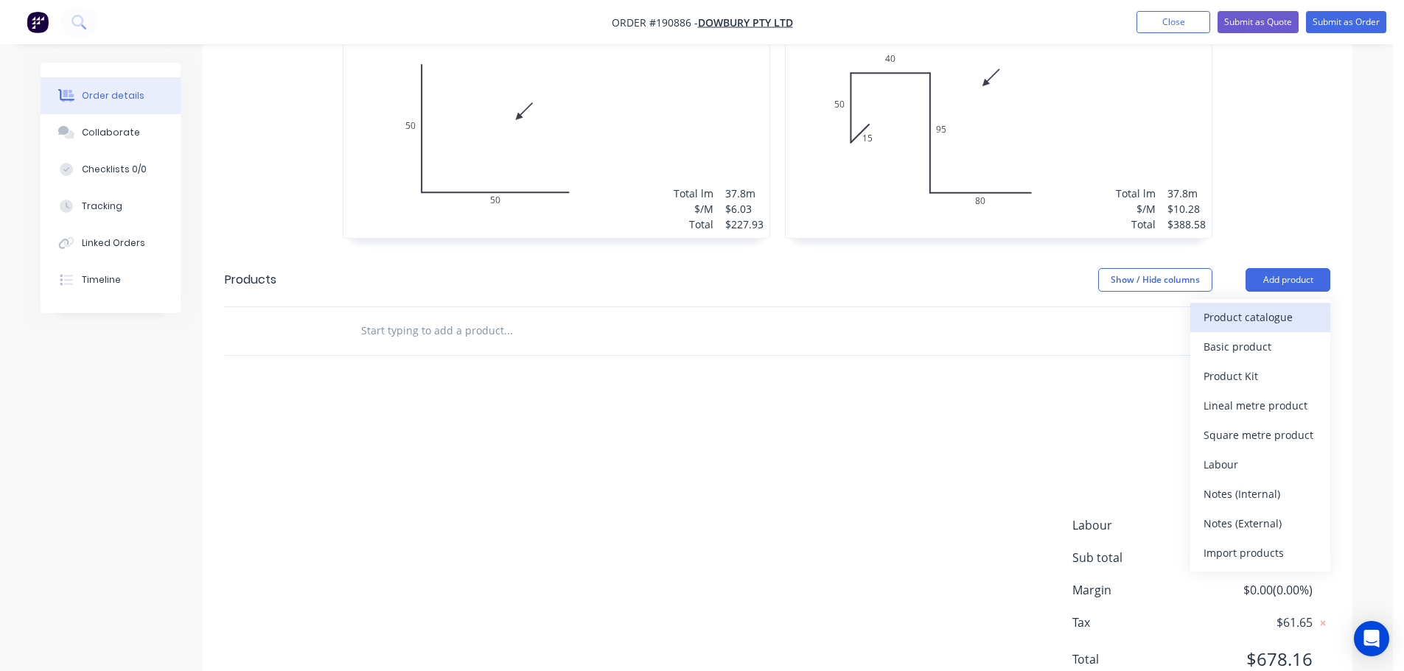
click at [1222, 307] on div "Product catalogue" at bounding box center [1259, 317] width 113 height 21
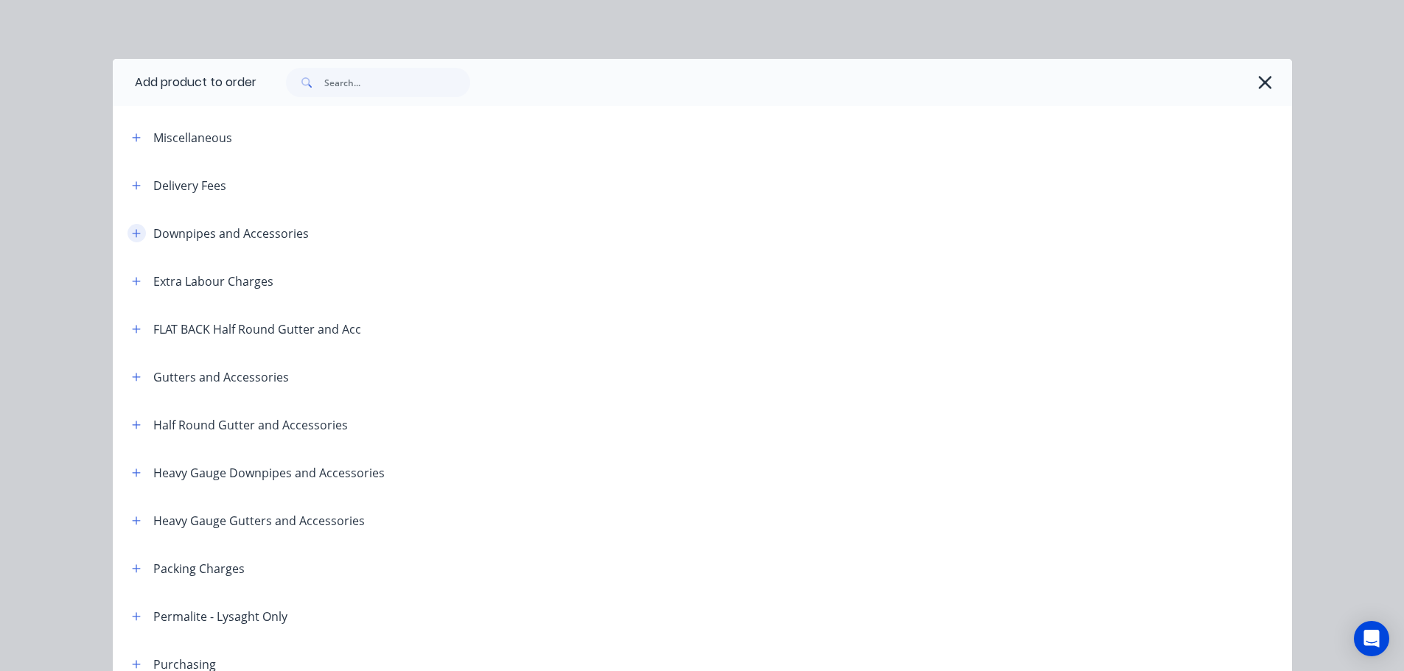
click at [132, 235] on icon "button" at bounding box center [136, 233] width 9 height 10
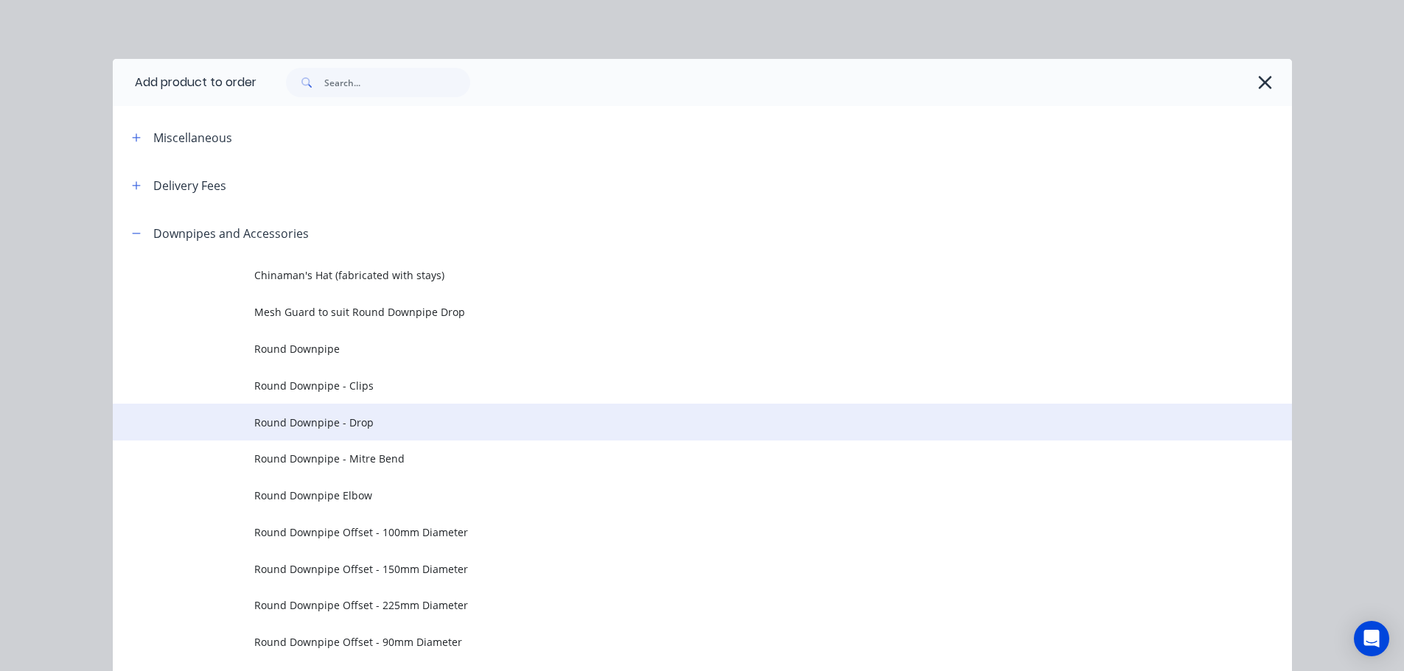
click at [297, 421] on span "Round Downpipe - Drop" at bounding box center [669, 422] width 830 height 15
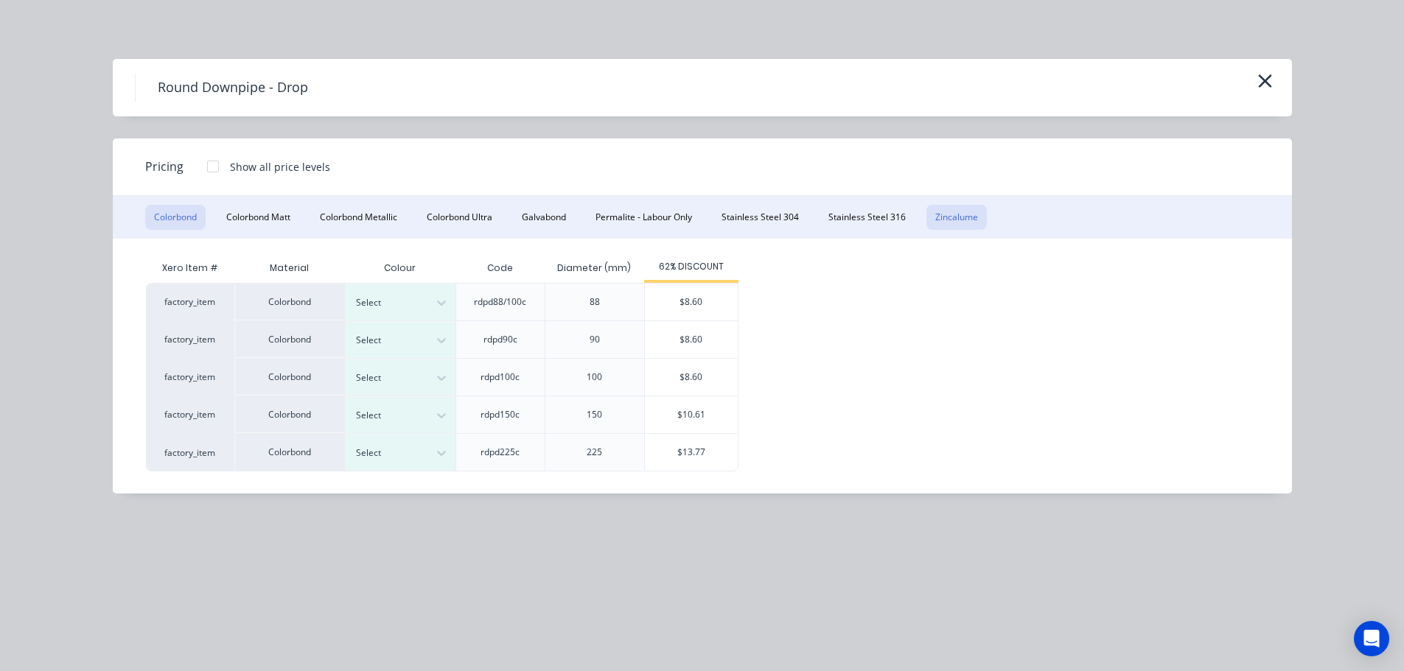
click at [971, 213] on button "Zincalume" at bounding box center [956, 217] width 60 height 25
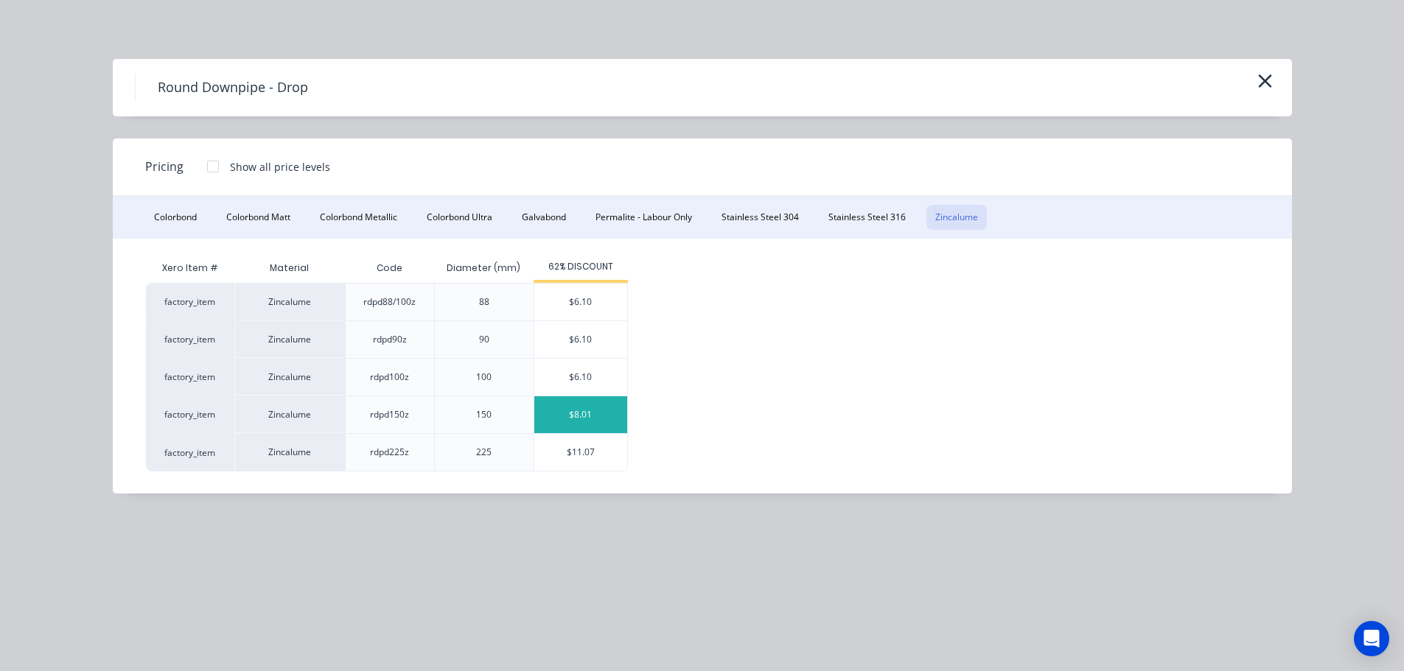
click at [606, 416] on div "$8.01" at bounding box center [580, 414] width 93 height 37
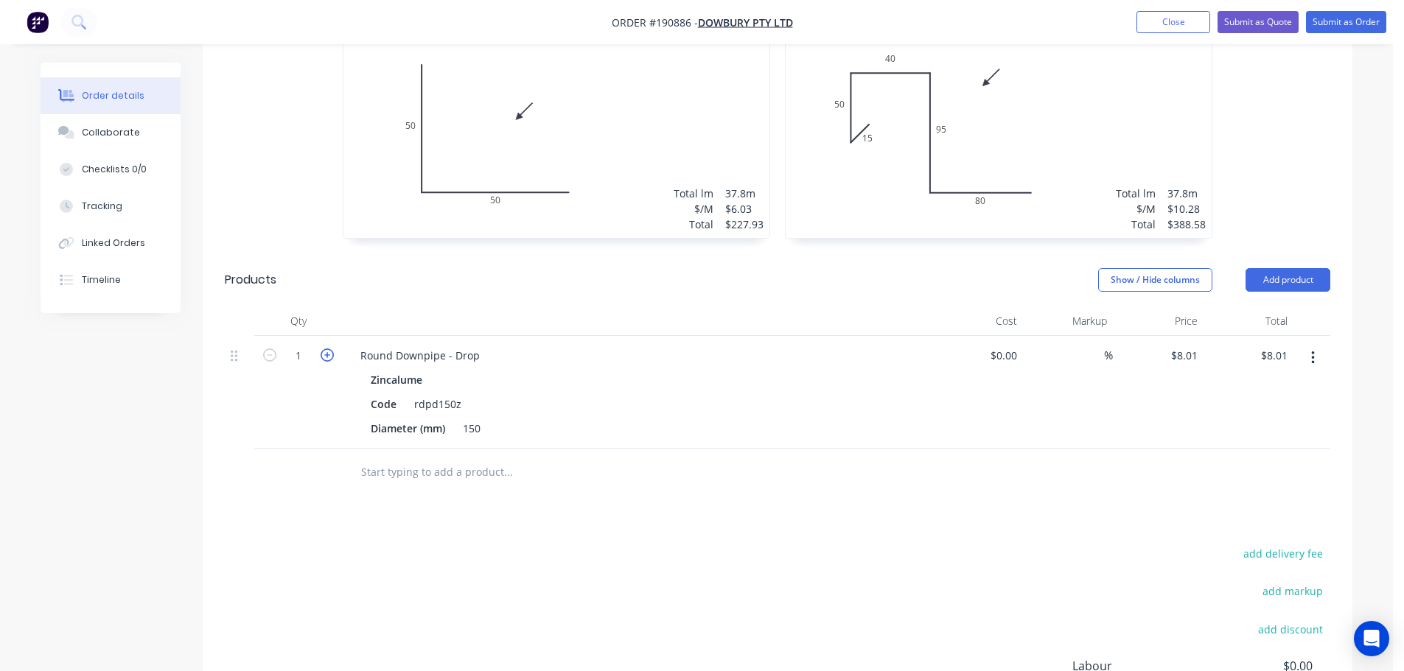
click at [328, 349] on icon "button" at bounding box center [327, 355] width 13 height 13
click at [329, 349] on icon "button" at bounding box center [327, 355] width 13 height 13
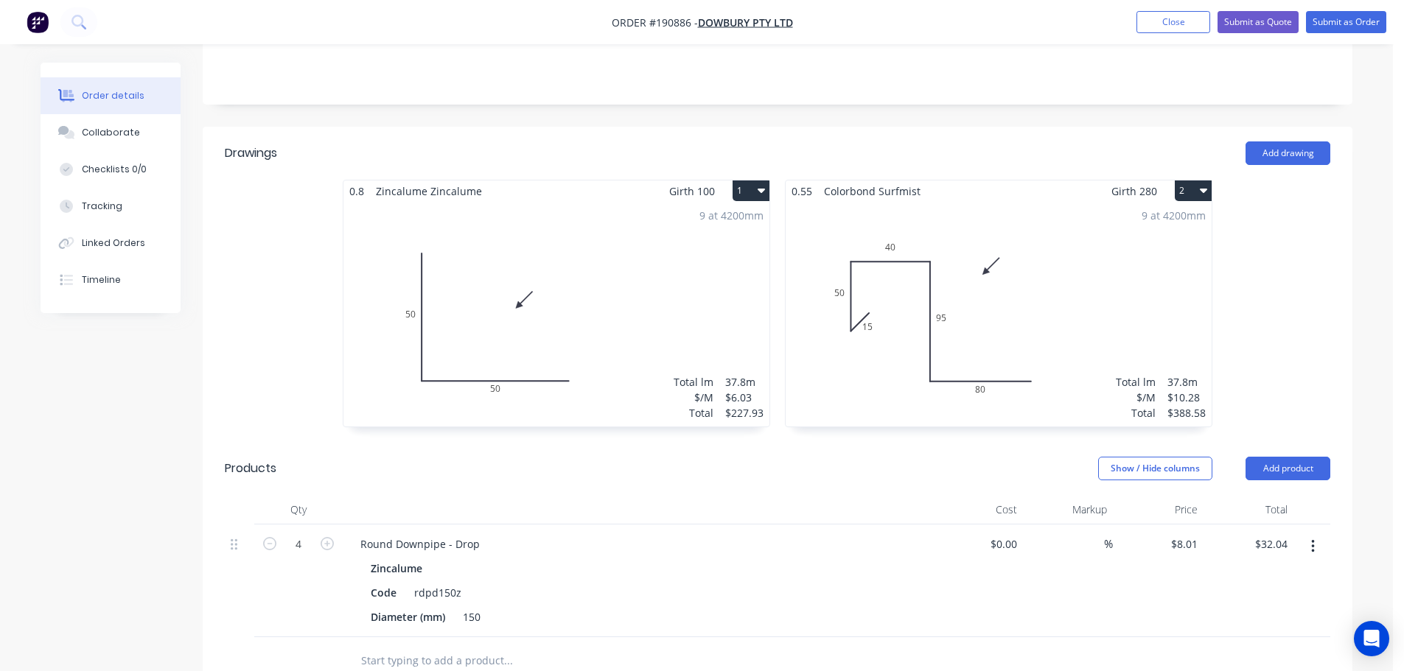
scroll to position [254, 0]
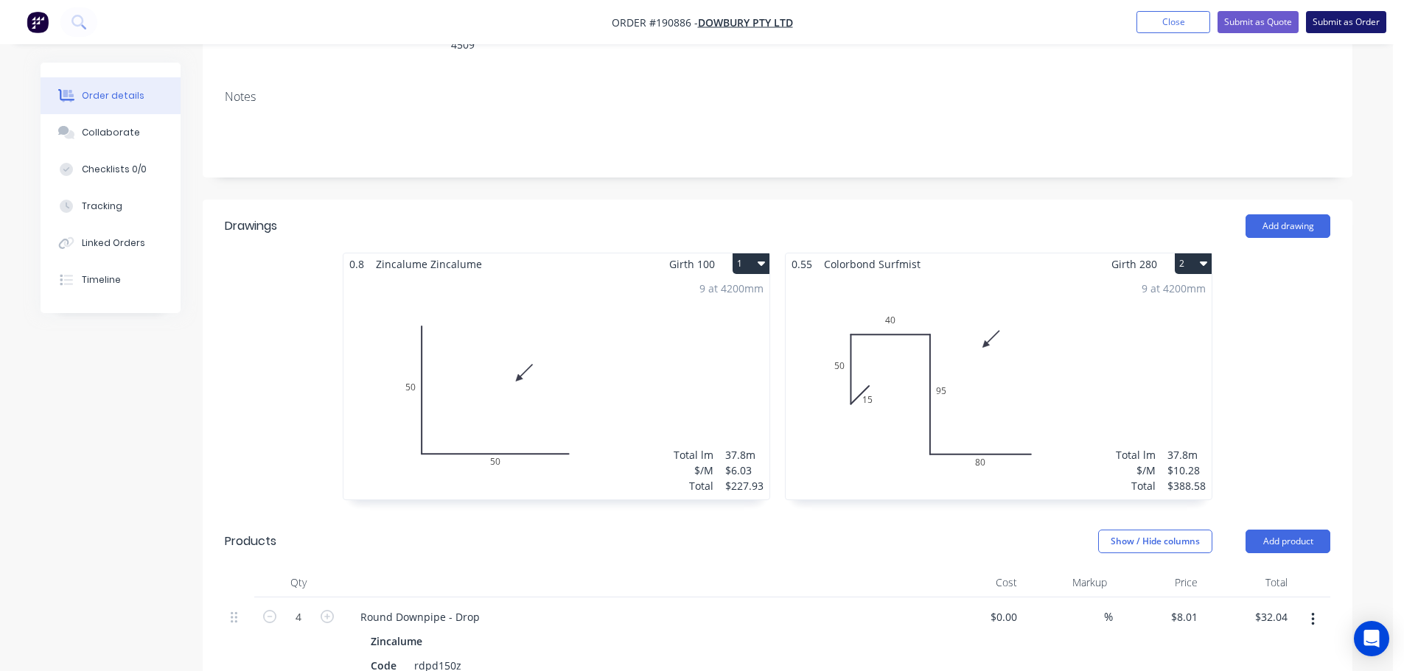
click at [1346, 18] on button "Submit as Order" at bounding box center [1346, 22] width 80 height 22
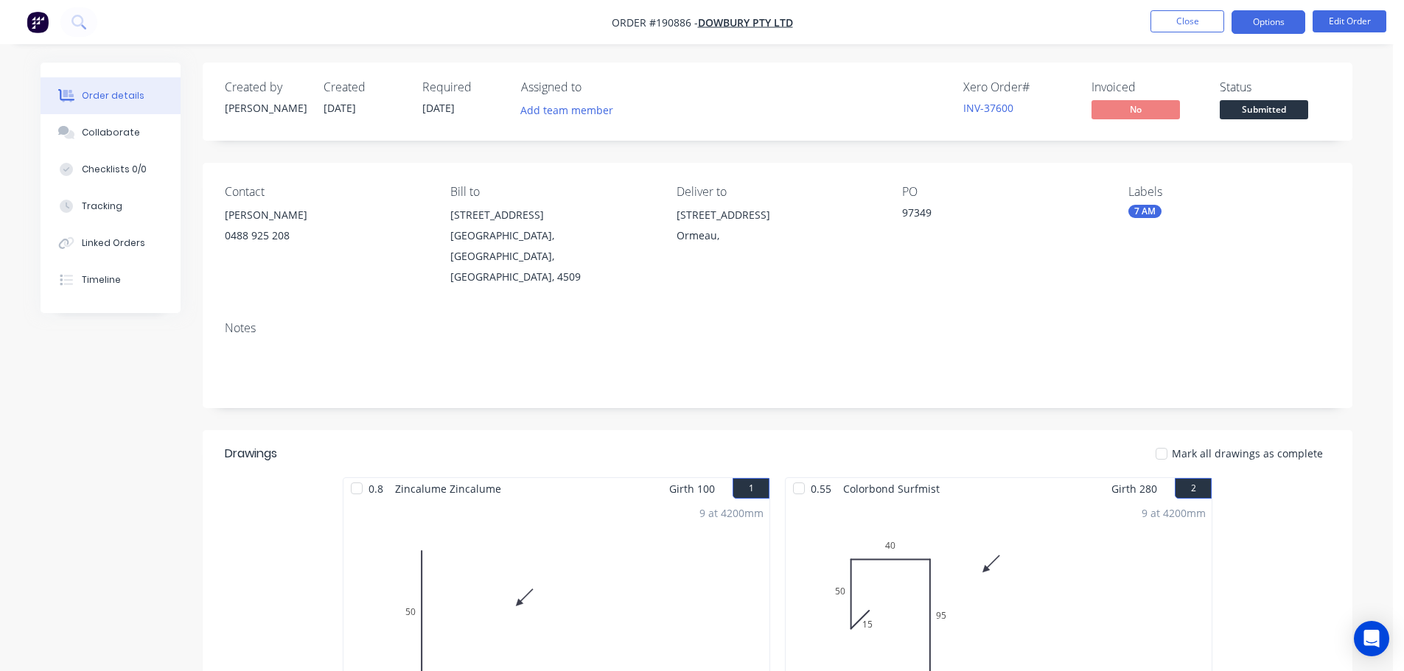
click at [1270, 20] on button "Options" at bounding box center [1268, 22] width 74 height 24
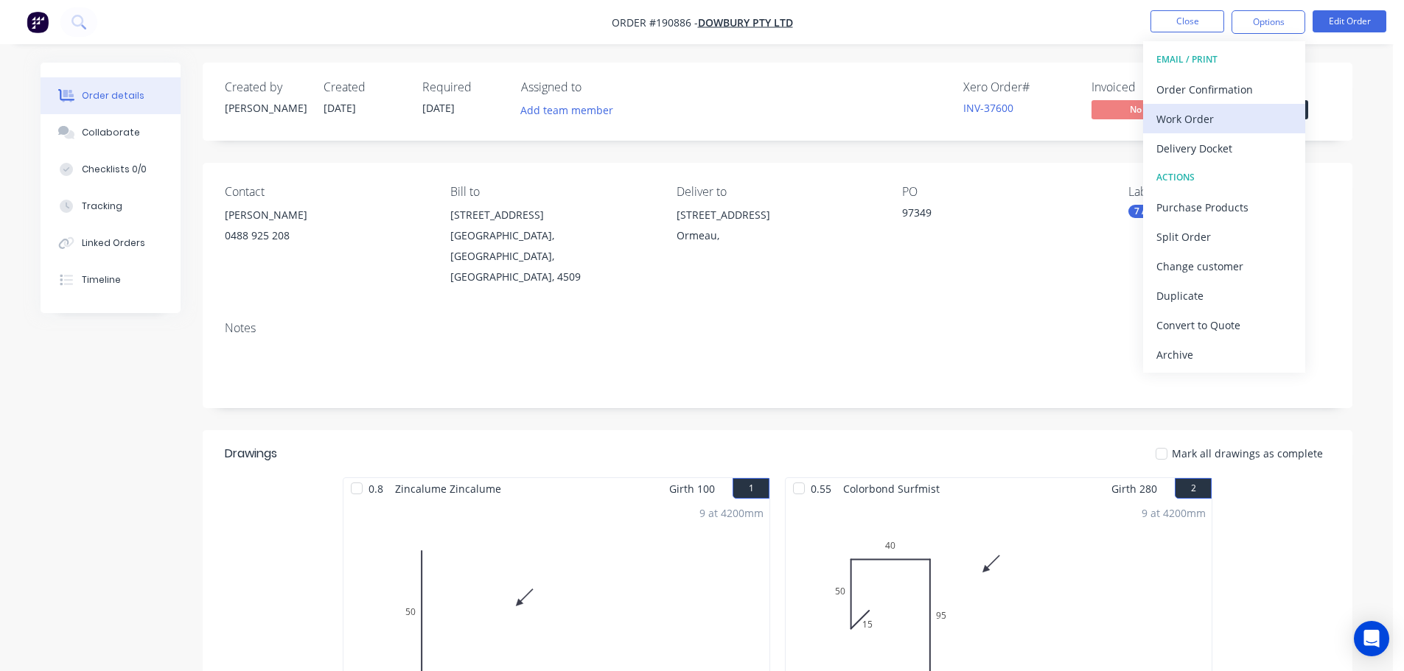
click at [1189, 125] on div "Work Order" at bounding box center [1224, 118] width 136 height 21
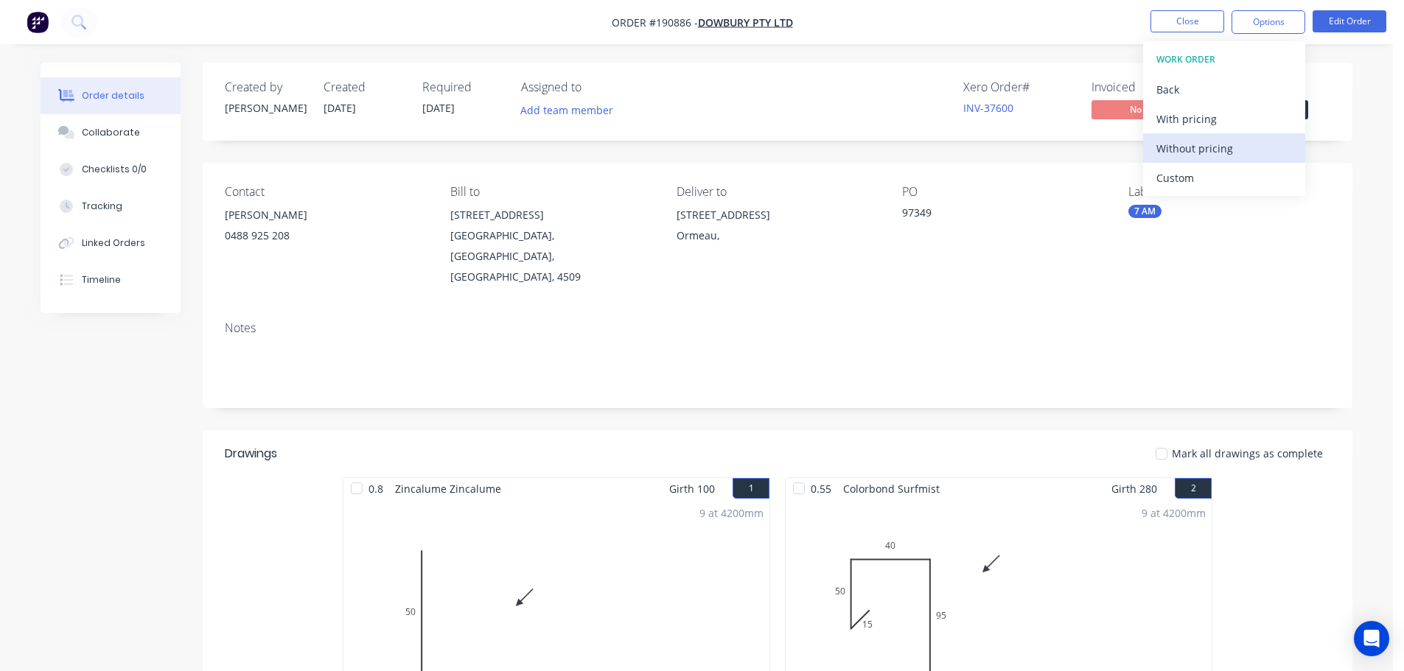
click at [1185, 150] on div "Without pricing" at bounding box center [1224, 148] width 136 height 21
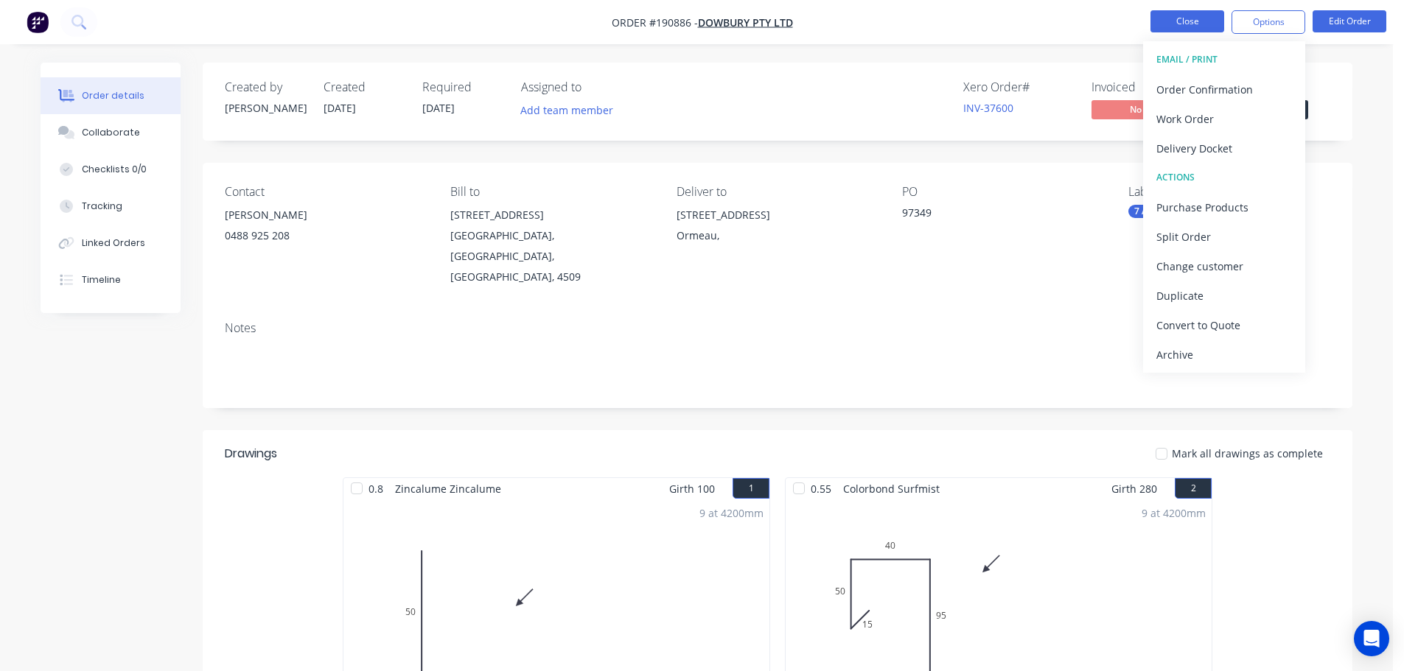
click at [1178, 19] on button "Close" at bounding box center [1187, 21] width 74 height 22
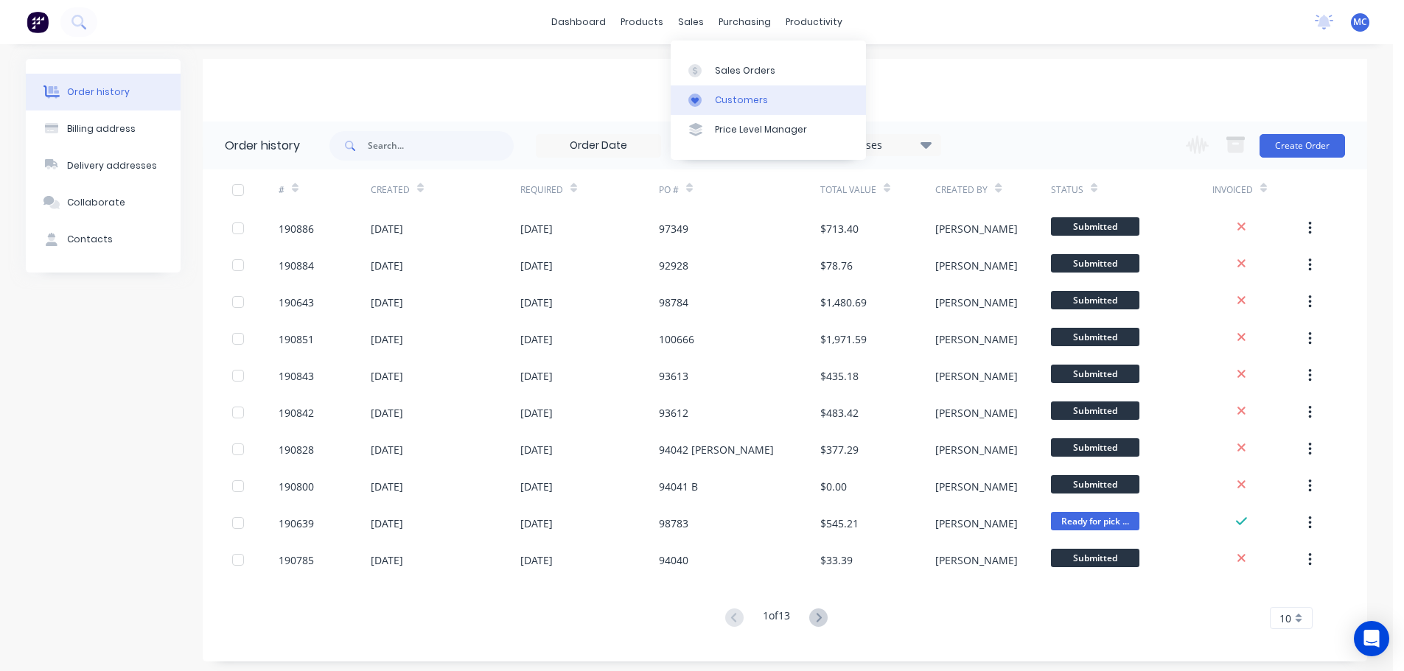
click at [737, 98] on div "Customers" at bounding box center [741, 100] width 53 height 13
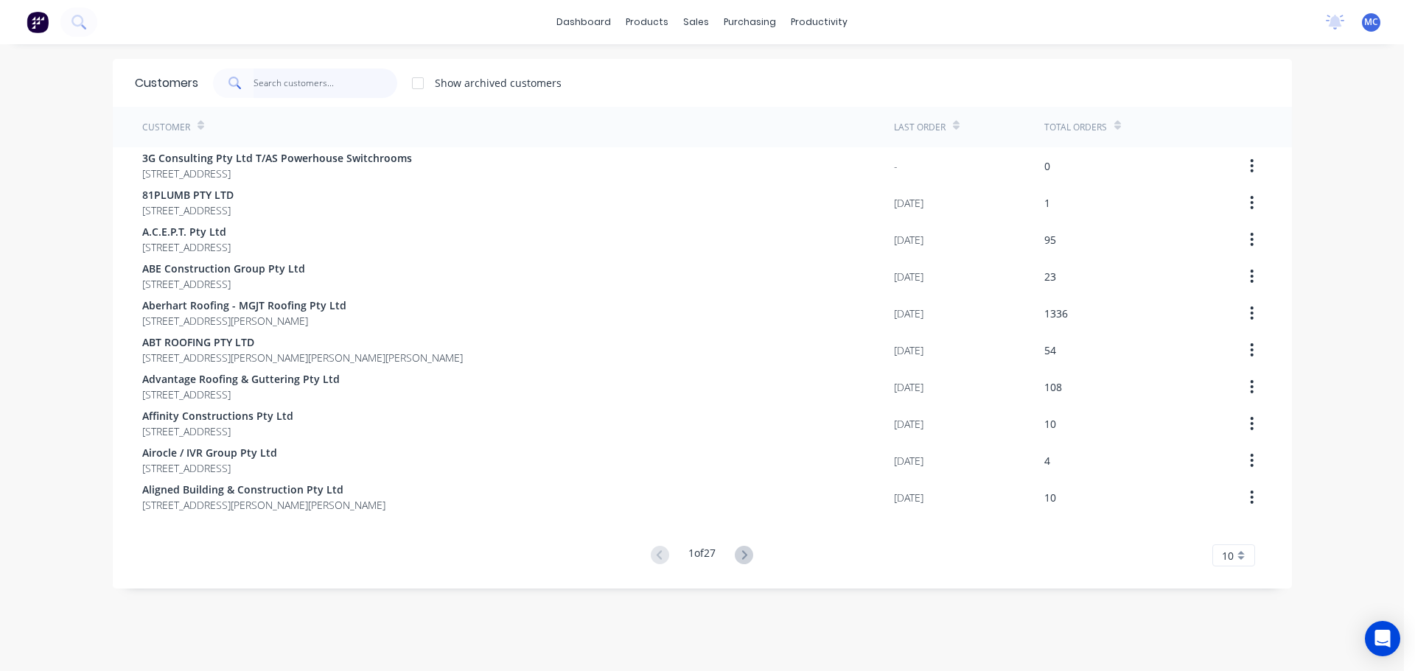
click at [324, 83] on input "text" at bounding box center [325, 83] width 144 height 29
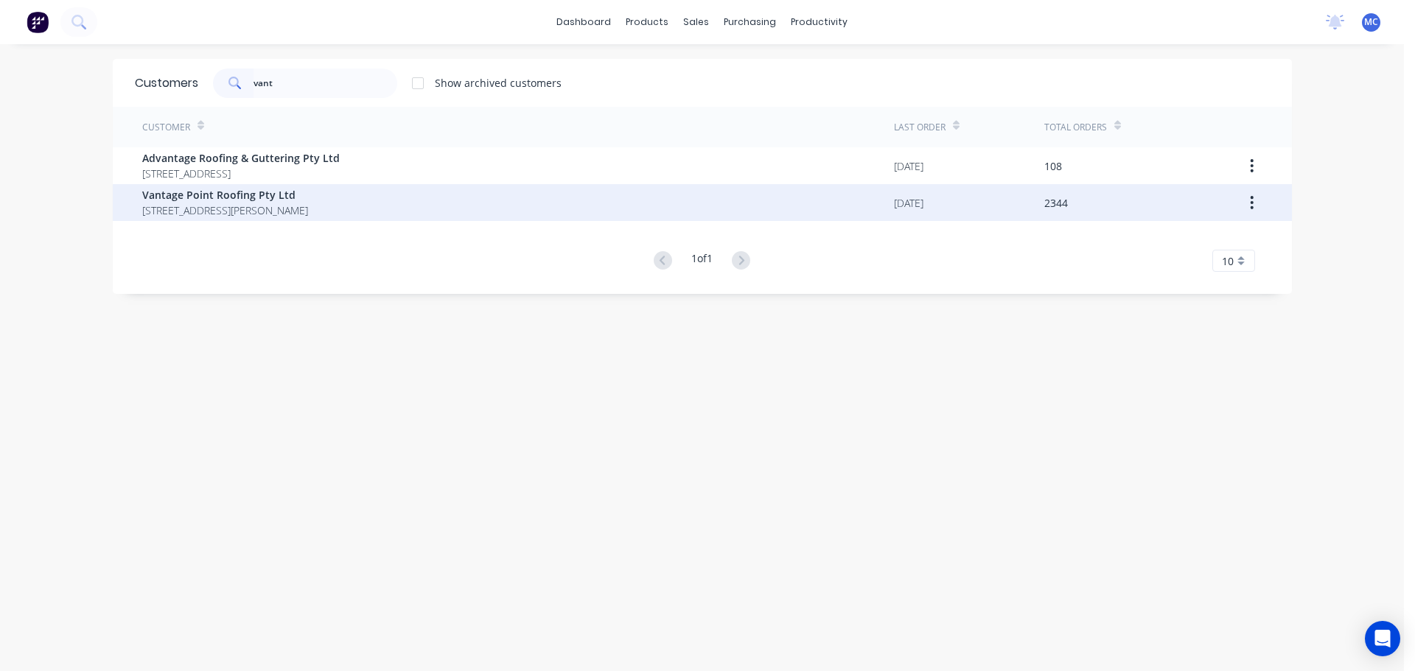
click at [168, 194] on span "Vantage Point Roofing Pty Ltd" at bounding box center [225, 194] width 166 height 15
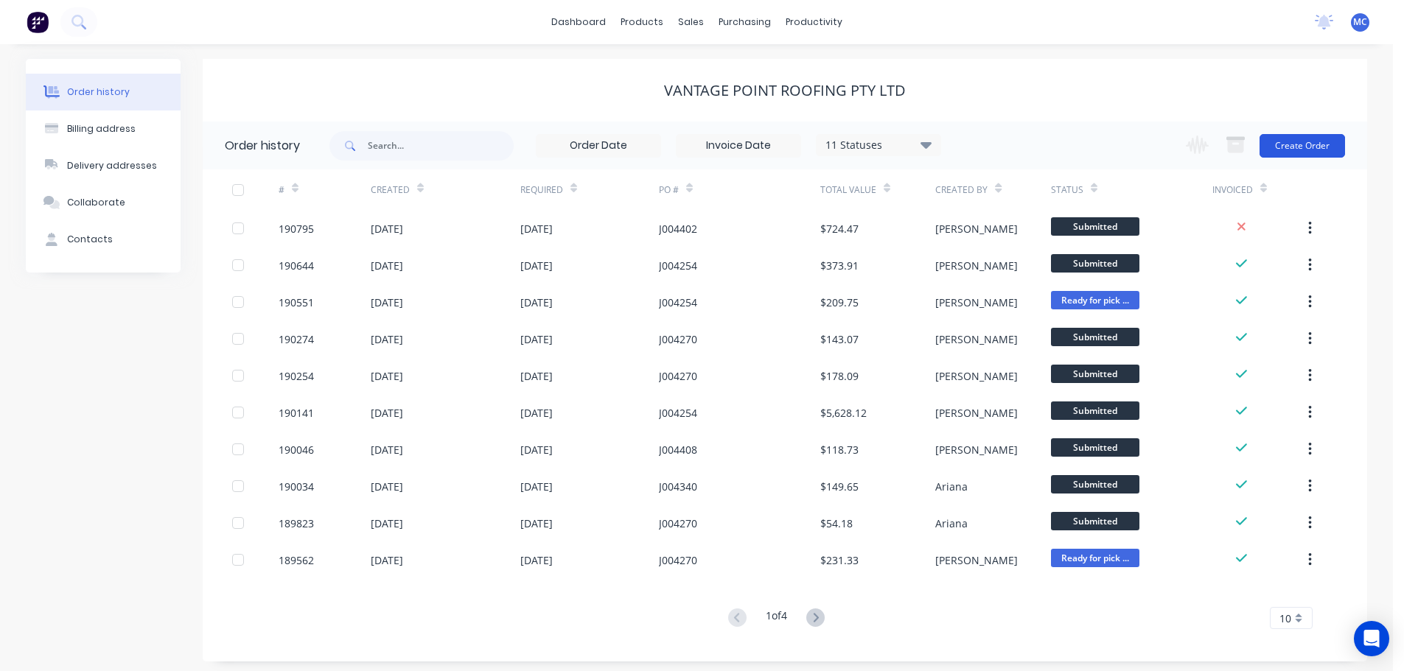
click at [1301, 144] on button "Create Order" at bounding box center [1301, 146] width 85 height 24
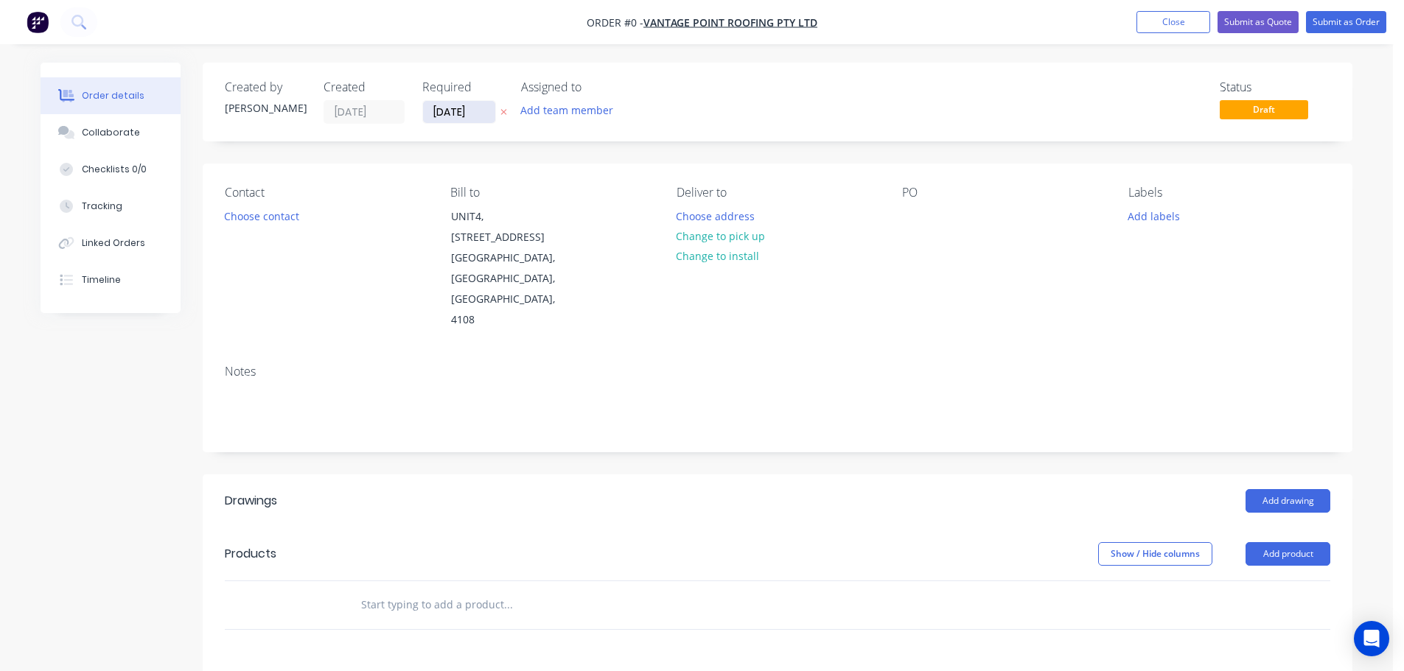
click at [436, 110] on input "[DATE]" at bounding box center [459, 112] width 72 height 22
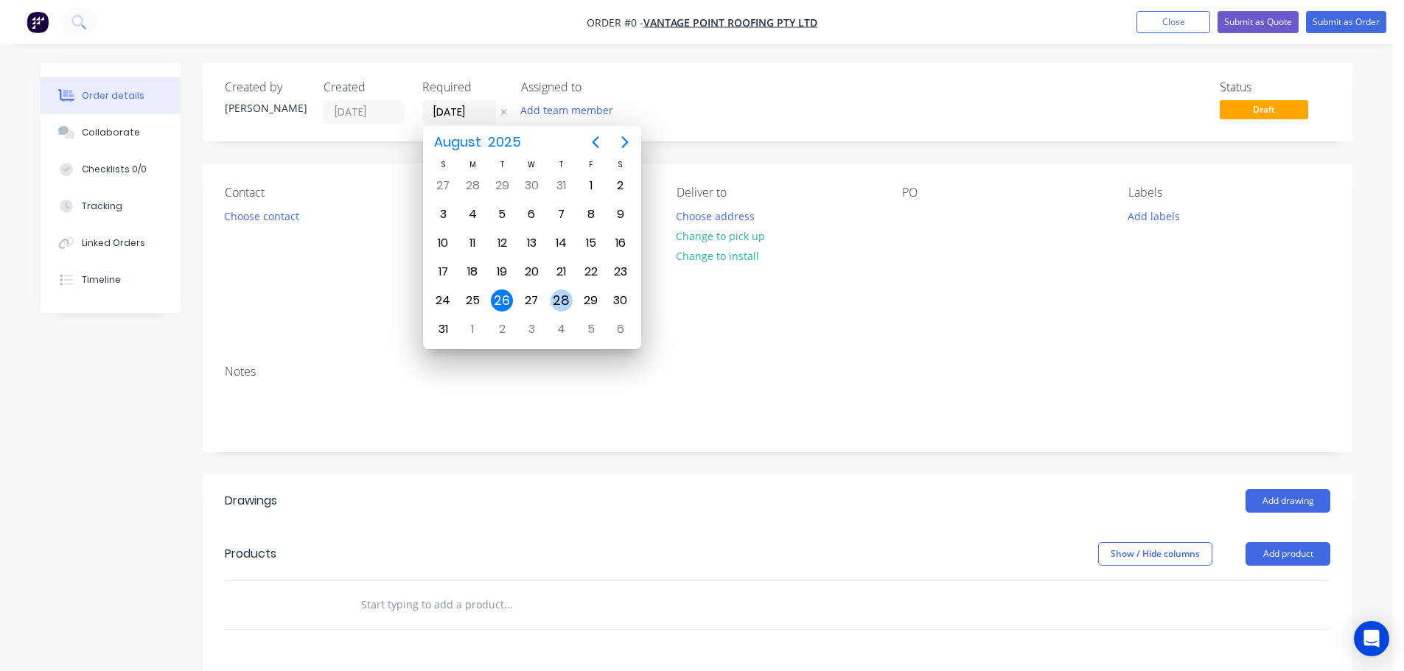
click at [562, 303] on div "28" at bounding box center [561, 301] width 22 height 22
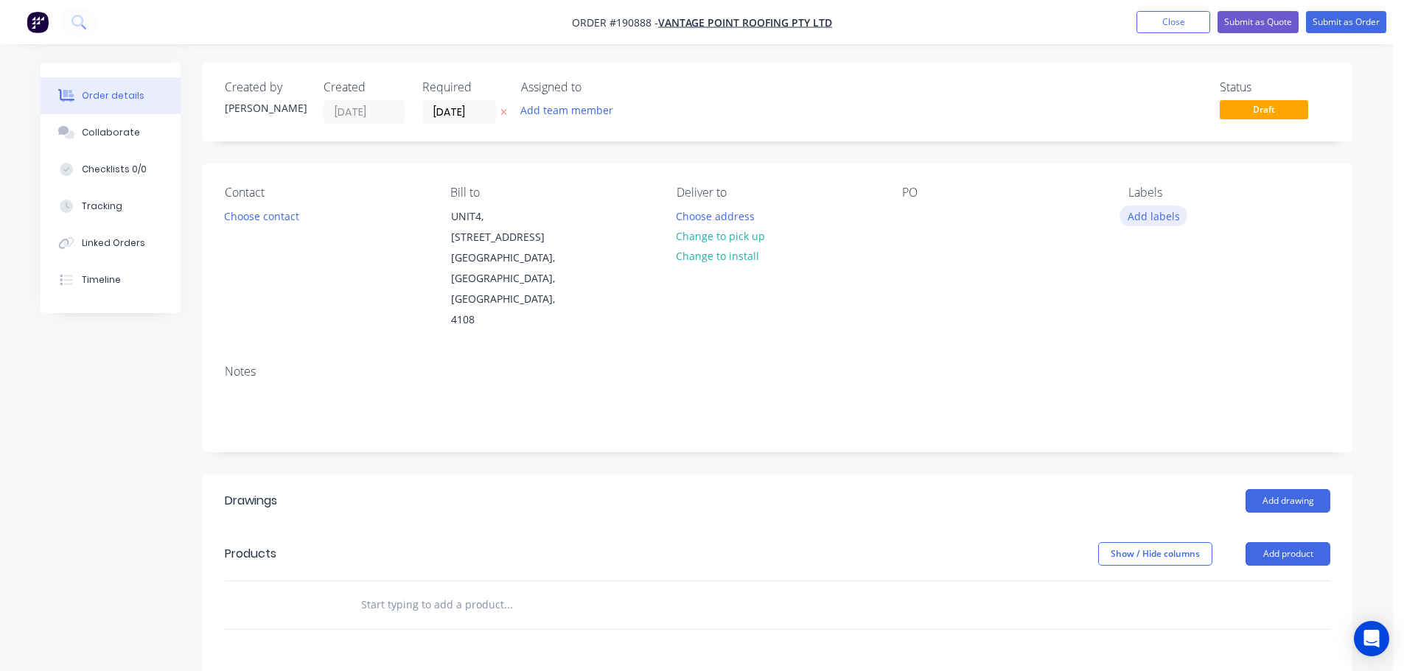
click at [1139, 212] on button "Add labels" at bounding box center [1153, 216] width 68 height 20
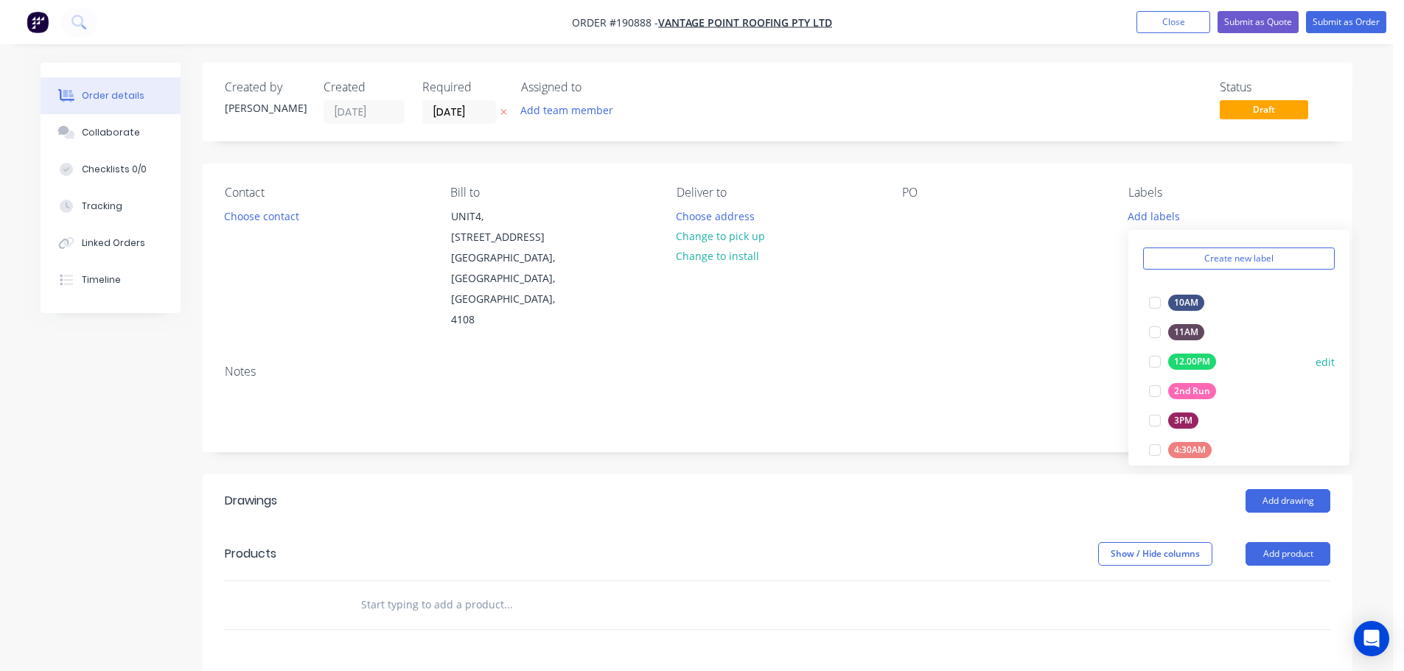
scroll to position [221, 0]
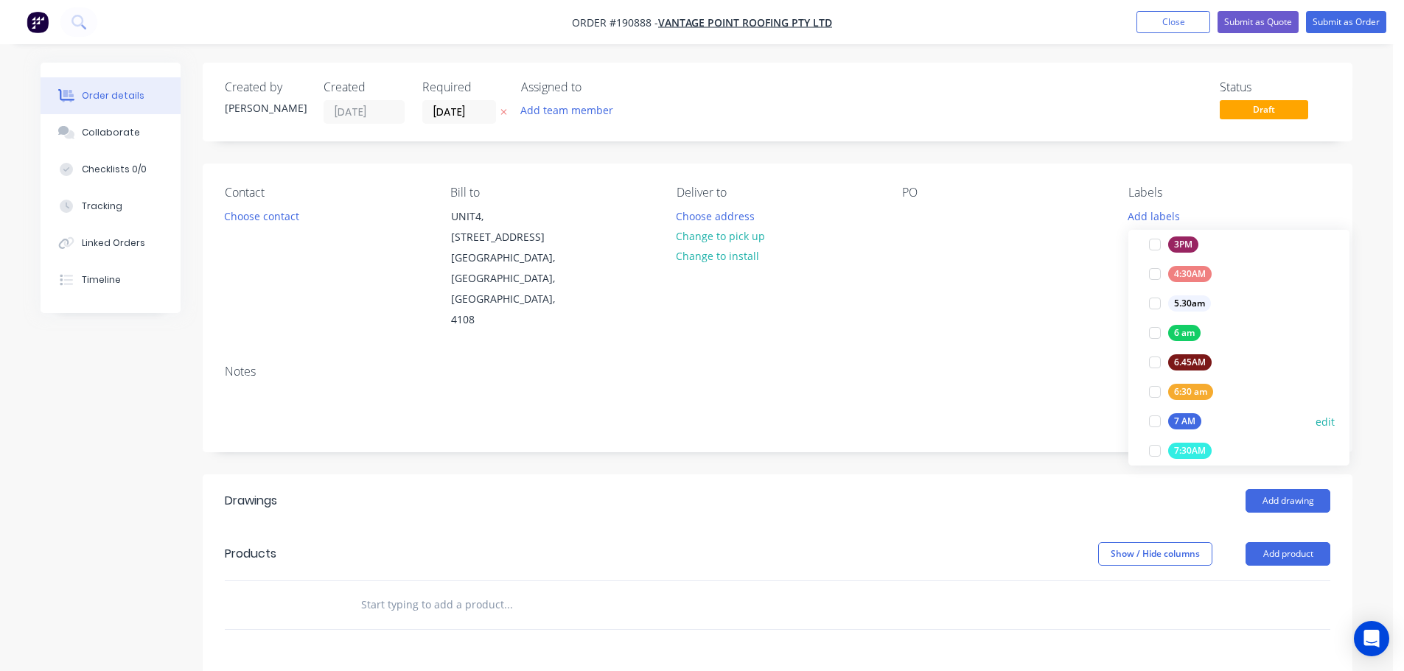
click at [1155, 419] on div at bounding box center [1154, 421] width 29 height 29
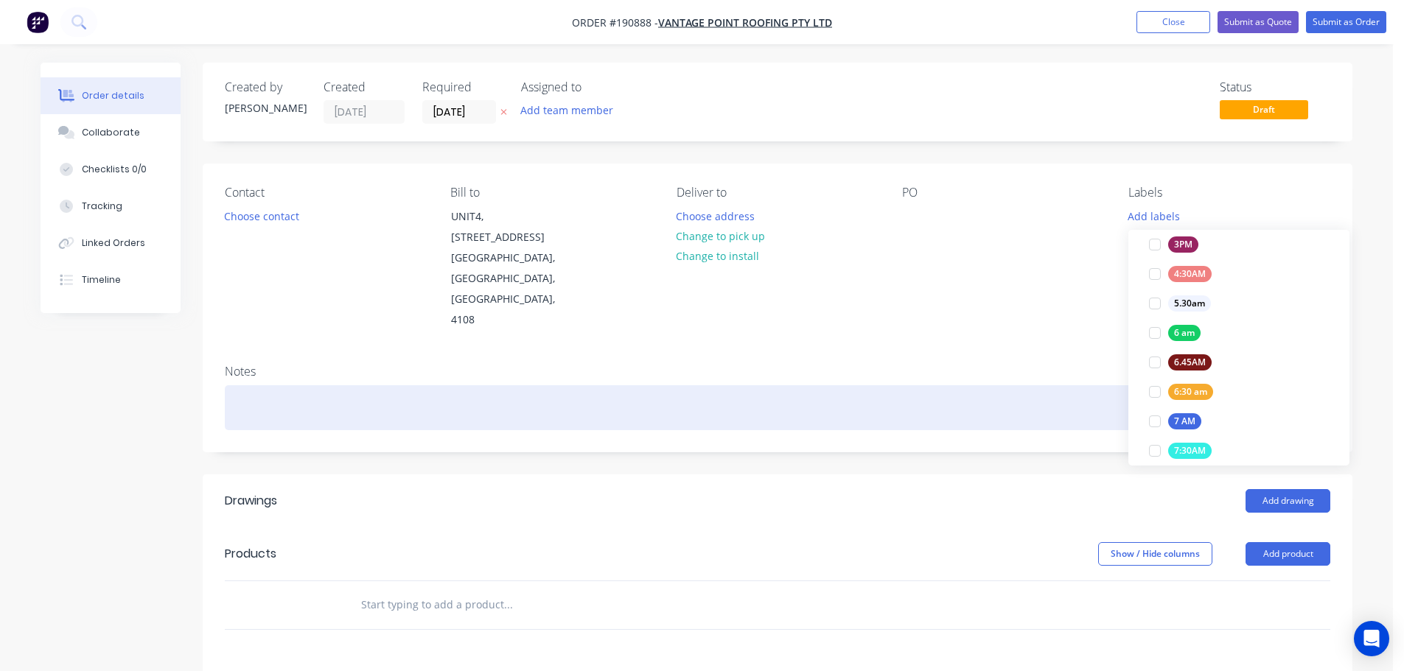
scroll to position [0, 0]
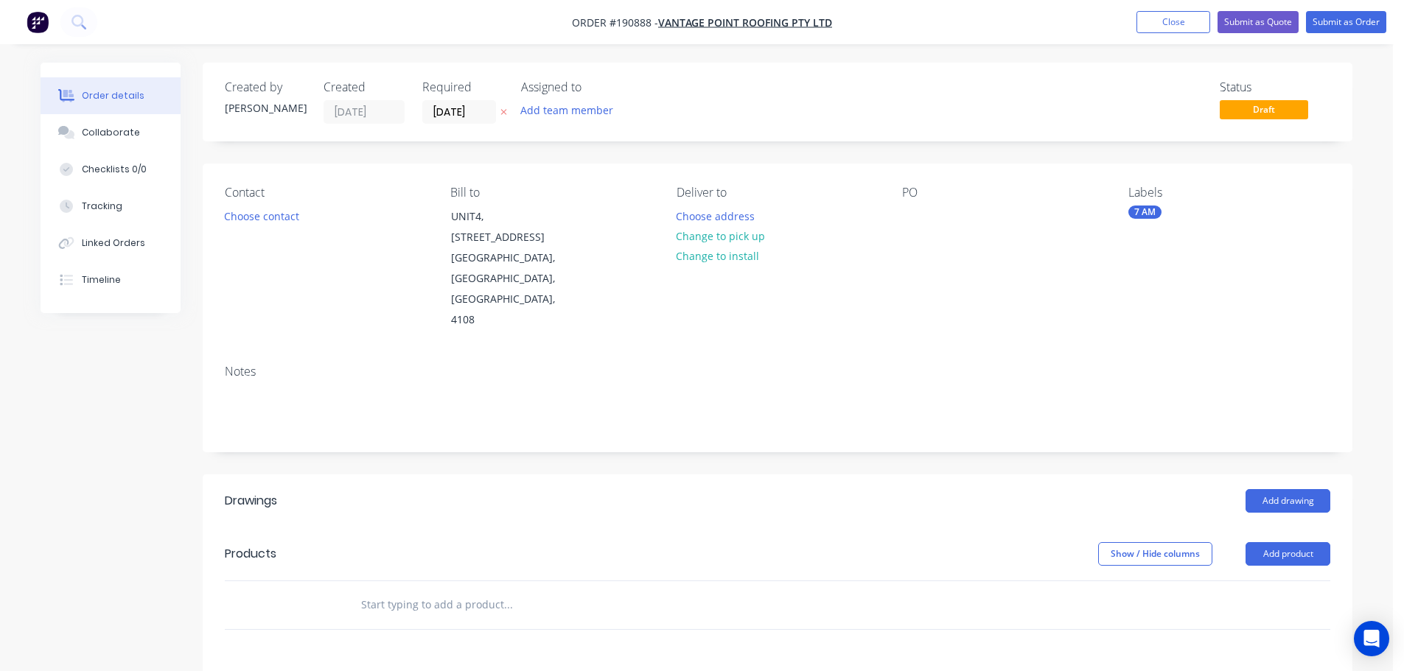
click at [1041, 353] on div "Notes" at bounding box center [778, 402] width 1150 height 99
click at [252, 213] on button "Choose contact" at bounding box center [262, 216] width 91 height 20
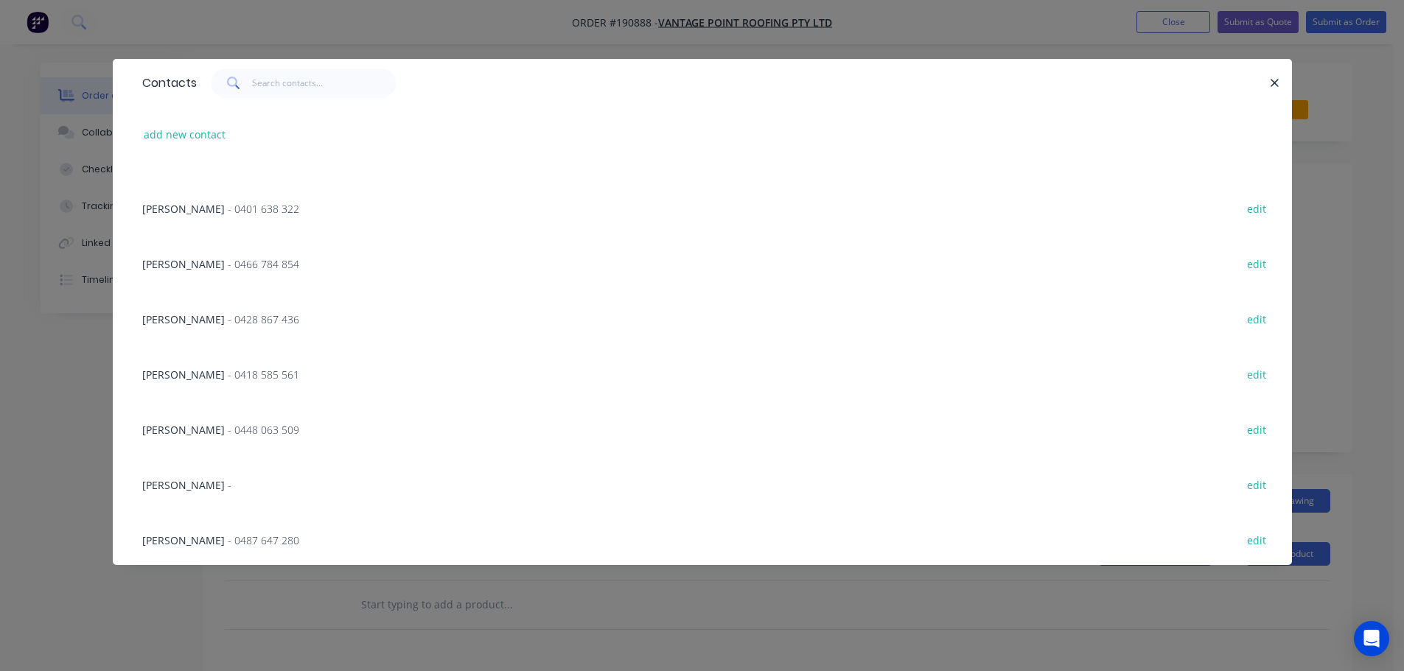
scroll to position [1476, 0]
click at [183, 478] on span "[PERSON_NAME]" at bounding box center [183, 483] width 83 height 14
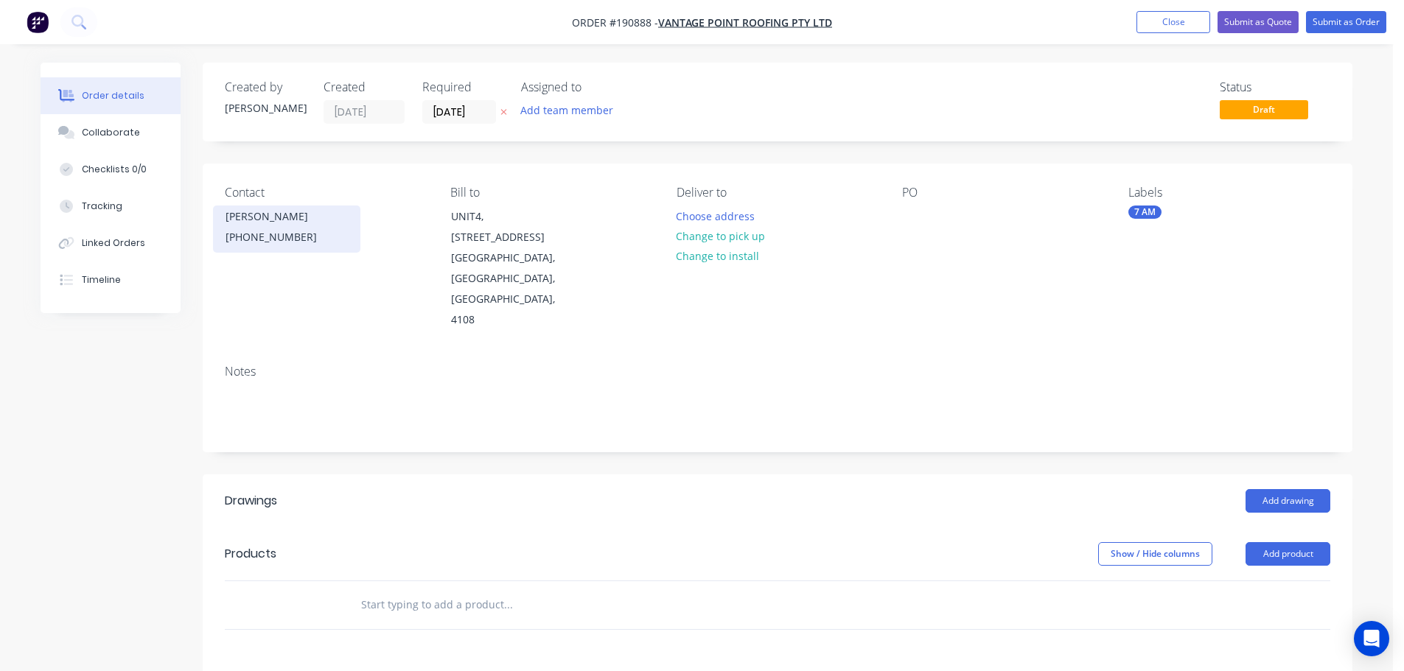
click at [260, 237] on div "[PHONE_NUMBER]" at bounding box center [286, 237] width 122 height 21
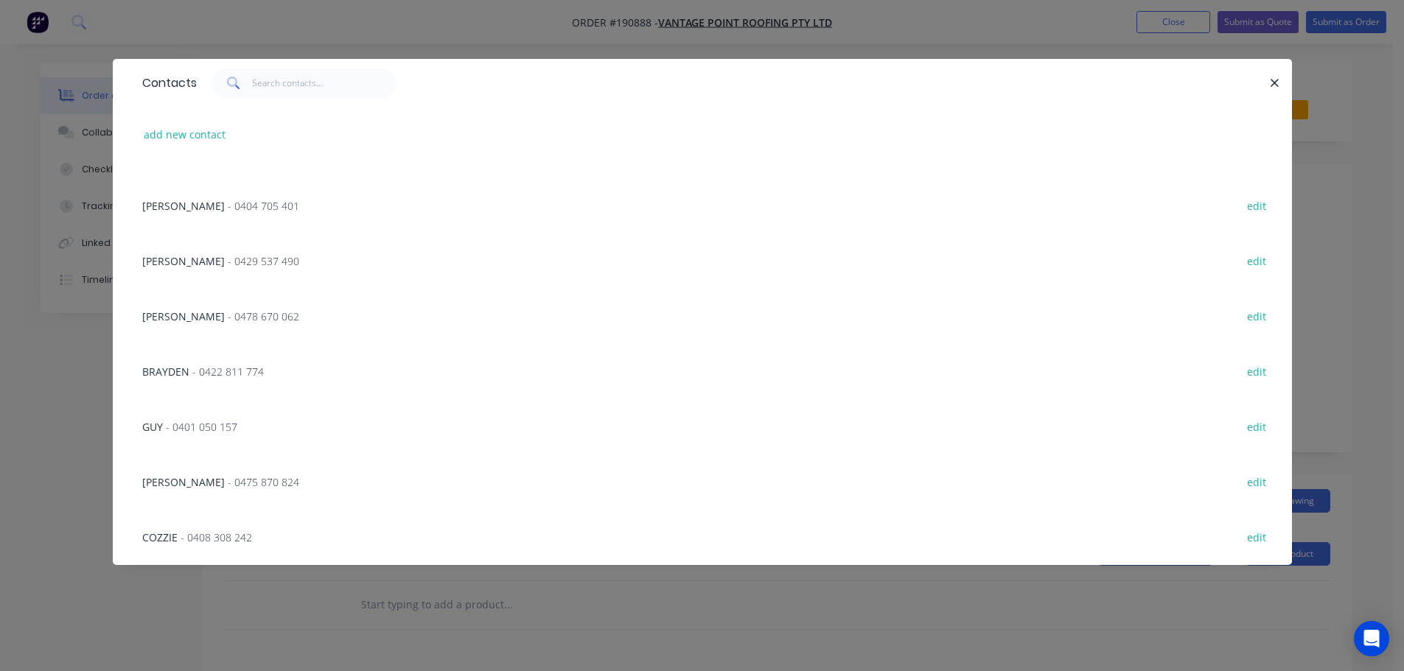
scroll to position [224, 0]
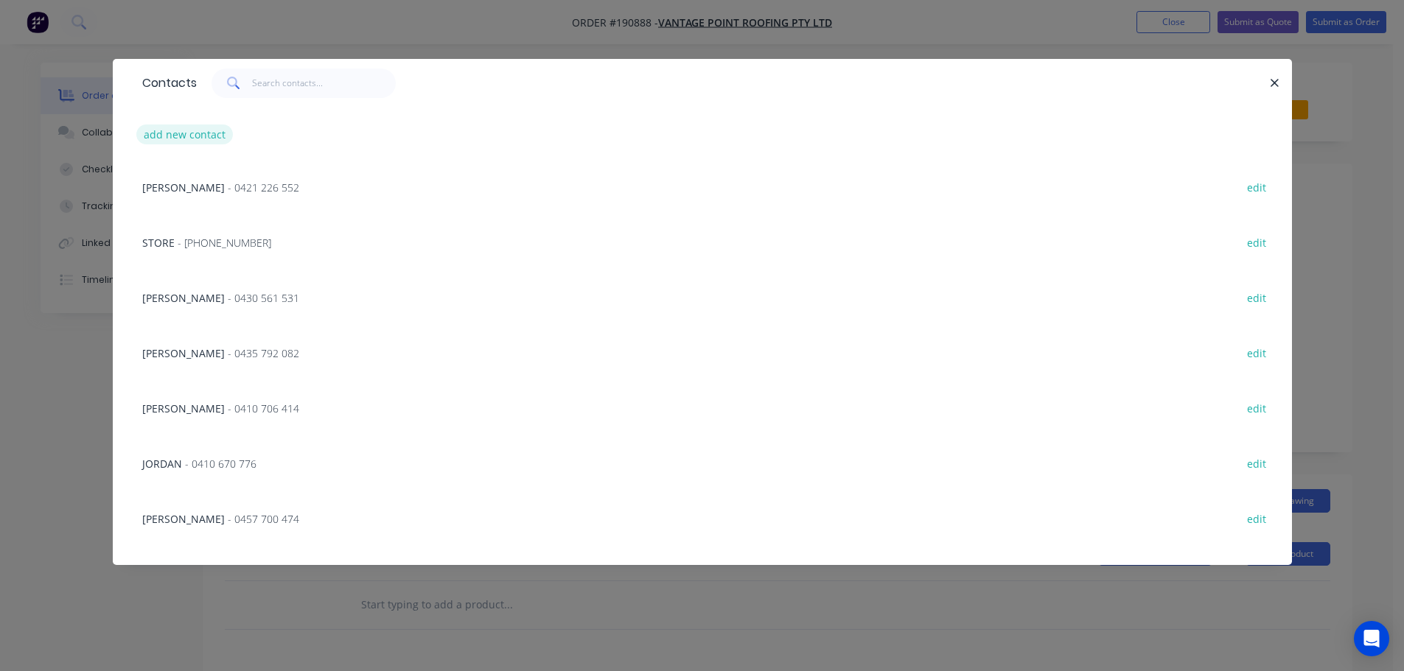
click at [195, 139] on button "add new contact" at bounding box center [184, 135] width 97 height 20
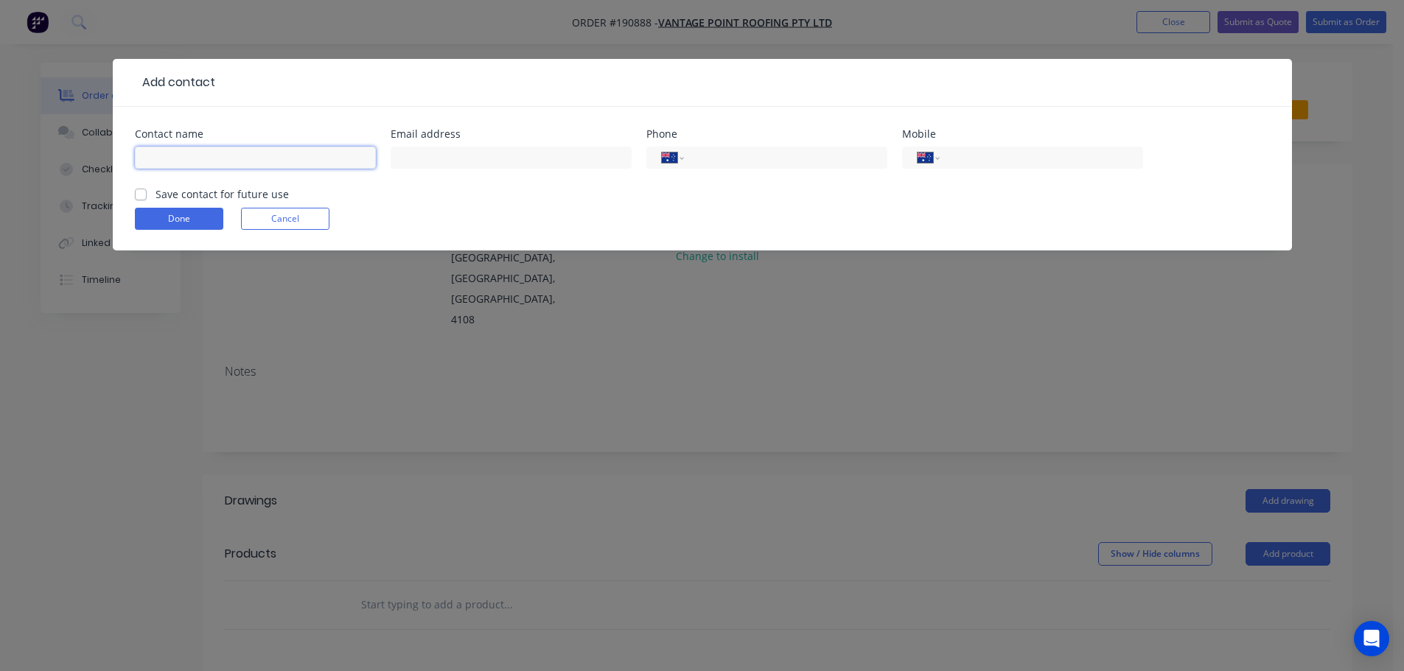
click at [163, 164] on input "text" at bounding box center [255, 158] width 241 height 22
click button "Done" at bounding box center [179, 219] width 88 height 22
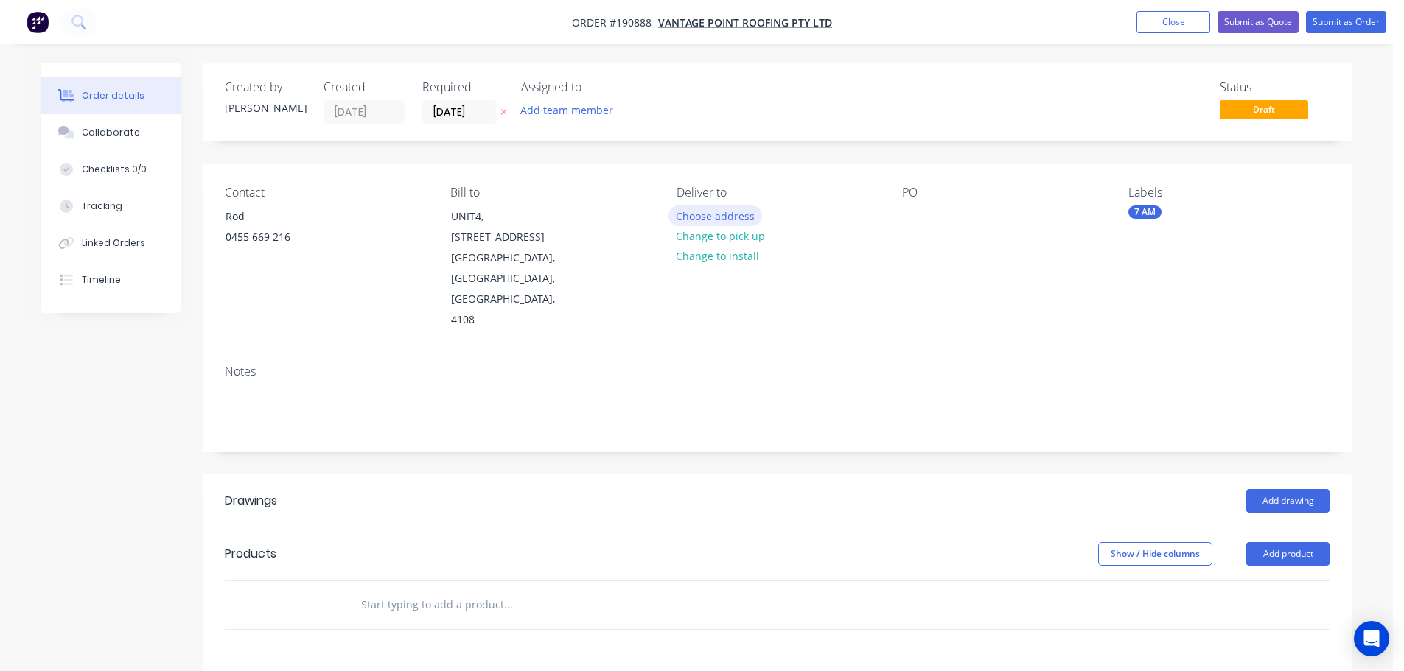
click at [706, 212] on button "Choose address" at bounding box center [715, 216] width 94 height 20
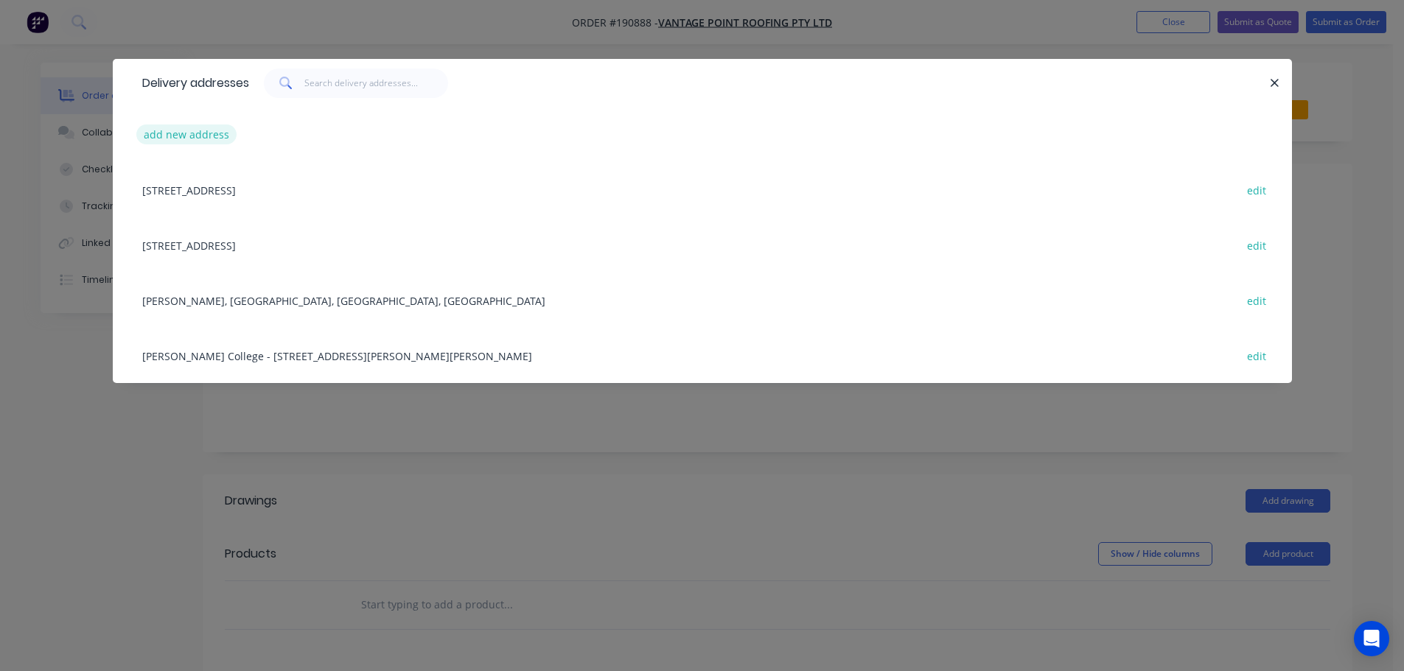
click at [172, 133] on button "add new address" at bounding box center [186, 135] width 101 height 20
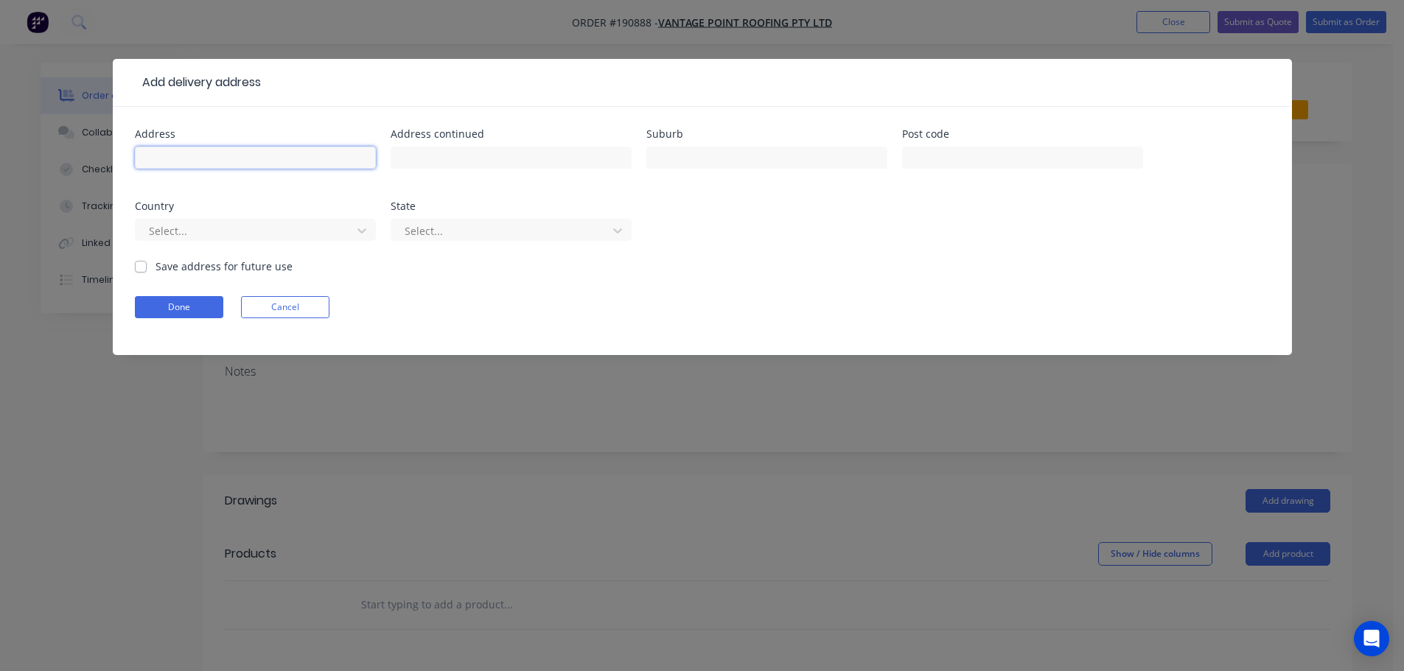
click at [197, 153] on input "text" at bounding box center [255, 158] width 241 height 22
click button "Done" at bounding box center [179, 307] width 88 height 22
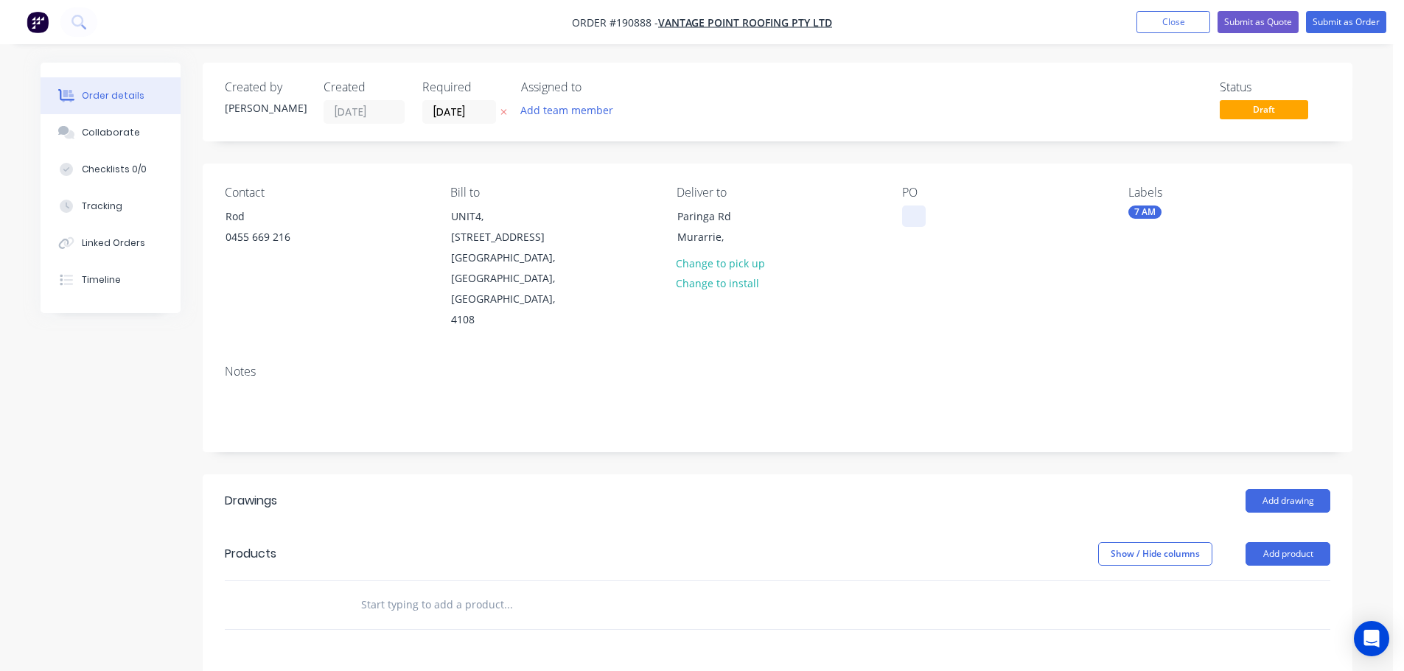
click at [913, 214] on div at bounding box center [914, 216] width 24 height 21
click at [1295, 489] on button "Add drawing" at bounding box center [1287, 501] width 85 height 24
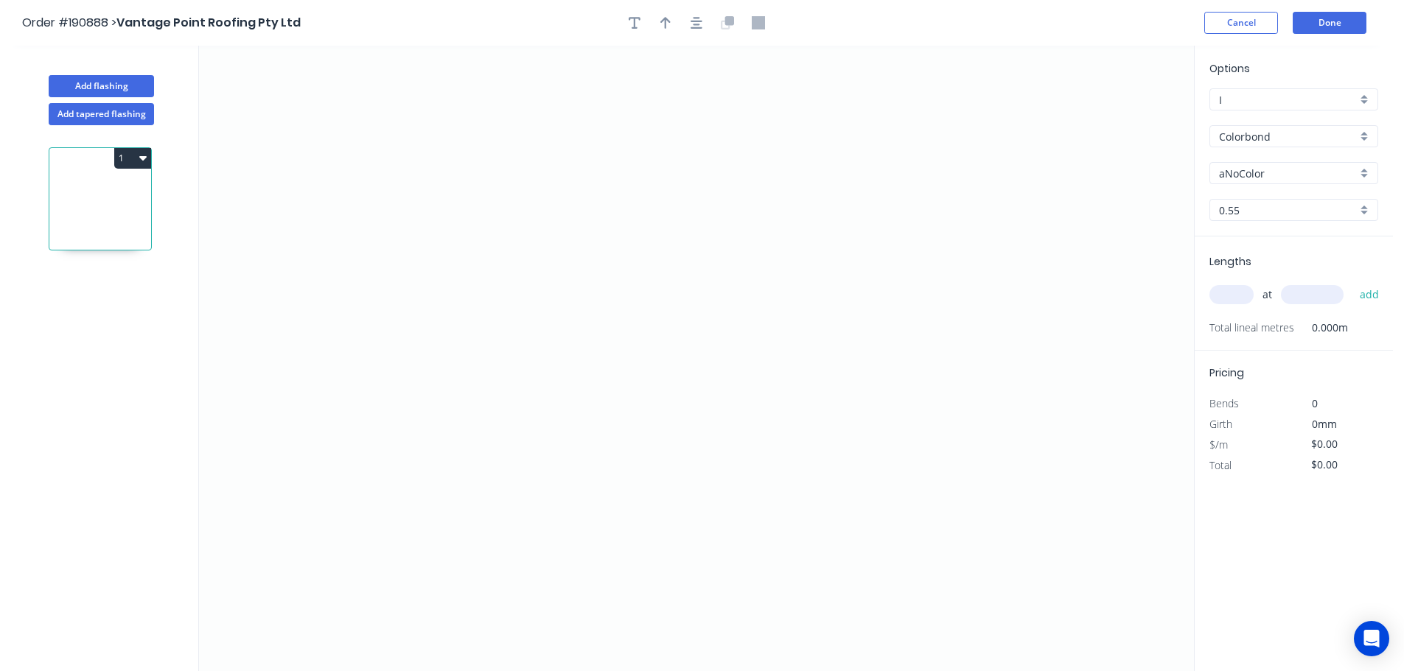
click at [1271, 169] on input "aNoColor" at bounding box center [1288, 173] width 138 height 15
click at [1242, 276] on div "Windspray" at bounding box center [1293, 276] width 167 height 26
click at [1238, 293] on input "text" at bounding box center [1231, 294] width 44 height 19
click at [1352, 282] on button "add" at bounding box center [1369, 294] width 35 height 25
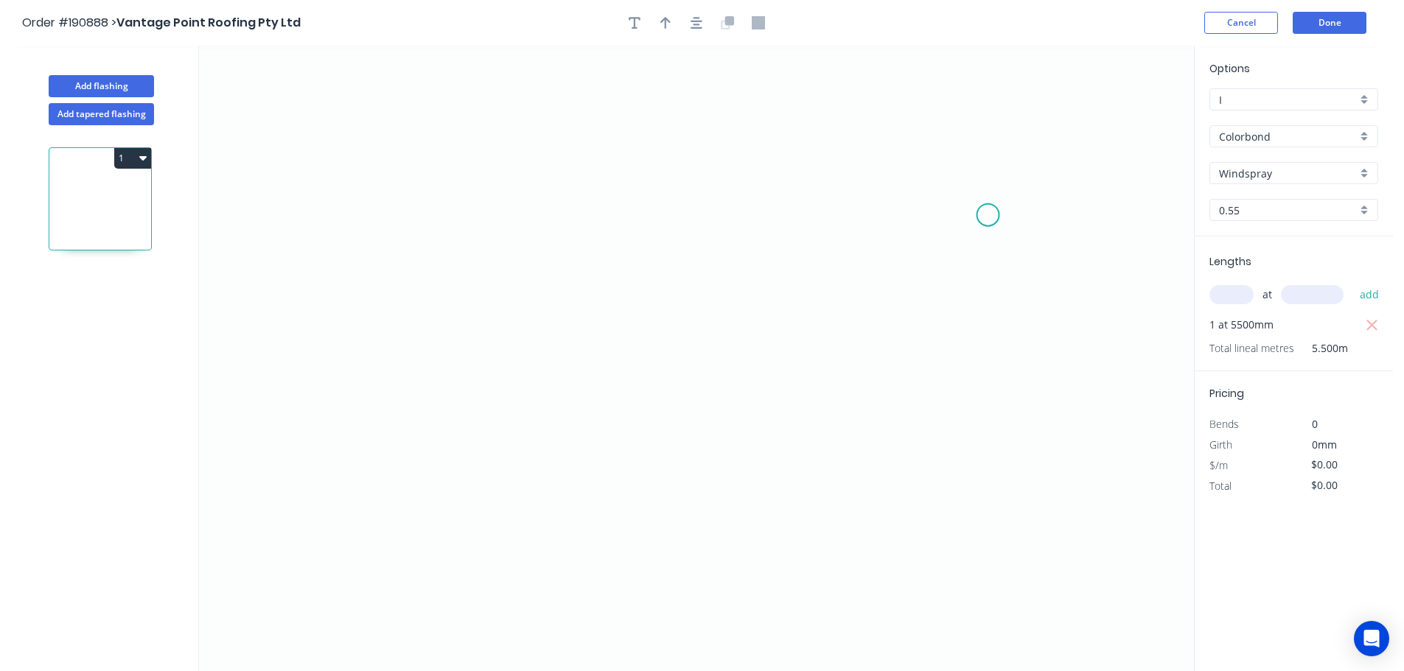
click at [988, 215] on icon "0" at bounding box center [696, 359] width 995 height 626
click at [939, 128] on icon "0" at bounding box center [696, 359] width 995 height 626
click at [458, 95] on icon "0 ?" at bounding box center [696, 359] width 995 height 626
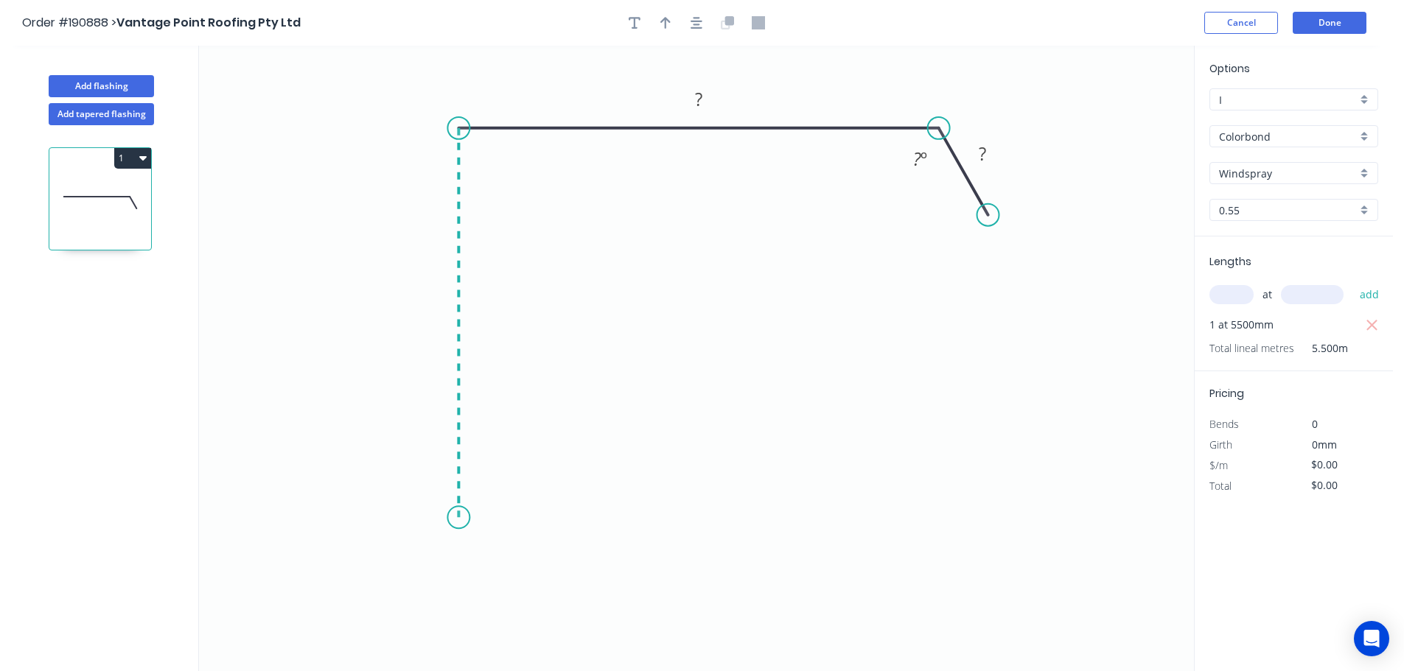
click at [458, 517] on icon "0 ? ? ? º" at bounding box center [696, 359] width 995 height 626
click at [503, 595] on icon "0 ? ? ? ? º" at bounding box center [696, 359] width 995 height 626
click at [503, 595] on circle at bounding box center [503, 595] width 22 height 22
click at [461, 560] on tspan "?" at bounding box center [461, 560] width 7 height 24
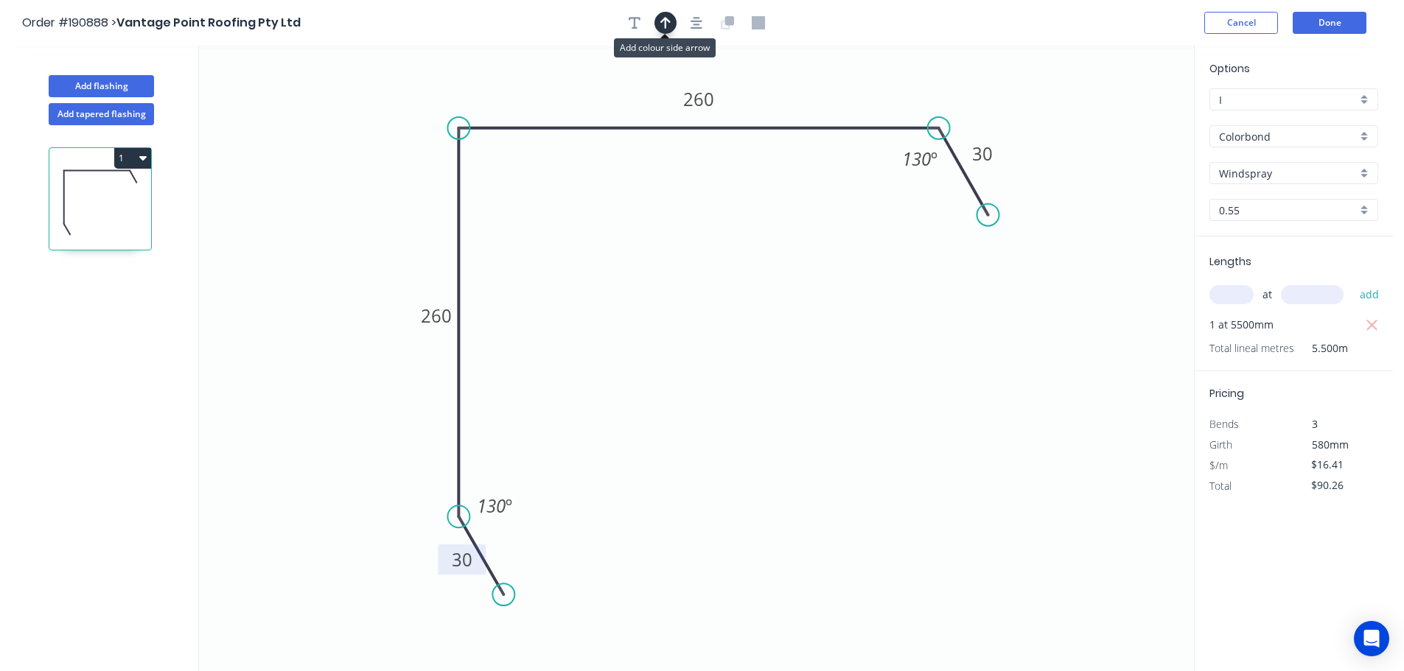
click at [670, 24] on icon "button" at bounding box center [665, 22] width 10 height 13
drag, startPoint x: 1119, startPoint y: 115, endPoint x: 394, endPoint y: 166, distance: 726.9
click at [394, 166] on icon at bounding box center [394, 148] width 13 height 47
click at [1328, 25] on button "Done" at bounding box center [1330, 23] width 74 height 22
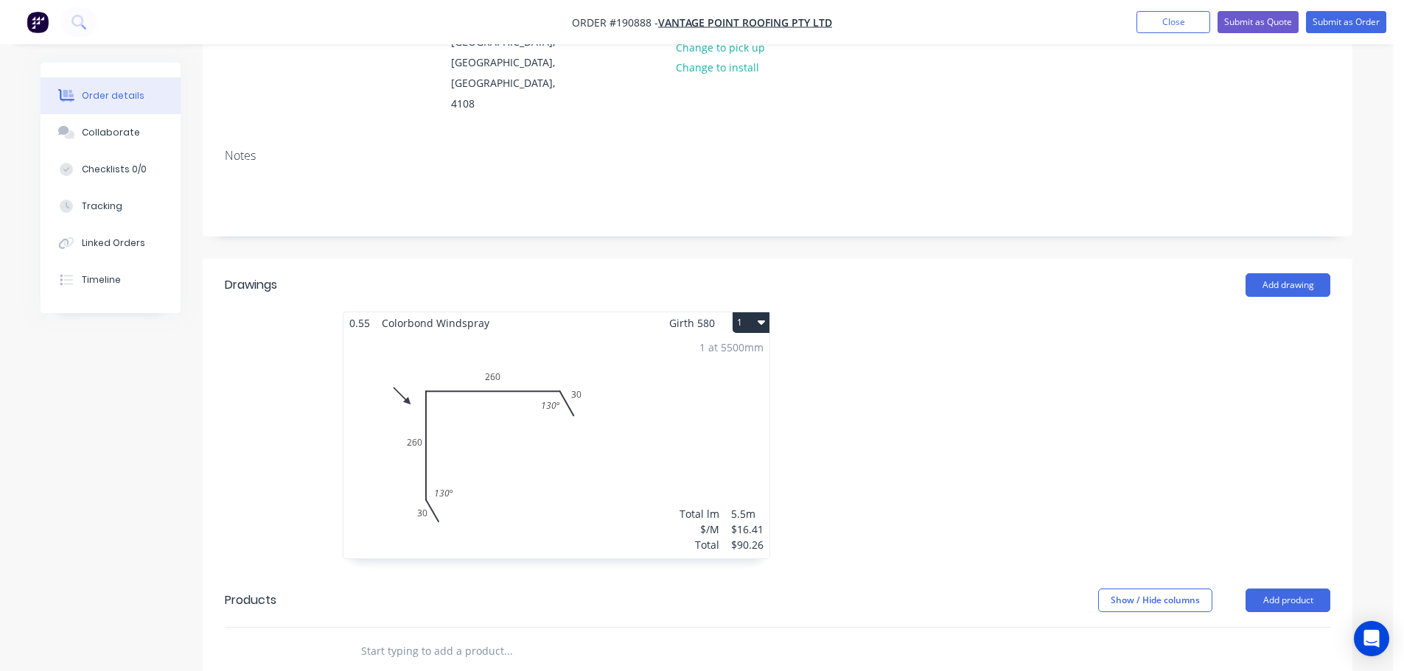
scroll to position [221, 0]
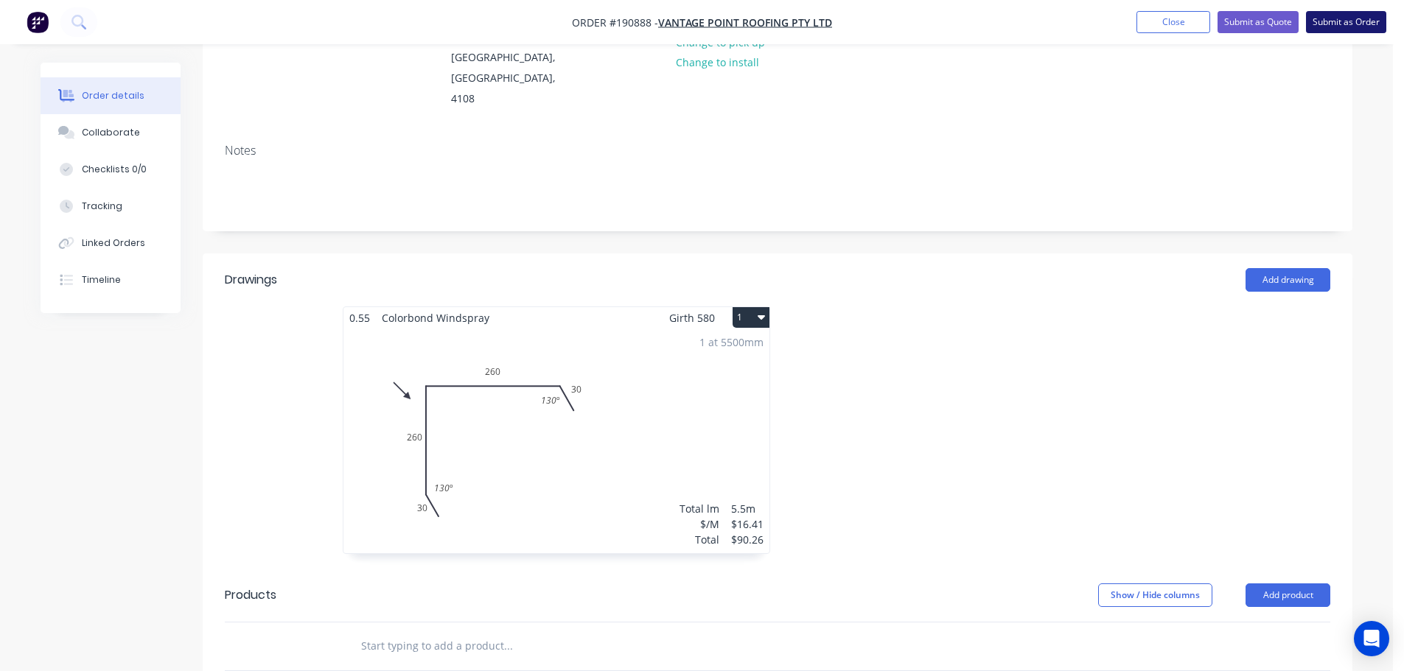
click at [1362, 20] on button "Submit as Order" at bounding box center [1346, 22] width 80 height 22
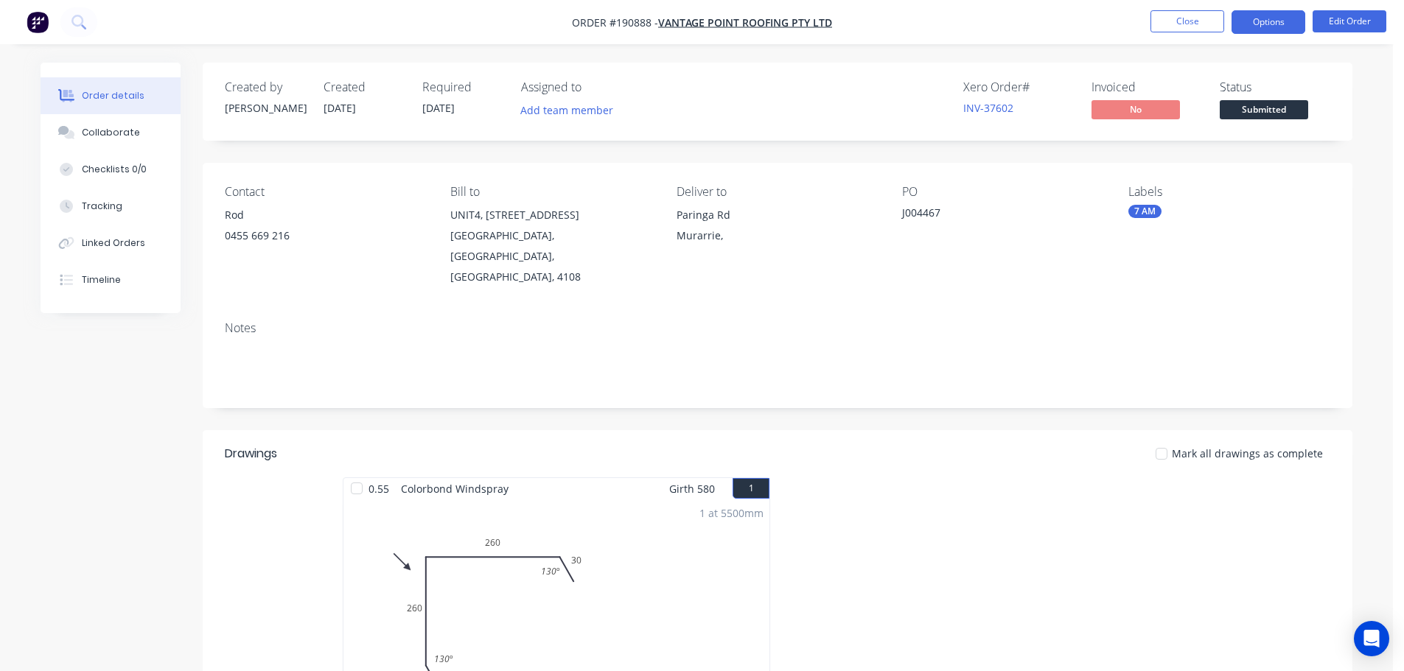
click at [1251, 22] on button "Options" at bounding box center [1268, 22] width 74 height 24
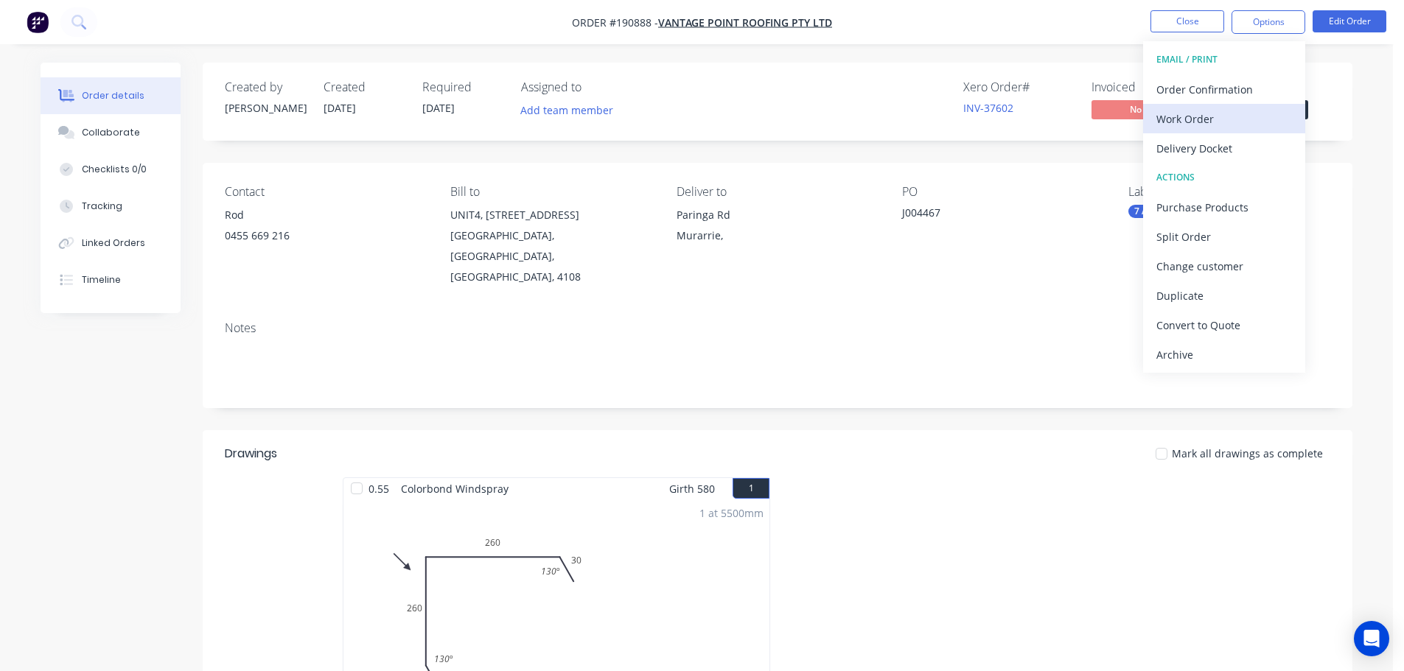
click at [1187, 122] on div "Work Order" at bounding box center [1224, 118] width 136 height 21
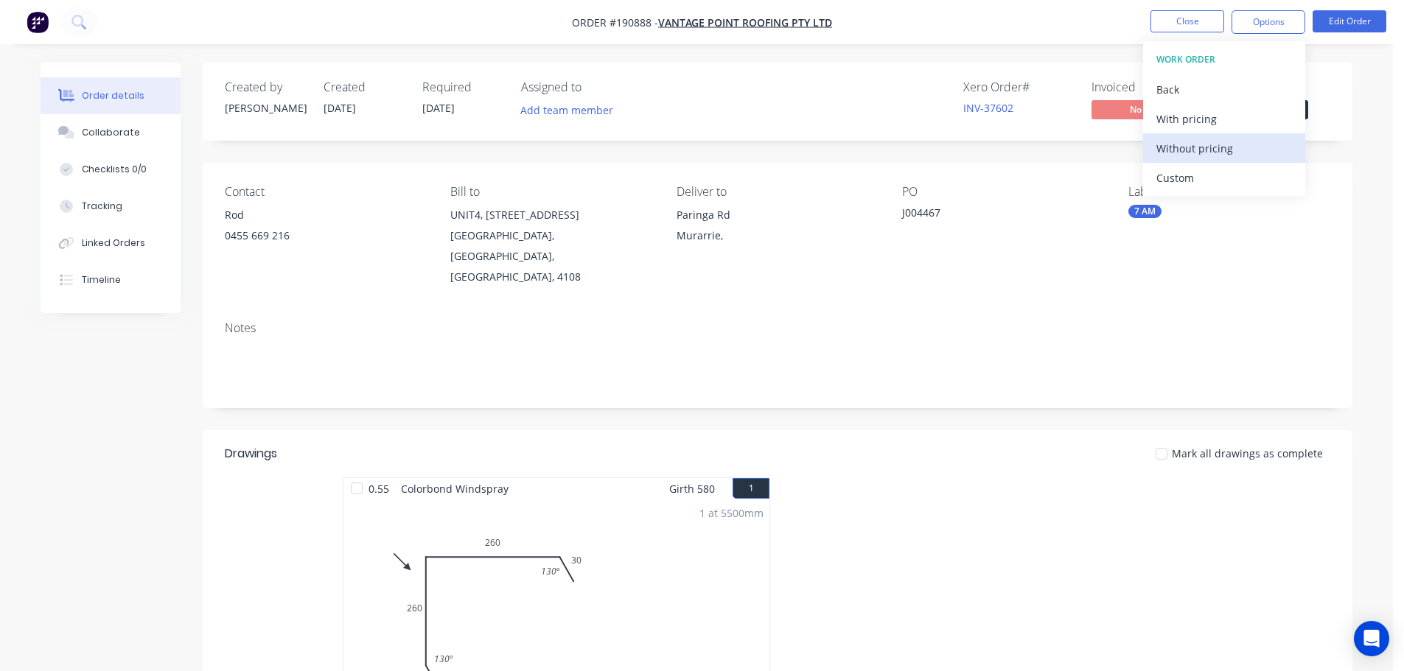
click at [1186, 147] on div "Without pricing" at bounding box center [1224, 148] width 136 height 21
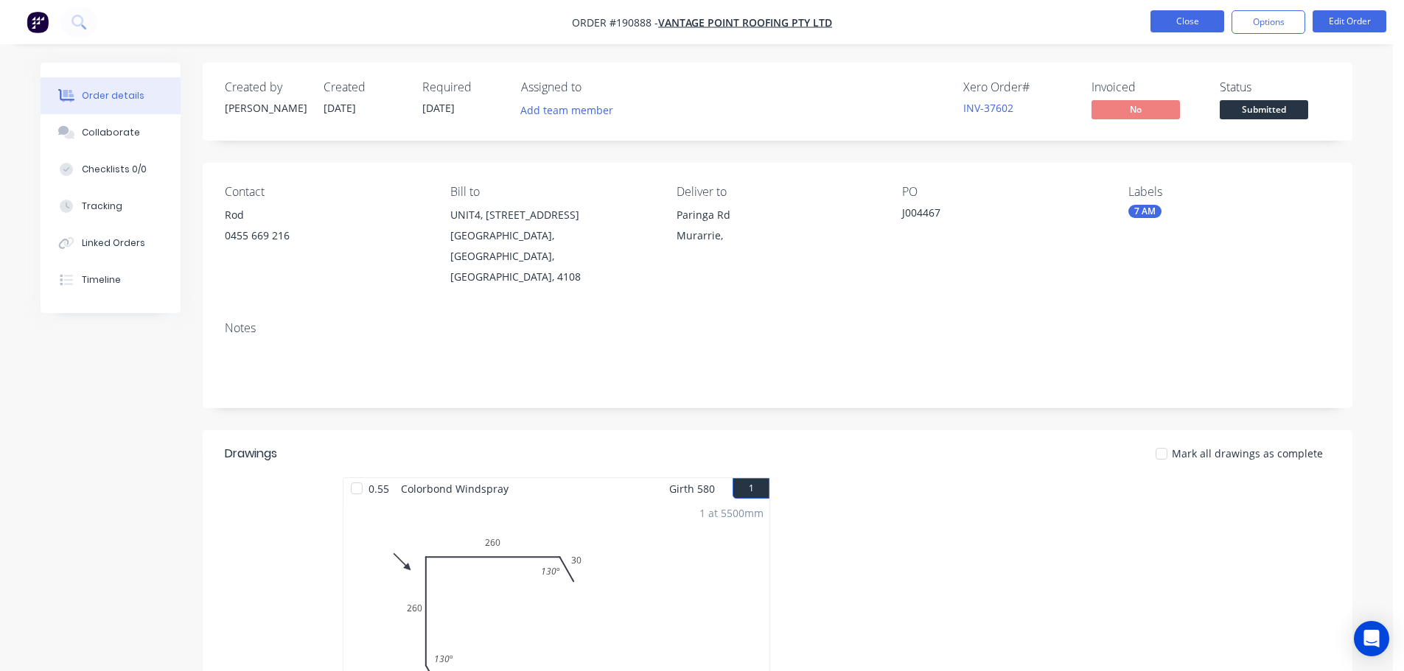
click at [1183, 21] on button "Close" at bounding box center [1187, 21] width 74 height 22
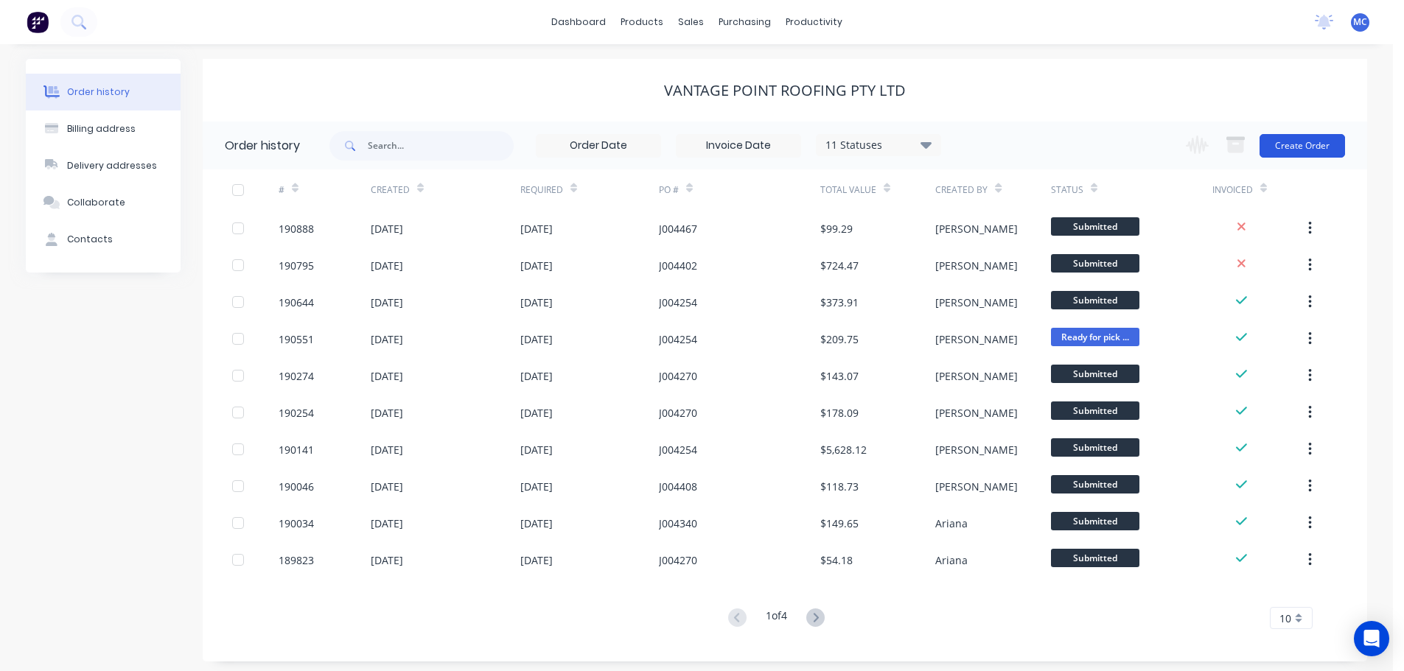
click at [1299, 144] on button "Create Order" at bounding box center [1301, 146] width 85 height 24
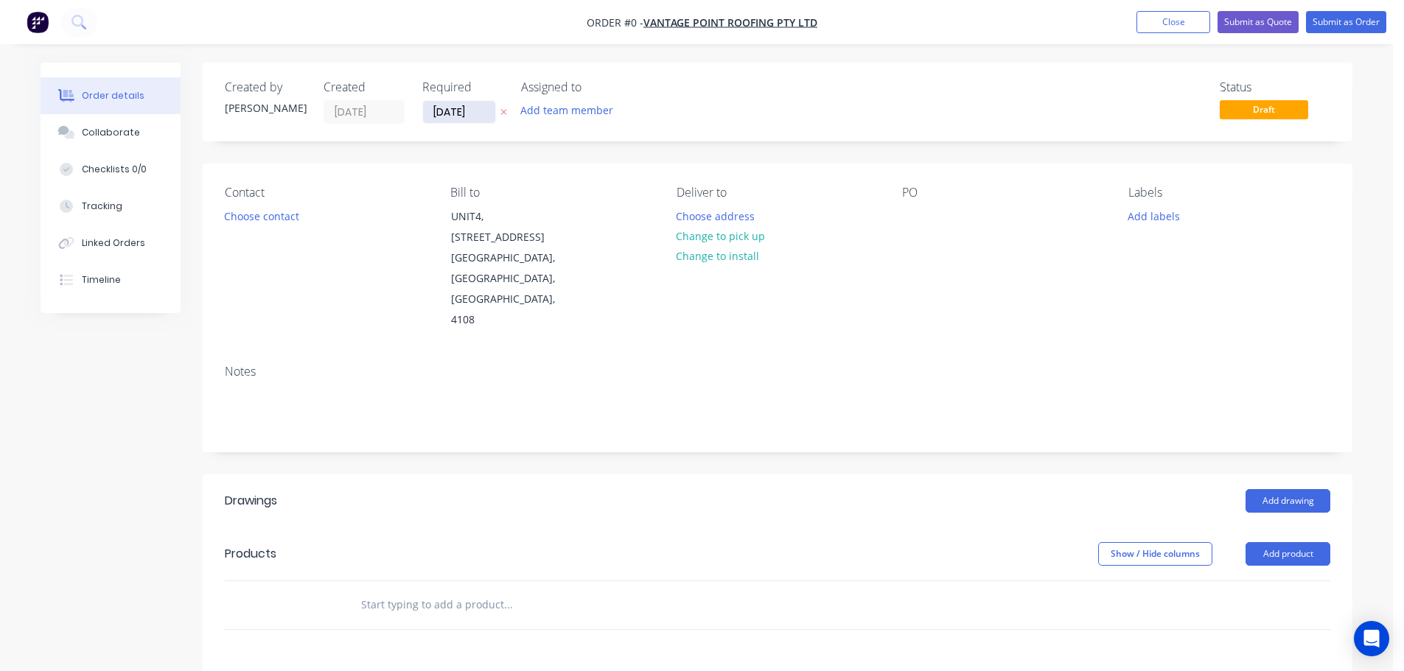
click at [450, 116] on input "[DATE]" at bounding box center [459, 112] width 72 height 22
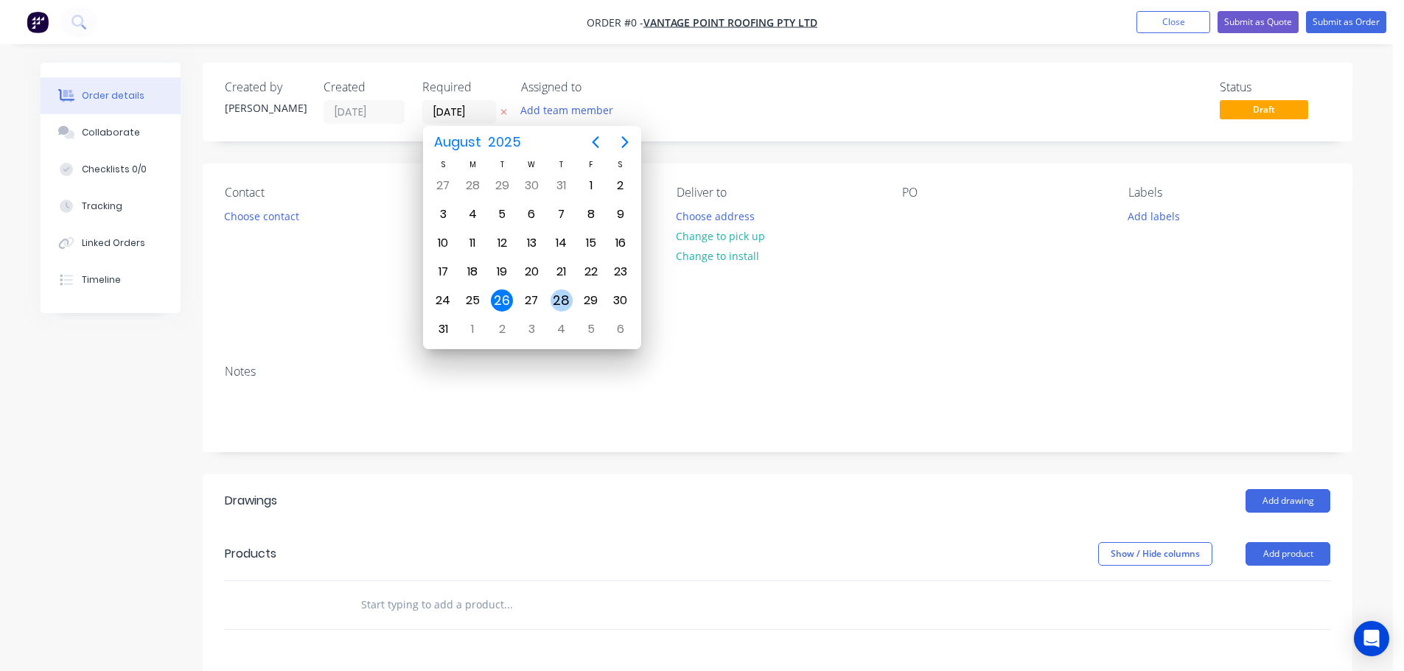
click at [558, 296] on div "28" at bounding box center [561, 301] width 22 height 22
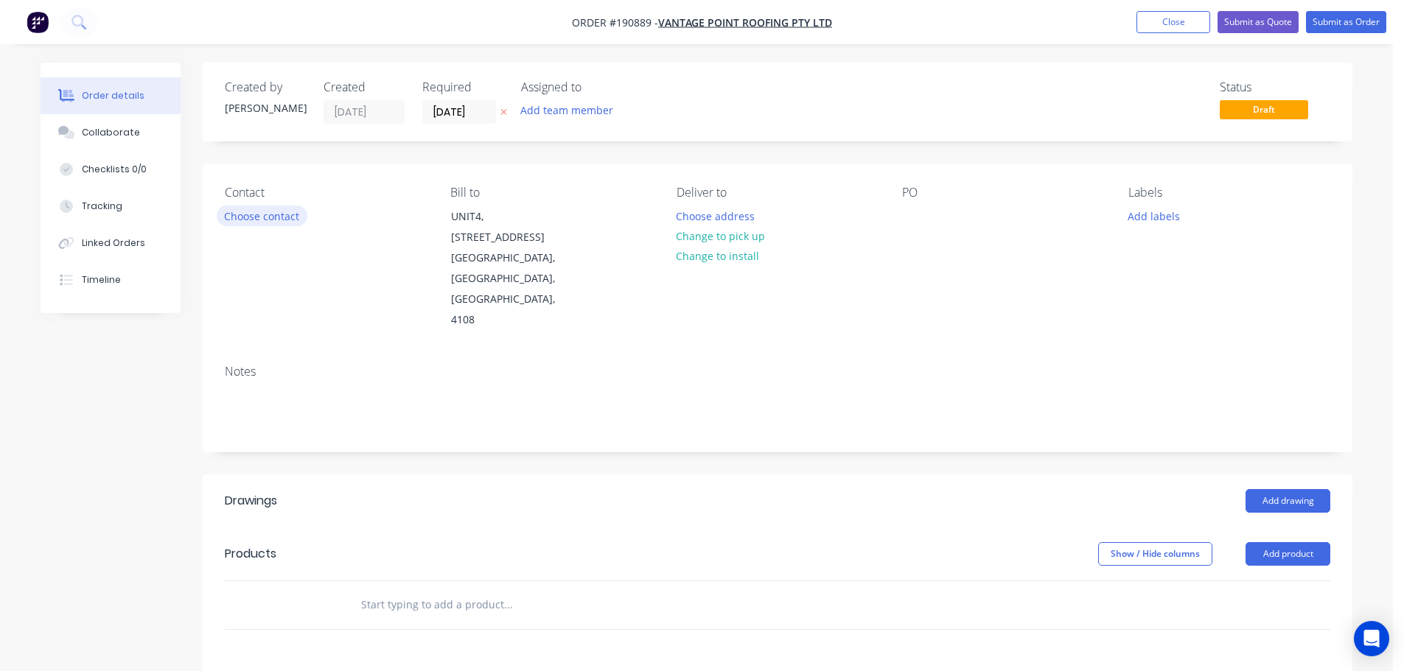
click at [284, 217] on button "Choose contact" at bounding box center [262, 216] width 91 height 20
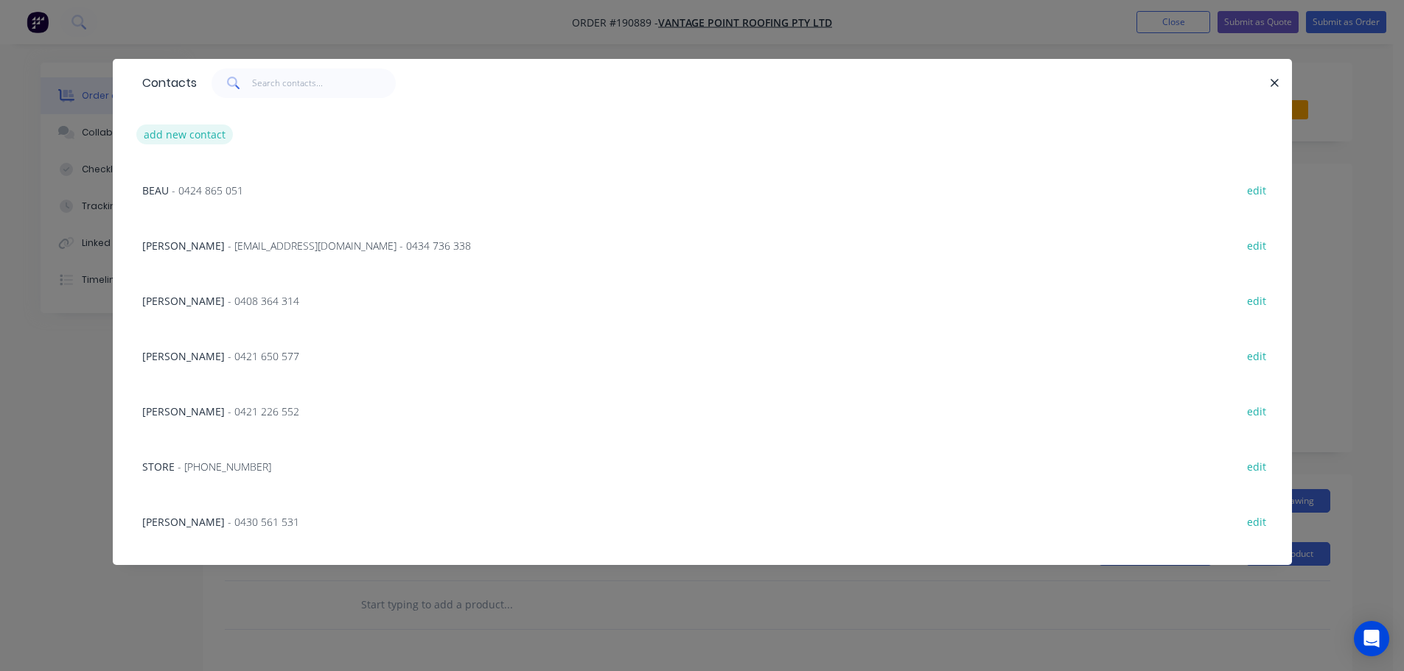
click at [174, 135] on button "add new contact" at bounding box center [184, 135] width 97 height 20
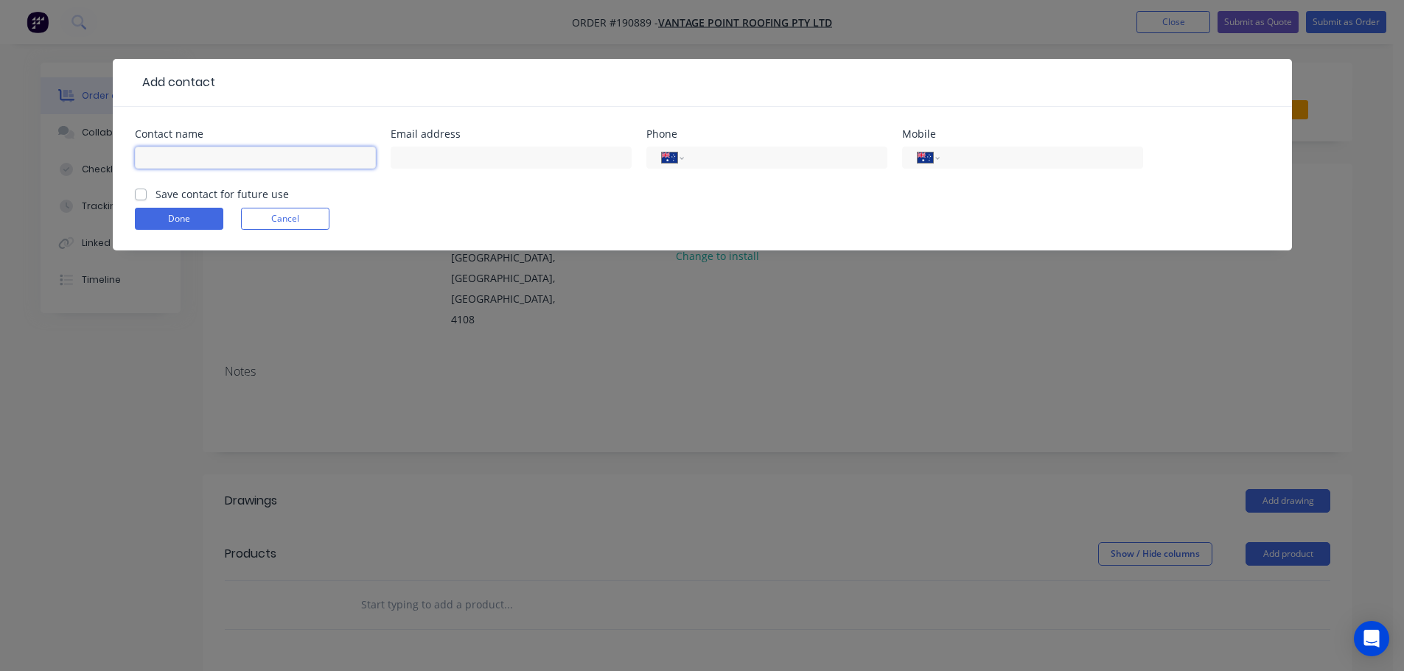
click at [197, 164] on input "text" at bounding box center [255, 158] width 241 height 22
click button "Done" at bounding box center [179, 219] width 88 height 22
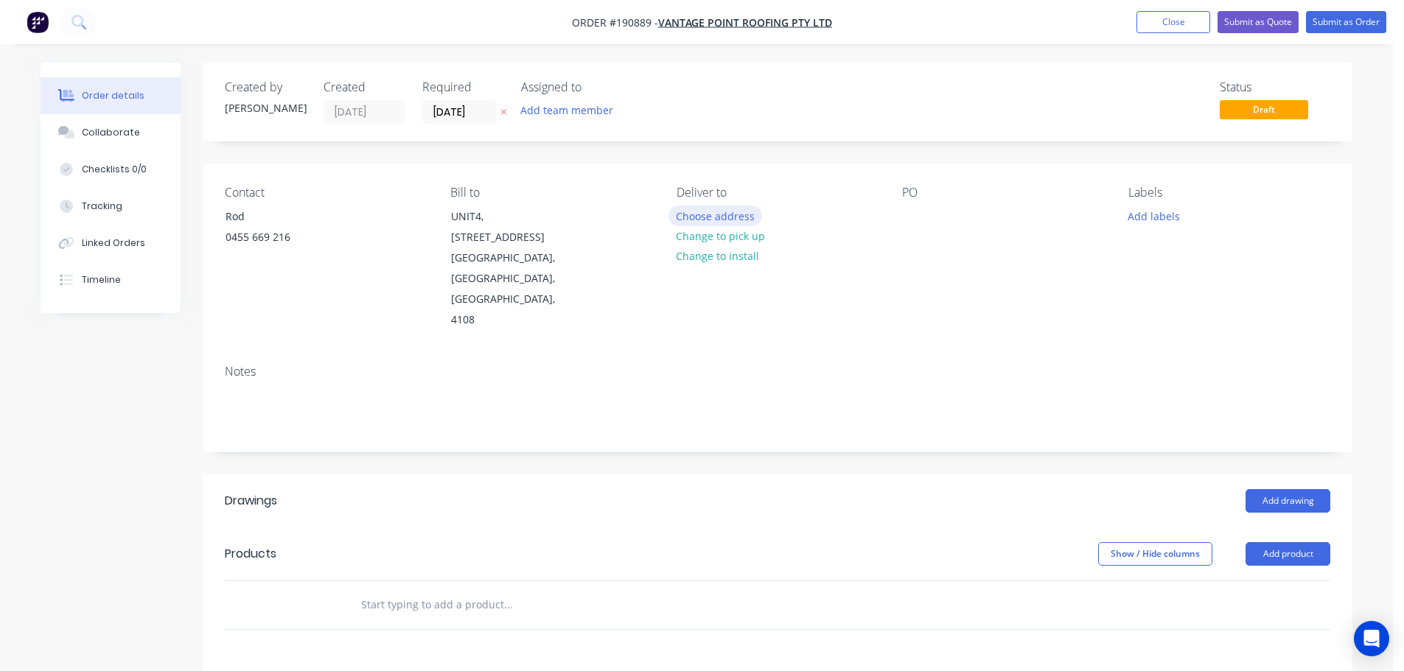
click at [699, 218] on button "Choose address" at bounding box center [715, 216] width 94 height 20
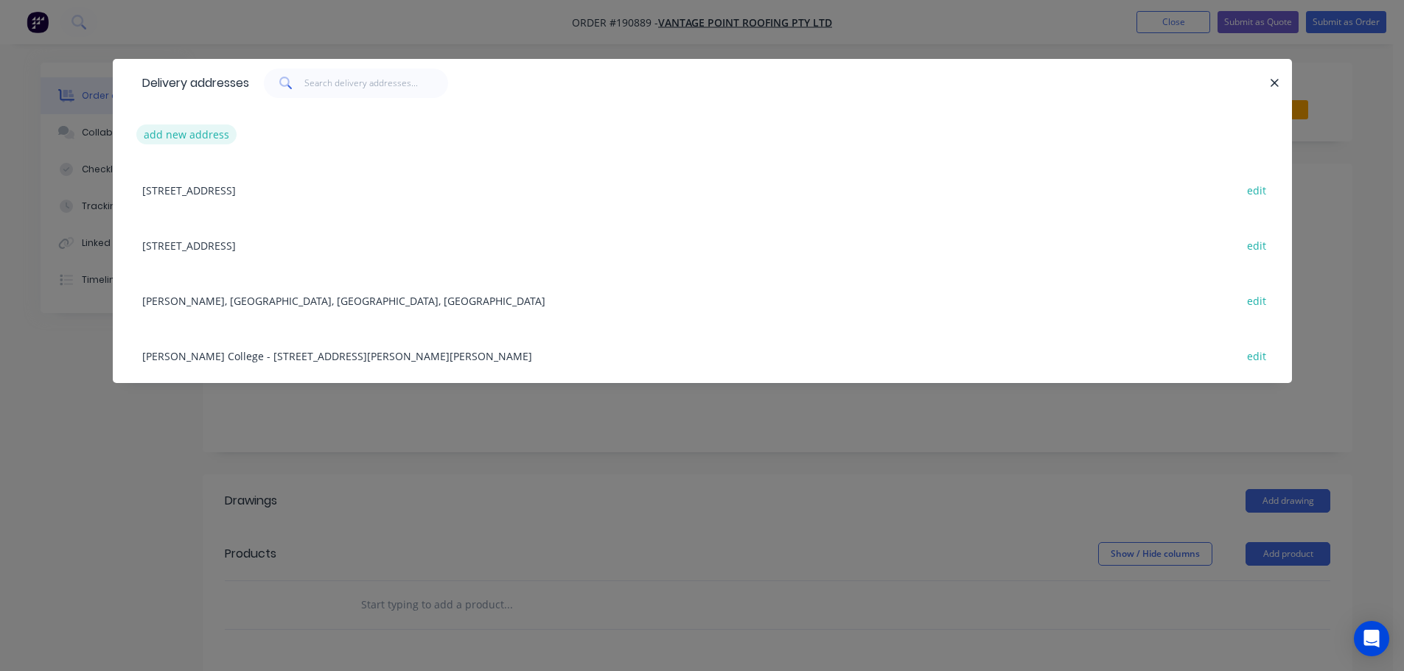
click at [169, 134] on button "add new address" at bounding box center [186, 135] width 101 height 20
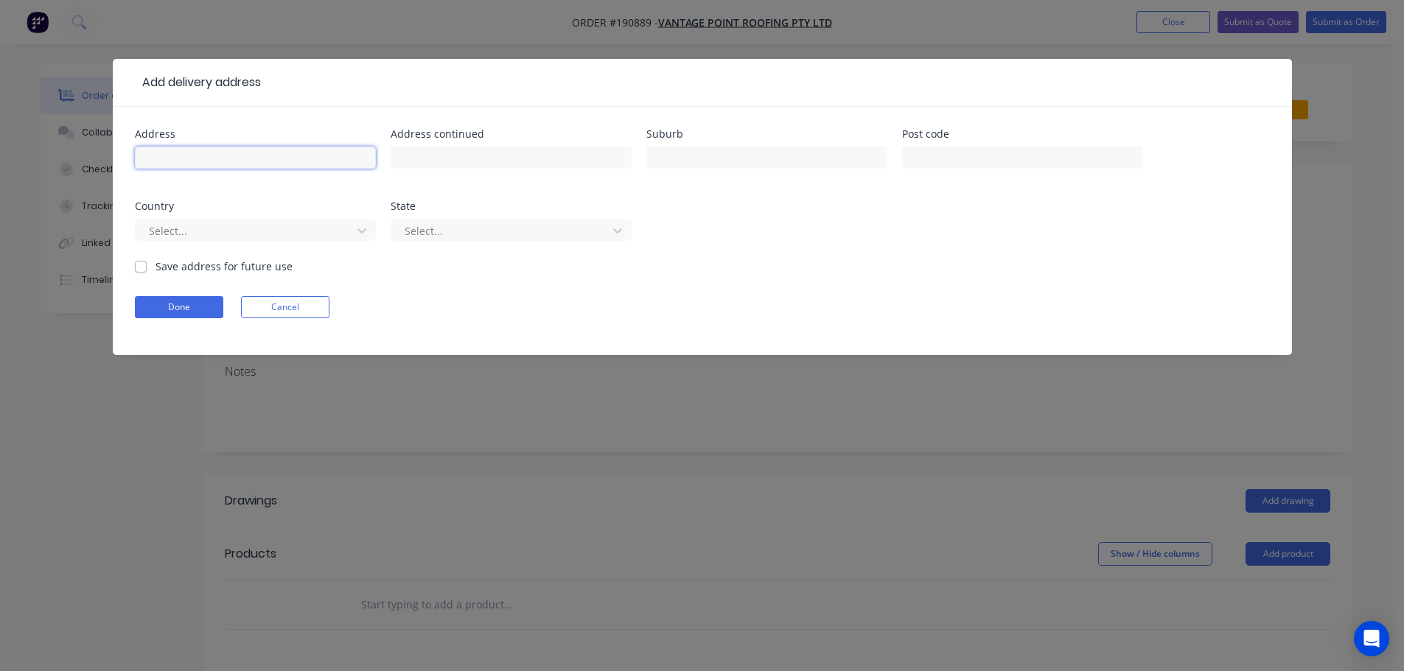
click at [169, 155] on input "text" at bounding box center [255, 158] width 241 height 22
click button "Done" at bounding box center [179, 307] width 88 height 22
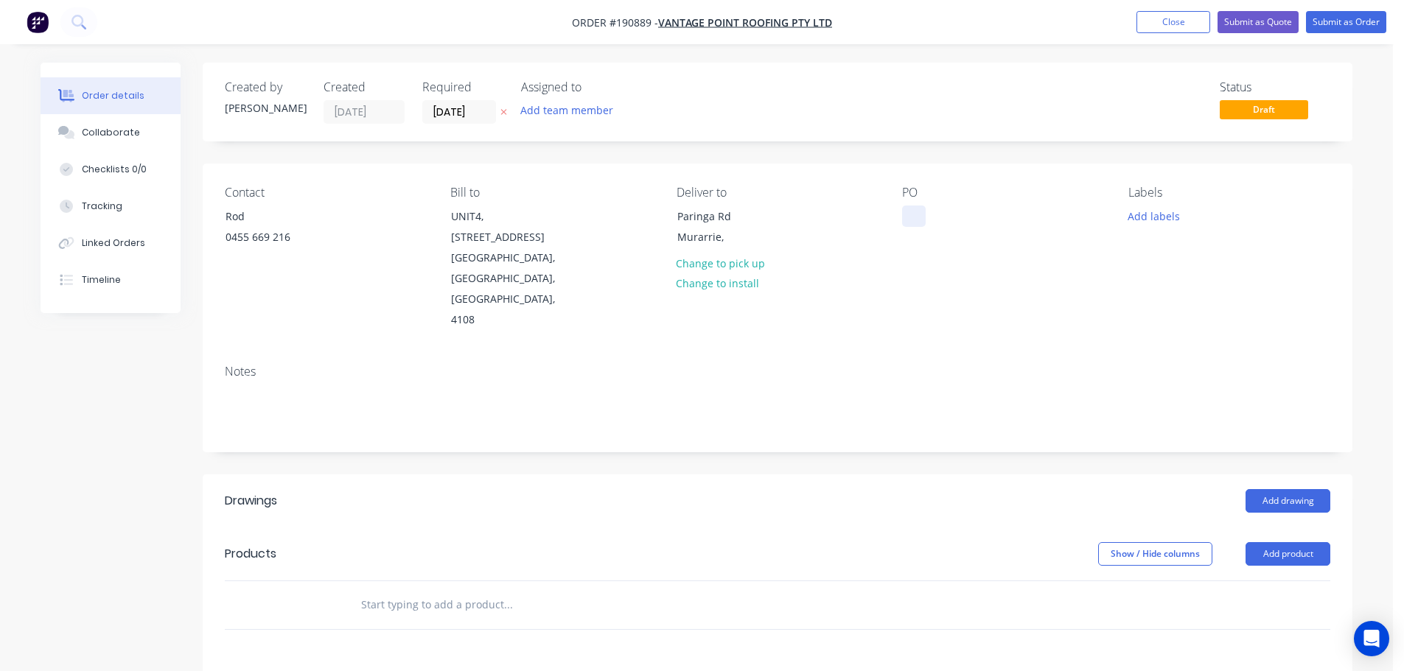
click at [910, 218] on div at bounding box center [914, 216] width 24 height 21
click at [1161, 209] on button "Add labels" at bounding box center [1153, 216] width 68 height 20
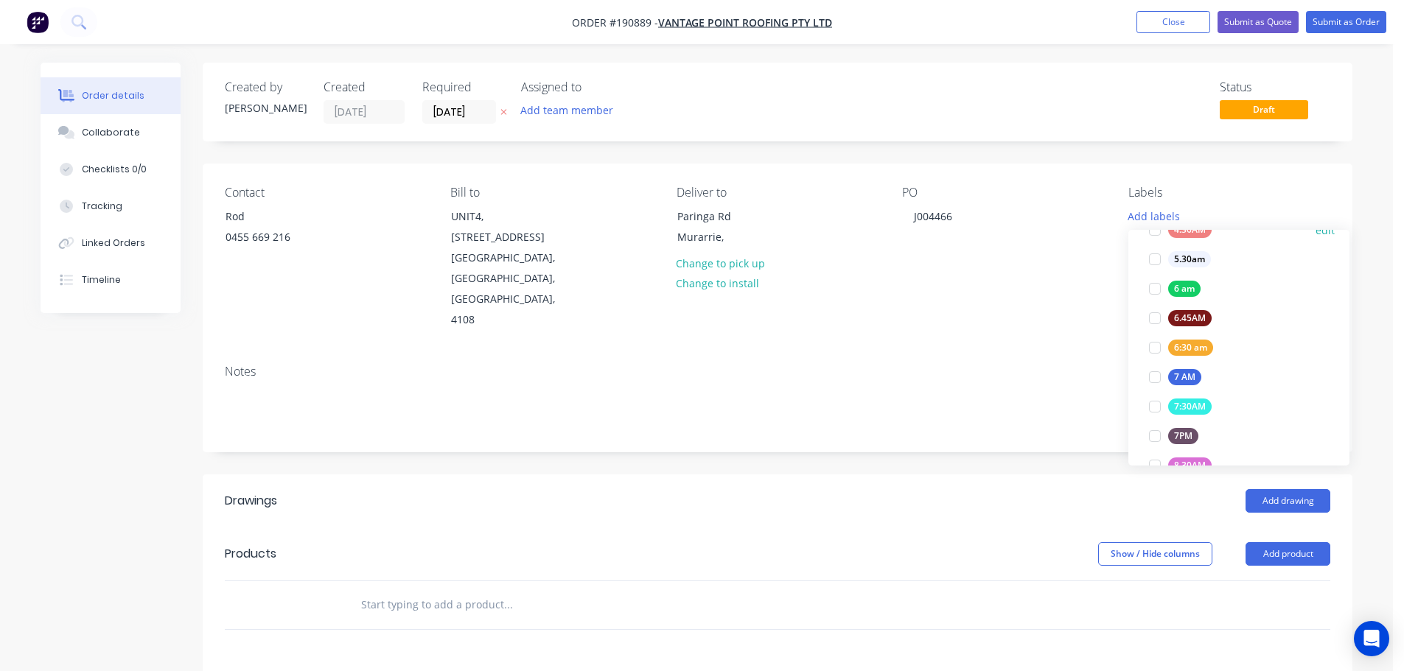
scroll to position [295, 0]
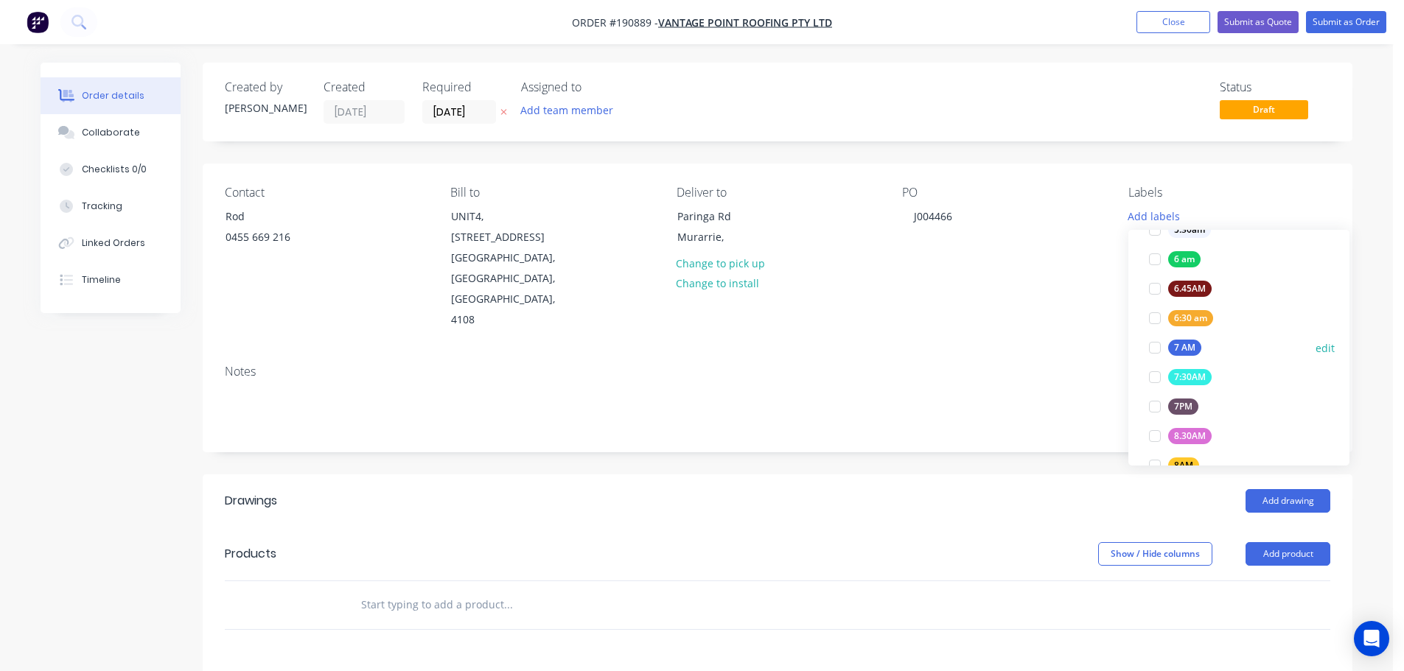
click at [1150, 346] on div at bounding box center [1154, 347] width 29 height 29
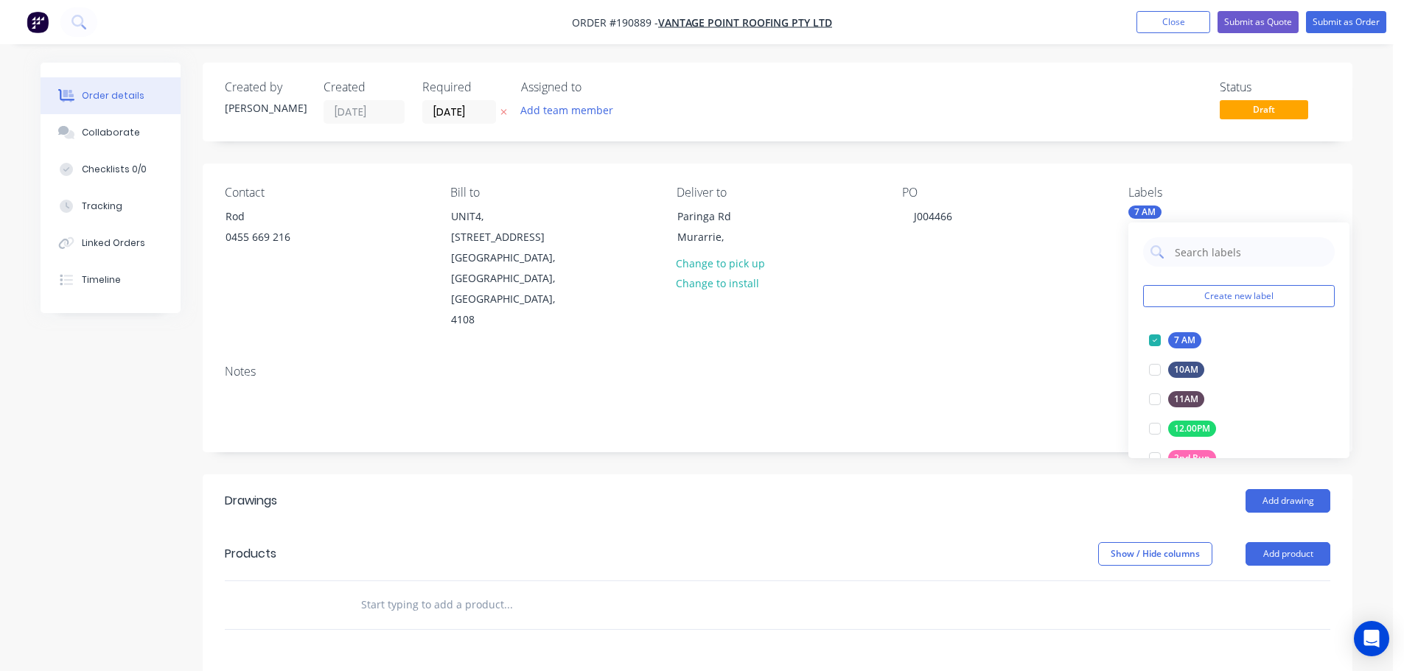
click at [1058, 311] on div "Contact Rod [PHONE_NUMBER] Bill to UNIT4, [STREET_ADDRESS][PERSON_NAME] Deliver…" at bounding box center [778, 258] width 1150 height 189
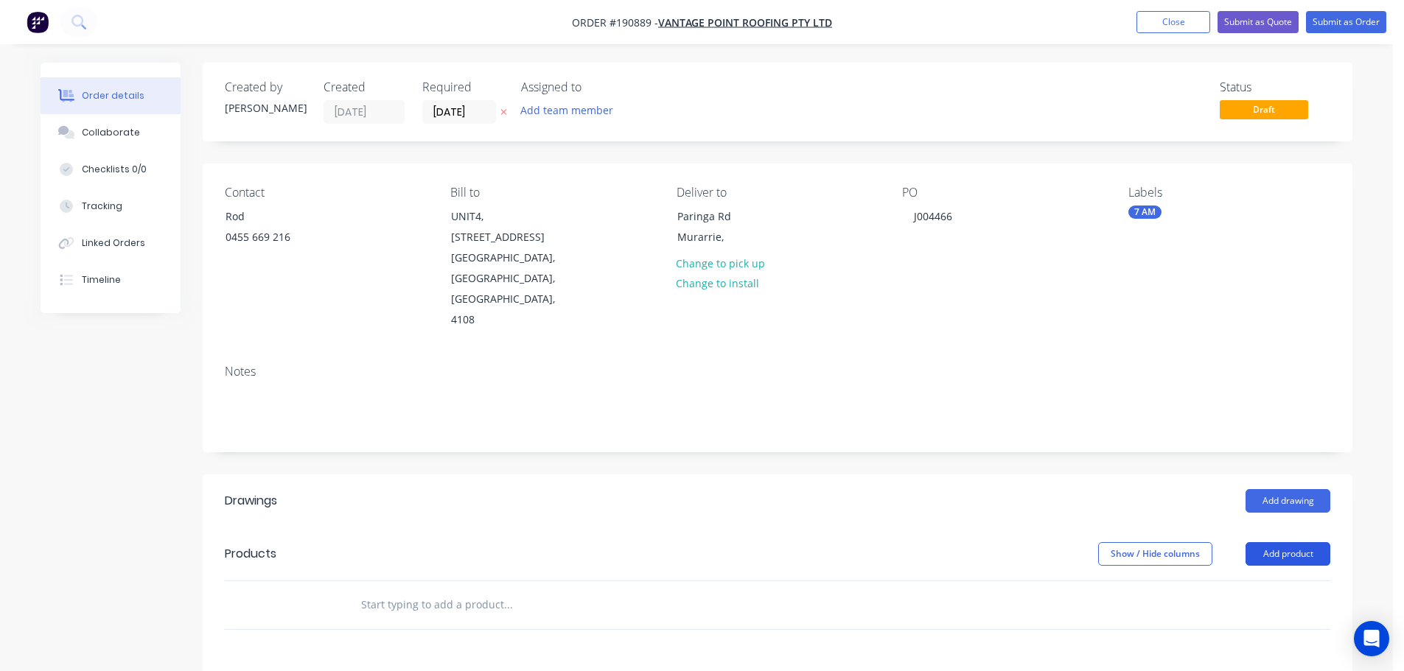
click at [1294, 542] on button "Add product" at bounding box center [1287, 554] width 85 height 24
click at [1245, 581] on div "Product catalogue" at bounding box center [1259, 591] width 113 height 21
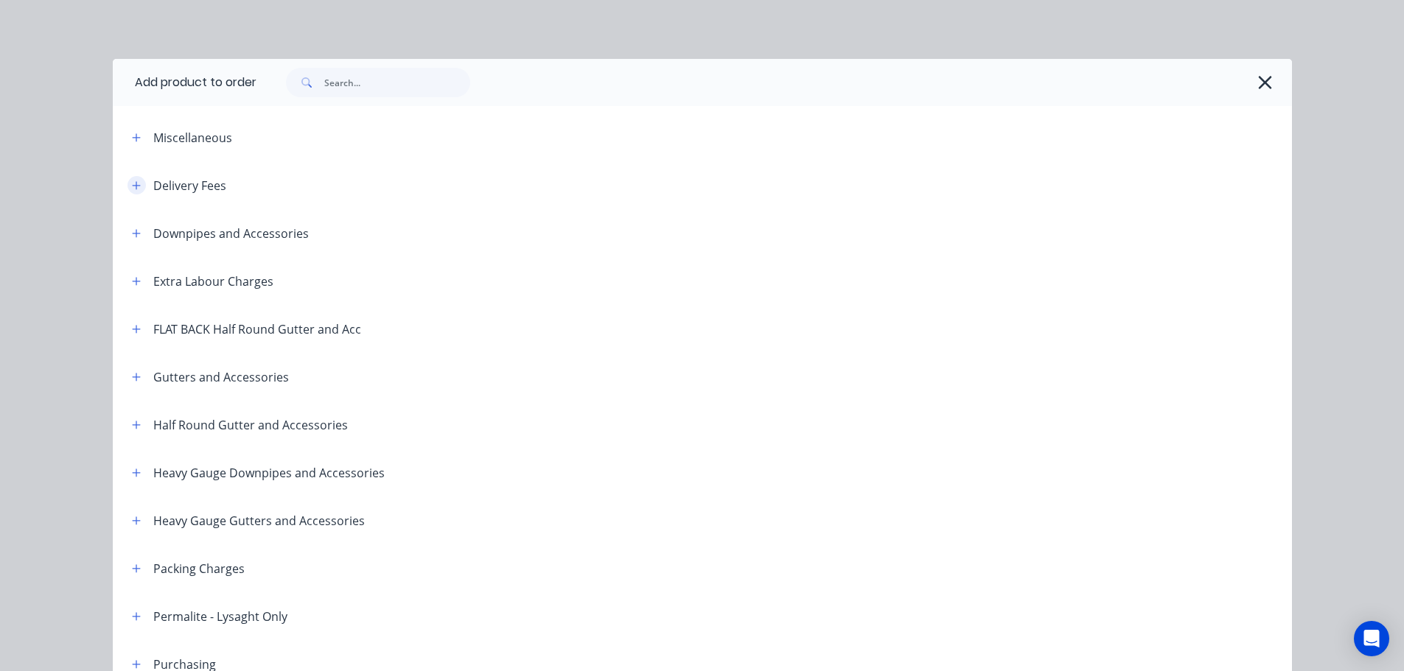
click at [132, 178] on button "button" at bounding box center [136, 185] width 18 height 18
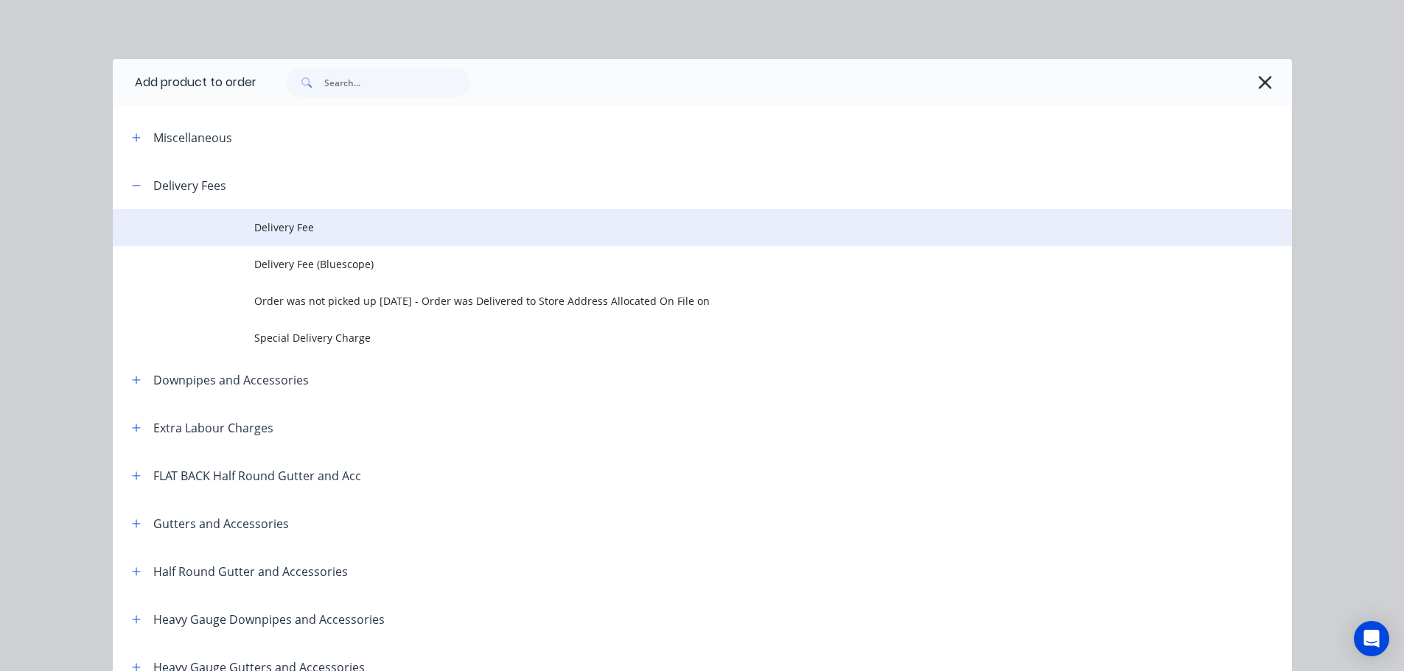
click at [270, 225] on span "Delivery Fee" at bounding box center [669, 227] width 830 height 15
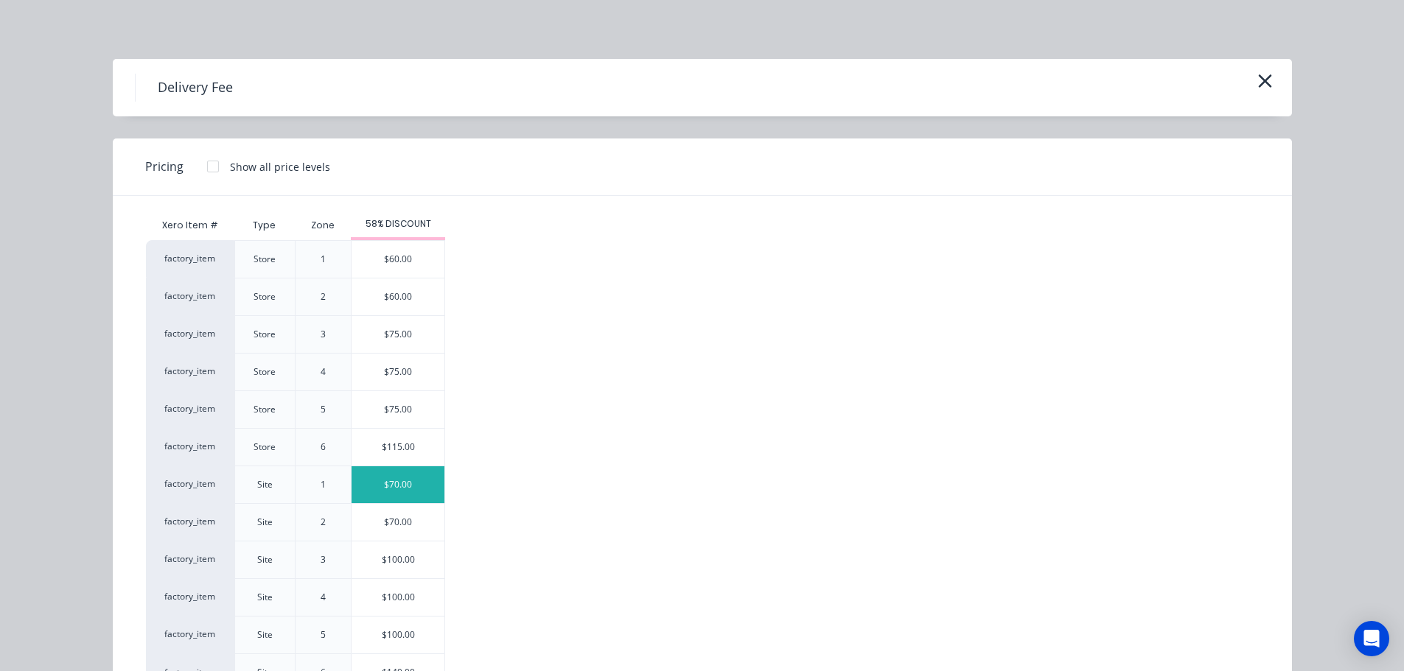
click at [398, 482] on div "$70.00" at bounding box center [398, 484] width 93 height 37
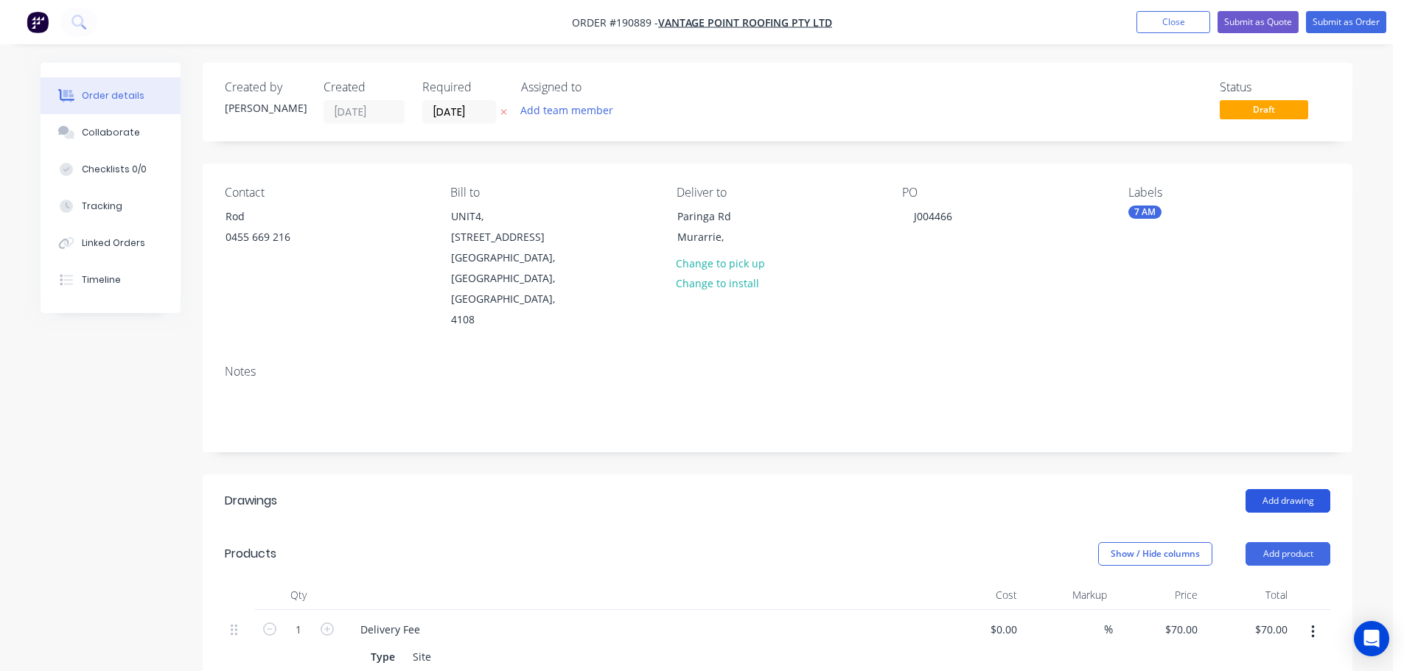
click at [1289, 489] on button "Add drawing" at bounding box center [1287, 501] width 85 height 24
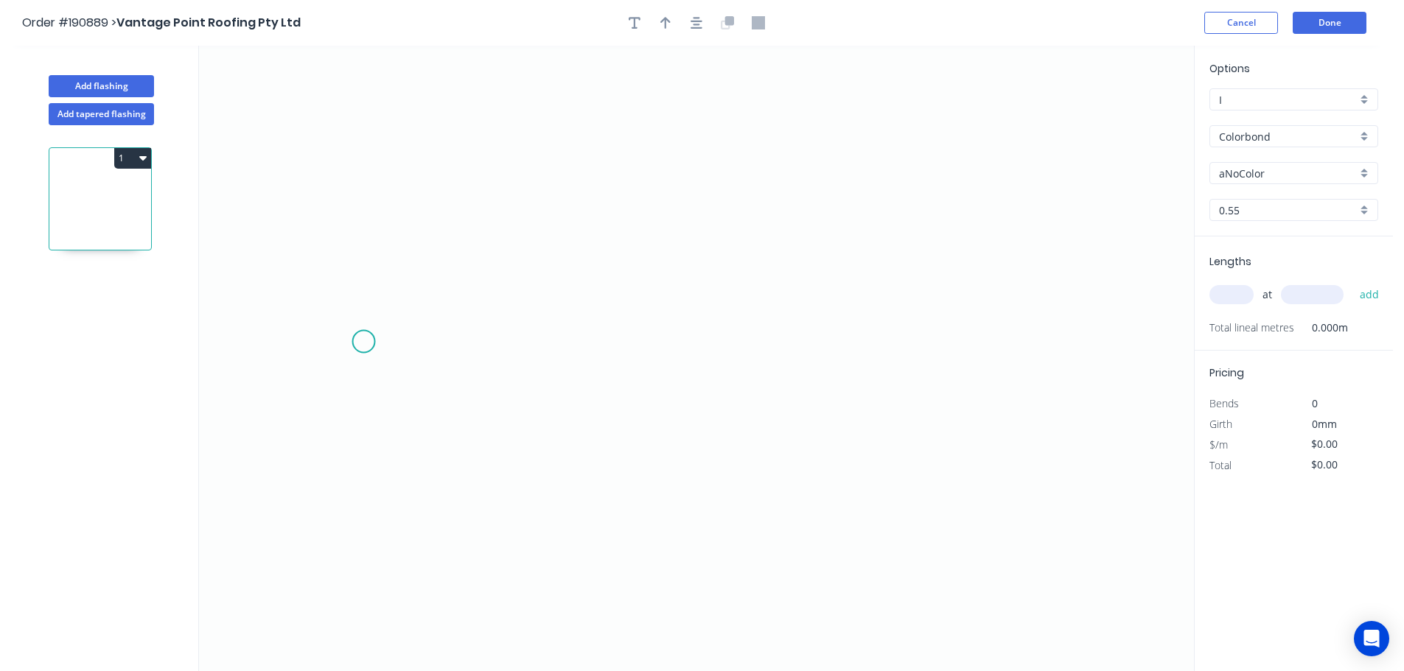
click at [363, 342] on icon "0" at bounding box center [696, 359] width 995 height 626
click at [416, 199] on icon at bounding box center [390, 270] width 52 height 144
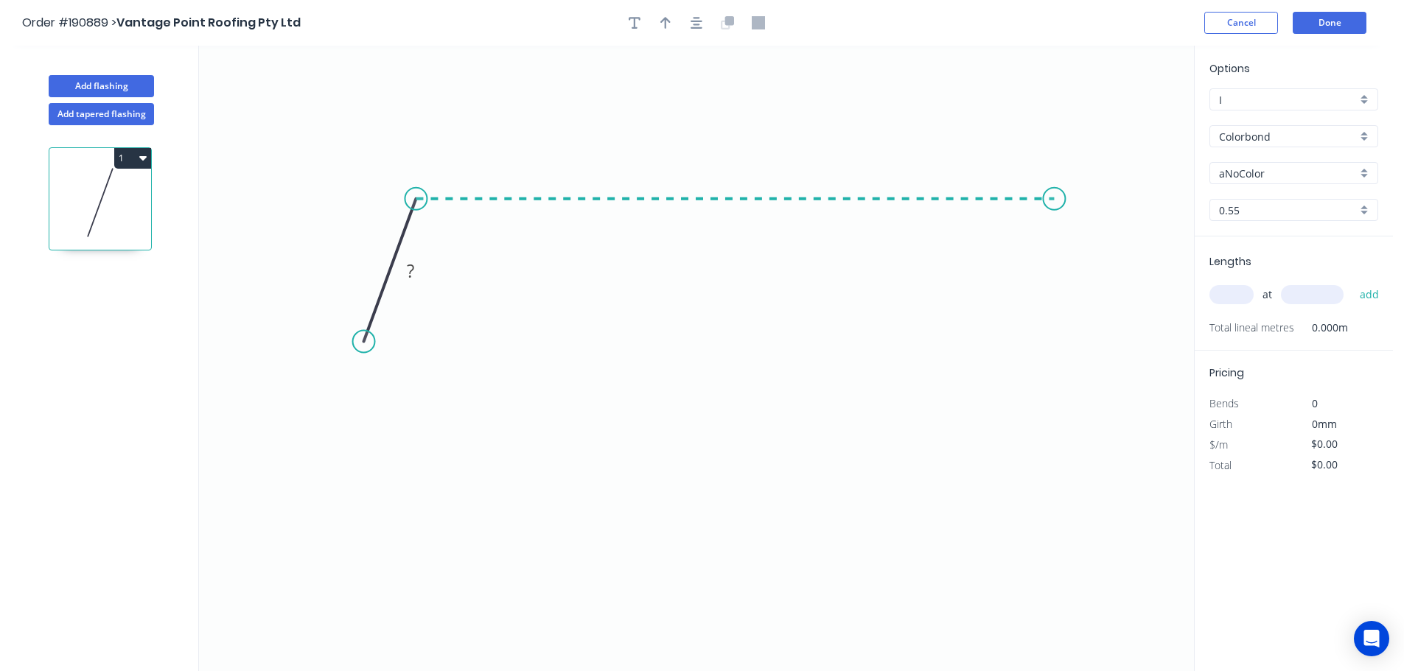
click at [1055, 215] on icon "0 ?" at bounding box center [696, 359] width 995 height 626
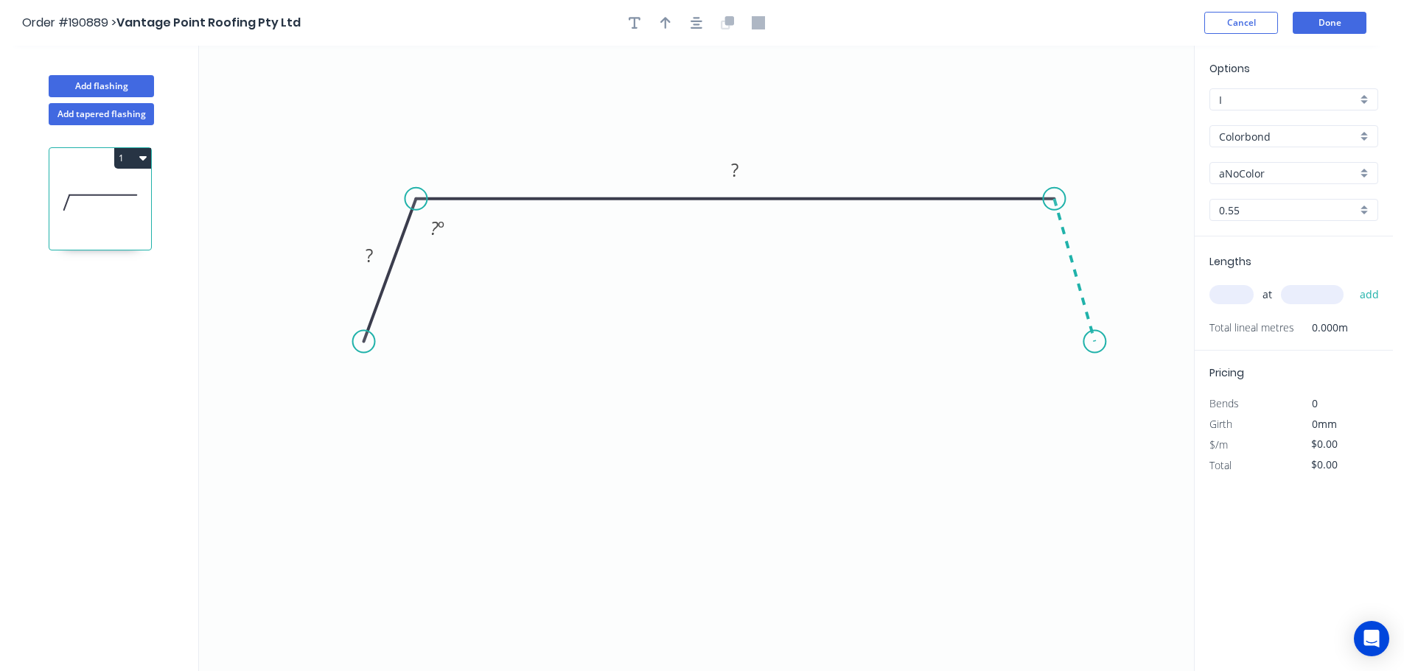
click at [1095, 342] on icon "0 ? ? ? º" at bounding box center [696, 359] width 995 height 626
click at [368, 256] on tspan "?" at bounding box center [369, 255] width 7 height 24
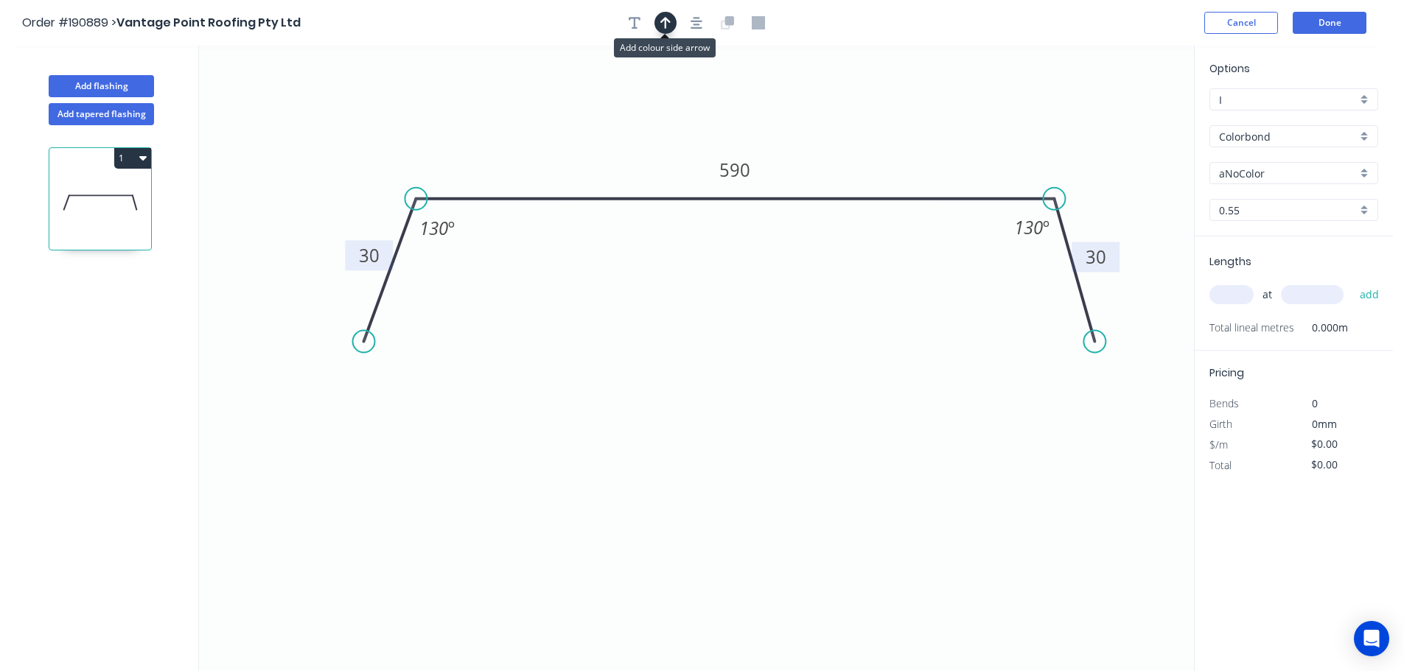
click at [666, 26] on icon "button" at bounding box center [665, 23] width 10 height 12
click at [1121, 119] on icon at bounding box center [1119, 102] width 13 height 47
drag, startPoint x: 1121, startPoint y: 119, endPoint x: 940, endPoint y: 122, distance: 181.3
click at [1030, 122] on icon at bounding box center [1051, 101] width 43 height 43
click at [1255, 174] on input "aNoColor" at bounding box center [1288, 173] width 138 height 15
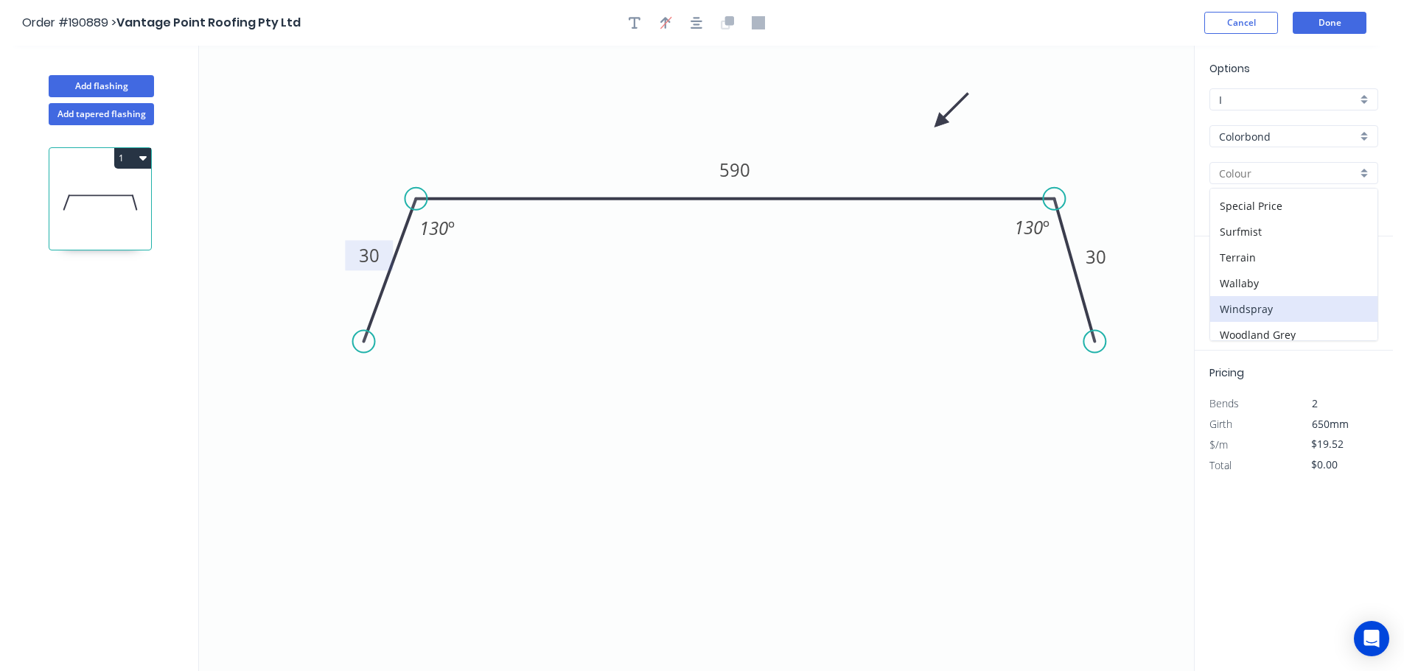
scroll to position [570, 0]
click at [1253, 273] on div "Windspray" at bounding box center [1293, 276] width 167 height 26
click at [1233, 293] on input "text" at bounding box center [1231, 294] width 44 height 19
click at [1352, 282] on button "add" at bounding box center [1369, 294] width 35 height 25
click at [144, 155] on icon "button" at bounding box center [142, 158] width 7 height 12
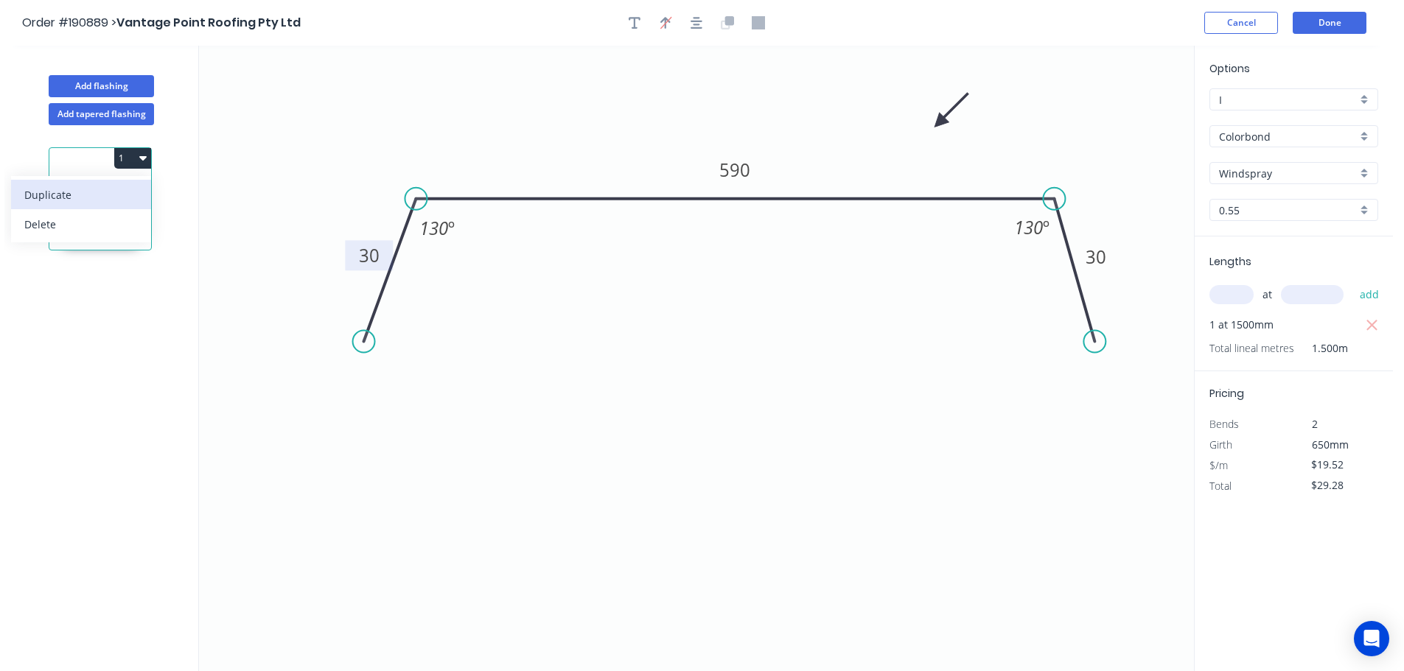
click at [44, 195] on div "Duplicate" at bounding box center [80, 194] width 113 height 21
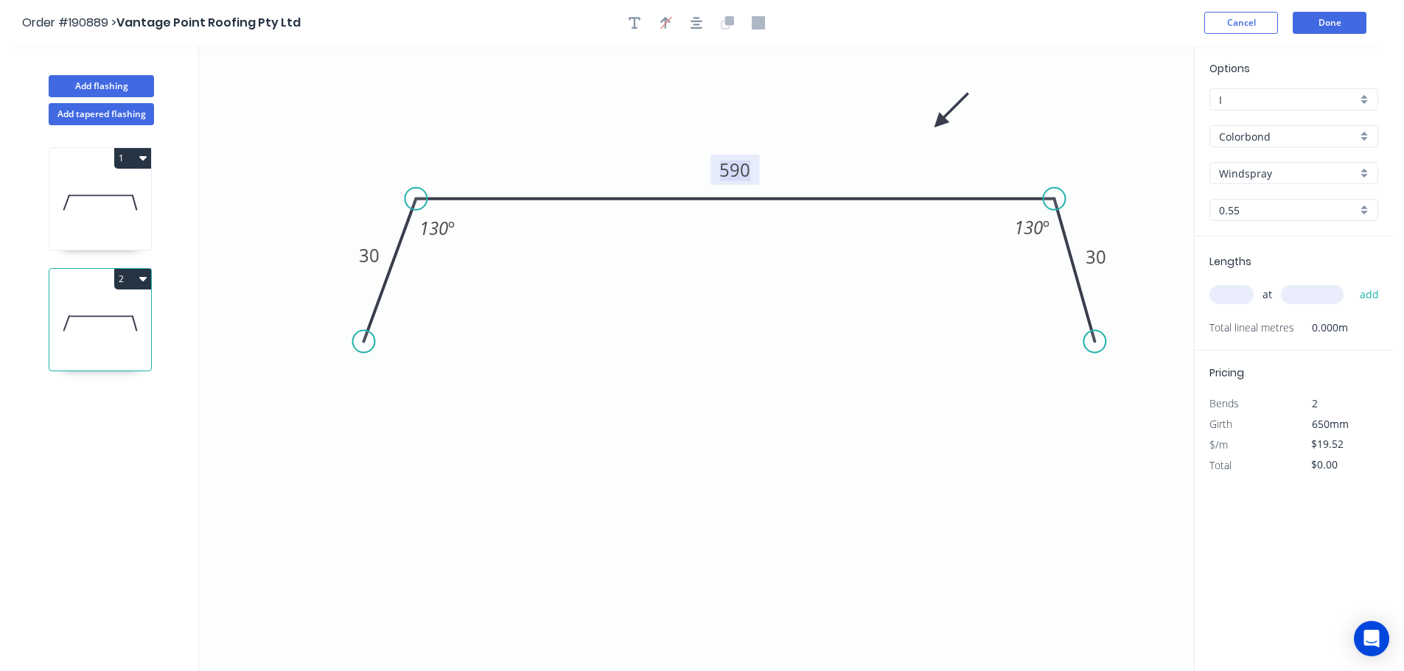
click at [735, 169] on tspan "590" at bounding box center [734, 170] width 31 height 24
click at [1230, 294] on input "text" at bounding box center [1231, 294] width 44 height 19
click at [1352, 282] on button "add" at bounding box center [1369, 294] width 35 height 25
click at [1338, 21] on button "Done" at bounding box center [1330, 23] width 74 height 22
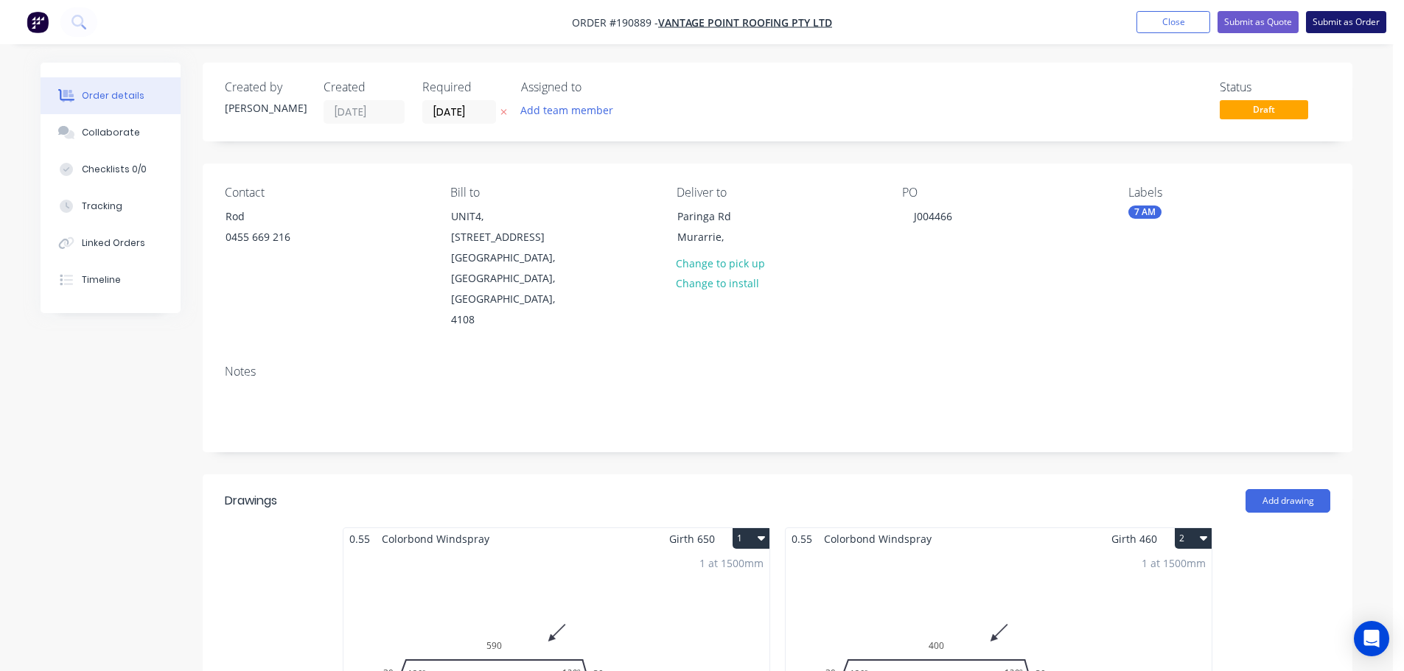
click at [1361, 22] on button "Submit as Order" at bounding box center [1346, 22] width 80 height 22
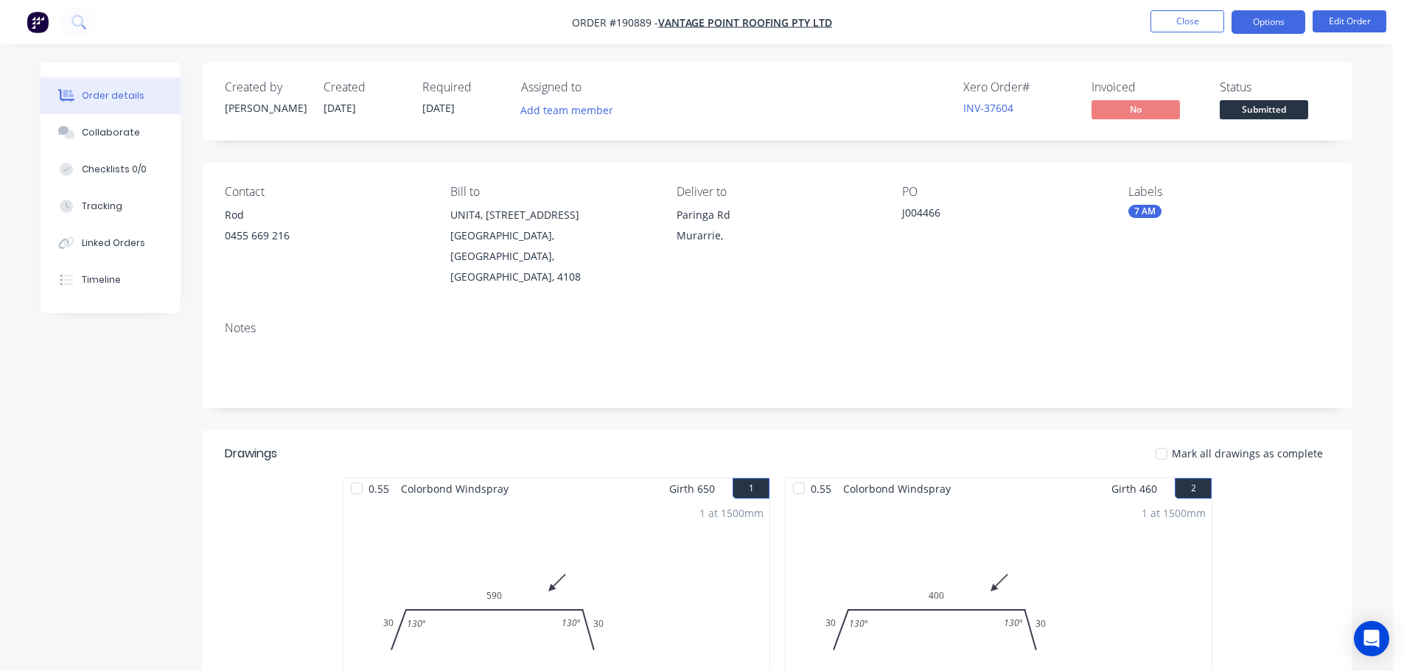
click at [1273, 18] on button "Options" at bounding box center [1268, 22] width 74 height 24
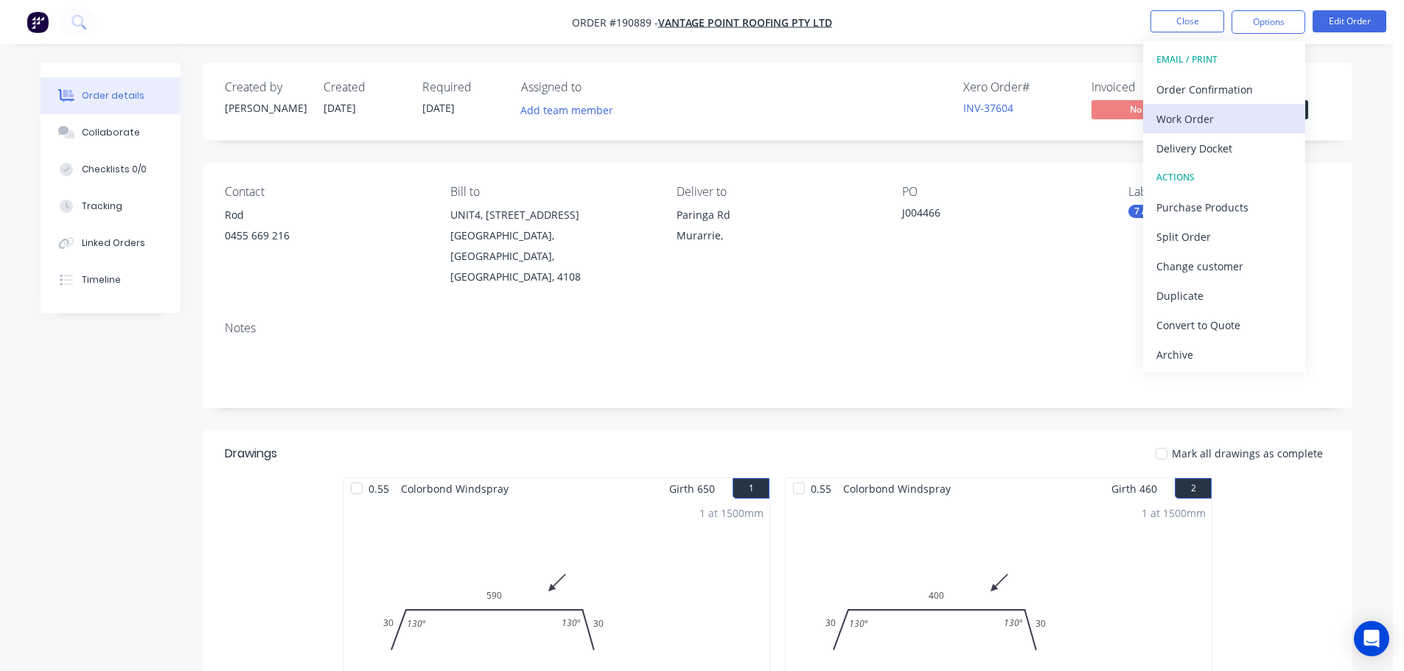
click at [1204, 118] on div "Work Order" at bounding box center [1224, 118] width 136 height 21
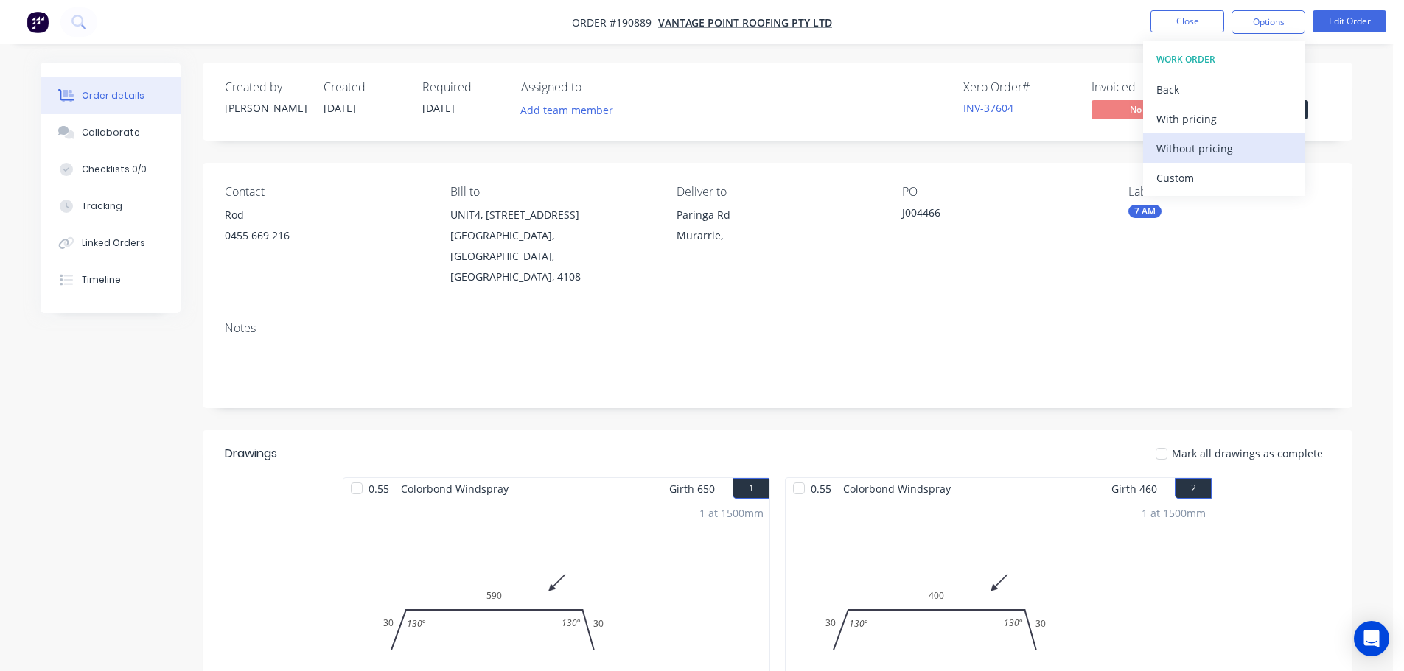
click at [1191, 144] on div "Without pricing" at bounding box center [1224, 148] width 136 height 21
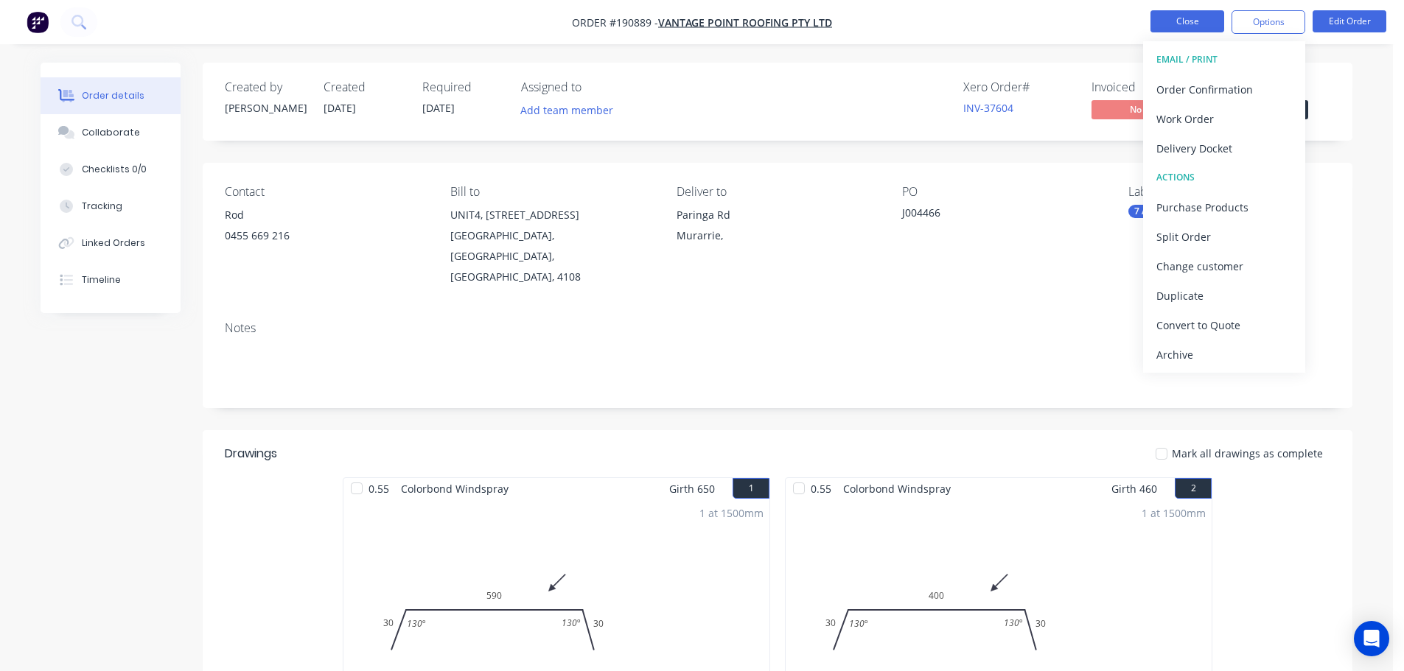
click at [1185, 17] on button "Close" at bounding box center [1187, 21] width 74 height 22
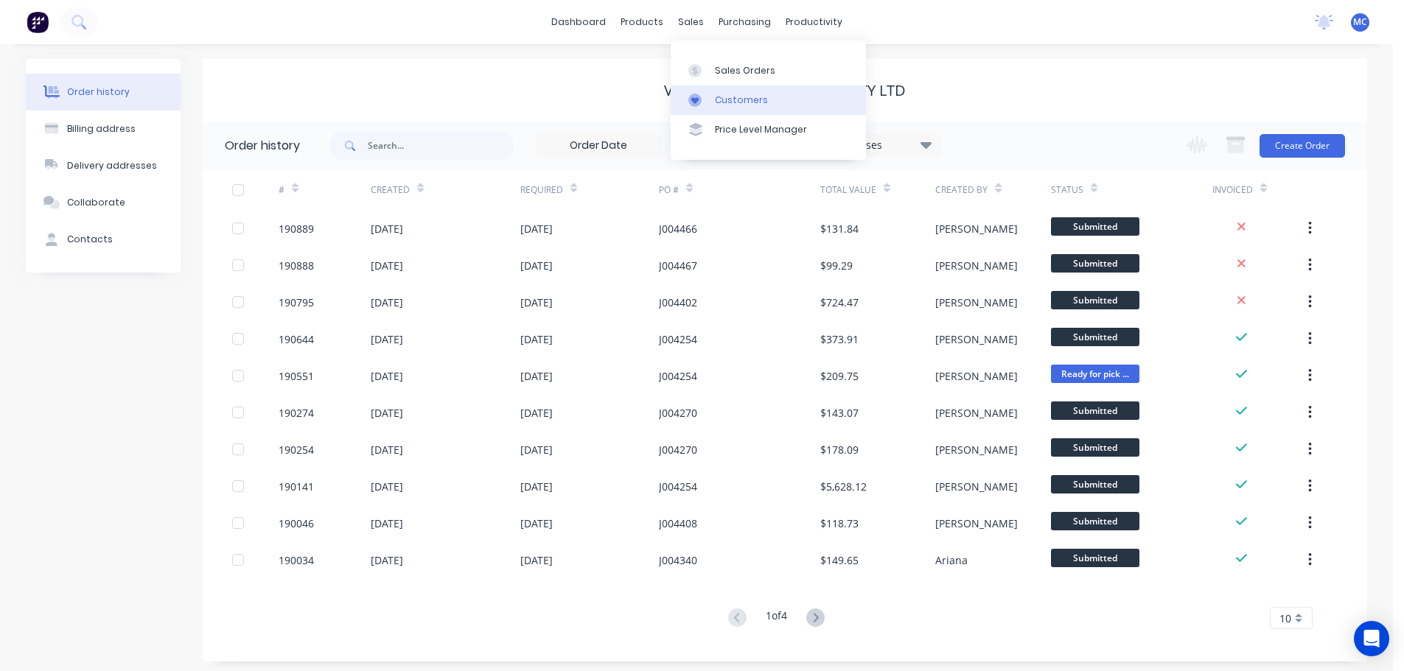
click at [740, 104] on div "Customers" at bounding box center [741, 100] width 53 height 13
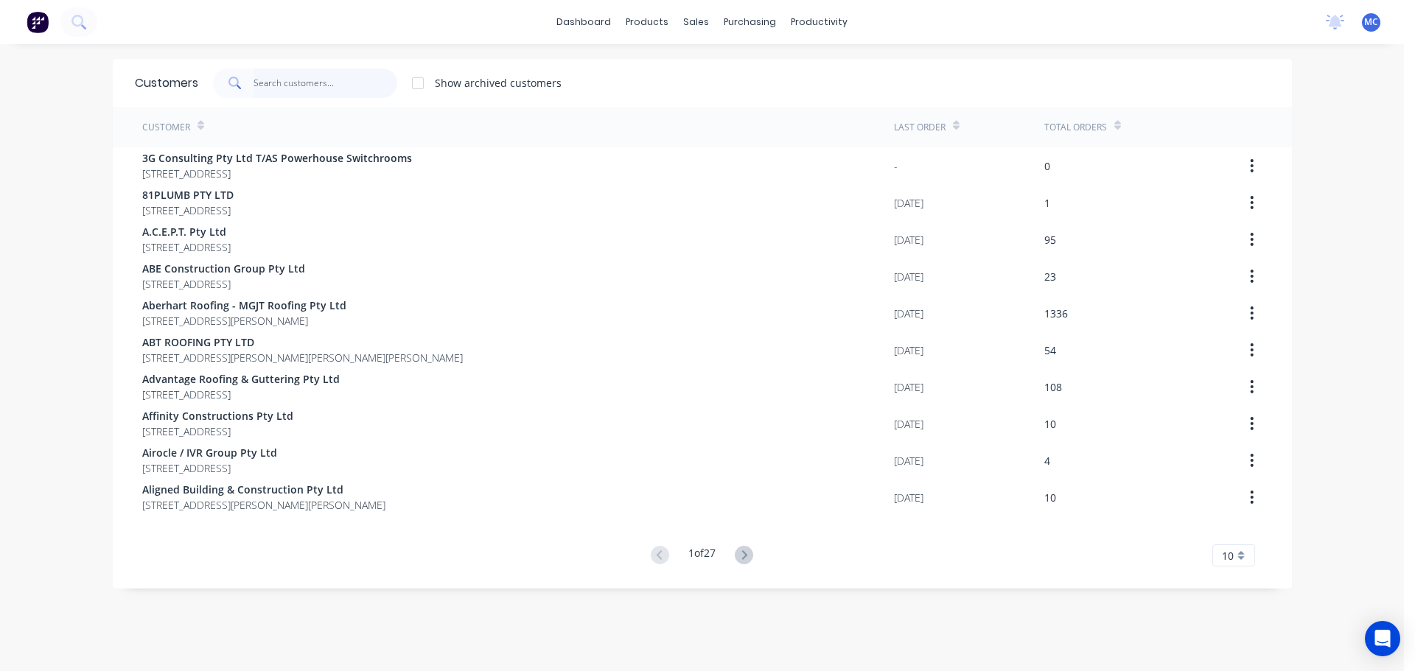
click at [306, 82] on input "text" at bounding box center [325, 83] width 144 height 29
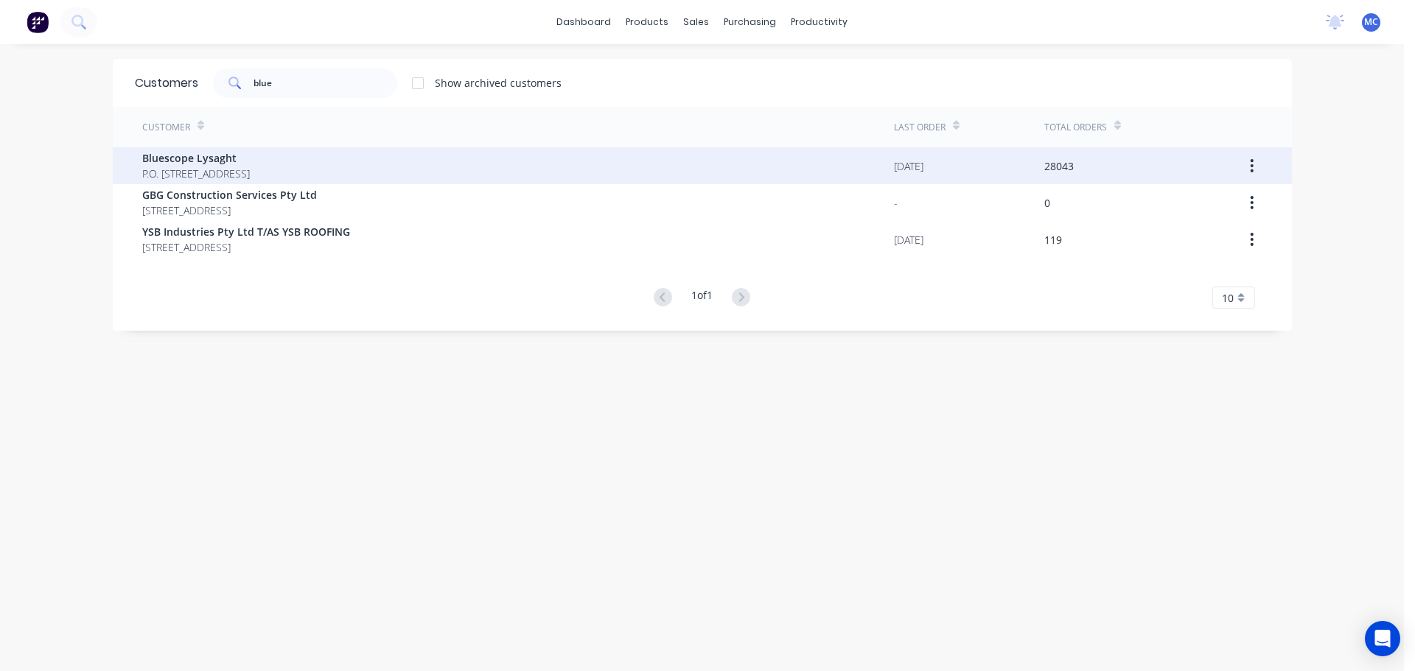
click at [211, 158] on span "Bluescope Lysaght" at bounding box center [196, 157] width 108 height 15
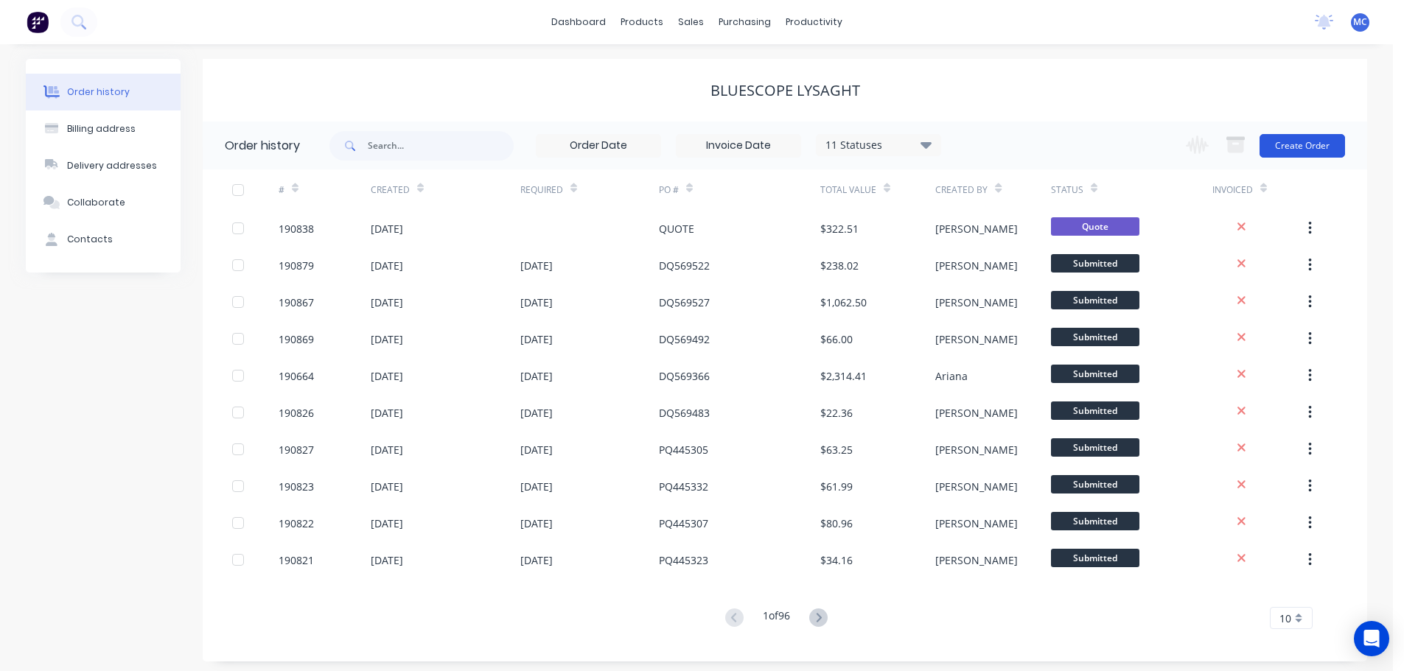
click at [1303, 147] on button "Create Order" at bounding box center [1301, 146] width 85 height 24
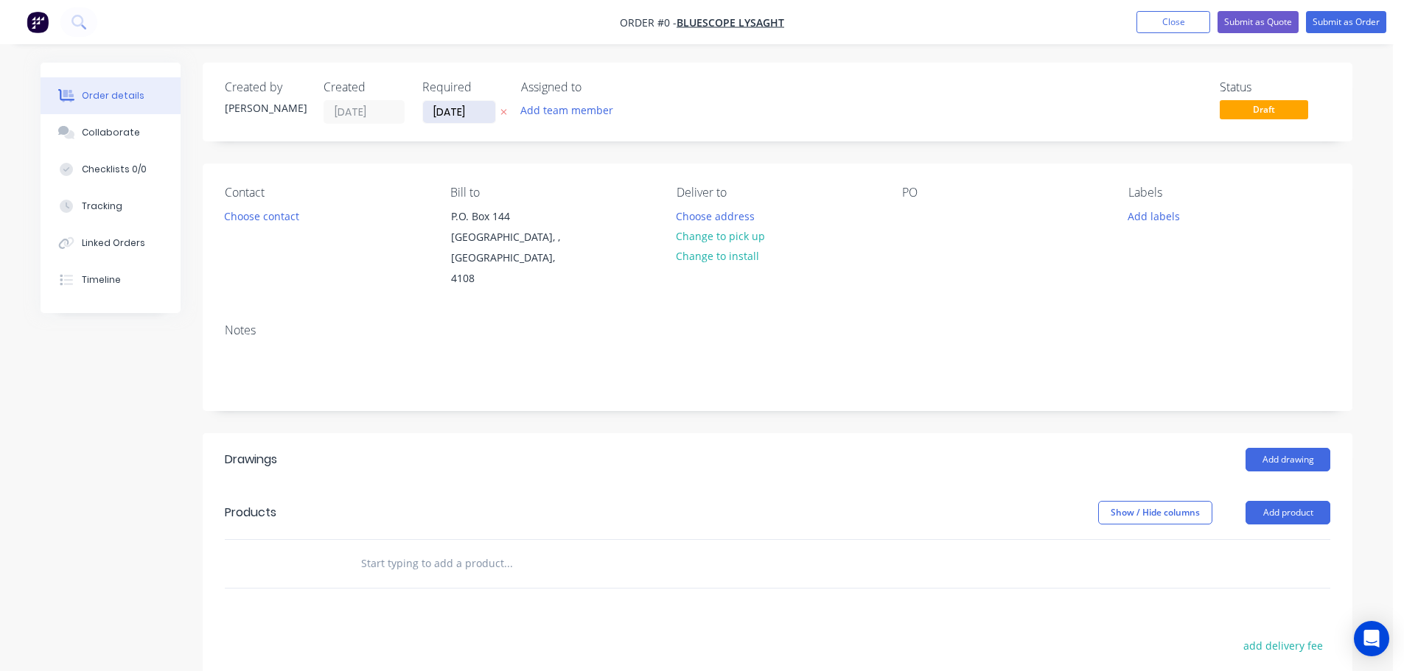
click at [458, 113] on input "[DATE]" at bounding box center [459, 112] width 72 height 22
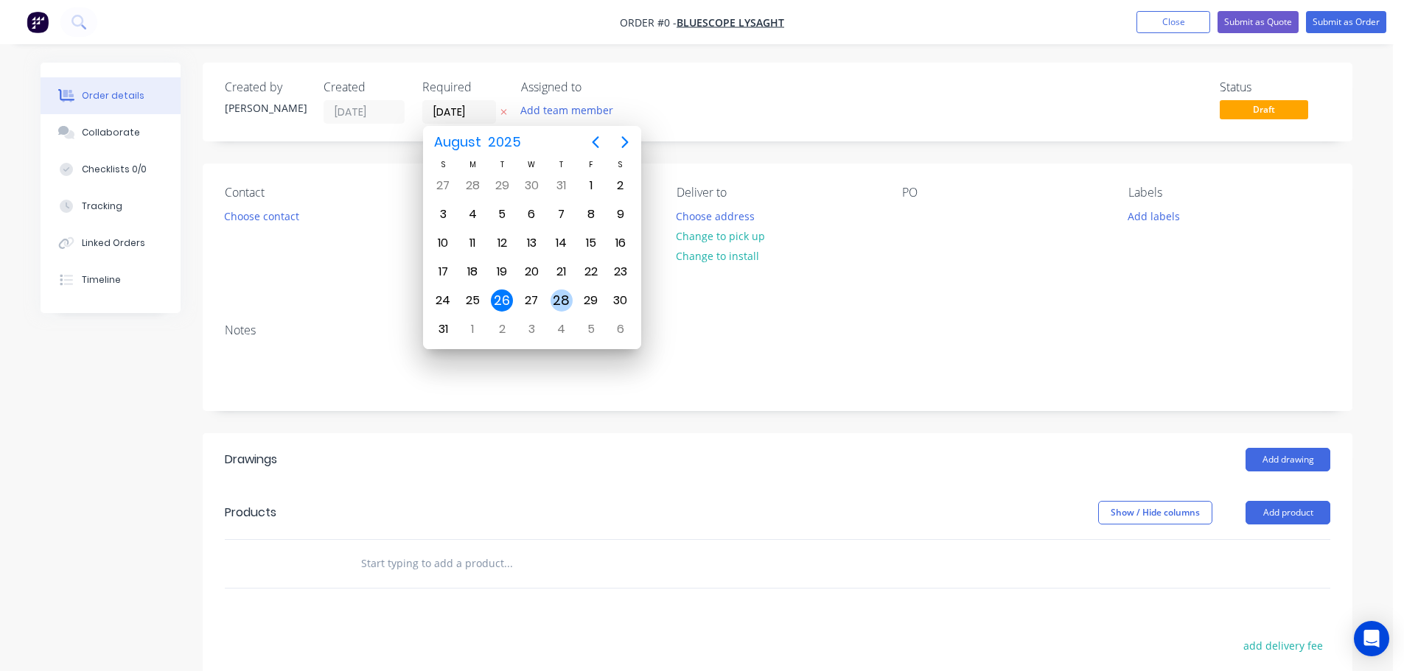
click at [564, 296] on div "28" at bounding box center [561, 301] width 22 height 22
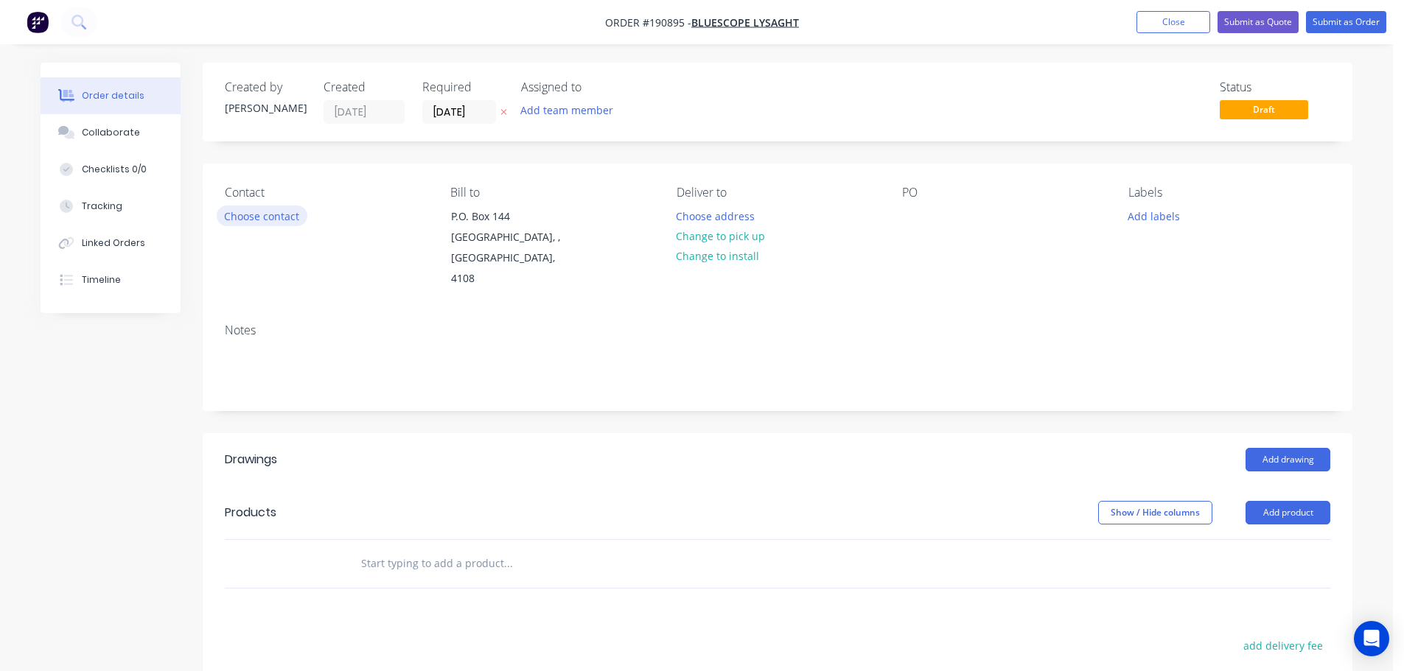
click at [262, 215] on button "Choose contact" at bounding box center [262, 216] width 91 height 20
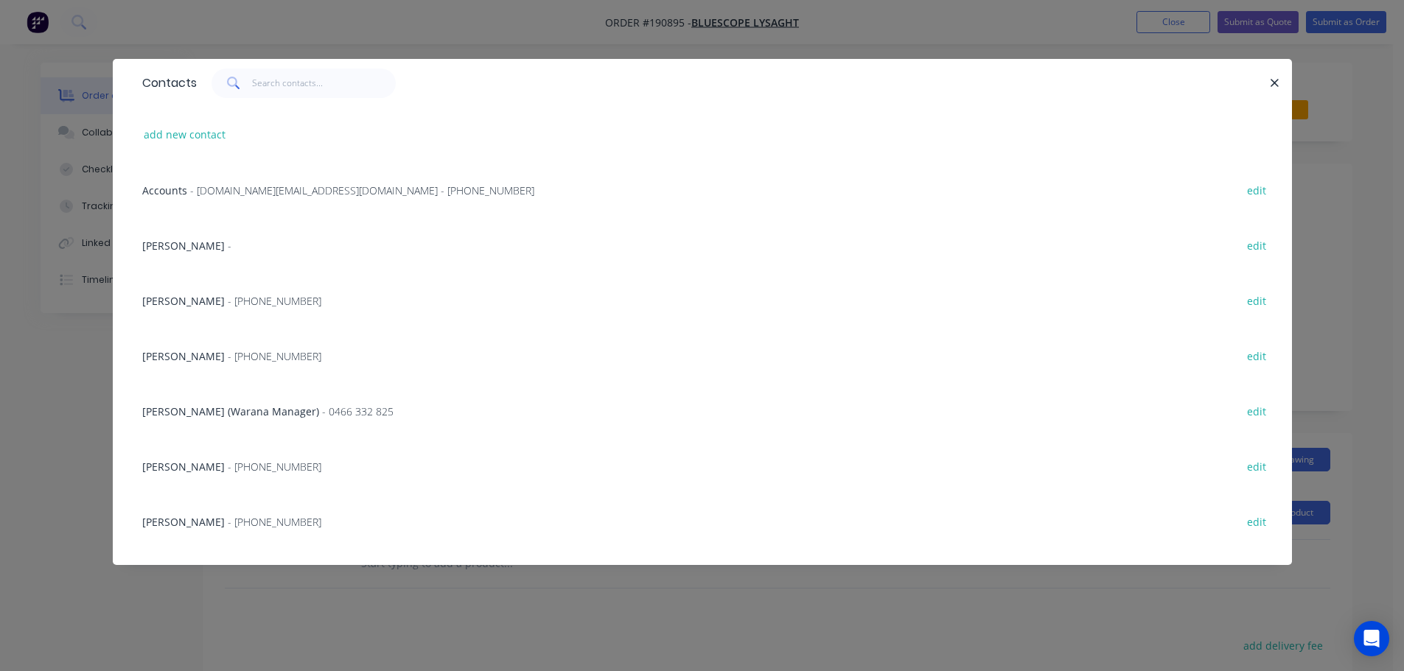
click at [219, 356] on span "[PERSON_NAME]" at bounding box center [183, 356] width 83 height 14
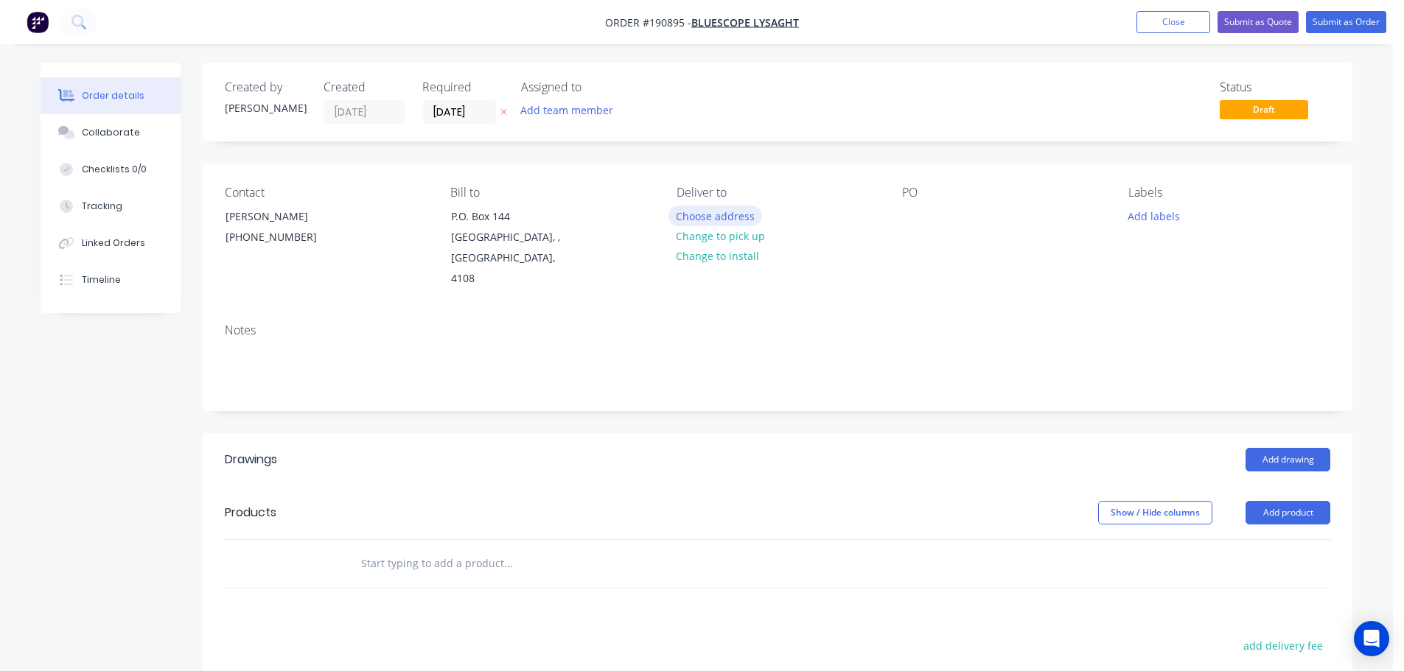
click at [710, 214] on button "Choose address" at bounding box center [715, 216] width 94 height 20
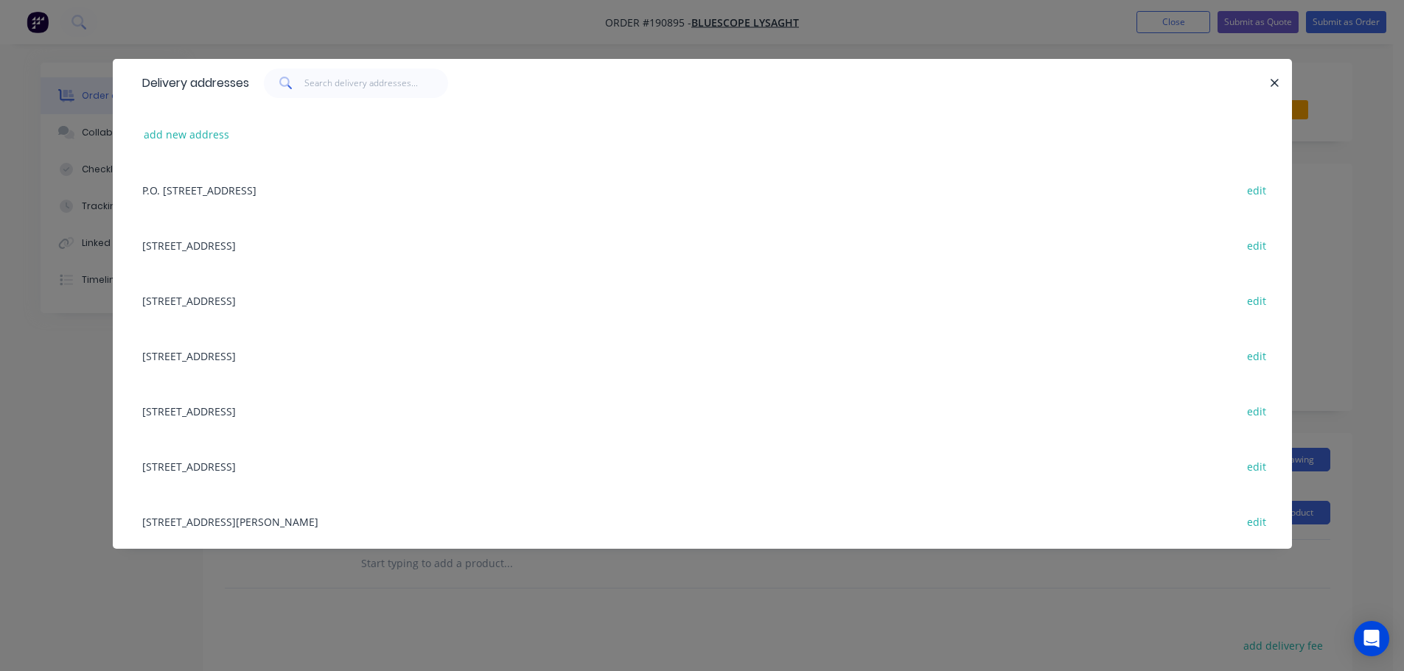
click at [210, 303] on div "[STREET_ADDRESS] edit" at bounding box center [702, 300] width 1135 height 55
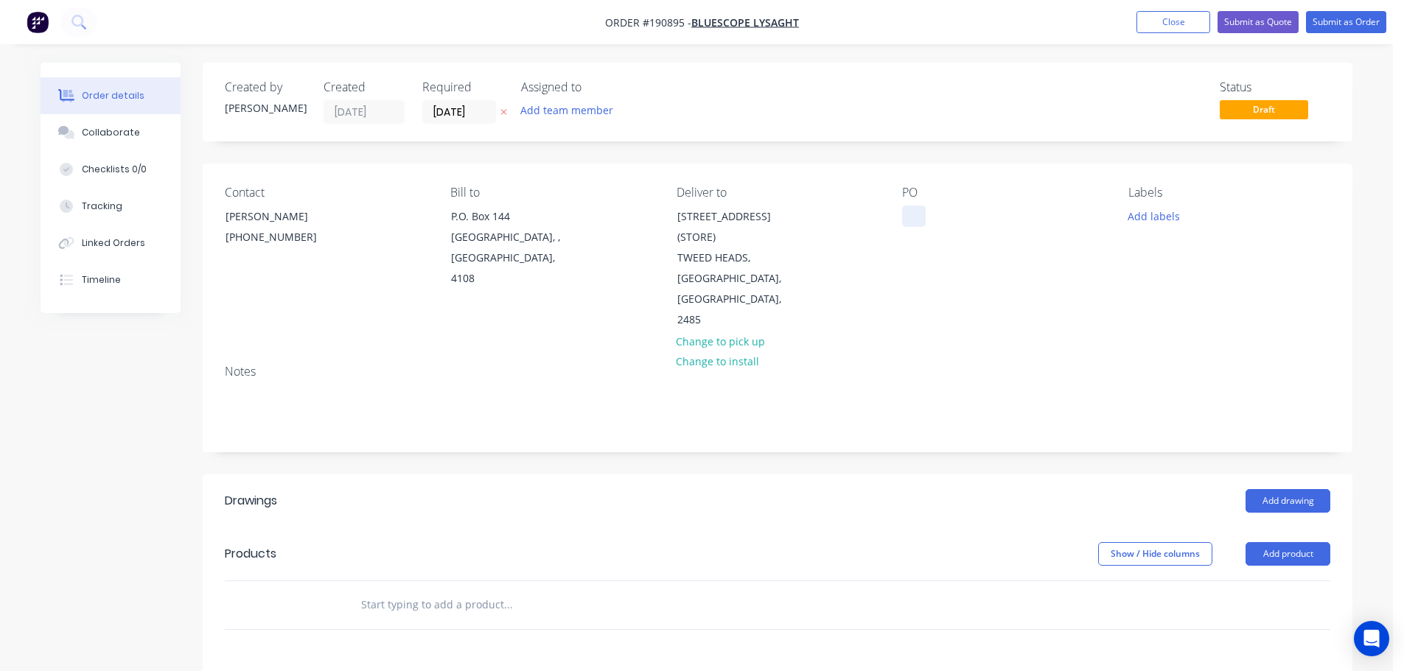
click at [917, 217] on div at bounding box center [914, 216] width 24 height 21
click at [1293, 489] on button "Add drawing" at bounding box center [1287, 501] width 85 height 24
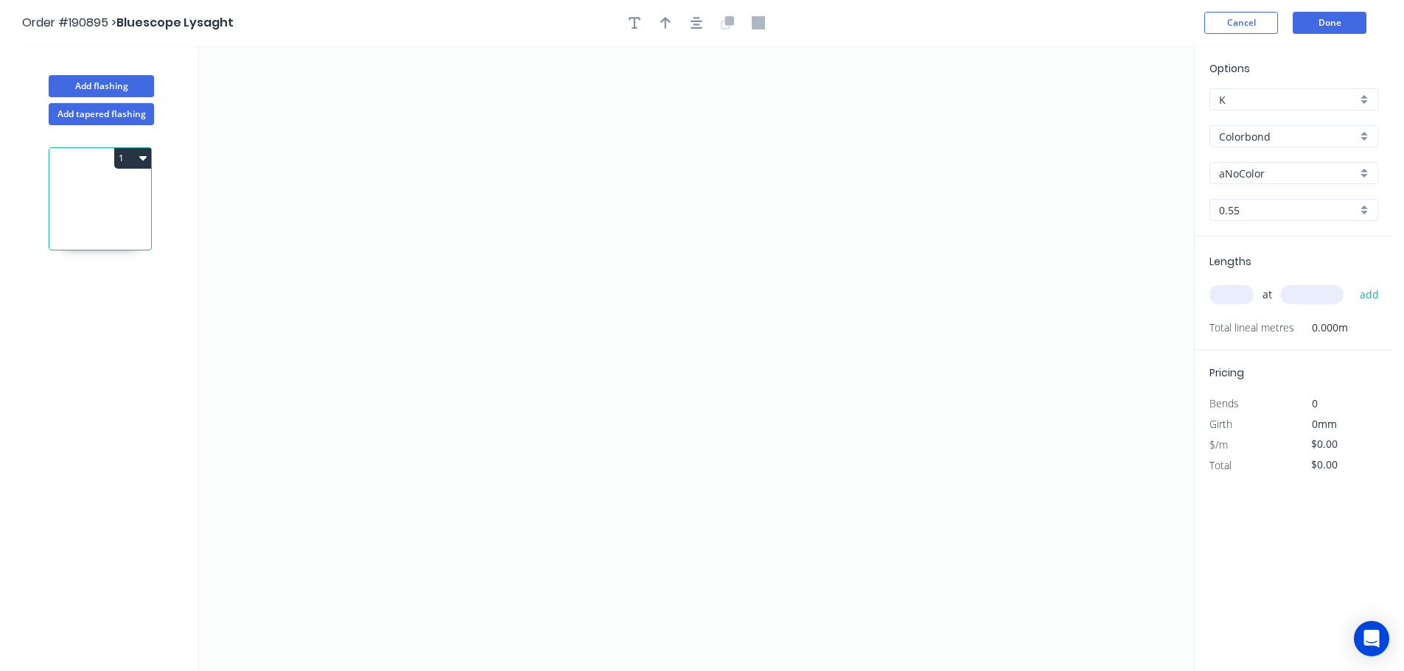
click at [1256, 169] on input "aNoColor" at bounding box center [1288, 173] width 138 height 15
click at [1250, 265] on div "Monument" at bounding box center [1293, 268] width 167 height 26
click at [1230, 297] on input "text" at bounding box center [1231, 294] width 44 height 19
click at [1352, 282] on button "add" at bounding box center [1369, 294] width 35 height 25
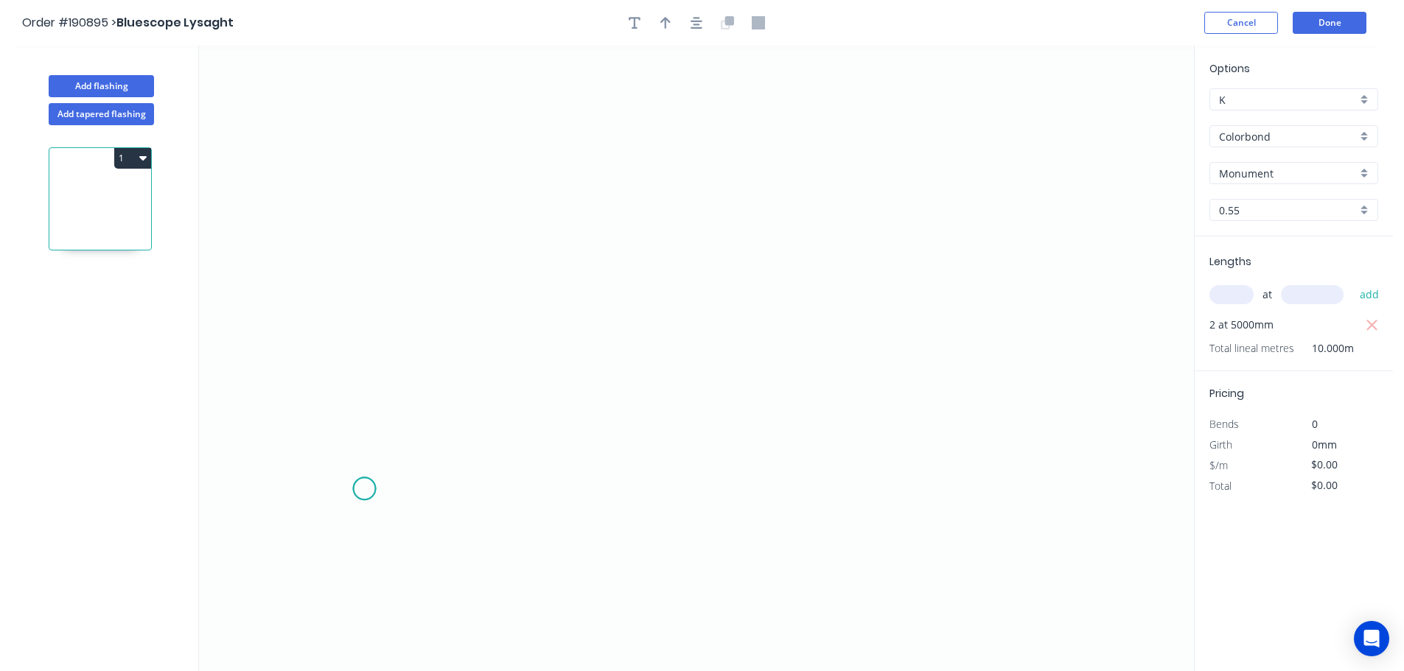
click at [364, 489] on icon "0" at bounding box center [696, 359] width 995 height 626
click at [312, 526] on icon "0" at bounding box center [696, 359] width 995 height 626
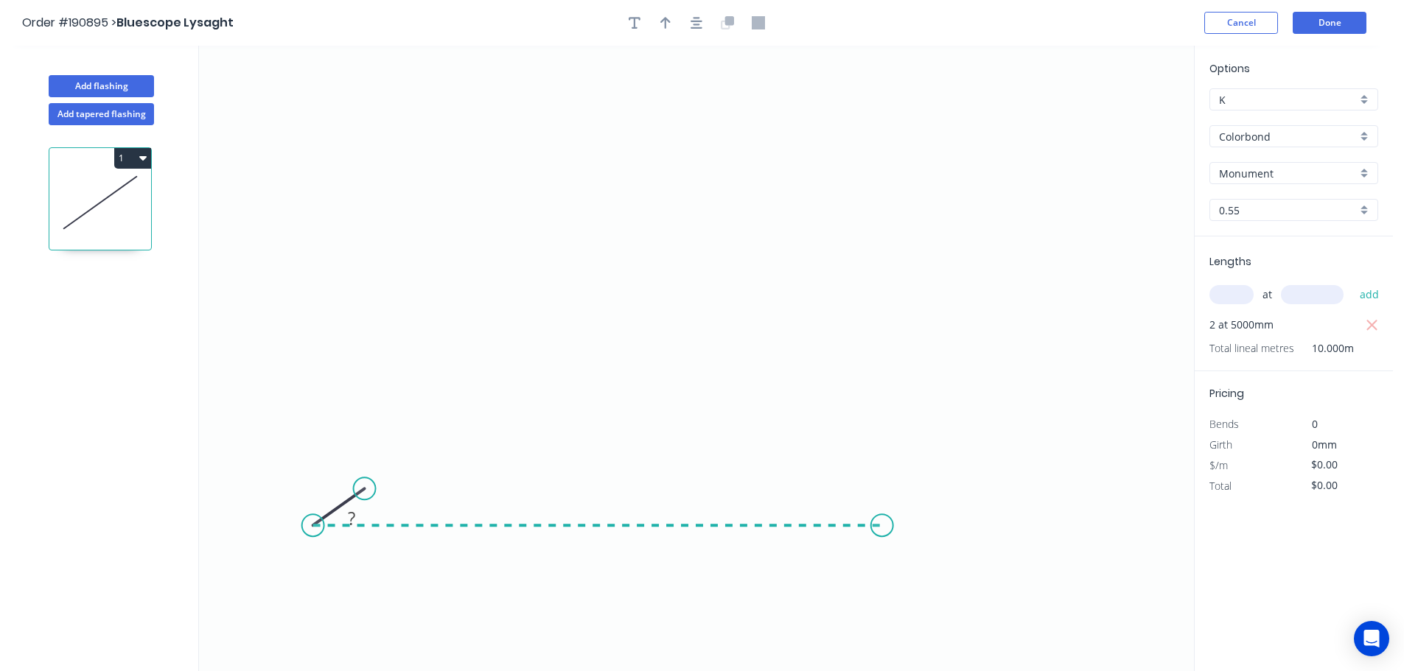
click at [882, 541] on icon "0 ?" at bounding box center [696, 359] width 995 height 626
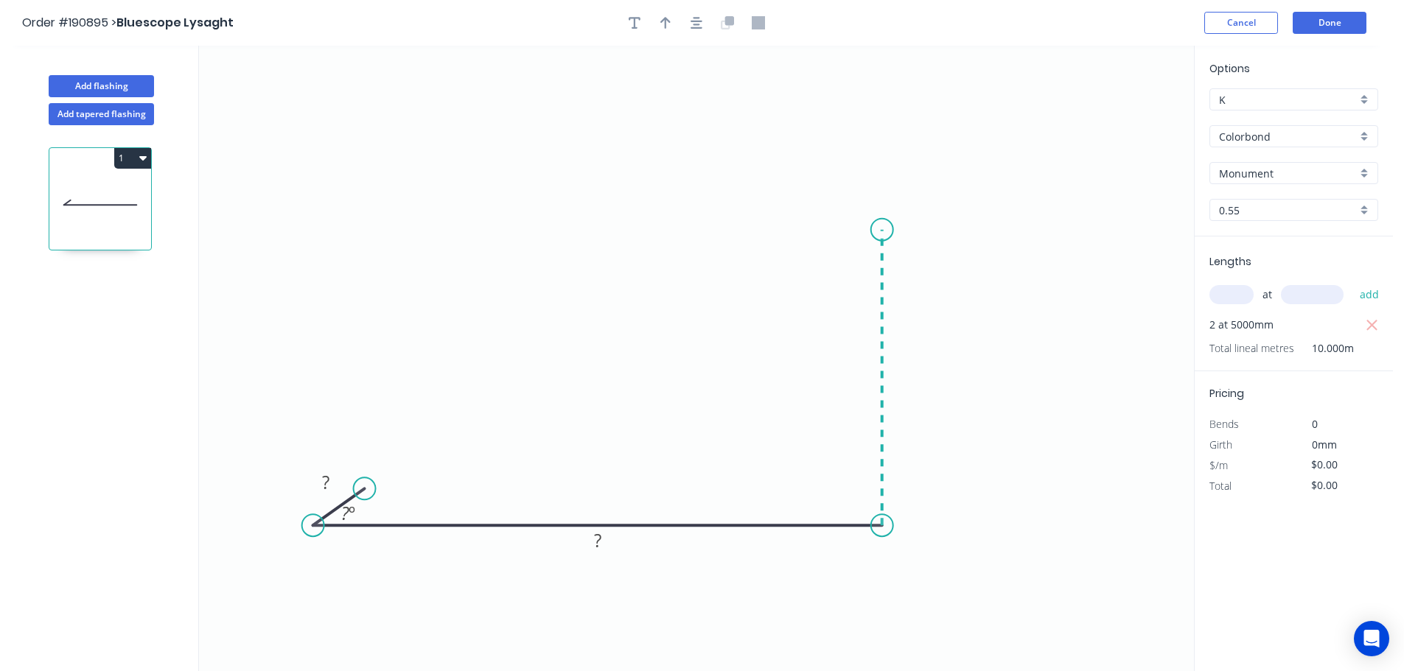
click at [871, 230] on icon "0 ? ? ? º" at bounding box center [696, 359] width 995 height 626
click at [1001, 233] on icon "0 ? ? ? ? º" at bounding box center [696, 359] width 995 height 626
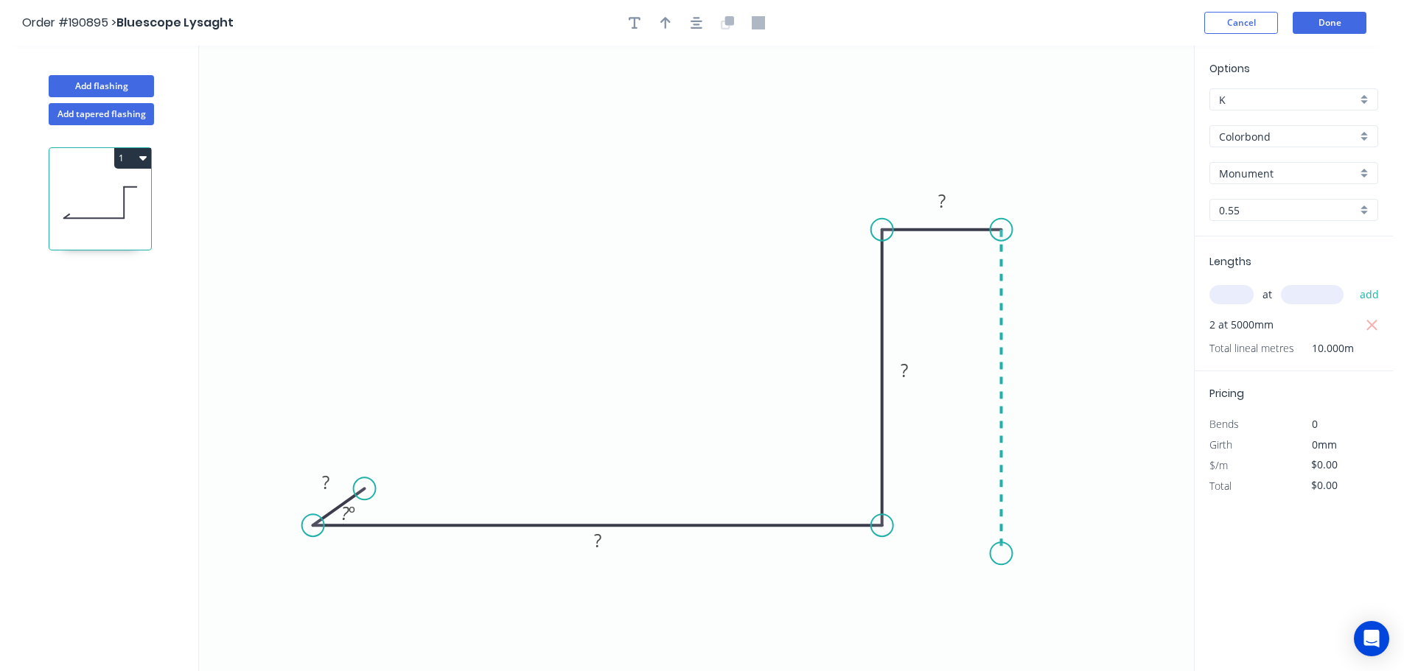
click at [997, 554] on icon "0 ? ? ? ? ? º" at bounding box center [696, 359] width 995 height 626
click at [1043, 599] on icon "0 ? ? ? ? ? ? º" at bounding box center [696, 359] width 995 height 626
click at [1003, 637] on icon "0 ? ? ? ? ? ? ? º" at bounding box center [696, 359] width 995 height 626
click at [1003, 637] on circle at bounding box center [1003, 636] width 22 height 22
click at [696, 27] on icon "button" at bounding box center [696, 22] width 12 height 13
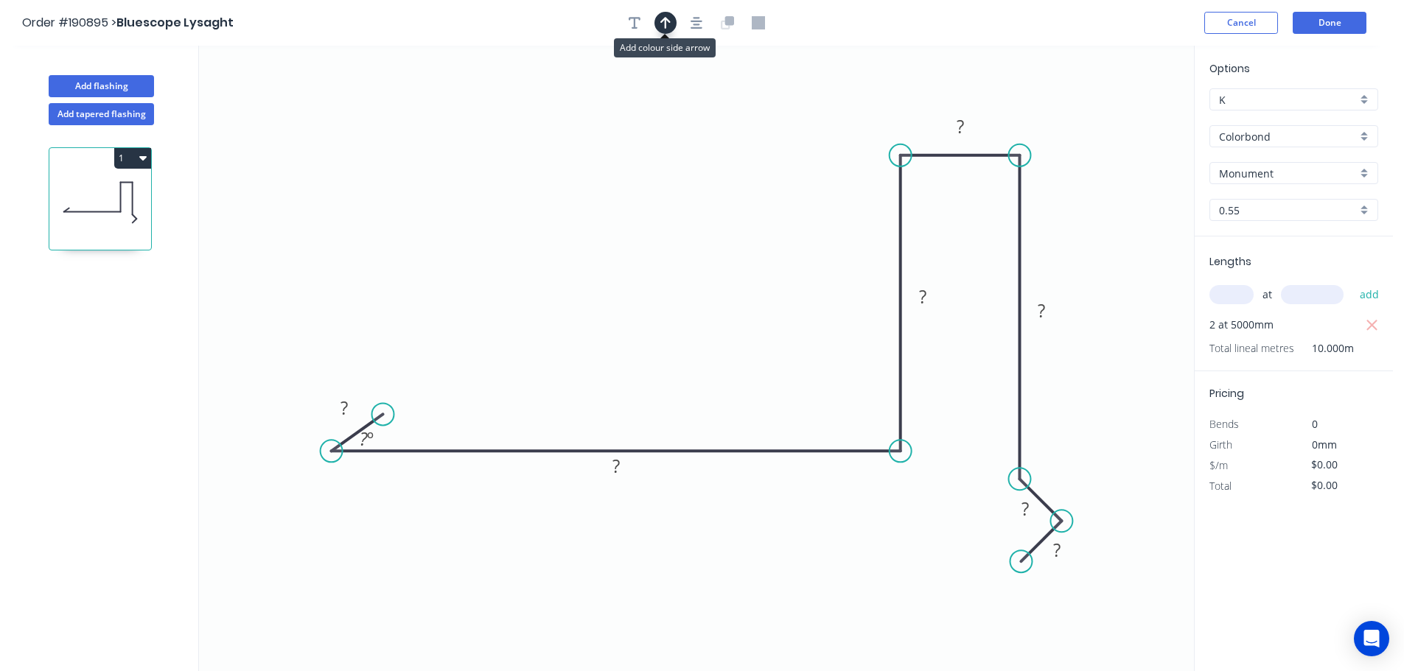
click at [662, 24] on icon "button" at bounding box center [665, 22] width 10 height 13
drag, startPoint x: 1119, startPoint y: 115, endPoint x: 698, endPoint y: 227, distance: 435.4
click at [698, 227] on icon at bounding box center [697, 209] width 13 height 47
click at [345, 405] on tspan "?" at bounding box center [343, 408] width 7 height 24
click at [144, 158] on icon "button" at bounding box center [142, 158] width 7 height 4
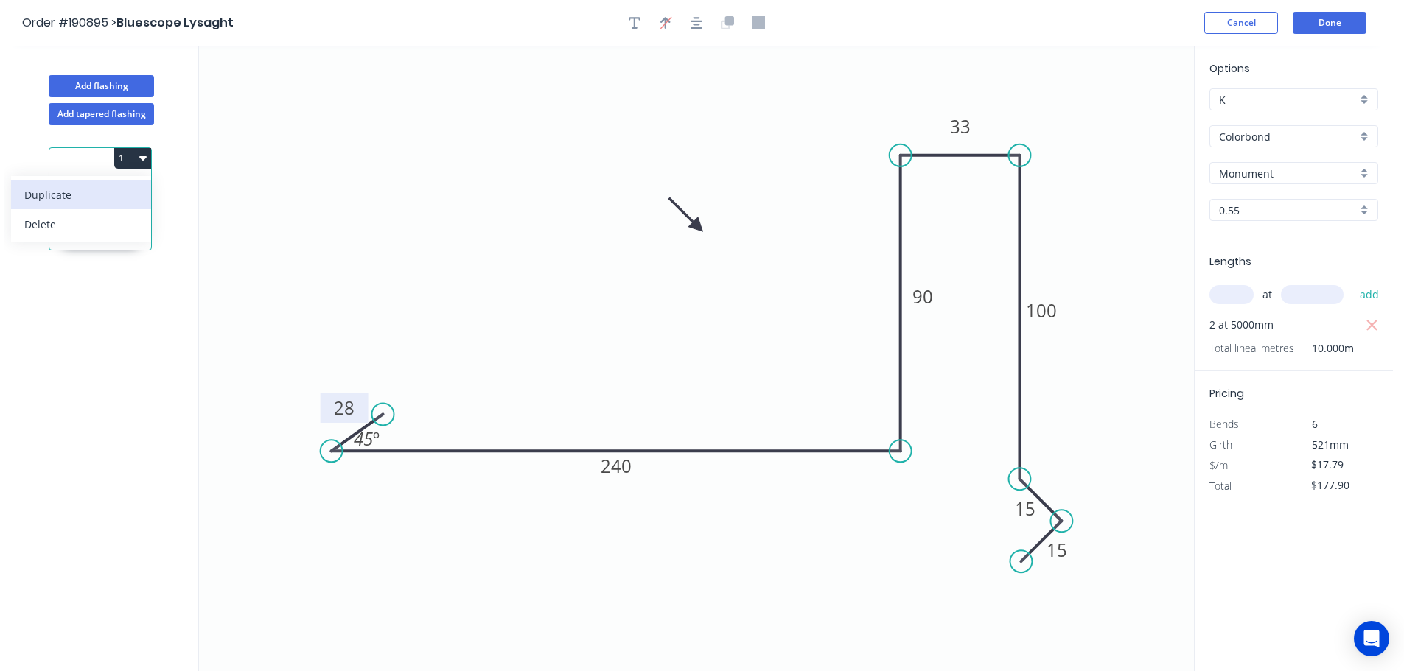
click at [49, 192] on div "Duplicate" at bounding box center [80, 194] width 113 height 21
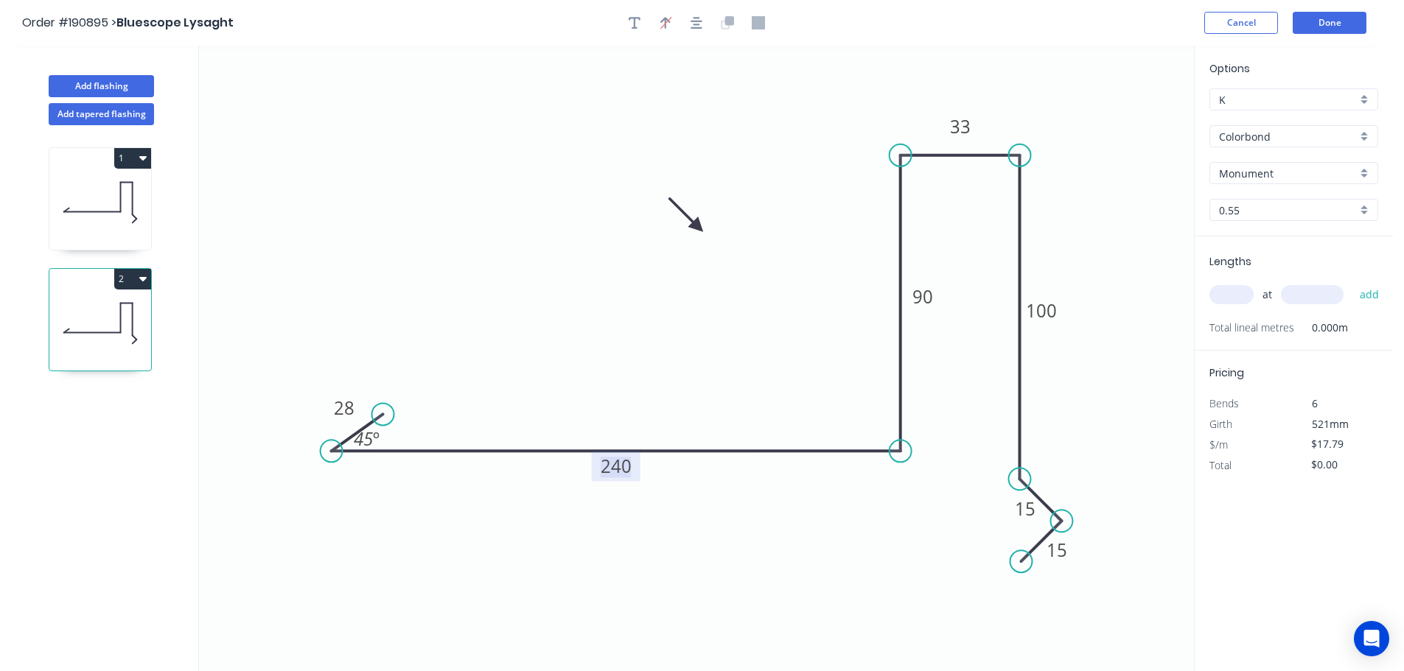
click at [621, 469] on tspan "240" at bounding box center [616, 466] width 31 height 24
click at [1234, 295] on input "text" at bounding box center [1231, 294] width 44 height 19
click at [1352, 282] on button "add" at bounding box center [1369, 294] width 35 height 25
click at [1347, 22] on button "Done" at bounding box center [1330, 23] width 74 height 22
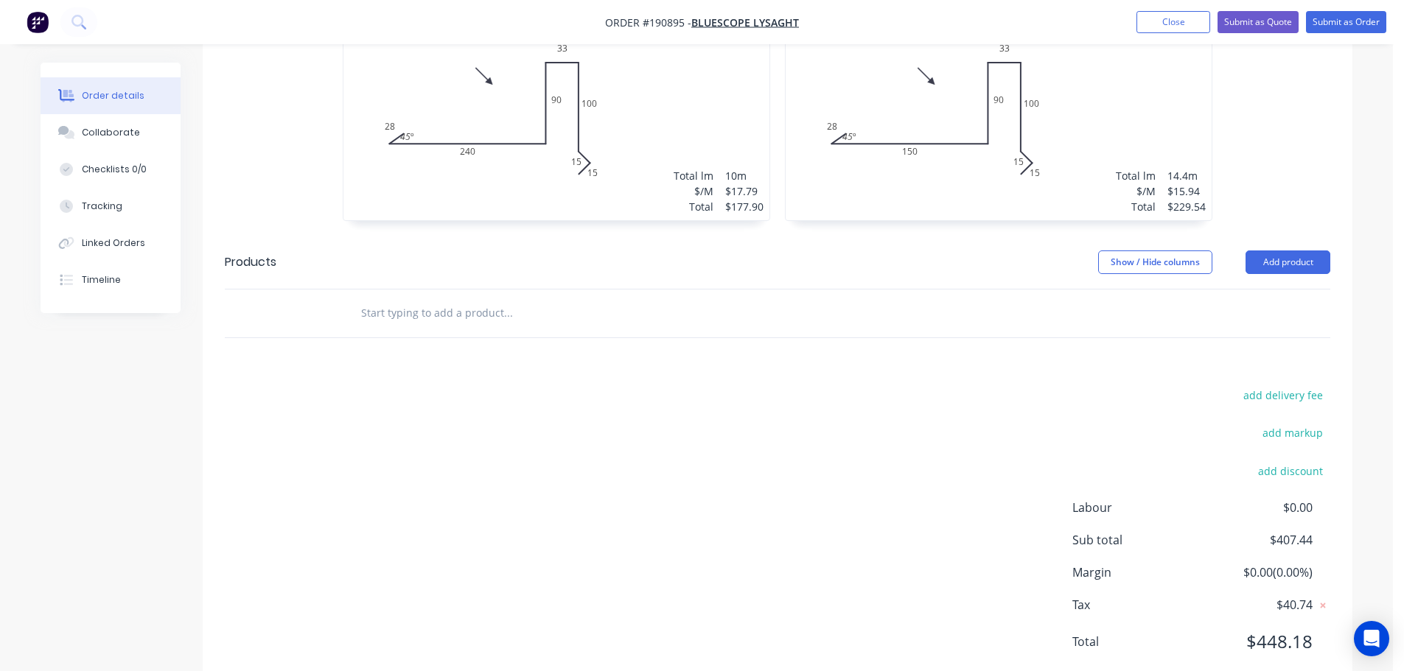
scroll to position [576, 0]
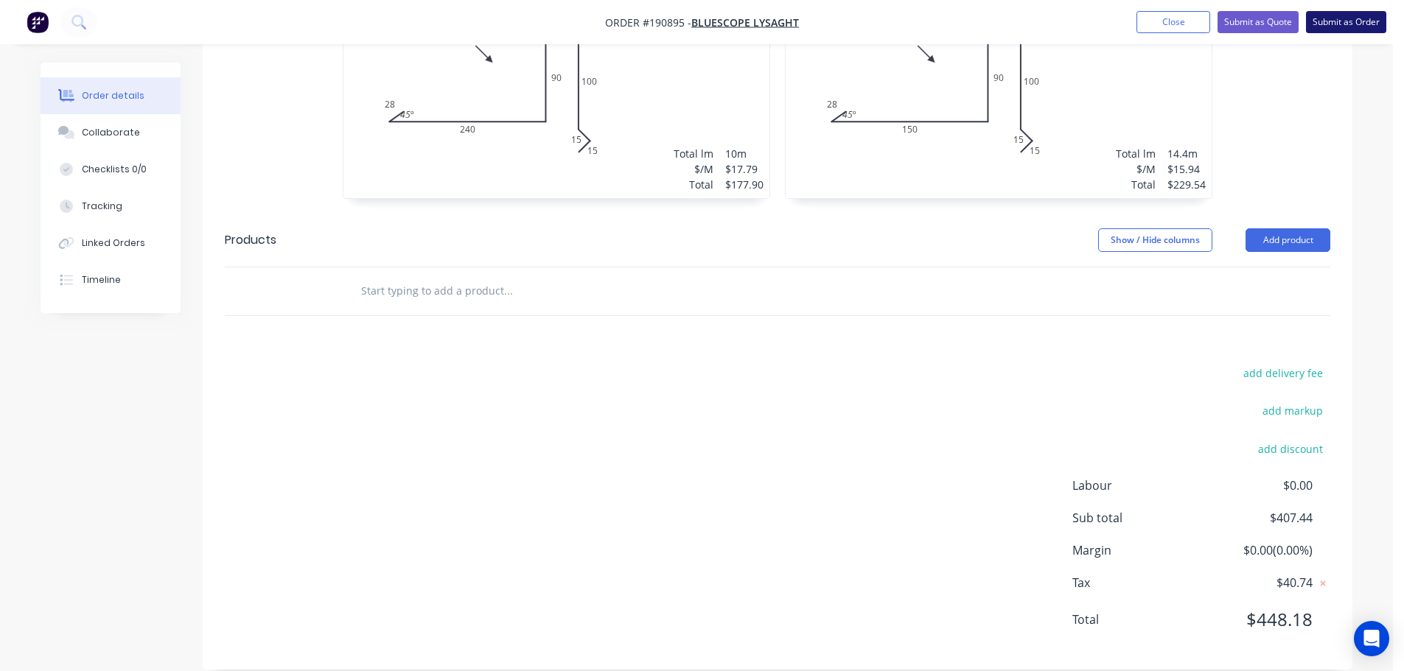
click at [1359, 24] on button "Submit as Order" at bounding box center [1346, 22] width 80 height 22
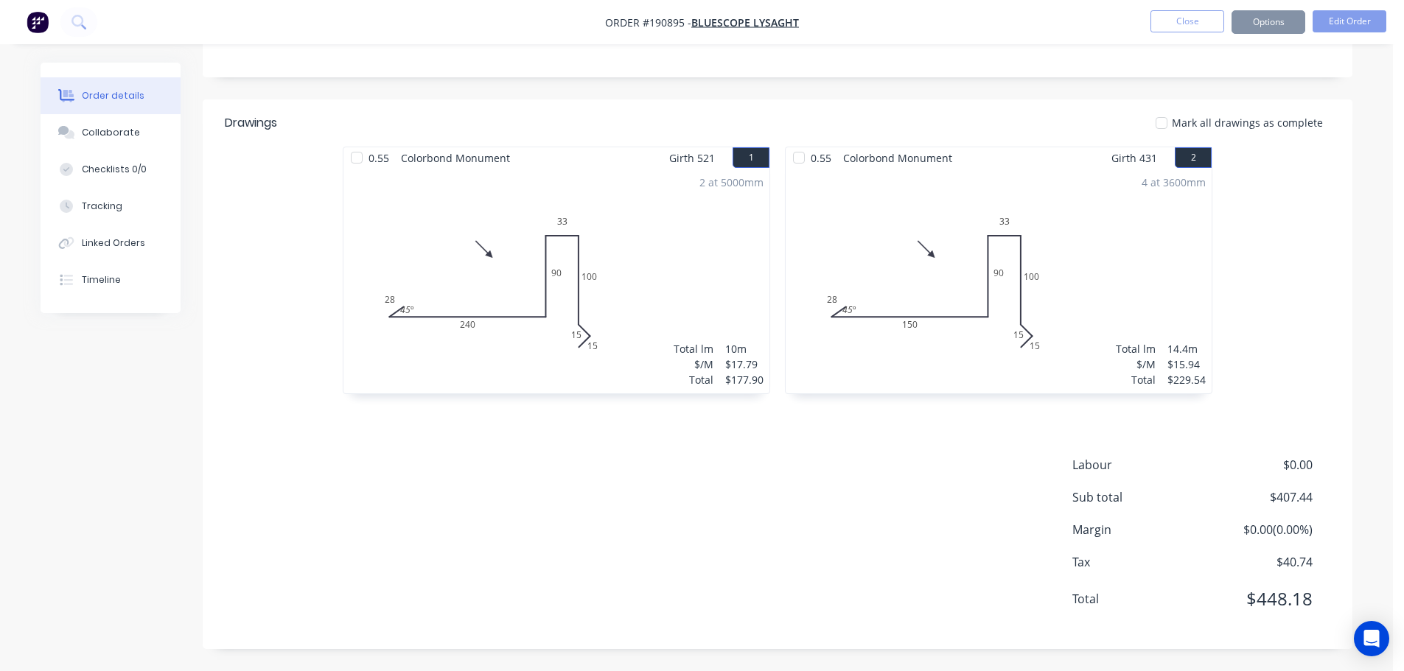
scroll to position [0, 0]
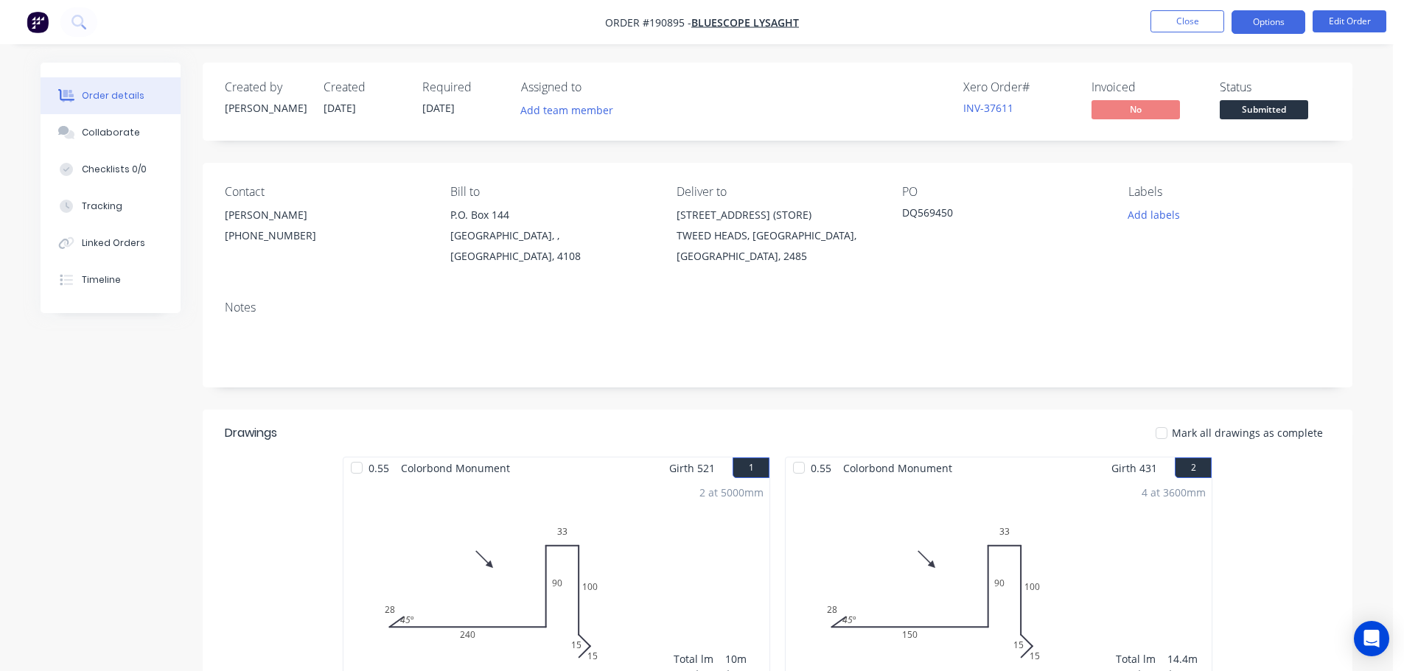
click at [1256, 13] on button "Options" at bounding box center [1268, 22] width 74 height 24
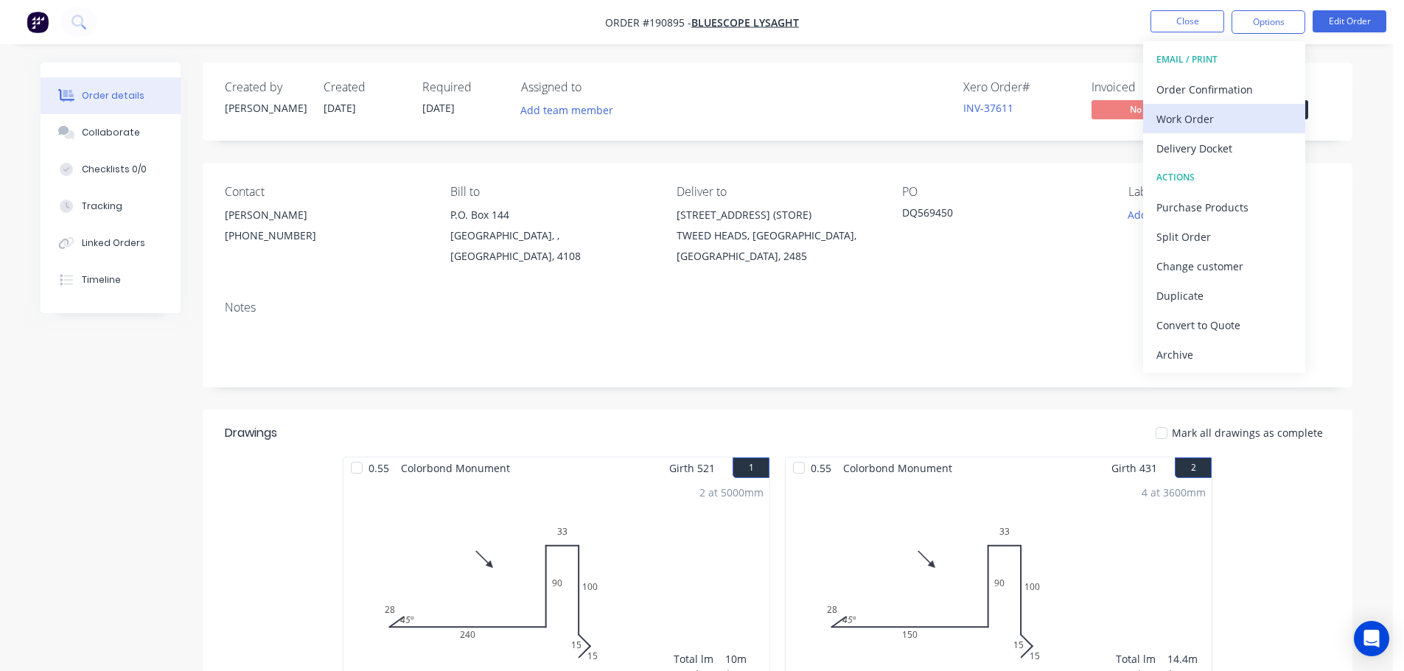
click at [1174, 121] on div "Work Order" at bounding box center [1224, 118] width 136 height 21
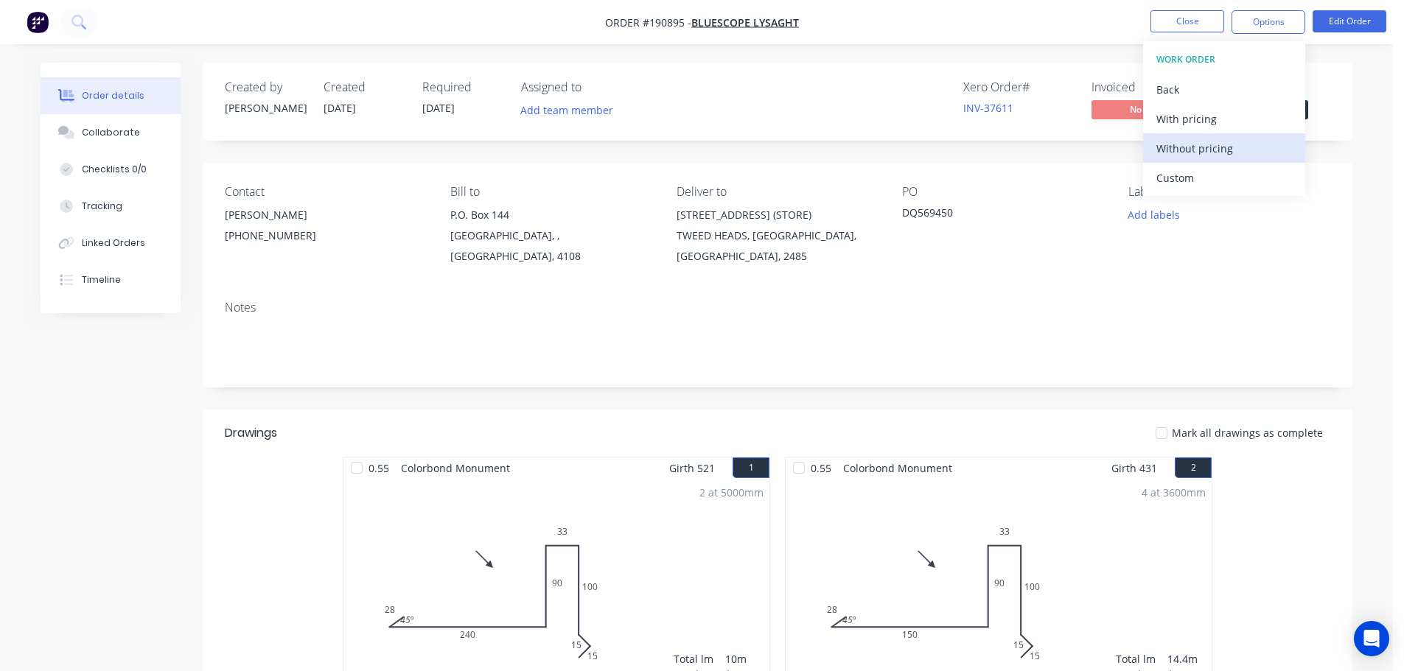
click at [1183, 148] on div "Without pricing" at bounding box center [1224, 148] width 136 height 21
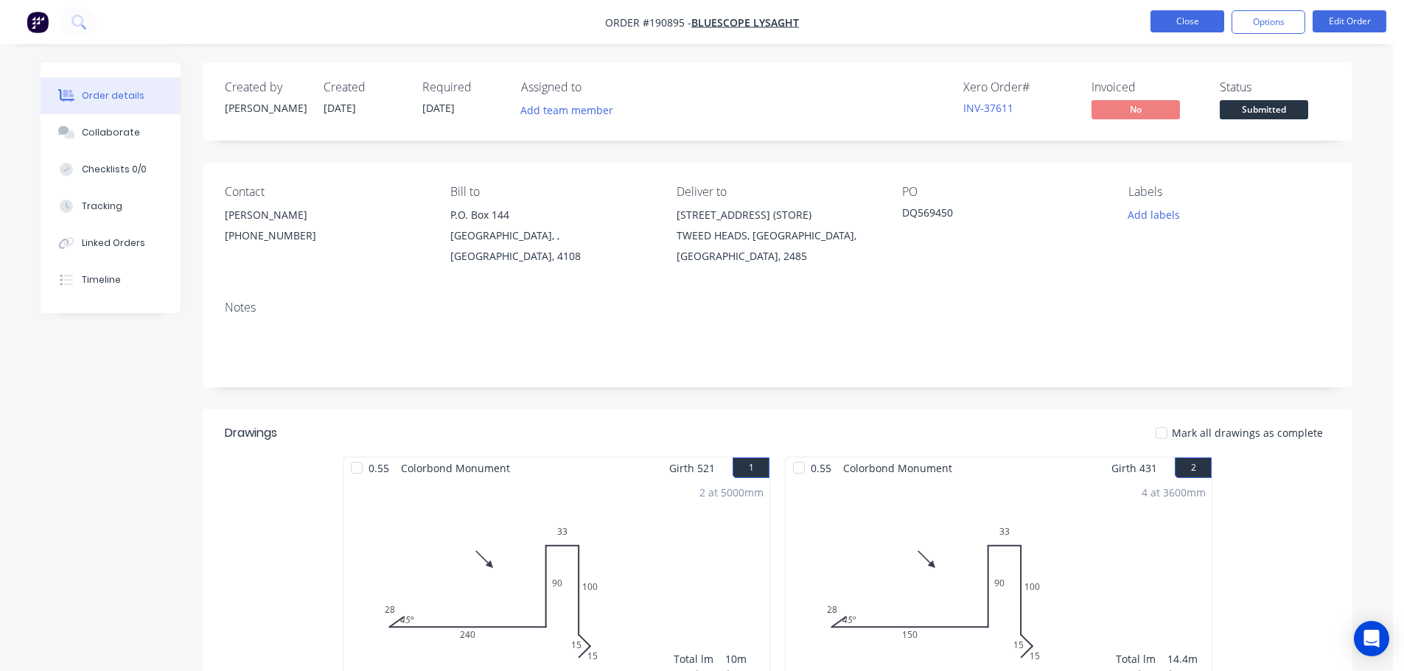
click at [1180, 17] on button "Close" at bounding box center [1187, 21] width 74 height 22
